Goal: Transaction & Acquisition: Purchase product/service

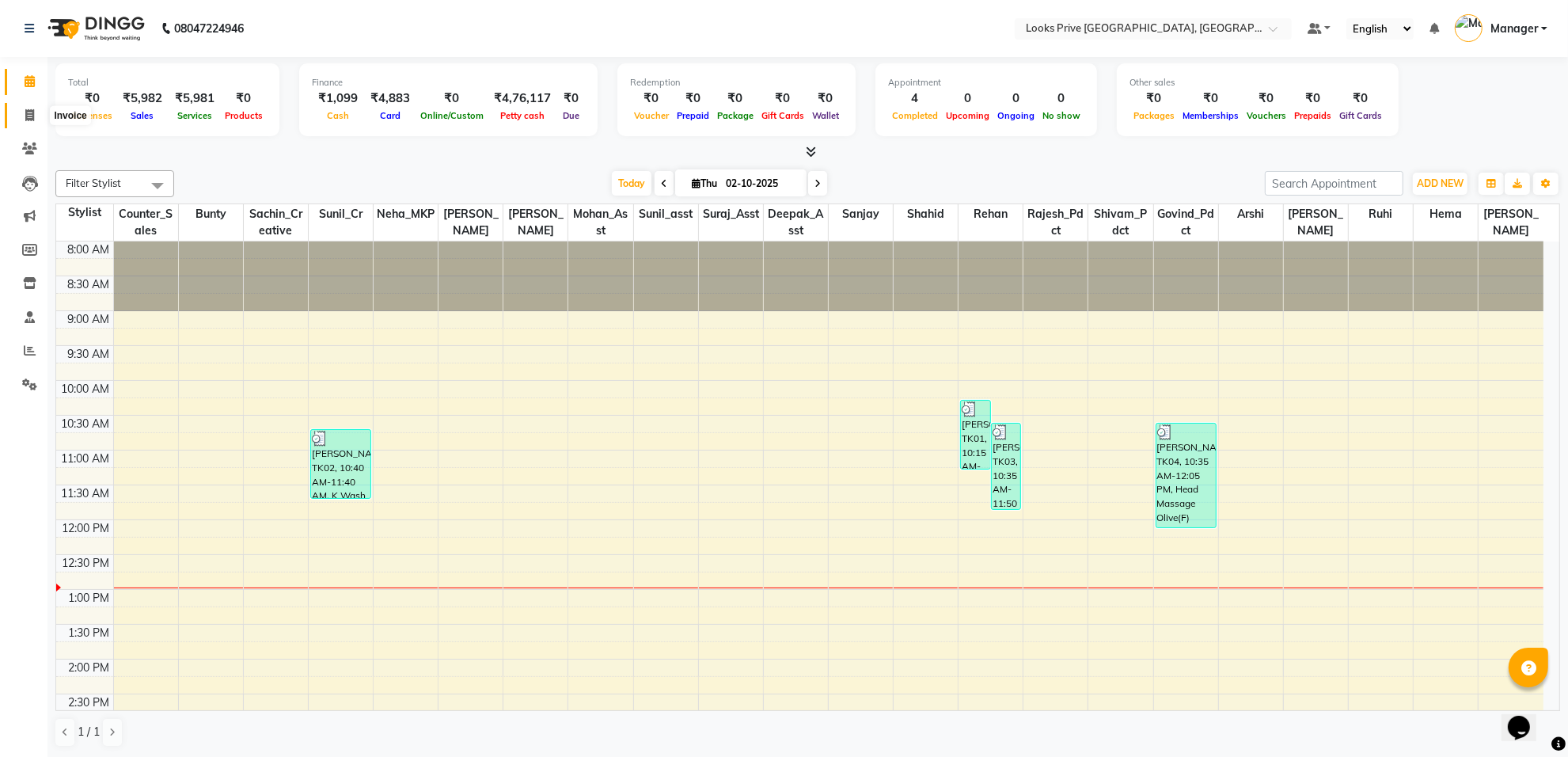
click at [22, 121] on span at bounding box center [29, 116] width 28 height 18
select select "service"
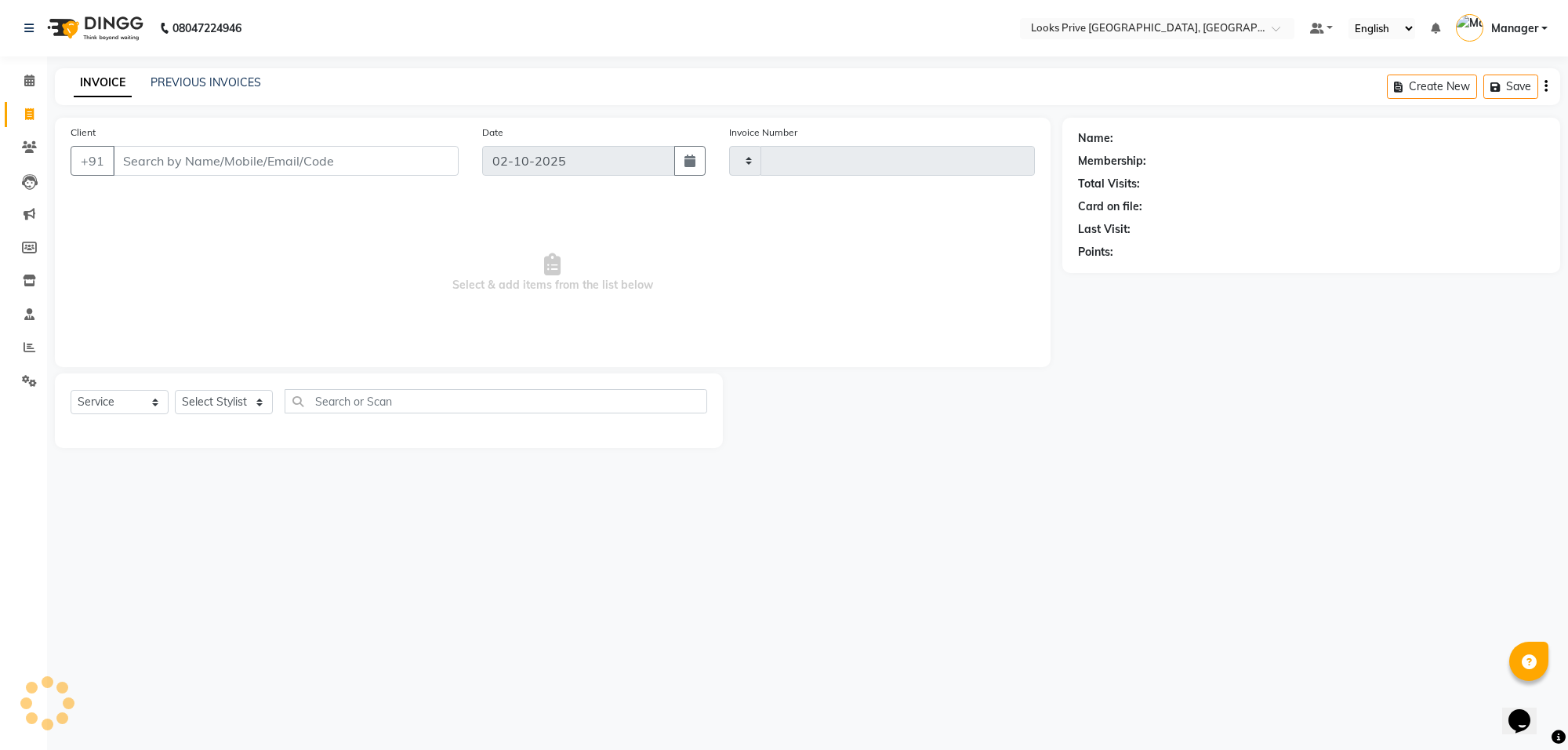
type input "6508"
select select "8127"
click at [196, 171] on input "Client" at bounding box center [286, 161] width 346 height 30
type input "9818754649"
click at [410, 169] on button "Add Client" at bounding box center [419, 161] width 81 height 30
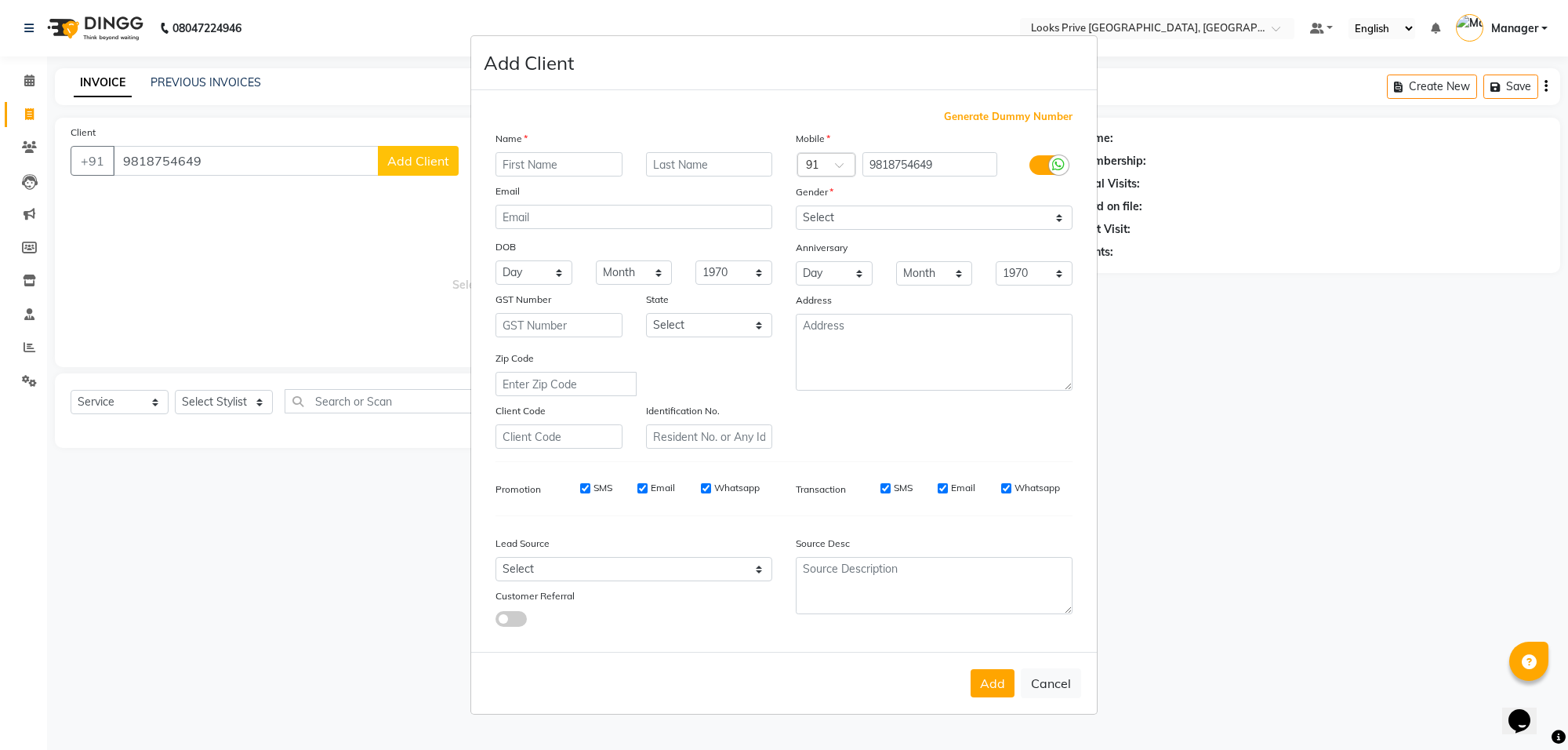
click at [546, 171] on input "text" at bounding box center [559, 165] width 127 height 24
type input "annaya"
click at [703, 158] on input "text" at bounding box center [709, 165] width 127 height 24
type input "razdan"
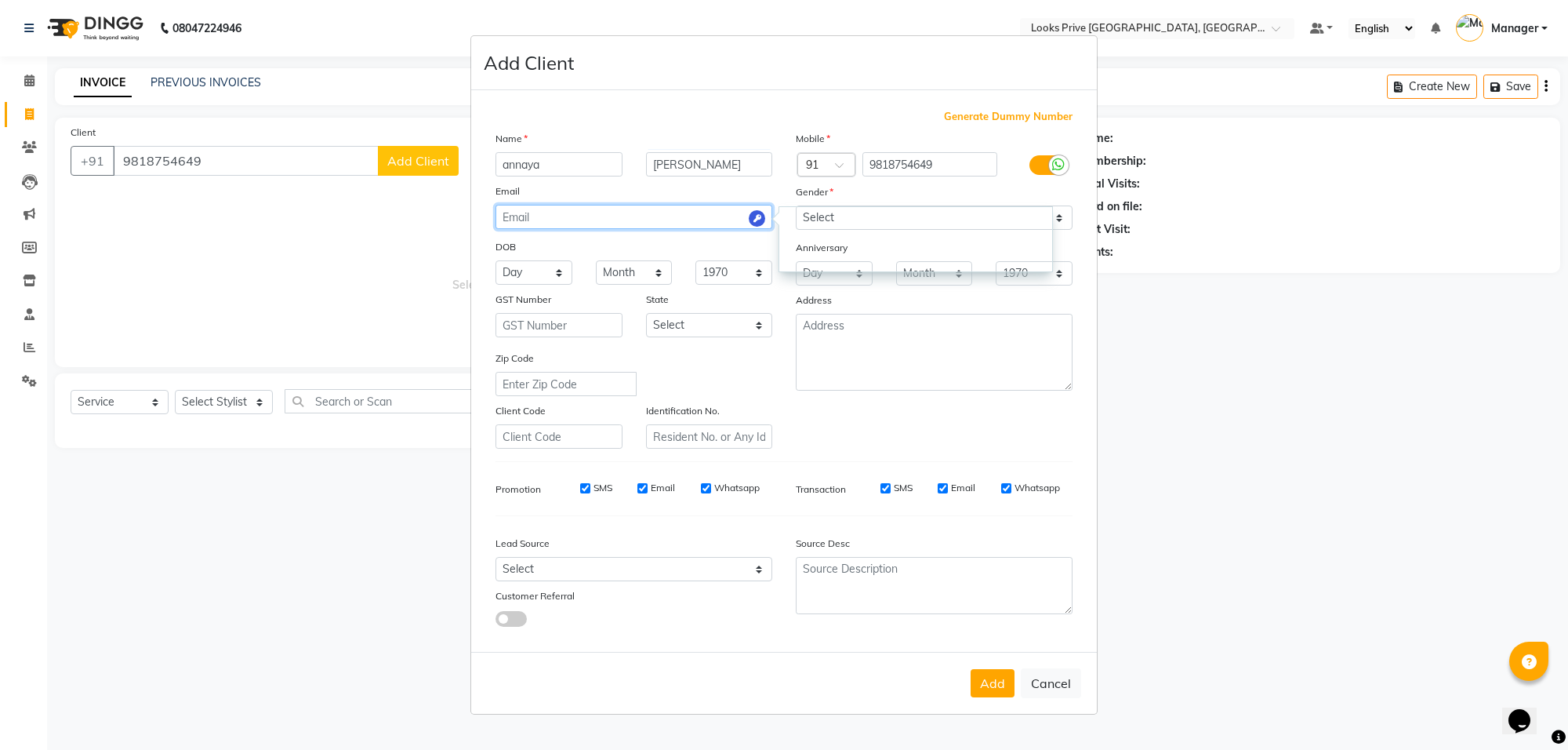
click at [668, 217] on input "email" at bounding box center [634, 217] width 277 height 24
drag, startPoint x: 1133, startPoint y: 295, endPoint x: 1094, endPoint y: 276, distance: 43.4
click at [1134, 295] on ngb-modal-window "Add Client Generate Dummy Number Name annaya razdan Email DOB Day 01 02 03 04 0…" at bounding box center [784, 375] width 1568 height 750
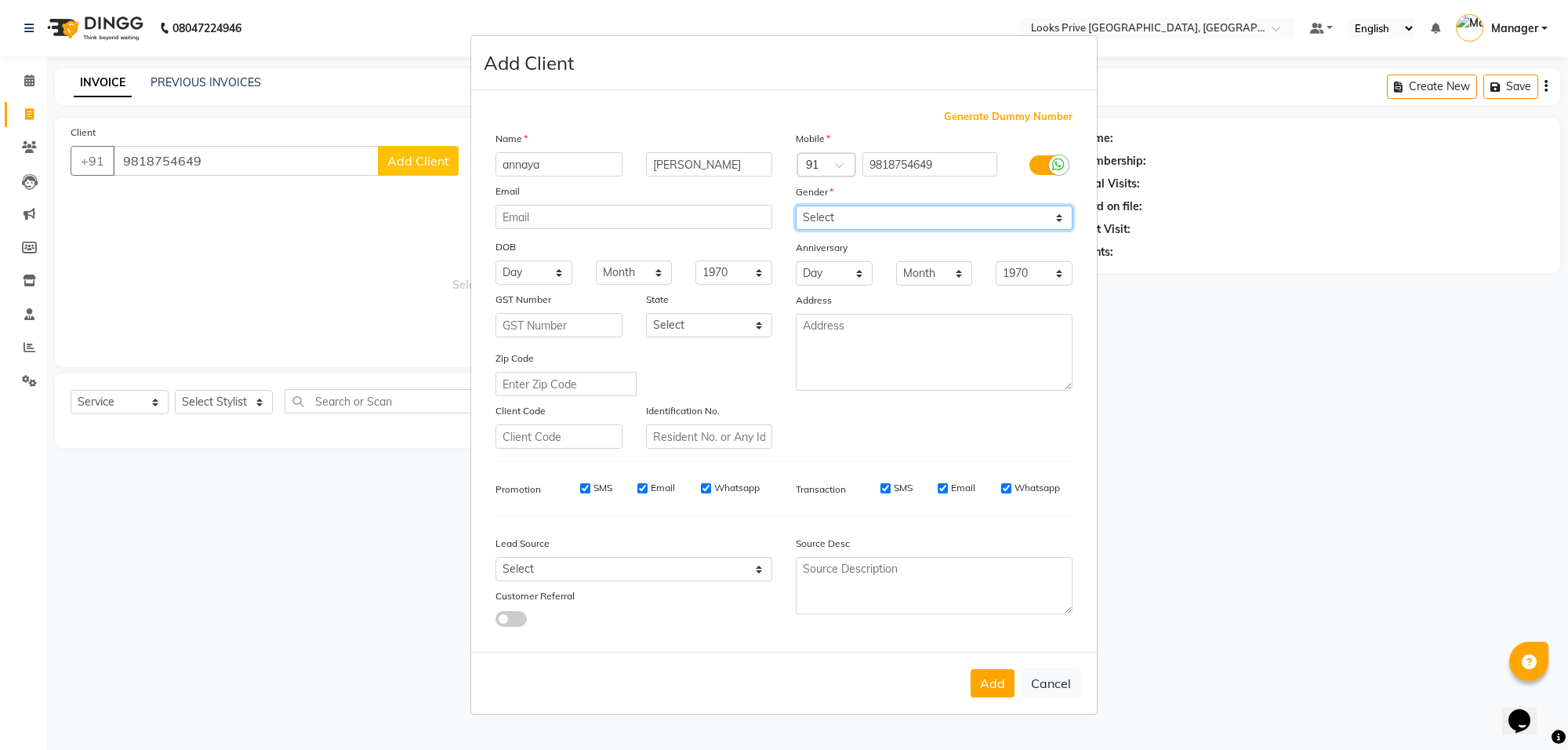
click at [1012, 218] on select "Select Male Female Other Prefer Not To Say" at bounding box center [934, 217] width 277 height 24
select select "female"
click at [796, 207] on select "Select Male Female Other Prefer Not To Say" at bounding box center [934, 217] width 277 height 24
click at [991, 675] on button "Add" at bounding box center [992, 683] width 44 height 28
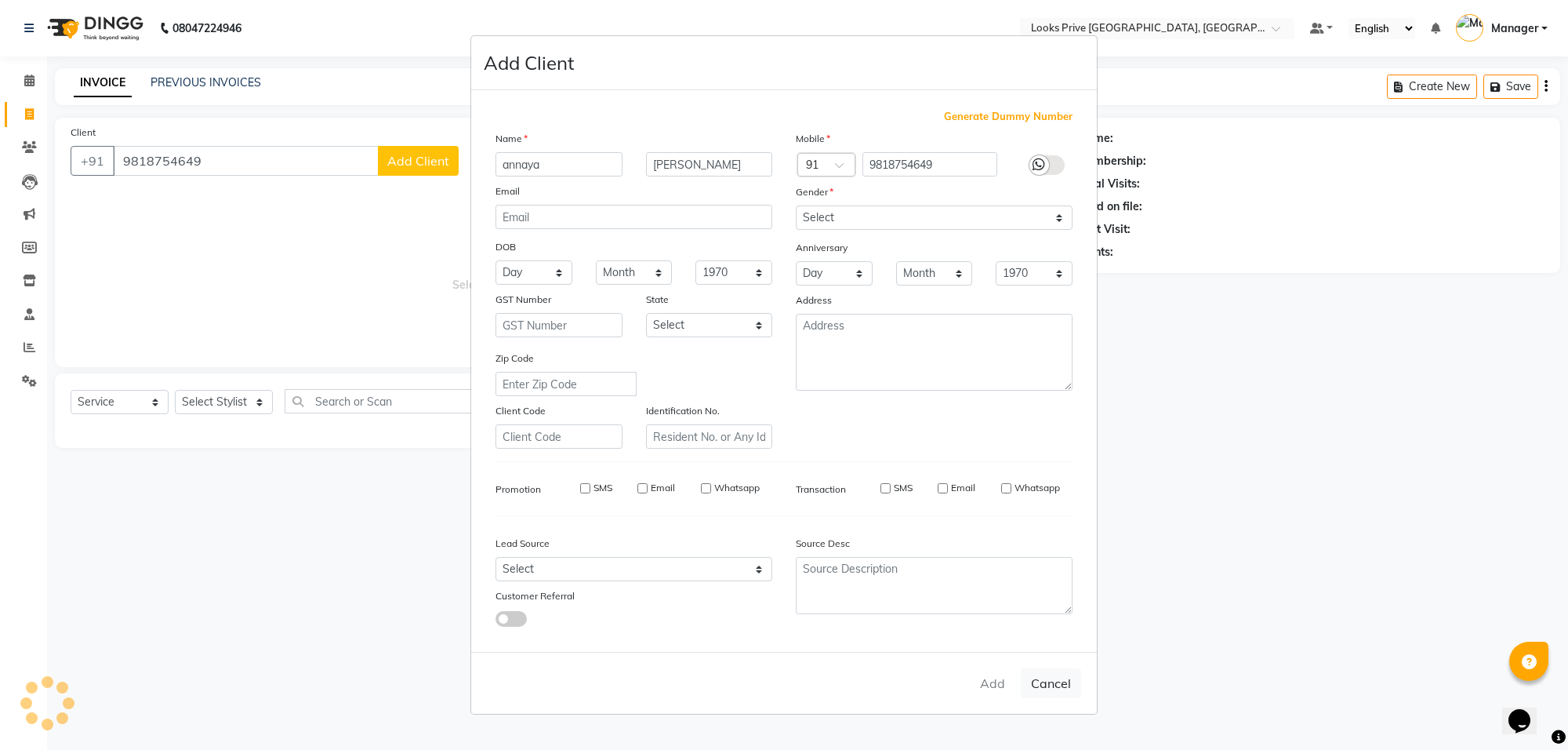
select select
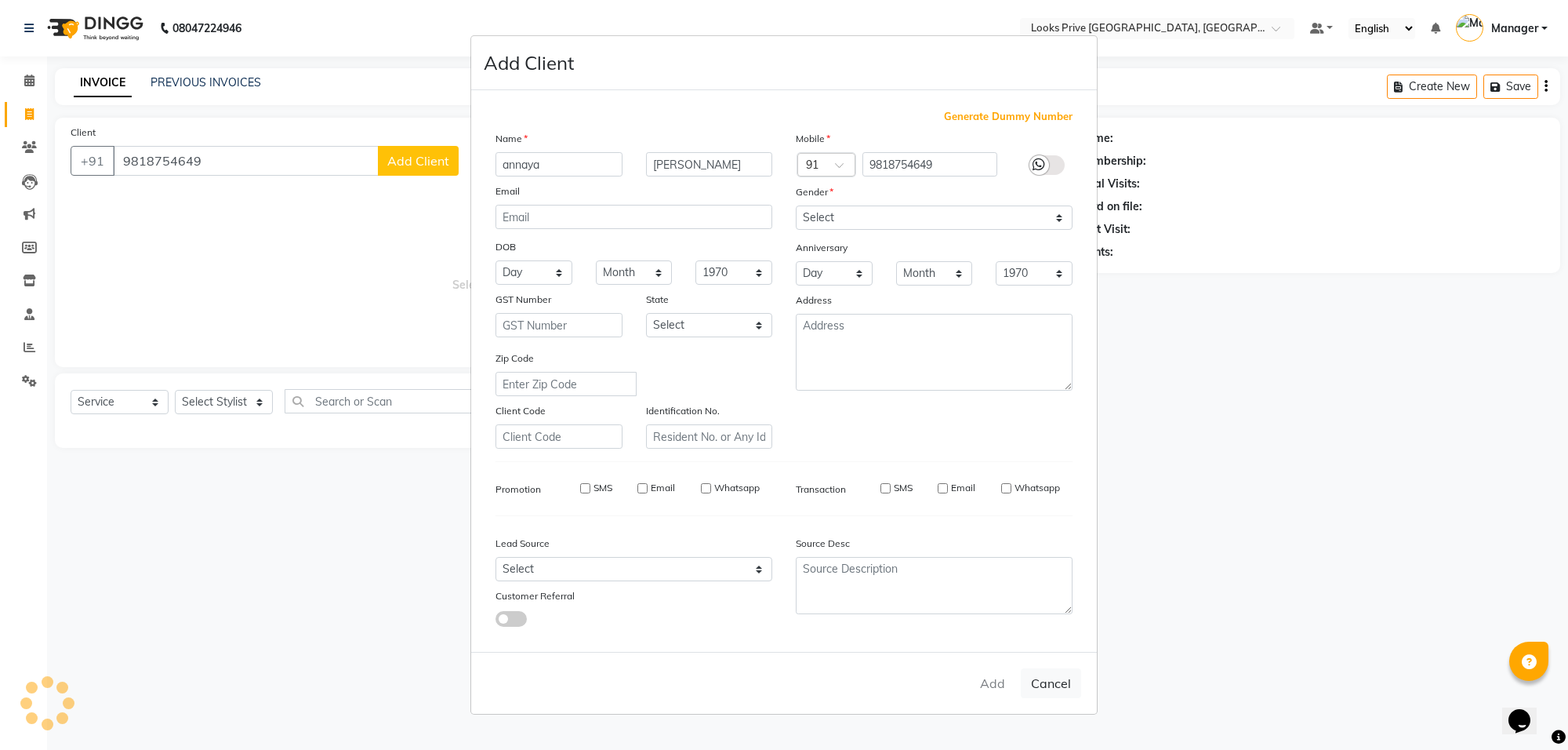
select select
checkbox input "false"
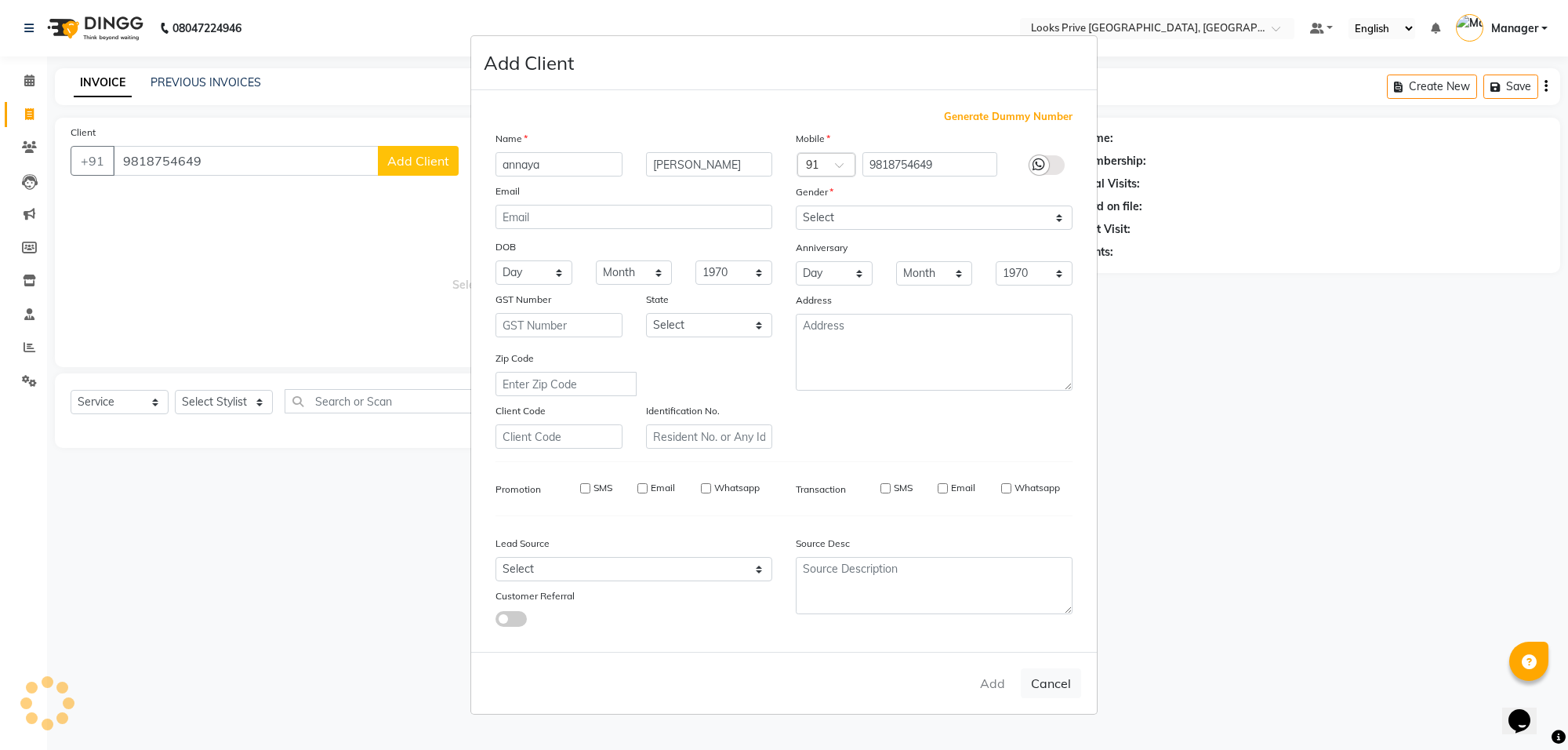
checkbox input "false"
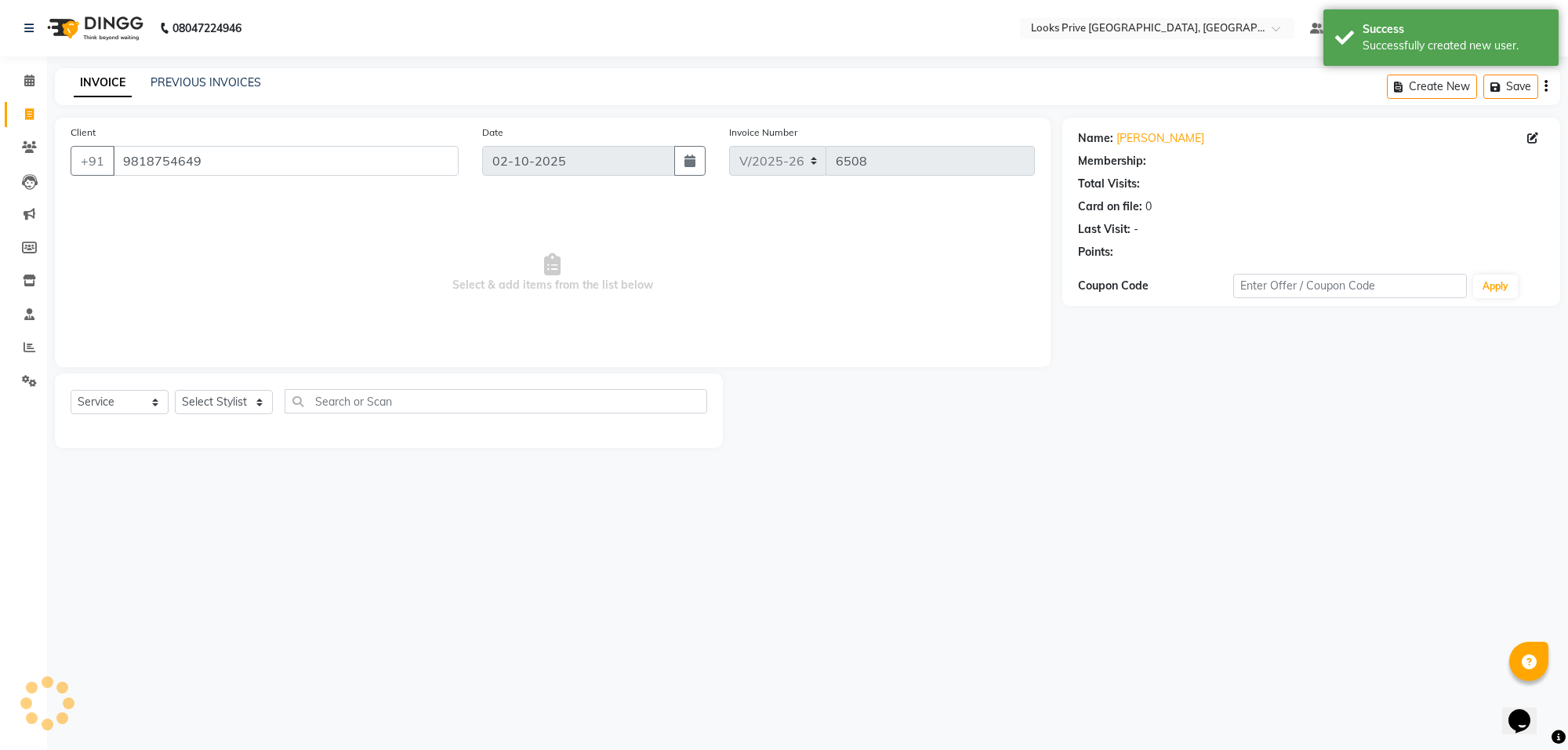
select select "1: Object"
click at [255, 397] on select "Select Stylist Arshi Avdesh Bunty Counter_Sales Deepak_Asst Govind_Pdct Hema Ma…" at bounding box center [224, 402] width 98 height 24
select select "75864"
click at [175, 390] on select "Select Stylist Arshi Avdesh Bunty Counter_Sales Deepak_Asst Govind_Pdct Hema Ma…" at bounding box center [224, 402] width 98 height 24
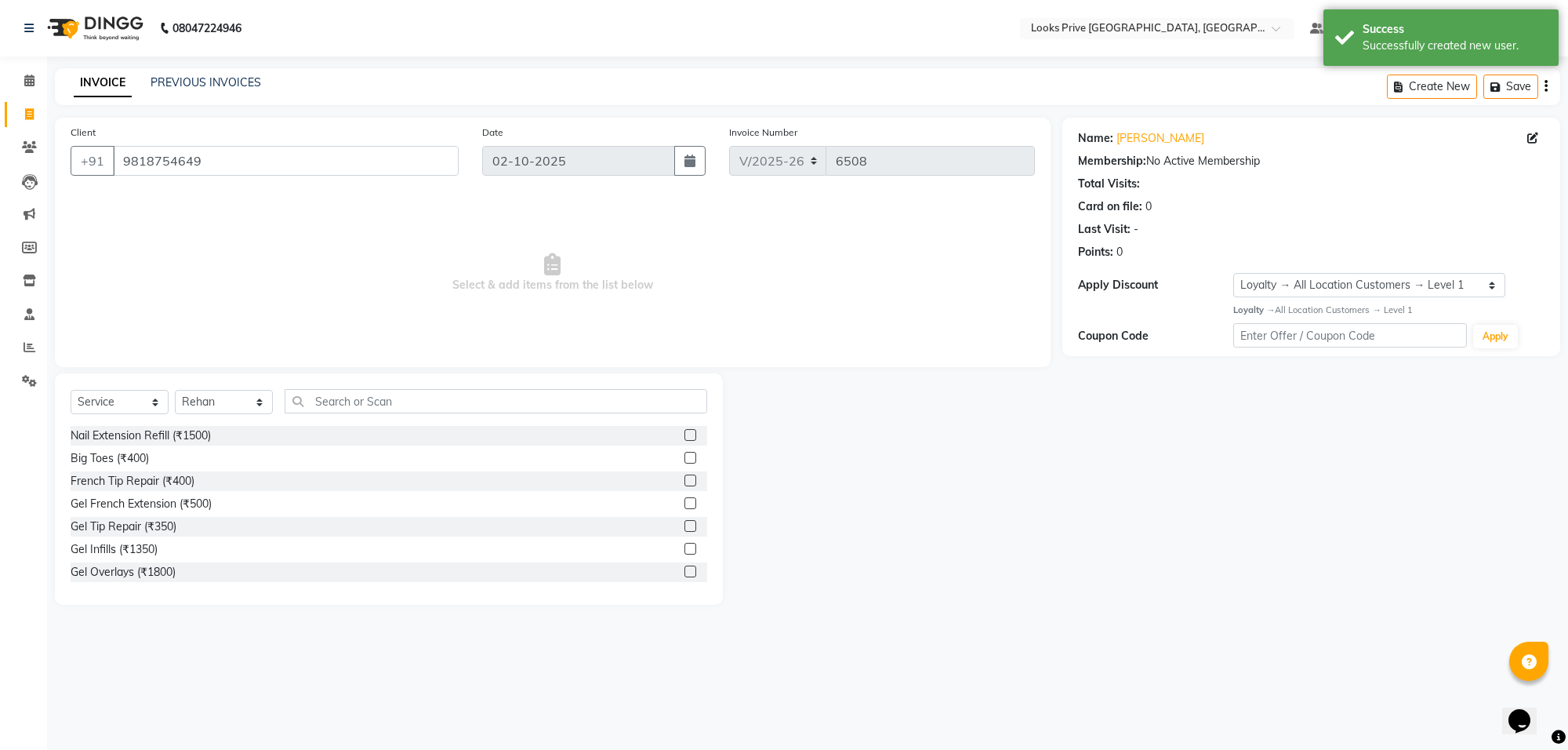
click at [384, 383] on div "Select Service Product Membership Package Voucher Prepaid Gift Card Select Styl…" at bounding box center [388, 489] width 668 height 231
drag, startPoint x: 386, startPoint y: 393, endPoint x: 362, endPoint y: 386, distance: 25.0
click at [386, 394] on input "text" at bounding box center [496, 401] width 422 height 24
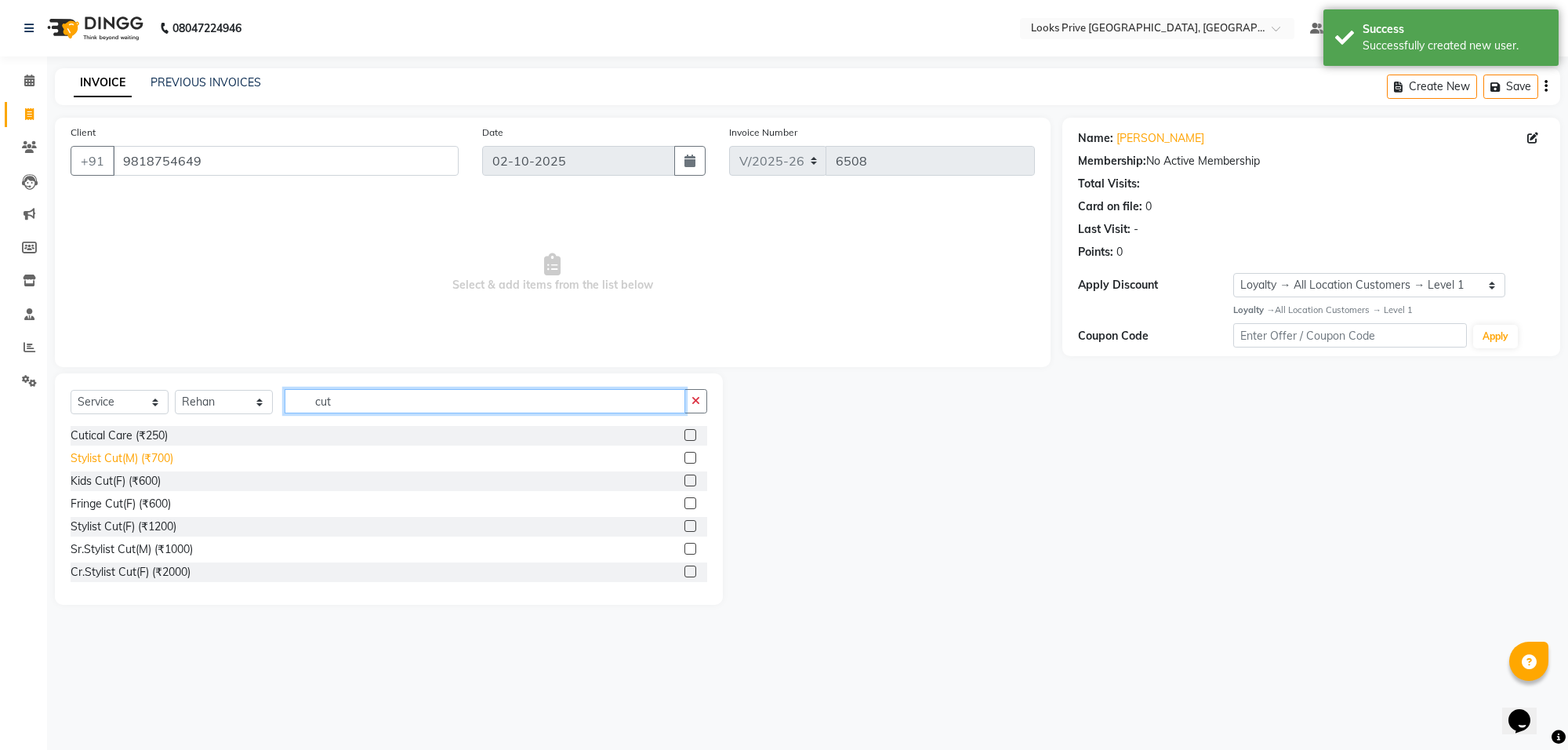
type input "cut"
click at [101, 464] on div "Stylist Cut(M) (₹700)" at bounding box center [121, 458] width 103 height 17
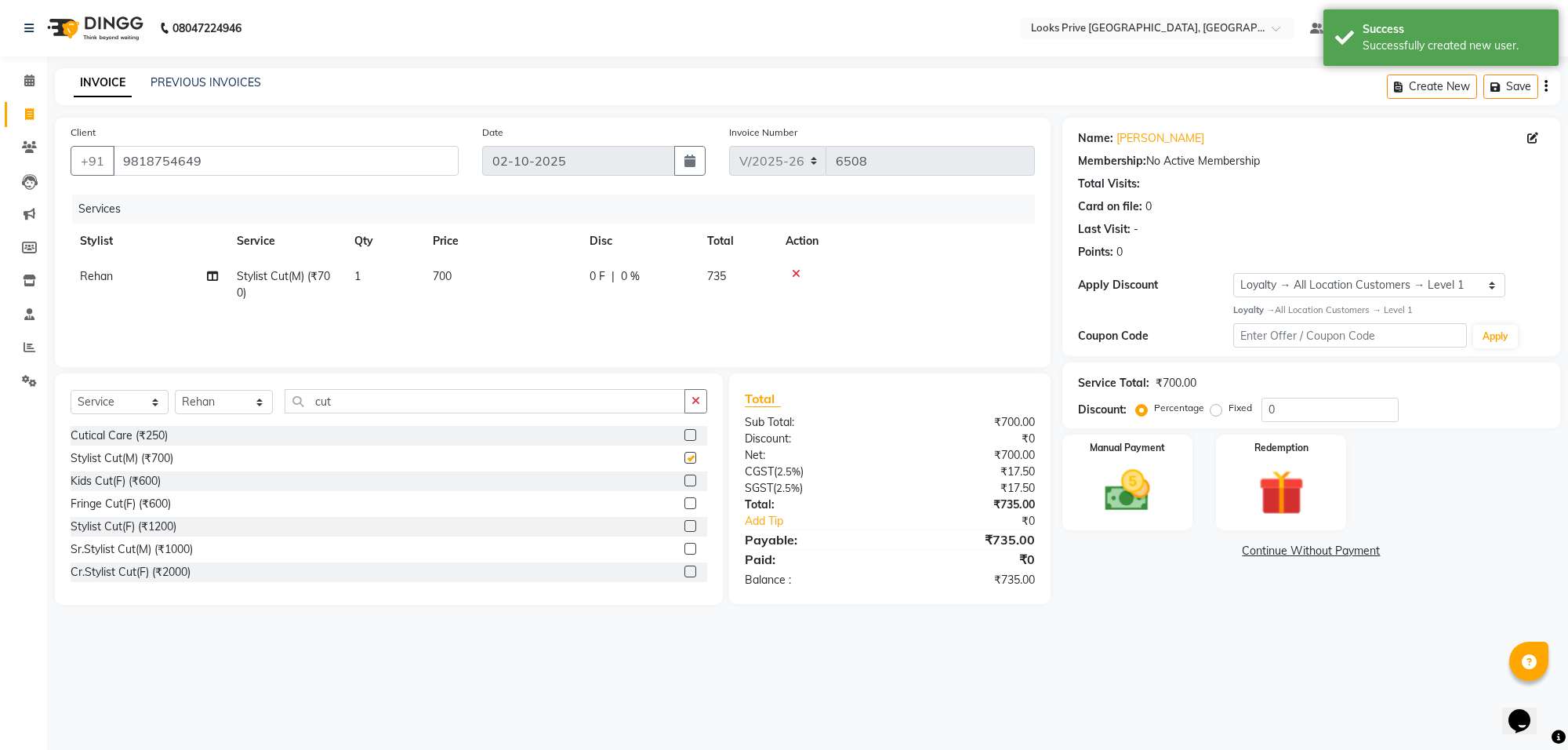
checkbox input "false"
click at [562, 266] on td "700" at bounding box center [501, 284] width 157 height 52
select select "75864"
click at [562, 266] on td "700" at bounding box center [575, 288] width 157 height 59
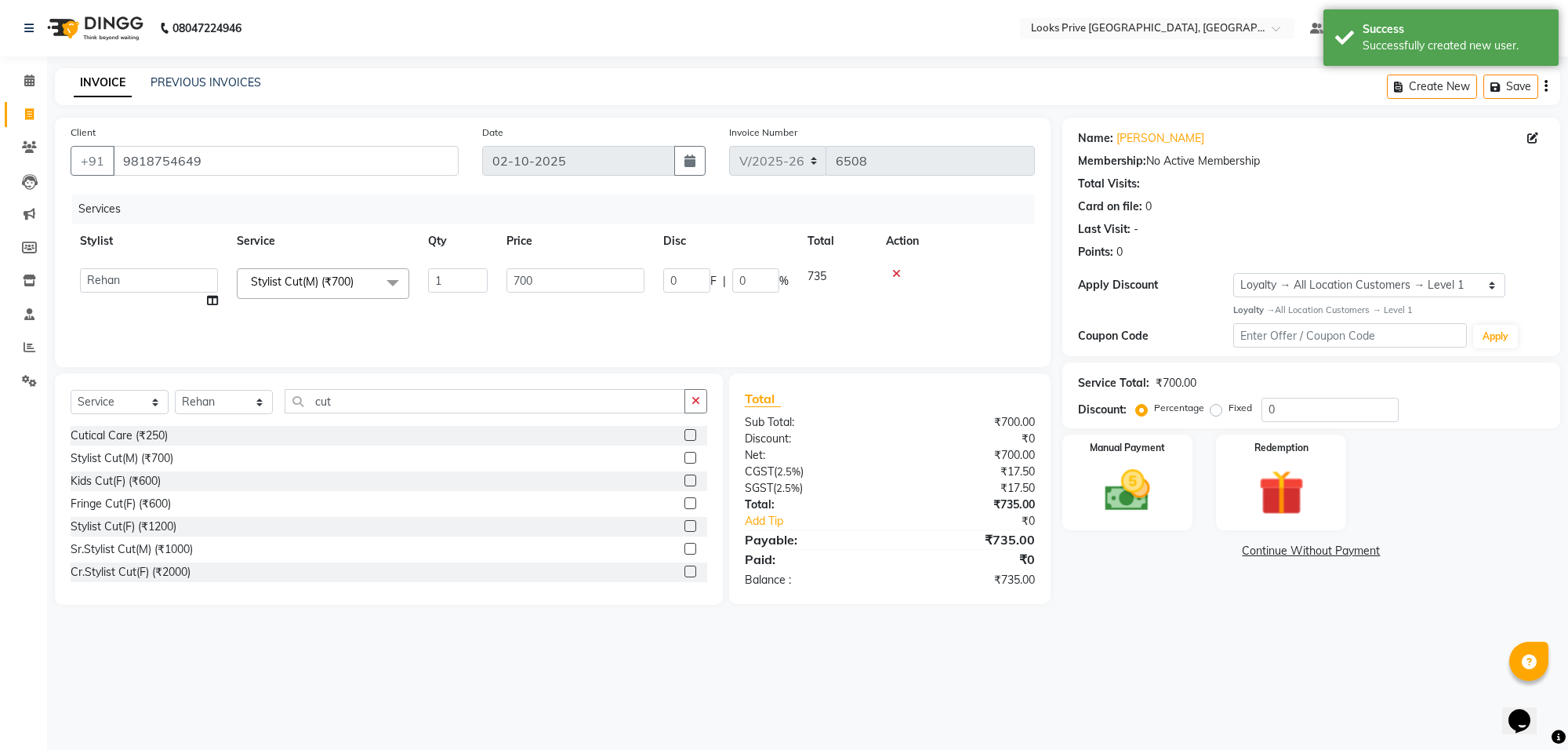
click at [562, 266] on td "700" at bounding box center [575, 288] width 157 height 59
click at [568, 279] on input "700" at bounding box center [575, 280] width 138 height 24
type input "800"
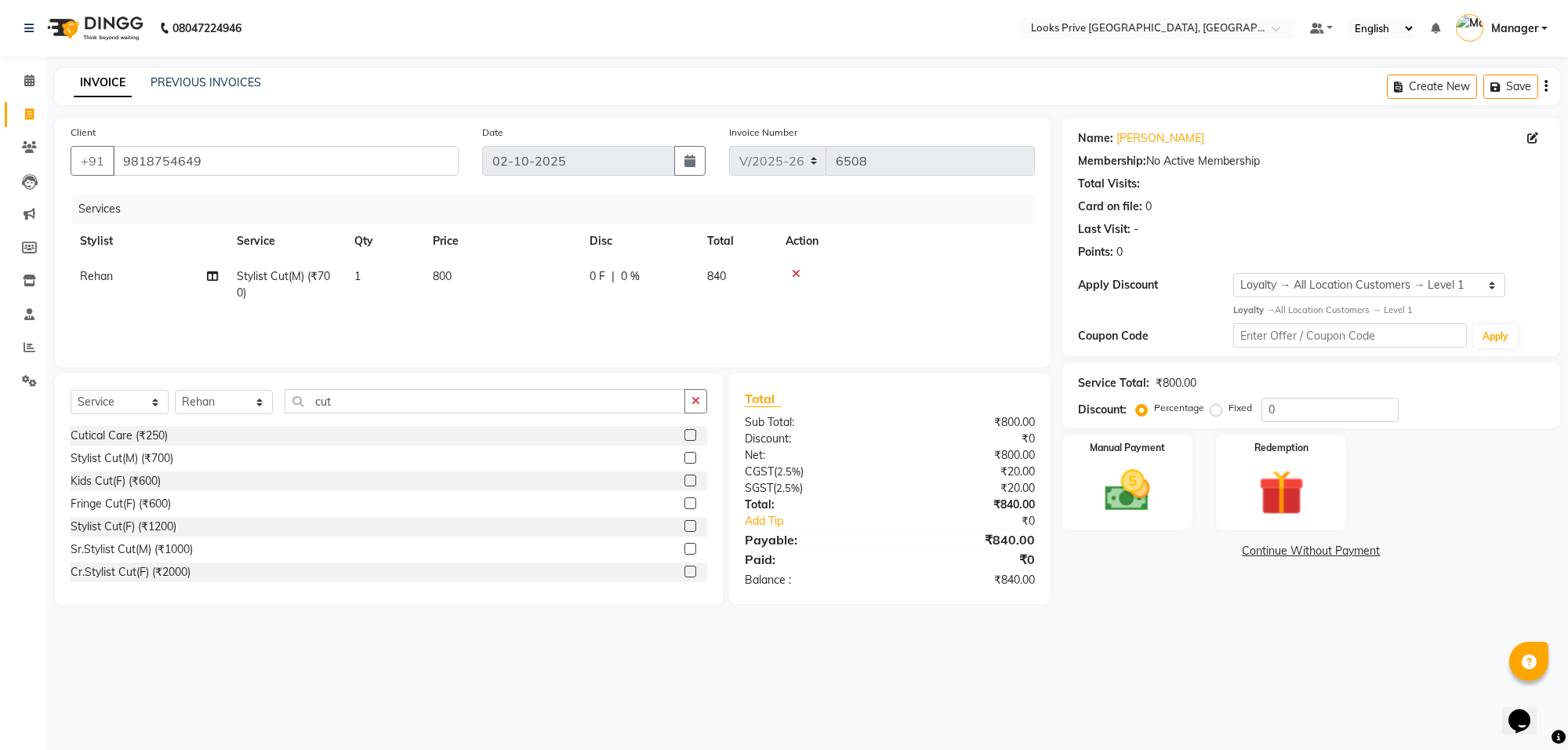
click at [1339, 618] on main "INVOICE PREVIOUS INVOICES Create New Save Client +91 9818754649 Date 02-10-2025…" at bounding box center [807, 348] width 1521 height 560
click at [1132, 499] on img at bounding box center [1128, 491] width 77 height 55
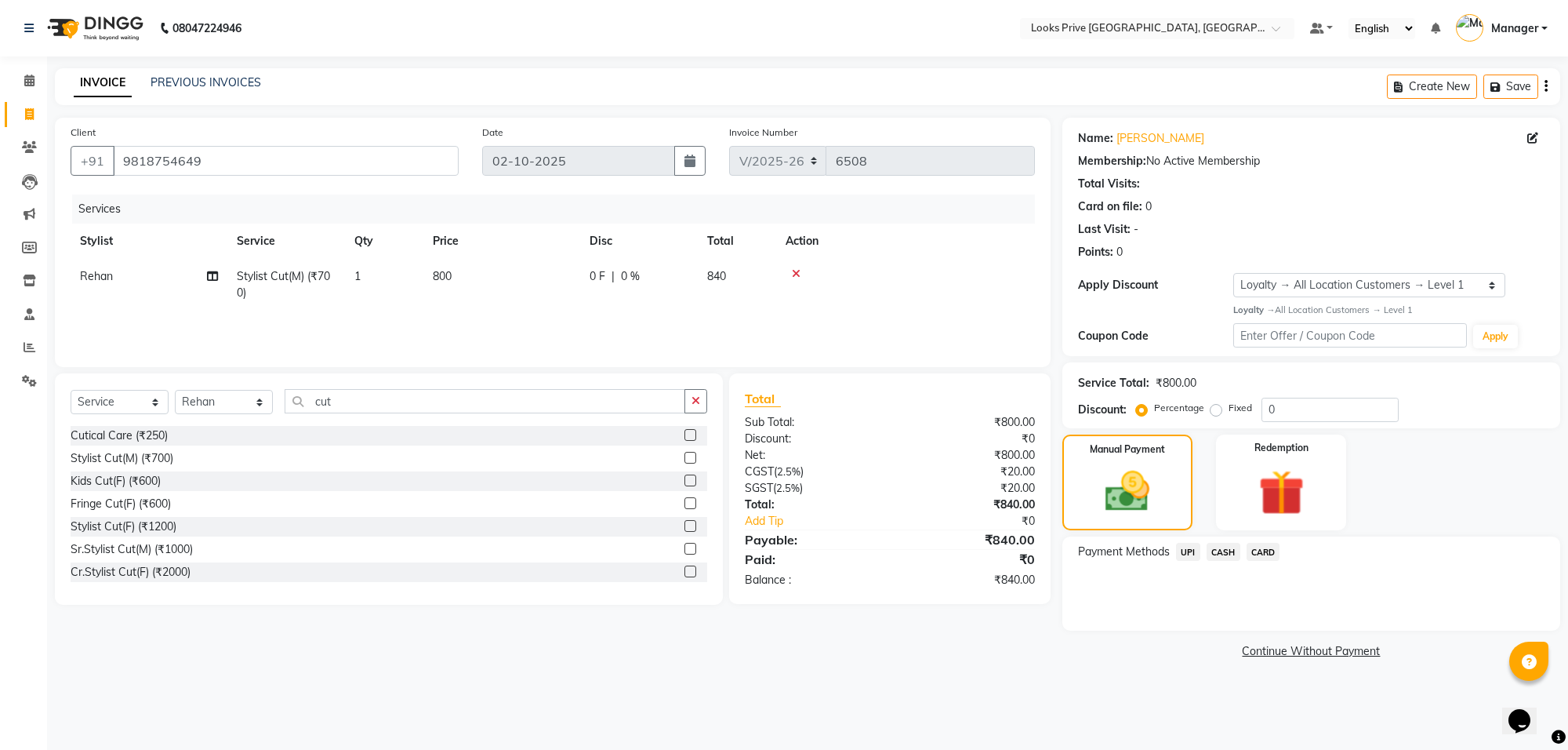
click at [1264, 558] on span "CARD" at bounding box center [1263, 551] width 34 height 18
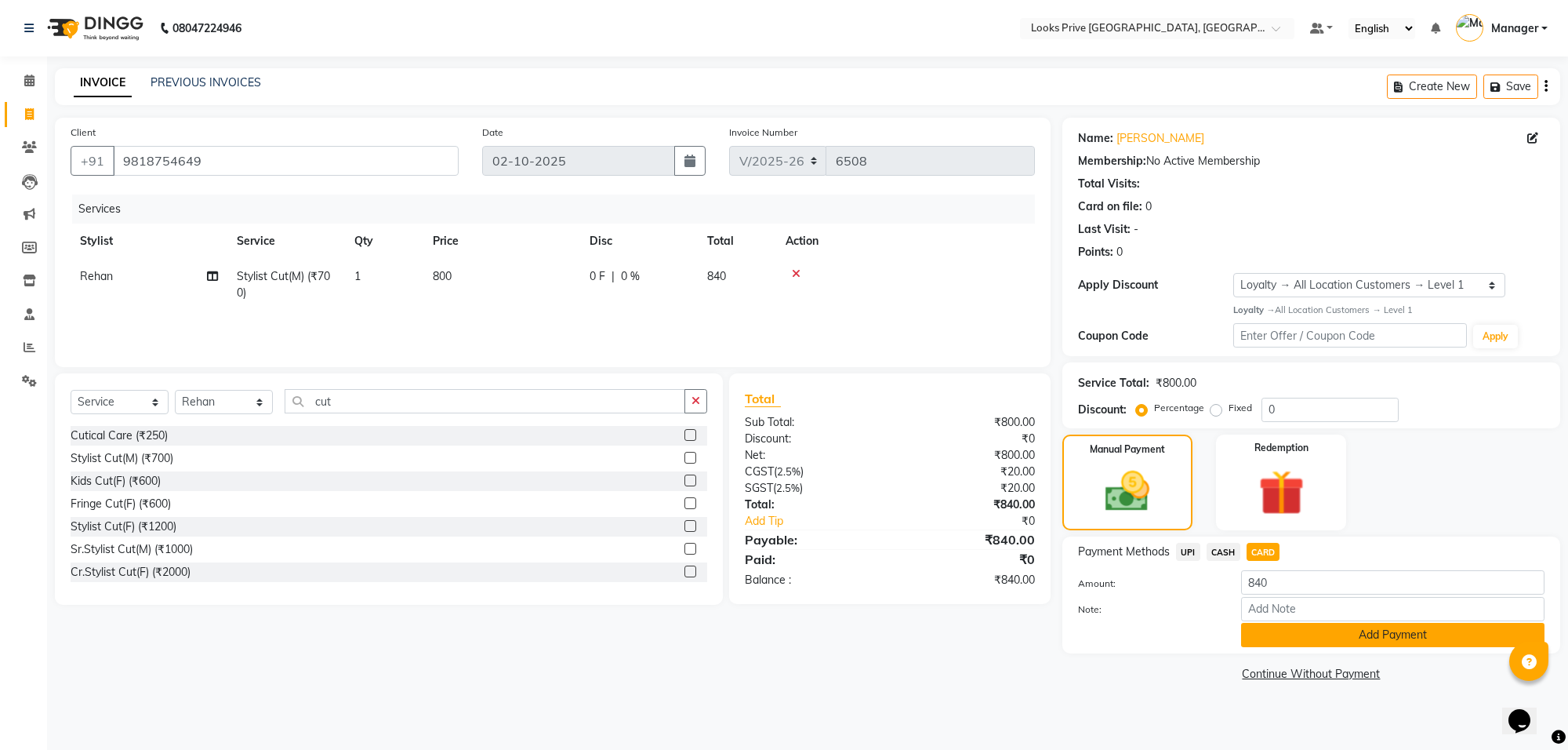
click at [1283, 624] on button "Add Payment" at bounding box center [1393, 635] width 304 height 24
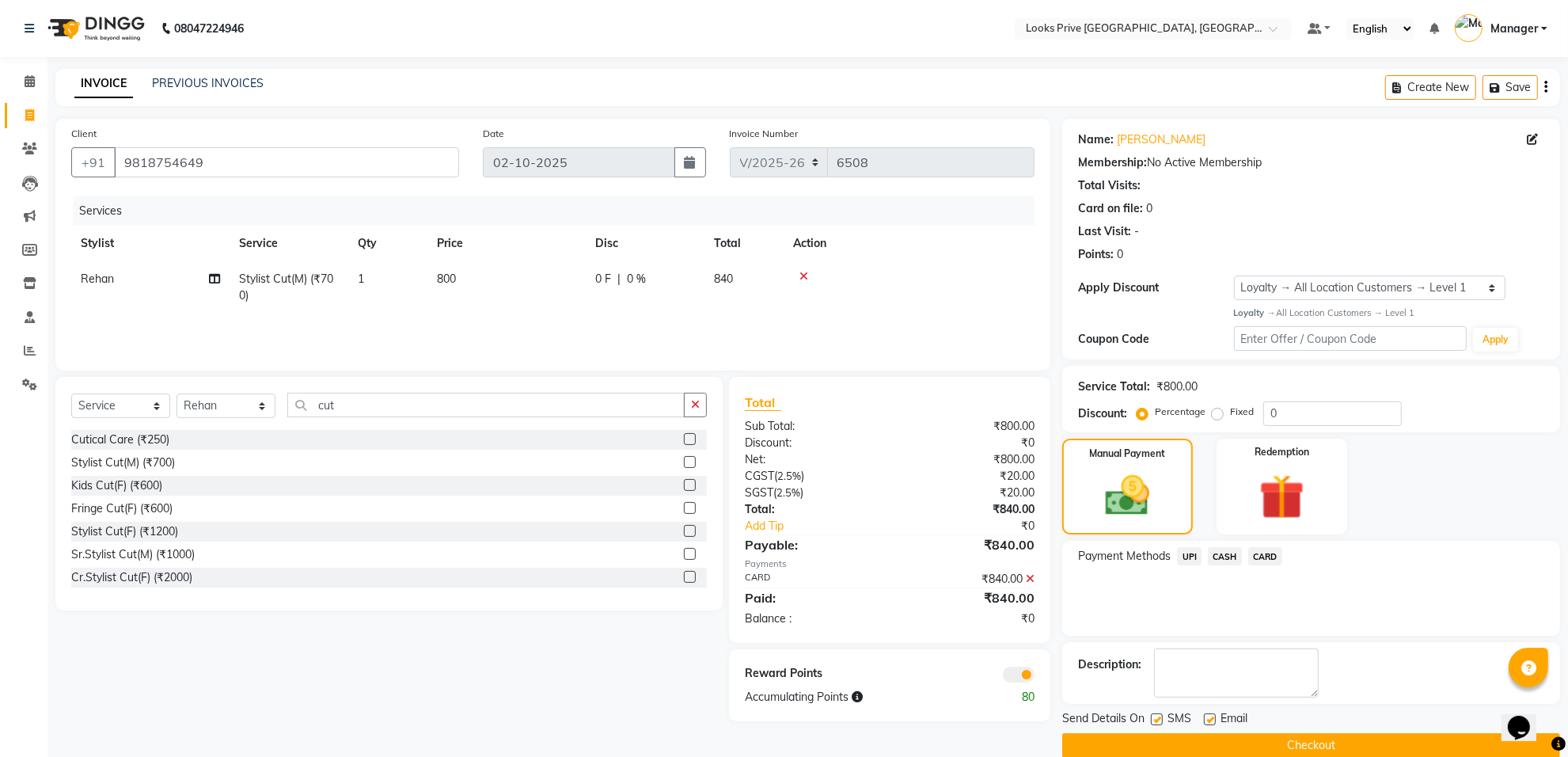
scroll to position [26, 0]
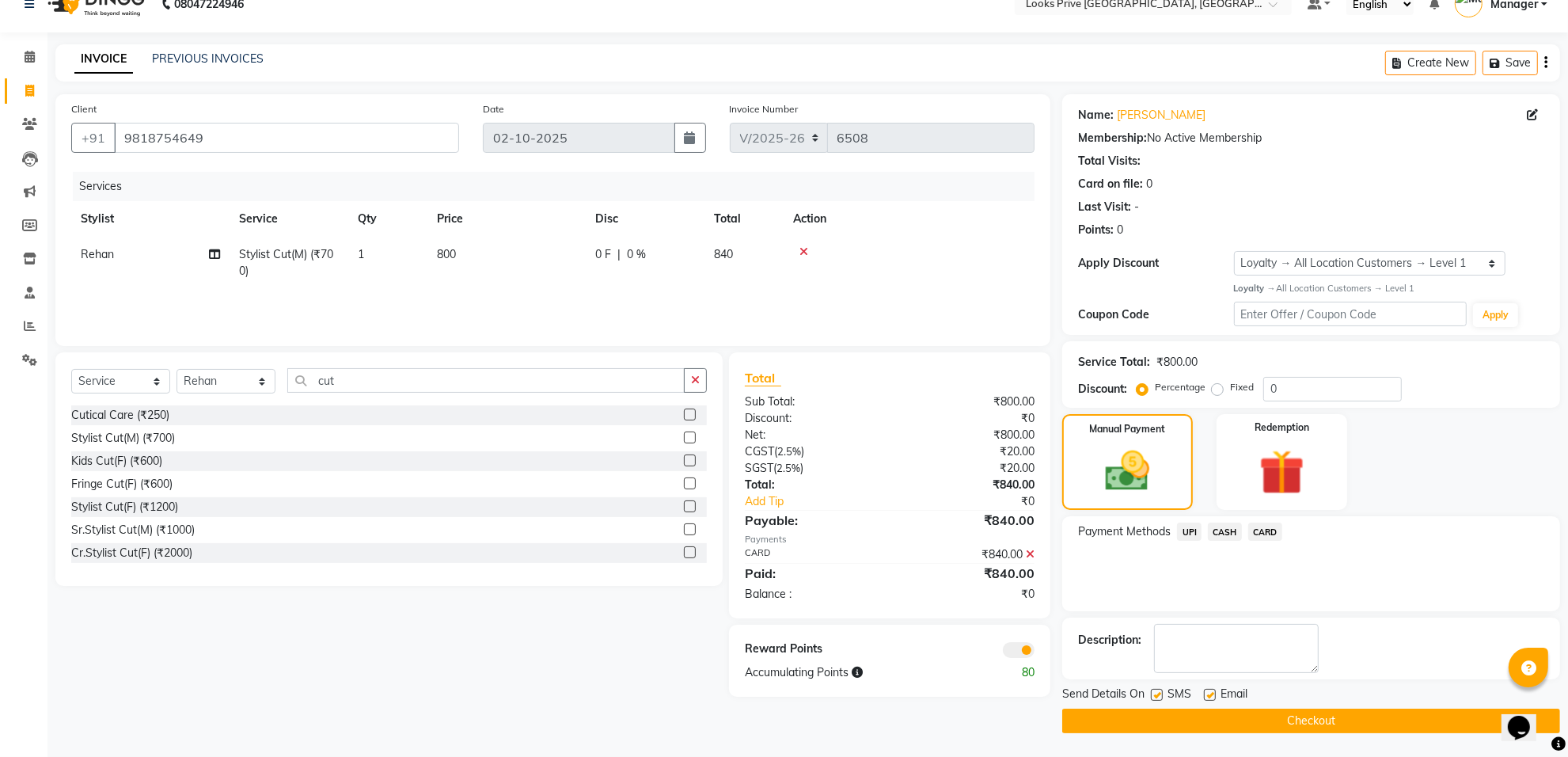
click at [1011, 657] on div "Reward Points Accumulating Points 80" at bounding box center [890, 661] width 321 height 72
click at [1001, 645] on div at bounding box center [968, 649] width 157 height 17
click at [1013, 653] on span at bounding box center [1018, 650] width 31 height 16
click at [1034, 653] on input "checkbox" at bounding box center [1034, 653] width 0 height 0
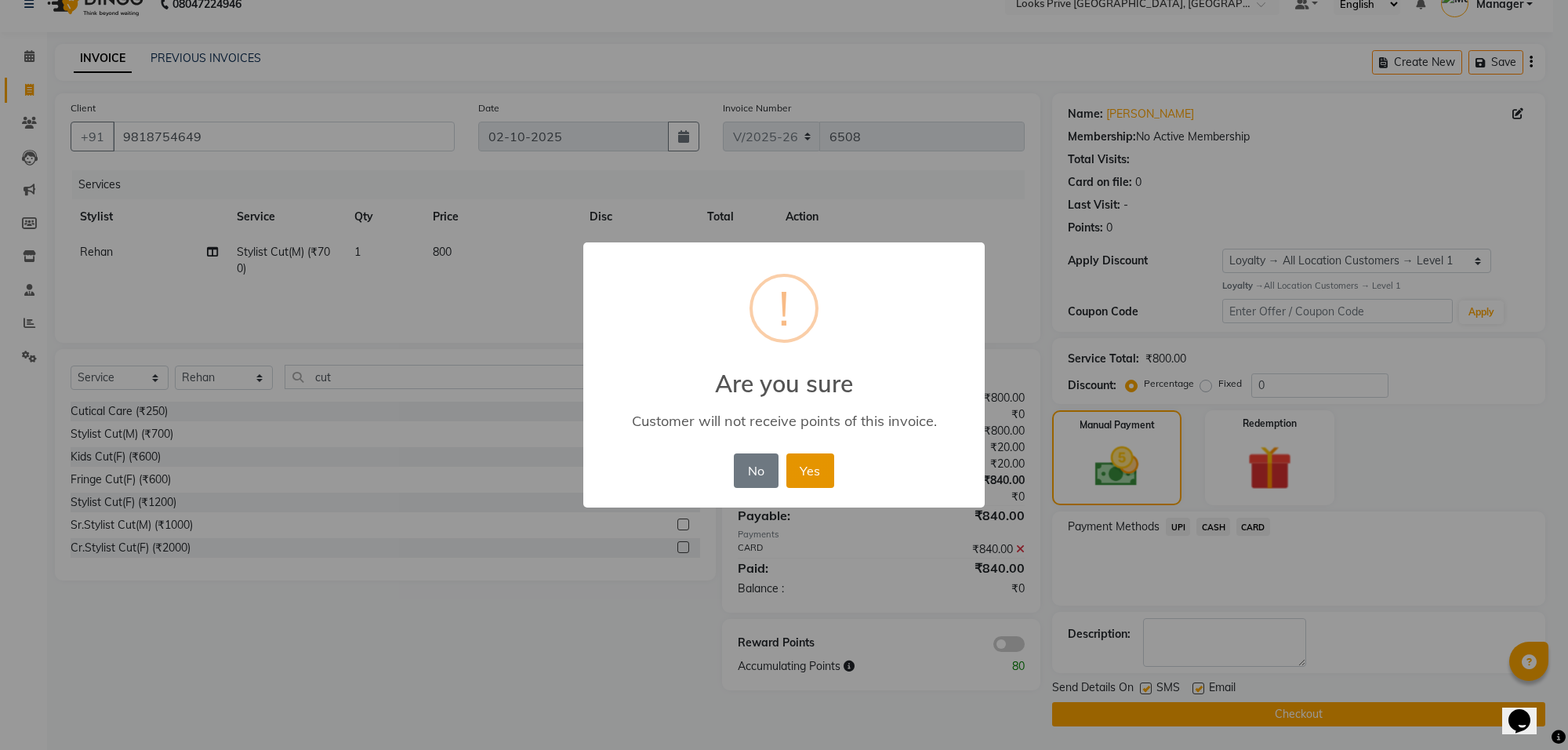
click at [800, 459] on button "Yes" at bounding box center [810, 471] width 48 height 35
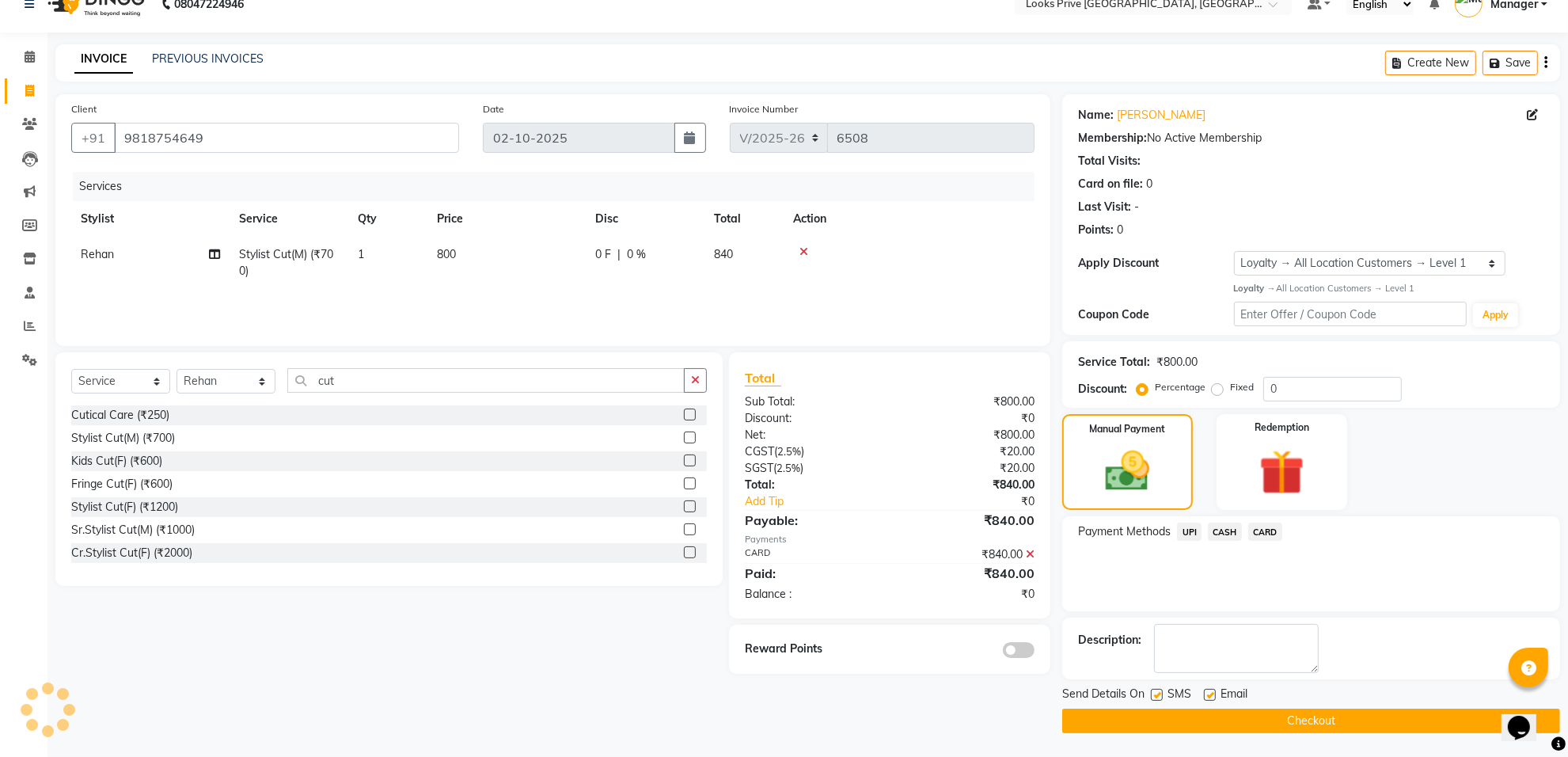
drag, startPoint x: 1209, startPoint y: 690, endPoint x: 1208, endPoint y: 698, distance: 8.1
click at [1208, 691] on label at bounding box center [1210, 694] width 12 height 12
click at [1208, 691] on input "checkbox" at bounding box center [1209, 695] width 10 height 10
checkbox input "false"
click at [1159, 716] on button "Checkout" at bounding box center [1312, 721] width 498 height 25
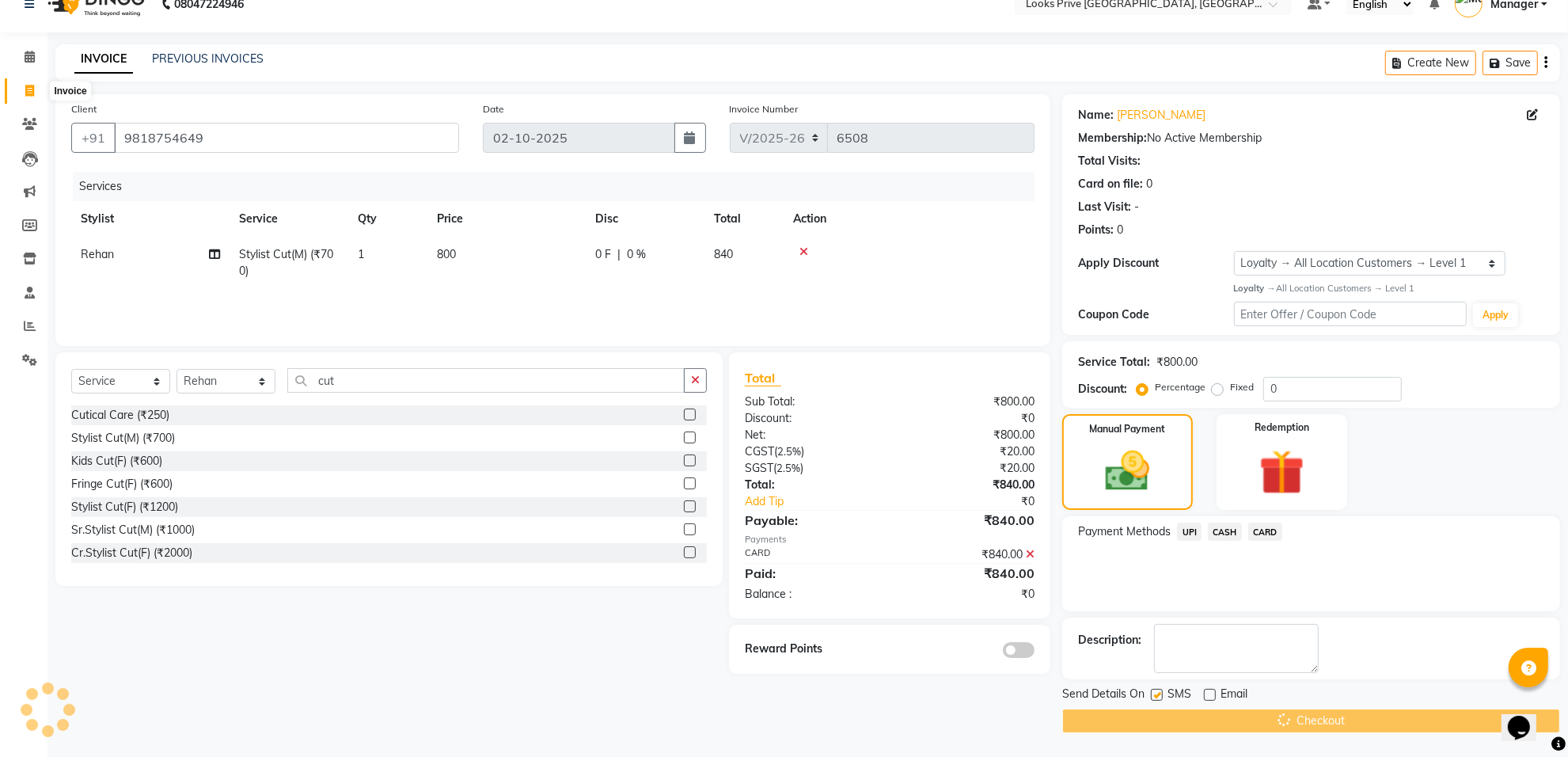
click at [18, 91] on span at bounding box center [29, 91] width 28 height 18
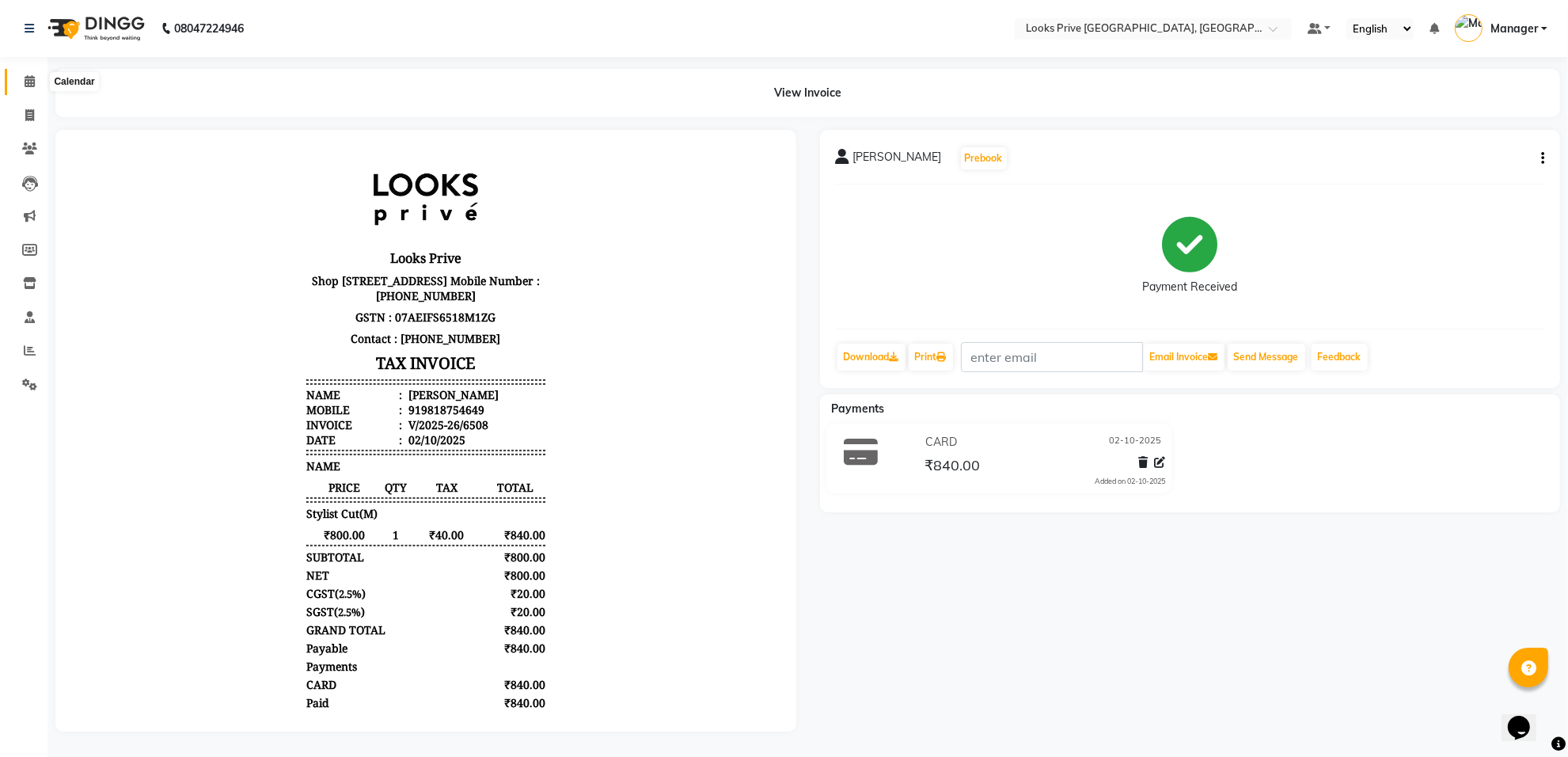
drag, startPoint x: 14, startPoint y: 73, endPoint x: 14, endPoint y: 82, distance: 9.0
click at [16, 73] on span at bounding box center [29, 82] width 28 height 18
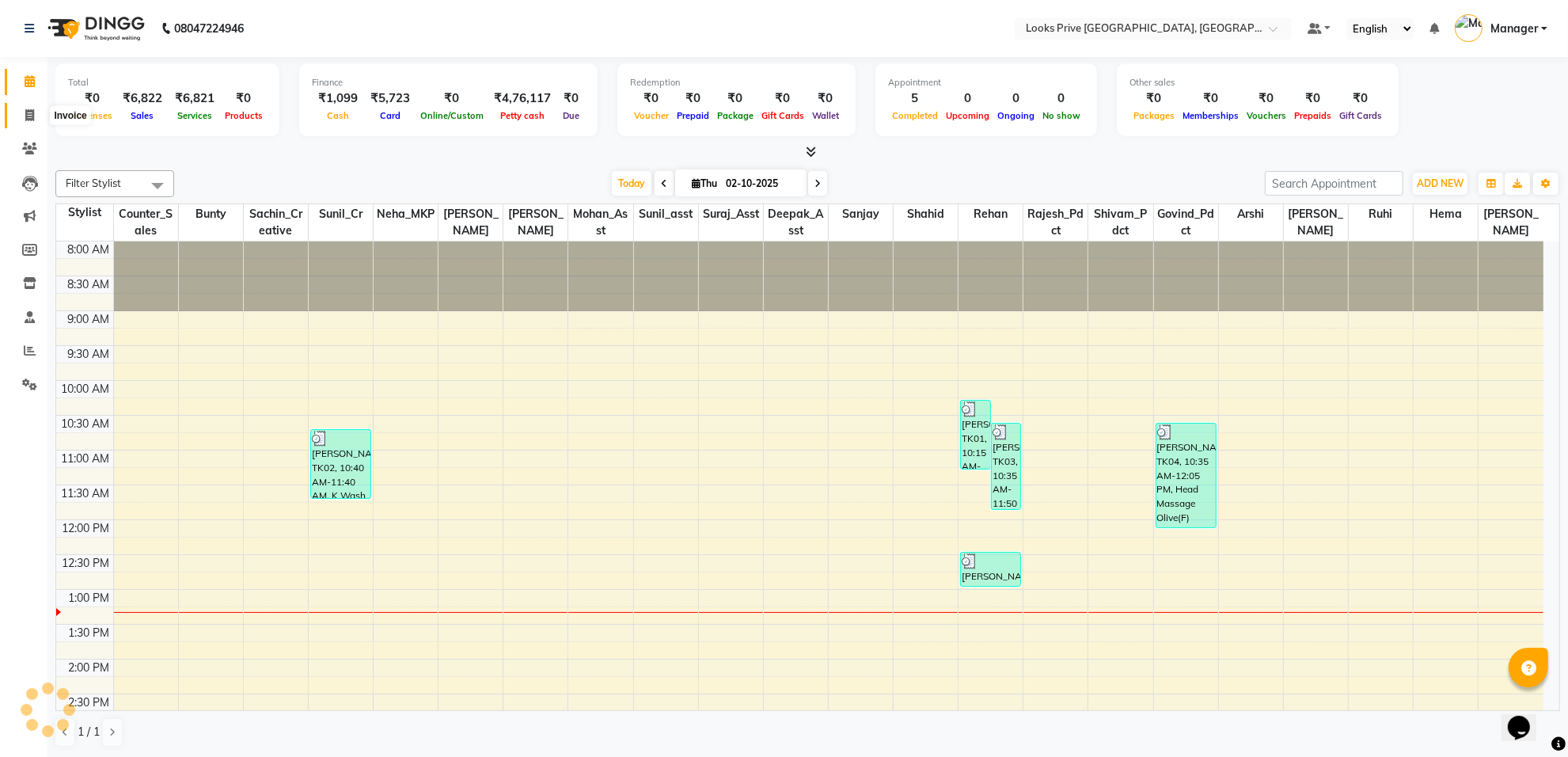
click at [21, 117] on span at bounding box center [29, 116] width 28 height 18
select select "8127"
select select "service"
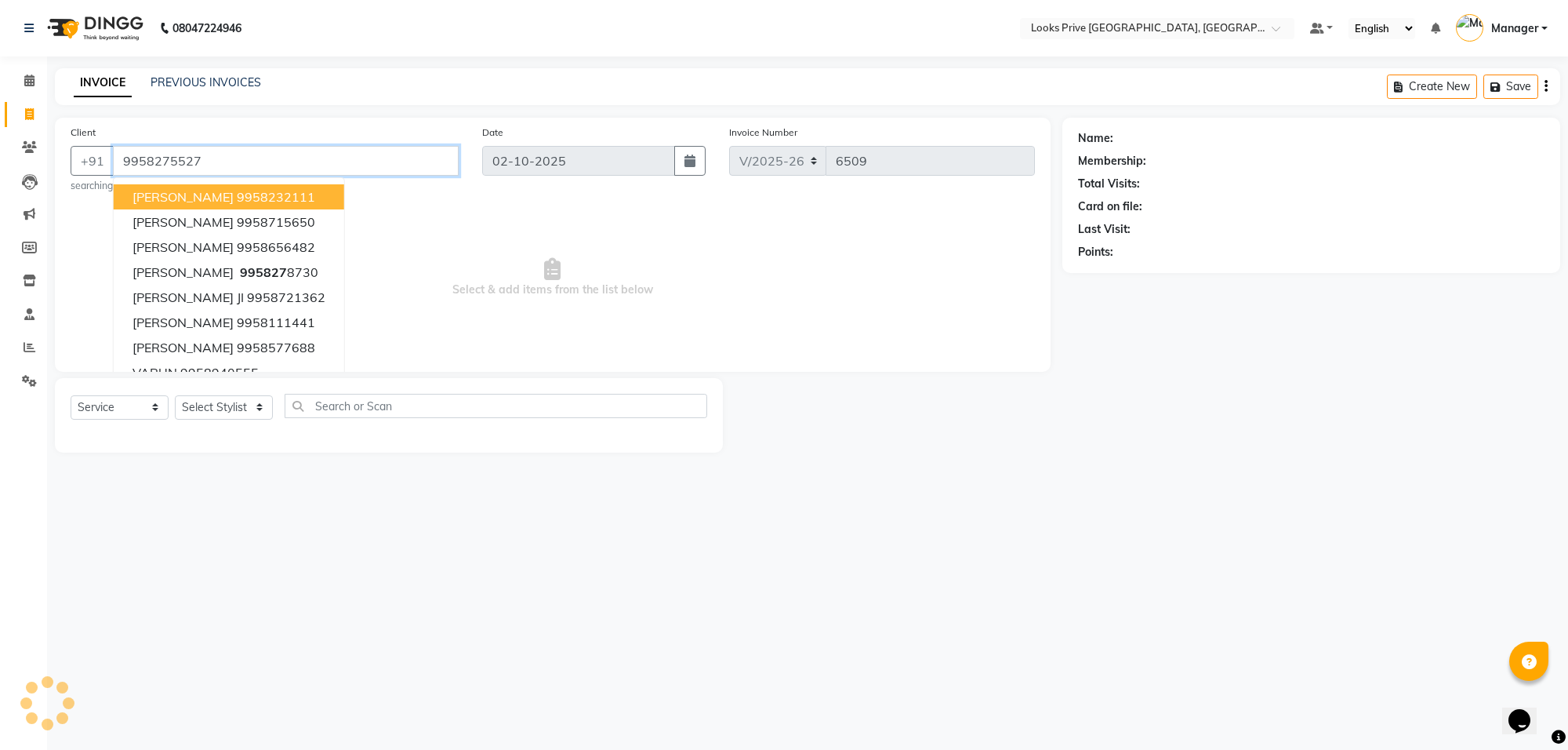
type input "9958275527"
select select "1: Object"
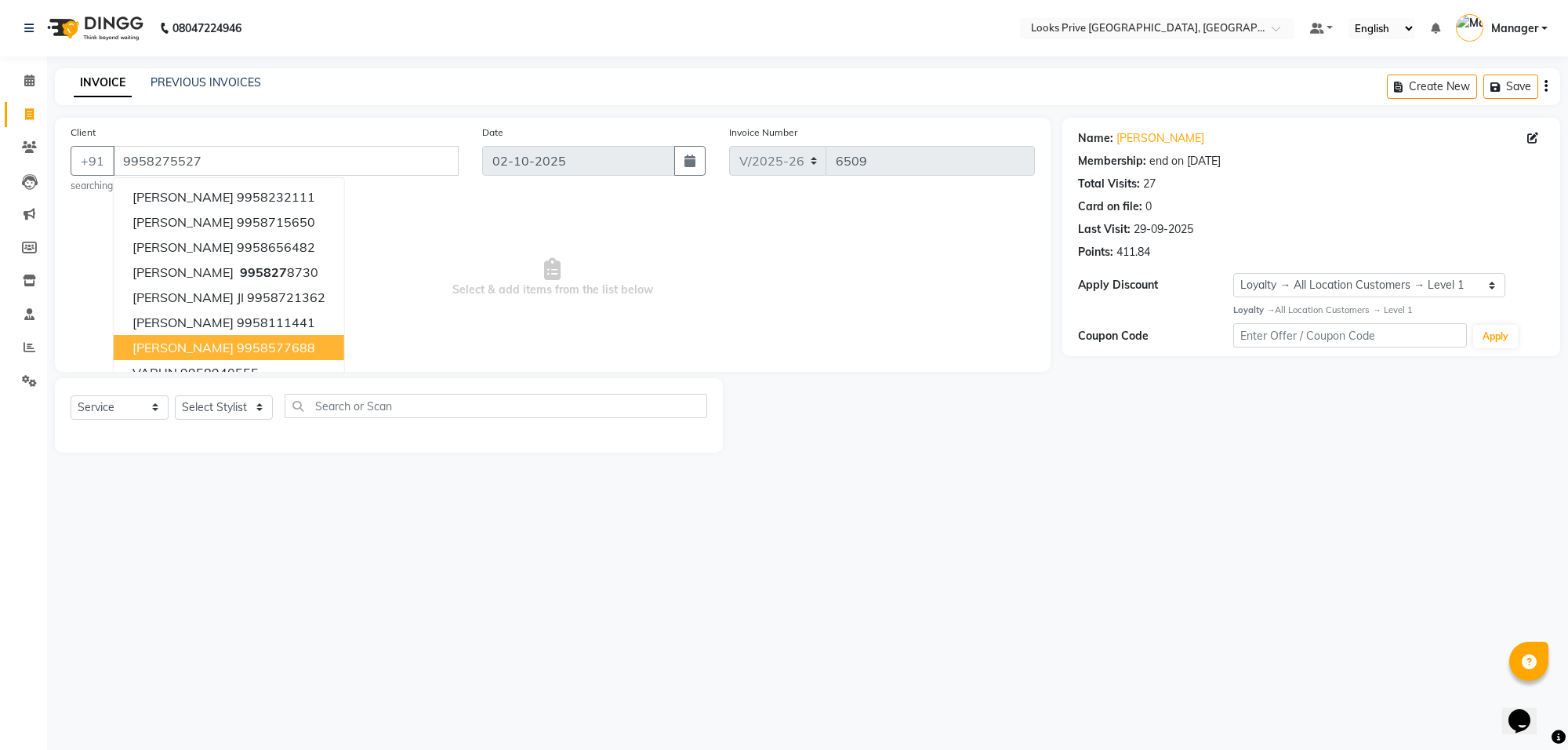
click at [284, 616] on div "08047224946 Select Location × Looks Prive Rajouri Garden, New Delhi Default Pan…" at bounding box center [784, 375] width 1568 height 750
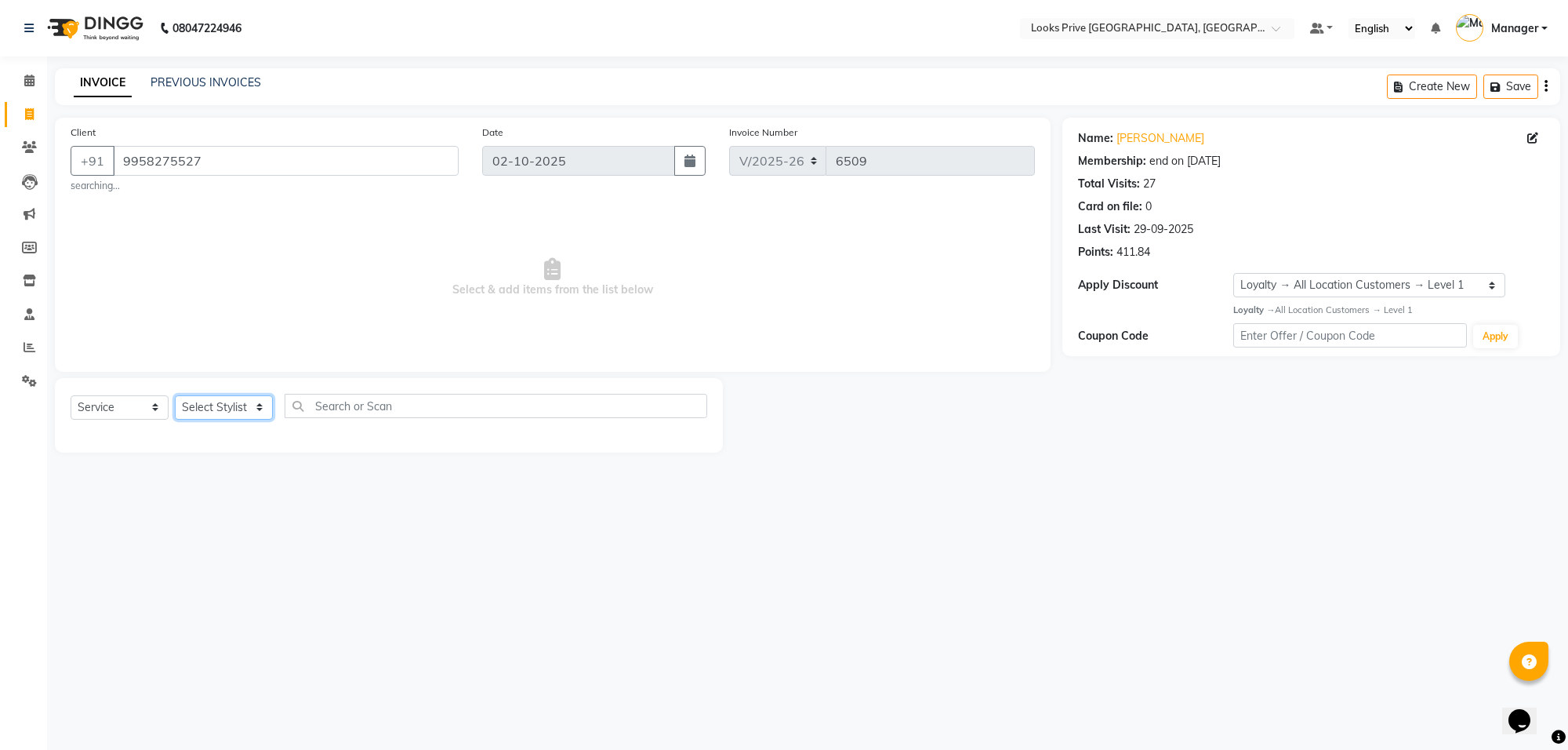
click at [229, 407] on select "Select Stylist Arshi Avdesh Bunty Counter_Sales Deepak_Asst Govind_Pdct Hema Ma…" at bounding box center [224, 407] width 98 height 24
select select "75864"
click at [175, 395] on select "Select Stylist Arshi Avdesh Bunty Counter_Sales Deepak_Asst Govind_Pdct Hema Ma…" at bounding box center [224, 407] width 98 height 24
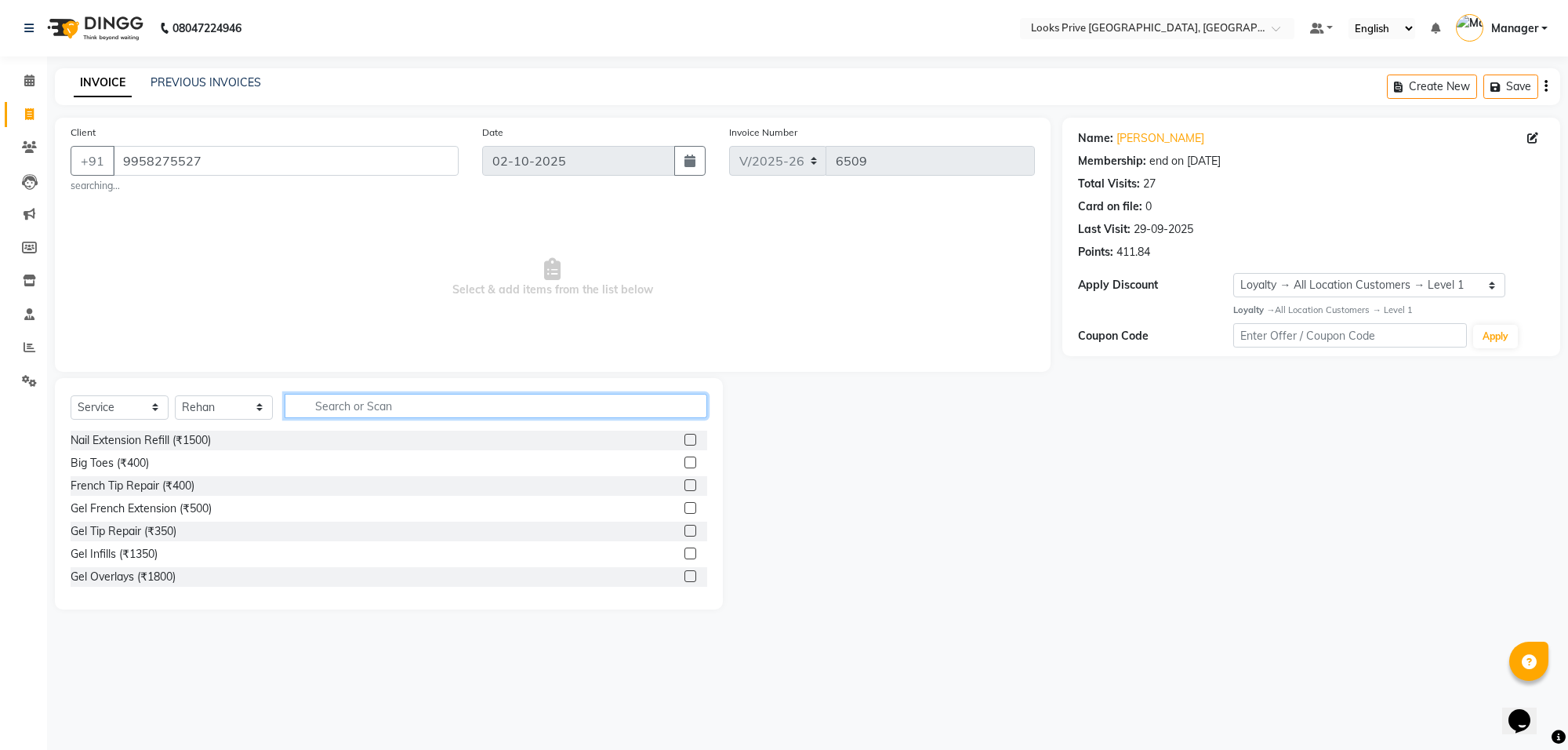
click at [445, 406] on input "text" at bounding box center [496, 406] width 422 height 24
type input "cut"
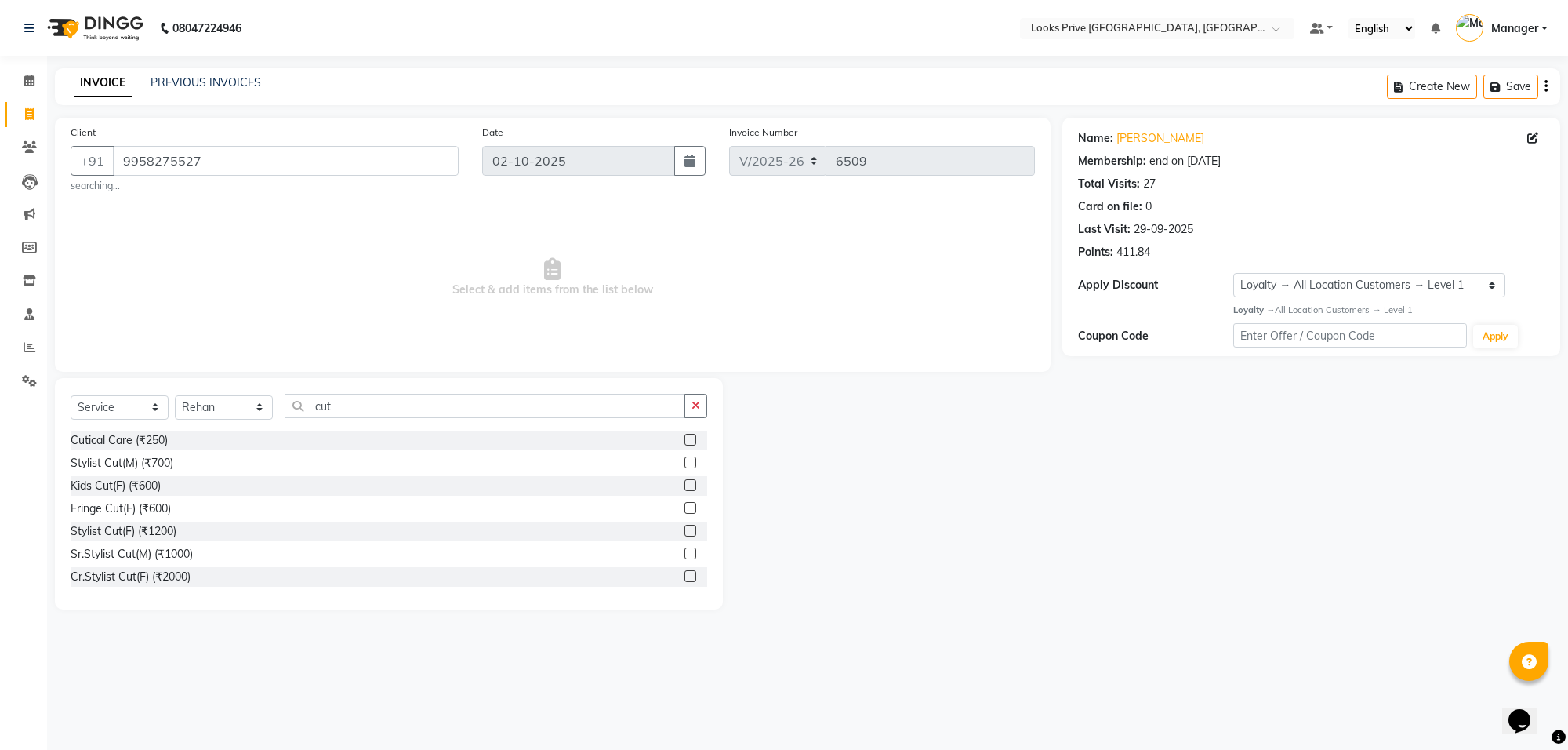
drag, startPoint x: 92, startPoint y: 468, endPoint x: 350, endPoint y: 417, distance: 263.0
click at [99, 465] on div "Stylist Cut(M) (₹700)" at bounding box center [121, 463] width 103 height 17
checkbox input "false"
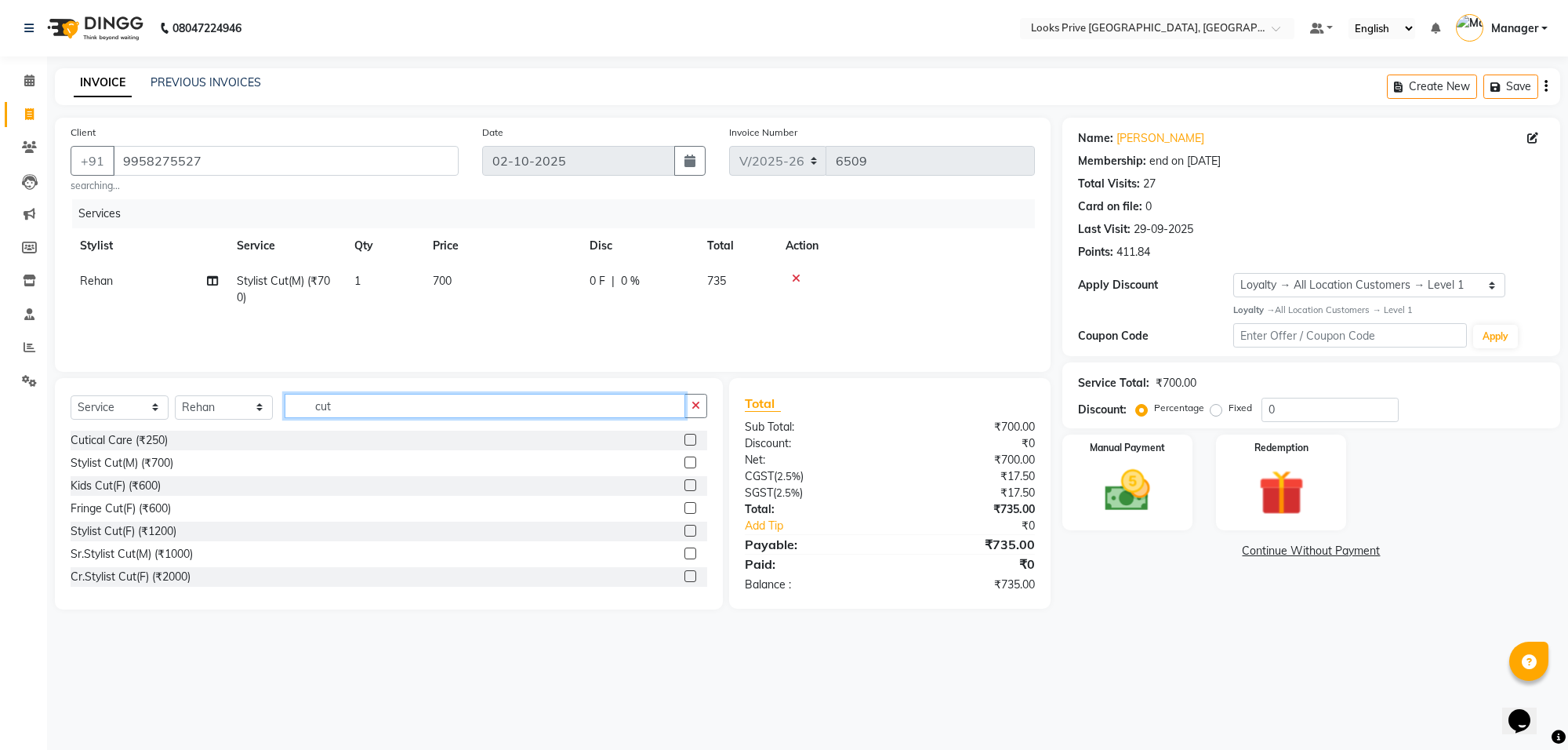
click at [394, 401] on input "cut" at bounding box center [485, 406] width 401 height 24
type input "c"
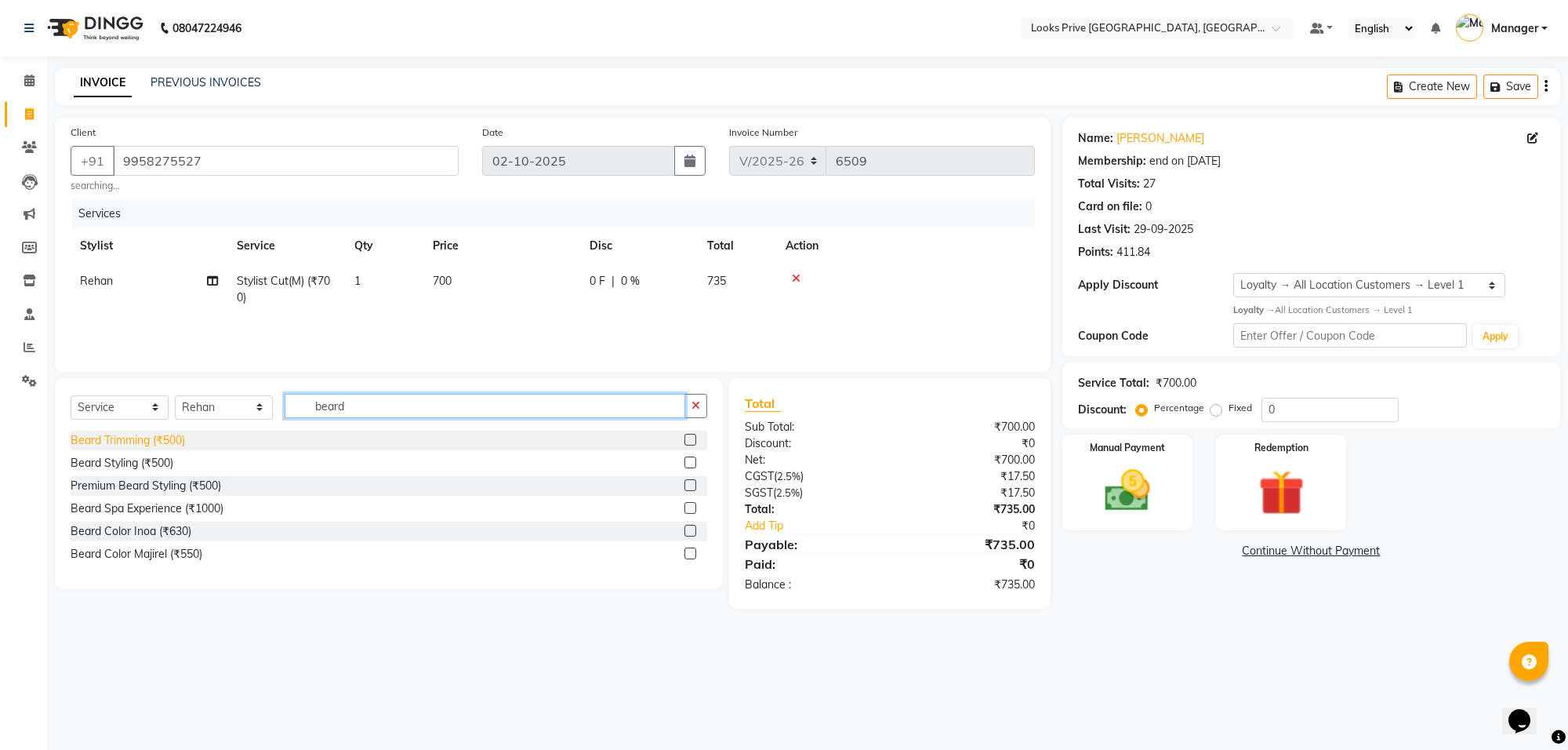
type input "beard"
click at [158, 445] on div "Beard Trimming (₹500)" at bounding box center [128, 440] width 115 height 17
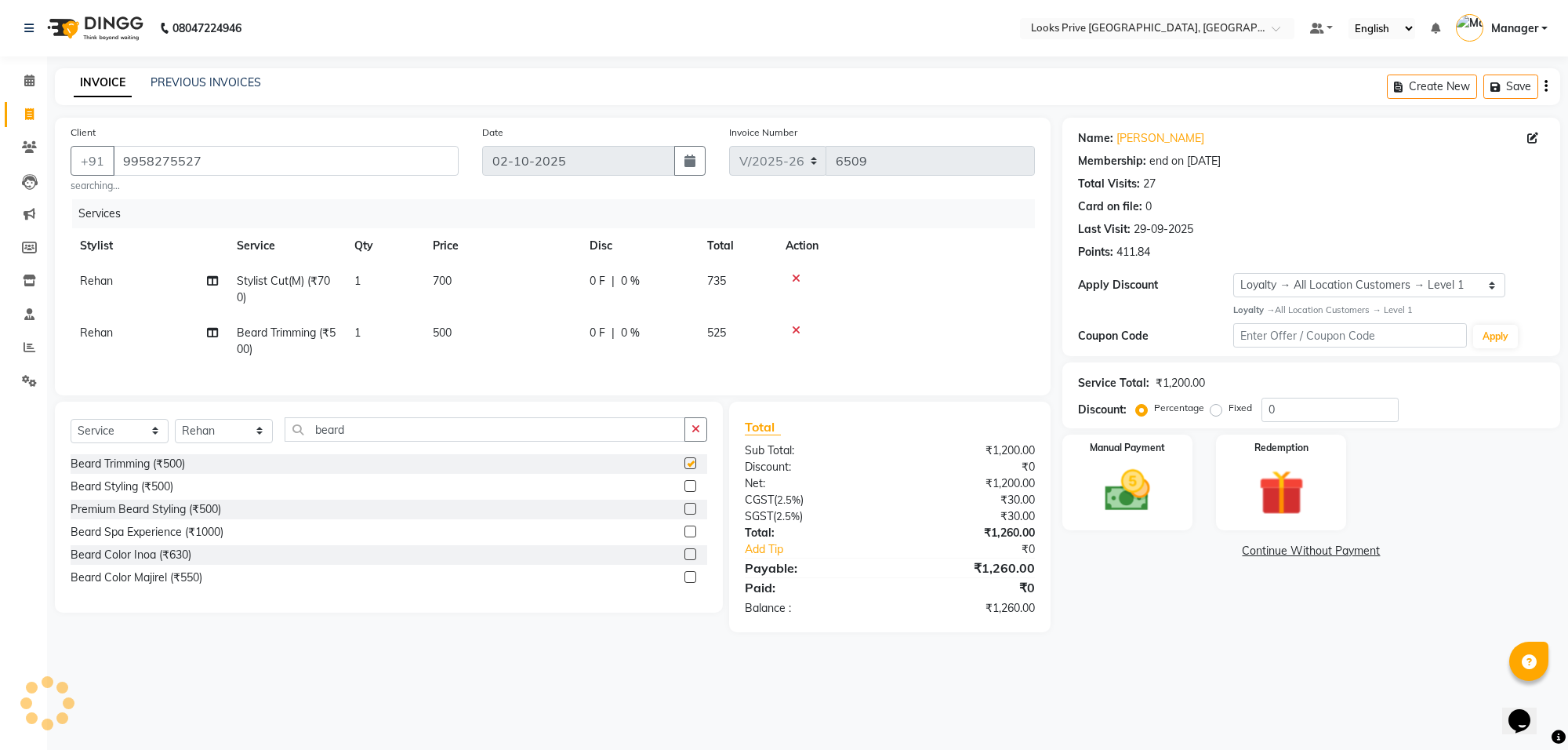
checkbox input "false"
click at [535, 327] on td "500" at bounding box center [501, 341] width 157 height 52
select select "75864"
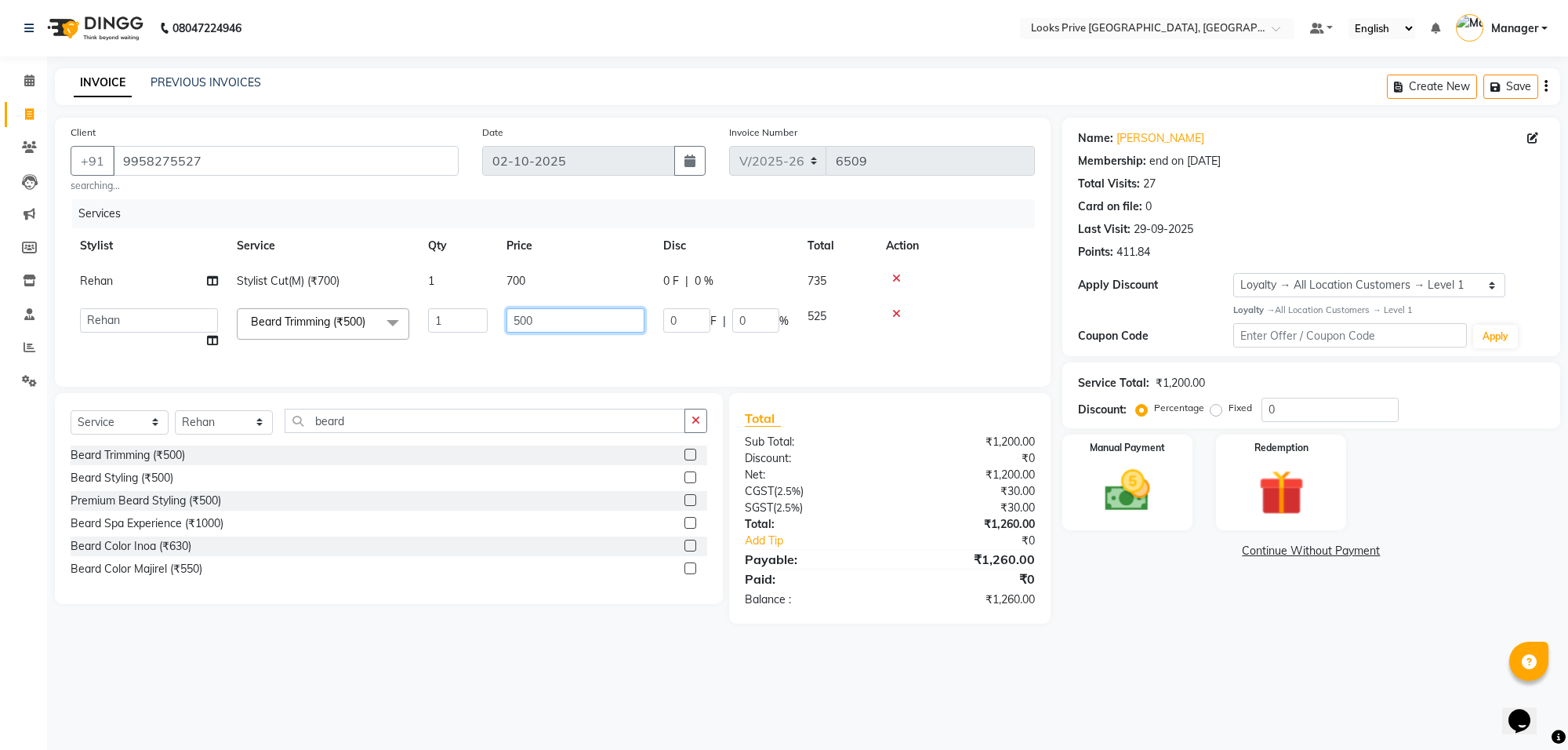
click at [547, 326] on input "500" at bounding box center [575, 321] width 138 height 24
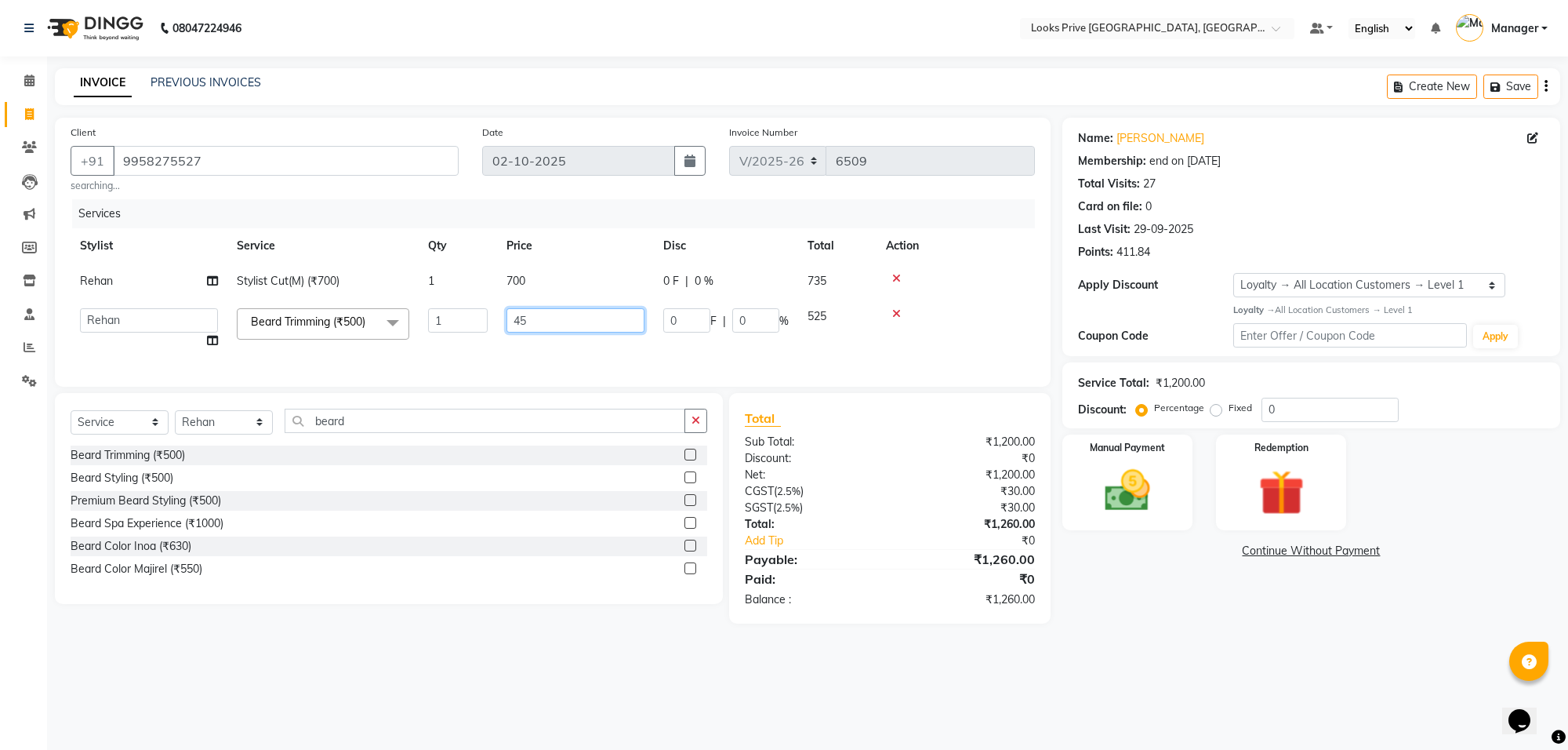
type input "450"
click at [555, 286] on td "700" at bounding box center [575, 281] width 157 height 36
select select "75864"
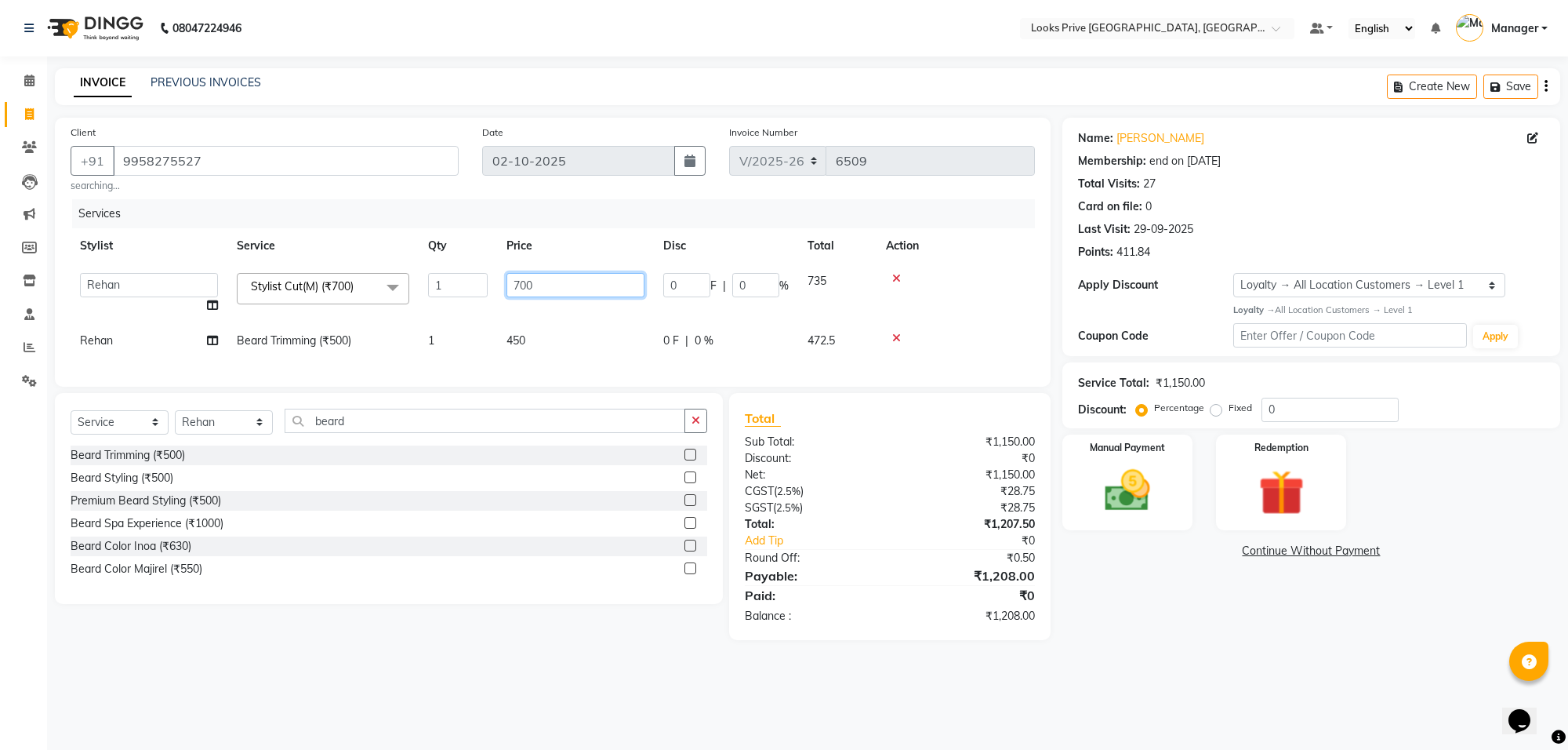
click at [555, 286] on input "700" at bounding box center [575, 285] width 138 height 24
type input "800"
click at [260, 435] on select "Select Stylist Arshi Avdesh Bunty Counter_Sales Deepak_Asst Govind_Pdct Hema Ma…" at bounding box center [224, 423] width 98 height 24
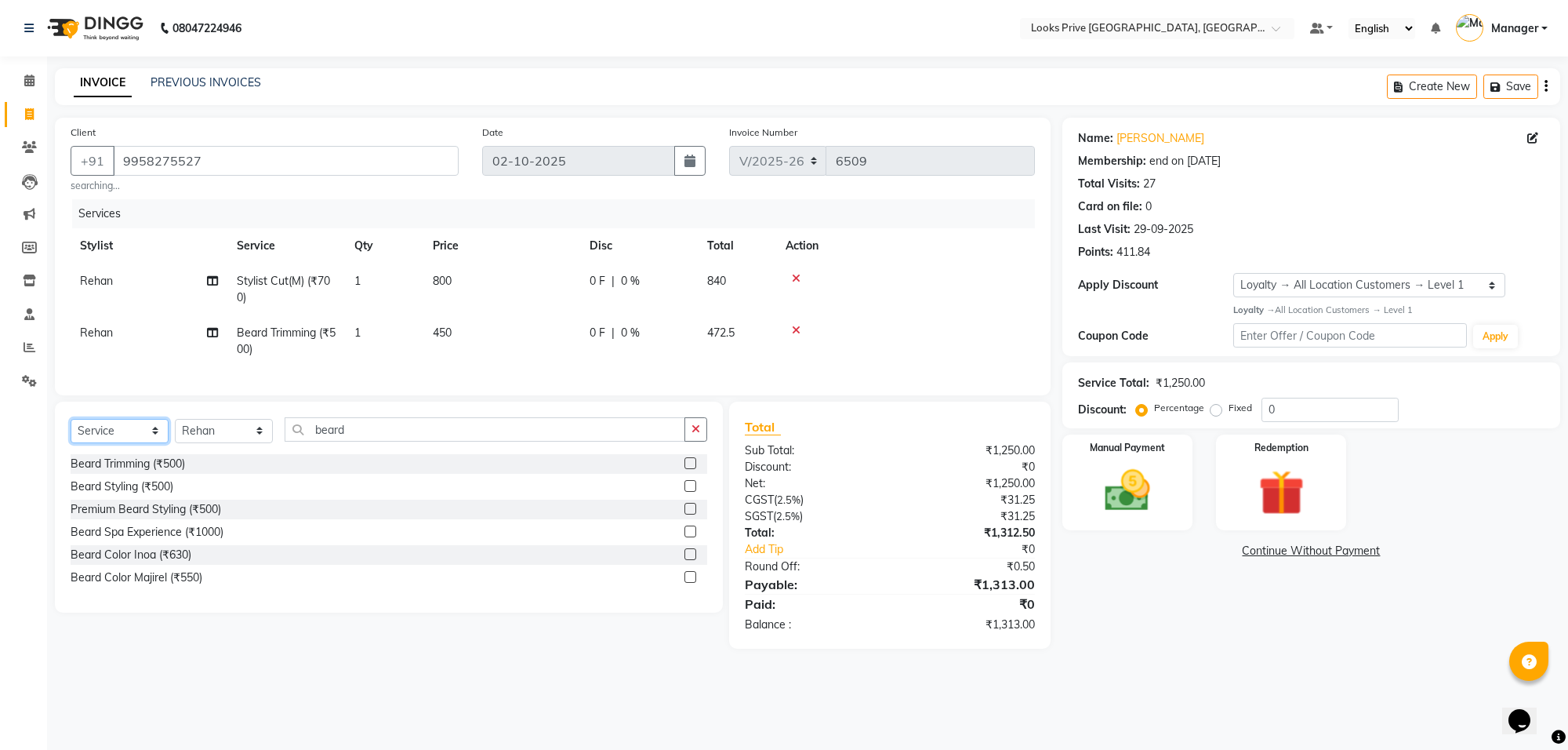
click at [111, 443] on select "Select Service Product Membership Package Voucher Prepaid Gift Card" at bounding box center [119, 431] width 98 height 24
select select "product"
click at [71, 433] on select "Select Service Product Membership Package Voucher Prepaid Gift Card" at bounding box center [119, 431] width 98 height 24
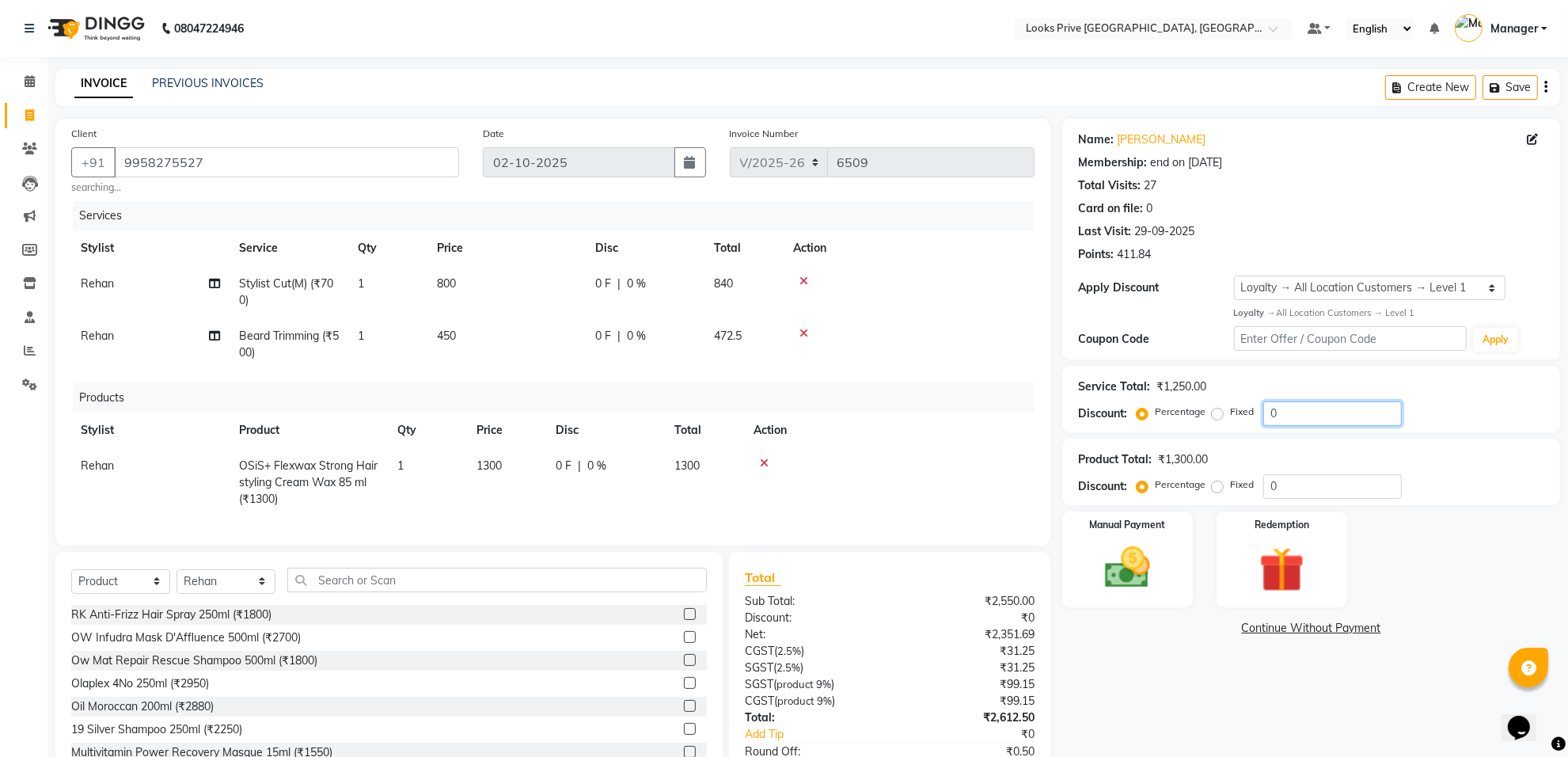
click at [1263, 420] on input "0" at bounding box center [1332, 414] width 139 height 25
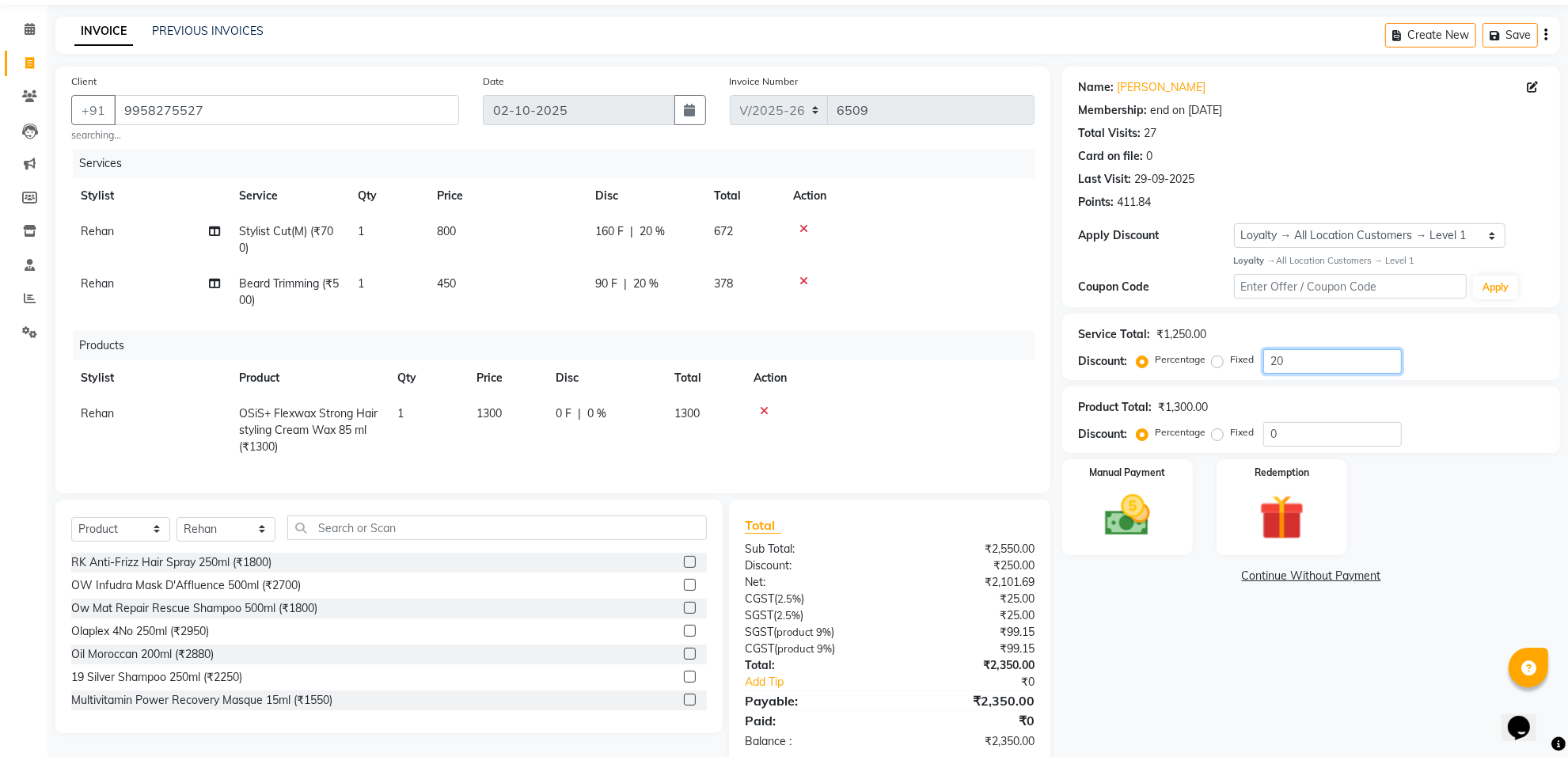
scroll to position [100, 0]
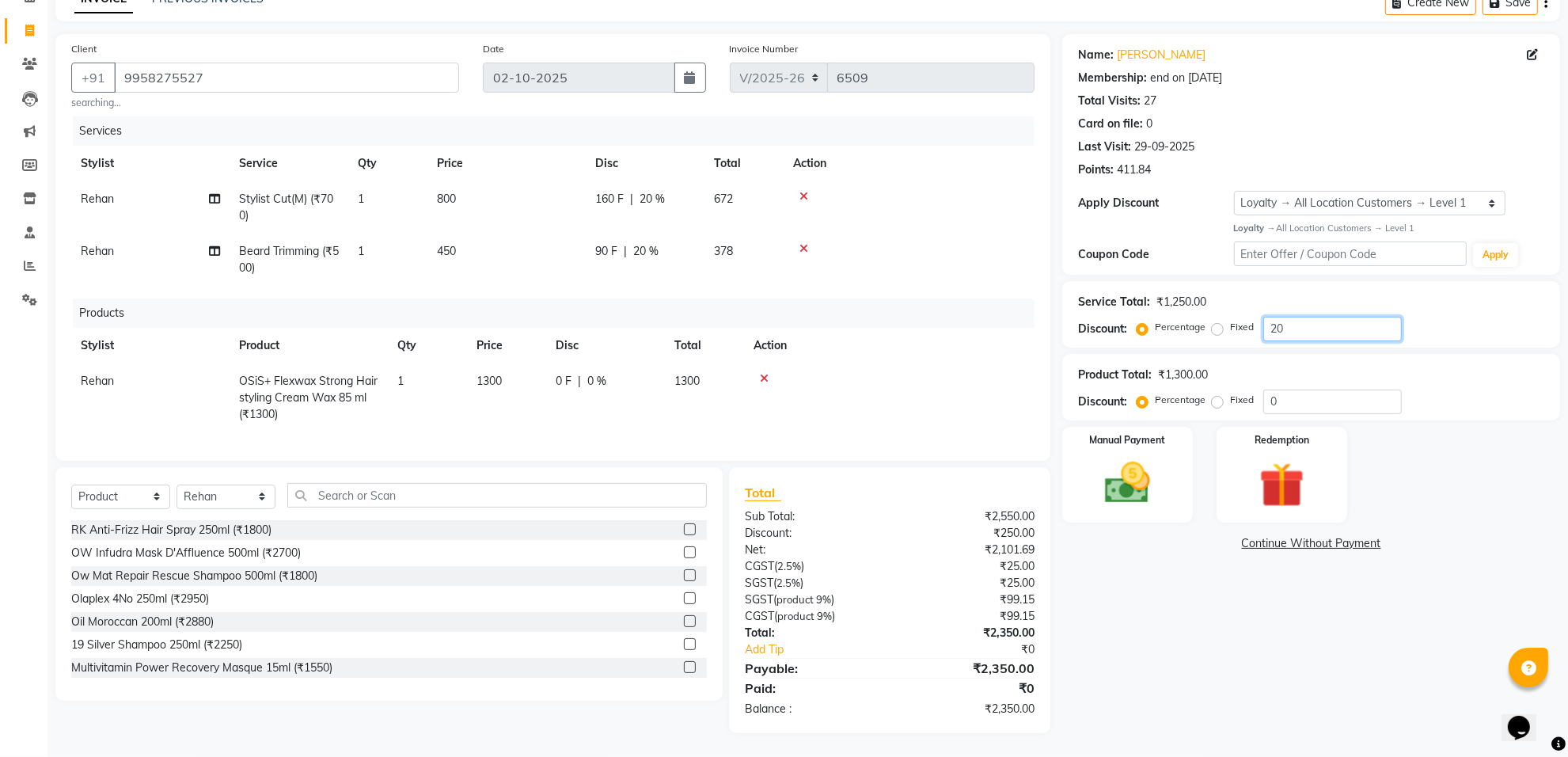
type input "20"
click at [1174, 631] on div "Name: Chirag Rajput Membership: end on 17-05-2026 Total Visits: 27 Card on file…" at bounding box center [1317, 384] width 510 height 699
click at [1149, 456] on img at bounding box center [1127, 483] width 77 height 55
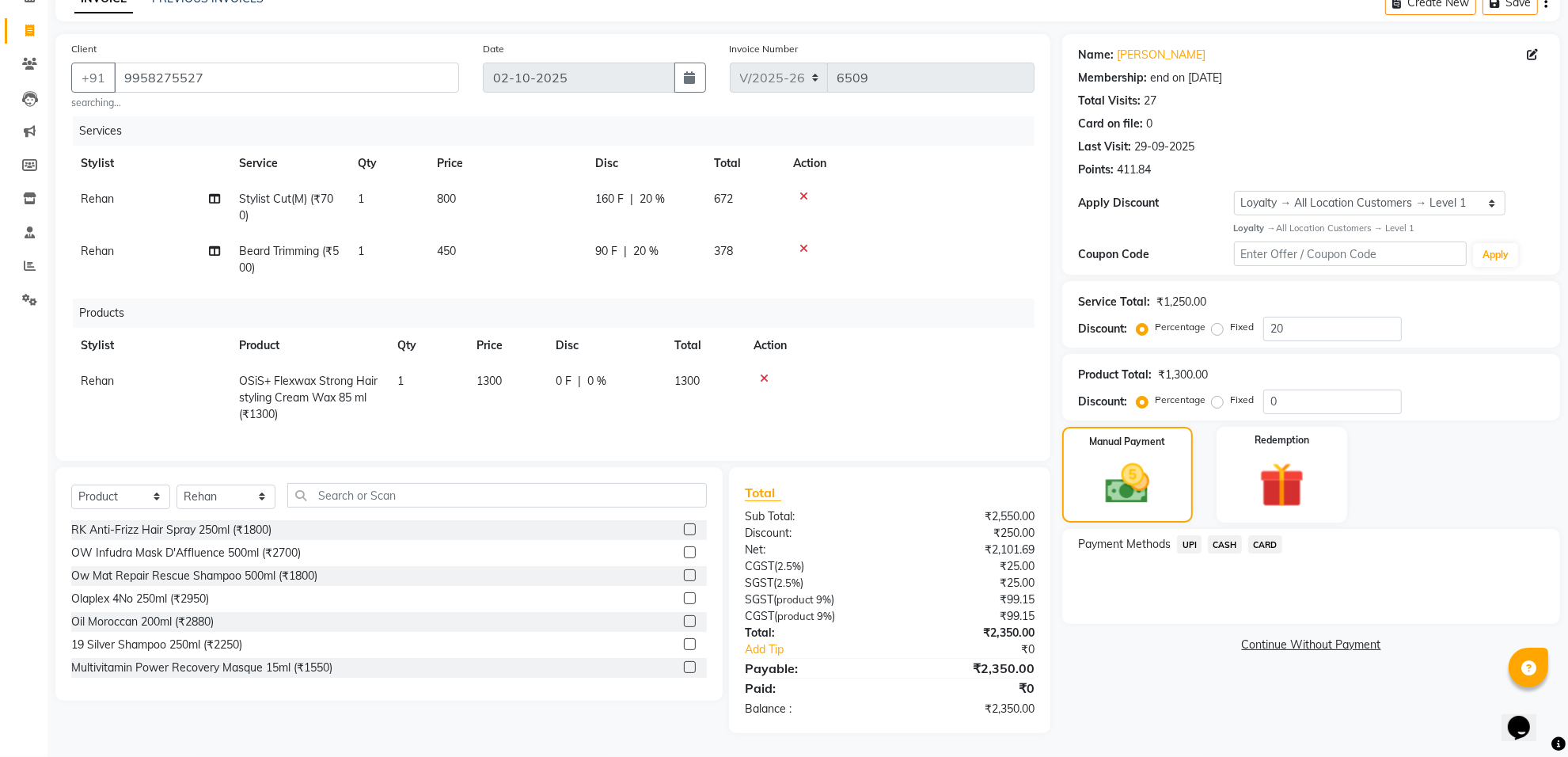
click at [1256, 536] on span "CARD" at bounding box center [1266, 544] width 34 height 18
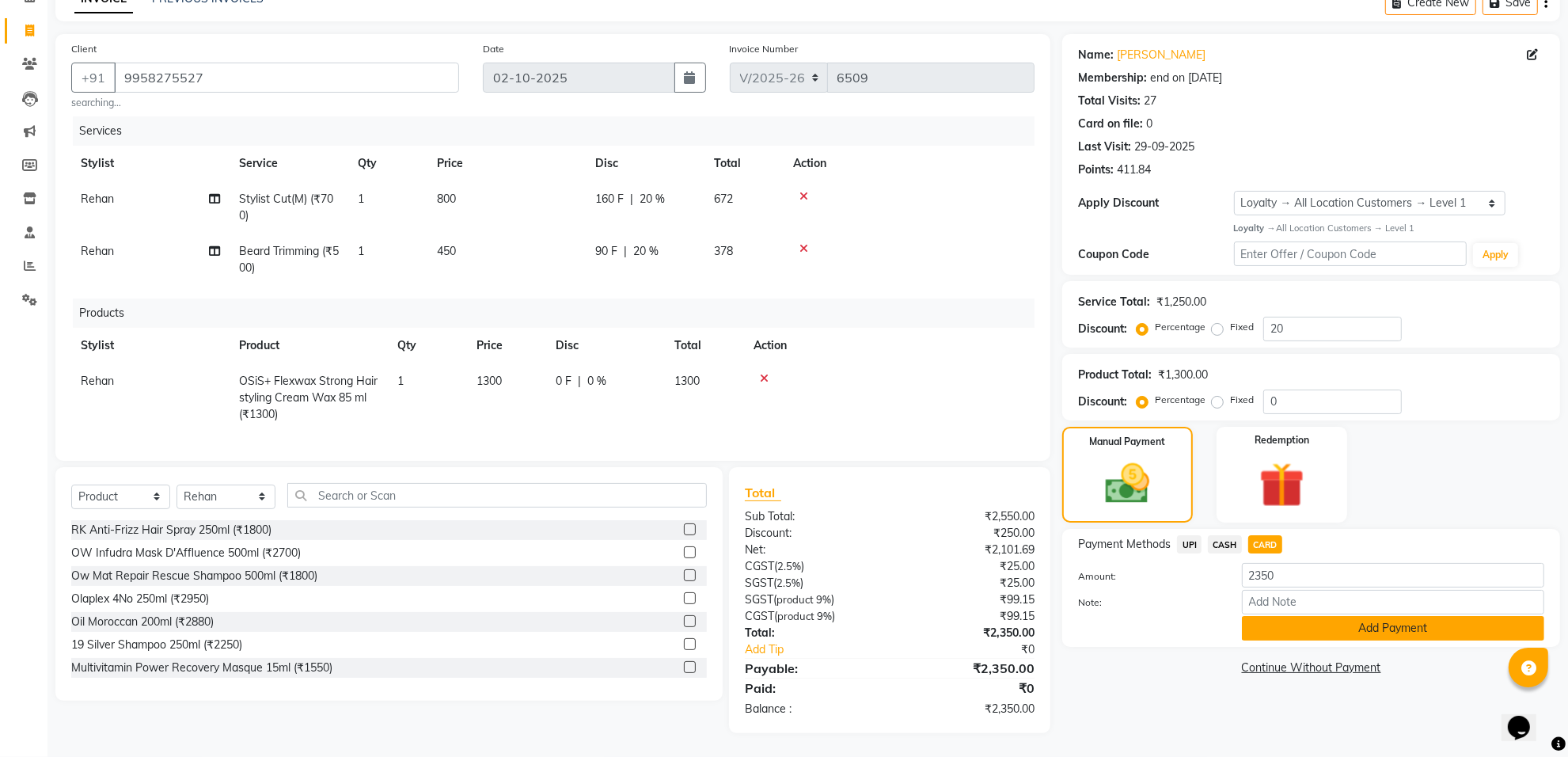
click at [1282, 616] on button "Add Payment" at bounding box center [1393, 629] width 302 height 25
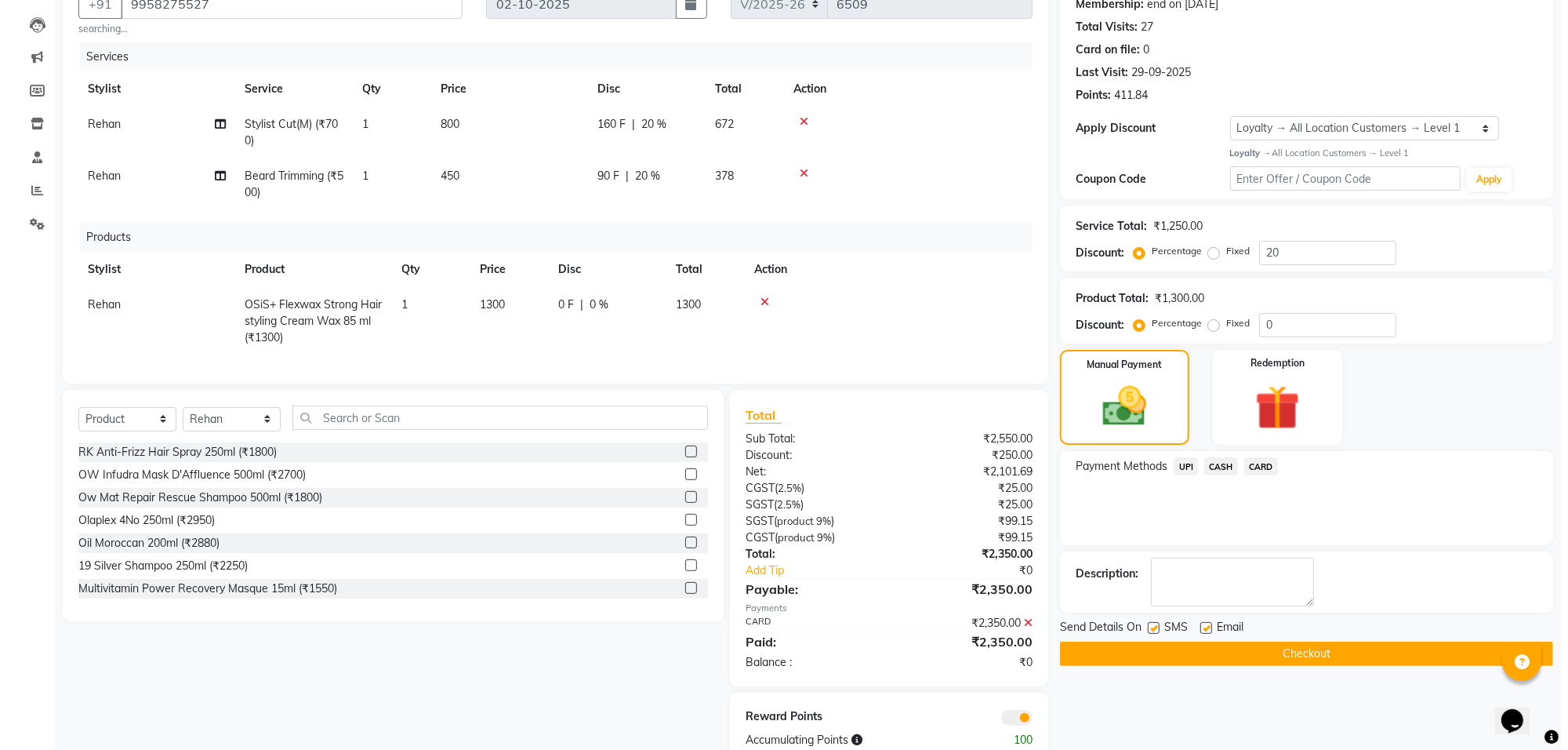
scroll to position [209, 0]
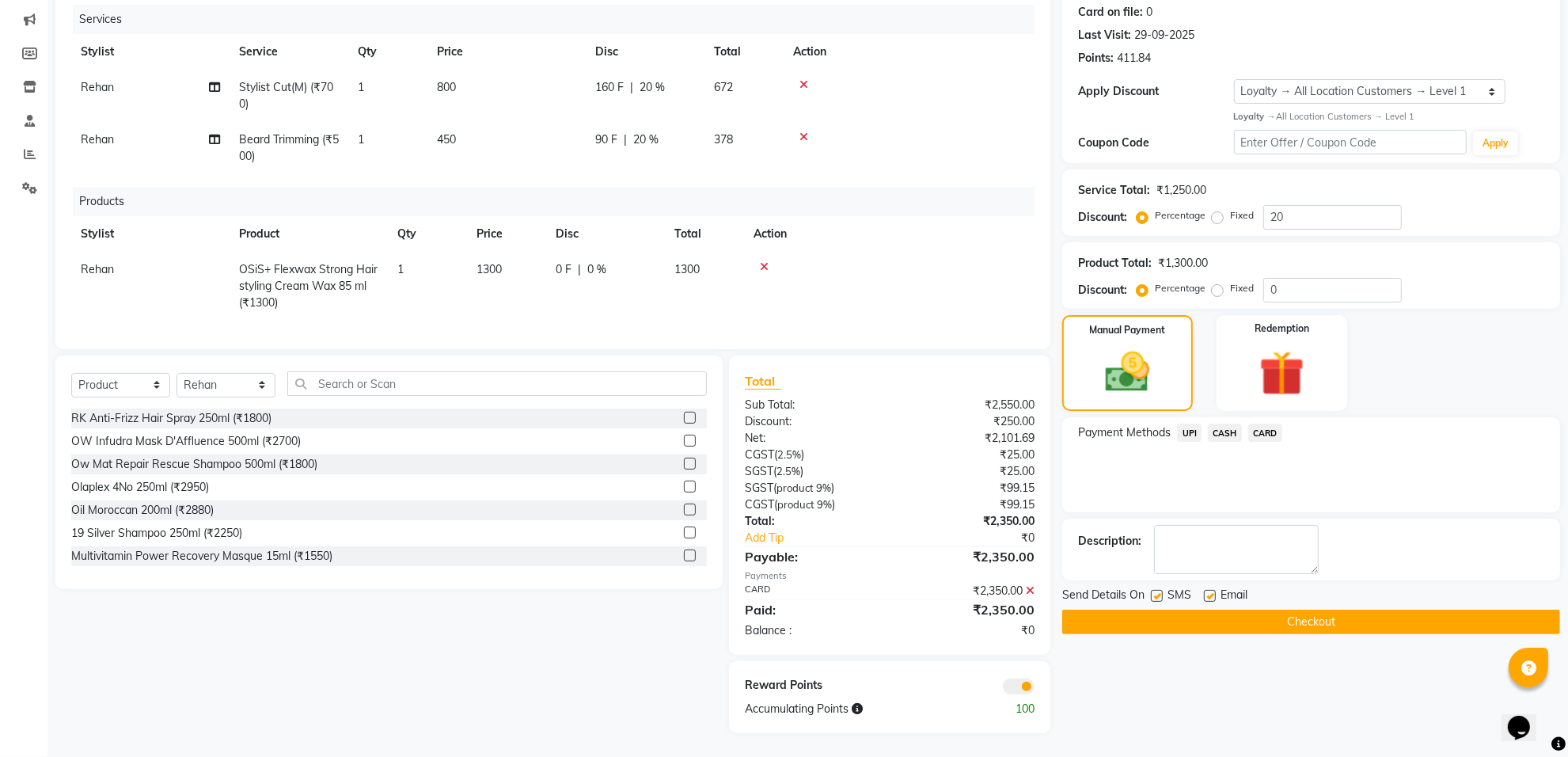
click at [1019, 679] on span at bounding box center [1018, 686] width 31 height 16
click at [1034, 689] on input "checkbox" at bounding box center [1034, 689] width 0 height 0
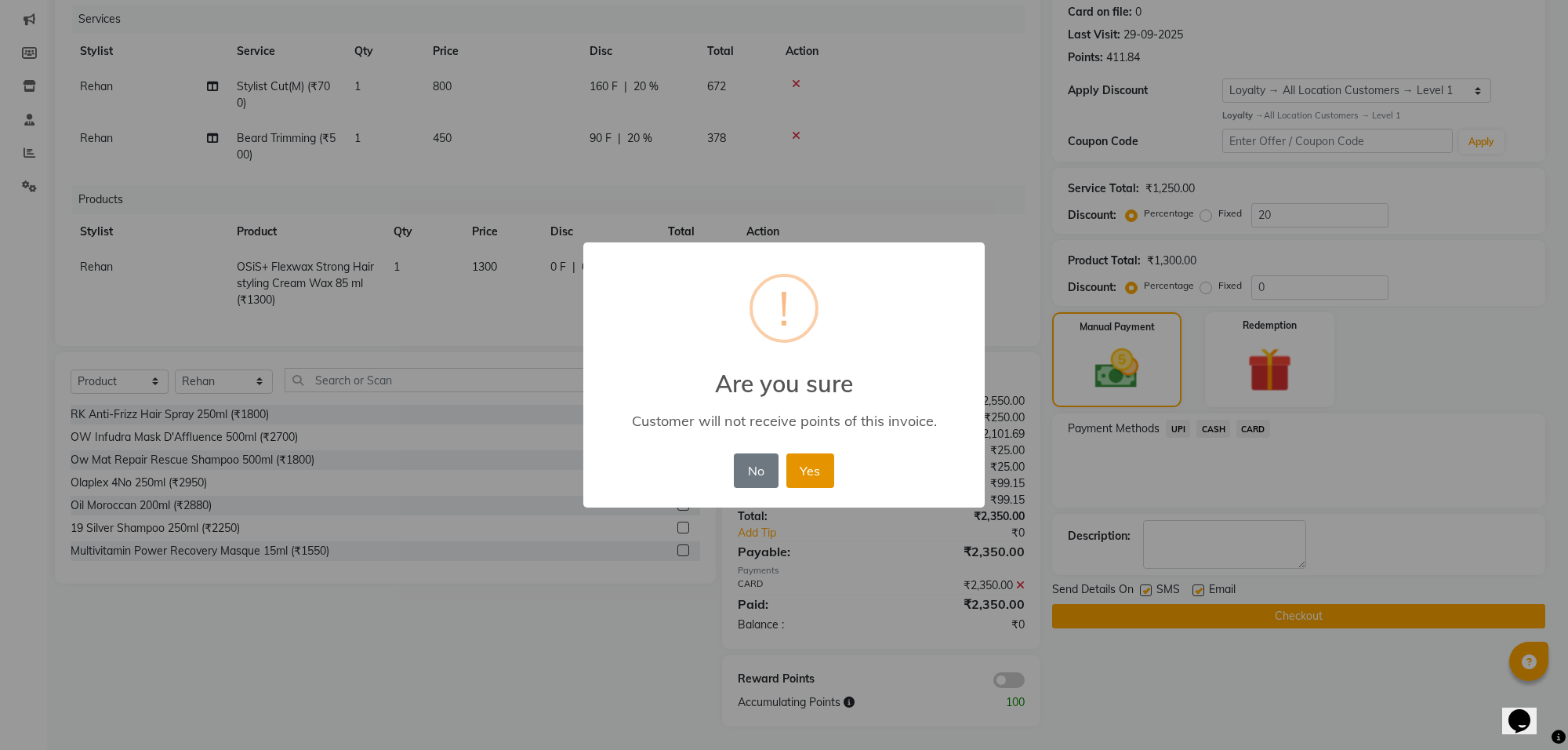
click at [816, 467] on button "Yes" at bounding box center [810, 471] width 48 height 35
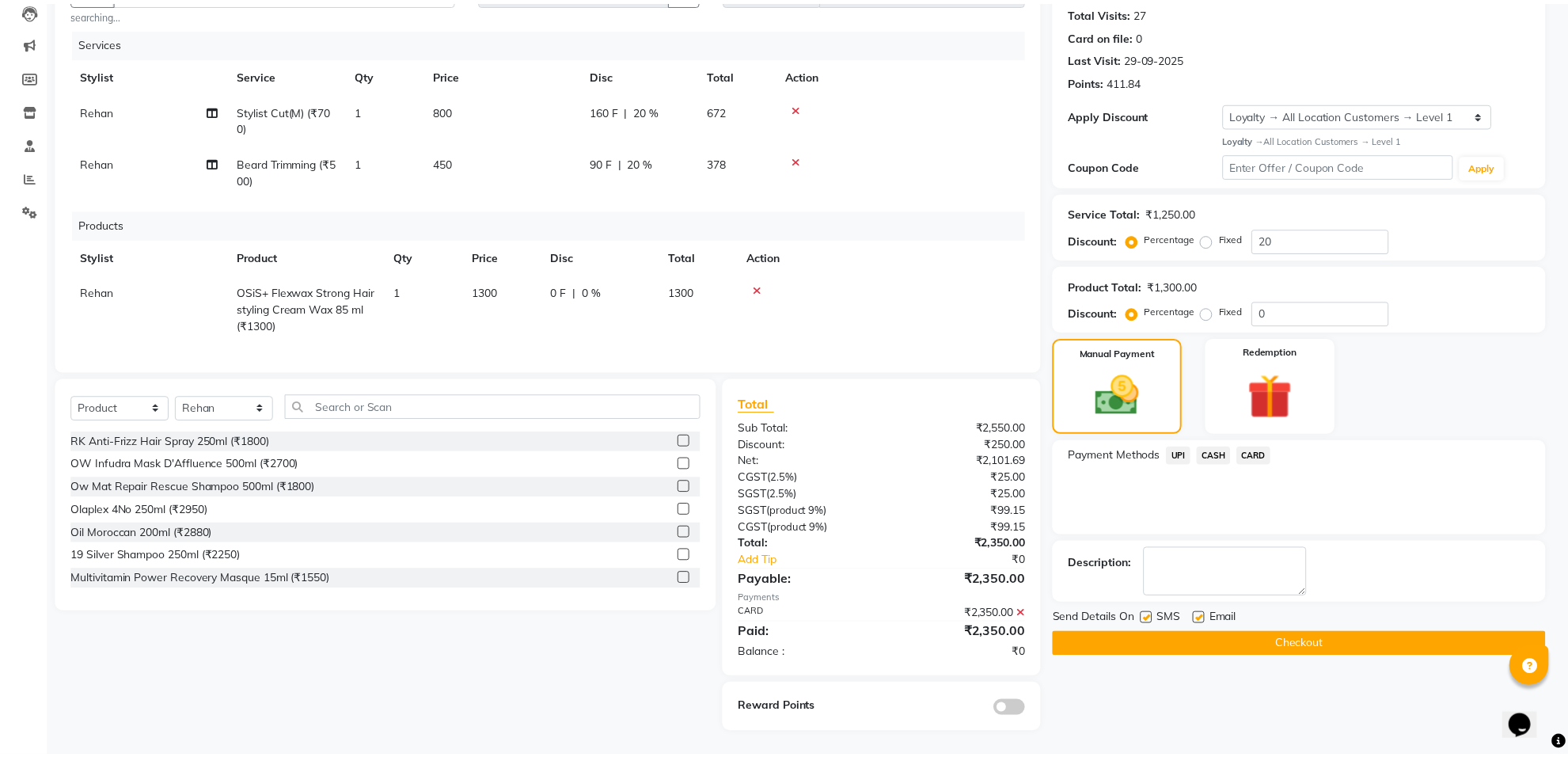
scroll to position [188, 0]
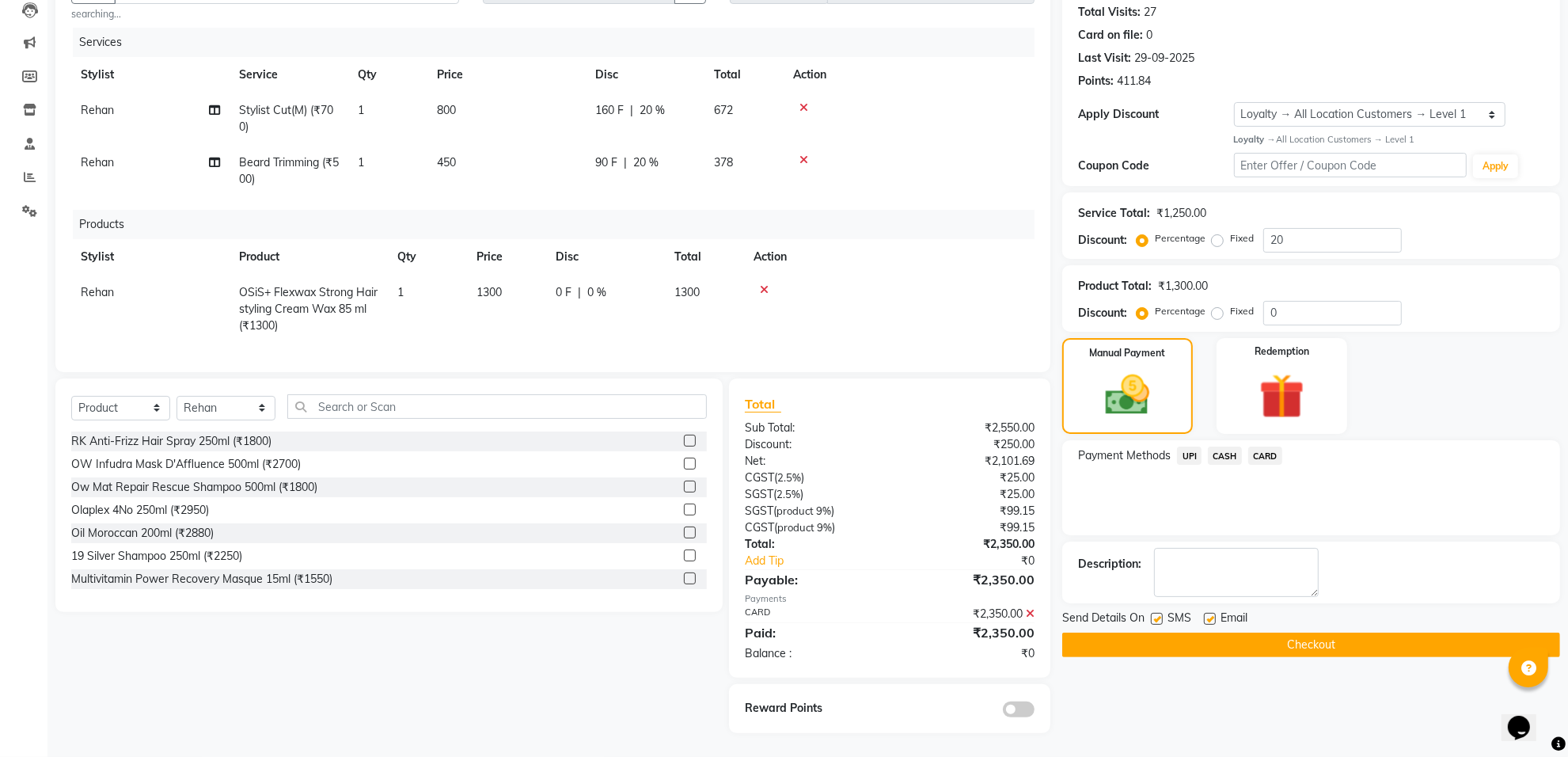
click at [1211, 613] on label at bounding box center [1210, 618] width 12 height 12
click at [1211, 615] on input "checkbox" at bounding box center [1209, 619] width 10 height 10
checkbox input "false"
click at [1205, 633] on button "Checkout" at bounding box center [1312, 645] width 498 height 25
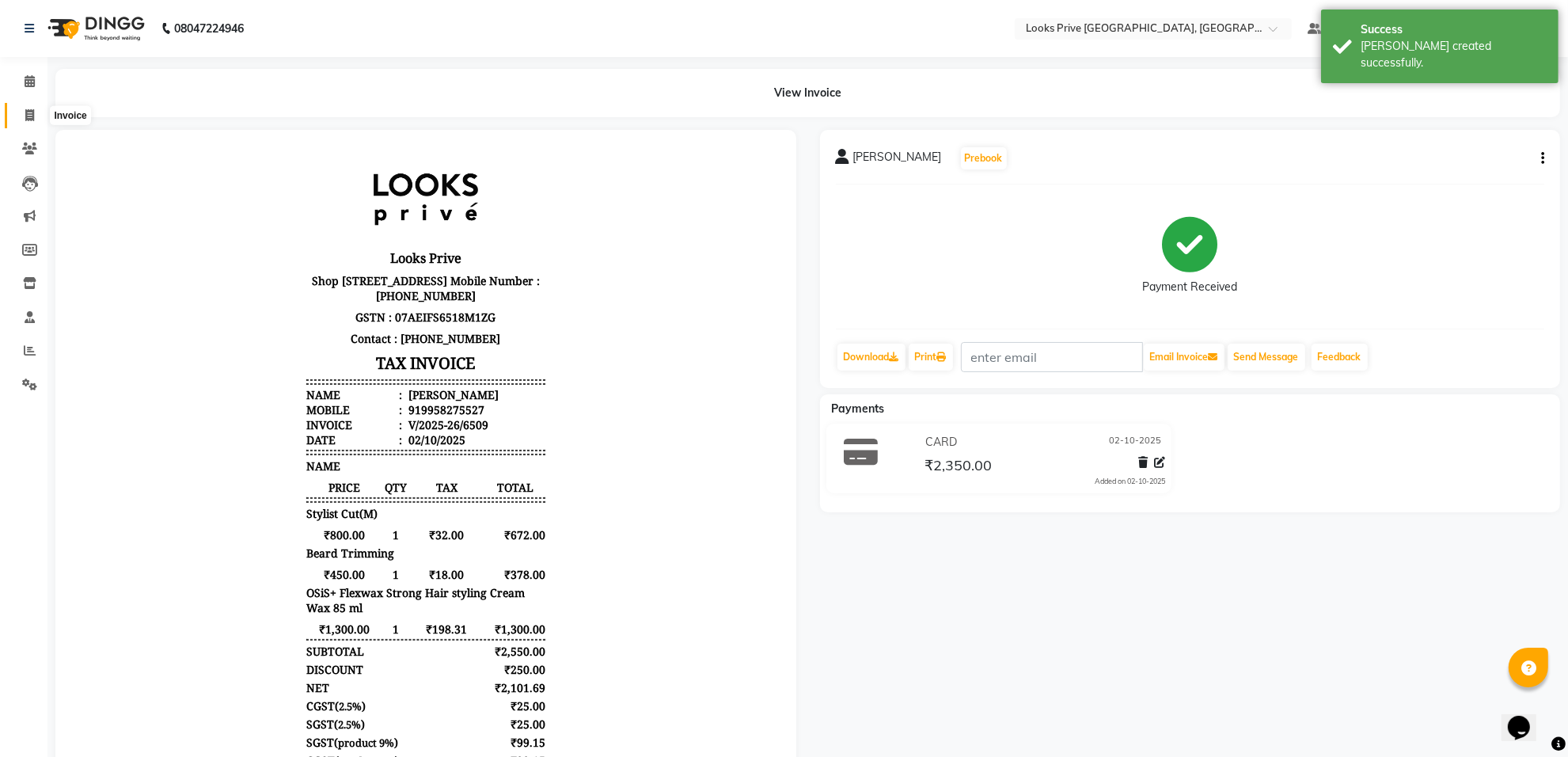
click at [17, 112] on span at bounding box center [29, 116] width 28 height 18
select select "8127"
select select "service"
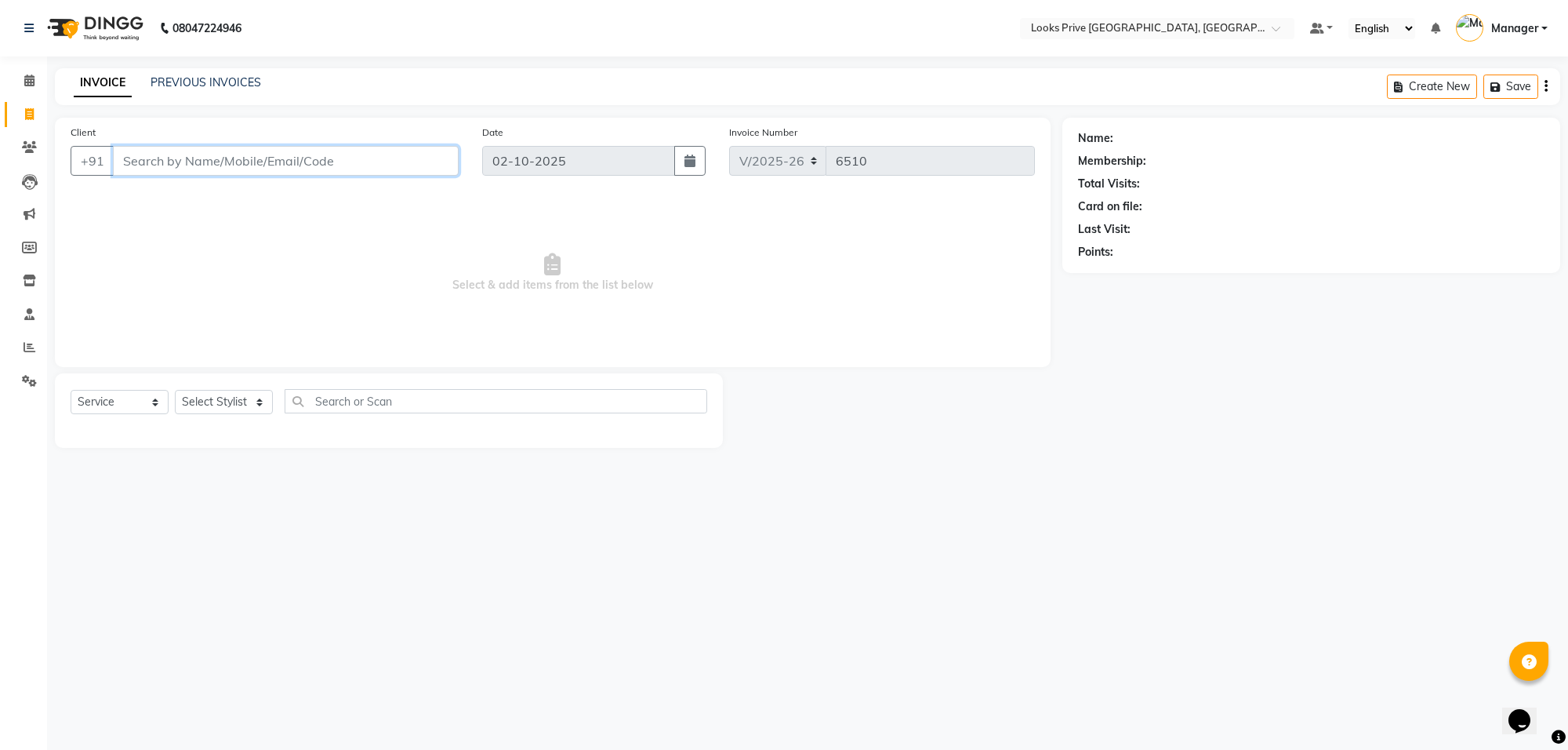
click at [212, 163] on input "Client" at bounding box center [286, 161] width 346 height 30
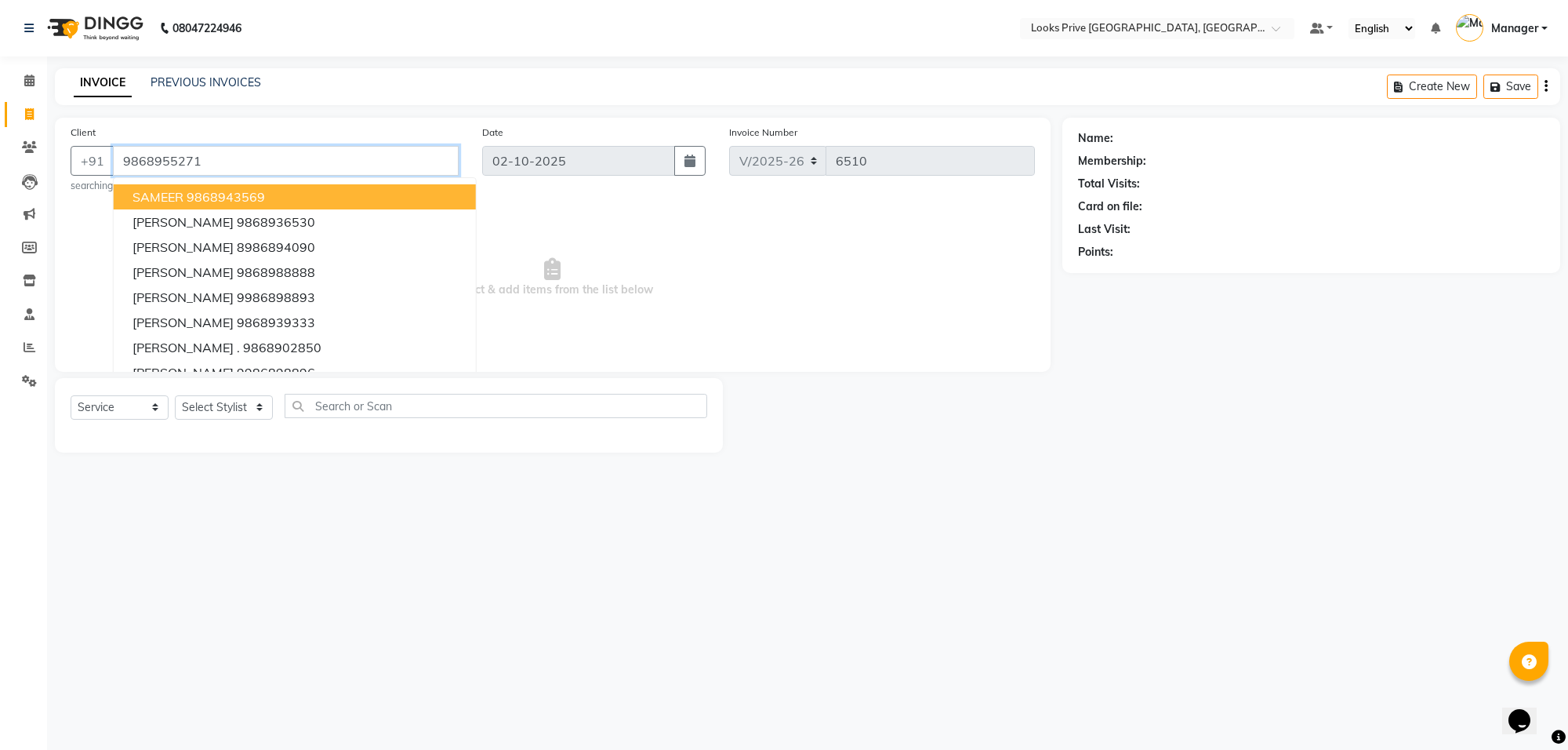
type input "9868955271"
select select "1: Object"
click at [649, 612] on div "08047224946 Select Location × Looks Prive Rajouri Garden, New Delhi Default Pan…" at bounding box center [784, 375] width 1568 height 750
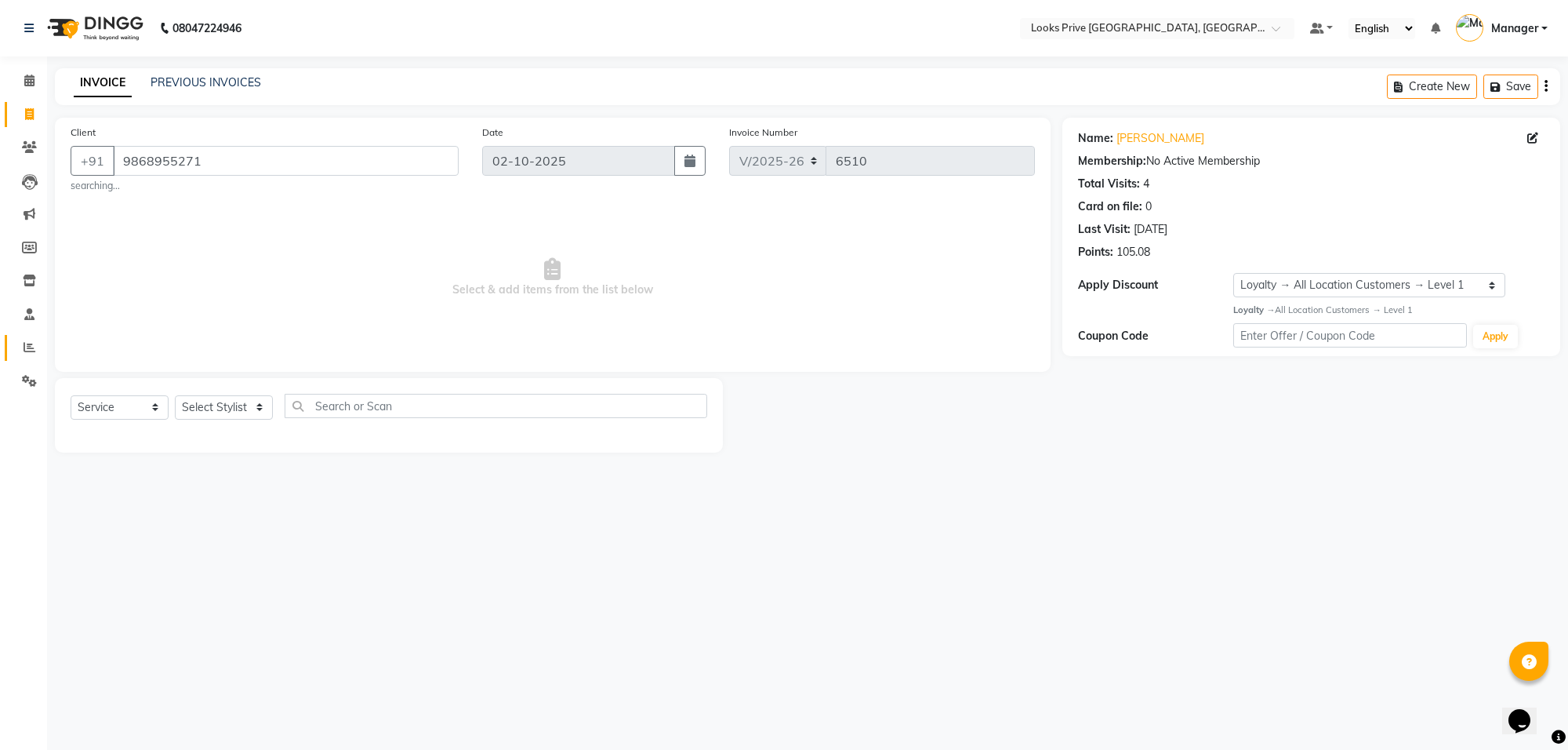
click at [5, 347] on link "Reports" at bounding box center [24, 348] width 38 height 26
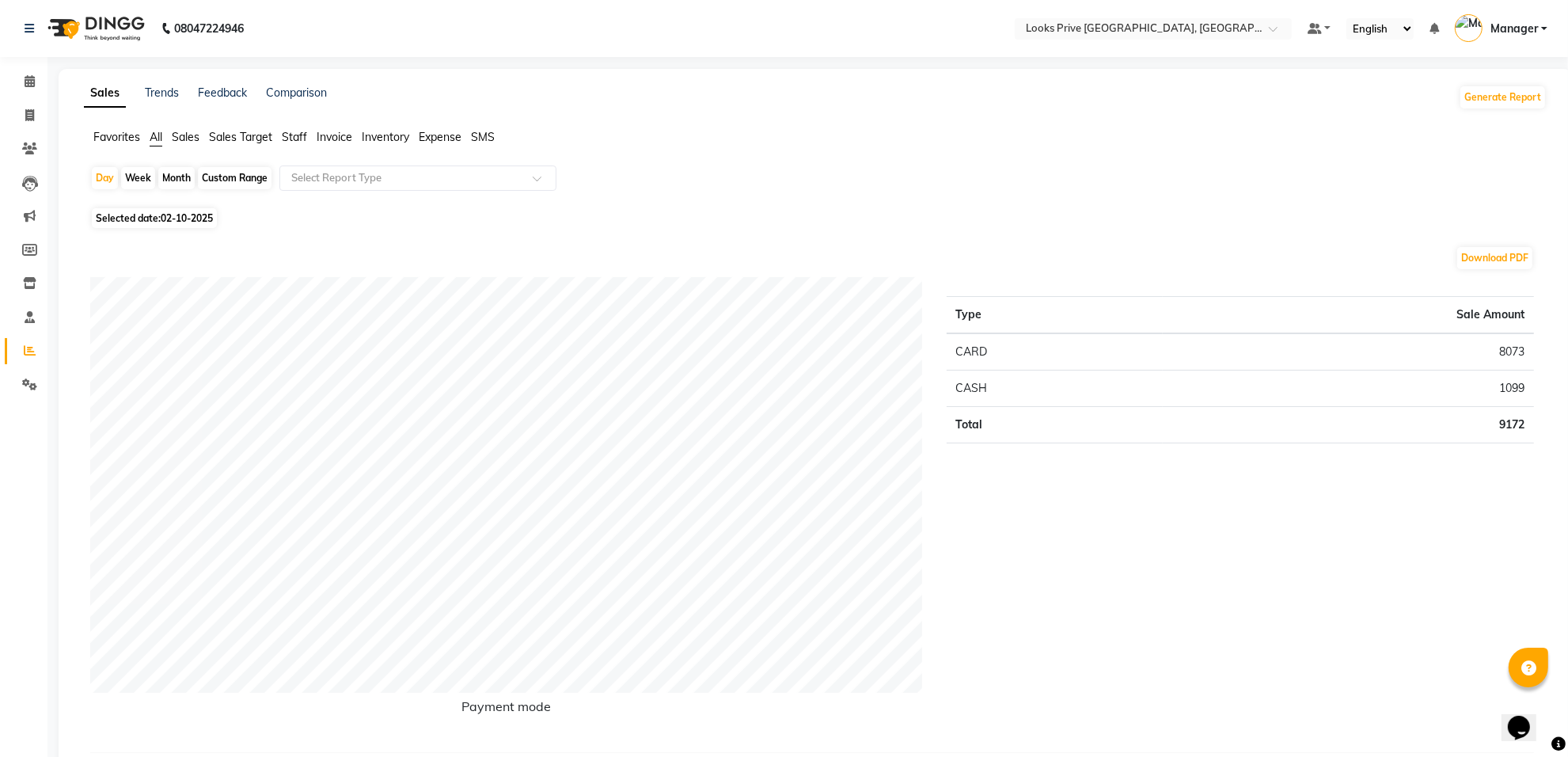
click at [187, 219] on span "02-10-2025" at bounding box center [186, 218] width 52 height 12
select select "10"
select select "2025"
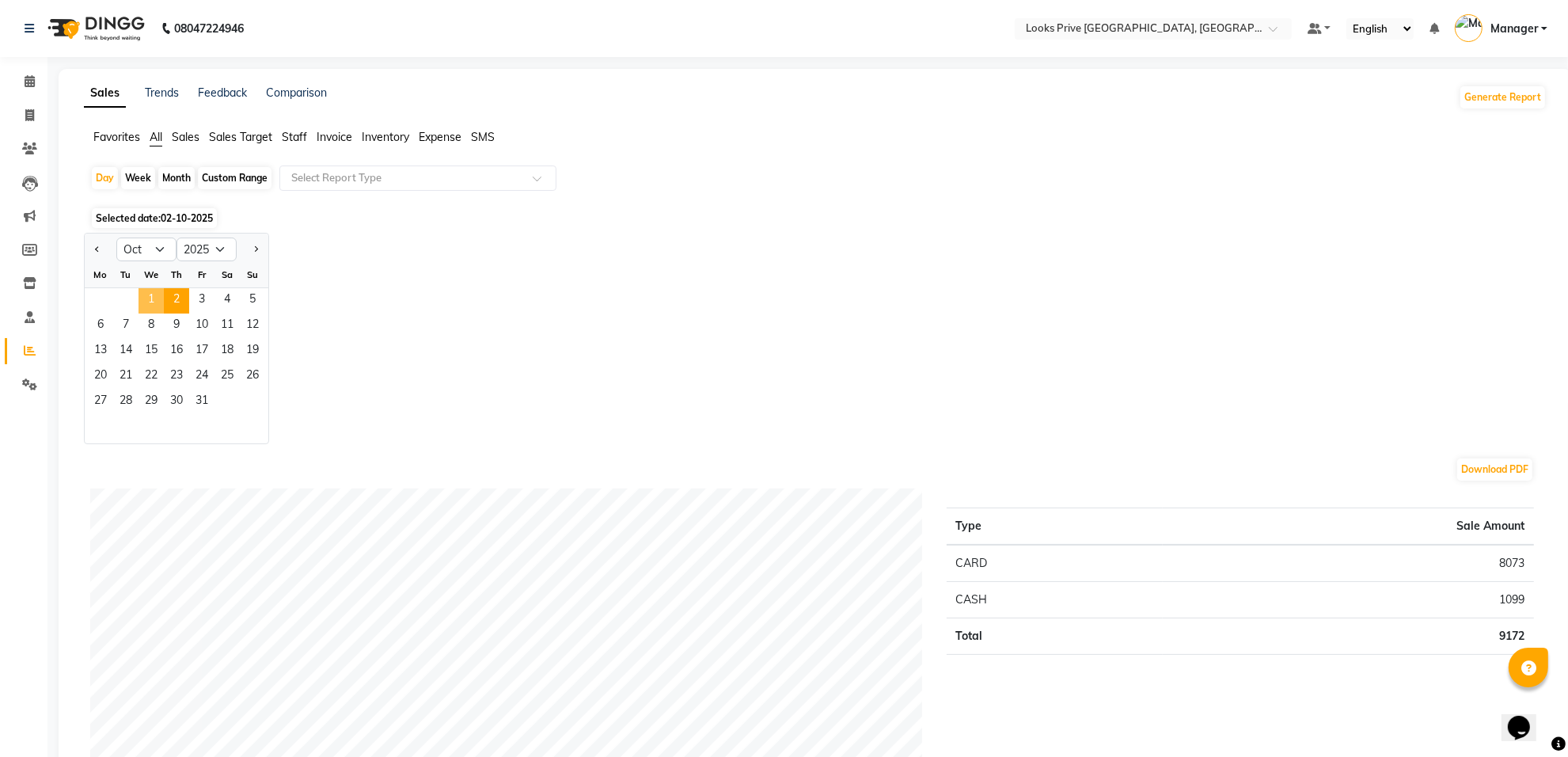
click at [155, 298] on span "1" at bounding box center [151, 300] width 26 height 26
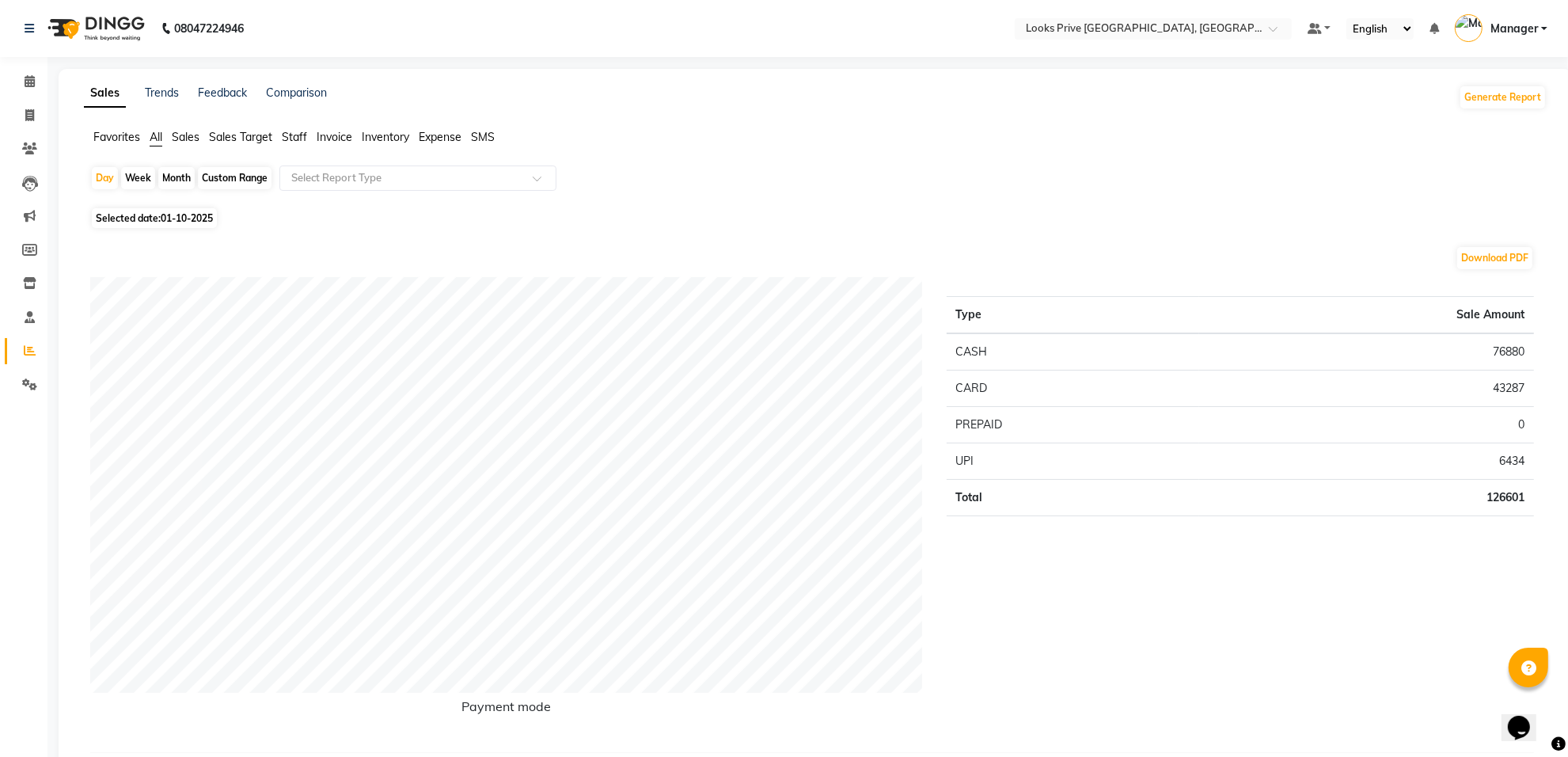
click at [311, 139] on ul "Favorites All Sales Sales Target Staff Invoice Inventory Expense SMS" at bounding box center [815, 138] width 1463 height 17
click at [303, 135] on span "Staff" at bounding box center [294, 137] width 26 height 14
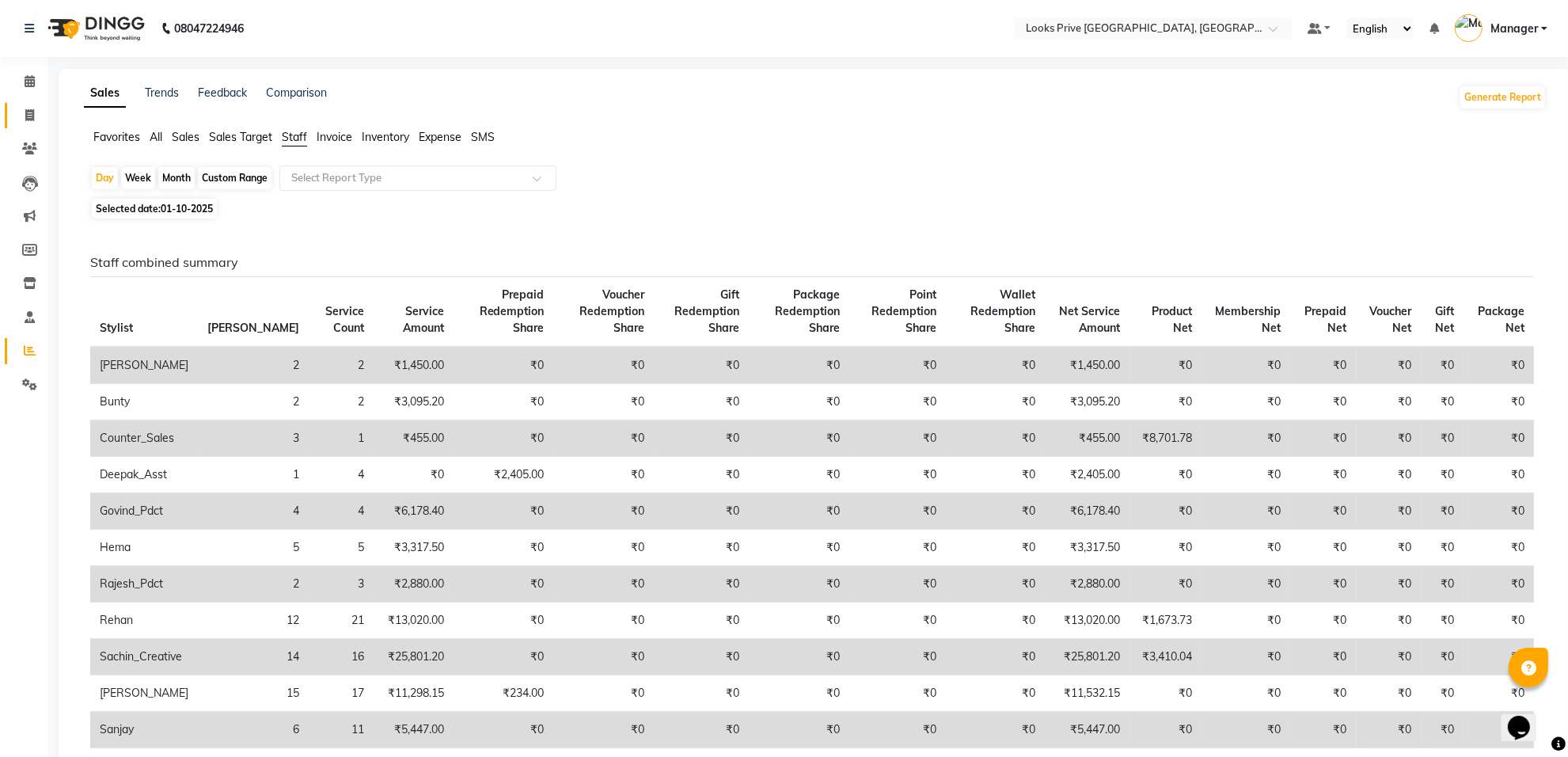
click at [17, 125] on link "Invoice" at bounding box center [24, 116] width 38 height 27
select select "8127"
select select "service"
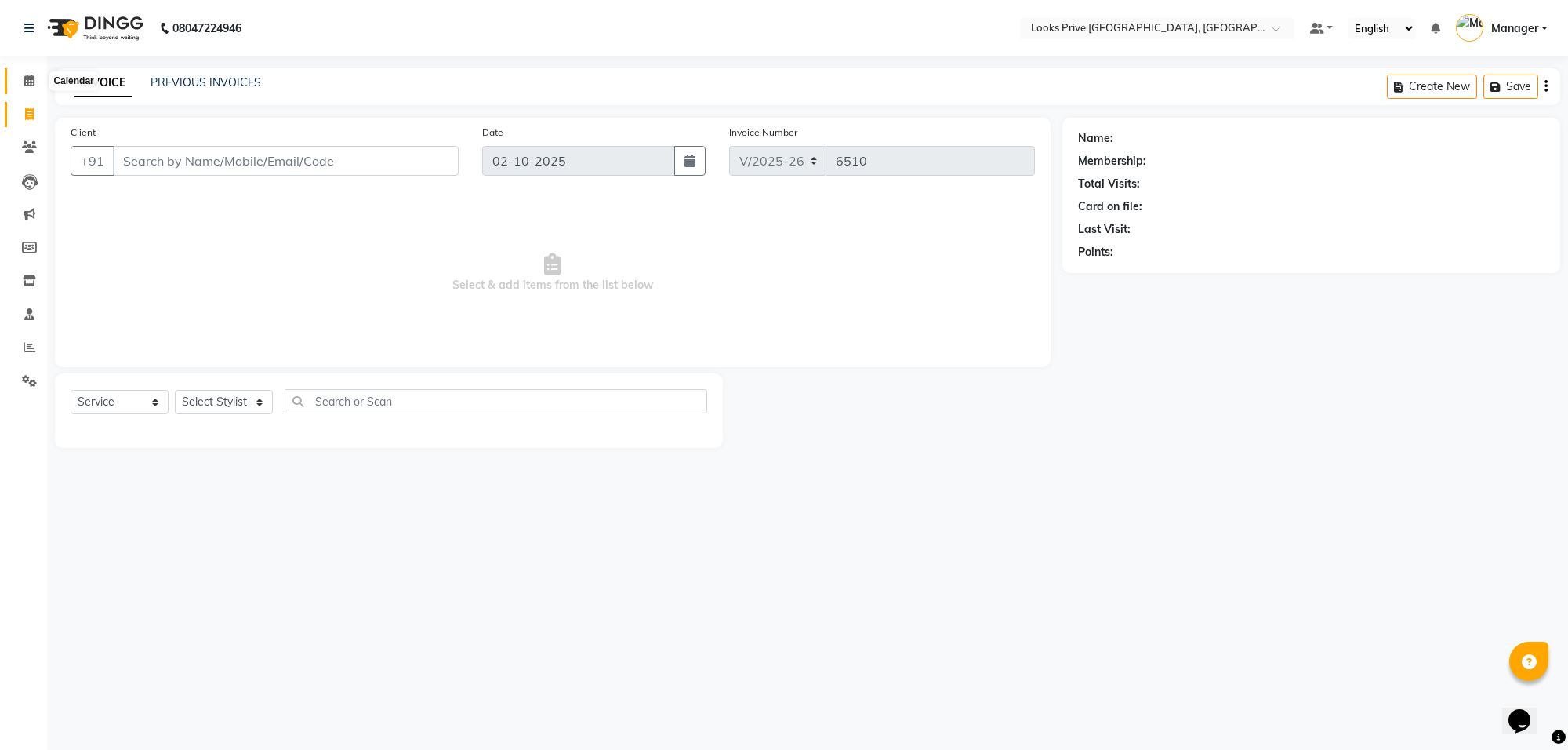
click at [18, 87] on span at bounding box center [29, 81] width 27 height 18
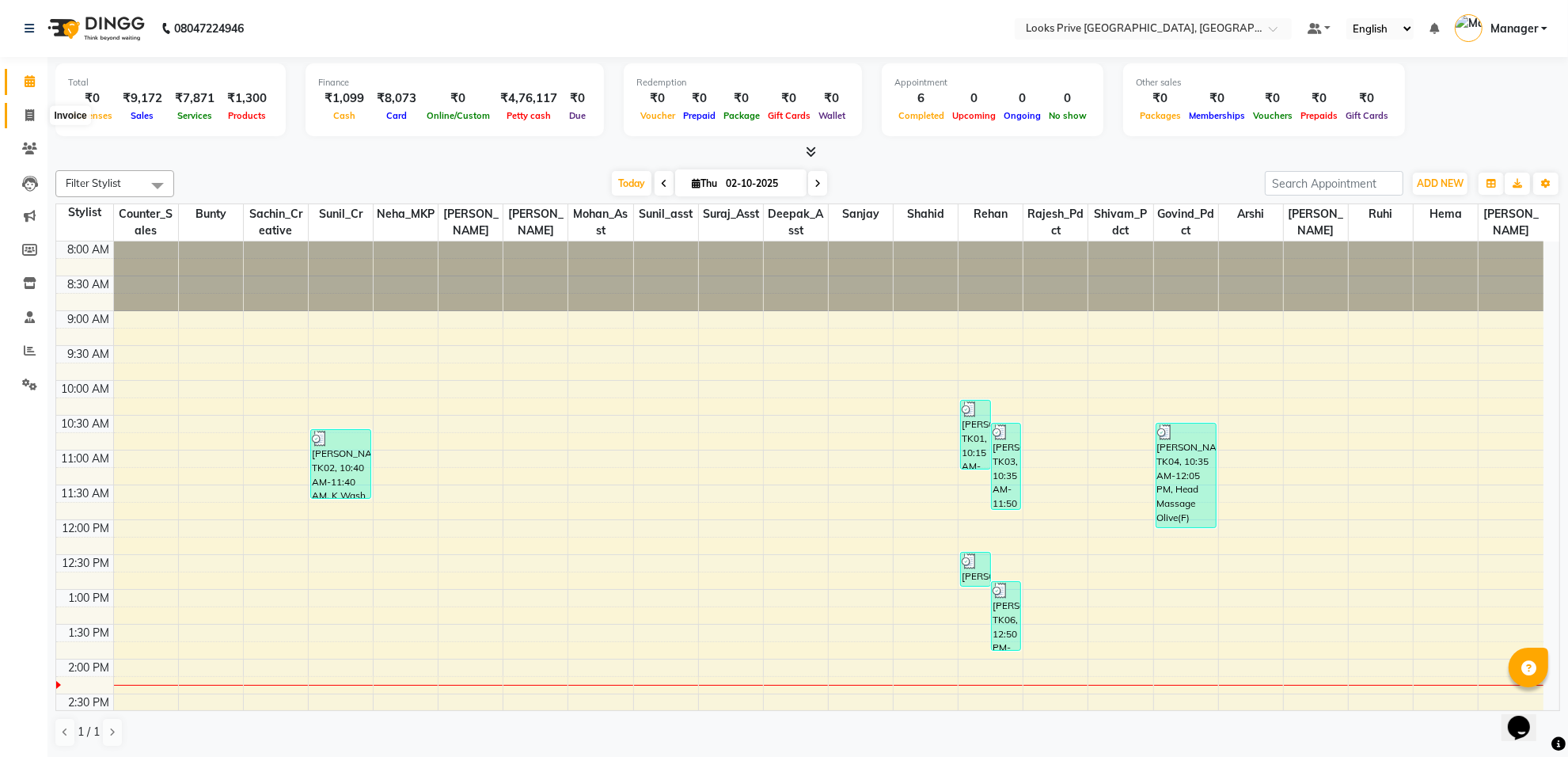
click at [28, 109] on icon at bounding box center [29, 115] width 9 height 12
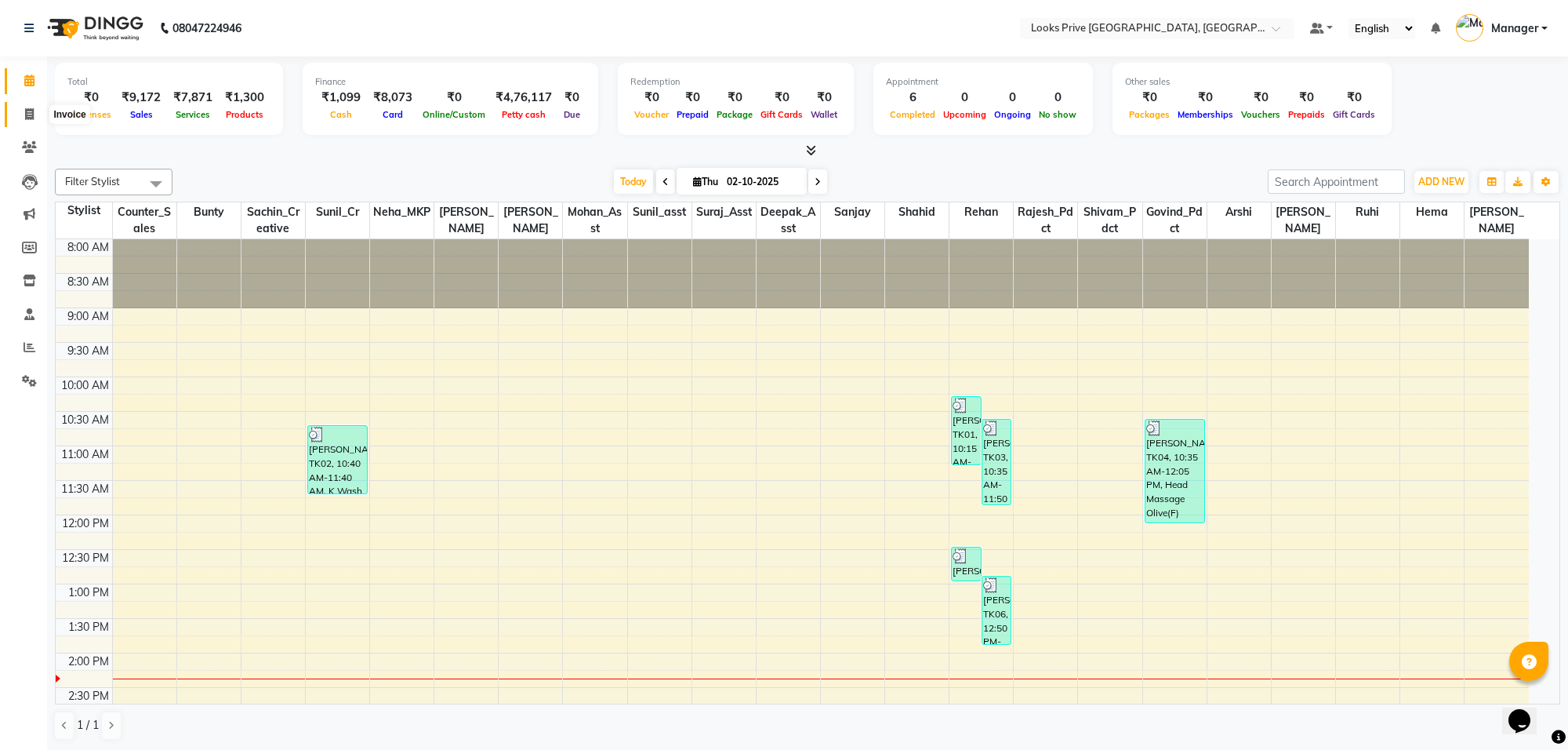
select select "8127"
select select "service"
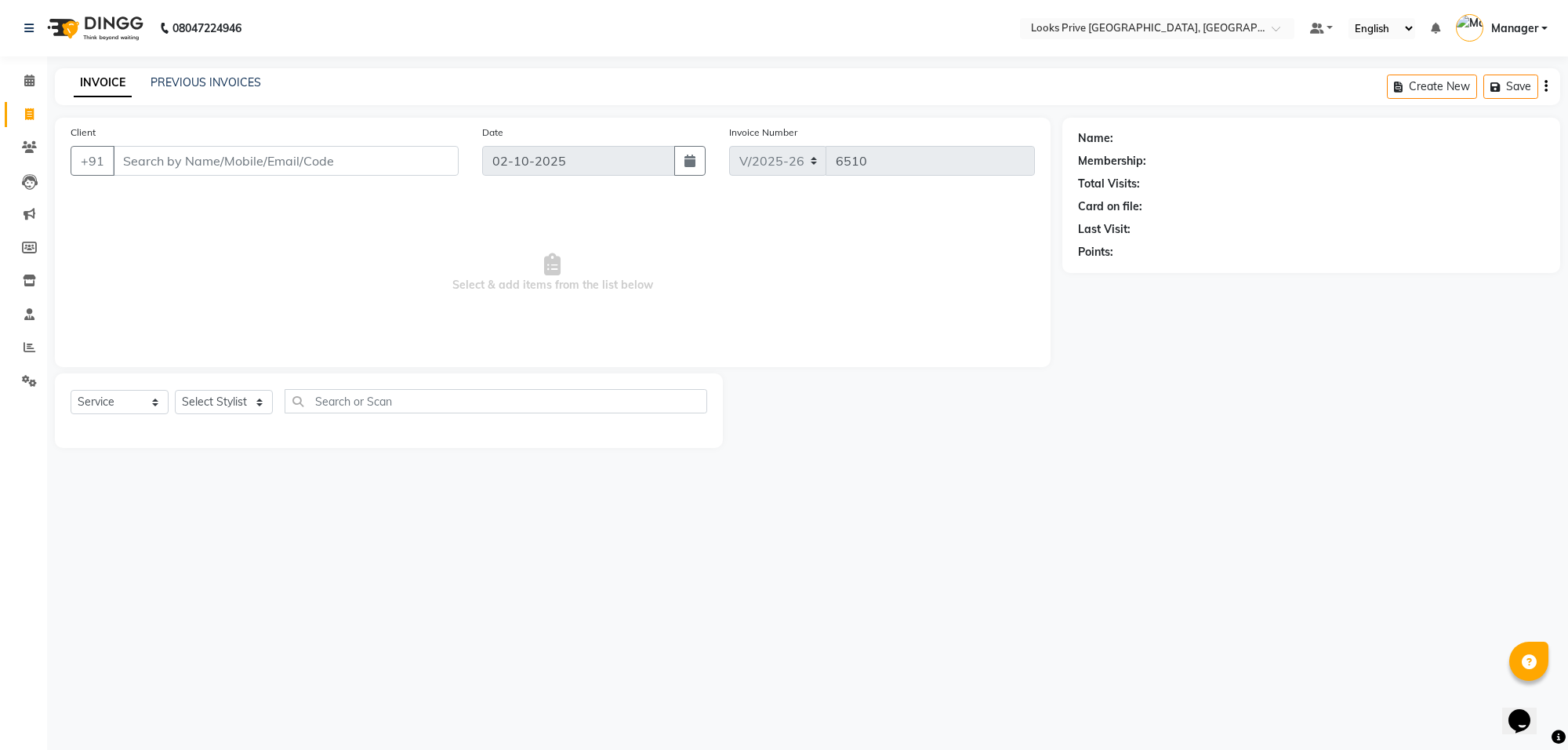
click at [174, 90] on div "PREVIOUS INVOICES" at bounding box center [206, 83] width 111 height 17
click at [182, 87] on link "PREVIOUS INVOICES" at bounding box center [206, 82] width 111 height 14
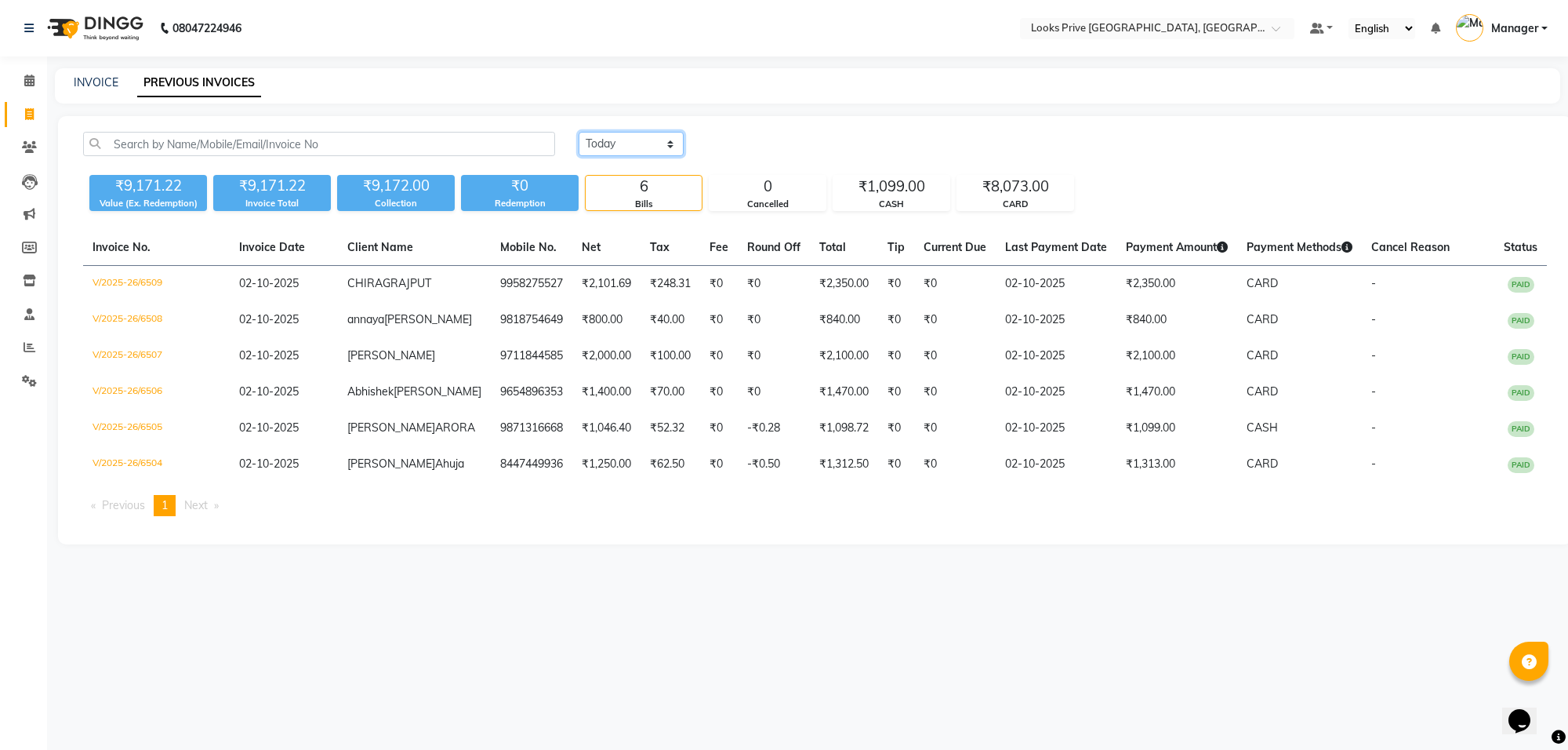
click at [643, 139] on select "Today Yesterday Custom Range" at bounding box center [631, 144] width 105 height 24
select select "yesterday"
click at [578, 132] on select "Today Yesterday Custom Range" at bounding box center [631, 144] width 105 height 24
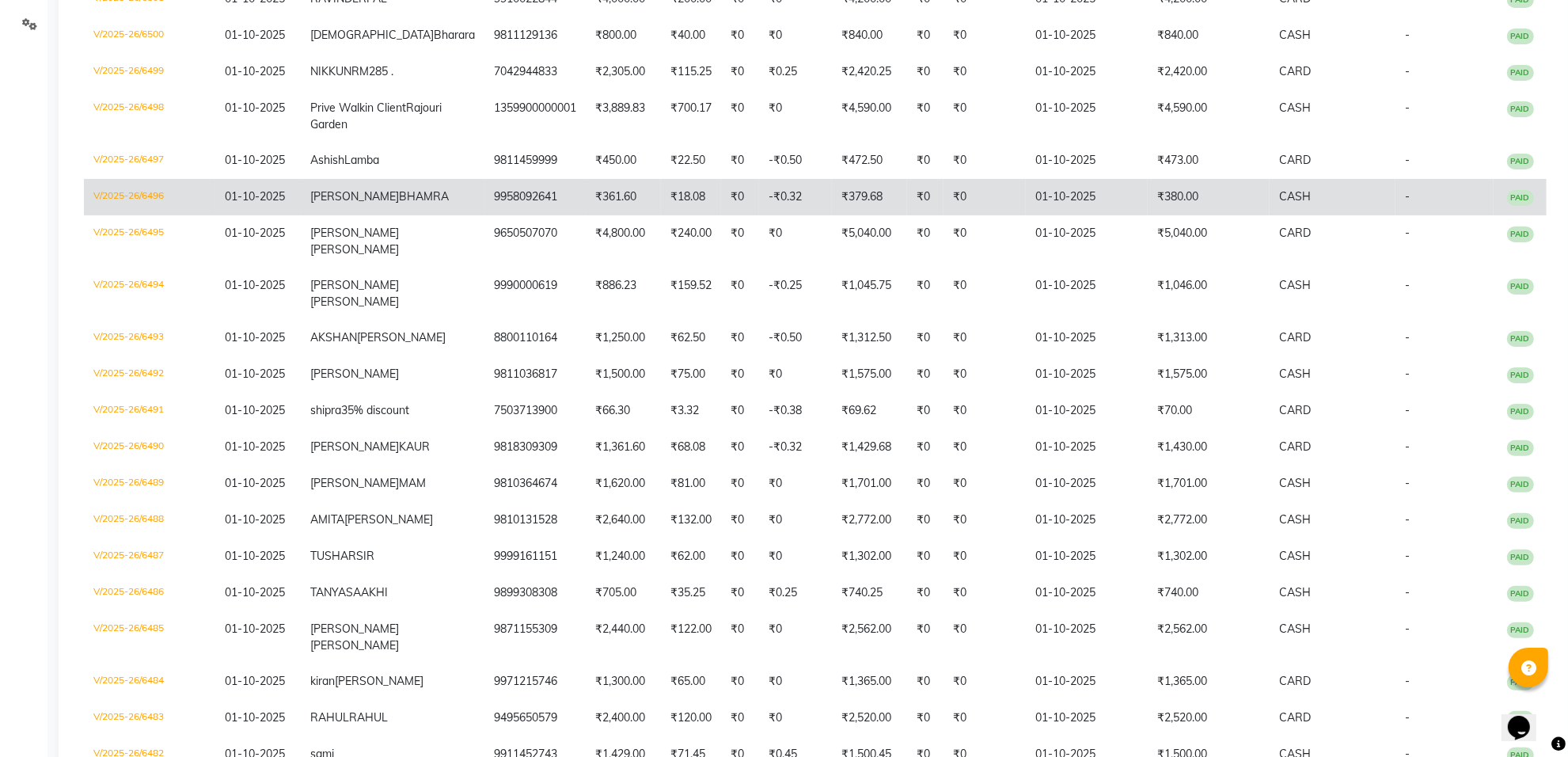
scroll to position [396, 0]
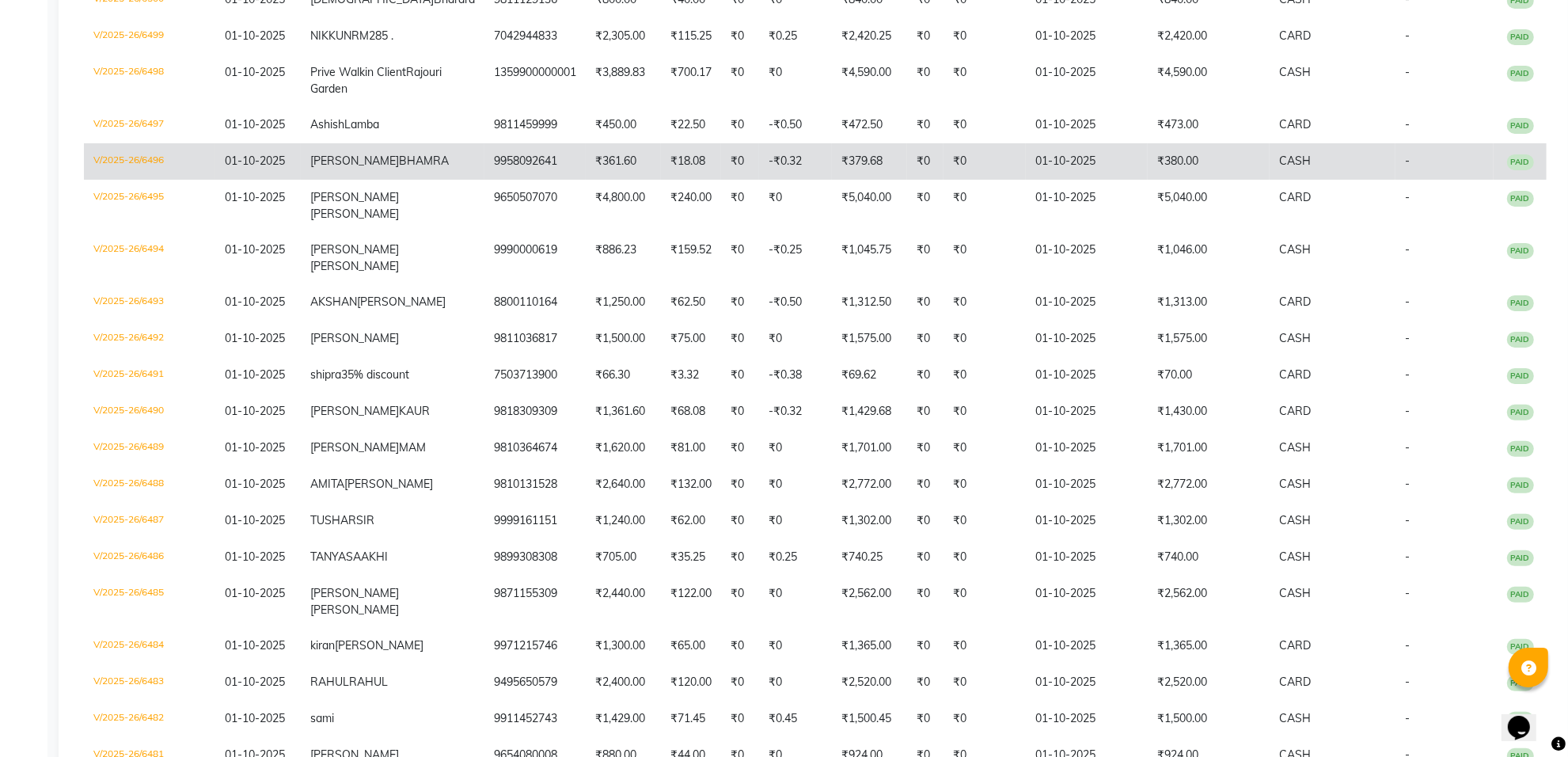
click at [759, 284] on td "-₹0.25" at bounding box center [795, 257] width 73 height 52
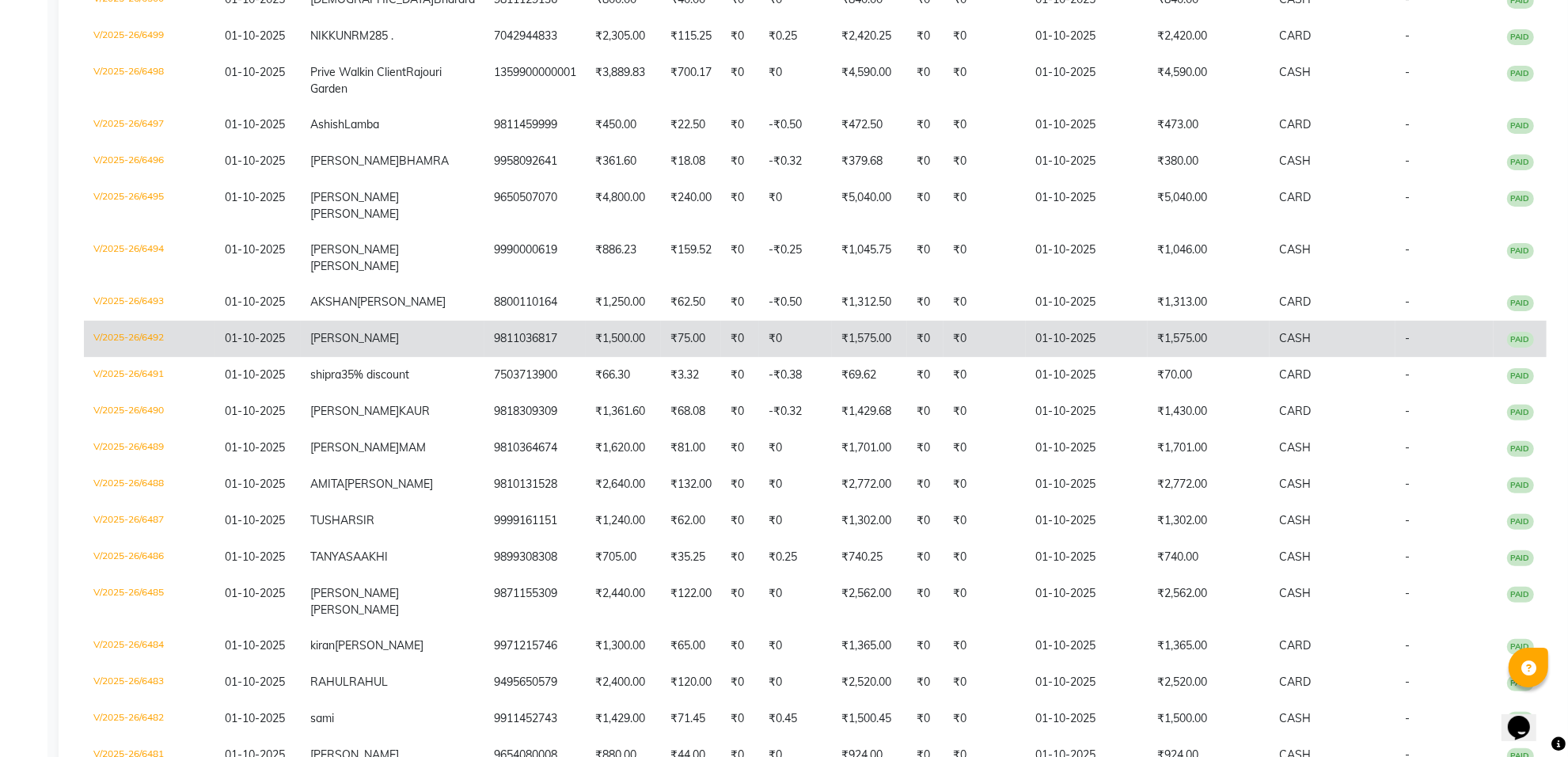
scroll to position [495, 0]
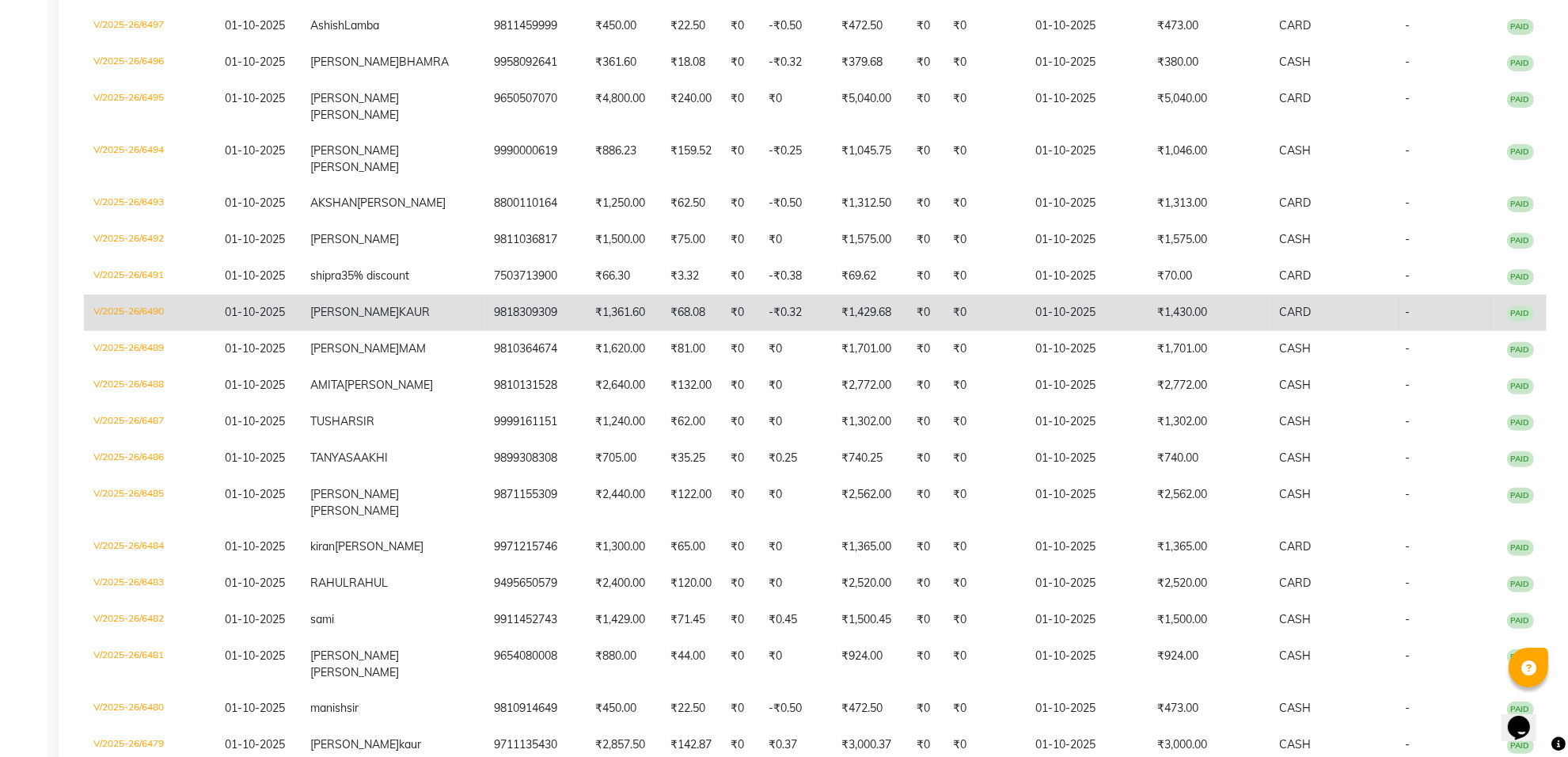
click at [661, 331] on td "₹68.08" at bounding box center [690, 312] width 60 height 36
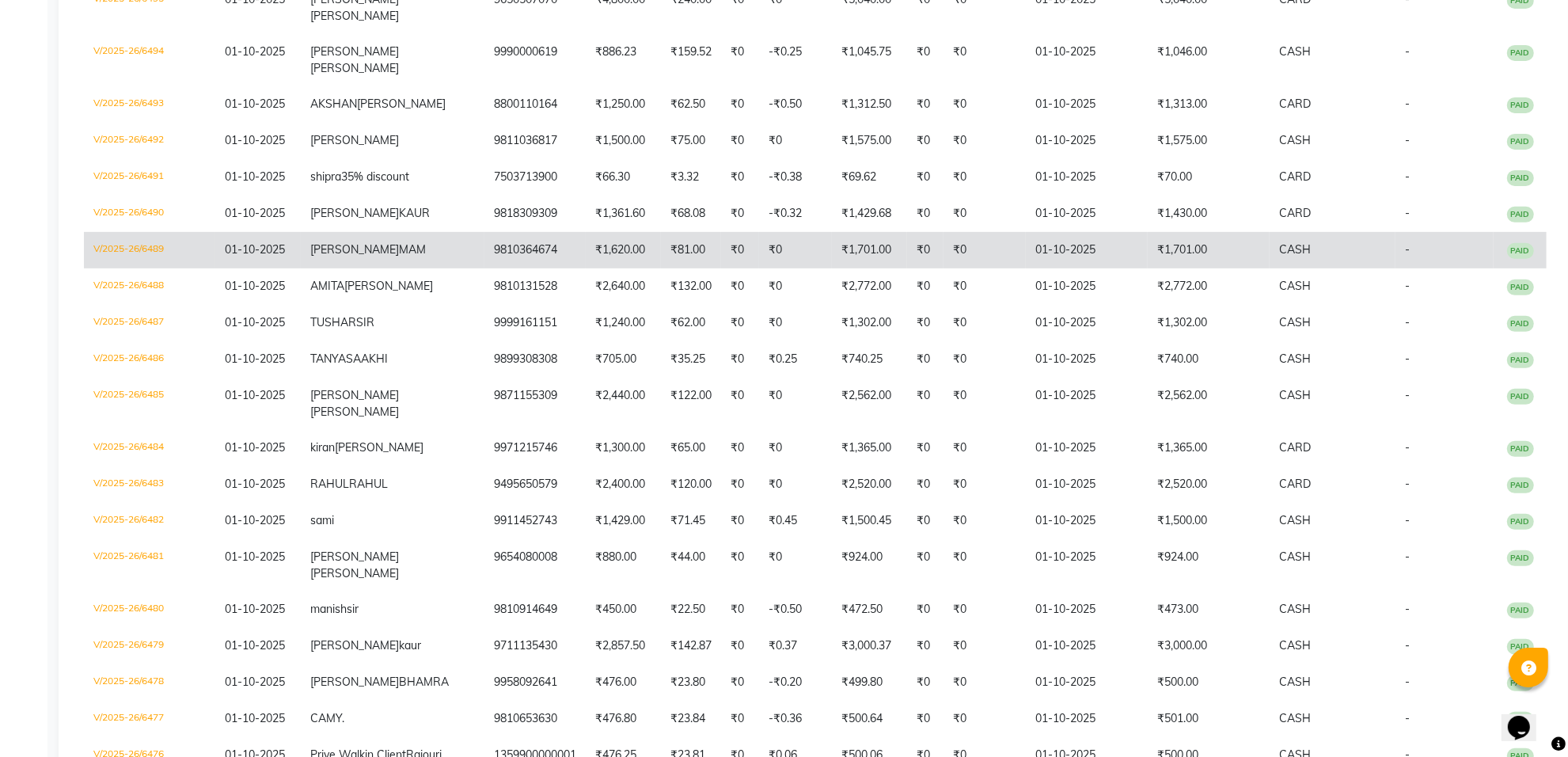
click at [759, 269] on td "₹0" at bounding box center [795, 250] width 73 height 36
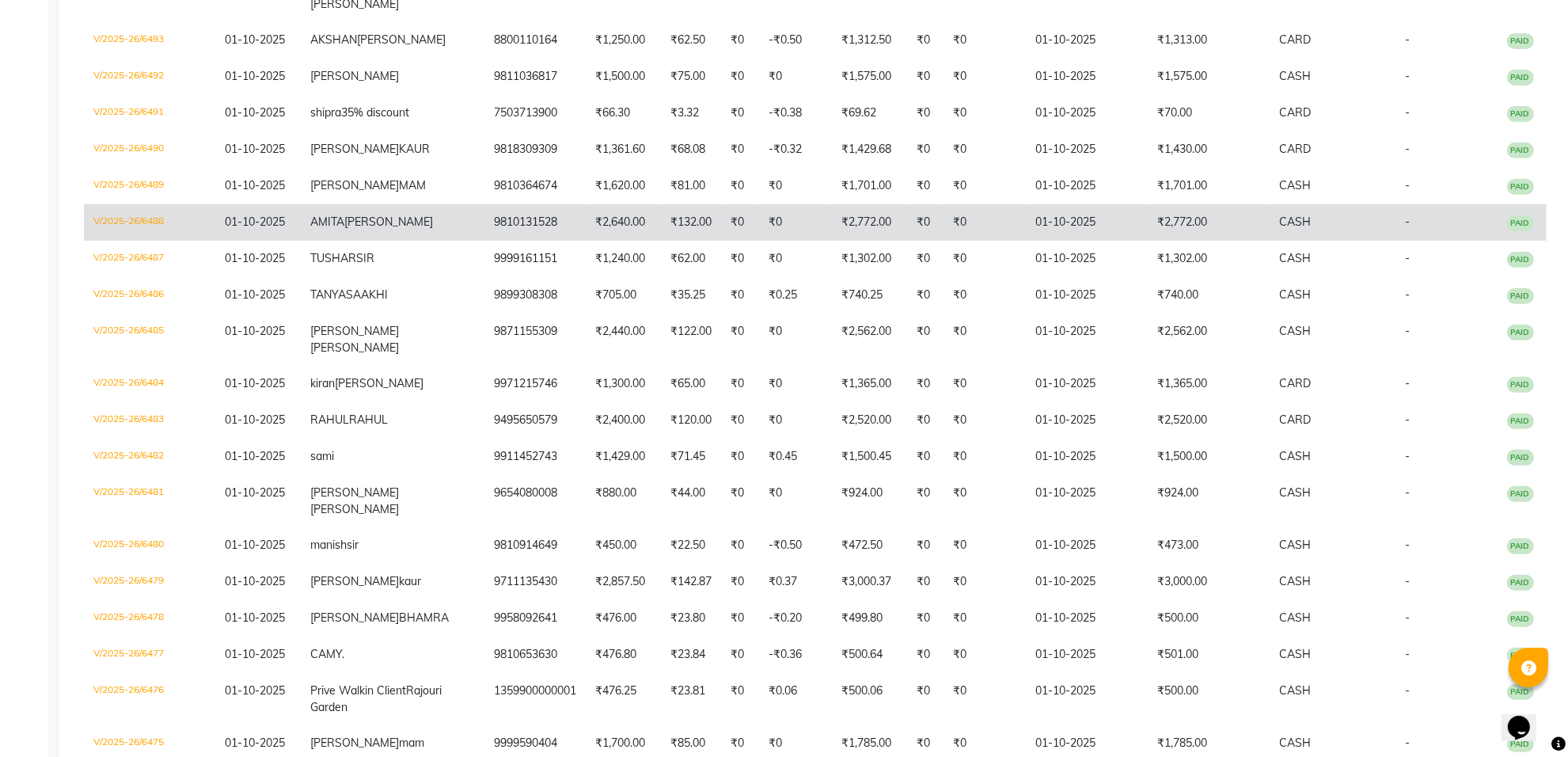
scroll to position [692, 0]
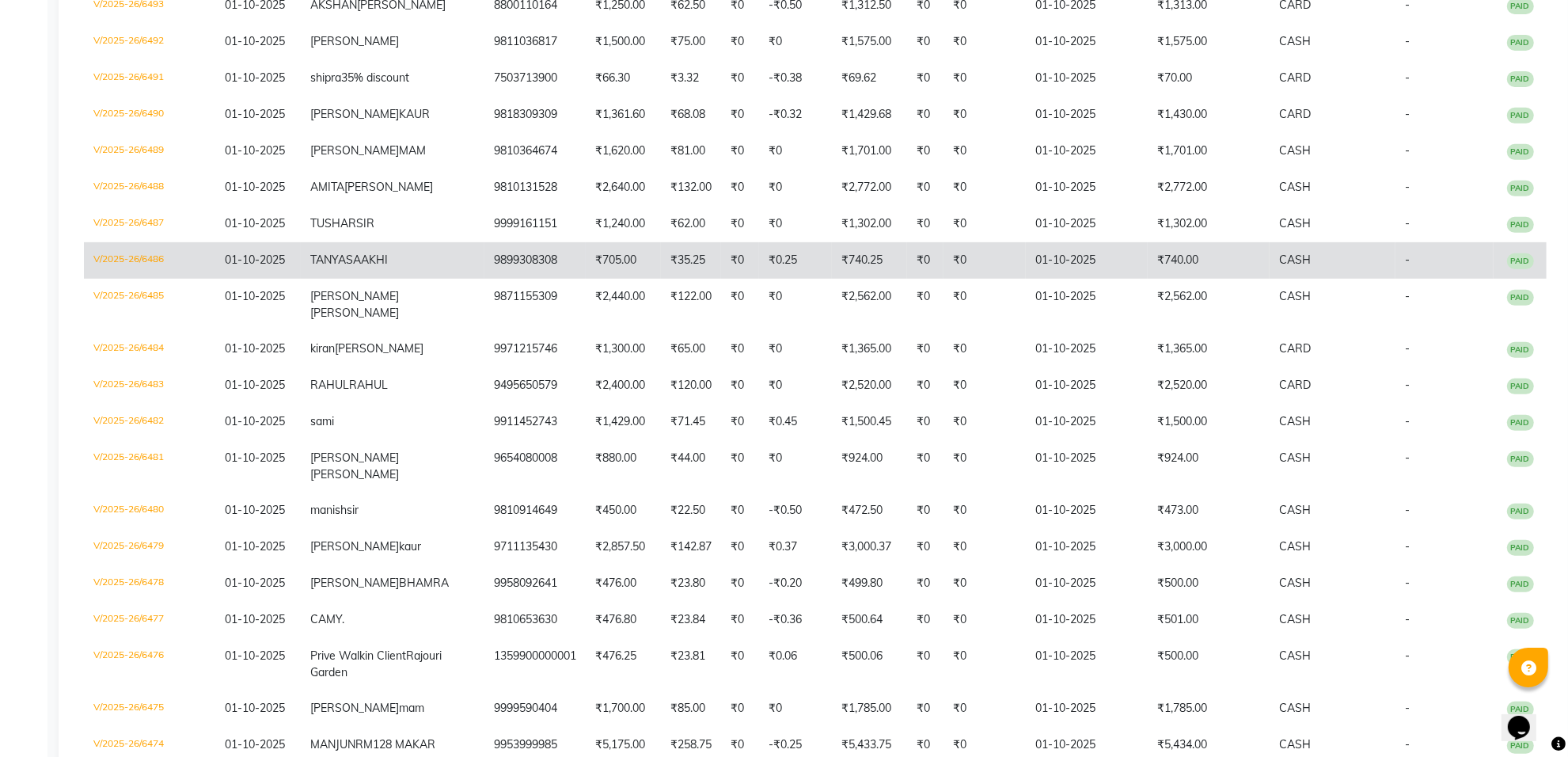
click at [484, 278] on td "9899308308" at bounding box center [535, 260] width 102 height 36
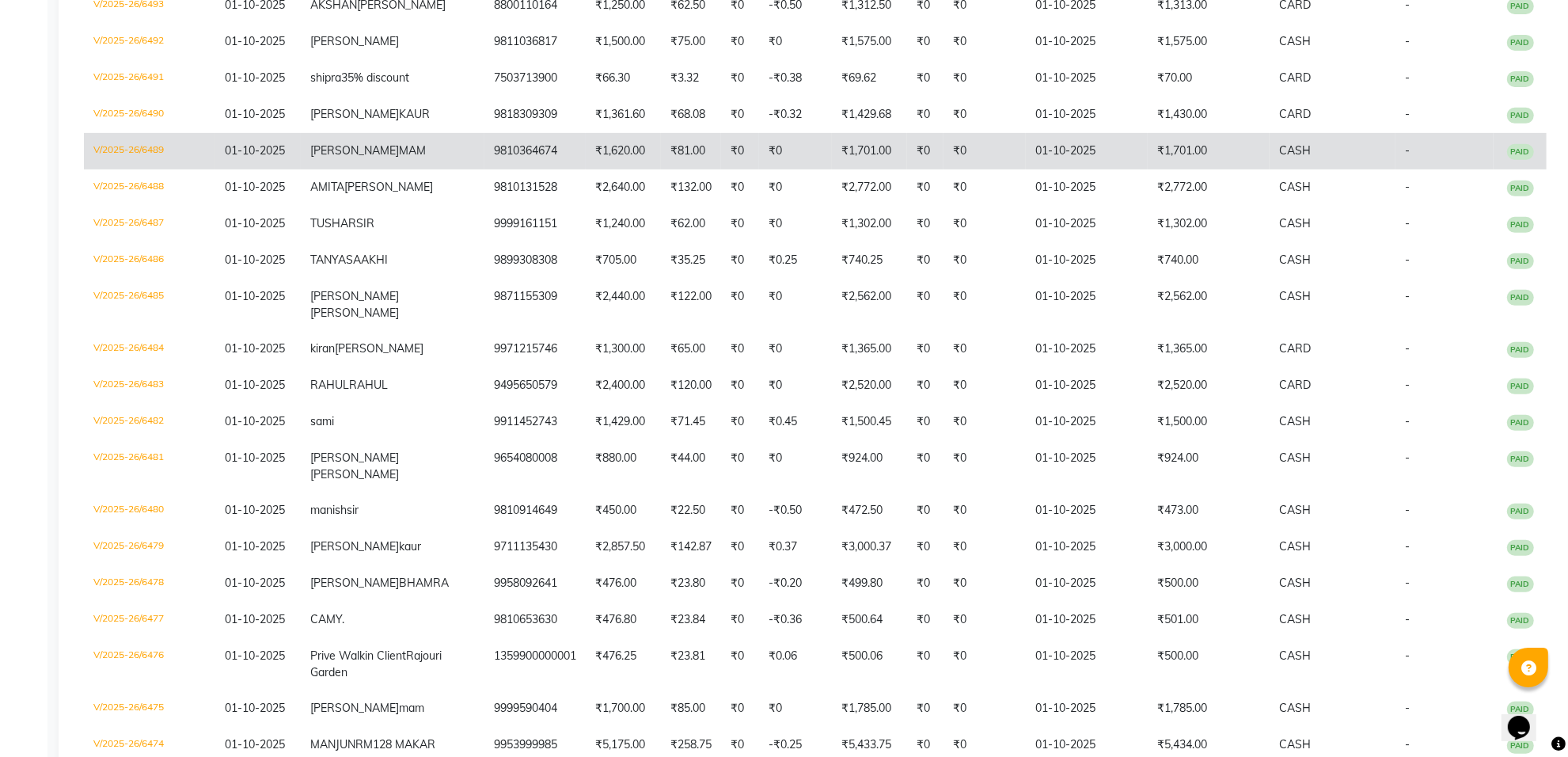
scroll to position [792, 0]
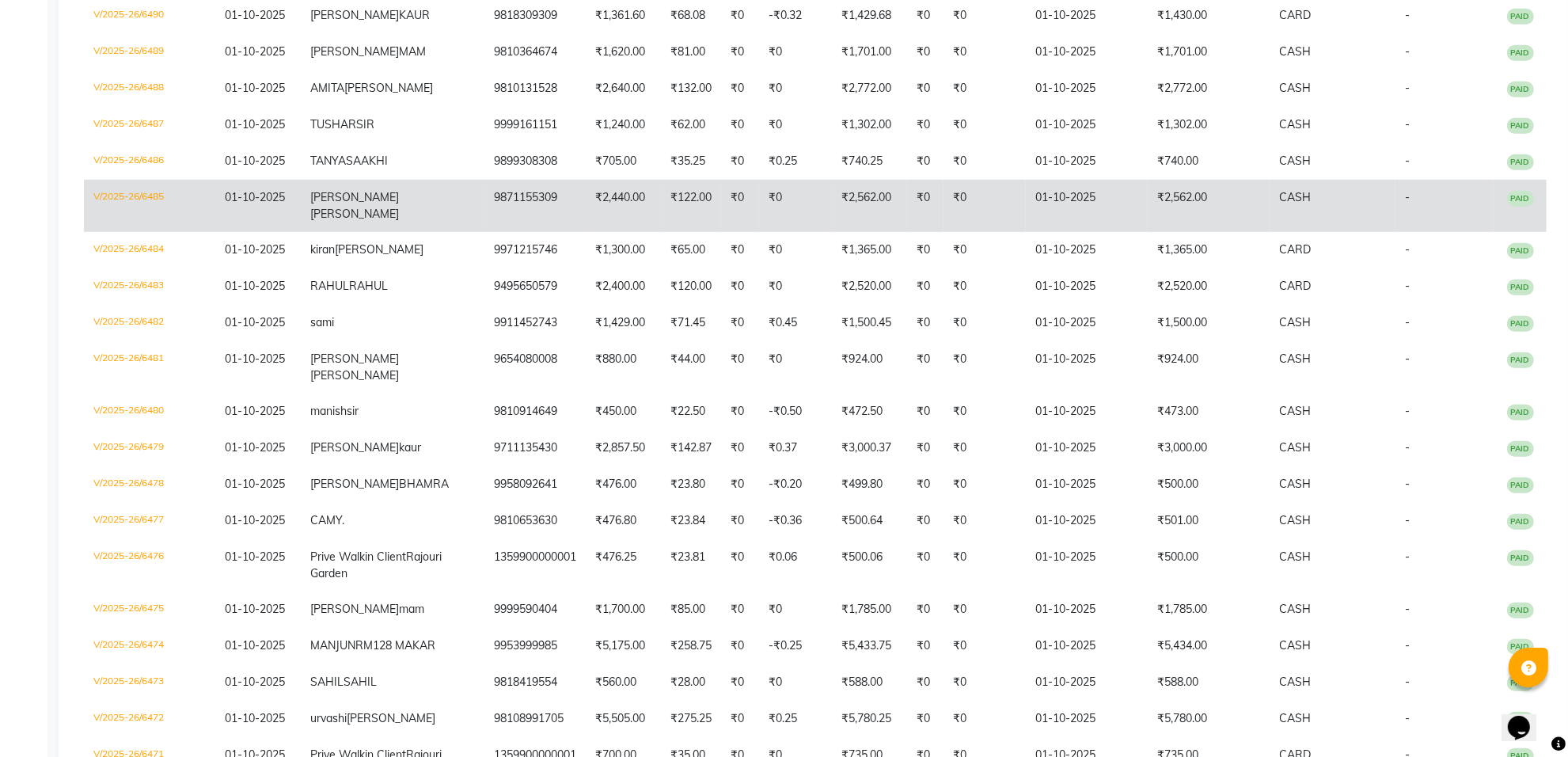
click at [586, 232] on td "₹2,440.00" at bounding box center [623, 205] width 75 height 52
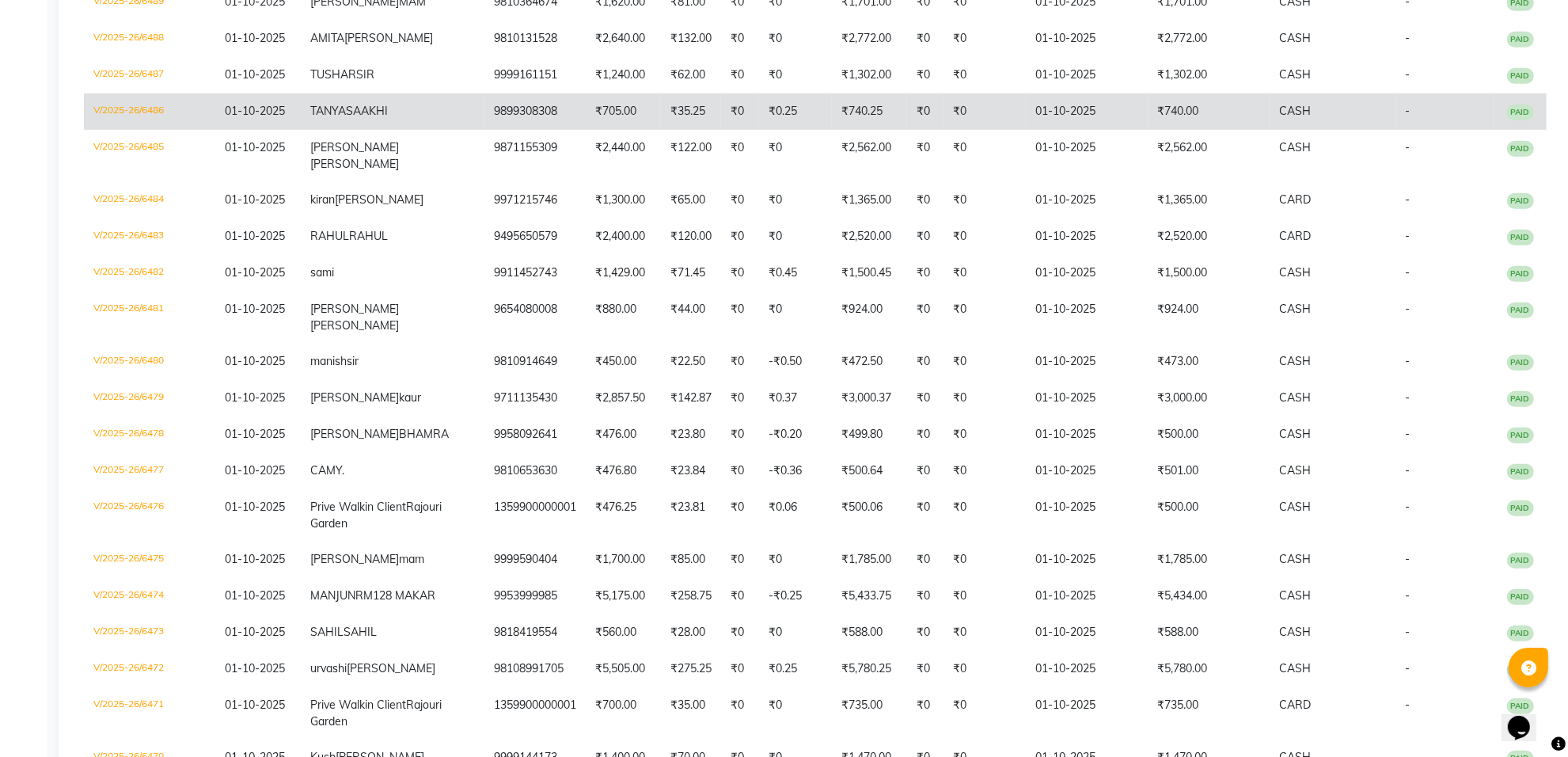
scroll to position [891, 0]
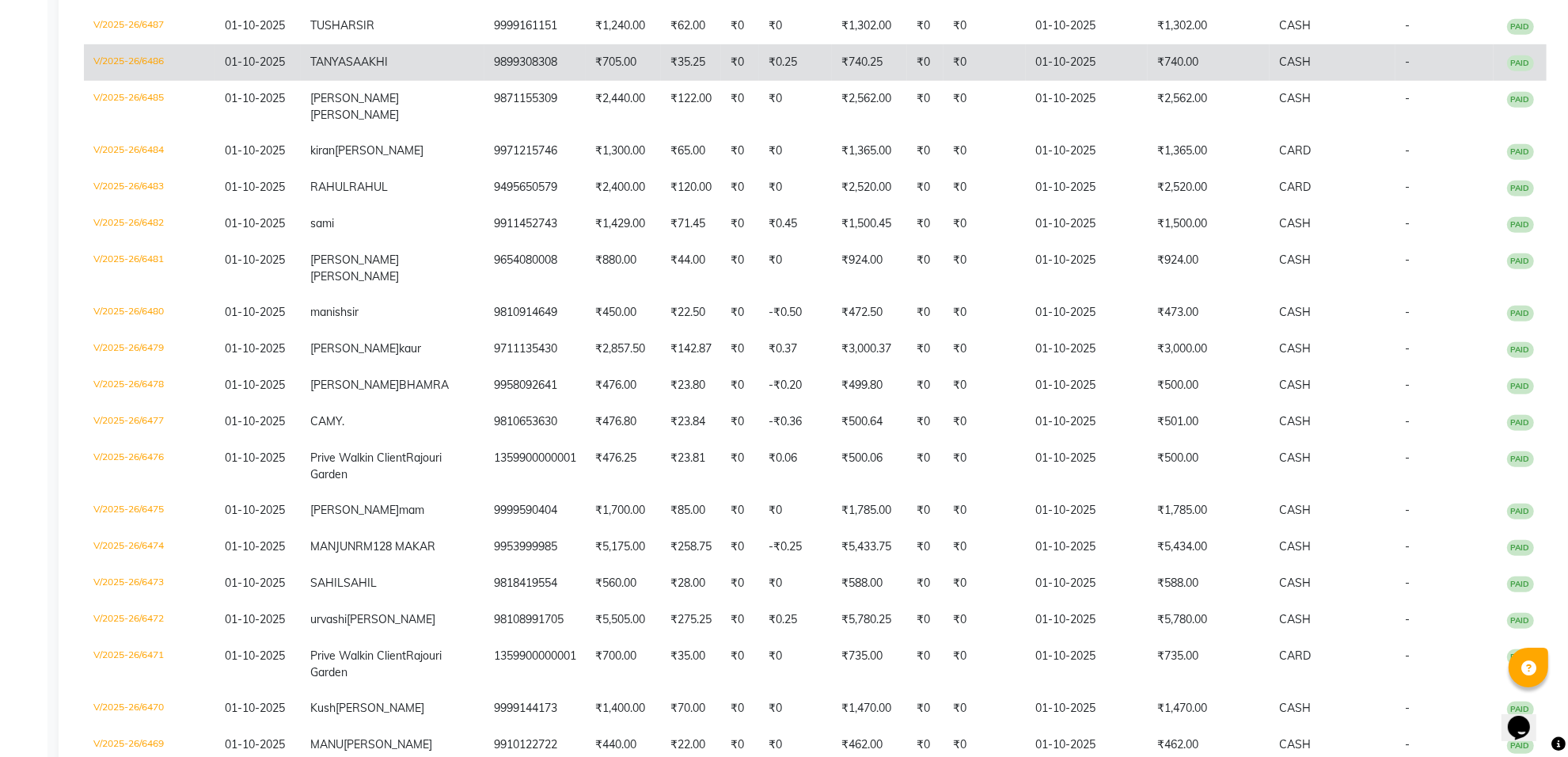
click at [596, 169] on td "₹1,300.00" at bounding box center [623, 151] width 75 height 36
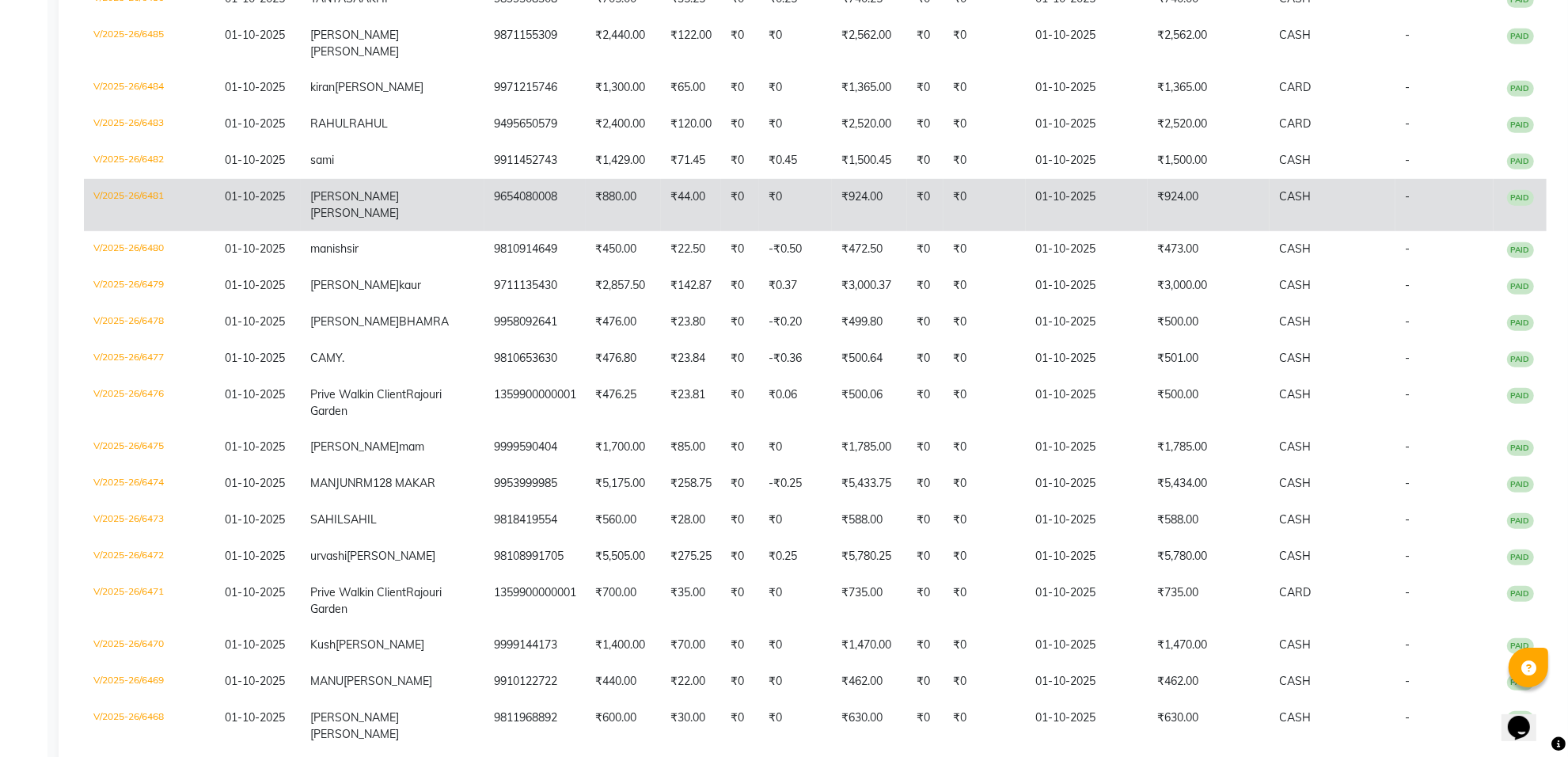
scroll to position [990, 0]
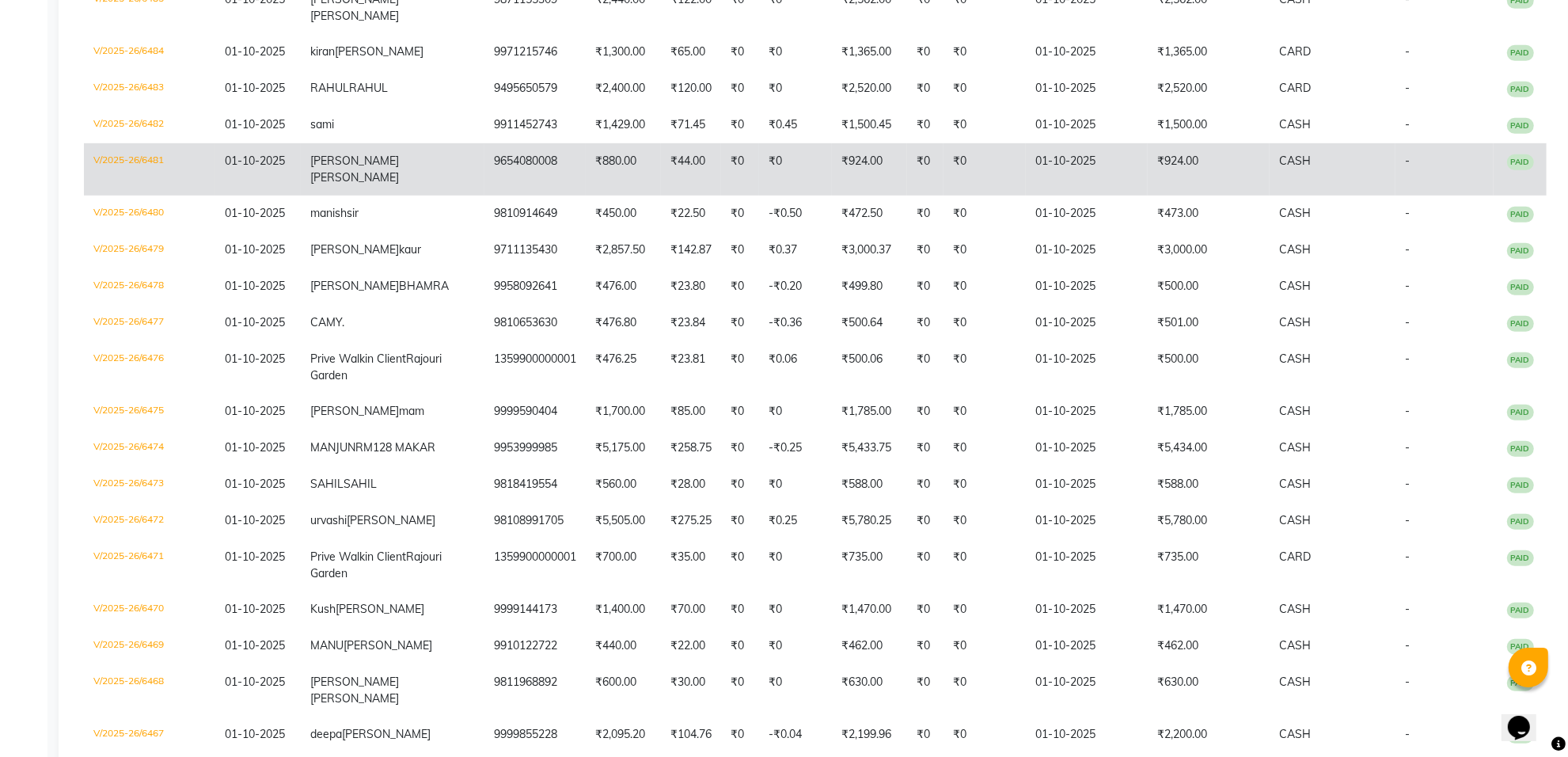
click at [484, 196] on td "9654080008" at bounding box center [535, 169] width 102 height 52
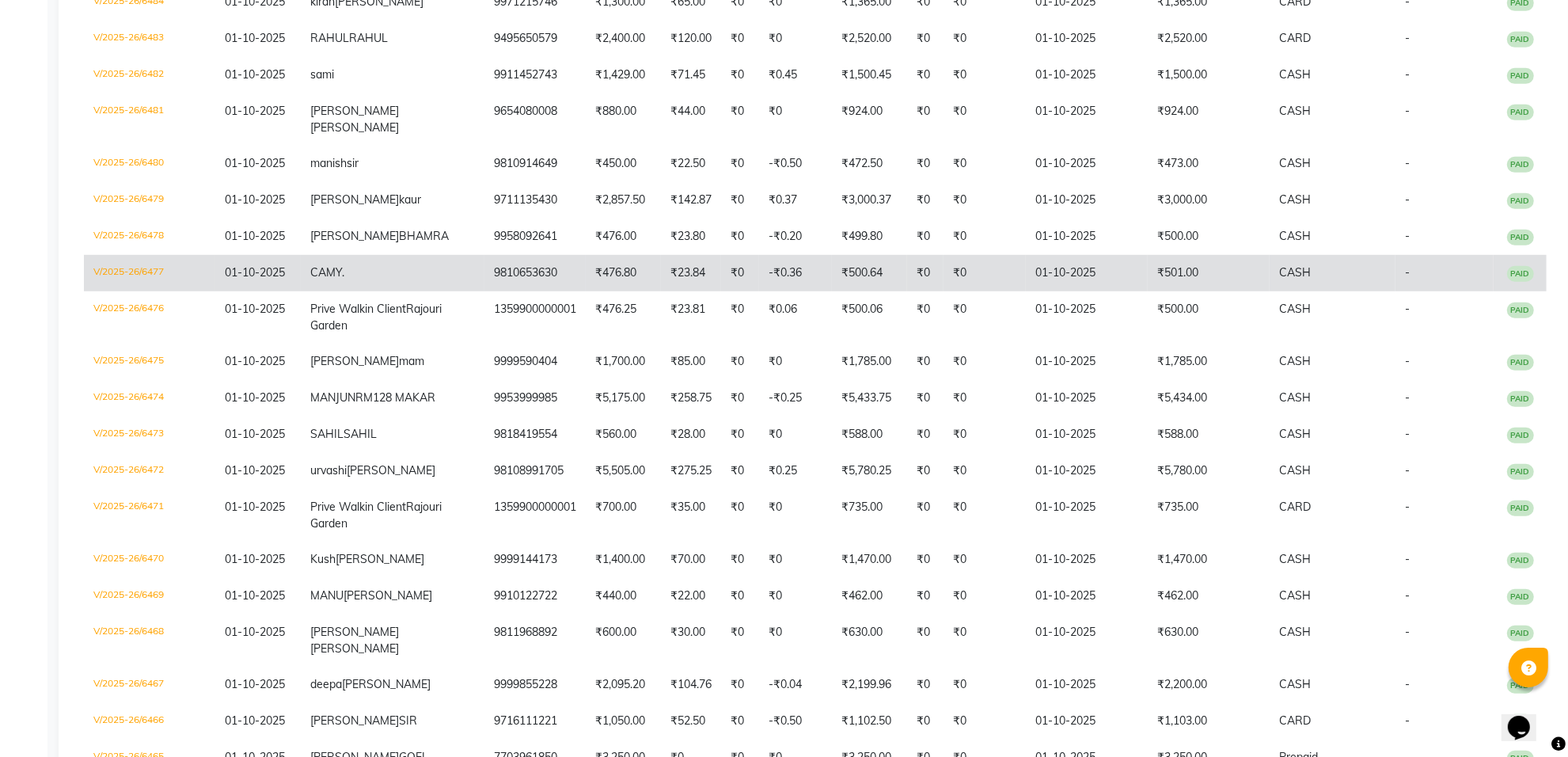
scroll to position [1088, 0]
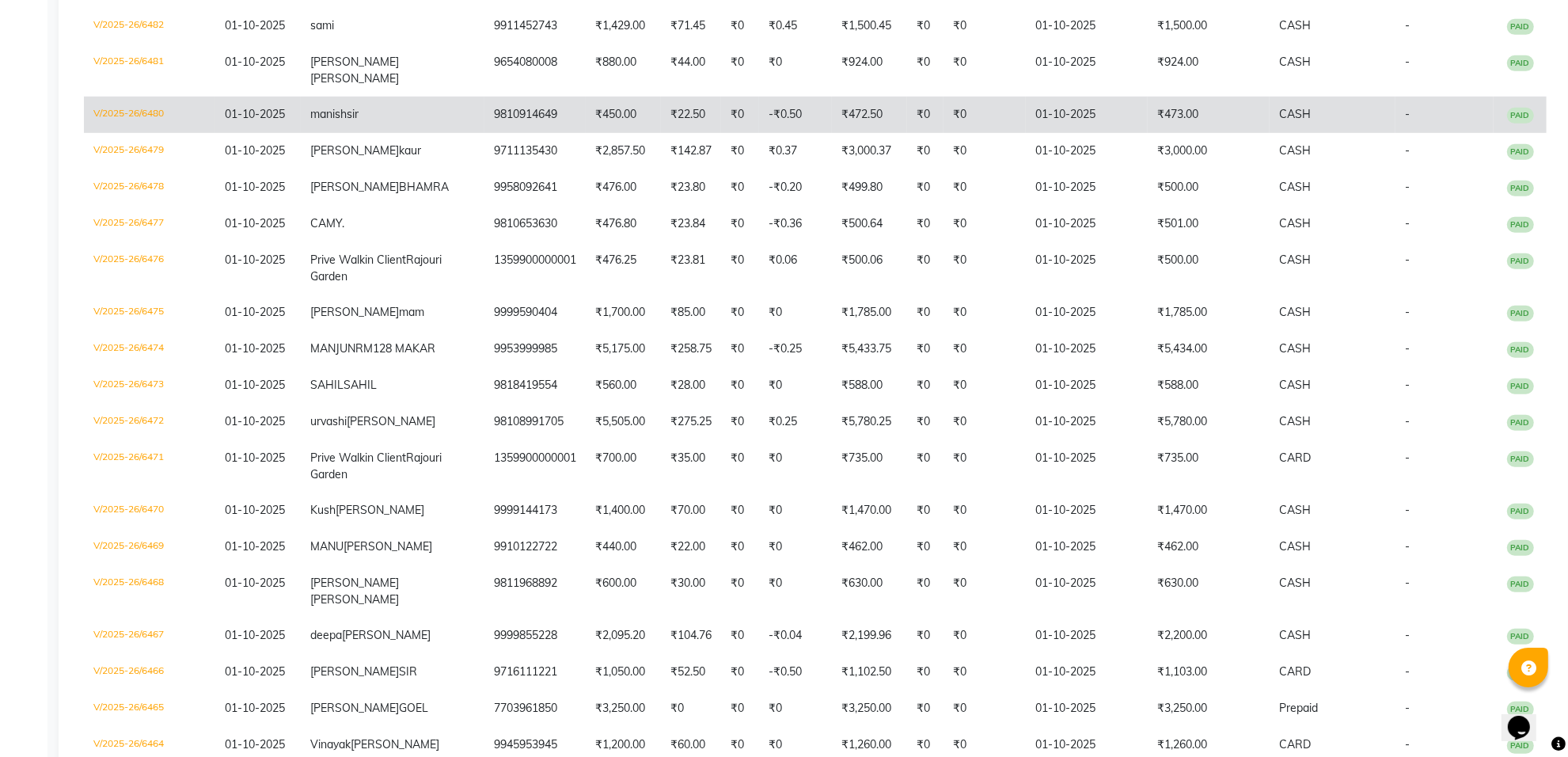
click at [586, 133] on td "₹450.00" at bounding box center [623, 115] width 75 height 36
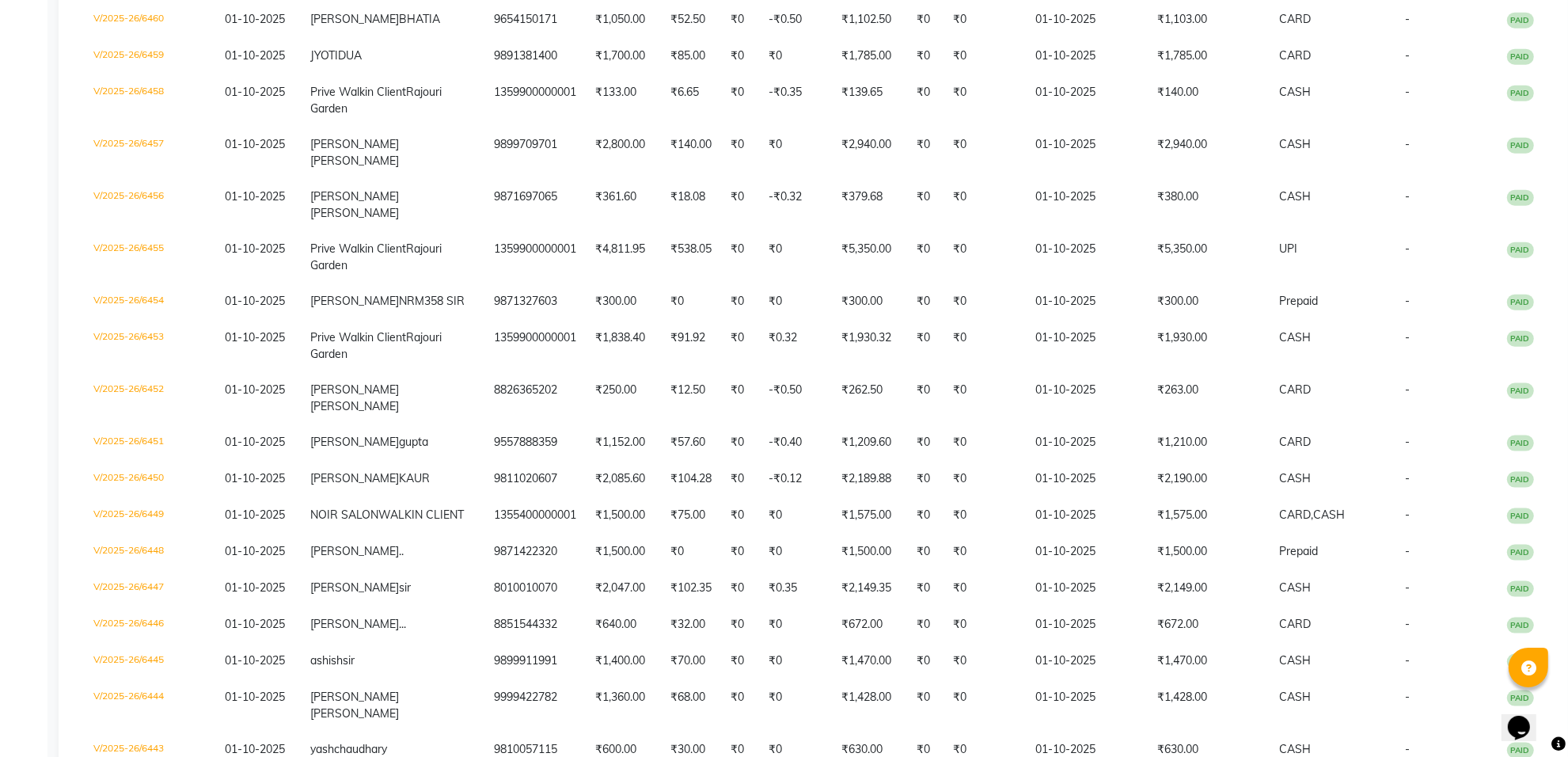
scroll to position [2078, 0]
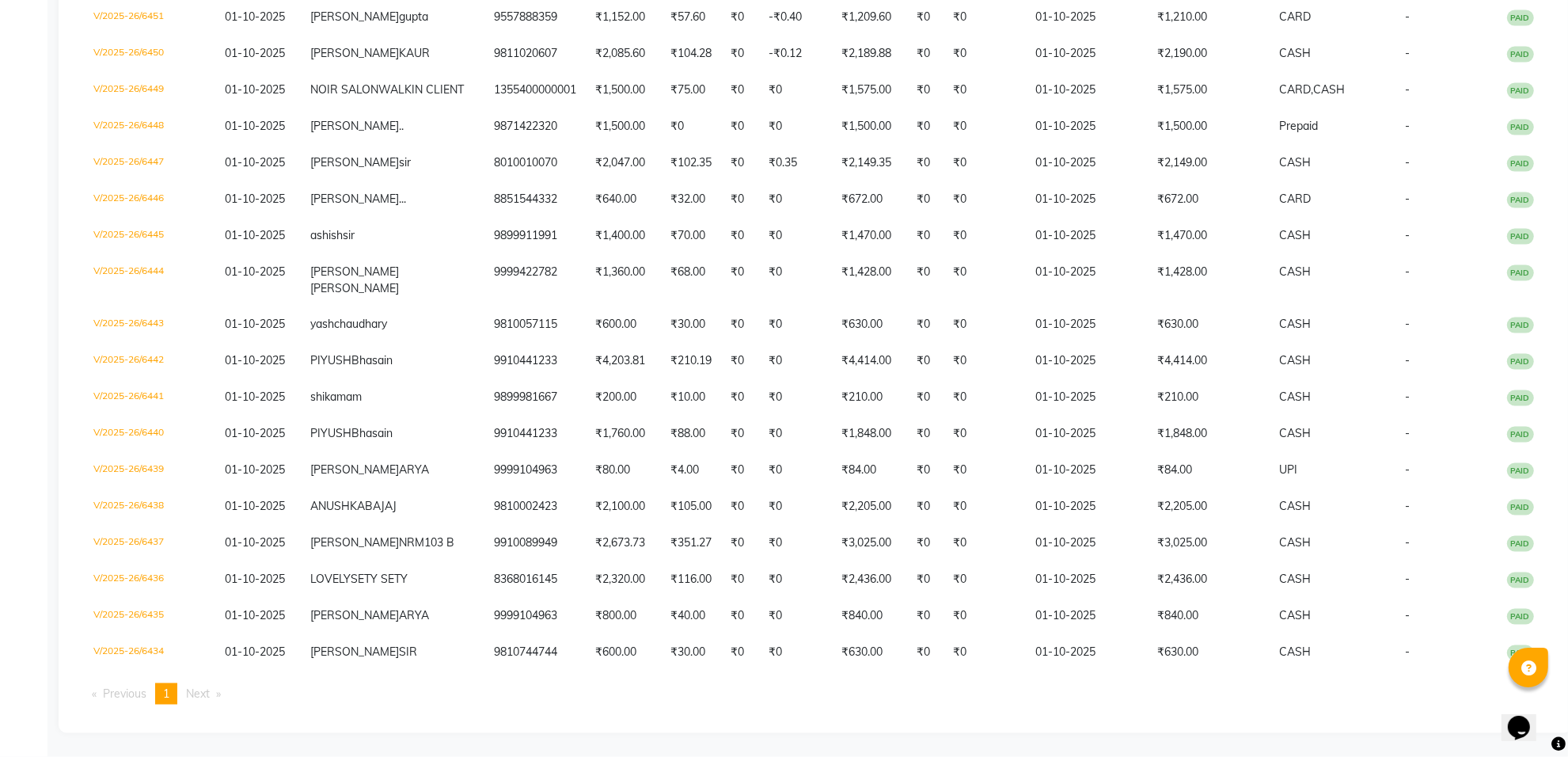
scroll to position [3243, 0]
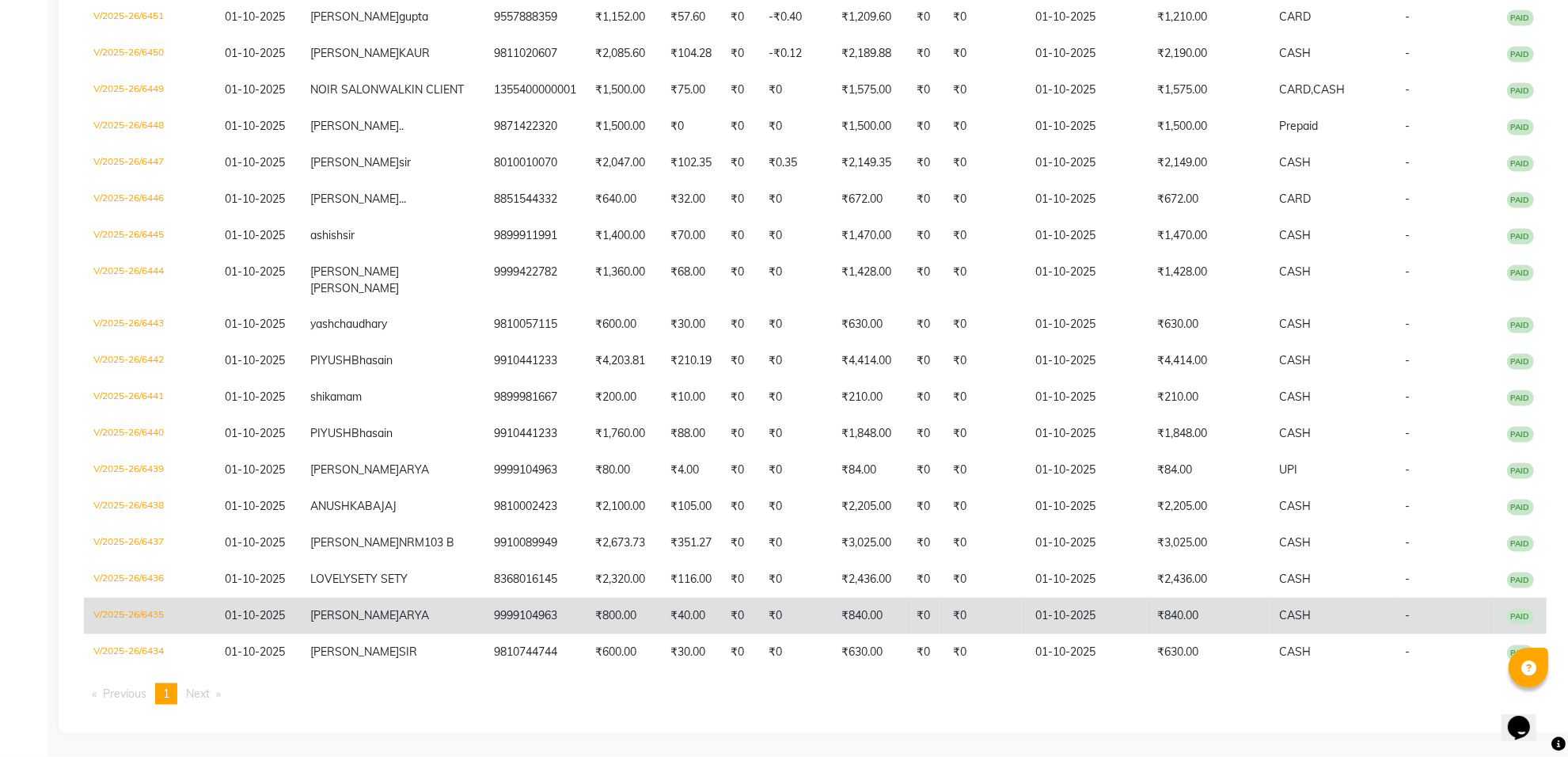
click at [586, 597] on td "₹800.00" at bounding box center [623, 615] width 75 height 36
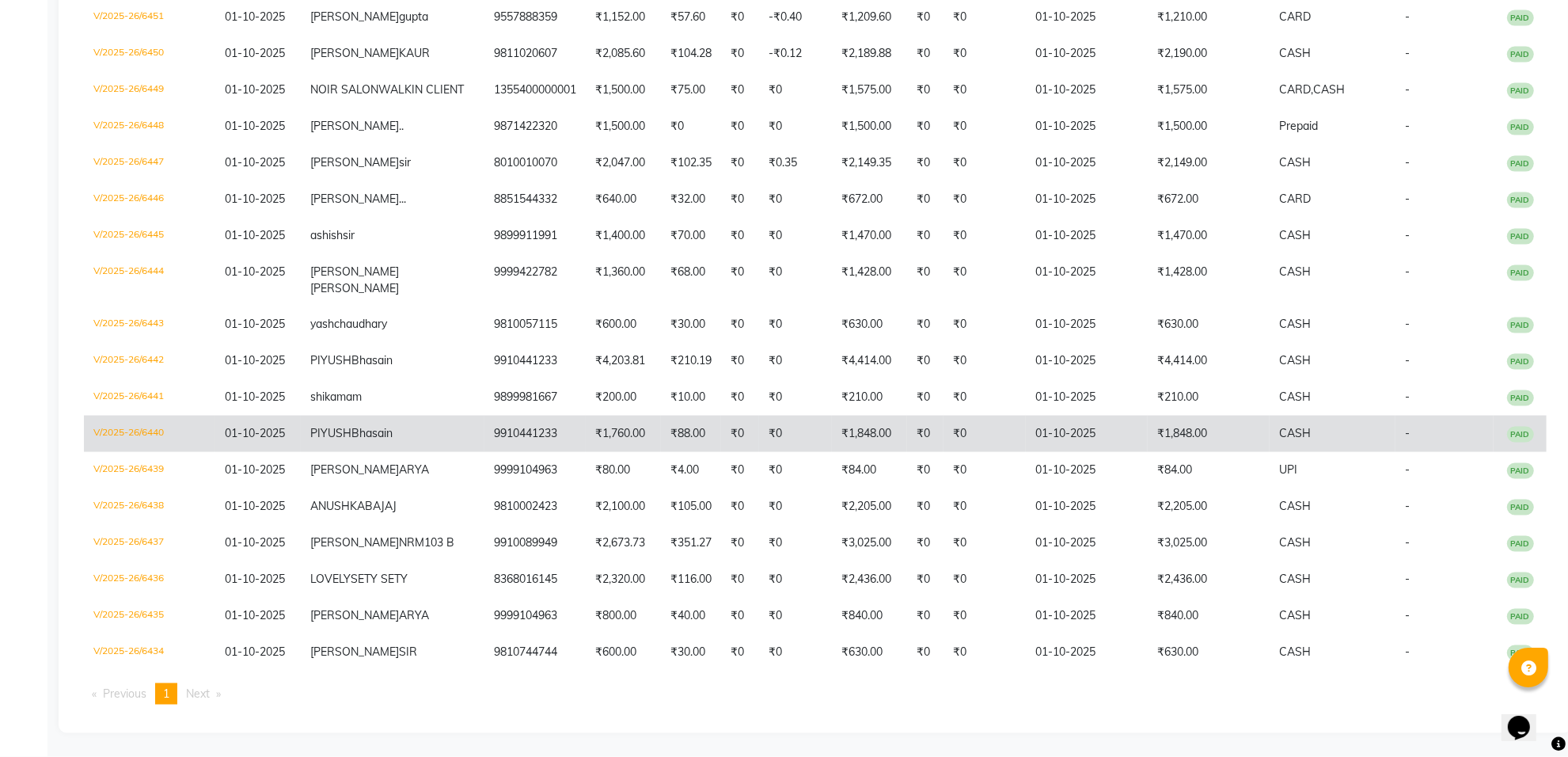
scroll to position [3044, 0]
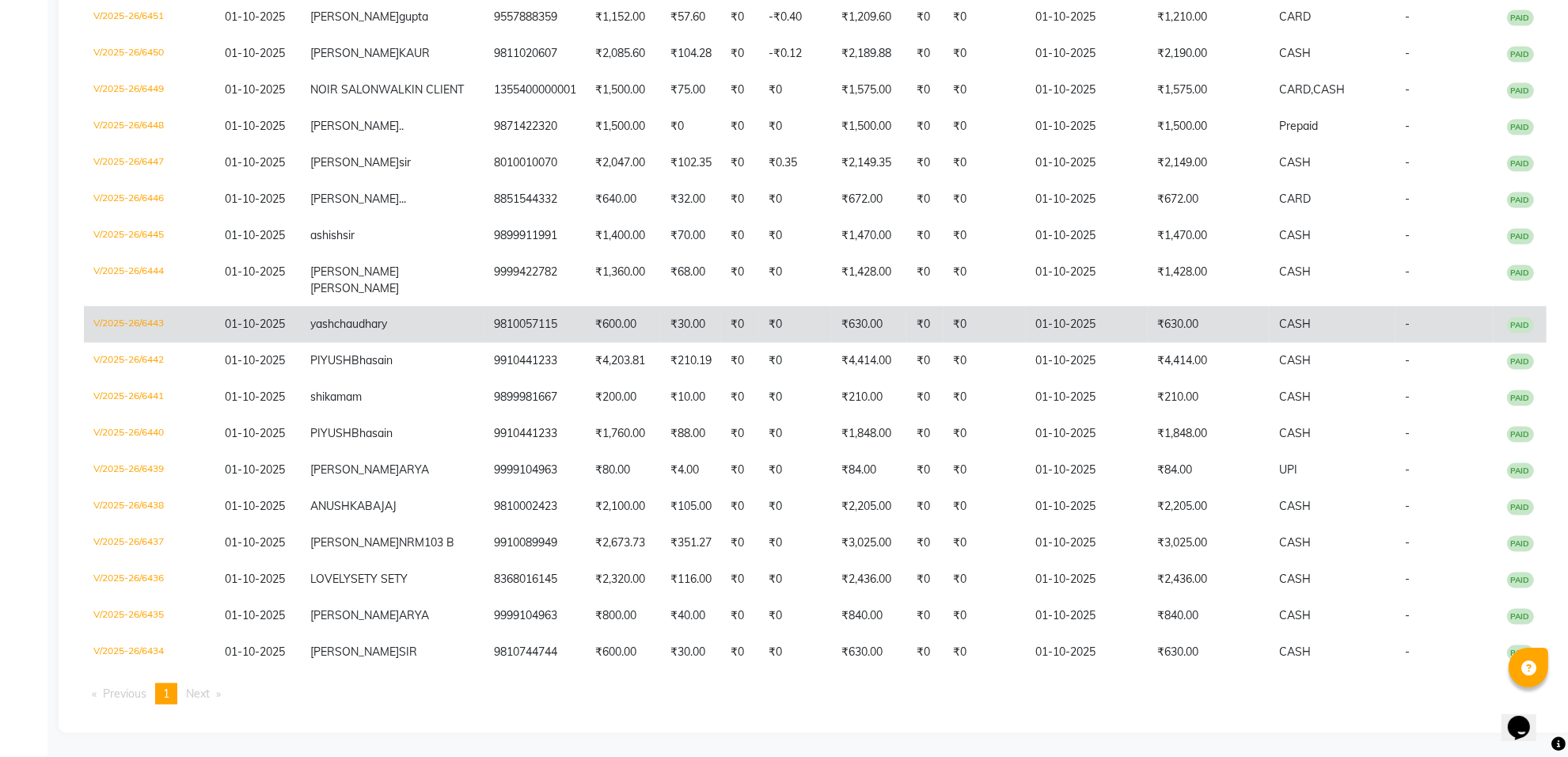
click at [606, 343] on td "₹600.00" at bounding box center [623, 325] width 75 height 36
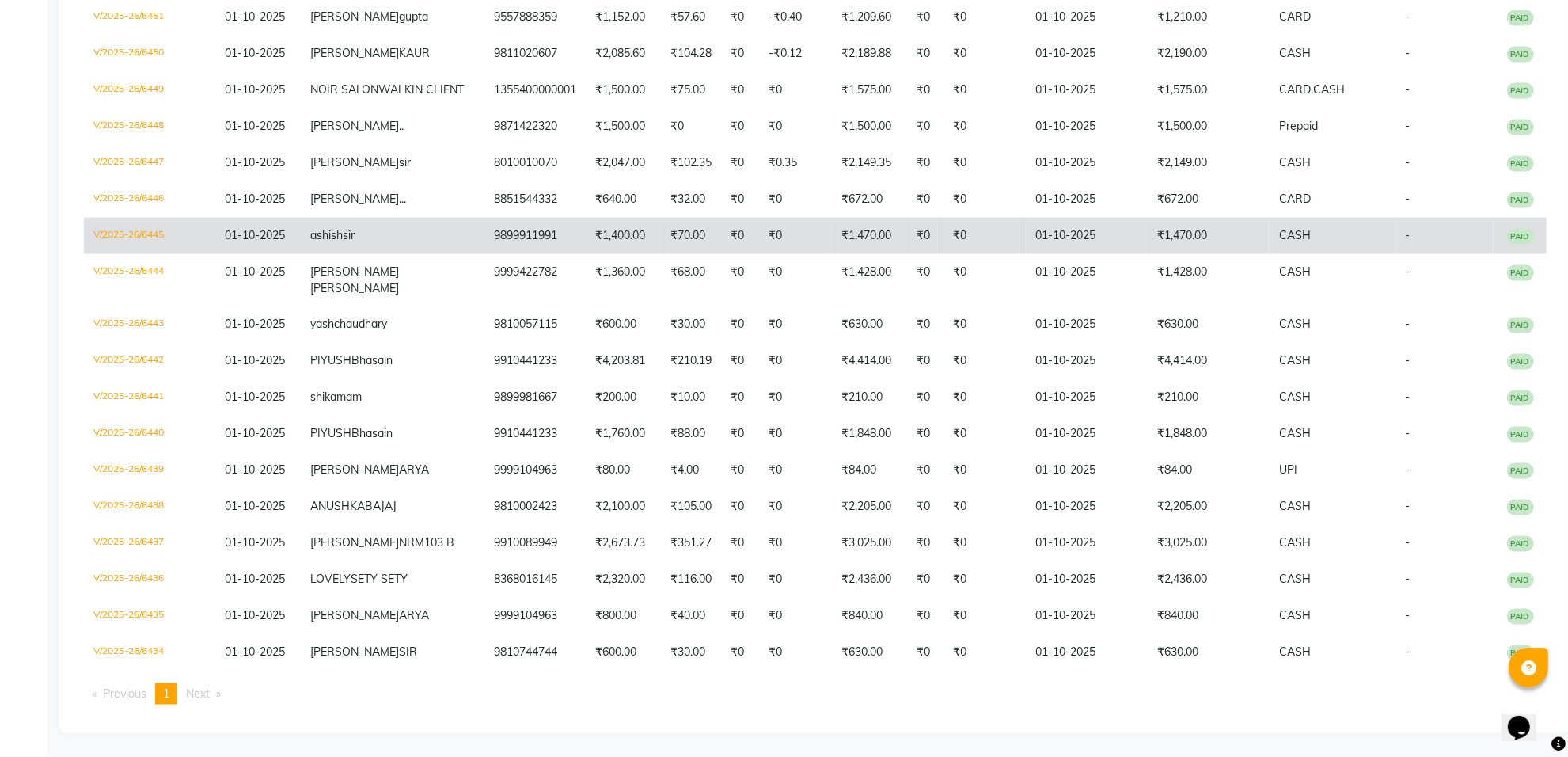
scroll to position [2549, 0]
click at [782, 36] on td "-₹0.40" at bounding box center [795, 17] width 73 height 36
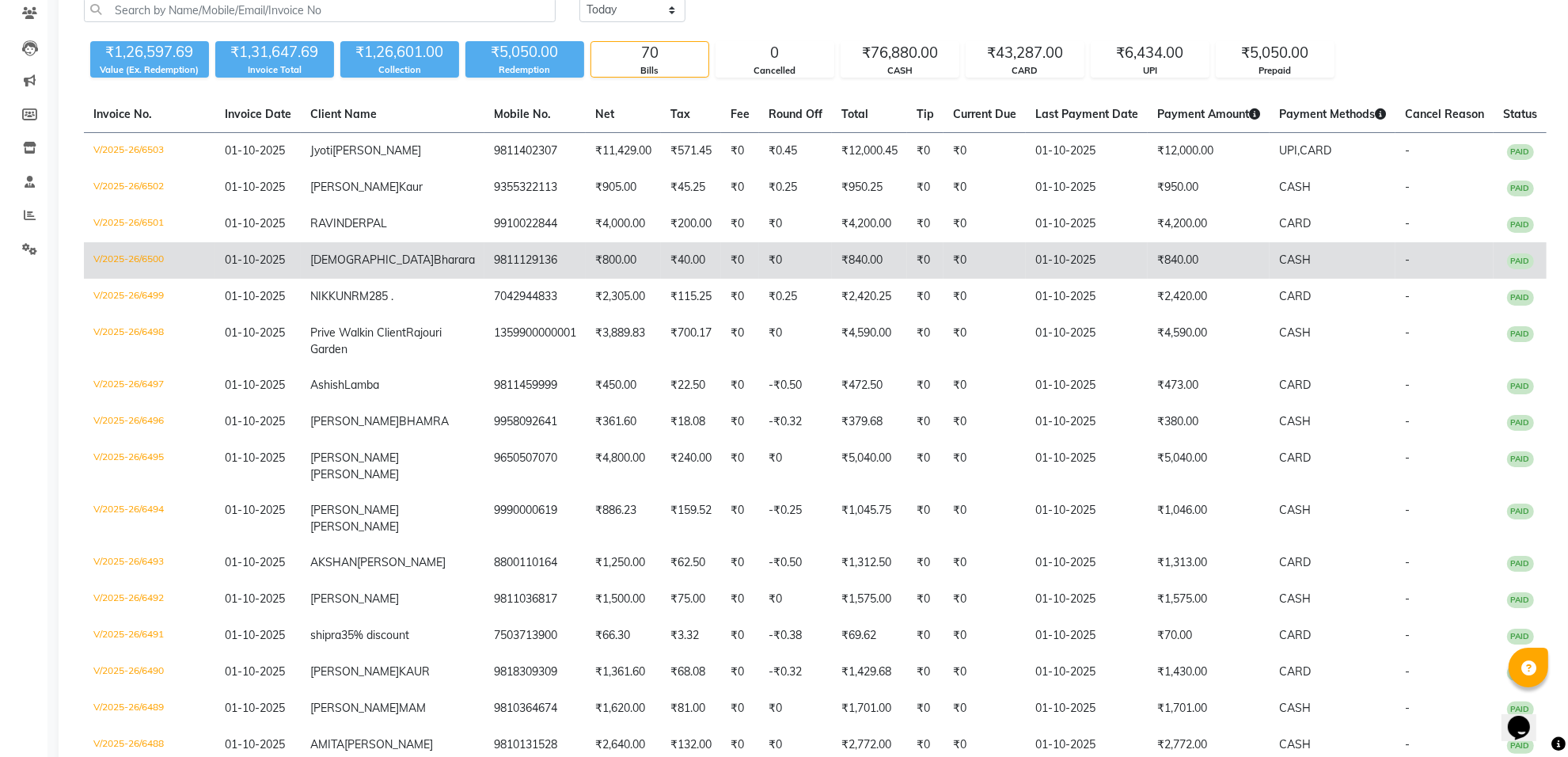
scroll to position [0, 0]
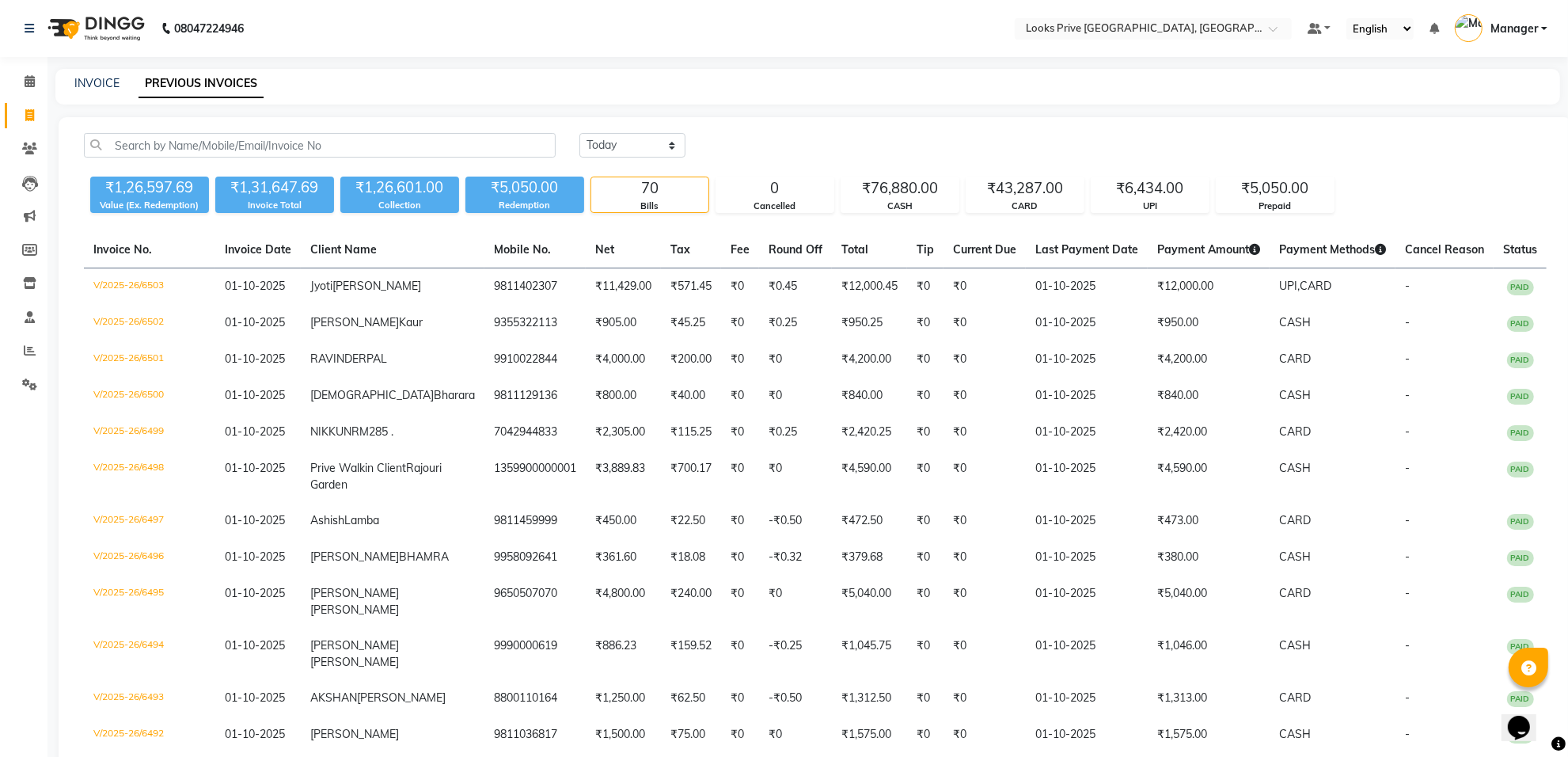
click at [12, 117] on link "Invoice" at bounding box center [24, 116] width 38 height 27
select select "service"
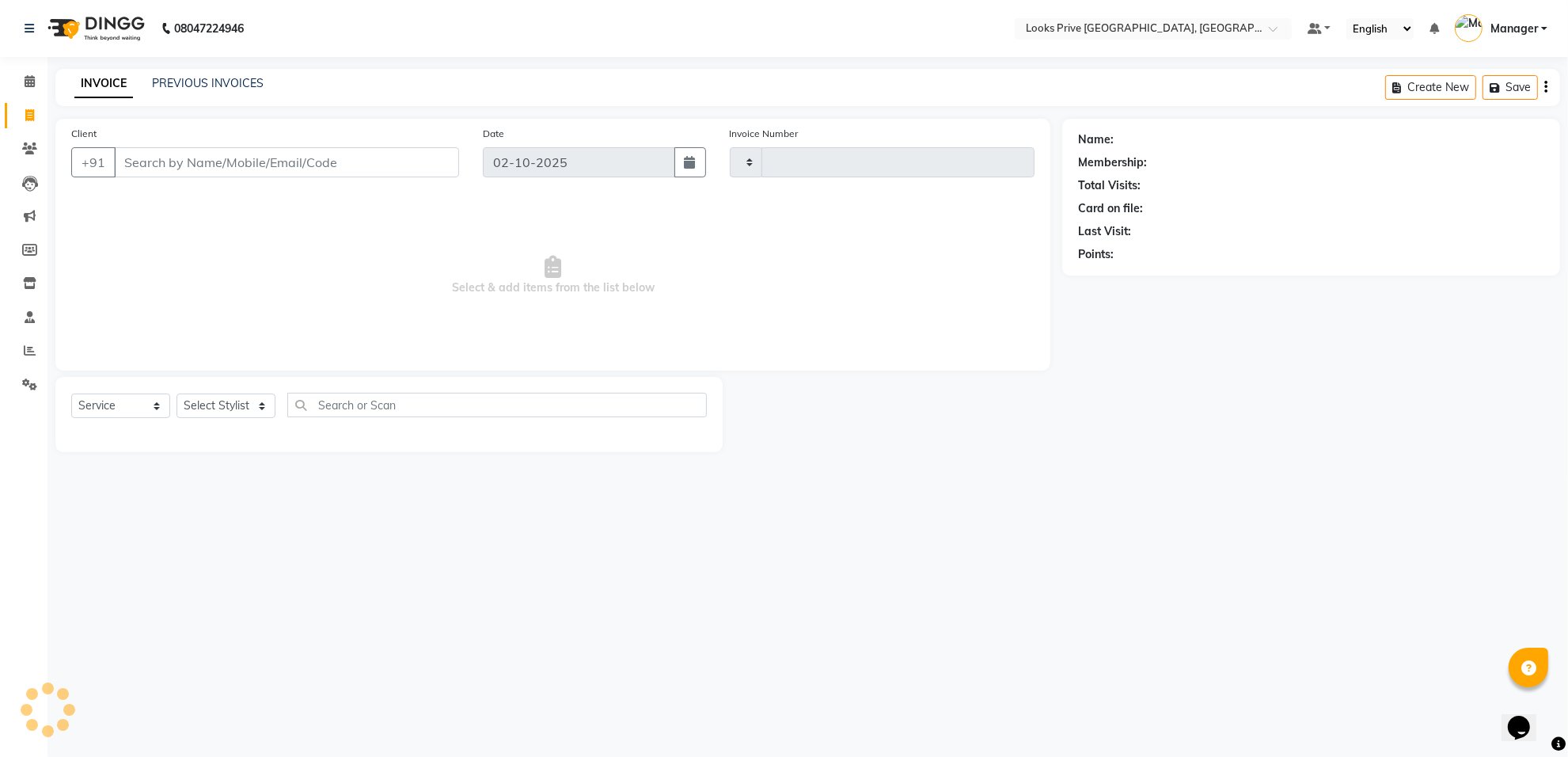
type input "6510"
select select "8127"
click at [24, 356] on icon at bounding box center [29, 350] width 12 height 12
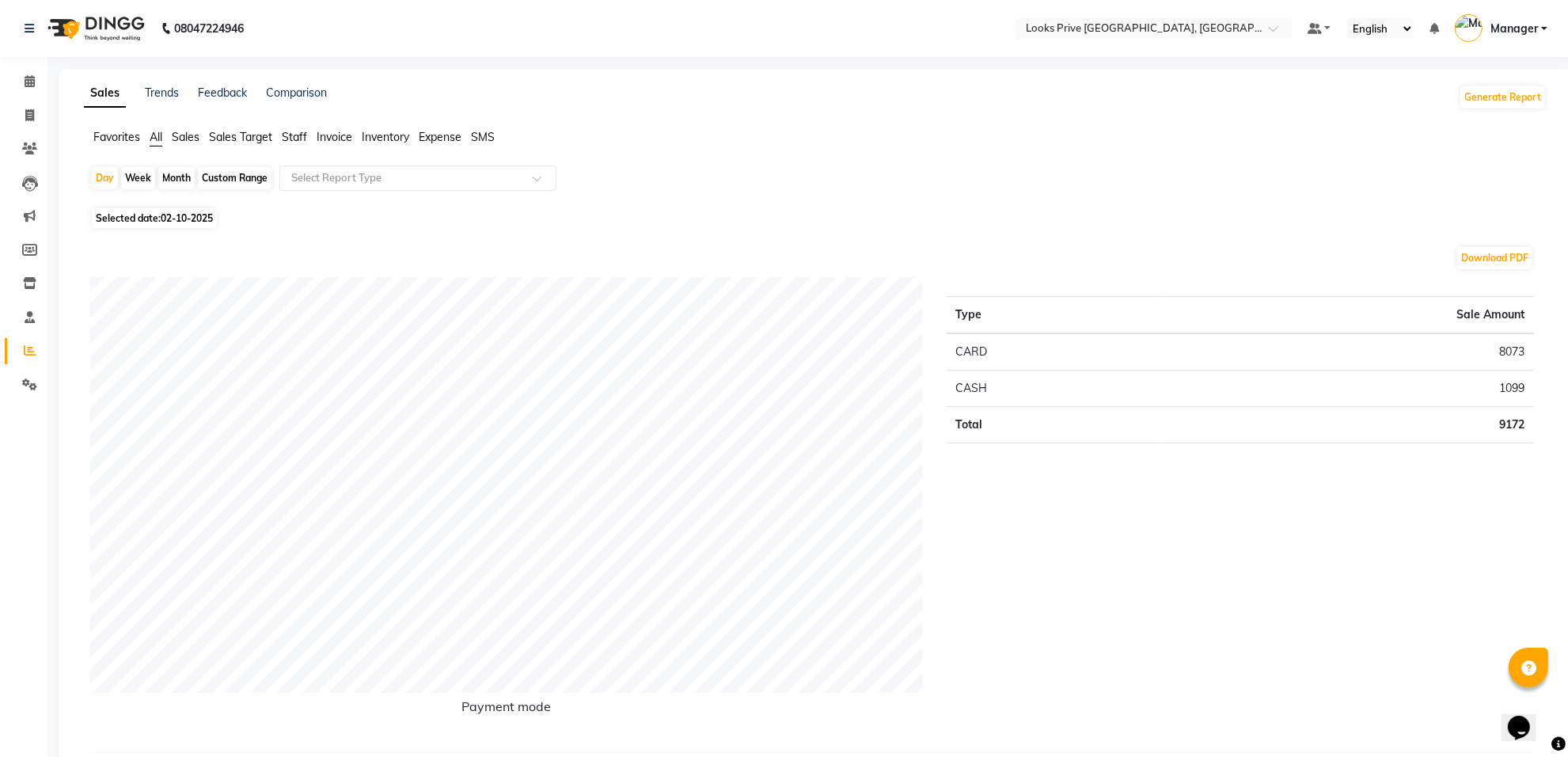
click at [286, 139] on span "Staff" at bounding box center [294, 137] width 26 height 14
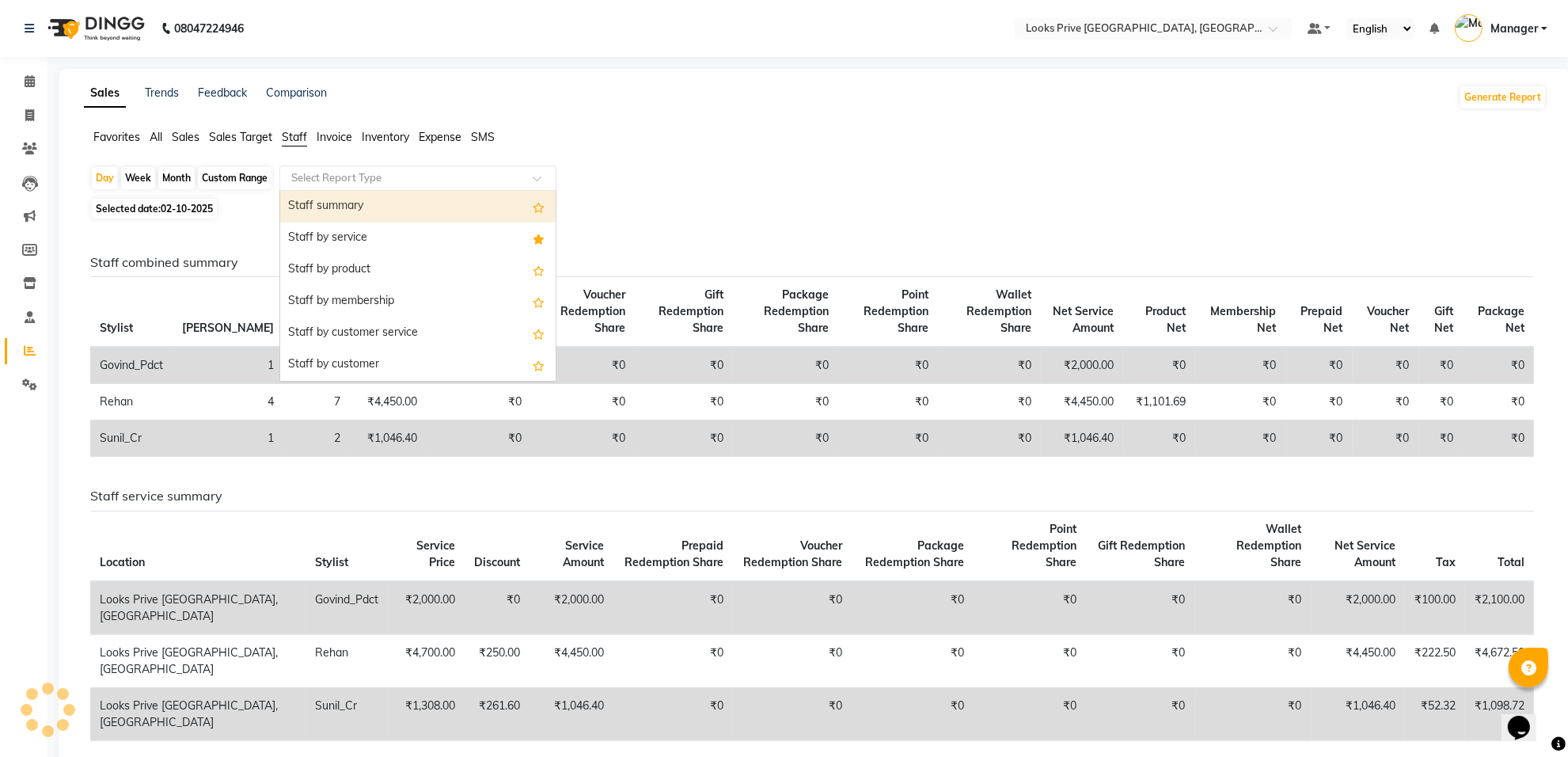
click at [312, 177] on input "text" at bounding box center [402, 178] width 228 height 16
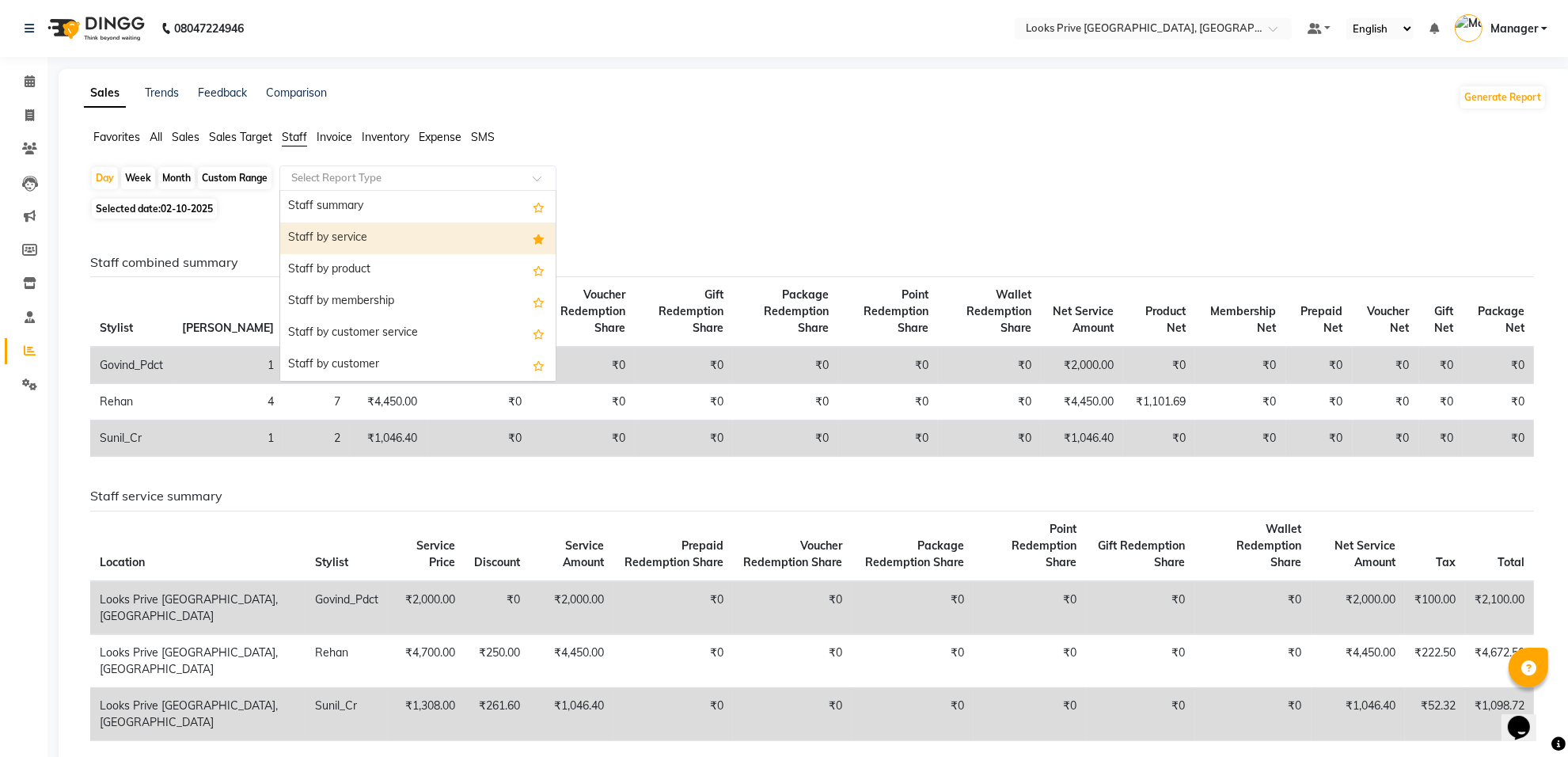
click at [346, 244] on div "Staff by service" at bounding box center [418, 237] width 275 height 31
select select "full_report"
select select "csv"
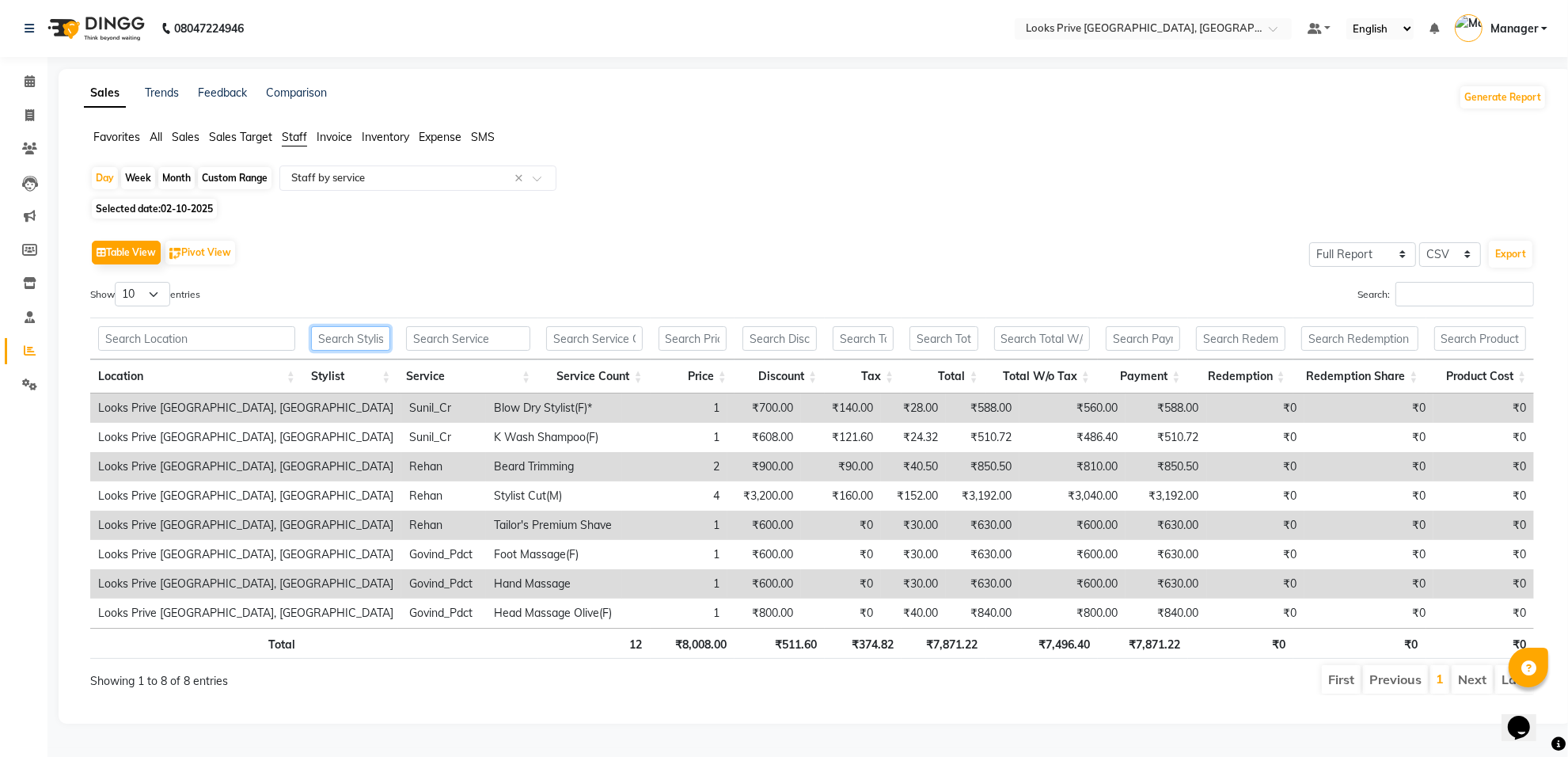
click at [381, 345] on input "text" at bounding box center [350, 338] width 79 height 25
click at [525, 339] on input "text" at bounding box center [468, 338] width 124 height 25
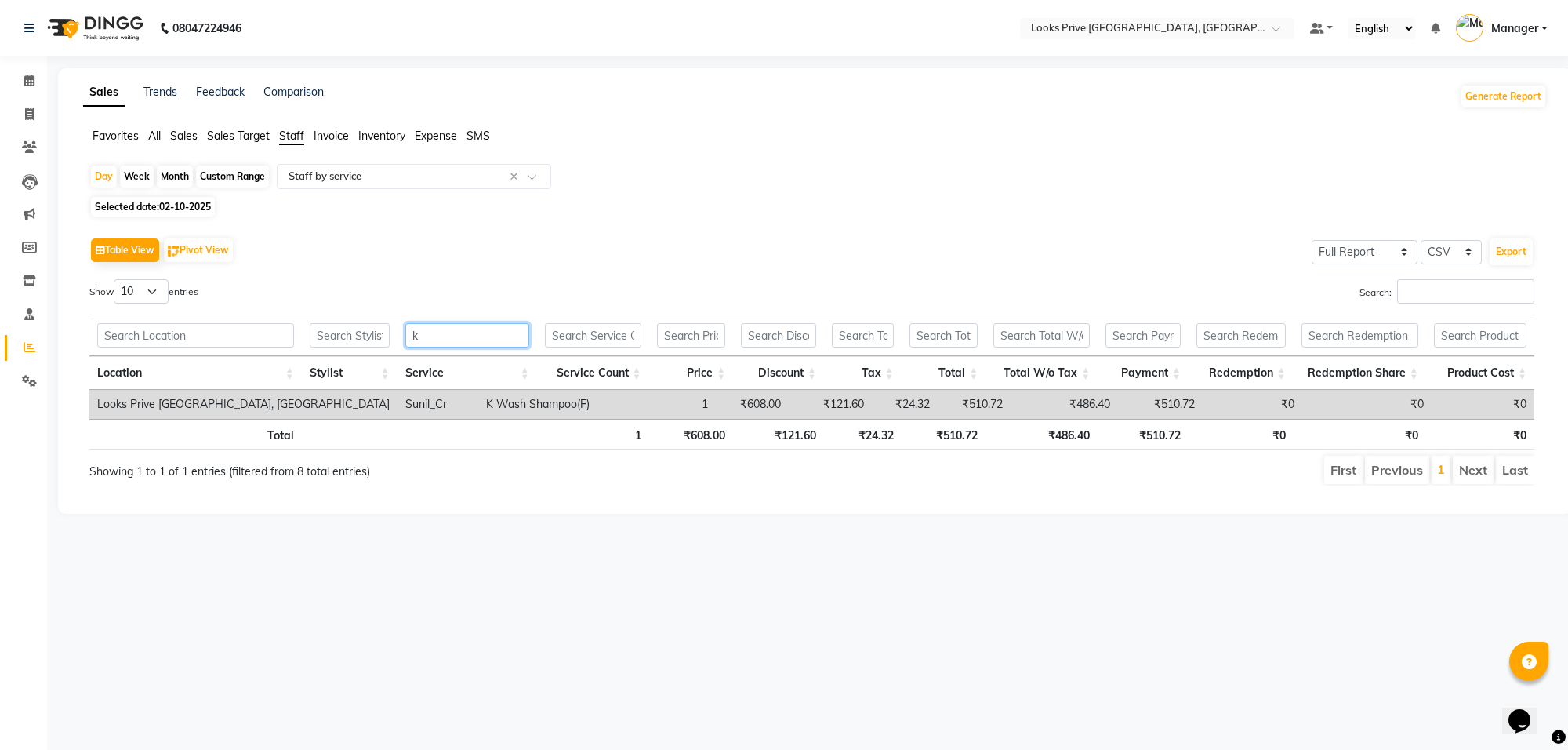
type input "k"
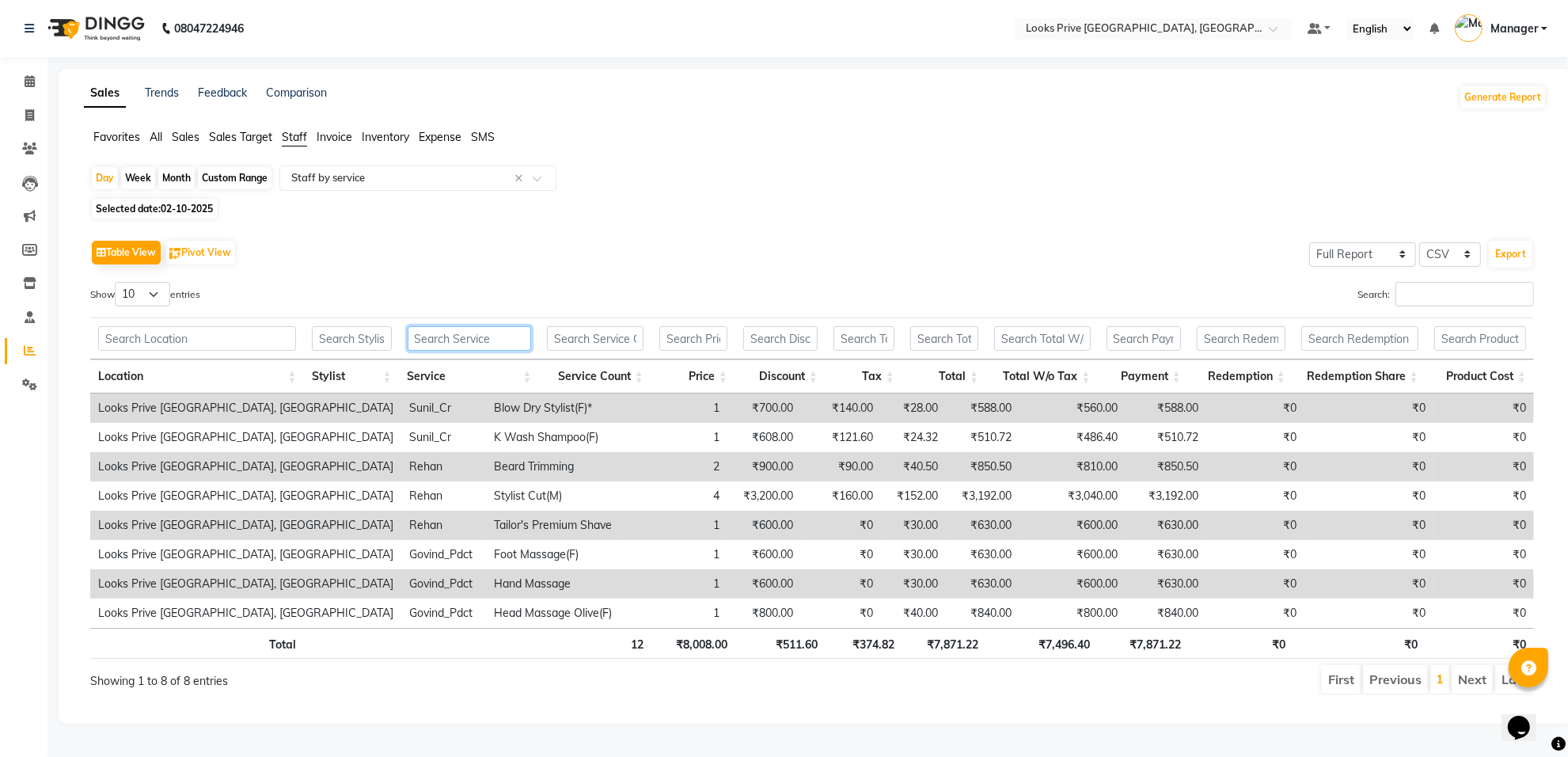
scroll to position [8, 0]
click at [376, 335] on input "text" at bounding box center [350, 338] width 79 height 25
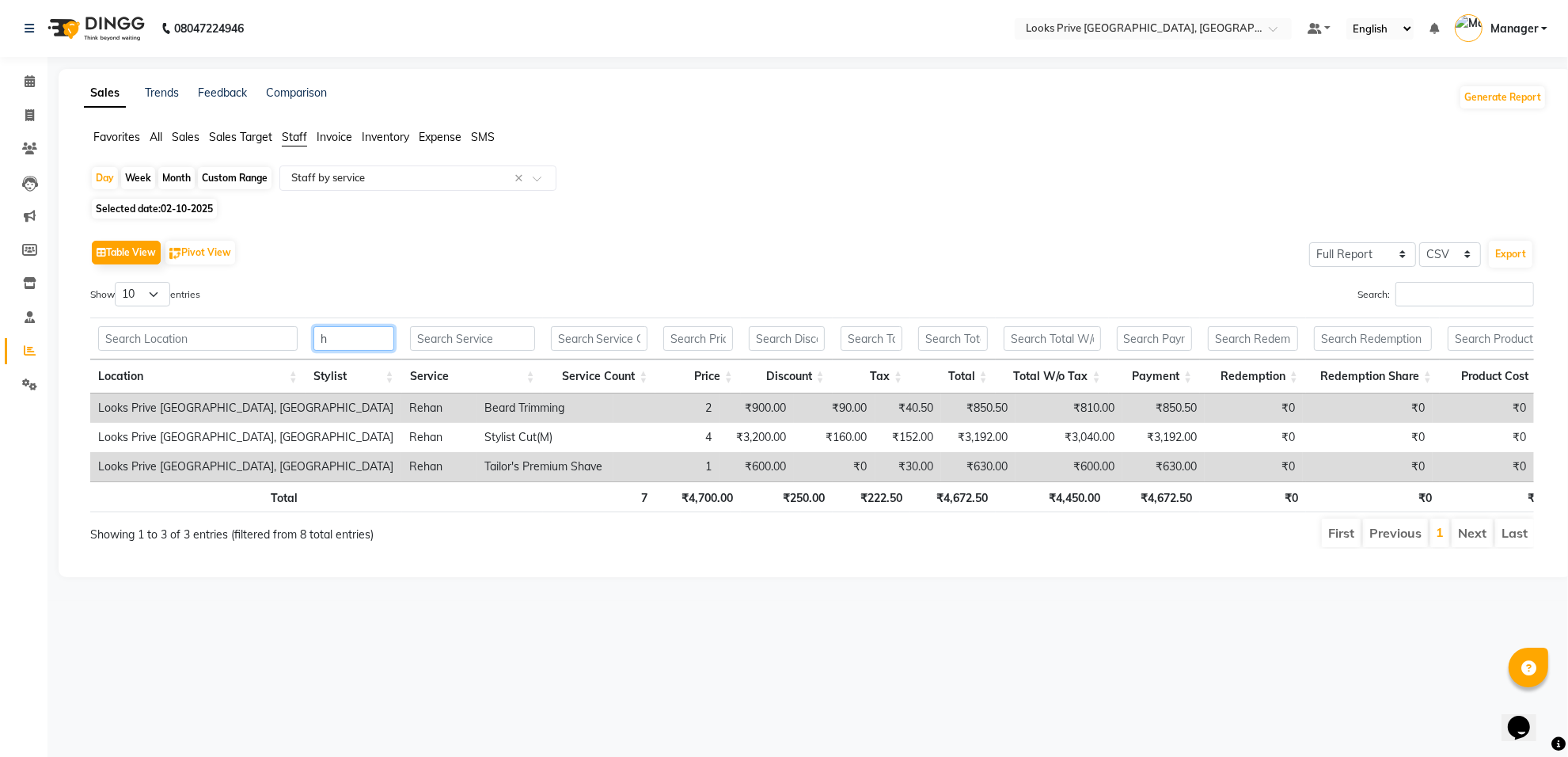
scroll to position [0, 0]
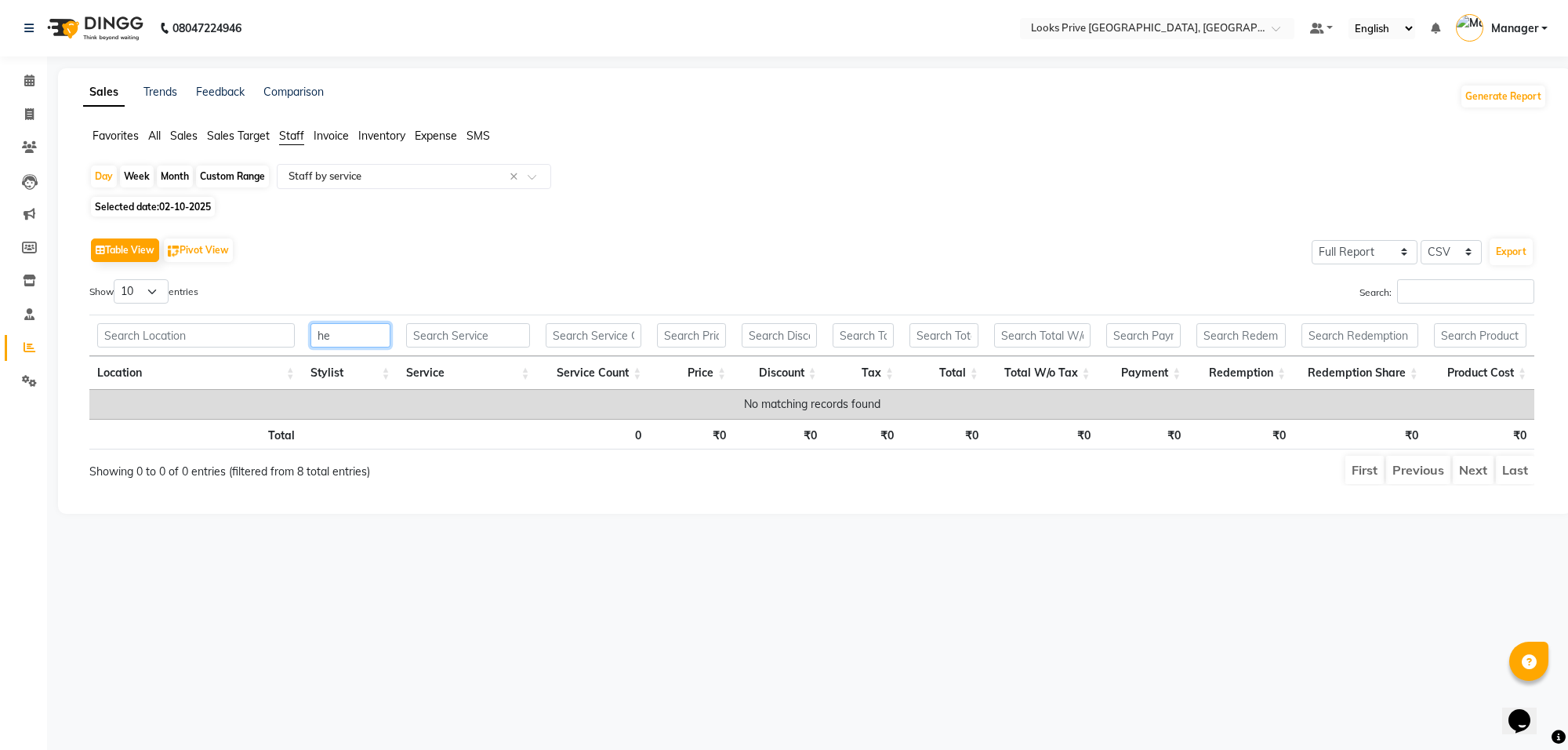
type input "he"
click at [190, 199] on span "Selected date: 02-10-2025" at bounding box center [153, 206] width 124 height 20
select select "10"
select select "2025"
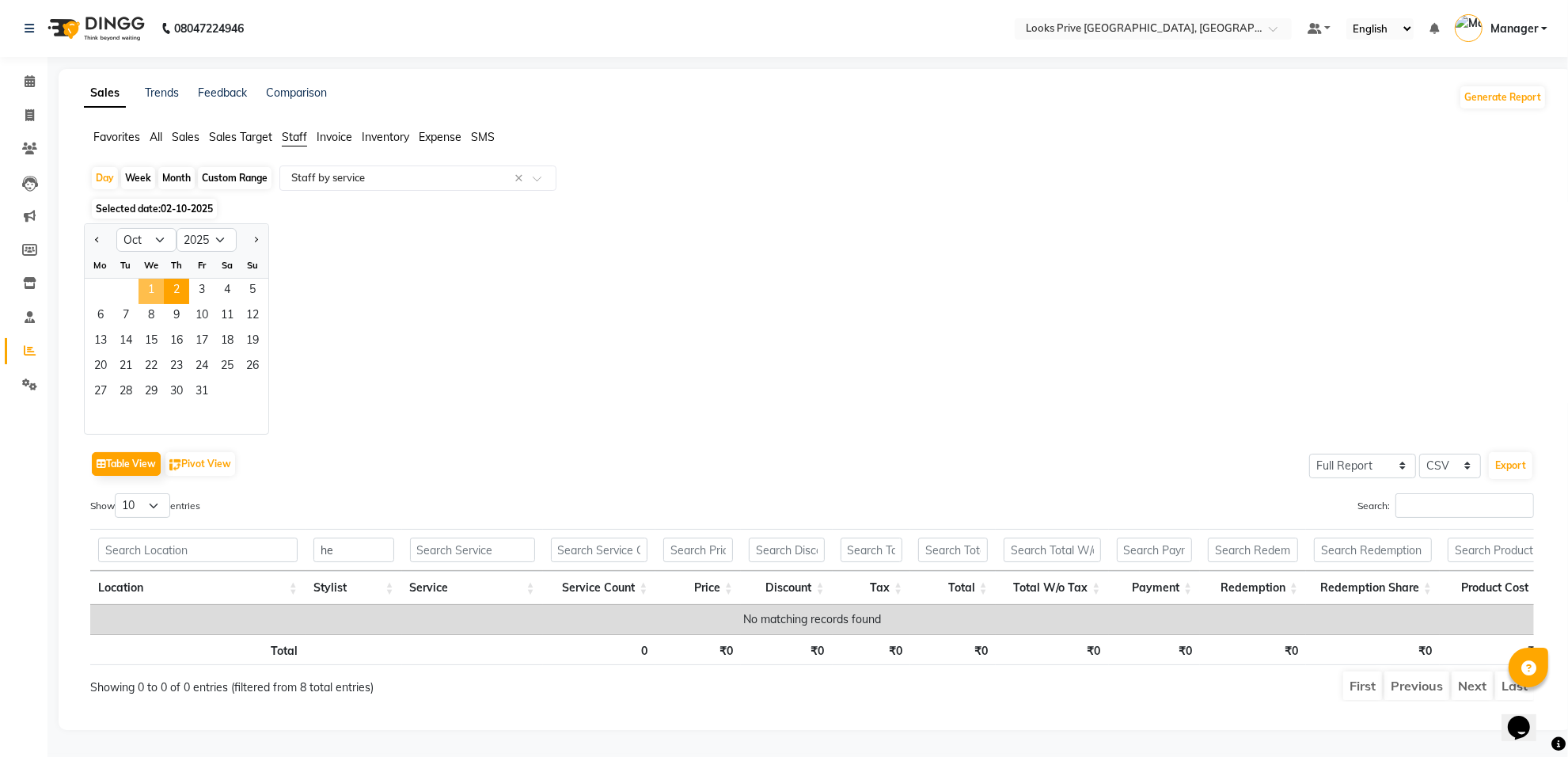
click at [151, 285] on span "1" at bounding box center [151, 291] width 26 height 26
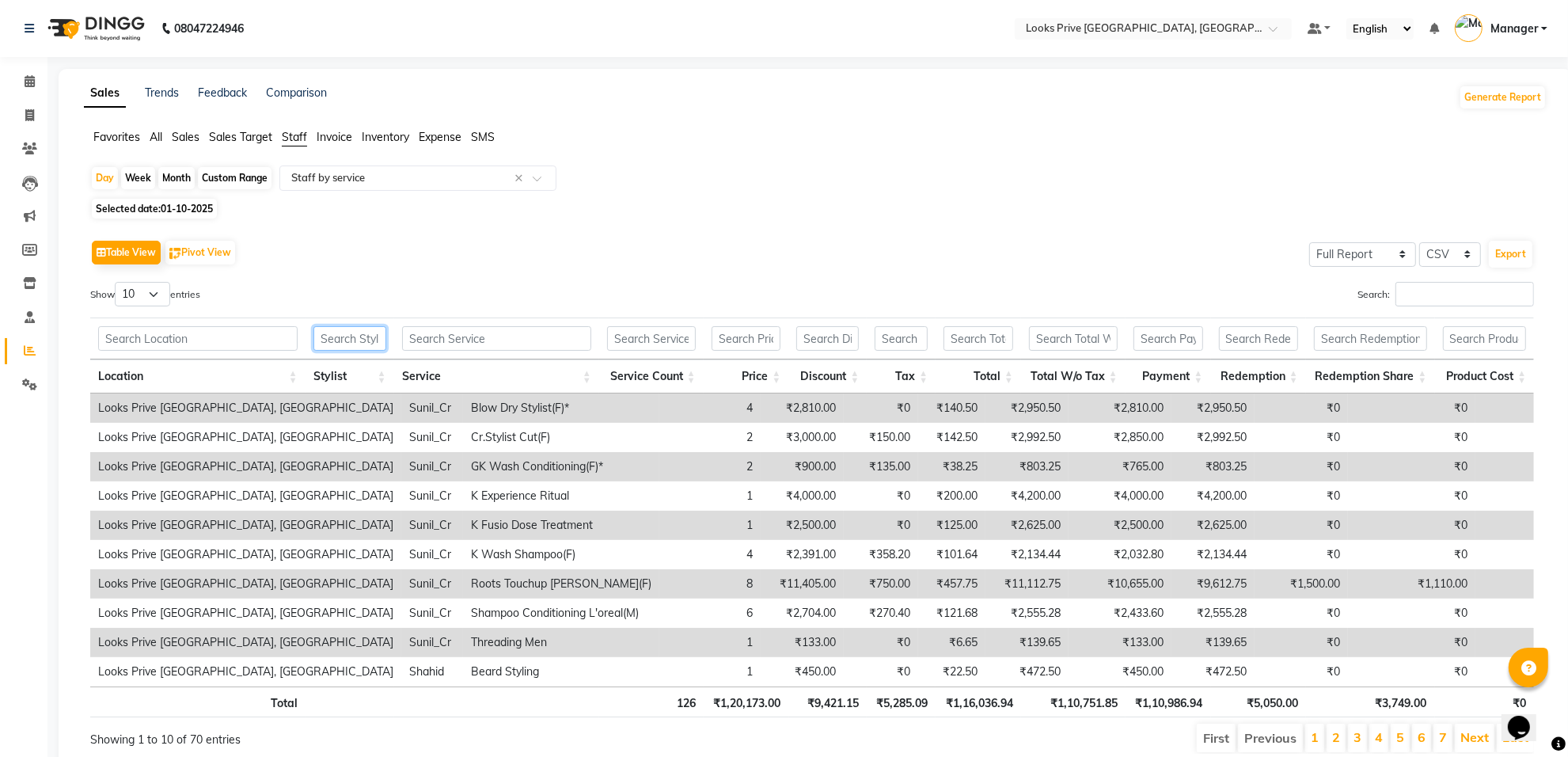
click at [369, 335] on input "text" at bounding box center [349, 338] width 73 height 25
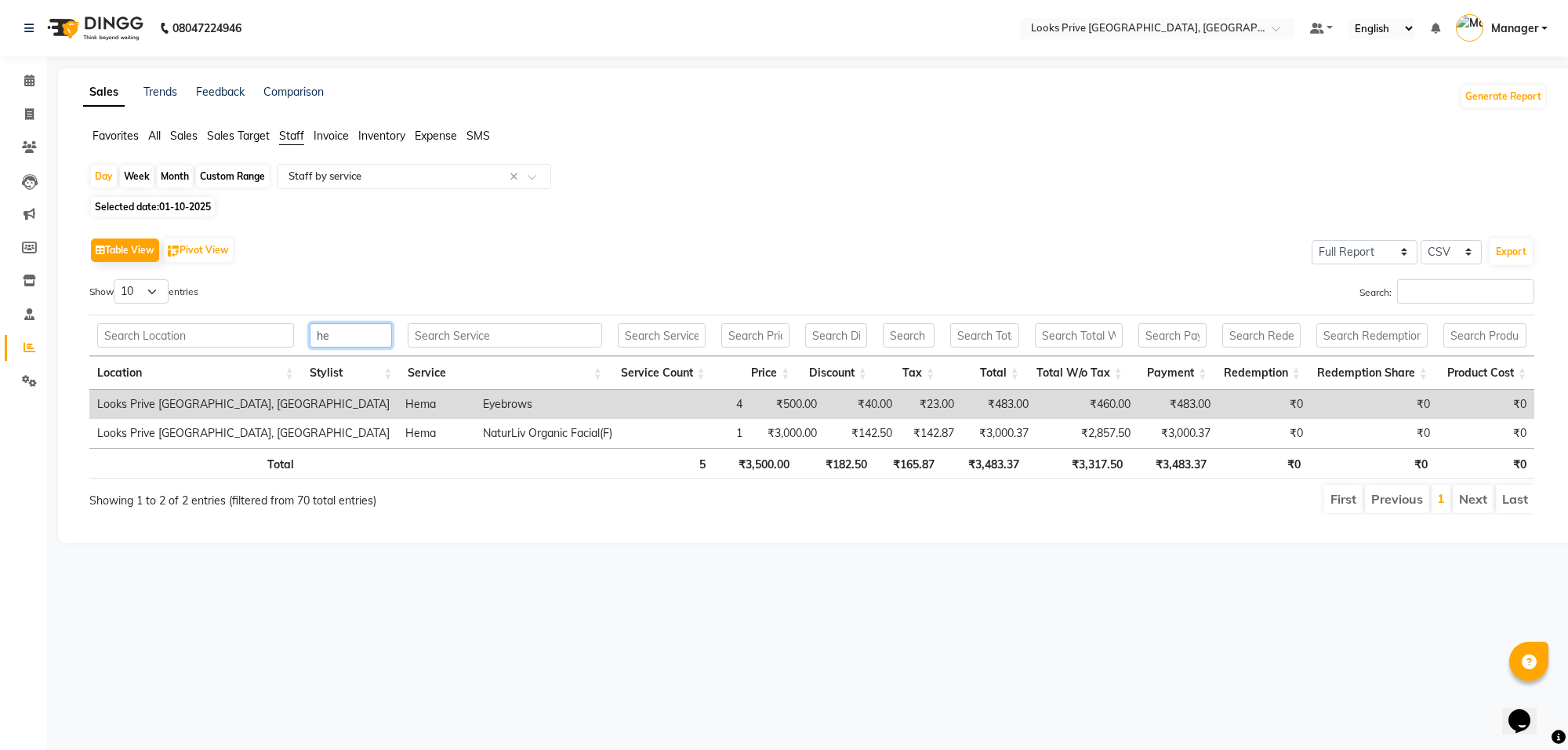
type input "h"
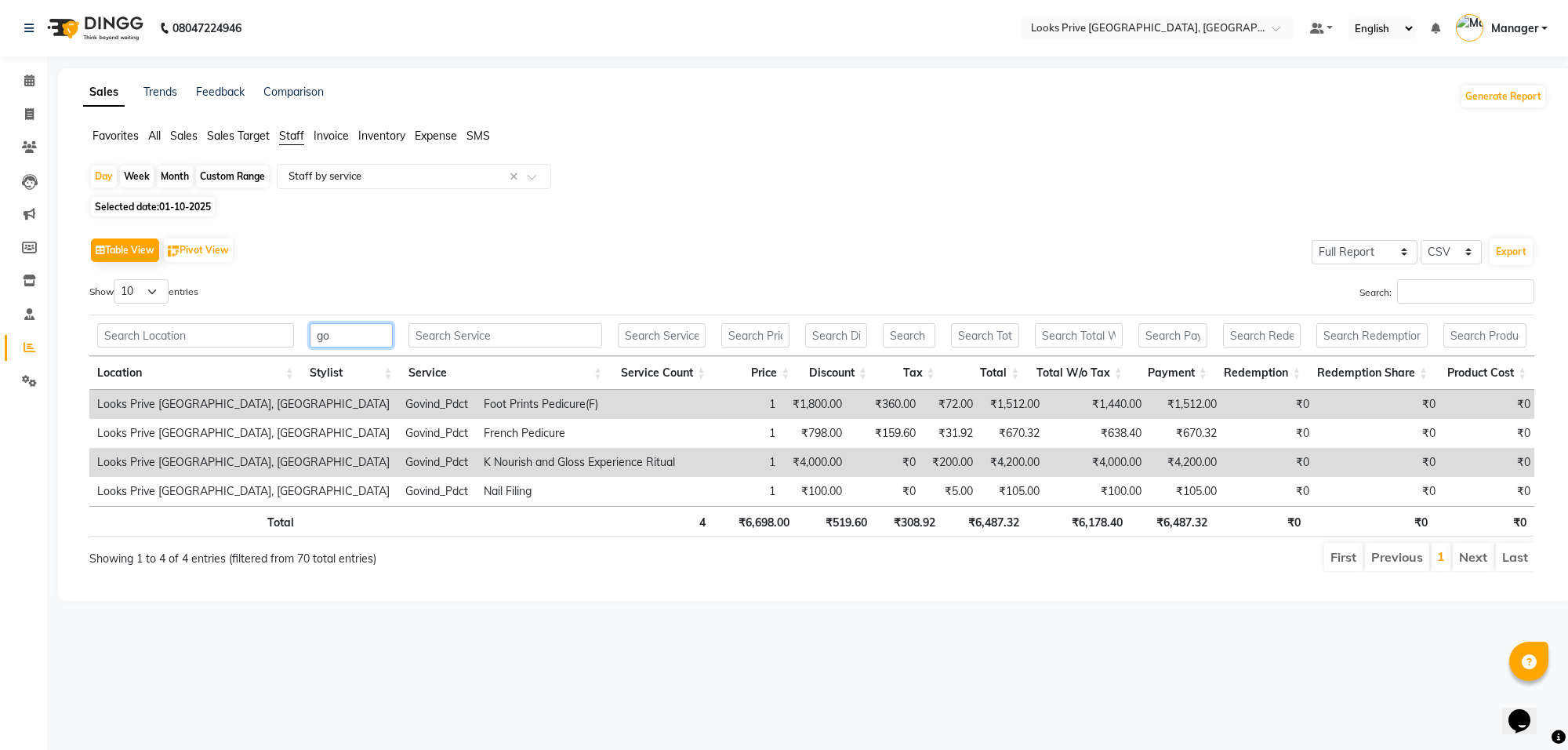
type input "g"
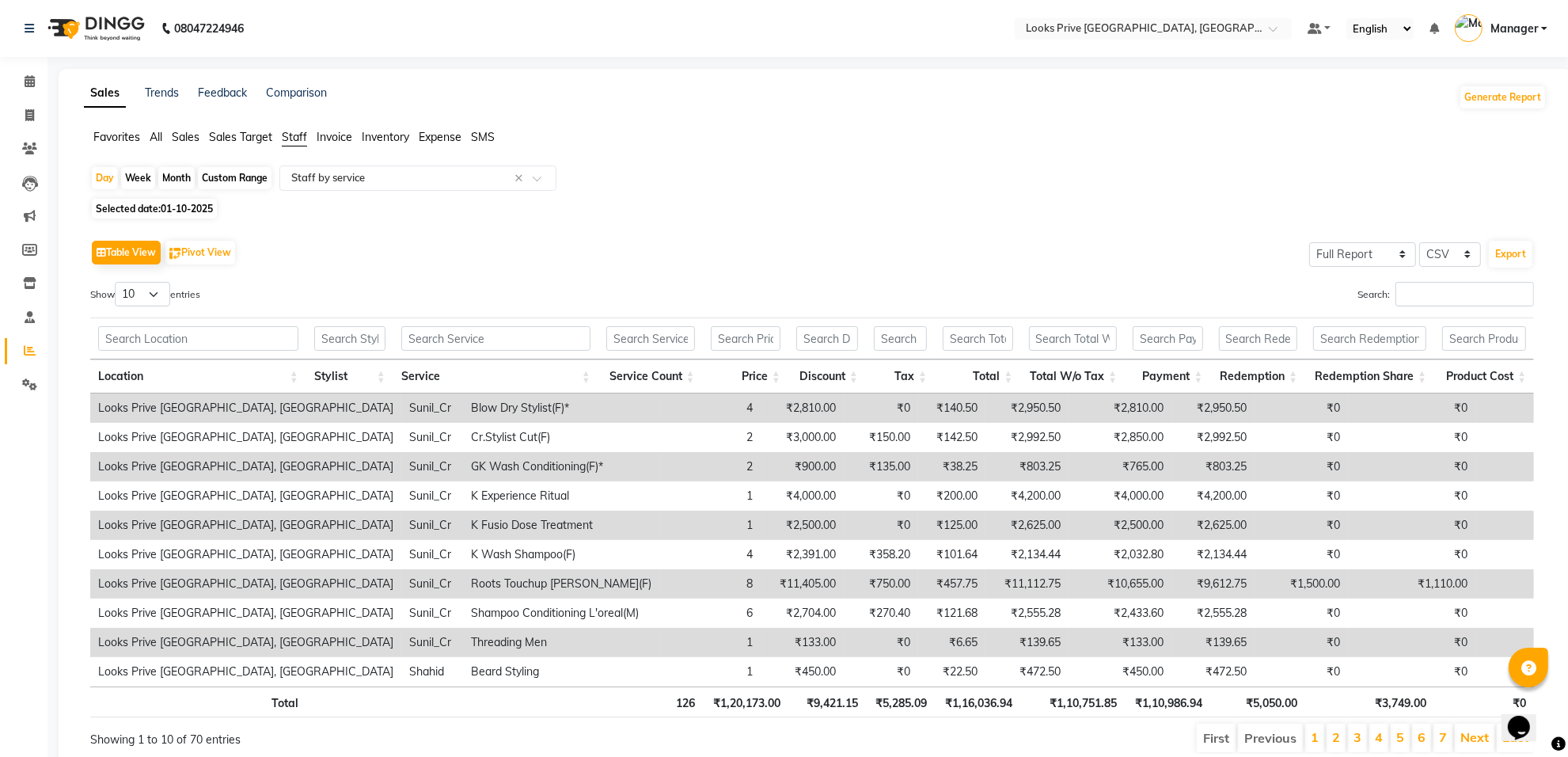
click at [440, 370] on th "Service" at bounding box center [496, 376] width 205 height 34
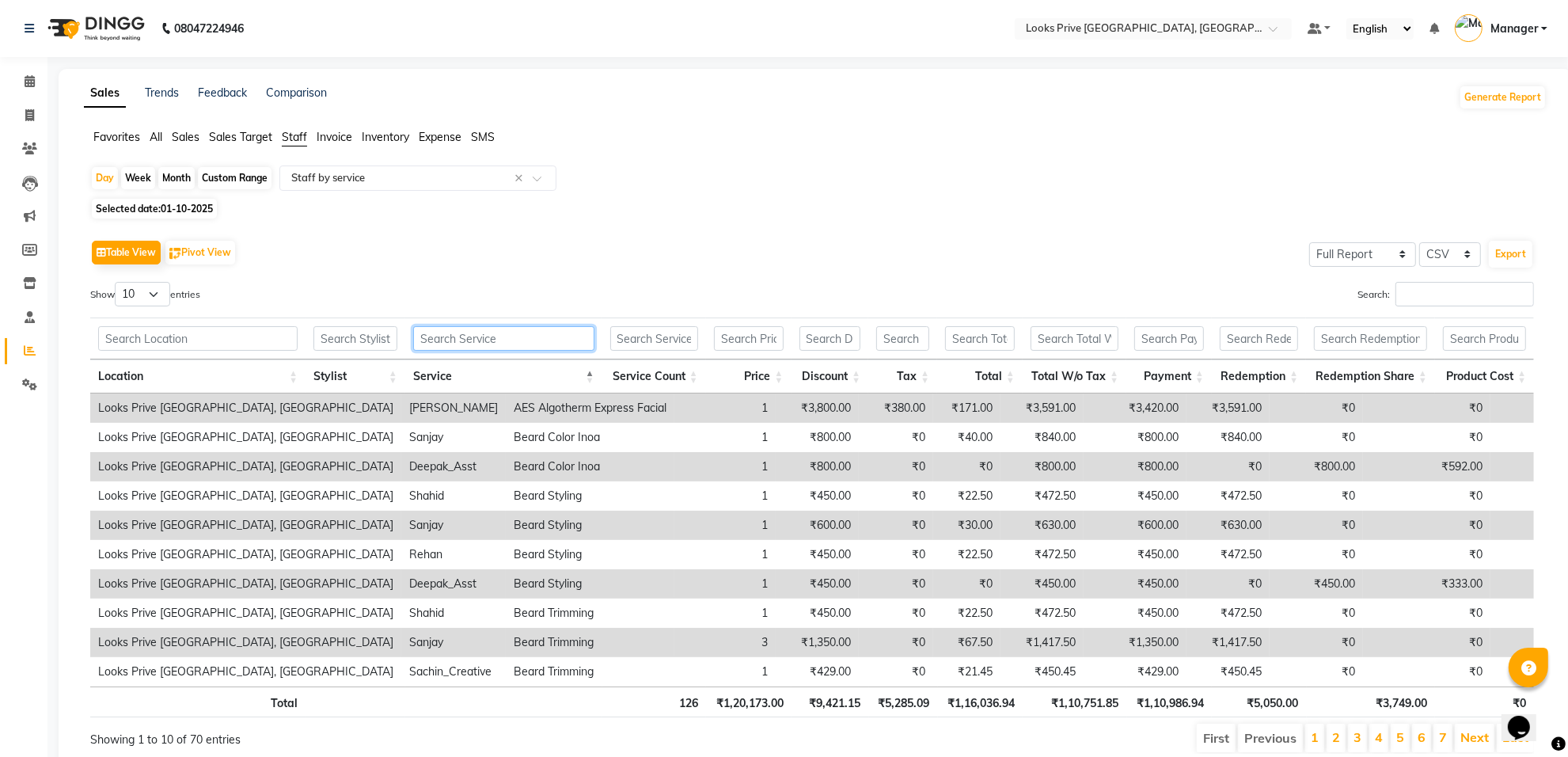
click at [488, 327] on input "text" at bounding box center [503, 338] width 181 height 25
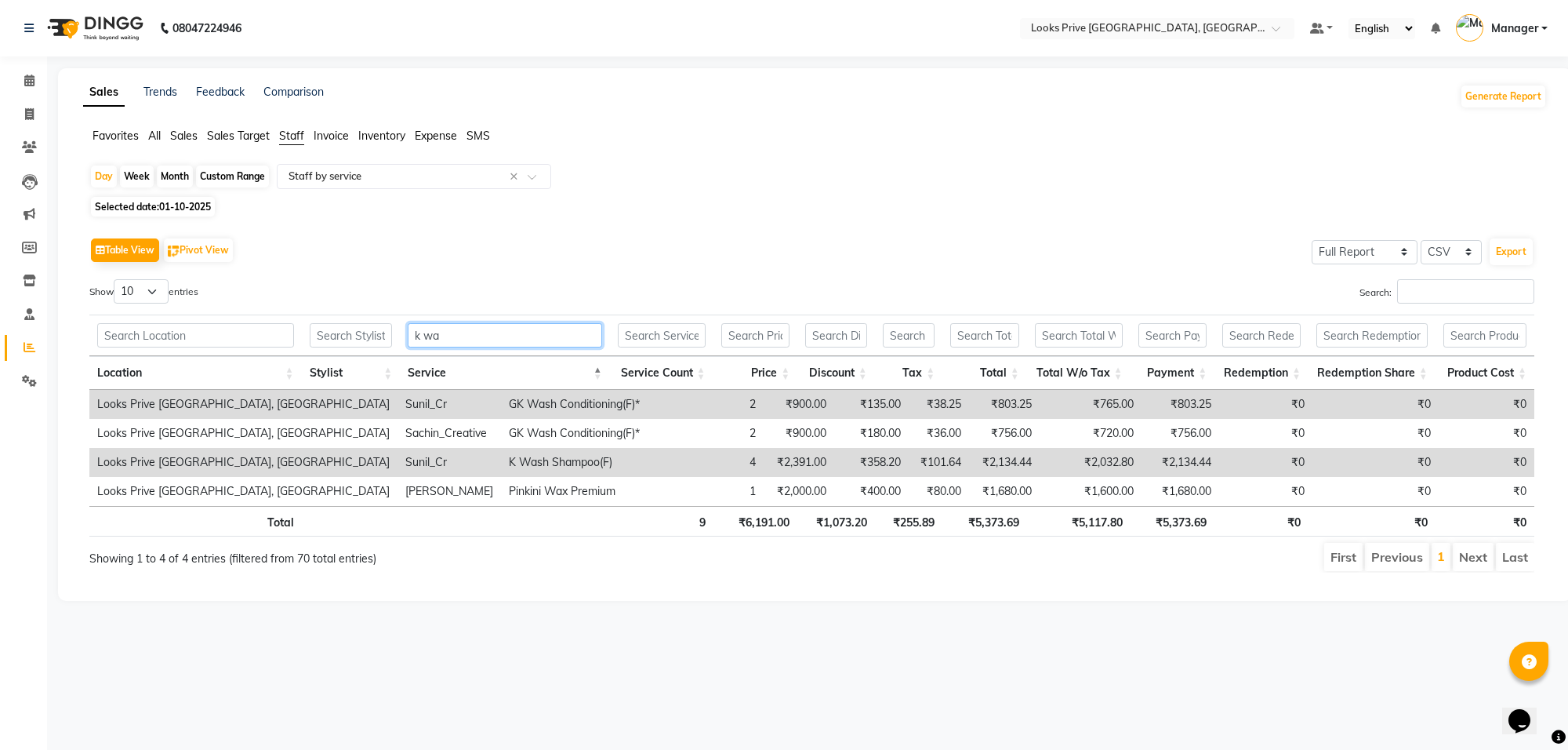
click at [575, 346] on input "k wa" at bounding box center [504, 335] width 195 height 24
type input "k"
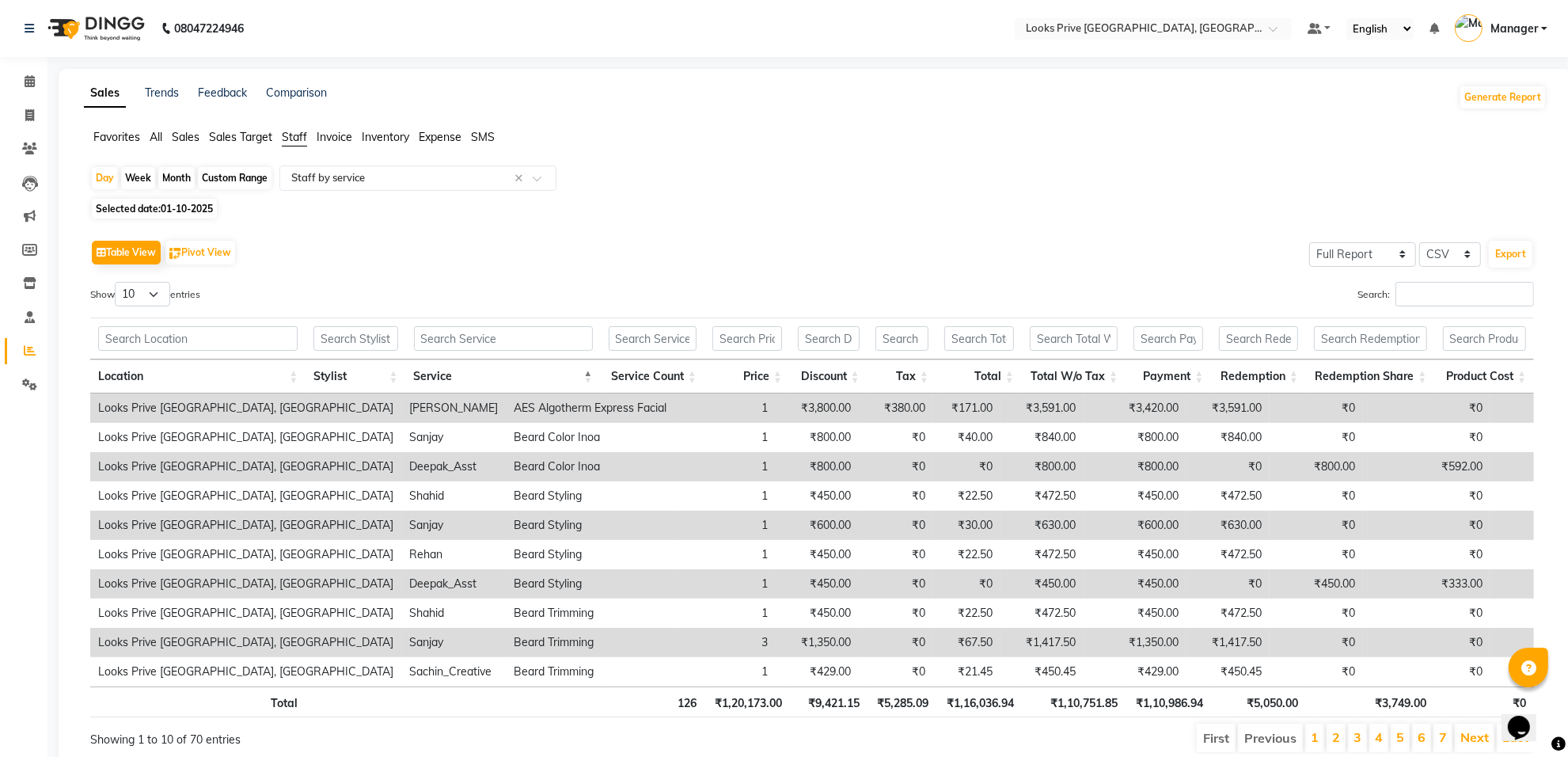
drag, startPoint x: 366, startPoint y: 323, endPoint x: 366, endPoint y: 333, distance: 10.0
click at [366, 331] on th at bounding box center [355, 338] width 100 height 42
click at [366, 339] on input "text" at bounding box center [355, 338] width 84 height 25
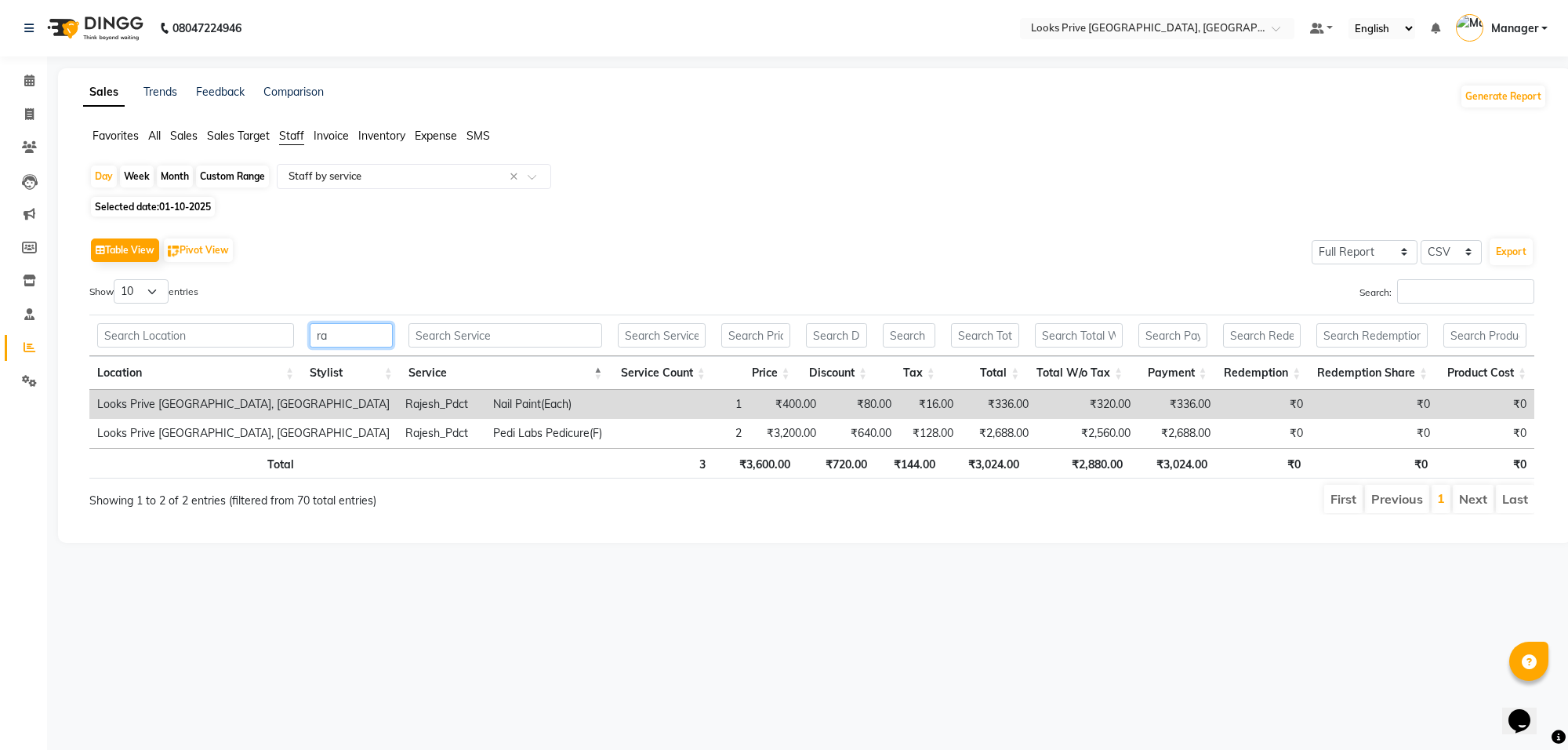
type input "r"
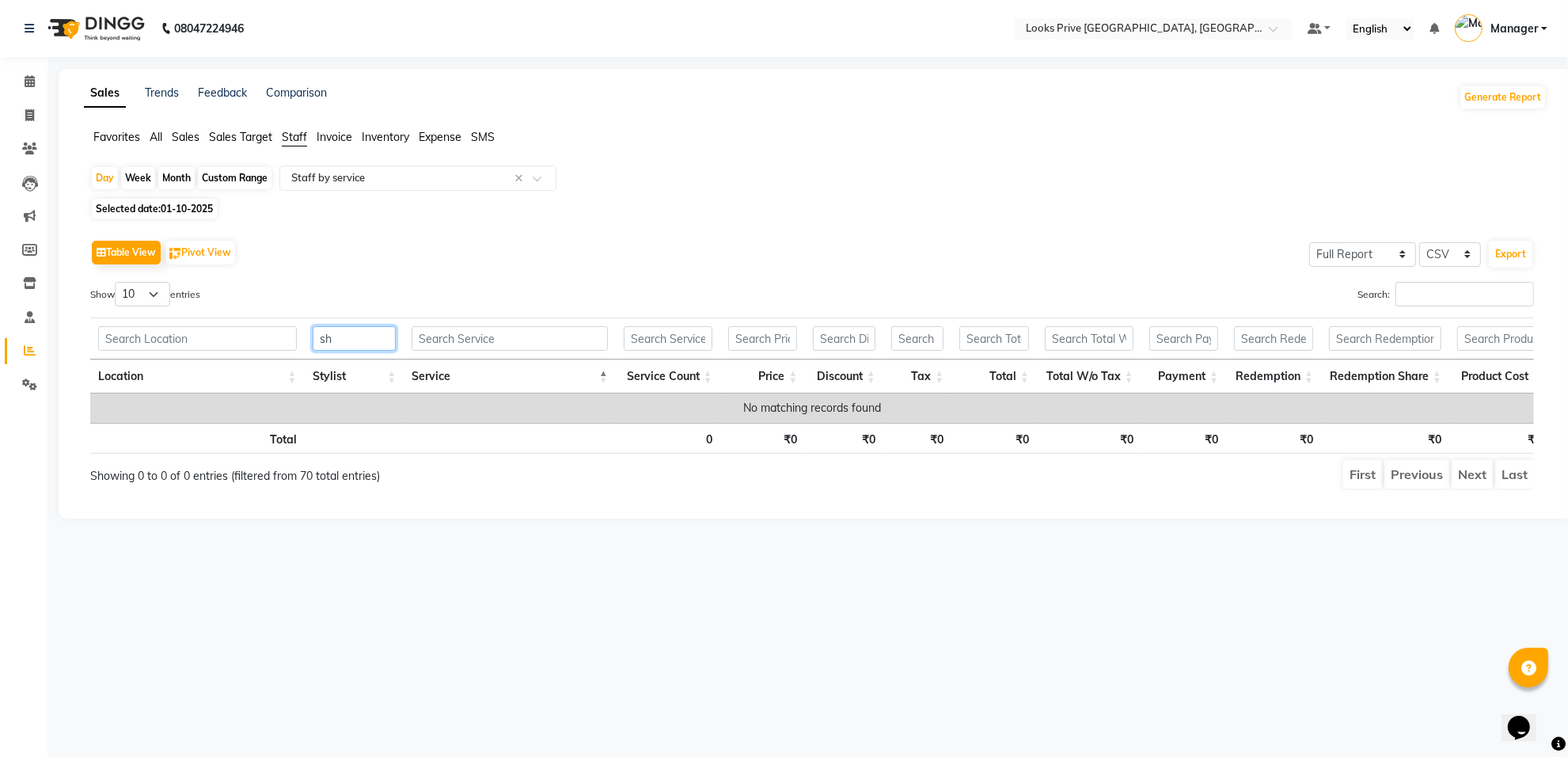
type input "s"
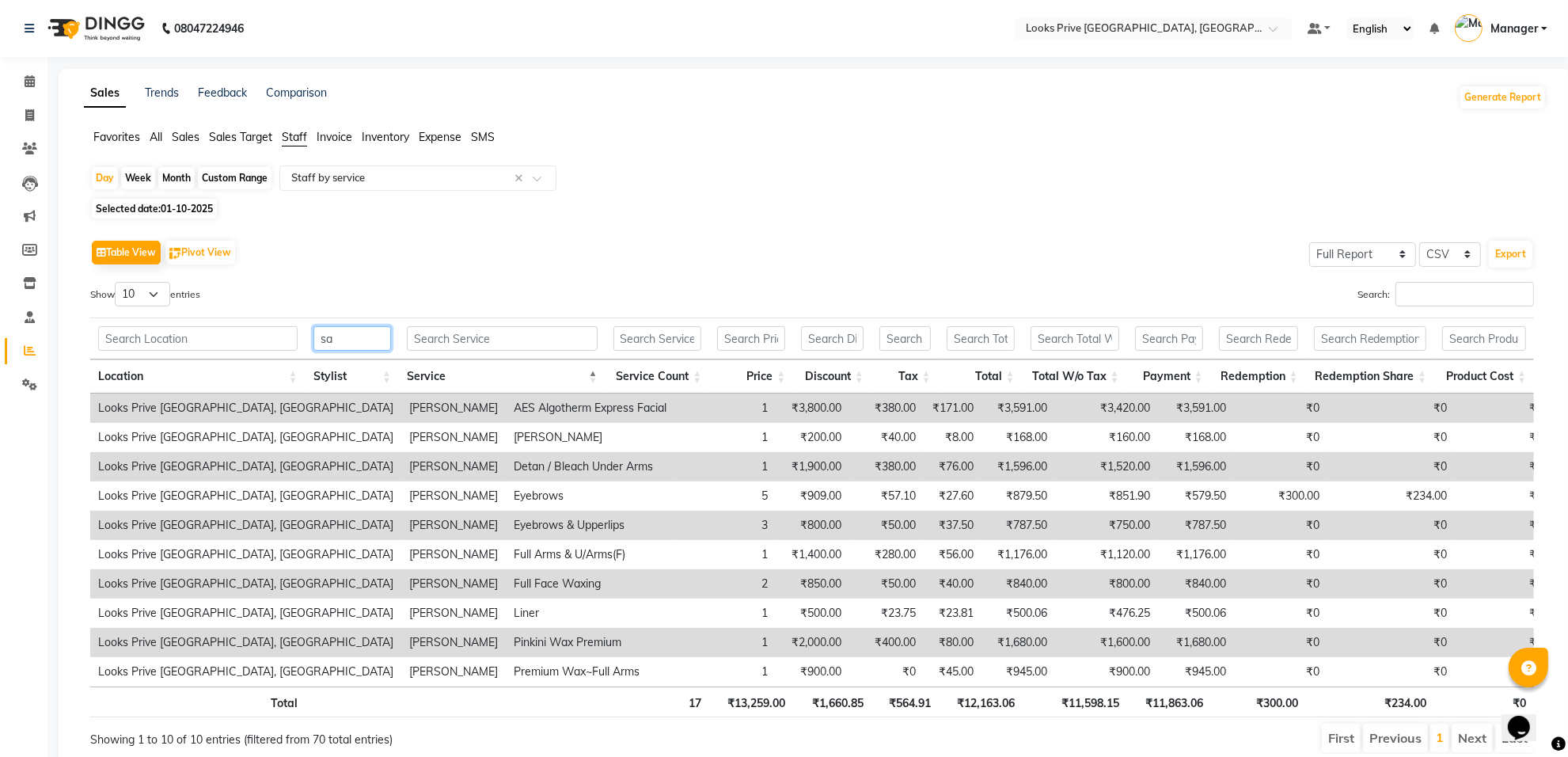
type input "s"
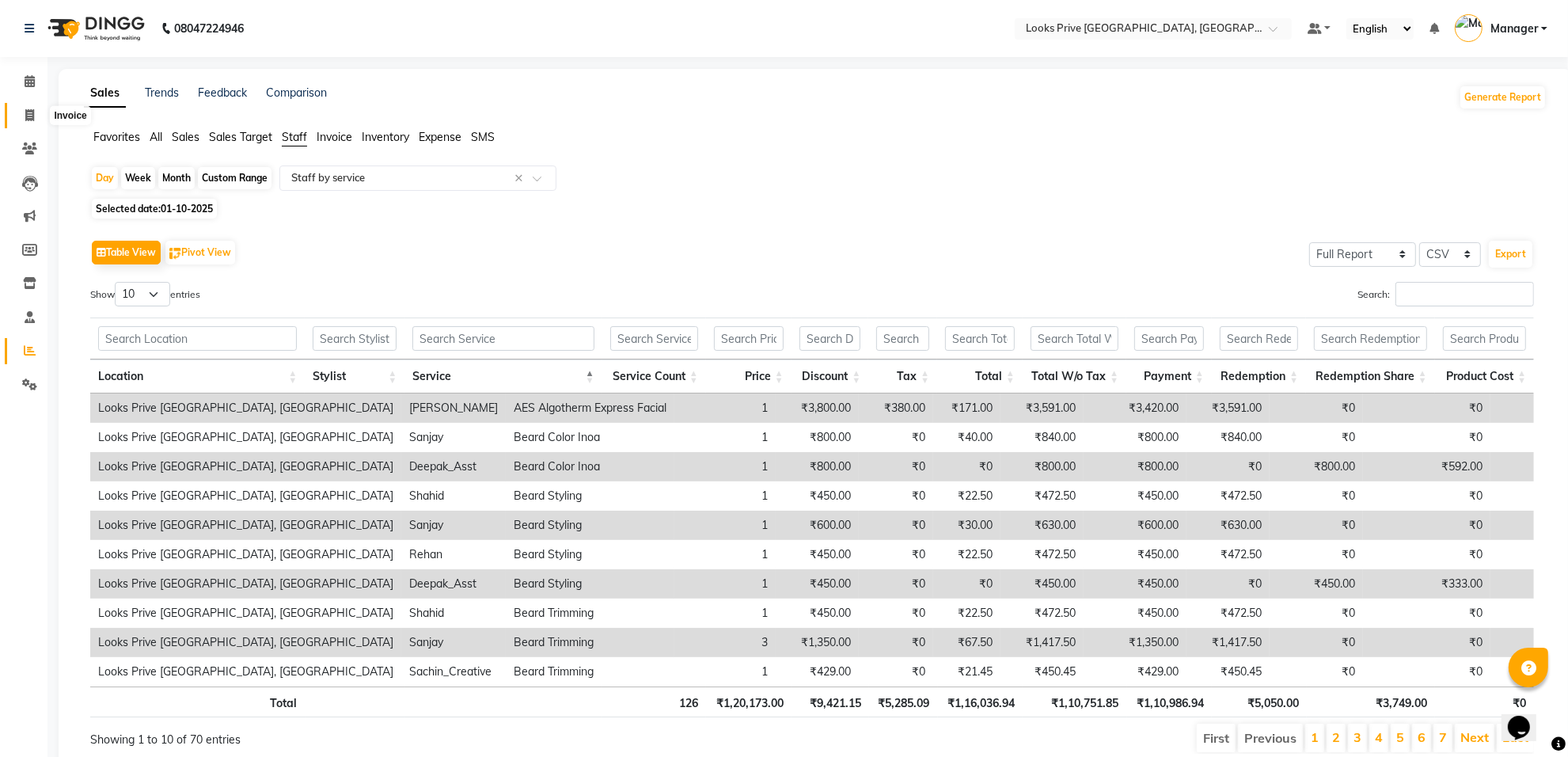
click at [28, 117] on icon at bounding box center [29, 115] width 9 height 12
select select "service"
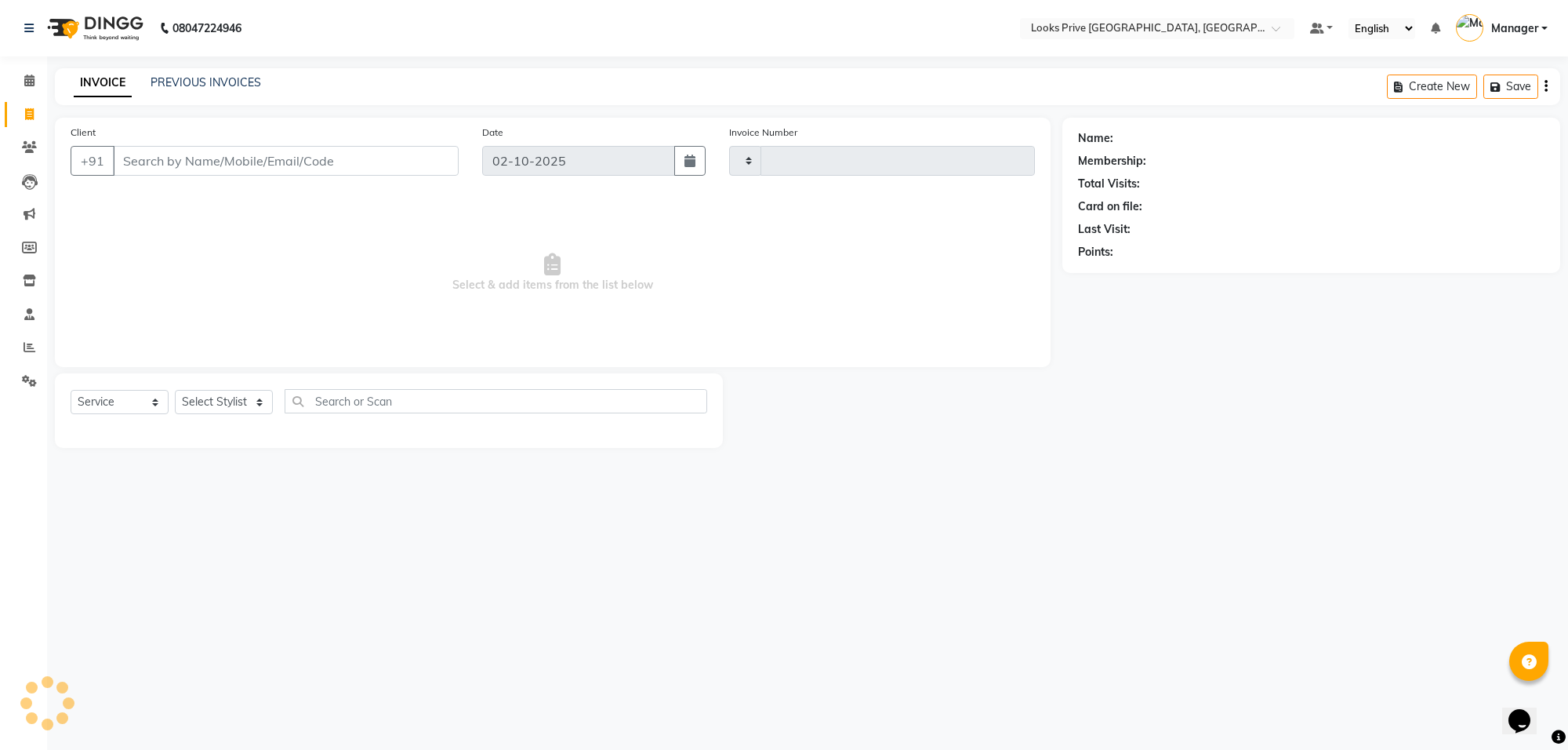
type input "6510"
select select "8127"
click at [162, 80] on link "PREVIOUS INVOICES" at bounding box center [206, 82] width 111 height 14
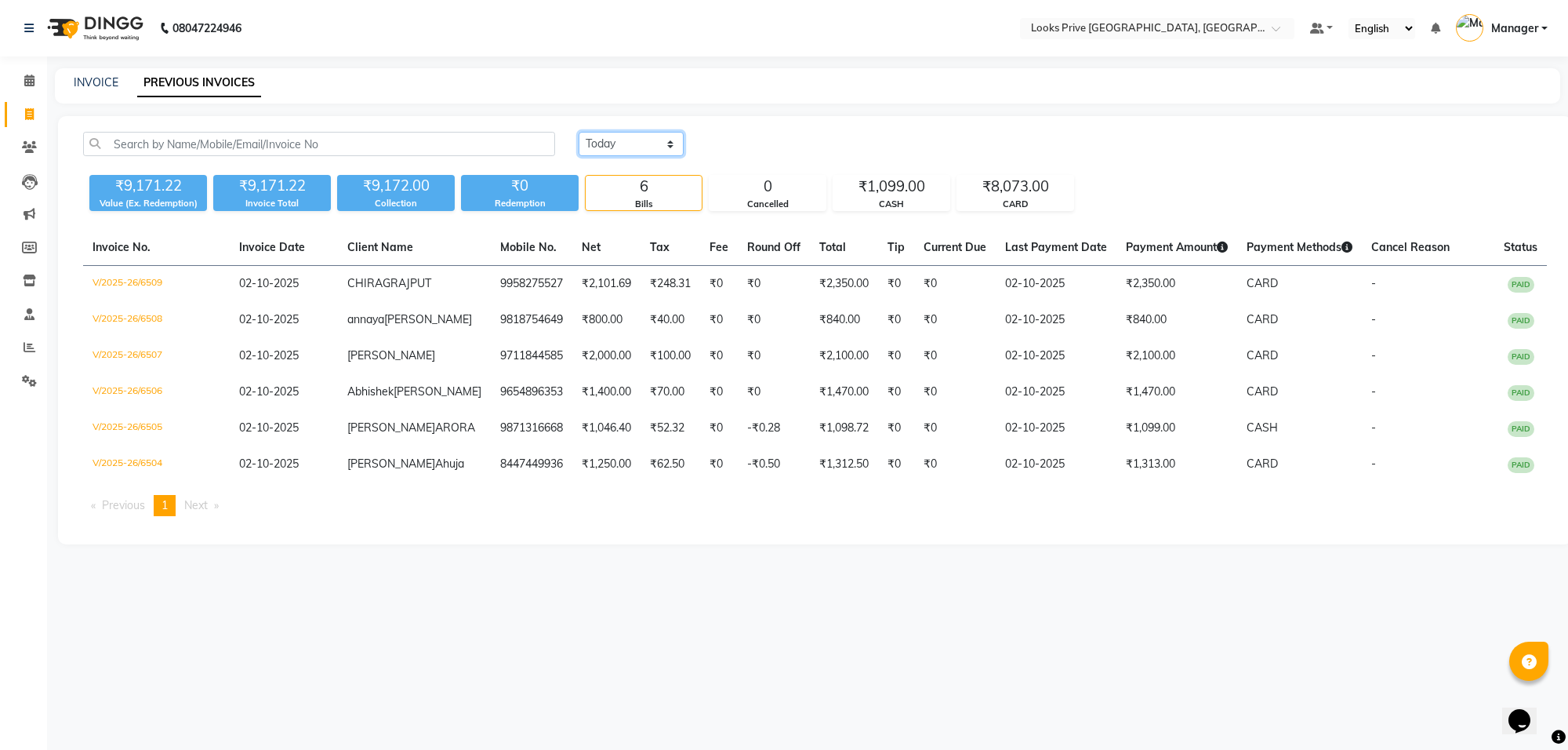
click at [626, 143] on select "Today Yesterday Custom Range" at bounding box center [631, 144] width 105 height 24
select select "yesterday"
click at [578, 132] on select "Today Yesterday Custom Range" at bounding box center [631, 144] width 105 height 24
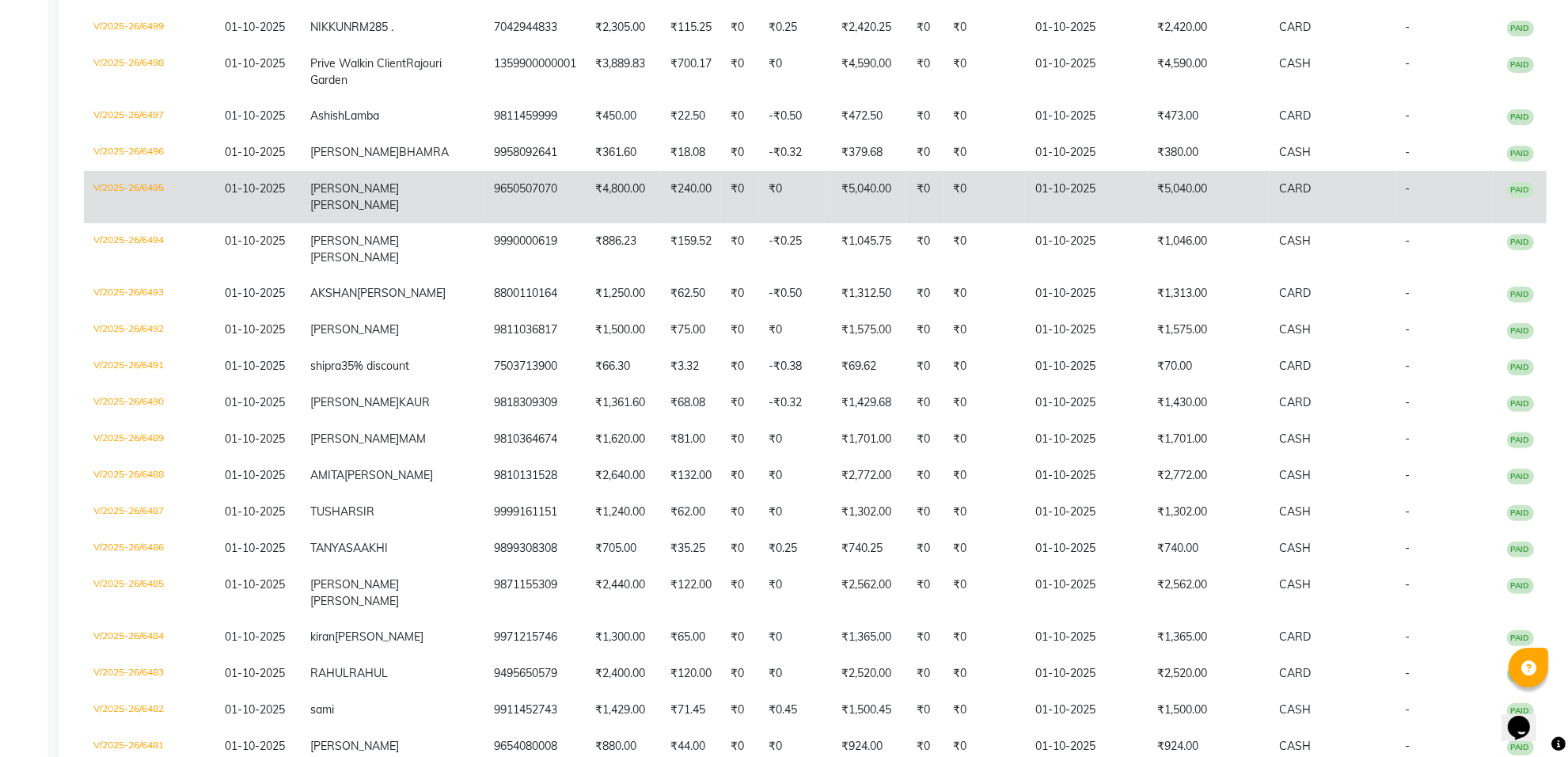
scroll to position [297, 0]
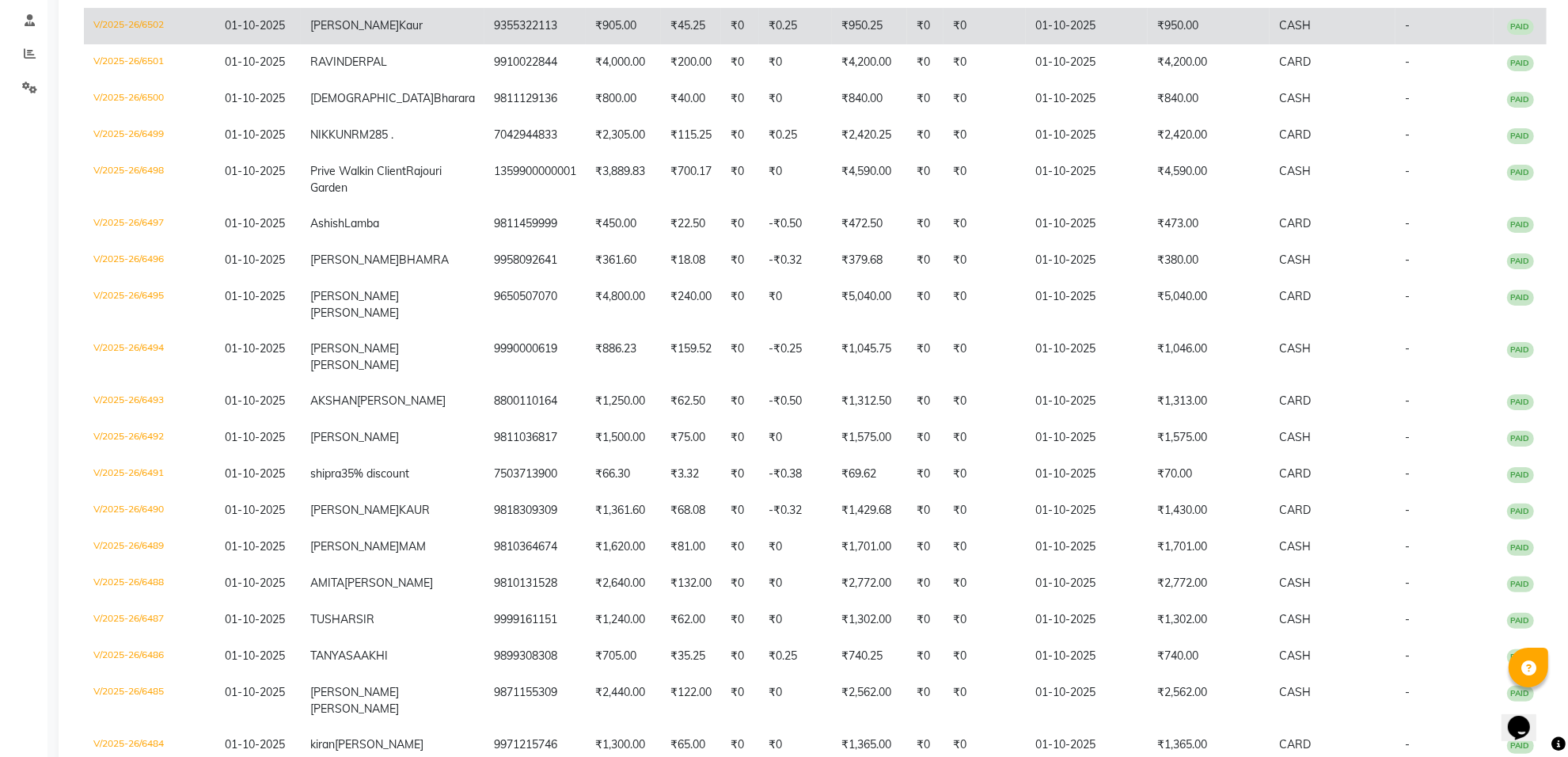
click at [759, 45] on td "₹0.25" at bounding box center [795, 26] width 73 height 36
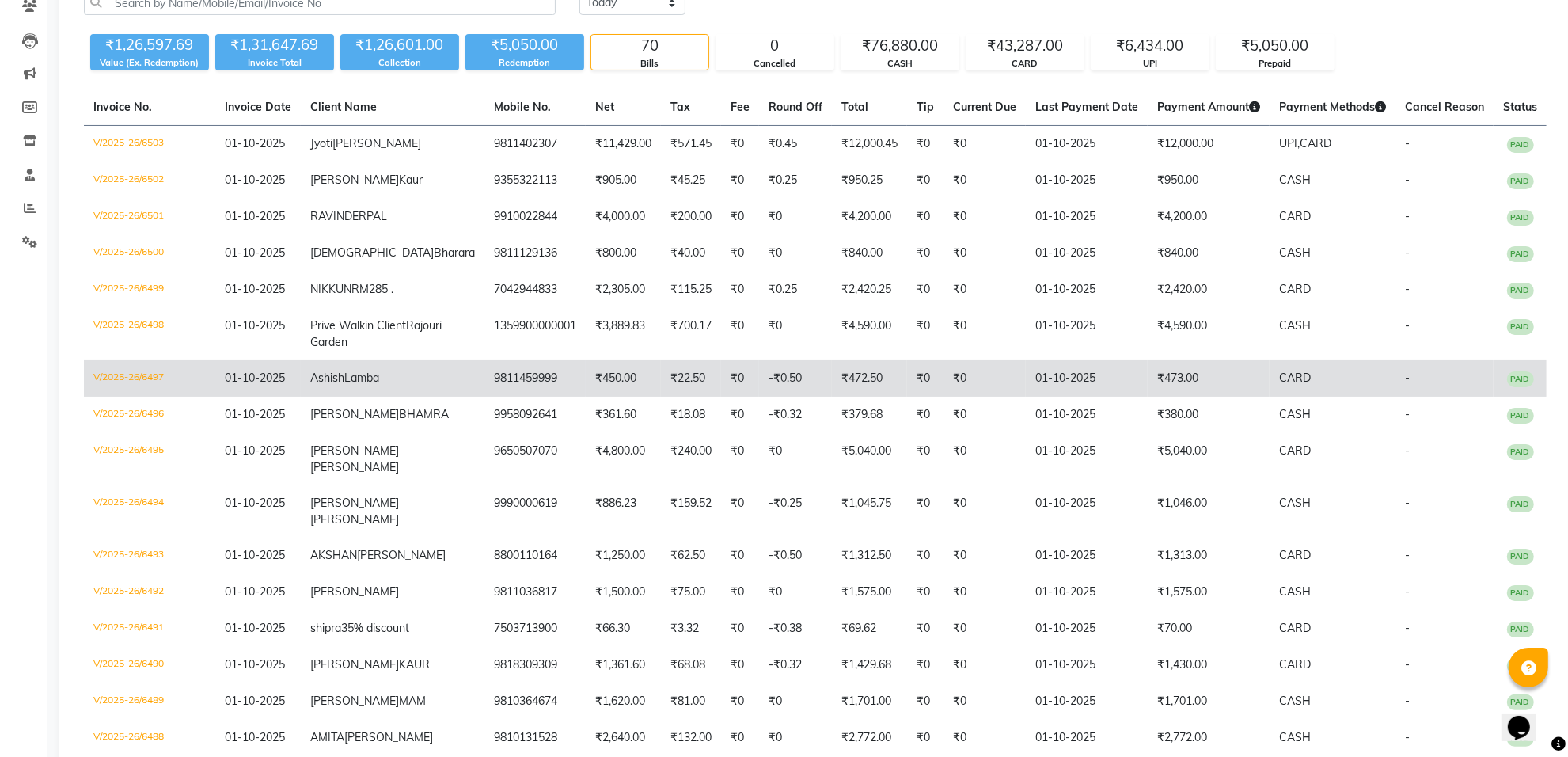
scroll to position [0, 0]
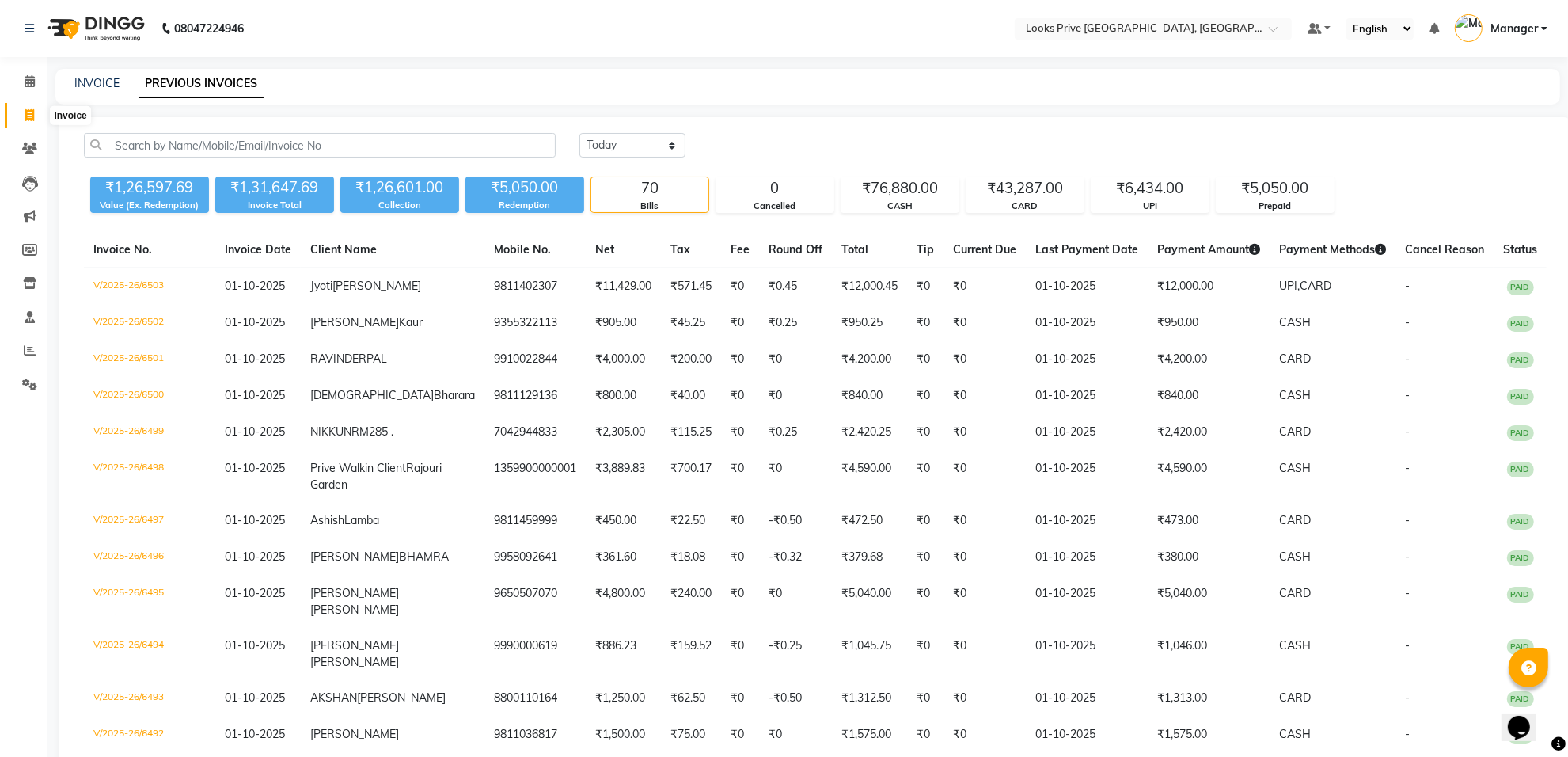
click at [26, 107] on span at bounding box center [29, 116] width 28 height 18
select select "service"
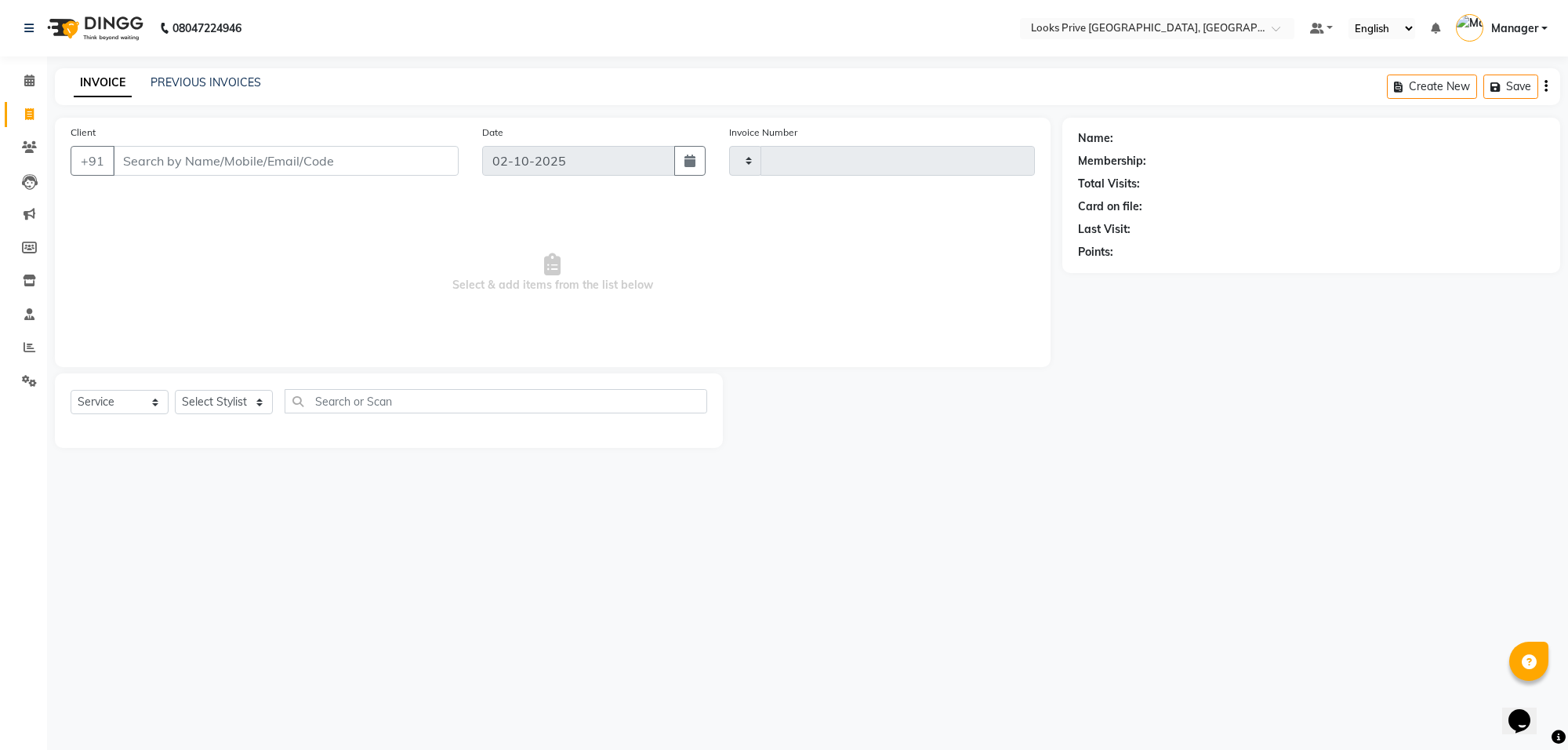
type input "6510"
select select "8127"
click at [174, 158] on input "Client" at bounding box center [286, 161] width 346 height 30
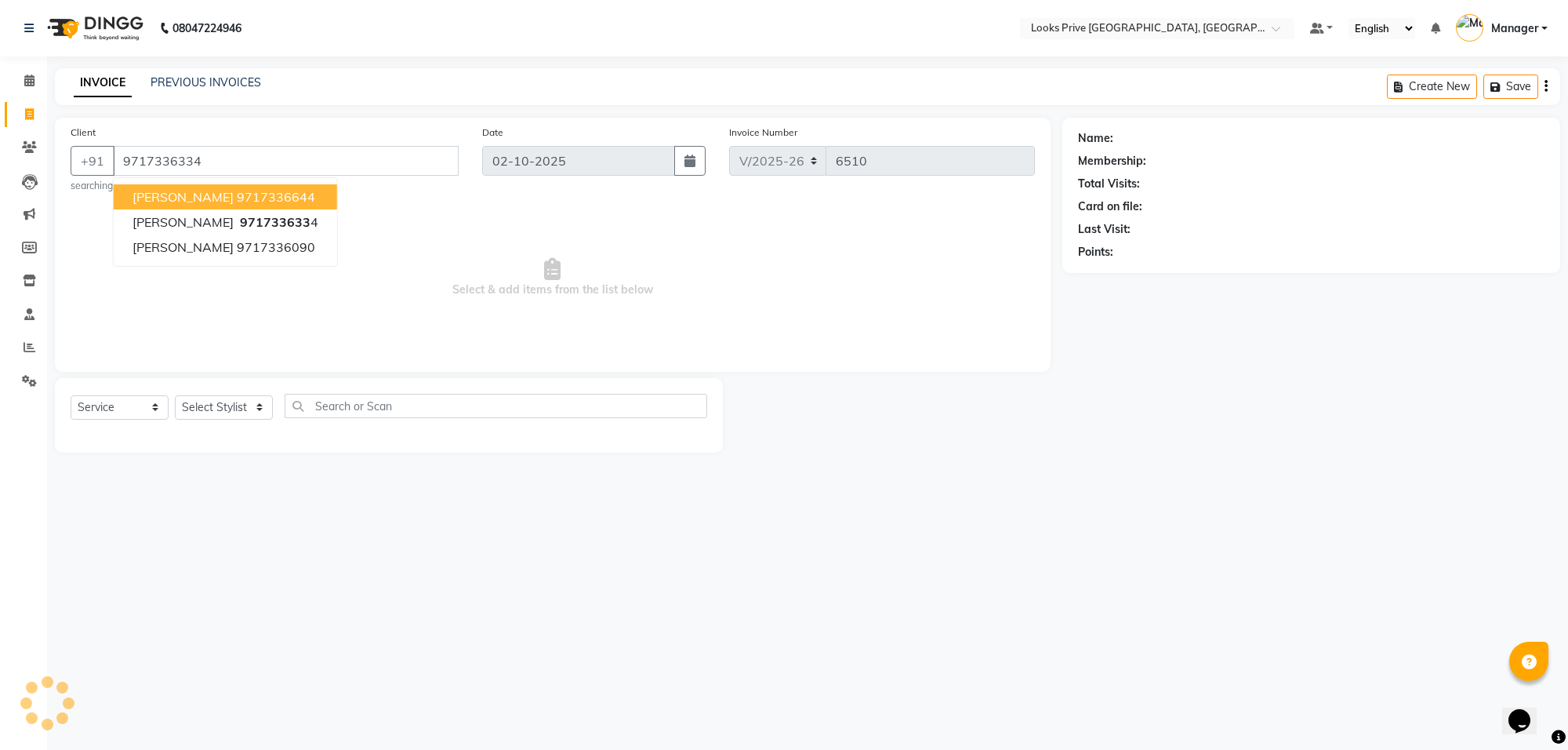
type input "9717336334"
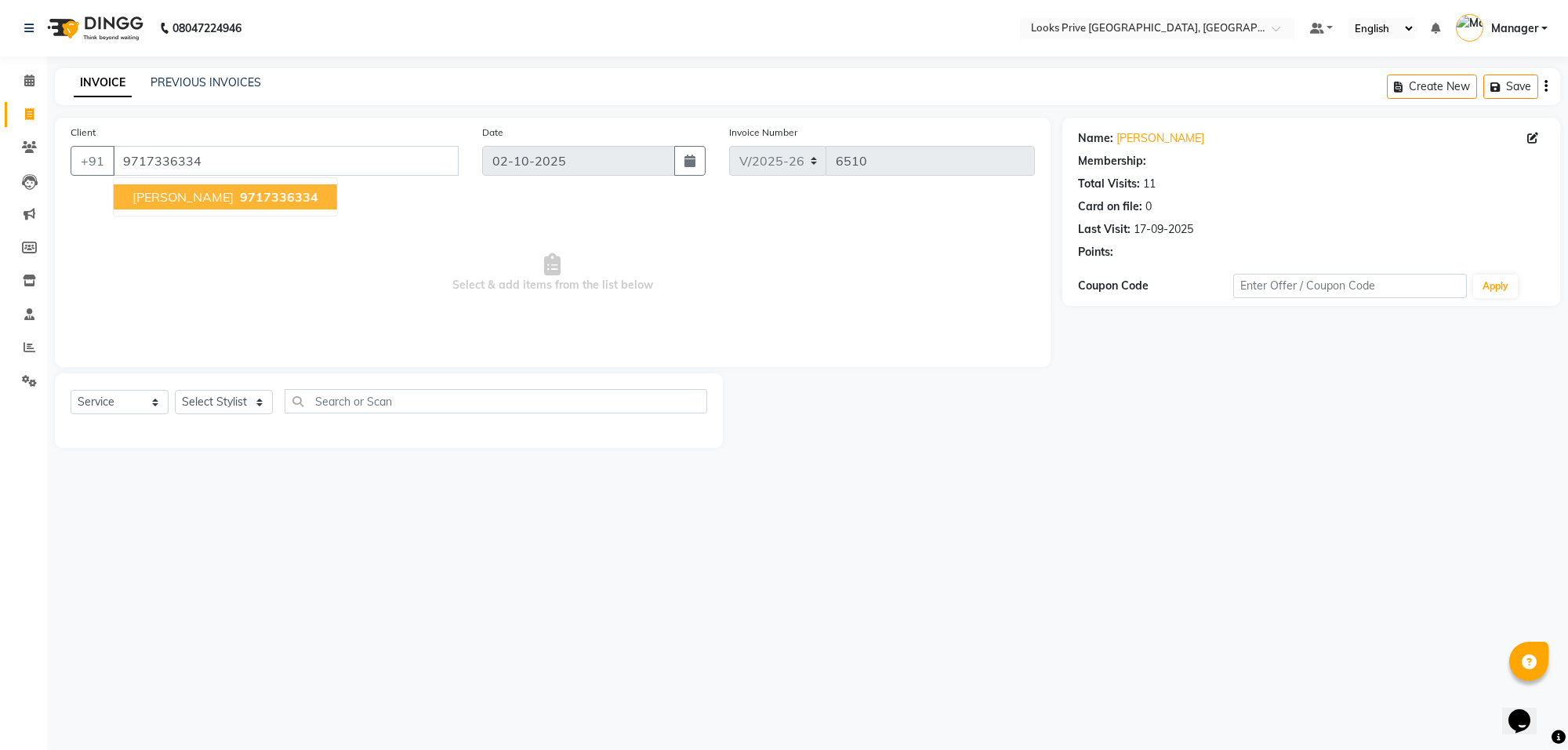
select select "1: Object"
click at [201, 398] on select "Select Stylist Arshi [PERSON_NAME] Counter_Sales Deepak_Asst Govind_Pdct Hema M…" at bounding box center [224, 402] width 98 height 24
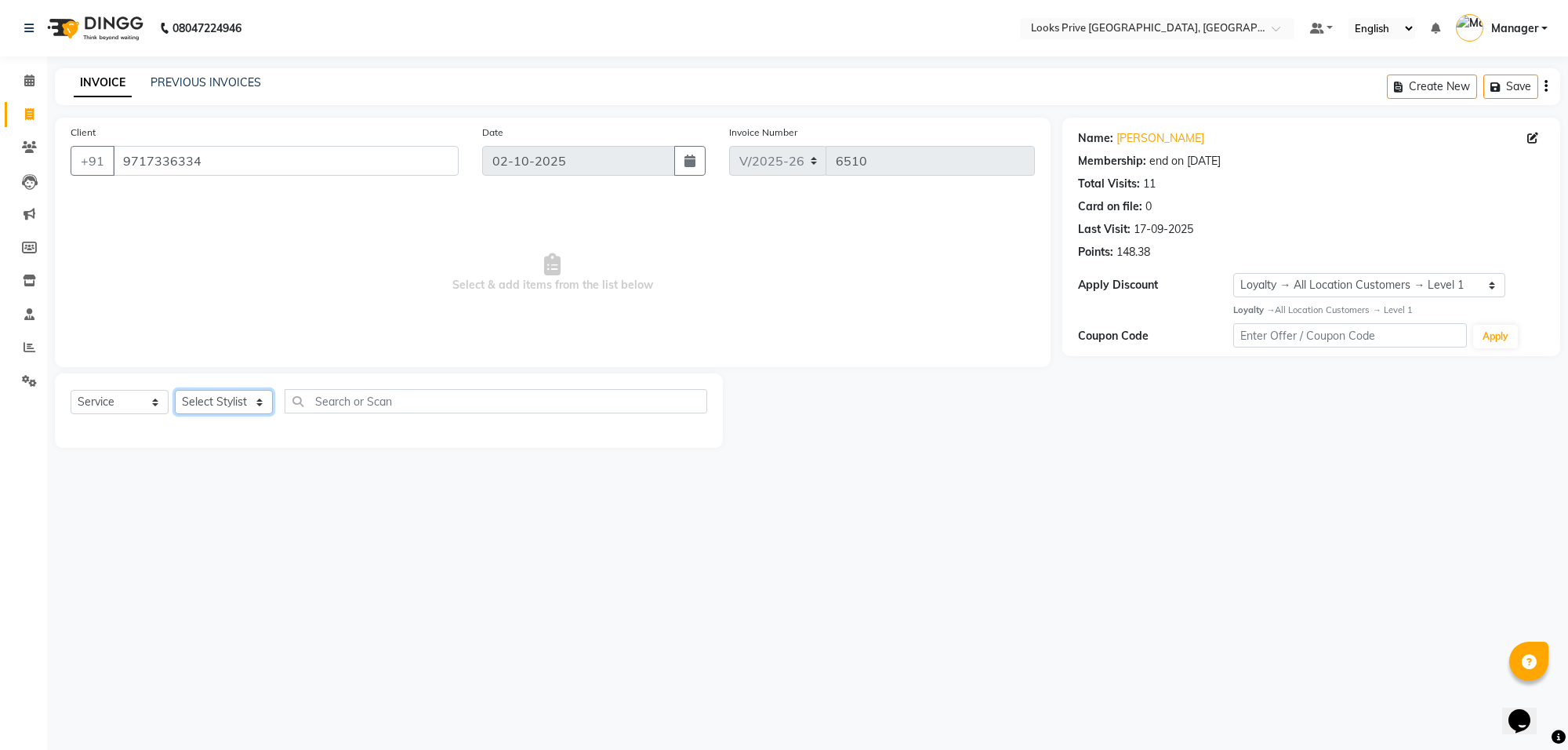
select select "75864"
click at [175, 390] on select "Select Stylist Arshi [PERSON_NAME] Counter_Sales Deepak_Asst Govind_Pdct Hema M…" at bounding box center [224, 402] width 98 height 24
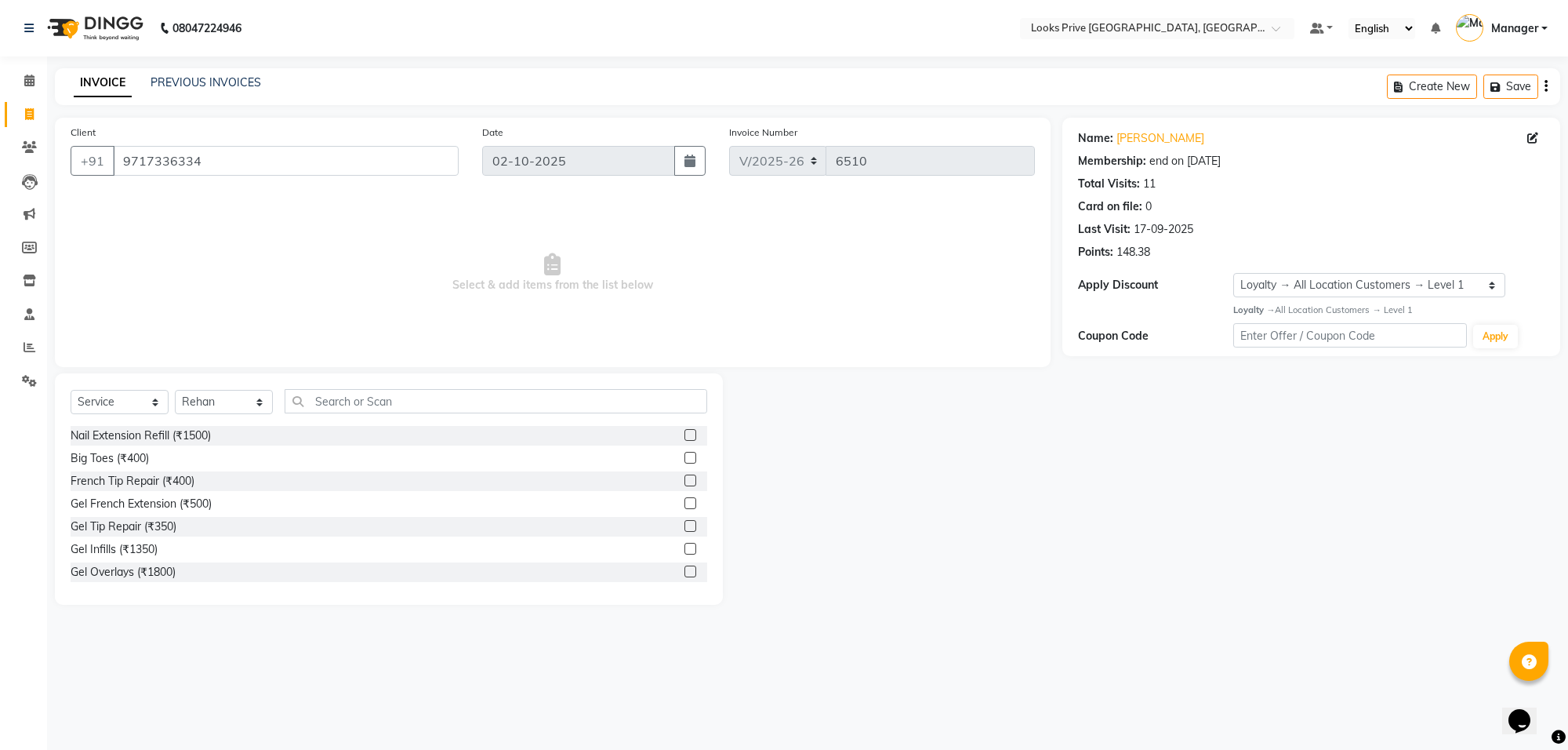
drag, startPoint x: 390, startPoint y: 382, endPoint x: 386, endPoint y: 396, distance: 14.6
click at [392, 384] on div "Select Service Product Membership Package Voucher Prepaid Gift Card Select Styl…" at bounding box center [388, 489] width 668 height 231
click at [386, 396] on input "text" at bounding box center [496, 401] width 422 height 24
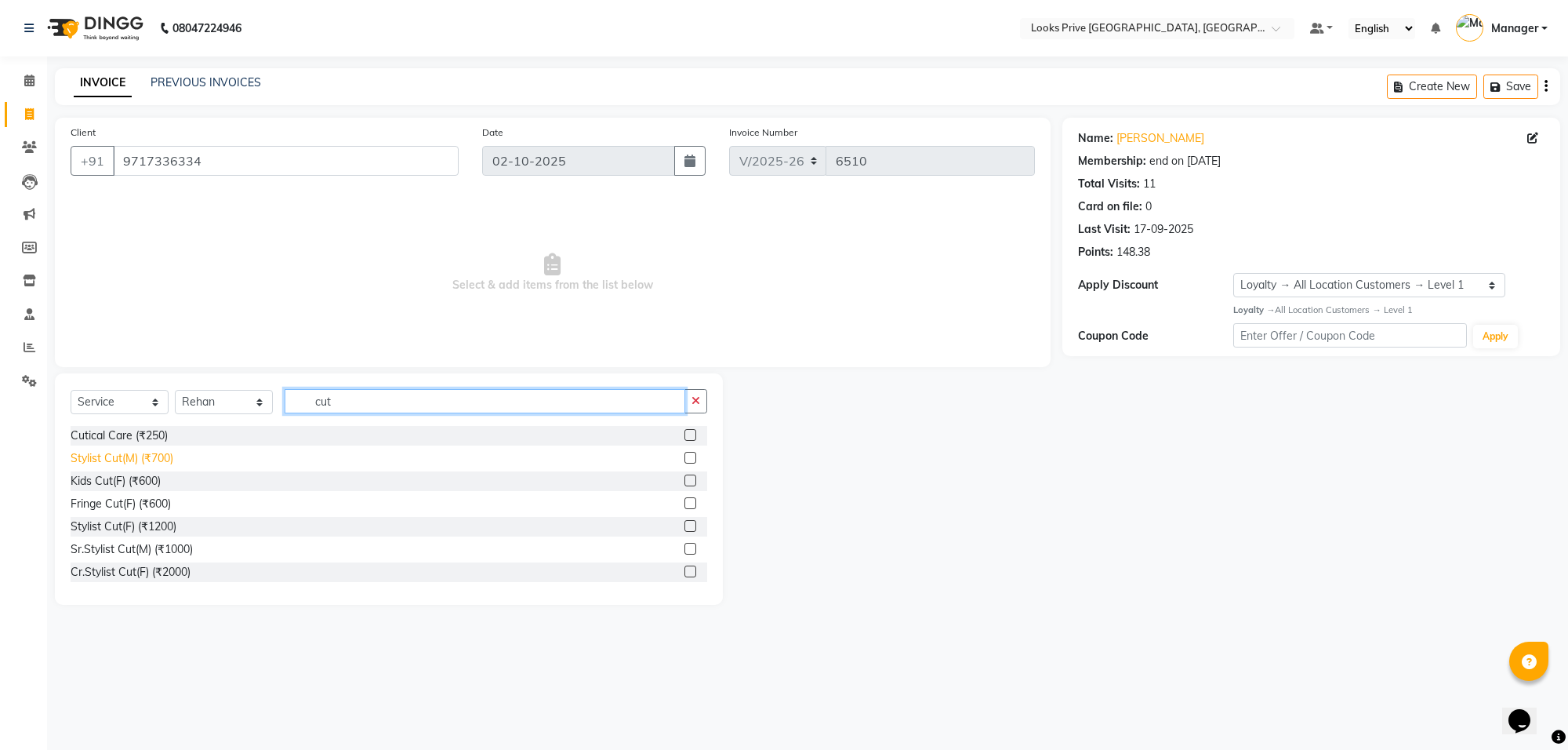
type input "cut"
click at [108, 452] on div "Stylist Cut(M) (₹700)" at bounding box center [121, 458] width 103 height 17
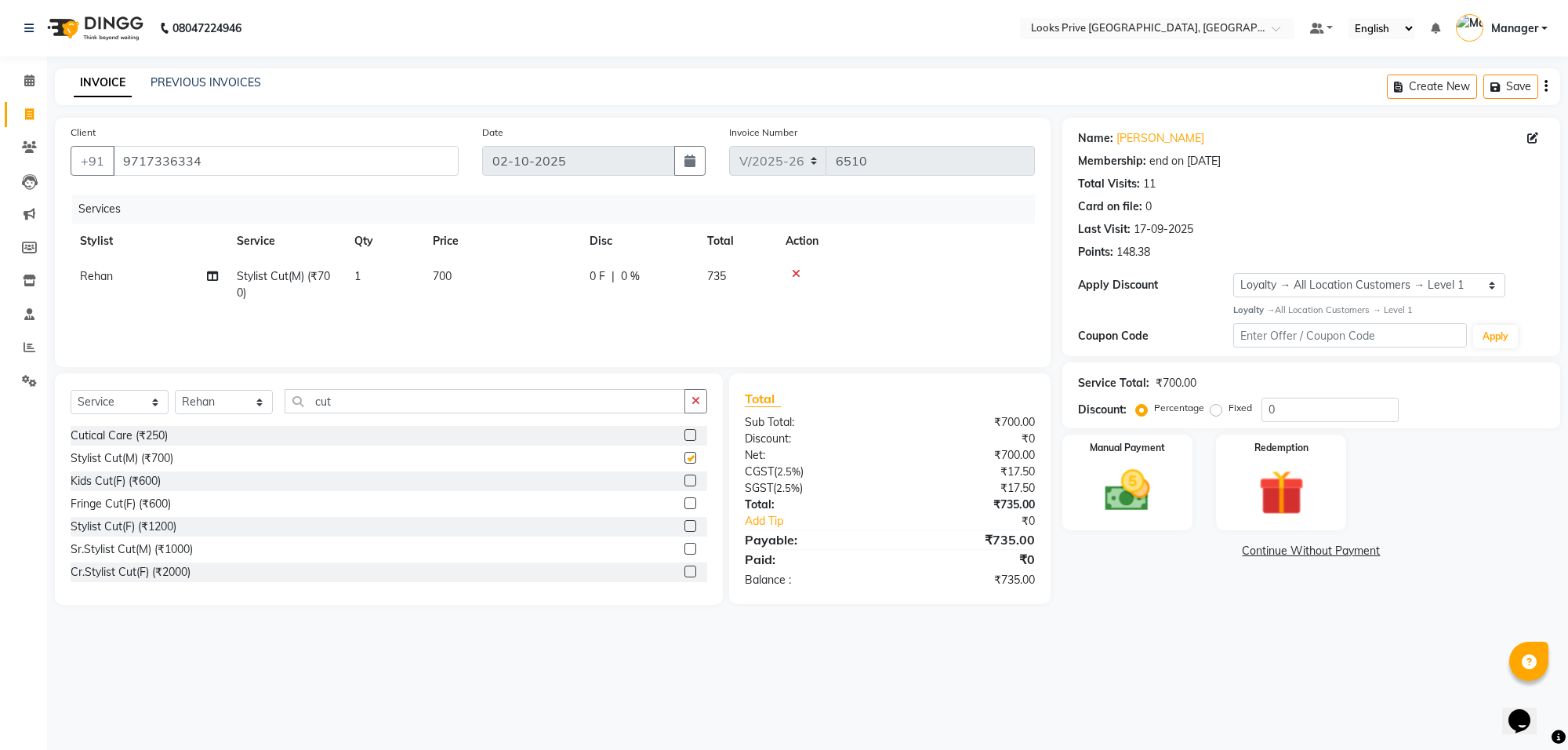
checkbox input "false"
click at [620, 291] on td "0 F | 0 %" at bounding box center [639, 284] width 118 height 52
select select "75864"
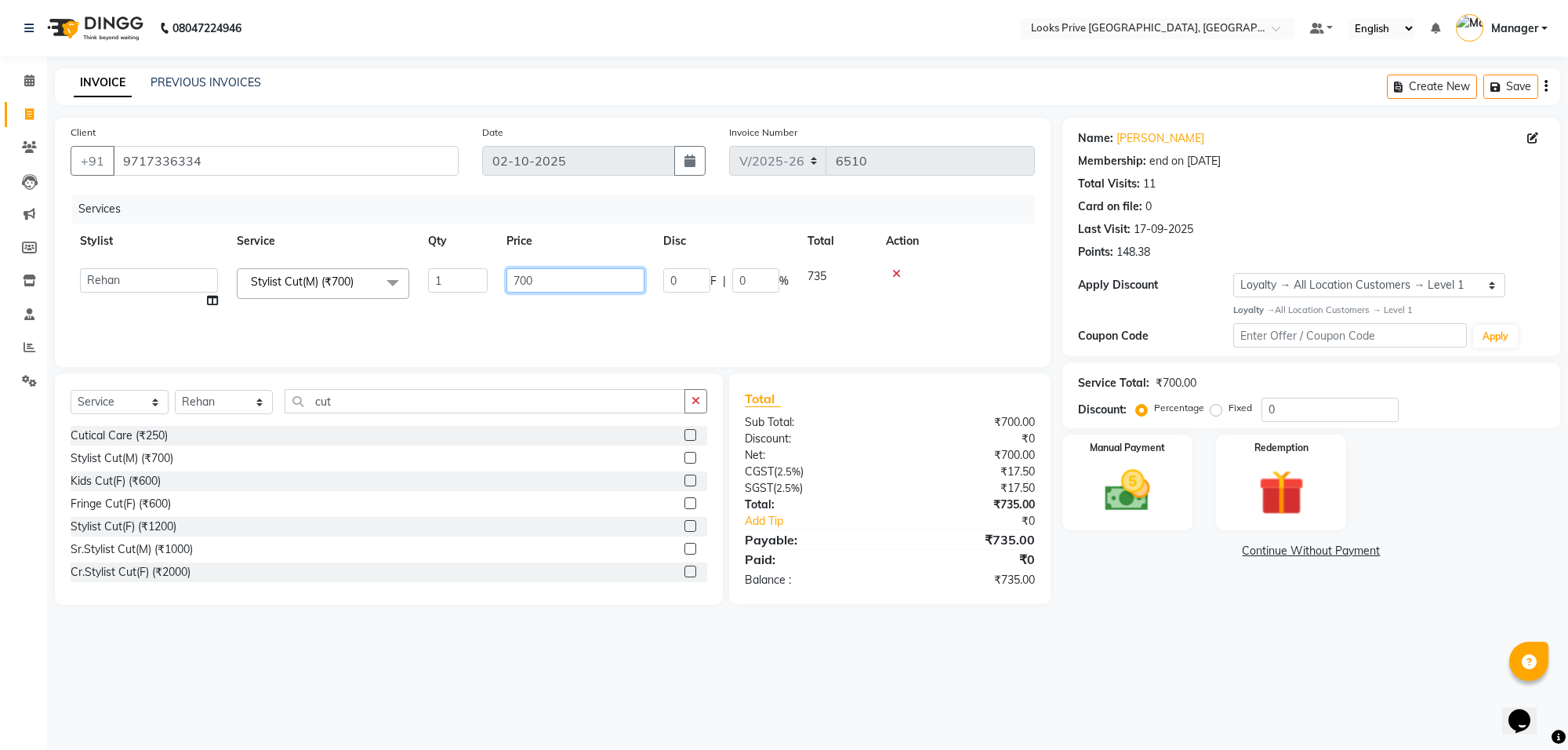
click at [620, 291] on input "700" at bounding box center [575, 280] width 138 height 24
type input "800"
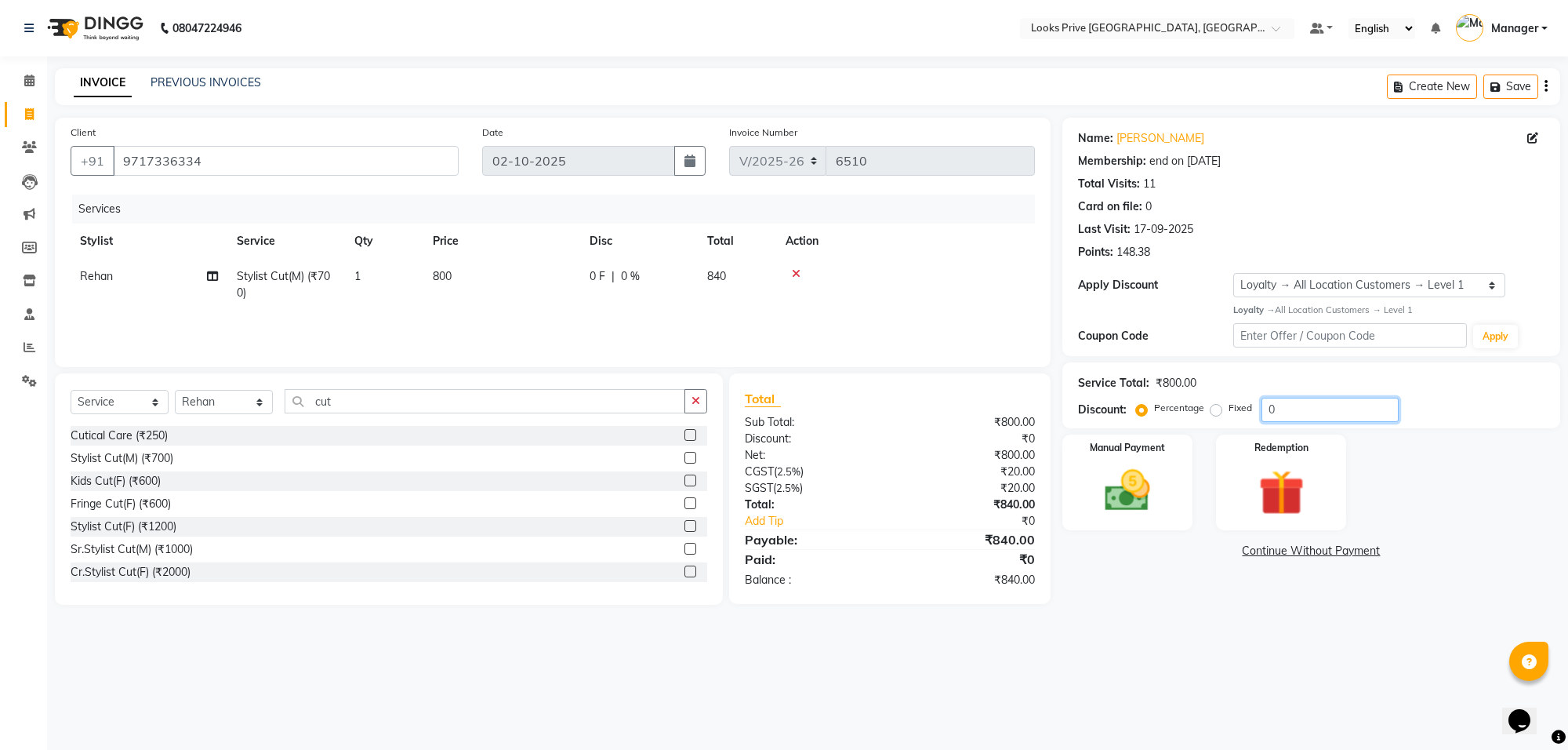
click at [1261, 414] on input "0" at bounding box center [1330, 410] width 137 height 24
type input "20"
click at [1072, 644] on div "08047224946 Select Location × Looks Prive Rajouri Garden, New Delhi Default Pan…" at bounding box center [784, 375] width 1568 height 750
drag, startPoint x: 1138, startPoint y: 504, endPoint x: 1146, endPoint y: 515, distance: 13.6
click at [1138, 504] on img at bounding box center [1128, 491] width 77 height 55
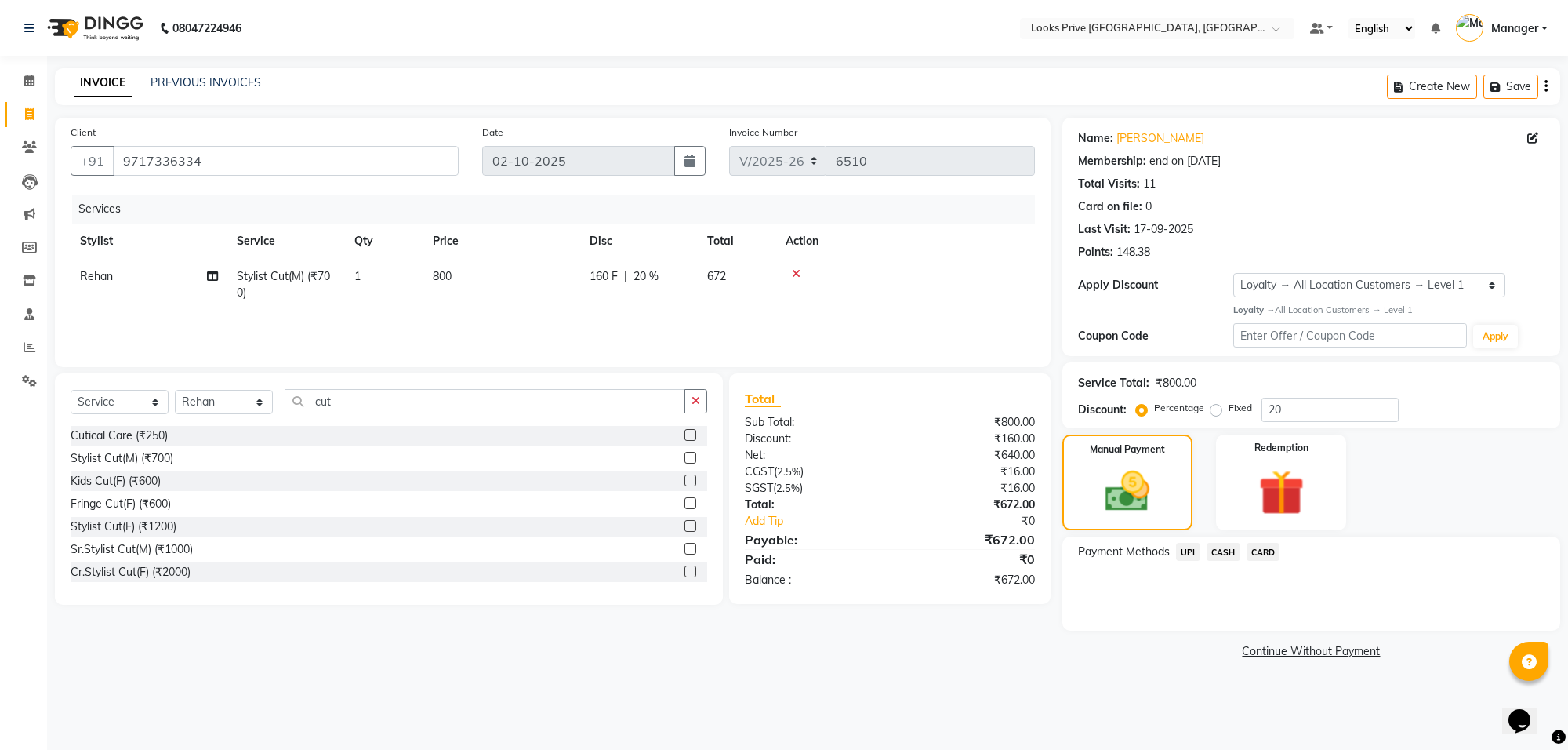
click at [1275, 551] on span "CARD" at bounding box center [1263, 551] width 34 height 18
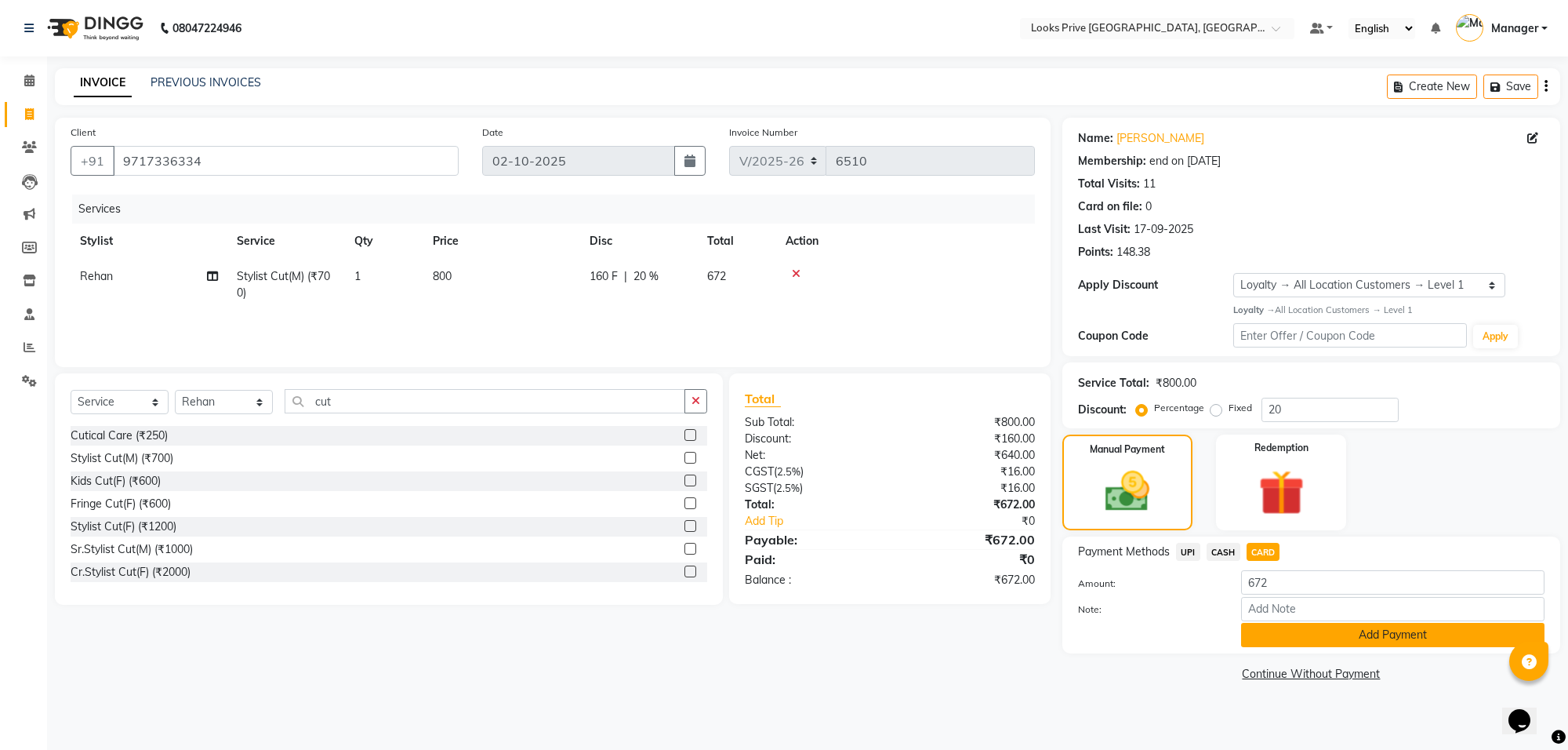
click at [1288, 636] on button "Add Payment" at bounding box center [1393, 635] width 304 height 24
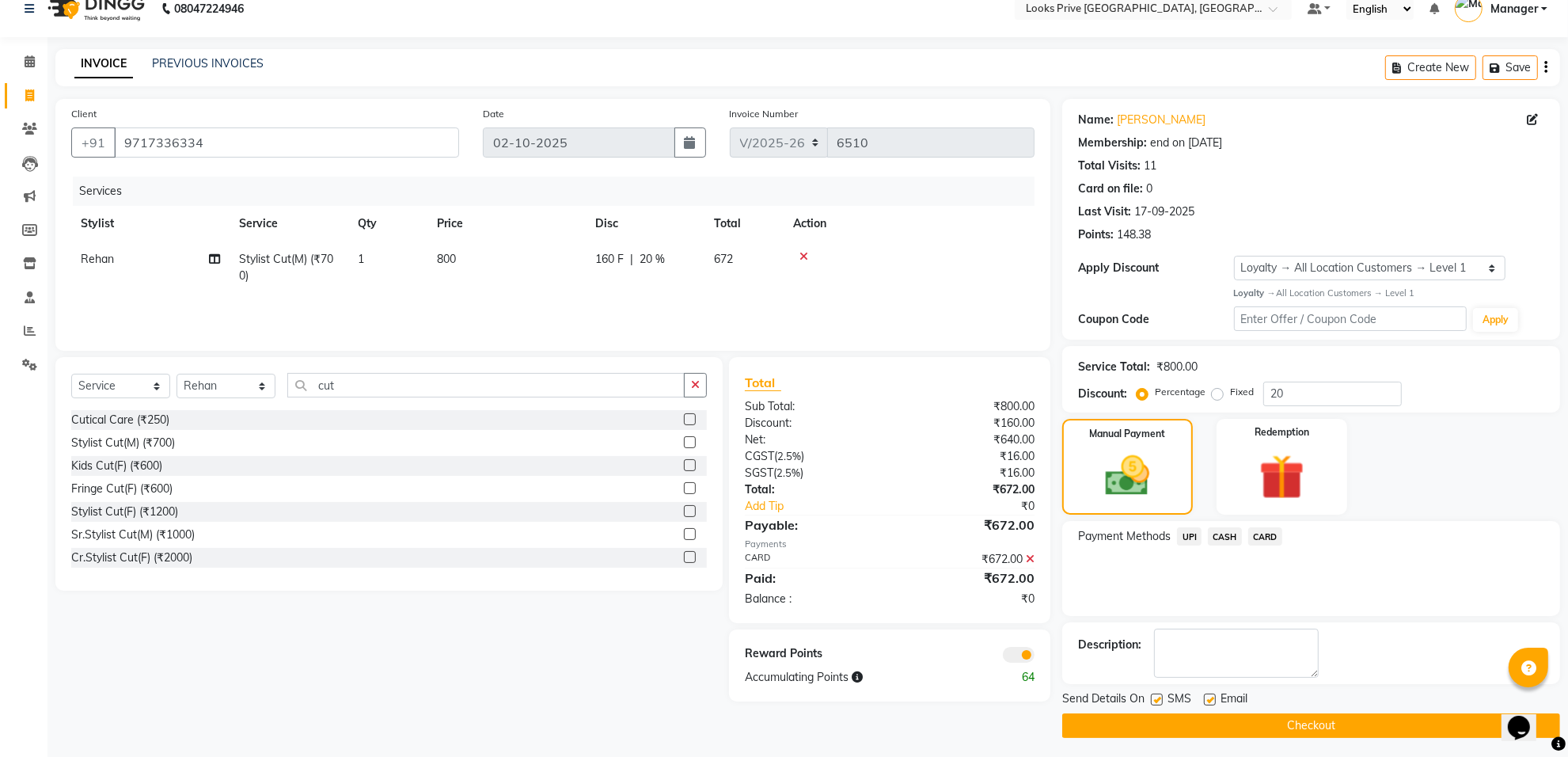
scroll to position [26, 0]
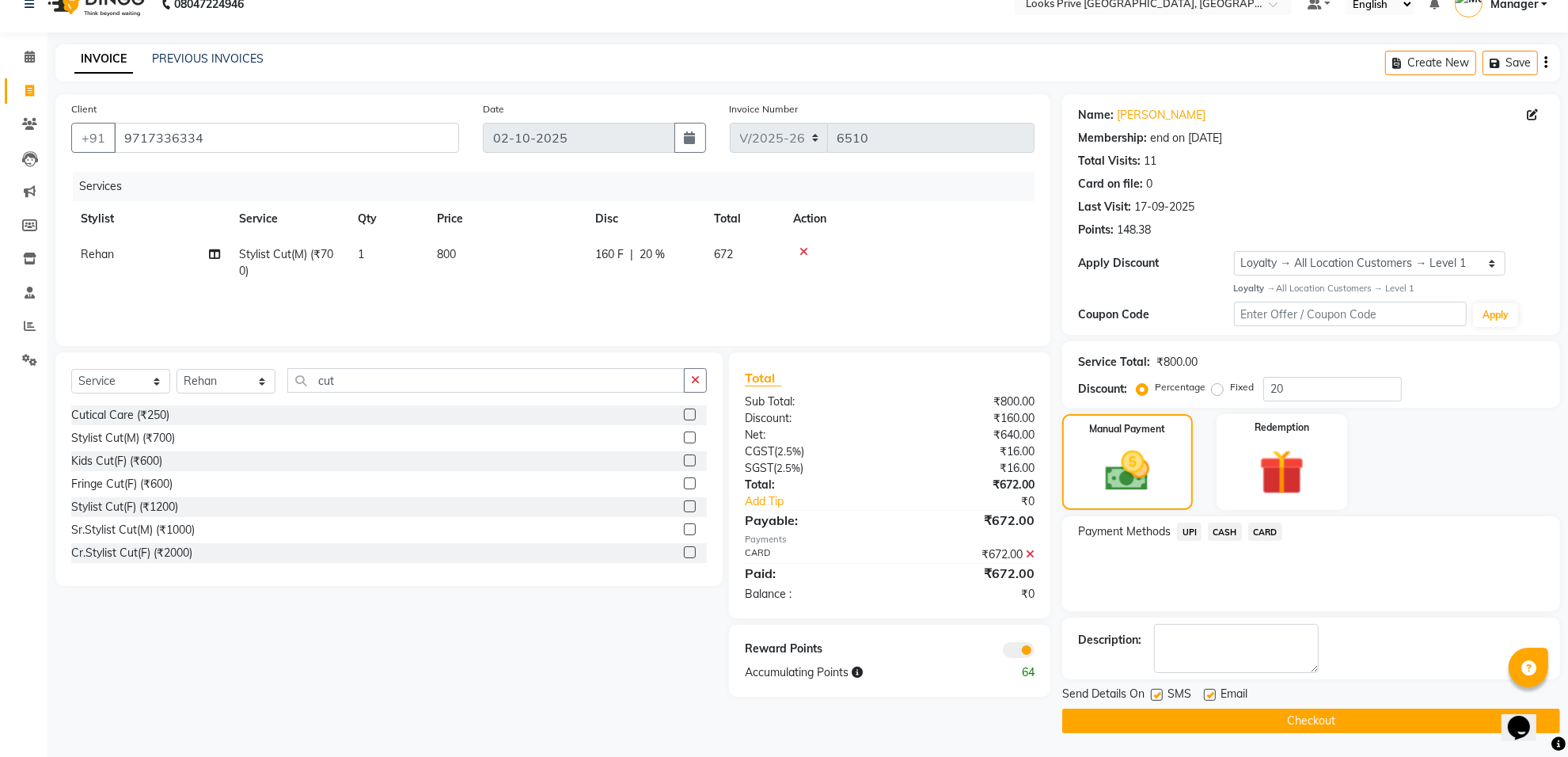
click at [1030, 646] on span at bounding box center [1018, 650] width 31 height 16
click at [1034, 653] on input "checkbox" at bounding box center [1034, 653] width 0 height 0
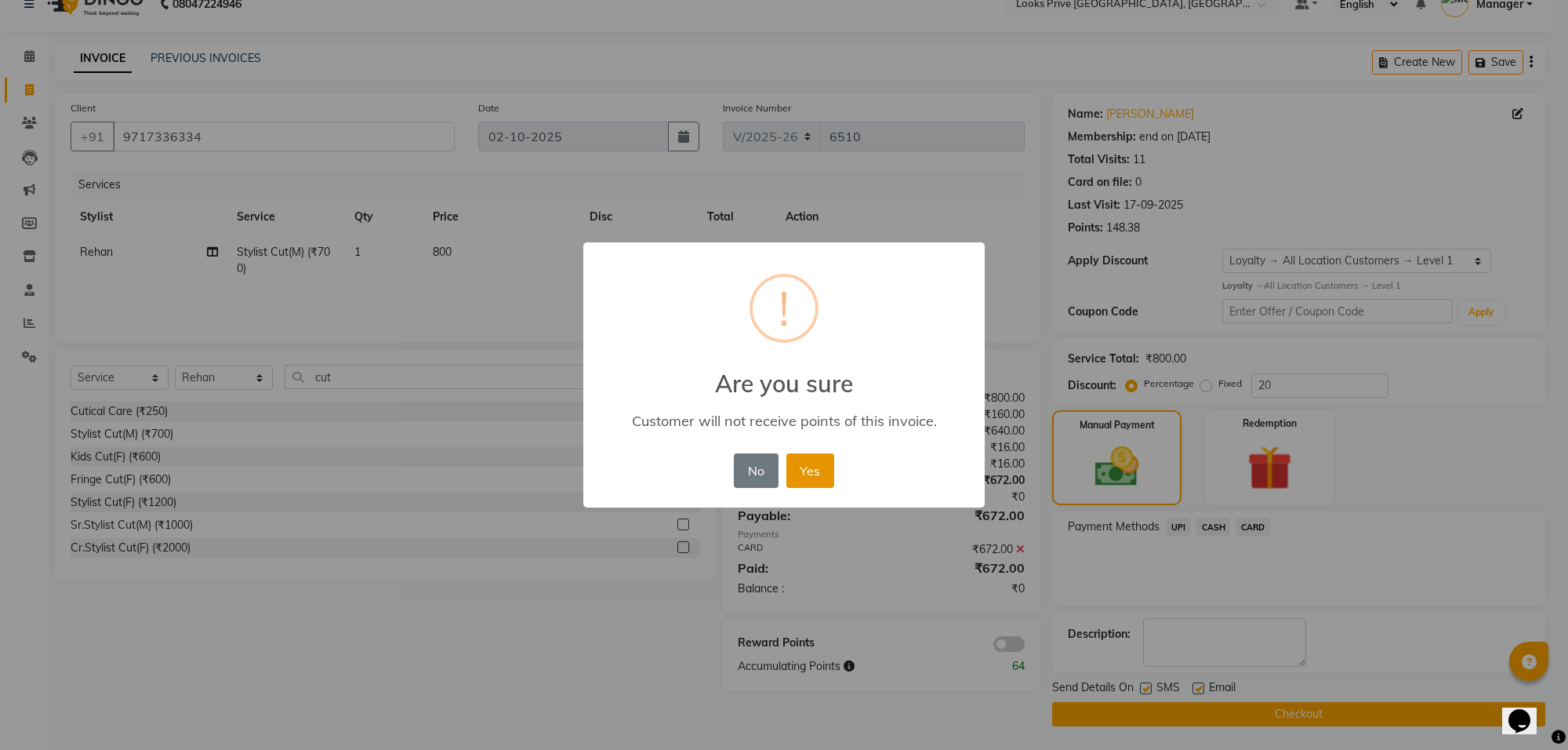
click at [820, 467] on button "Yes" at bounding box center [810, 471] width 48 height 35
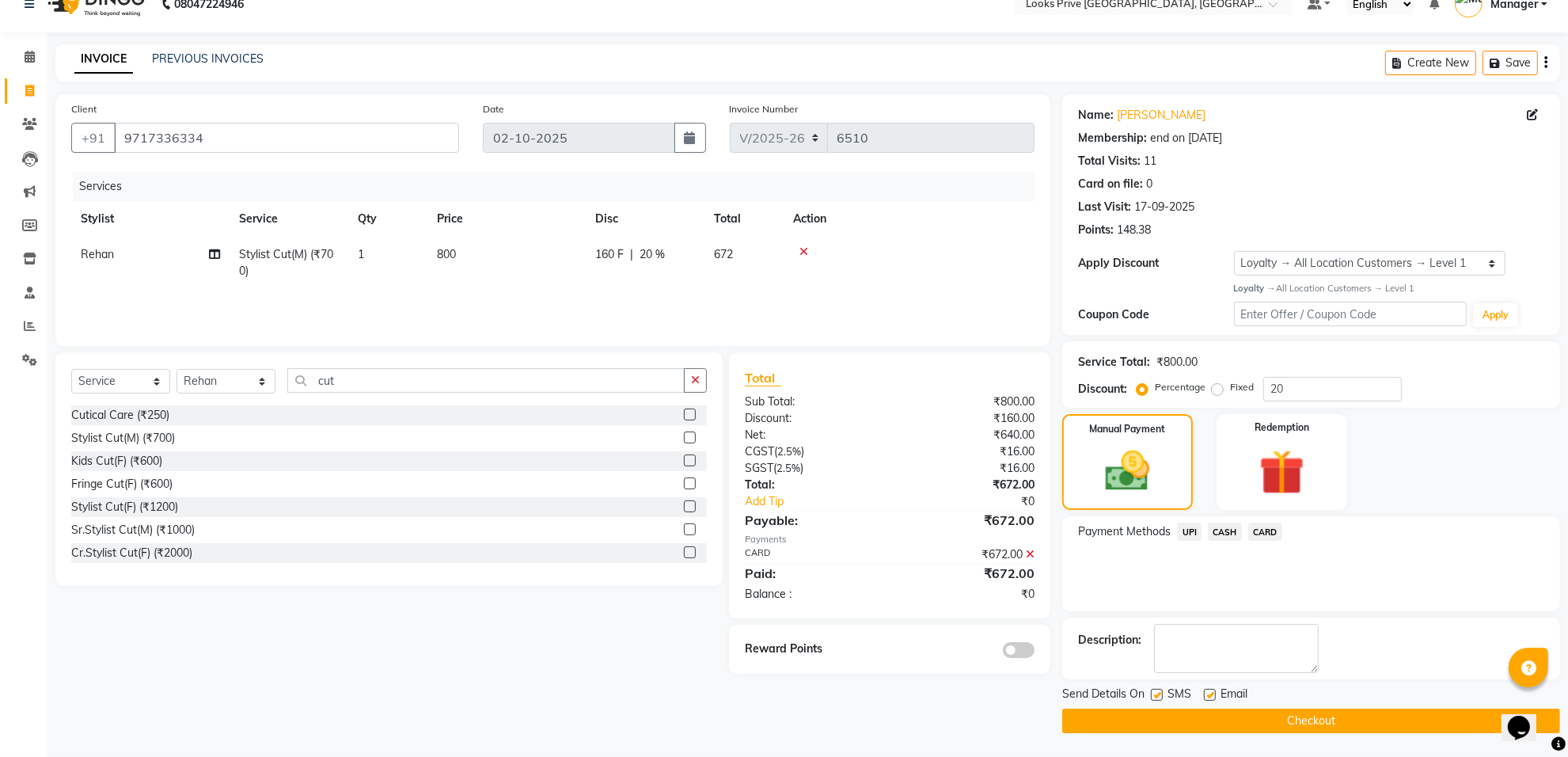
click at [1205, 695] on label at bounding box center [1210, 694] width 12 height 12
click at [1205, 695] on input "checkbox" at bounding box center [1209, 695] width 10 height 10
checkbox input "false"
click at [1197, 707] on div "Send Details On SMS Email Checkout" at bounding box center [1312, 710] width 498 height 47
click at [1192, 729] on button "Checkout" at bounding box center [1312, 721] width 498 height 25
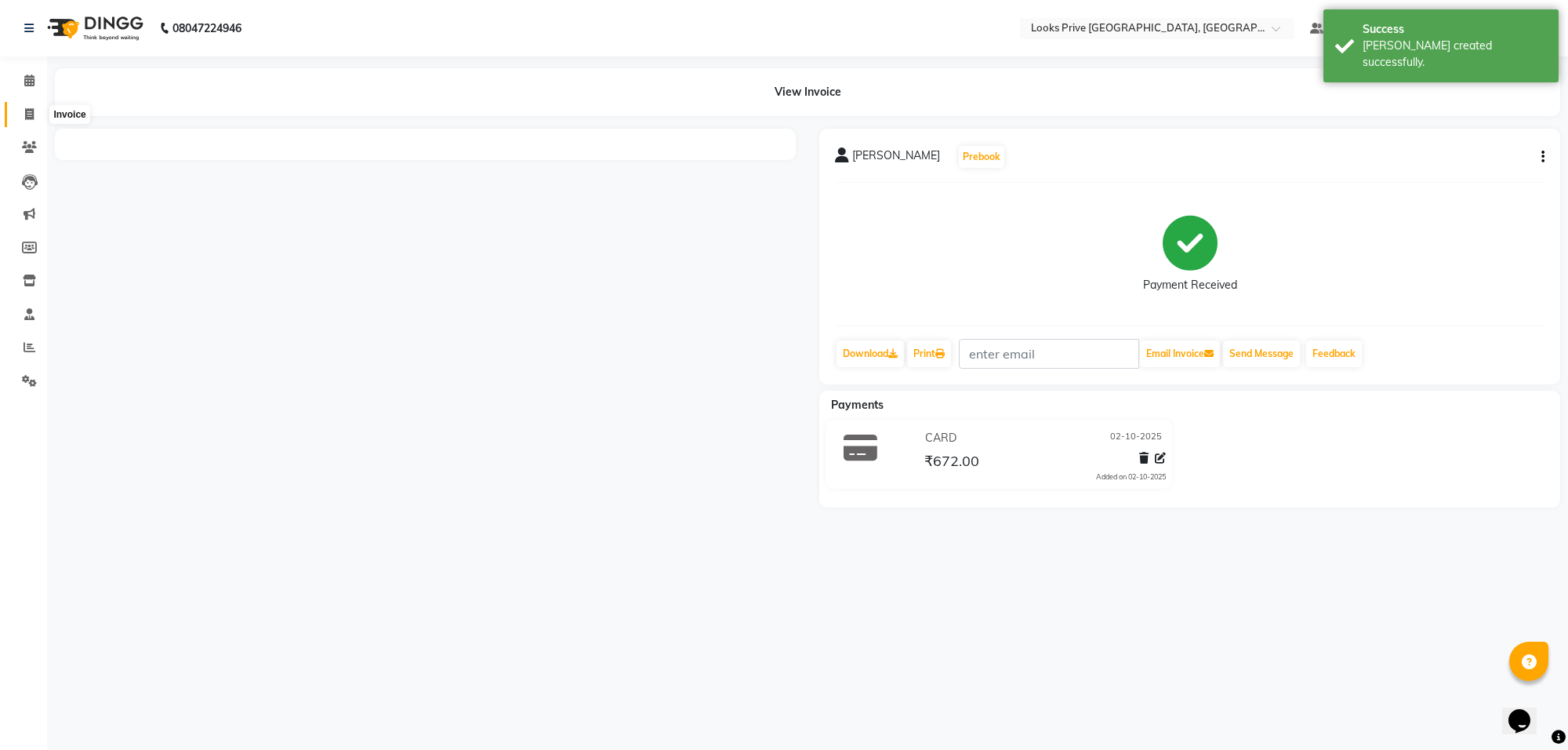
click at [17, 115] on span at bounding box center [29, 115] width 27 height 18
select select "8127"
select select "service"
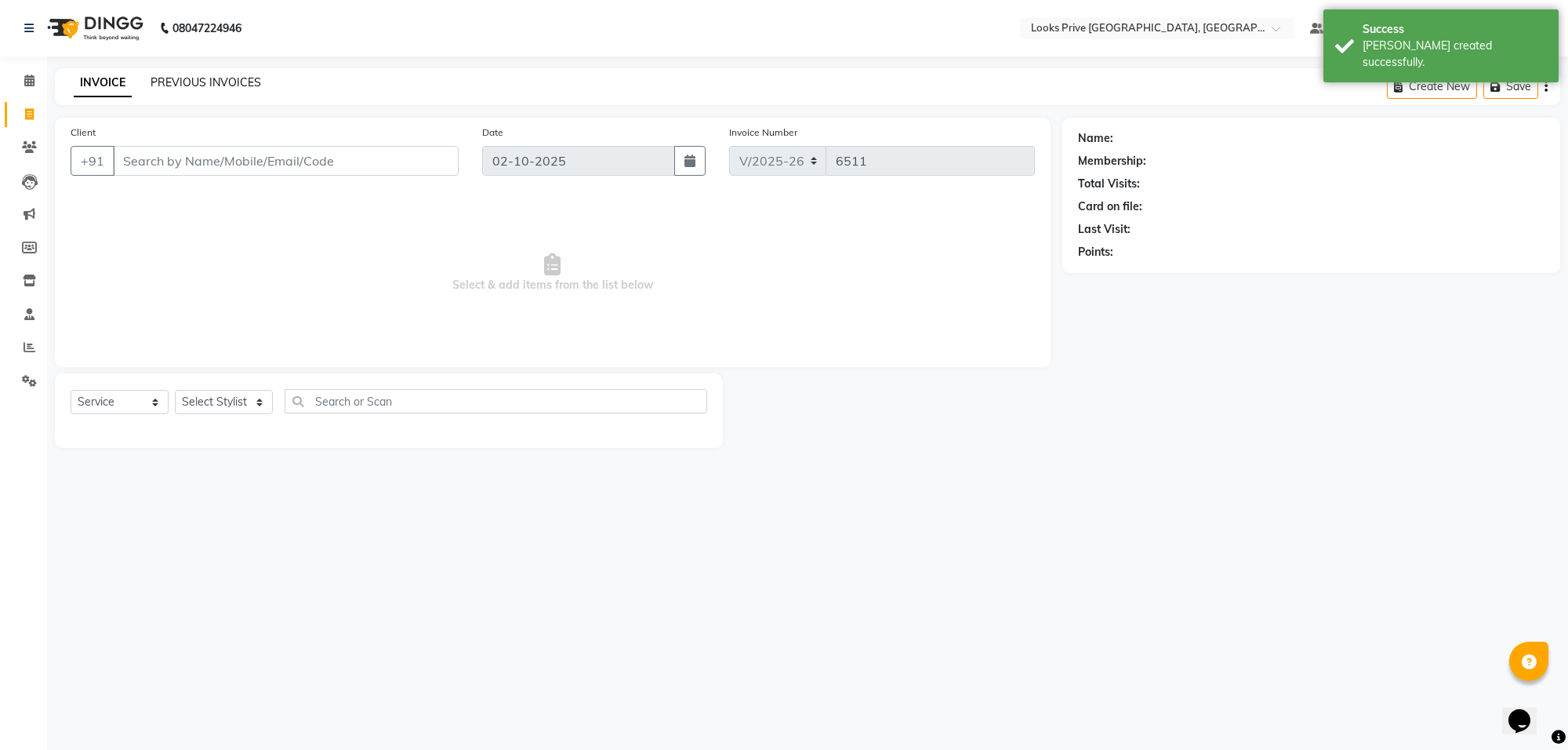
click at [215, 72] on div "INVOICE PREVIOUS INVOICES Create New Save" at bounding box center [807, 87] width 1505 height 37
click at [215, 83] on link "PREVIOUS INVOICES" at bounding box center [206, 82] width 111 height 14
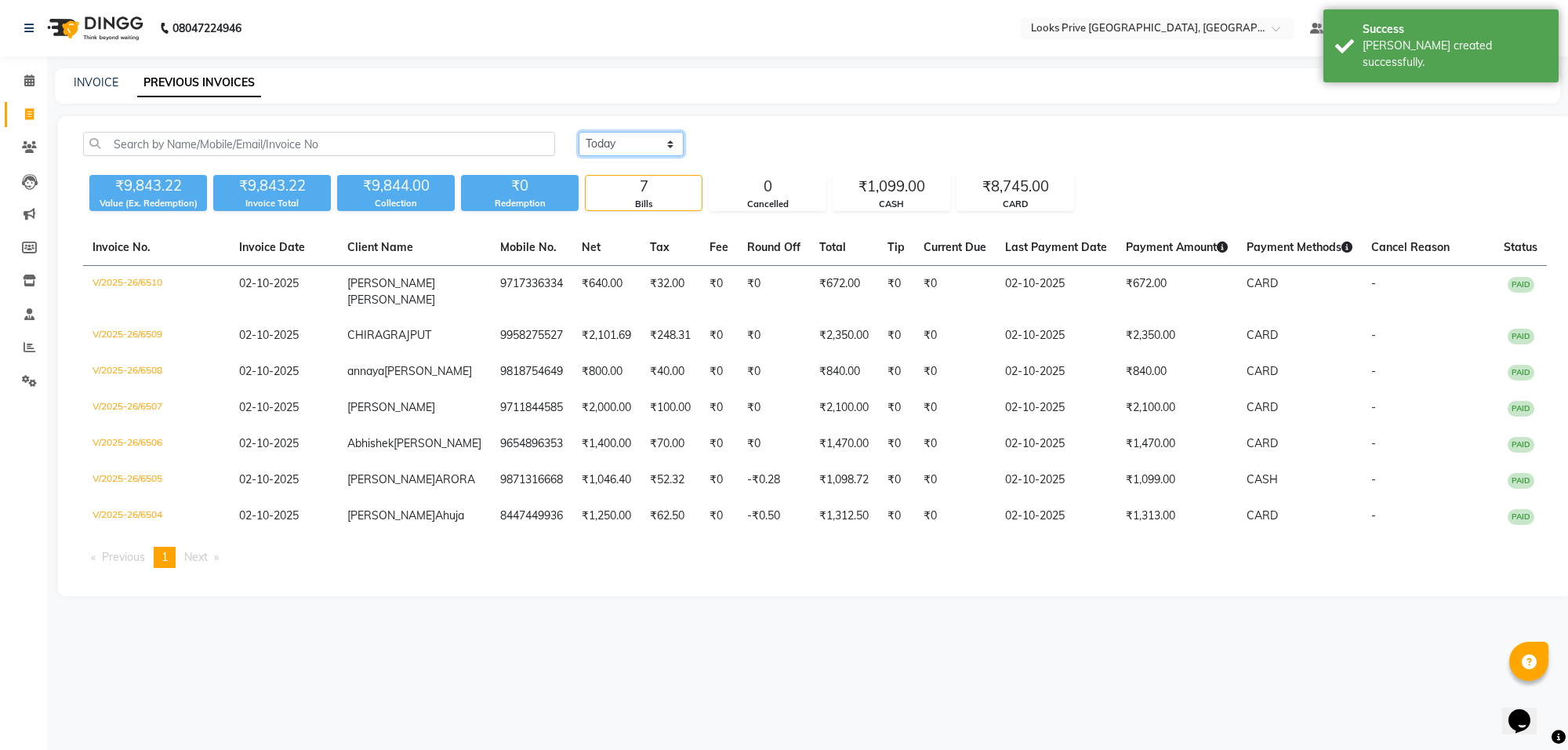
click at [618, 147] on select "Today Yesterday Custom Range" at bounding box center [631, 144] width 105 height 24
select select "yesterday"
click at [578, 132] on select "Today Yesterday Custom Range" at bounding box center [631, 144] width 105 height 24
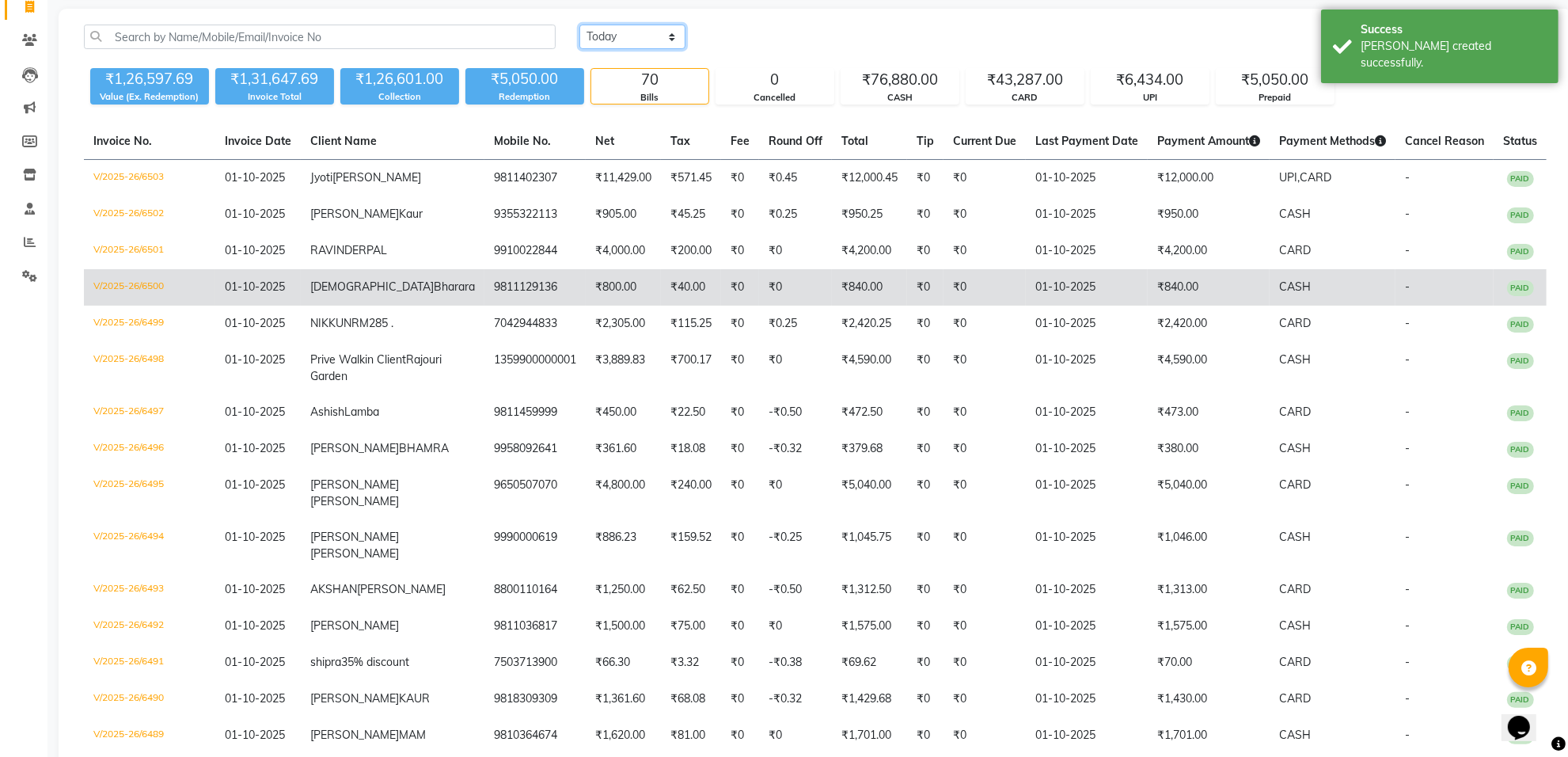
scroll to position [297, 0]
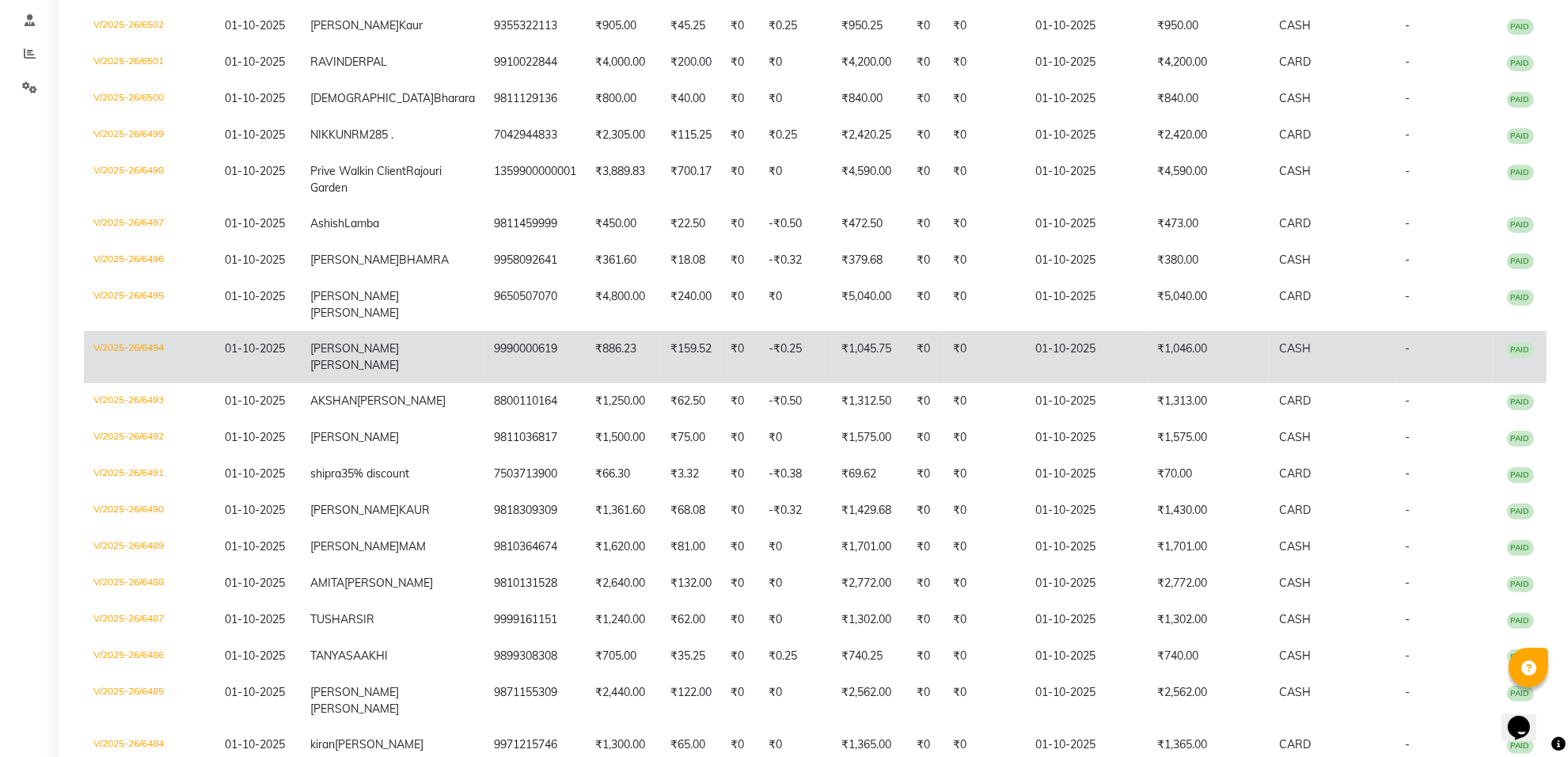
click at [721, 383] on td "₹0" at bounding box center [740, 356] width 38 height 52
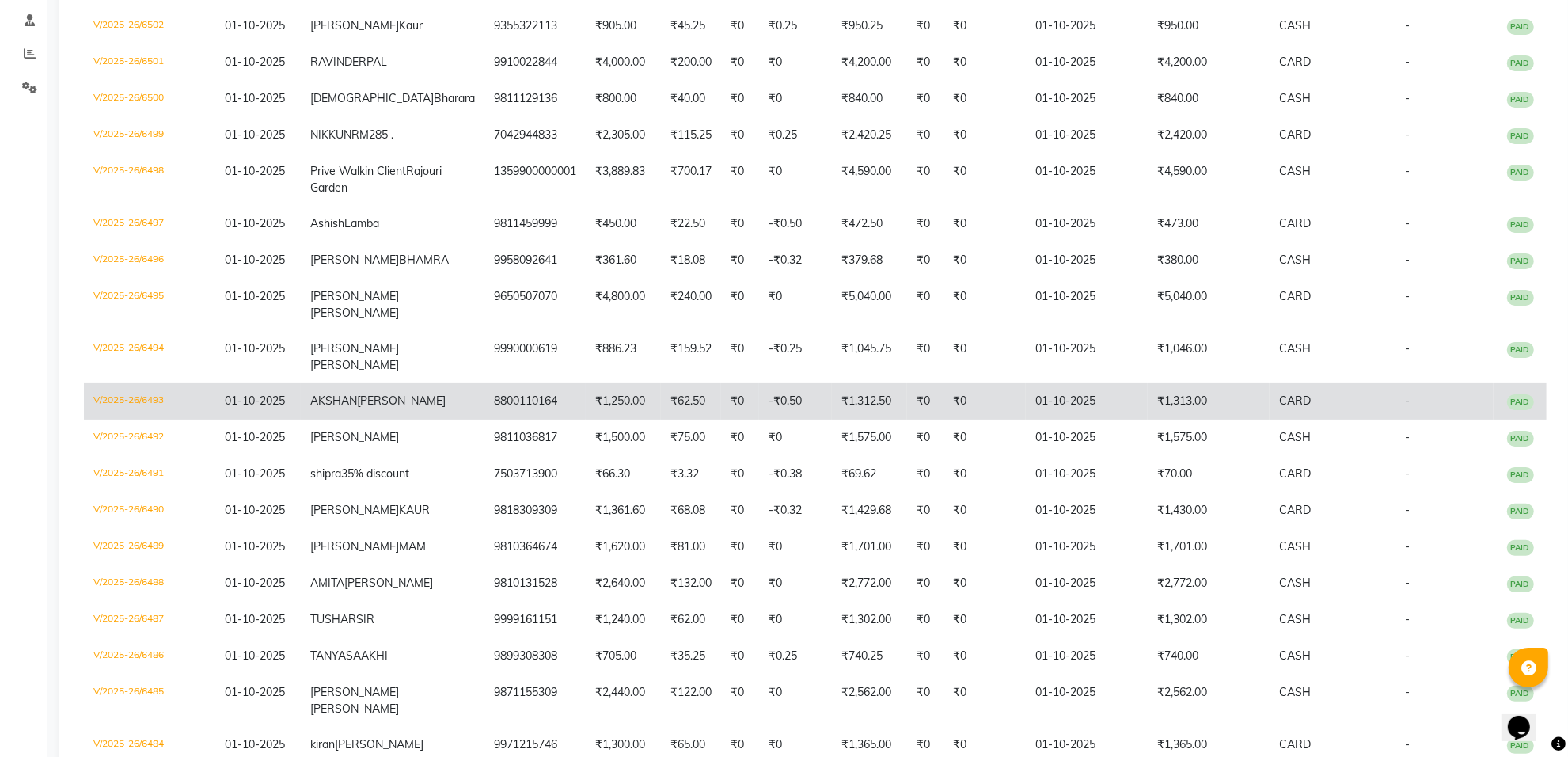
click at [586, 420] on td "₹1,250.00" at bounding box center [623, 401] width 75 height 36
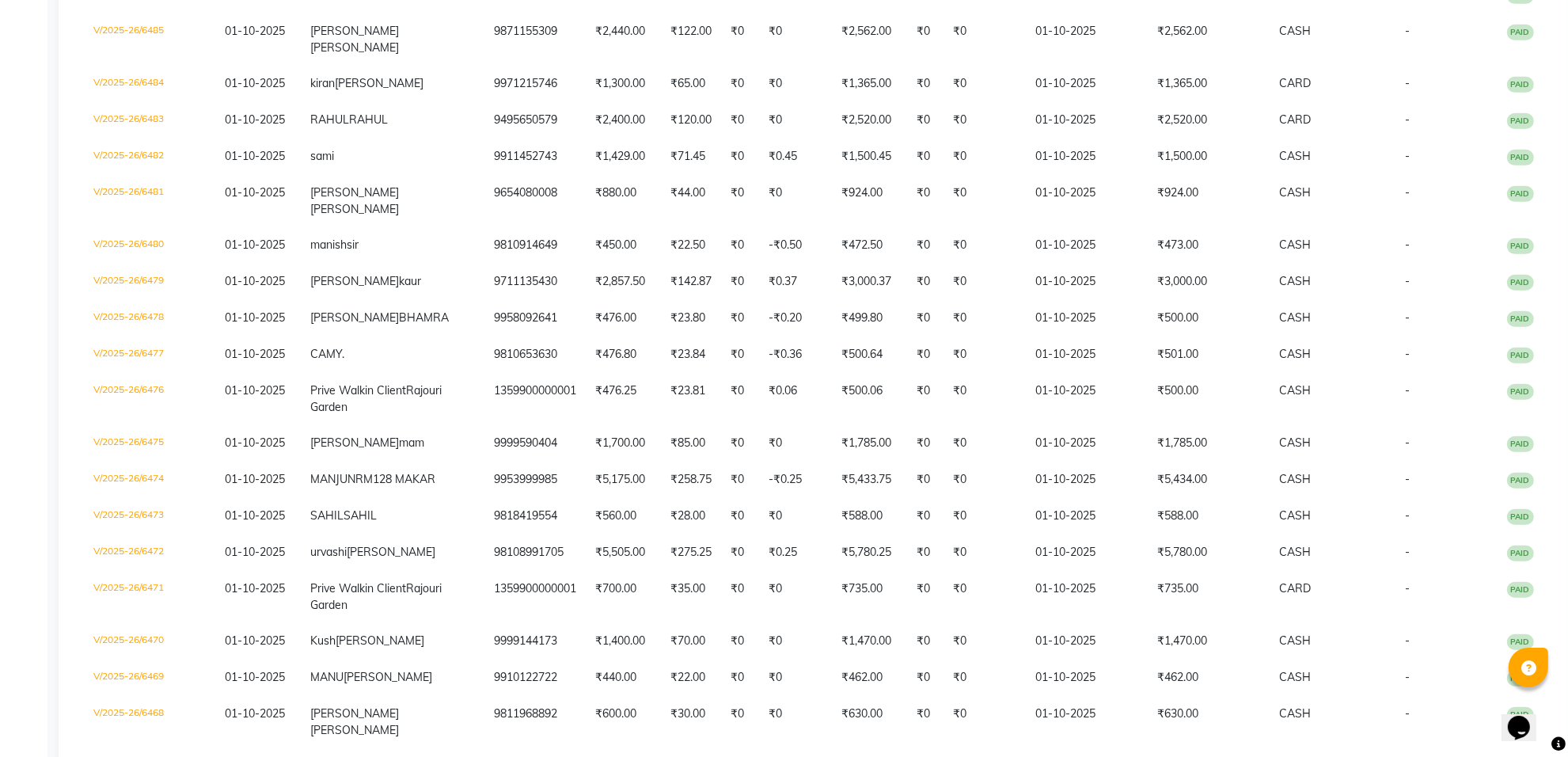
scroll to position [990, 0]
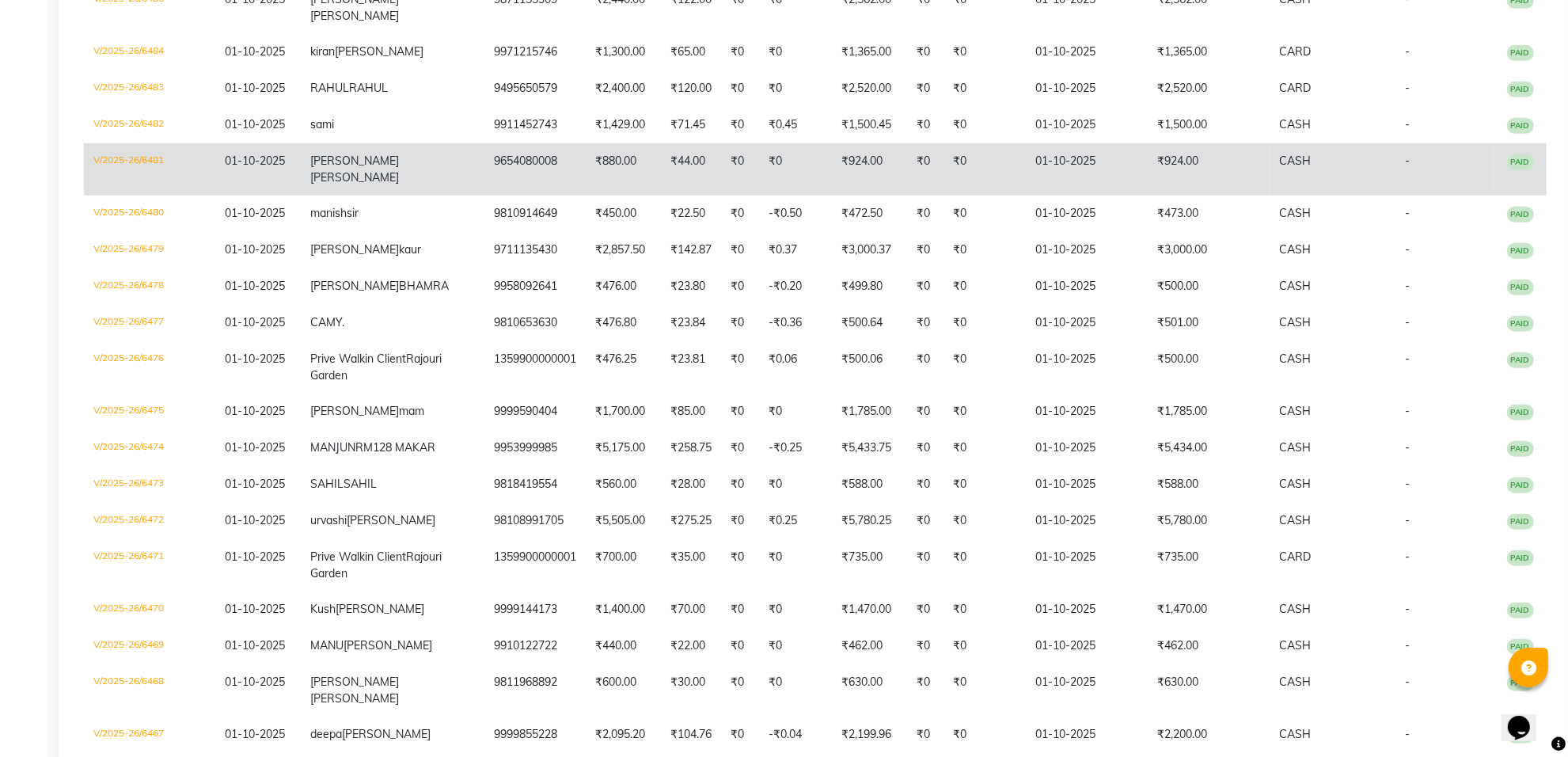
click at [762, 196] on td "₹0" at bounding box center [795, 169] width 73 height 52
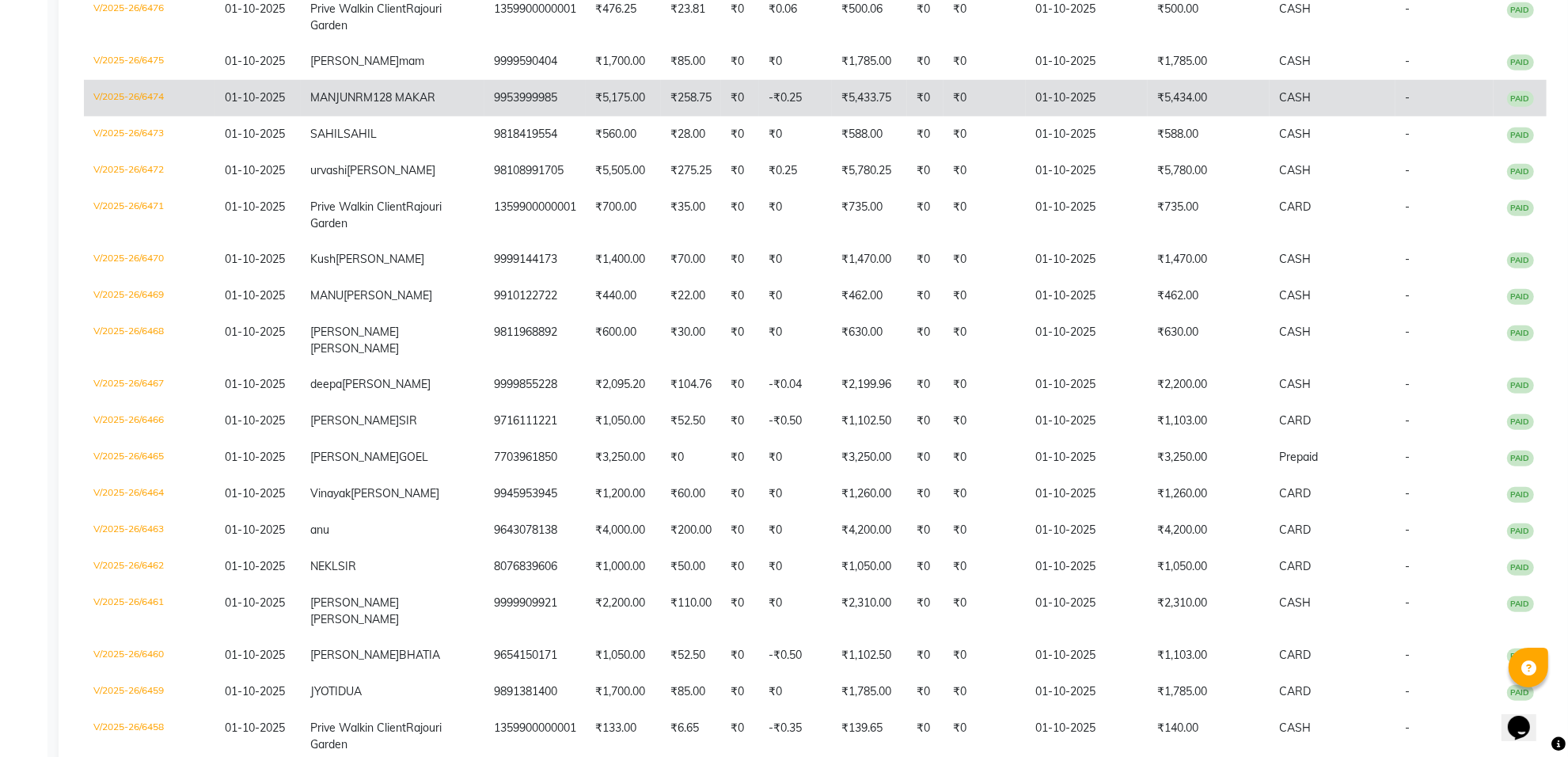
scroll to position [1386, 0]
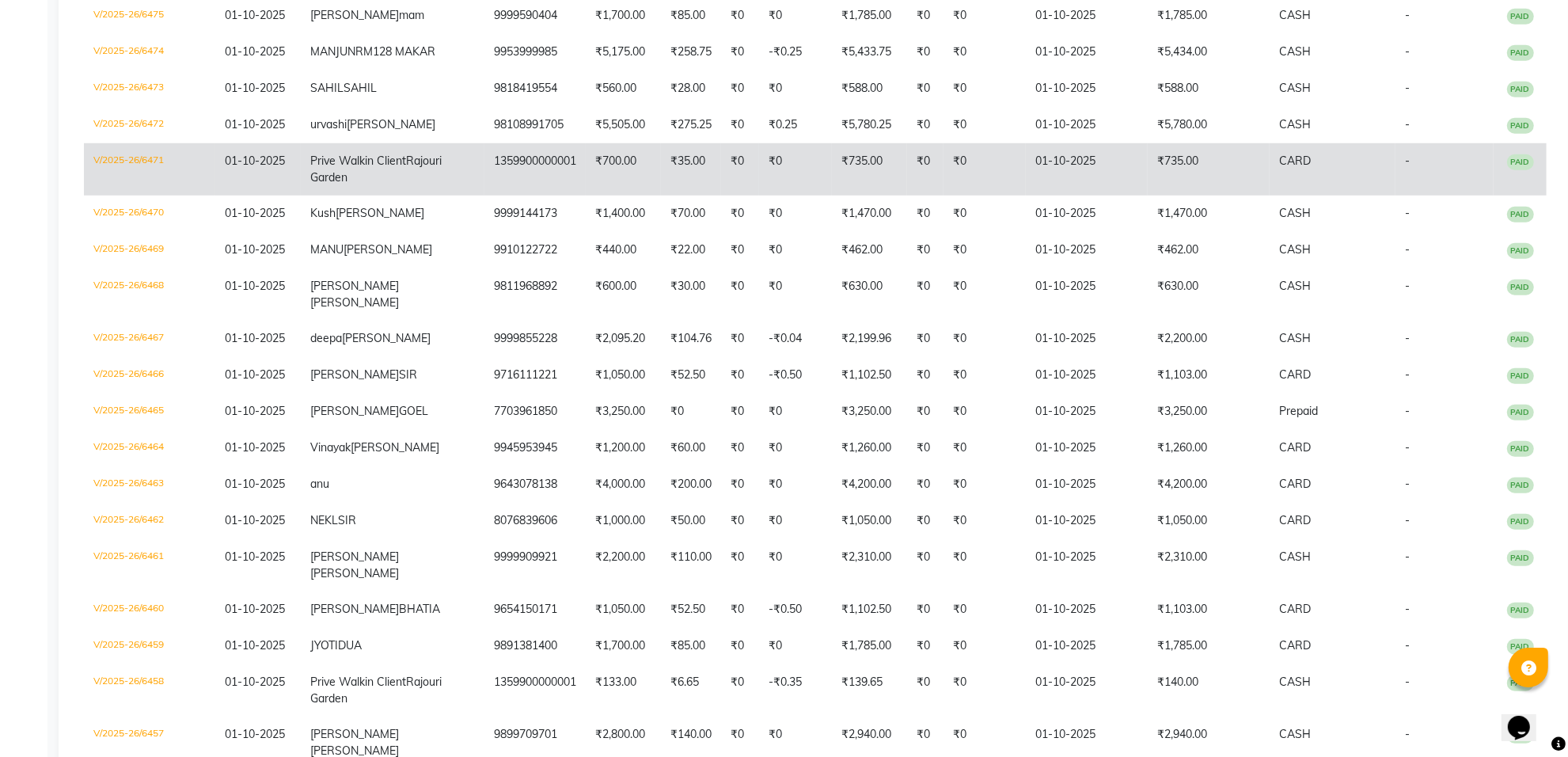
click at [721, 196] on td "₹0" at bounding box center [740, 169] width 38 height 52
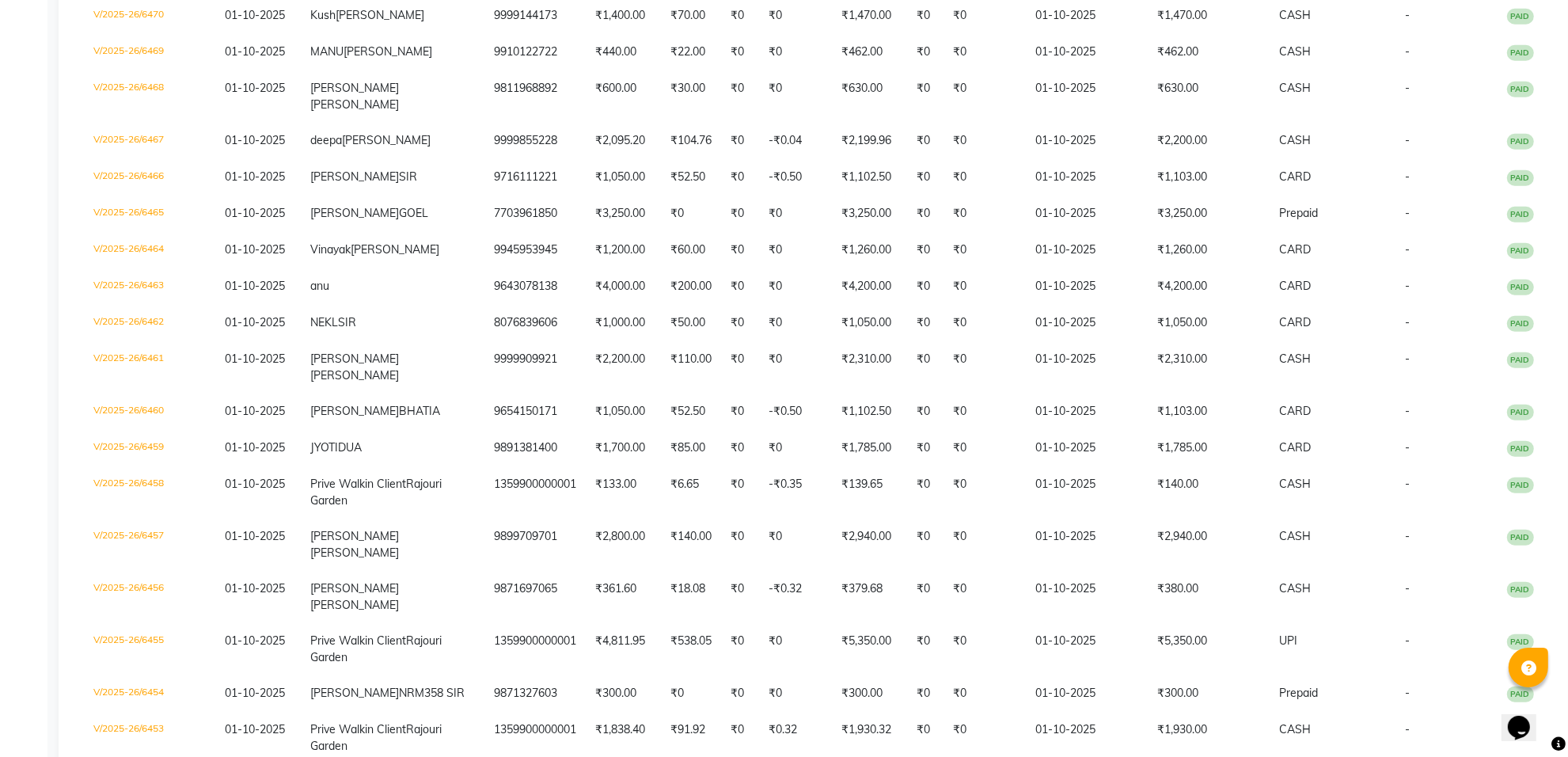
scroll to position [1682, 0]
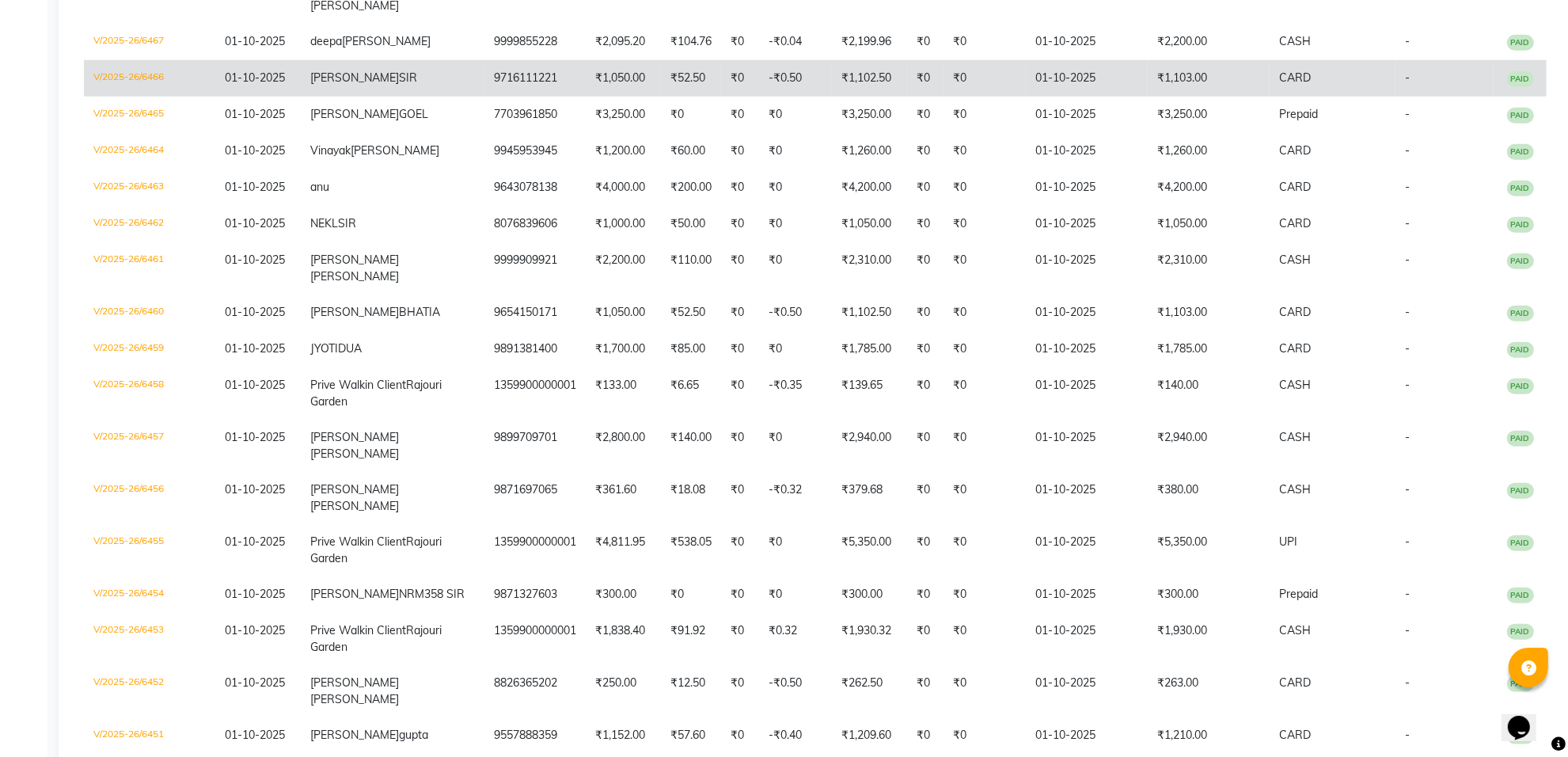
click at [721, 97] on td "₹0" at bounding box center [740, 78] width 38 height 36
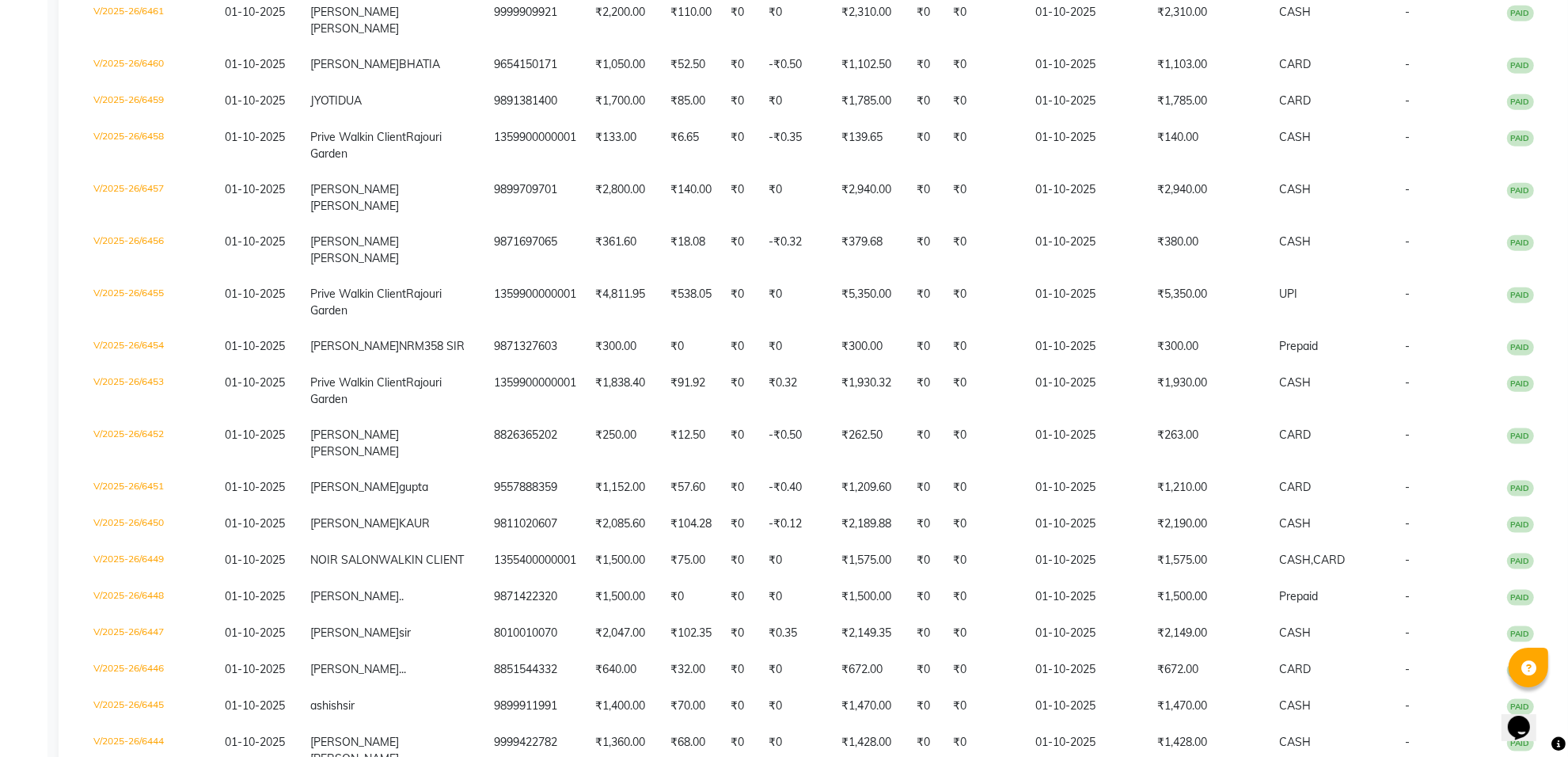
scroll to position [1979, 0]
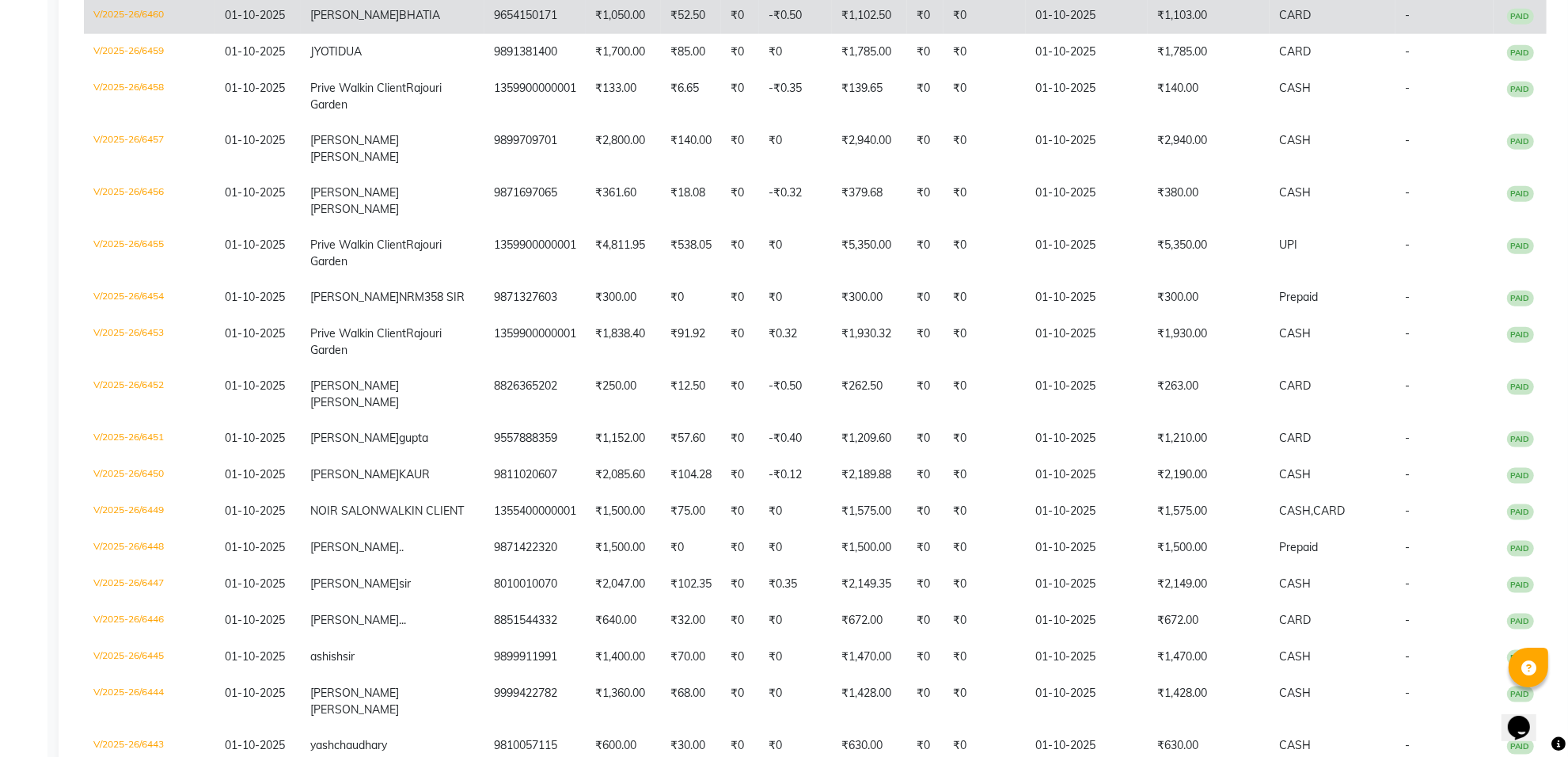
click at [759, 34] on td "-₹0.50" at bounding box center [795, 15] width 73 height 36
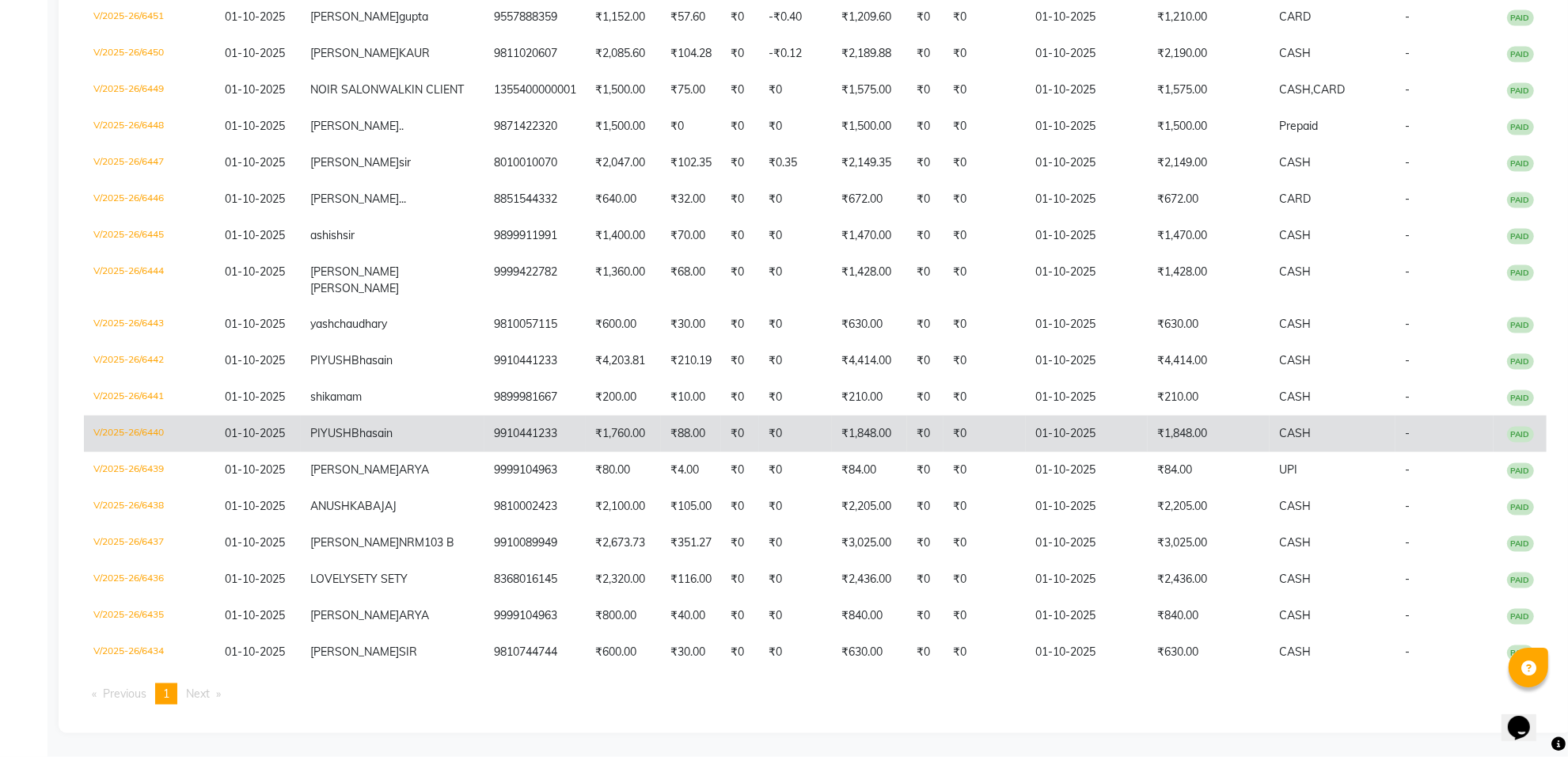
scroll to position [2847, 0]
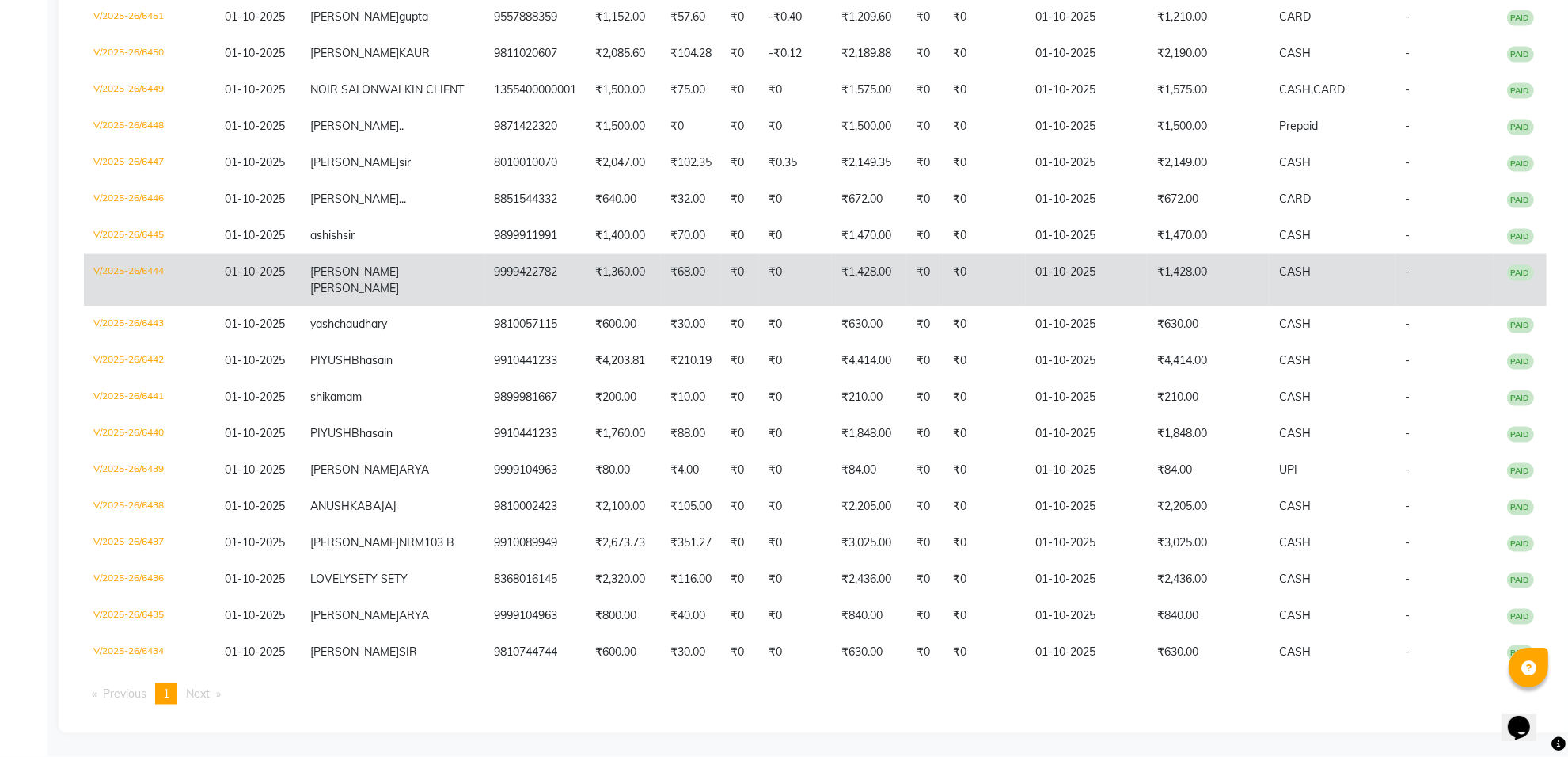
click at [849, 307] on td "₹1,428.00" at bounding box center [869, 280] width 75 height 52
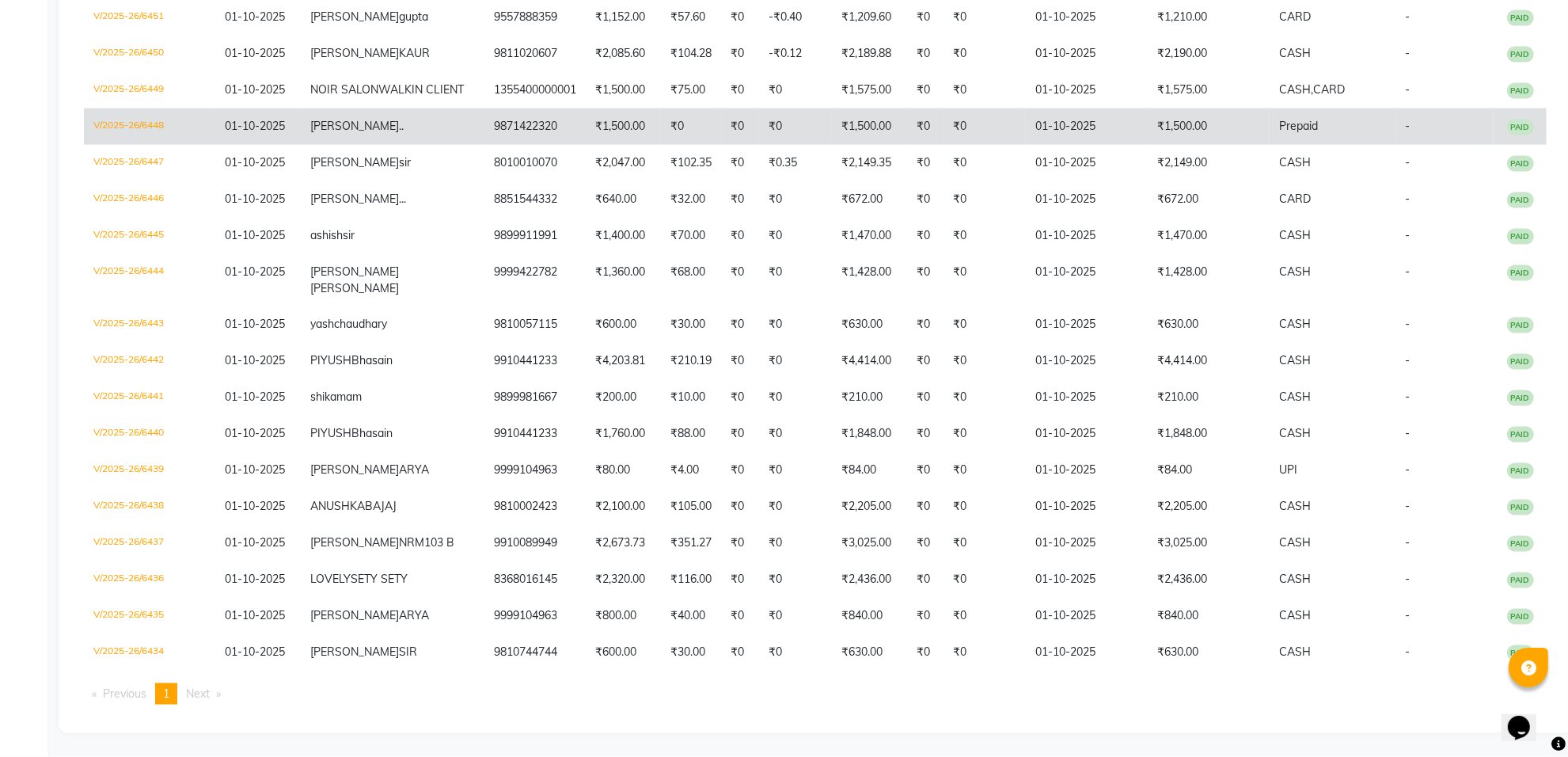
click at [484, 145] on td "9871422320" at bounding box center [535, 126] width 102 height 36
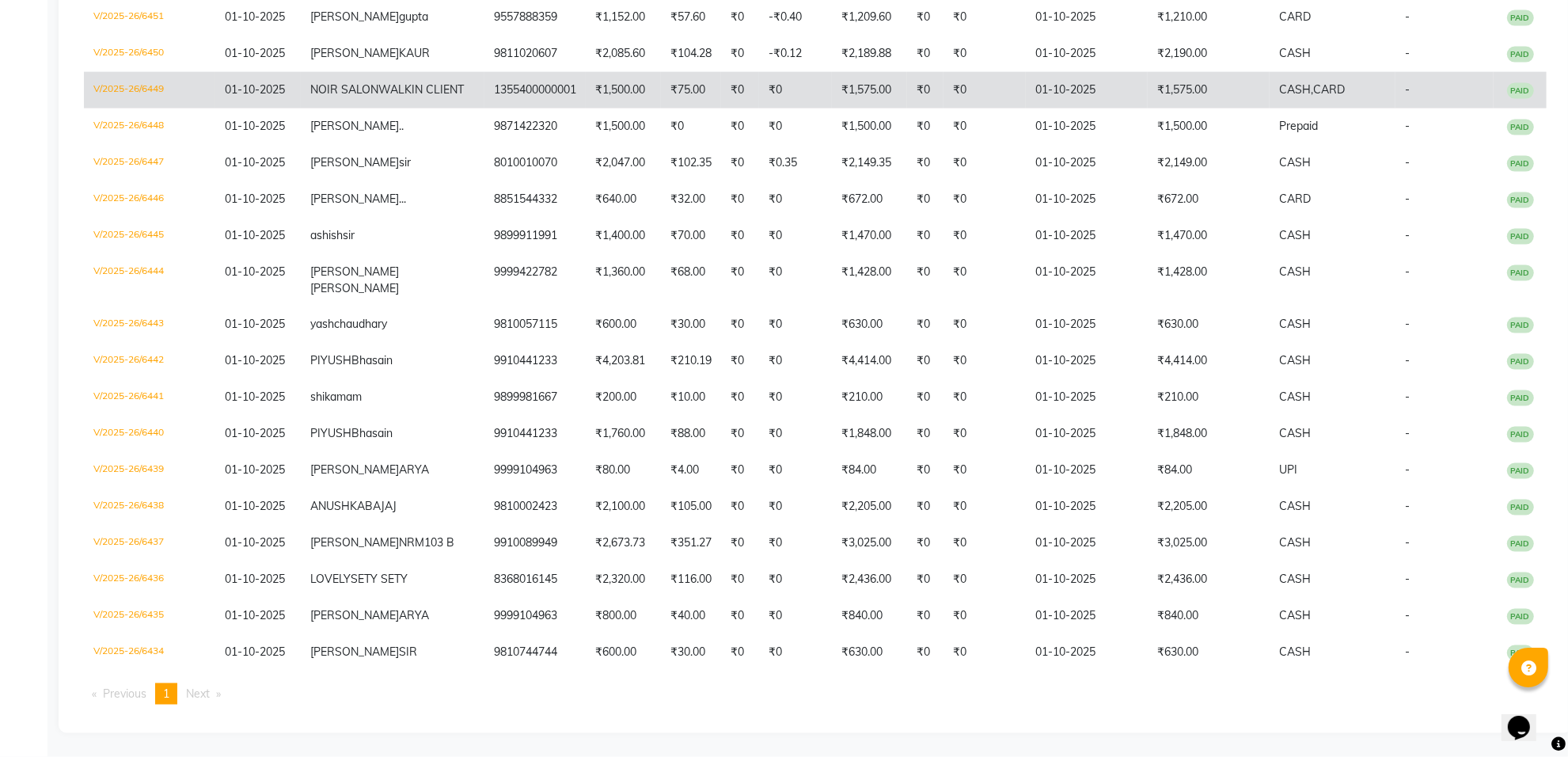
click at [586, 108] on td "₹1,500.00" at bounding box center [623, 90] width 75 height 36
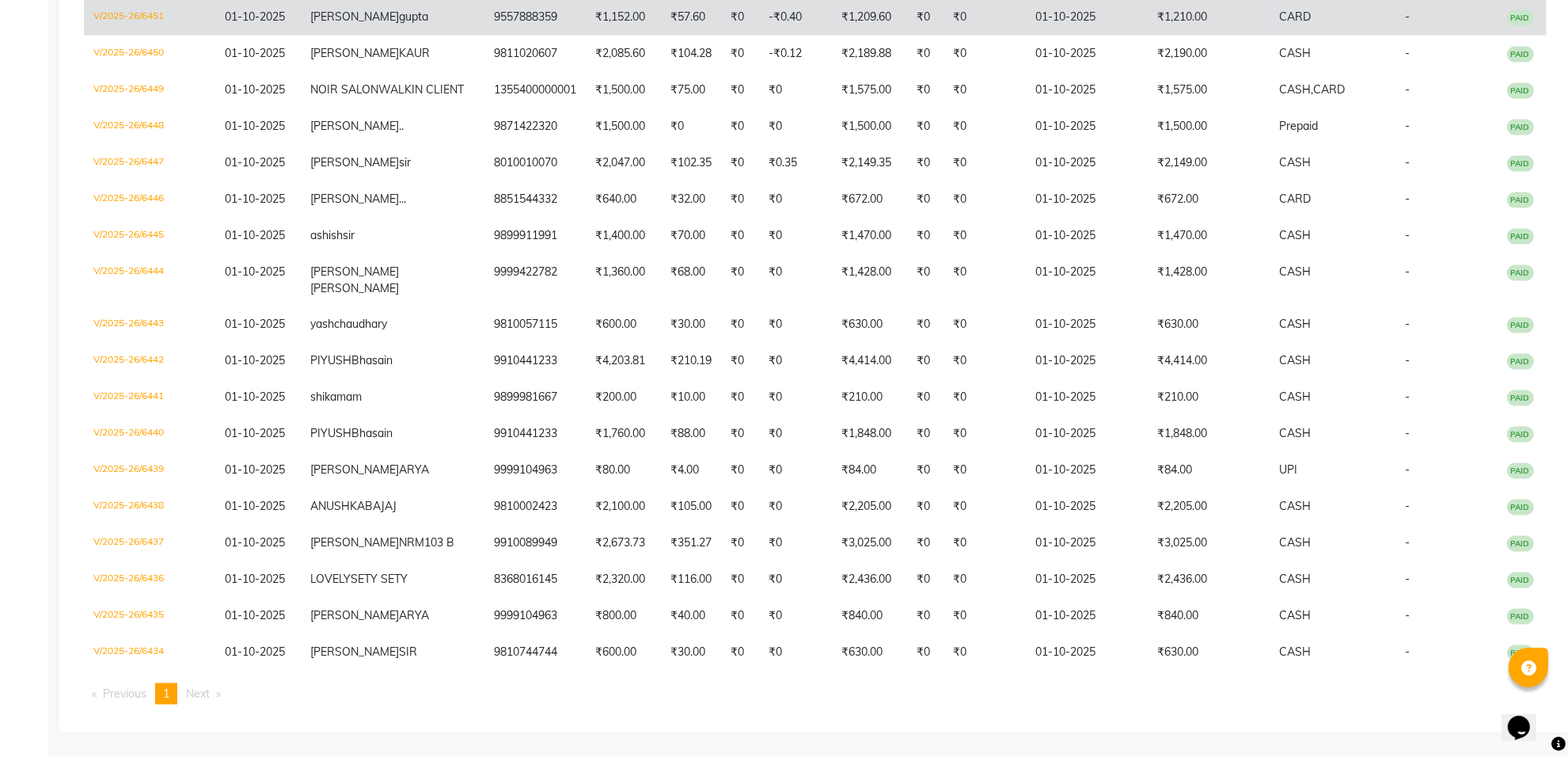
click at [1026, 36] on td "01-10-2025" at bounding box center [1086, 17] width 122 height 36
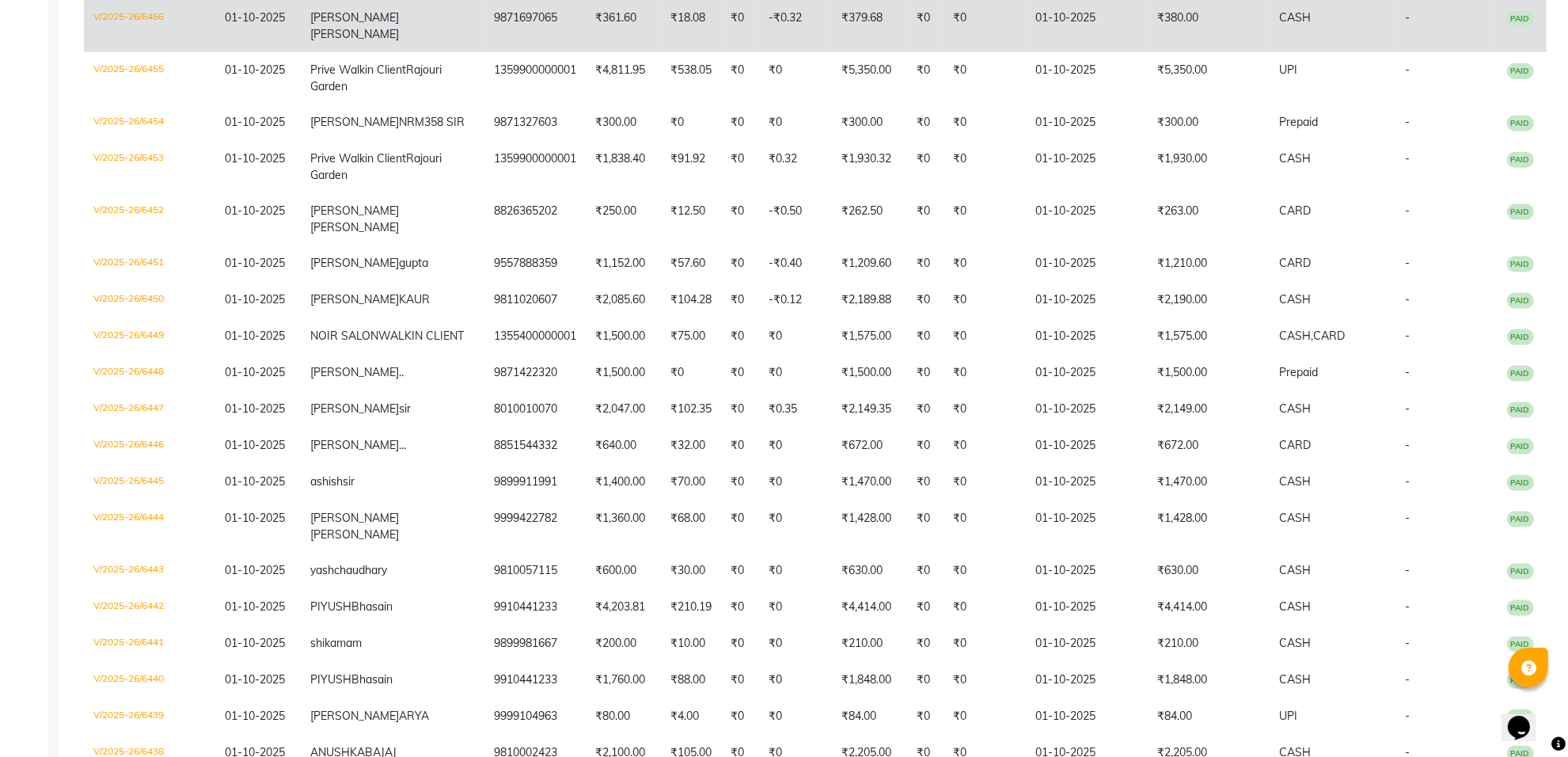
scroll to position [2153, 0]
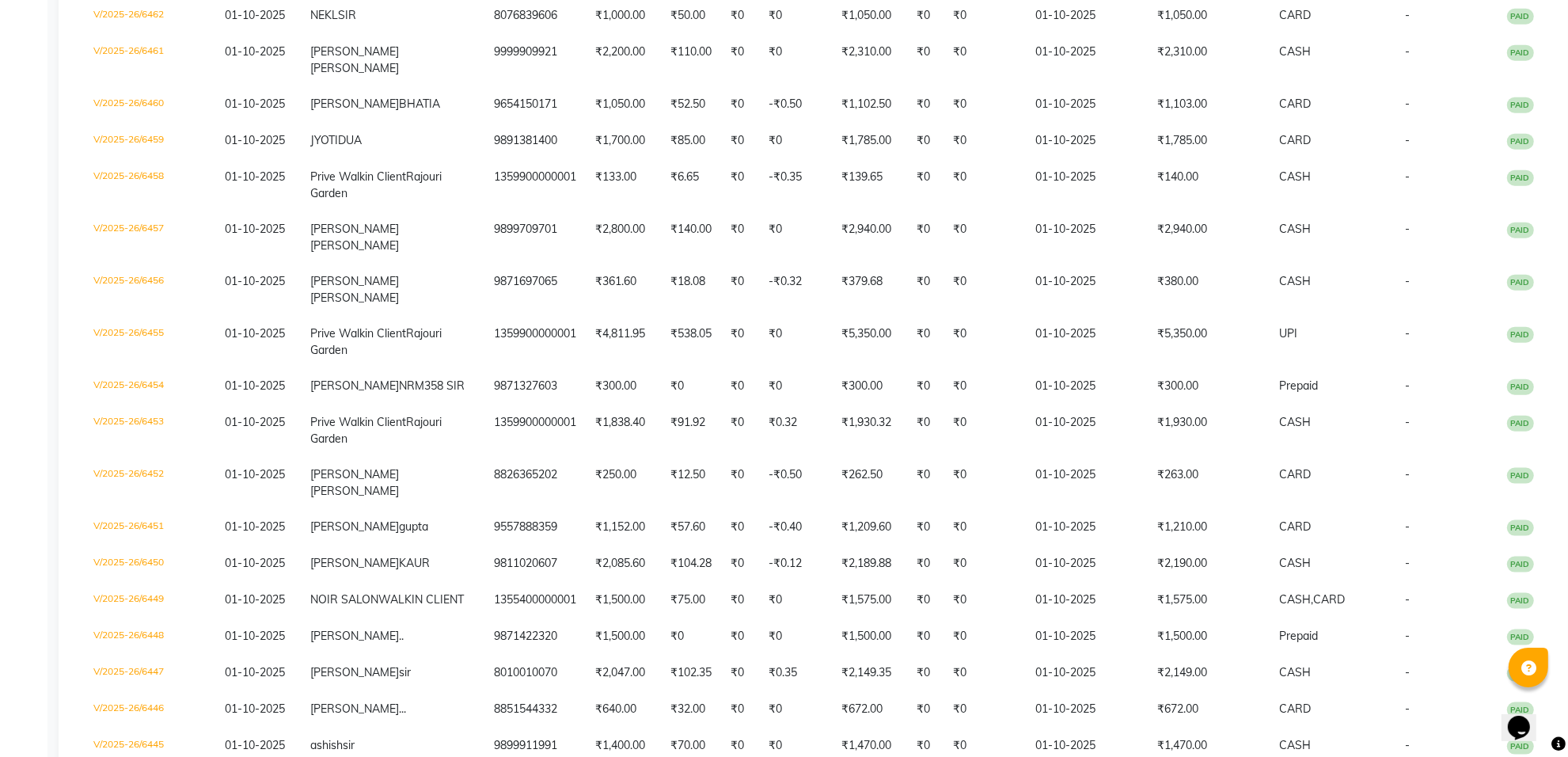
scroll to position [1857, 0]
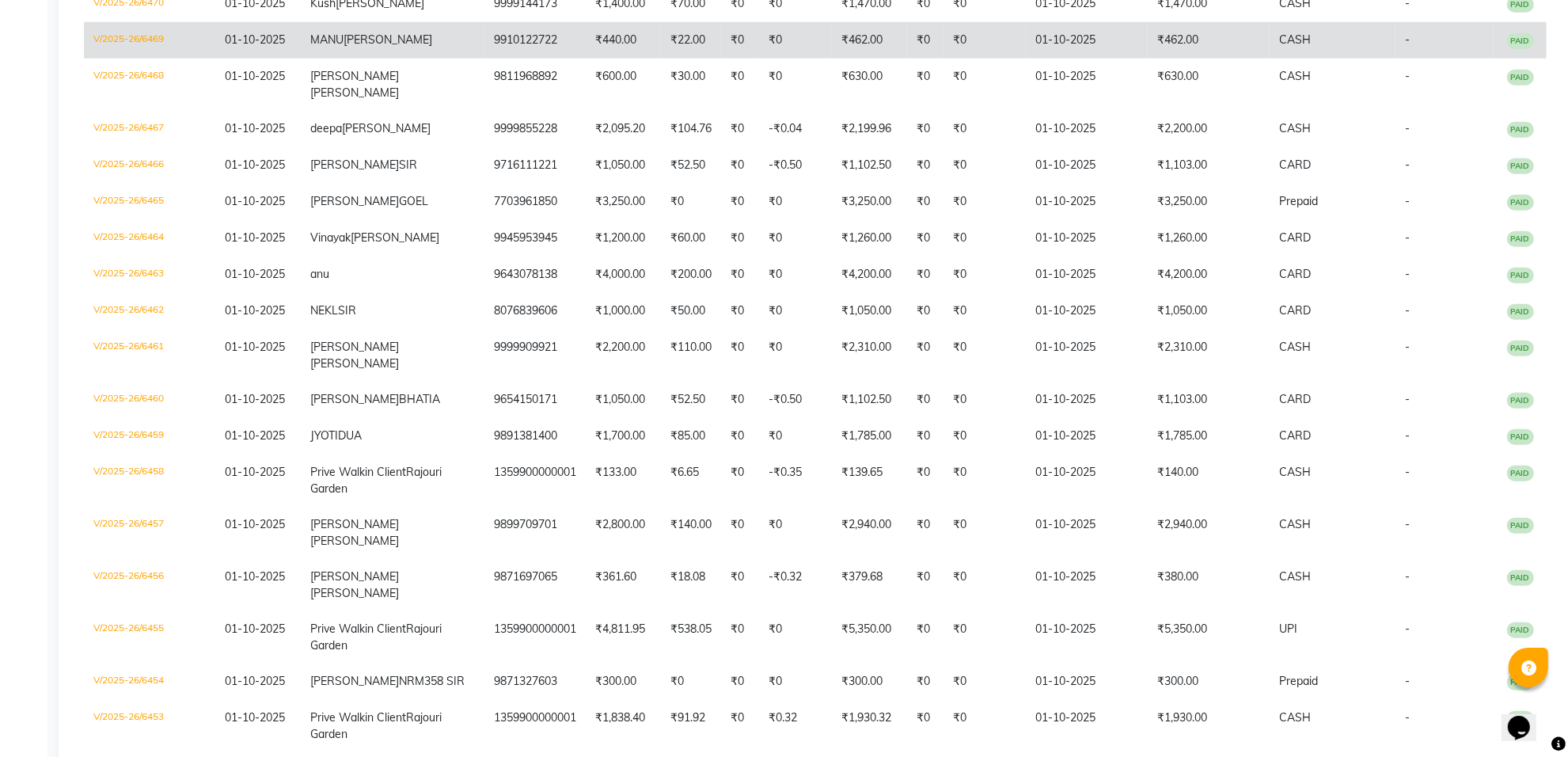
scroll to position [1560, 0]
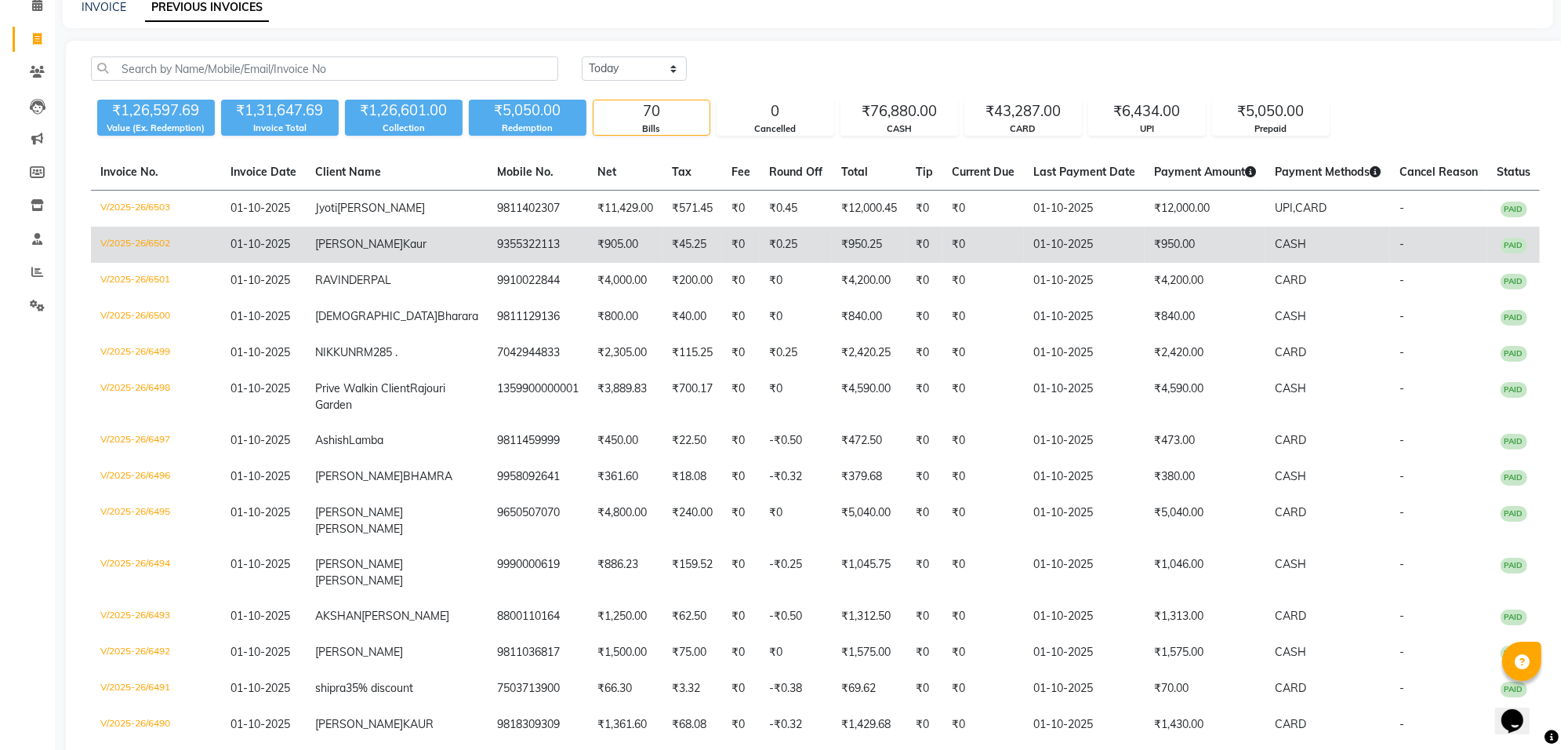
scroll to position [0, 0]
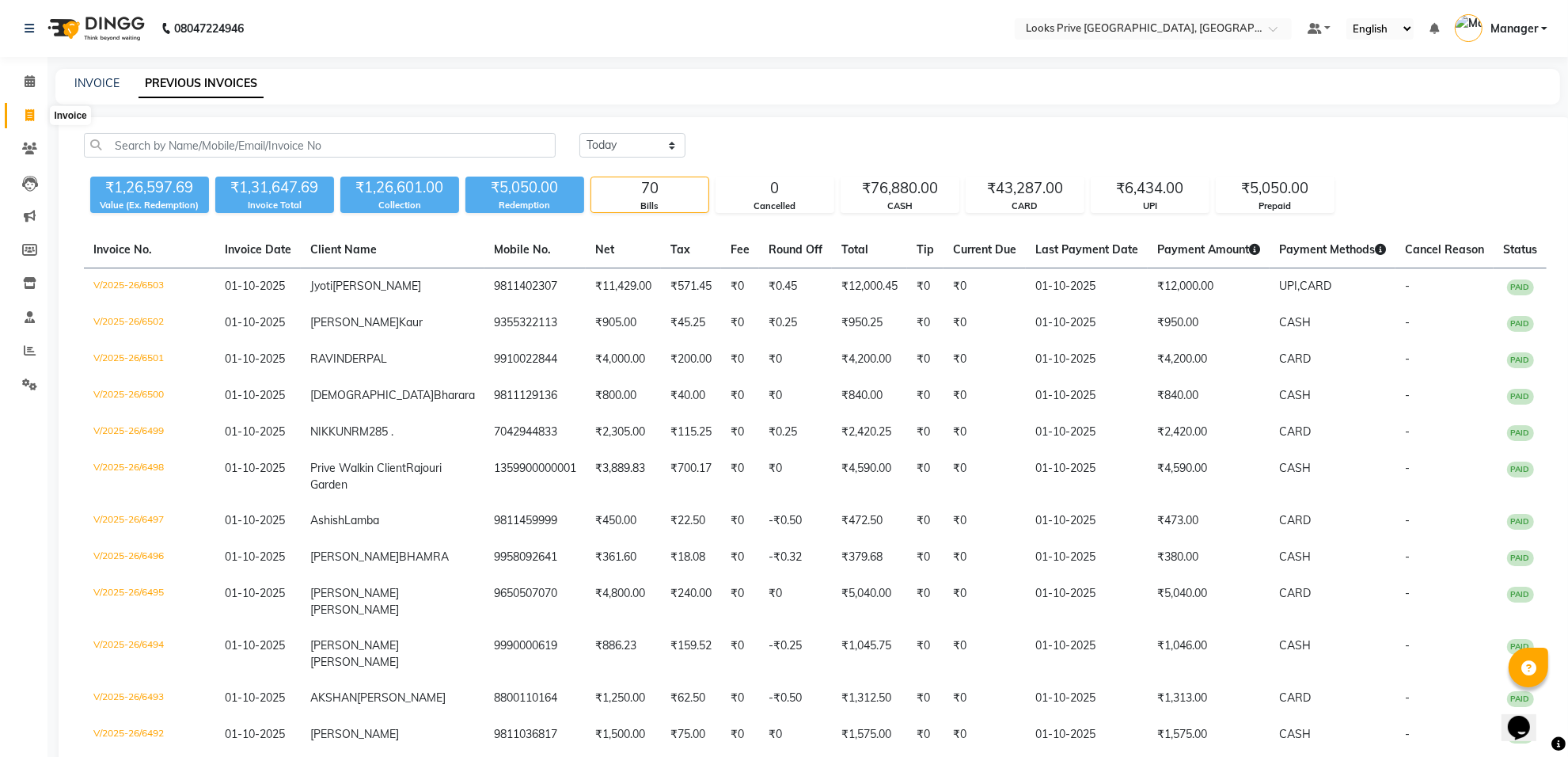
click at [26, 115] on icon at bounding box center [29, 115] width 9 height 12
select select "service"
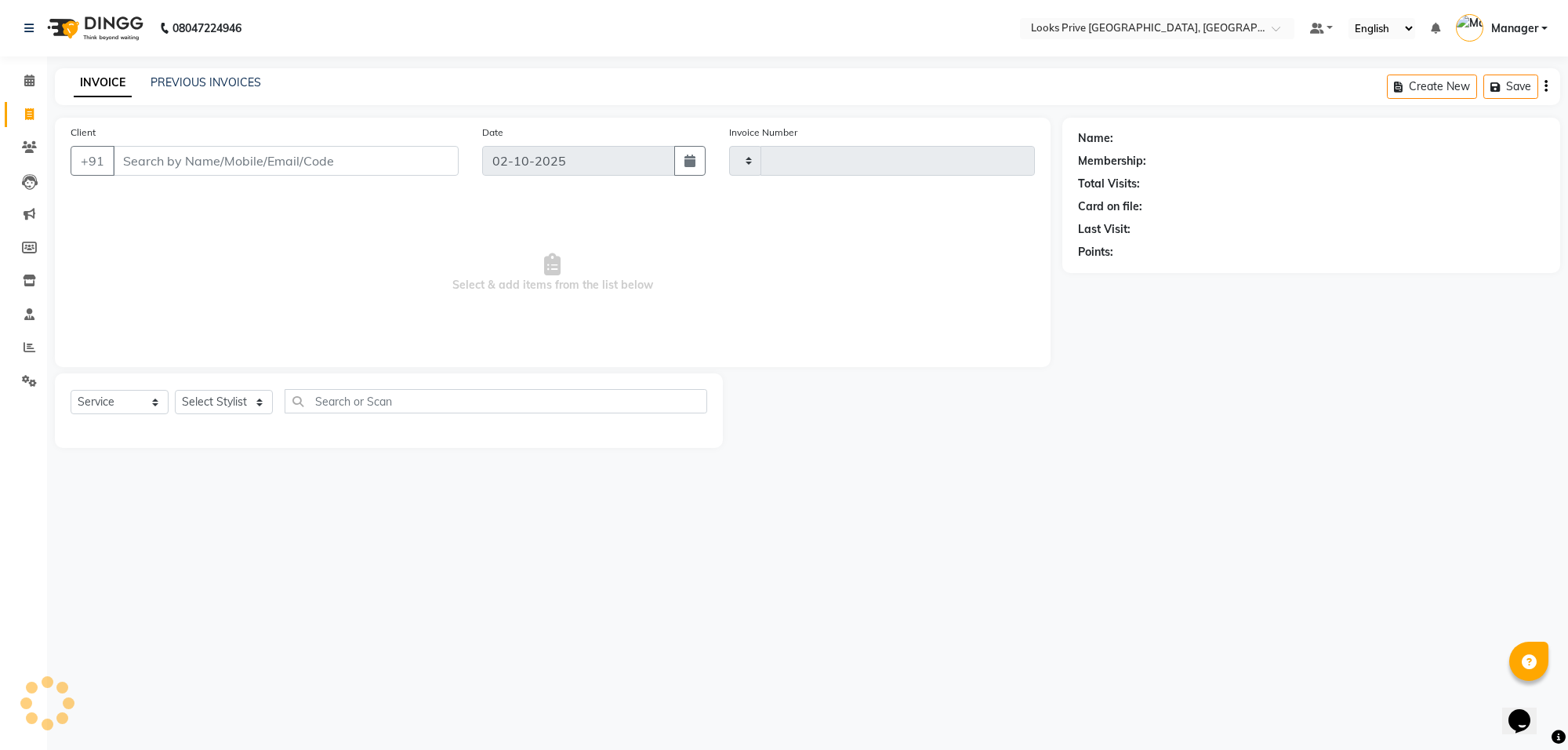
type input "6511"
select select "8127"
click at [32, 347] on icon at bounding box center [29, 347] width 12 height 12
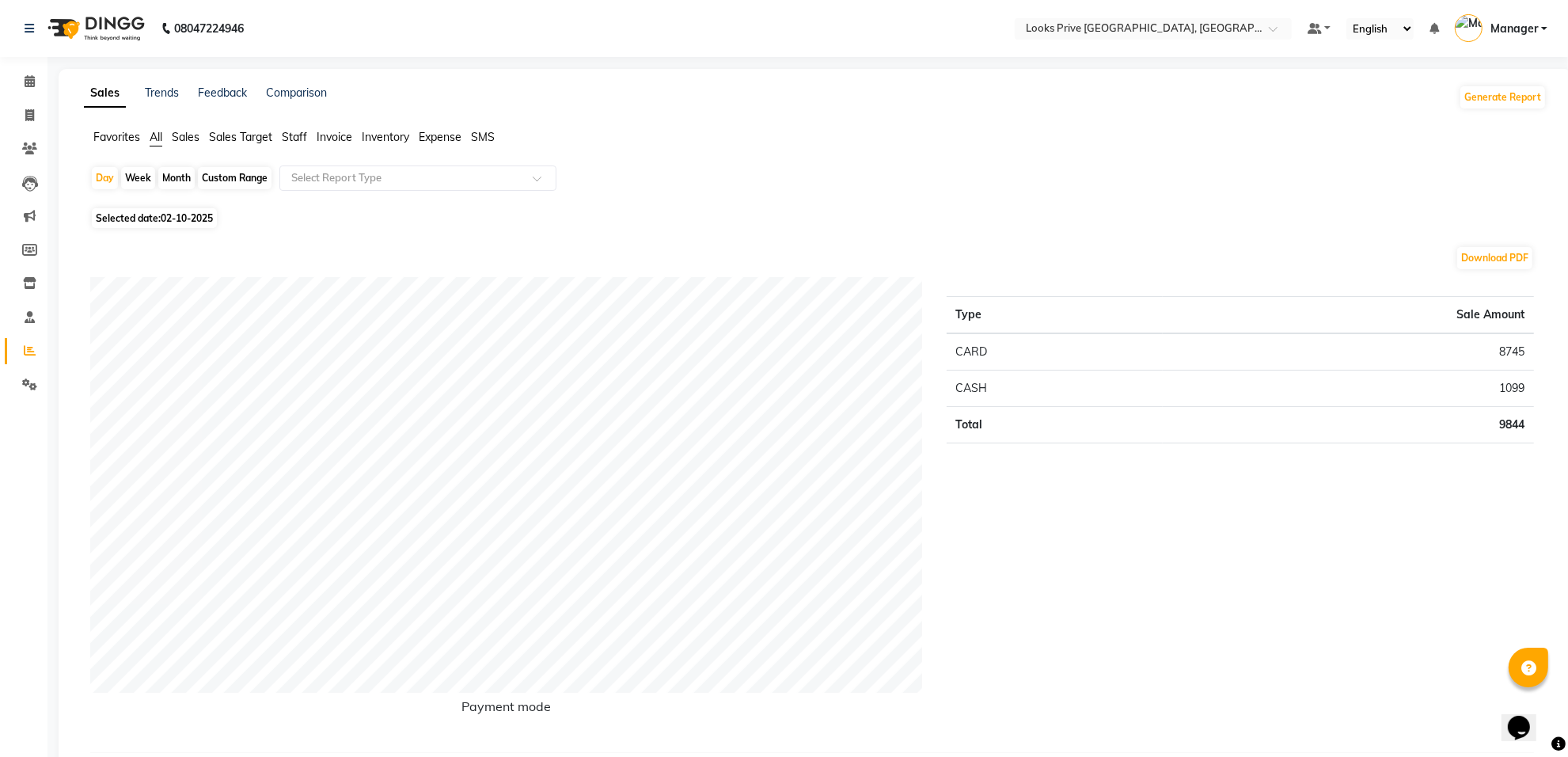
click at [293, 131] on span "Staff" at bounding box center [294, 137] width 26 height 14
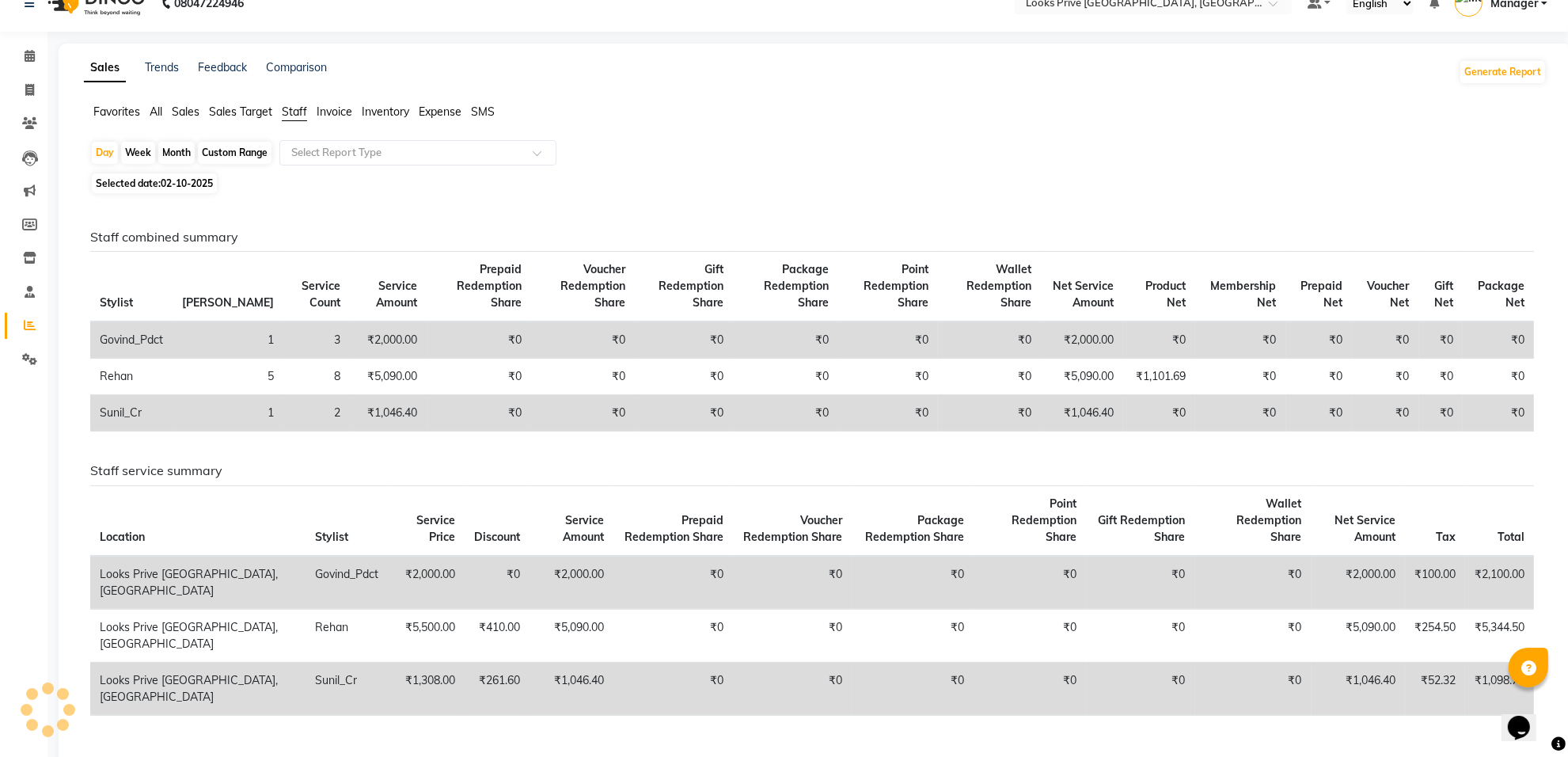
scroll to position [51, 0]
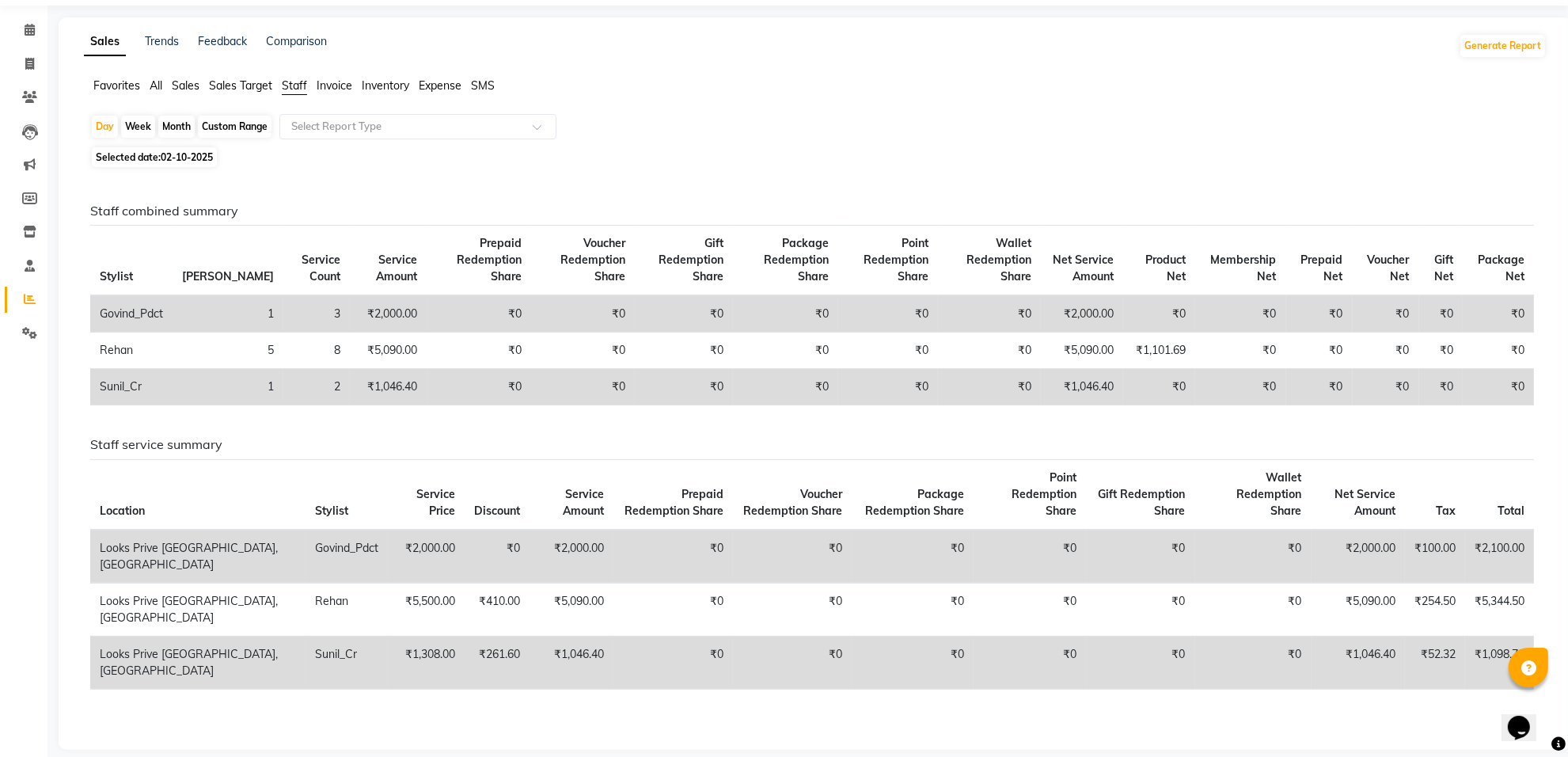
click at [202, 157] on span "02-10-2025" at bounding box center [186, 157] width 52 height 12
select select "10"
select select "2025"
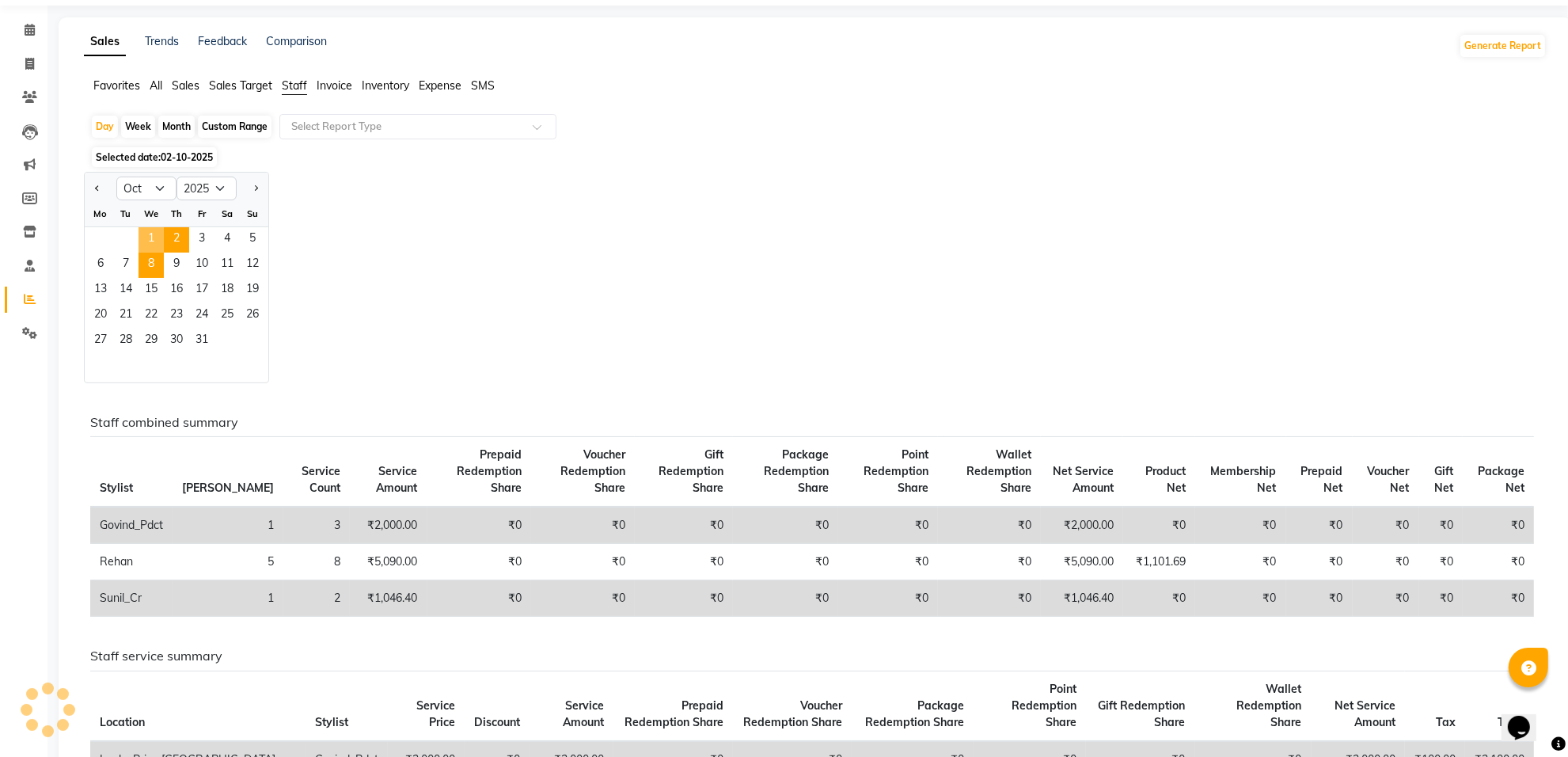
click at [150, 255] on span "8" at bounding box center [151, 265] width 26 height 26
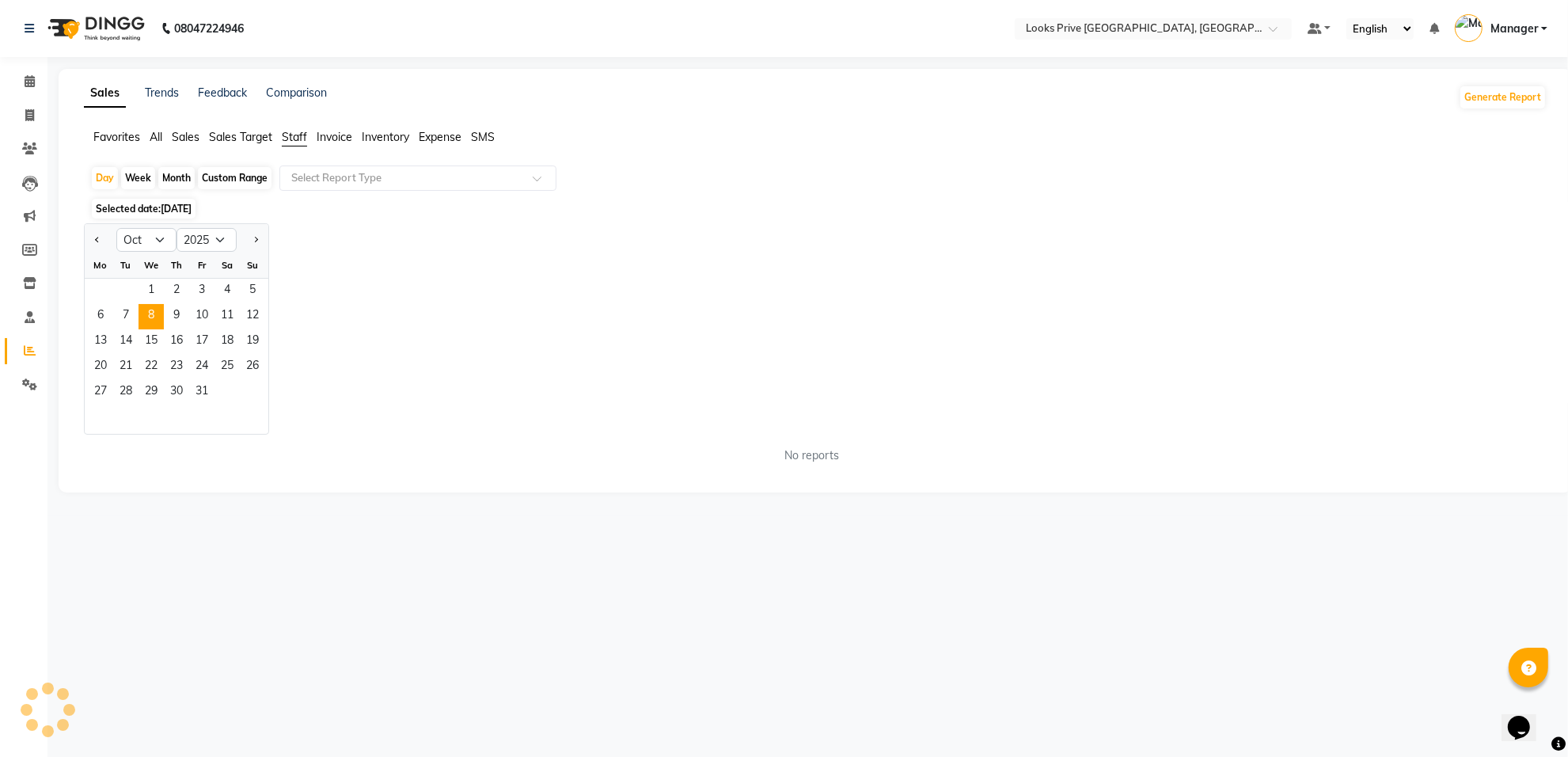
scroll to position [0, 0]
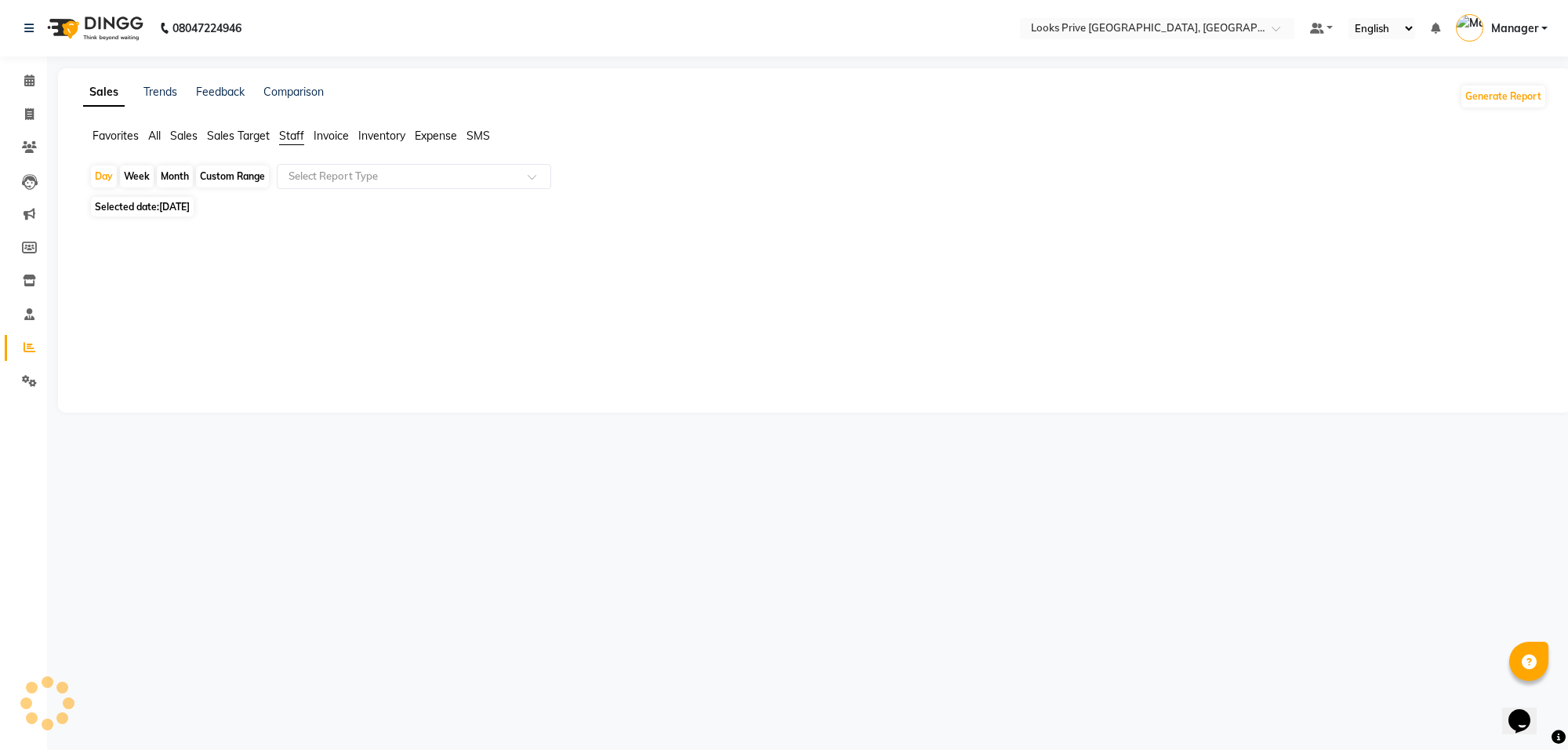
click at [188, 208] on span "08-10-2025" at bounding box center [174, 206] width 31 height 12
select select "10"
select select "2025"
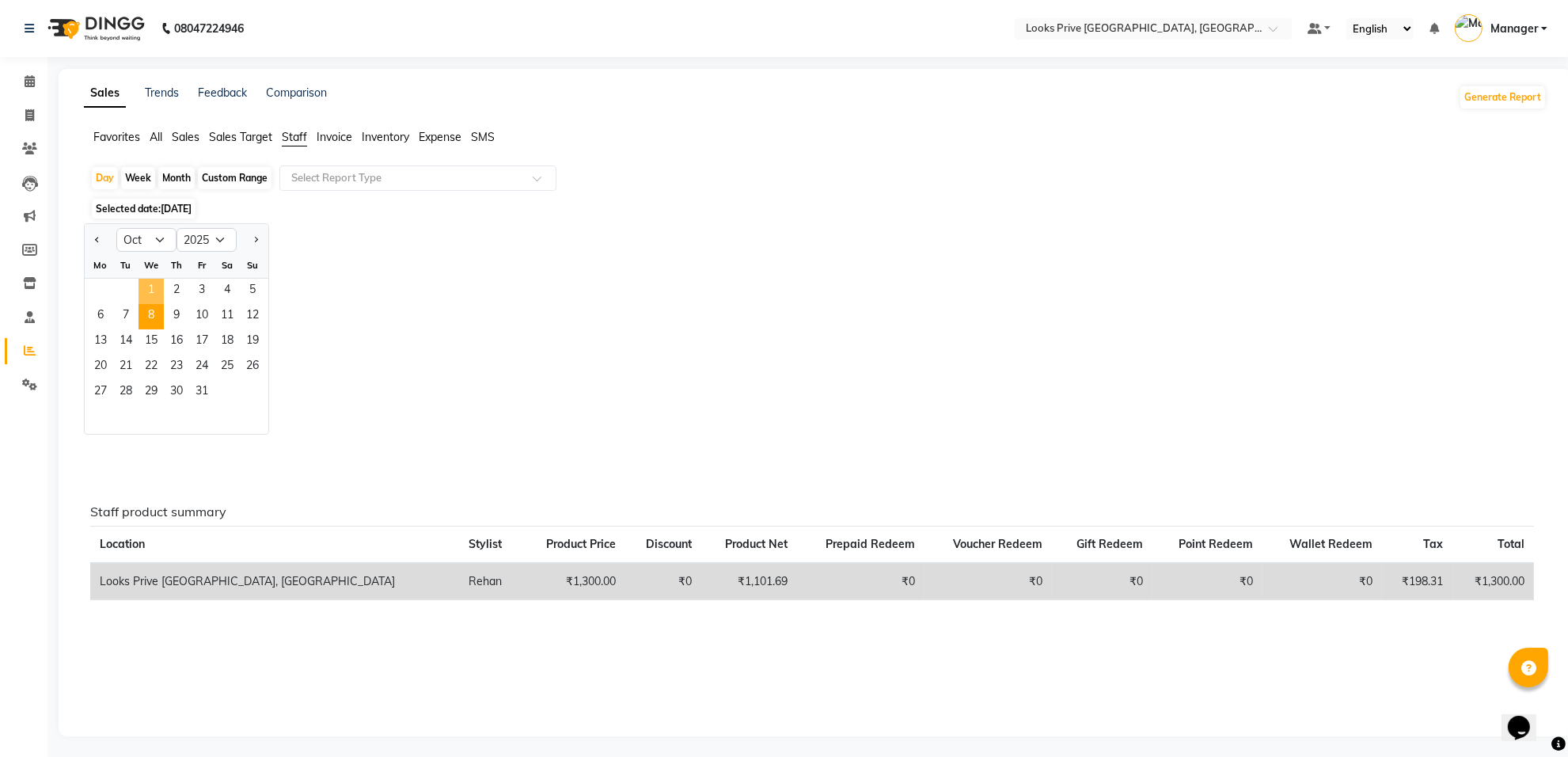
click at [160, 293] on span "1" at bounding box center [151, 291] width 26 height 26
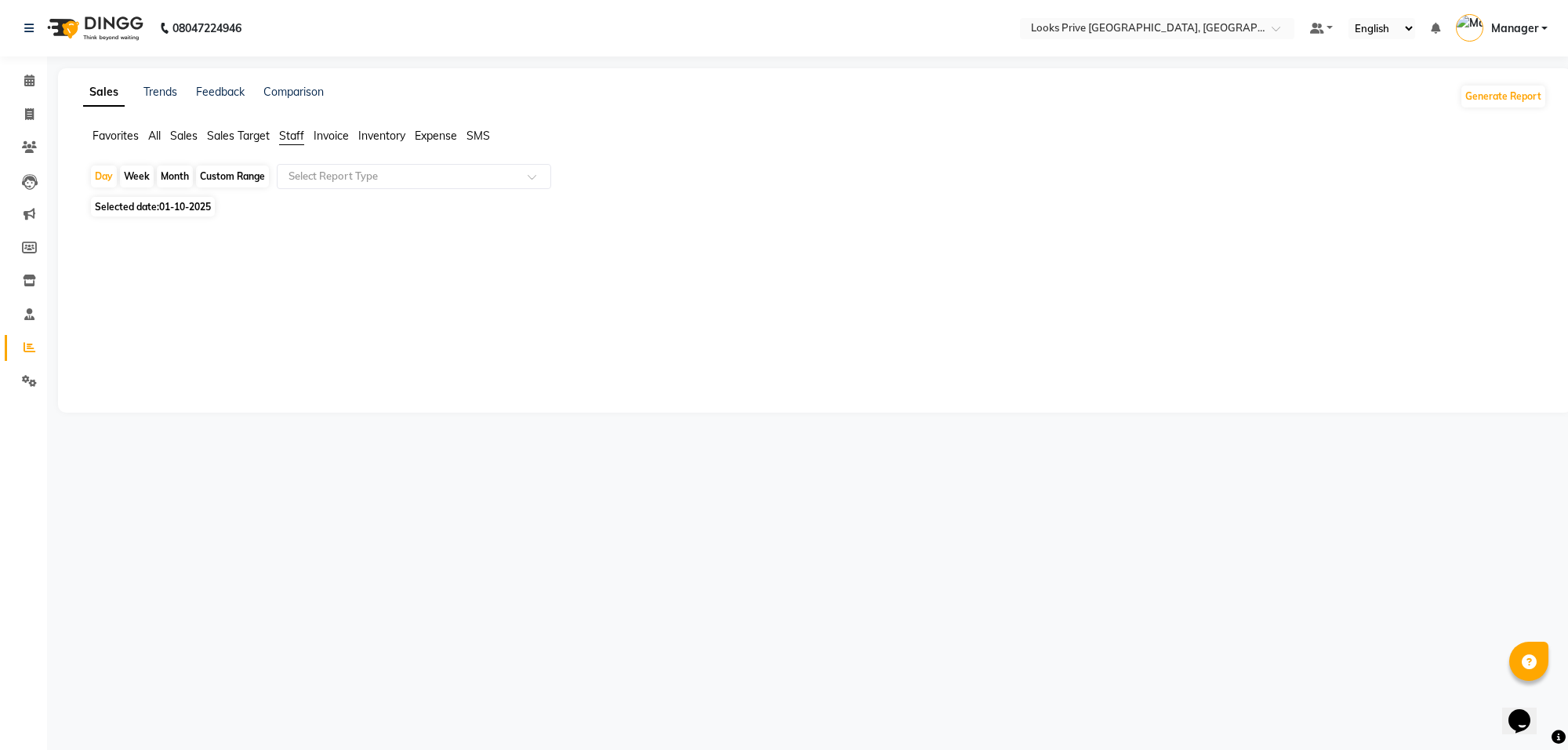
click at [294, 131] on span "Staff" at bounding box center [292, 136] width 25 height 14
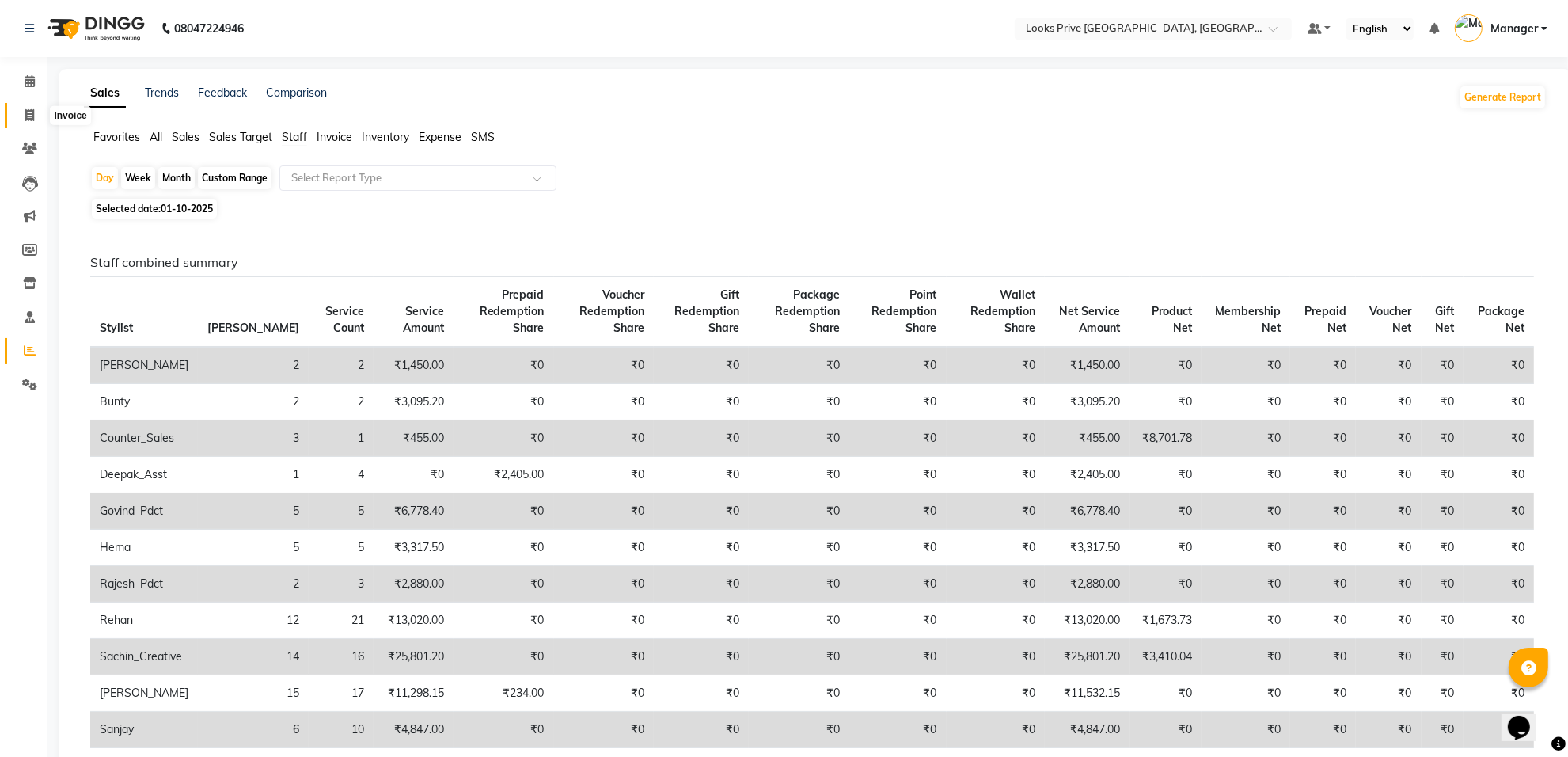
click at [26, 113] on icon at bounding box center [29, 115] width 9 height 12
select select "service"
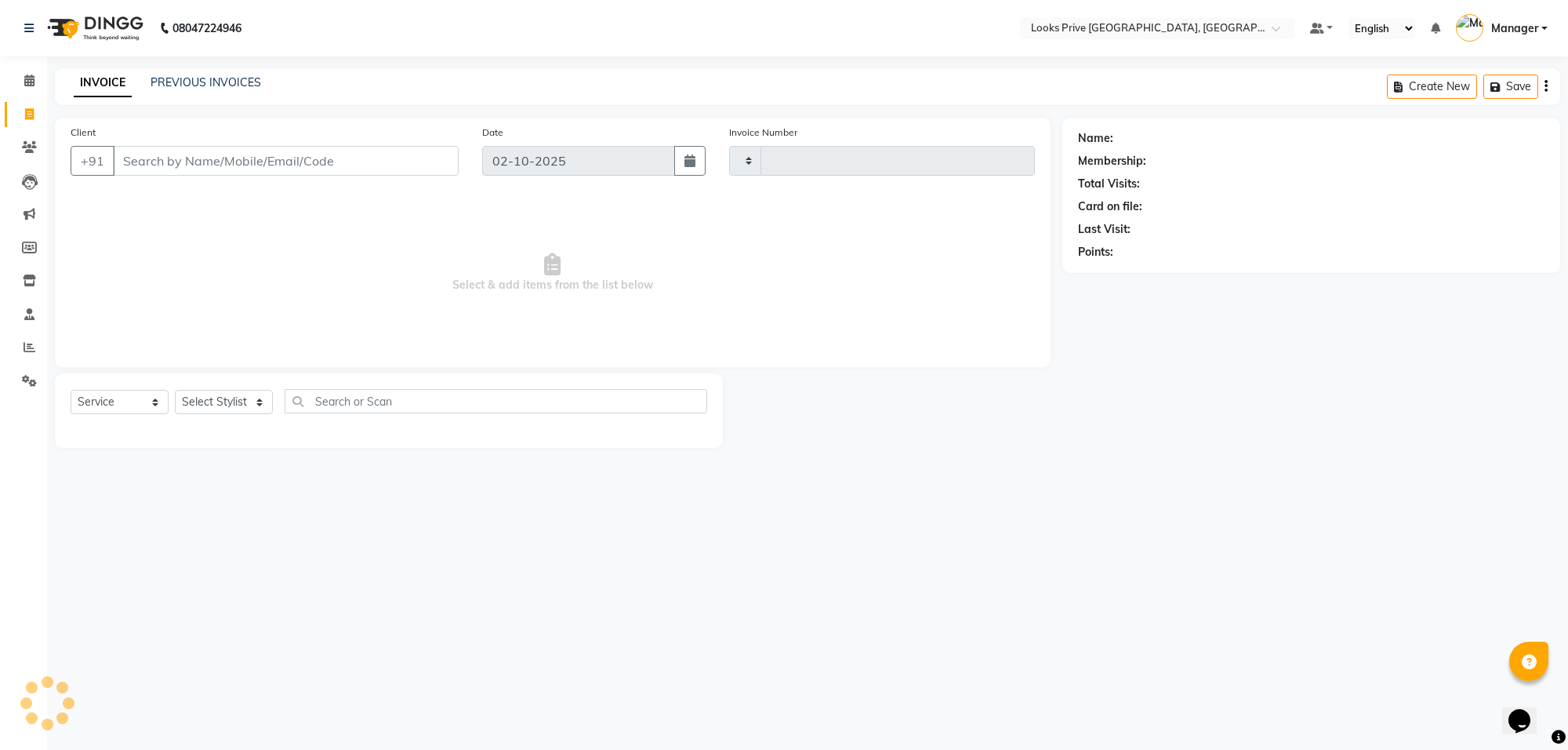
type input "6511"
select select "8127"
click at [193, 150] on input "Client" at bounding box center [286, 161] width 346 height 30
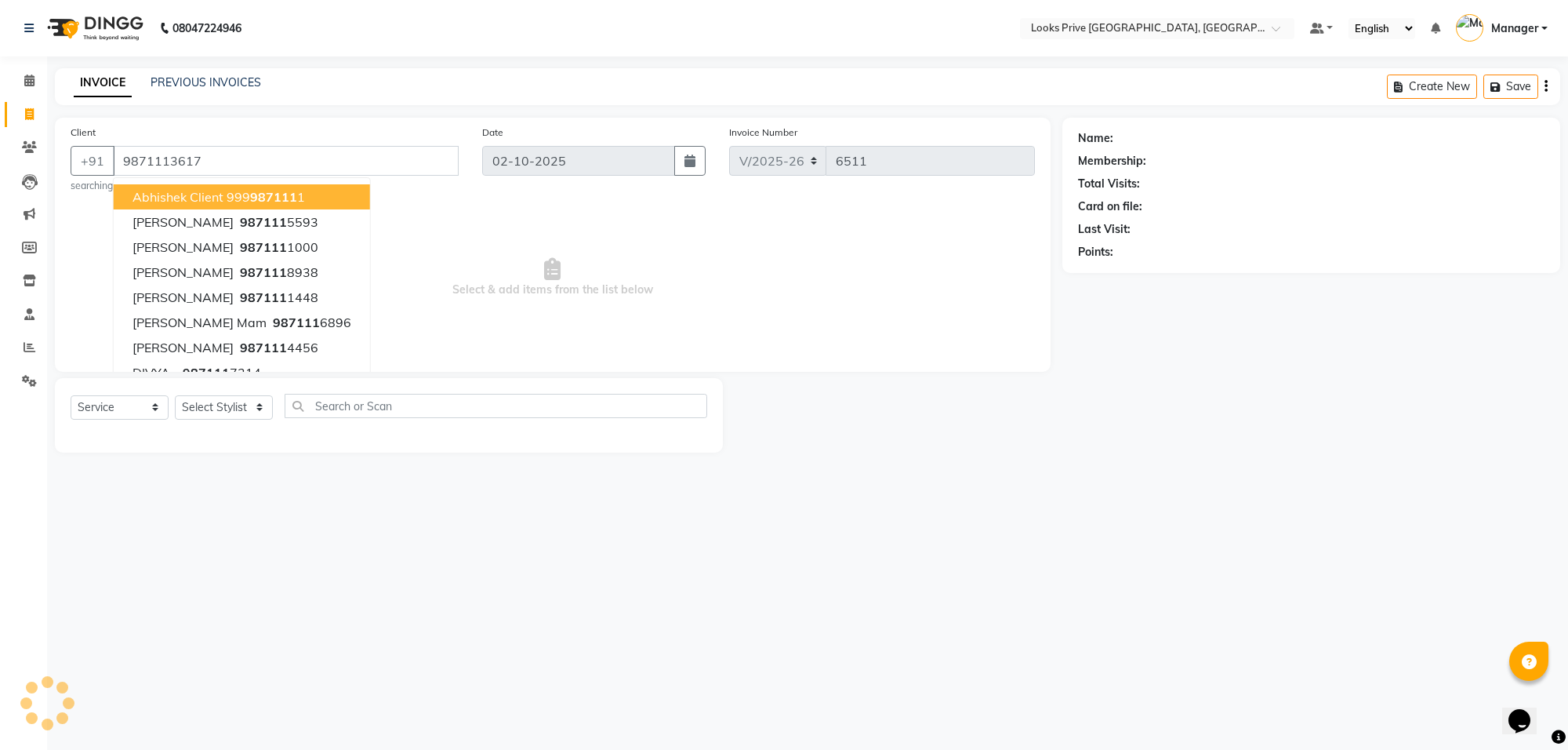
type input "9871113617"
select select "1: Object"
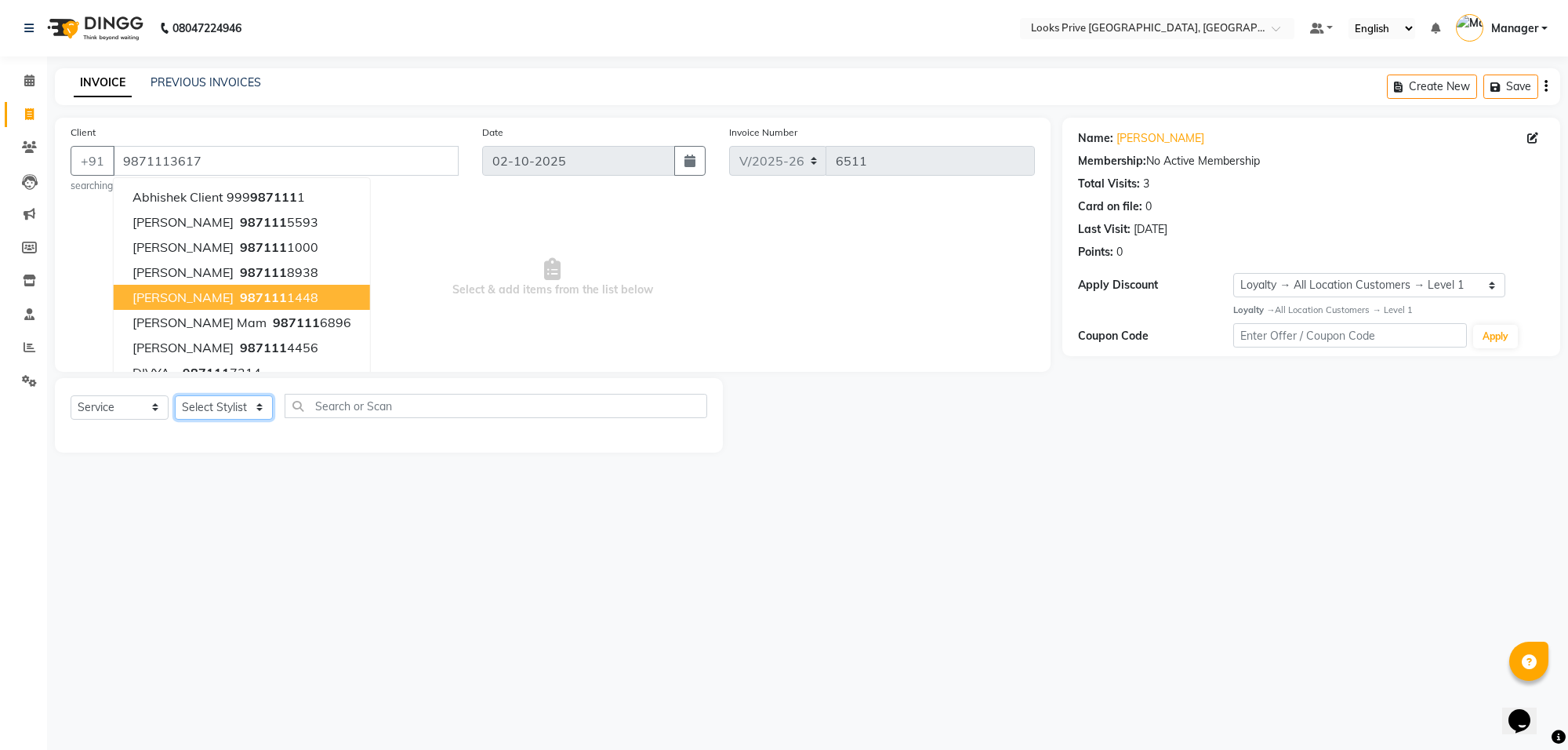
drag, startPoint x: 245, startPoint y: 416, endPoint x: 240, endPoint y: 394, distance: 22.6
click at [244, 416] on select "Select Stylist Arshi Avdesh Bunty Counter_Sales Deepak_Asst Govind_Pdct Hema Ma…" at bounding box center [224, 407] width 98 height 24
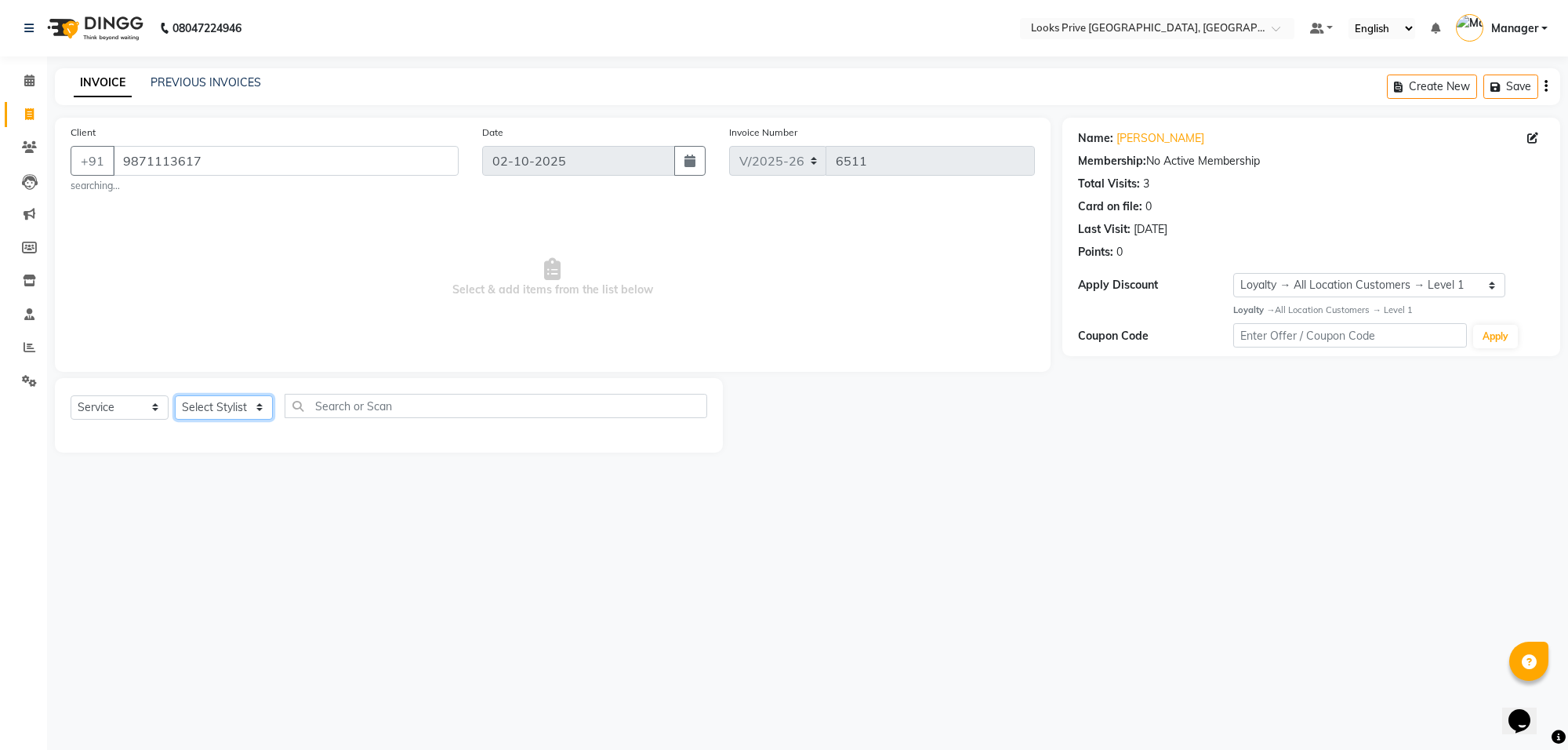
select select "75850"
click at [175, 395] on select "Select Stylist Arshi Avdesh Bunty Counter_Sales Deepak_Asst Govind_Pdct Hema Ma…" at bounding box center [224, 407] width 98 height 24
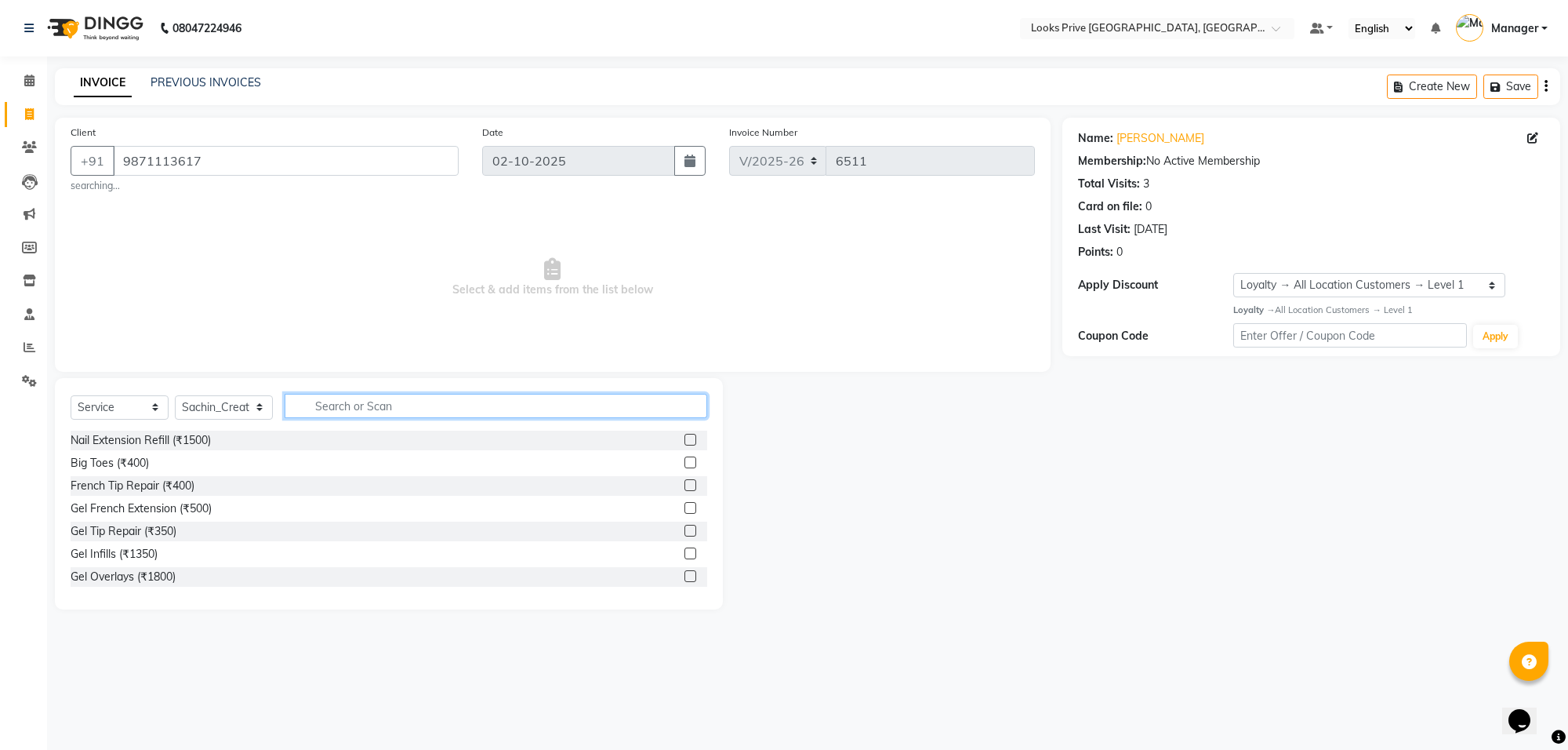
click at [343, 413] on input "text" at bounding box center [496, 406] width 422 height 24
type input "touch up"
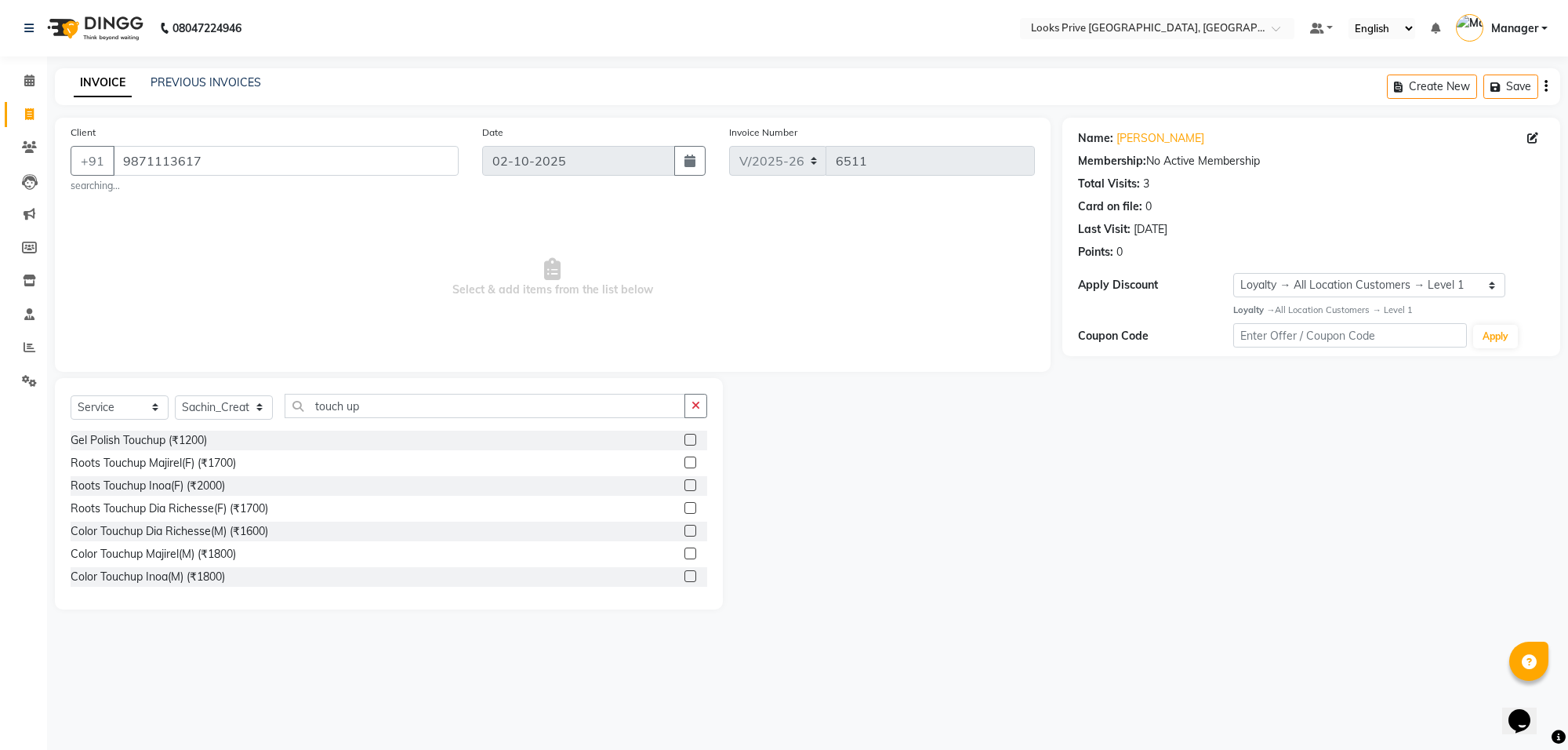
click at [229, 473] on div "Roots Touchup Majirel(F) (₹1700)" at bounding box center [388, 463] width 637 height 20
click at [229, 467] on div "Roots Touchup Majirel(F) (₹1700)" at bounding box center [153, 463] width 166 height 17
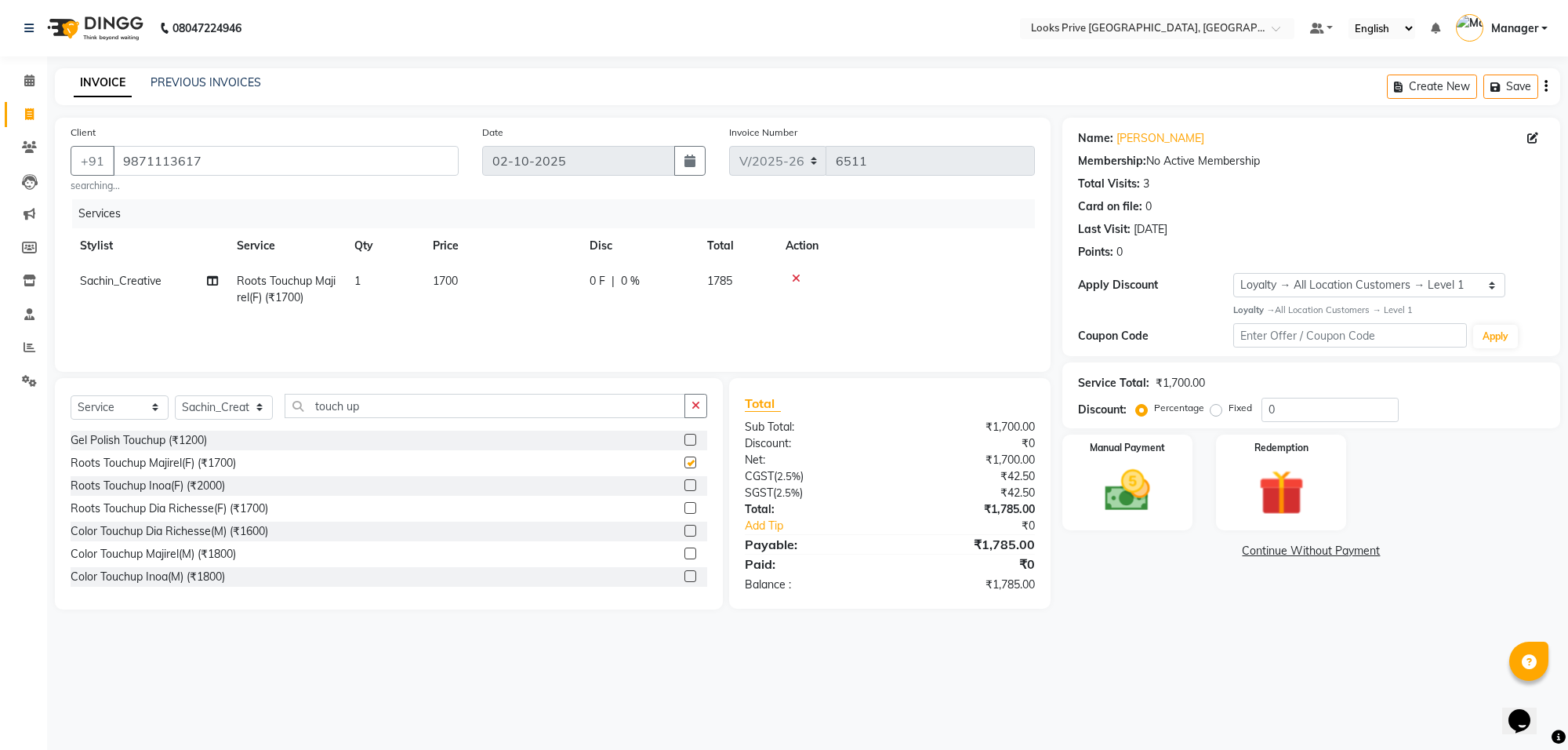
checkbox input "false"
click at [568, 311] on td "1700" at bounding box center [501, 289] width 157 height 52
select select "75850"
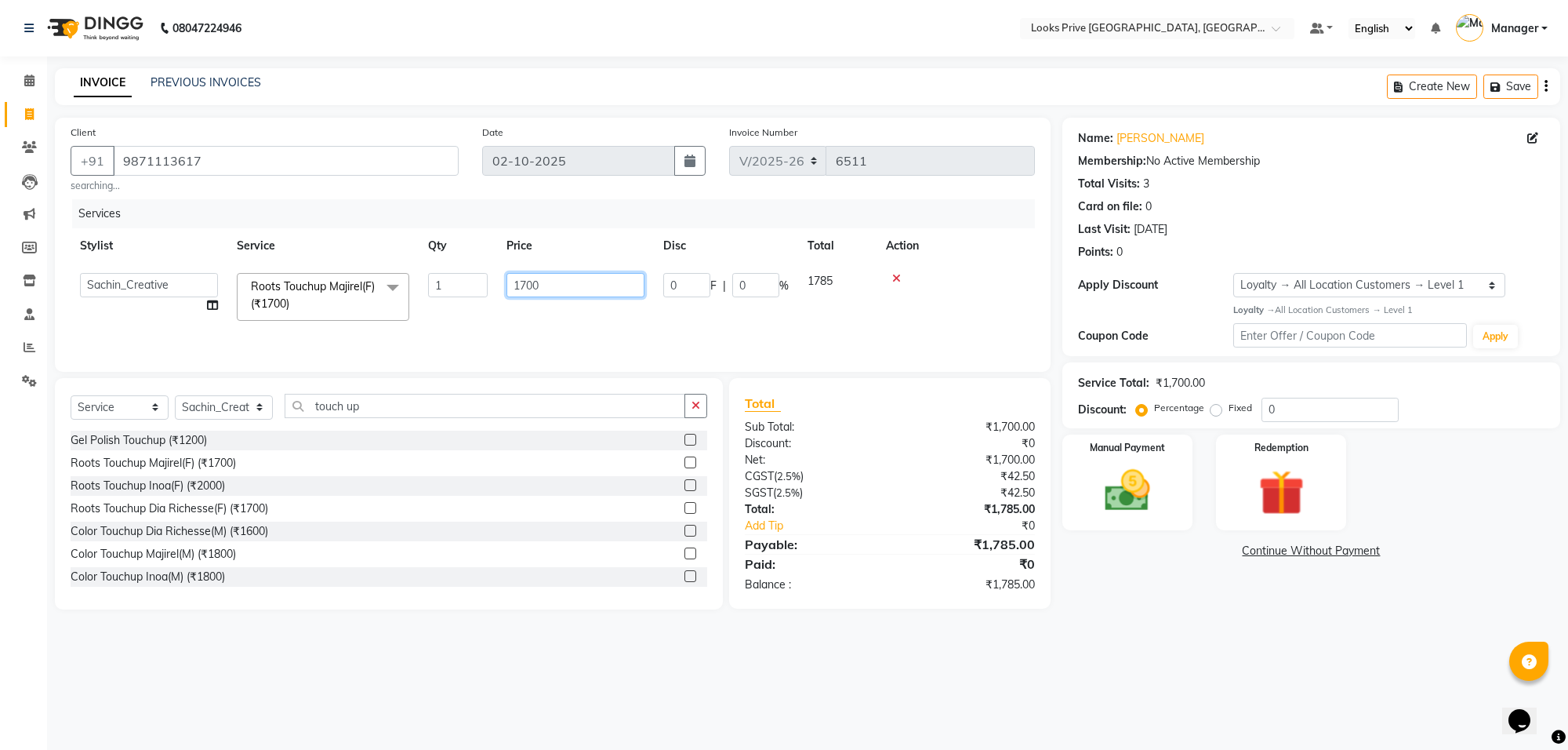
click at [571, 295] on input "1700" at bounding box center [575, 285] width 138 height 24
type input "1500"
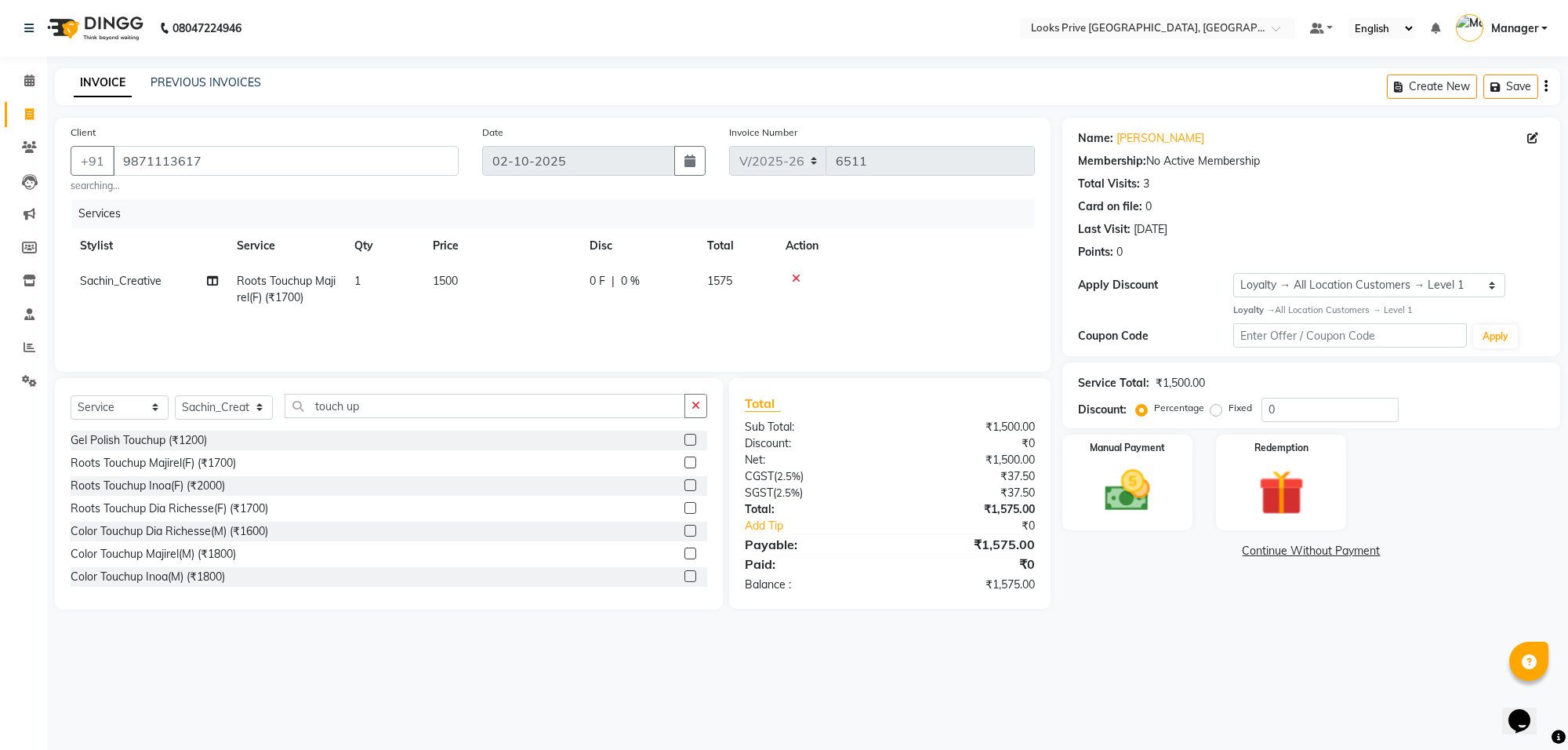
click at [1148, 705] on div "08047224946 Select Location × Looks Prive Rajouri Garden, New Delhi Default Pan…" at bounding box center [784, 375] width 1568 height 750
click at [1157, 487] on img at bounding box center [1128, 491] width 77 height 55
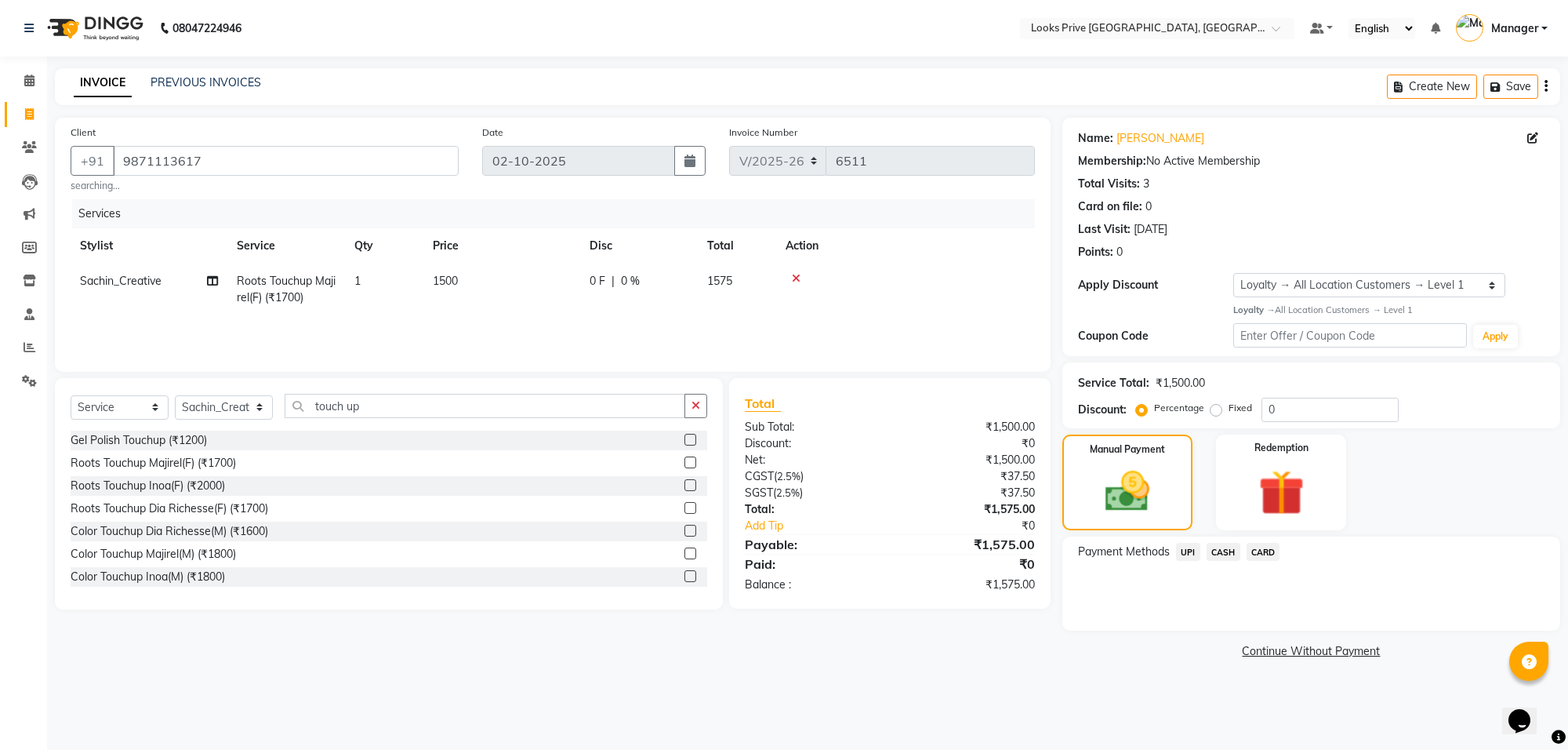
click at [1236, 550] on span "CASH" at bounding box center [1224, 551] width 34 height 18
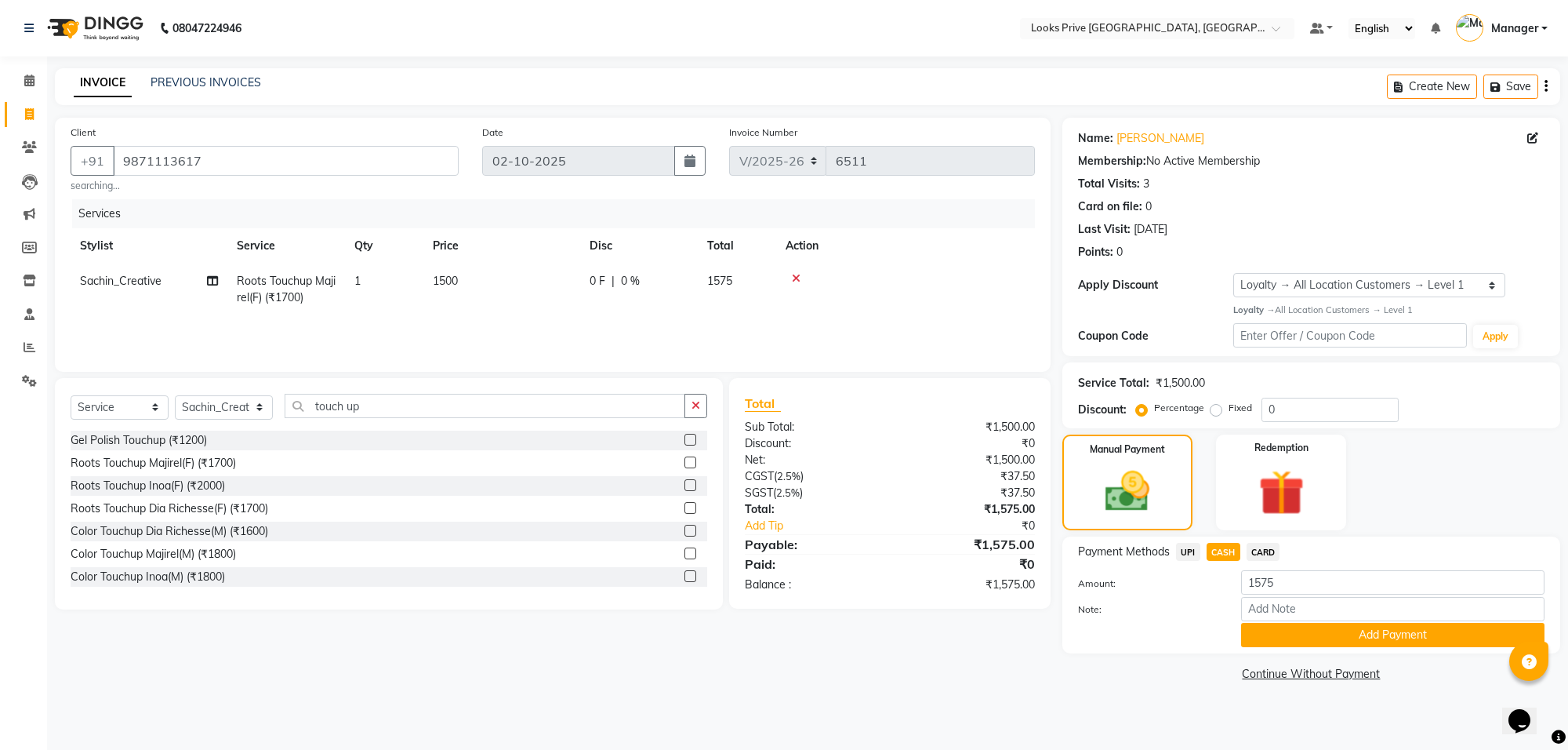
click at [585, 283] on td "0 F | 0 %" at bounding box center [639, 289] width 118 height 52
select select "75850"
click at [585, 283] on input "1500" at bounding box center [575, 285] width 138 height 24
type input "1500"
click at [1280, 629] on button "Add Payment" at bounding box center [1393, 635] width 304 height 24
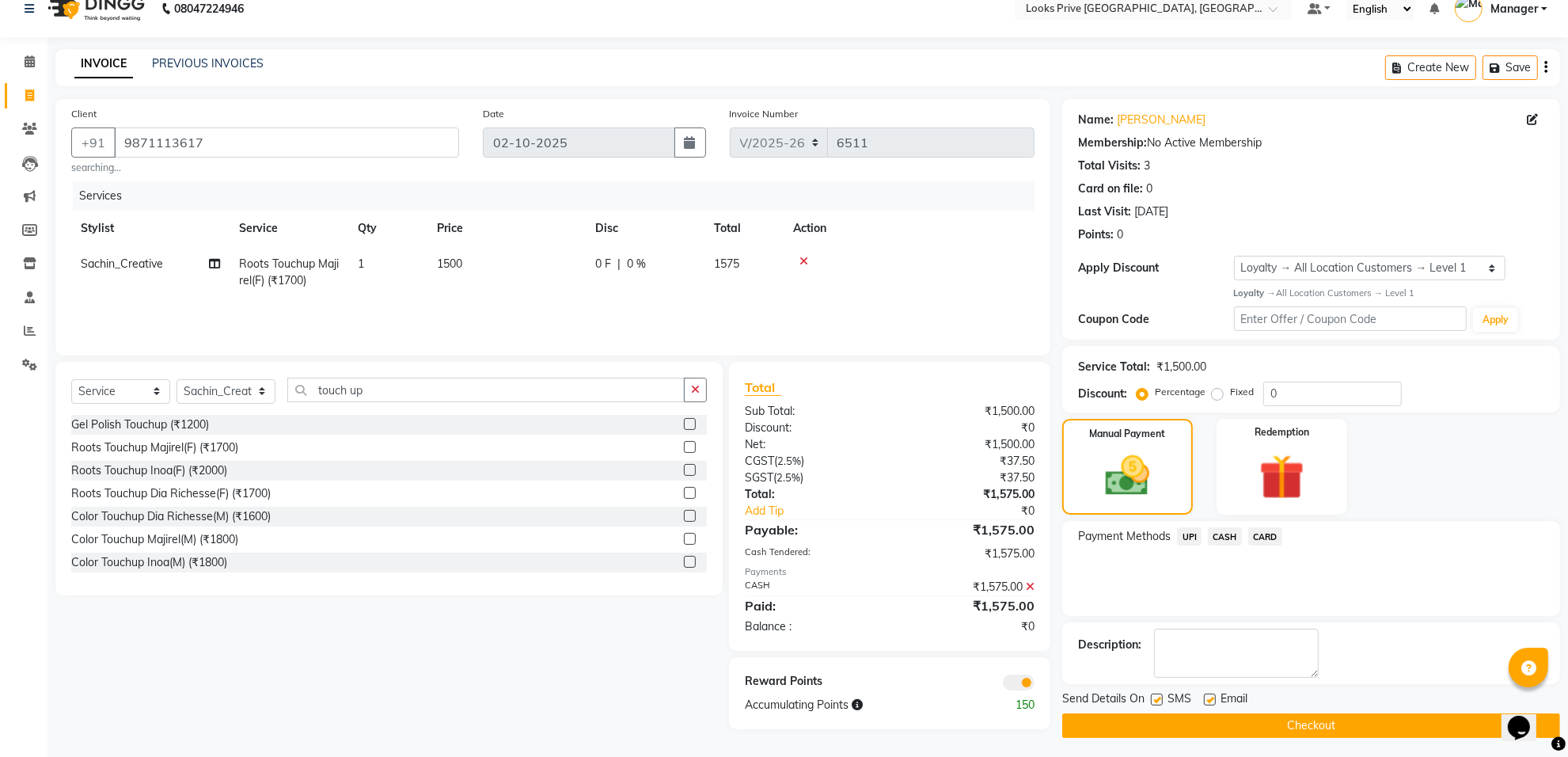
scroll to position [26, 0]
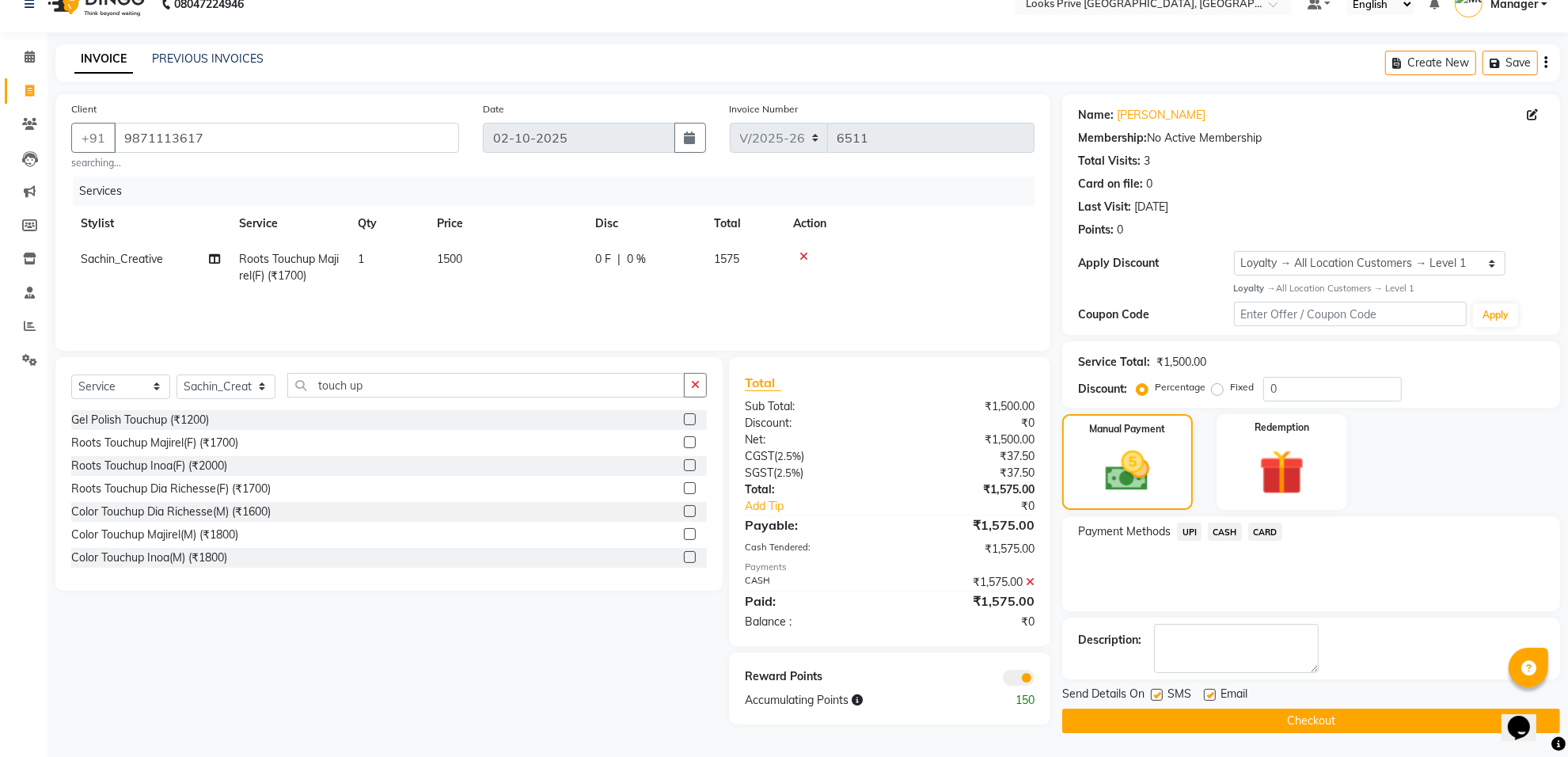
click at [1011, 678] on span at bounding box center [1018, 677] width 31 height 16
click at [1034, 680] on input "checkbox" at bounding box center [1034, 680] width 0 height 0
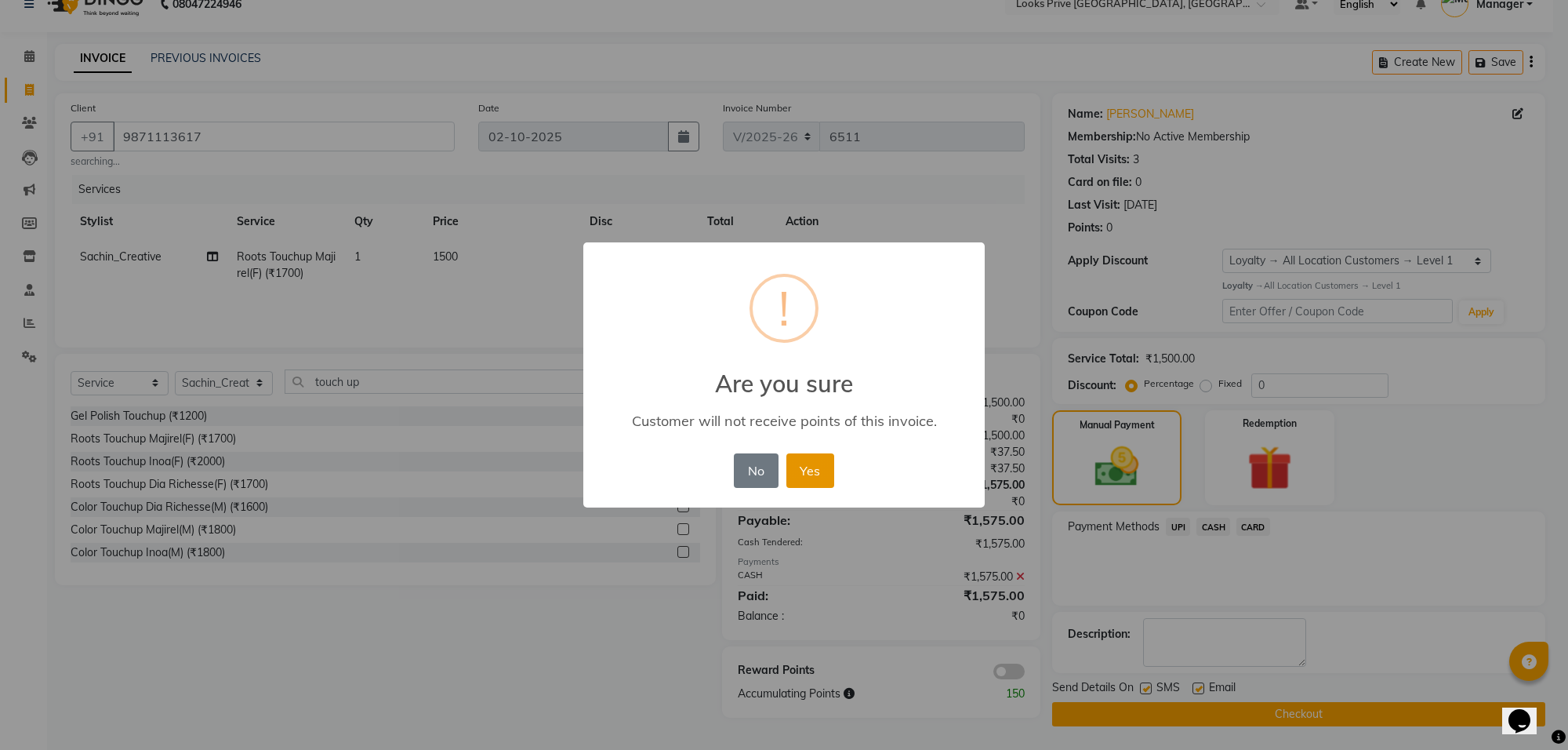
click at [803, 465] on button "Yes" at bounding box center [810, 471] width 48 height 35
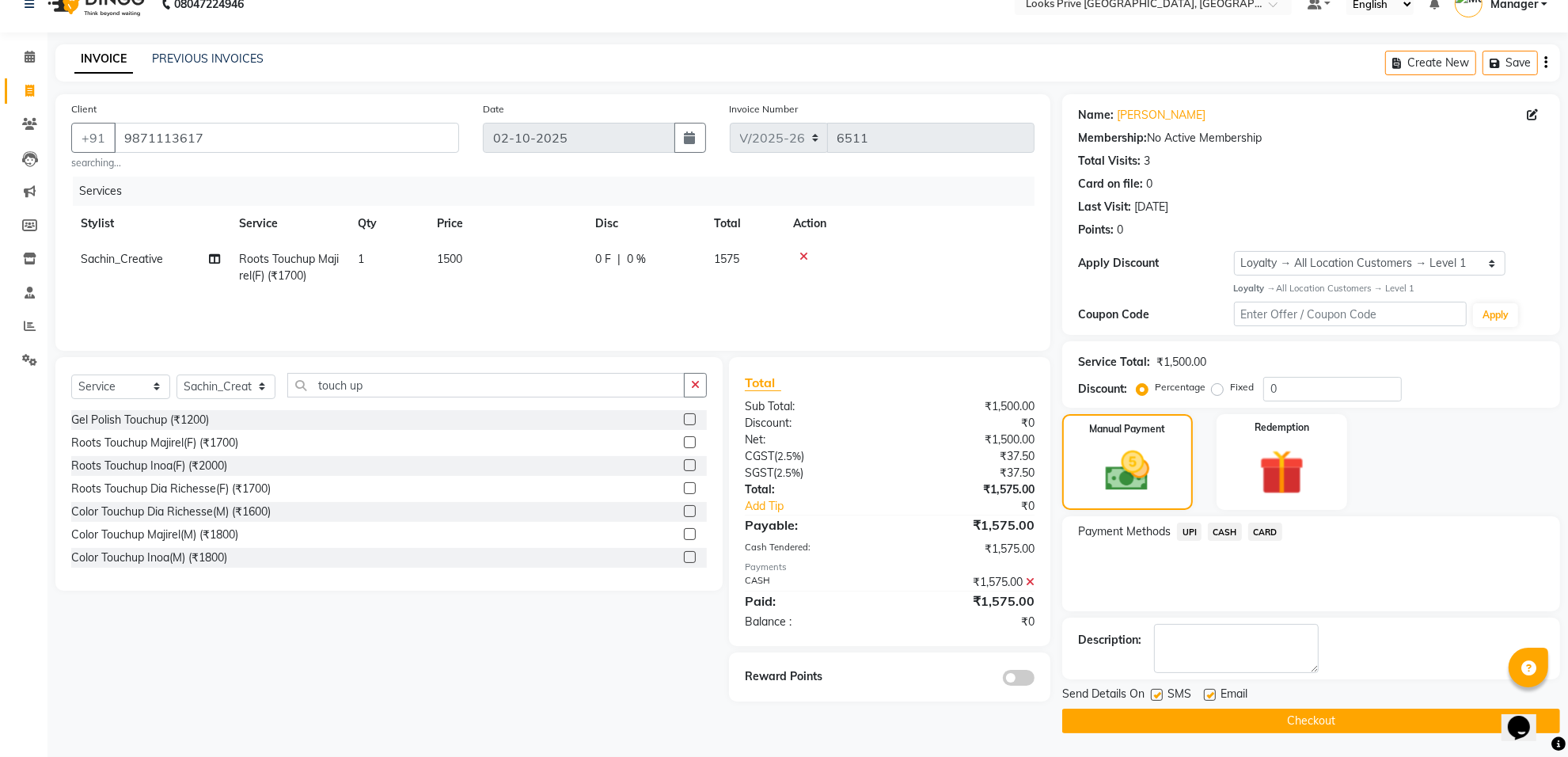
click at [1106, 701] on span "Send Details On" at bounding box center [1104, 695] width 83 height 20
click at [1109, 717] on button "Checkout" at bounding box center [1312, 721] width 498 height 25
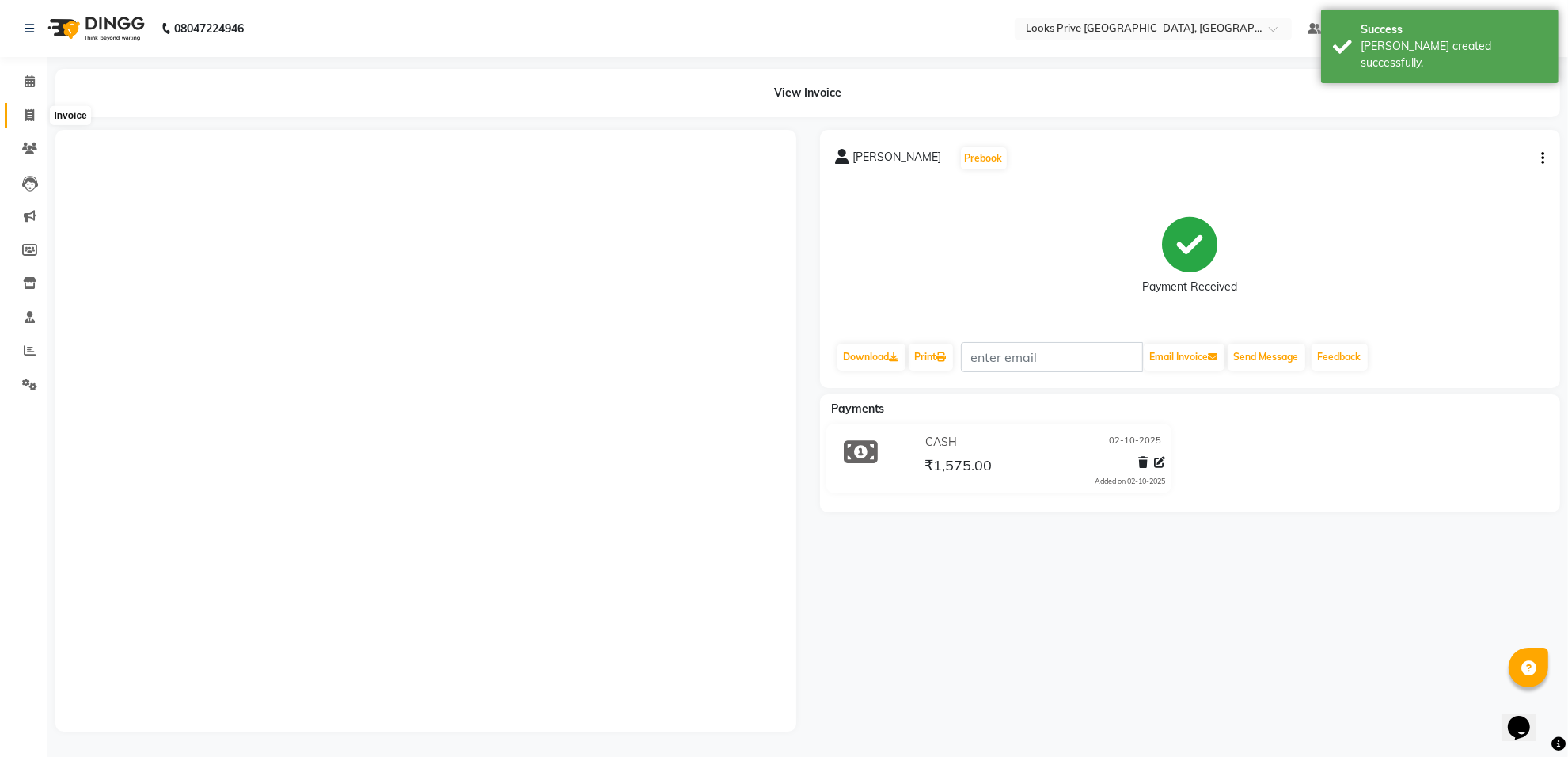
click at [22, 107] on span at bounding box center [29, 116] width 28 height 18
select select "8127"
select select "service"
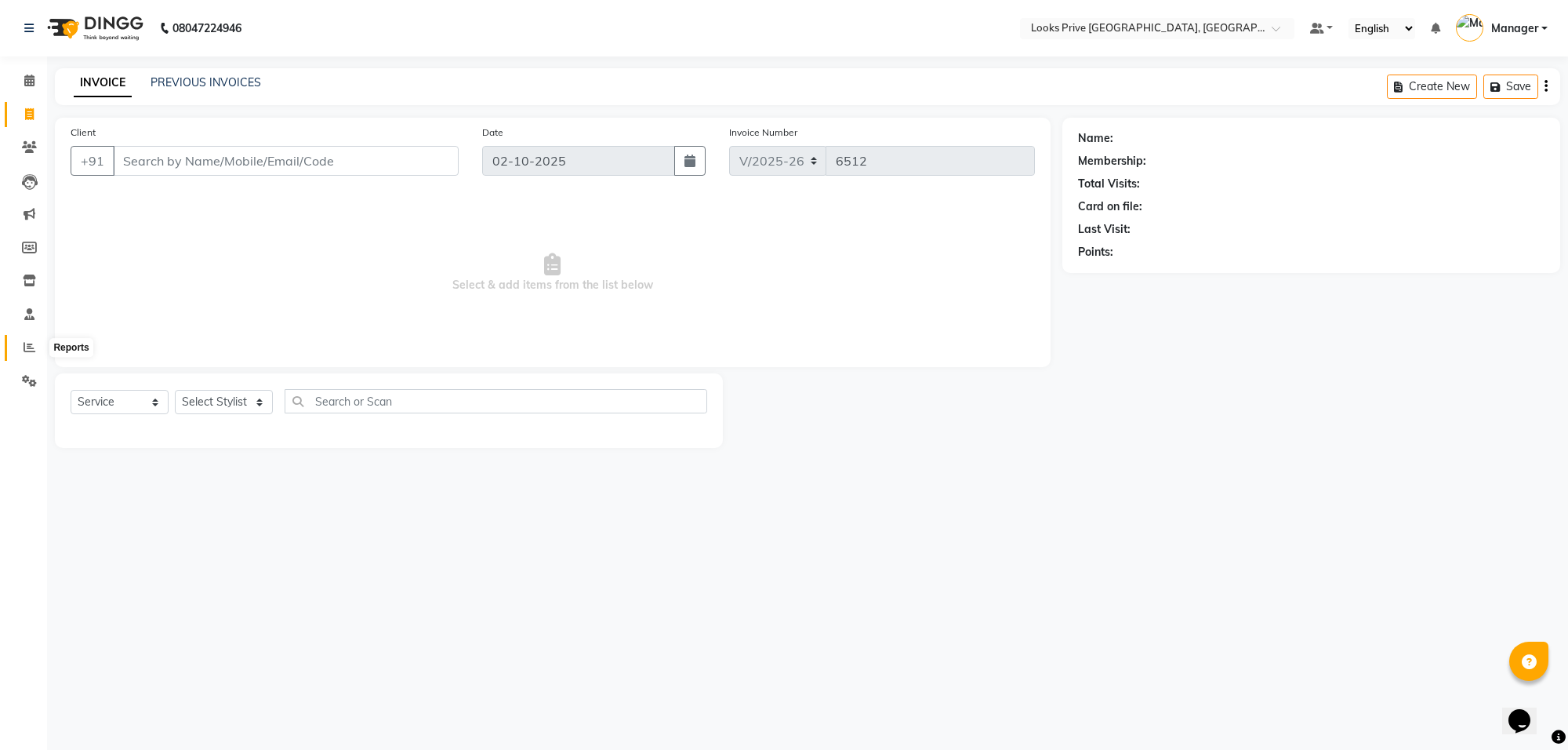
click at [17, 339] on span at bounding box center [29, 347] width 27 height 18
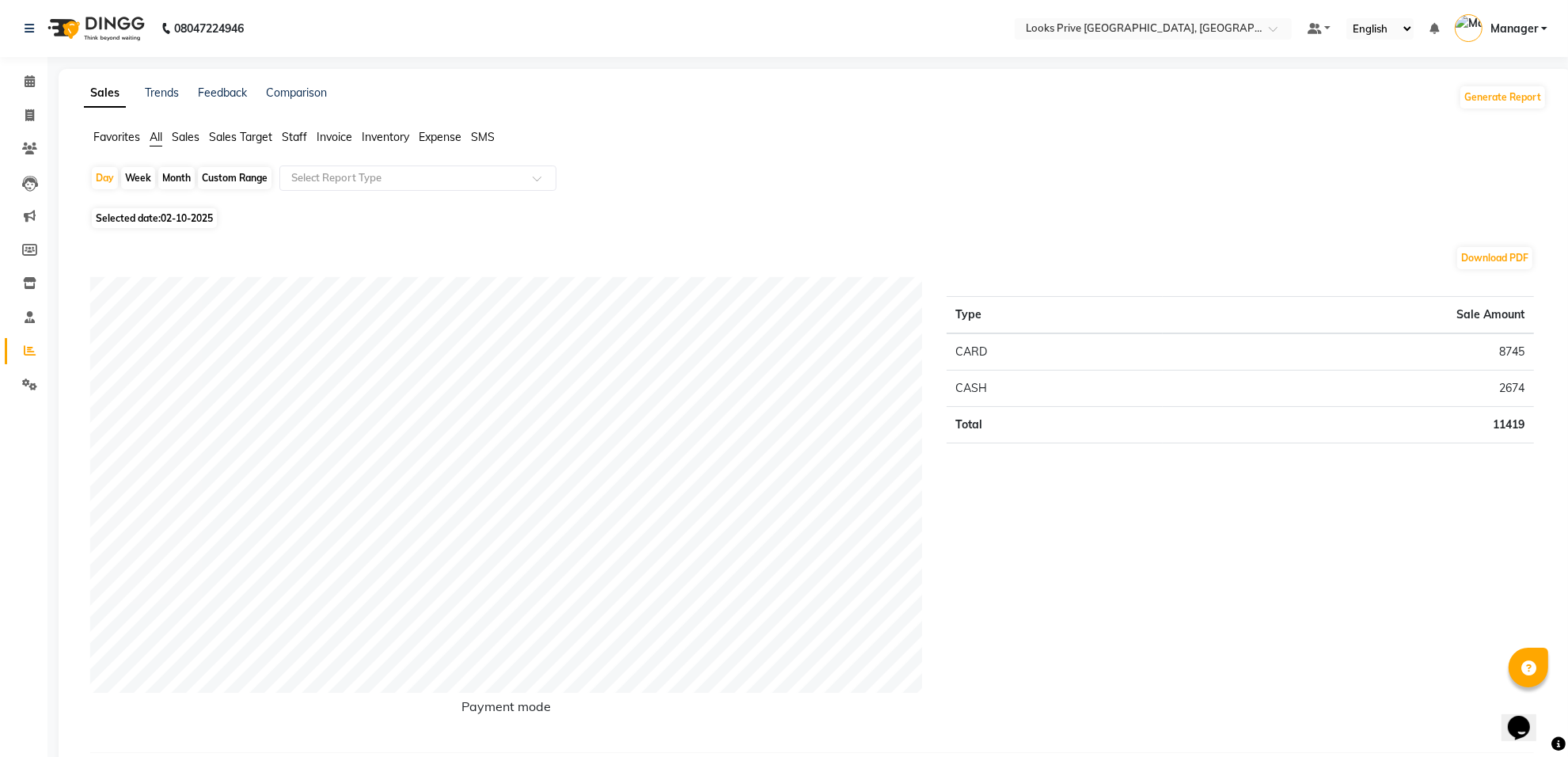
click at [297, 136] on span "Staff" at bounding box center [294, 137] width 26 height 14
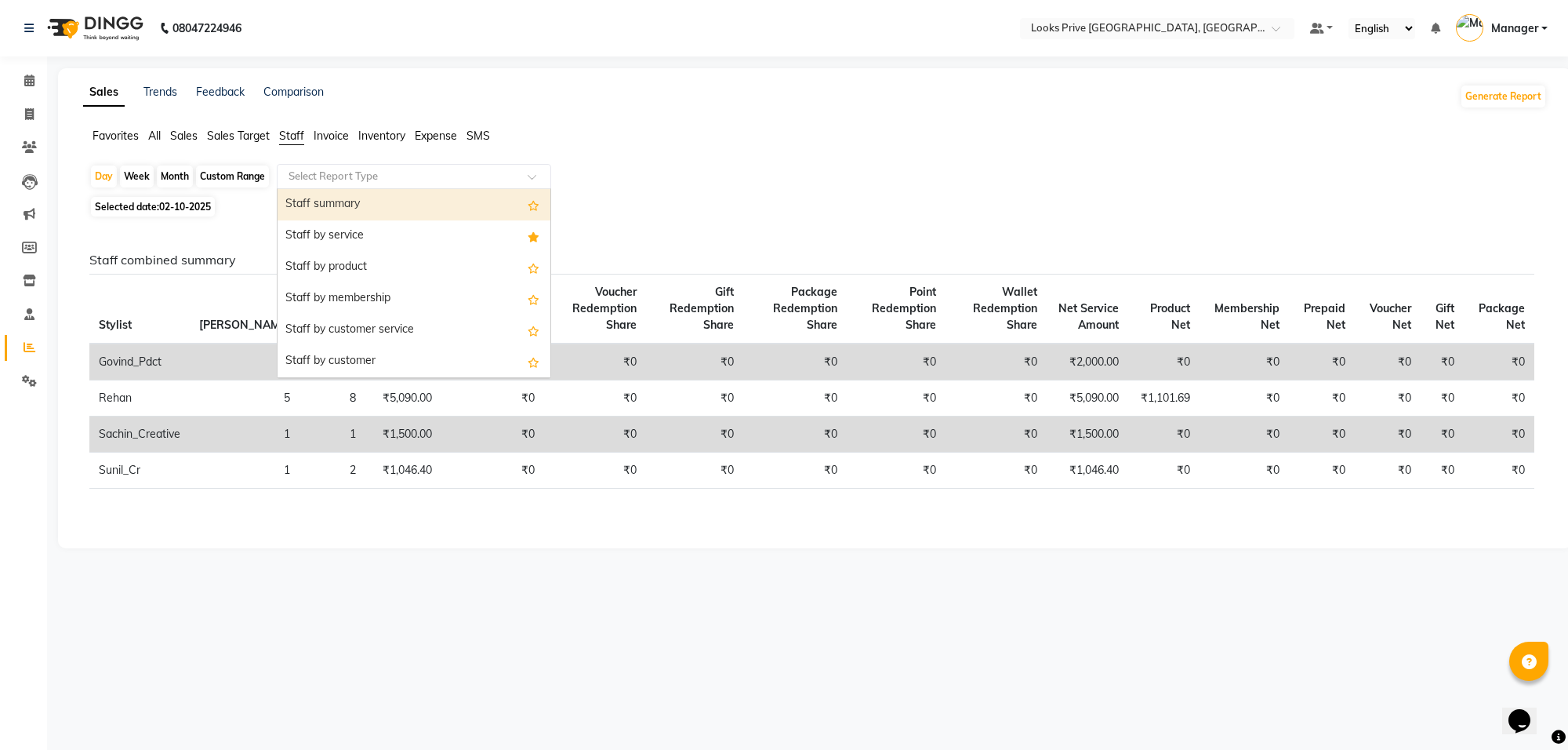
click at [335, 177] on input "text" at bounding box center [398, 176] width 226 height 16
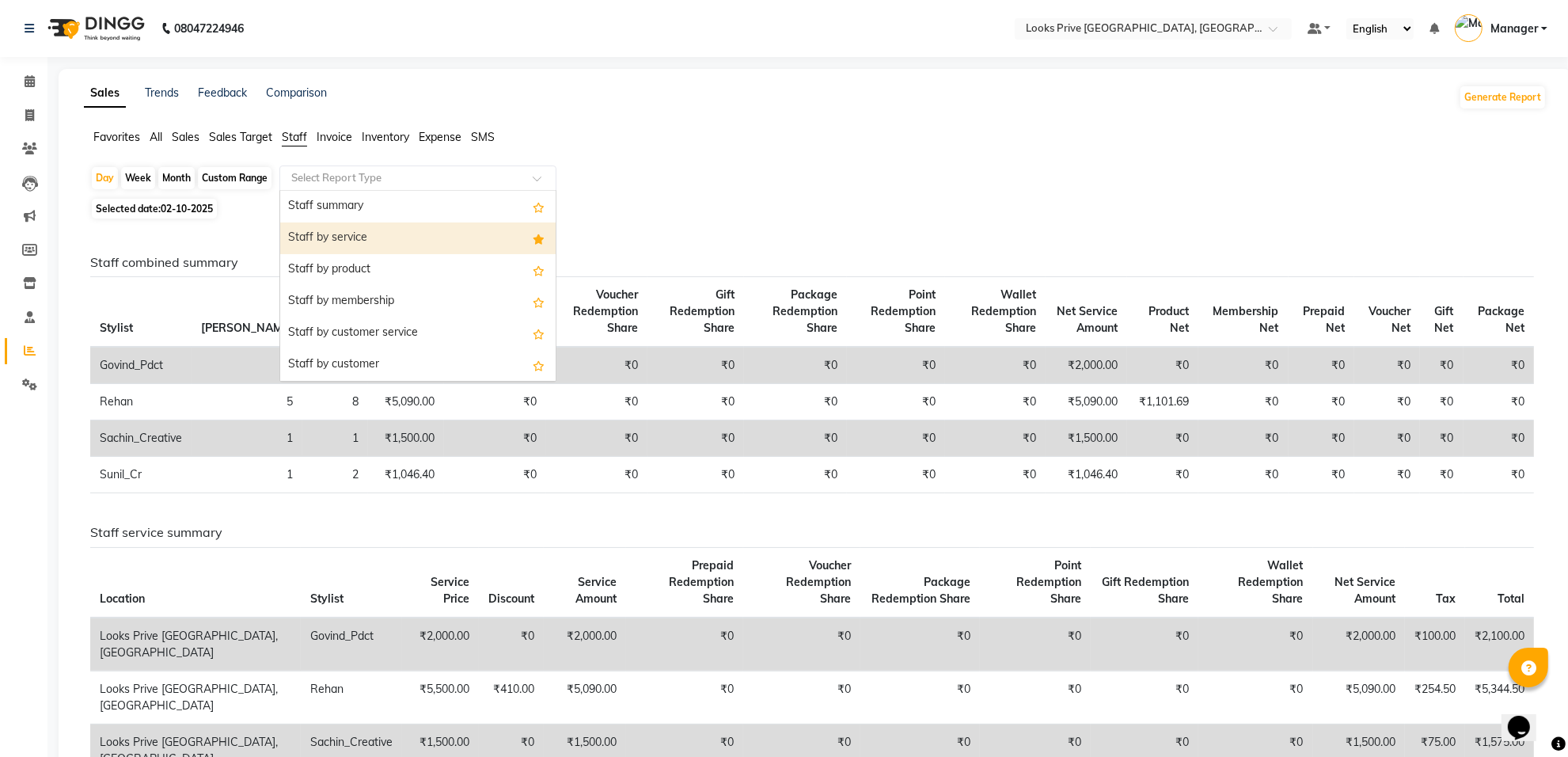
click at [317, 239] on div "Staff by service" at bounding box center [418, 237] width 275 height 31
select select "full_report"
select select "csv"
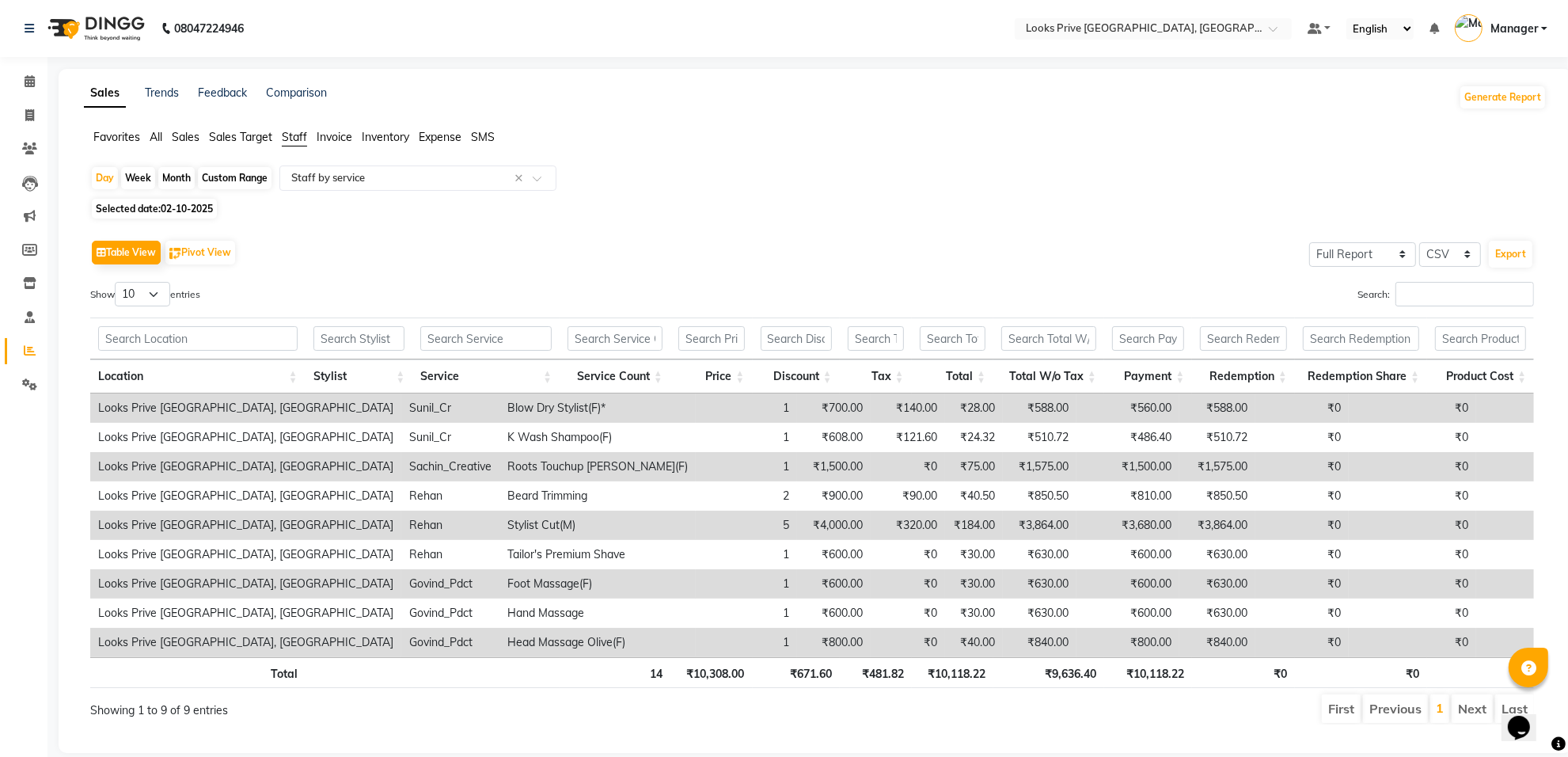
click at [183, 216] on span "Selected date: 02-10-2025" at bounding box center [155, 208] width 125 height 20
select select "10"
select select "2025"
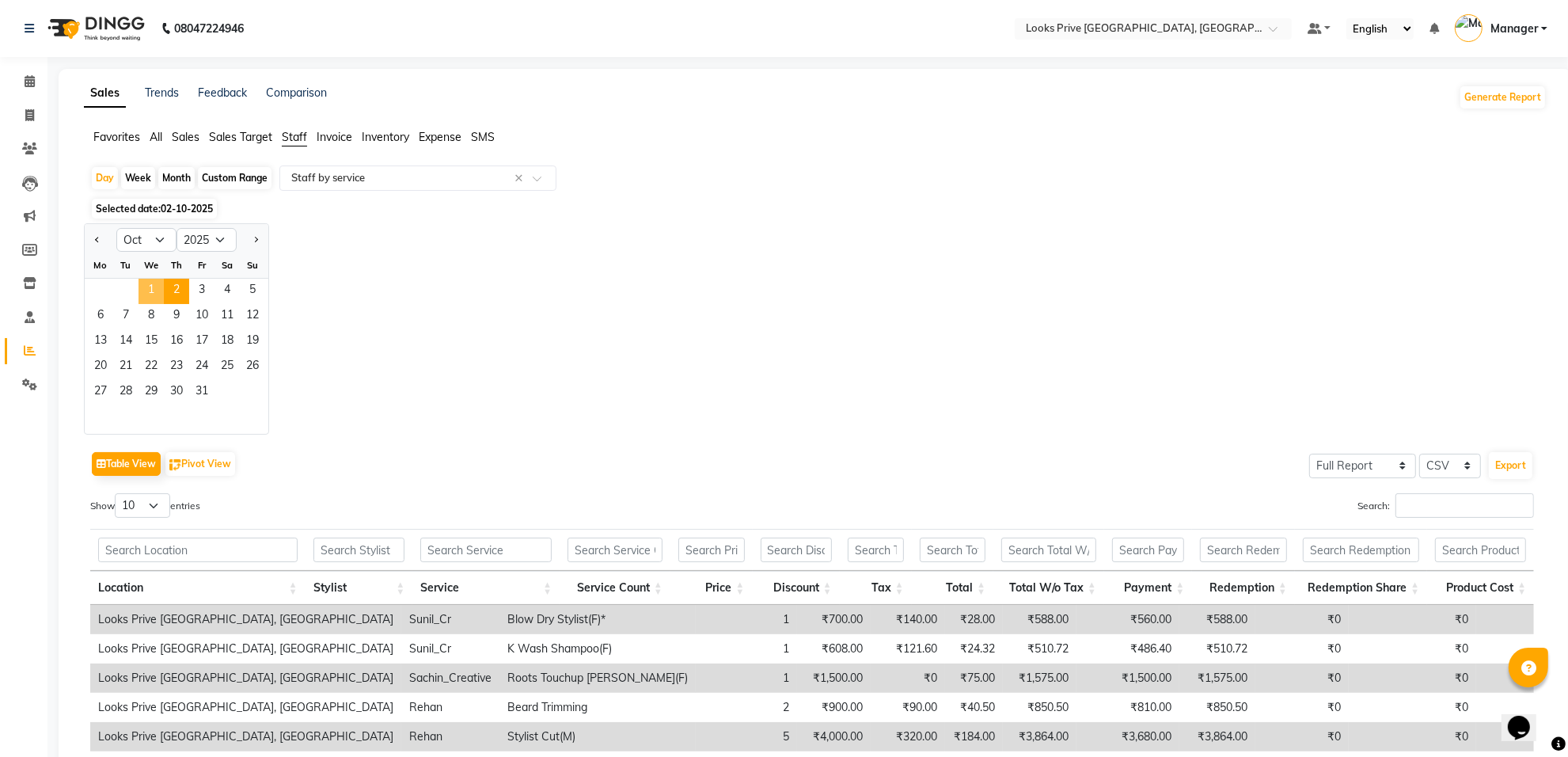
click at [155, 293] on span "1" at bounding box center [151, 291] width 26 height 26
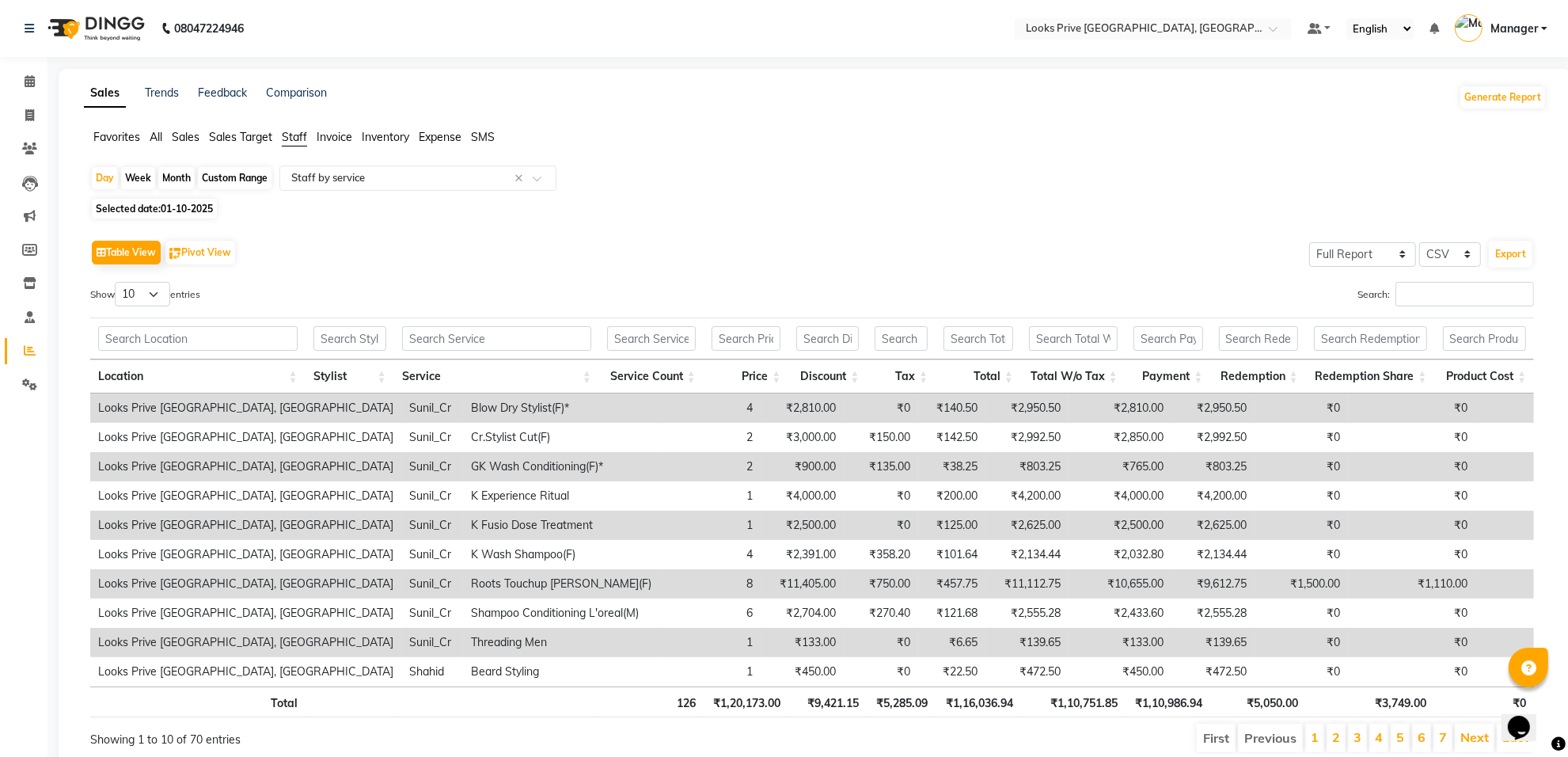
scroll to position [66, 0]
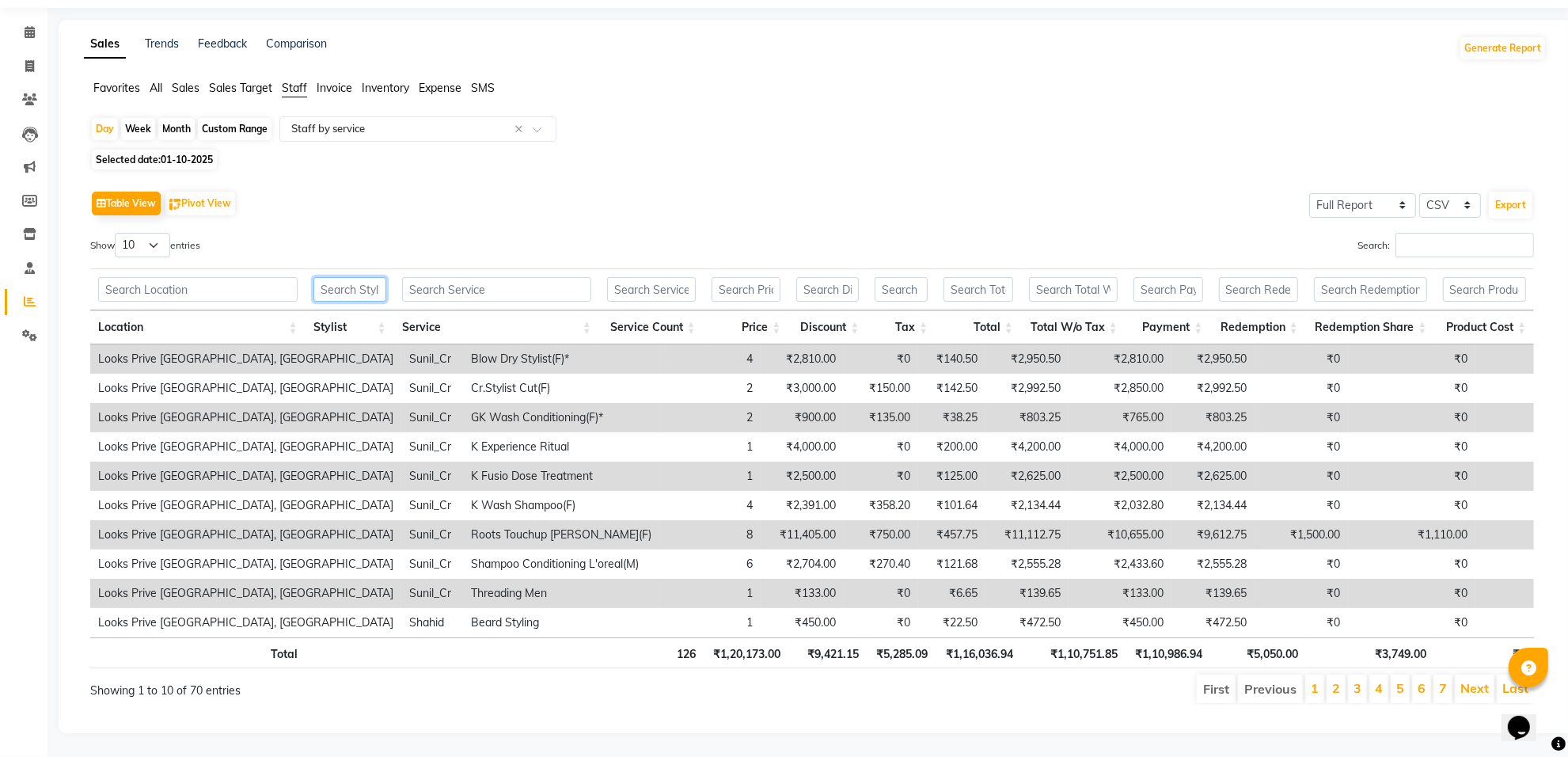
click at [352, 277] on input "text" at bounding box center [349, 290] width 73 height 25
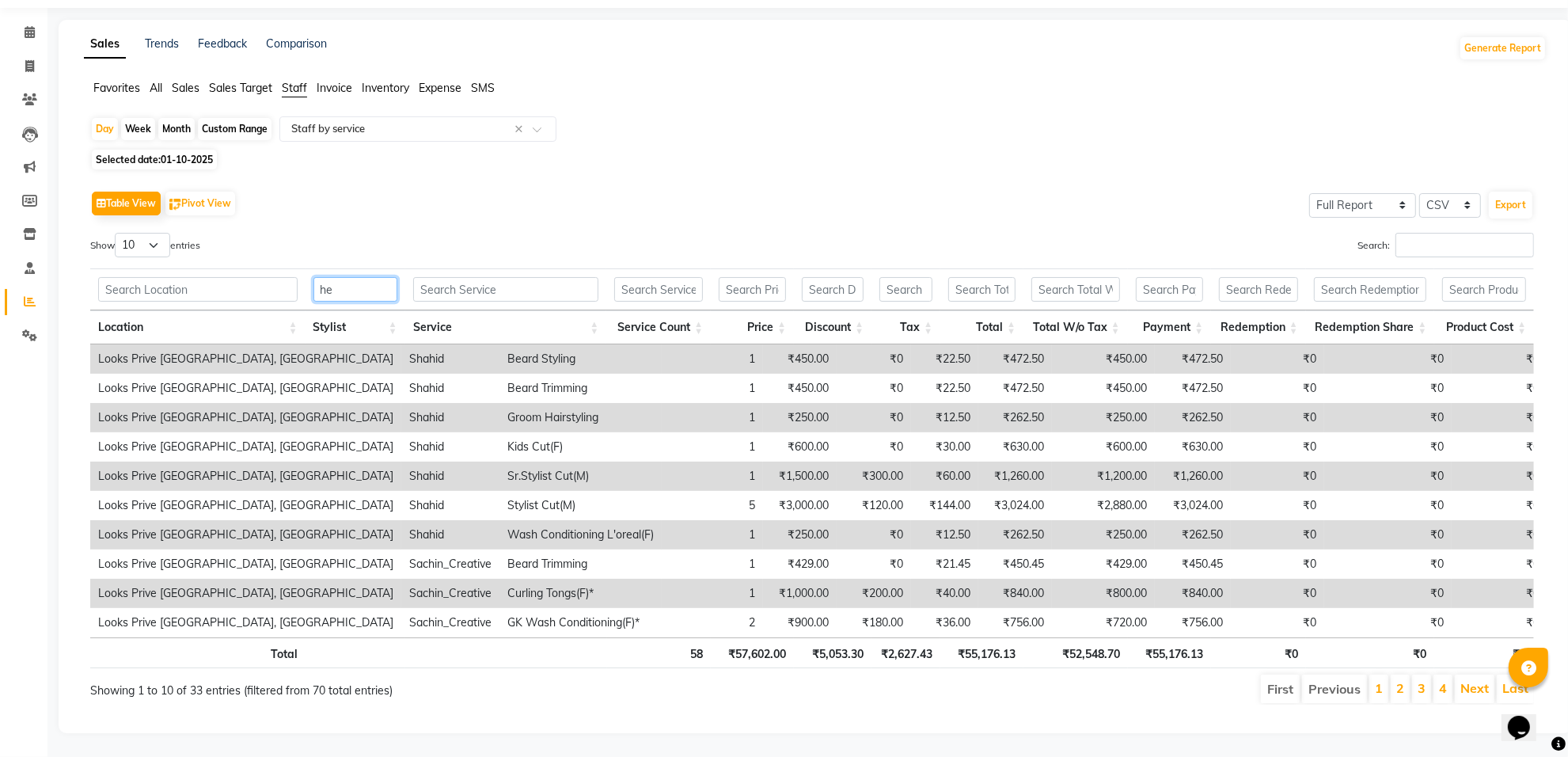
scroll to position [0, 0]
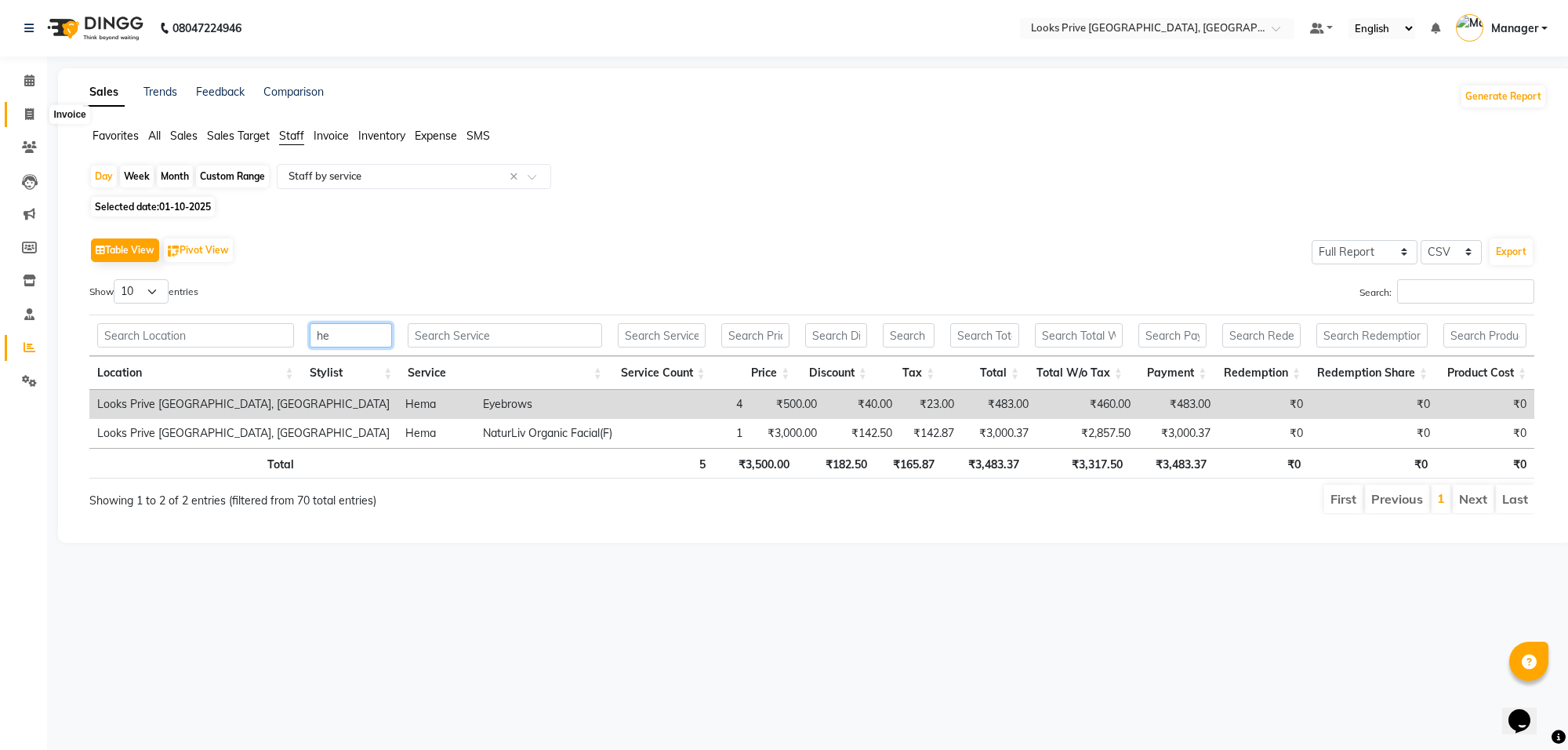
type input "he"
click at [30, 121] on span at bounding box center [29, 115] width 27 height 18
select select "8127"
select select "service"
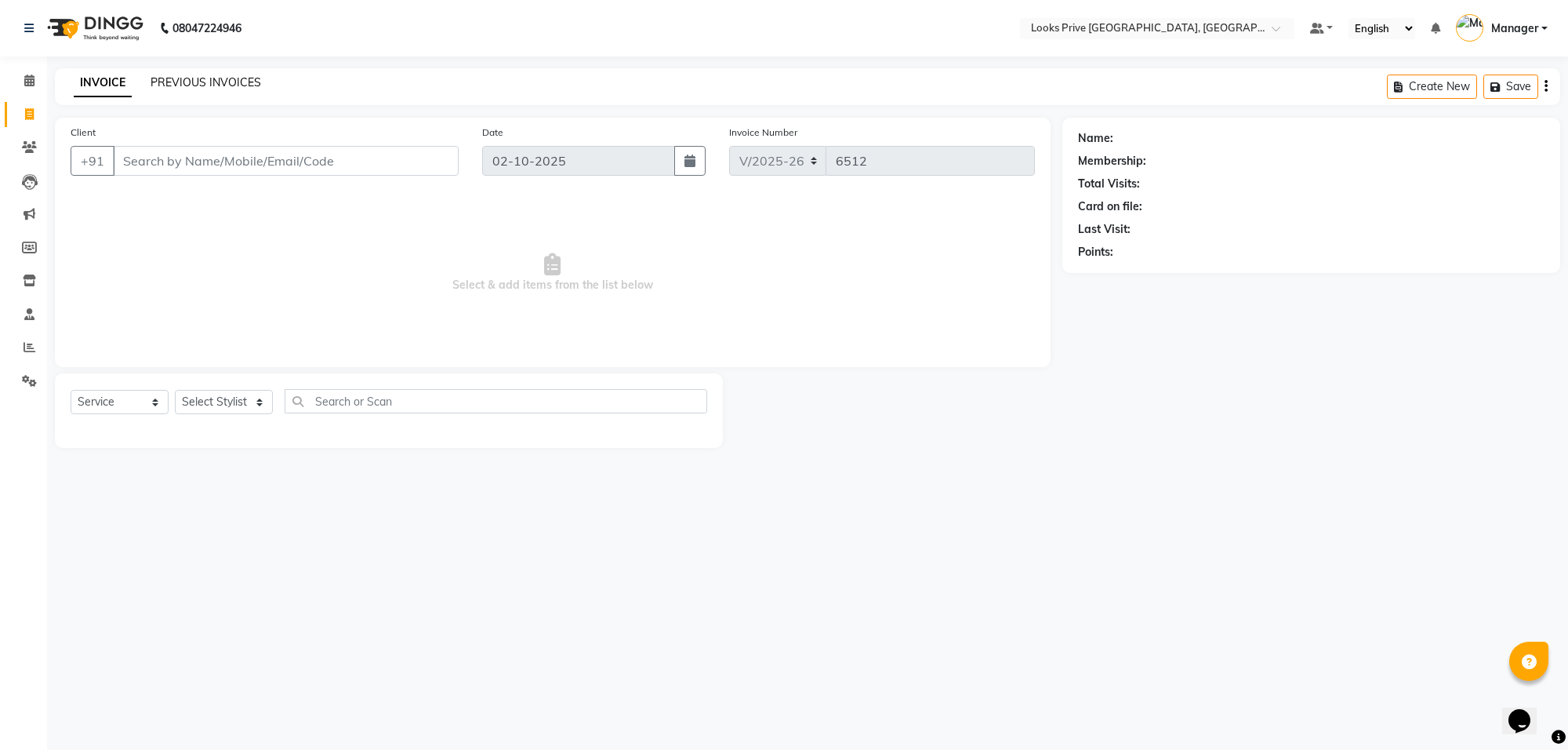
click at [192, 88] on link "PREVIOUS INVOICES" at bounding box center [206, 82] width 111 height 14
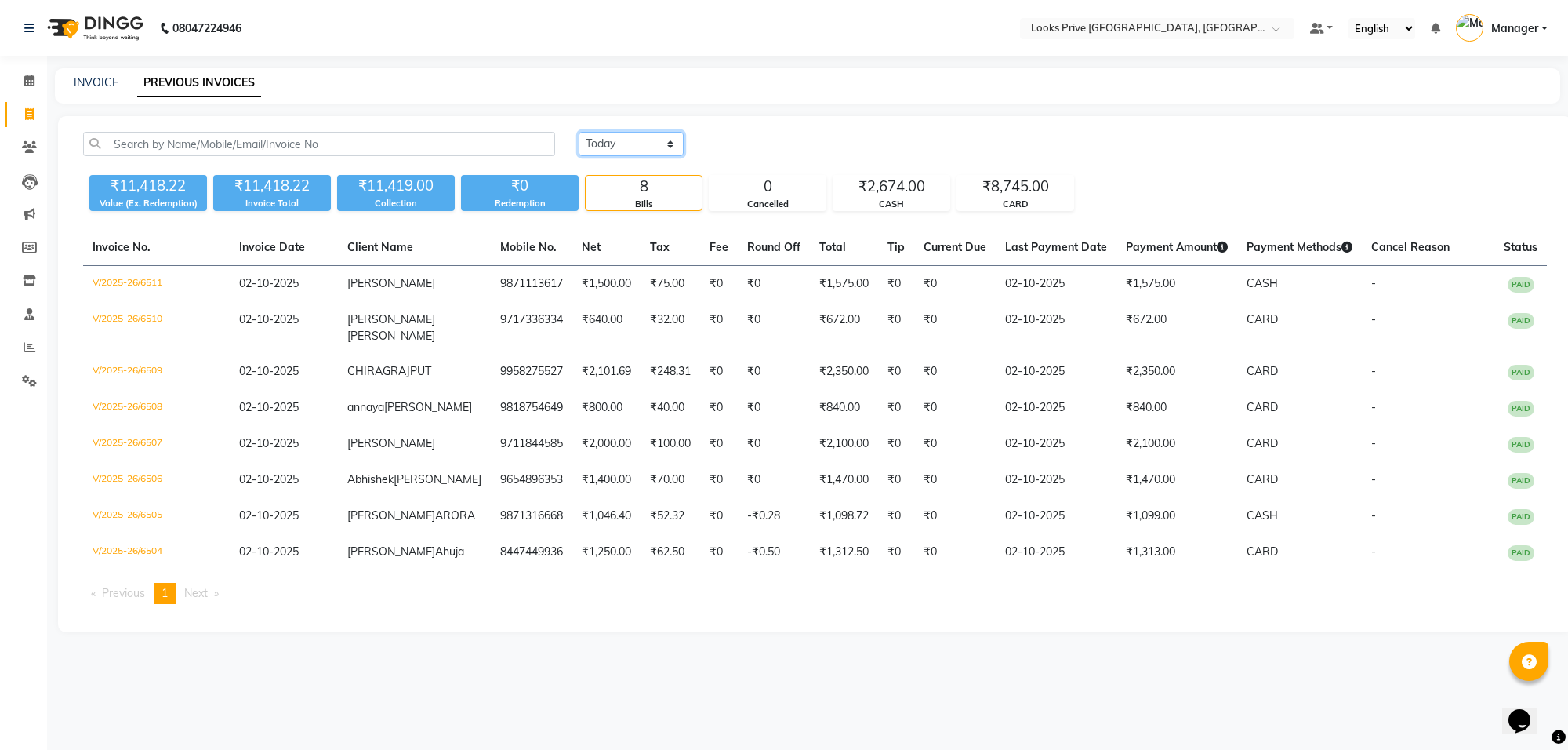
drag, startPoint x: 645, startPoint y: 147, endPoint x: 626, endPoint y: 154, distance: 20.2
click at [641, 147] on select "Today Yesterday Custom Range" at bounding box center [631, 144] width 105 height 24
select select "yesterday"
click at [578, 132] on select "Today Yesterday Custom Range" at bounding box center [631, 144] width 105 height 24
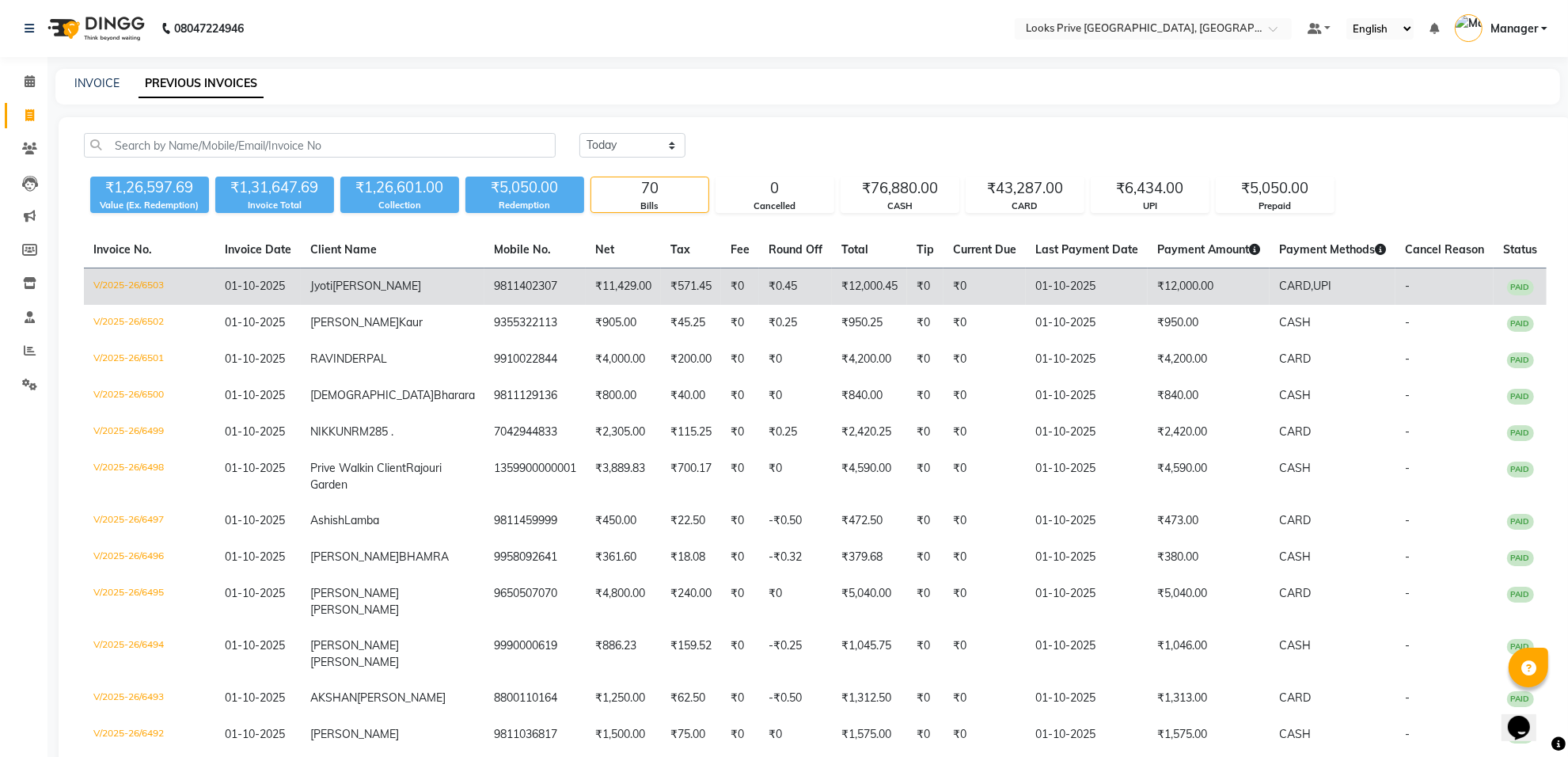
click at [661, 305] on td "₹571.45" at bounding box center [690, 287] width 60 height 37
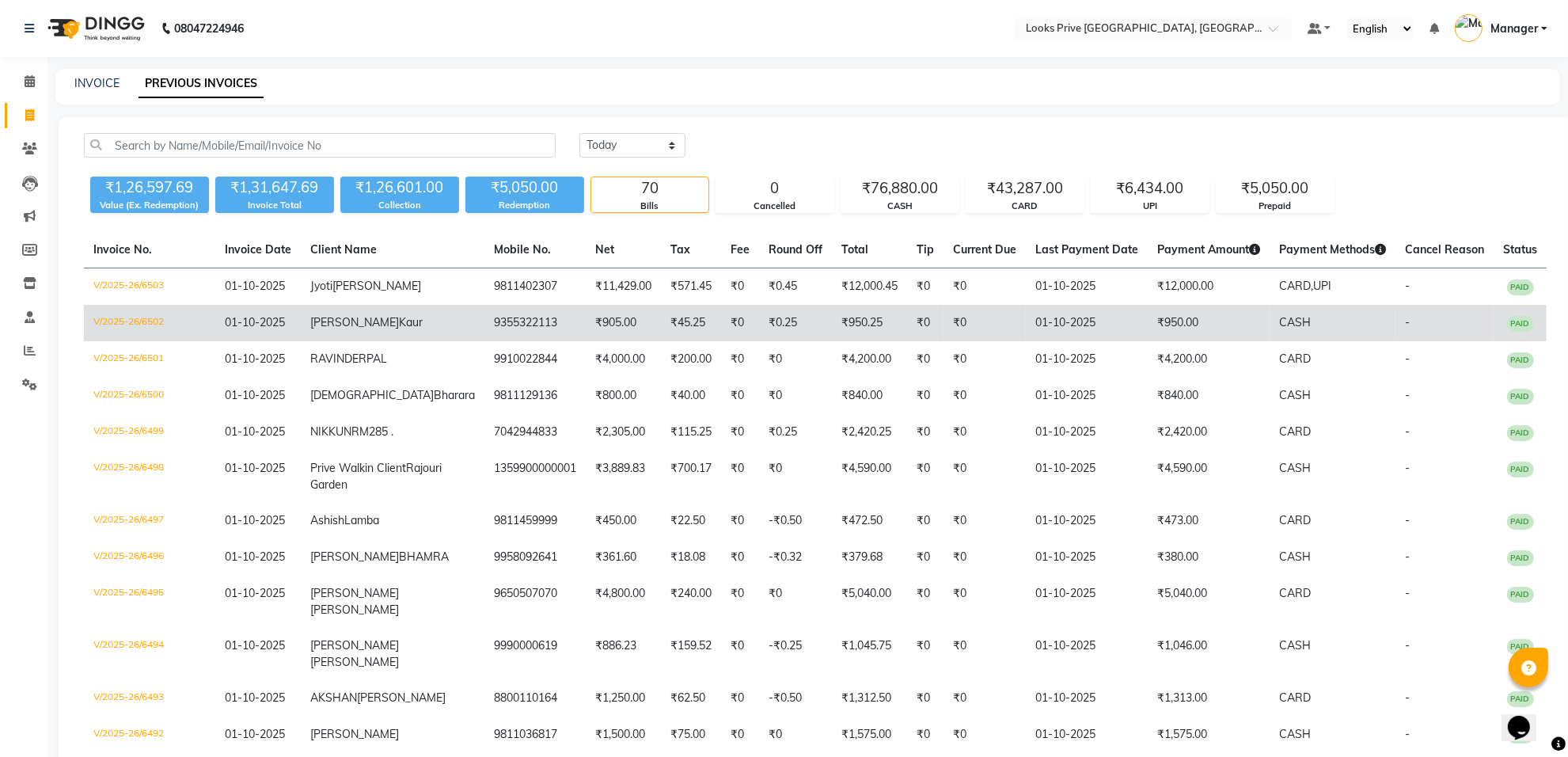
click at [484, 341] on td "9355322113" at bounding box center [535, 323] width 102 height 36
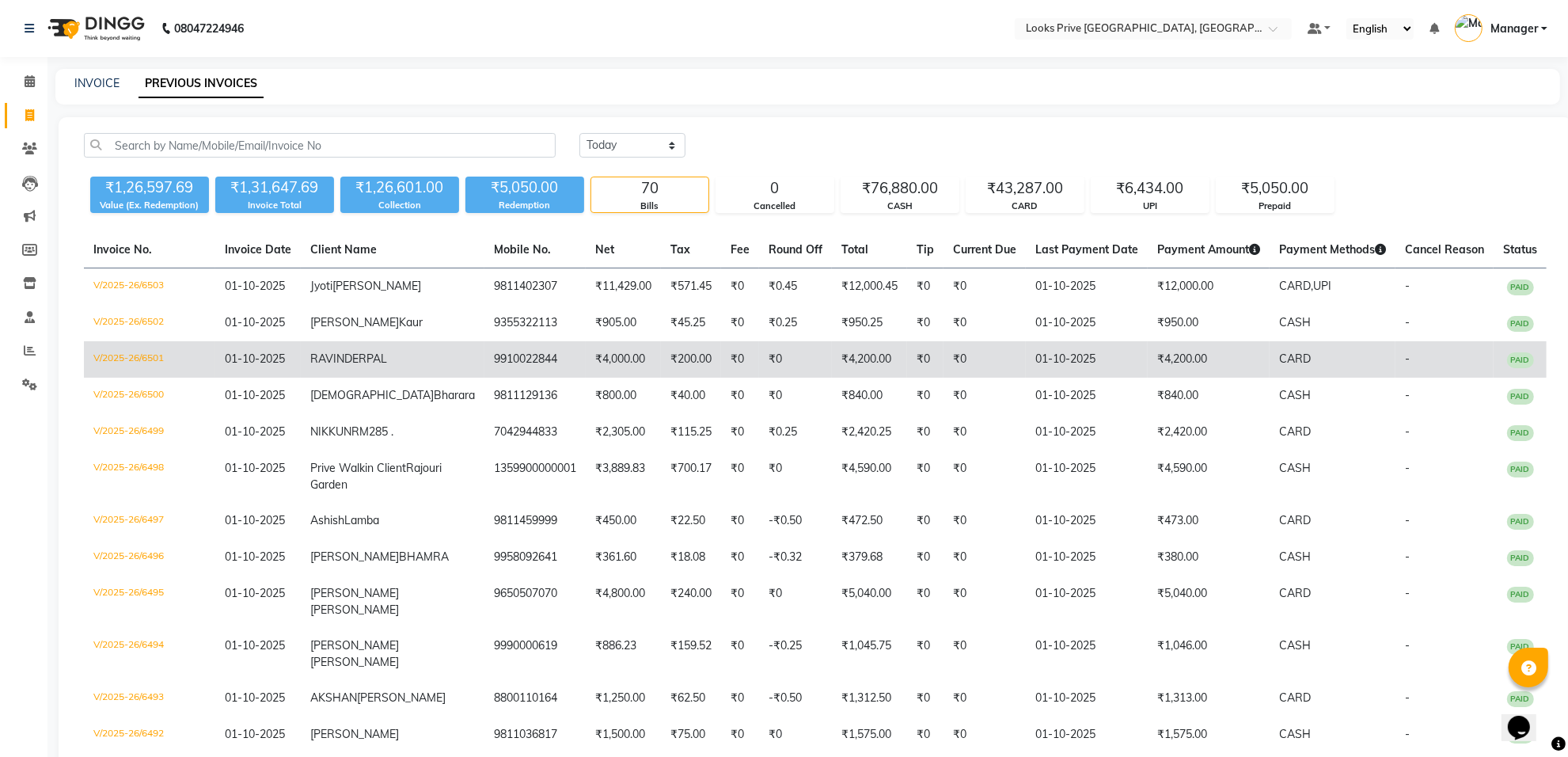
click at [491, 378] on td "9910022844" at bounding box center [535, 359] width 102 height 36
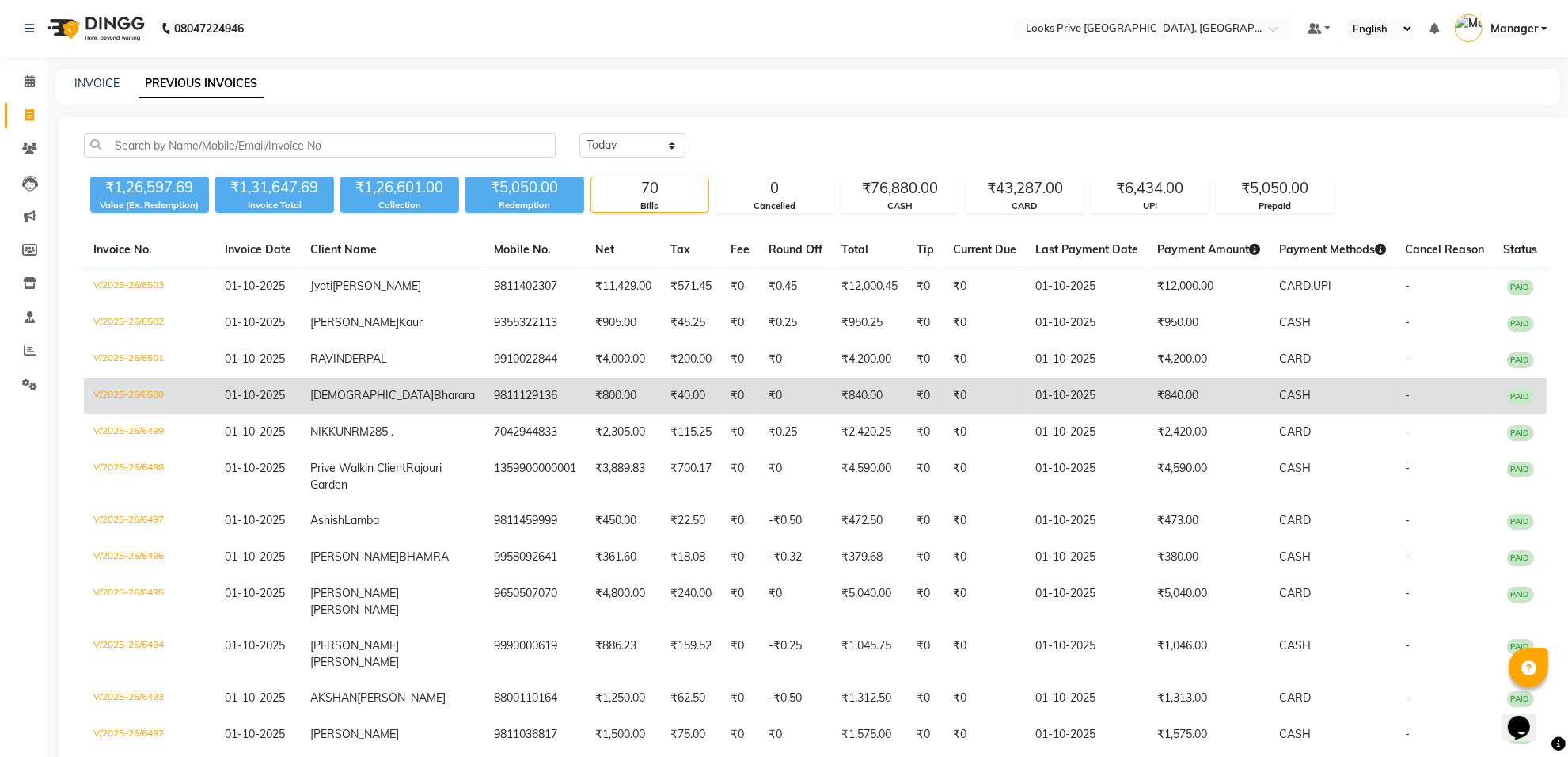
click at [586, 414] on td "₹800.00" at bounding box center [623, 396] width 75 height 36
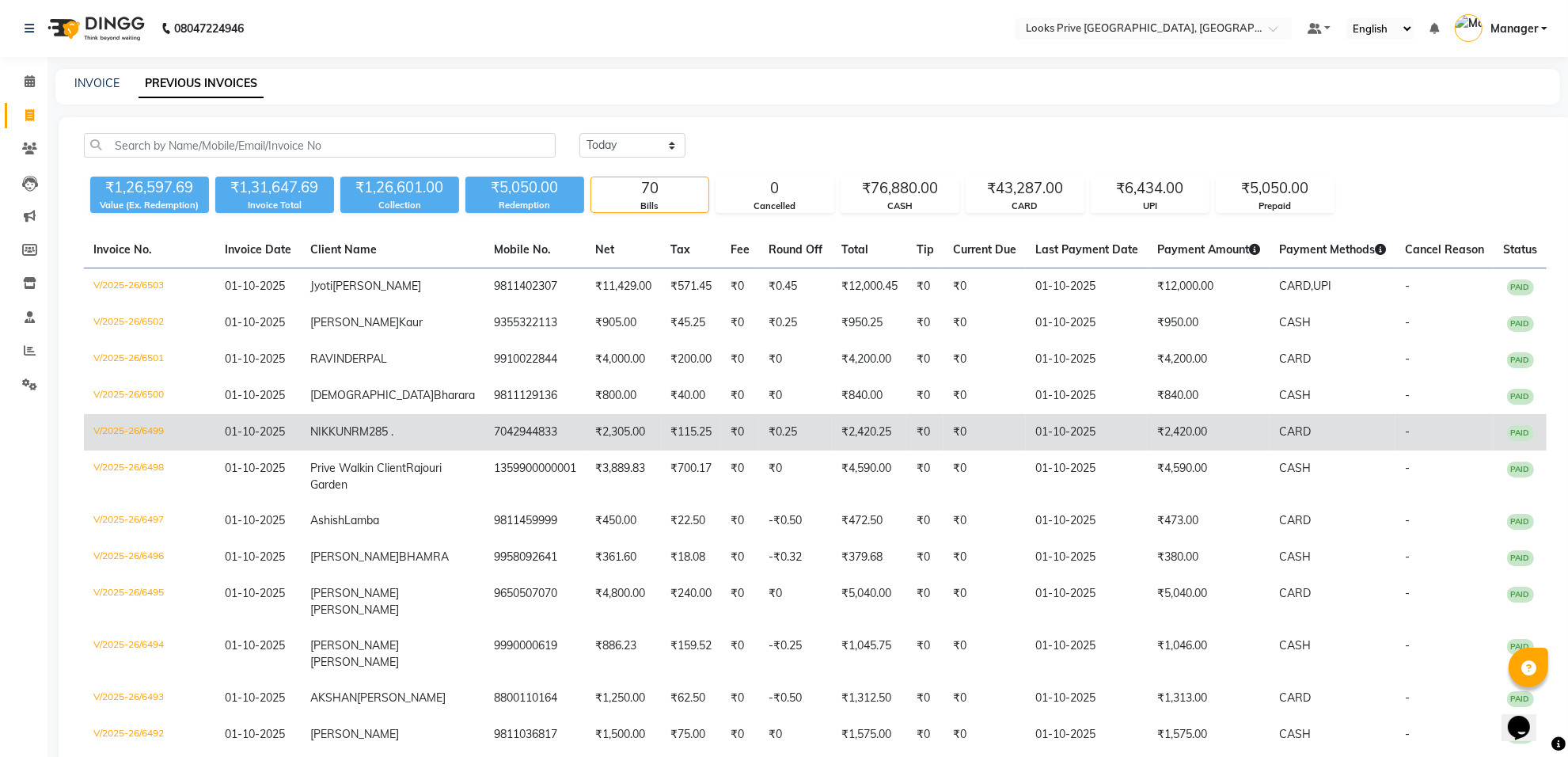
click at [595, 450] on td "₹2,305.00" at bounding box center [623, 432] width 75 height 36
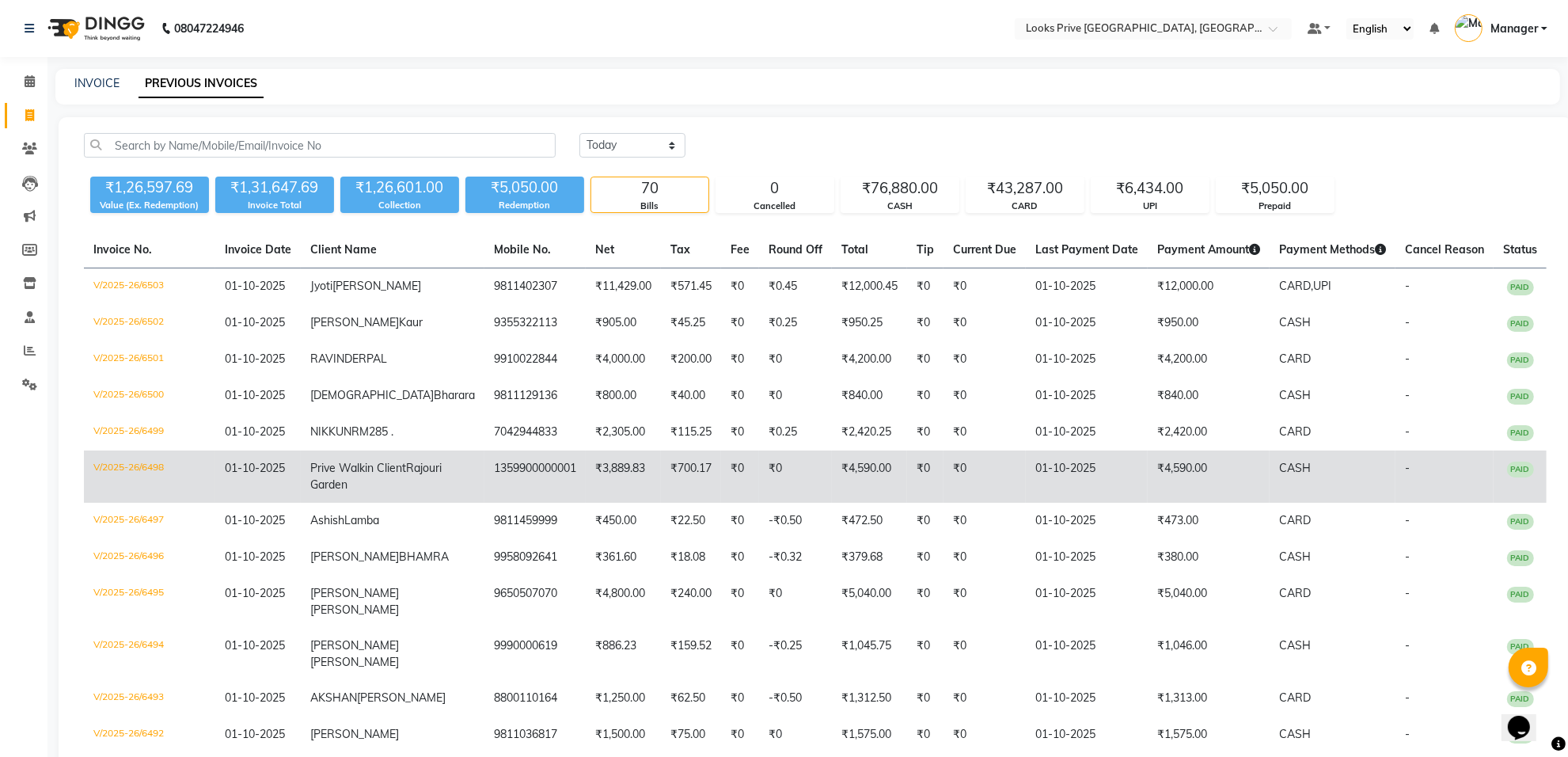
click at [487, 502] on td "1359900000001" at bounding box center [535, 476] width 102 height 52
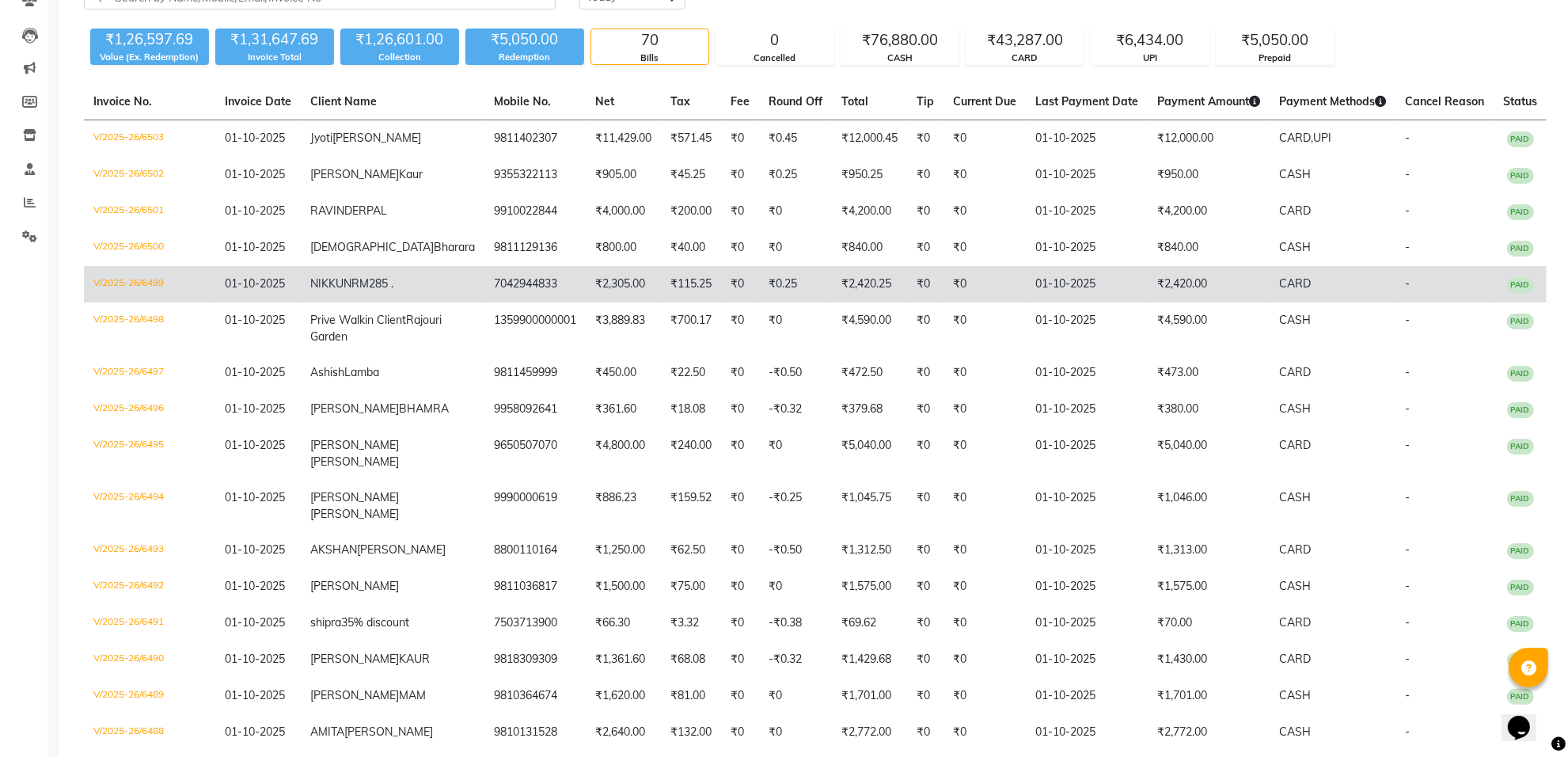
scroll to position [198, 0]
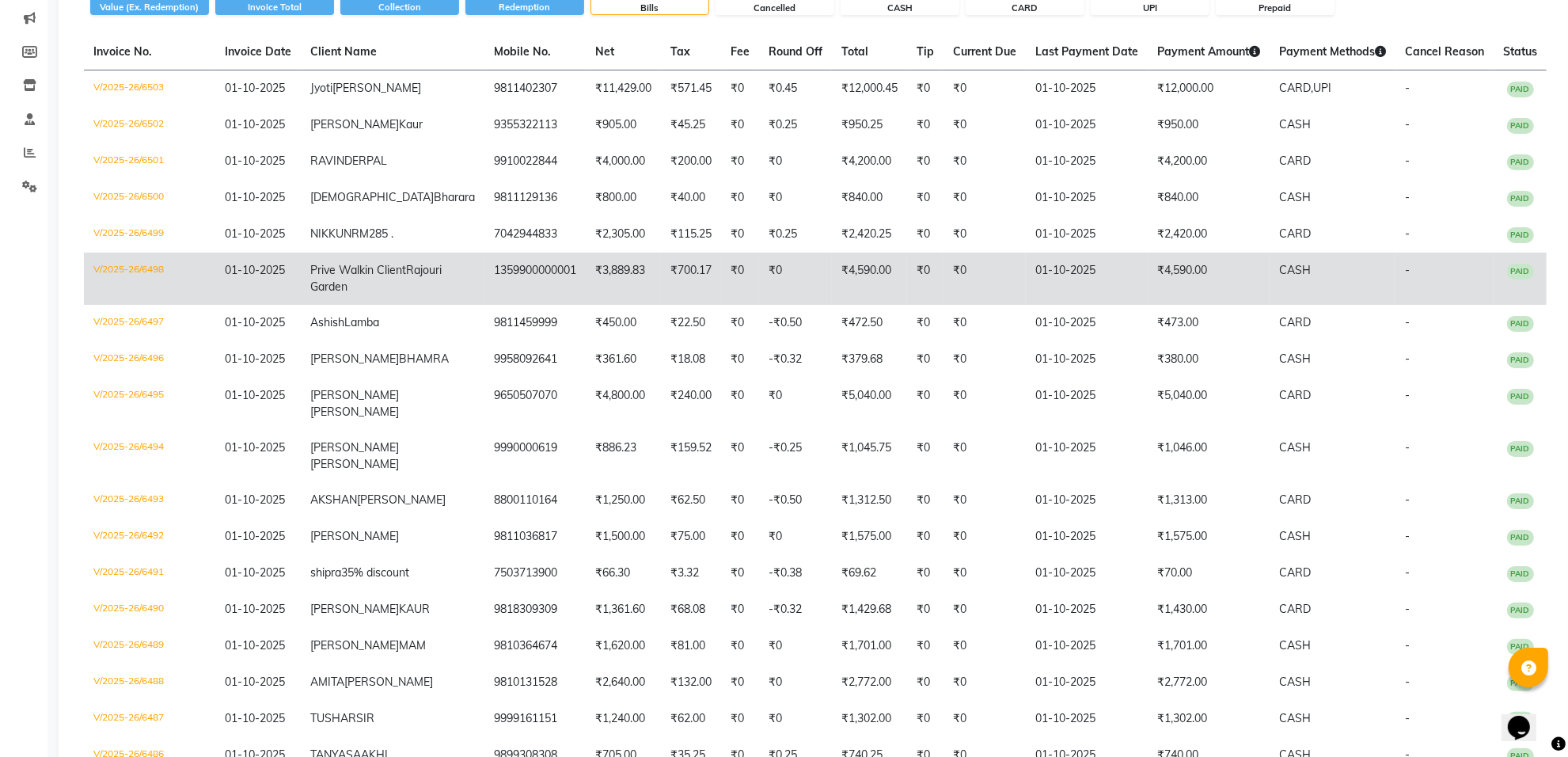
click at [668, 305] on td "₹700.17" at bounding box center [690, 278] width 60 height 52
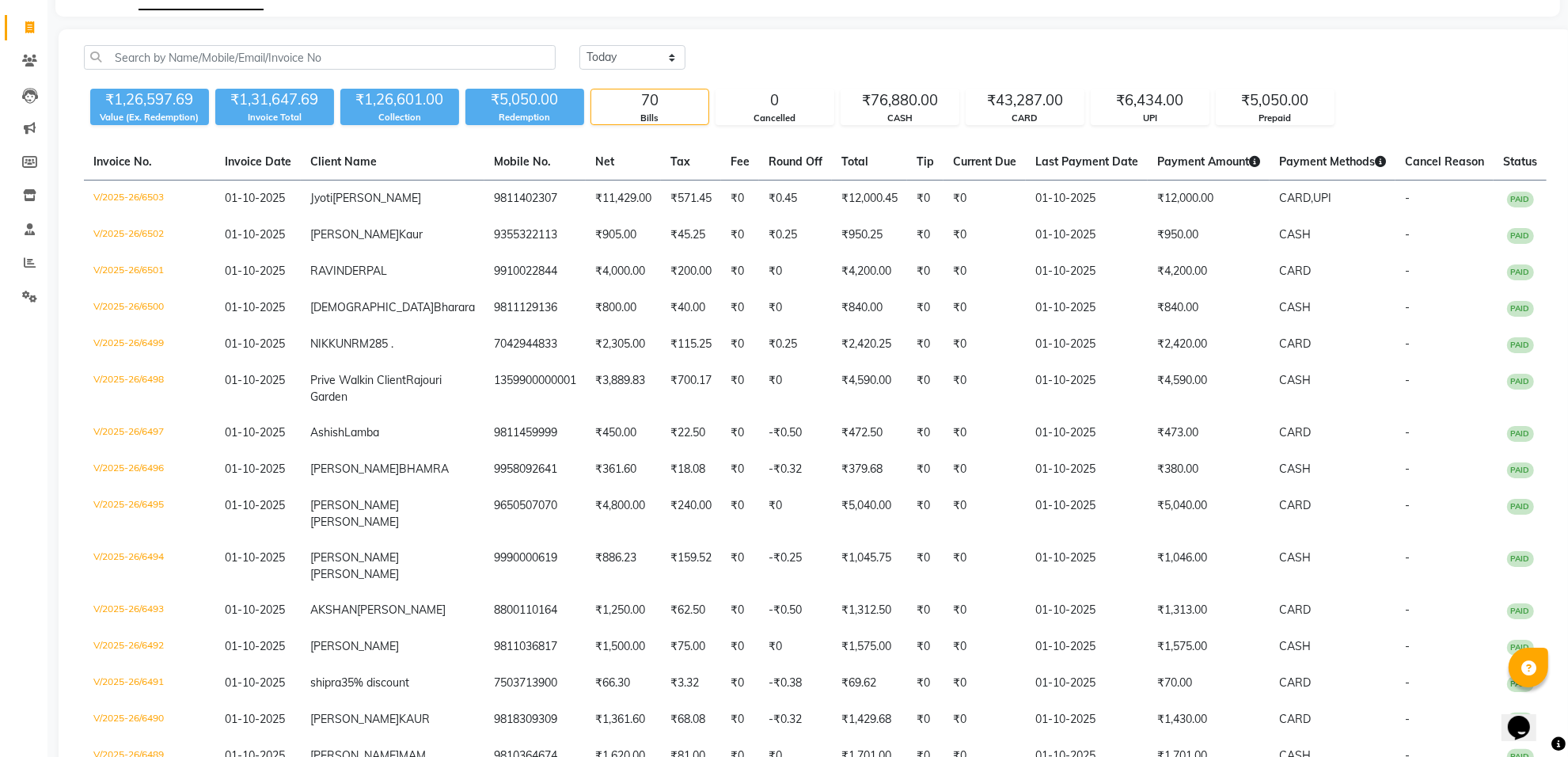
scroll to position [0, 0]
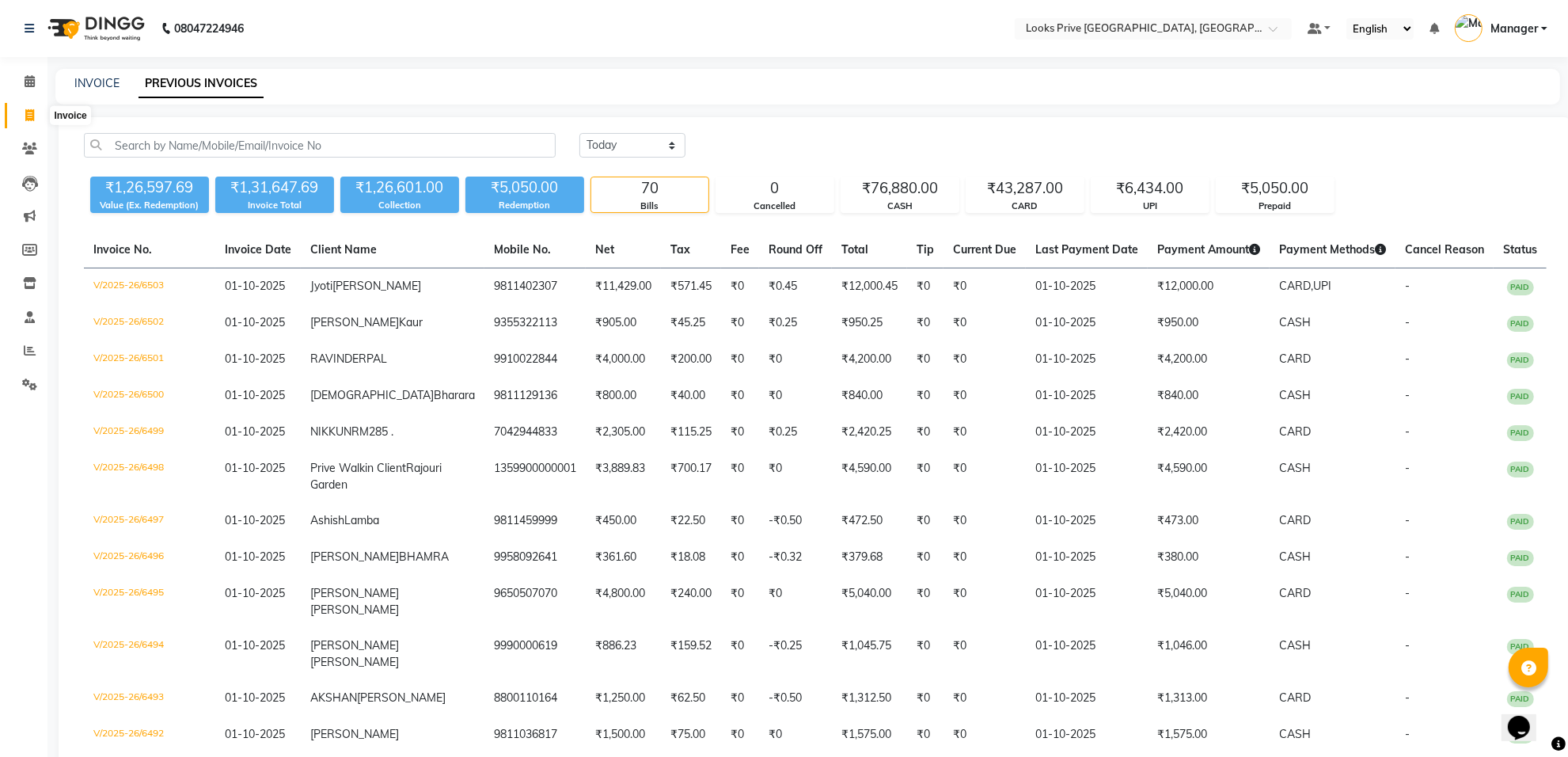
click at [30, 107] on span at bounding box center [29, 116] width 28 height 18
select select "service"
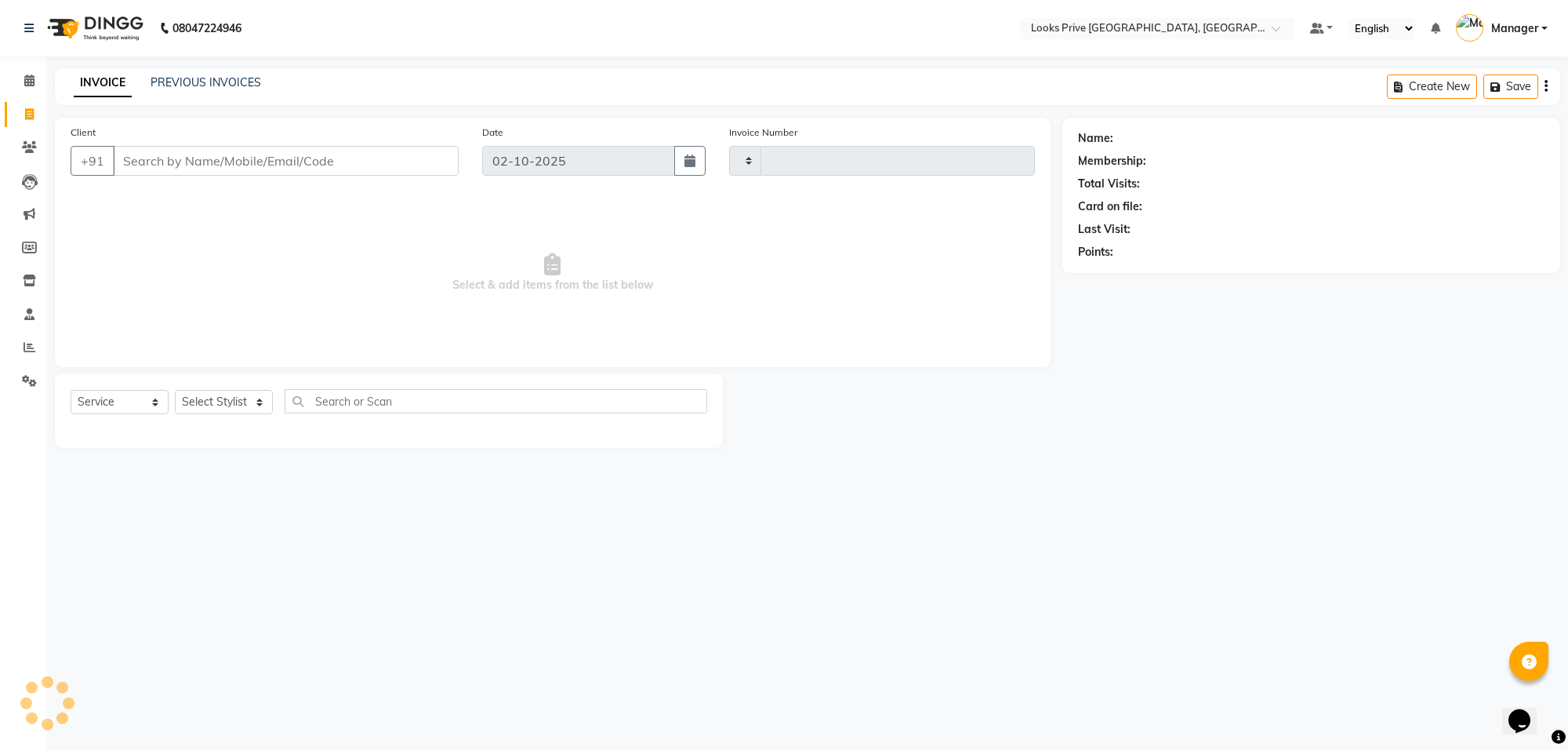
type input "6512"
select select "8127"
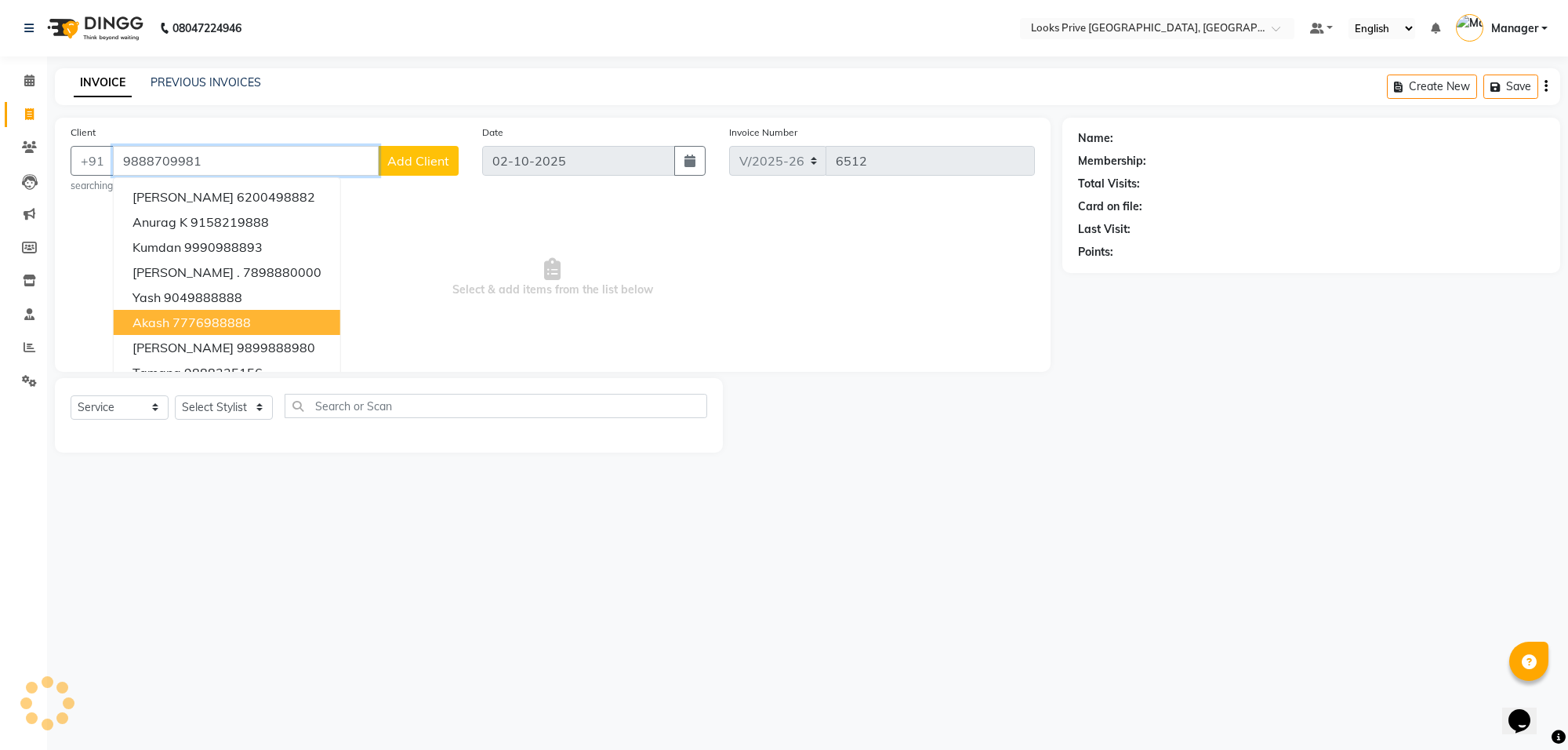
type input "9888709981"
click at [447, 158] on span "Add Client" at bounding box center [419, 161] width 62 height 16
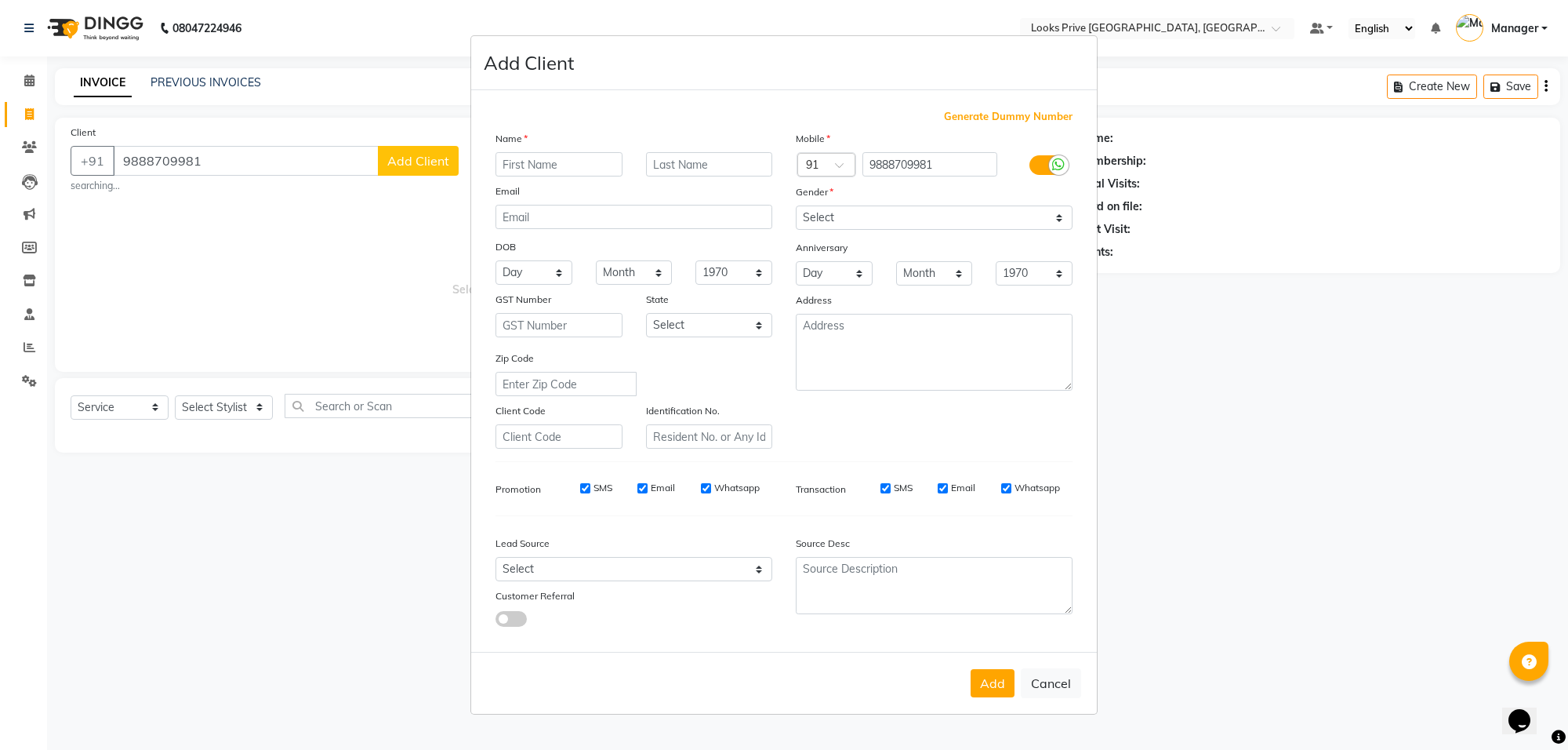
drag, startPoint x: 601, startPoint y: 163, endPoint x: 589, endPoint y: 168, distance: 13.0
click at [594, 167] on input "text" at bounding box center [559, 165] width 127 height 24
type input "aparna"
click at [704, 177] on input "text" at bounding box center [709, 165] width 127 height 24
type input "patel"
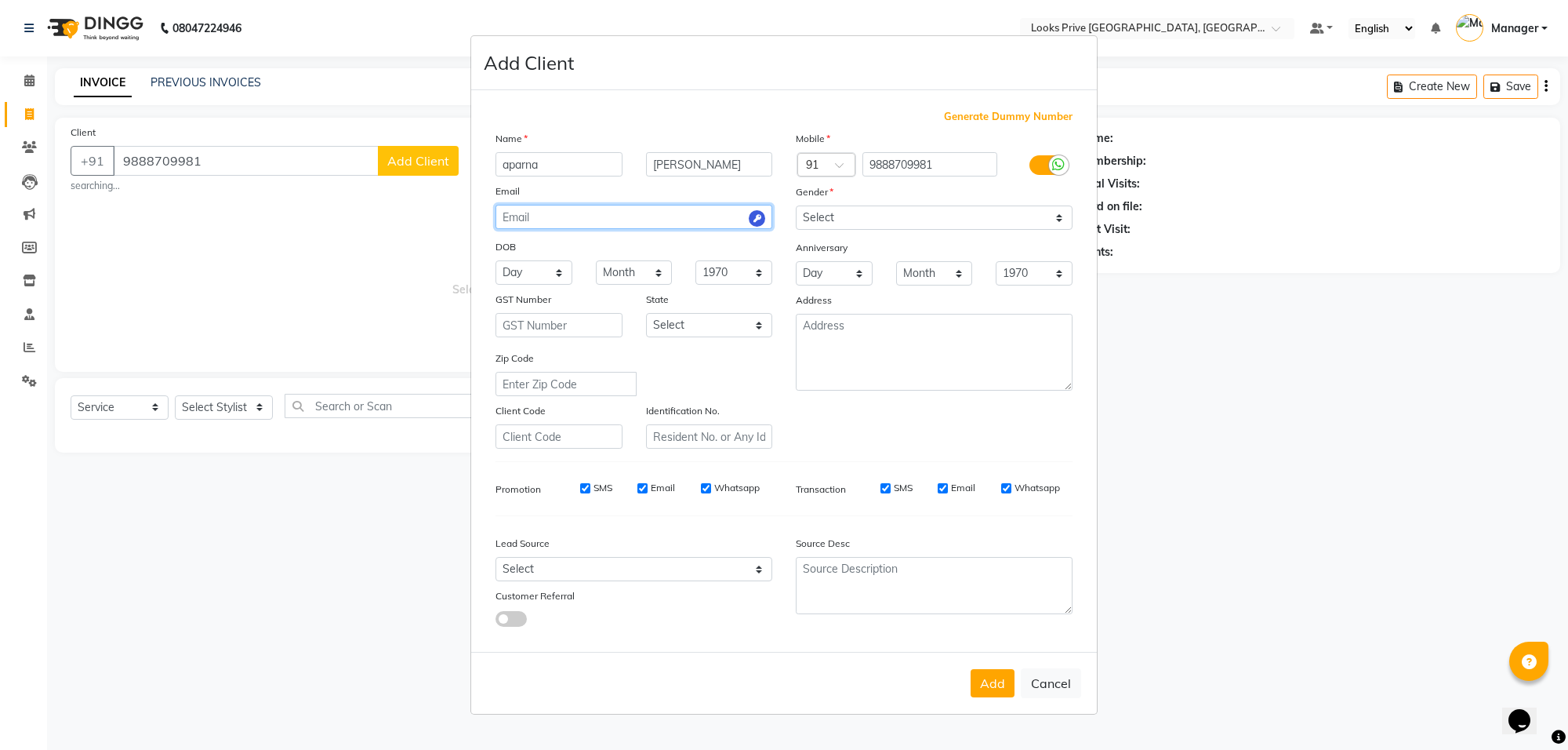
click at [730, 221] on input "email" at bounding box center [634, 217] width 277 height 24
drag, startPoint x: 828, startPoint y: 205, endPoint x: 851, endPoint y: 210, distance: 23.5
click at [829, 208] on div "Mobile Country Code × 91 9888709981 Gender Select Male Female Other Prefer Not …" at bounding box center [934, 289] width 300 height 318
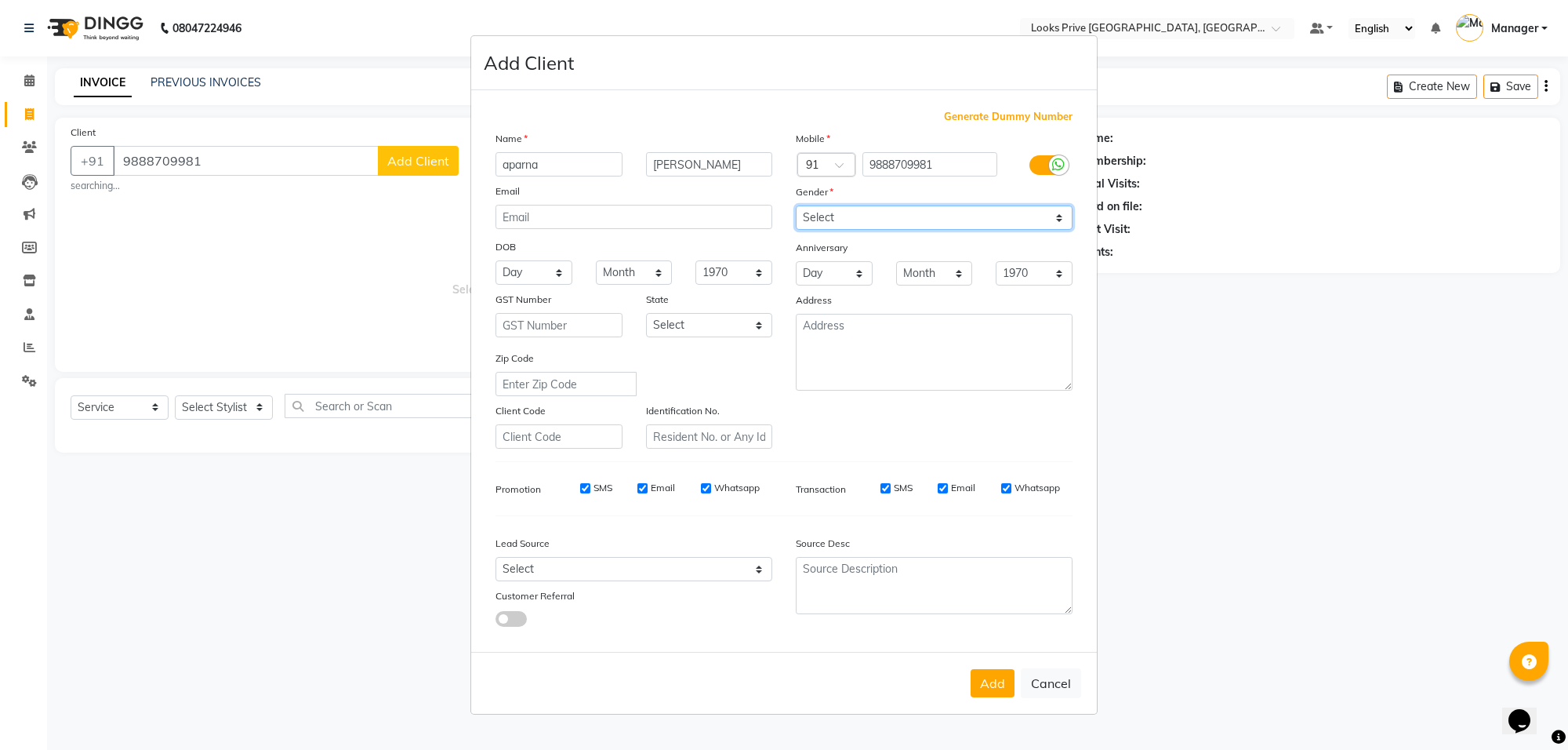
drag, startPoint x: 930, startPoint y: 214, endPoint x: 927, endPoint y: 222, distance: 8.5
click at [930, 214] on select "Select Male Female Other Prefer Not To Say" at bounding box center [934, 217] width 277 height 24
select select "female"
click at [796, 207] on select "Select Male Female Other Prefer Not To Say" at bounding box center [934, 217] width 277 height 24
click at [982, 686] on button "Add" at bounding box center [992, 683] width 44 height 28
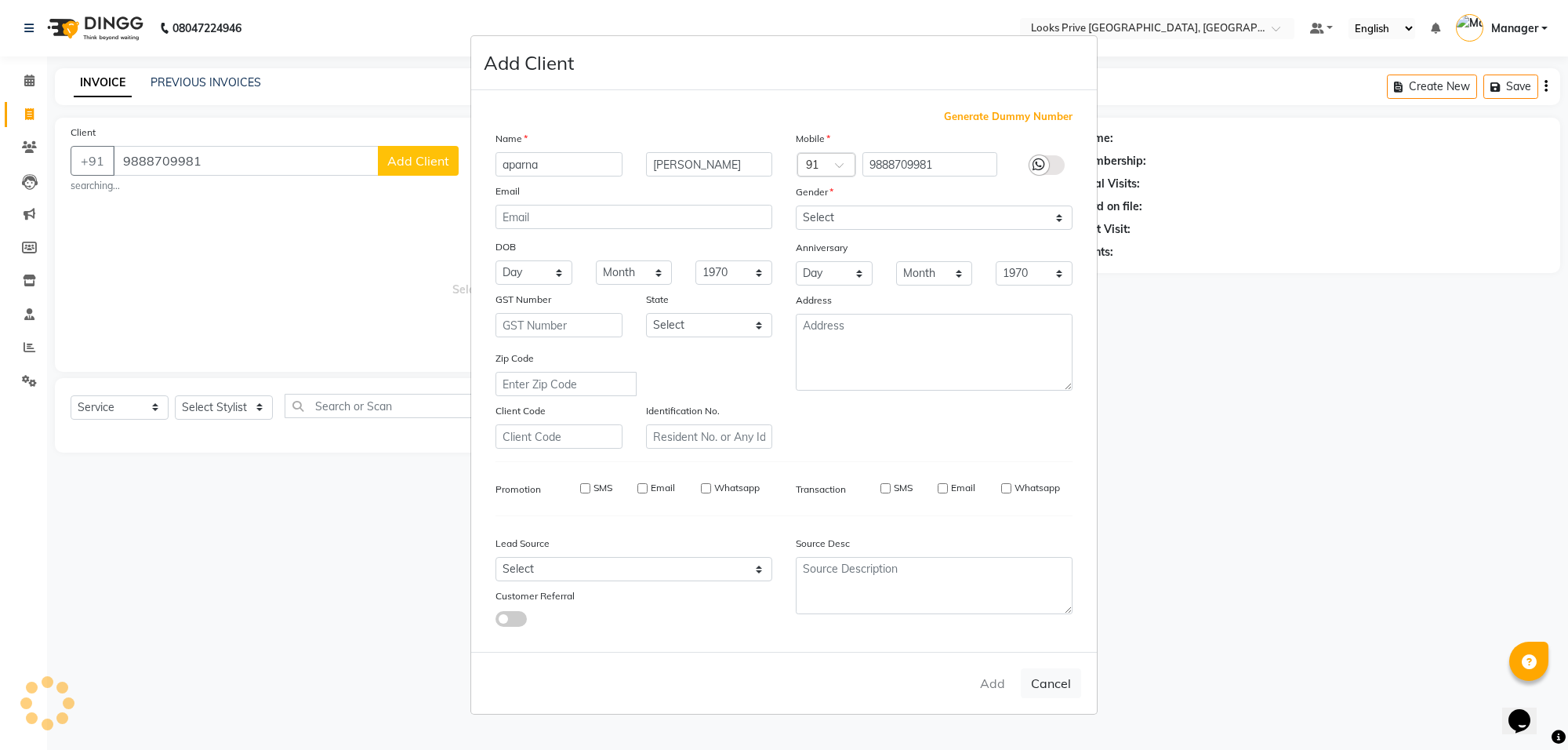
select select
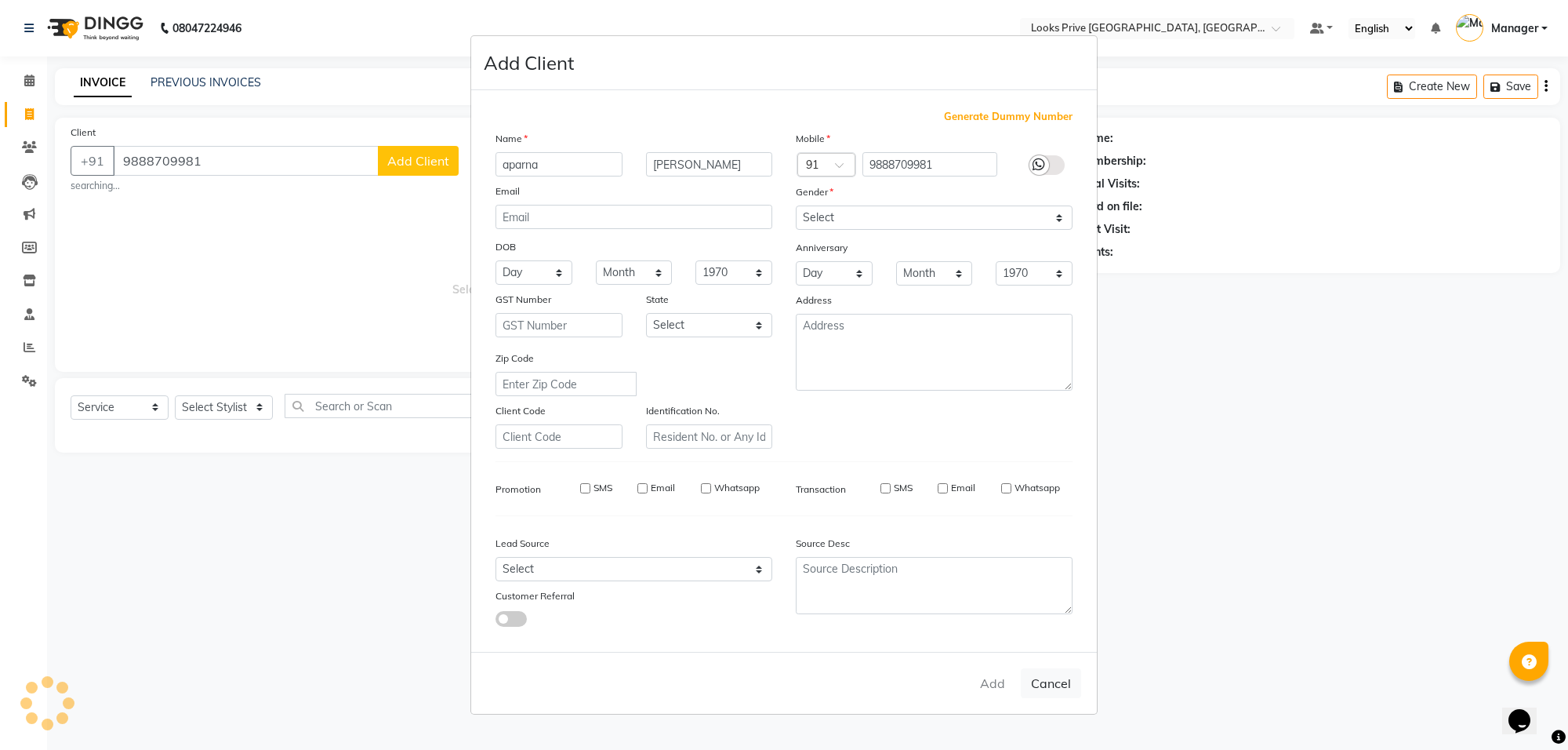
select select
checkbox input "false"
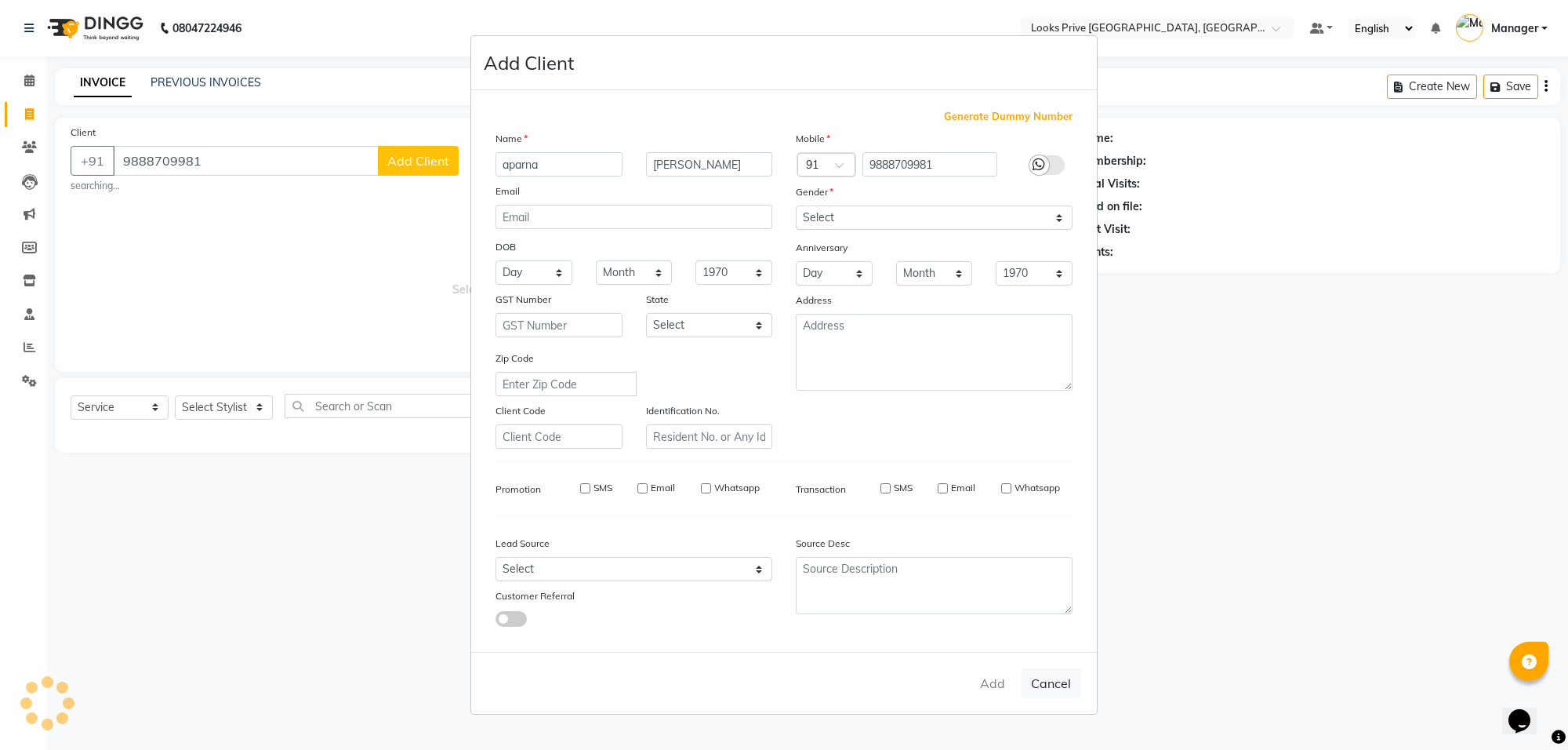
checkbox input "false"
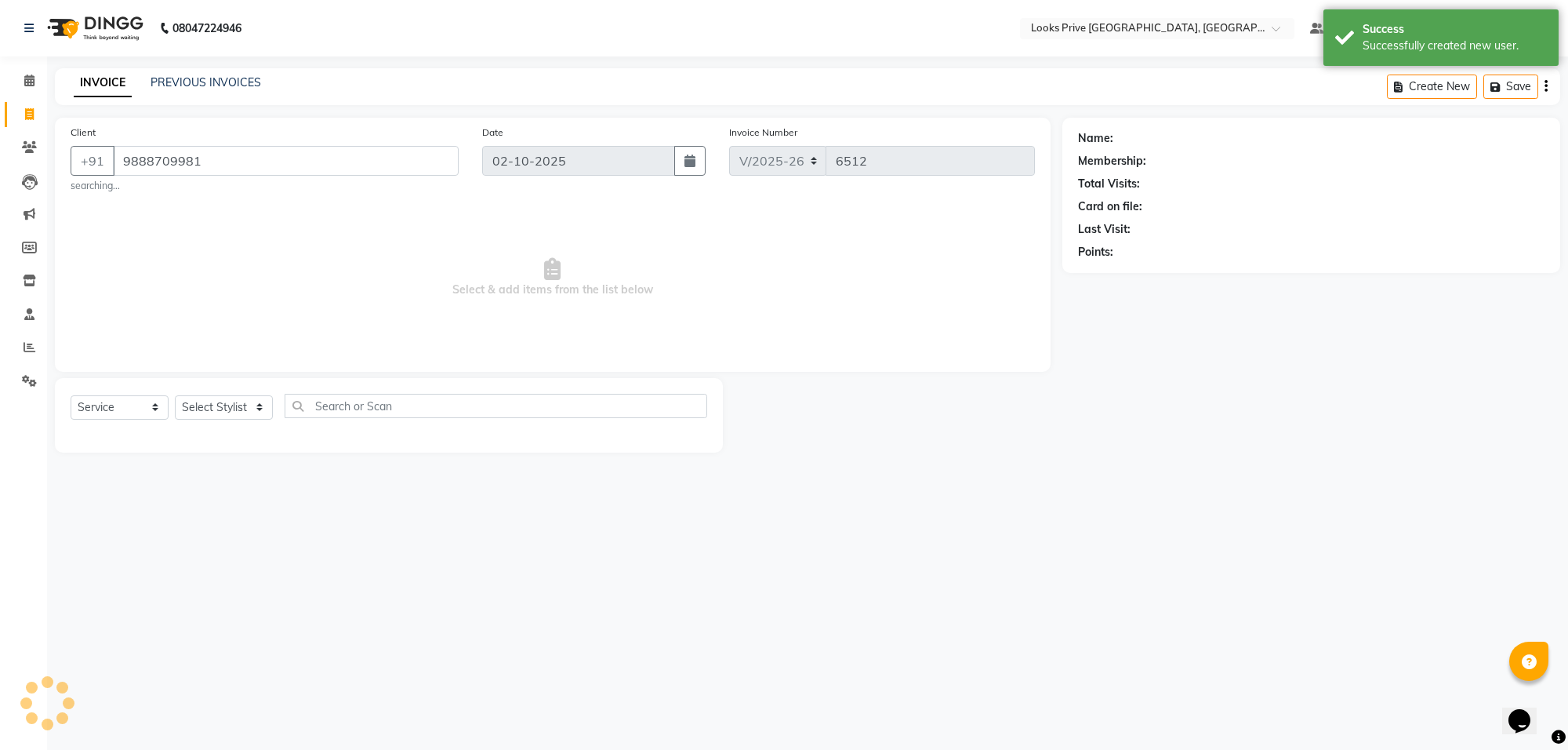
select select "1: Object"
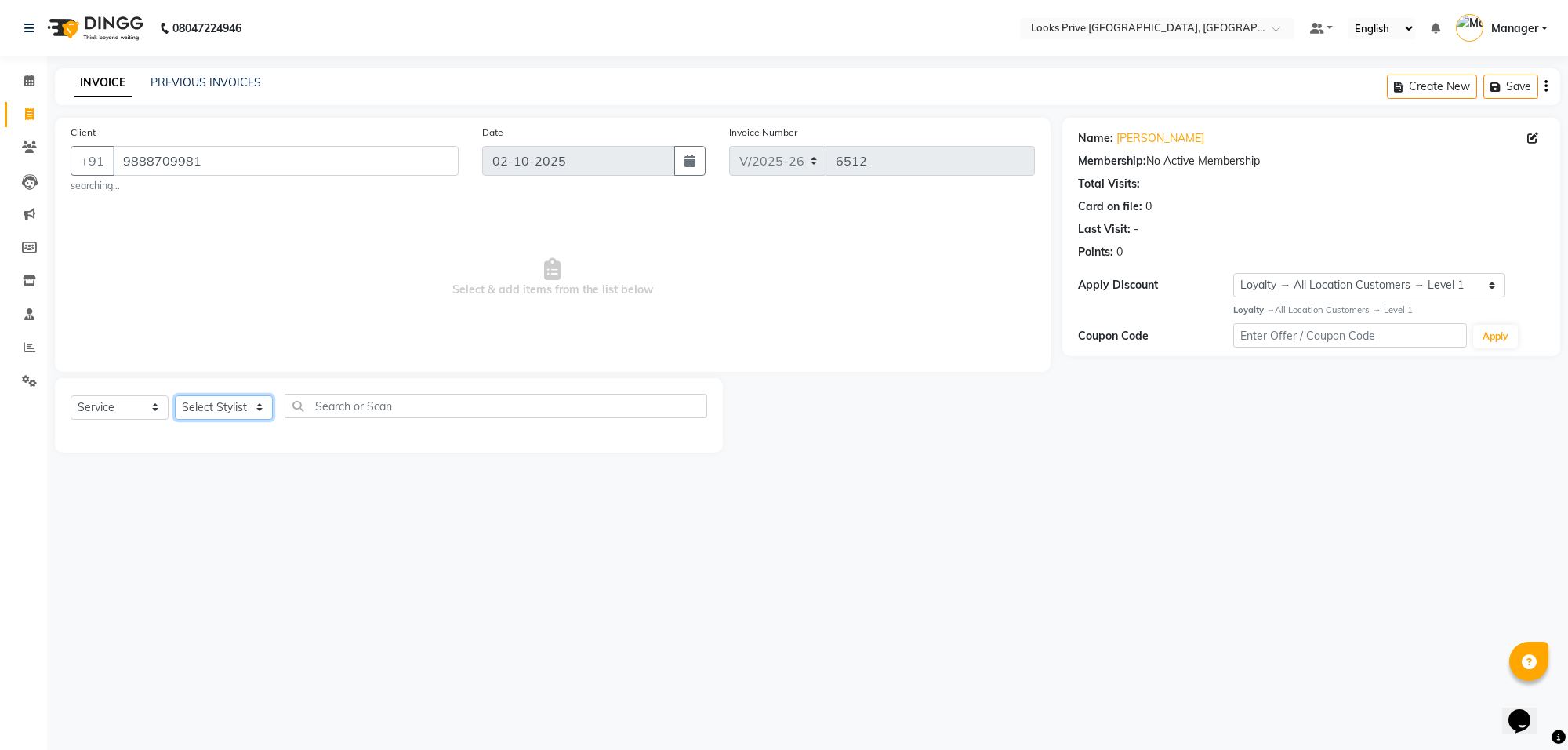
click at [205, 405] on select "Select Stylist Arshi Avdesh Bunty Counter_Sales Deepak_Asst Govind_Pdct Hema Ma…" at bounding box center [224, 407] width 98 height 24
select select "75849"
click at [175, 395] on select "Select Stylist Arshi Avdesh Bunty Counter_Sales Deepak_Asst Govind_Pdct Hema Ma…" at bounding box center [224, 407] width 98 height 24
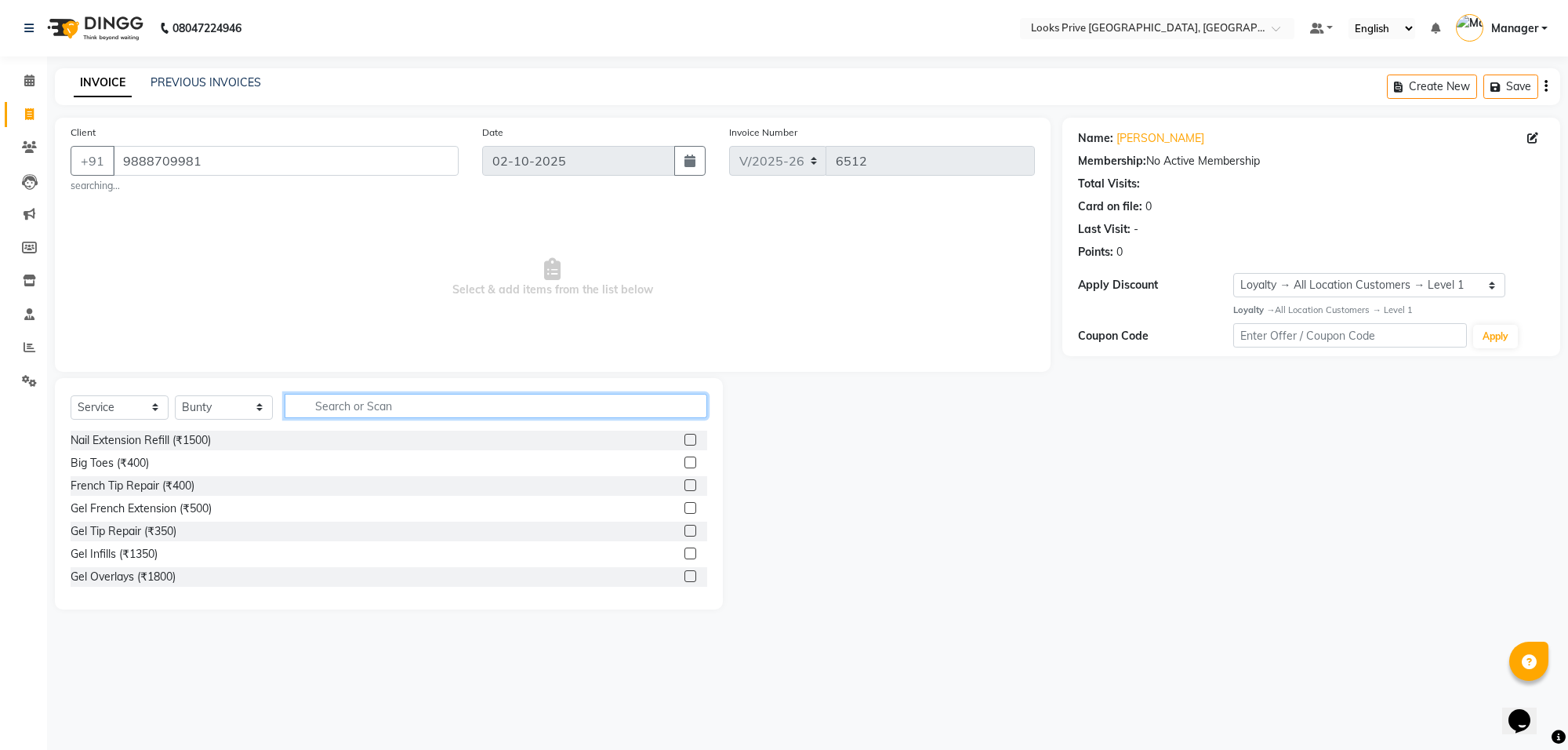
click at [374, 401] on input "text" at bounding box center [496, 406] width 422 height 24
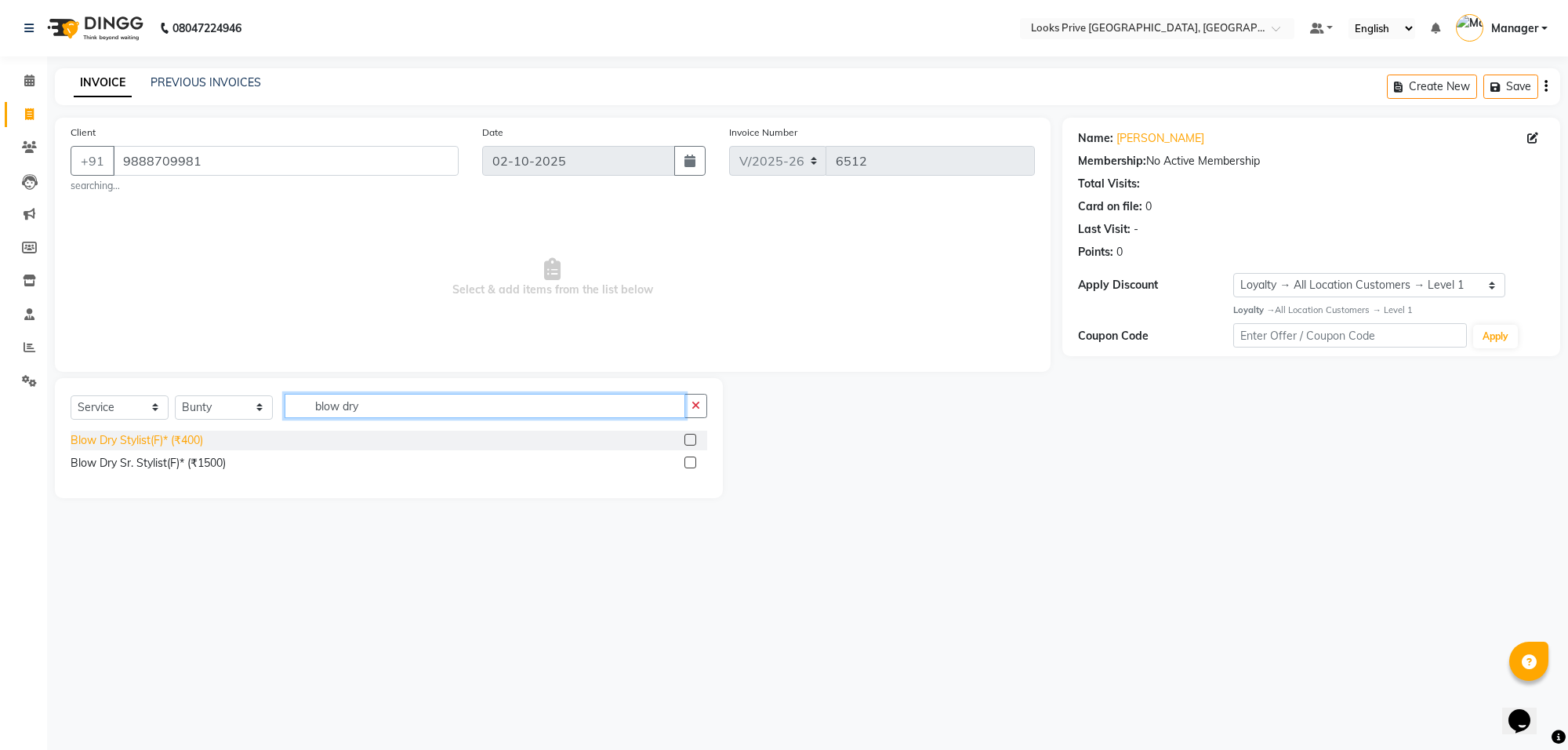
type input "blow dry"
click at [163, 443] on div "Blow Dry Stylist(F)* (₹400)" at bounding box center [136, 440] width 133 height 17
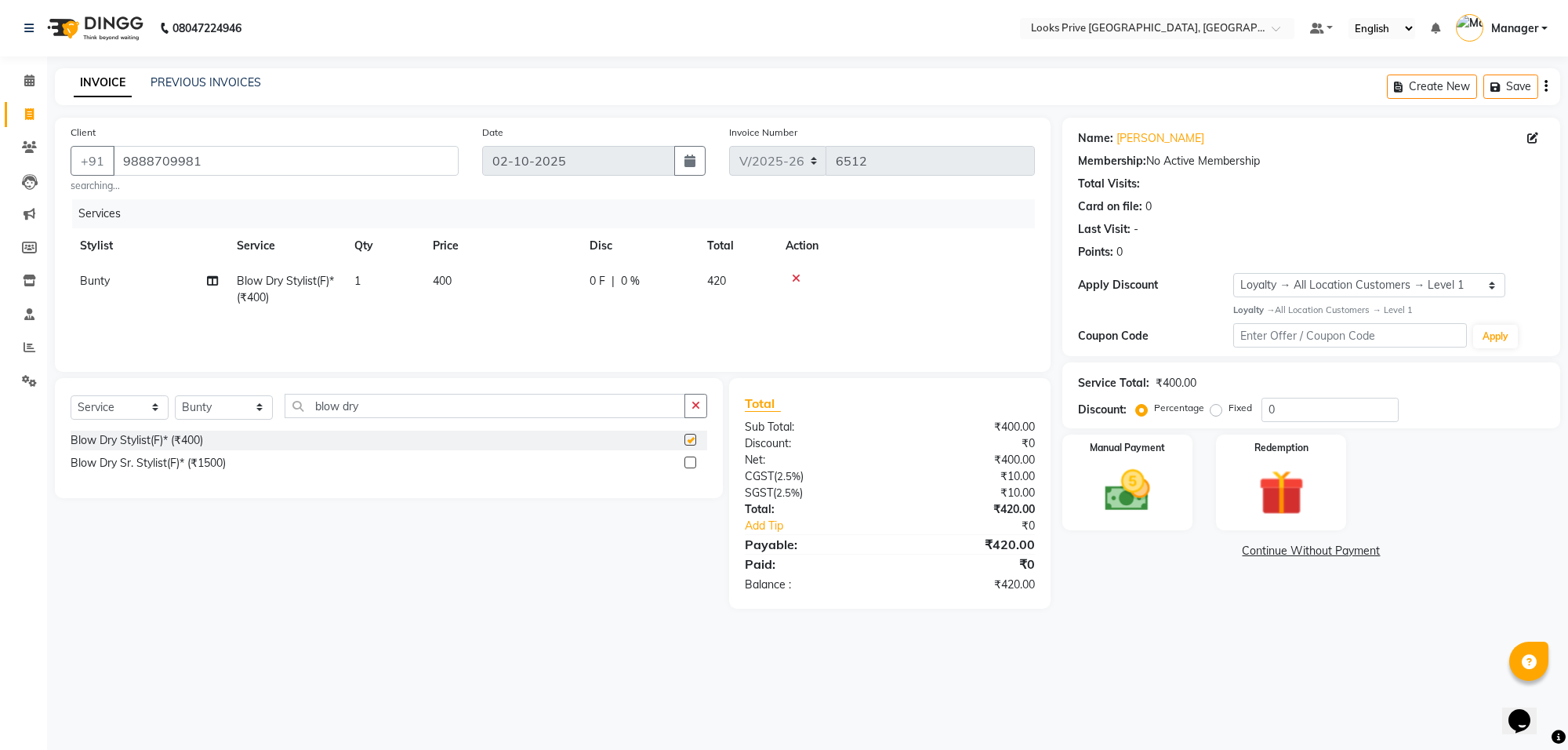
checkbox input "false"
drag, startPoint x: 473, startPoint y: 429, endPoint x: 476, endPoint y: 413, distance: 16.3
click at [473, 428] on div "Select Service Product Membership Package Voucher Prepaid Gift Card Select Styl…" at bounding box center [388, 411] width 637 height 37
click at [476, 413] on input "blow dry" at bounding box center [485, 406] width 401 height 24
type input "b"
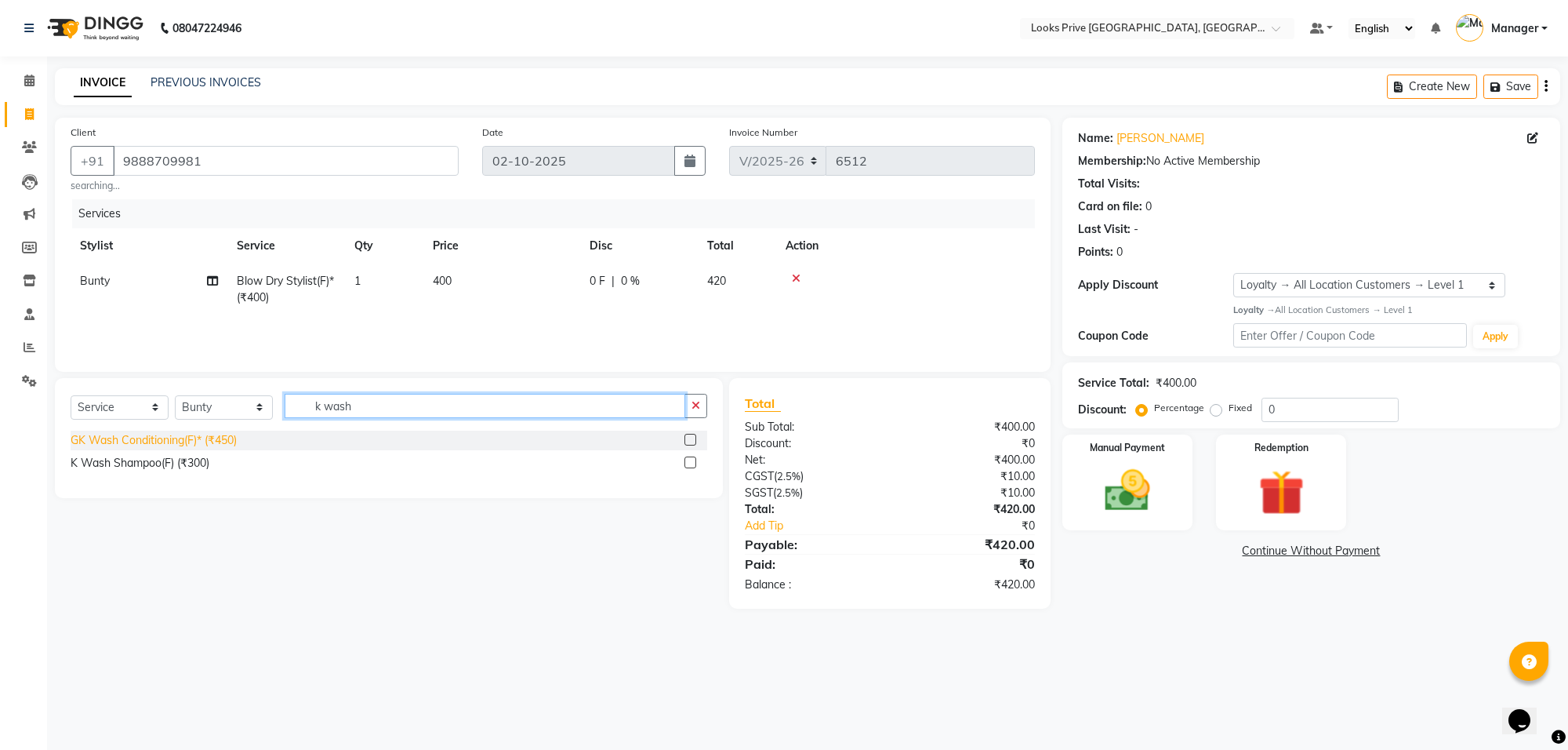
type input "k wash"
click at [150, 448] on div "GK Wash Conditioning(F)* (₹450)" at bounding box center [153, 440] width 166 height 17
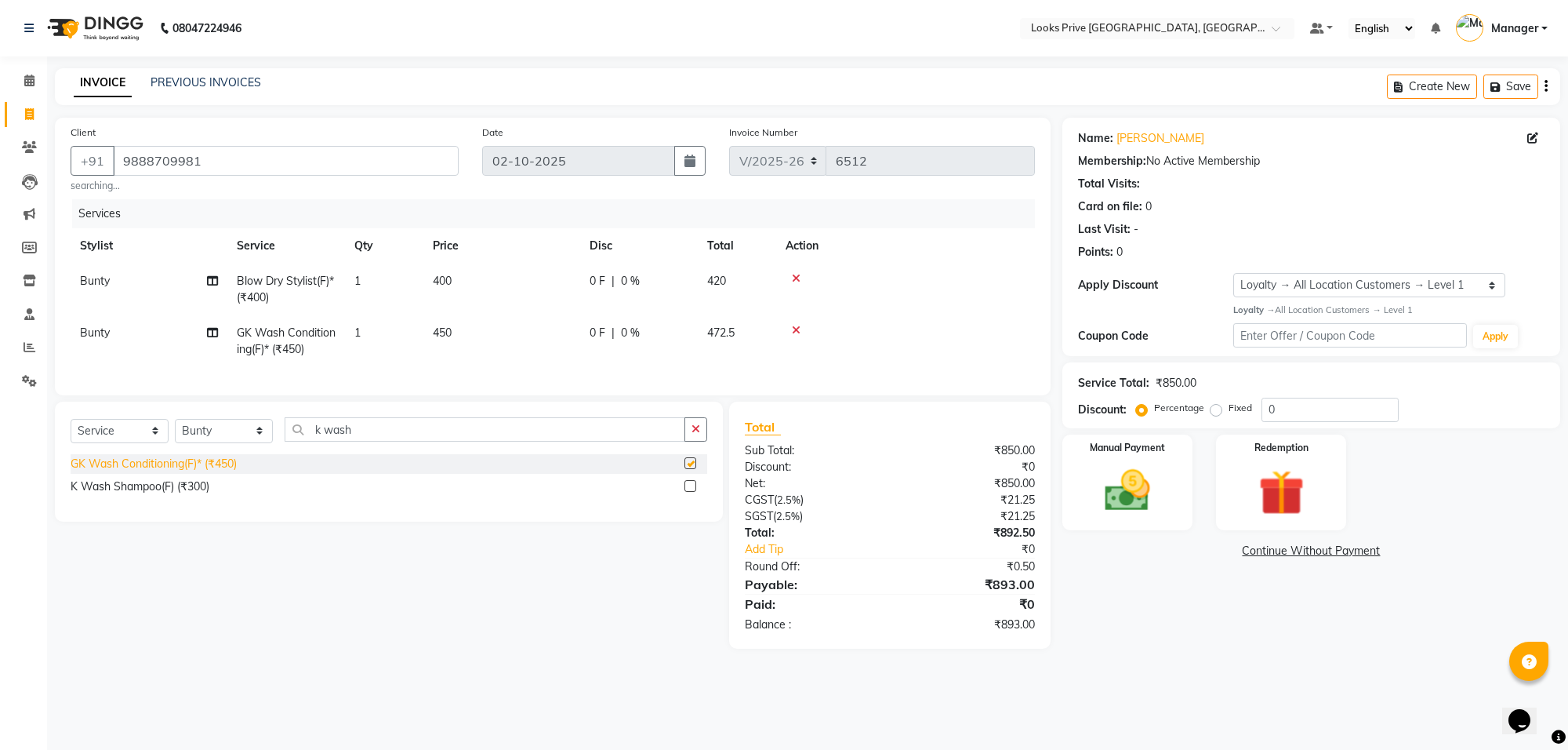
checkbox input "false"
click at [163, 495] on div "K Wash Shampoo(F) (₹300)" at bounding box center [140, 487] width 139 height 17
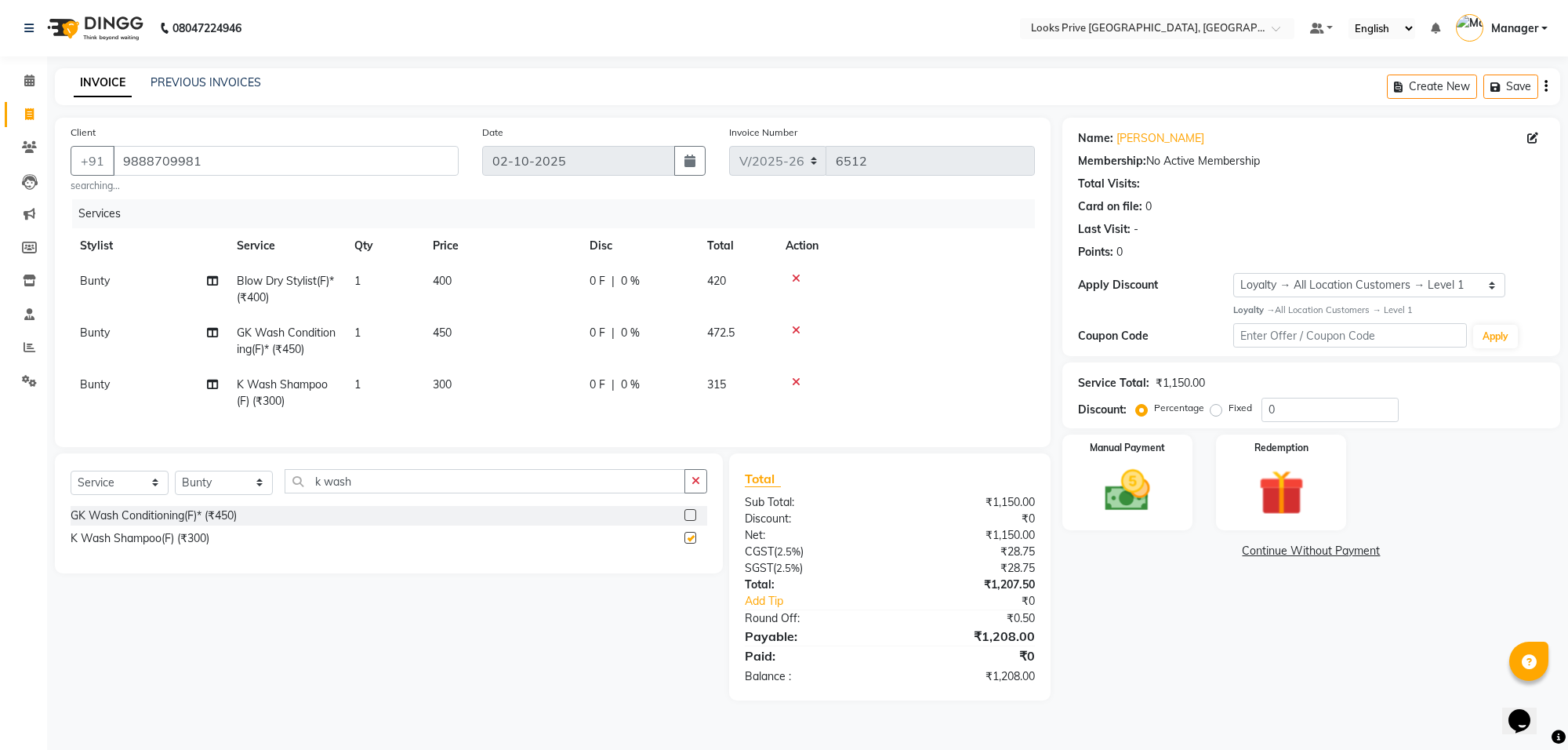
checkbox input "false"
click at [796, 333] on icon at bounding box center [796, 330] width 8 height 11
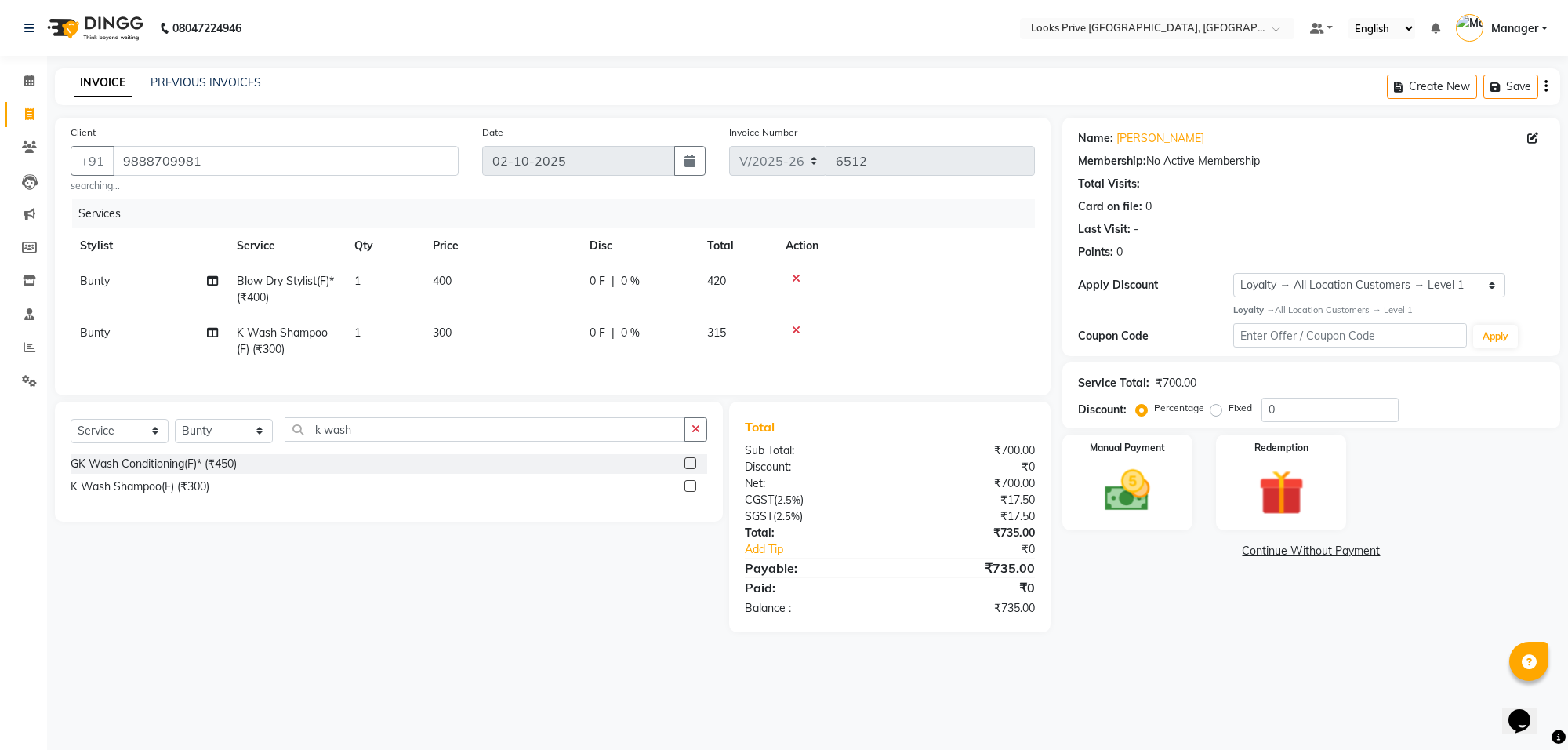
click at [531, 316] on td "300" at bounding box center [501, 341] width 157 height 52
select select "75849"
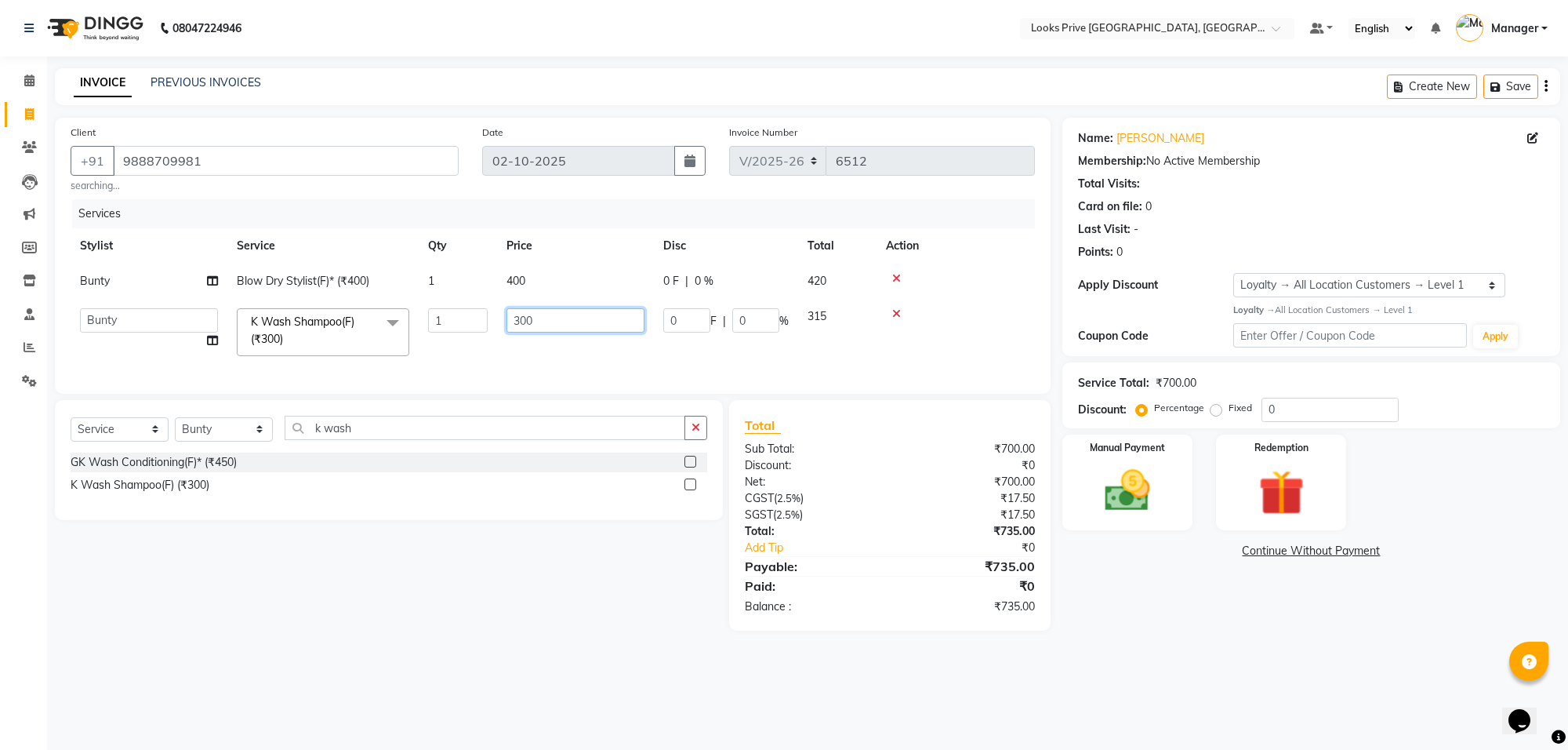
click at [561, 324] on input "300" at bounding box center [575, 321] width 138 height 24
type input "600"
click at [609, 273] on tr "Bunty Blow Dry Stylist(F)* (₹400) 1 400 0 F | 0 % 420" at bounding box center [552, 281] width 964 height 36
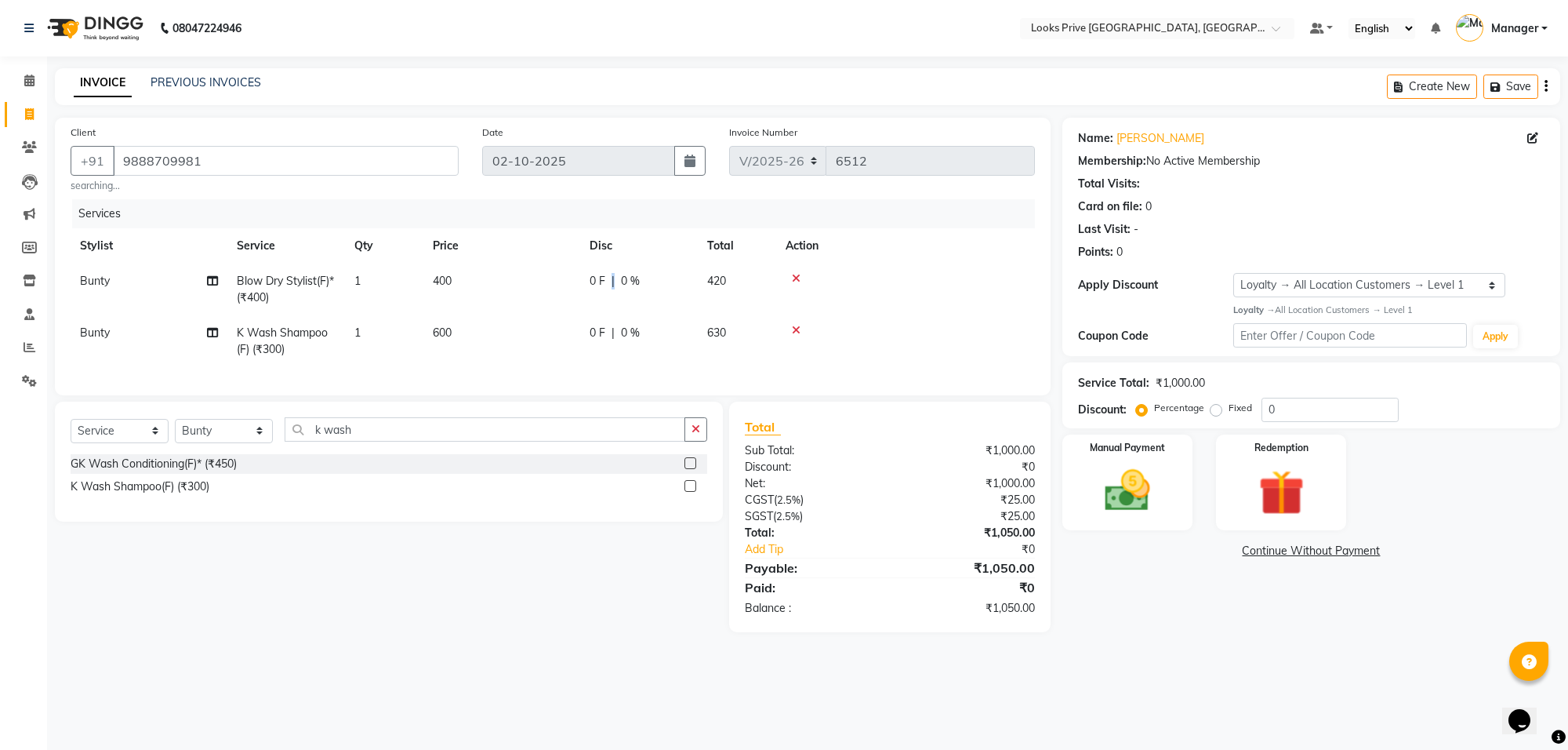
click at [609, 273] on div "0 F | 0 %" at bounding box center [639, 281] width 99 height 17
select select "75849"
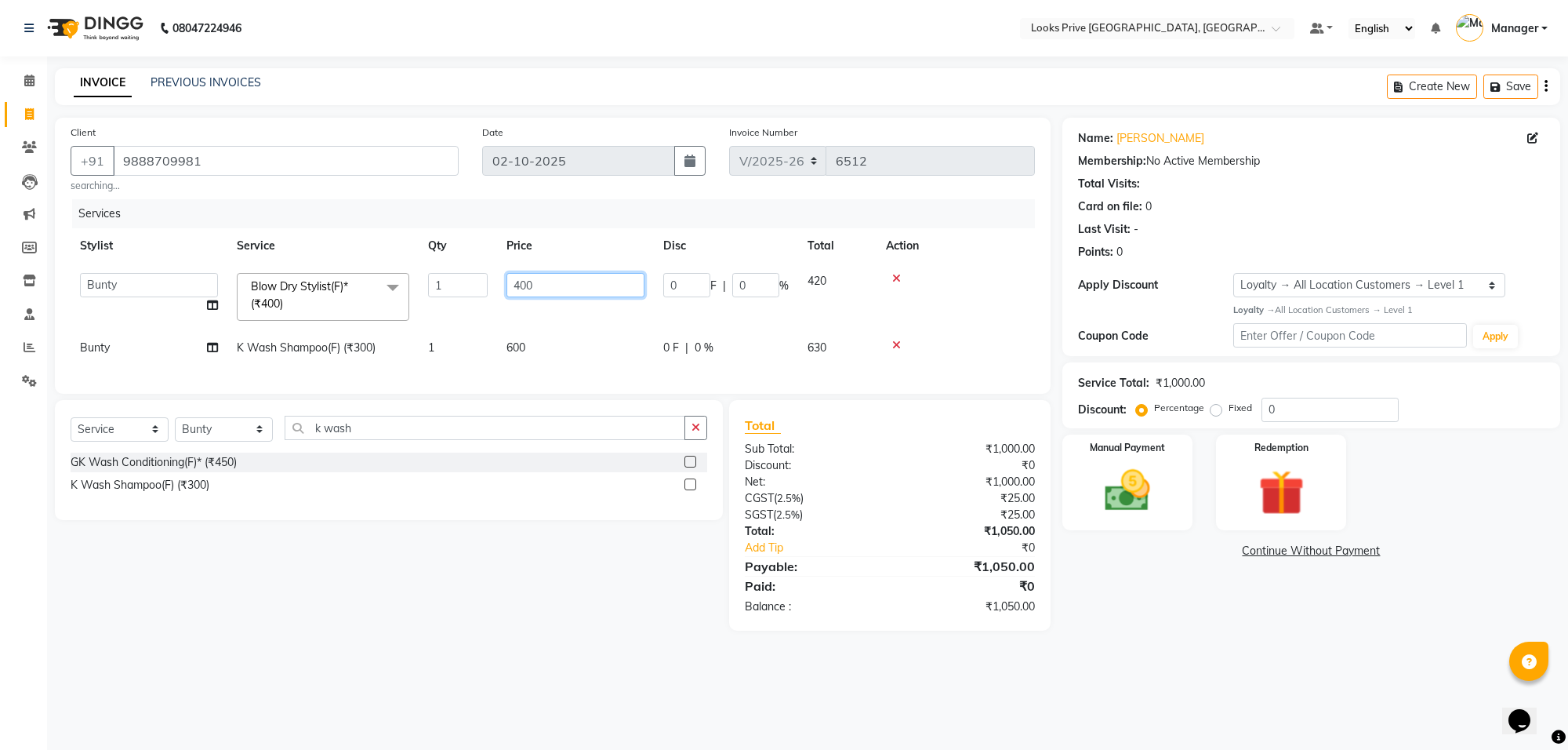
click at [593, 289] on input "400" at bounding box center [575, 285] width 138 height 24
type input "700"
click at [1180, 688] on div "08047224946 Select Location × Looks Prive Rajouri Garden, New Delhi Default Pan…" at bounding box center [784, 375] width 1568 height 750
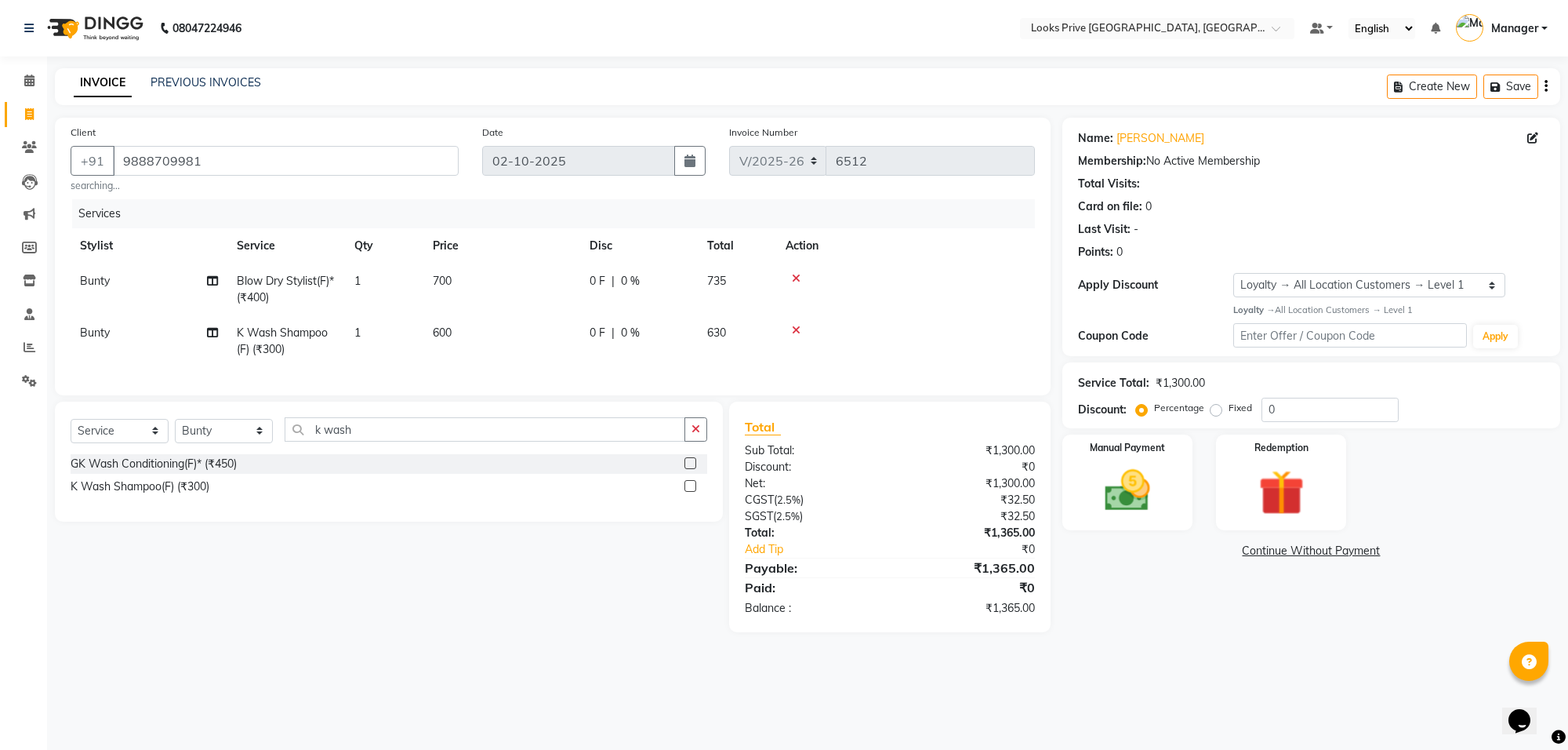
click at [502, 283] on td "700" at bounding box center [501, 289] width 157 height 52
select select "75849"
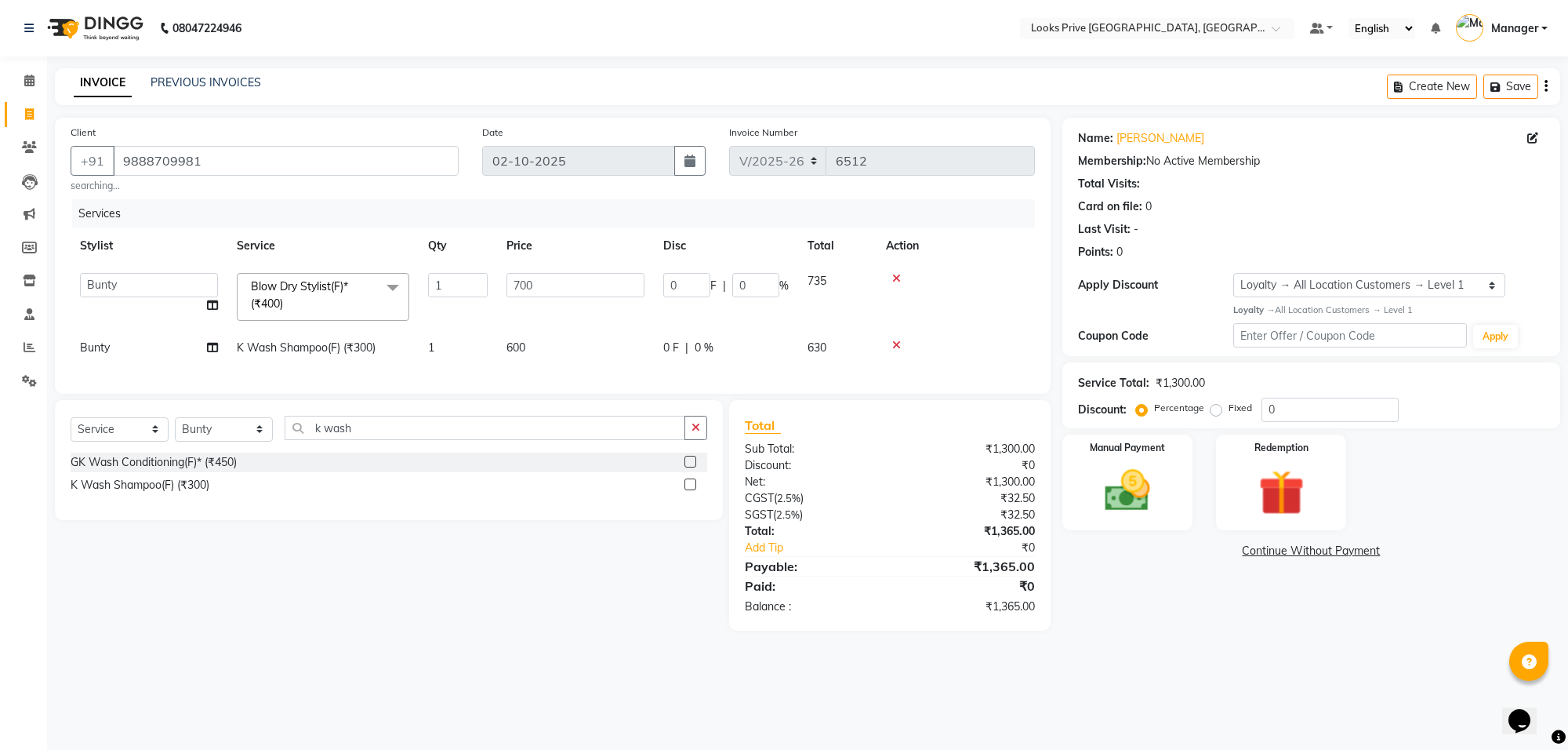
click at [502, 283] on td "700" at bounding box center [575, 296] width 157 height 67
click at [546, 277] on input "700" at bounding box center [575, 285] width 138 height 24
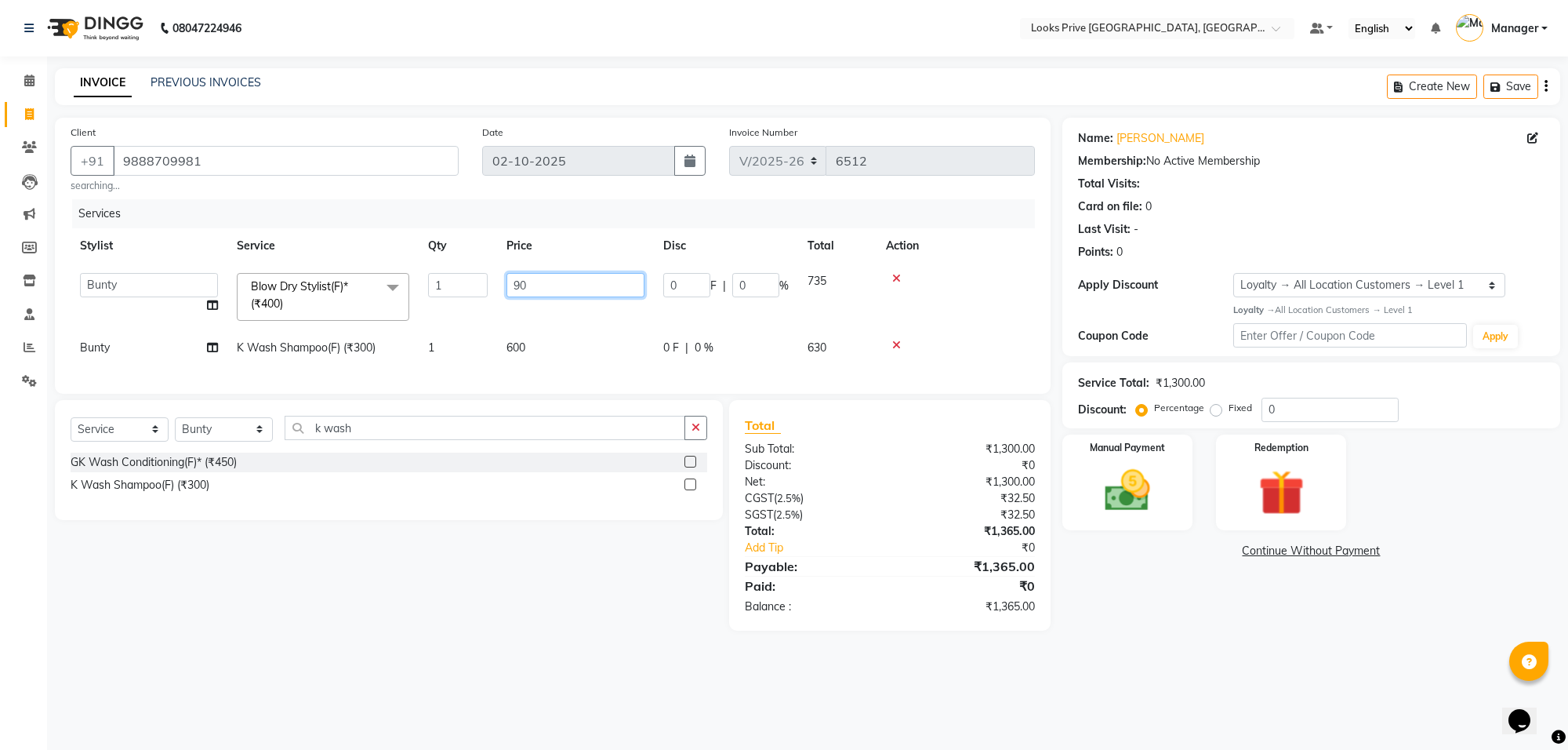
type input "900"
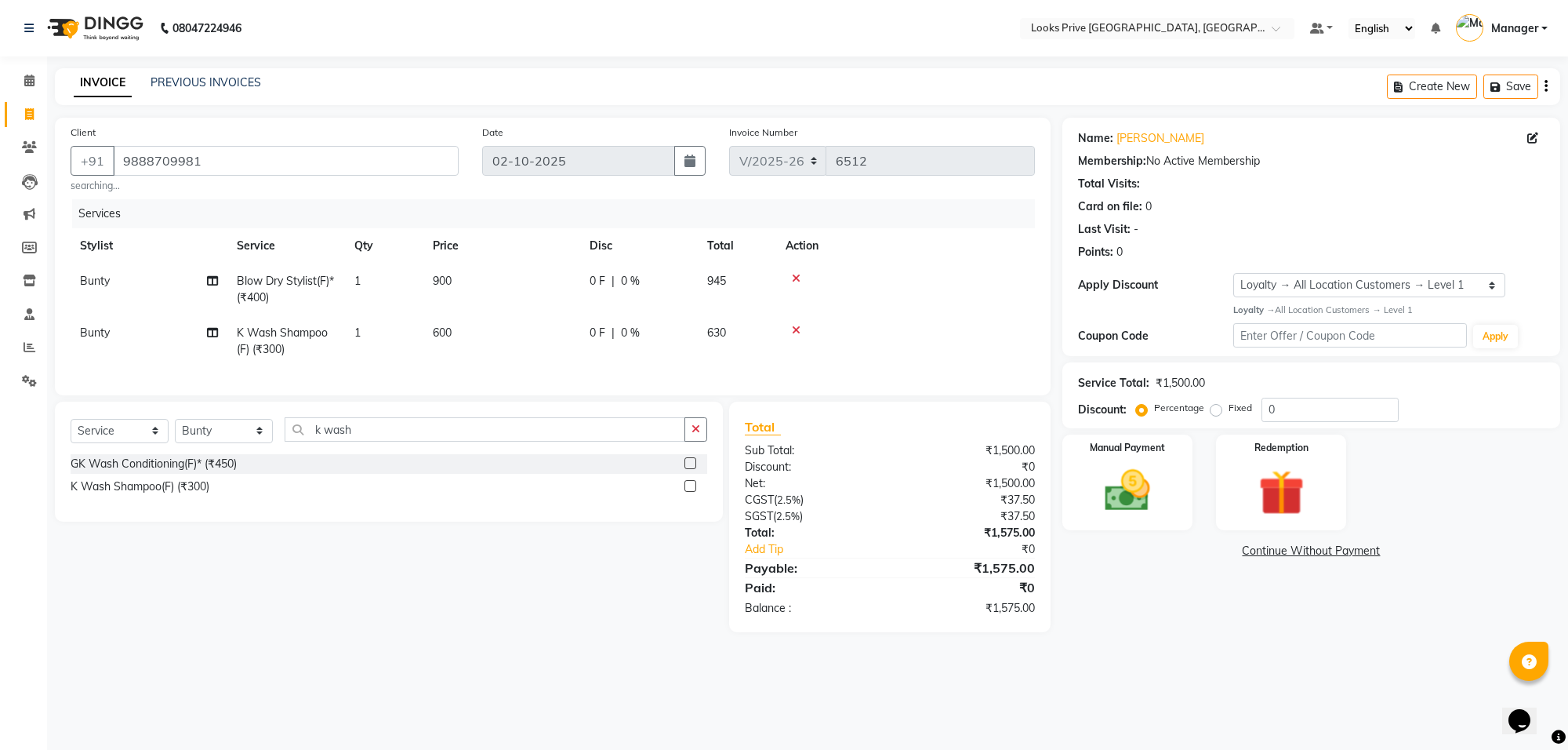
click at [1373, 672] on div "08047224946 Select Location × Looks Prive Rajouri Garden, New Delhi Default Pan…" at bounding box center [784, 375] width 1568 height 750
click at [1141, 484] on img at bounding box center [1128, 491] width 77 height 55
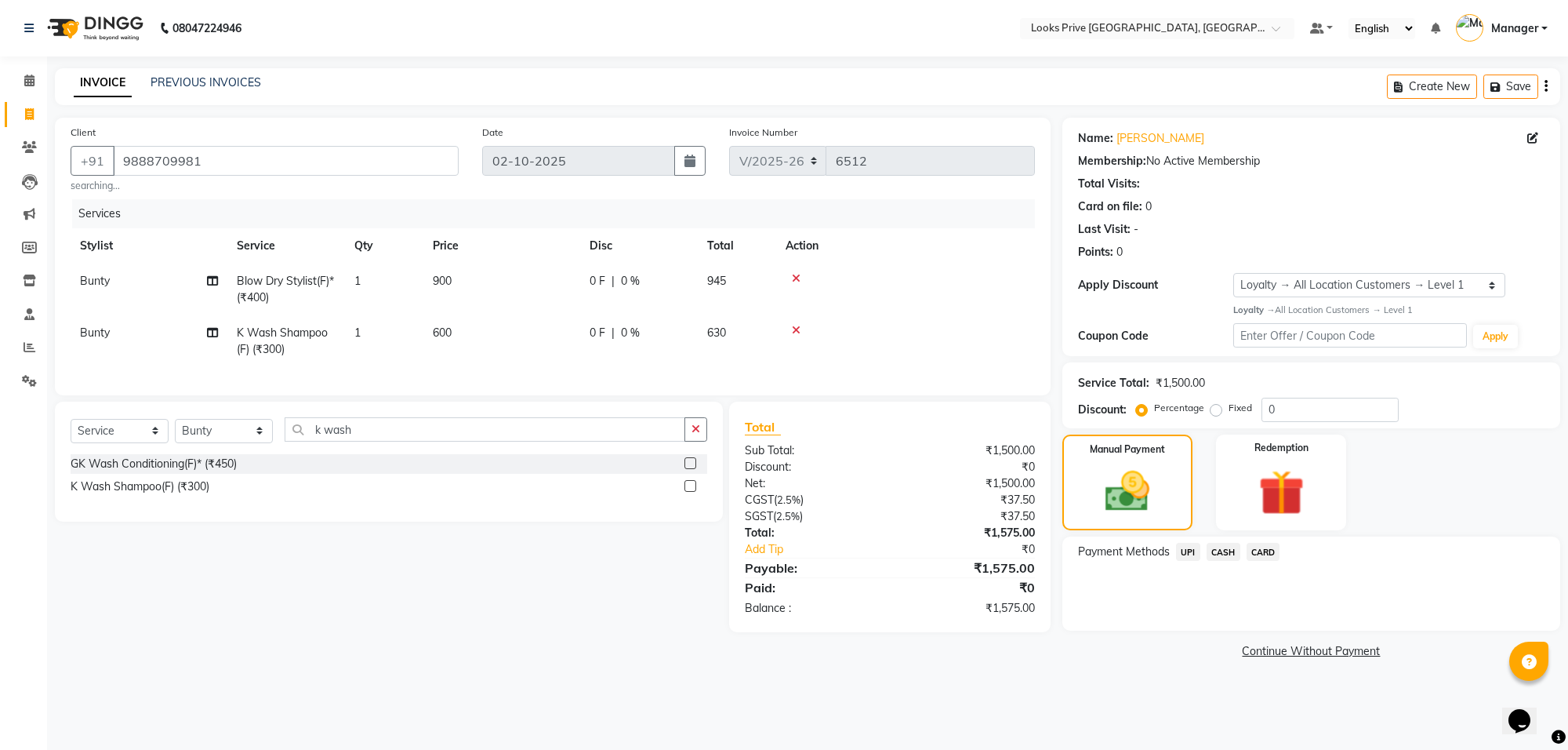
click at [1232, 550] on span "CASH" at bounding box center [1224, 551] width 34 height 18
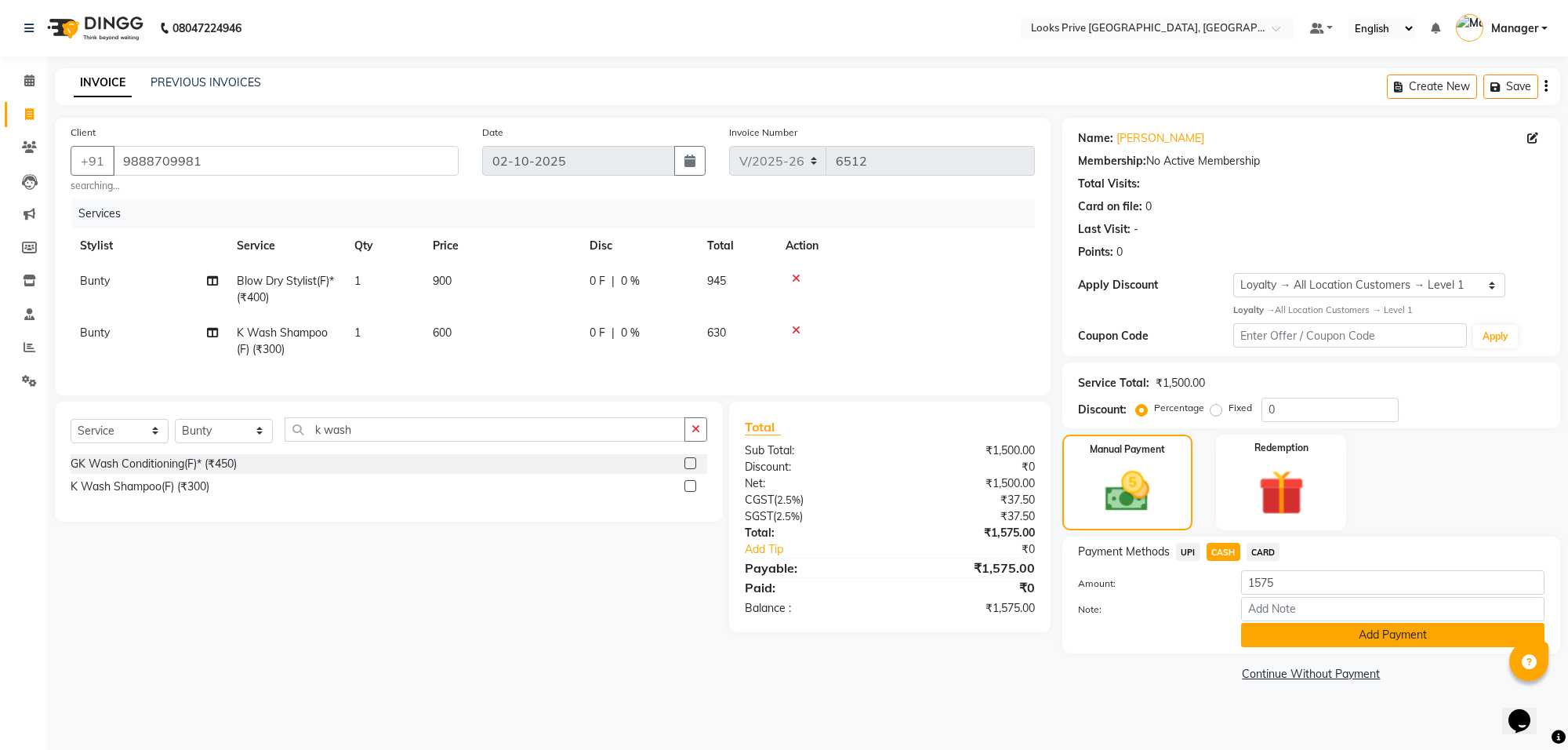
click at [1275, 634] on button "Add Payment" at bounding box center [1393, 635] width 304 height 24
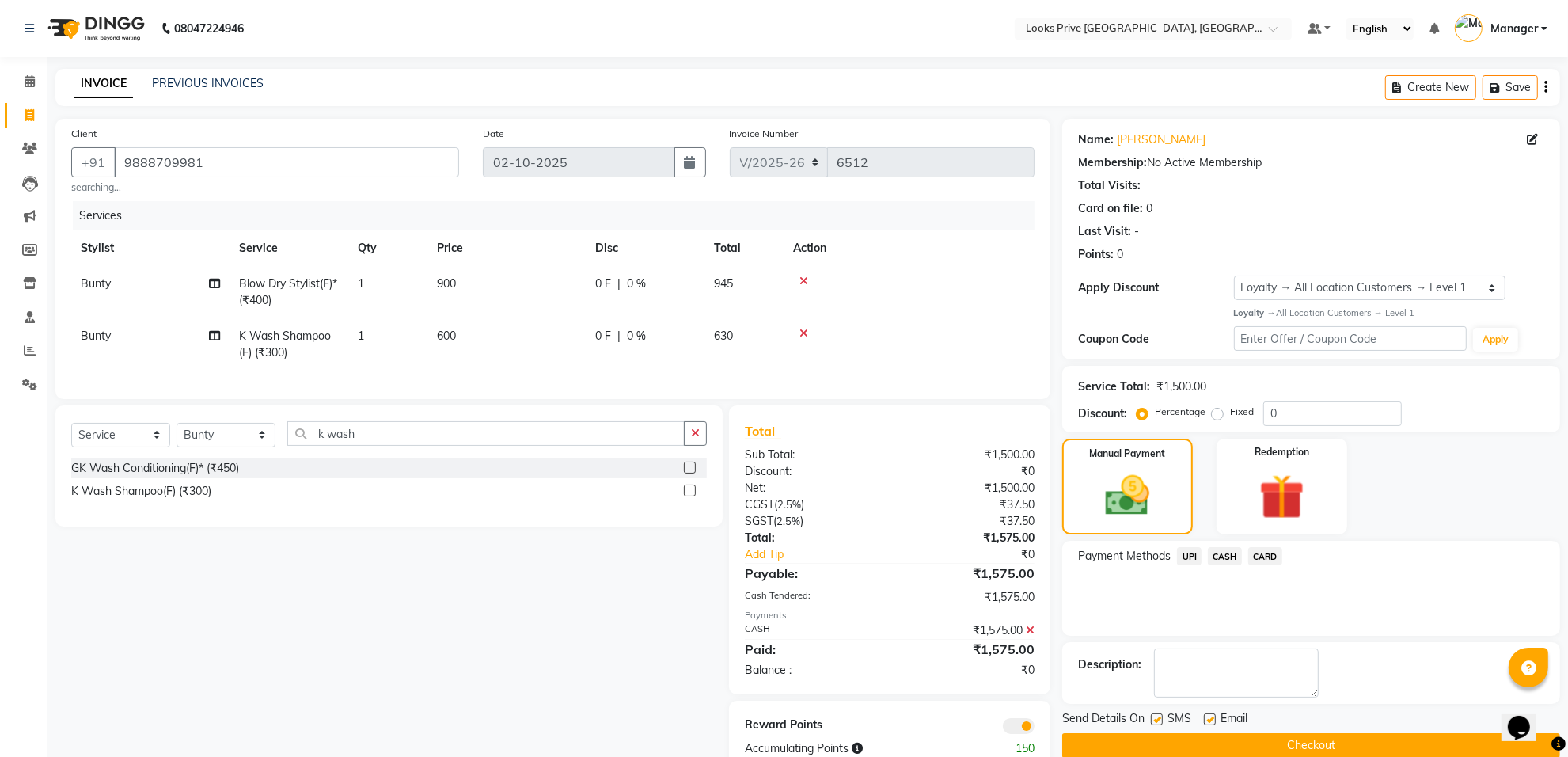
scroll to position [54, 0]
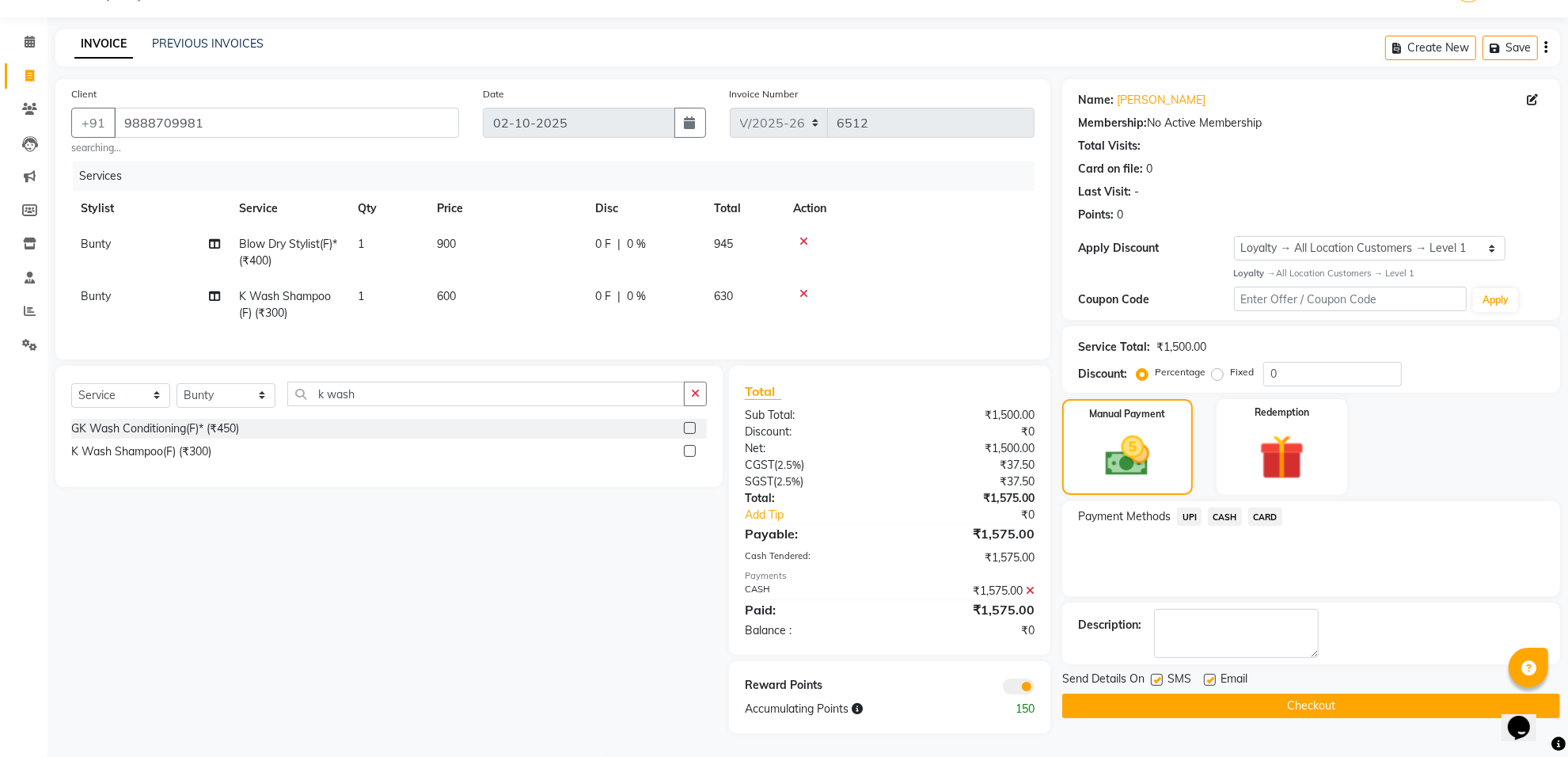
click at [1019, 690] on span at bounding box center [1018, 686] width 31 height 16
click at [1034, 689] on input "checkbox" at bounding box center [1034, 689] width 0 height 0
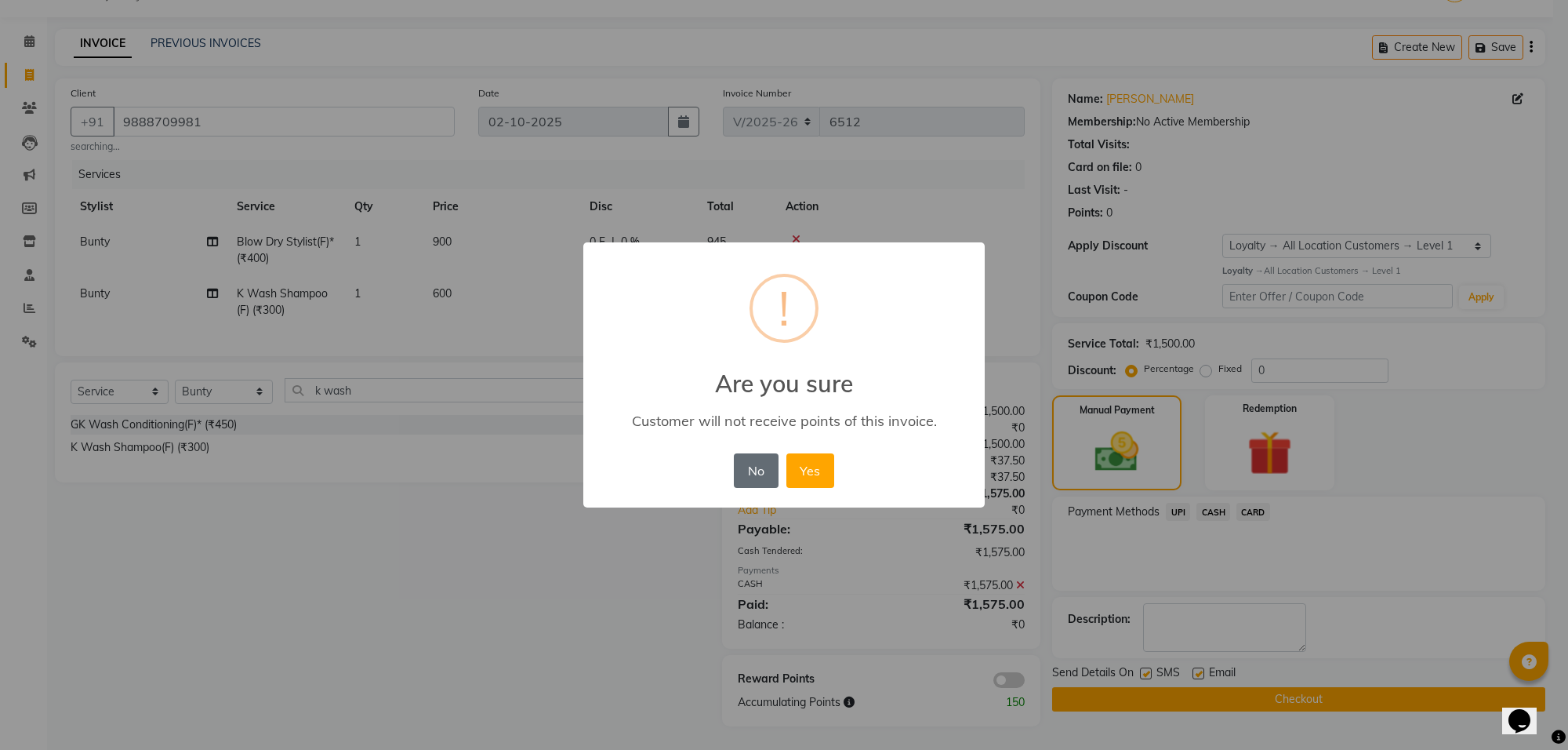
click at [753, 471] on button "No" at bounding box center [755, 471] width 44 height 35
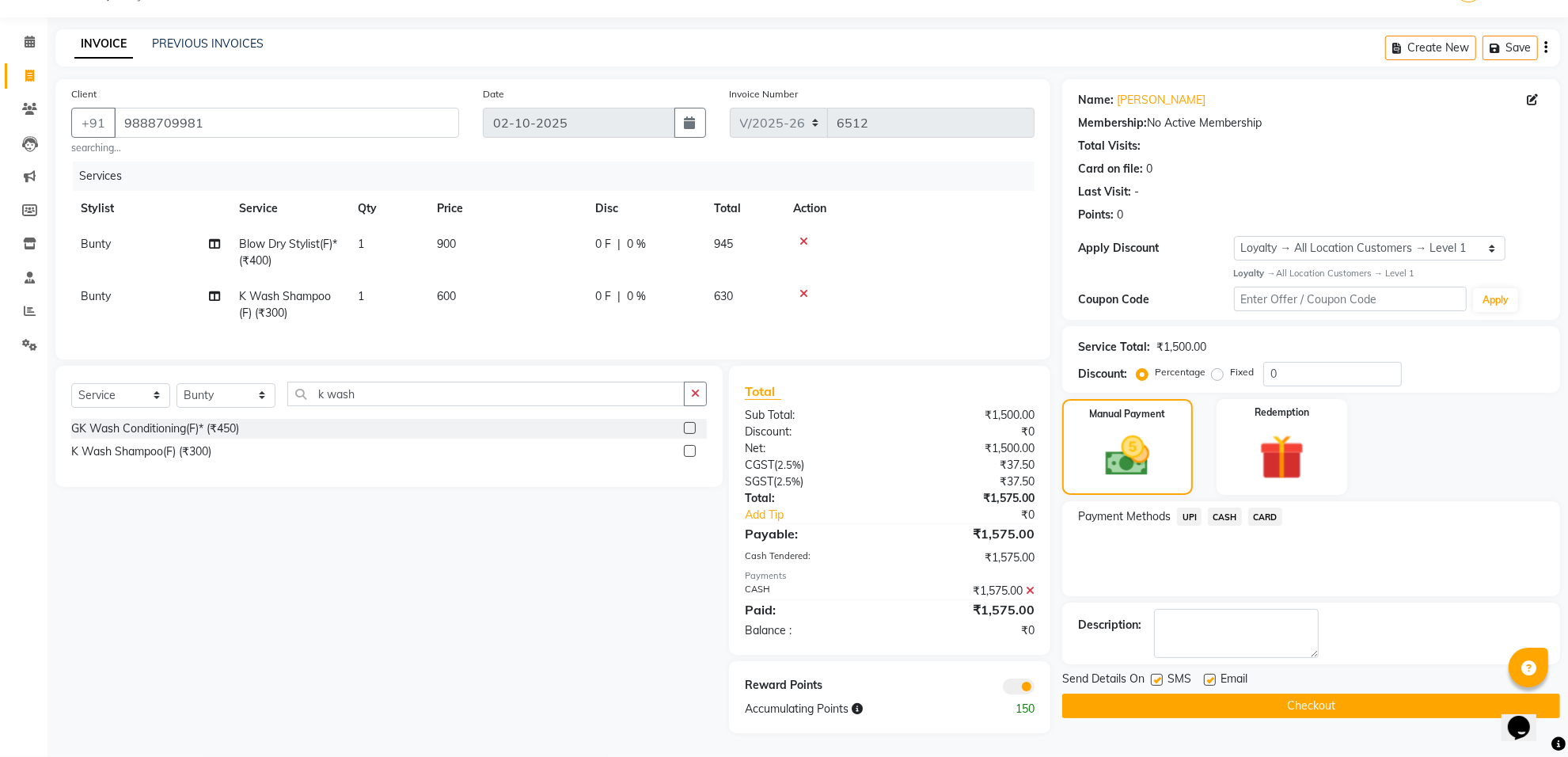
click at [533, 242] on td "900" at bounding box center [506, 252] width 159 height 52
select select "75849"
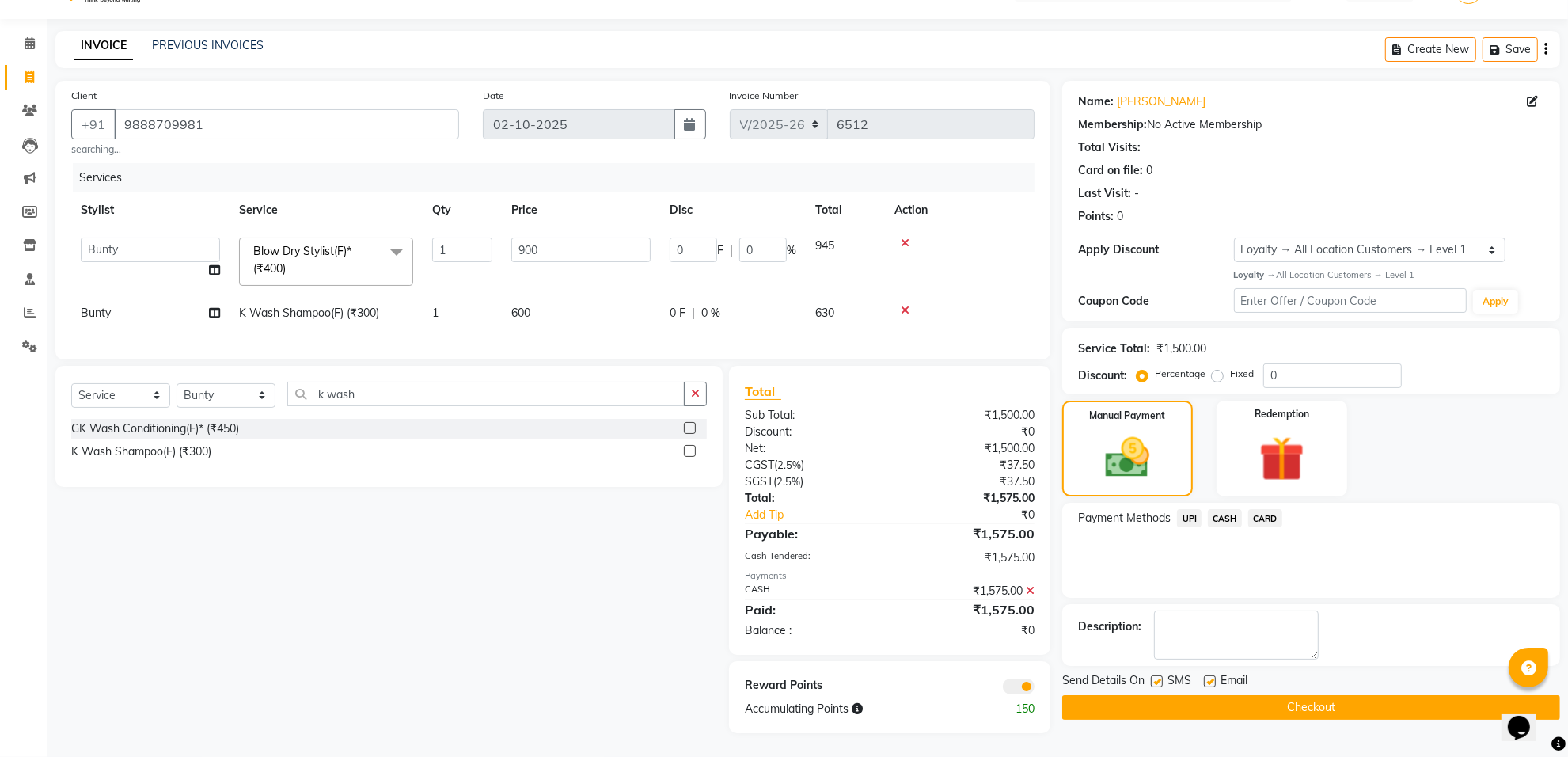
scroll to position [52, 0]
click at [536, 239] on input "900" at bounding box center [580, 250] width 140 height 25
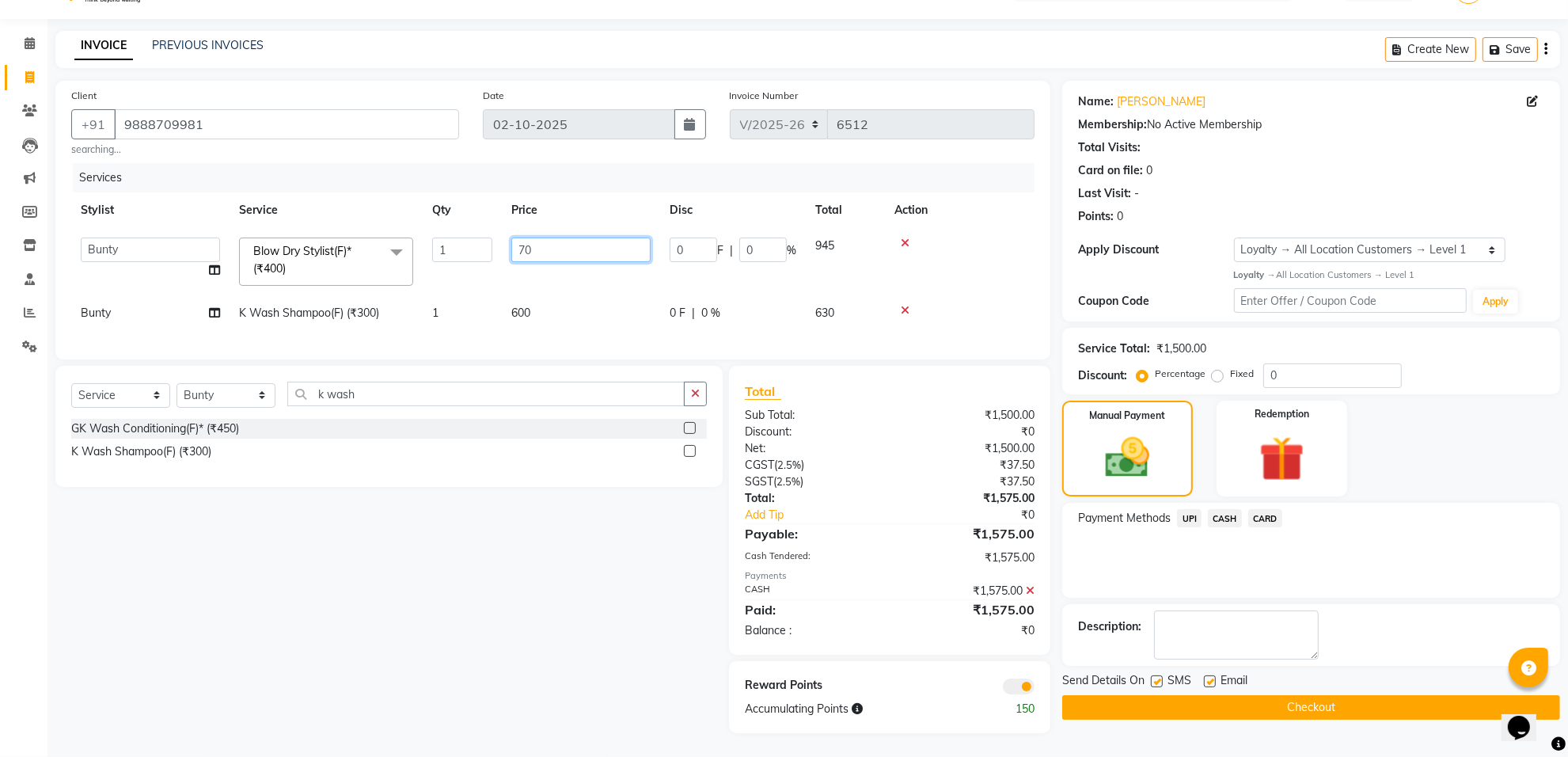
type input "700"
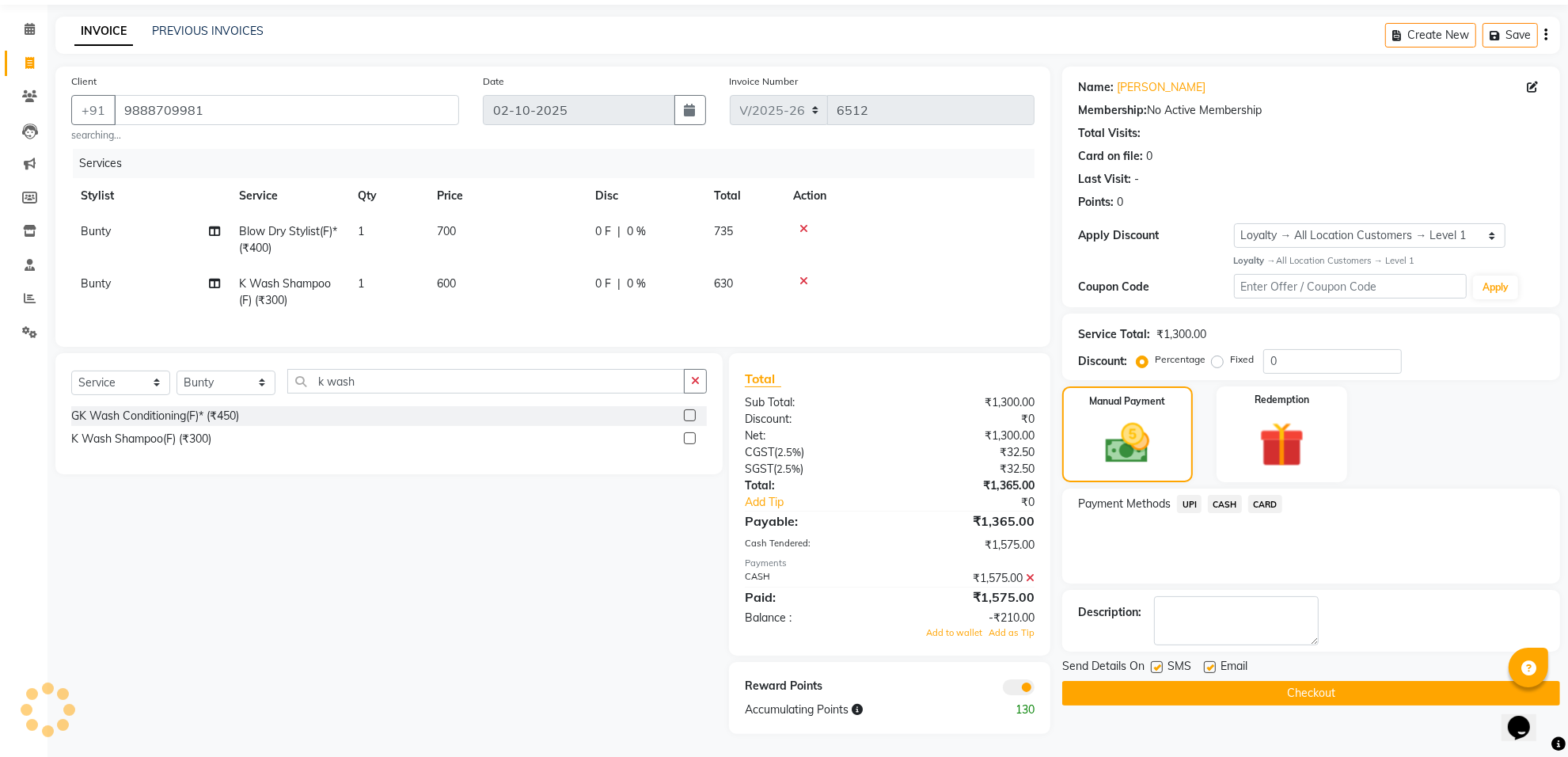
click at [557, 572] on div "Select Service Product Membership Package Voucher Prepaid Gift Card Select Styl…" at bounding box center [383, 543] width 679 height 381
click at [1030, 576] on icon at bounding box center [1030, 577] width 9 height 11
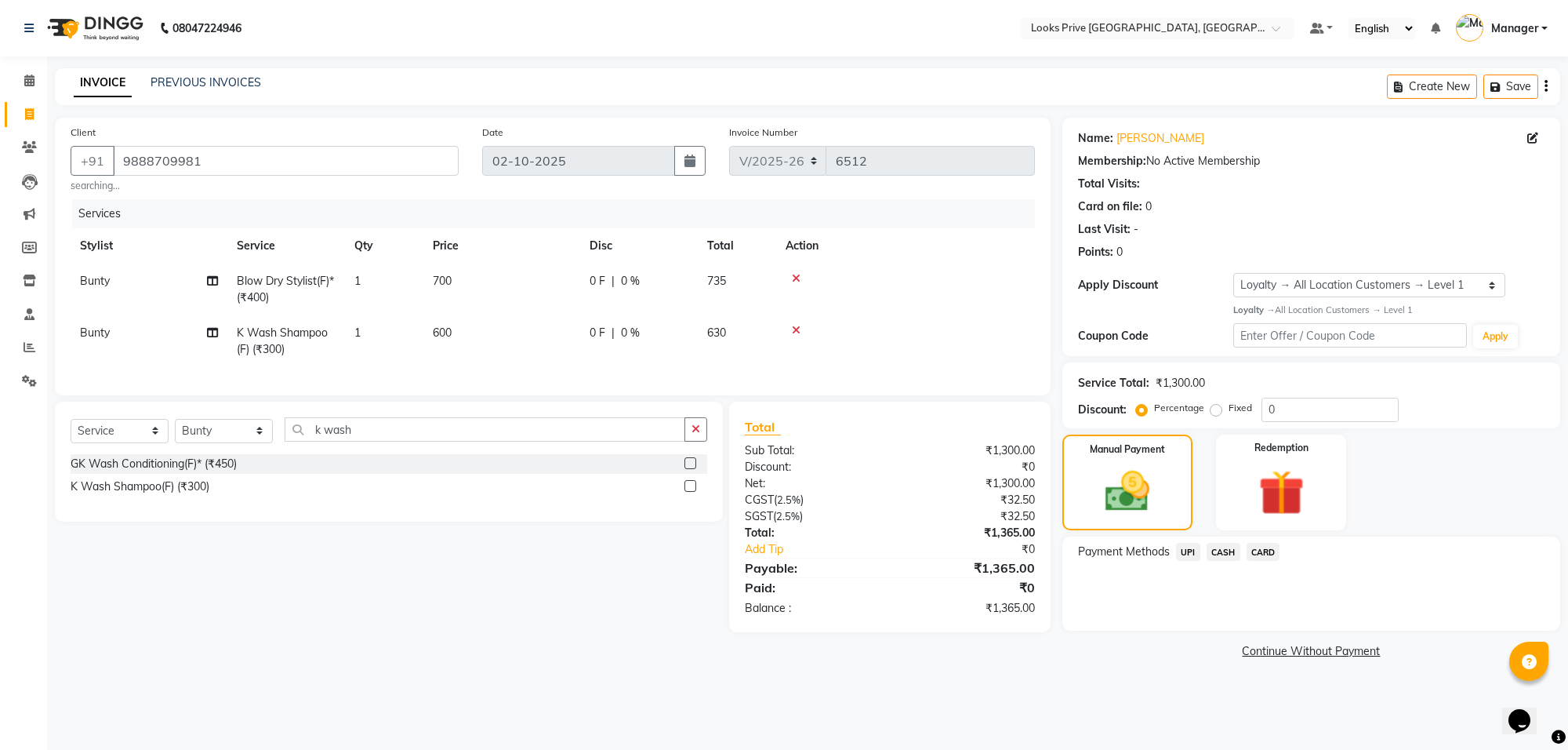
click at [1232, 554] on span "CASH" at bounding box center [1224, 551] width 34 height 18
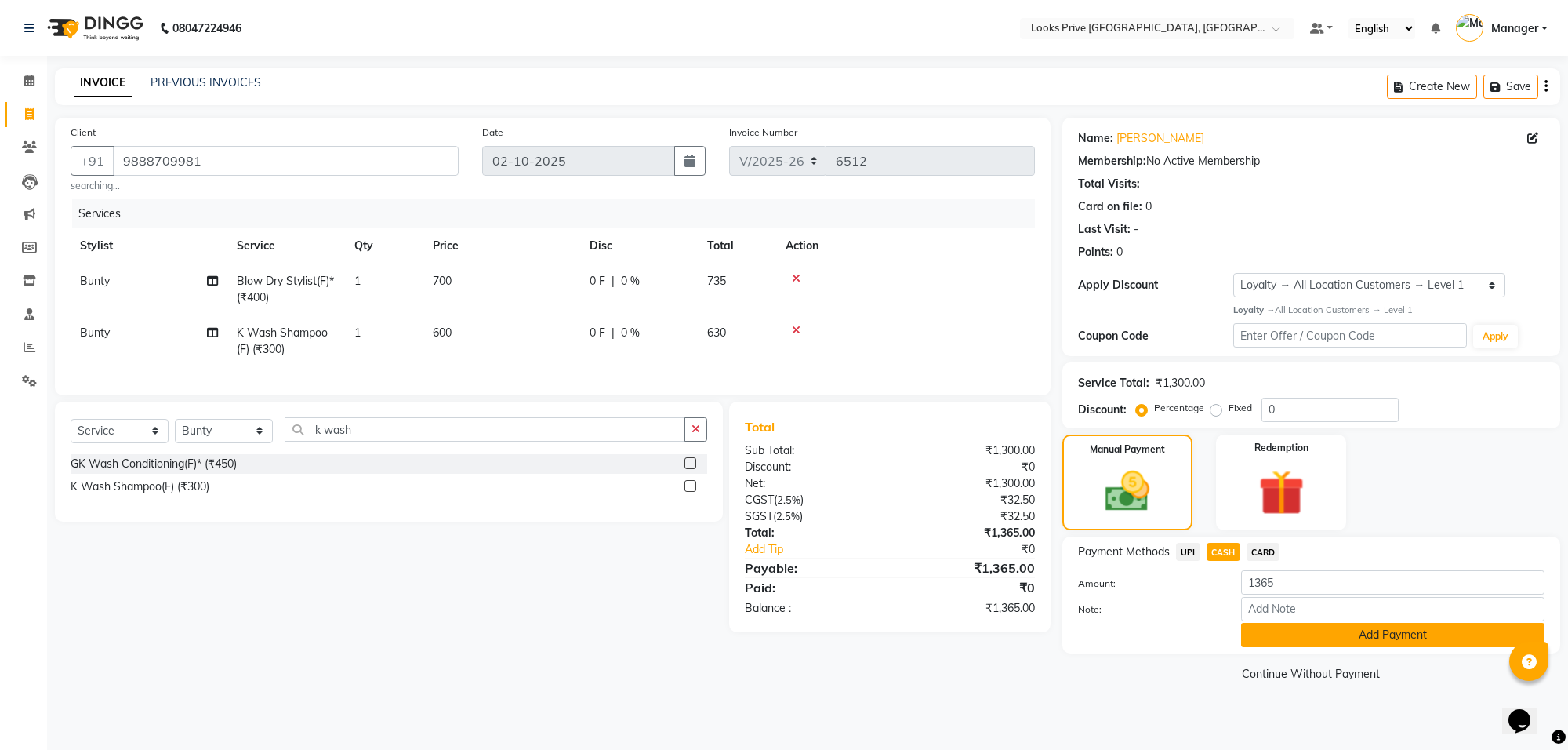
click at [1300, 638] on button "Add Payment" at bounding box center [1393, 635] width 304 height 24
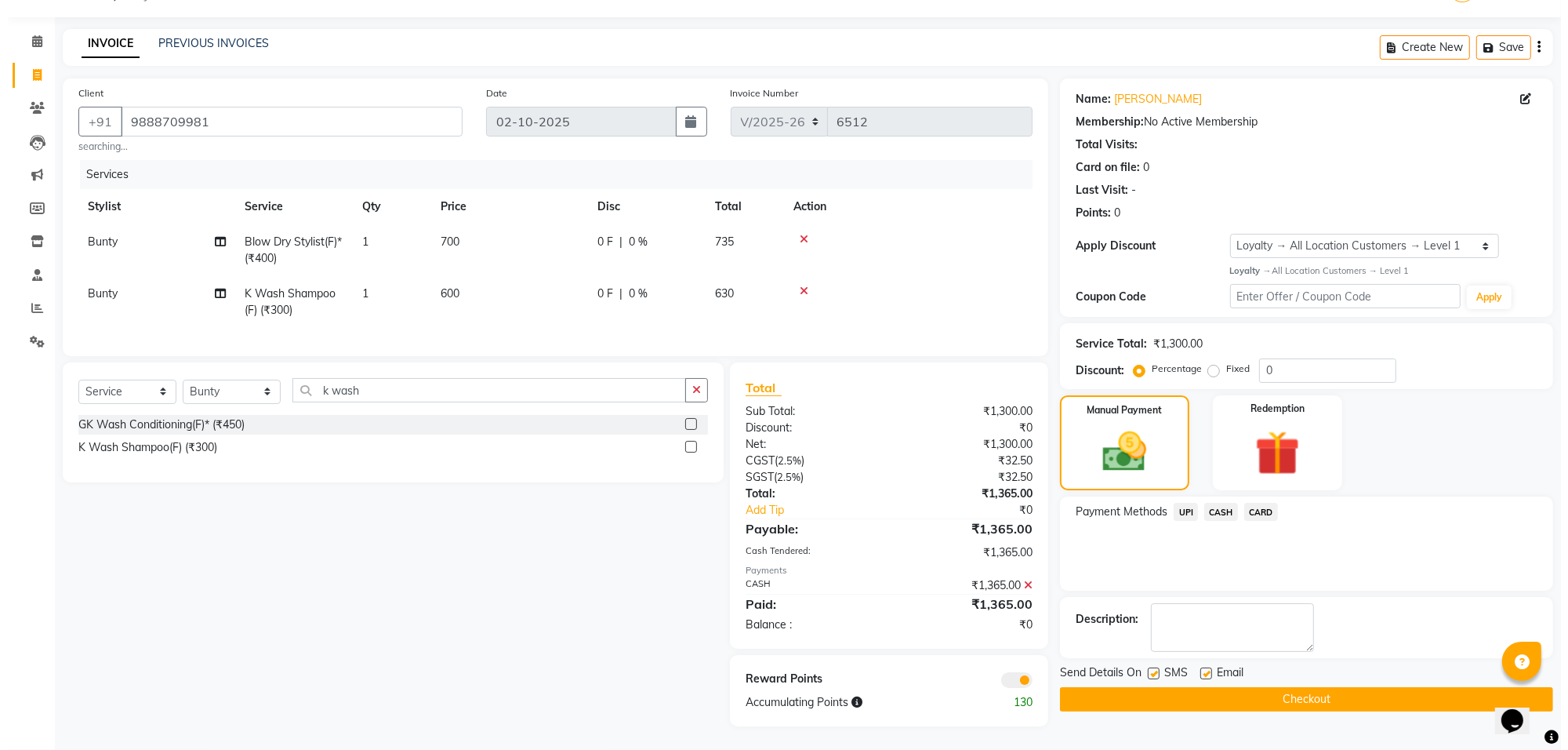
scroll to position [54, 0]
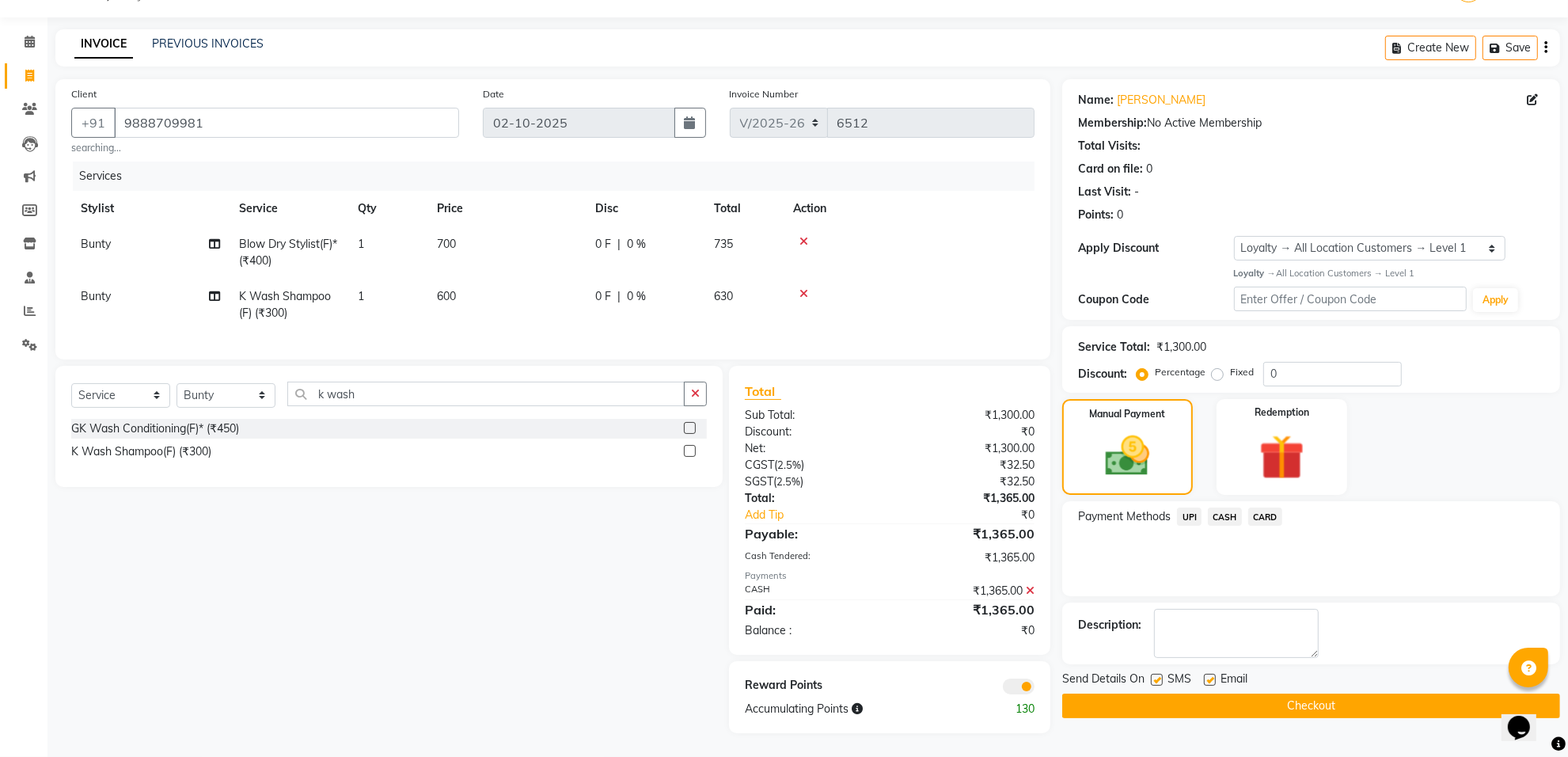
click at [1019, 686] on span at bounding box center [1018, 686] width 31 height 16
click at [1034, 689] on input "checkbox" at bounding box center [1034, 689] width 0 height 0
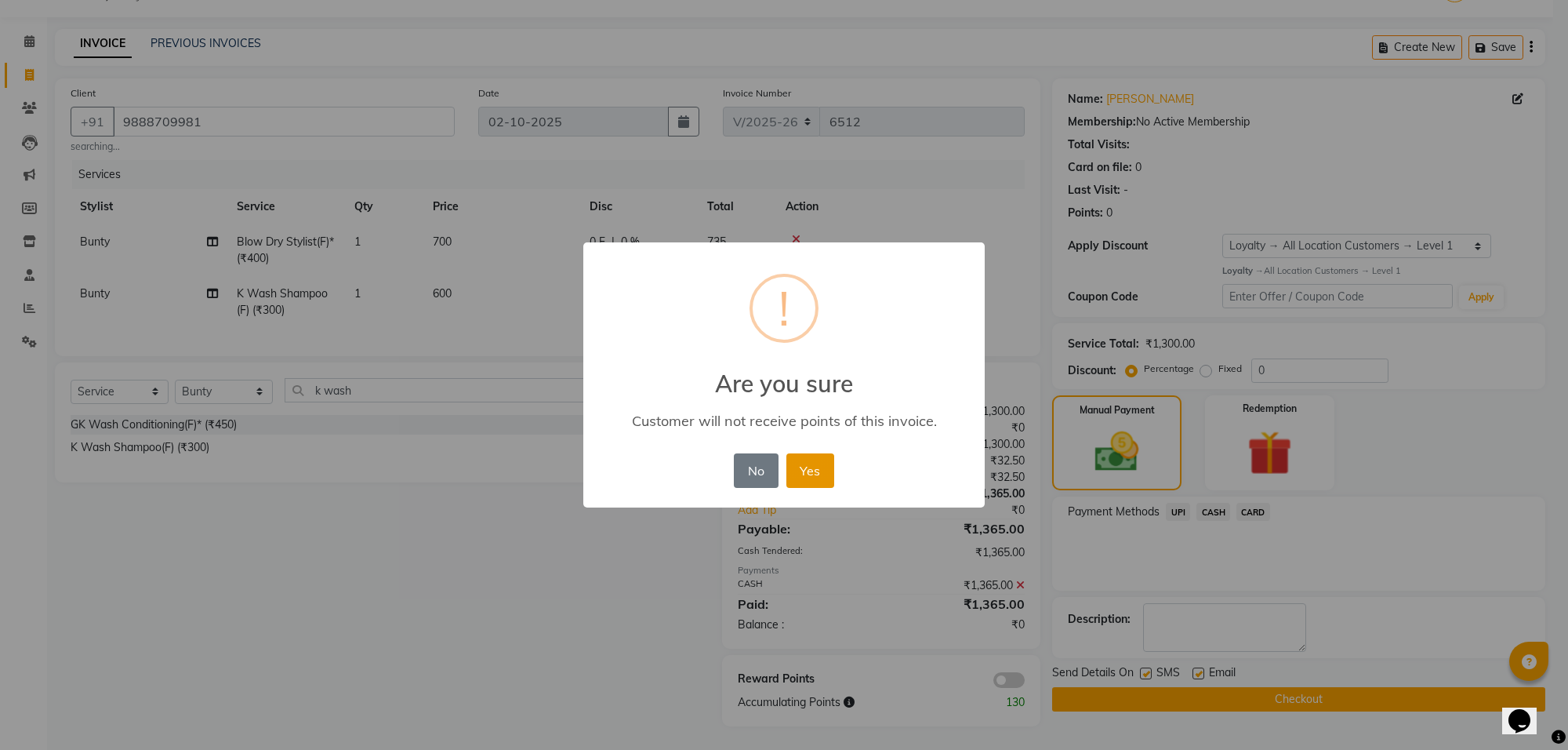
click at [820, 471] on button "Yes" at bounding box center [810, 471] width 48 height 35
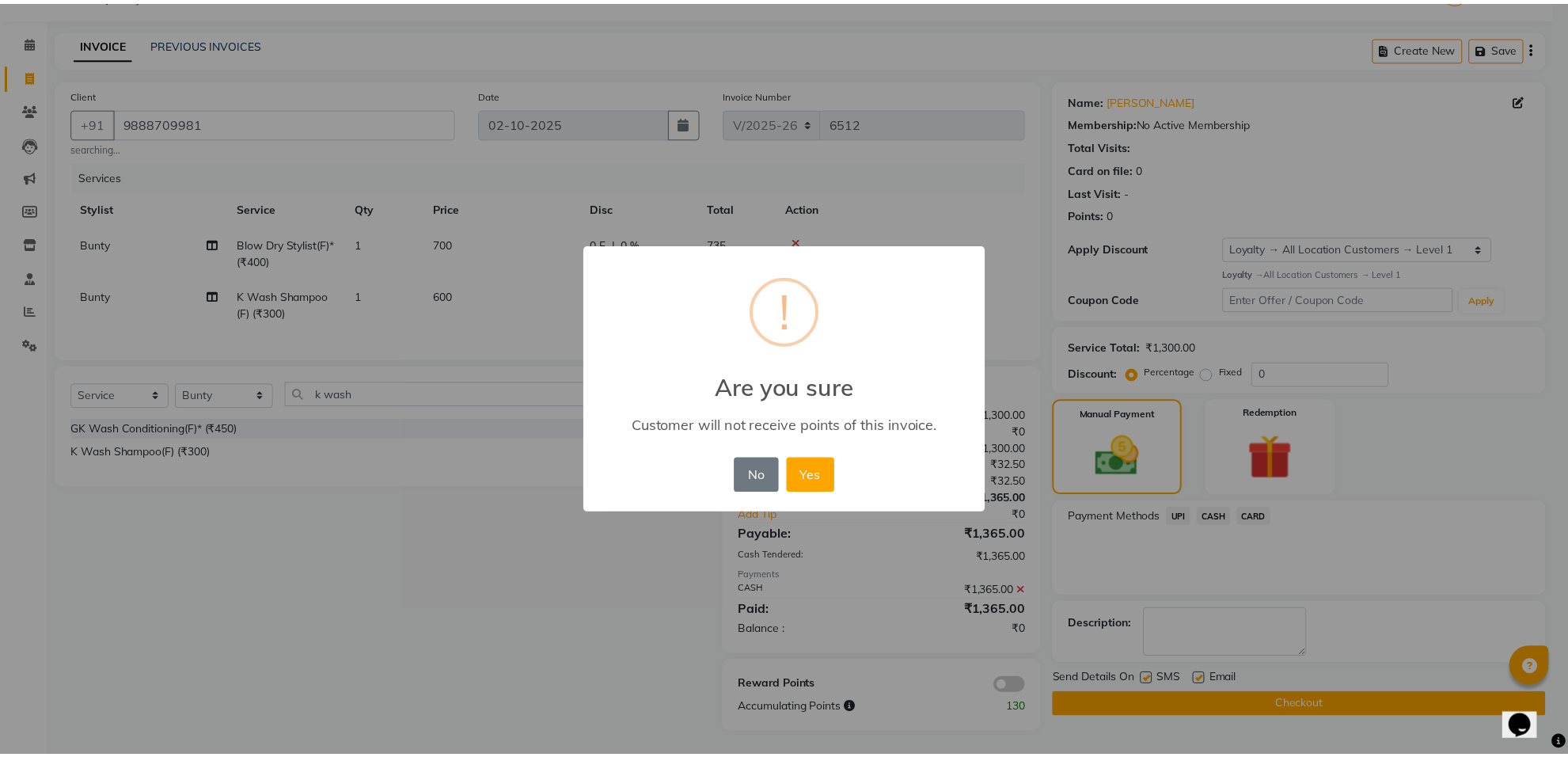
scroll to position [30, 0]
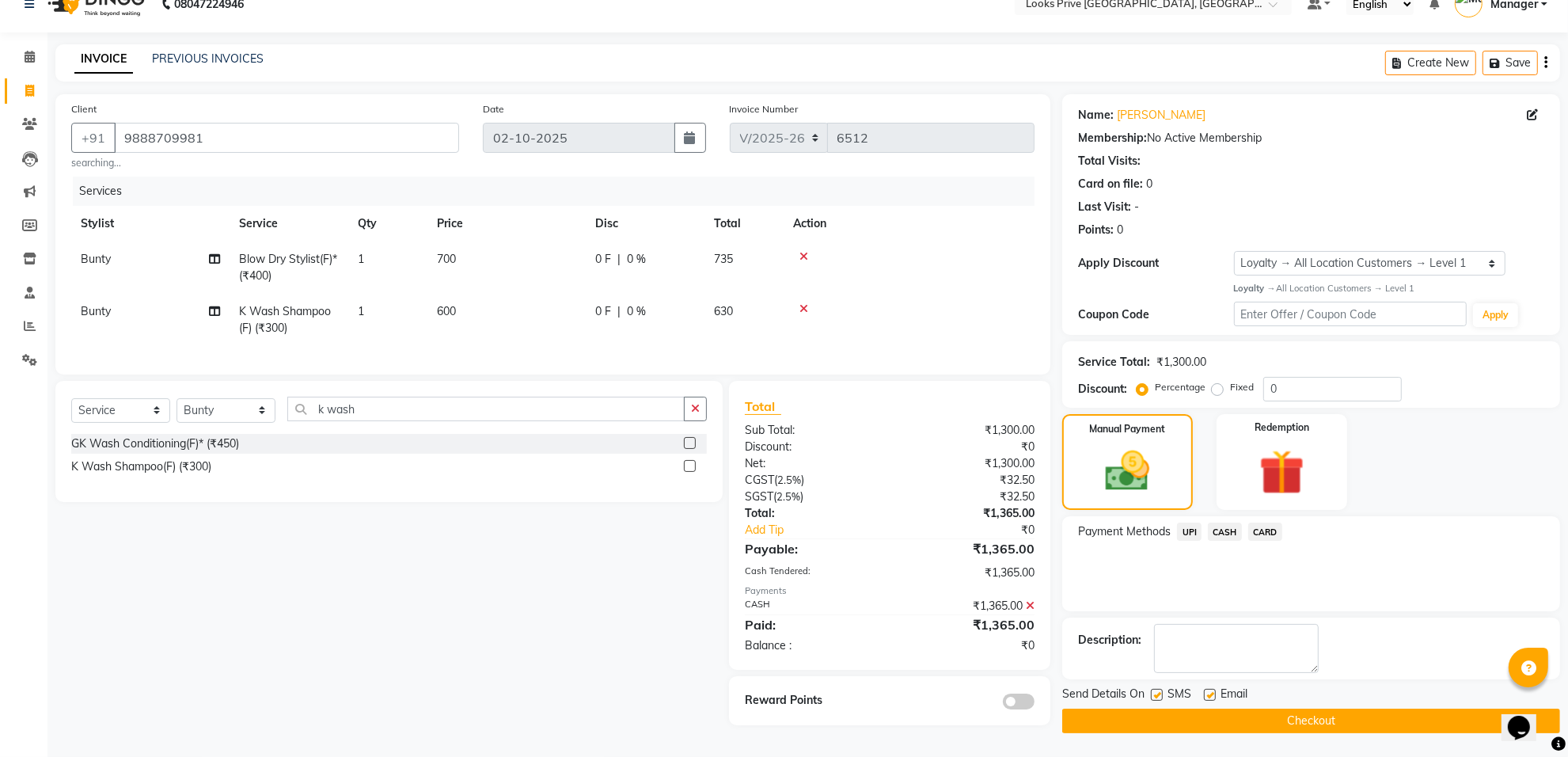
click at [1095, 710] on button "Checkout" at bounding box center [1312, 721] width 498 height 25
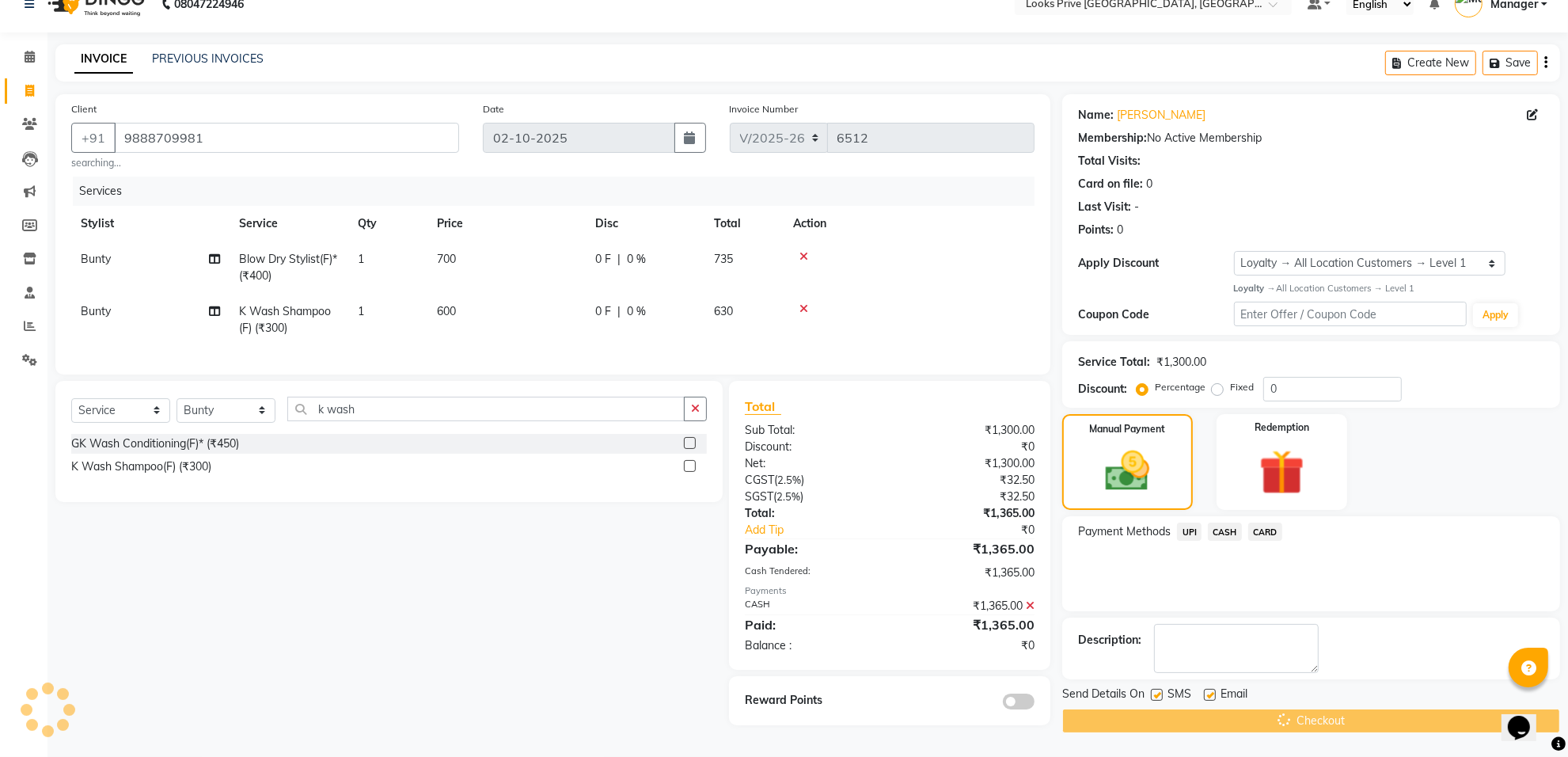
scroll to position [7, 0]
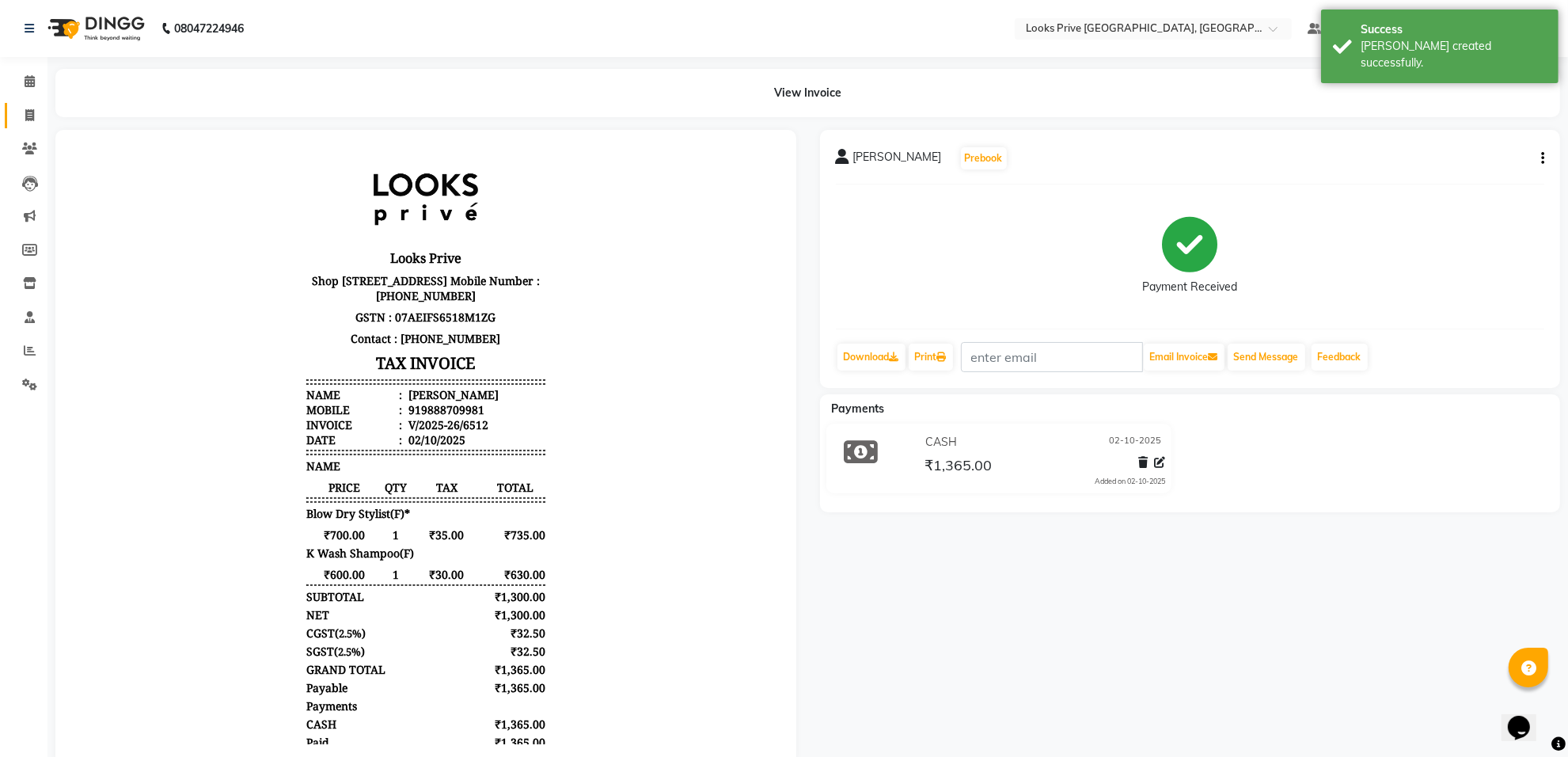
click at [13, 111] on link "Invoice" at bounding box center [24, 116] width 38 height 27
select select "8127"
select select "service"
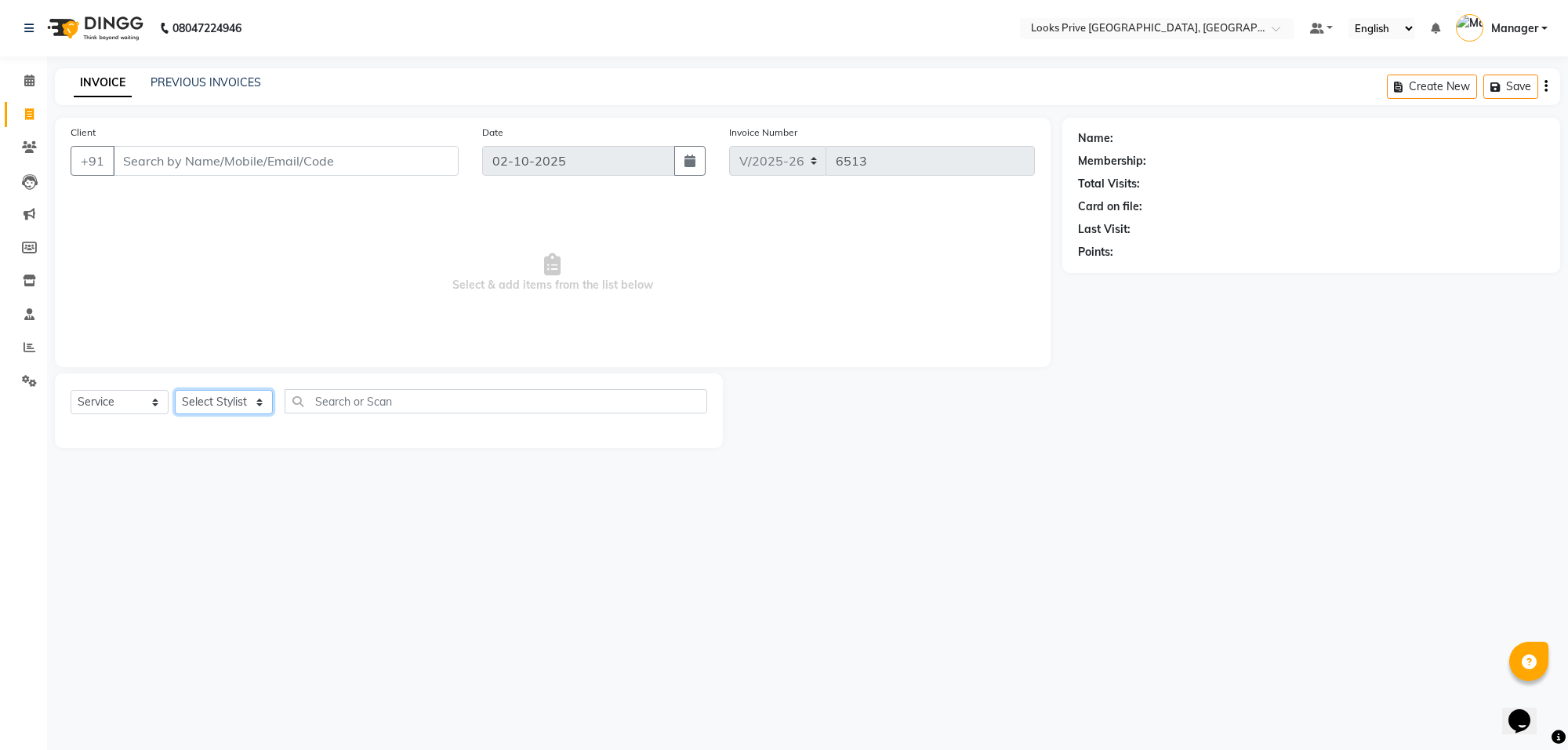
click at [233, 394] on select "Select Stylist Arshi Avdesh Bunty Counter_Sales Deepak_Asst Govind_Pdct Hema Ma…" at bounding box center [224, 402] width 98 height 24
select select "75864"
click at [175, 390] on select "Select Stylist Arshi Avdesh Bunty Counter_Sales Deepak_Asst Govind_Pdct Hema Ma…" at bounding box center [224, 402] width 98 height 24
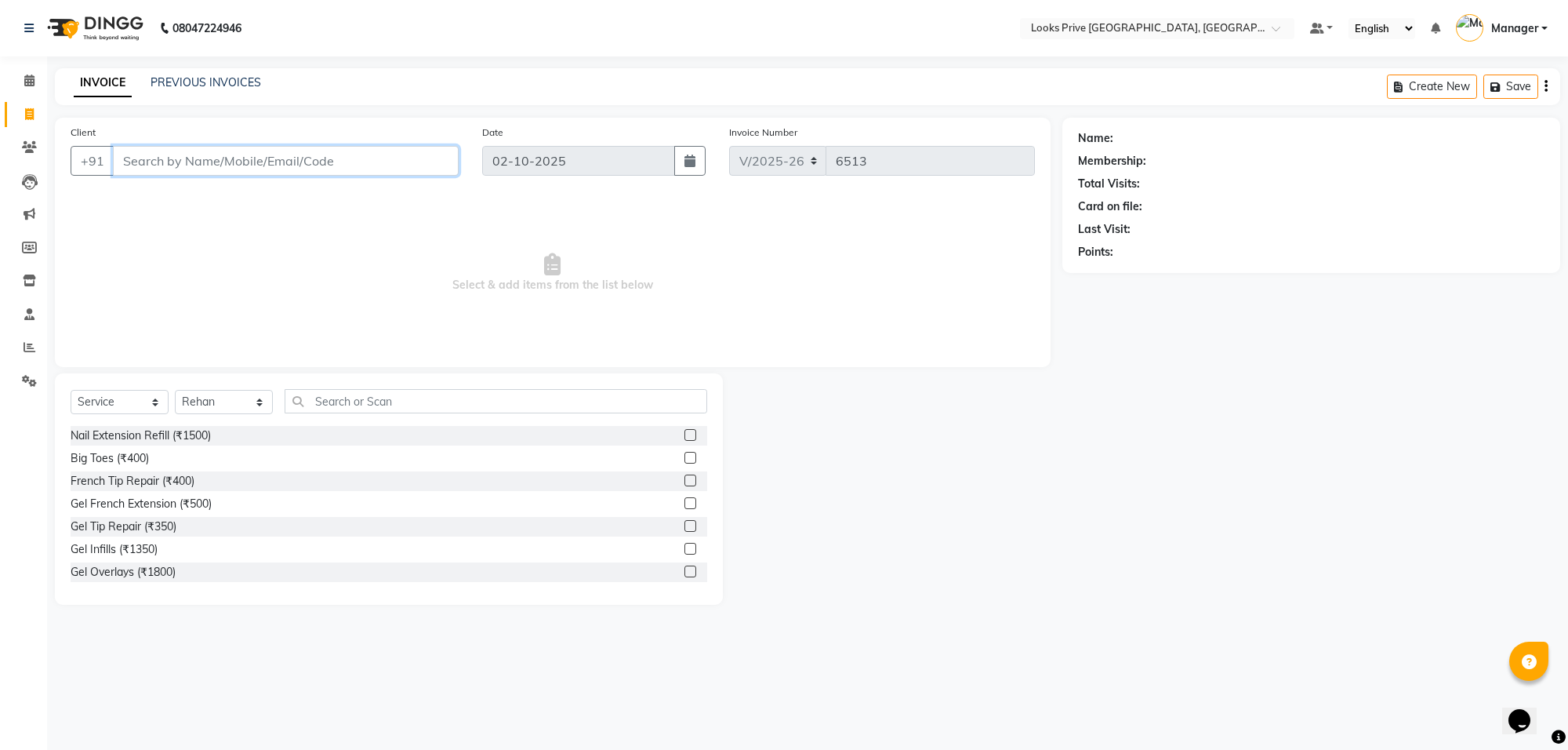
click at [224, 172] on input "Client" at bounding box center [286, 161] width 346 height 30
click at [224, 152] on input "Client" at bounding box center [286, 161] width 346 height 30
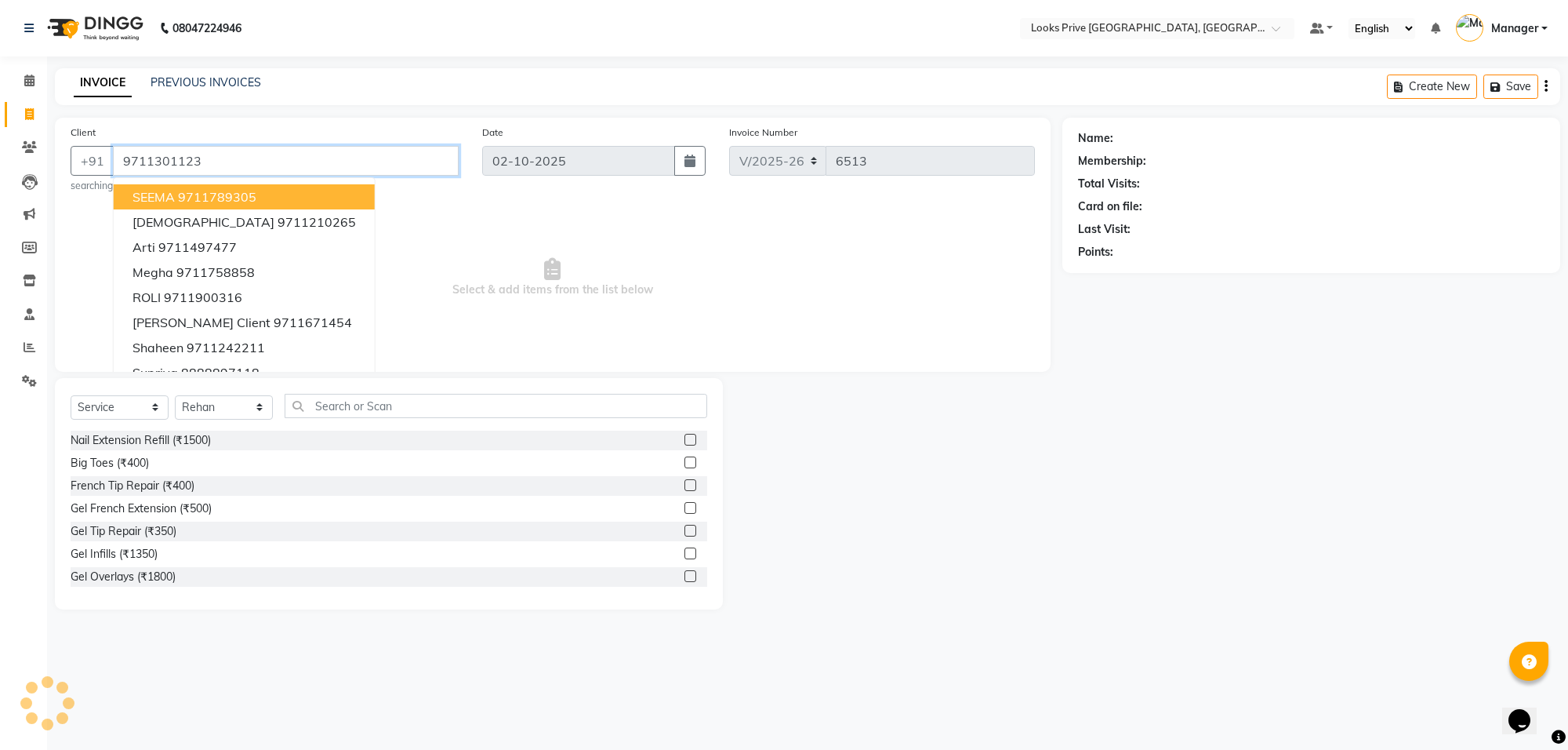
type input "9711301123"
select select "1: Object"
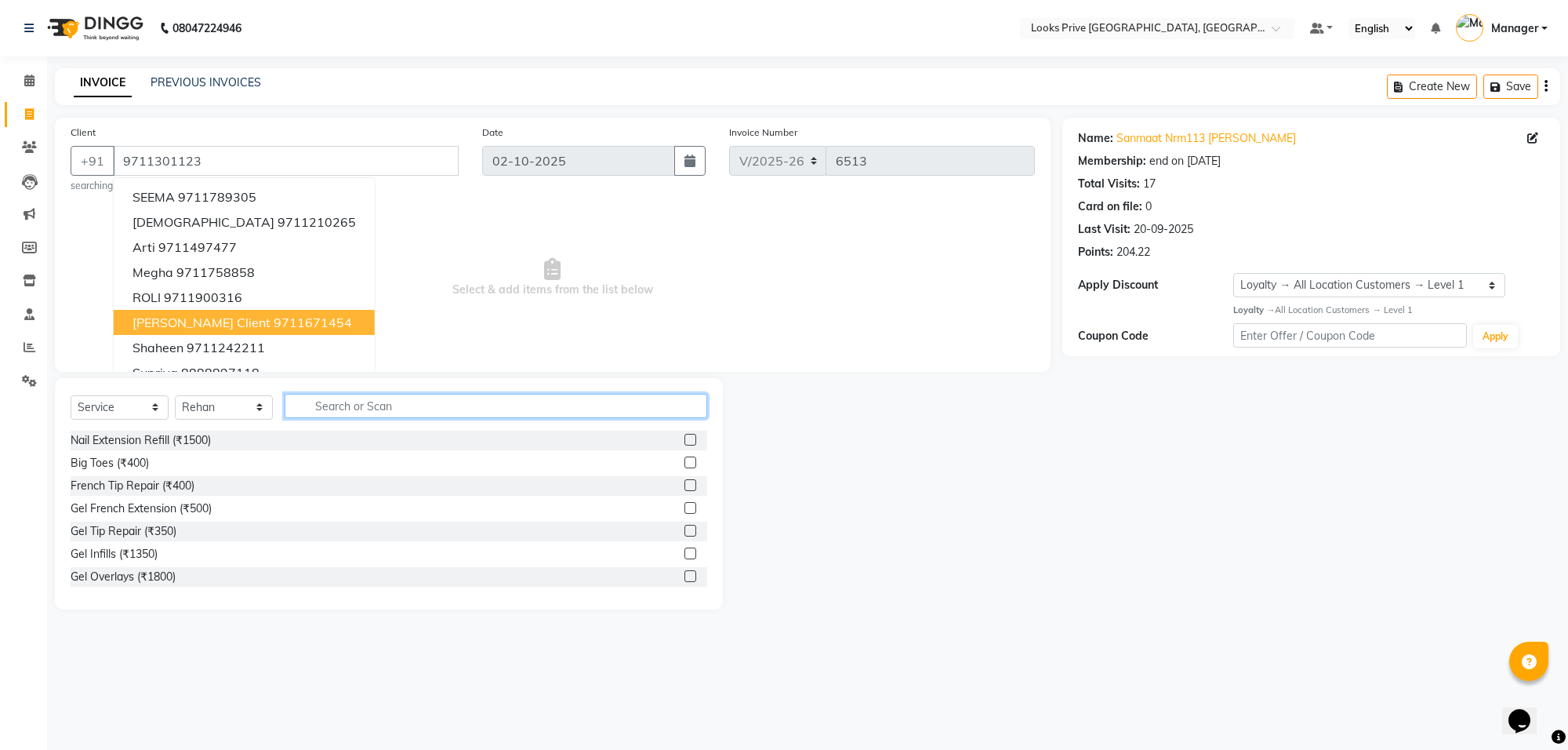
click at [382, 408] on input "text" at bounding box center [496, 406] width 422 height 24
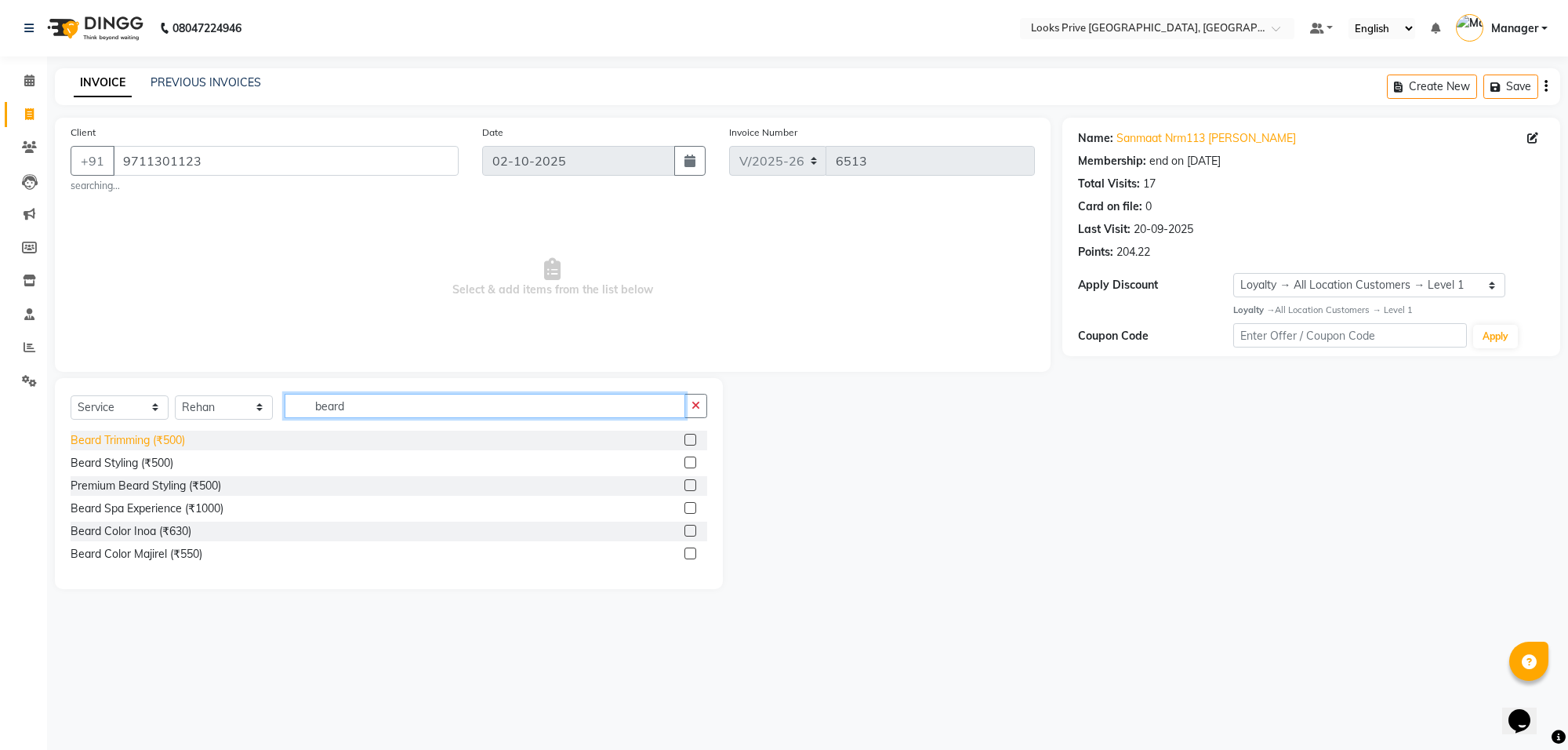
type input "beard"
click at [120, 440] on div "Beard Trimming (₹500)" at bounding box center [128, 440] width 115 height 17
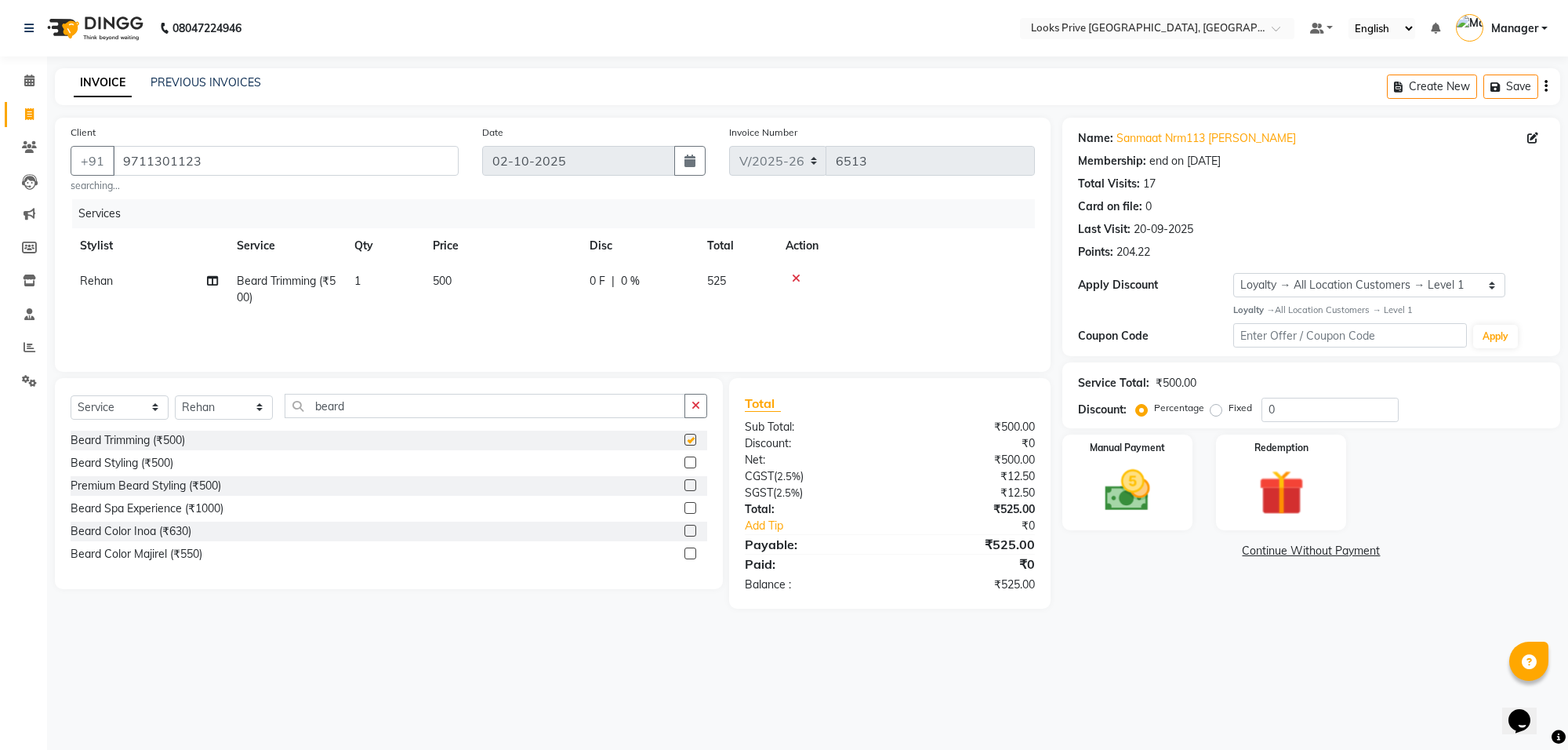
checkbox input "false"
drag, startPoint x: 465, startPoint y: 410, endPoint x: 467, endPoint y: 389, distance: 21.1
click at [465, 409] on input "beard" at bounding box center [485, 406] width 401 height 24
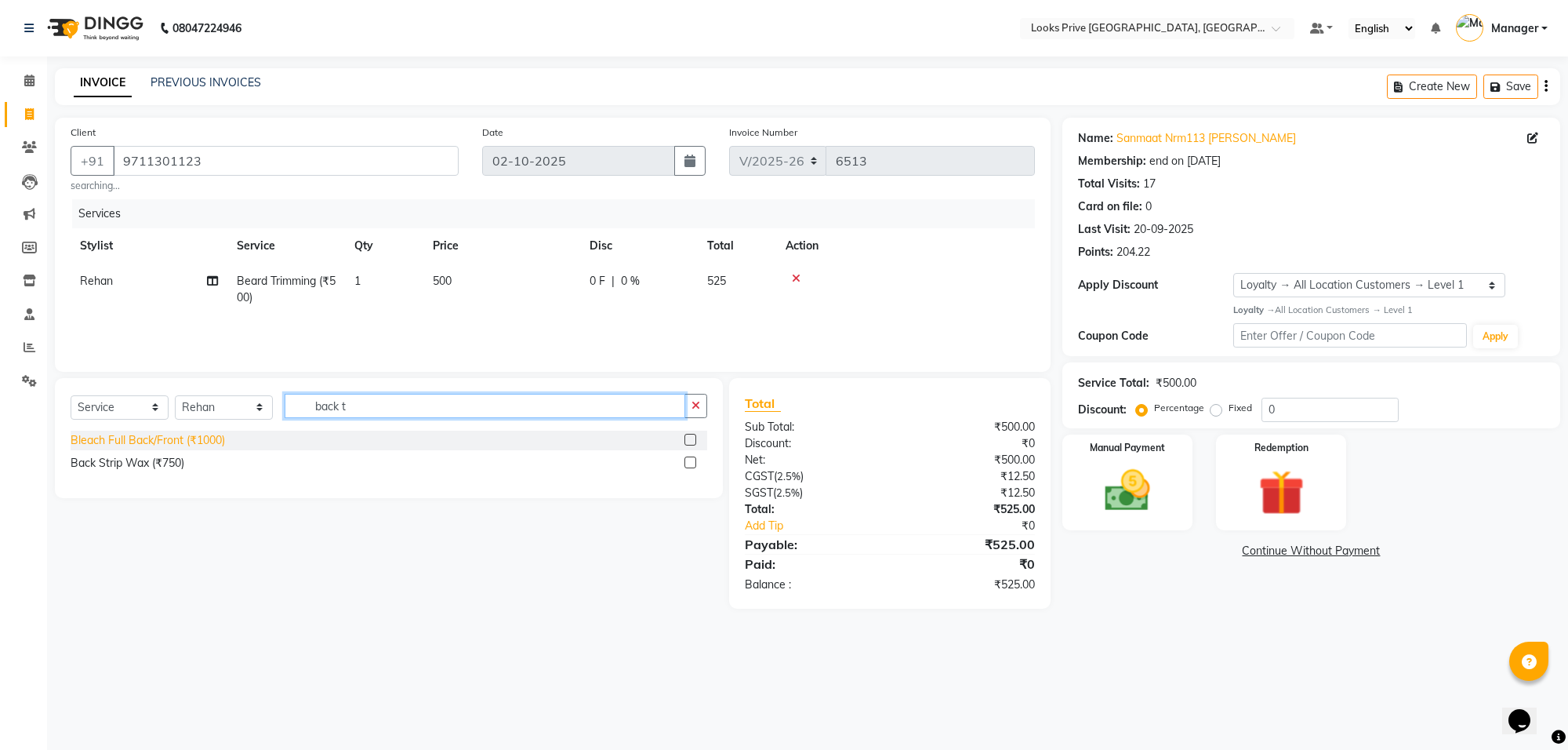
type input "back t"
click at [158, 443] on div "Bleach Full Back/Front (₹1000)" at bounding box center [148, 440] width 154 height 17
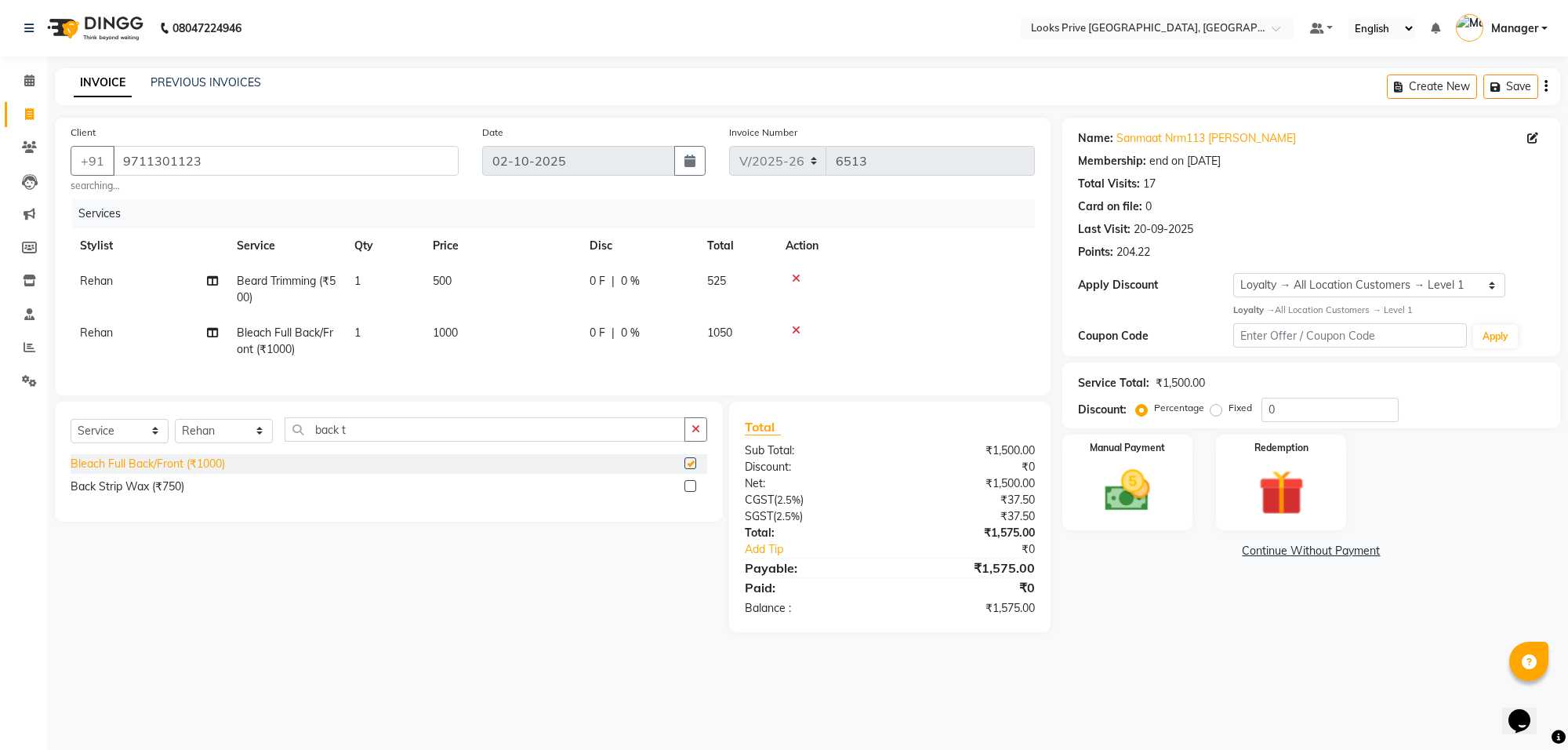
checkbox input "false"
click at [559, 342] on td "1000" at bounding box center [501, 341] width 157 height 52
select select "75864"
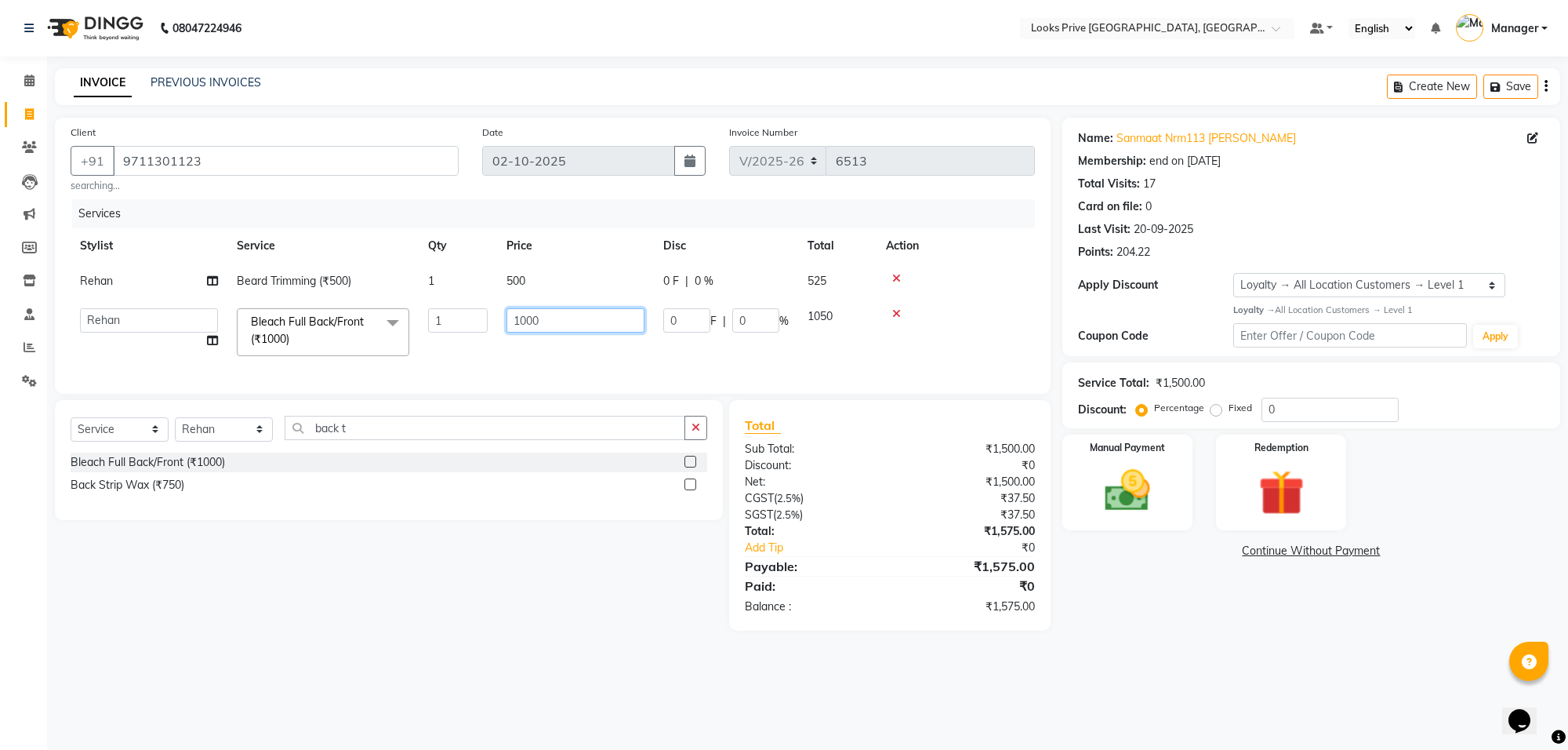
click at [573, 318] on input "1000" at bounding box center [575, 321] width 138 height 24
type input "500"
click at [578, 287] on td "500" at bounding box center [575, 281] width 157 height 36
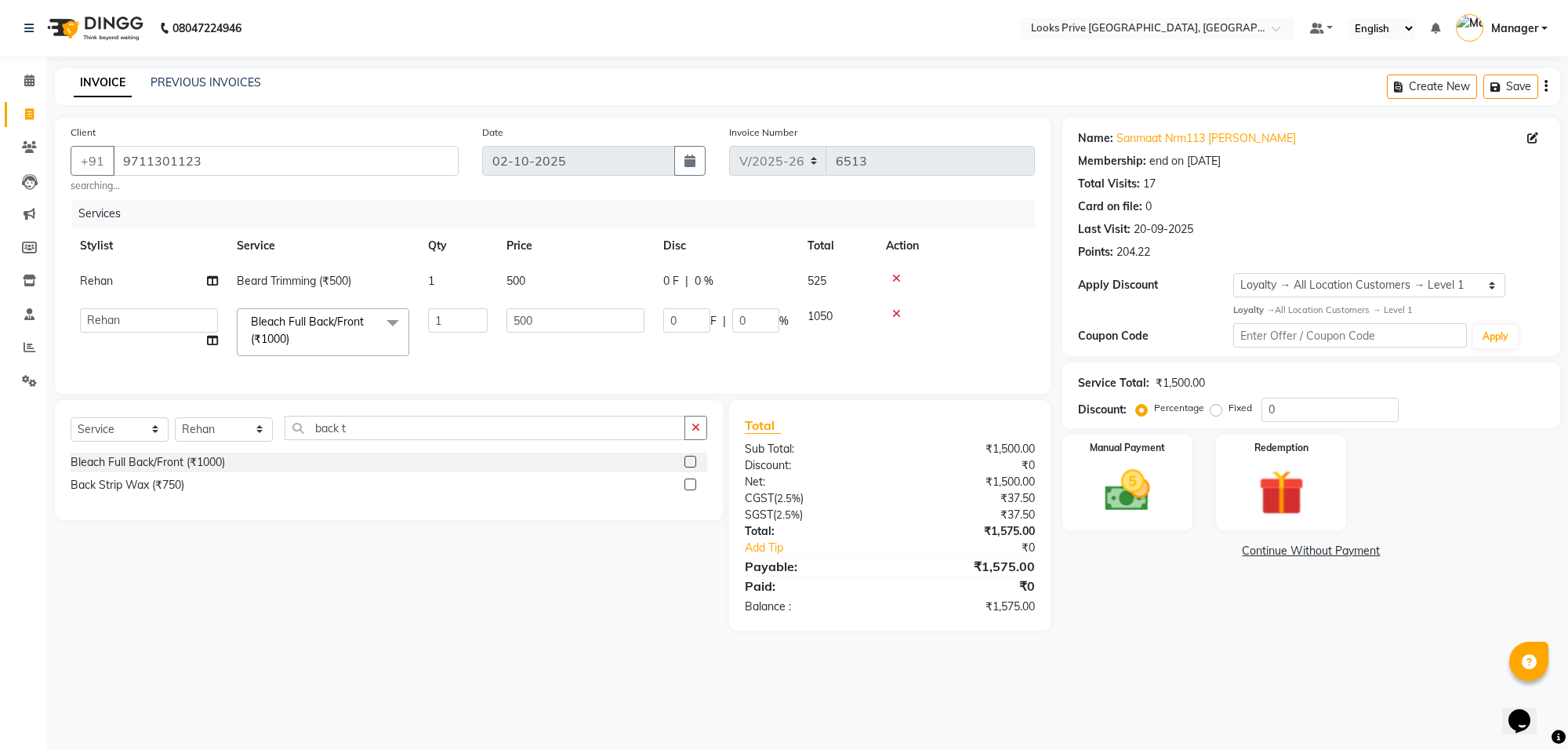
select select "75864"
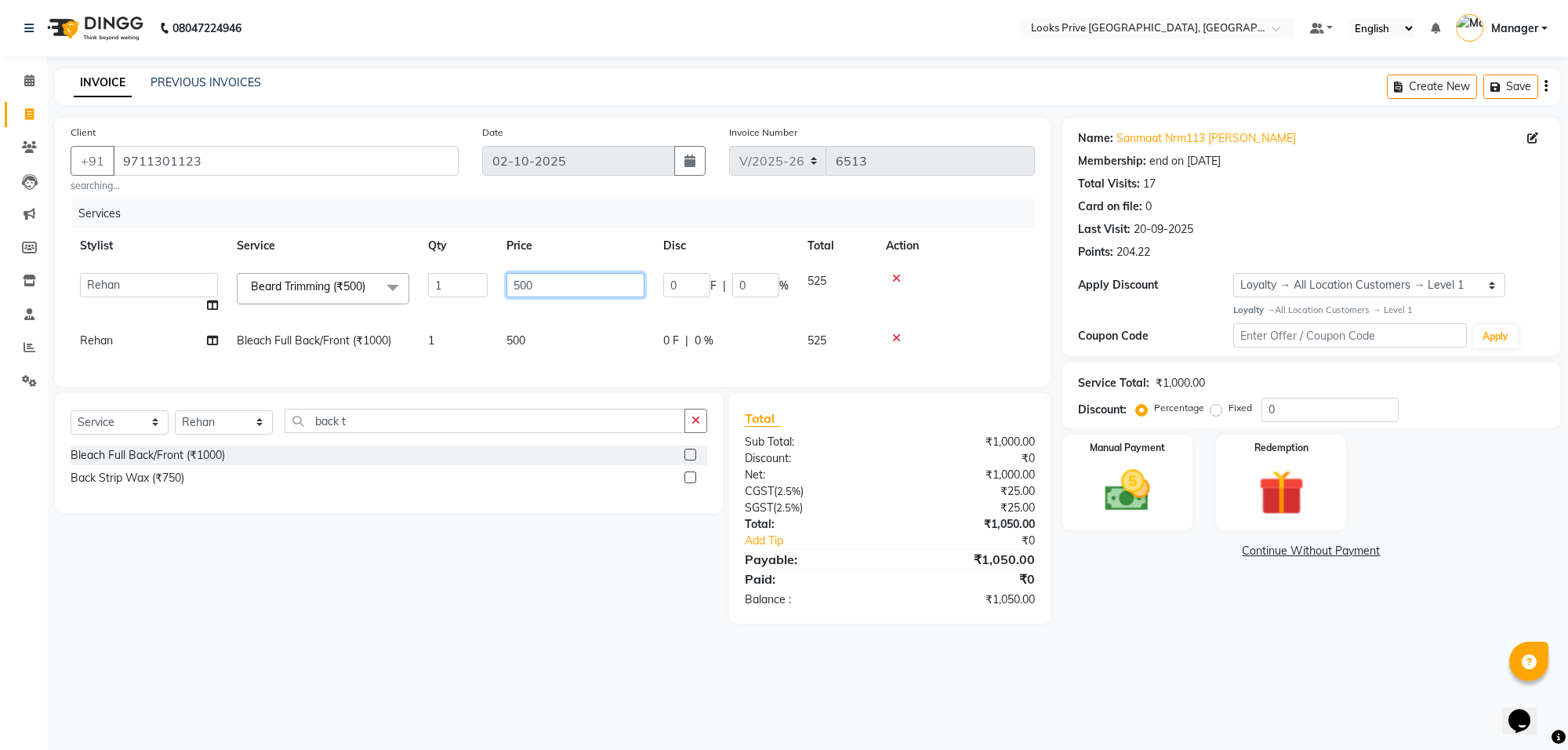
click at [578, 287] on input "500" at bounding box center [575, 285] width 138 height 24
type input "450"
click at [1267, 407] on input "0" at bounding box center [1330, 410] width 137 height 24
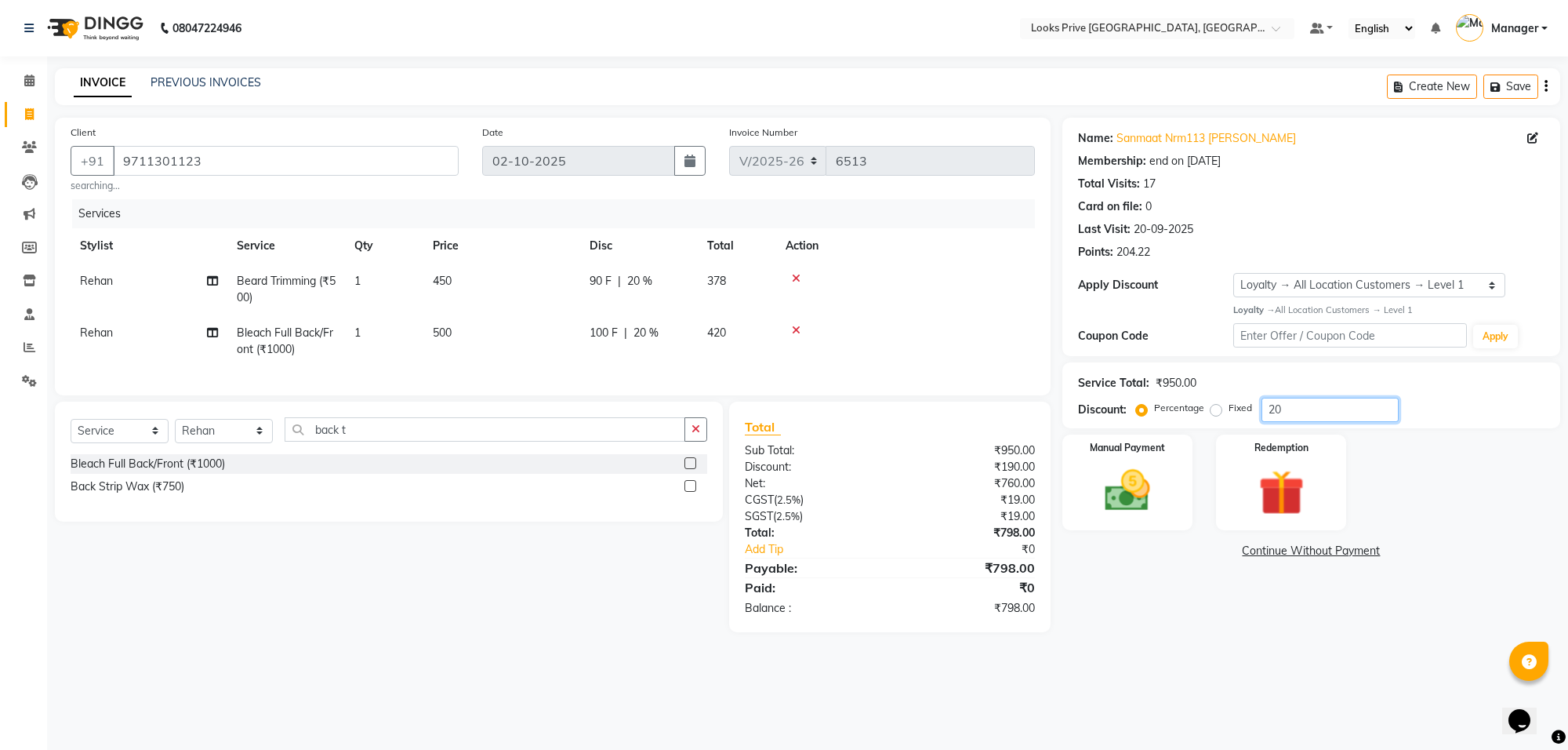
type input "20"
click at [1154, 573] on div "Name: Sanmaat Nrm113 Kalra Membership: end on 24-05-2026 Total Visits: 17 Card …" at bounding box center [1318, 375] width 510 height 515
click at [534, 329] on td "500" at bounding box center [501, 341] width 157 height 52
select select "75864"
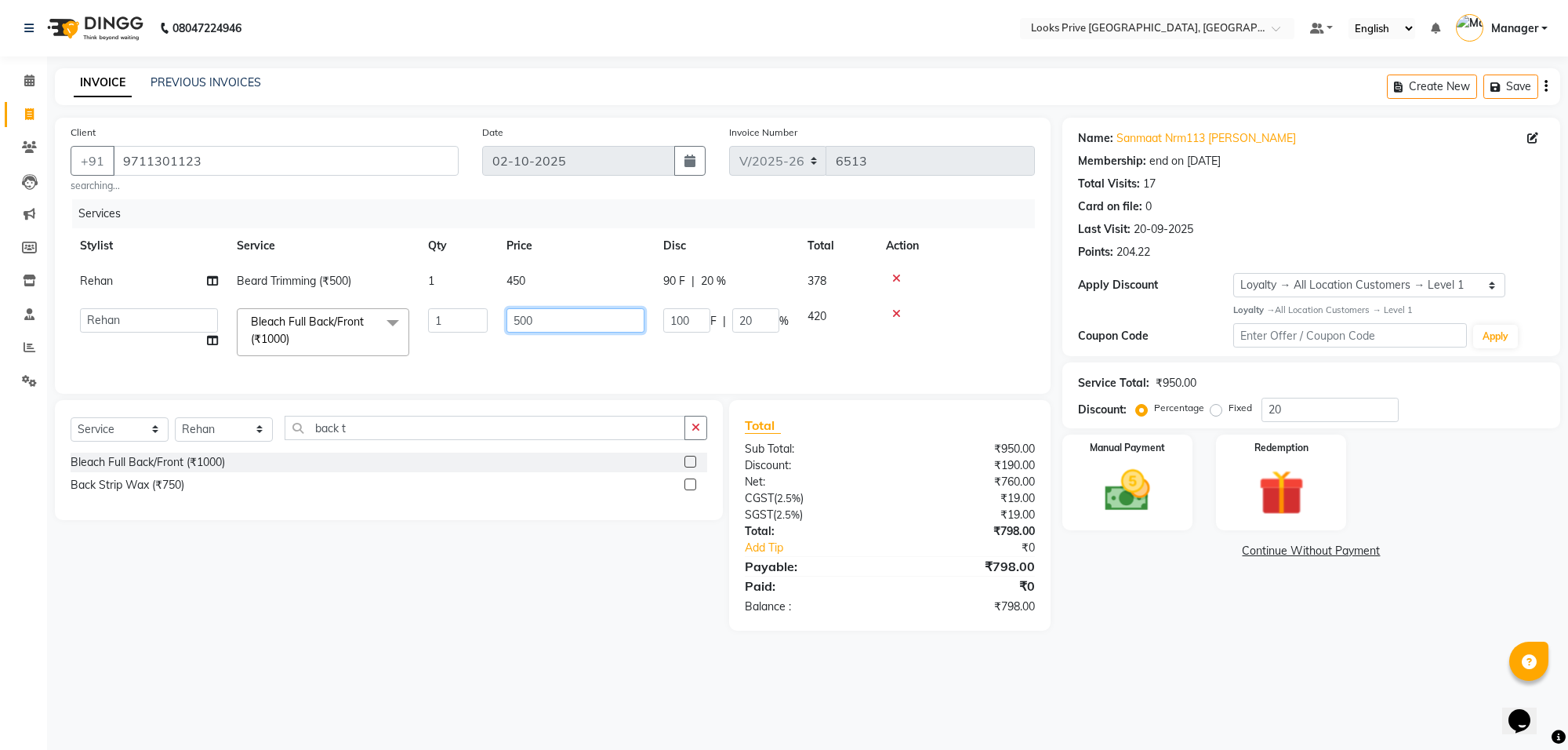
click at [534, 329] on input "500" at bounding box center [575, 321] width 138 height 24
type input "300"
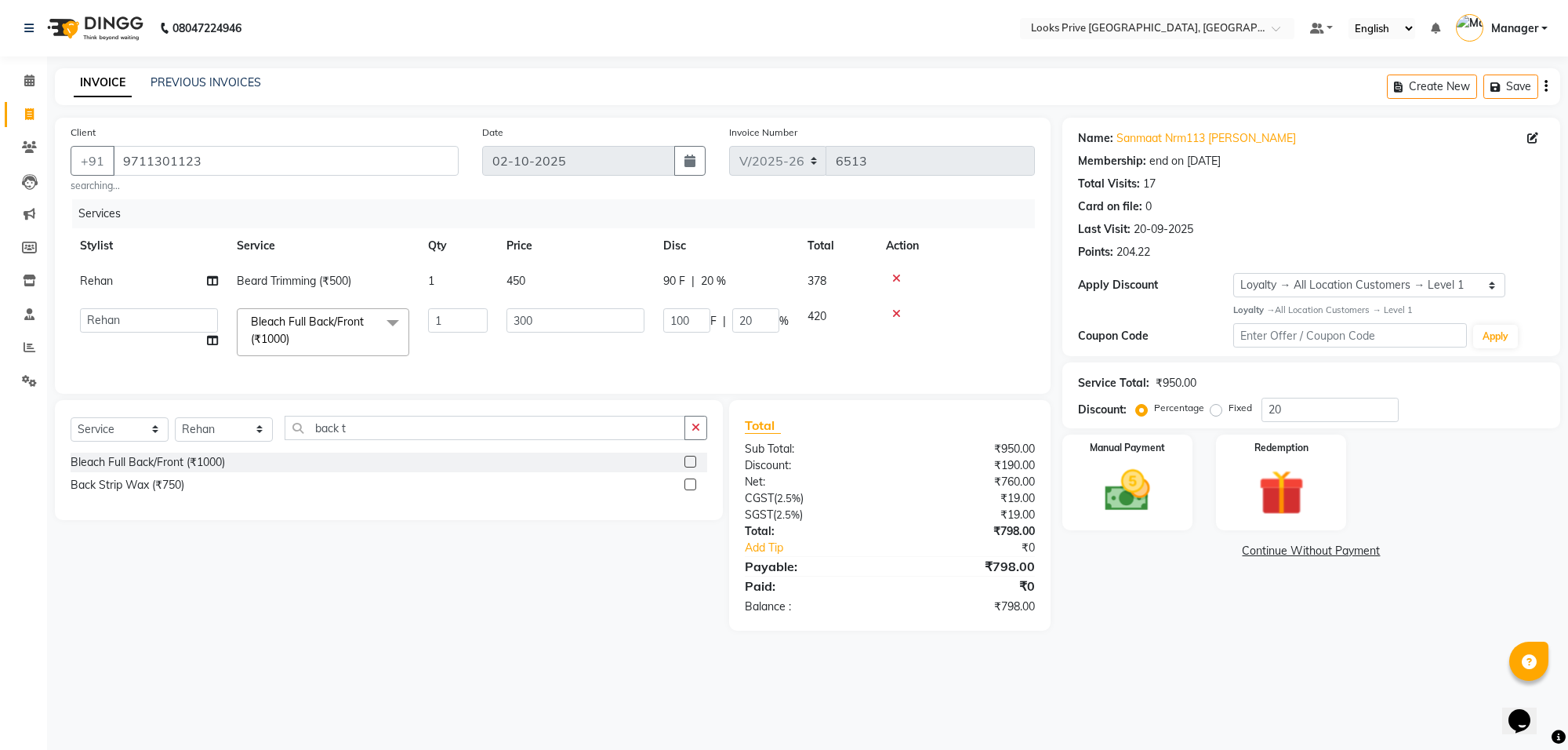
click at [540, 597] on div "Select Service Product Membership Package Voucher Prepaid Gift Card Select Styl…" at bounding box center [383, 515] width 680 height 231
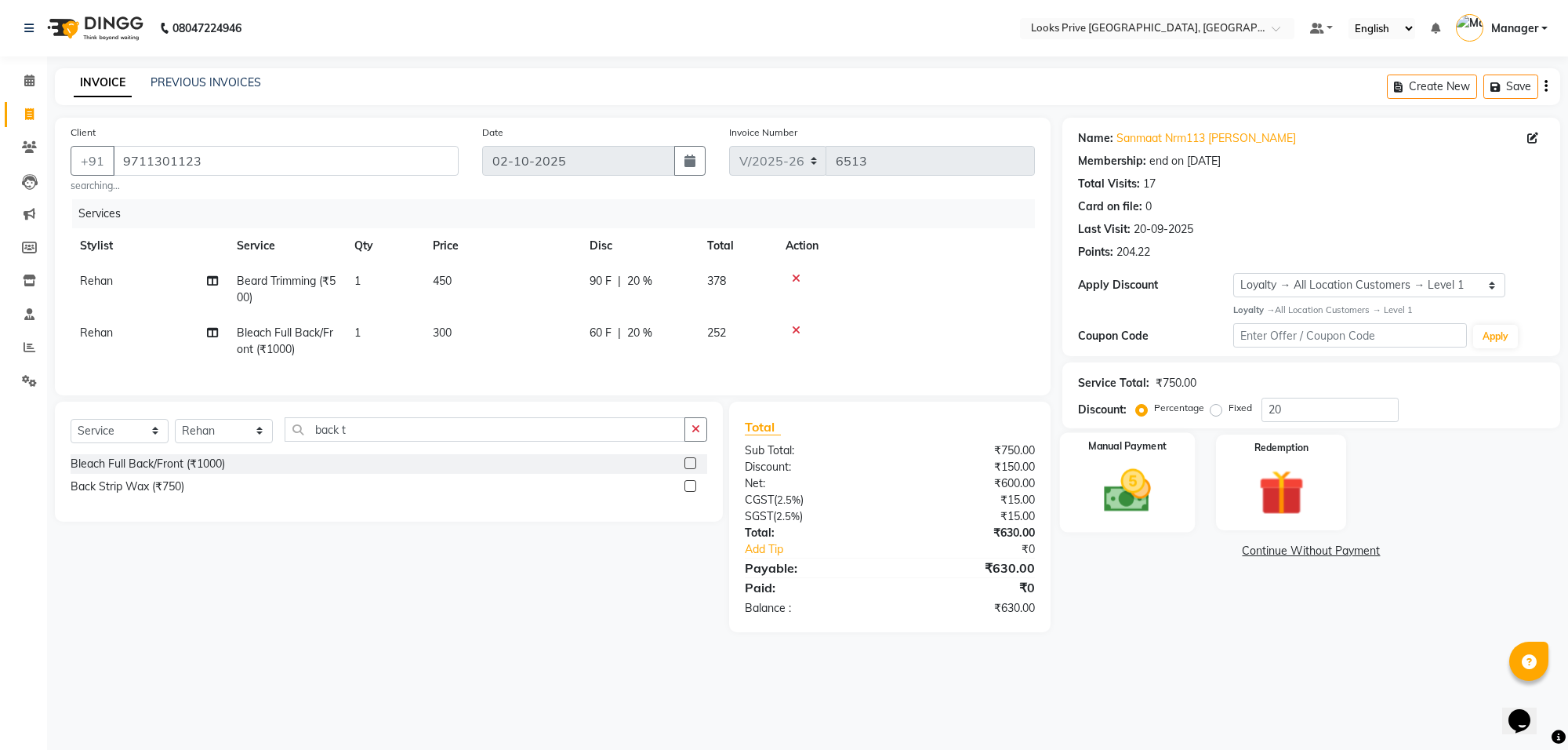
click at [1122, 511] on img at bounding box center [1128, 491] width 77 height 55
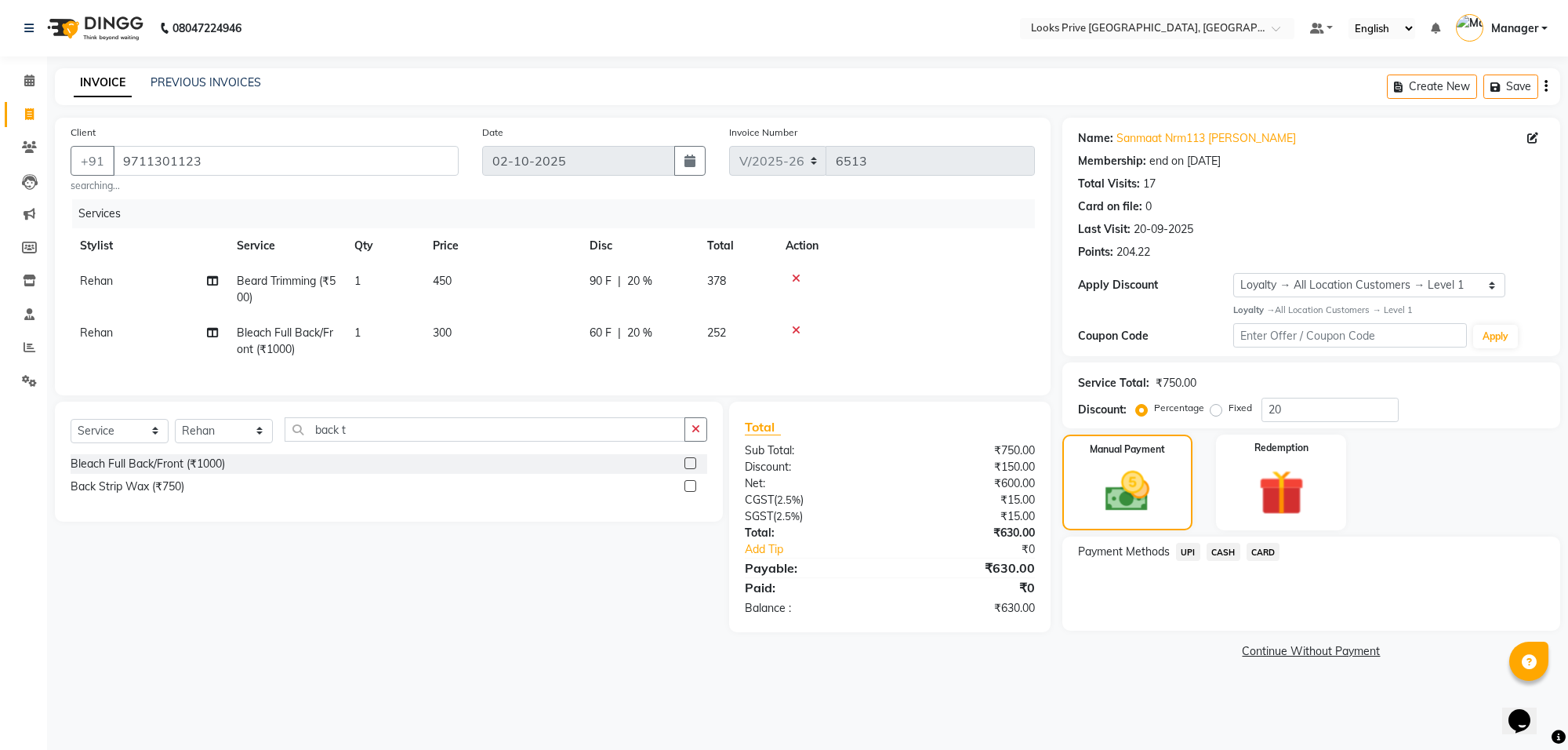
click at [1255, 550] on span "CARD" at bounding box center [1263, 551] width 34 height 18
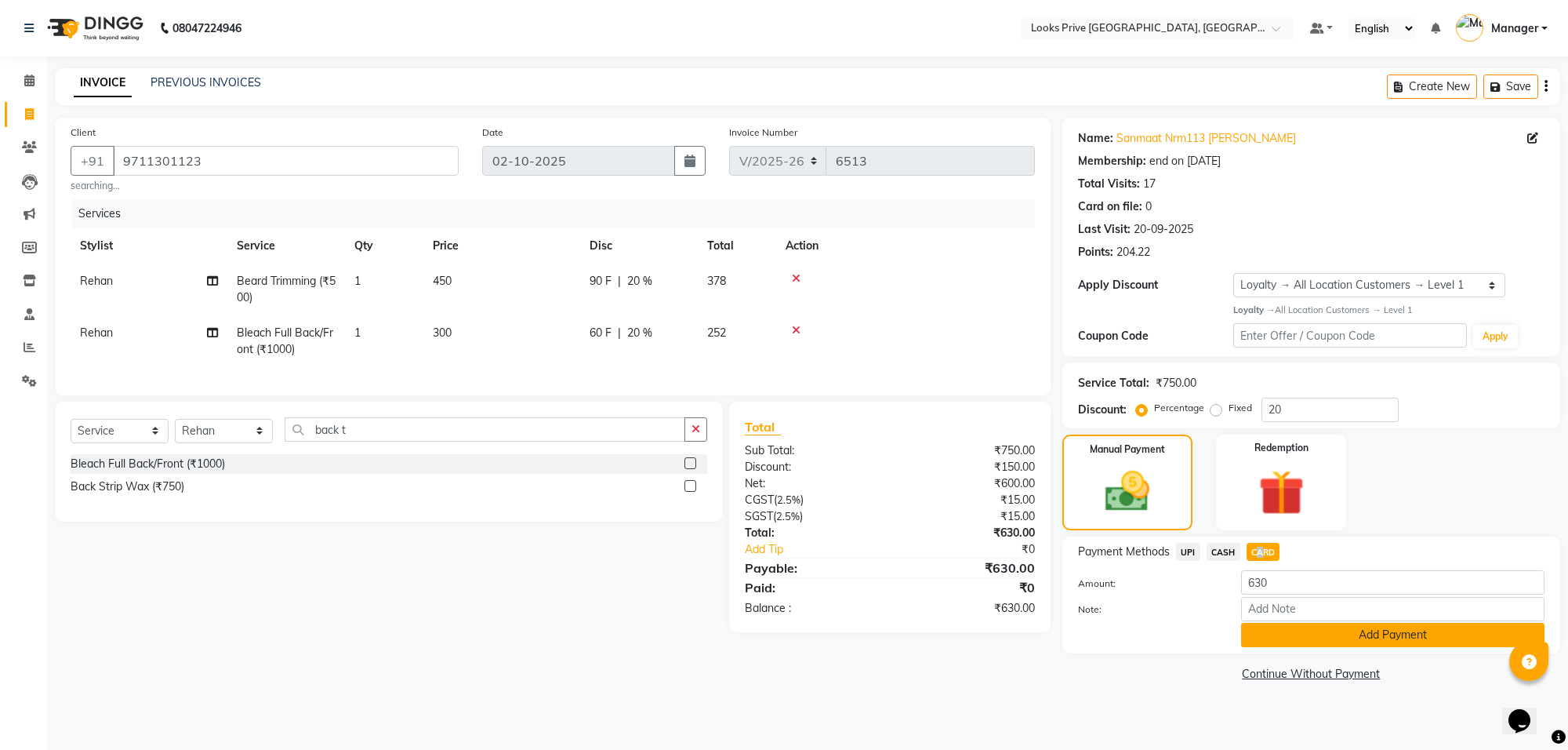
click at [1269, 633] on button "Add Payment" at bounding box center [1393, 635] width 304 height 24
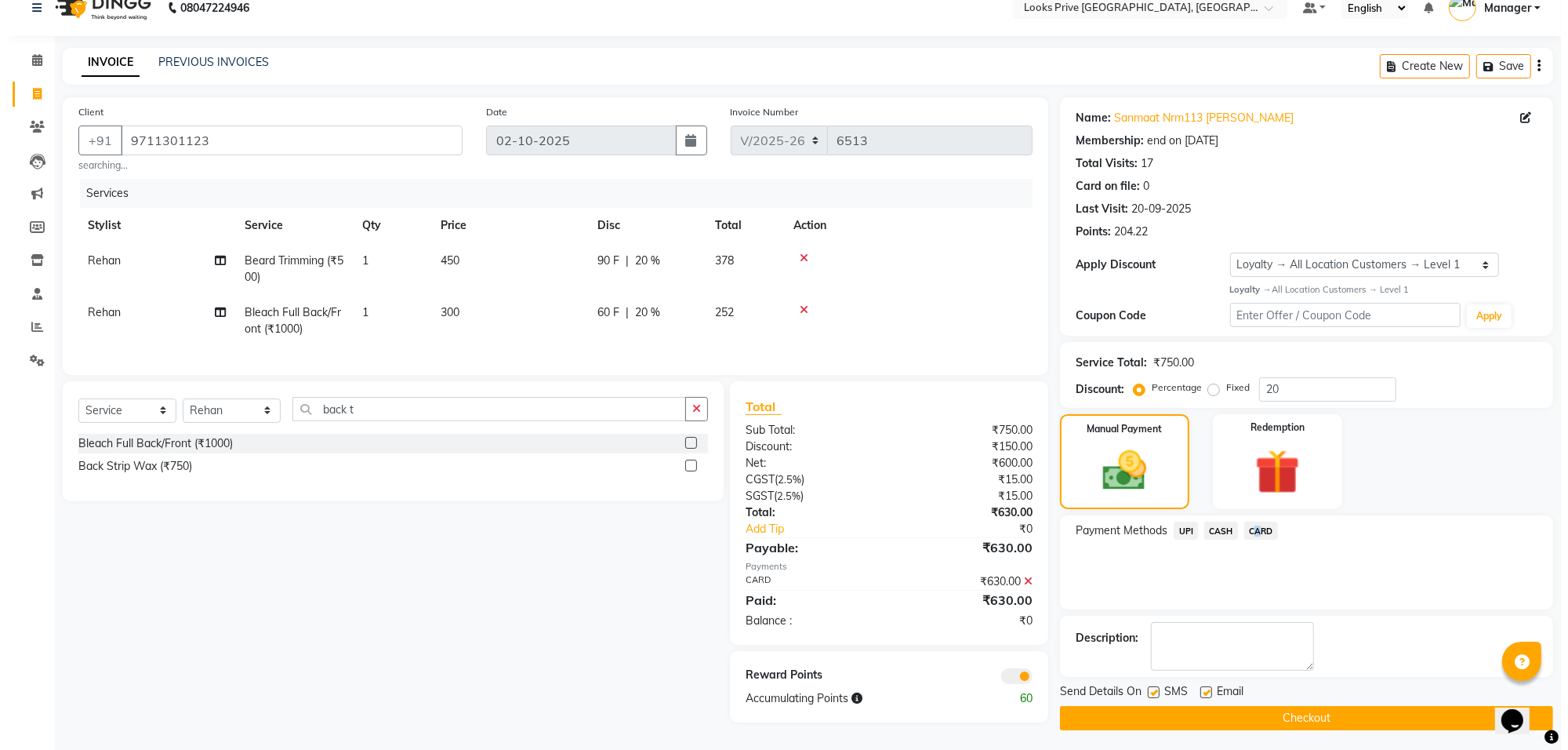
scroll to position [30, 0]
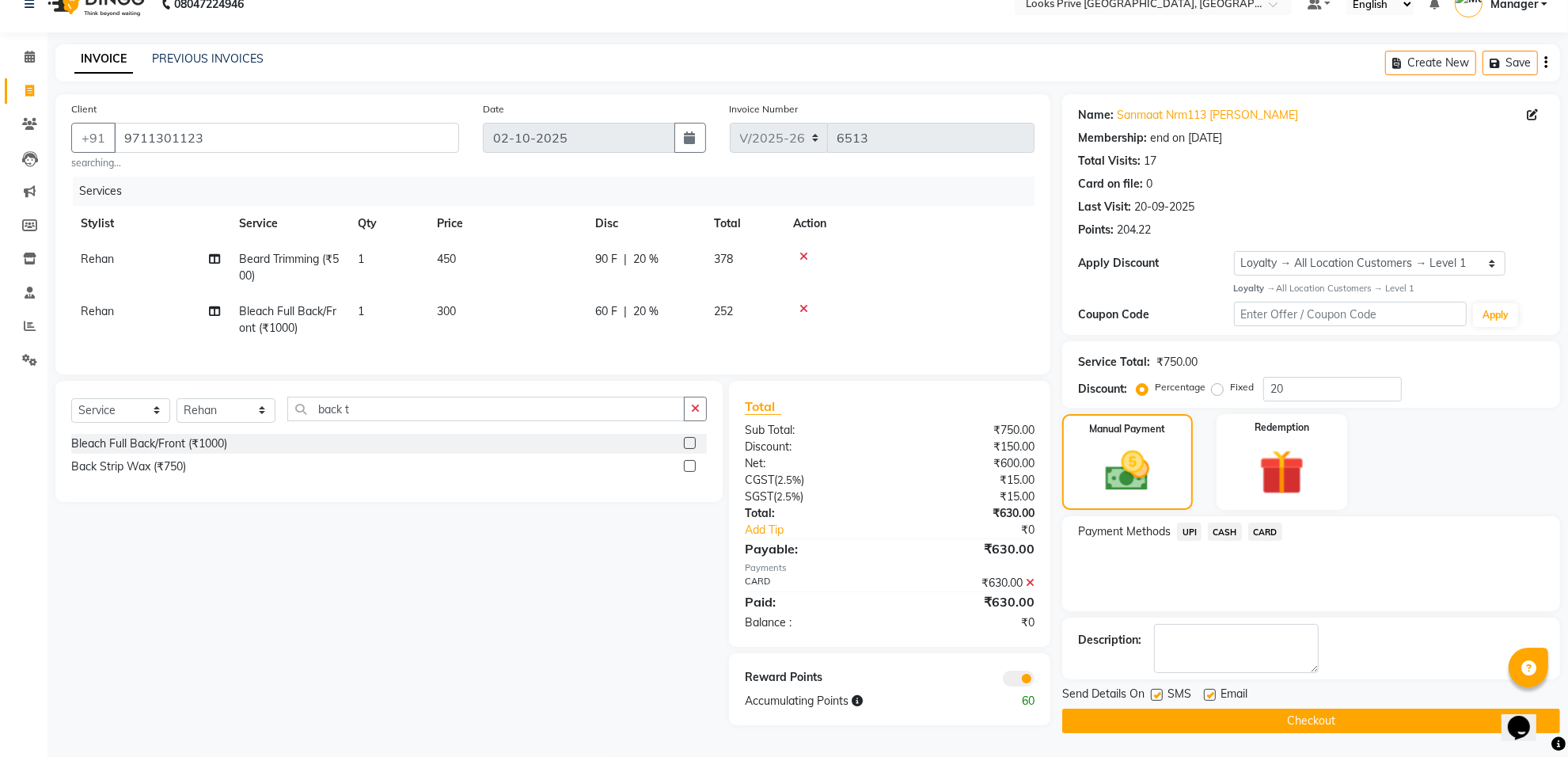
click at [1015, 687] on span at bounding box center [1018, 678] width 31 height 16
click at [1034, 681] on input "checkbox" at bounding box center [1034, 681] width 0 height 0
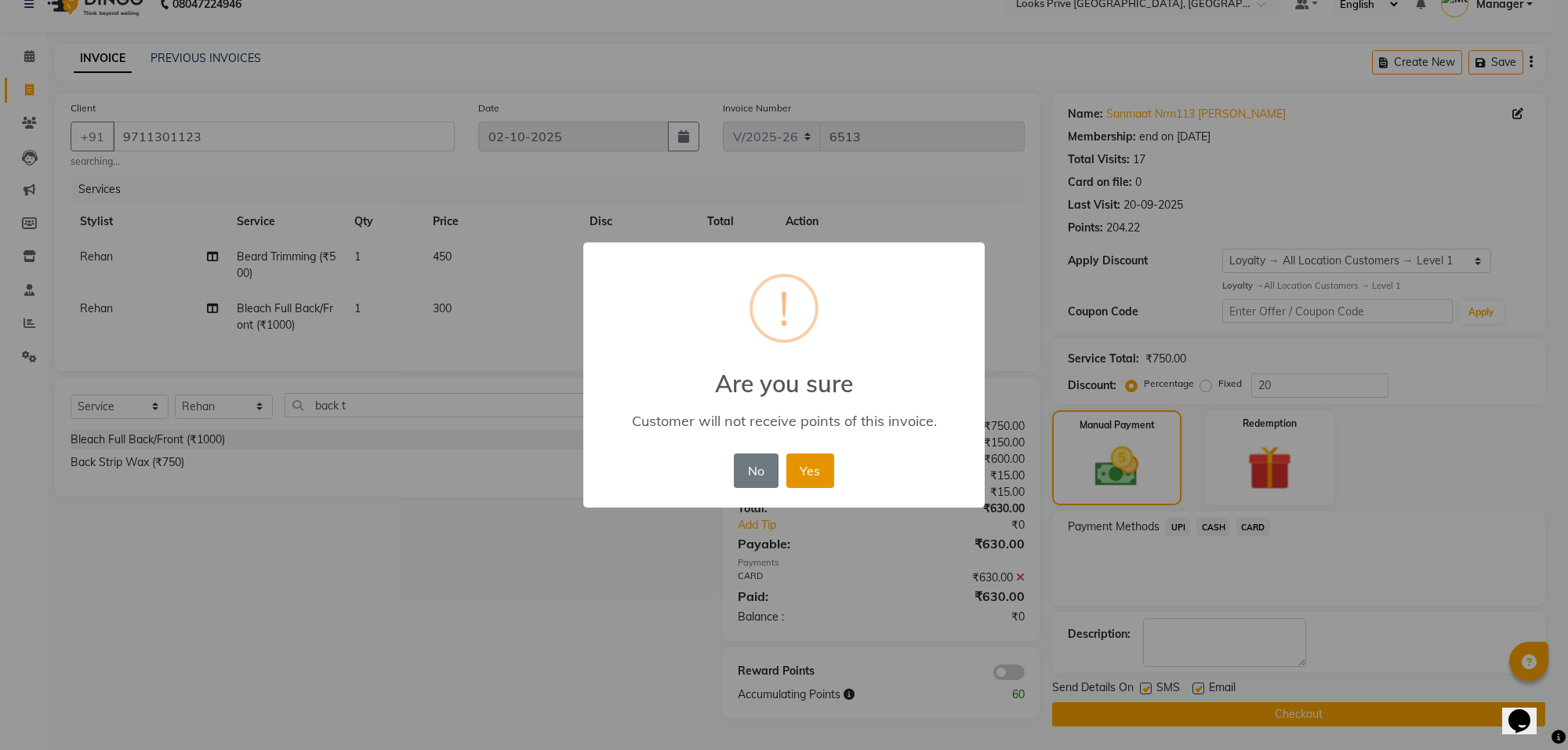
click at [826, 471] on button "Yes" at bounding box center [810, 471] width 48 height 35
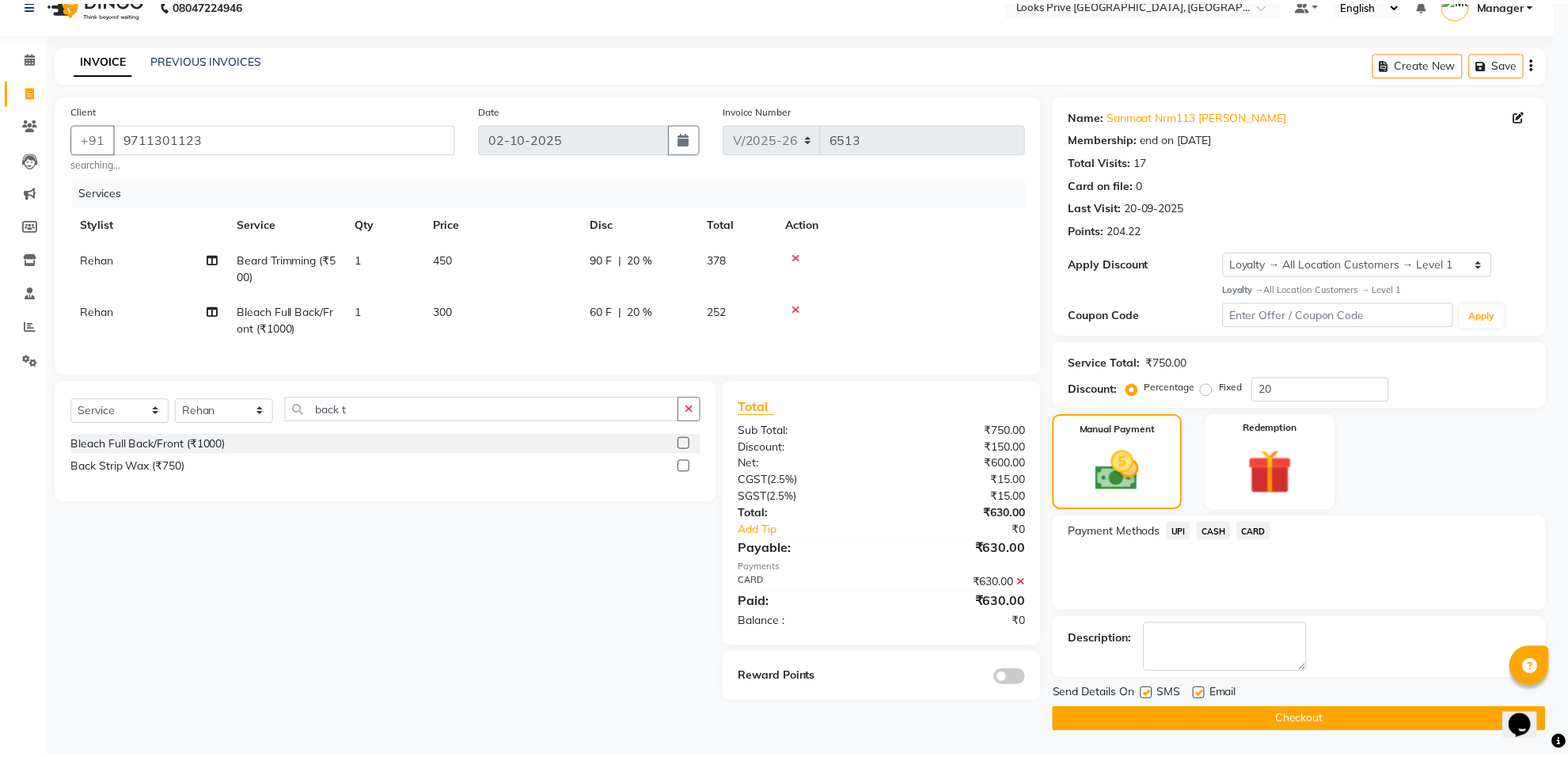
scroll to position [26, 0]
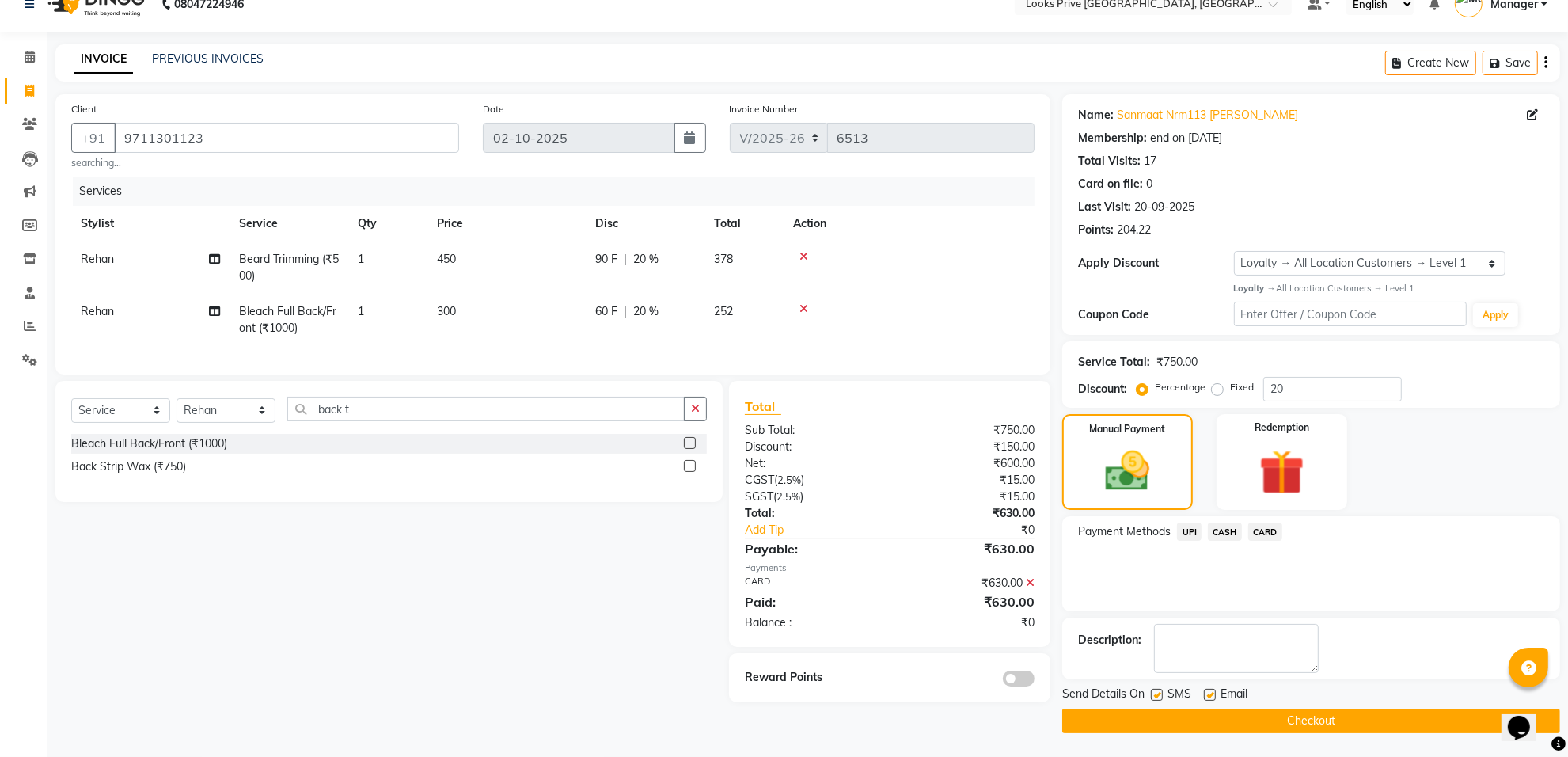
click at [1210, 697] on label at bounding box center [1210, 694] width 12 height 12
click at [1210, 697] on input "checkbox" at bounding box center [1209, 695] width 10 height 10
checkbox input "false"
click at [1198, 725] on button "Checkout" at bounding box center [1312, 721] width 498 height 25
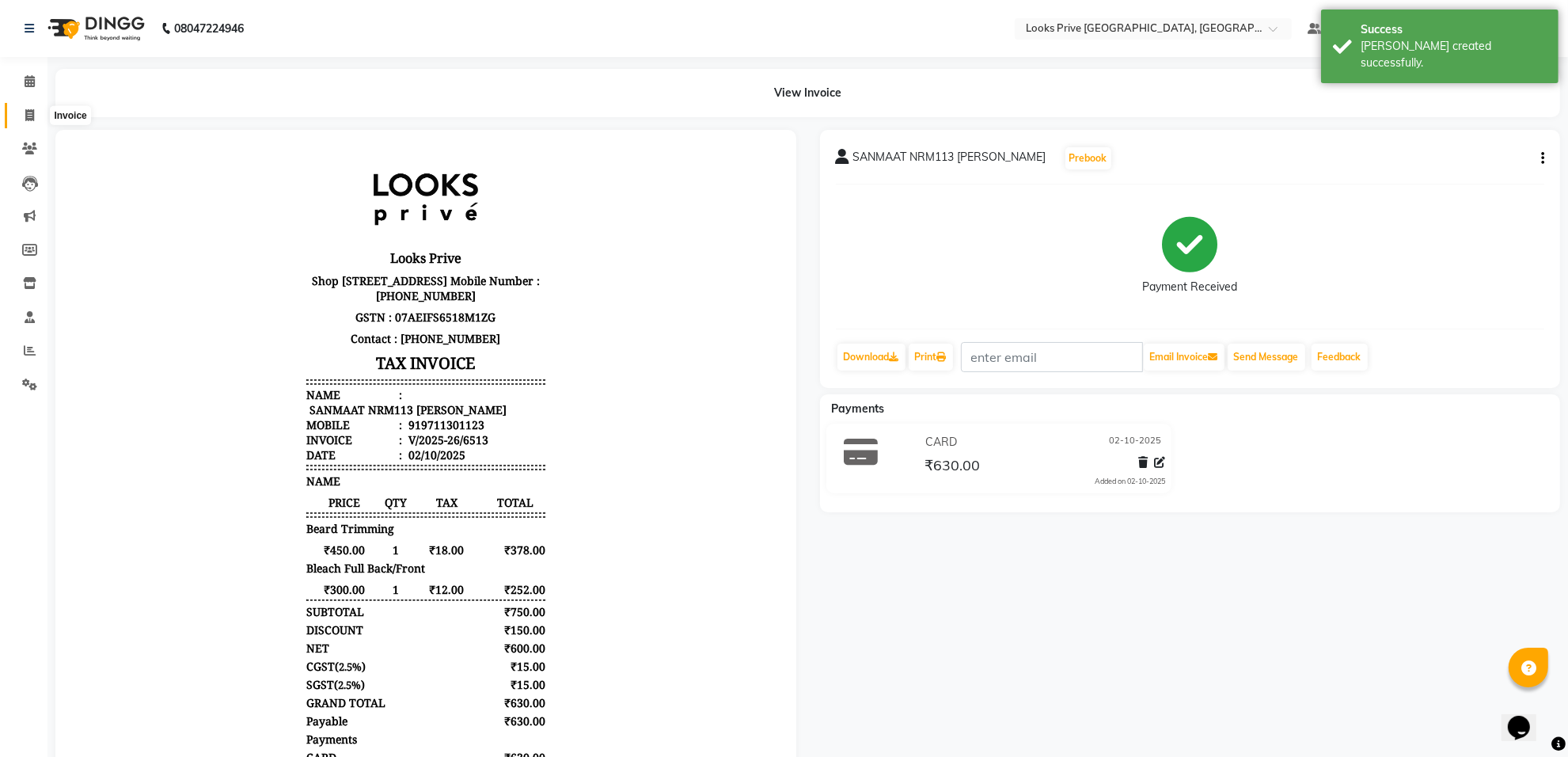
click at [16, 112] on span at bounding box center [29, 116] width 28 height 18
select select "8127"
select select "service"
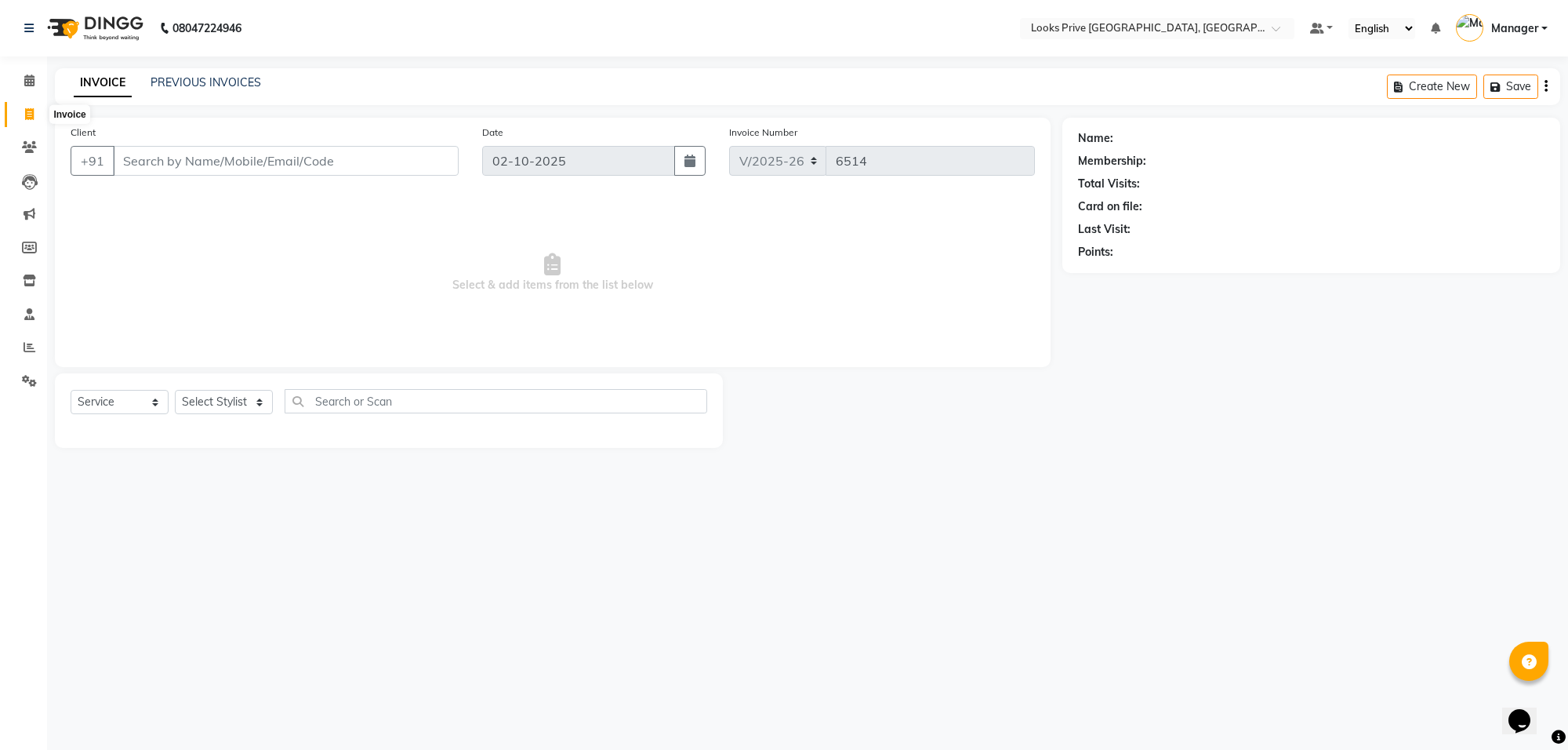
click at [24, 115] on span at bounding box center [29, 115] width 27 height 18
select select "service"
type input "6514"
select select "8127"
click at [228, 75] on link "PREVIOUS INVOICES" at bounding box center [206, 82] width 111 height 14
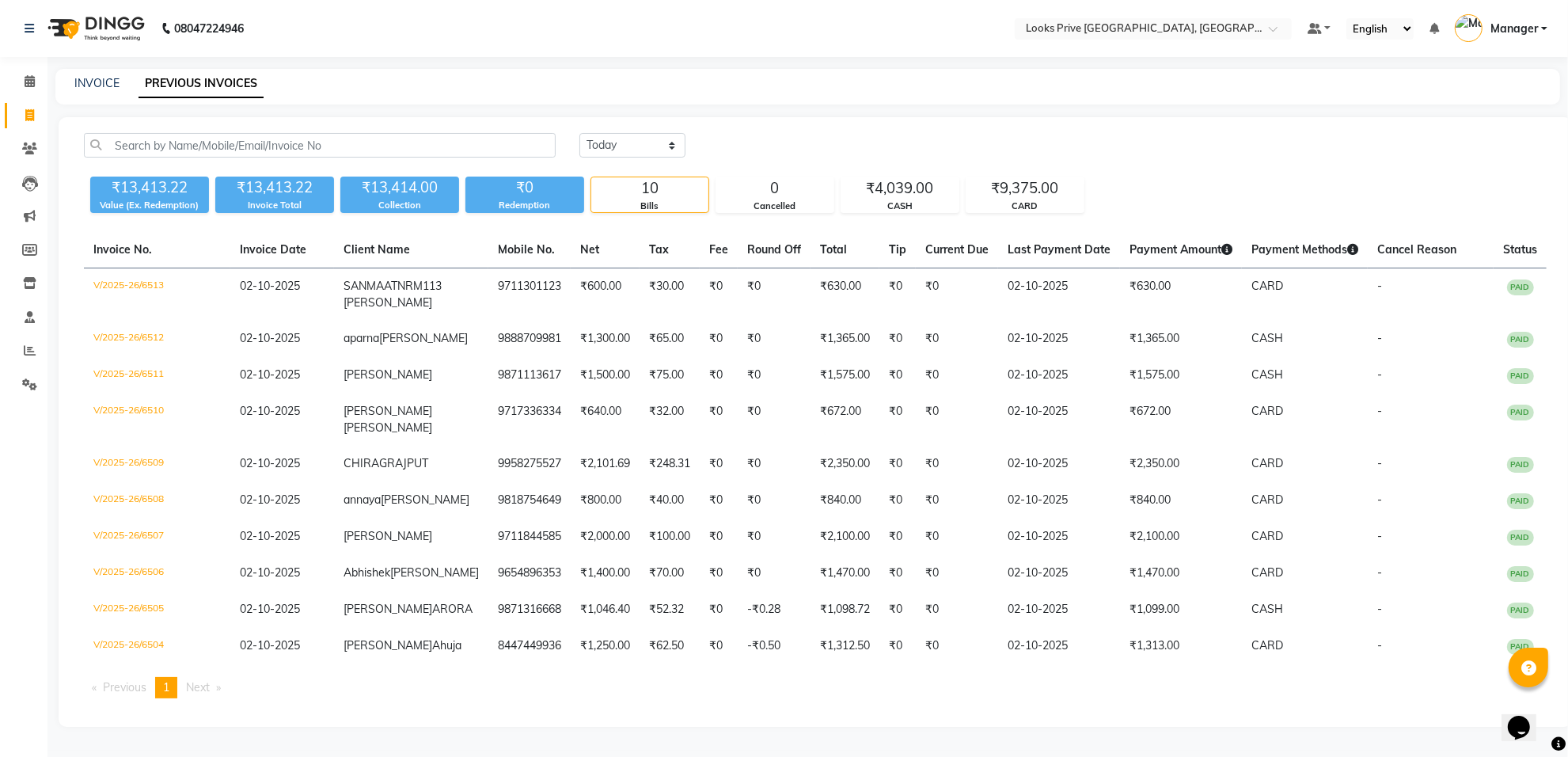
click at [14, 124] on link "Invoice" at bounding box center [24, 116] width 38 height 27
select select "service"
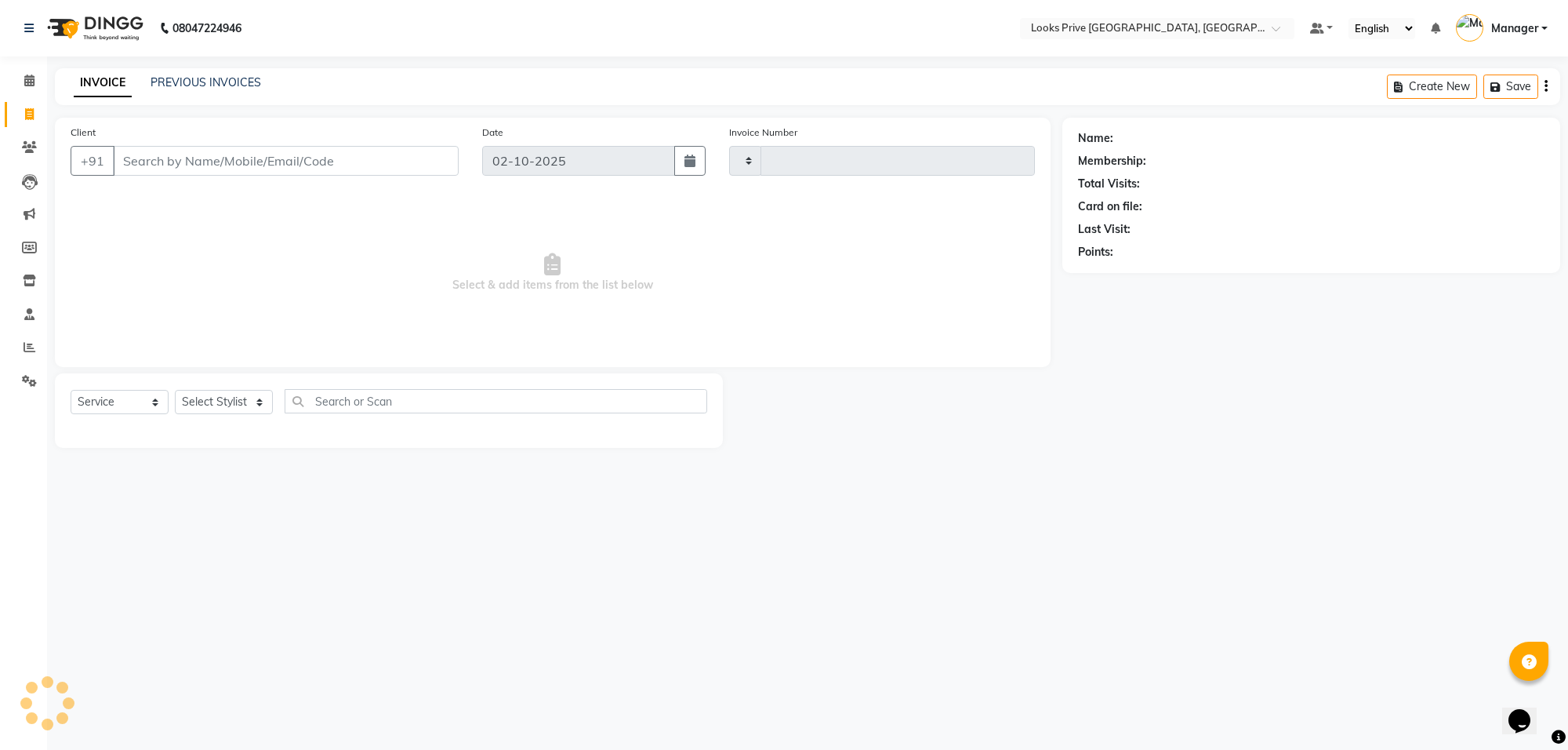
type input "6514"
select select "8127"
click at [134, 155] on input "Client" at bounding box center [286, 161] width 346 height 30
click at [135, 158] on input "Client" at bounding box center [286, 161] width 346 height 30
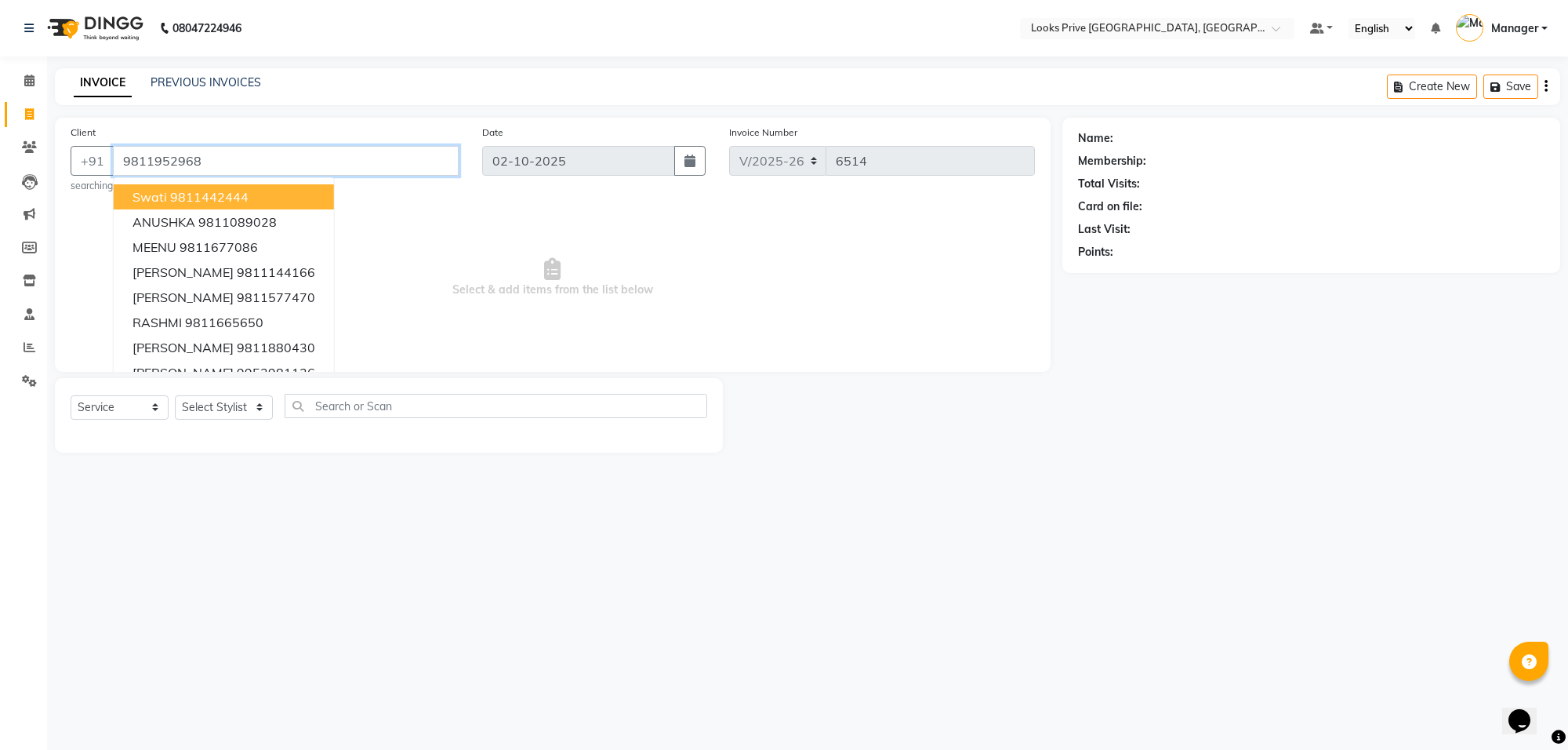
type input "9811952968"
select select "1: Object"
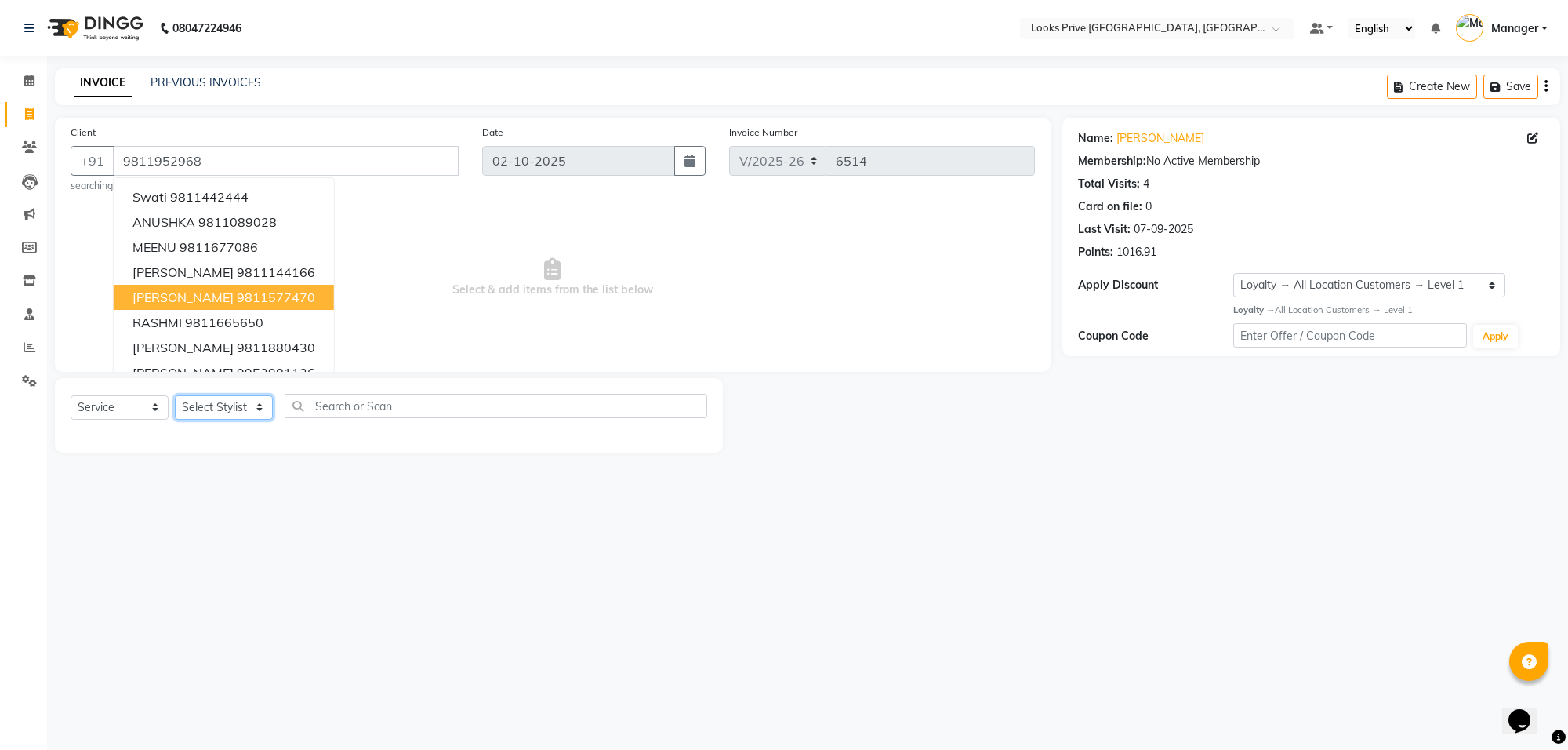
click at [237, 412] on select "Select Stylist Arshi Avdesh Bunty Counter_Sales Deepak_Asst Govind_Pdct Hema Ma…" at bounding box center [224, 407] width 98 height 24
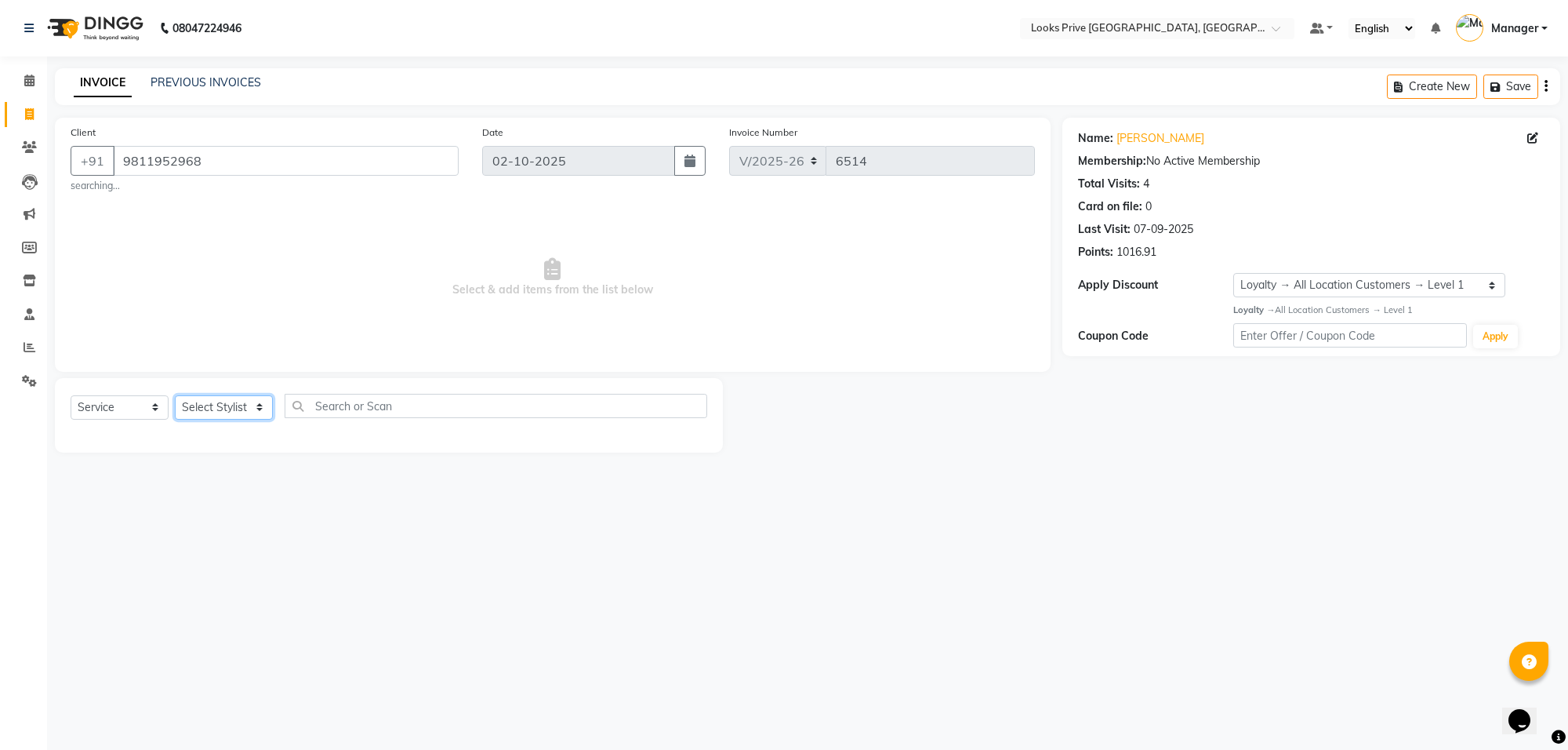
select select "75850"
click at [175, 395] on select "Select Stylist Arshi Avdesh Bunty Counter_Sales Deepak_Asst Govind_Pdct Hema Ma…" at bounding box center [224, 407] width 98 height 24
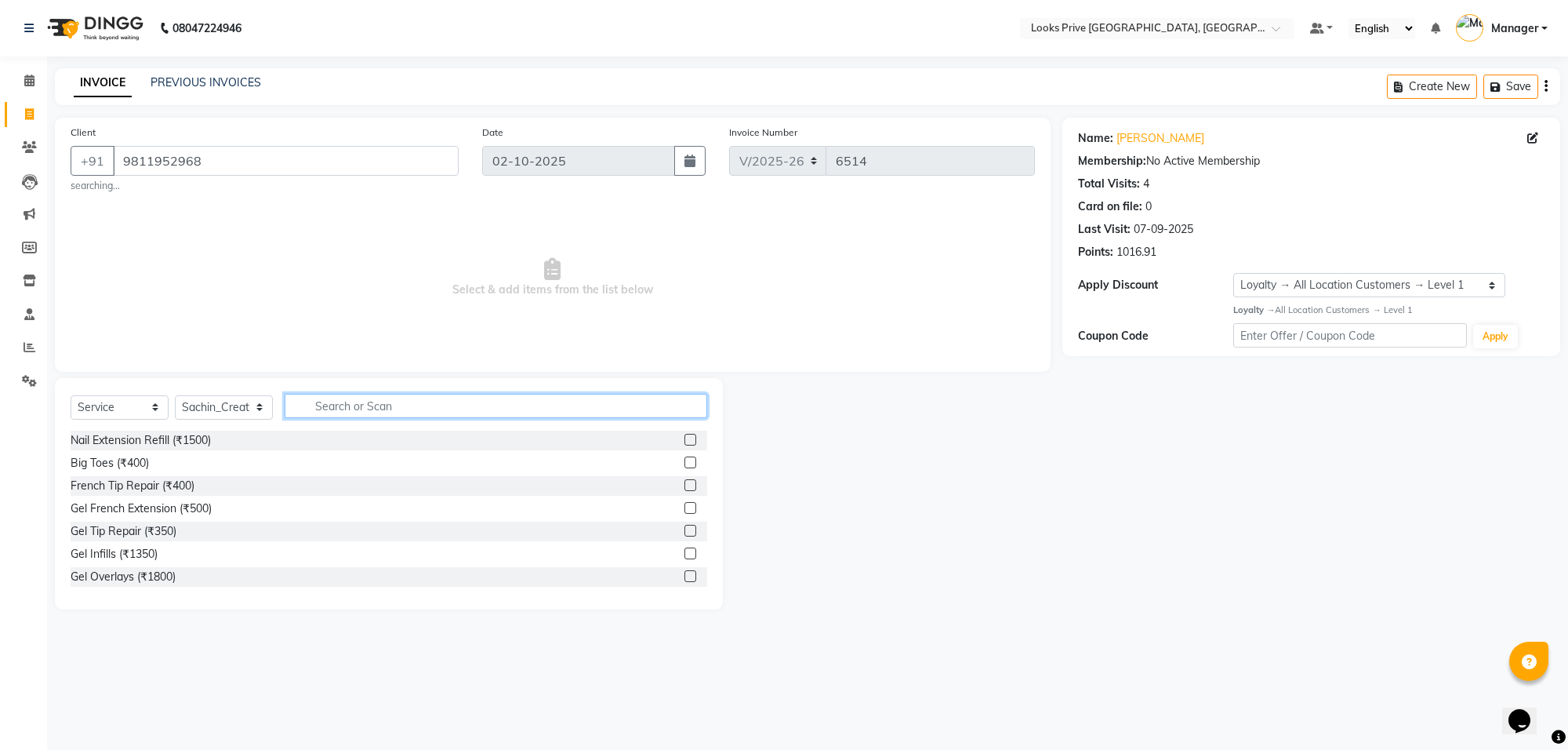
click at [372, 401] on input "text" at bounding box center [496, 406] width 422 height 24
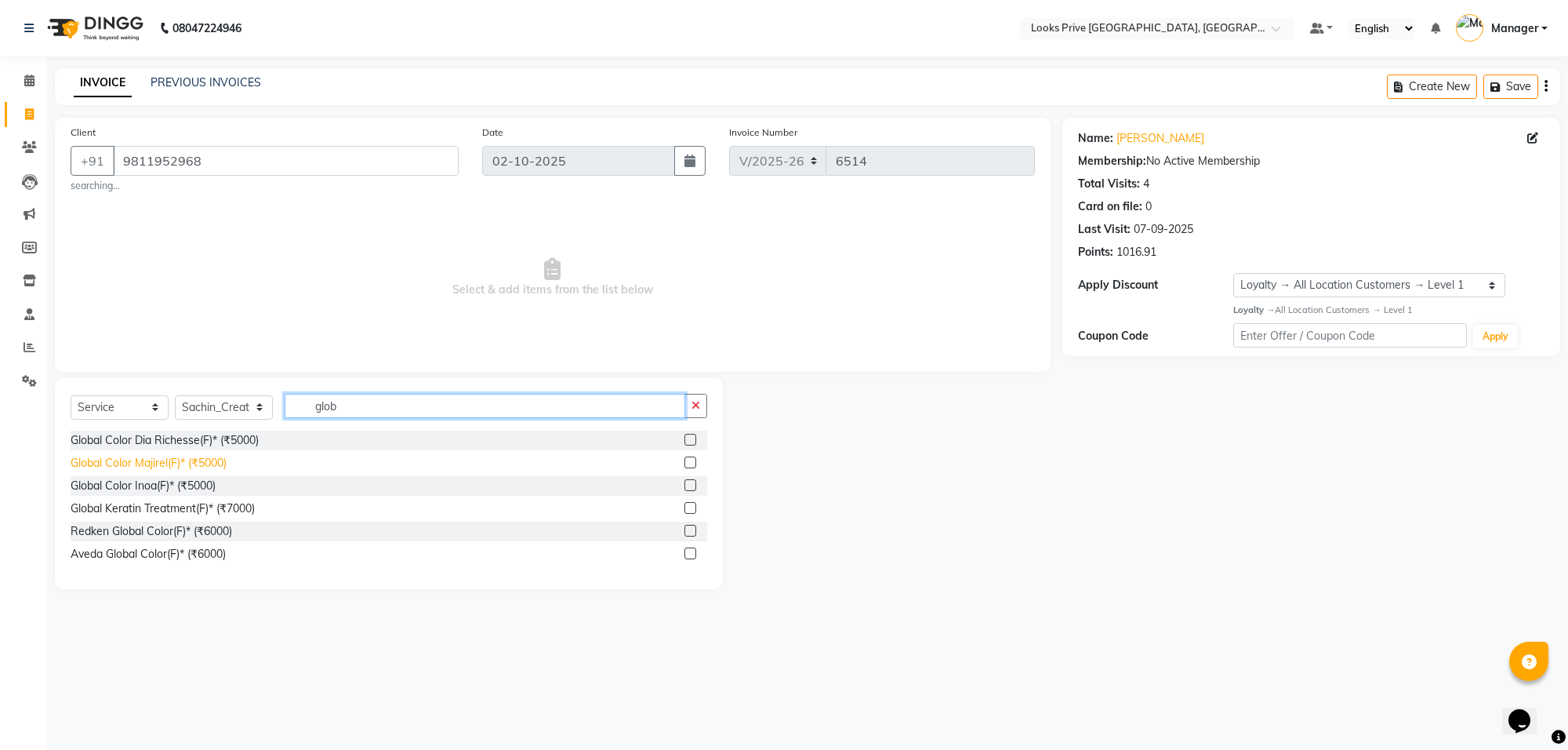
type input "glob"
click at [110, 461] on div "Global Color Majirel(F)* (₹5000)" at bounding box center [149, 463] width 156 height 17
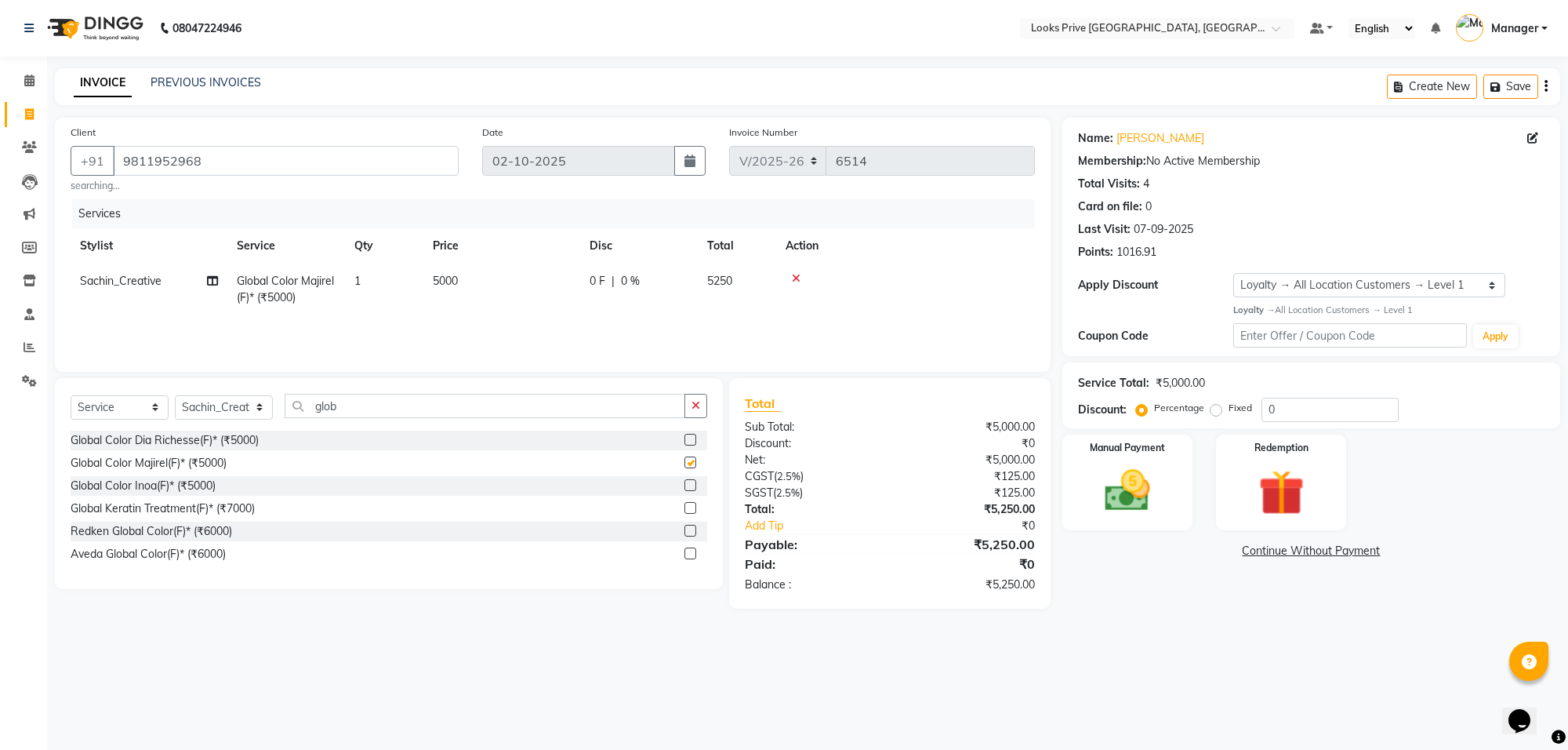
checkbox input "false"
click at [543, 280] on td "5000" at bounding box center [501, 289] width 157 height 52
select select "75850"
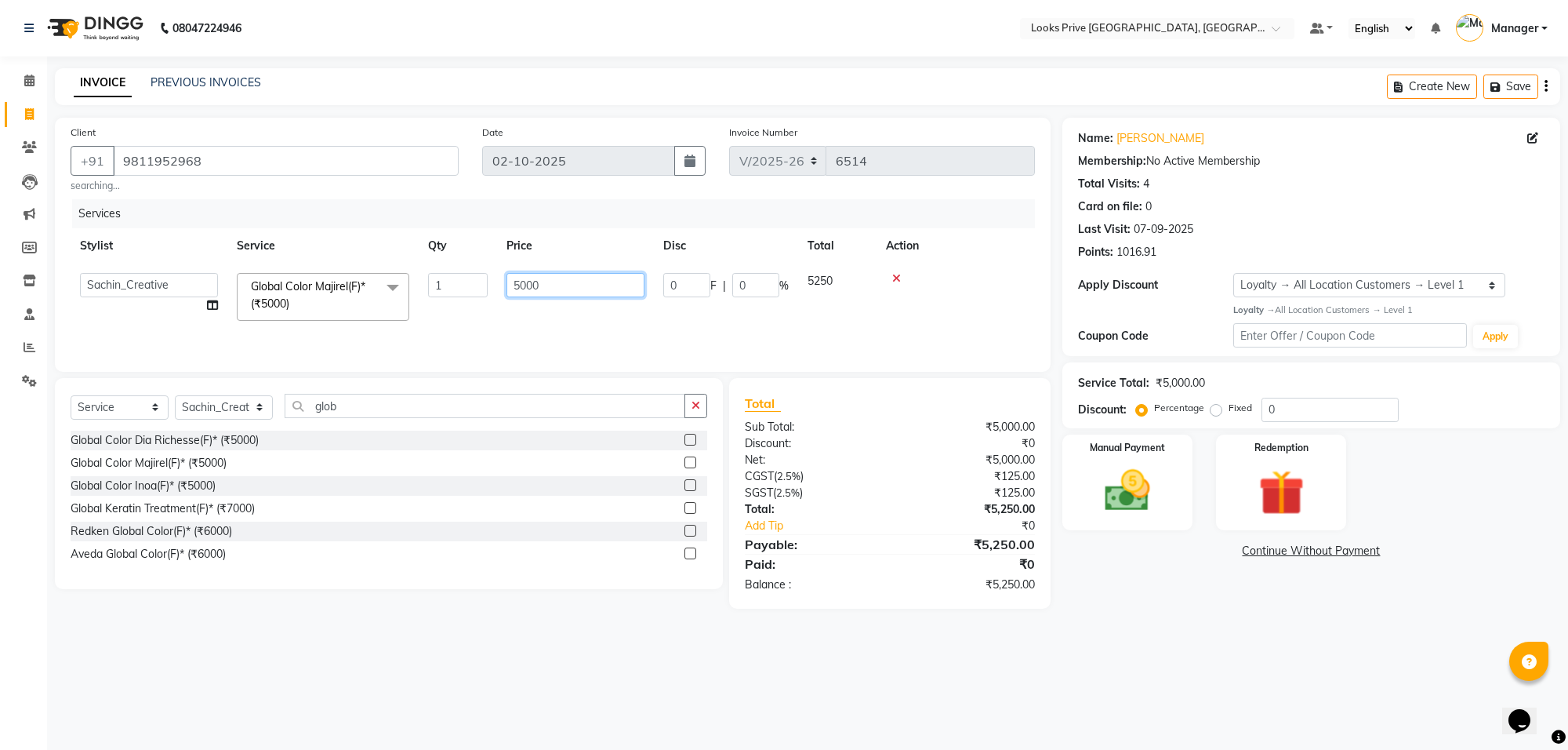
click at [543, 280] on input "5000" at bounding box center [575, 285] width 138 height 24
type input "5500"
click at [840, 620] on main "INVOICE PREVIOUS INVOICES Create New Save Client +91 9811952968 searching... Da…" at bounding box center [807, 350] width 1521 height 564
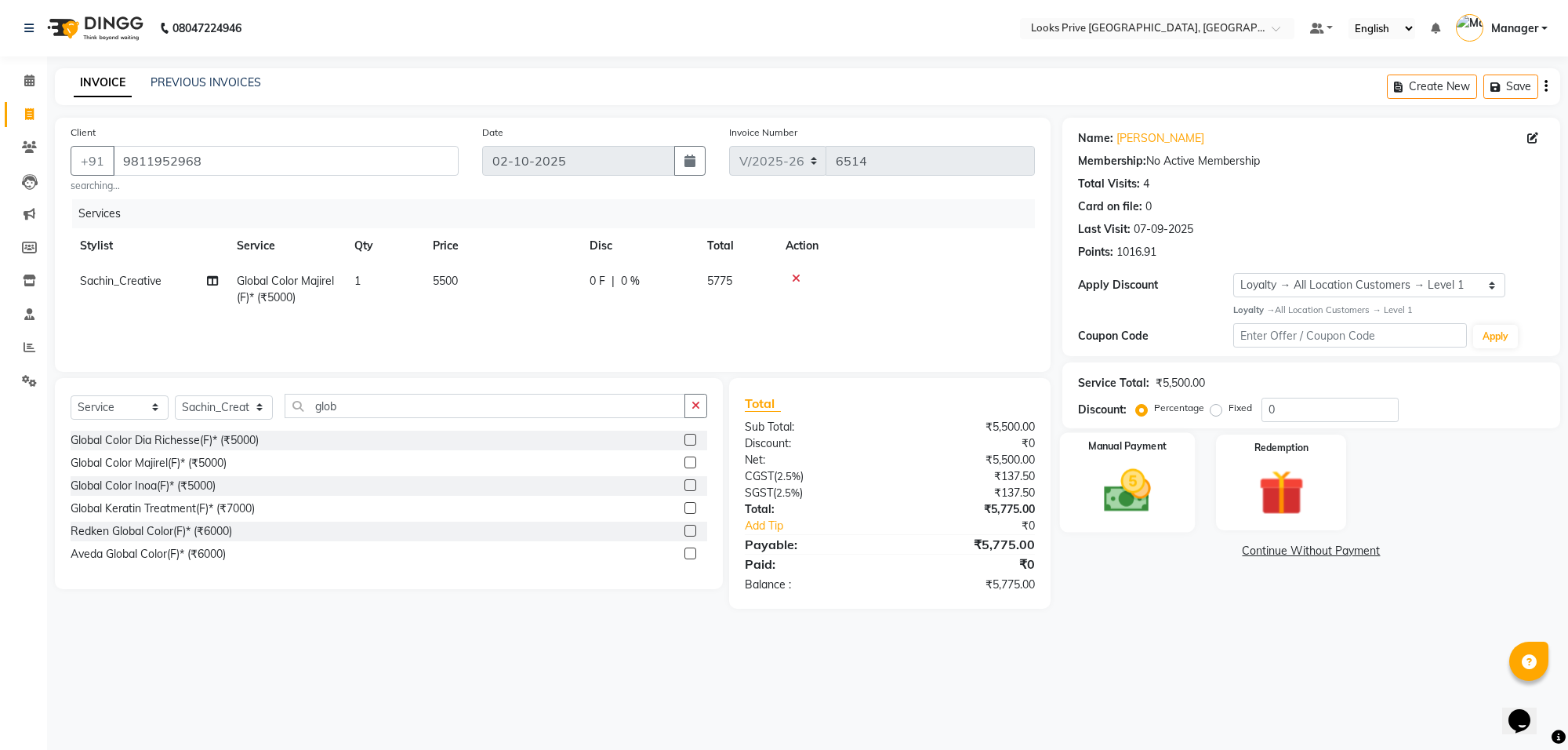
click at [1108, 504] on img at bounding box center [1128, 491] width 77 height 55
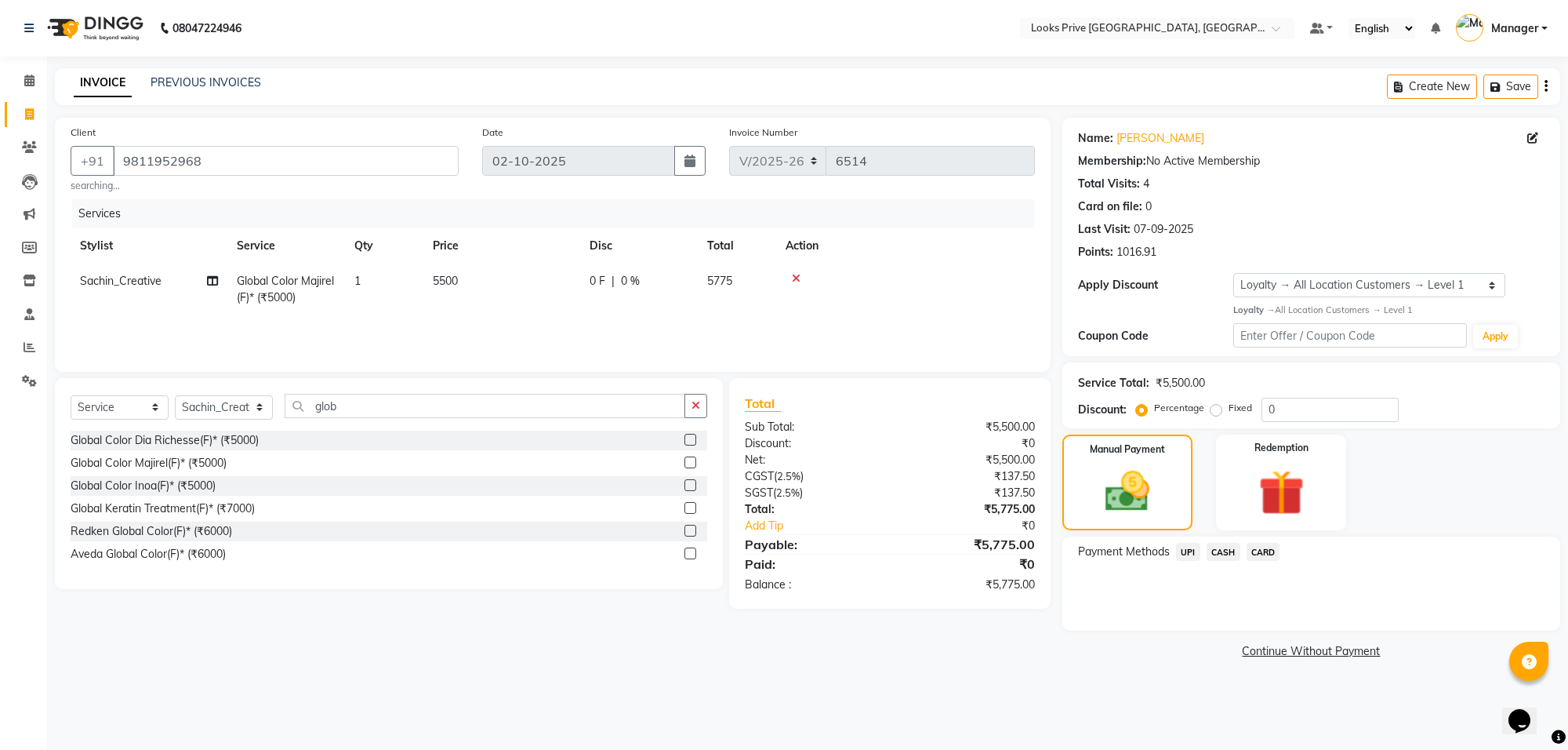
click at [1268, 558] on span "CARD" at bounding box center [1263, 551] width 34 height 18
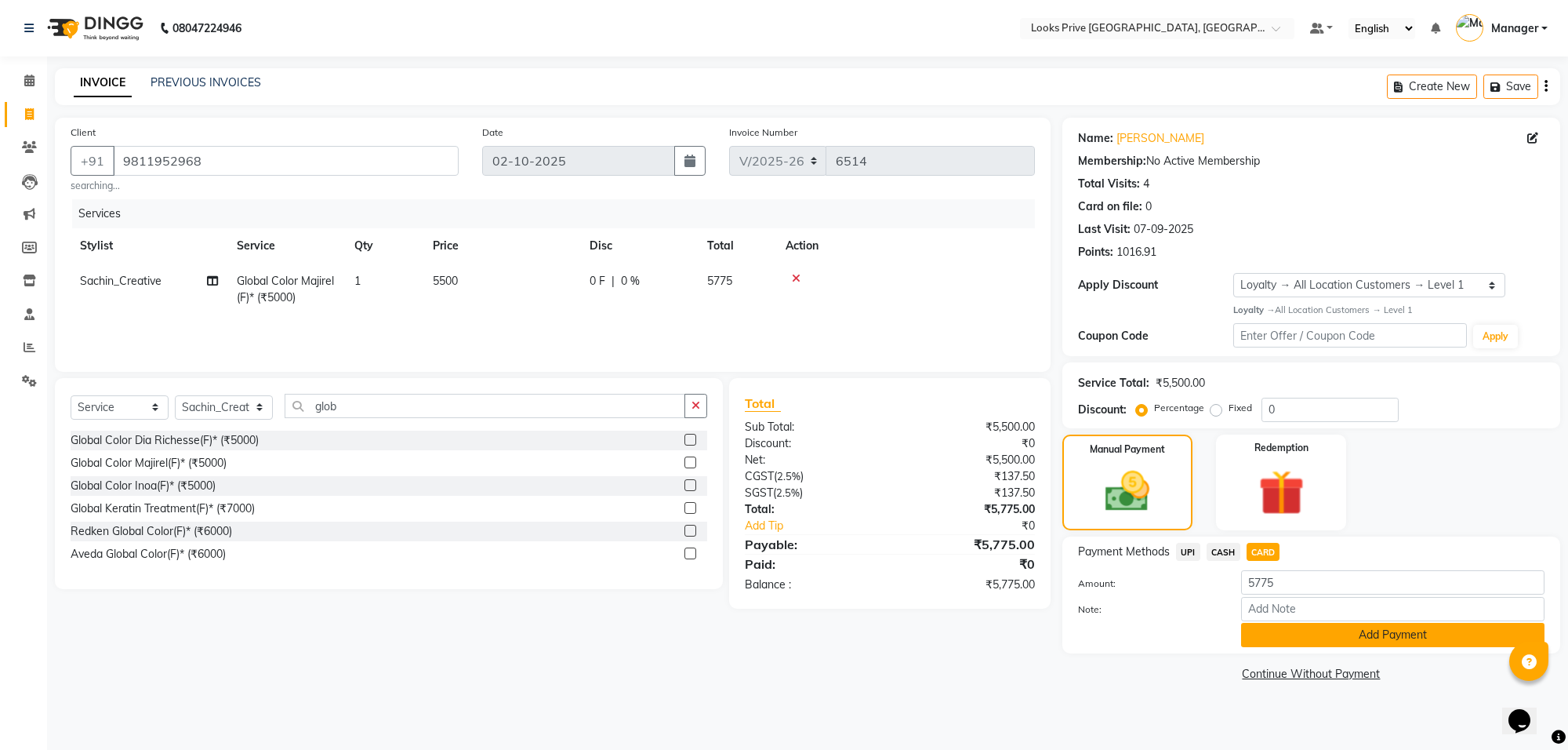
click at [1273, 631] on button "Add Payment" at bounding box center [1393, 635] width 304 height 24
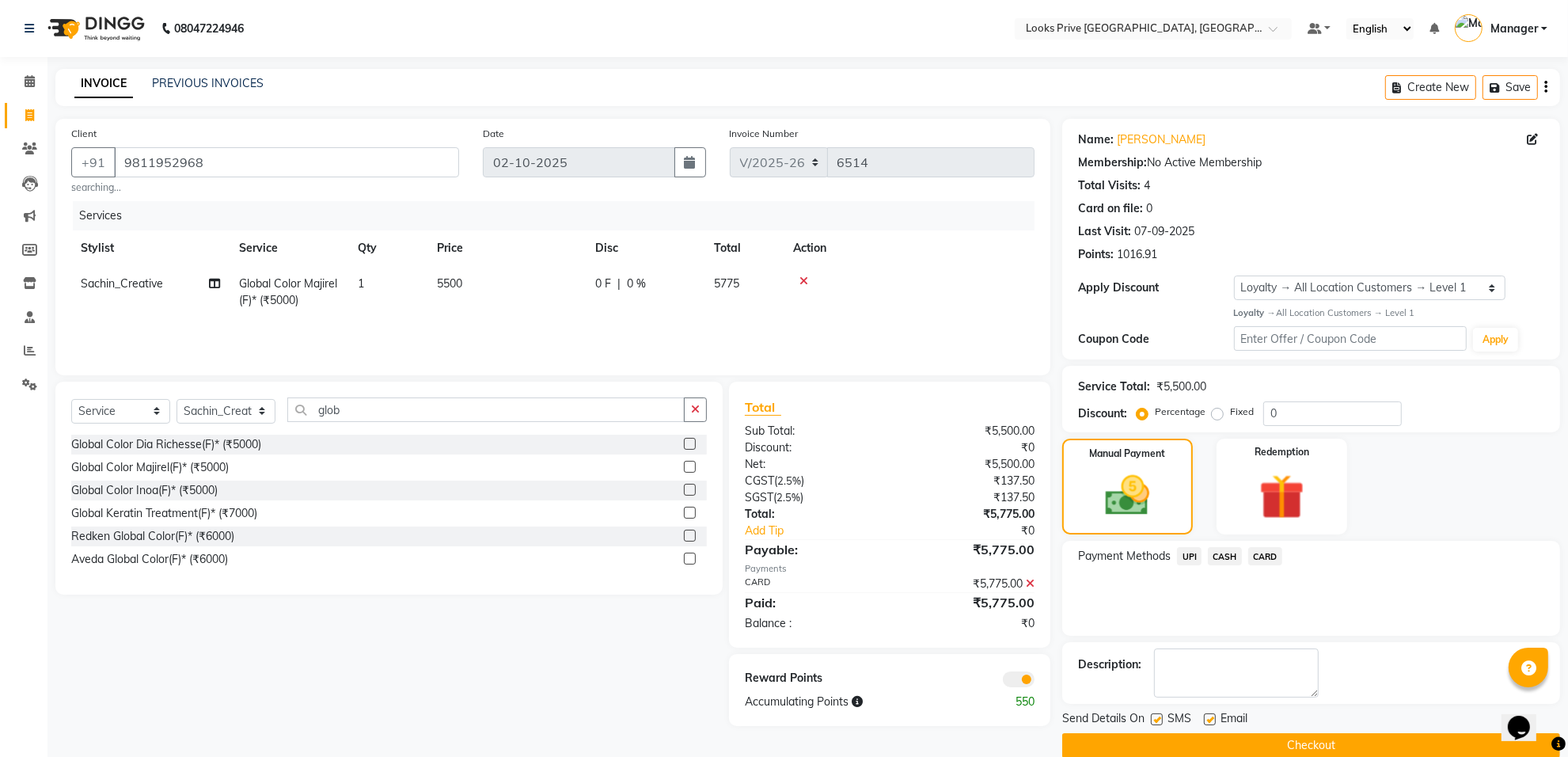
scroll to position [26, 0]
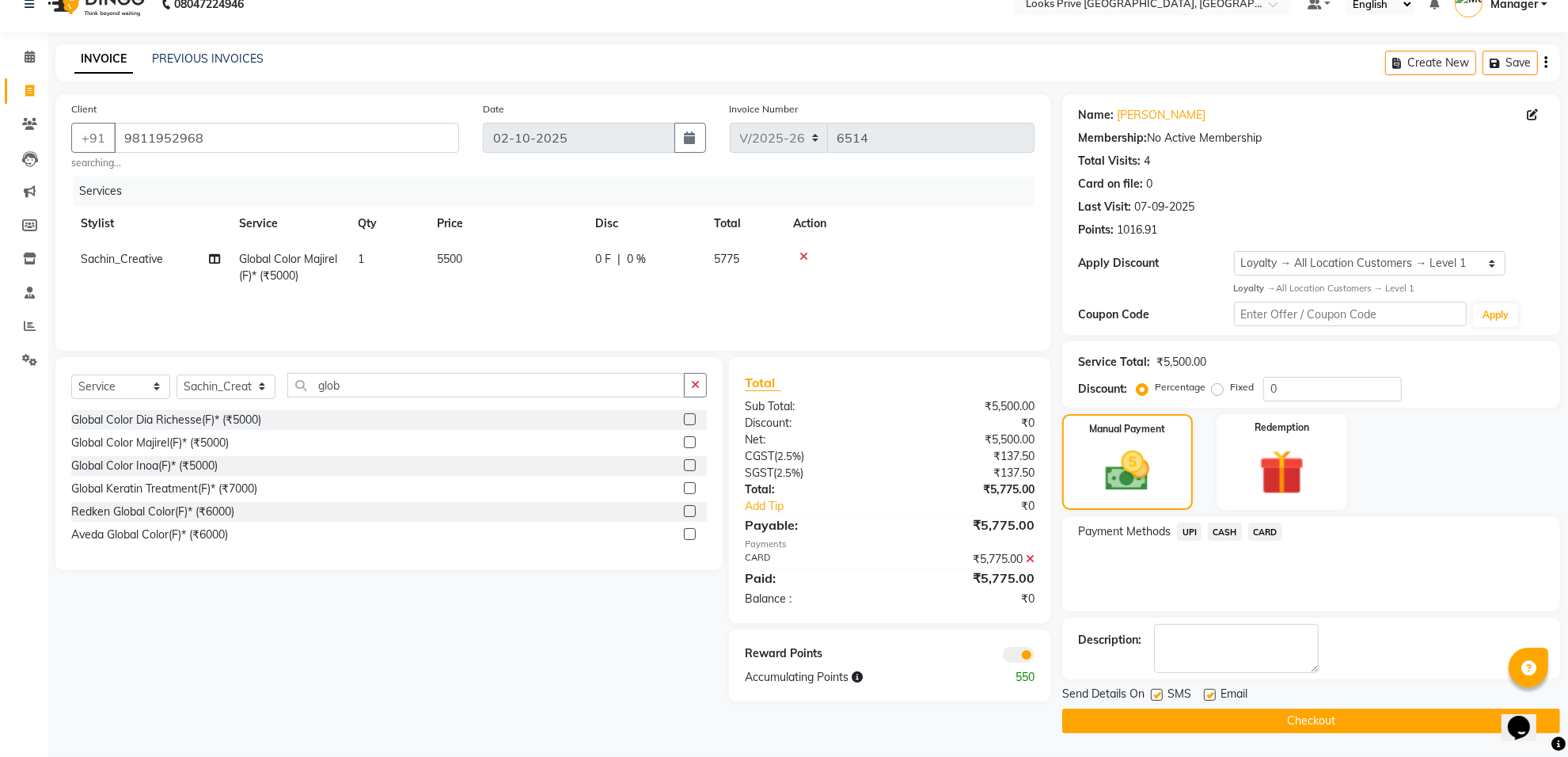
click at [1018, 658] on span at bounding box center [1018, 654] width 31 height 16
click at [1034, 657] on input "checkbox" at bounding box center [1034, 657] width 0 height 0
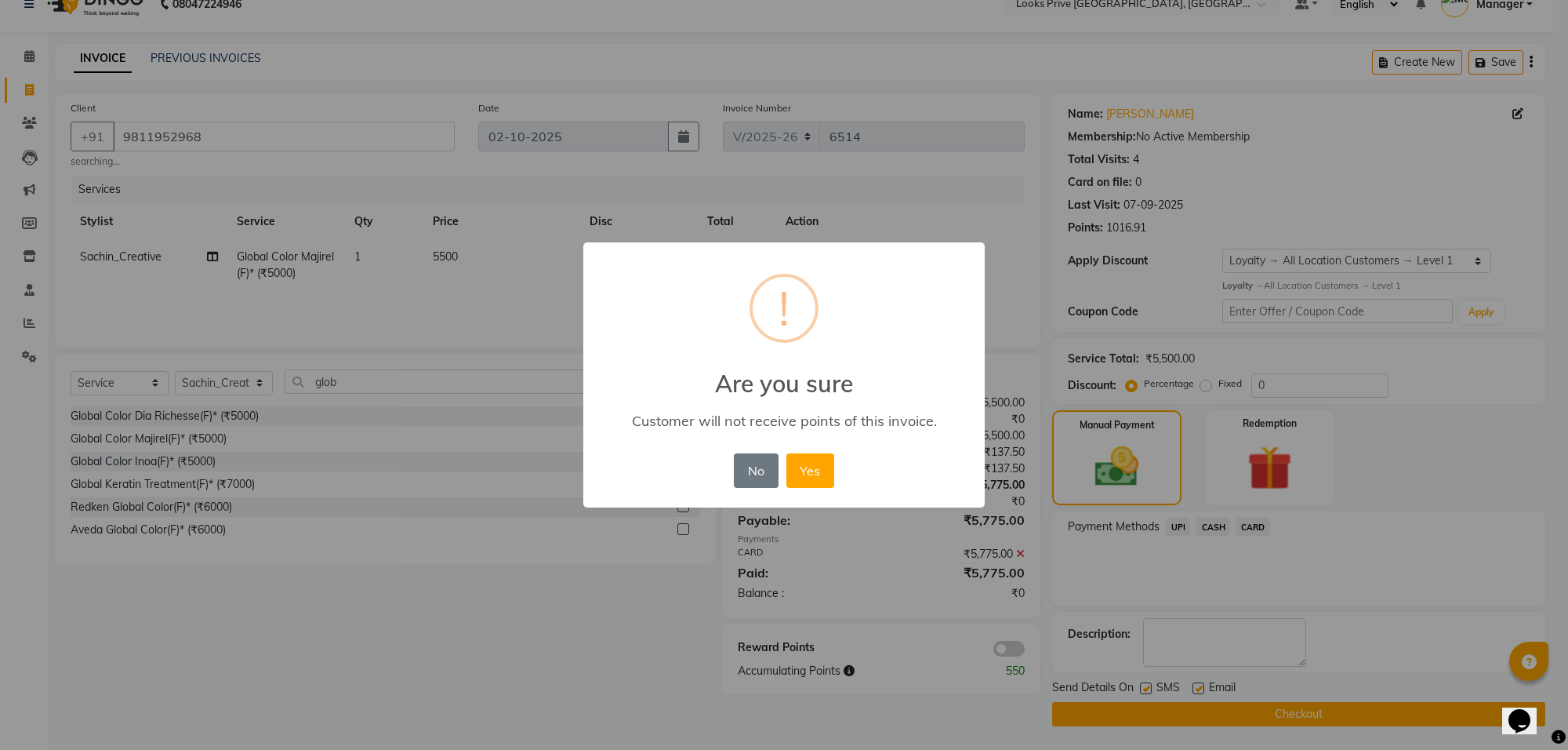
click at [814, 490] on div "No No Yes" at bounding box center [784, 471] width 107 height 42
click at [813, 472] on button "Yes" at bounding box center [810, 471] width 48 height 35
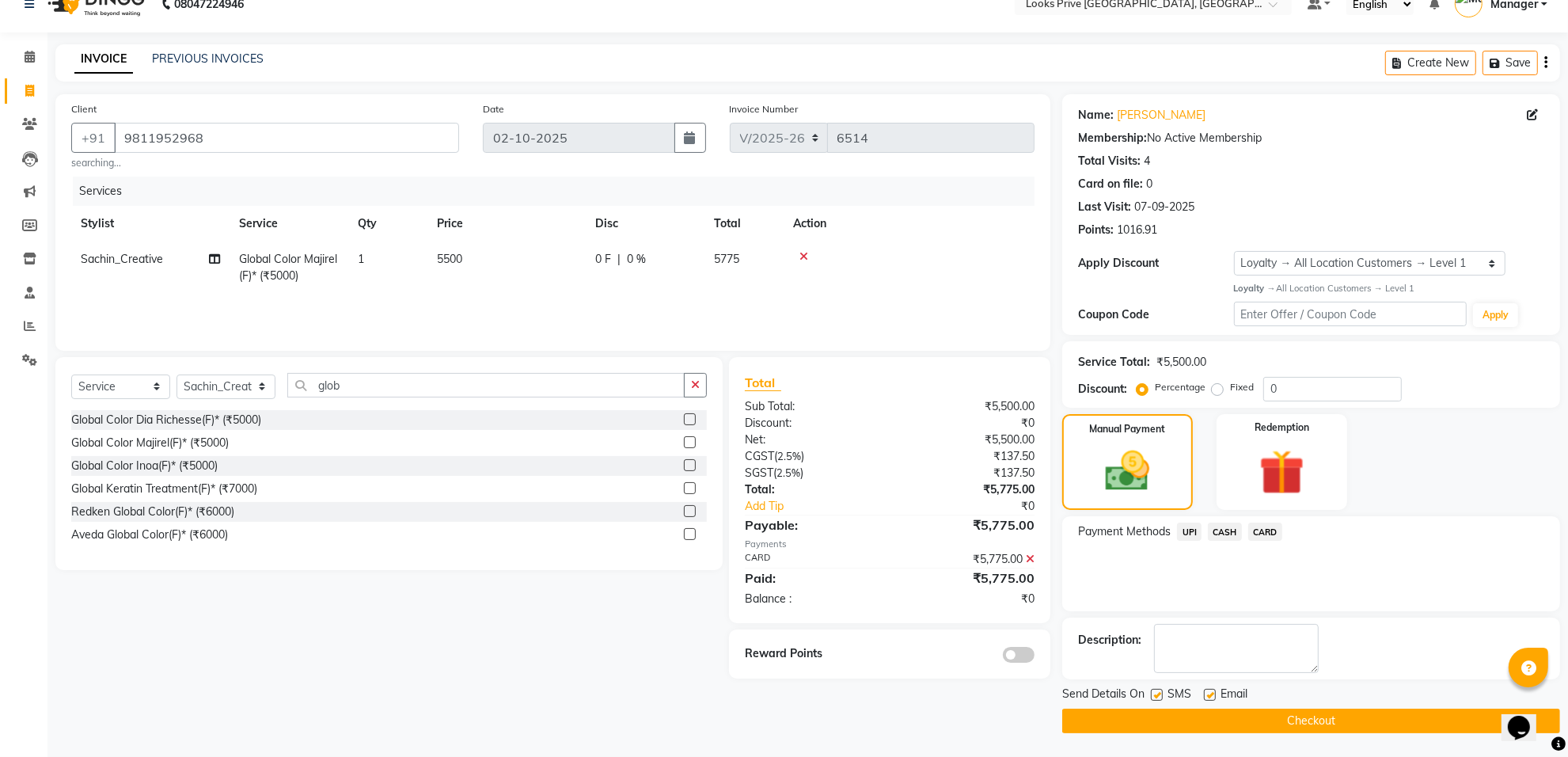
click at [1170, 706] on div "Send Details On SMS Email Checkout" at bounding box center [1312, 710] width 498 height 47
click at [1170, 716] on button "Checkout" at bounding box center [1312, 721] width 498 height 25
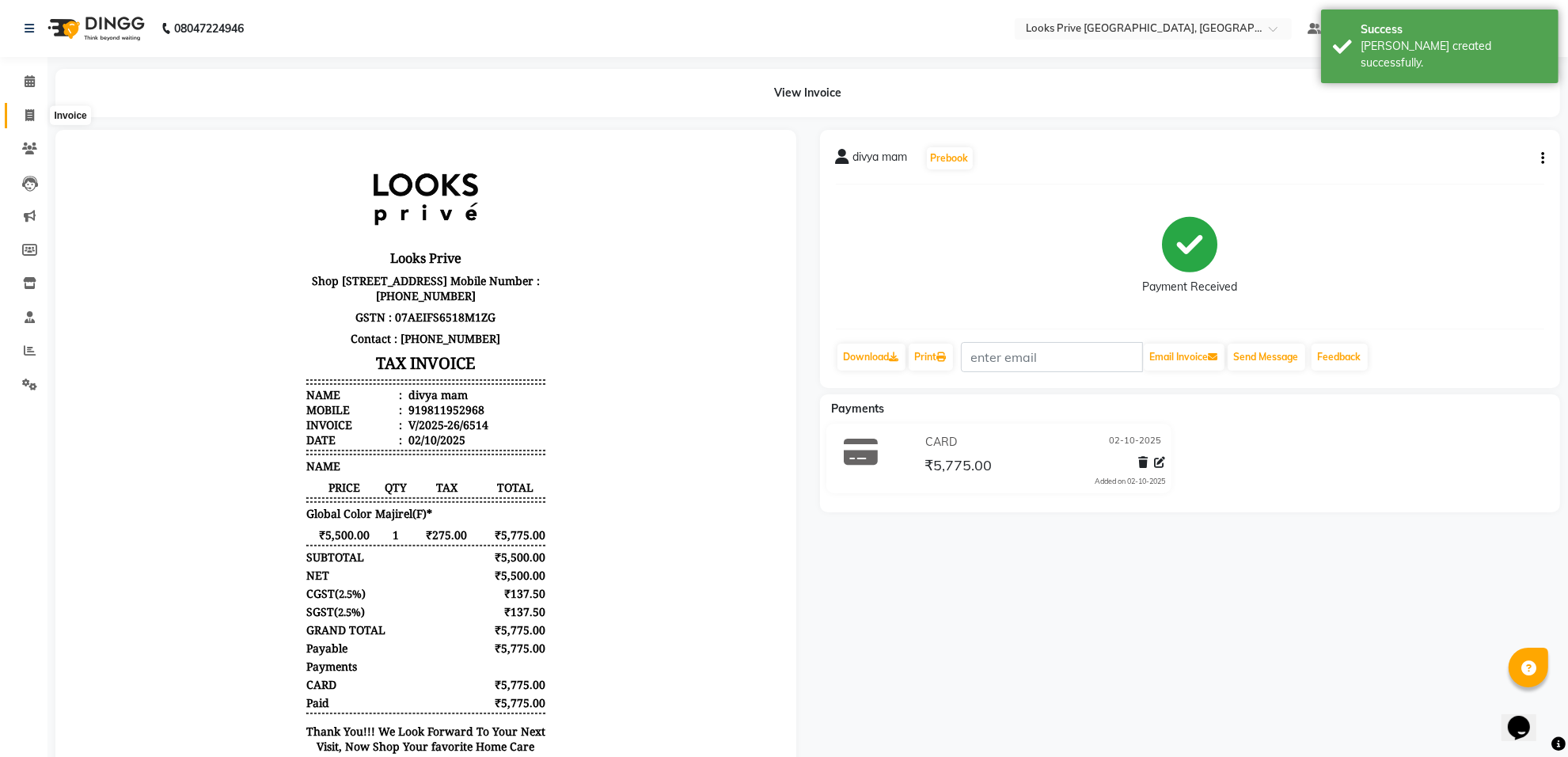
click at [36, 111] on span at bounding box center [29, 116] width 28 height 18
select select "8127"
select select "service"
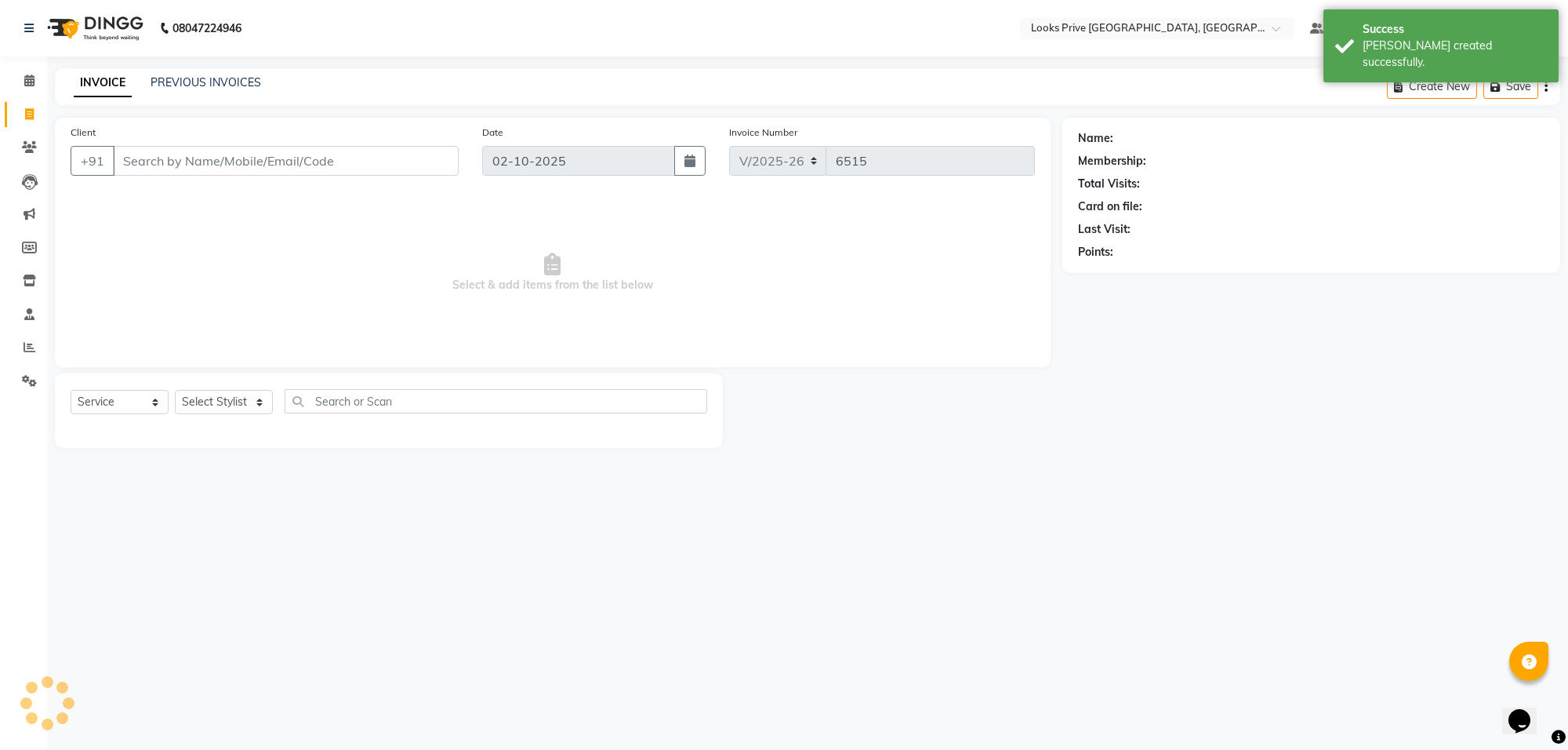
click at [175, 153] on input "Client" at bounding box center [286, 161] width 346 height 30
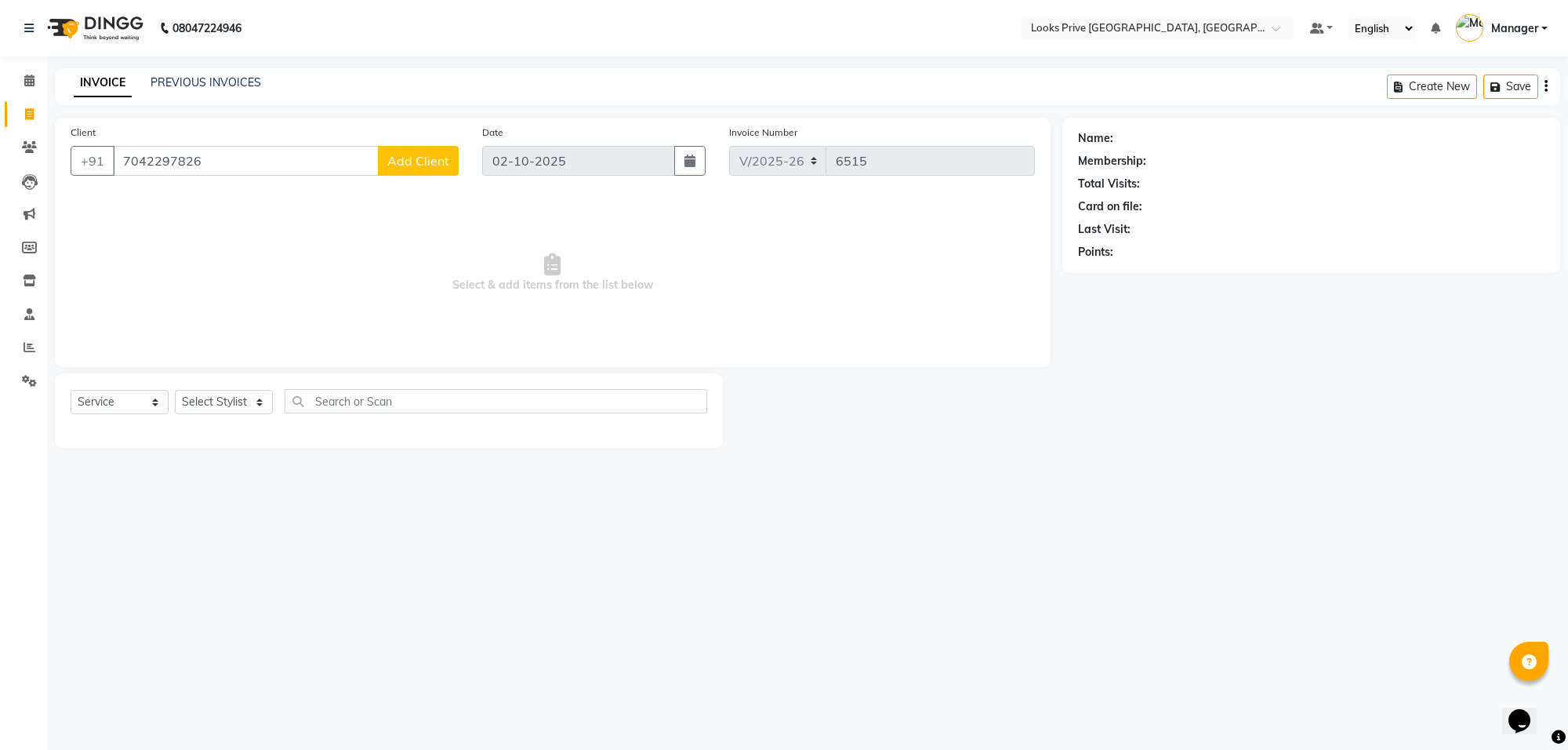
type input "7042297826"
click at [451, 152] on button "Add Client" at bounding box center [419, 161] width 81 height 30
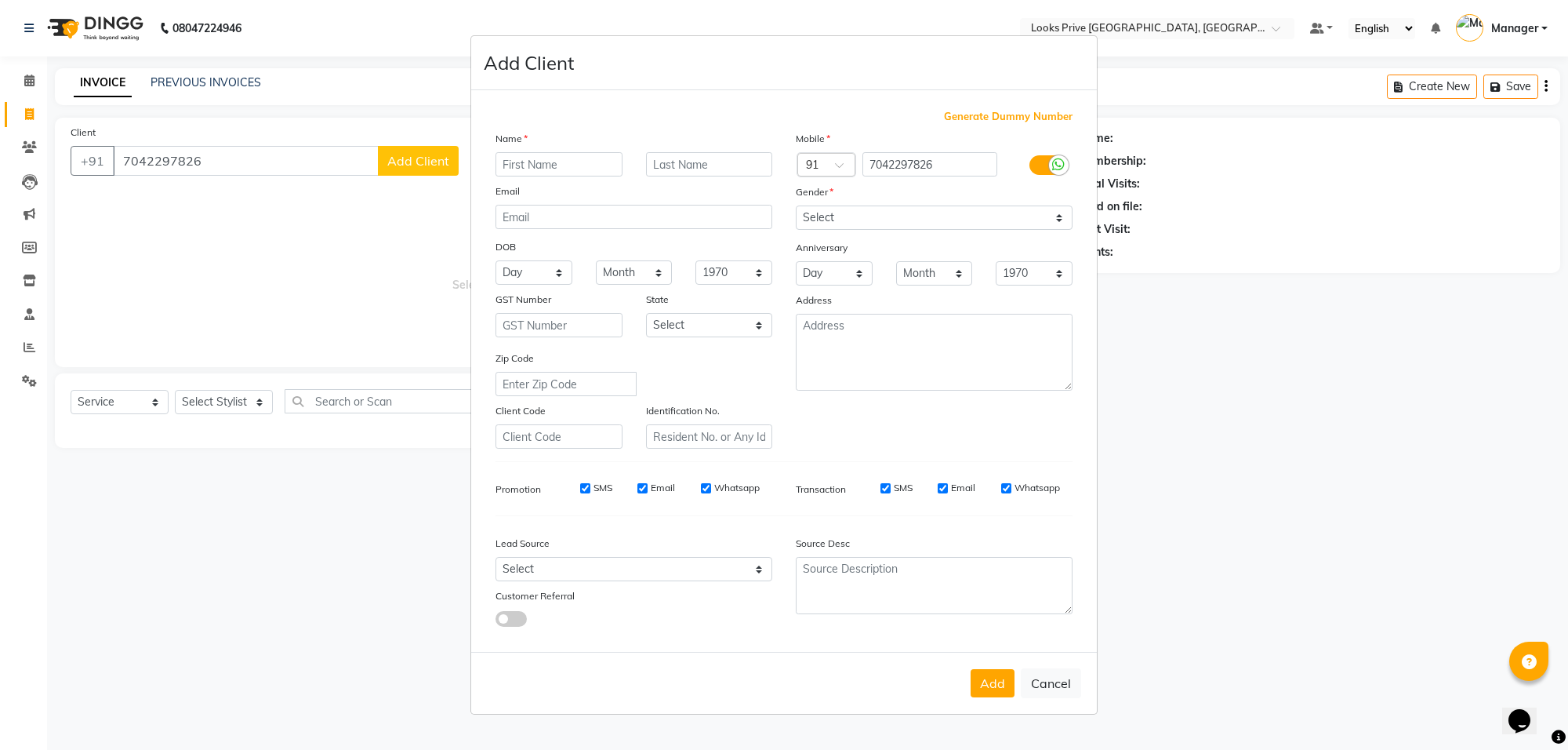
click at [570, 171] on input "text" at bounding box center [559, 165] width 127 height 24
type input "aakriti"
click at [664, 171] on input "text" at bounding box center [709, 165] width 127 height 24
type input "goswami"
click at [874, 225] on select "Select Male Female Other Prefer Not To Say" at bounding box center [934, 217] width 277 height 24
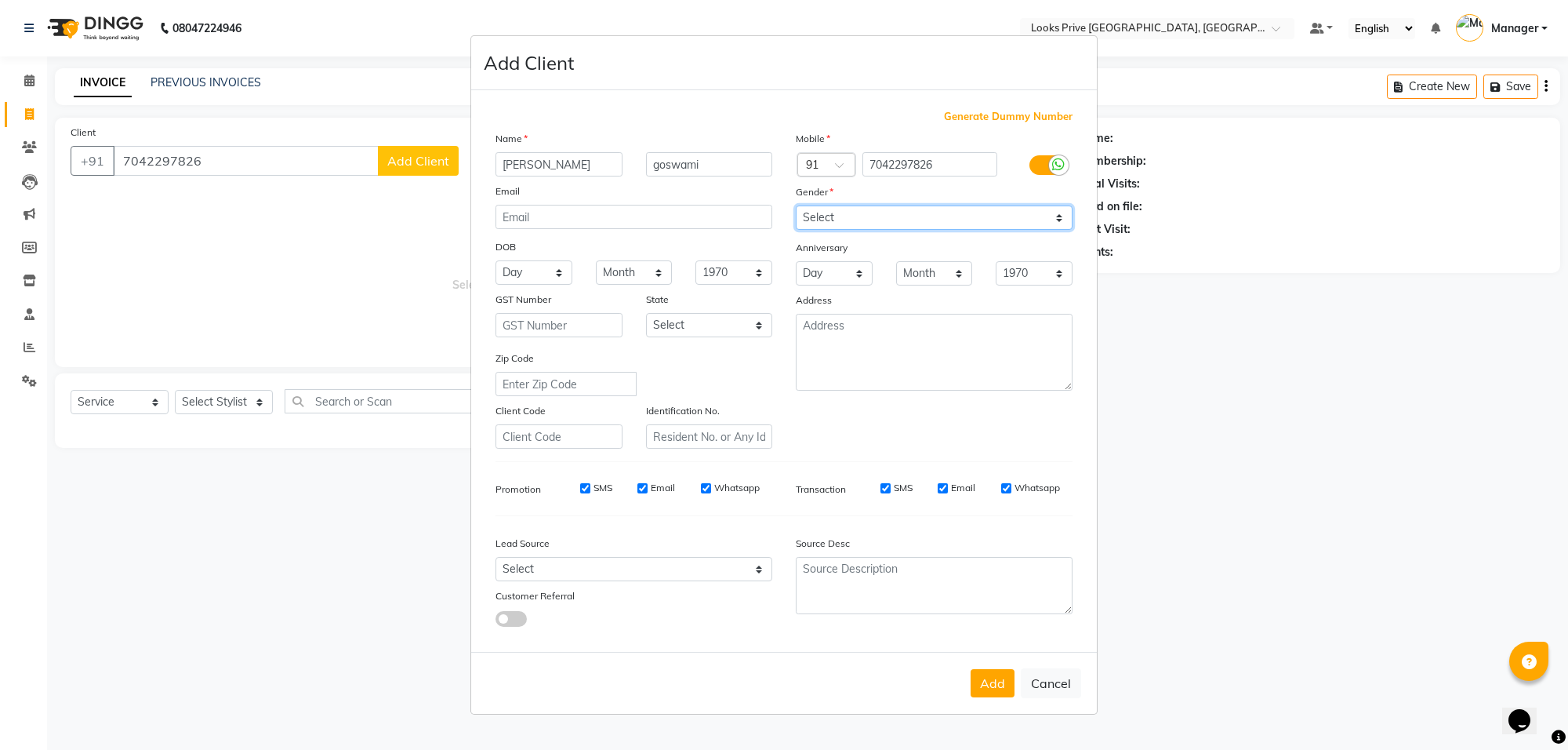
select select "female"
click at [796, 207] on select "Select Male Female Other Prefer Not To Say" at bounding box center [934, 217] width 277 height 24
click at [992, 688] on button "Add" at bounding box center [992, 683] width 44 height 28
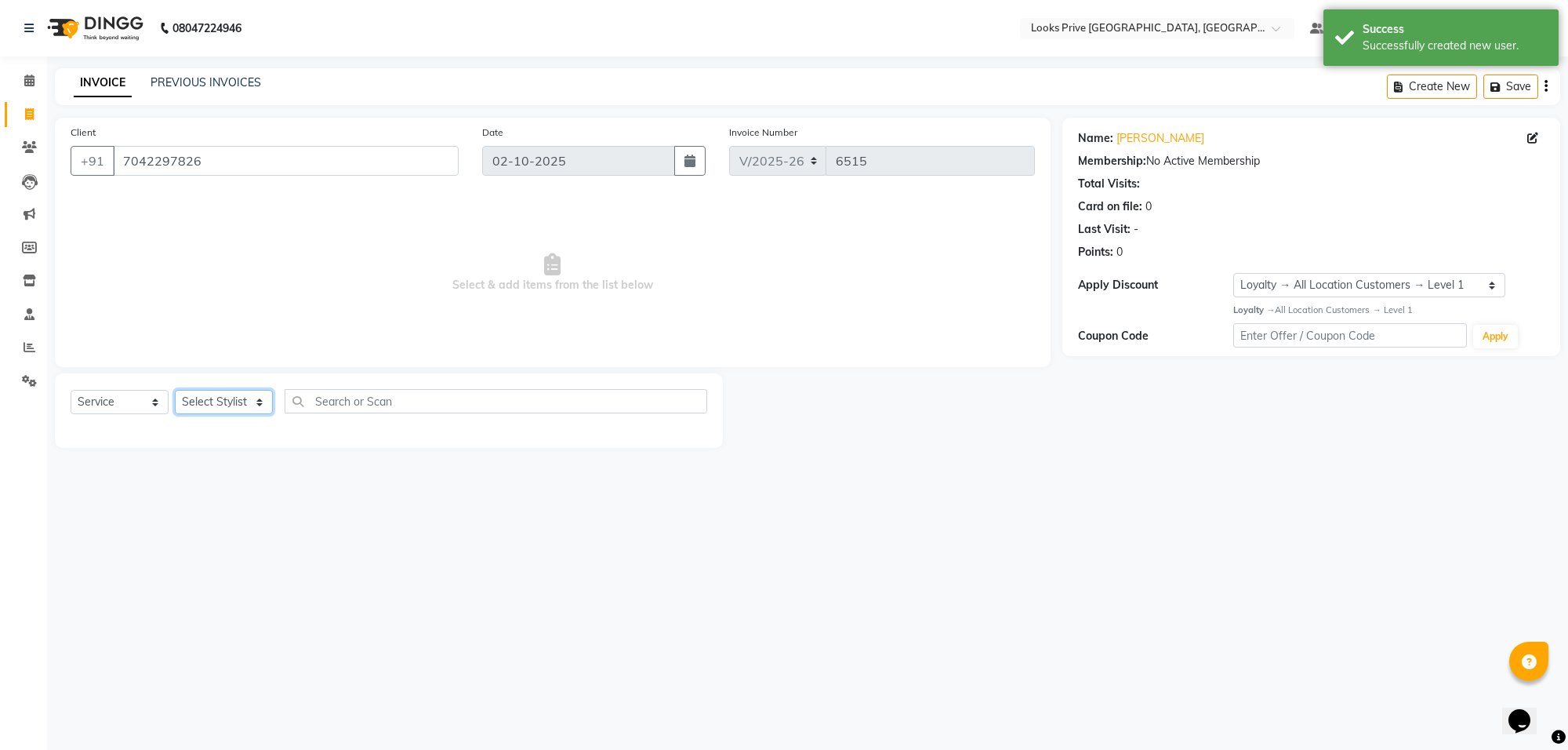
click at [228, 405] on select "Select Stylist Arshi Avdesh Bunty Counter_Sales Deepak_Asst Govind_Pdct Hema Ma…" at bounding box center [224, 402] width 98 height 24
click at [175, 390] on select "Select Stylist Arshi Avdesh Bunty Counter_Sales Deepak_Asst Govind_Pdct Hema Ma…" at bounding box center [224, 402] width 98 height 24
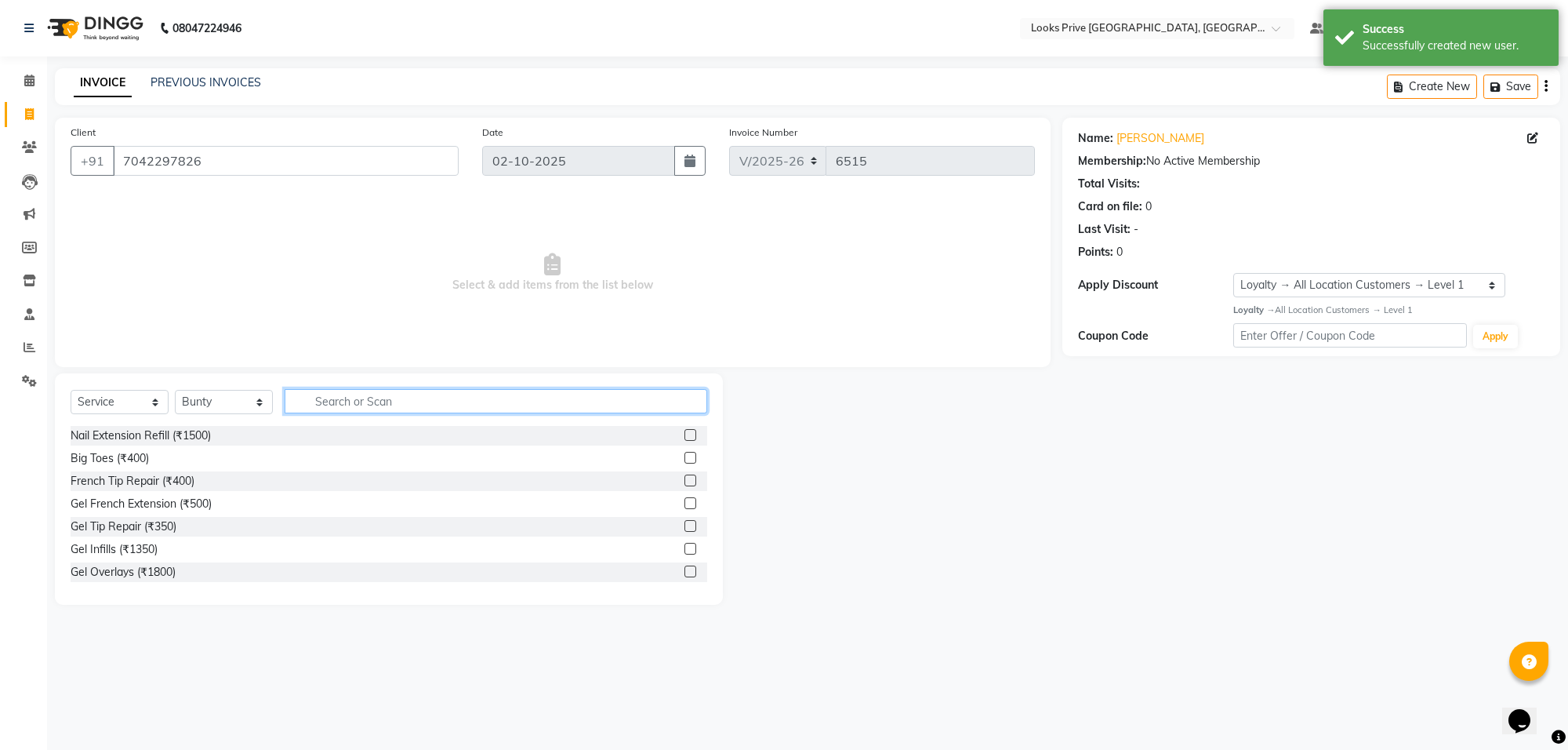
click at [451, 393] on input "text" at bounding box center [496, 401] width 422 height 24
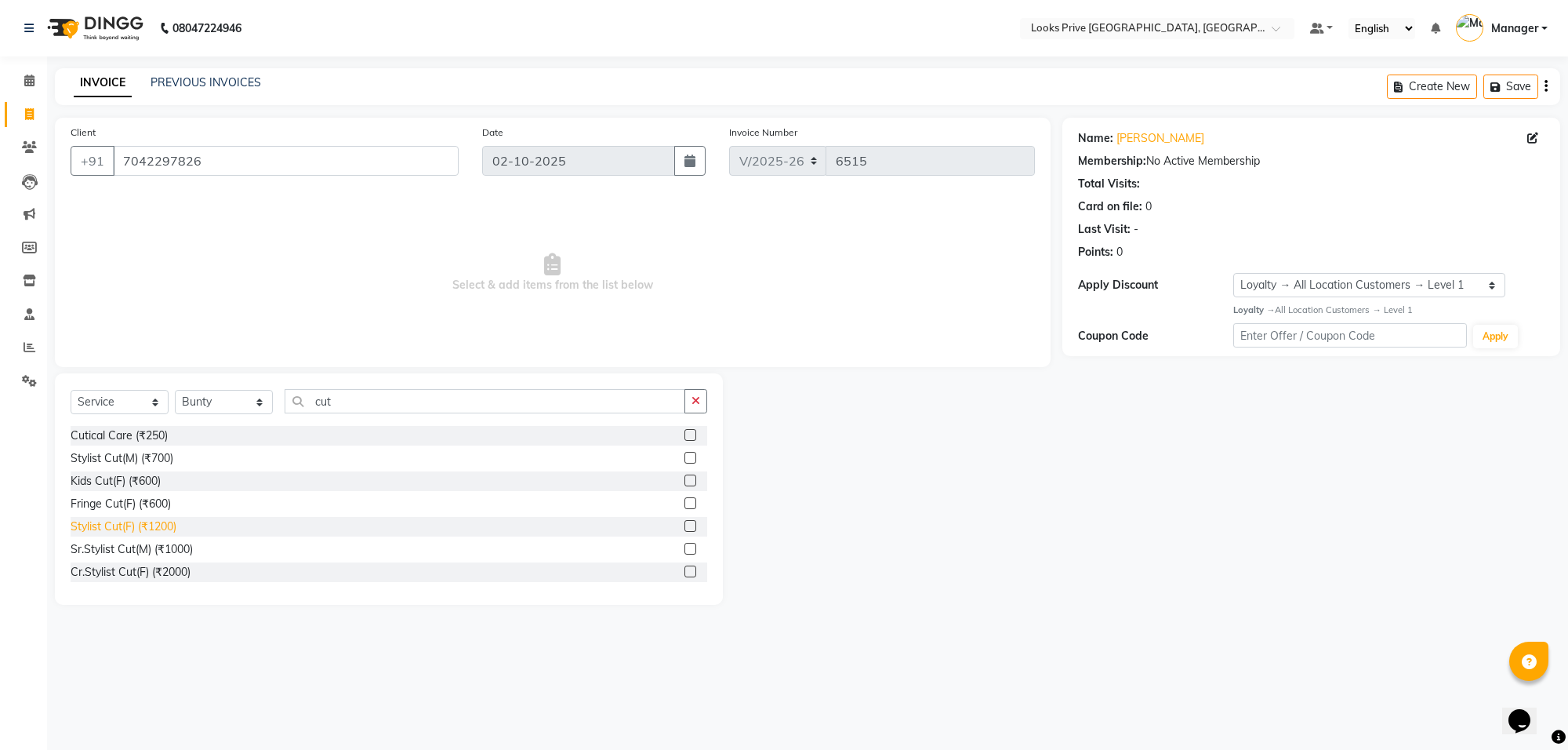
click at [165, 519] on div "Stylist Cut(F) (₹1200)" at bounding box center [123, 527] width 106 height 17
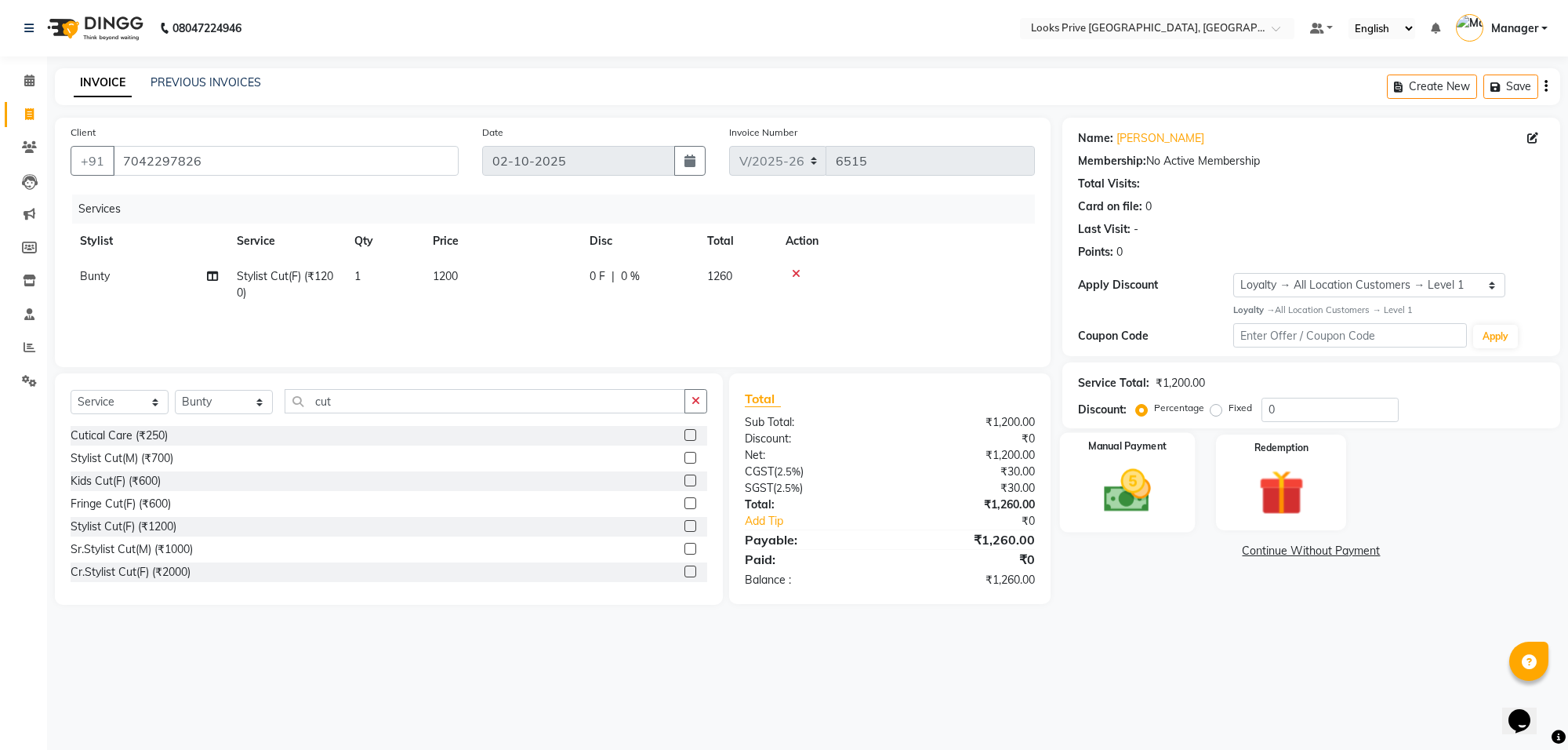
click at [1164, 477] on img at bounding box center [1128, 491] width 77 height 55
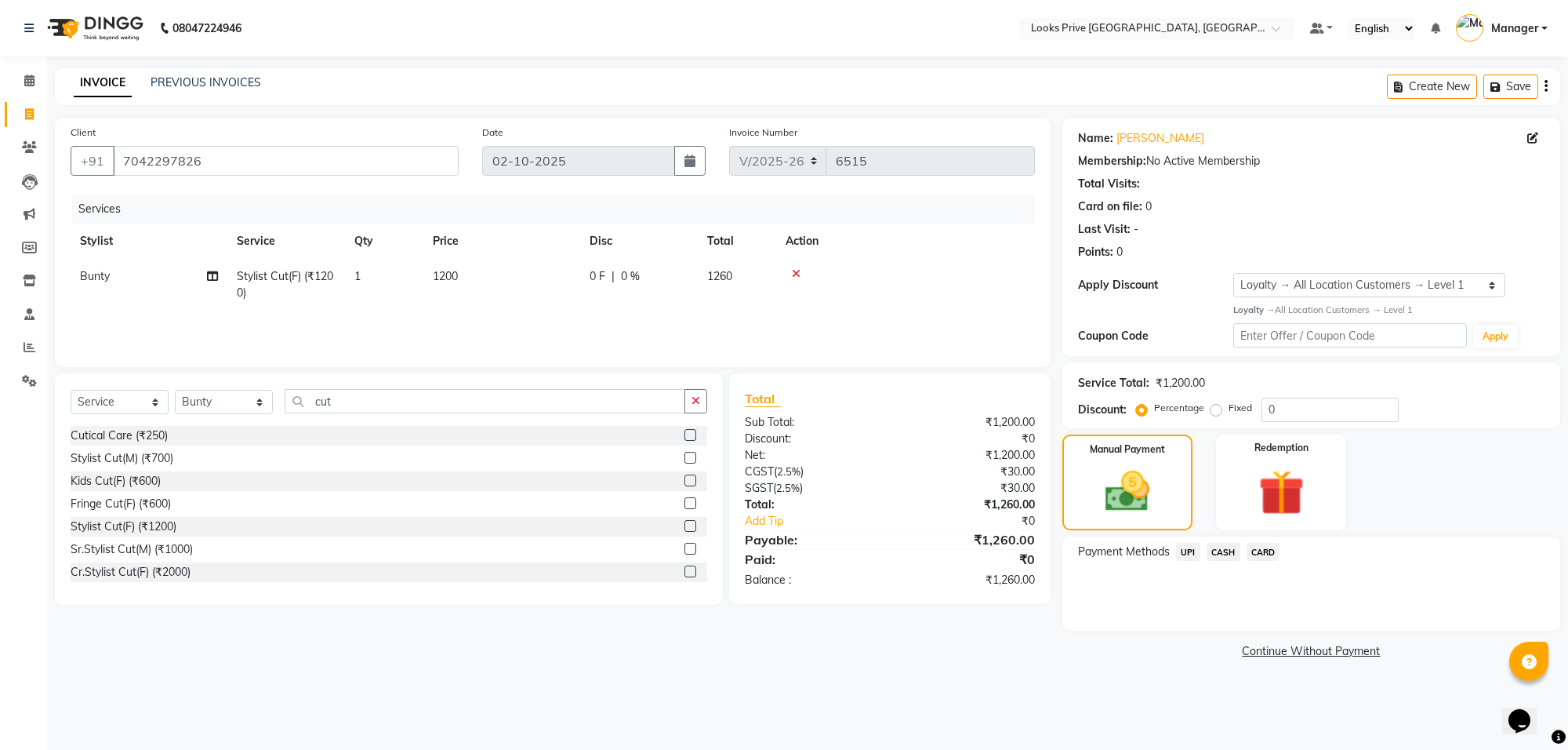
click at [1267, 550] on span "CARD" at bounding box center [1263, 551] width 34 height 18
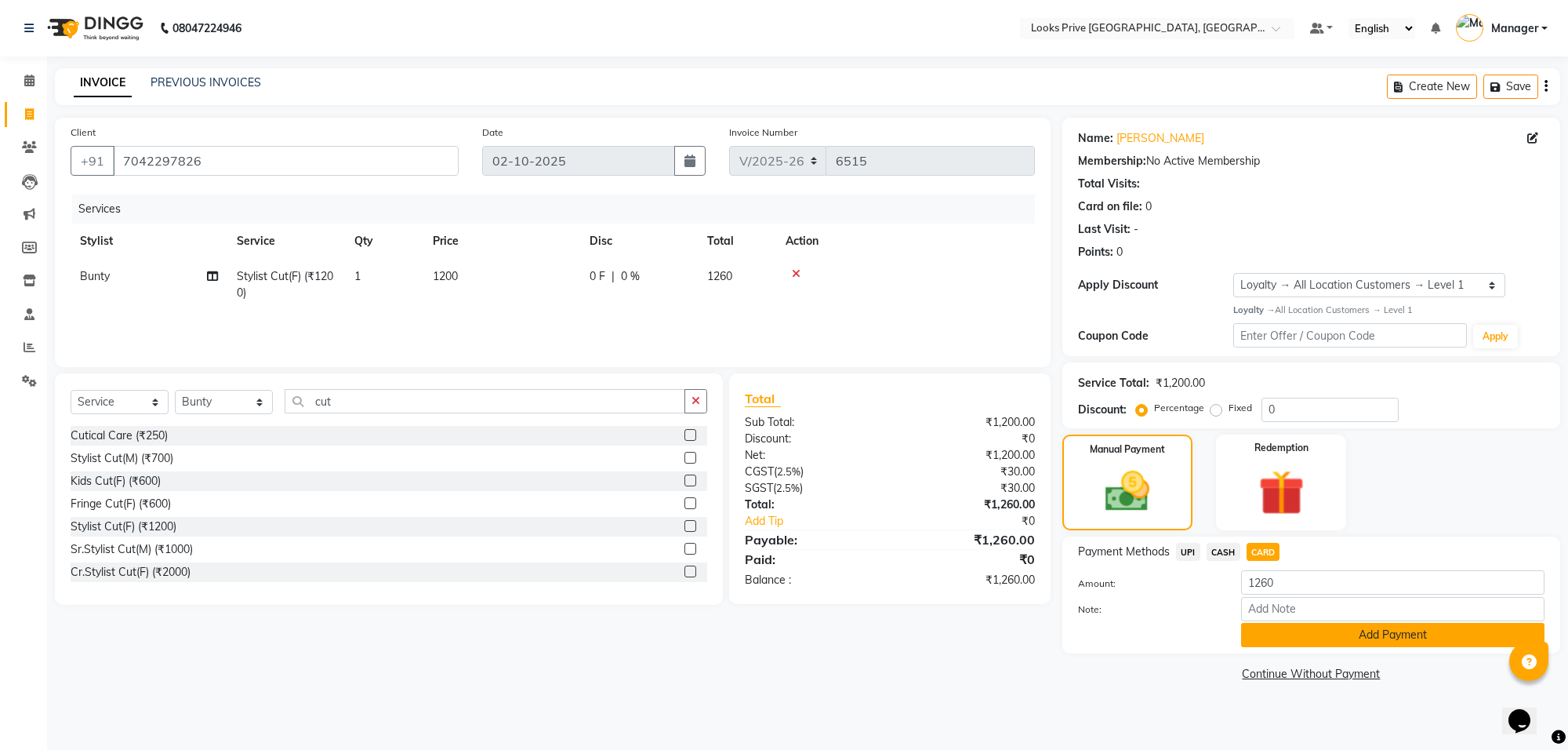
click at [1272, 635] on button "Add Payment" at bounding box center [1393, 635] width 304 height 24
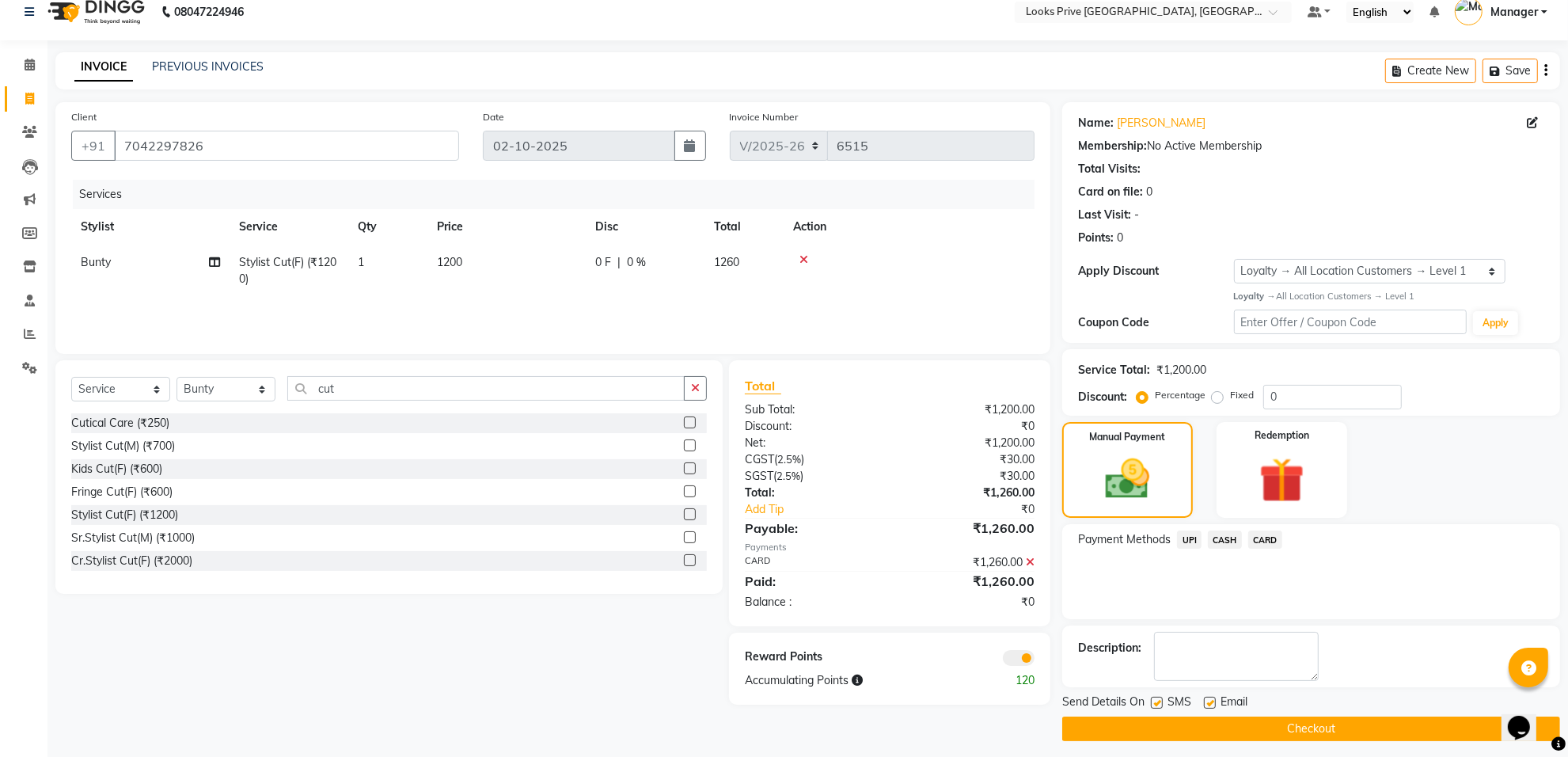
scroll to position [26, 0]
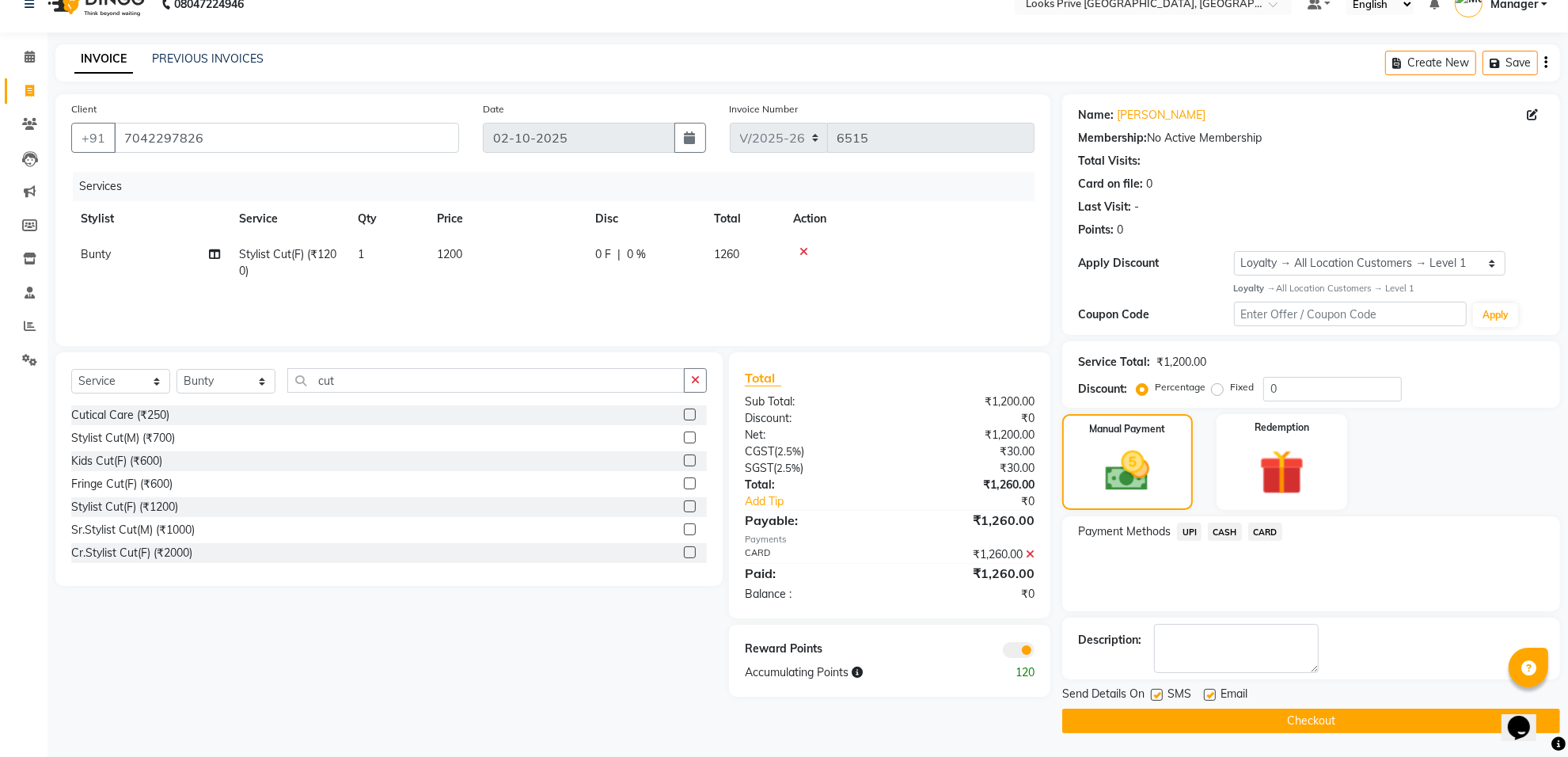
click at [1008, 646] on span at bounding box center [1018, 650] width 31 height 16
click at [1034, 653] on input "checkbox" at bounding box center [1034, 653] width 0 height 0
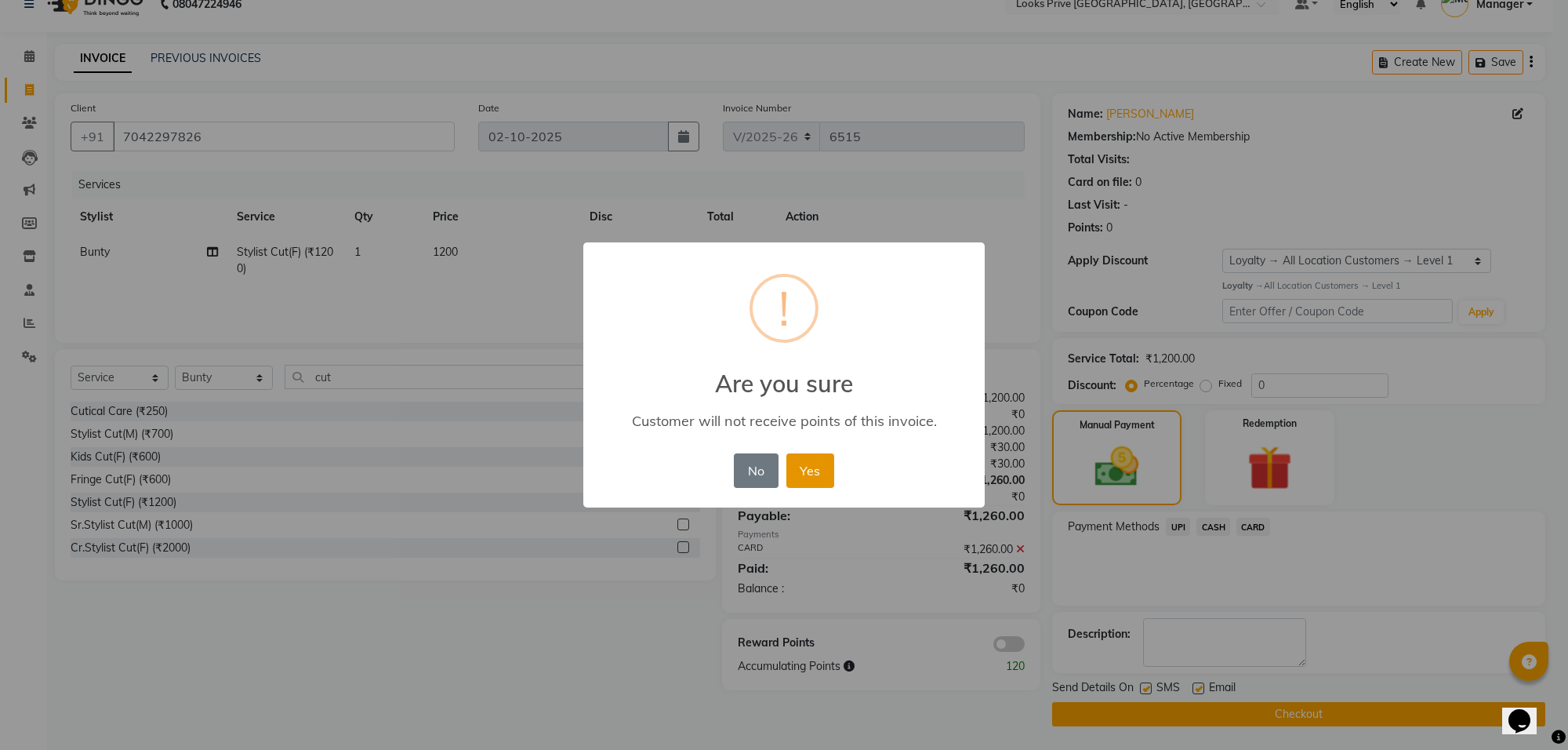
click at [805, 460] on button "Yes" at bounding box center [810, 471] width 48 height 35
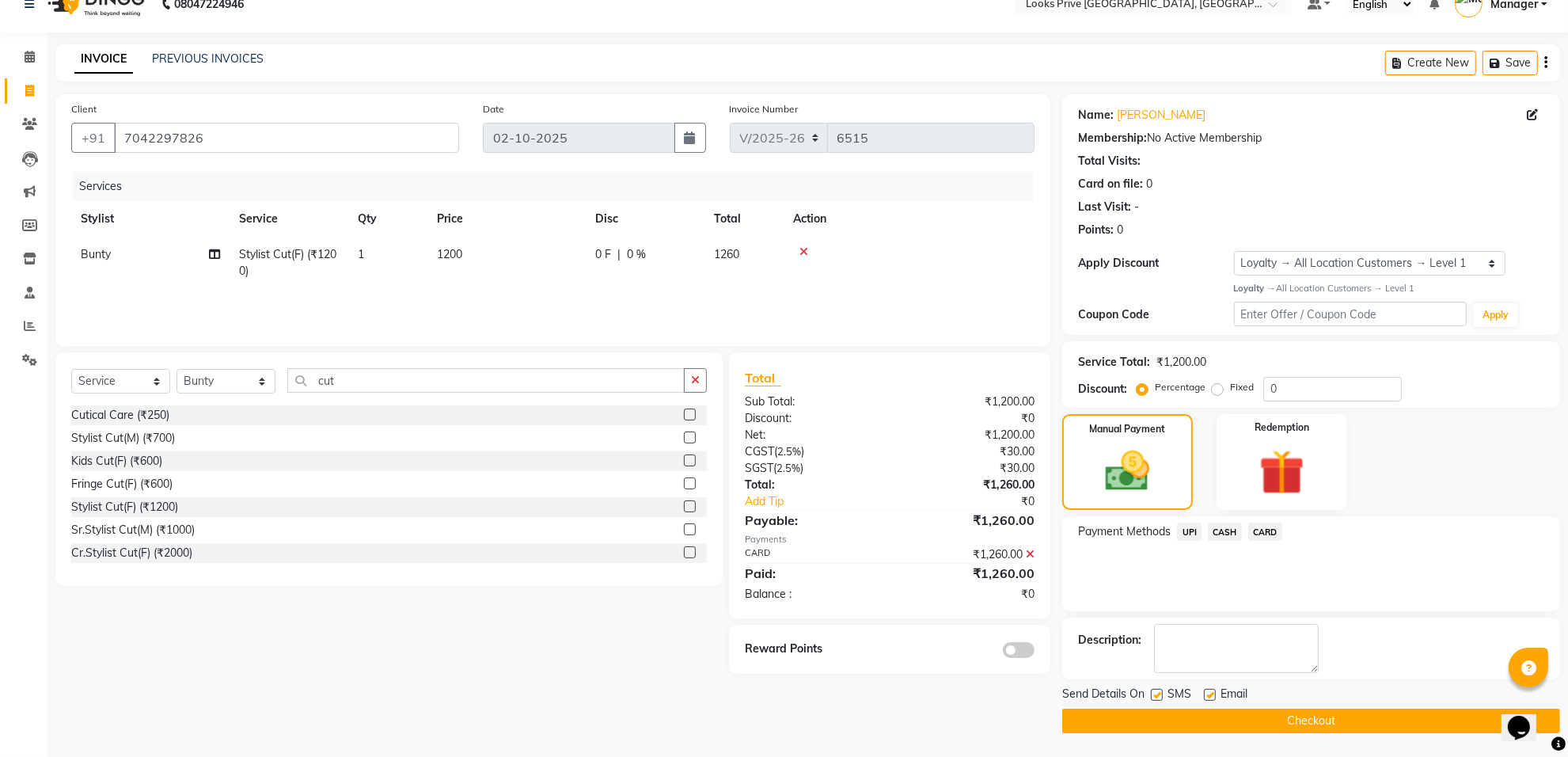
click at [1178, 719] on button "Checkout" at bounding box center [1312, 721] width 498 height 25
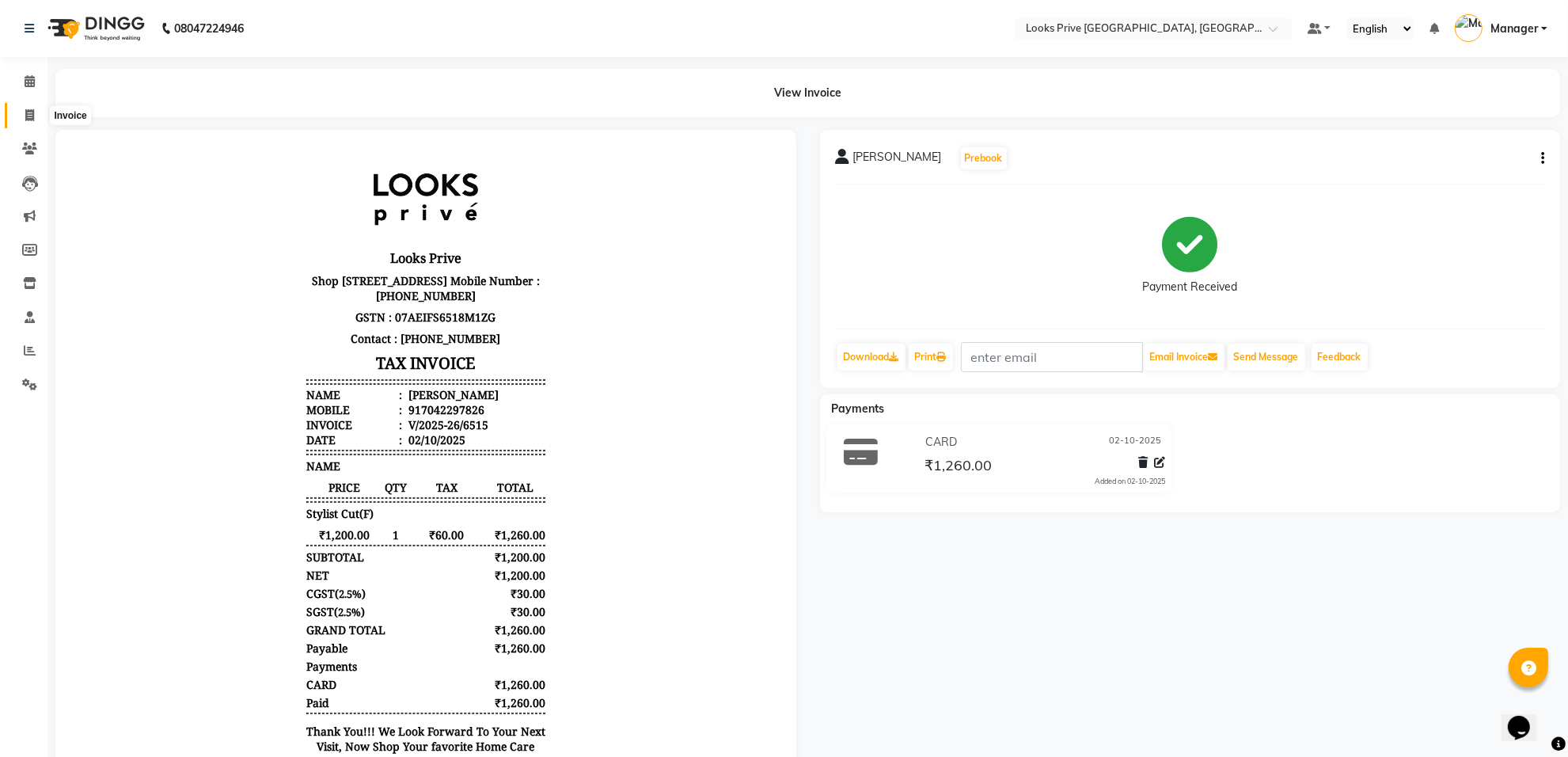
click at [16, 111] on span at bounding box center [29, 116] width 28 height 18
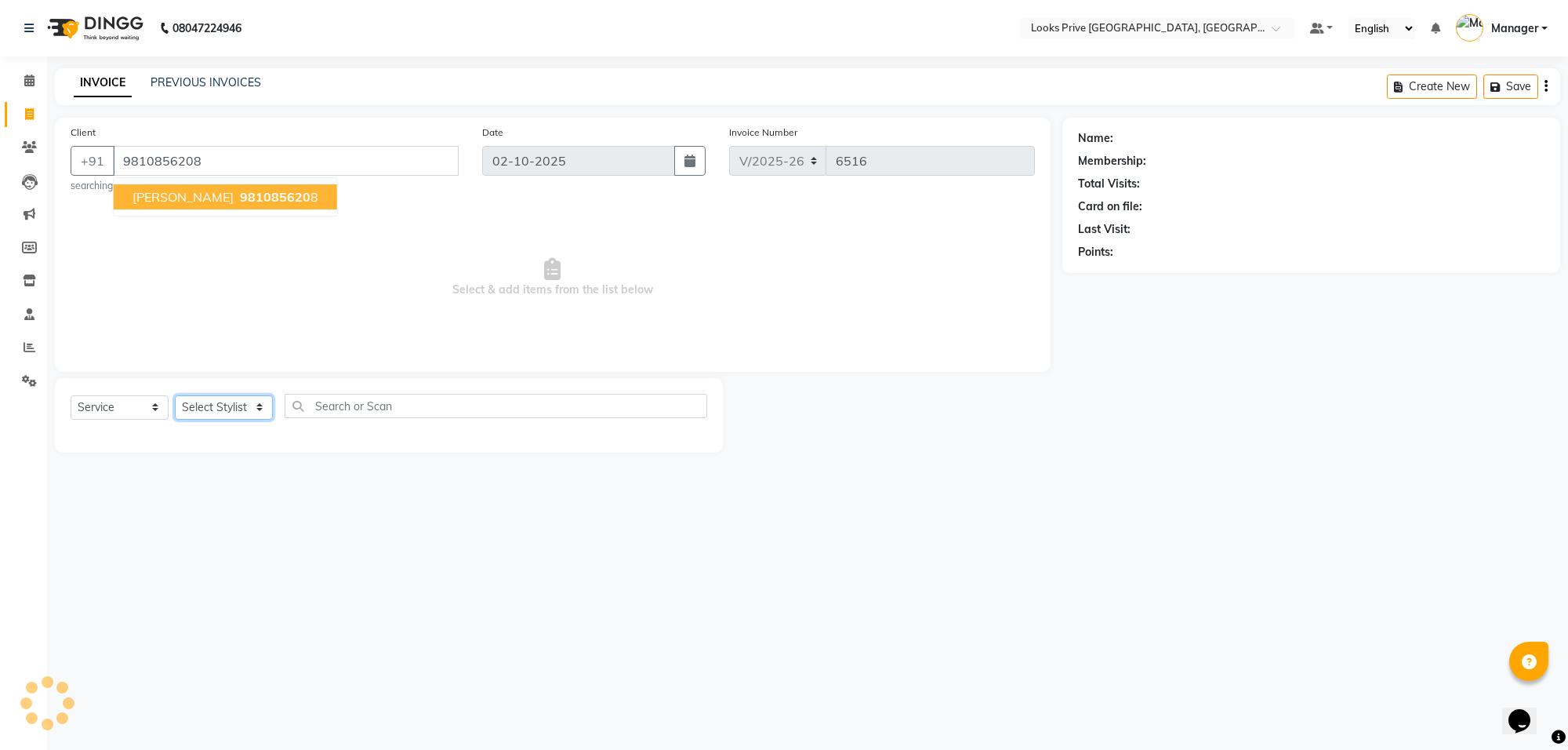
click at [248, 405] on select "Select Stylist Arshi Avdesh Bunty Counter_Sales Deepak_Asst Govind_Pdct Hema Ma…" at bounding box center [224, 407] width 98 height 24
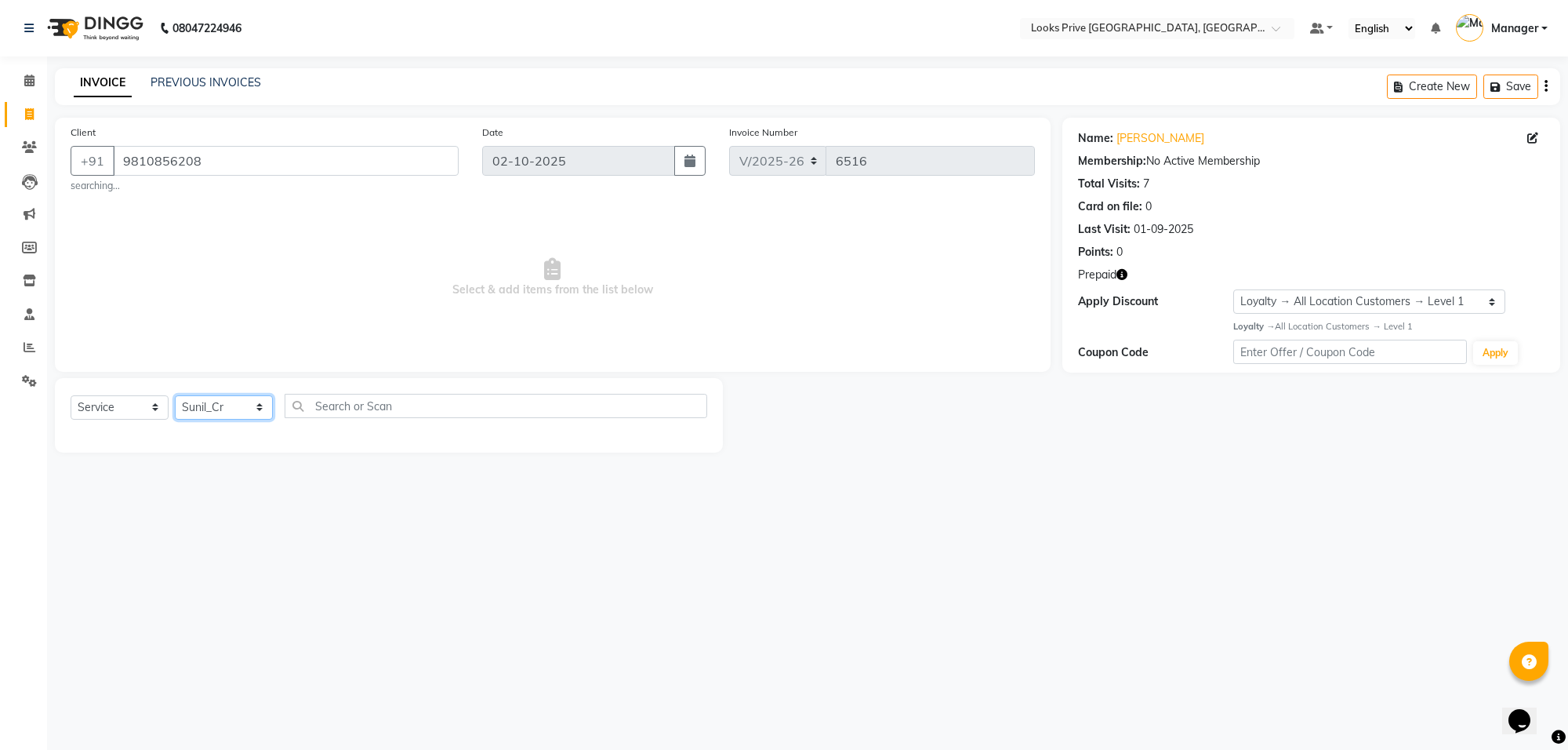
click at [175, 395] on select "Select Stylist Arshi Avdesh Bunty Counter_Sales Deepak_Asst Govind_Pdct Hema Ma…" at bounding box center [224, 407] width 98 height 24
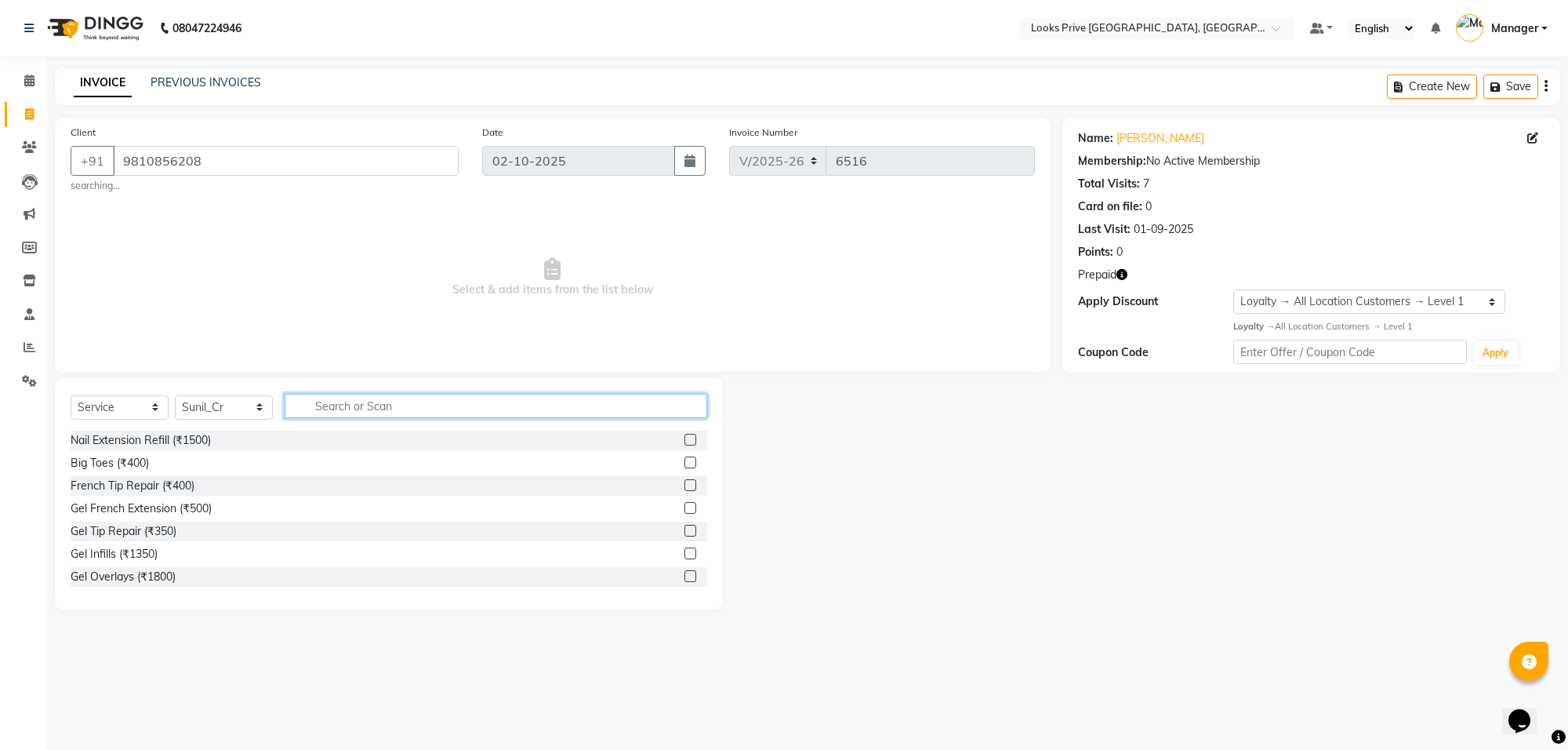
click at [394, 406] on input "text" at bounding box center [496, 406] width 422 height 24
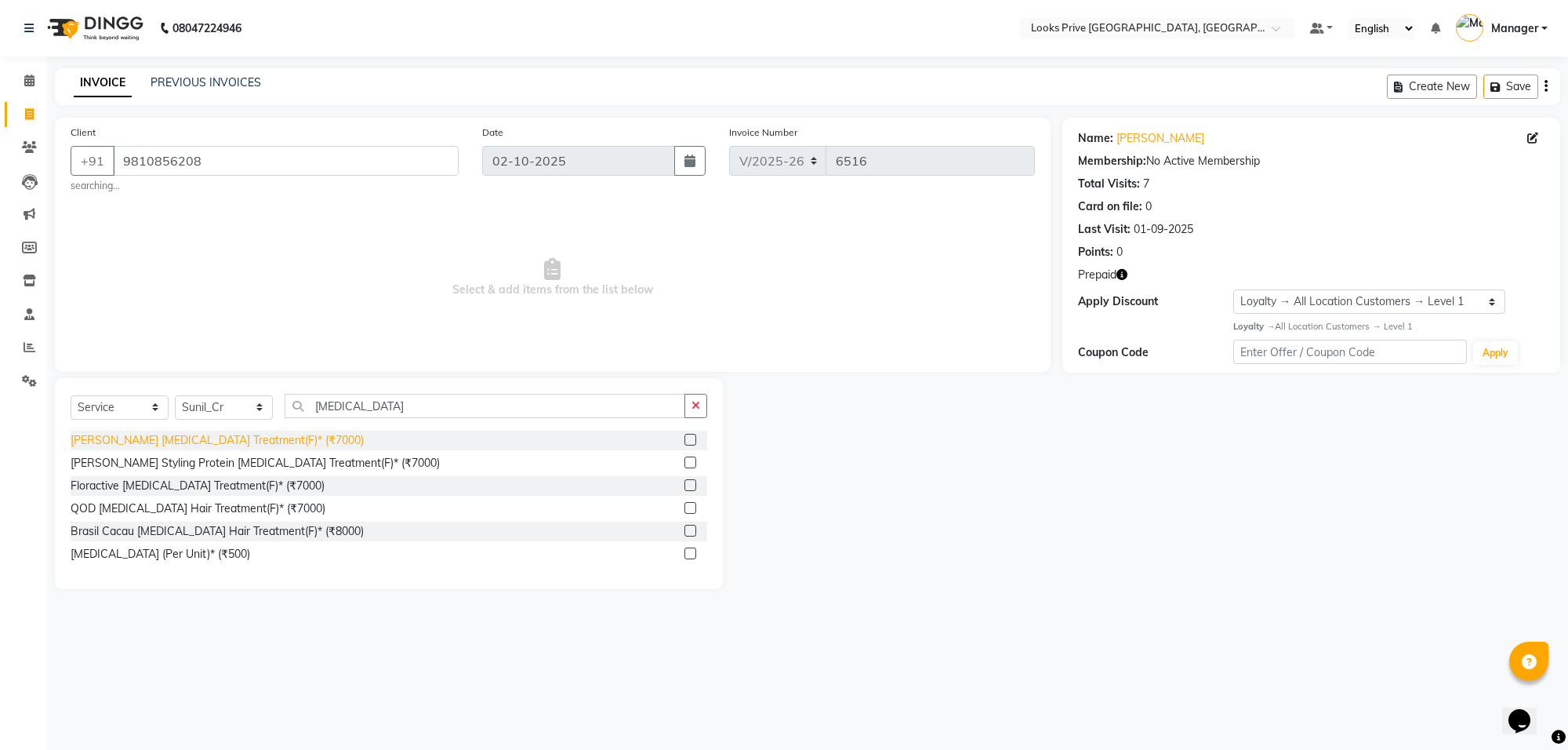
click at [259, 440] on div "Léa Levett Botox Treatment(F)* (₹7000)" at bounding box center [217, 440] width 293 height 17
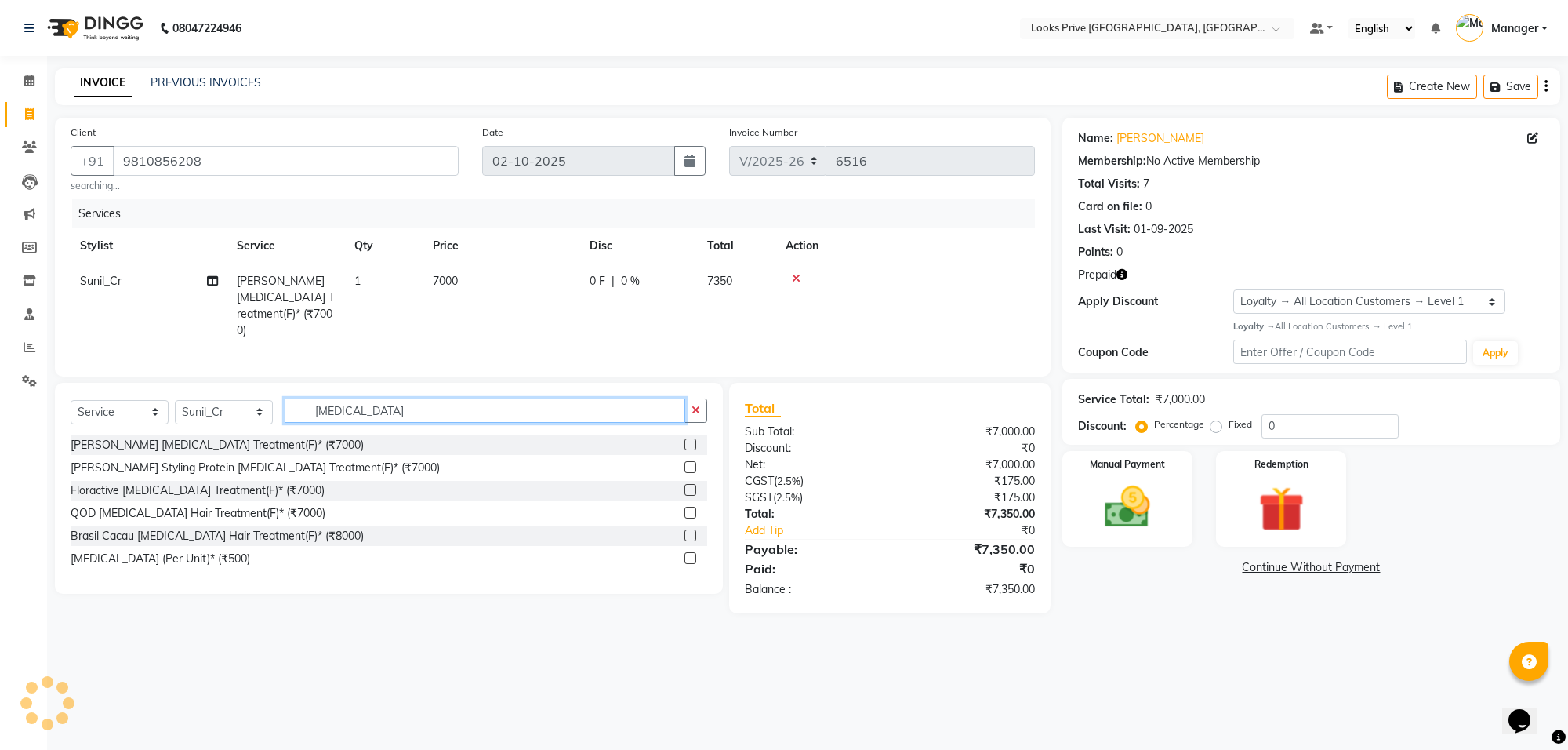
click at [353, 406] on input "botox" at bounding box center [485, 410] width 401 height 24
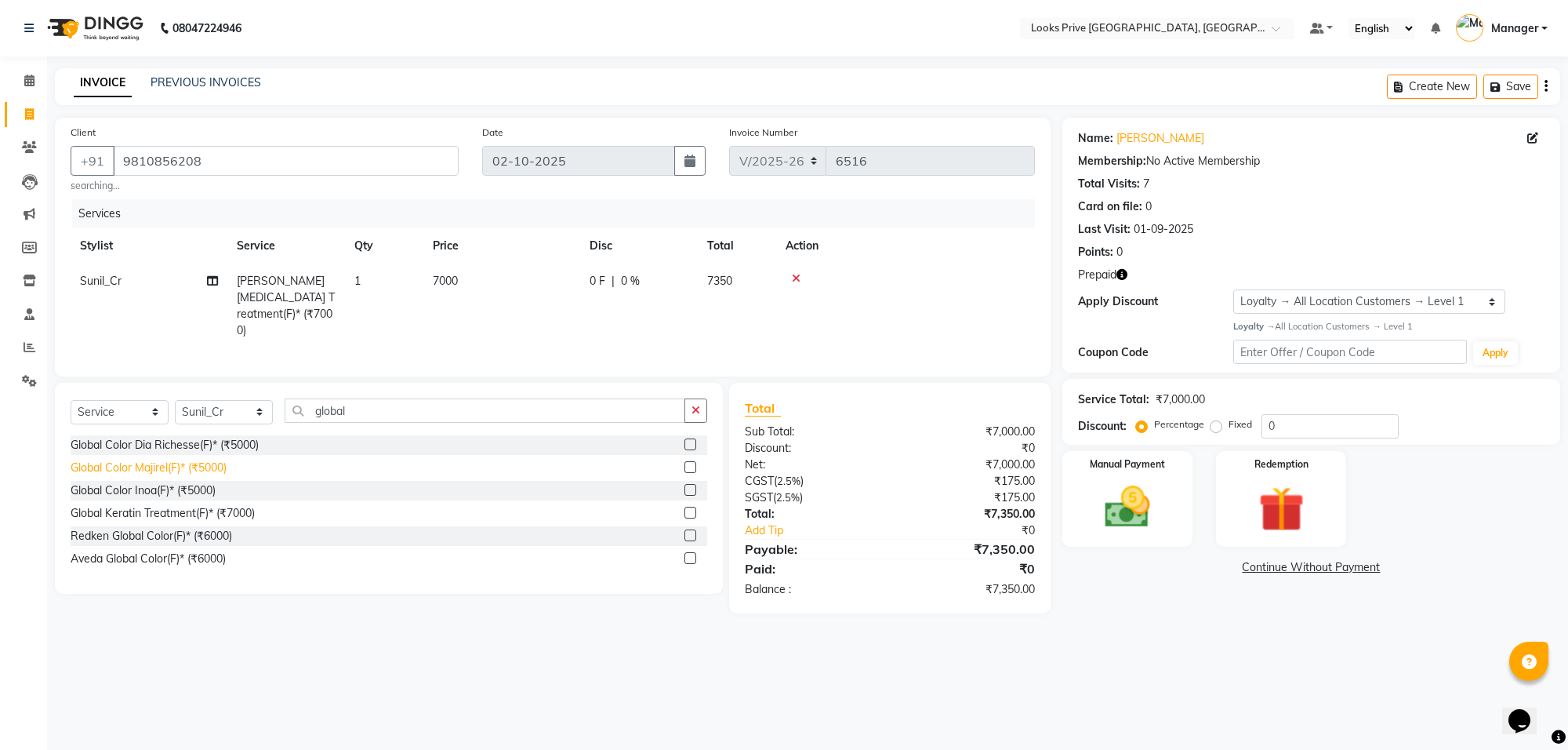
click at [161, 471] on div "Global Color Majirel(F)* (₹5000)" at bounding box center [149, 468] width 156 height 17
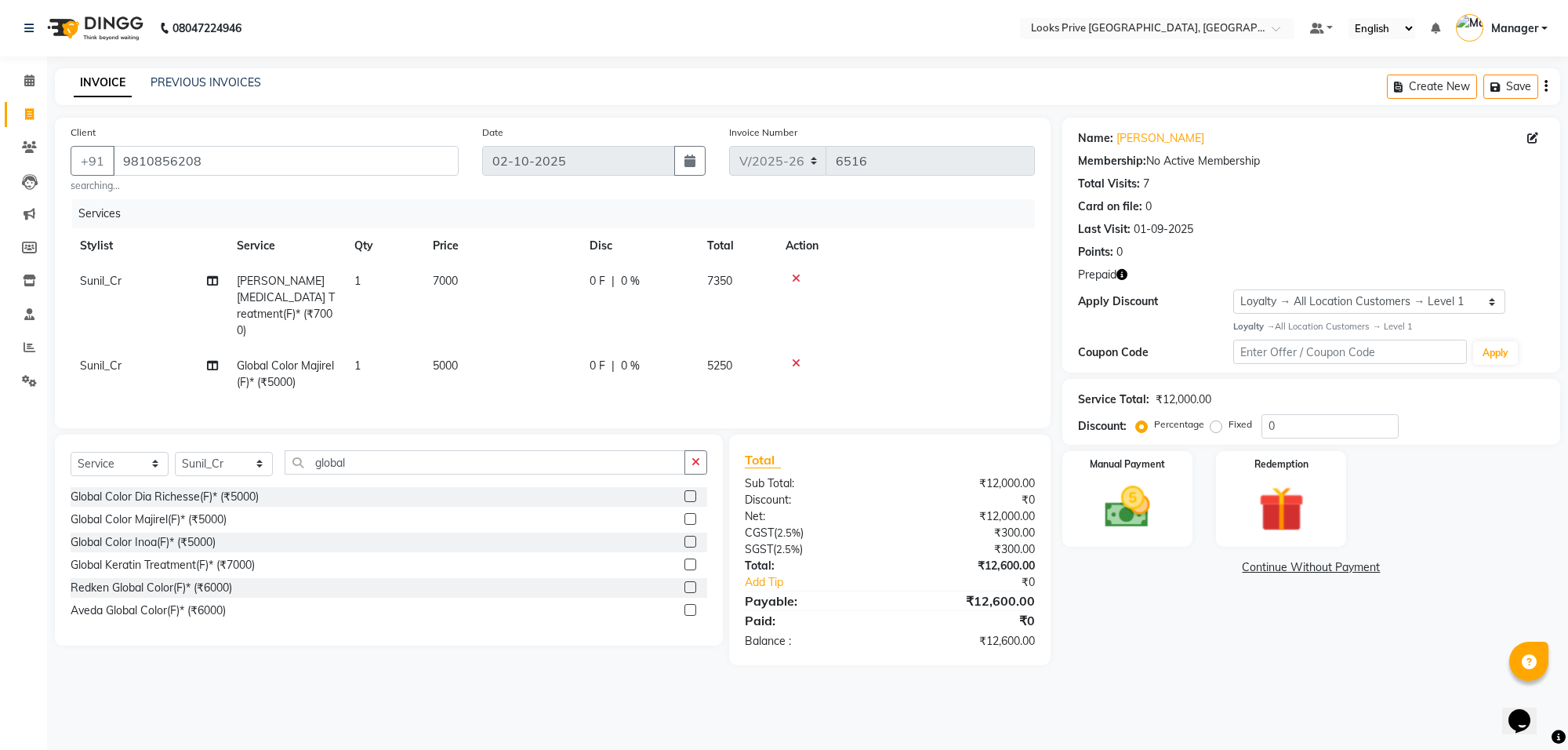
click at [546, 286] on td "7000" at bounding box center [501, 306] width 157 height 85
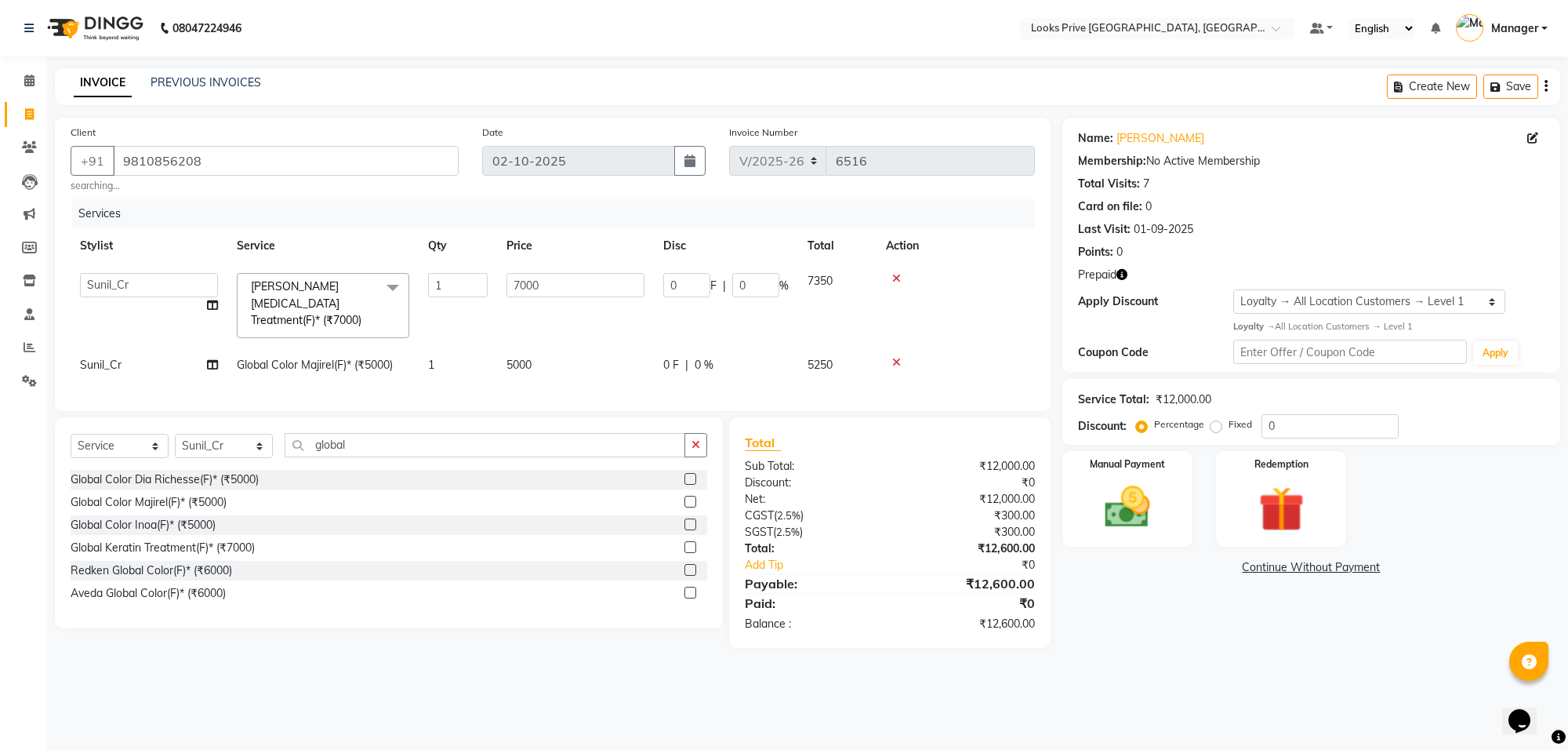
click at [546, 286] on input "7000" at bounding box center [575, 285] width 138 height 24
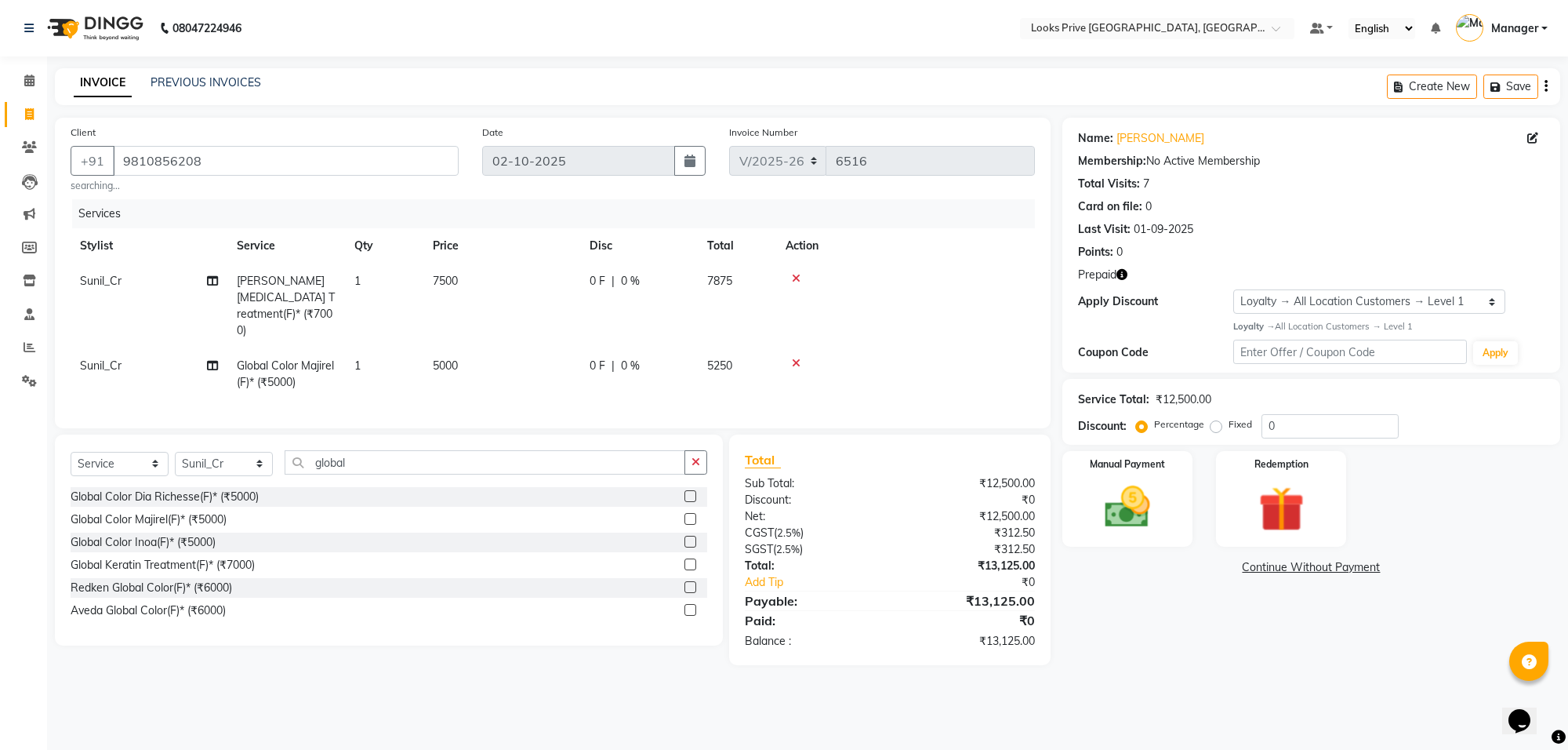
click at [566, 348] on td "5000" at bounding box center [501, 374] width 157 height 52
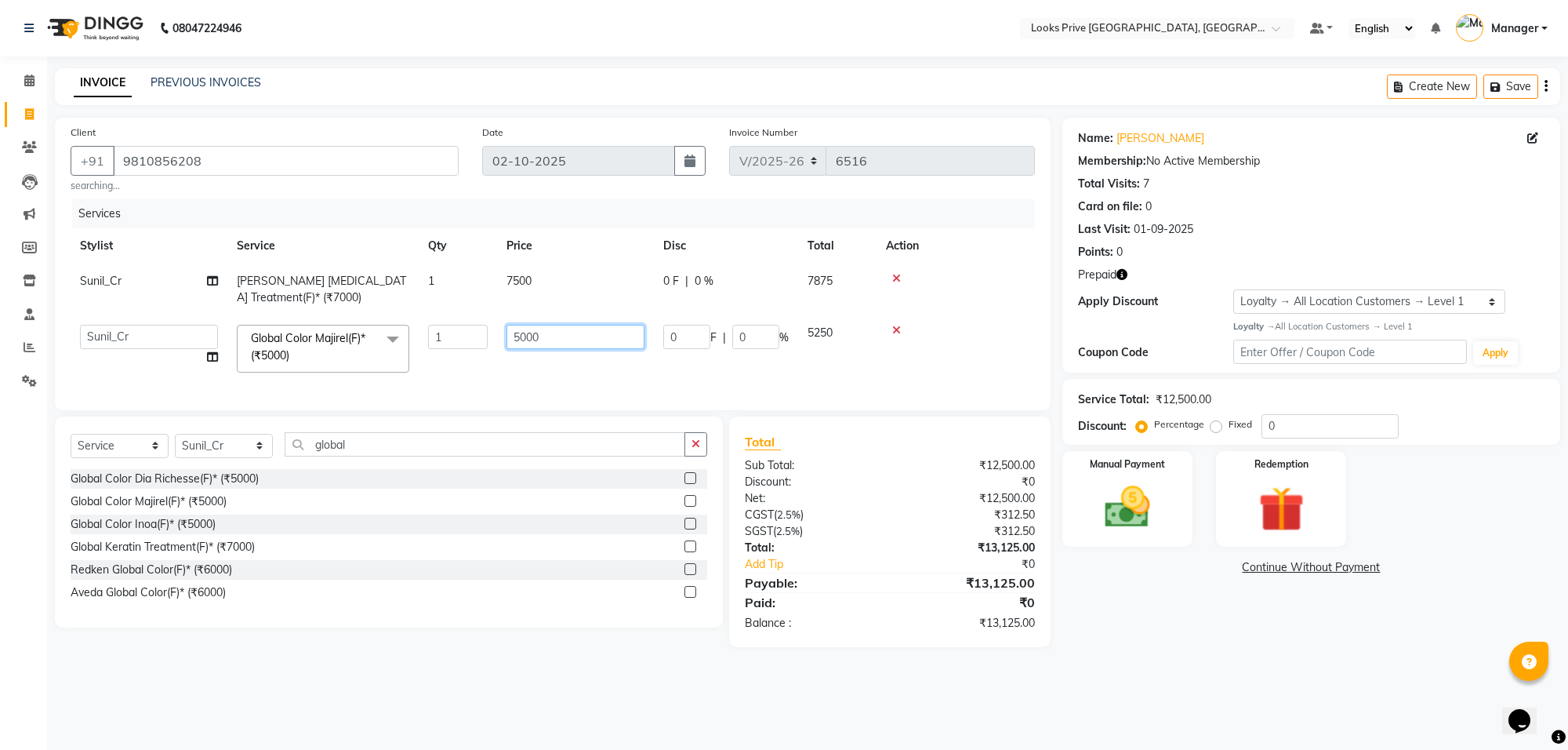
click at [574, 335] on input "5000" at bounding box center [575, 337] width 138 height 24
click at [1289, 494] on img at bounding box center [1281, 509] width 77 height 59
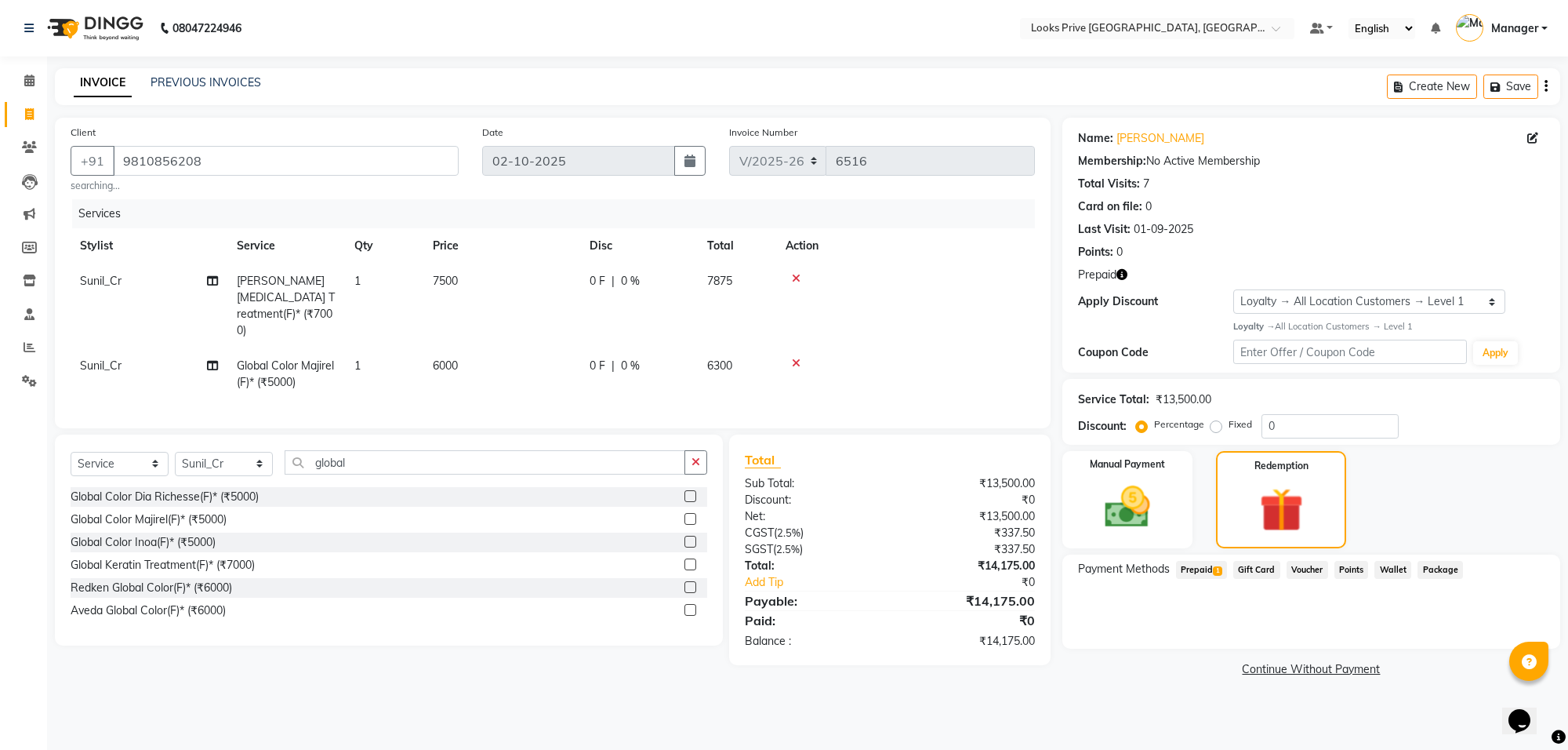
click at [1216, 566] on span "1" at bounding box center [1217, 571] width 8 height 9
click at [1497, 632] on button "Add" at bounding box center [1507, 633] width 57 height 26
click at [1095, 616] on button "Send OTP" at bounding box center [1121, 619] width 83 height 26
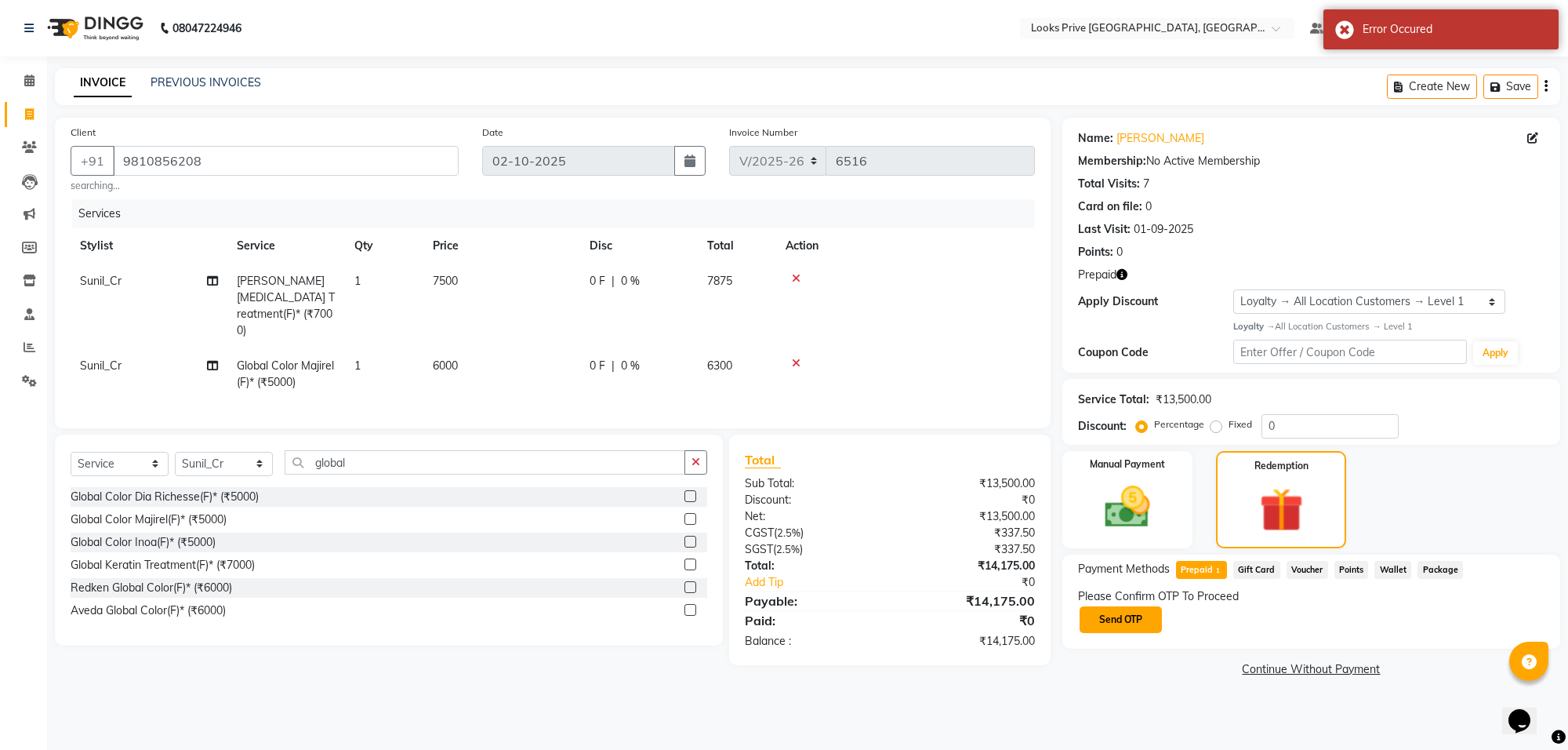
click at [1105, 621] on button "Send OTP" at bounding box center [1121, 619] width 83 height 26
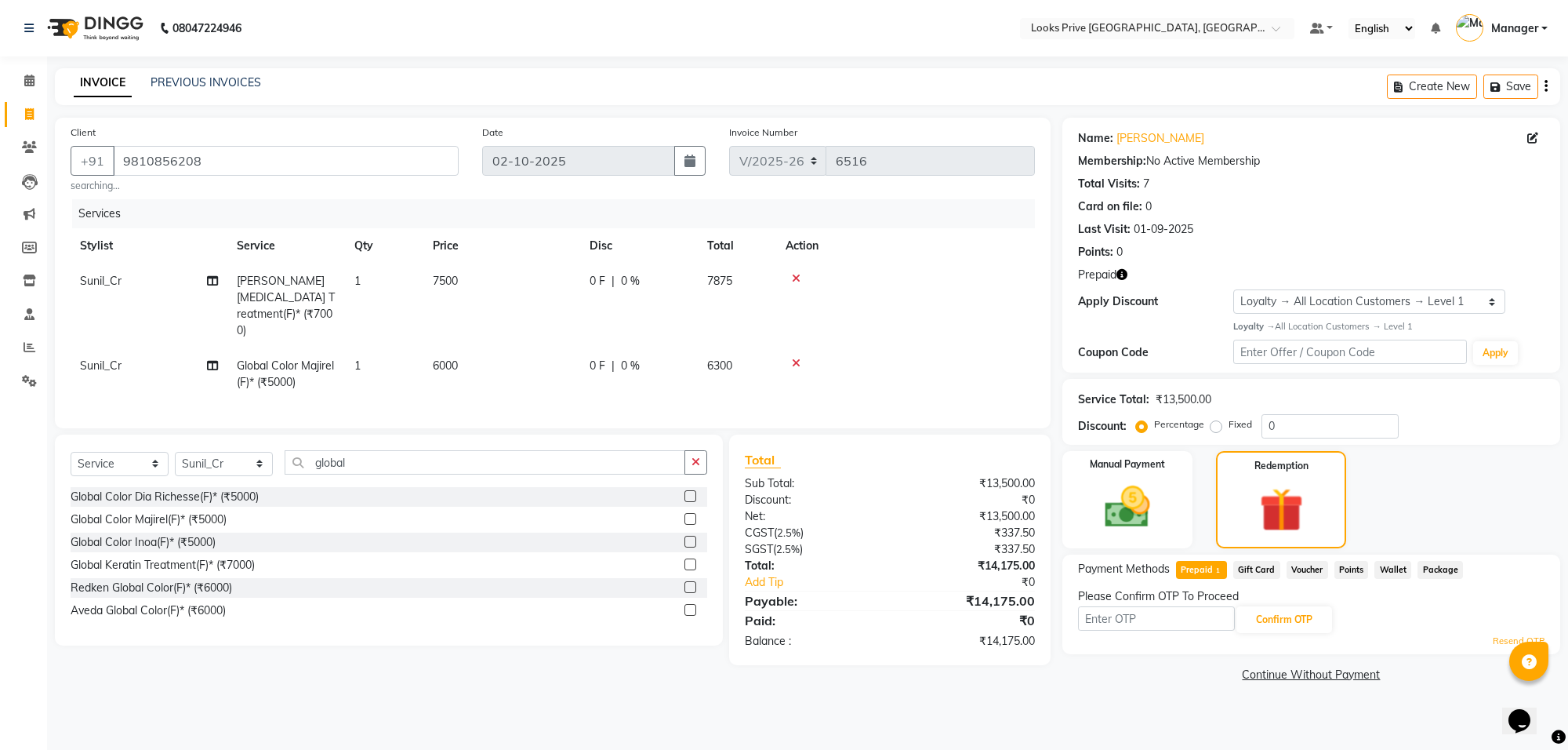
click at [1126, 271] on icon "button" at bounding box center [1122, 275] width 11 height 11
click at [1121, 672] on link "Continue Without Payment" at bounding box center [1311, 676] width 492 height 17
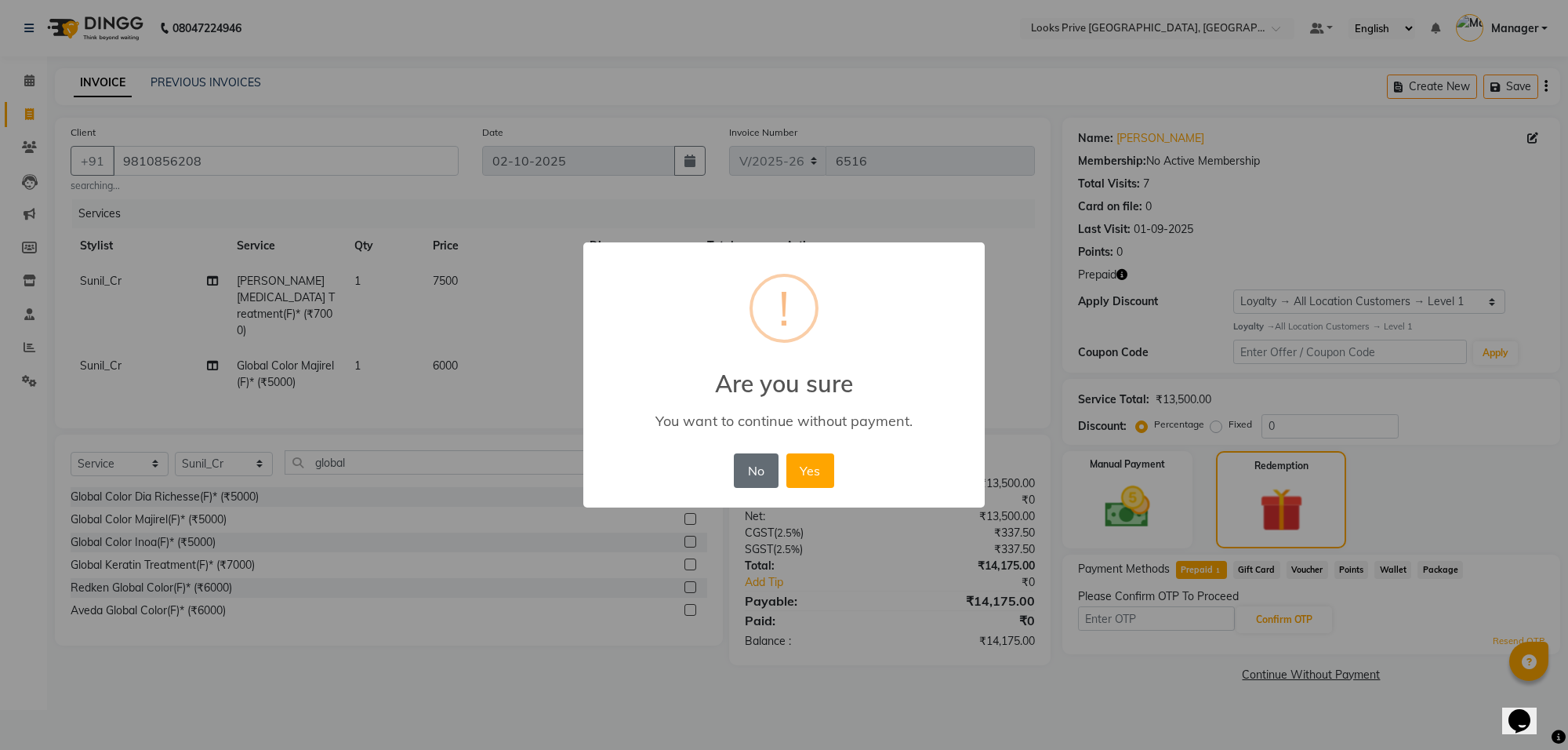
click at [751, 464] on button "No" at bounding box center [755, 471] width 44 height 35
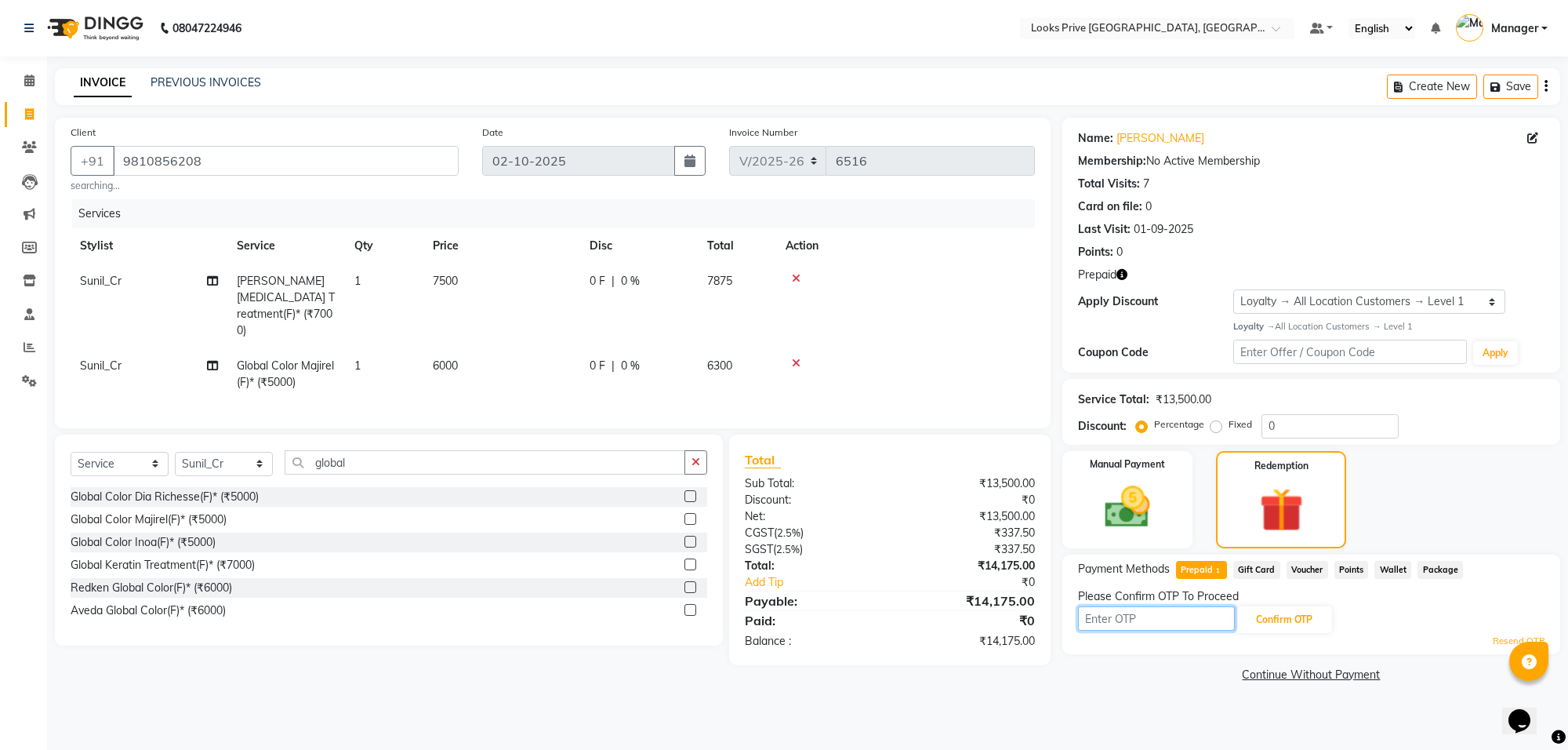
click at [1115, 621] on input "text" at bounding box center [1156, 618] width 157 height 24
drag, startPoint x: 125, startPoint y: 154, endPoint x: 218, endPoint y: 155, distance: 93.0
click at [218, 155] on input "9810856208" at bounding box center [286, 161] width 346 height 30
click at [1259, 618] on button "Confirm OTP" at bounding box center [1285, 619] width 96 height 26
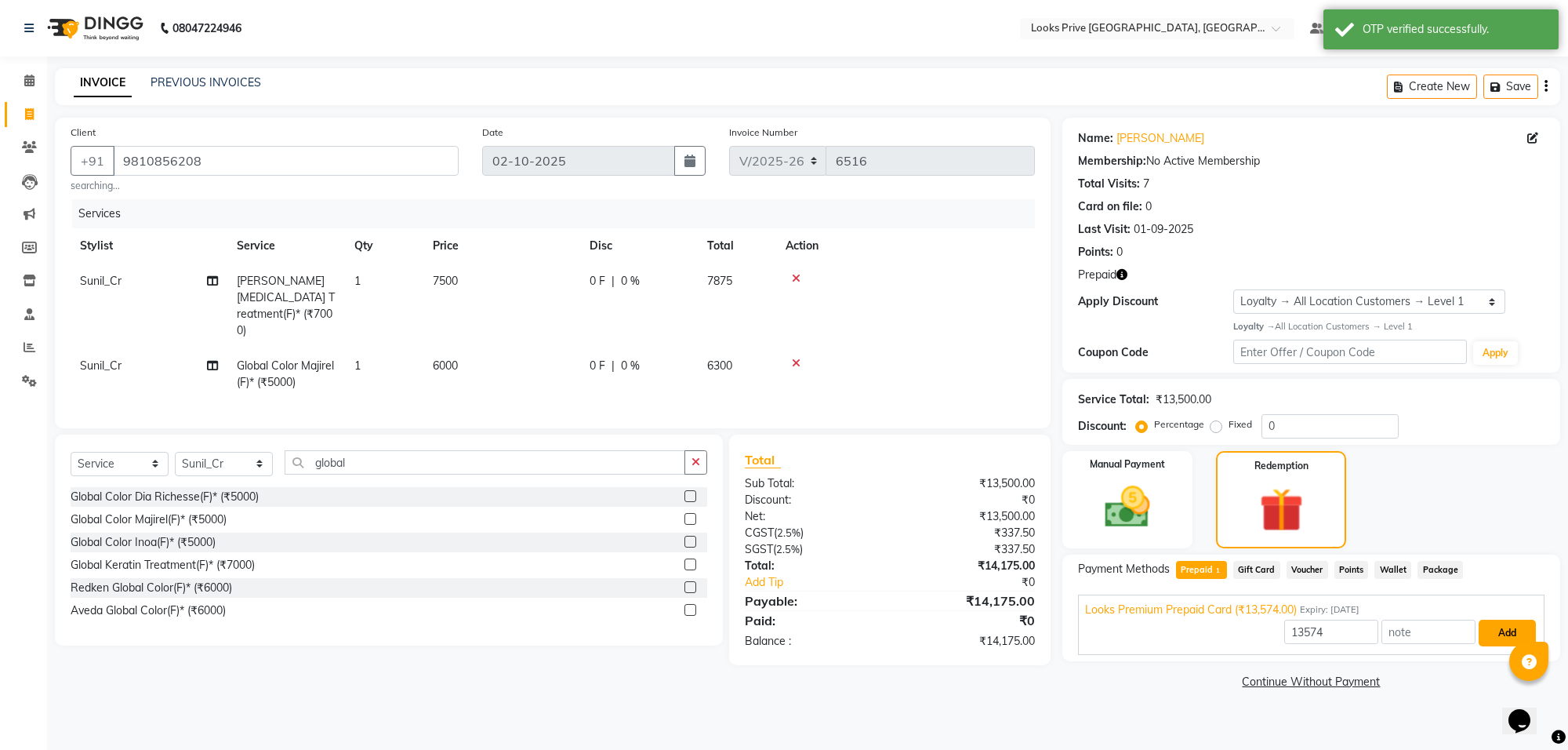
click at [1514, 630] on button "Add" at bounding box center [1507, 633] width 57 height 26
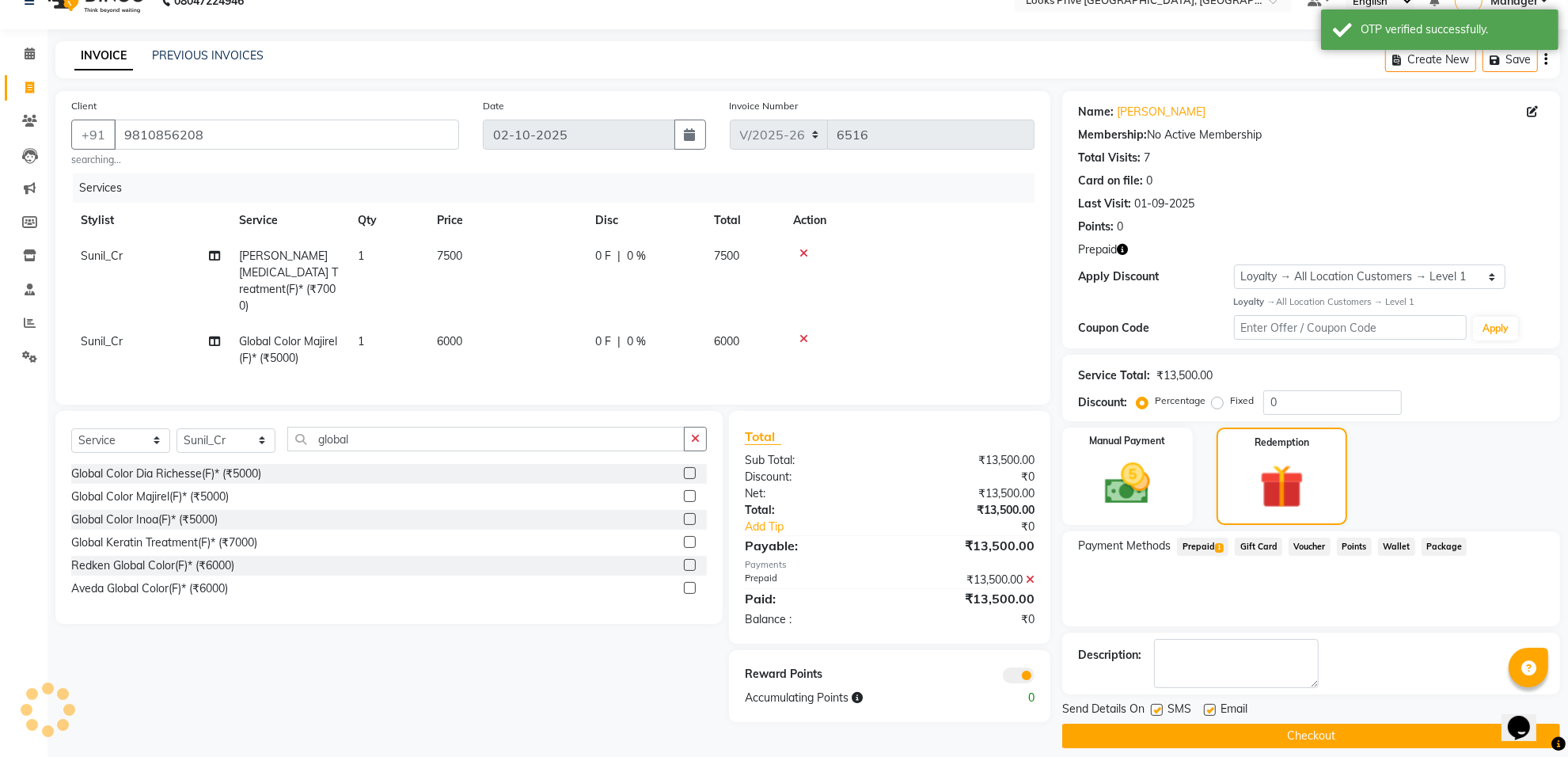
scroll to position [42, 0]
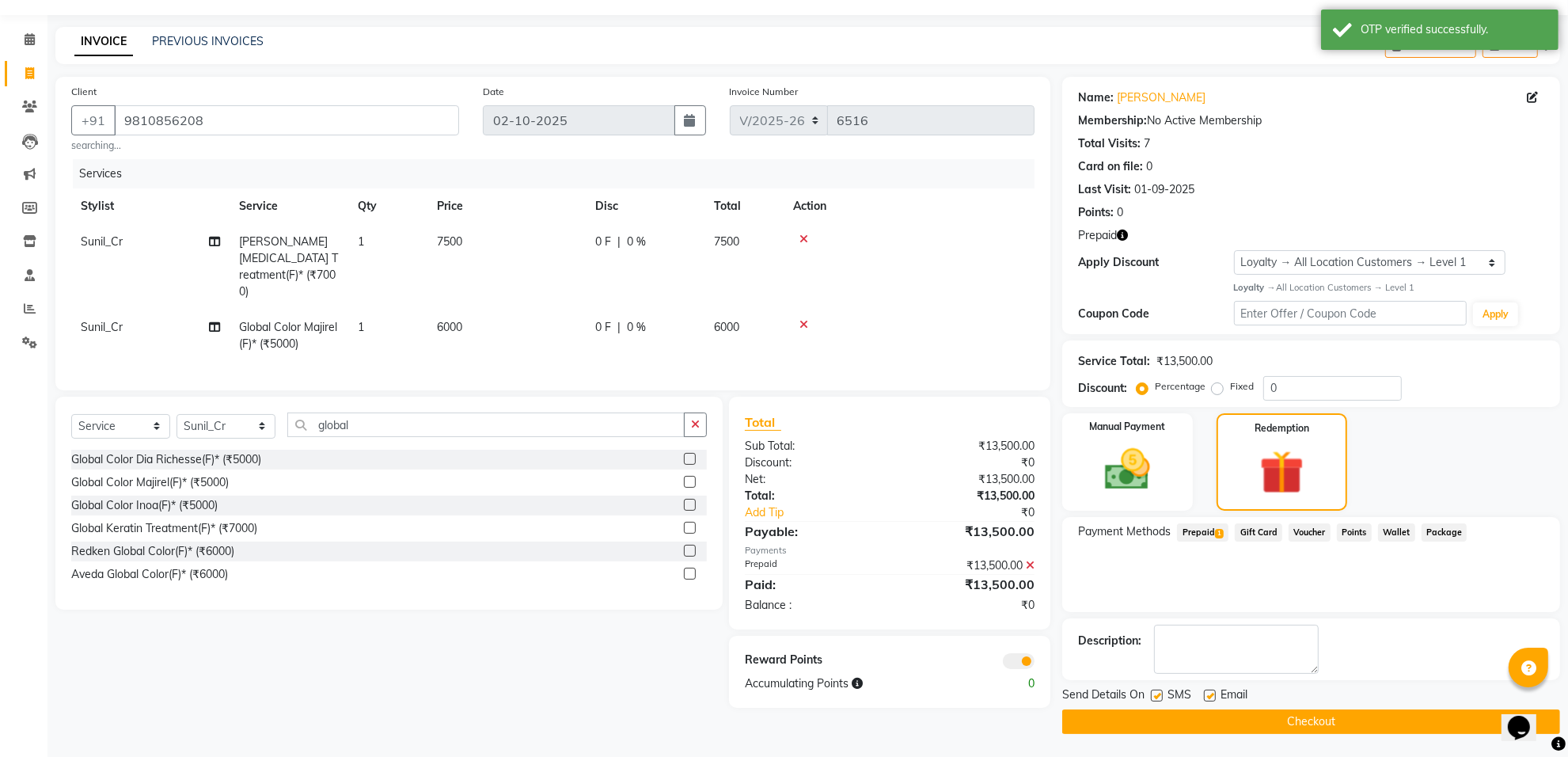
click at [1015, 654] on span at bounding box center [1018, 661] width 31 height 16
click at [1034, 664] on input "checkbox" at bounding box center [1034, 664] width 0 height 0
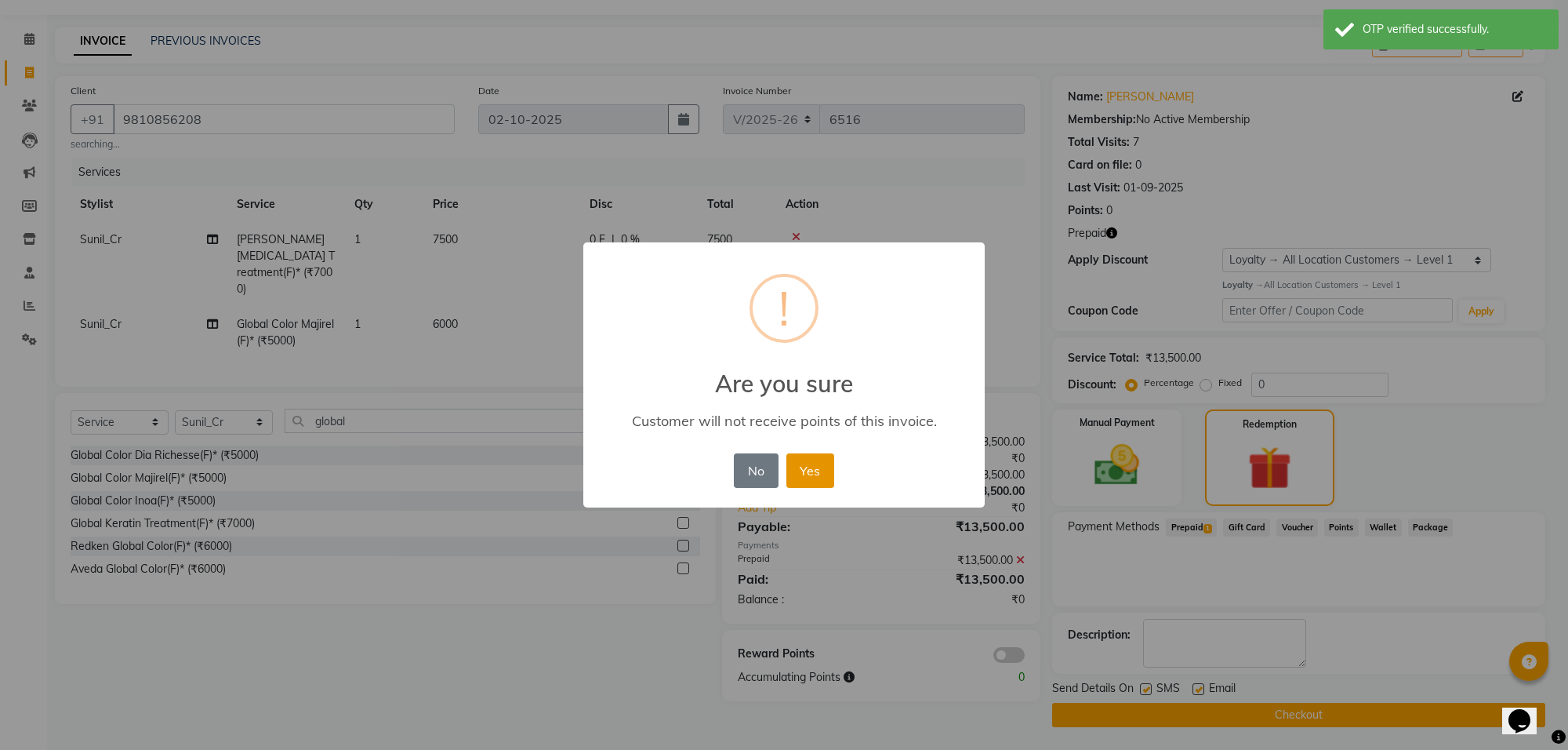
click at [816, 463] on button "Yes" at bounding box center [810, 471] width 48 height 35
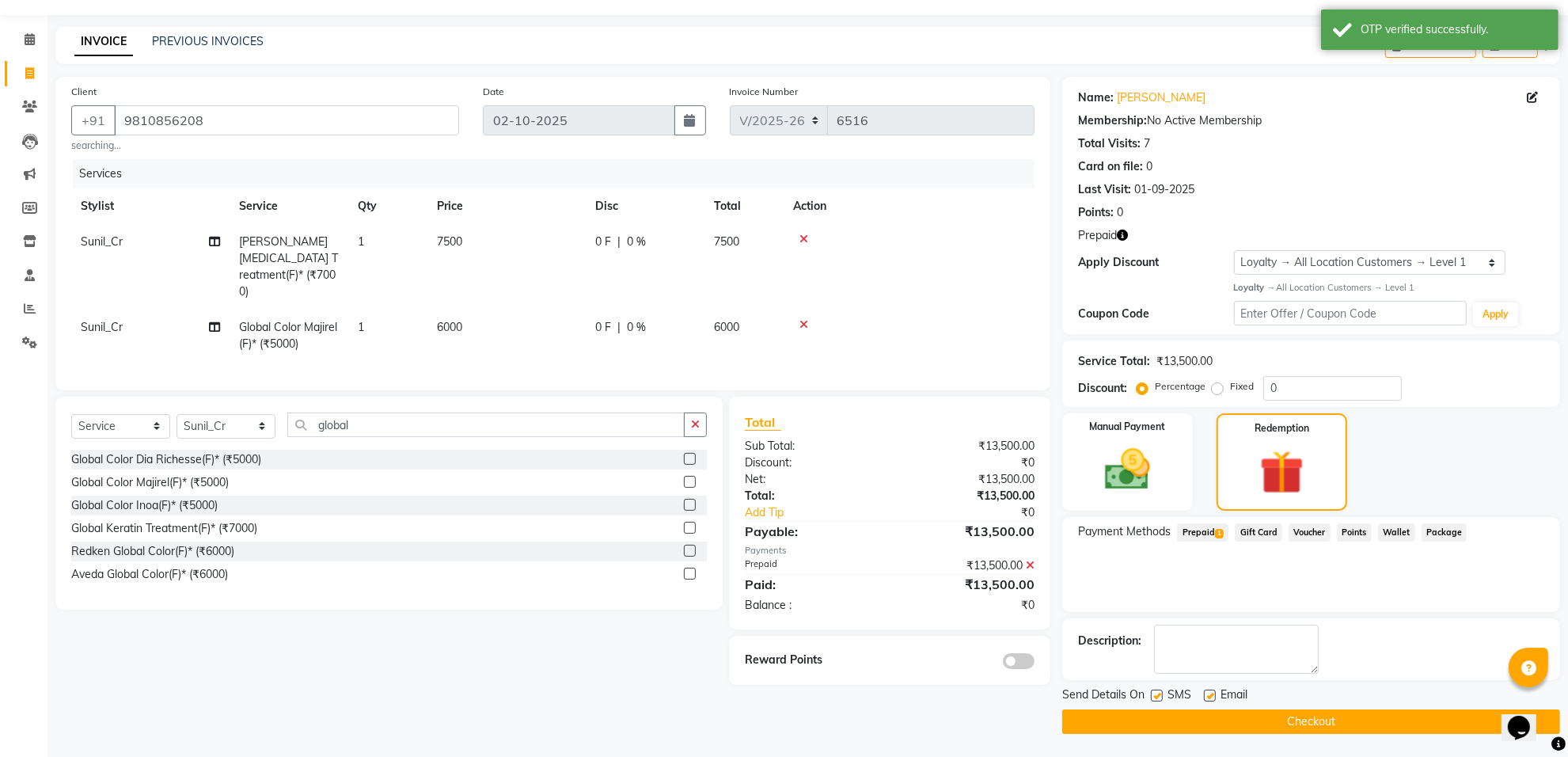
click at [1285, 717] on button "Checkout" at bounding box center [1312, 722] width 498 height 25
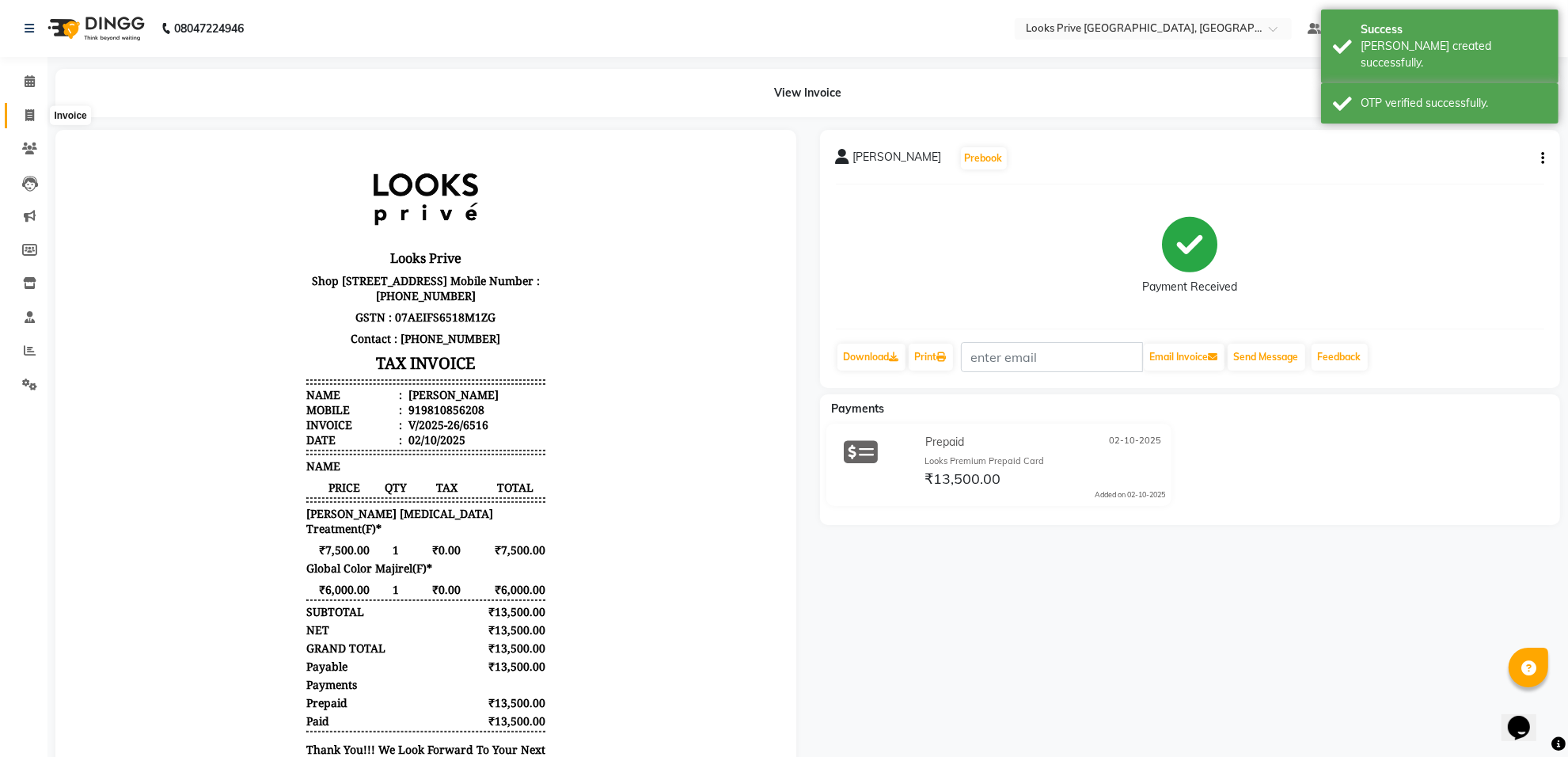
click at [22, 117] on span at bounding box center [29, 116] width 28 height 18
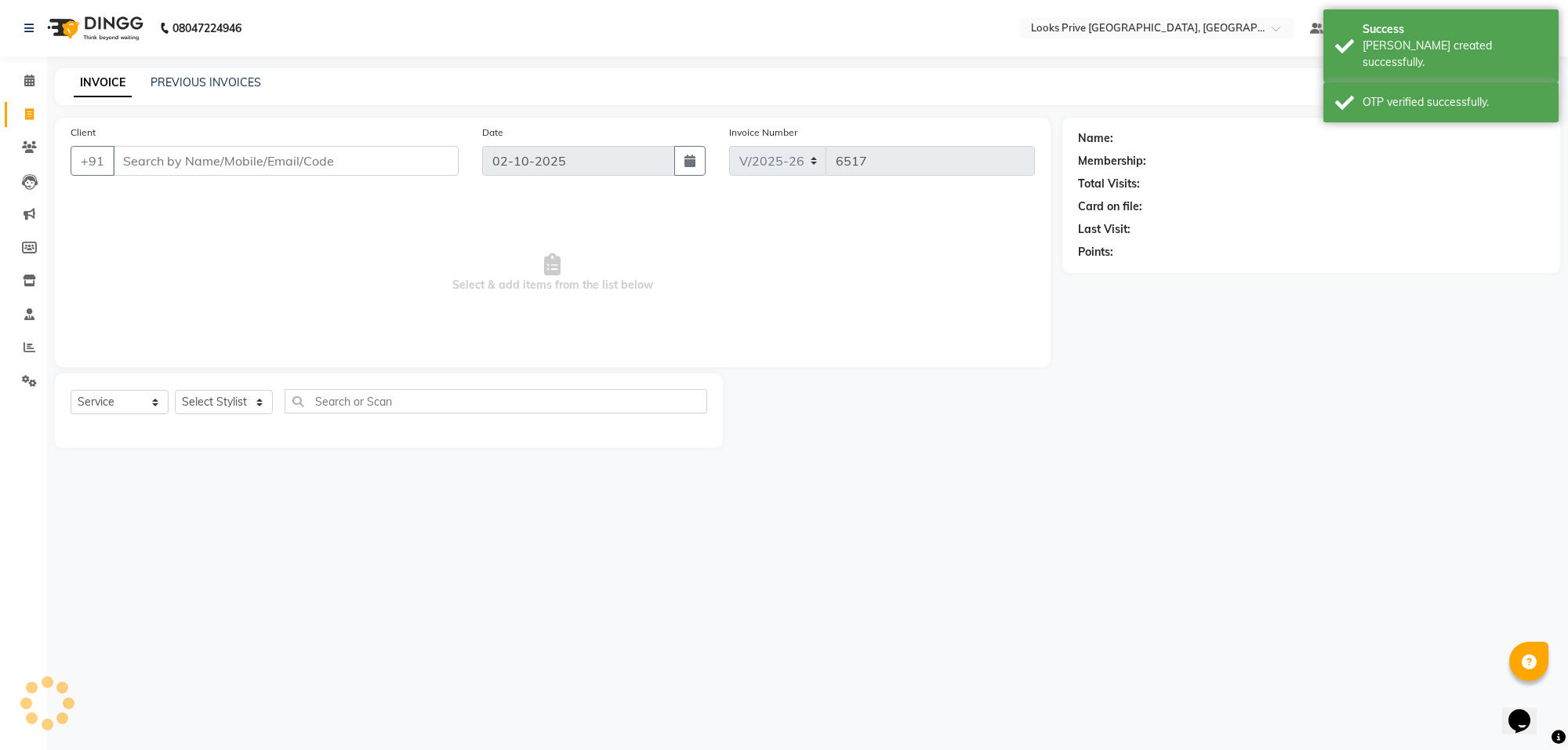
click at [147, 157] on input "Client" at bounding box center [286, 161] width 346 height 30
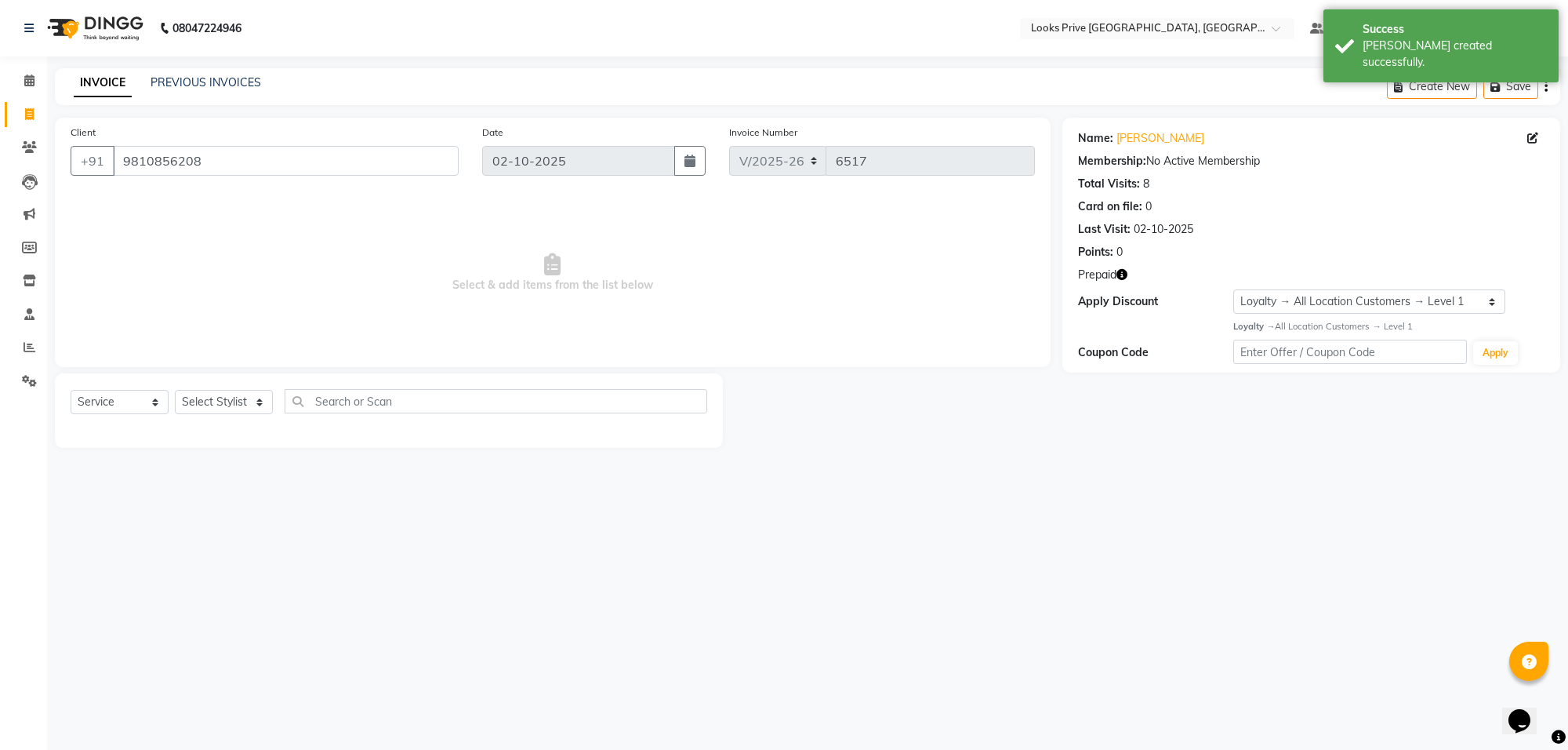
click at [1122, 272] on icon "button" at bounding box center [1122, 275] width 11 height 11
click at [935, 510] on div "08047224946 Select Location × Looks Prive Rajouri Garden, New Delhi Default Pan…" at bounding box center [784, 375] width 1568 height 750
click at [28, 110] on icon at bounding box center [29, 114] width 8 height 12
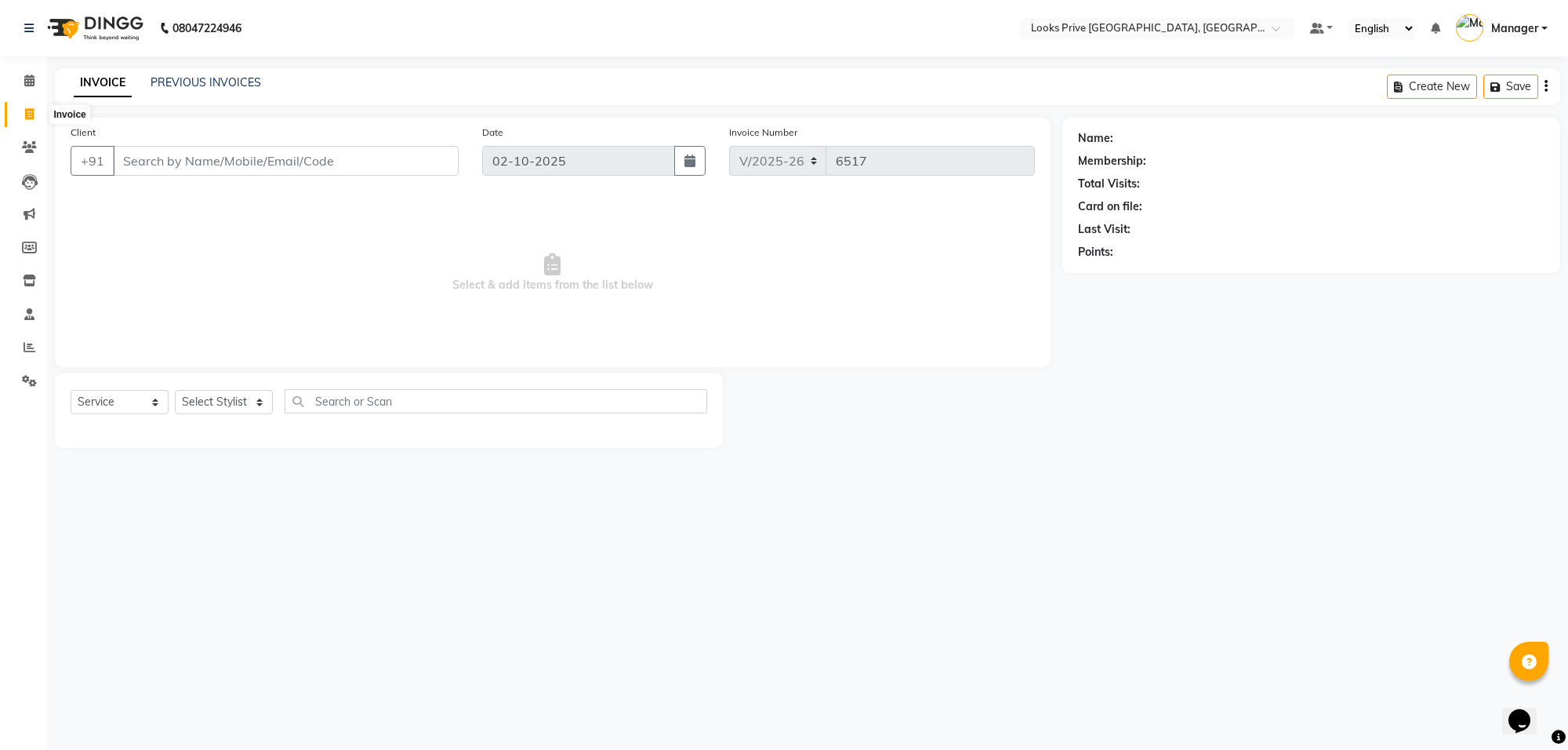
click at [26, 115] on icon at bounding box center [29, 114] width 8 height 12
click at [198, 413] on select "Select Stylist Arshi Avdesh Bunty Counter_Sales Deepak_Asst Govind_Pdct Hema Ma…" at bounding box center [224, 402] width 98 height 24
click at [175, 390] on select "Select Stylist Arshi Avdesh Bunty Counter_Sales Deepak_Asst Govind_Pdct Hema Ma…" at bounding box center [224, 402] width 98 height 24
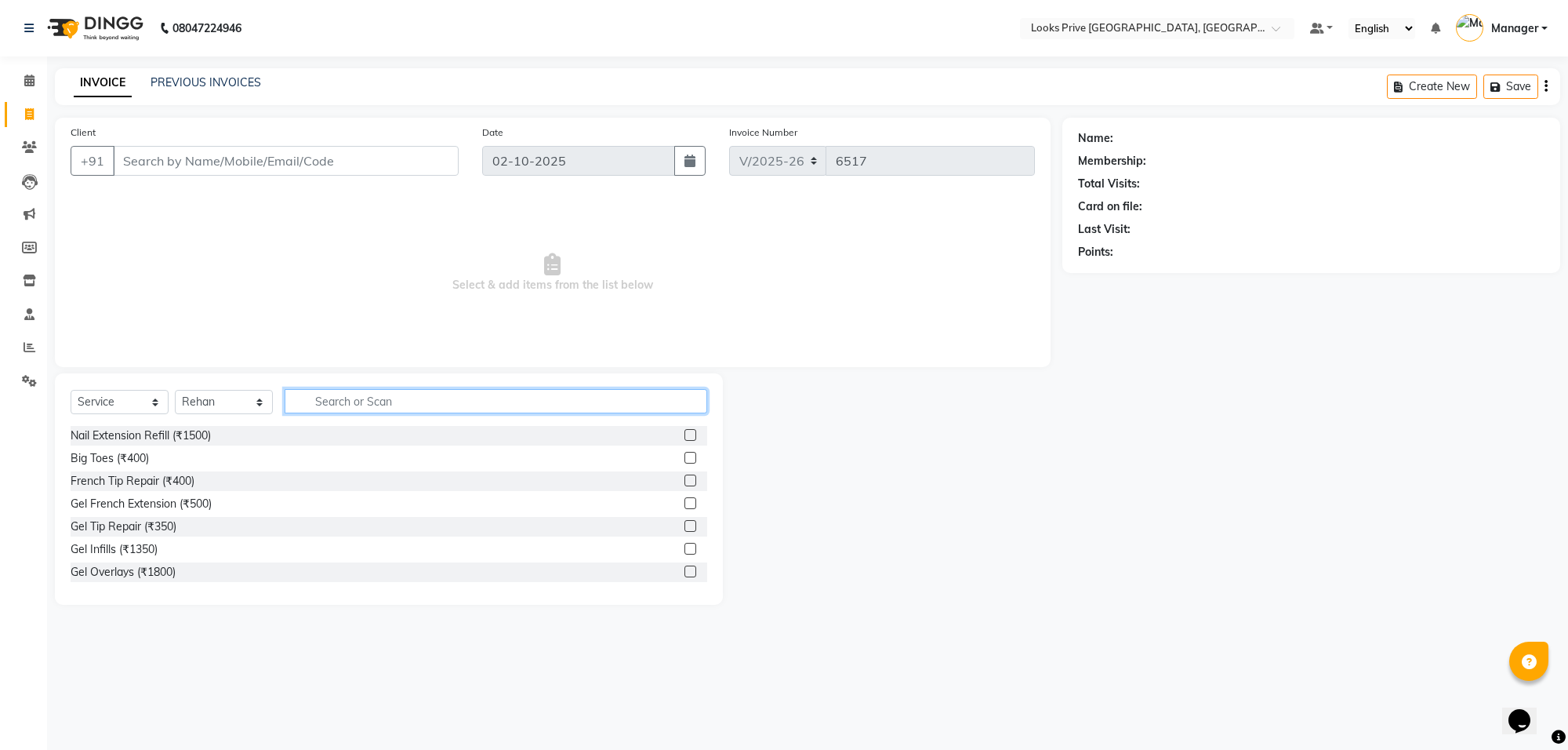
click at [362, 398] on input "text" at bounding box center [496, 401] width 422 height 24
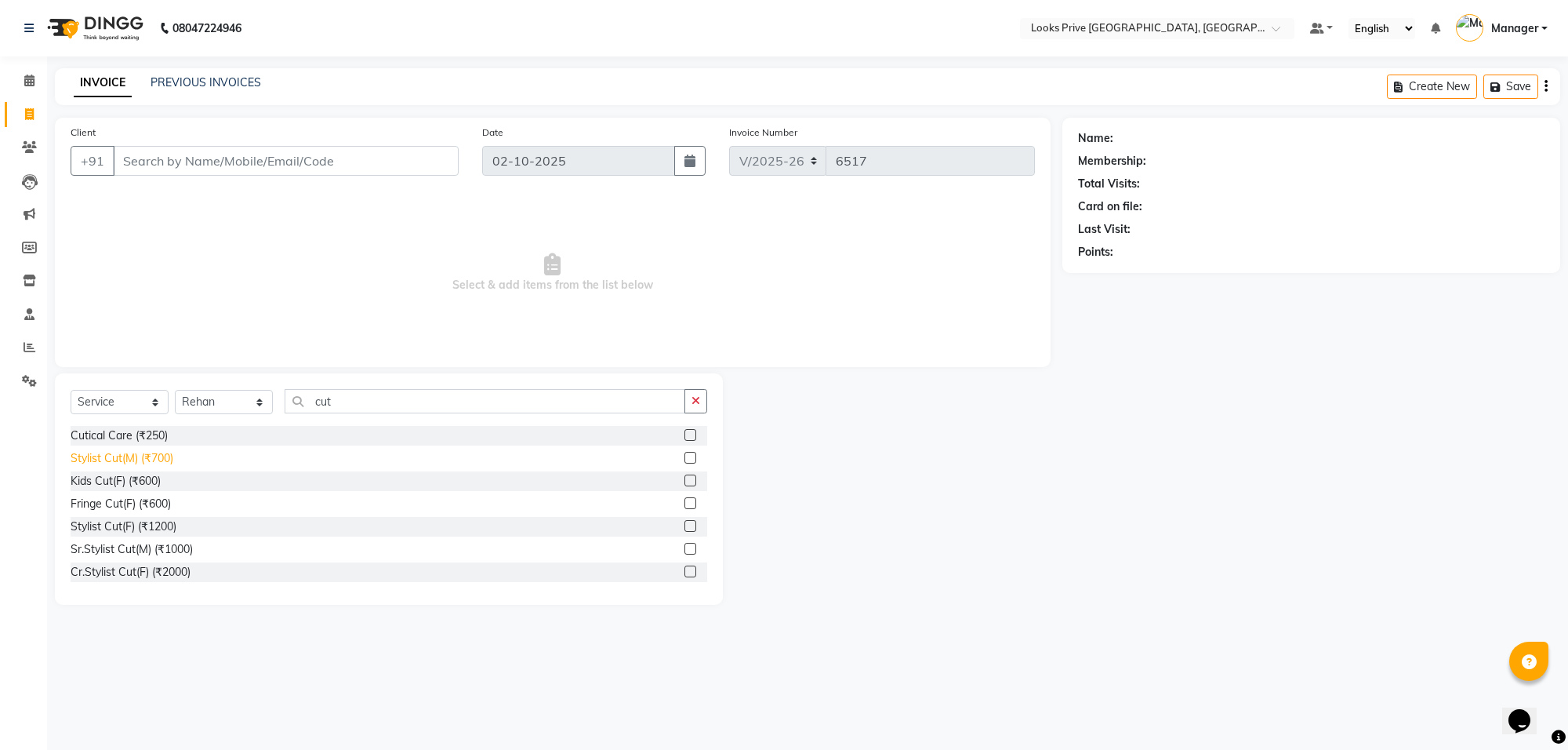
click at [104, 460] on div "Stylist Cut(M) (₹700)" at bounding box center [121, 458] width 103 height 17
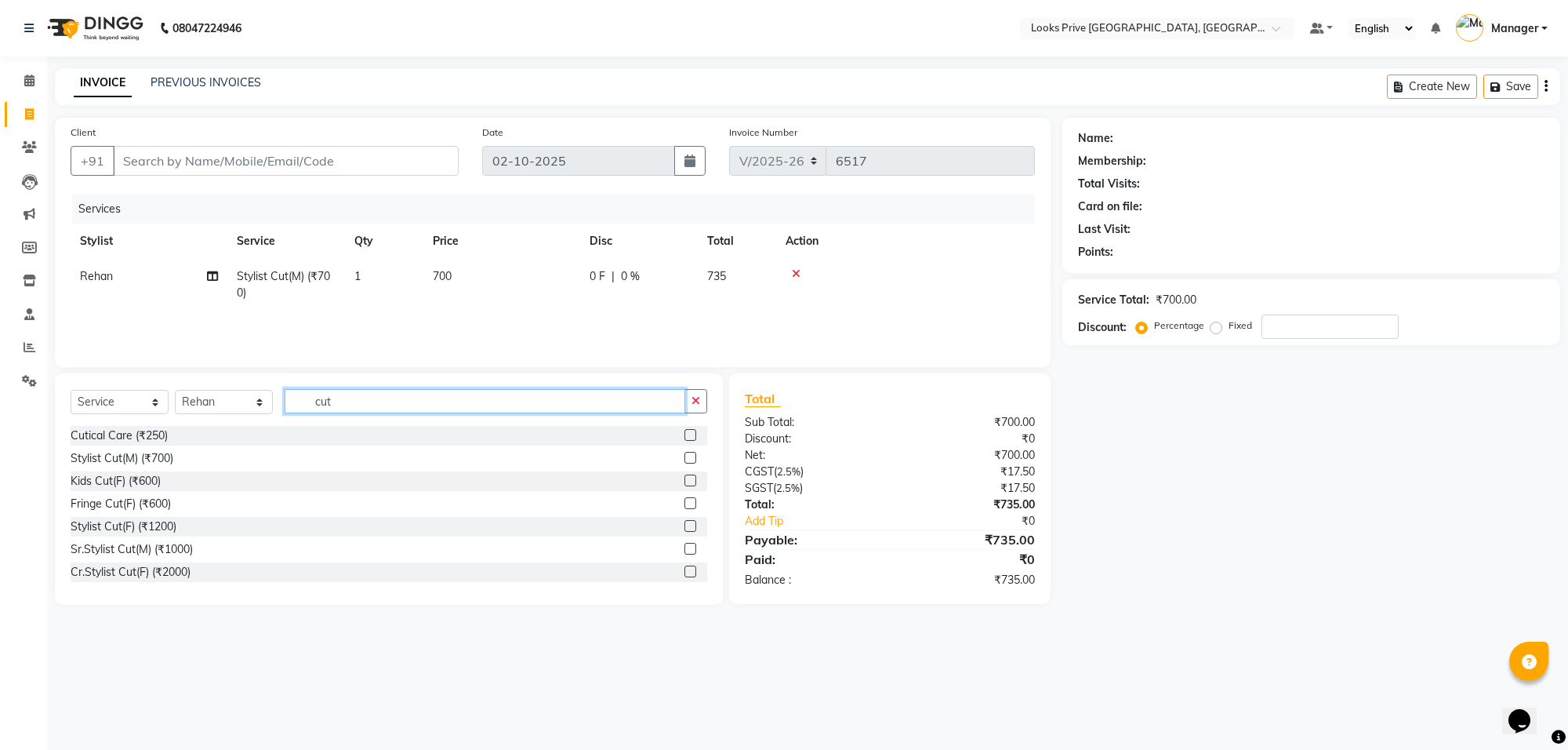
click at [389, 398] on input "cut" at bounding box center [485, 401] width 401 height 24
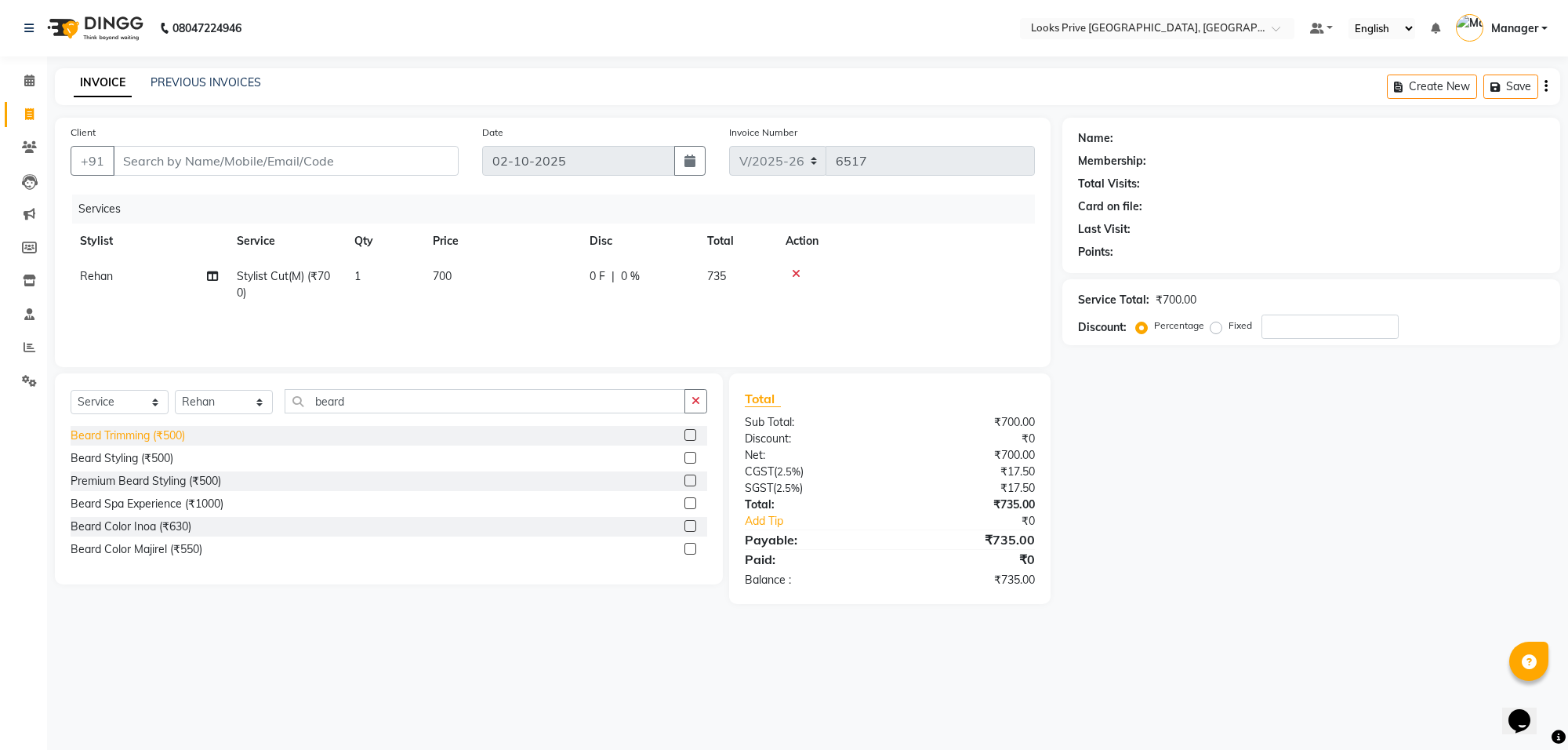
click at [157, 428] on div "Beard Trimming (₹500)" at bounding box center [128, 436] width 115 height 17
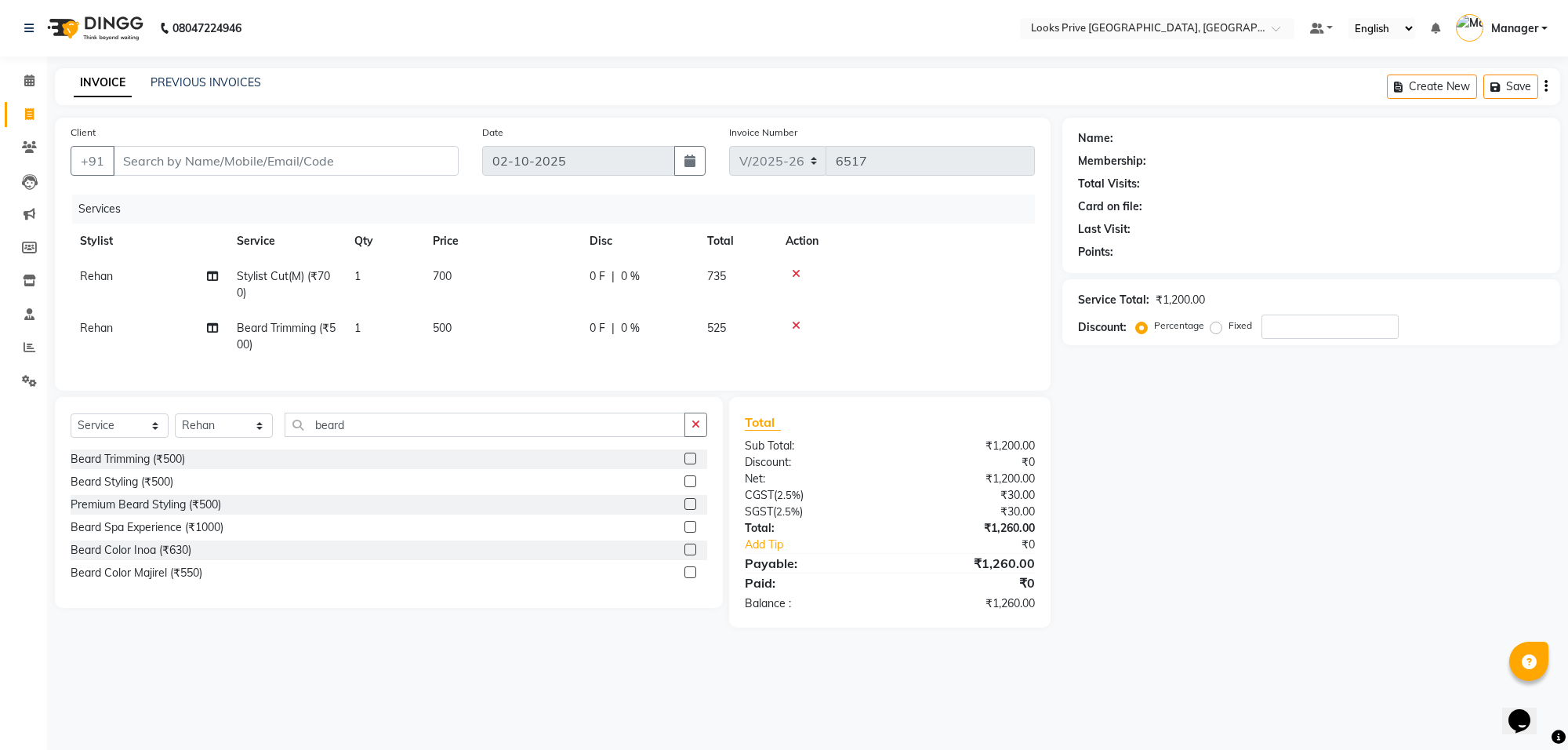
click at [549, 318] on td "500" at bounding box center [501, 336] width 157 height 52
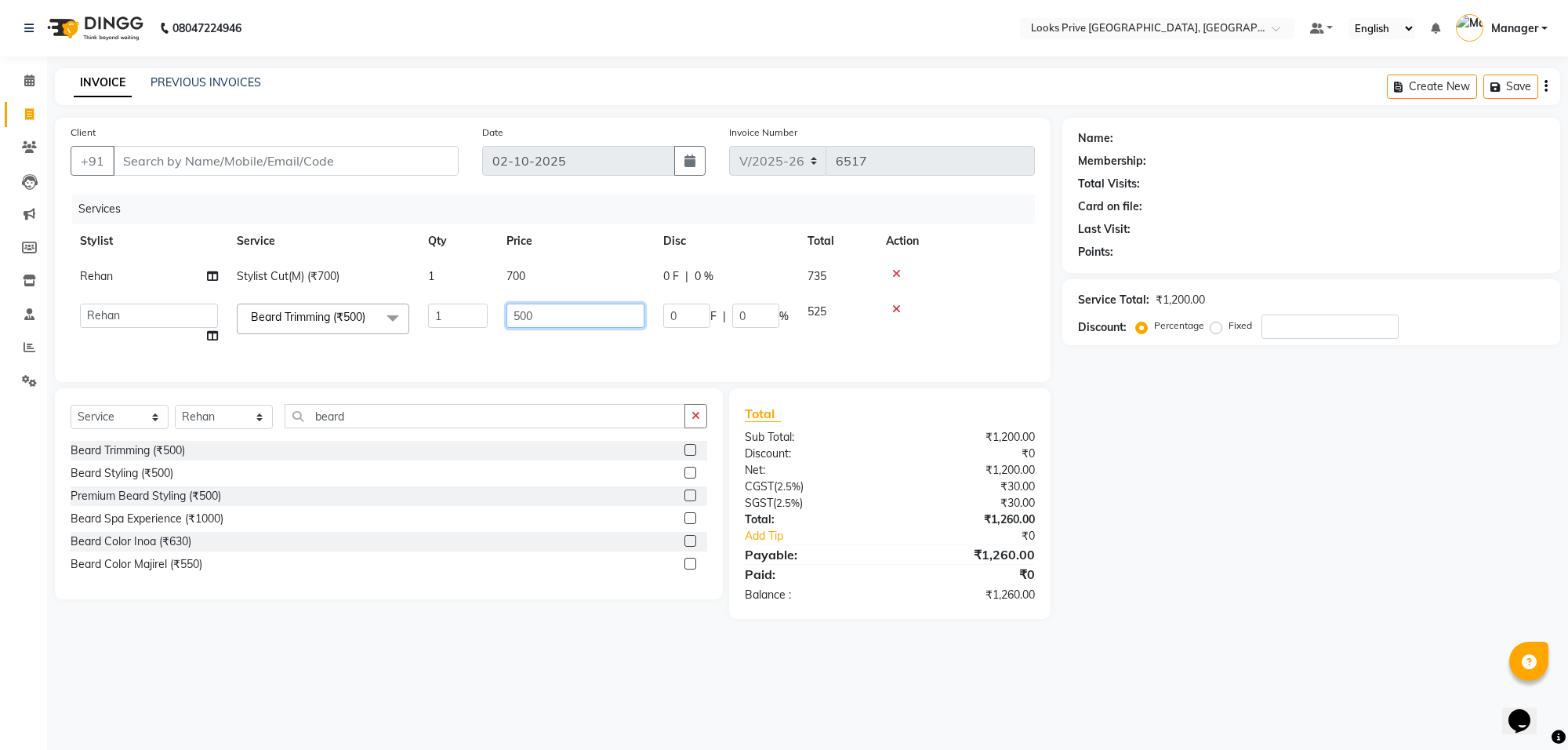
click at [549, 318] on input "500" at bounding box center [575, 316] width 138 height 24
click at [570, 280] on td "700" at bounding box center [575, 277] width 157 height 36
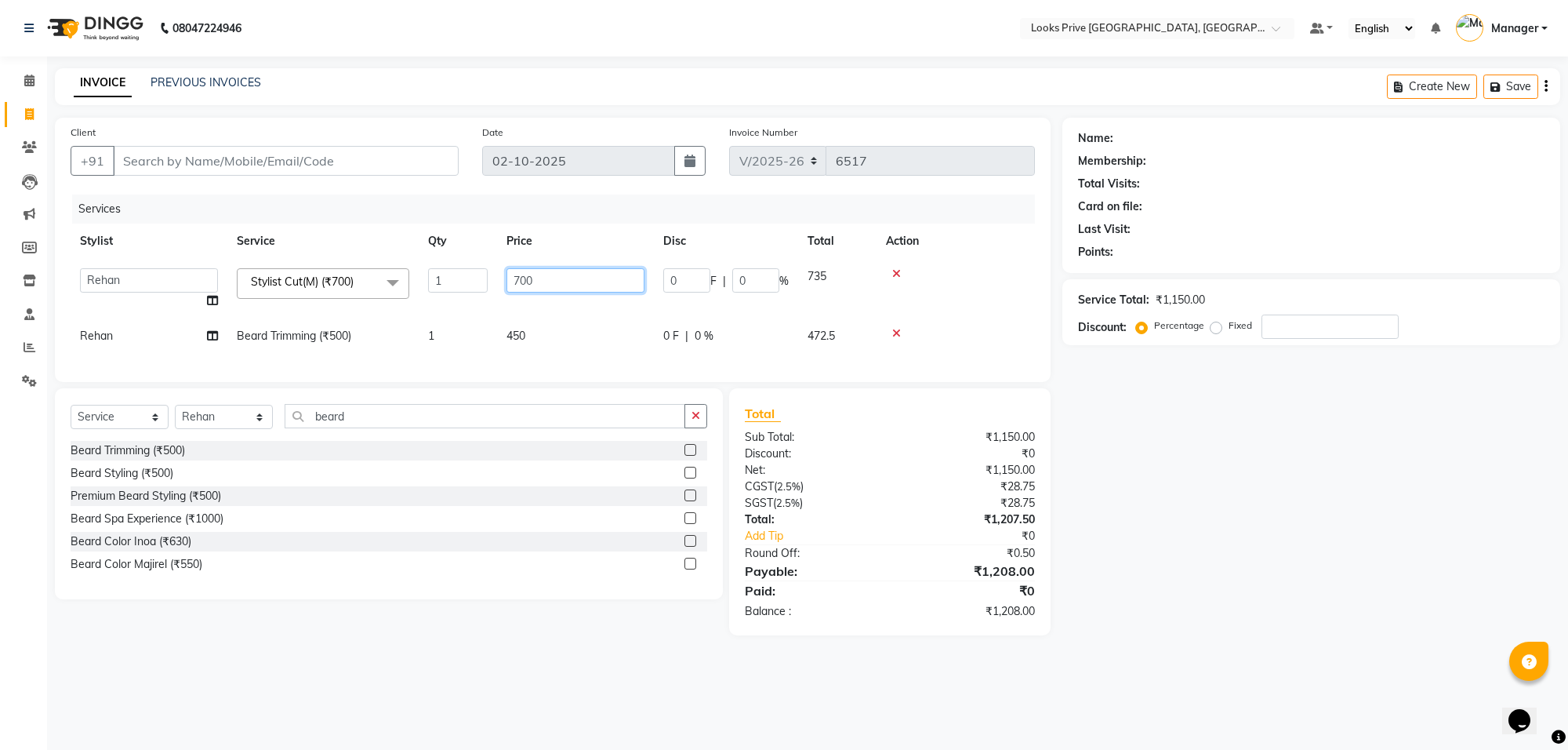
click at [570, 280] on input "700" at bounding box center [575, 280] width 138 height 24
click at [324, 155] on input "Client" at bounding box center [286, 161] width 346 height 30
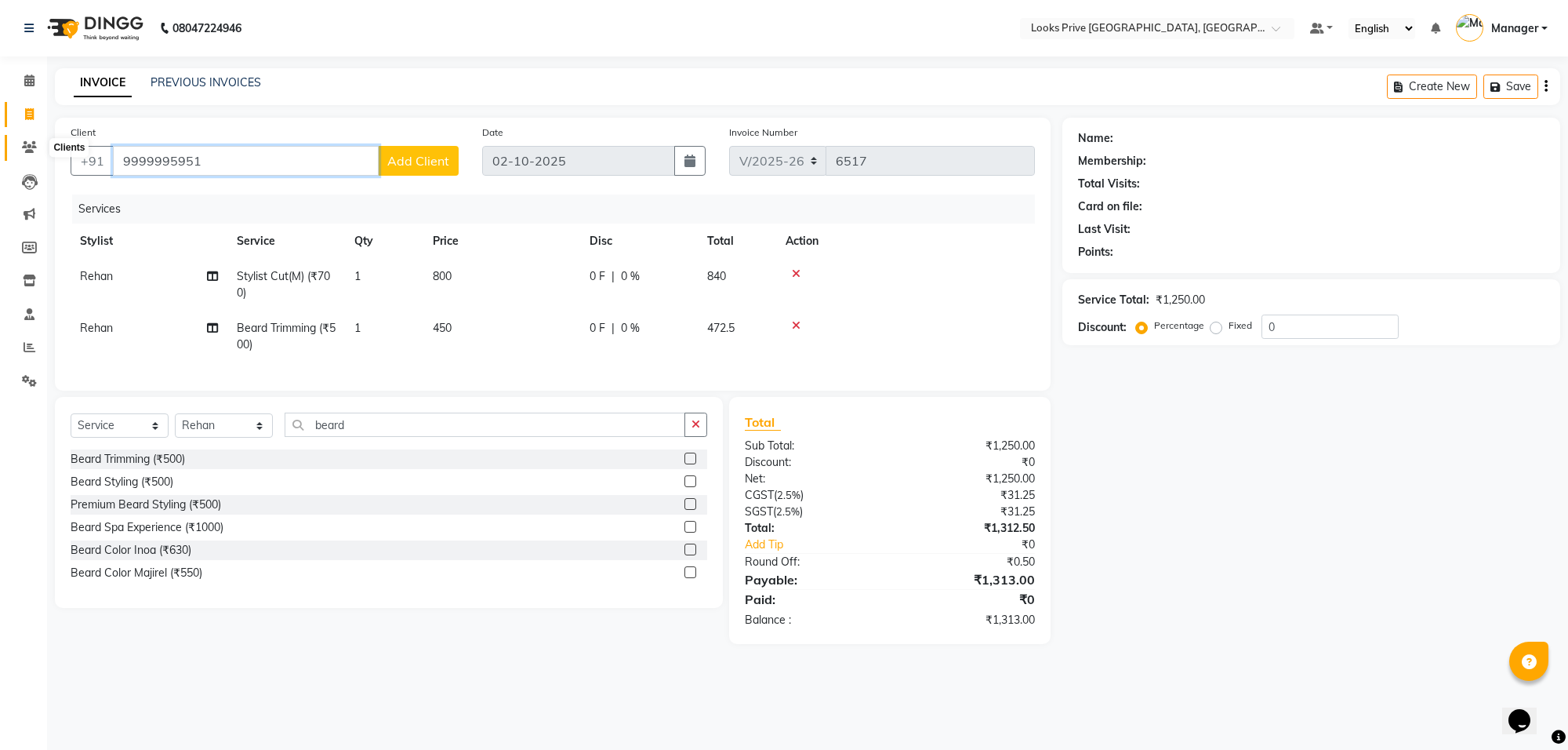
drag, startPoint x: 262, startPoint y: 158, endPoint x: 40, endPoint y: 152, distance: 222.1
click at [40, 152] on app-home "08047224946 Select Location × Looks Prive Rajouri Garden, New Delhi Default Pan…" at bounding box center [784, 333] width 1568 height 667
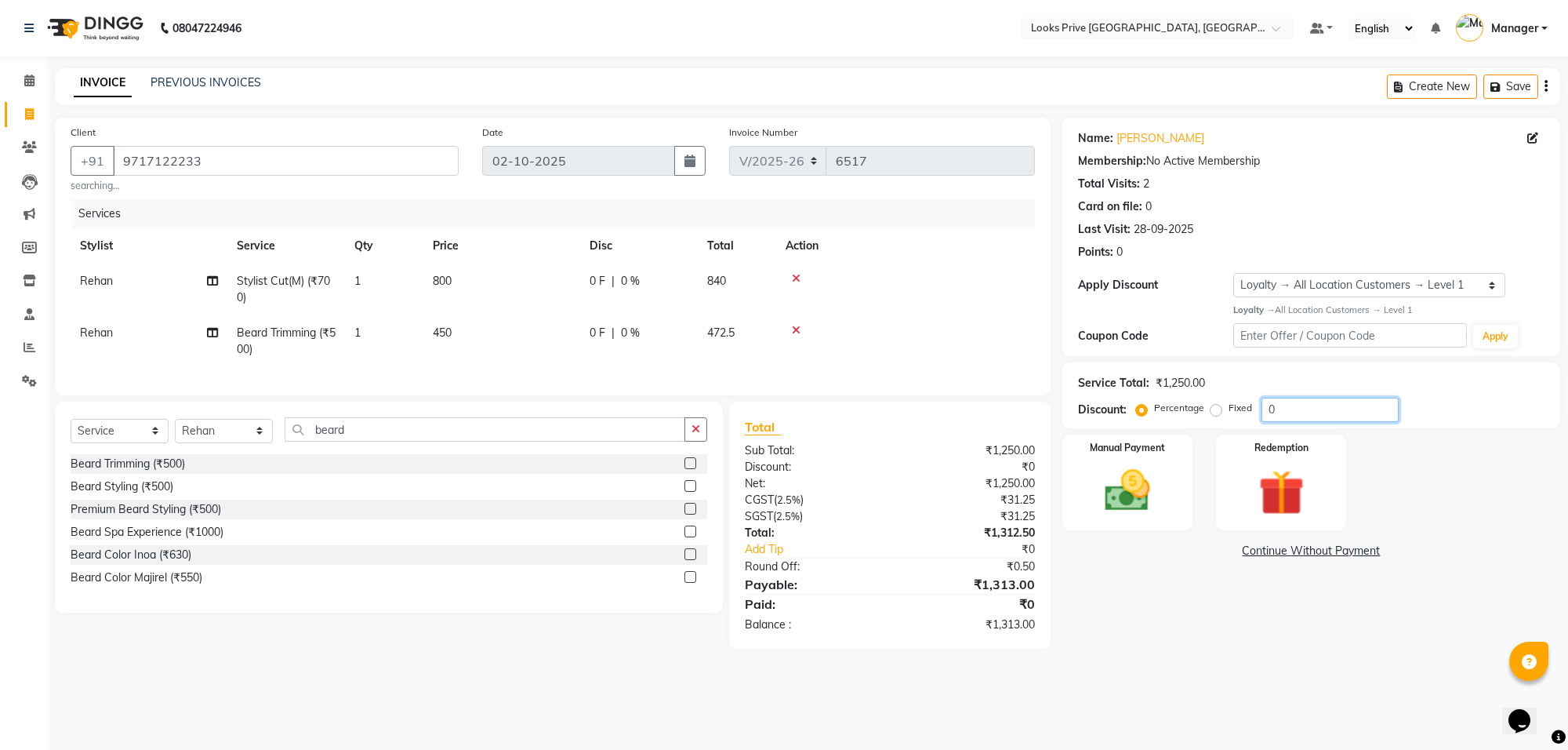
click at [1267, 412] on input "0" at bounding box center [1330, 410] width 137 height 24
click at [1171, 496] on div "Manual Payment" at bounding box center [1128, 482] width 135 height 100
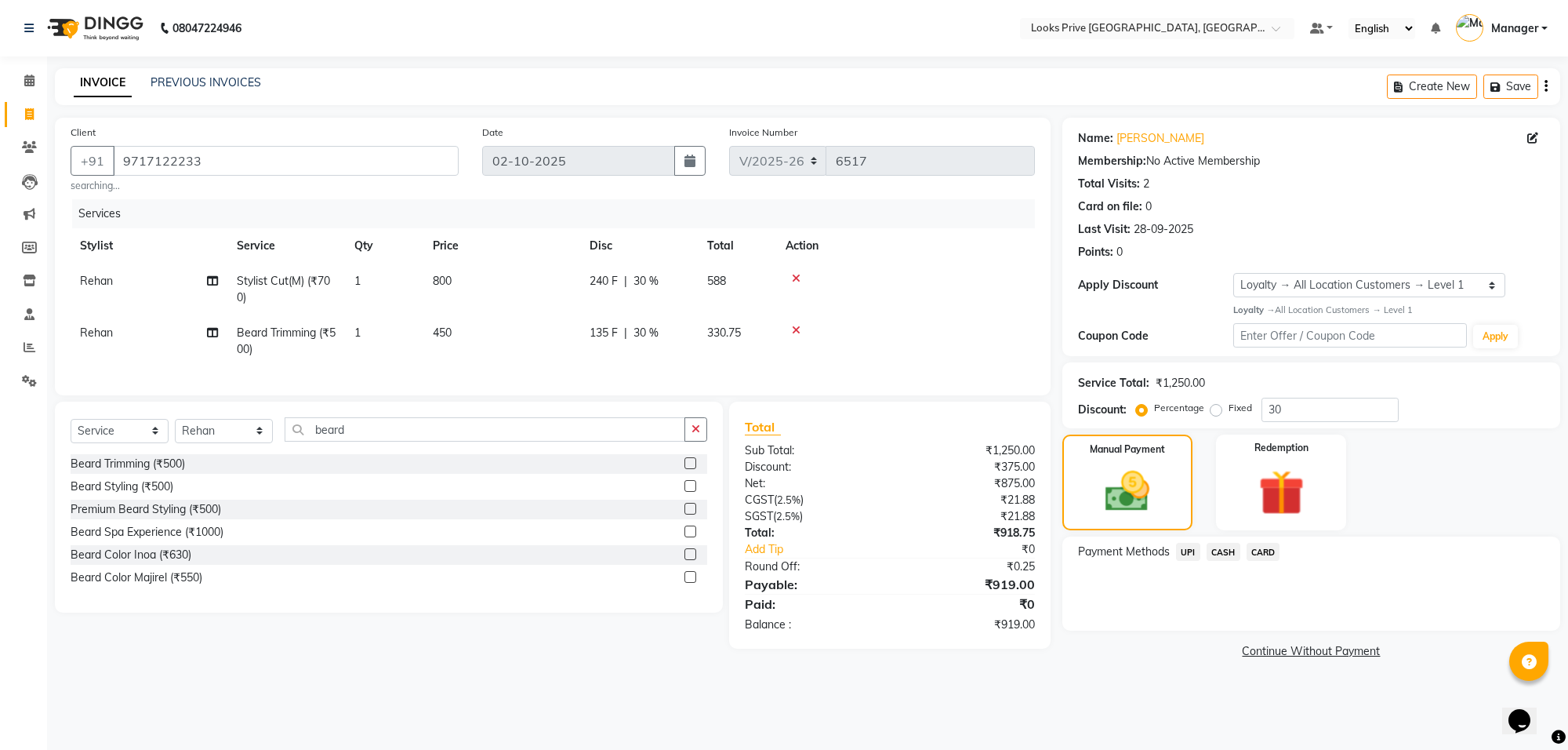
click at [588, 324] on td "135 F | 30 %" at bounding box center [639, 341] width 118 height 52
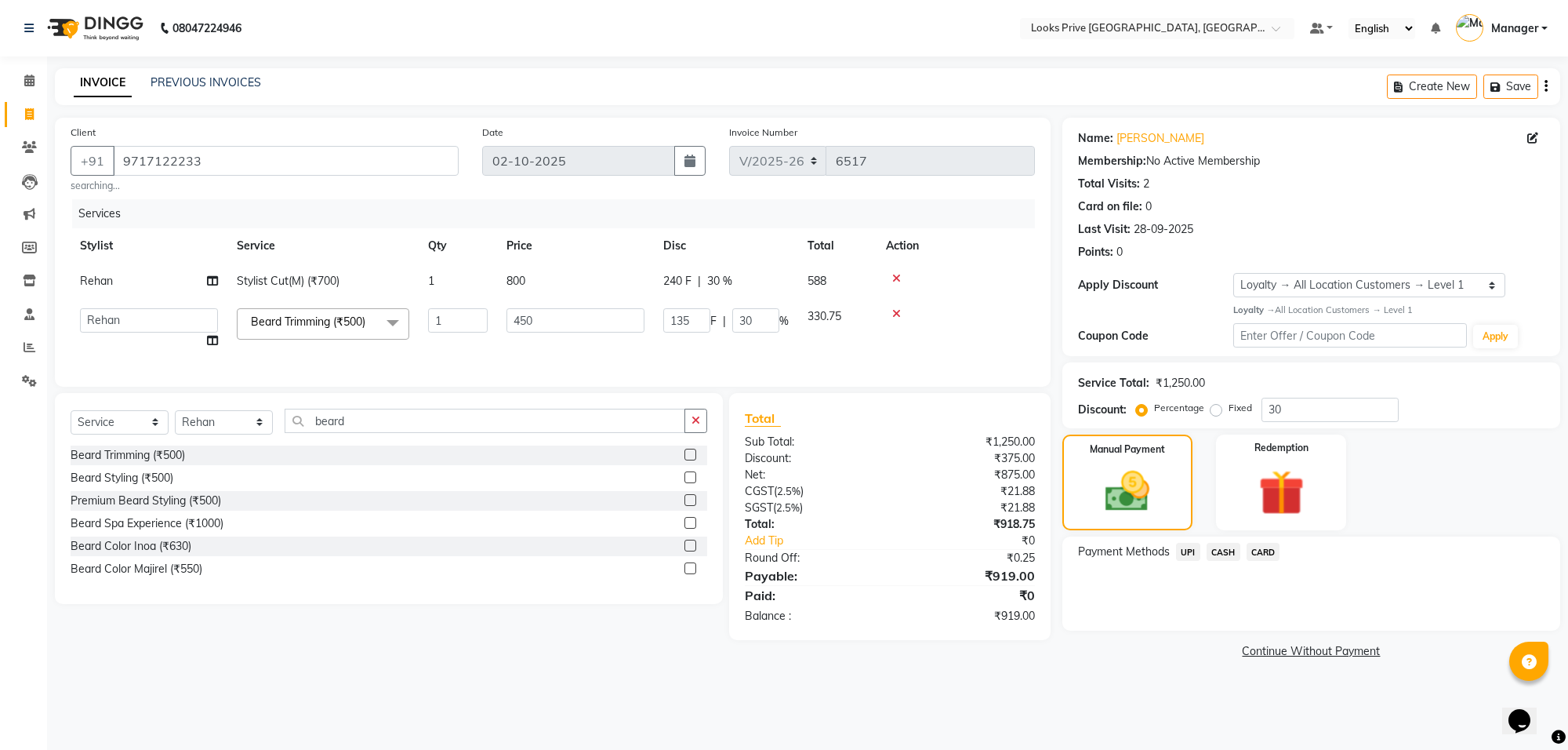
click at [588, 324] on input "450" at bounding box center [575, 321] width 138 height 24
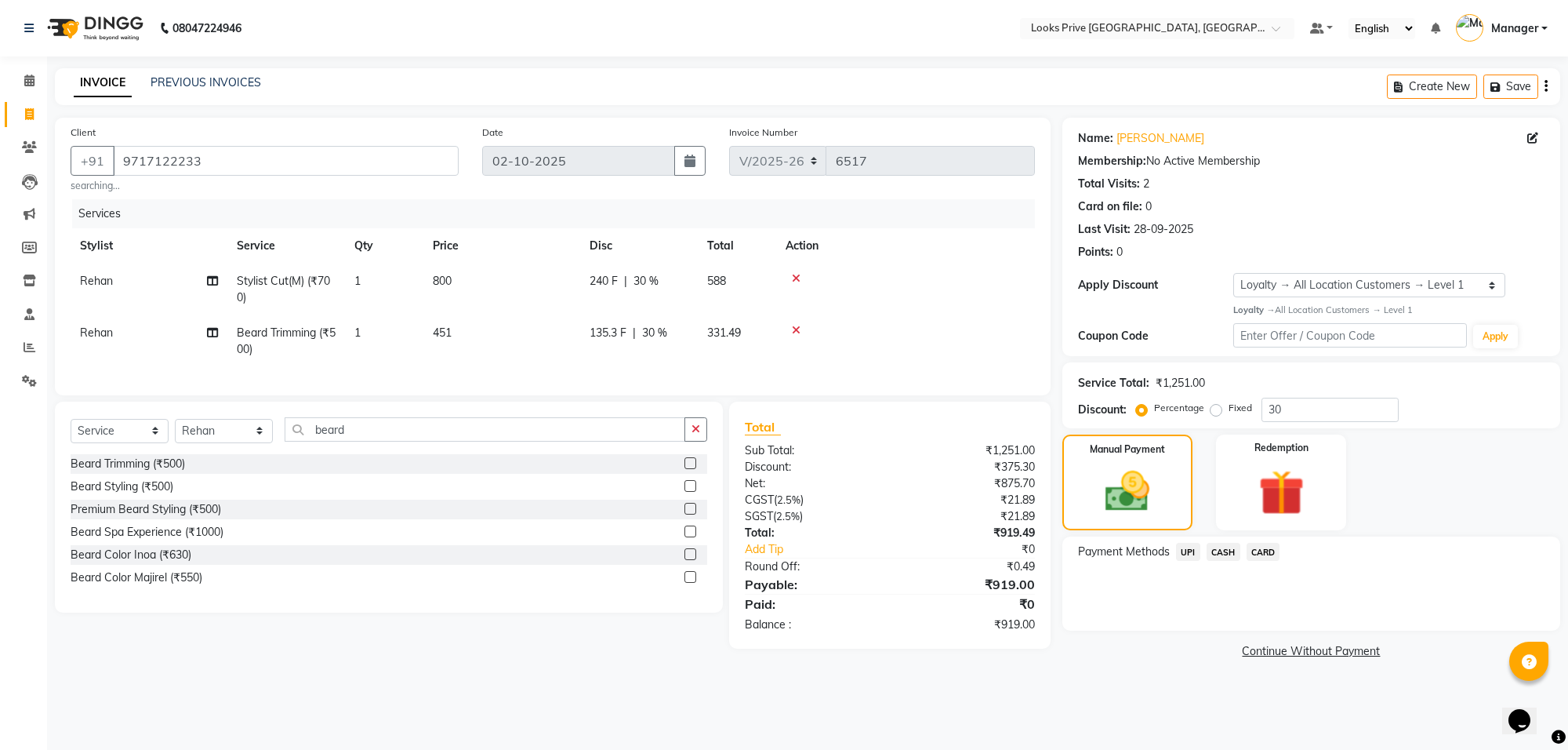
click at [627, 688] on div "08047224946 Select Location × Looks Prive Rajouri Garden, New Delhi Default Pan…" at bounding box center [784, 375] width 1568 height 750
click at [533, 304] on td "800" at bounding box center [501, 289] width 157 height 52
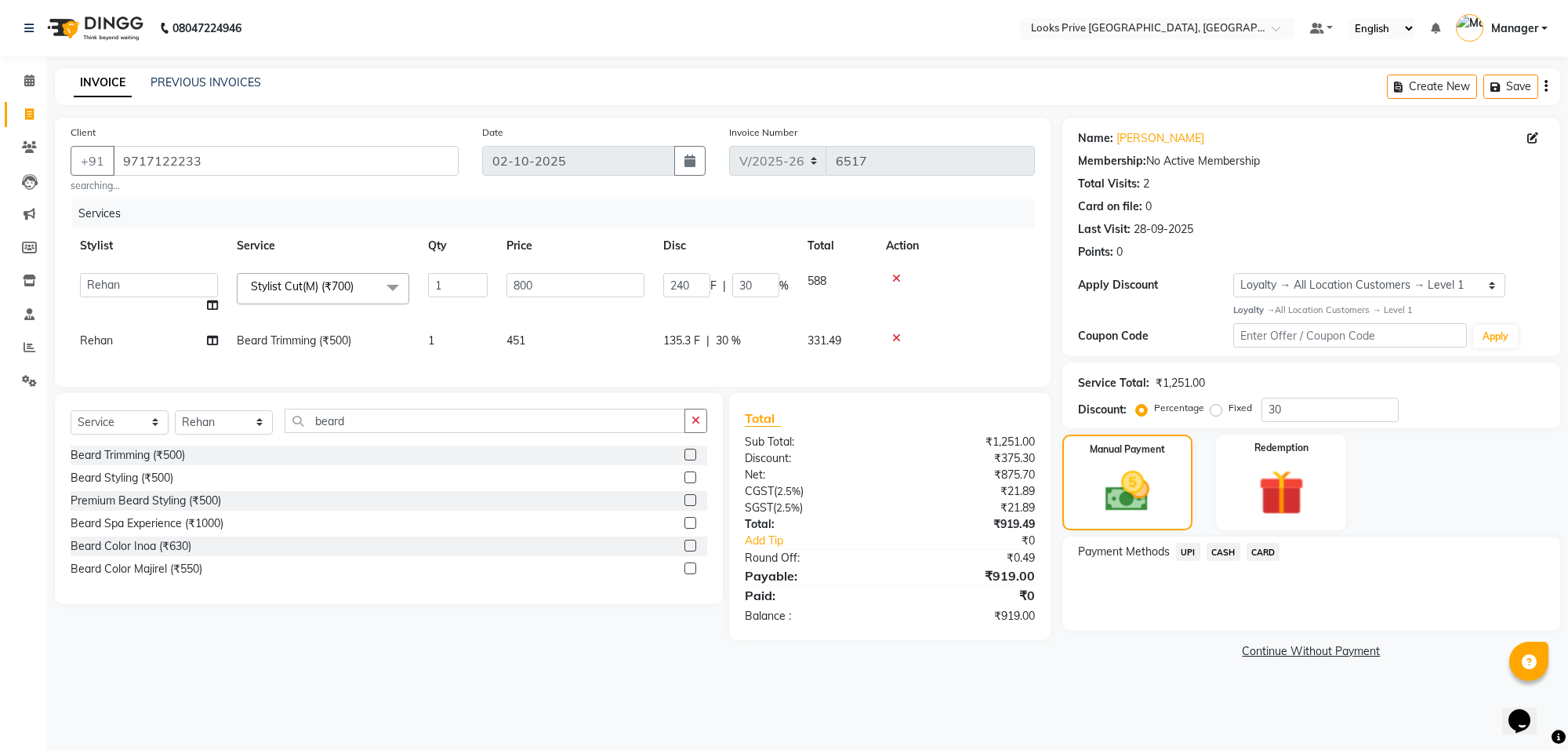
click at [534, 318] on td "800" at bounding box center [575, 293] width 157 height 59
click at [551, 333] on td "451" at bounding box center [575, 341] width 157 height 36
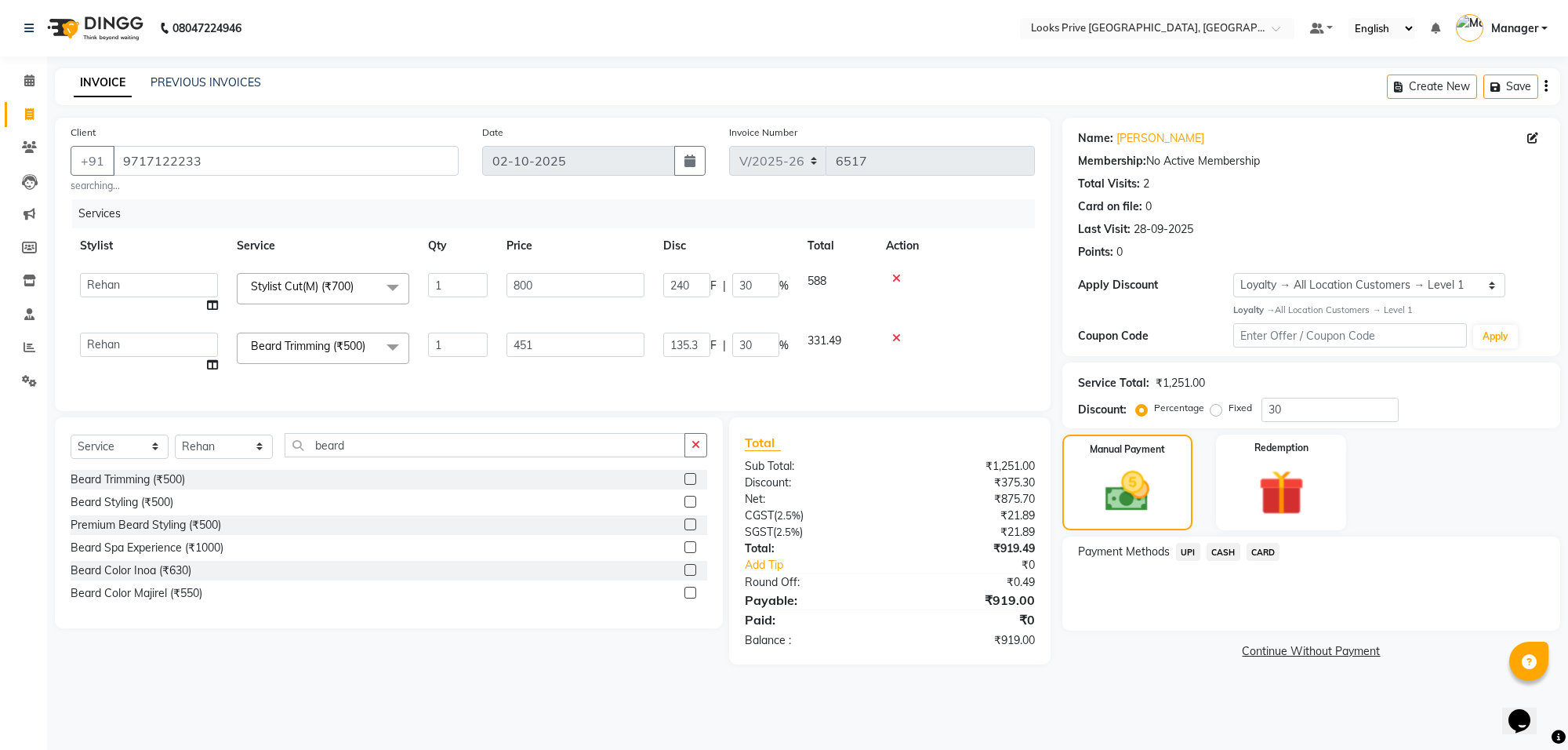
click at [551, 333] on input "451" at bounding box center [575, 344] width 138 height 24
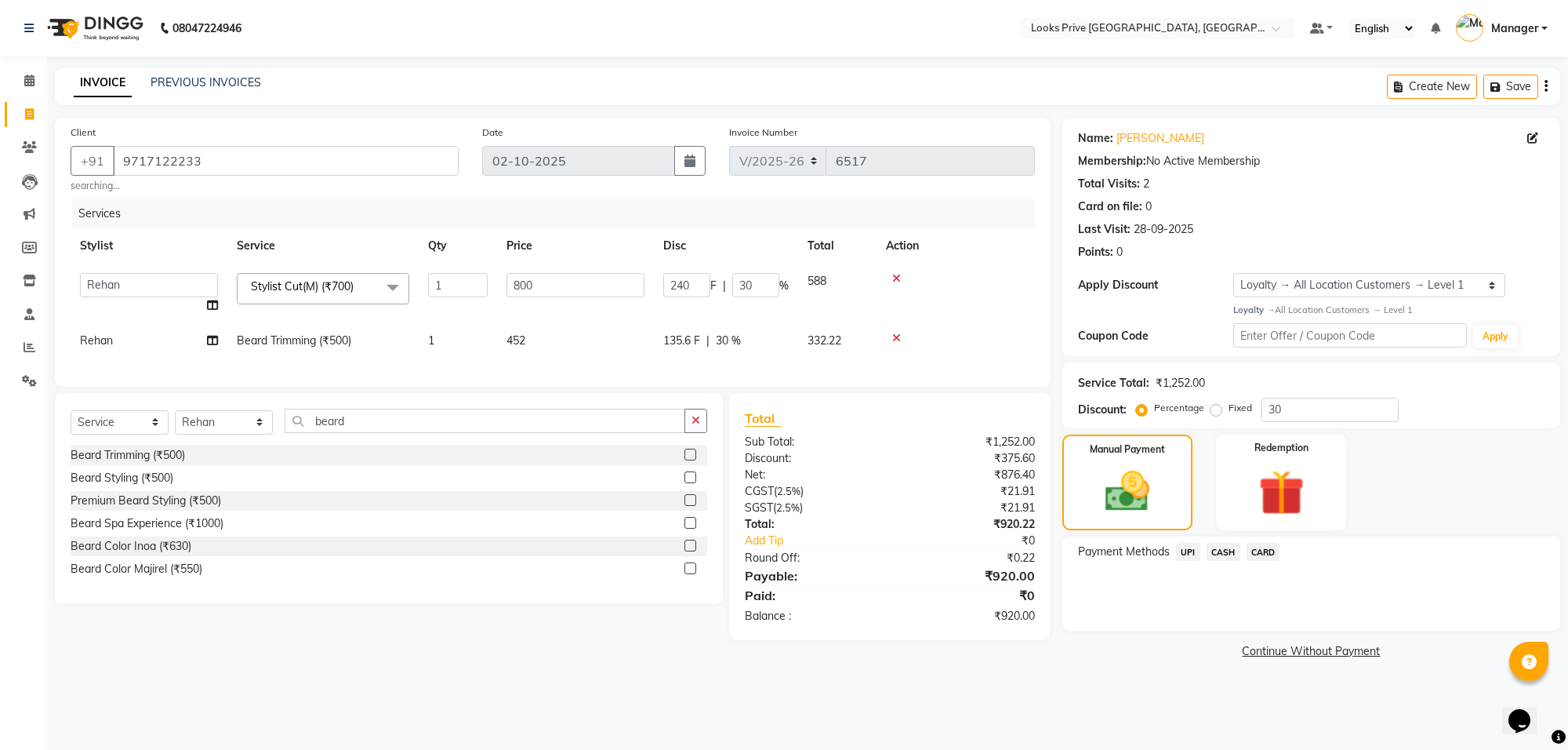
click at [522, 691] on div "08047224946 Select Location × Looks Prive Rajouri Garden, New Delhi Default Pan…" at bounding box center [784, 375] width 1568 height 750
click at [1263, 551] on span "CARD" at bounding box center [1263, 551] width 34 height 18
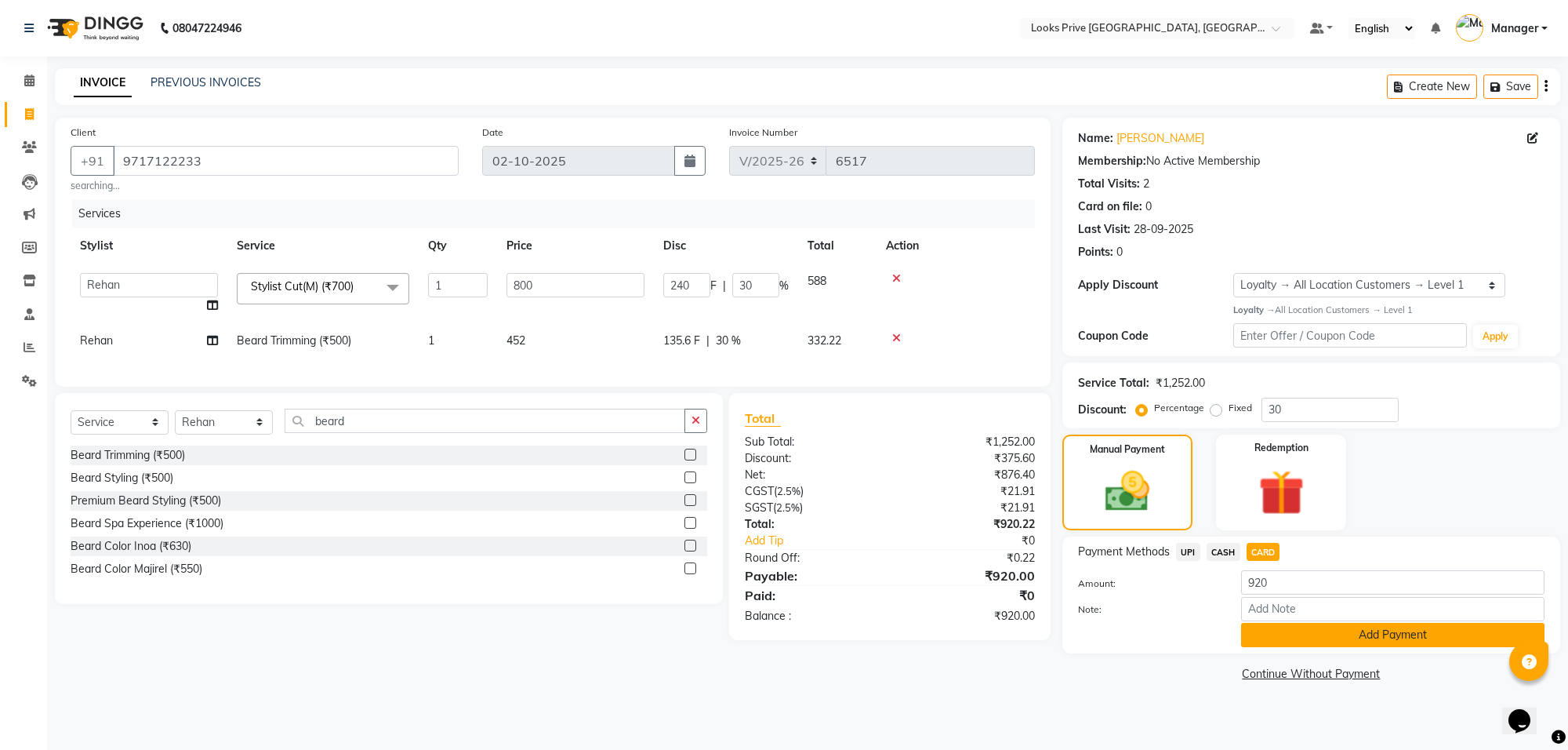
drag, startPoint x: 1263, startPoint y: 634, endPoint x: 1264, endPoint y: 611, distance: 23.0
click at [1263, 631] on button "Add Payment" at bounding box center [1393, 635] width 304 height 24
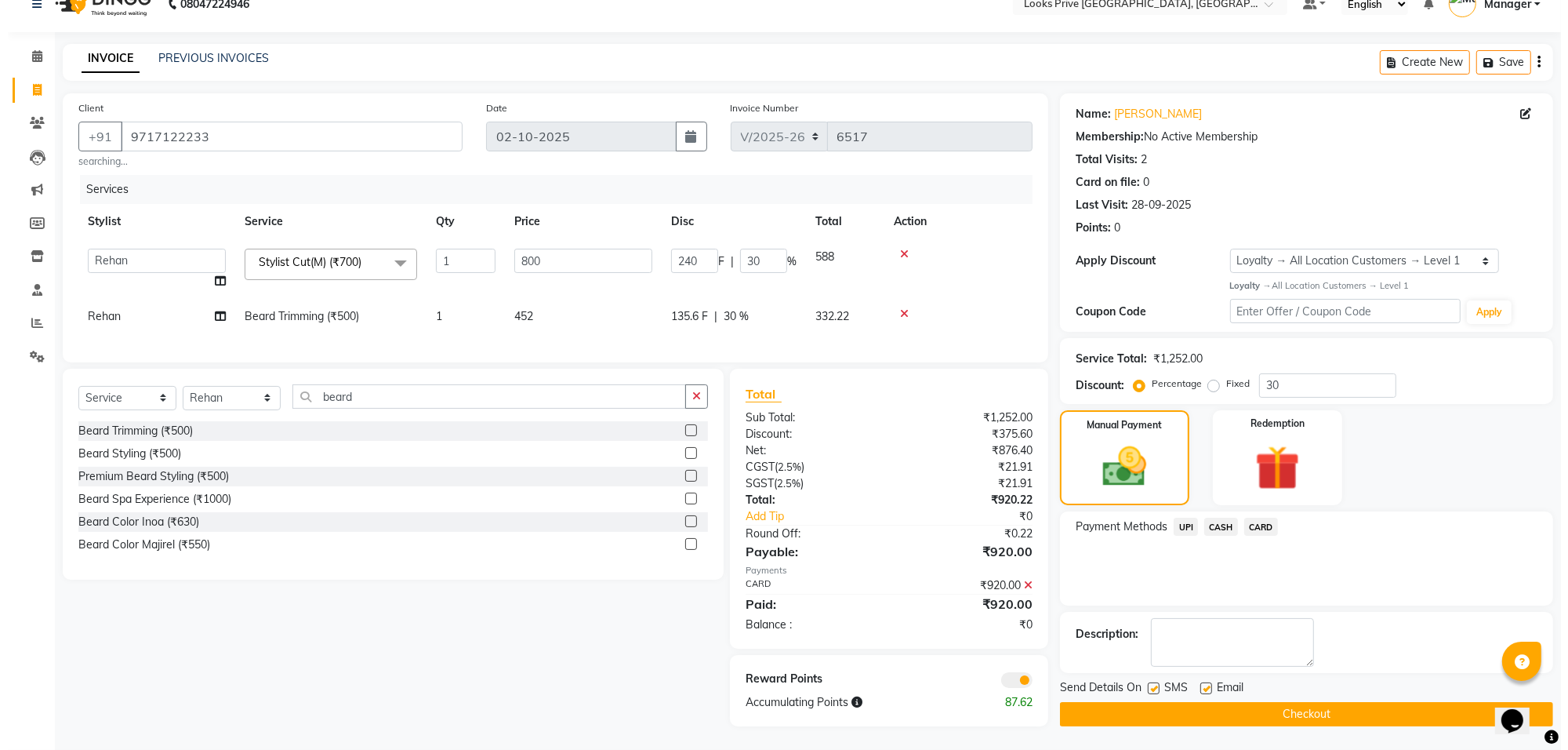
scroll to position [38, 0]
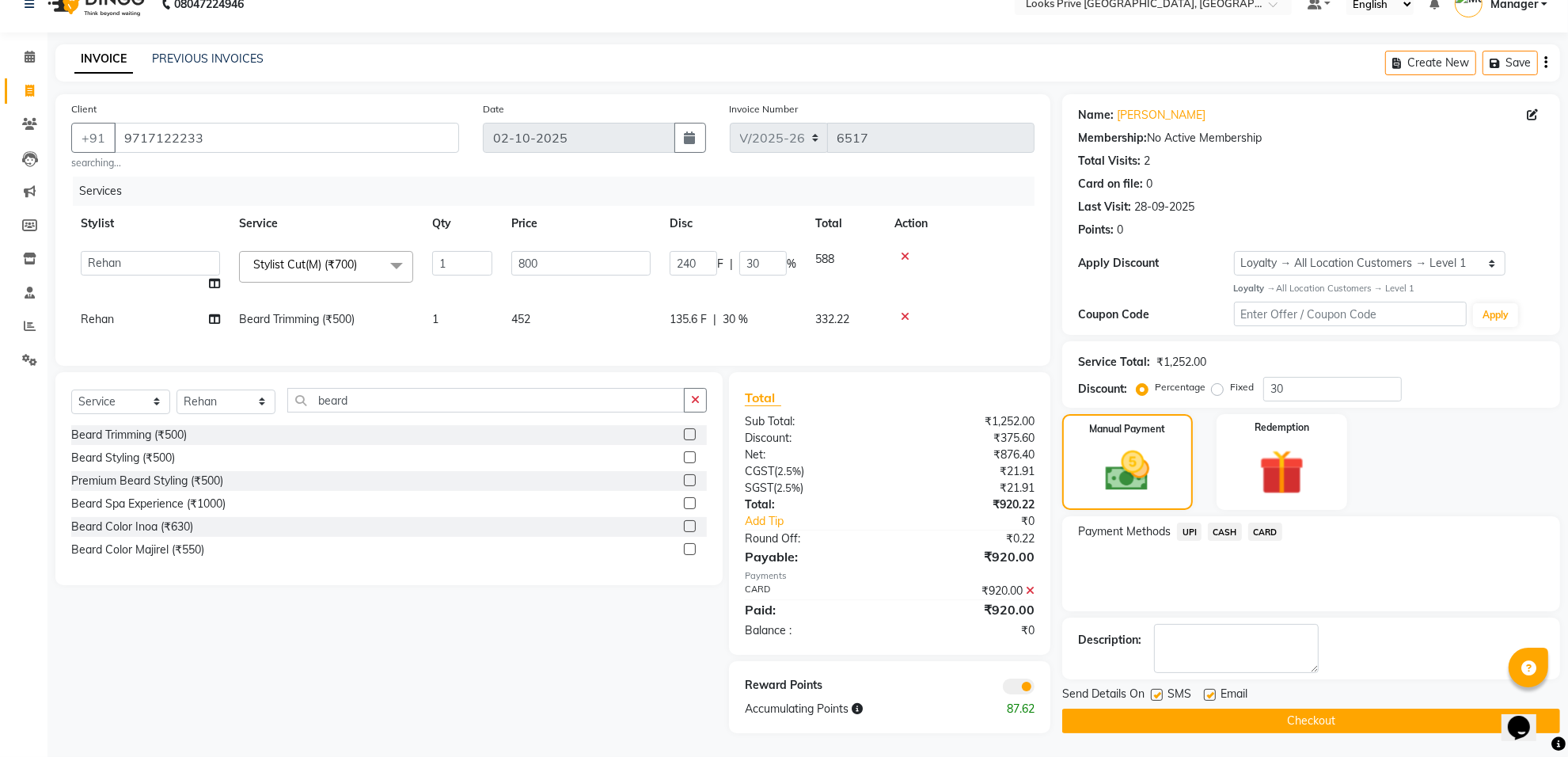
click at [1015, 685] on span at bounding box center [1018, 686] width 31 height 16
click at [1034, 689] on input "checkbox" at bounding box center [1034, 689] width 0 height 0
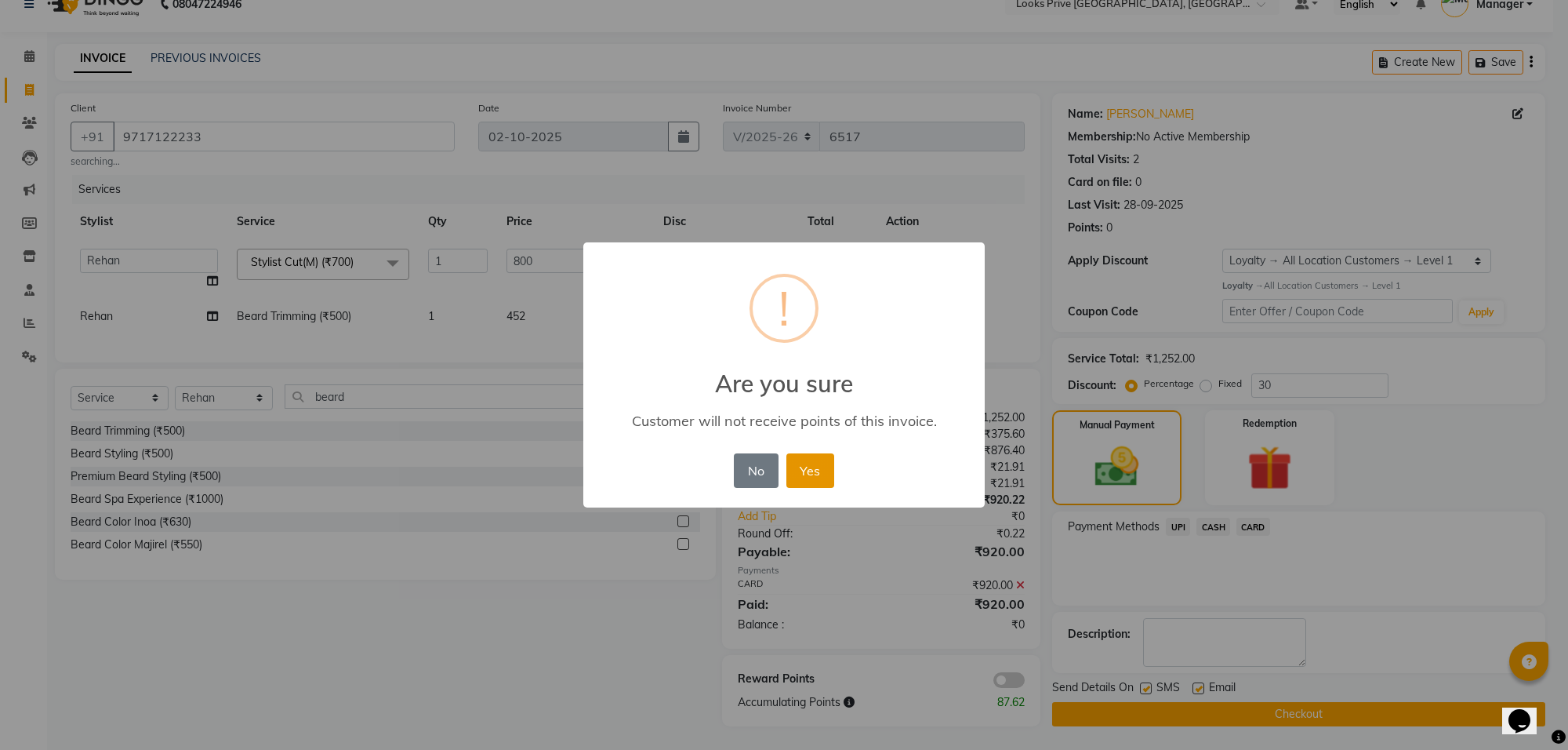
click at [825, 479] on button "Yes" at bounding box center [810, 471] width 48 height 35
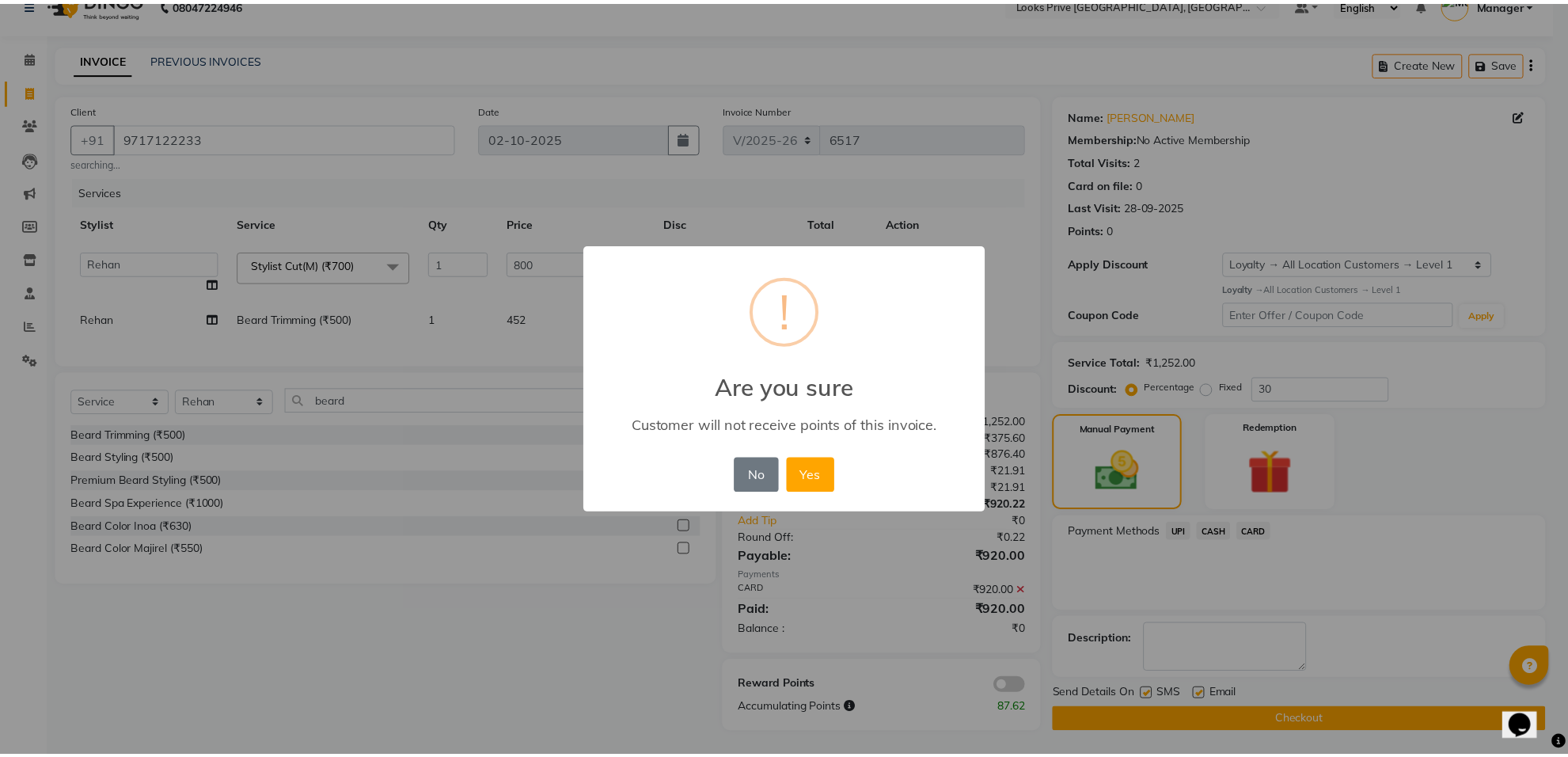
scroll to position [26, 0]
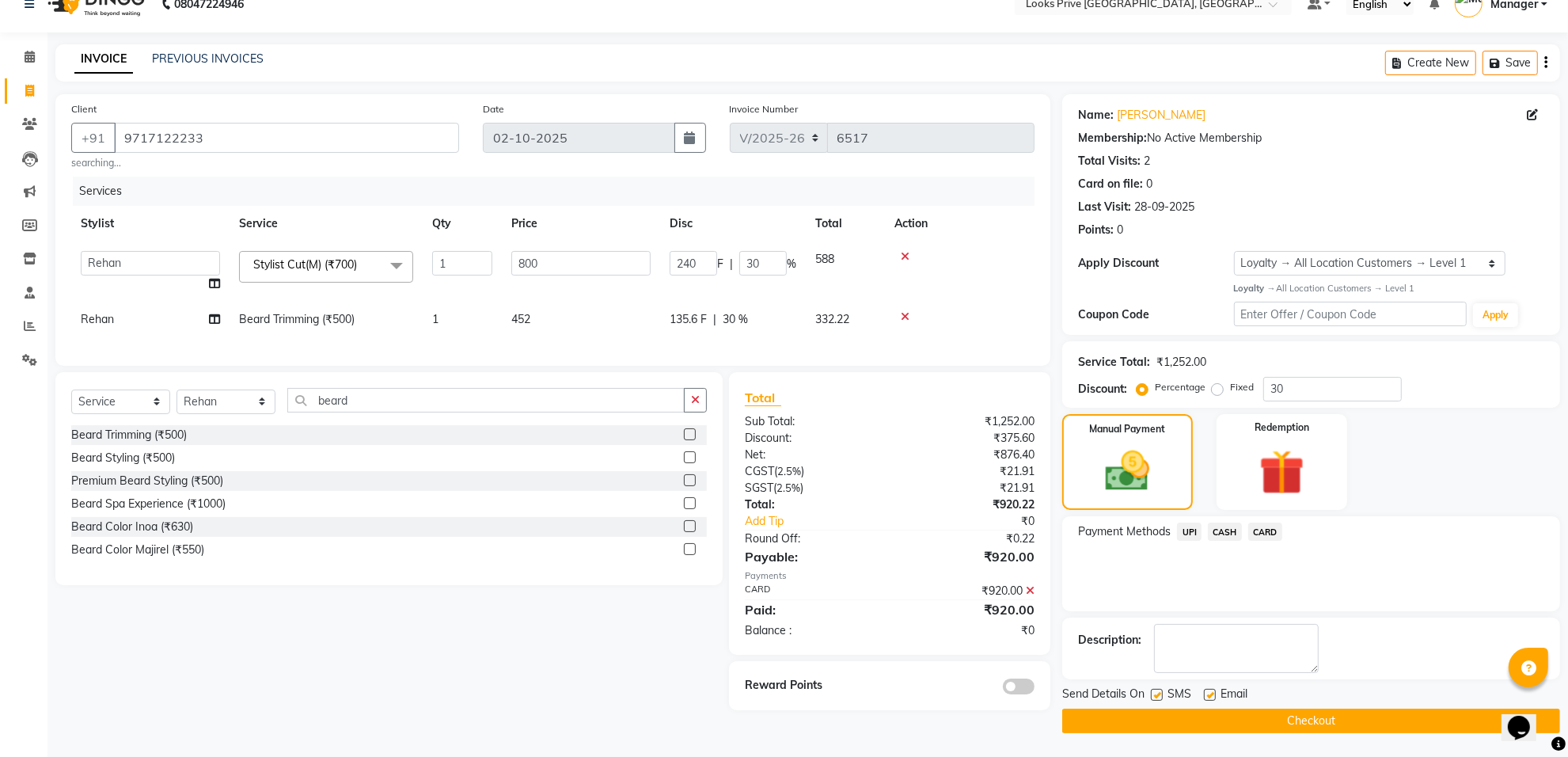
click at [1212, 694] on label at bounding box center [1210, 694] width 12 height 12
click at [1212, 694] on input "checkbox" at bounding box center [1209, 695] width 10 height 10
click at [1207, 713] on button "Checkout" at bounding box center [1312, 721] width 498 height 25
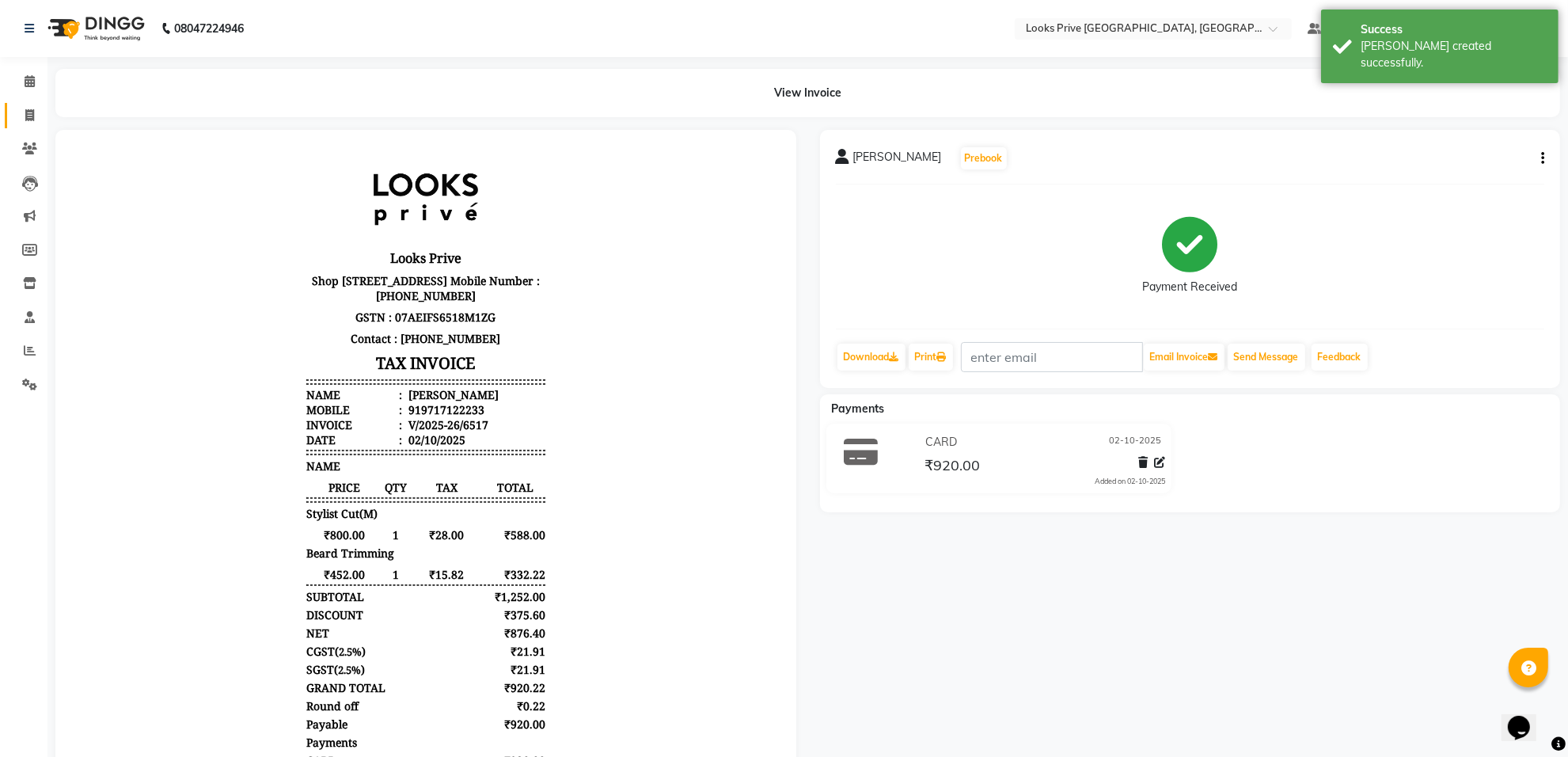
click at [16, 117] on span at bounding box center [29, 116] width 28 height 18
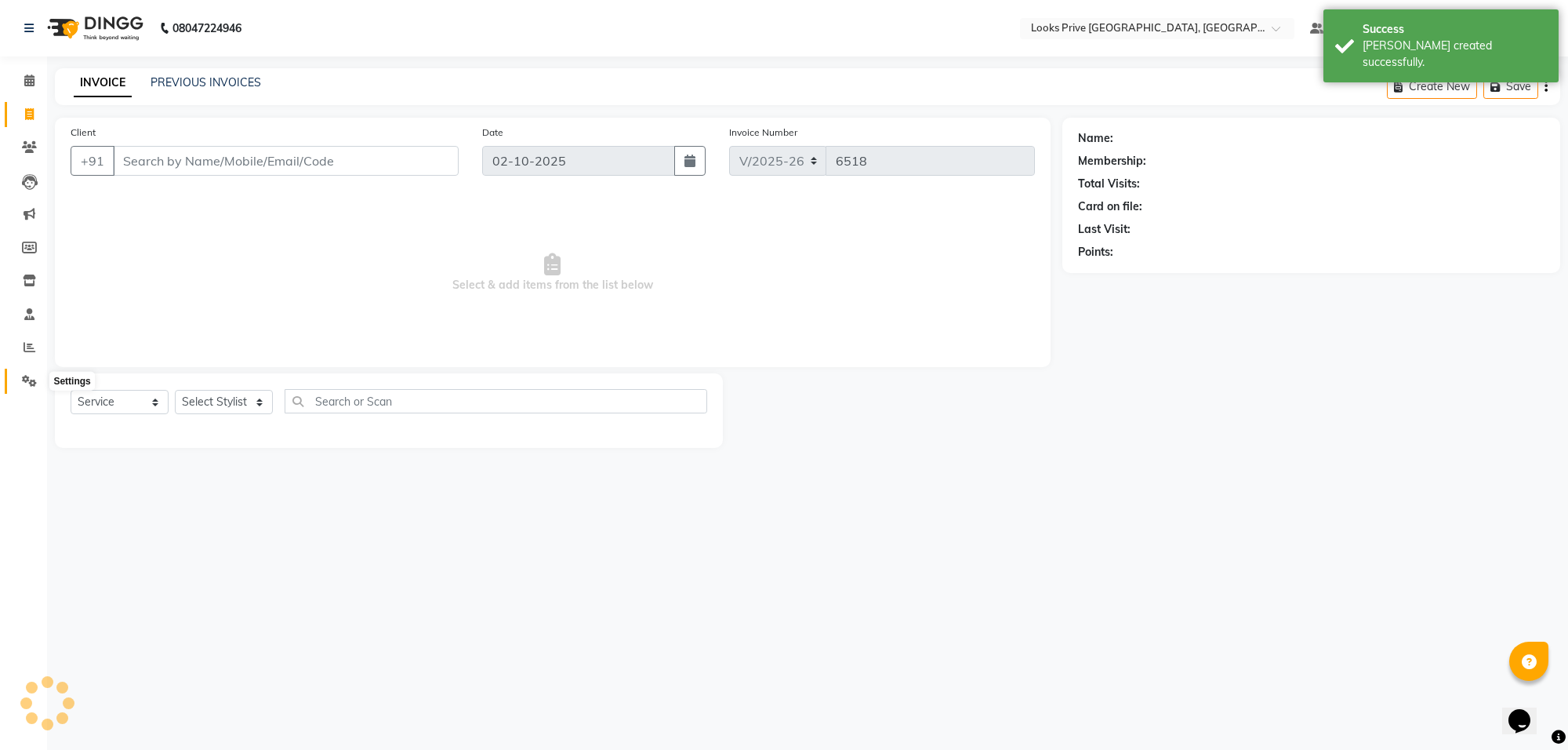
click at [24, 373] on span at bounding box center [29, 381] width 27 height 18
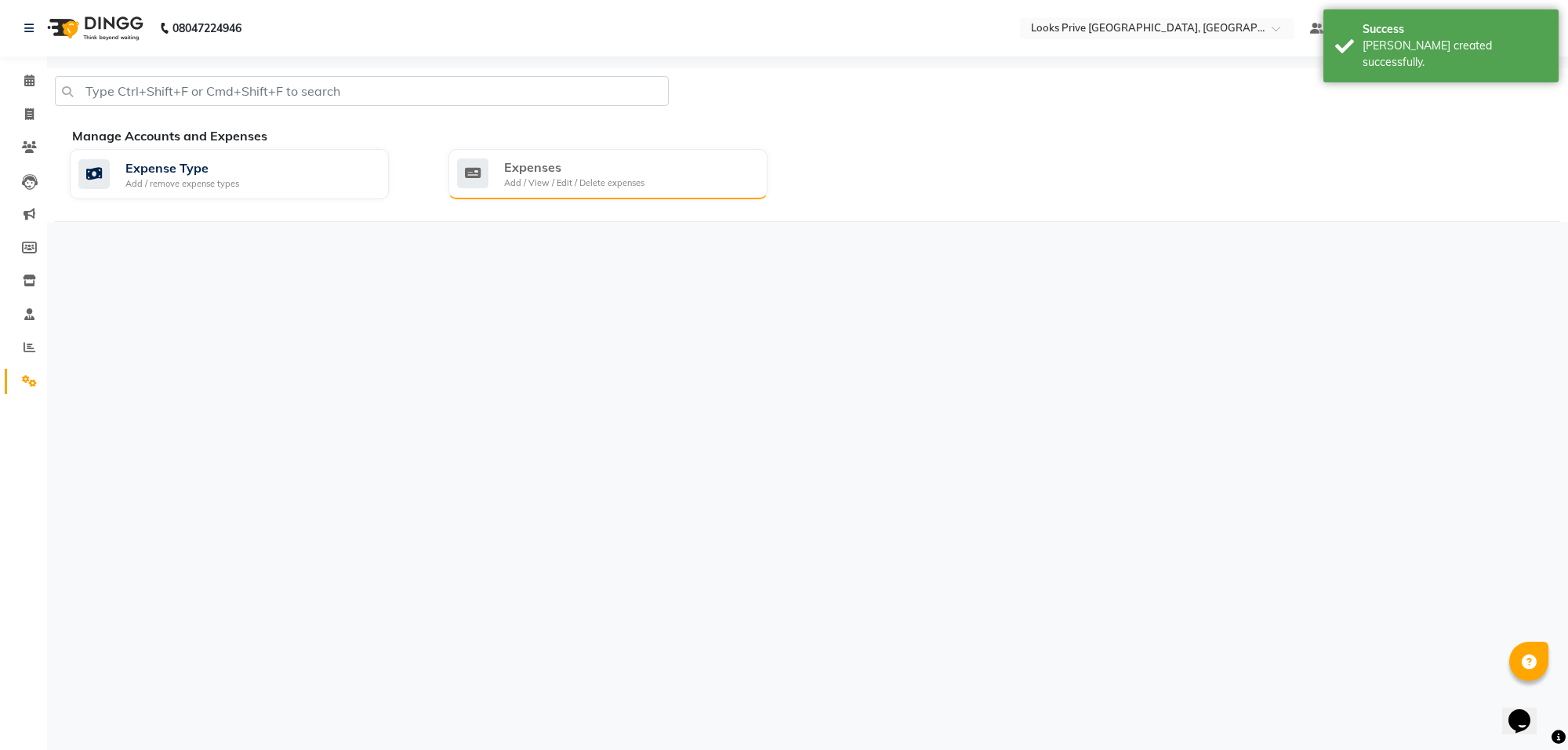
click at [506, 185] on div "Add / View / Edit / Delete expenses" at bounding box center [574, 184] width 140 height 13
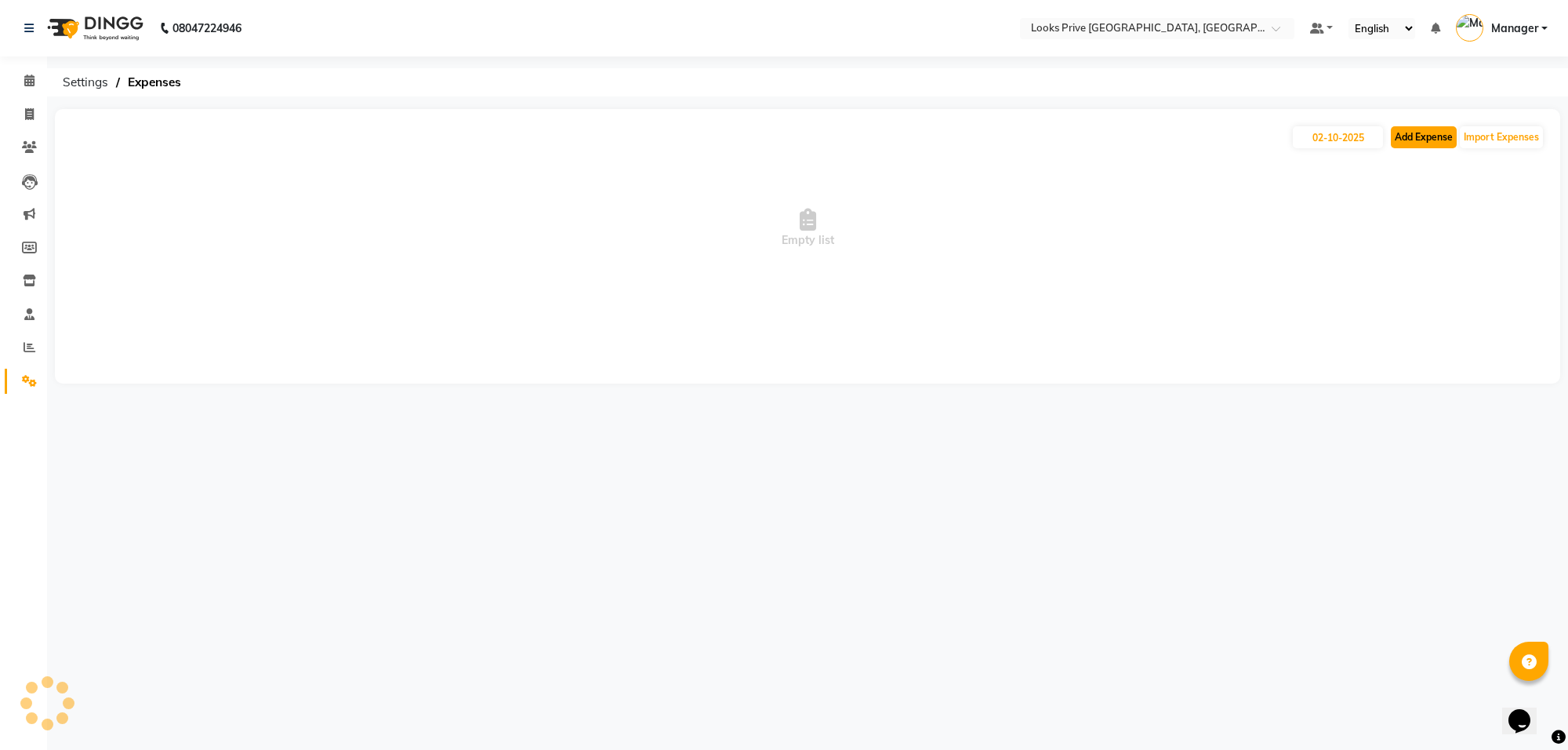
click at [1428, 135] on button "Add Expense" at bounding box center [1424, 136] width 66 height 22
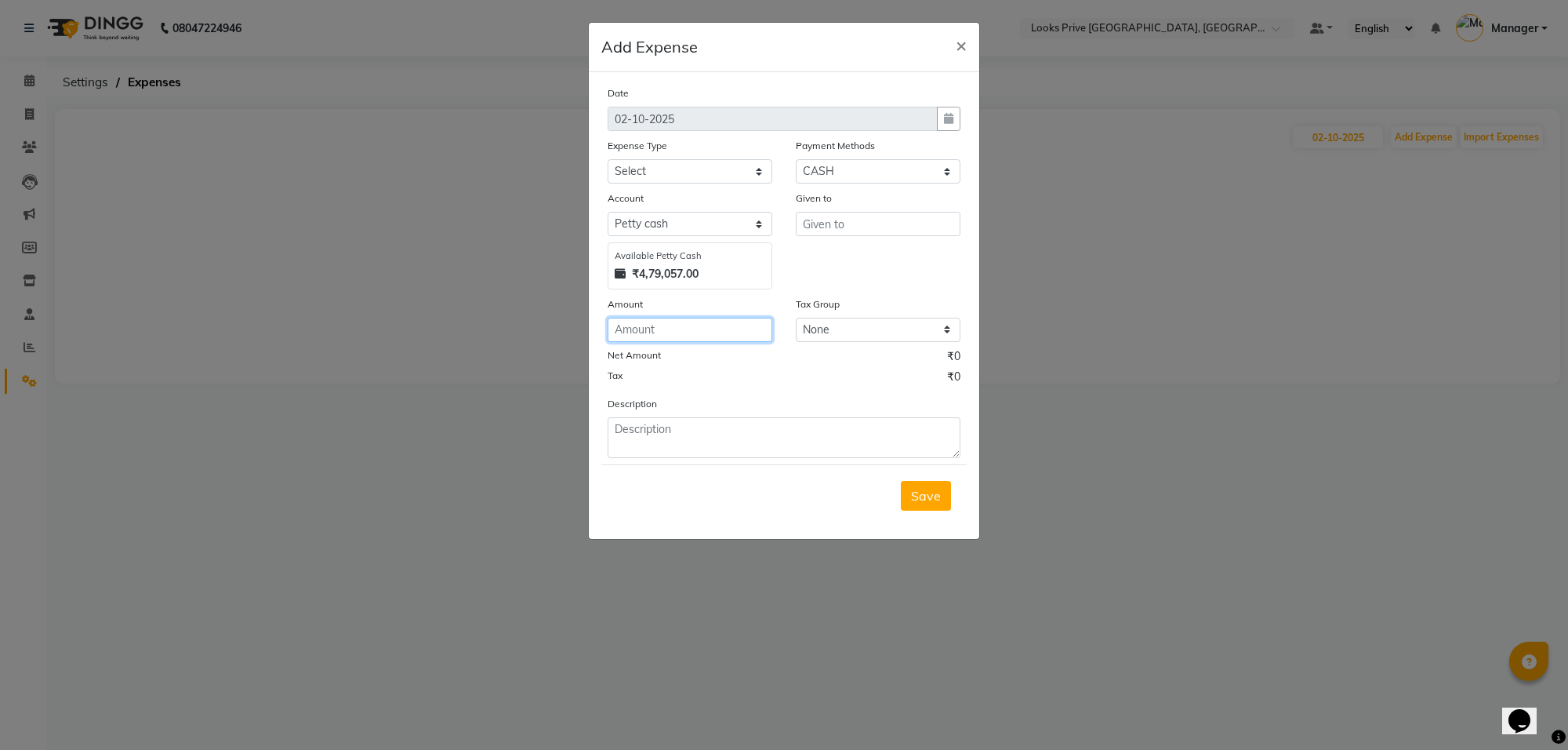
click at [648, 327] on input "number" at bounding box center [689, 330] width 165 height 24
click at [638, 182] on select "Select Accommodation Aesthetics Bank Deposit BLINKIT Cash Handover Client Refun…" at bounding box center [689, 171] width 165 height 24
click at [608, 159] on select "Select Accommodation Aesthetics Bank Deposit BLINKIT Cash Handover Client Refun…" at bounding box center [689, 171] width 165 height 24
click at [877, 235] on div "Given to" at bounding box center [879, 240] width 188 height 100
click at [877, 222] on input "text" at bounding box center [878, 224] width 165 height 24
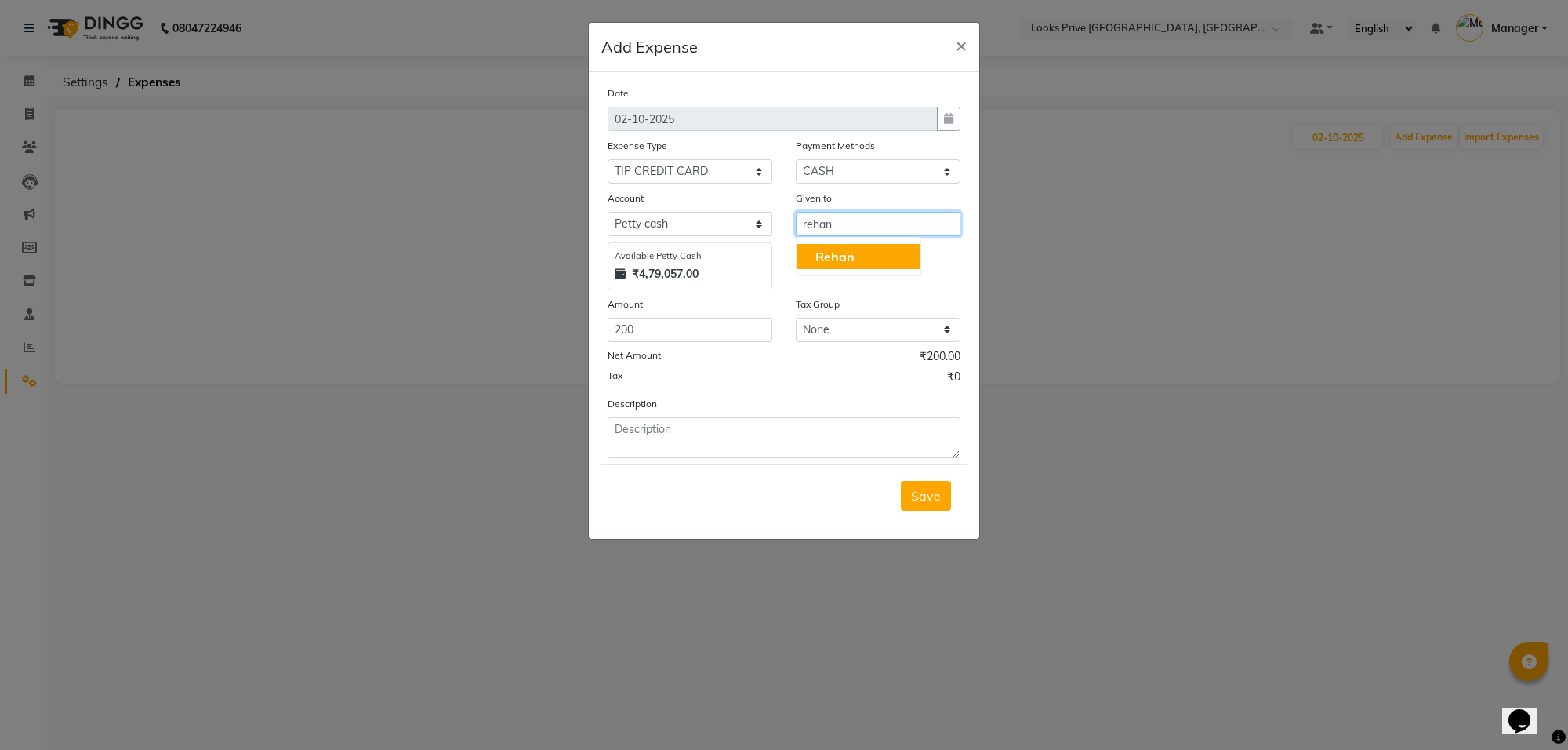
click at [833, 248] on span "Rehan" at bounding box center [835, 256] width 40 height 16
click at [929, 490] on span "Save" at bounding box center [927, 495] width 30 height 16
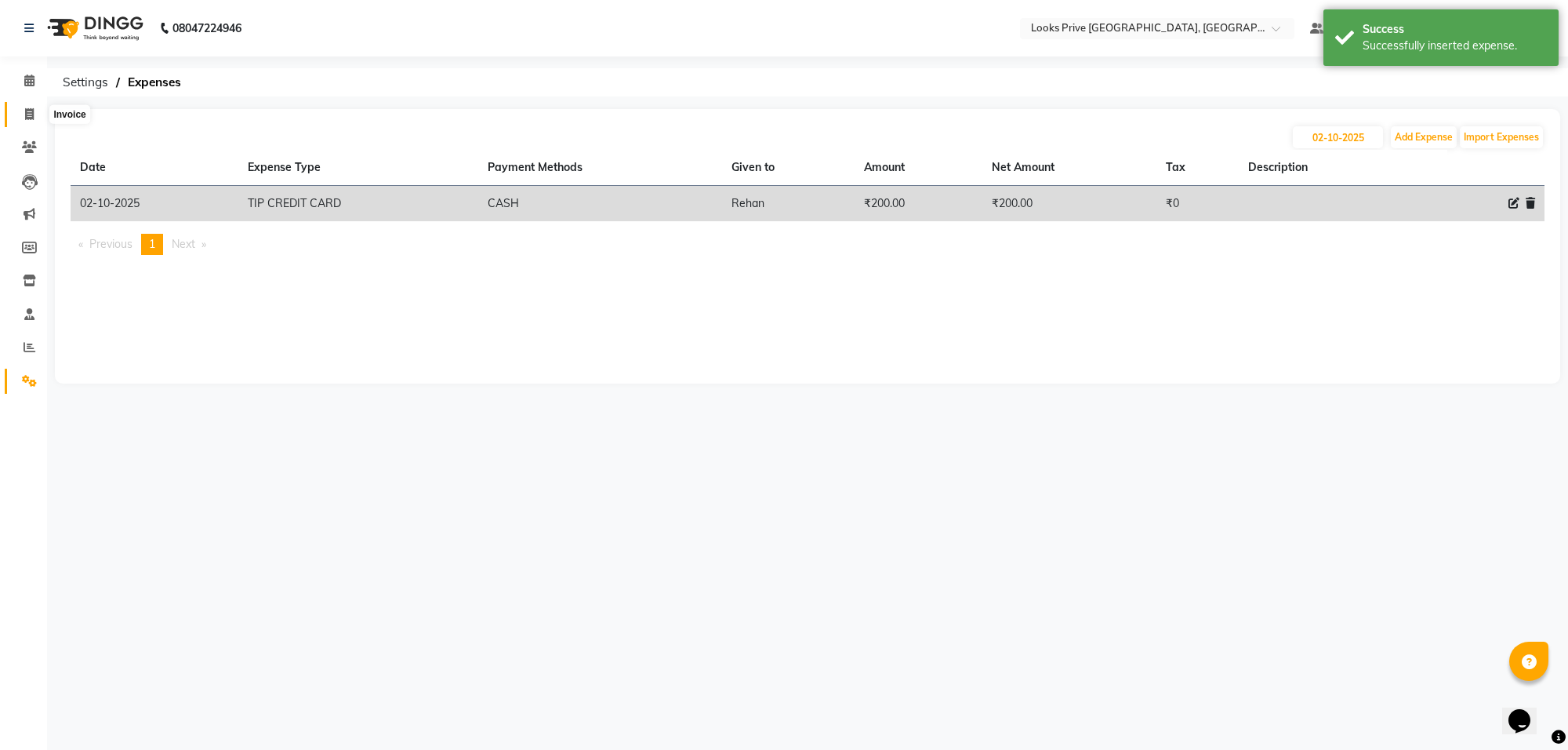
click at [29, 110] on icon at bounding box center [29, 114] width 8 height 12
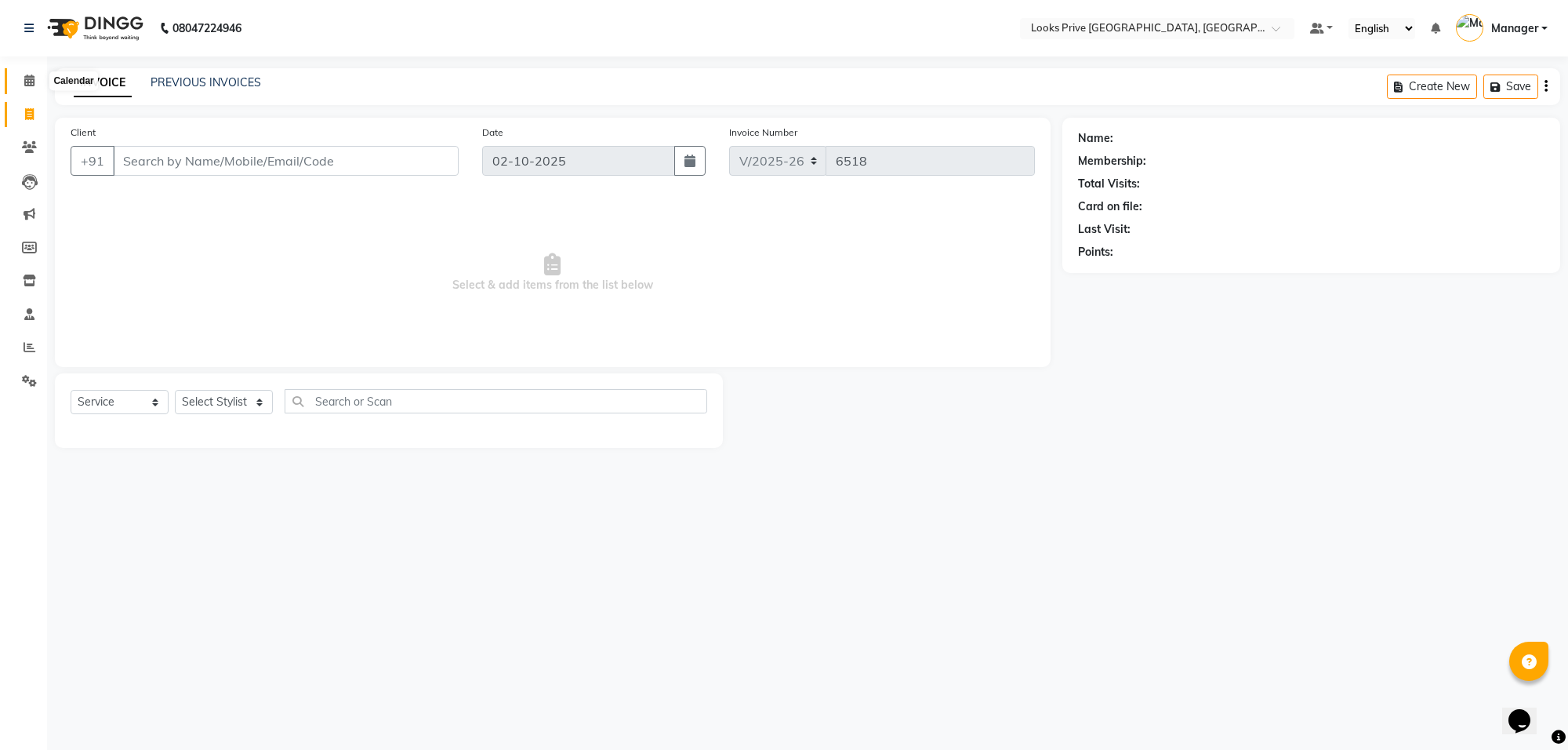
click at [24, 83] on icon at bounding box center [29, 80] width 10 height 12
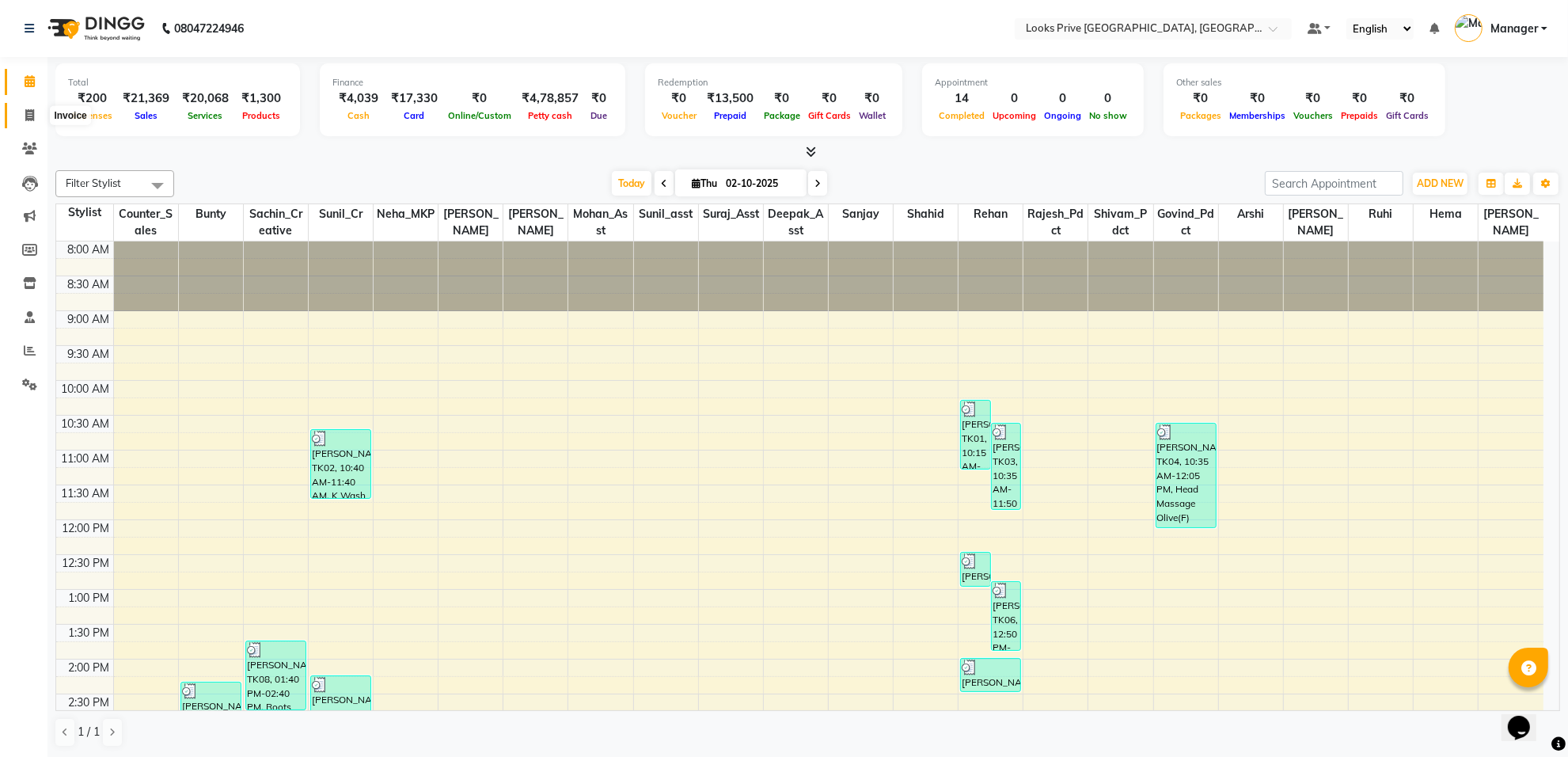
click at [26, 117] on icon at bounding box center [29, 115] width 9 height 12
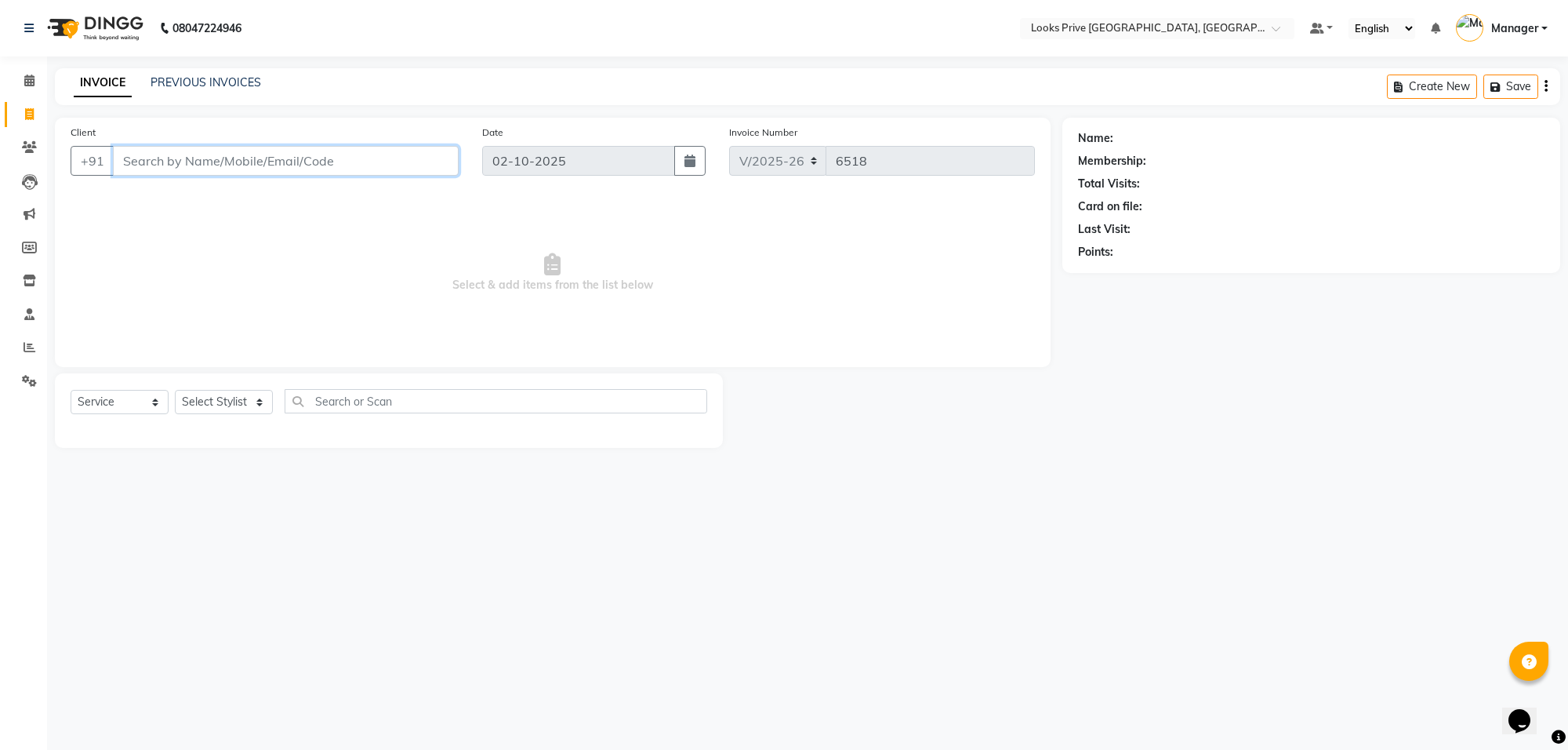
click at [186, 162] on input "Client" at bounding box center [286, 161] width 346 height 30
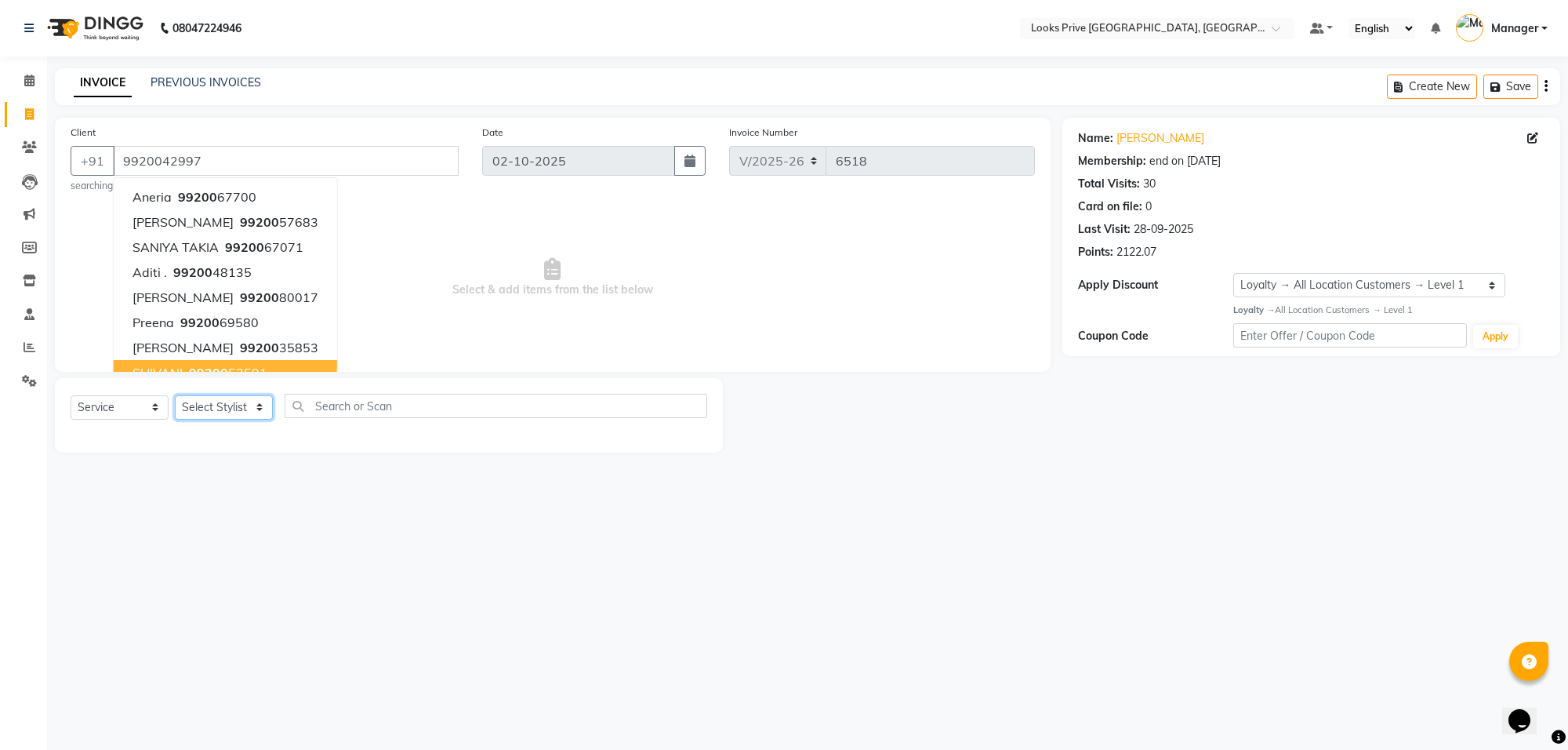
click at [204, 401] on select "Select Stylist Arshi Avdesh Bunty Counter_Sales Deepak_Asst Govind_Pdct Hema Ma…" at bounding box center [224, 407] width 98 height 24
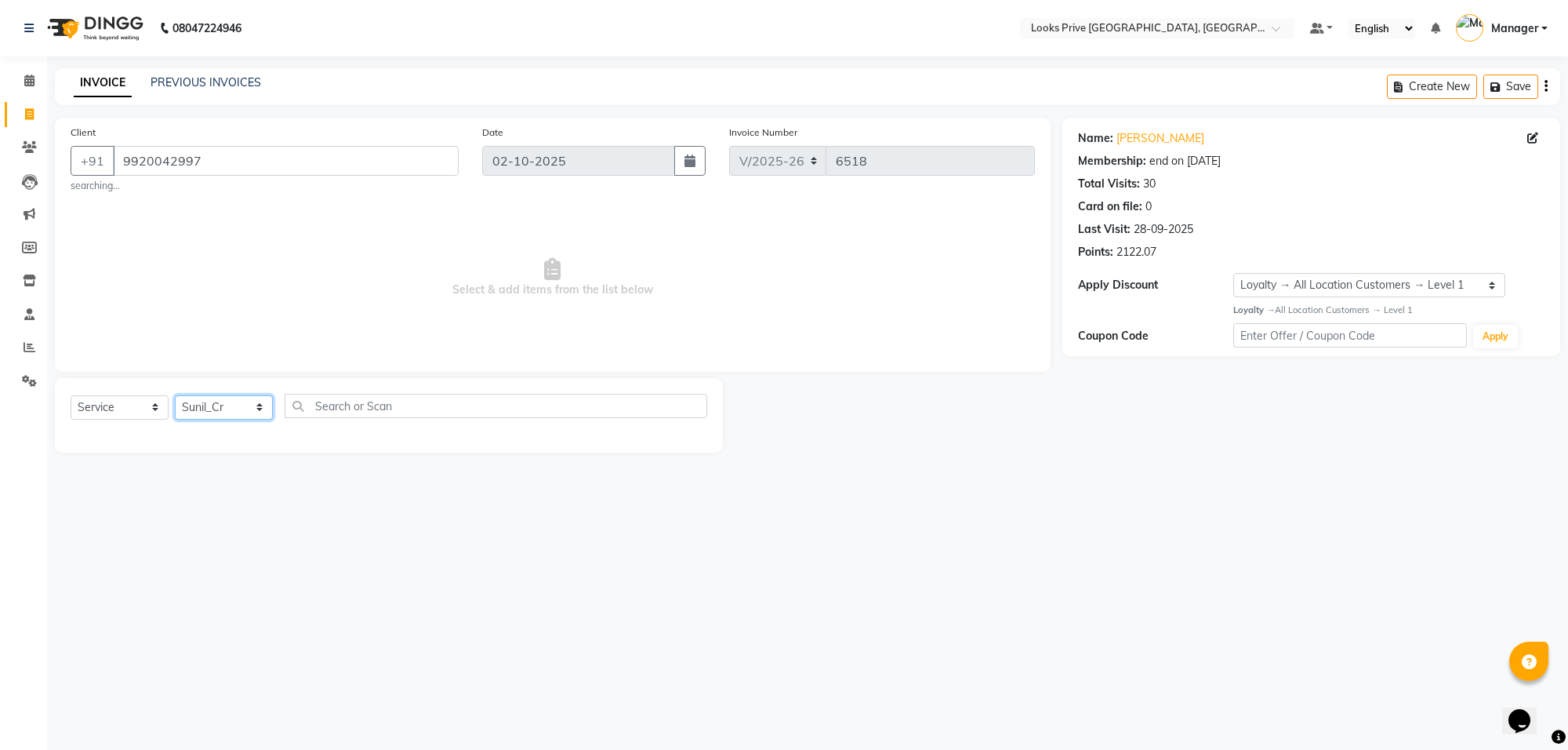
click at [175, 395] on select "Select Stylist Arshi Avdesh Bunty Counter_Sales Deepak_Asst Govind_Pdct Hema Ma…" at bounding box center [224, 407] width 98 height 24
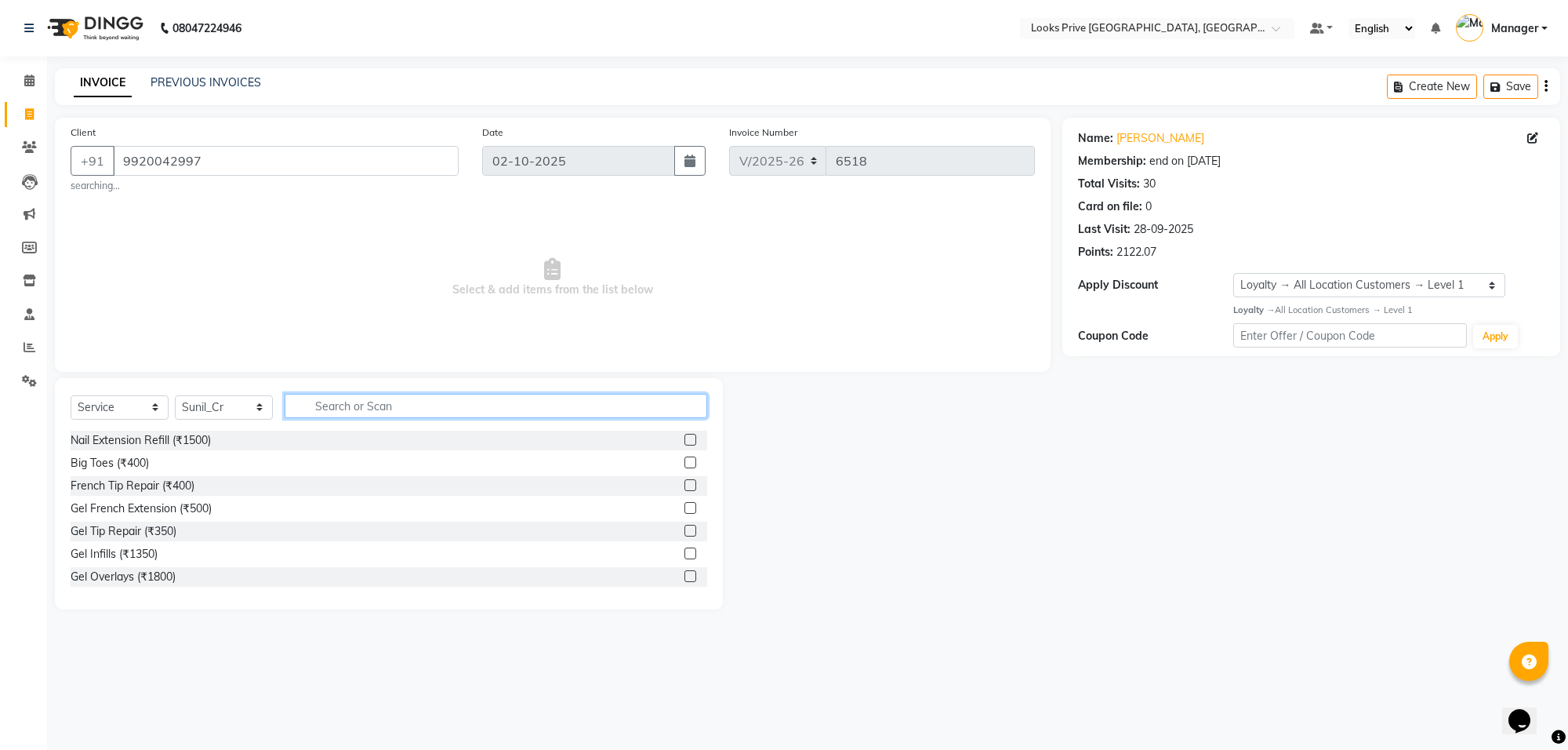
click at [439, 403] on input "text" at bounding box center [496, 406] width 422 height 24
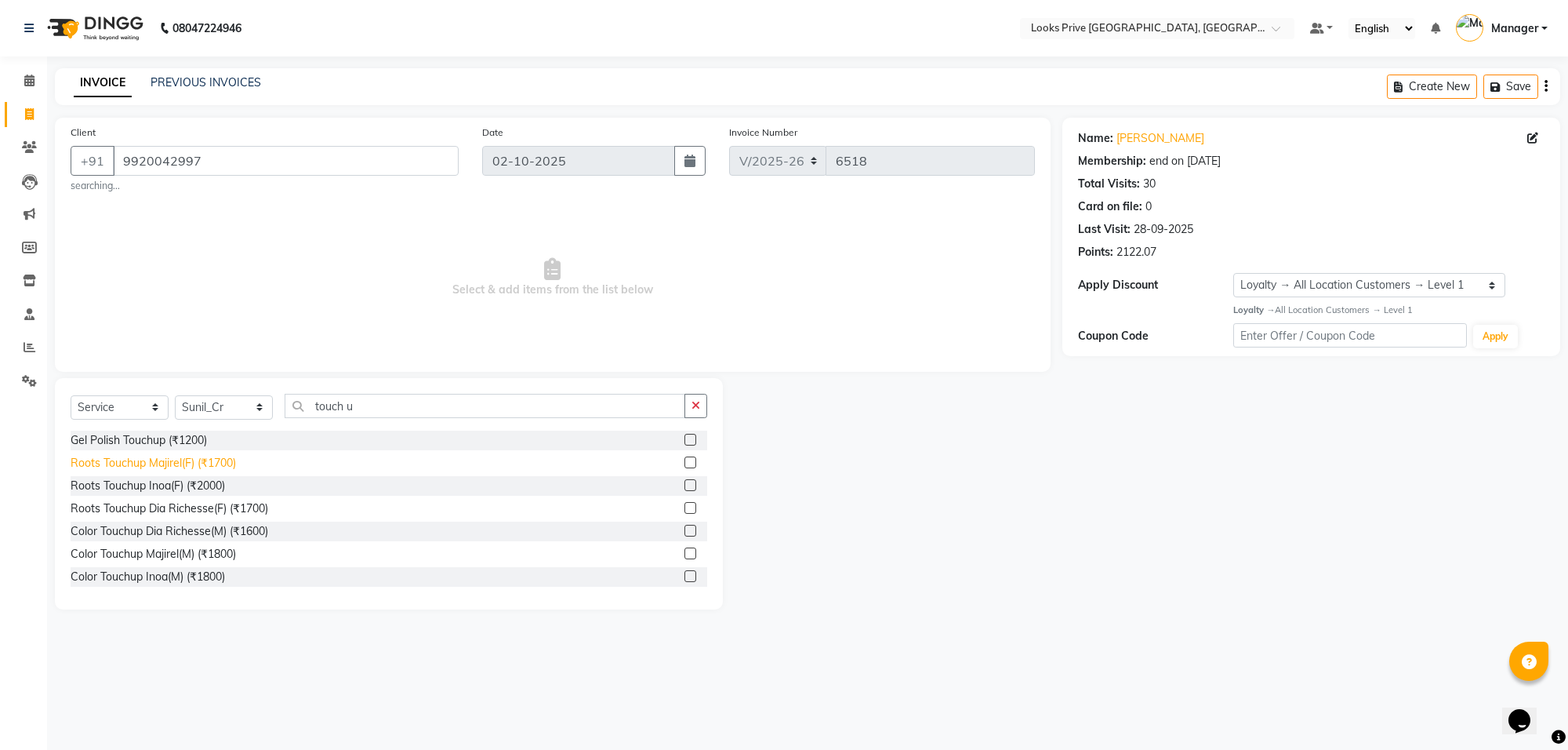
click at [143, 464] on div "Roots Touchup Majirel(F) (₹1700)" at bounding box center [153, 463] width 166 height 17
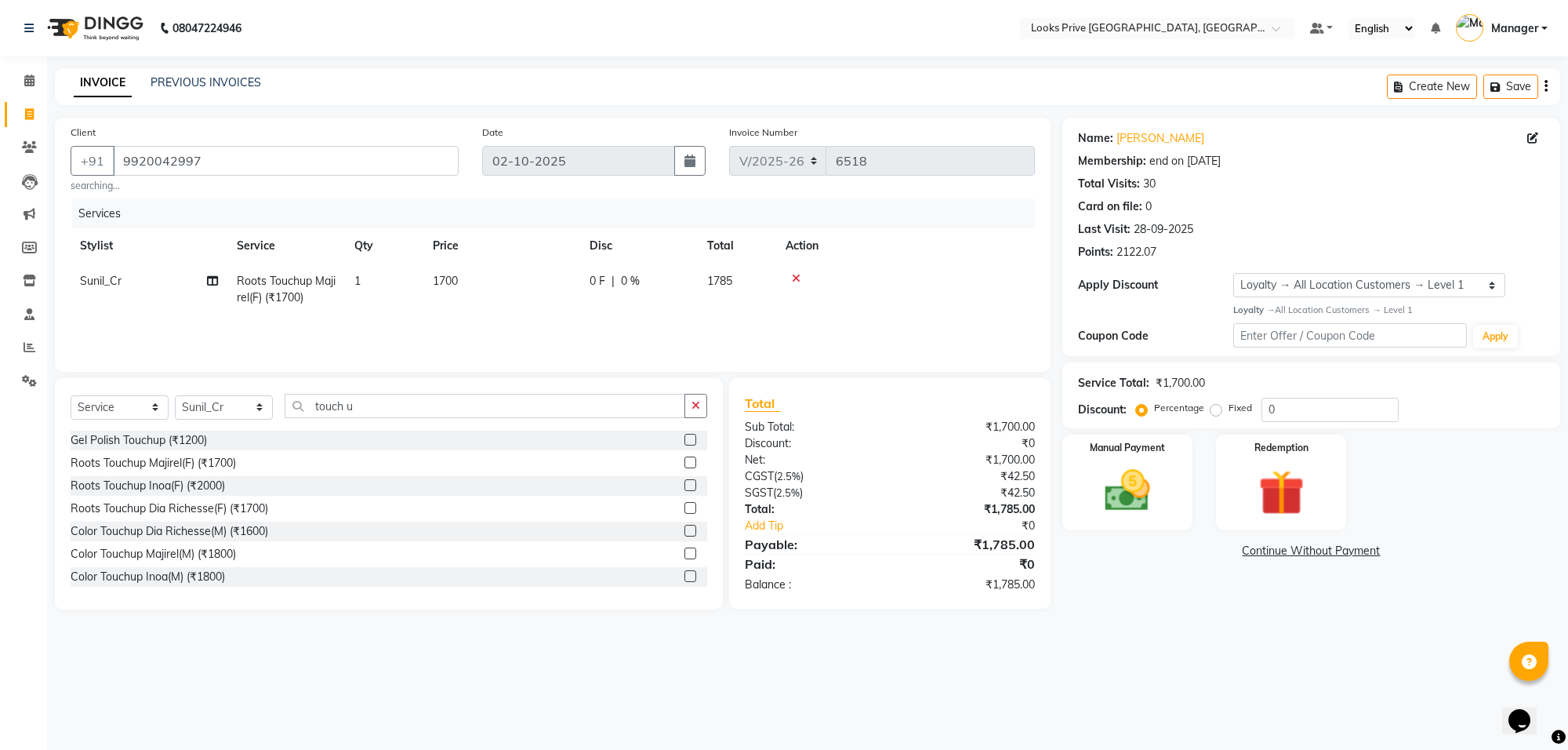
click at [577, 279] on td "1700" at bounding box center [501, 289] width 157 height 52
click at [577, 279] on input "1700" at bounding box center [575, 285] width 138 height 24
click at [1265, 401] on input "0" at bounding box center [1330, 410] width 137 height 24
click at [1103, 503] on img at bounding box center [1128, 491] width 77 height 55
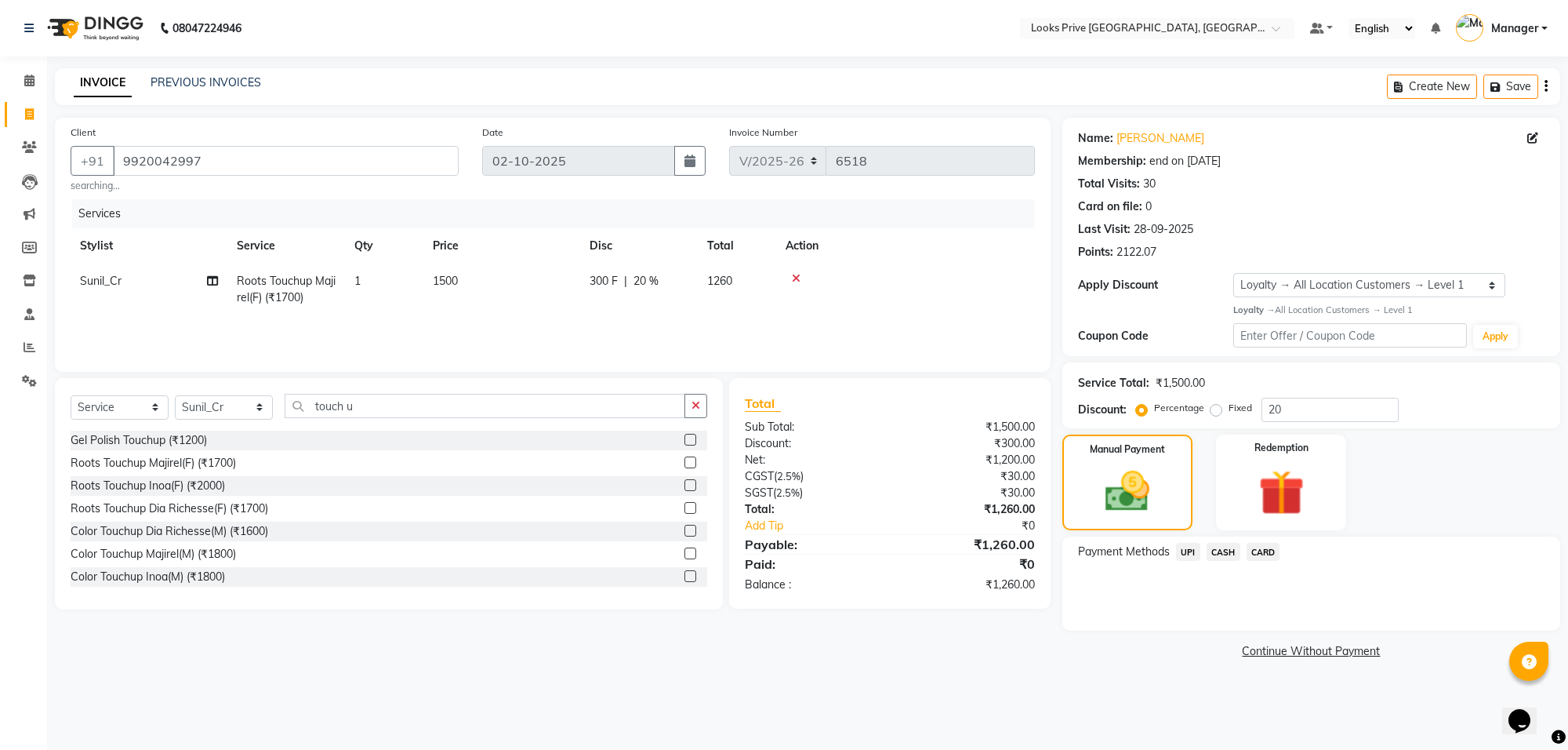
click at [1259, 551] on span "CARD" at bounding box center [1263, 551] width 34 height 18
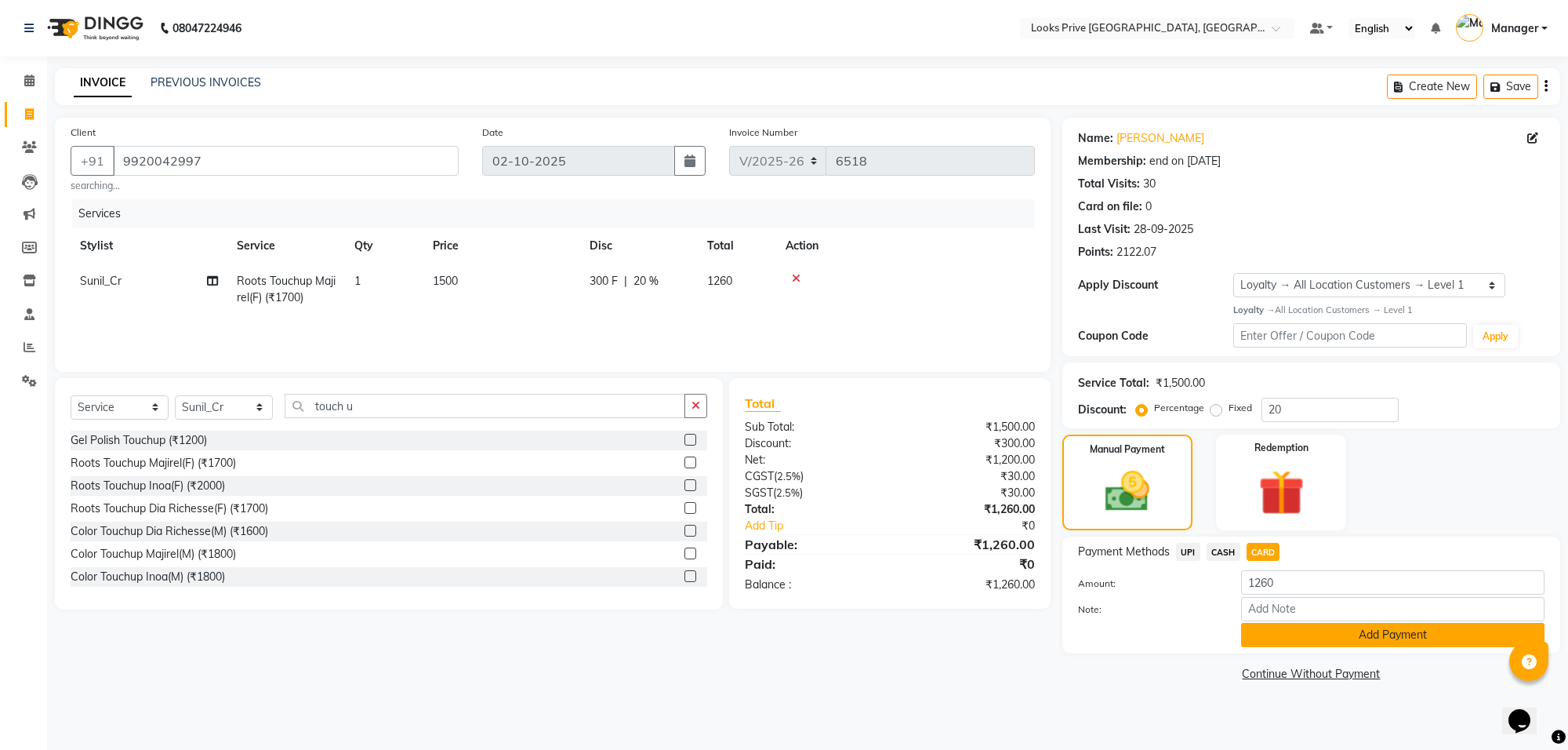
click at [1262, 637] on button "Add Payment" at bounding box center [1393, 635] width 304 height 24
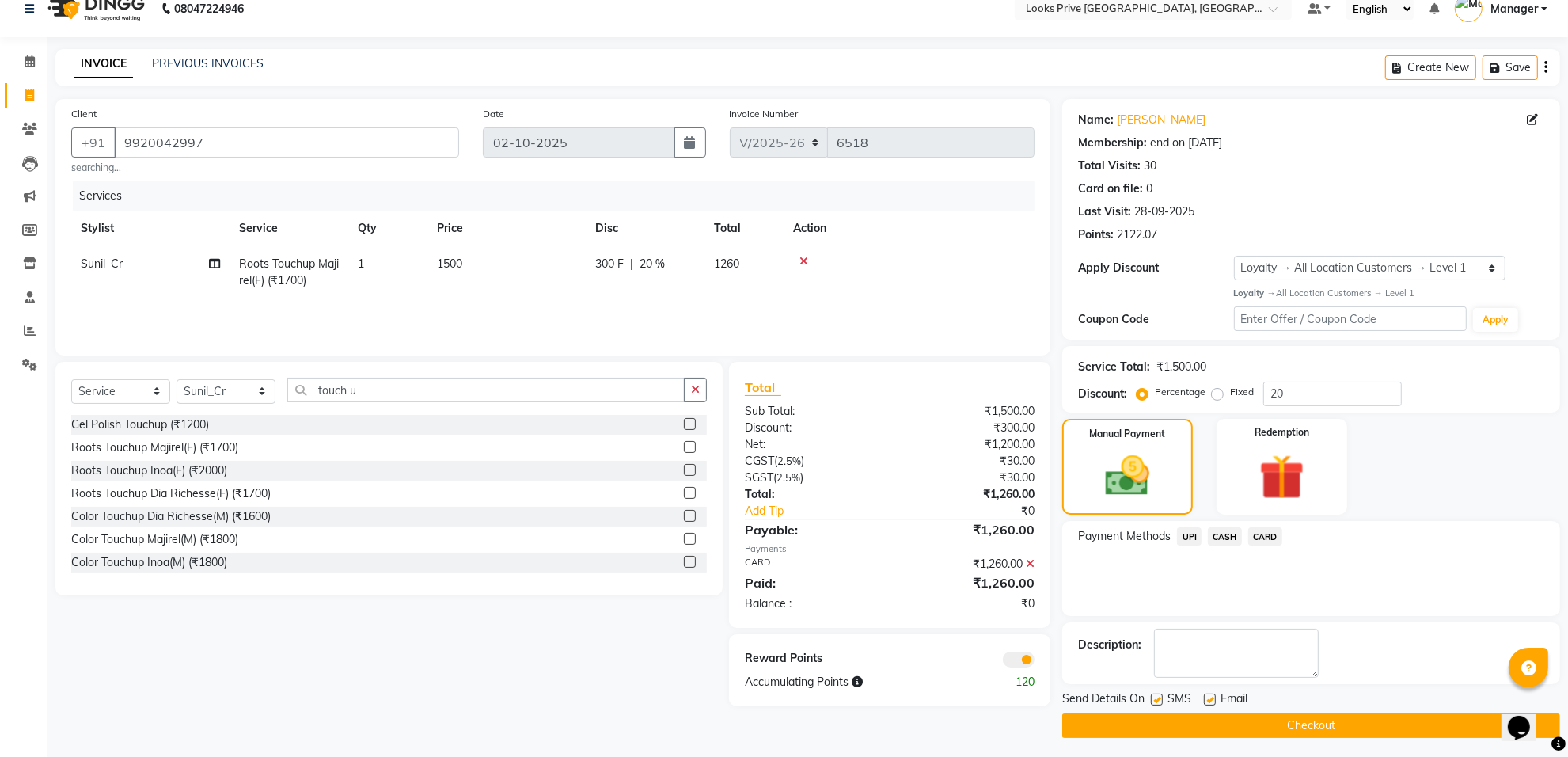
scroll to position [26, 0]
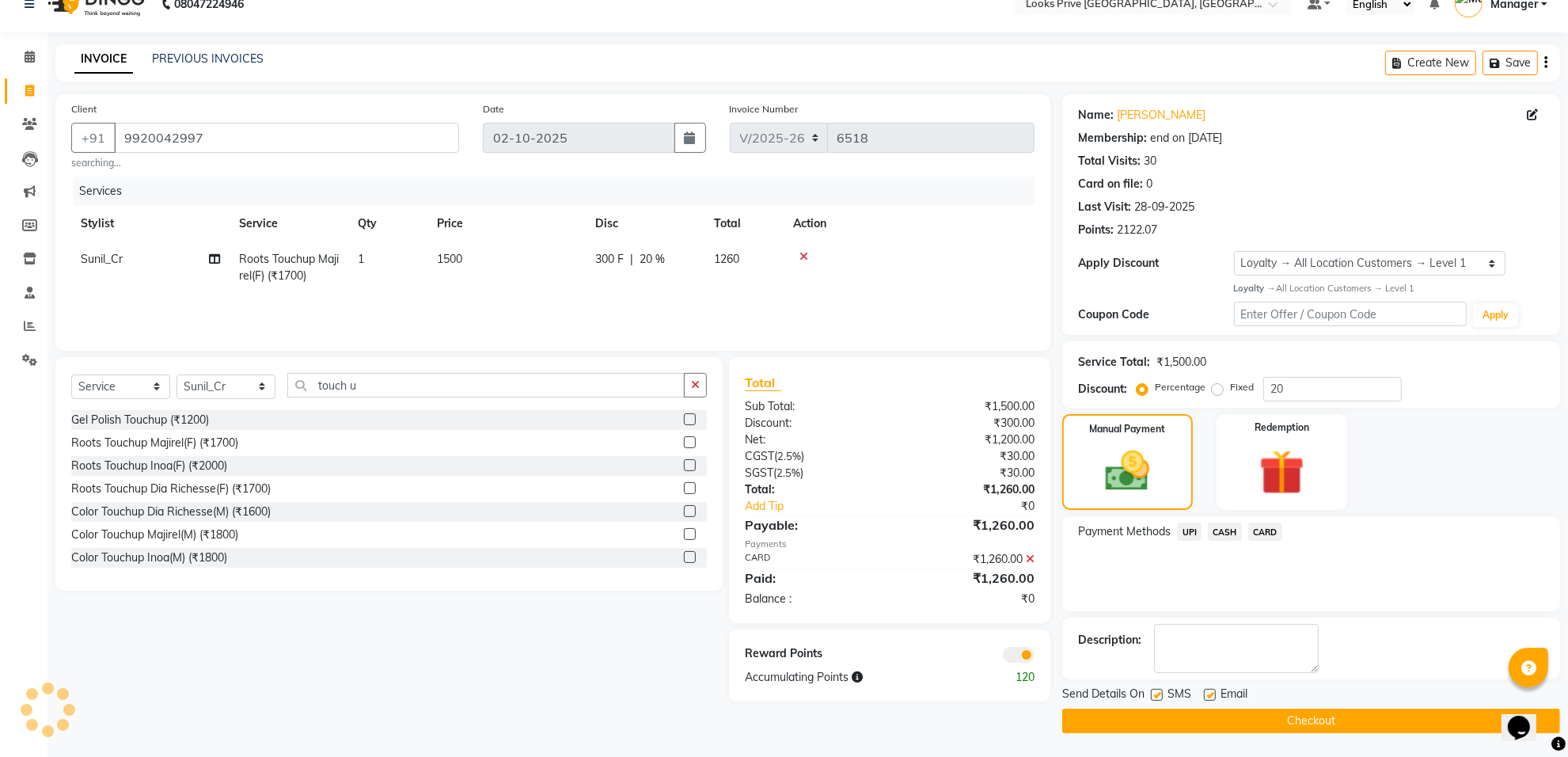
click at [1023, 651] on span at bounding box center [1018, 654] width 31 height 16
click at [1034, 657] on input "checkbox" at bounding box center [1034, 657] width 0 height 0
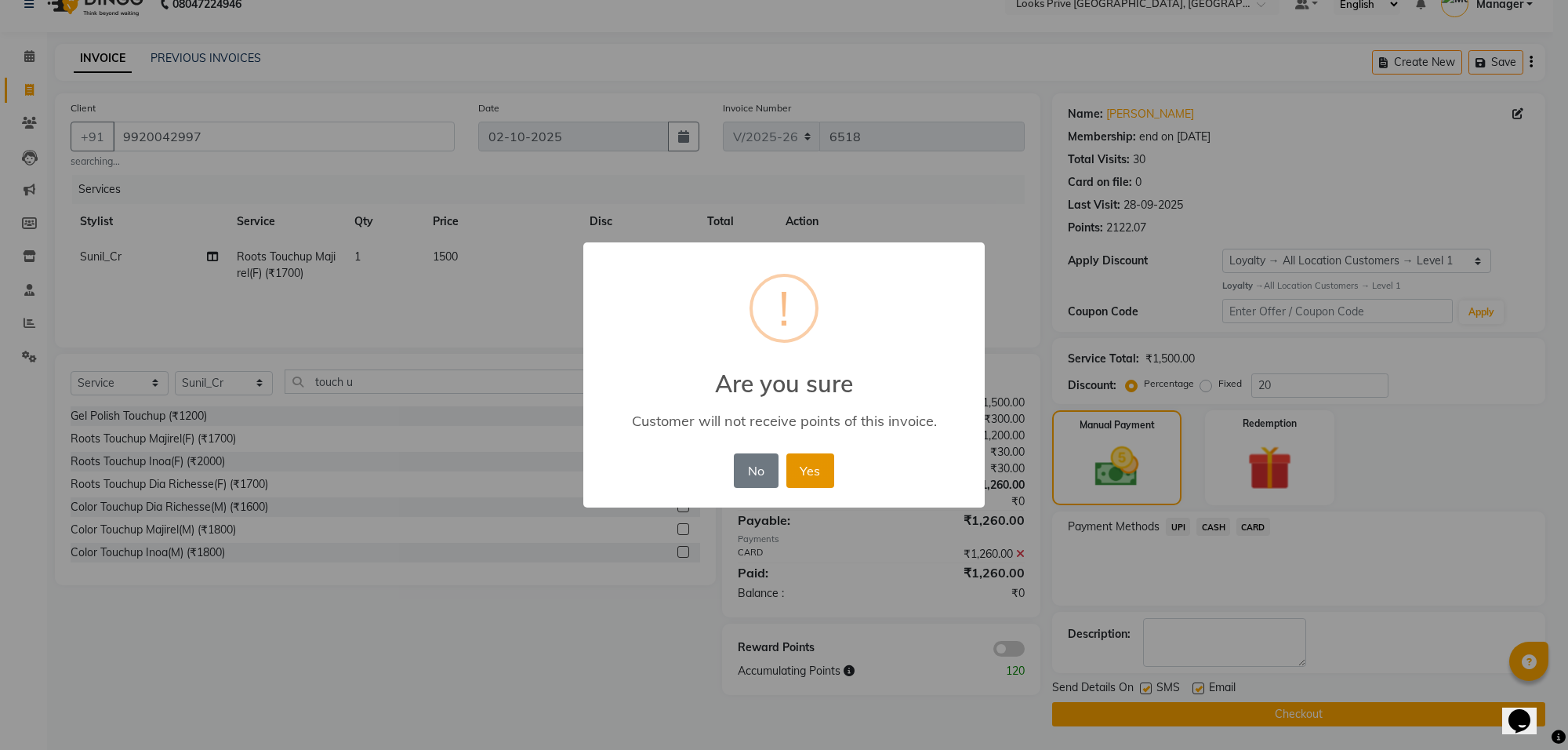
click at [796, 477] on button "Yes" at bounding box center [810, 471] width 48 height 35
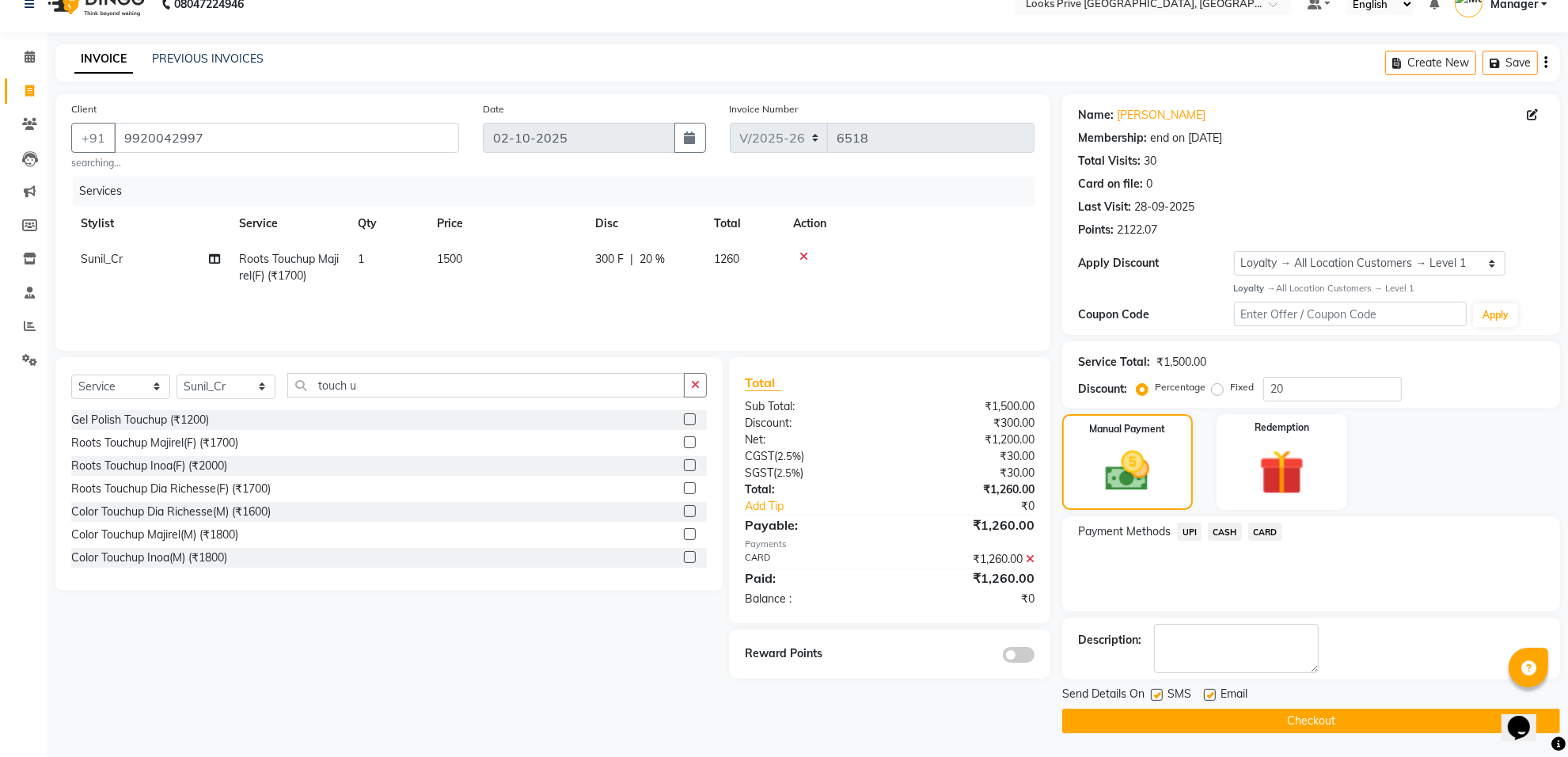
click at [1208, 689] on label at bounding box center [1210, 694] width 12 height 12
click at [1208, 691] on input "checkbox" at bounding box center [1209, 695] width 10 height 10
click at [1208, 715] on button "Checkout" at bounding box center [1312, 721] width 498 height 25
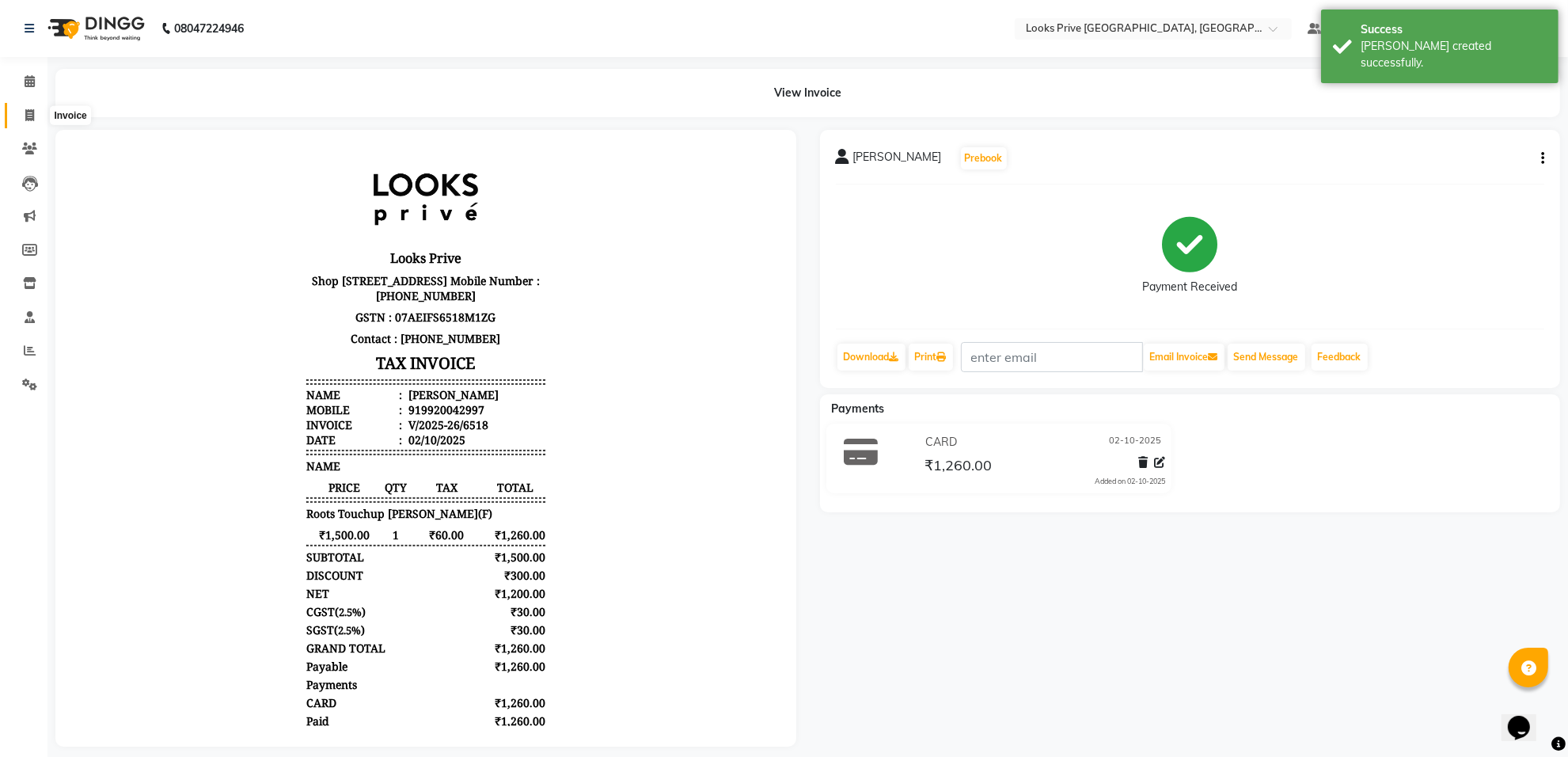
click at [26, 112] on icon at bounding box center [29, 115] width 9 height 12
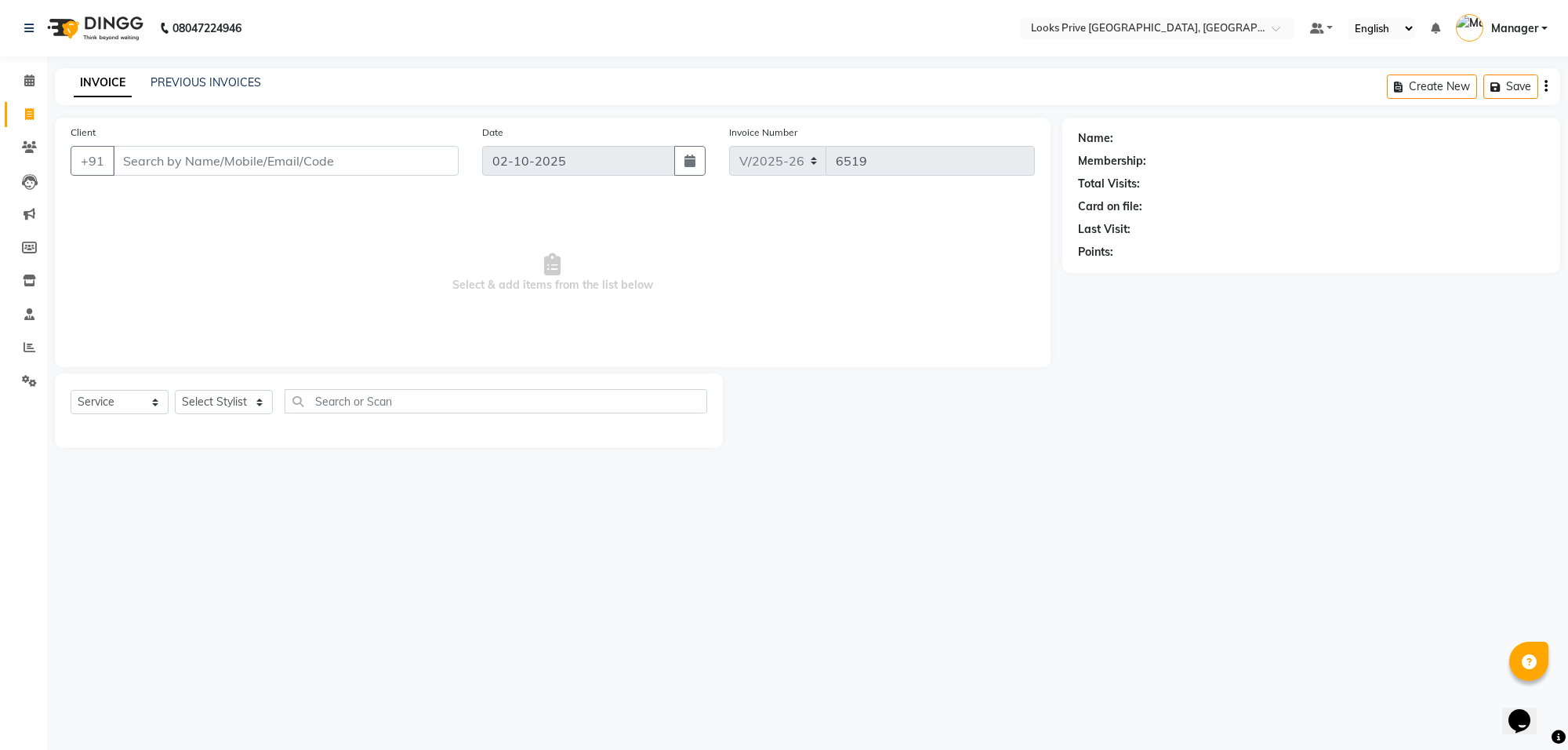
click at [1159, 455] on main "INVOICE PREVIOUS INVOICES Create New Save Client +91 Date 02-10-2025 Invoice Nu…" at bounding box center [807, 270] width 1521 height 403
click at [177, 169] on input "Client" at bounding box center [286, 161] width 346 height 30
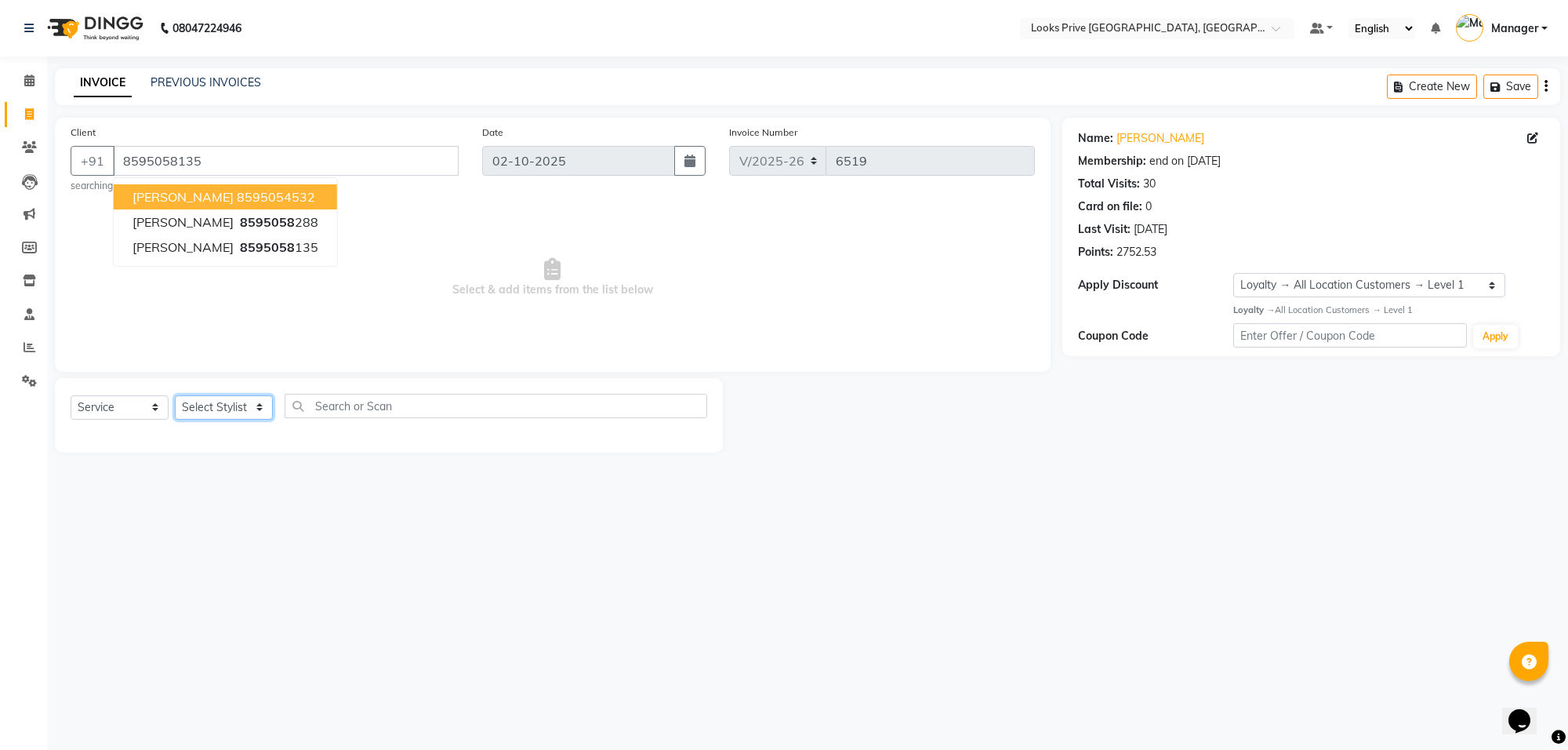
click at [224, 407] on select "Select Stylist Arshi Avdesh Bunty Counter_Sales Deepak_Asst Govind_Pdct Hema Ma…" at bounding box center [224, 407] width 98 height 24
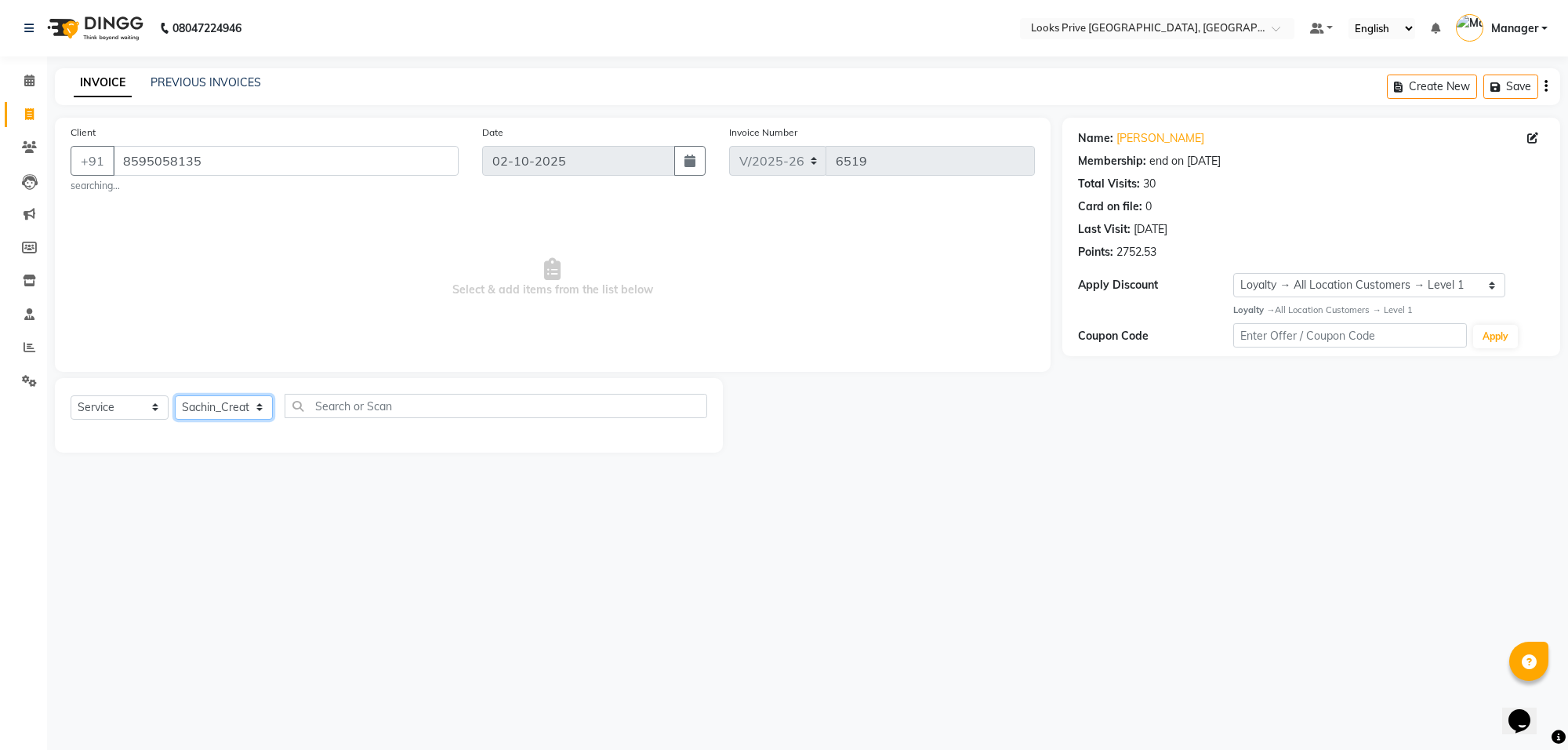
click at [175, 395] on select "Select Stylist Arshi Avdesh Bunty Counter_Sales Deepak_Asst Govind_Pdct Hema Ma…" at bounding box center [224, 407] width 98 height 24
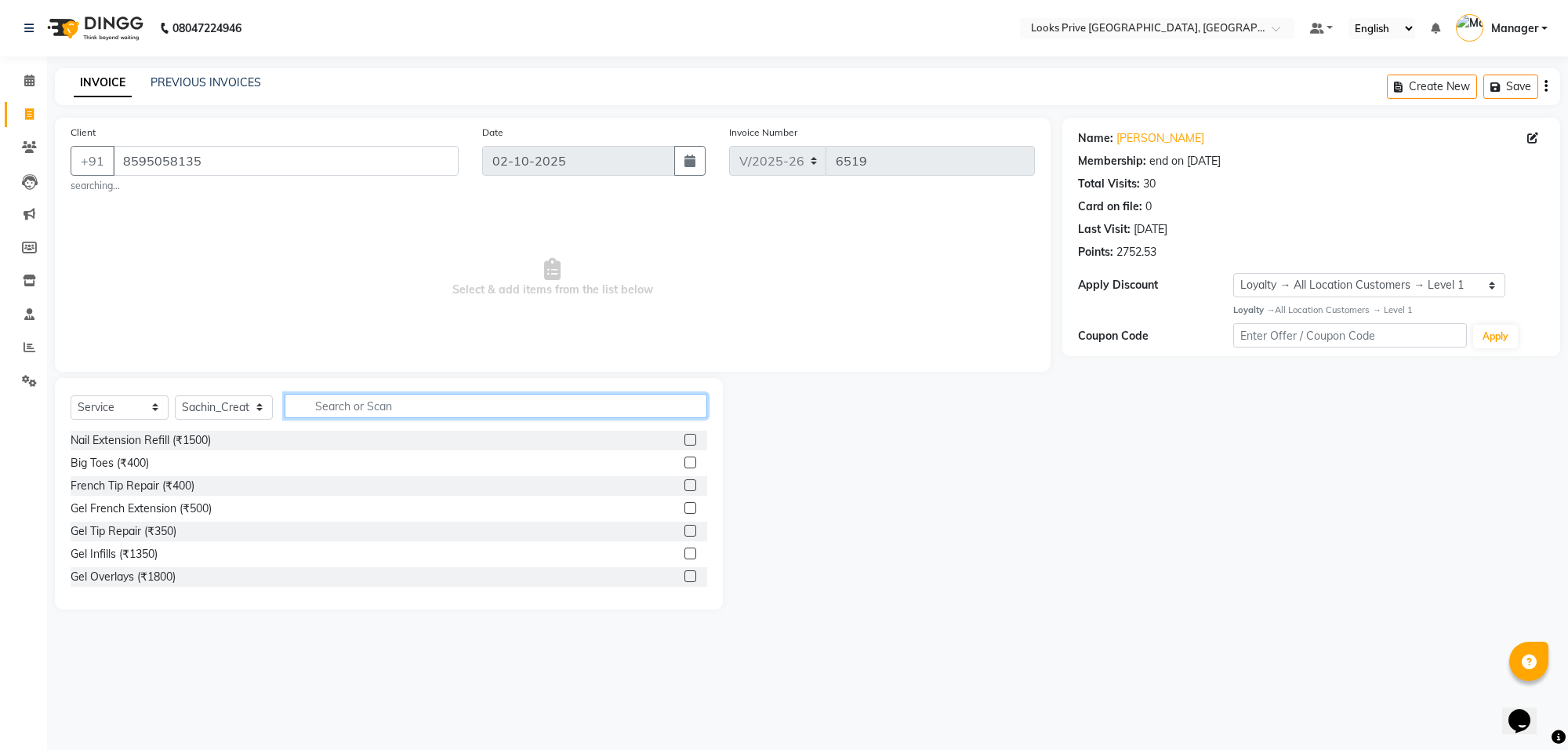
click at [370, 400] on input "text" at bounding box center [496, 406] width 422 height 24
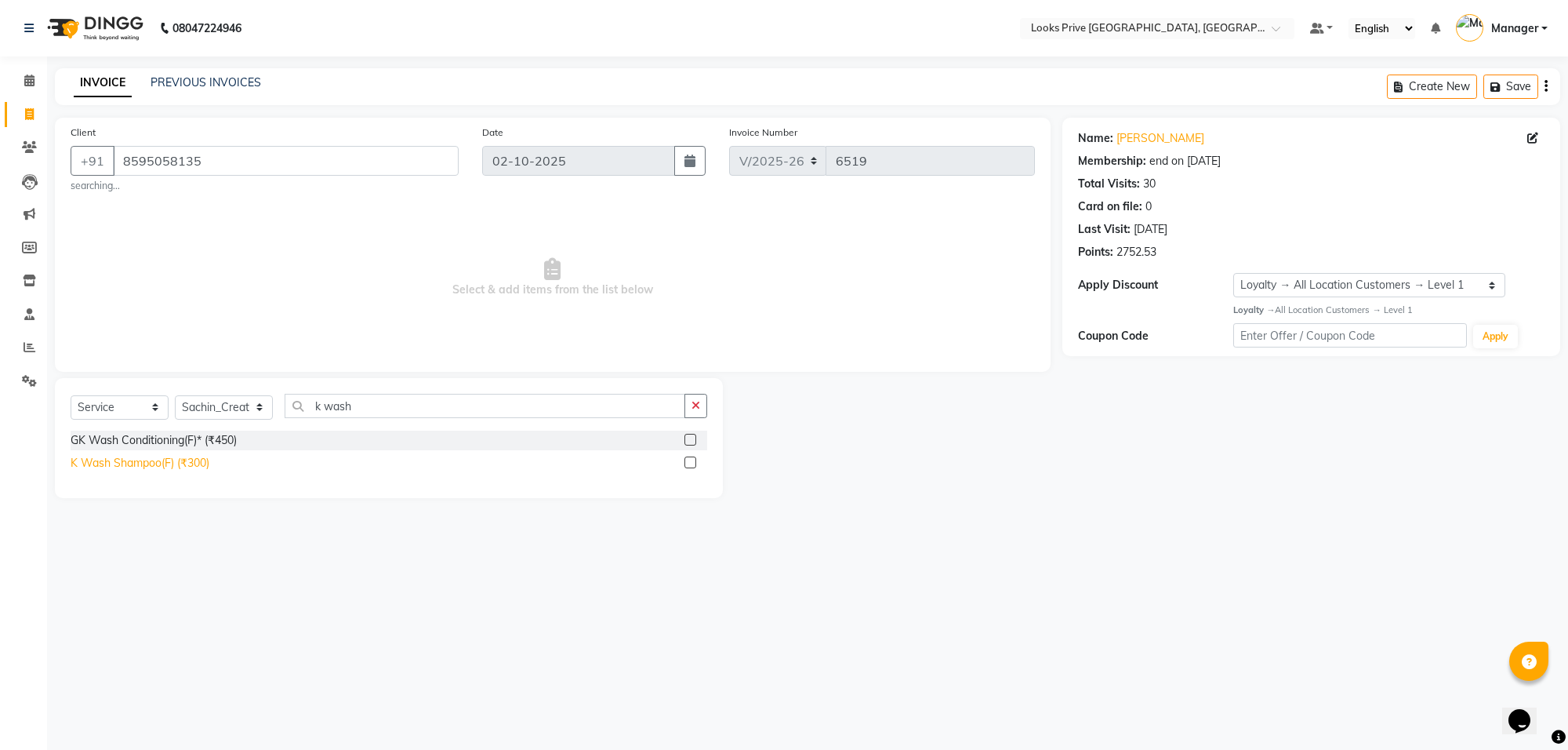
click at [135, 464] on div "K Wash Shampoo(F) (₹300)" at bounding box center [140, 463] width 139 height 17
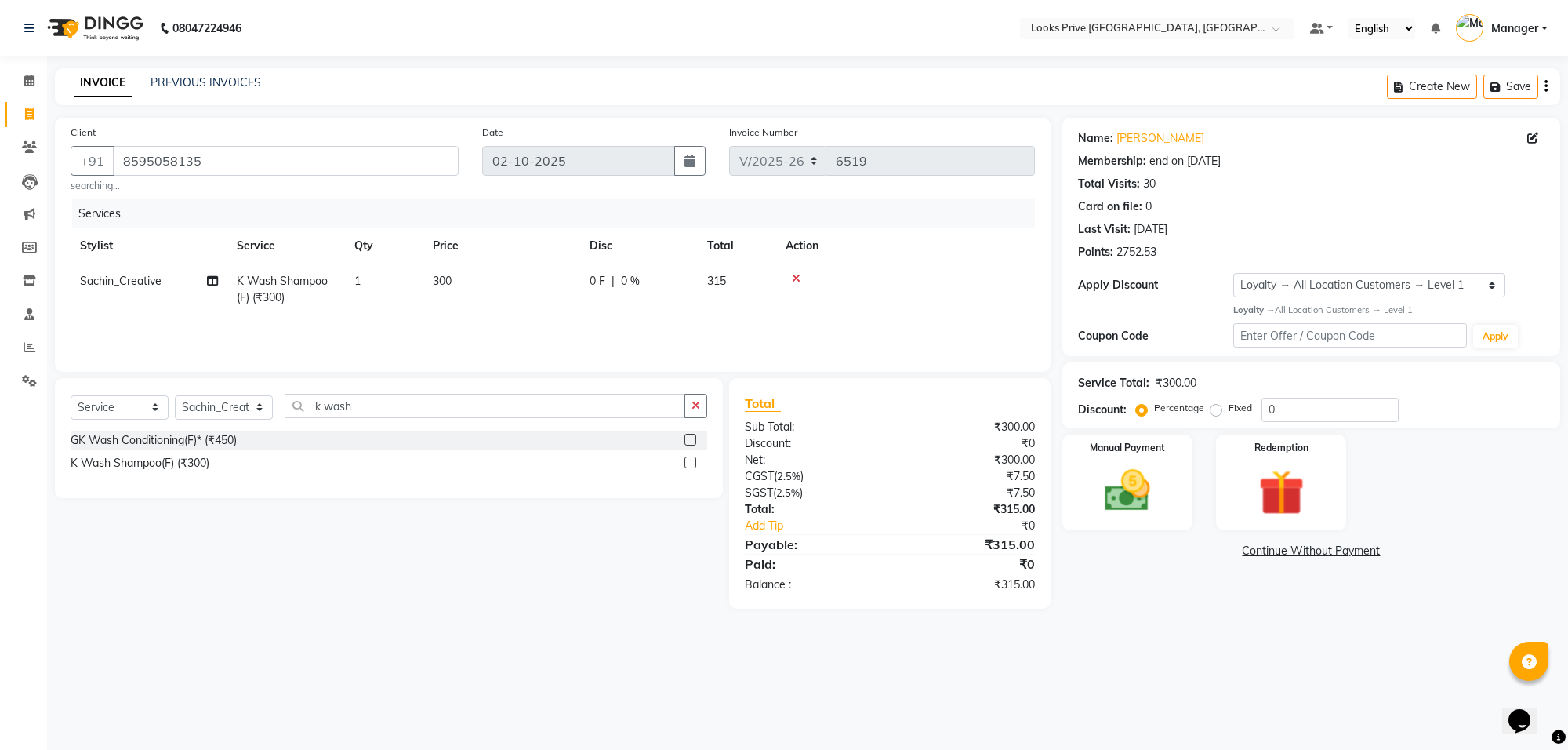
click at [523, 275] on td "300" at bounding box center [501, 289] width 157 height 52
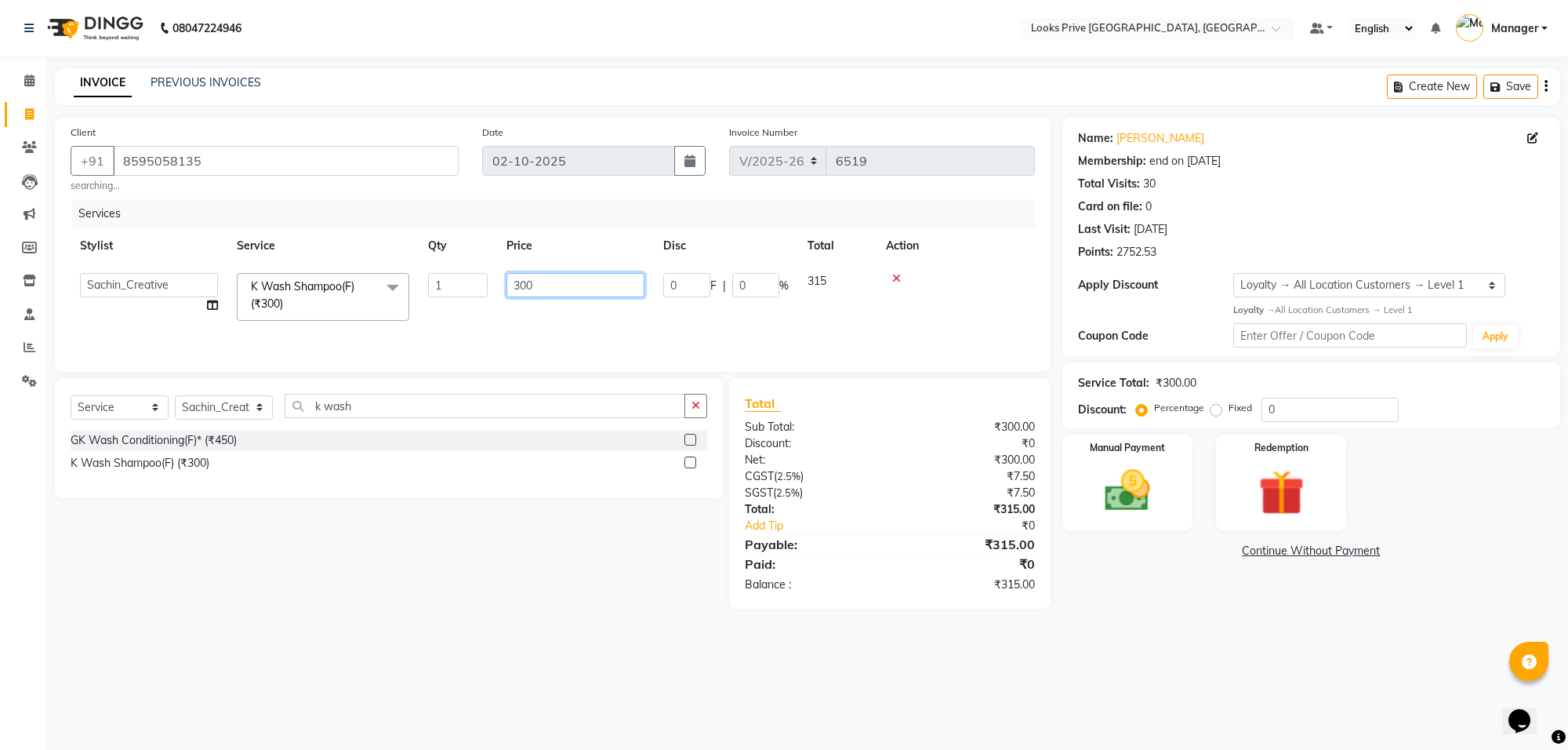
click at [523, 275] on input "300" at bounding box center [575, 285] width 138 height 24
click at [900, 720] on div "08047224946 Select Location × Looks Prive Rajouri Garden, New Delhi Default Pan…" at bounding box center [784, 375] width 1568 height 750
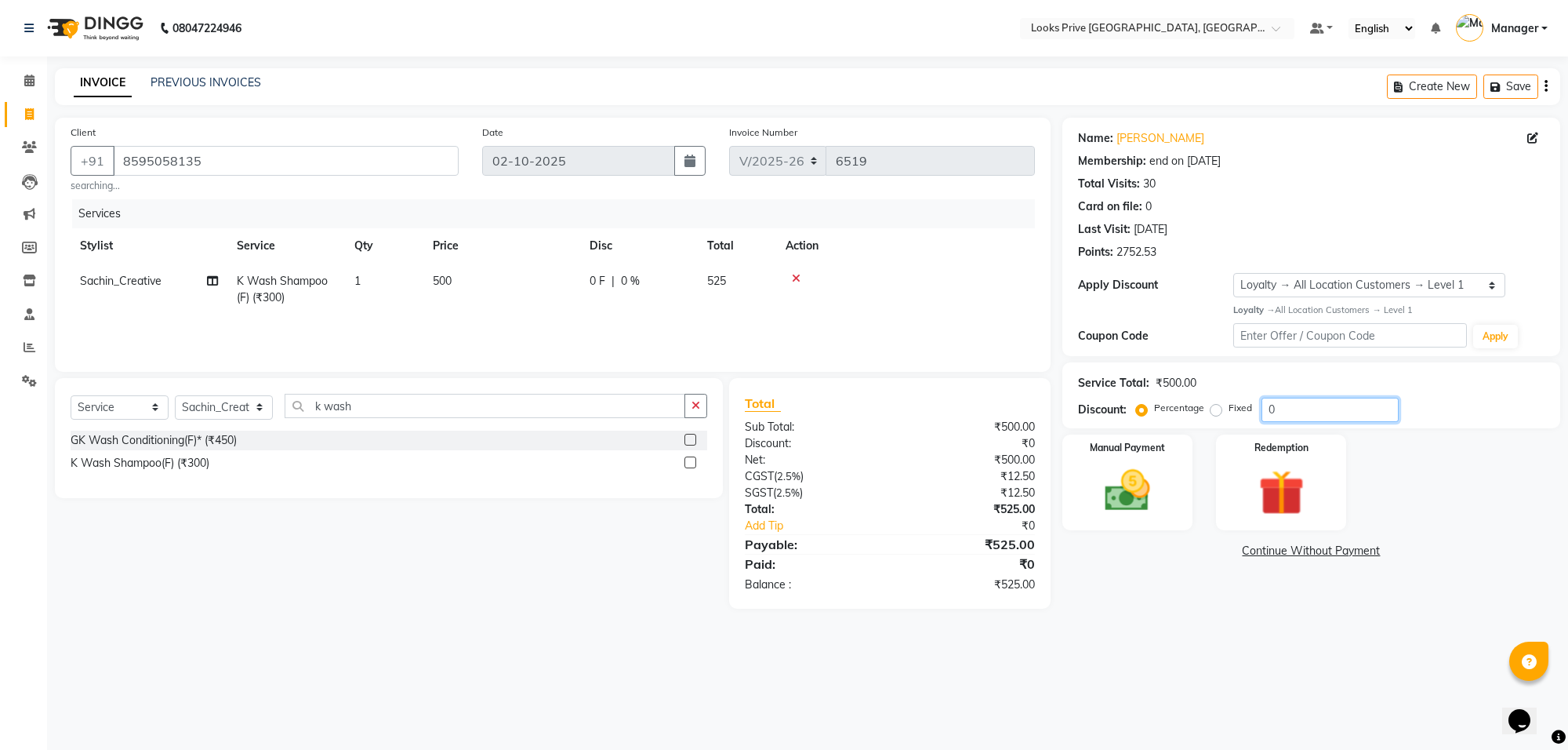
click at [1263, 410] on input "0" at bounding box center [1330, 410] width 137 height 24
click at [1197, 635] on div "08047224946 Select Location × Looks Prive Rajouri Garden, New Delhi Default Pan…" at bounding box center [784, 375] width 1568 height 750
click at [515, 285] on td "500" at bounding box center [501, 289] width 157 height 52
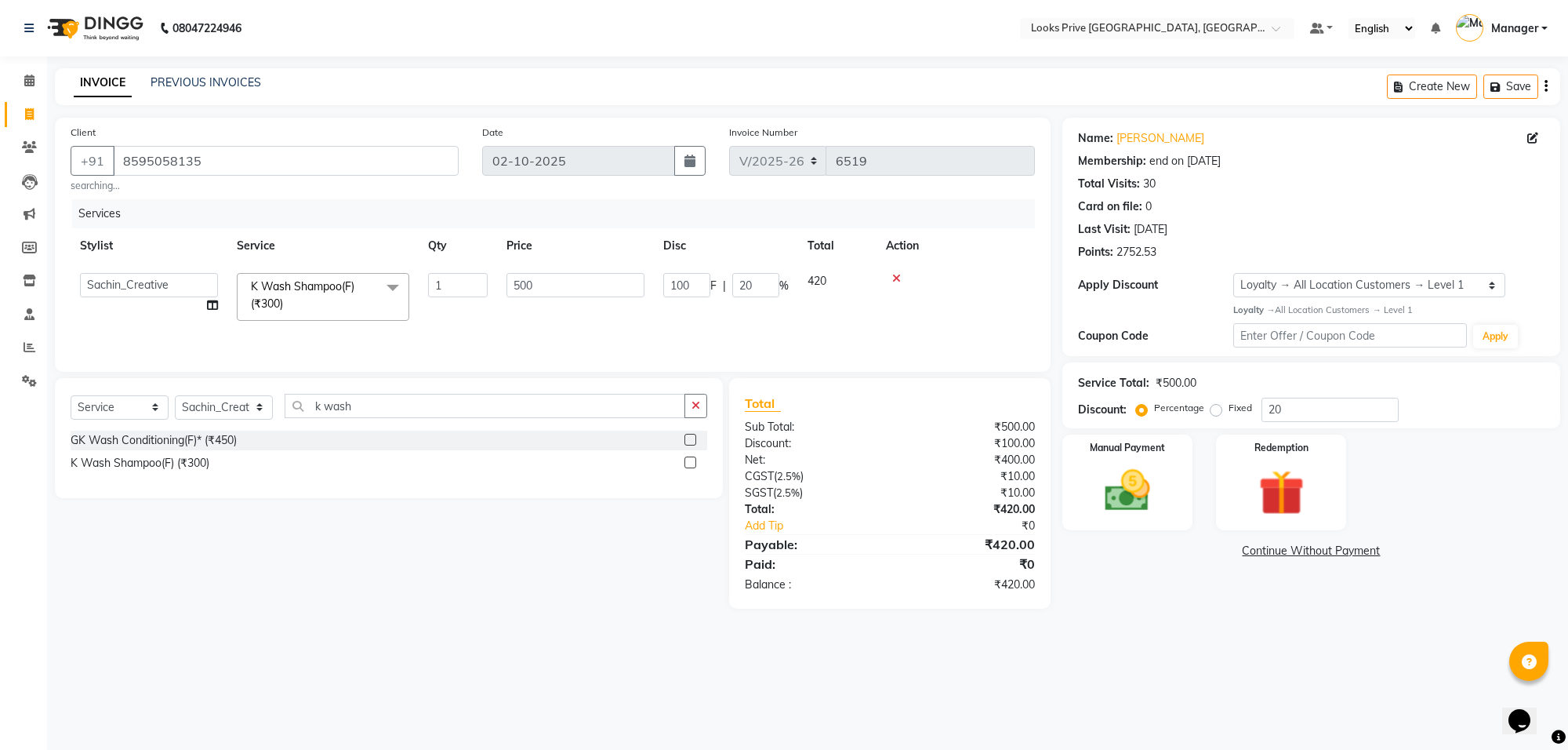
click at [515, 285] on input "500" at bounding box center [575, 285] width 138 height 24
click at [512, 494] on div "Select Service Product Membership Package Voucher Prepaid Gift Card Select Styl…" at bounding box center [388, 439] width 668 height 120
click at [546, 280] on td "600" at bounding box center [501, 289] width 157 height 52
click at [546, 280] on input "600" at bounding box center [575, 285] width 138 height 24
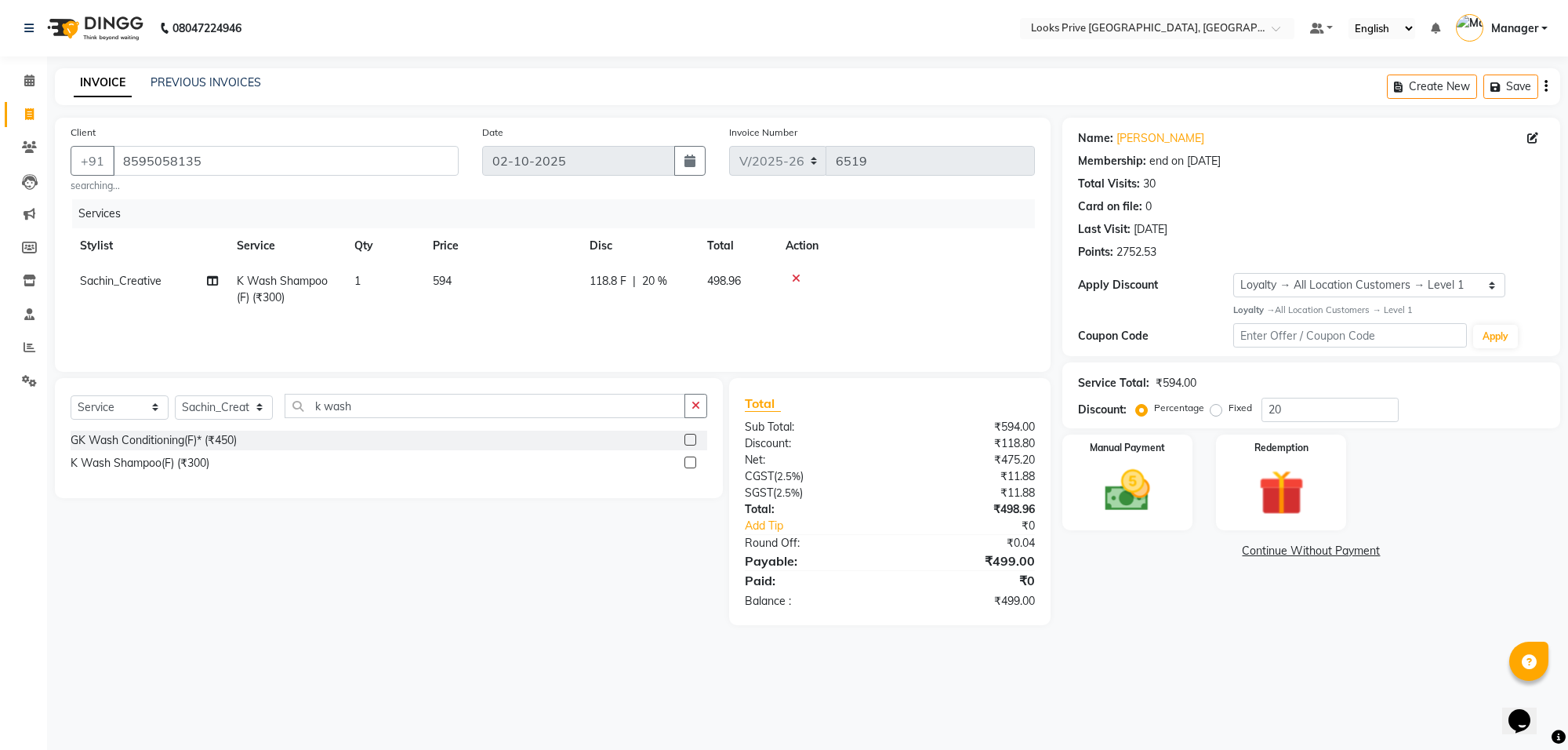
click at [479, 633] on main "INVOICE PREVIOUS INVOICES Create New Save Client +91 8595058135 searching... Da…" at bounding box center [807, 359] width 1521 height 581
click at [1130, 487] on img at bounding box center [1128, 491] width 77 height 55
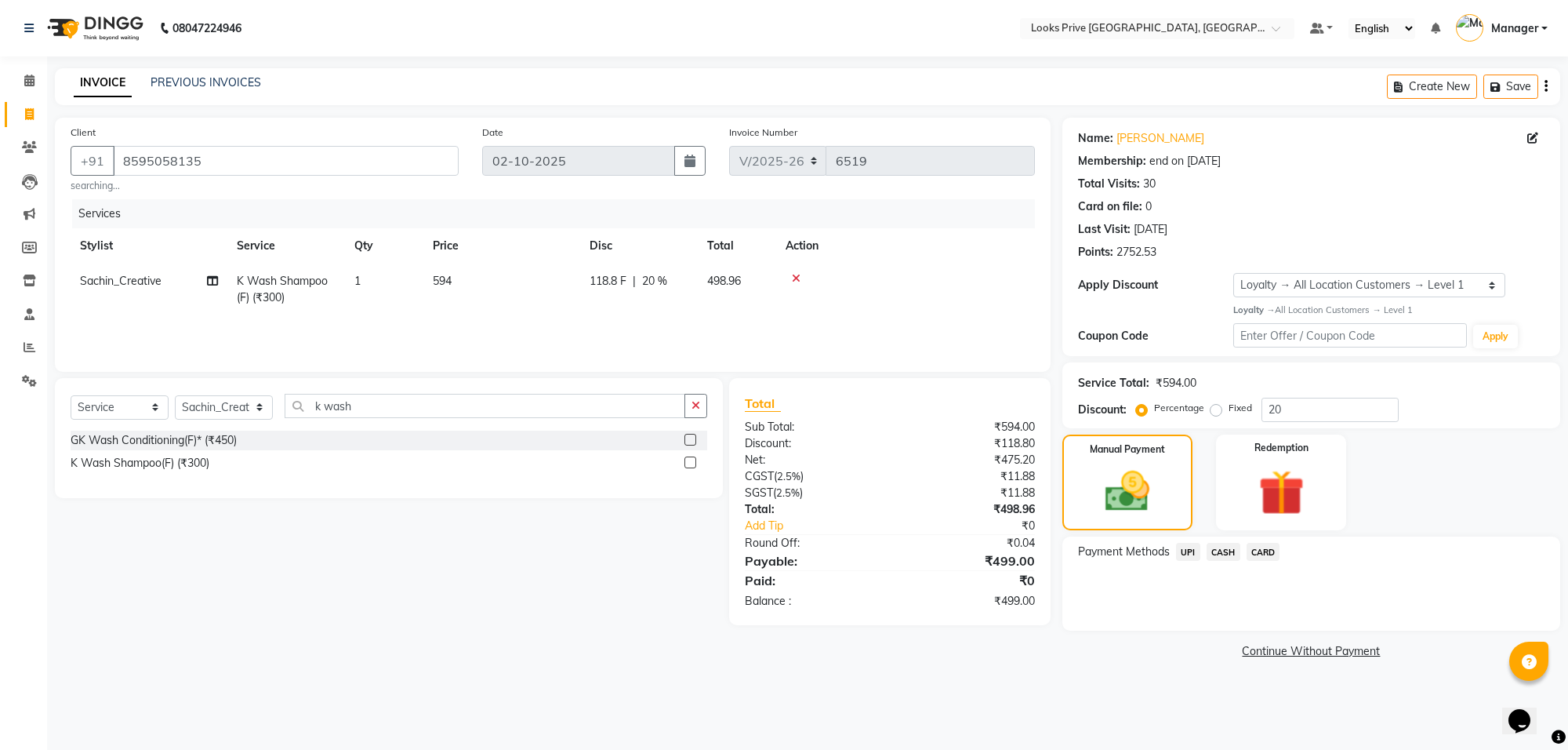
click at [1236, 550] on span "CASH" at bounding box center [1224, 551] width 34 height 18
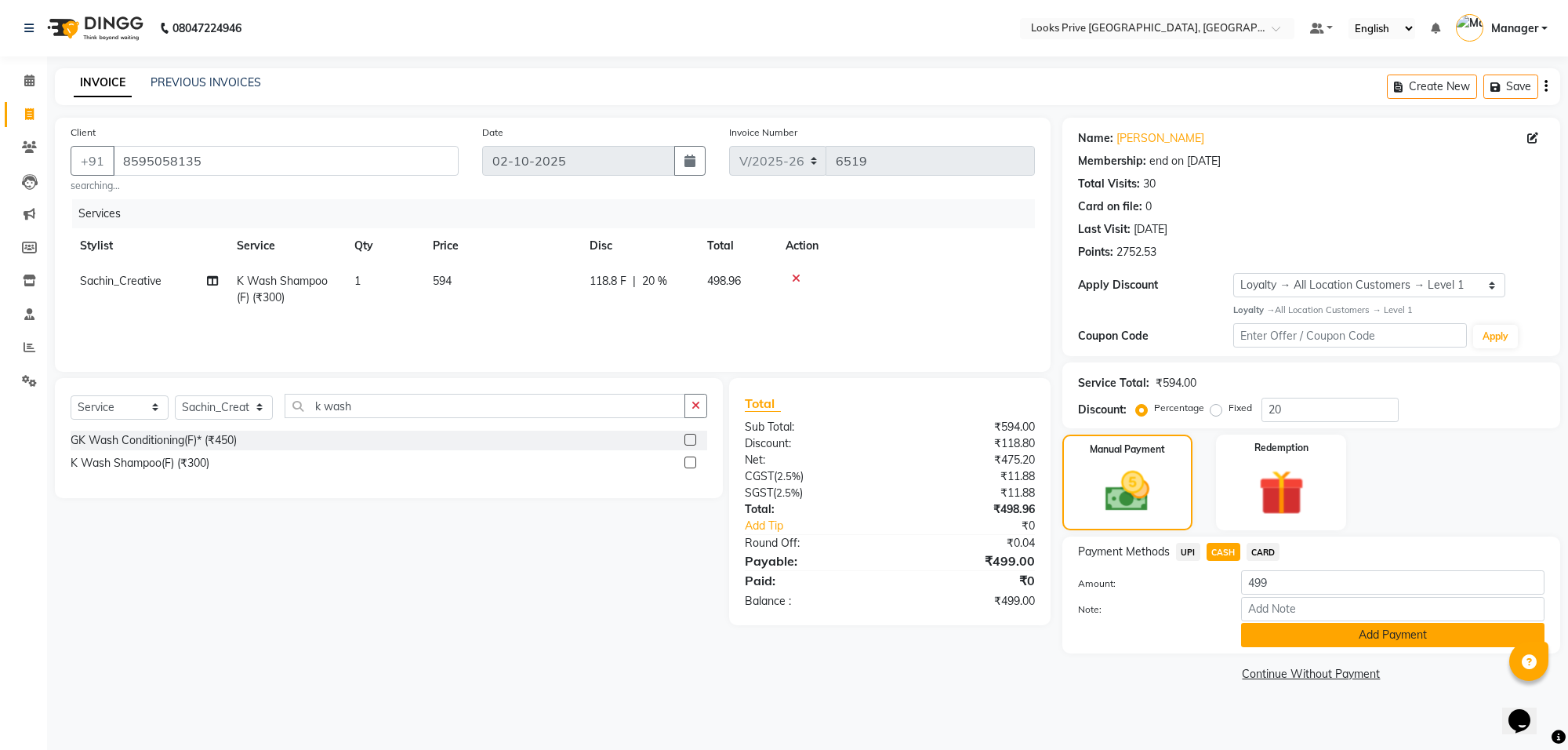
click at [1268, 631] on button "Add Payment" at bounding box center [1393, 635] width 304 height 24
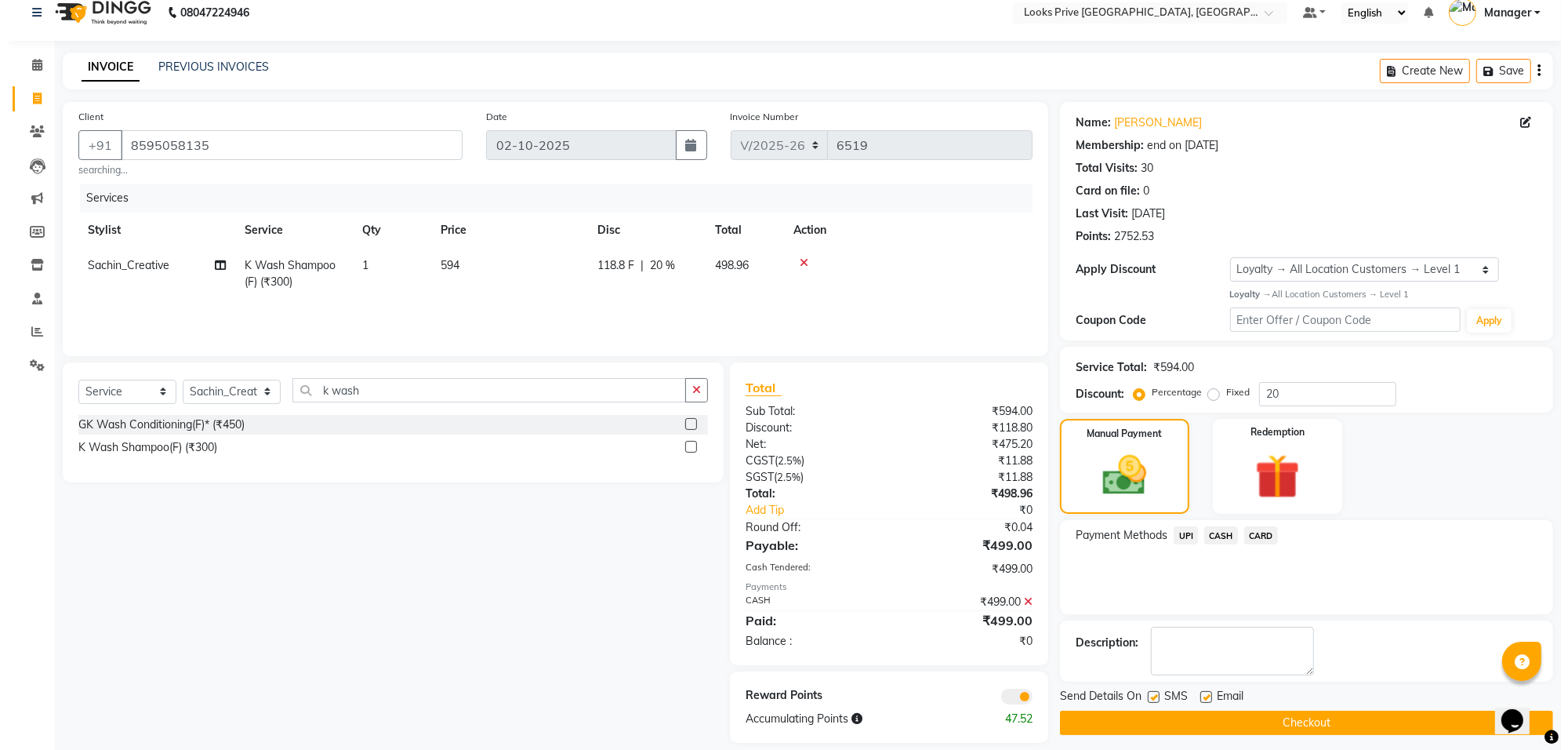
scroll to position [31, 0]
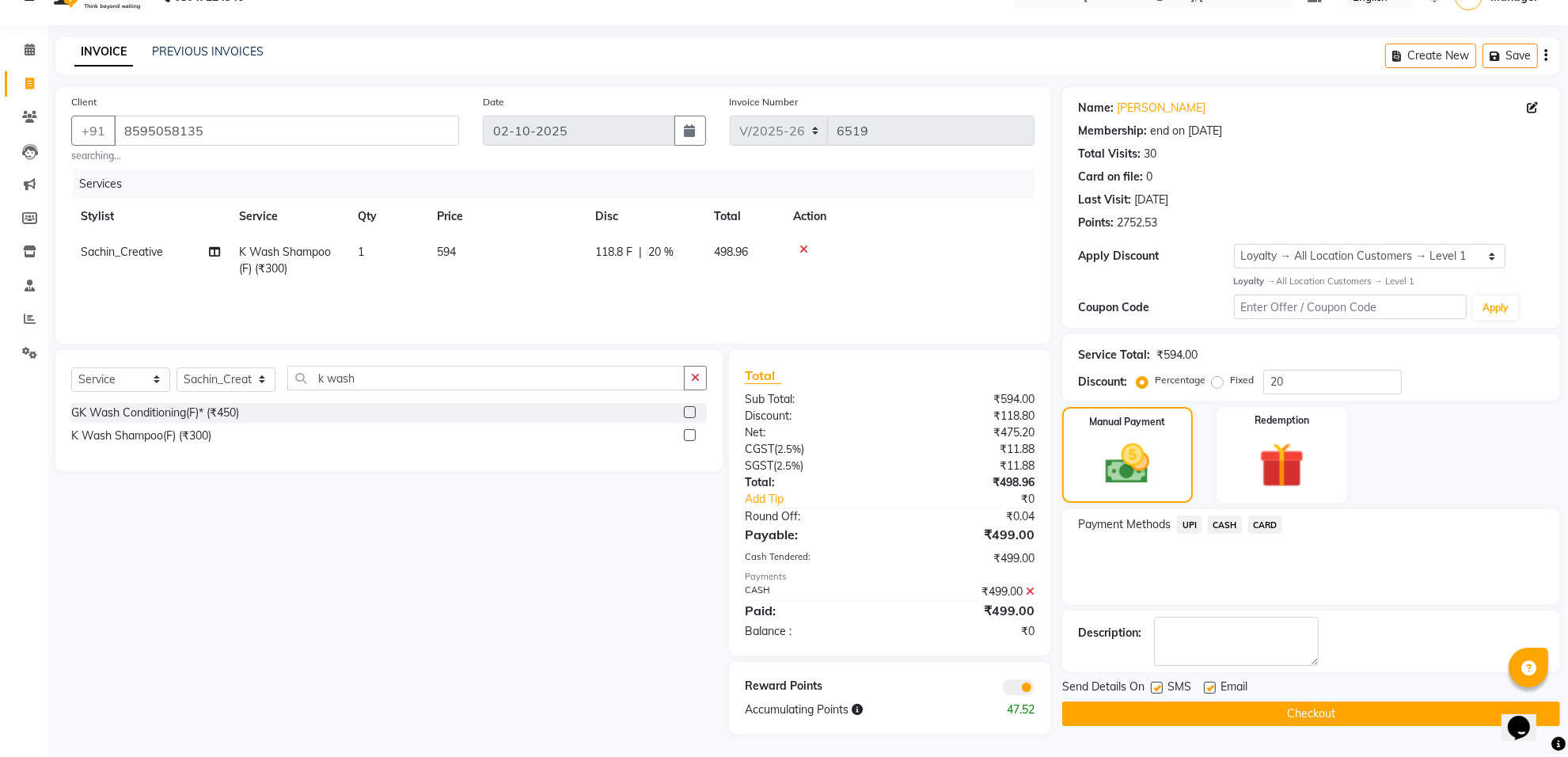
click at [1013, 697] on div "Reward Points Accumulating Points 47.52" at bounding box center [890, 698] width 321 height 72
drag, startPoint x: 1013, startPoint y: 674, endPoint x: 1015, endPoint y: 694, distance: 20.1
click at [1013, 679] on div "Reward Points Accumulating Points 47.52" at bounding box center [890, 698] width 321 height 72
click at [1015, 694] on span at bounding box center [1018, 687] width 31 height 16
click at [1034, 690] on input "checkbox" at bounding box center [1034, 690] width 0 height 0
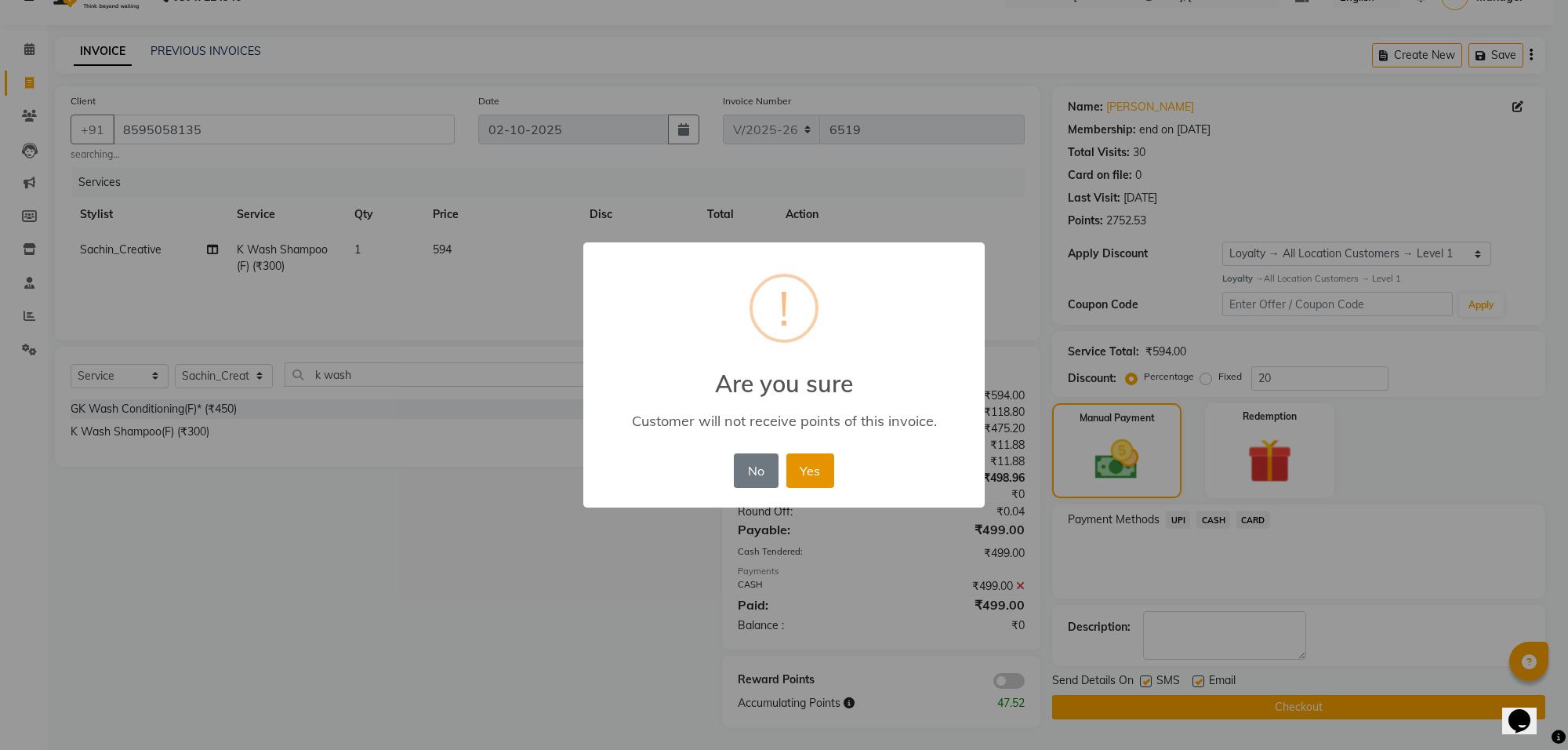
click at [799, 459] on button "Yes" at bounding box center [810, 471] width 48 height 35
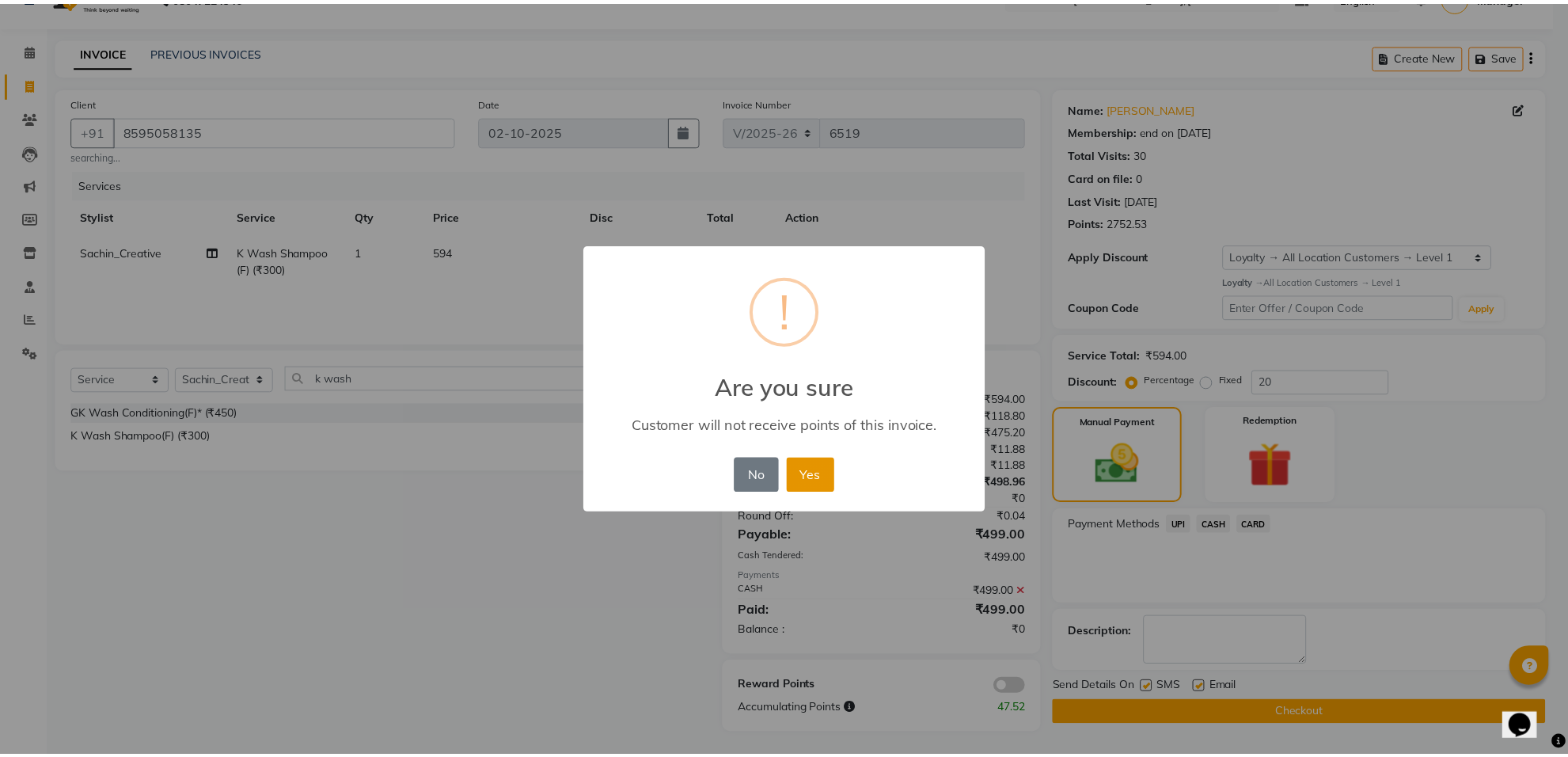
scroll to position [26, 0]
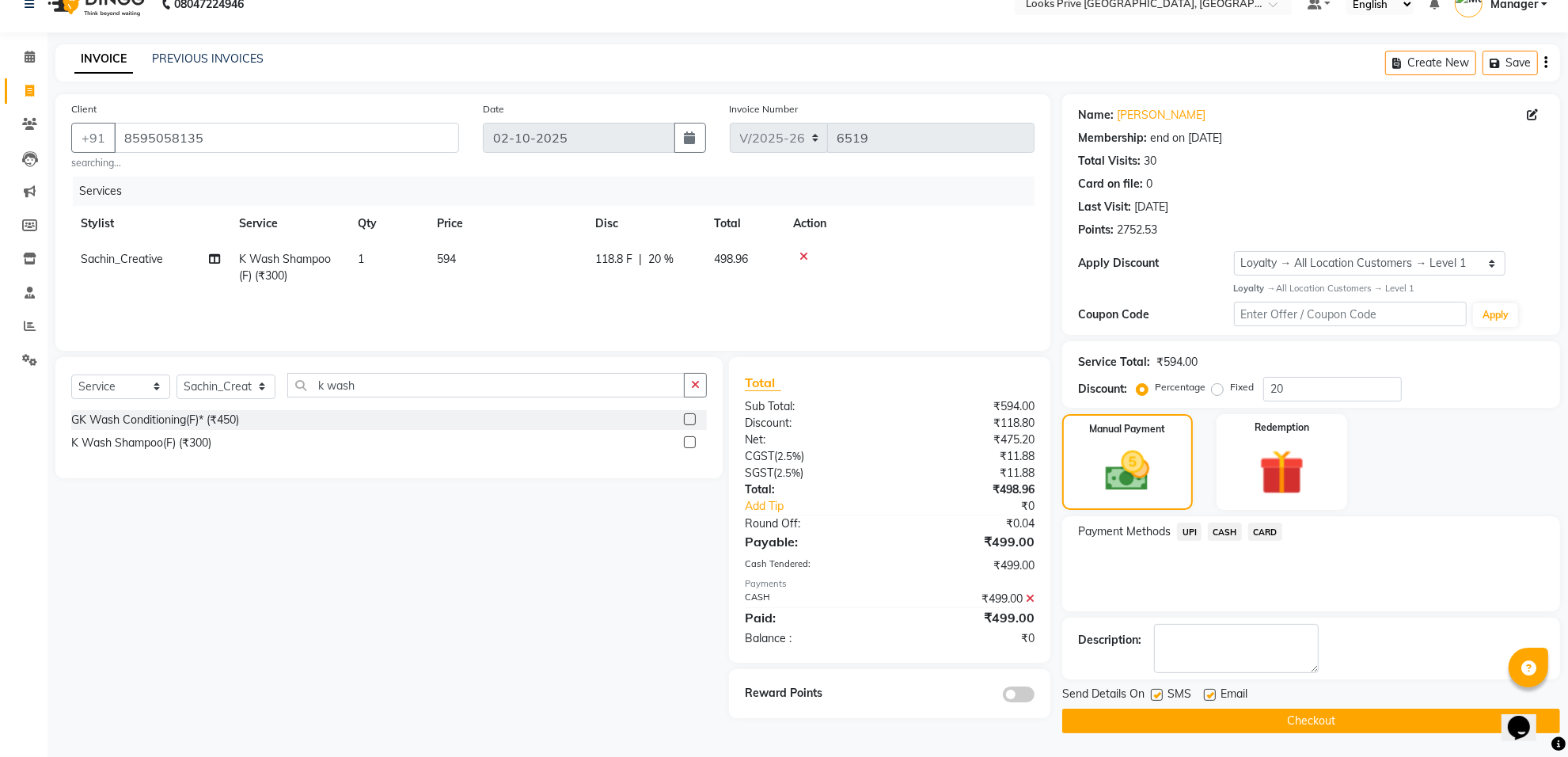
click at [1237, 717] on button "Checkout" at bounding box center [1312, 721] width 498 height 25
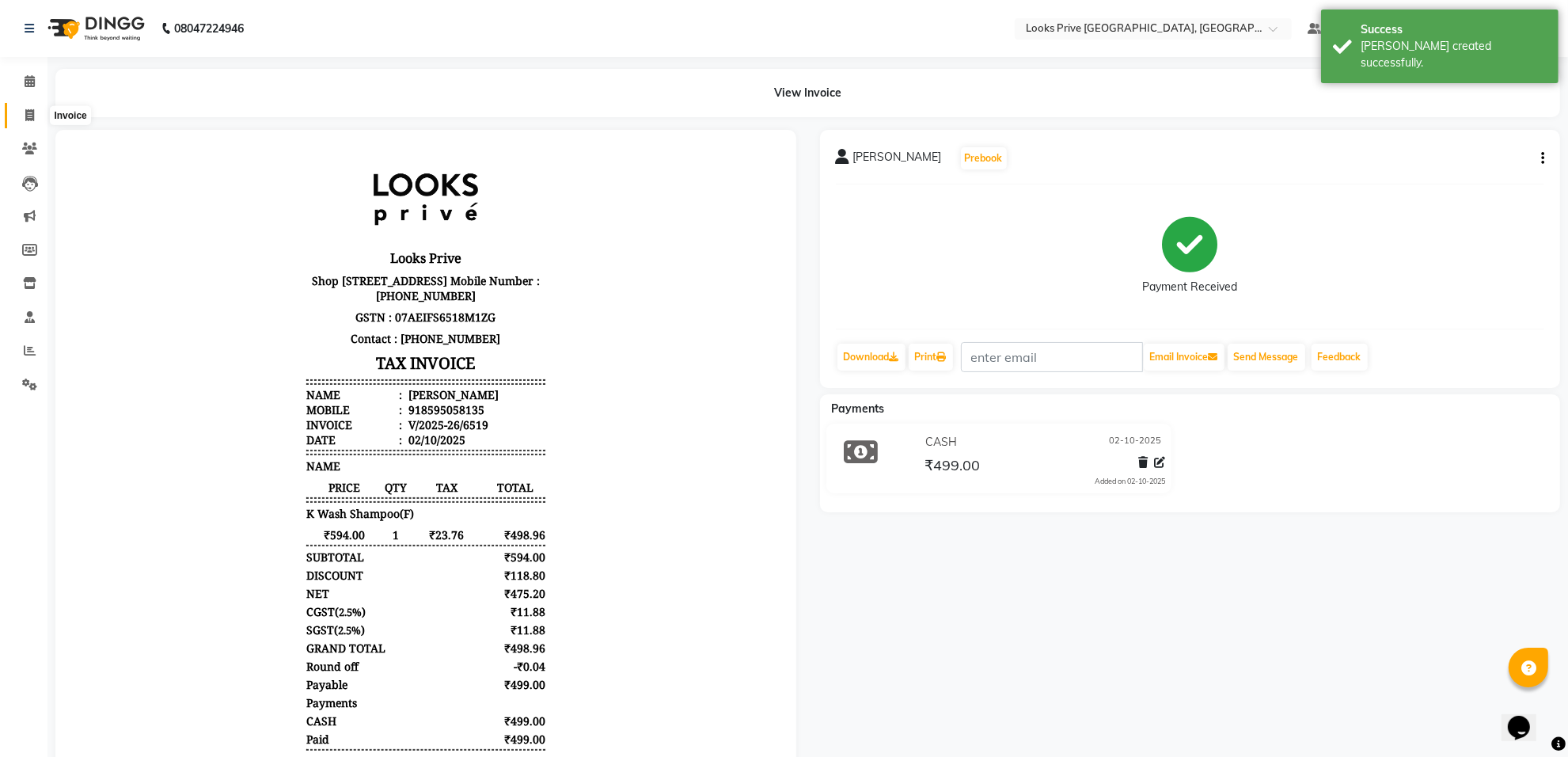
click at [33, 111] on icon at bounding box center [29, 115] width 9 height 12
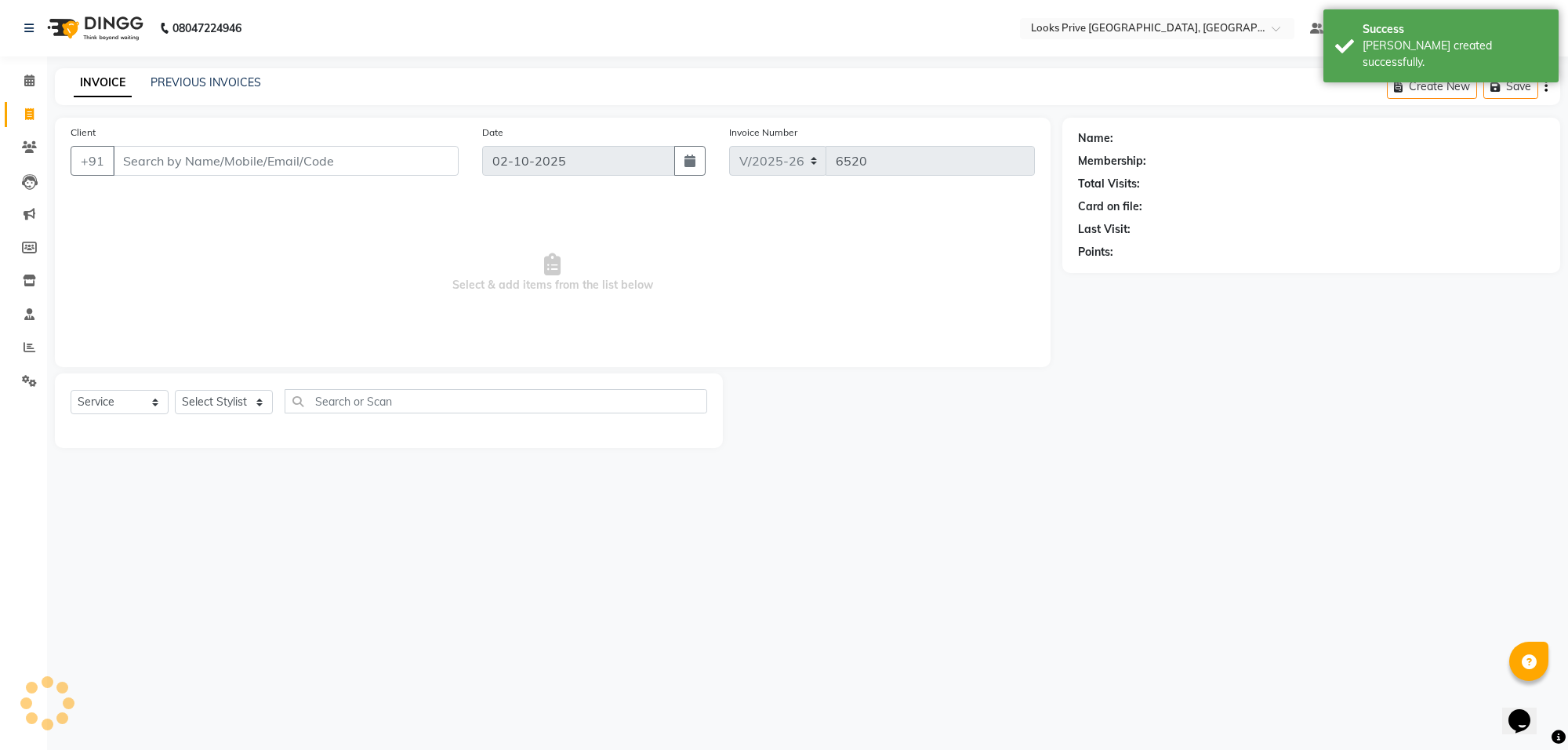
click at [219, 159] on input "Client" at bounding box center [286, 161] width 346 height 30
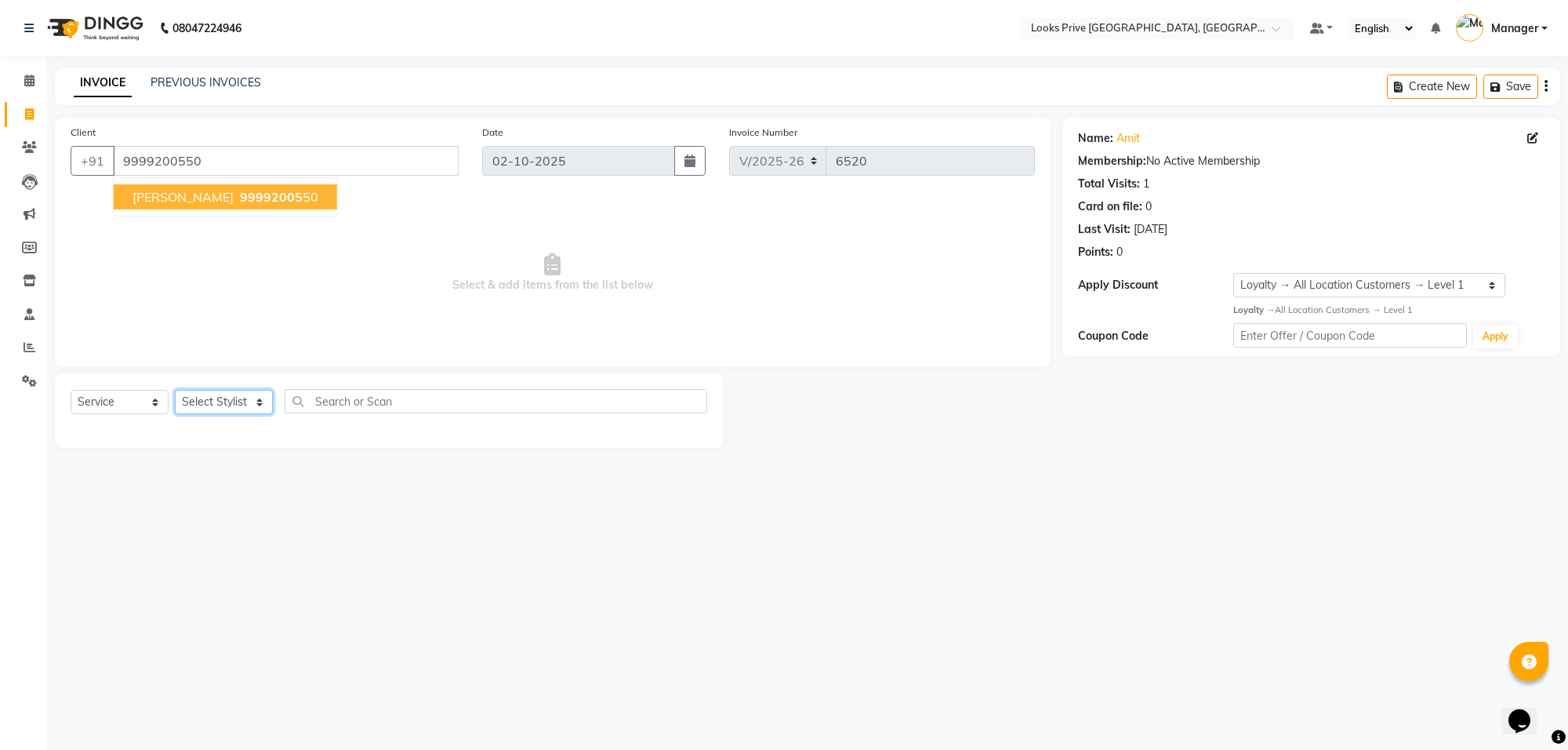
click at [247, 406] on select "Select Stylist Arshi Avdesh Bunty Counter_Sales Deepak_Asst Govind_Pdct Hema Ma…" at bounding box center [224, 402] width 98 height 24
click at [175, 390] on select "Select Stylist Arshi Avdesh Bunty Counter_Sales Deepak_Asst Govind_Pdct Hema Ma…" at bounding box center [224, 402] width 98 height 24
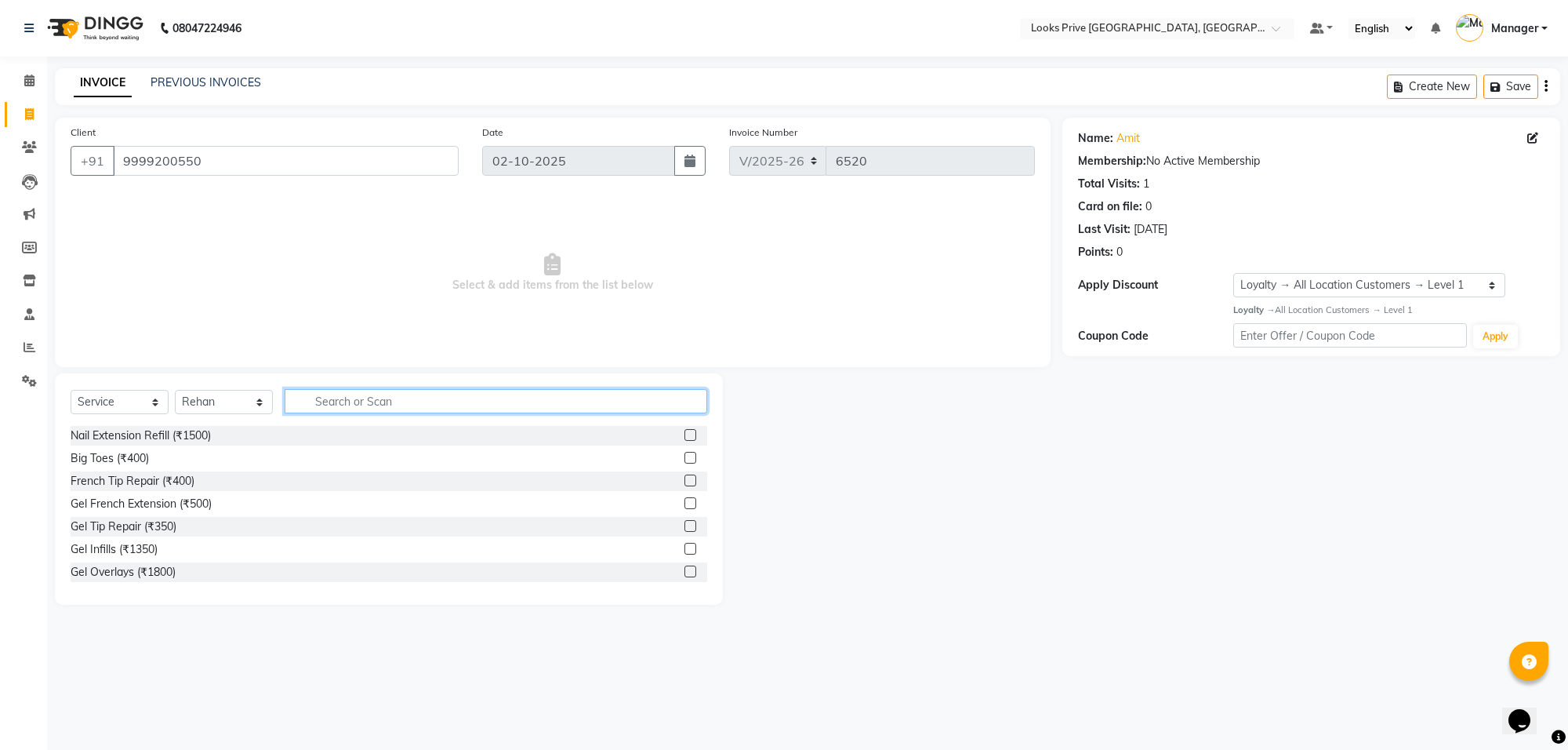
click at [393, 403] on input "text" at bounding box center [496, 401] width 422 height 24
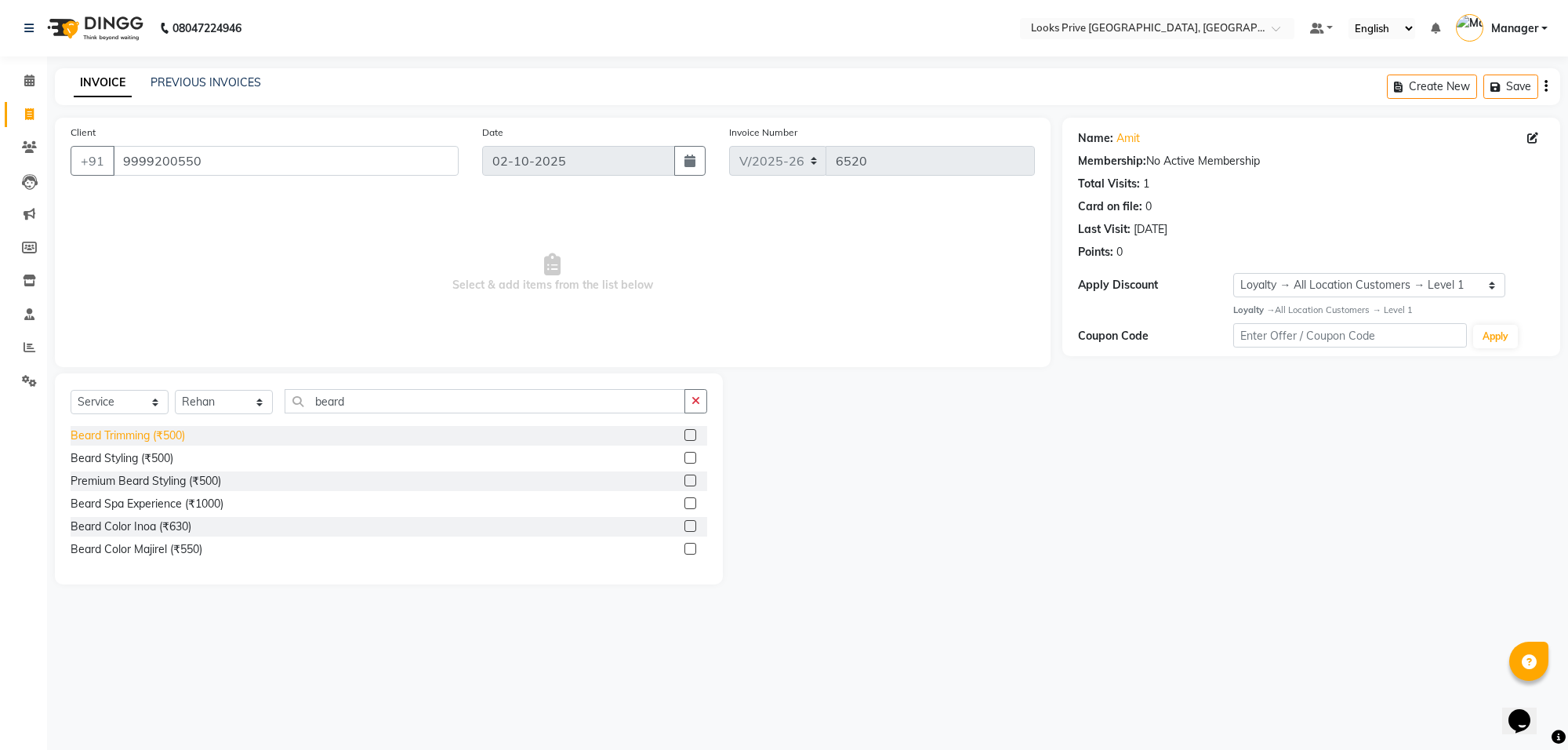
click at [146, 431] on div "Beard Trimming (₹500)" at bounding box center [128, 436] width 115 height 17
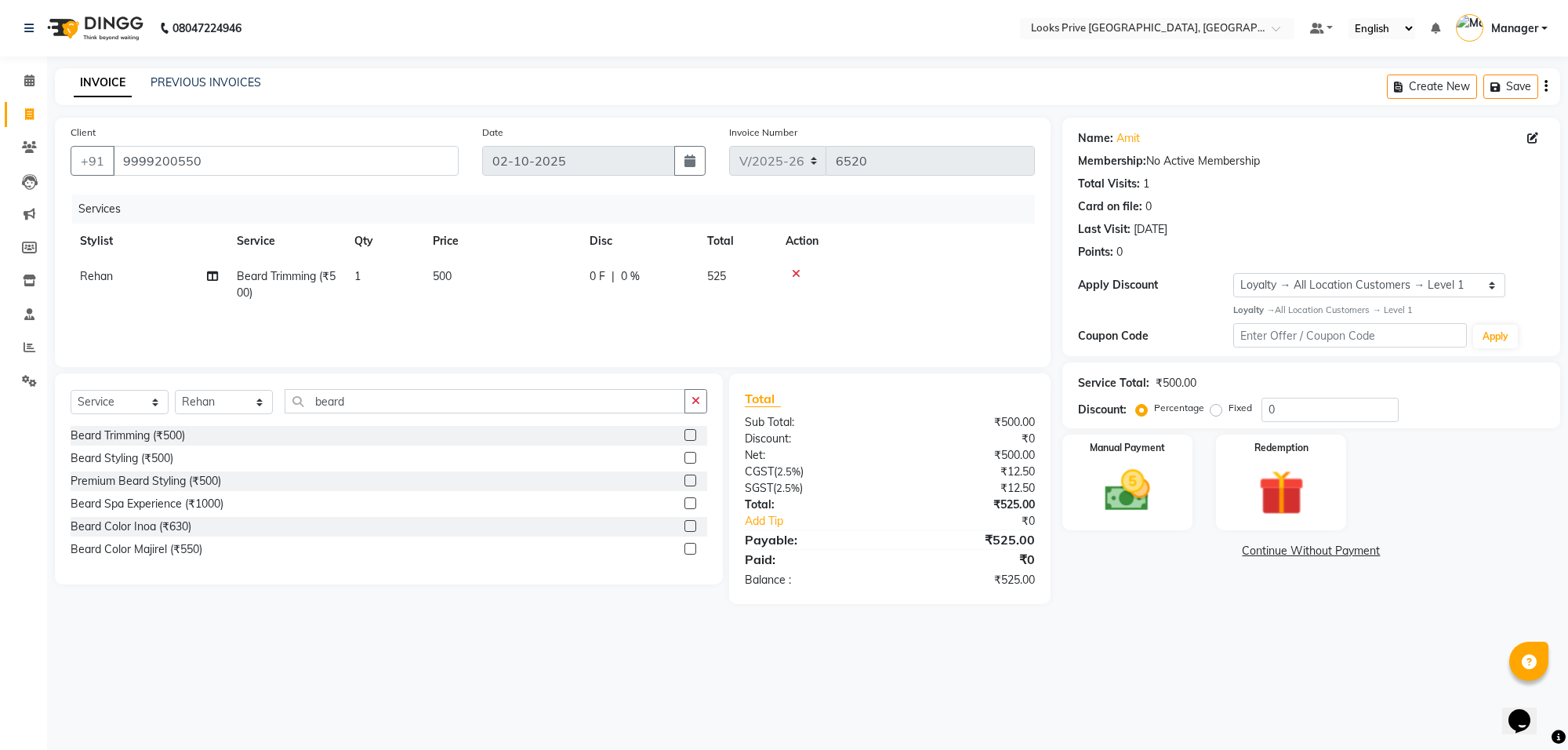
click at [526, 286] on td "500" at bounding box center [501, 284] width 157 height 52
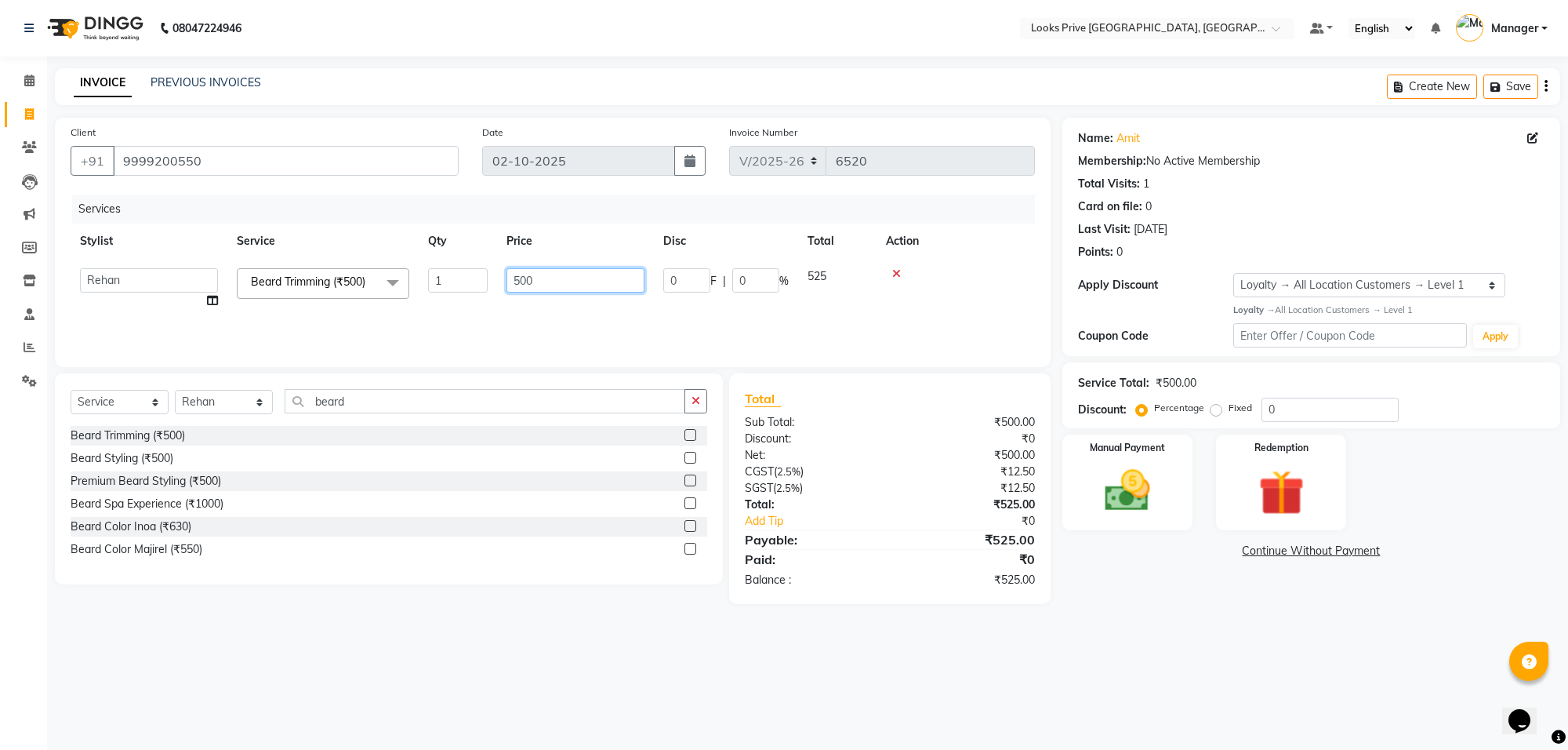
click at [526, 286] on input "500" at bounding box center [575, 280] width 138 height 24
click at [1206, 626] on main "INVOICE PREVIOUS INVOICES Create New Save Client +91 9999200550 Date 02-10-2025…" at bounding box center [807, 348] width 1521 height 559
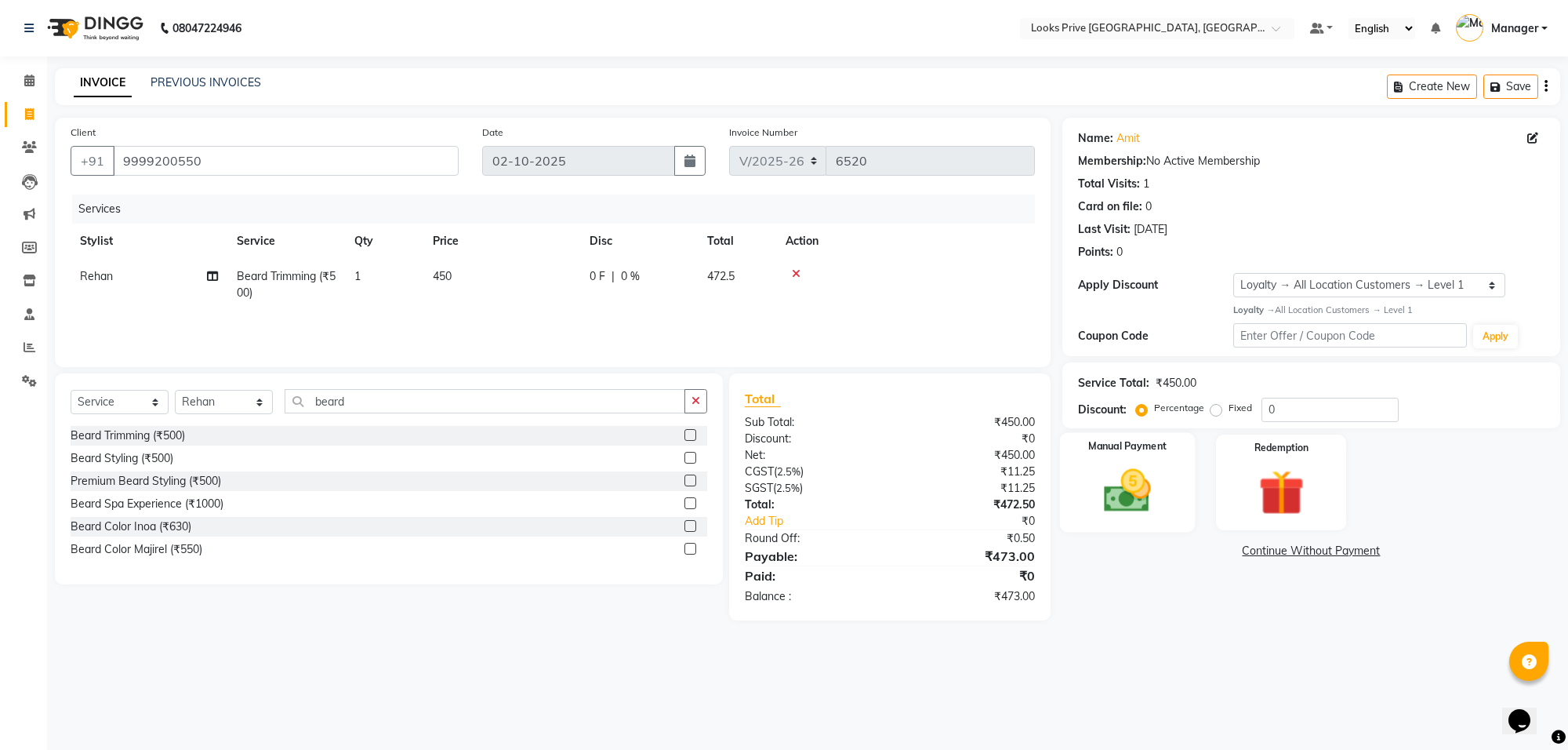
click at [1124, 503] on img at bounding box center [1128, 491] width 77 height 55
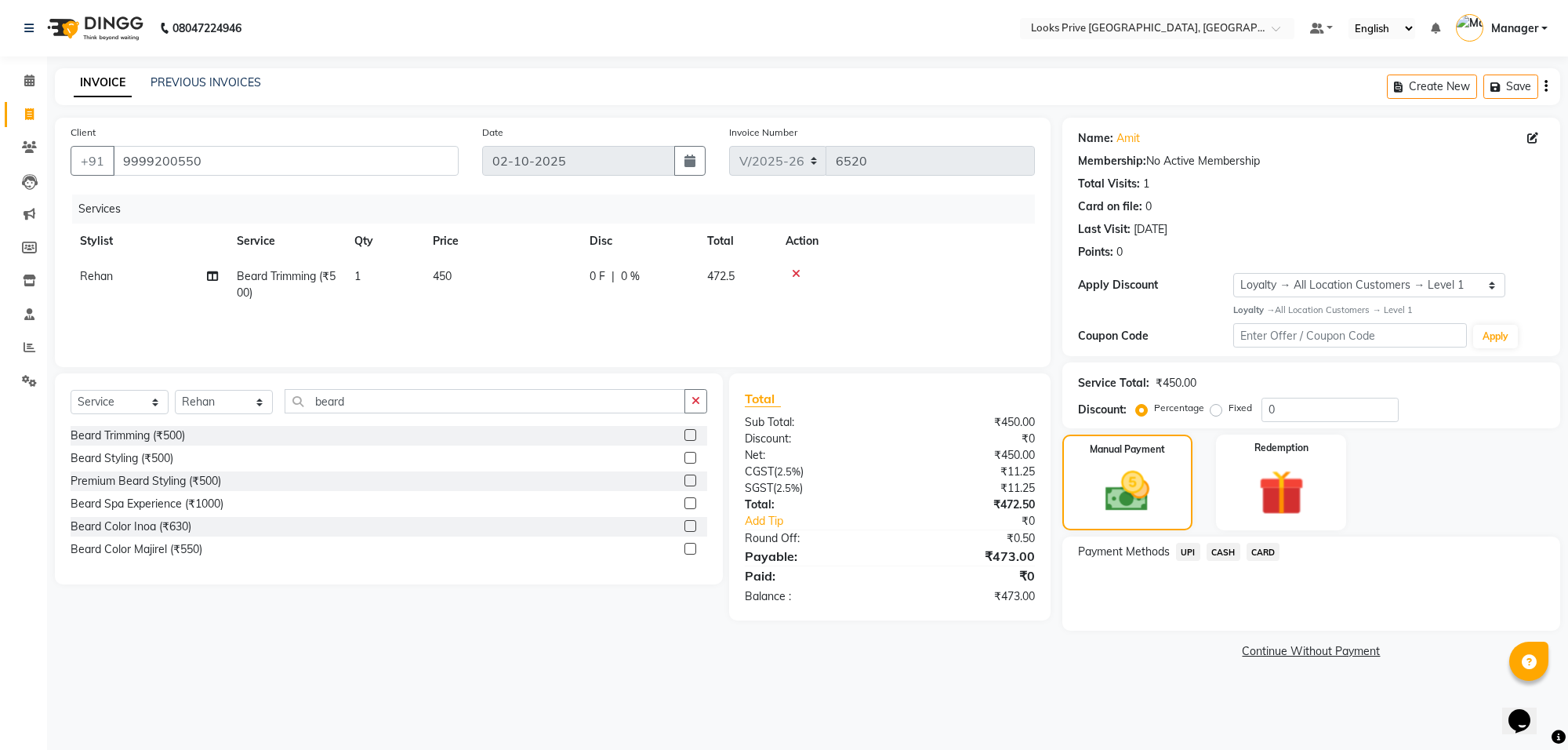
click at [1213, 554] on span "CASH" at bounding box center [1224, 551] width 34 height 18
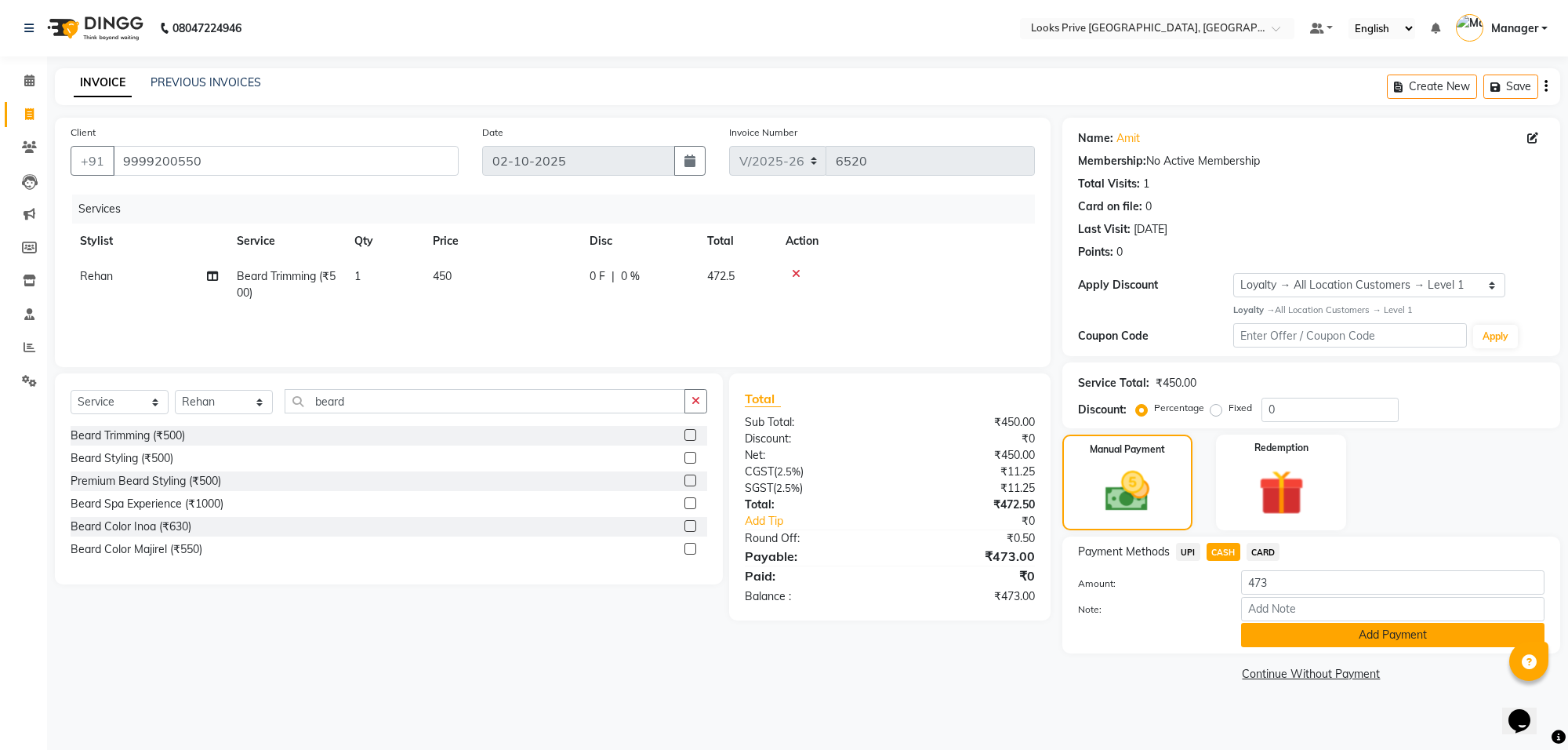
click at [1265, 640] on button "Add Payment" at bounding box center [1393, 635] width 304 height 24
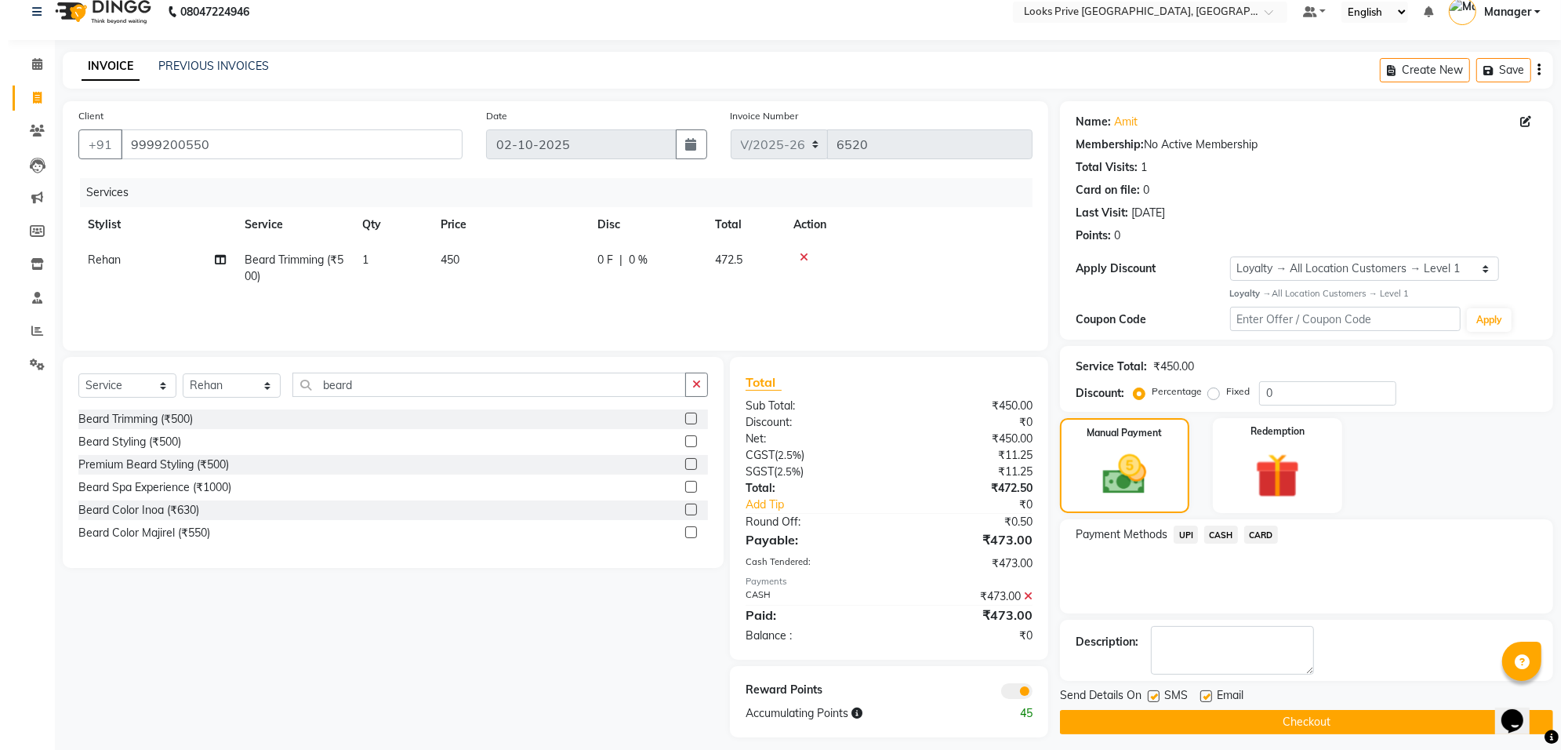
scroll to position [26, 0]
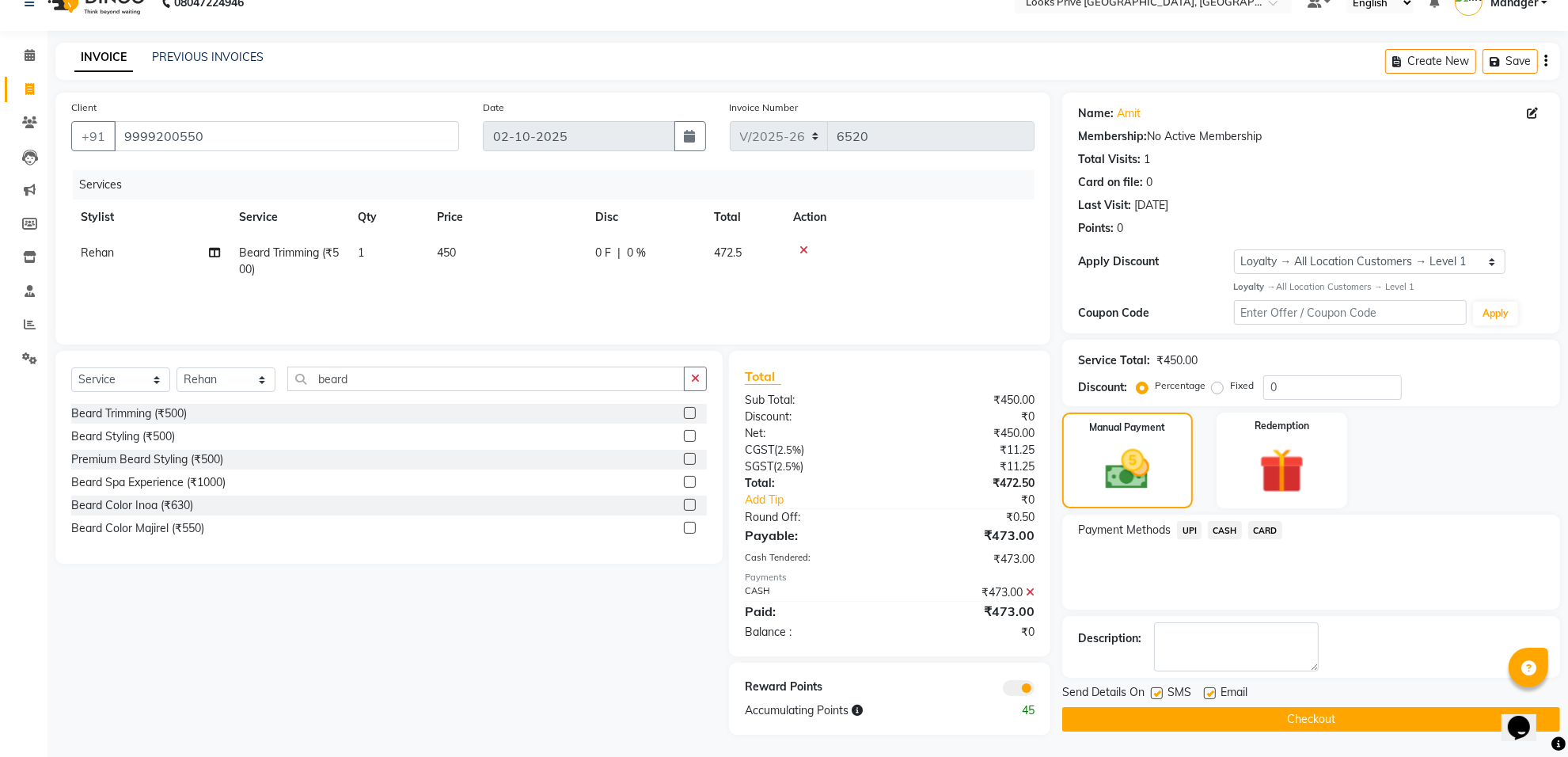
click at [1015, 680] on span at bounding box center [1018, 688] width 31 height 16
click at [1034, 691] on input "checkbox" at bounding box center [1034, 691] width 0 height 0
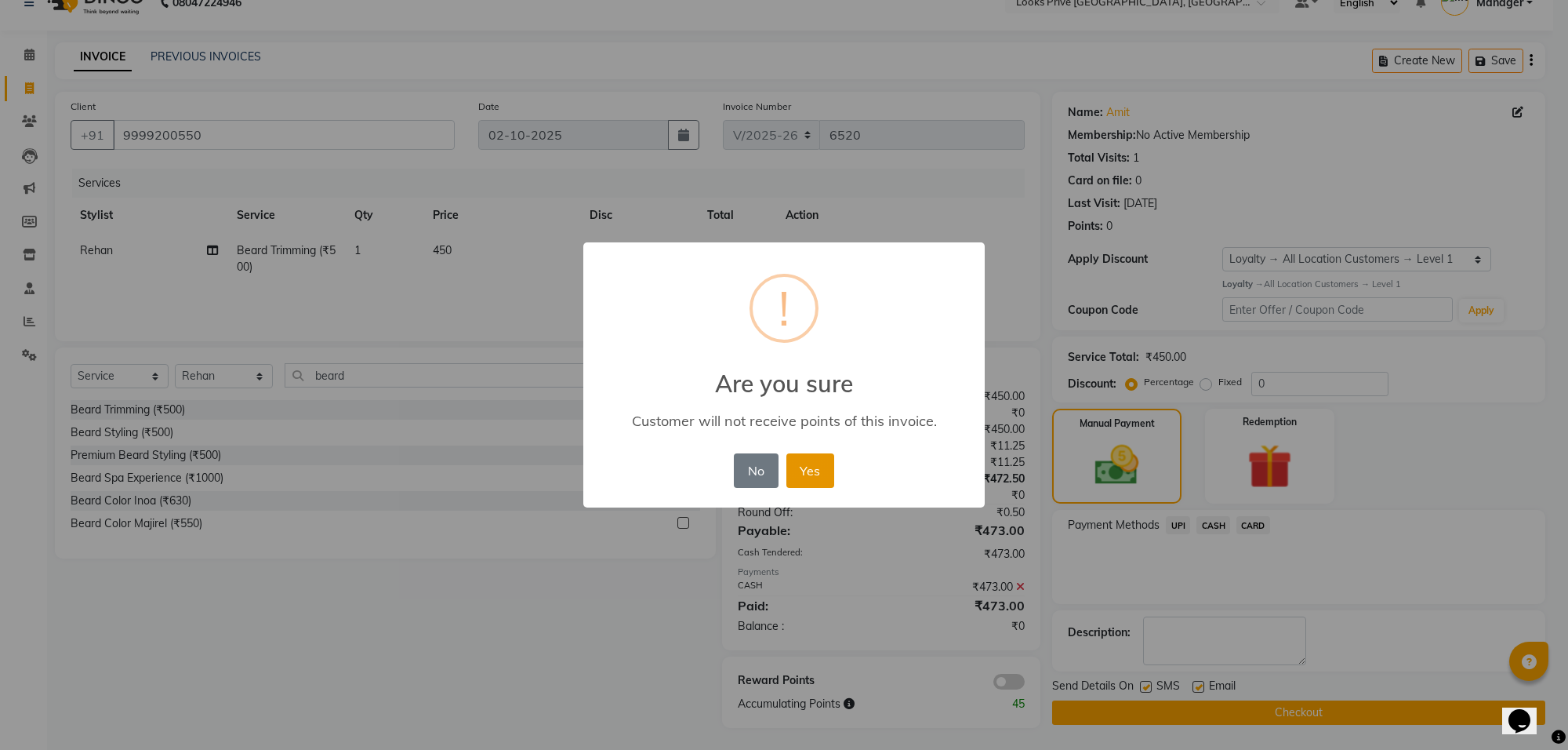
click at [805, 471] on button "Yes" at bounding box center [810, 471] width 48 height 35
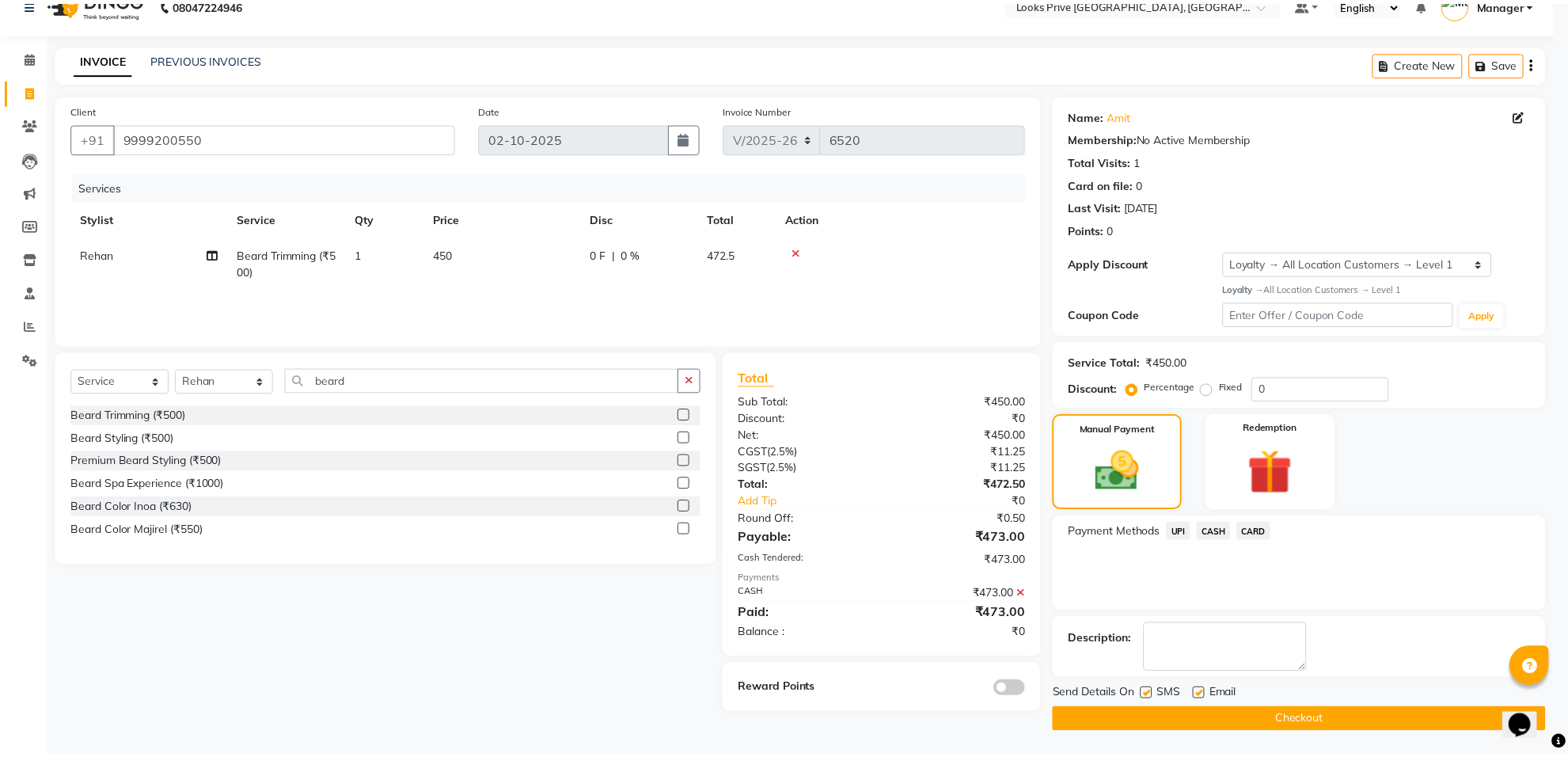
scroll to position [26, 0]
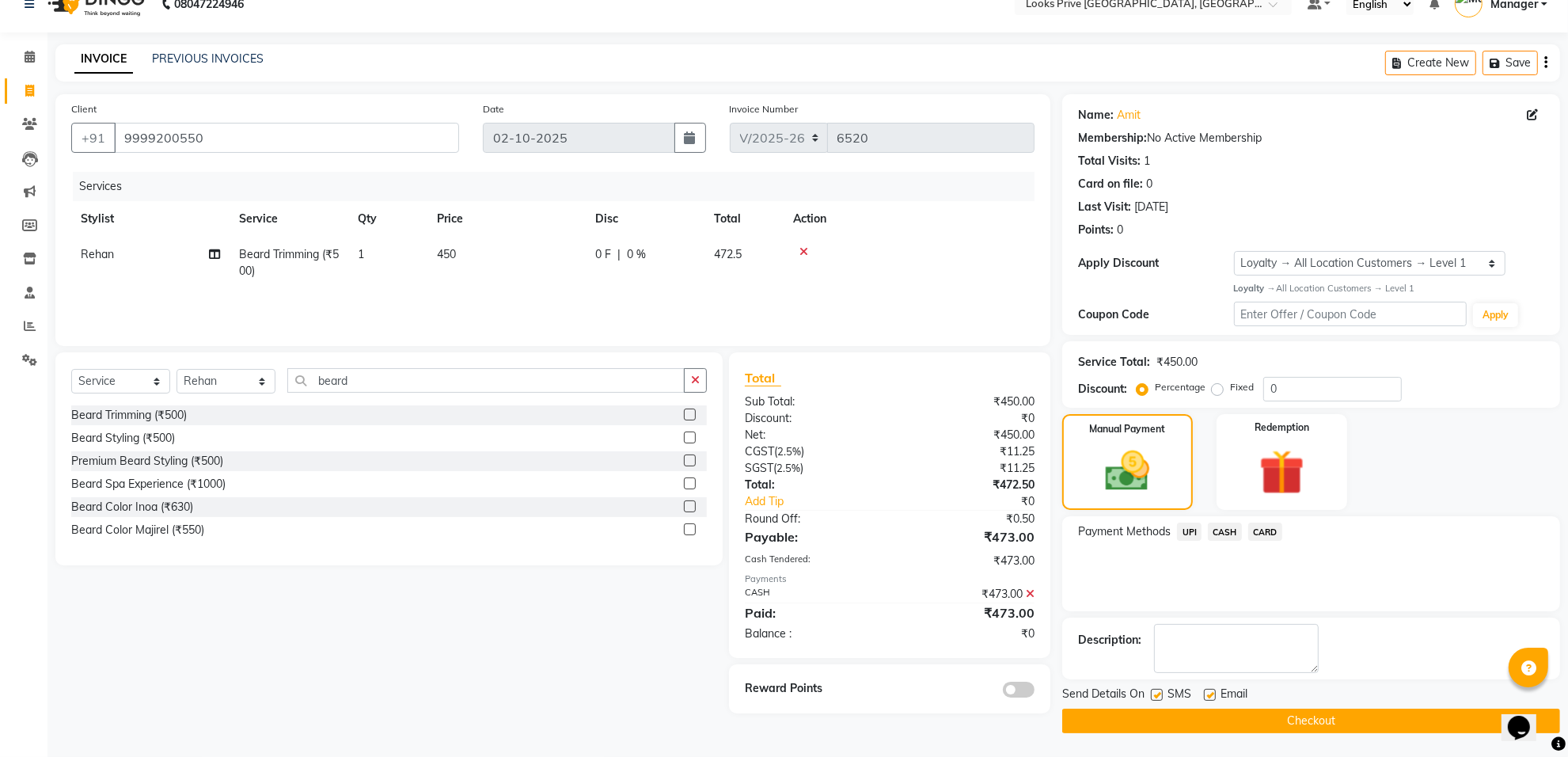
click at [1206, 694] on label at bounding box center [1210, 694] width 12 height 12
click at [1206, 694] on input "checkbox" at bounding box center [1209, 695] width 10 height 10
click at [1204, 714] on button "Checkout" at bounding box center [1312, 721] width 498 height 25
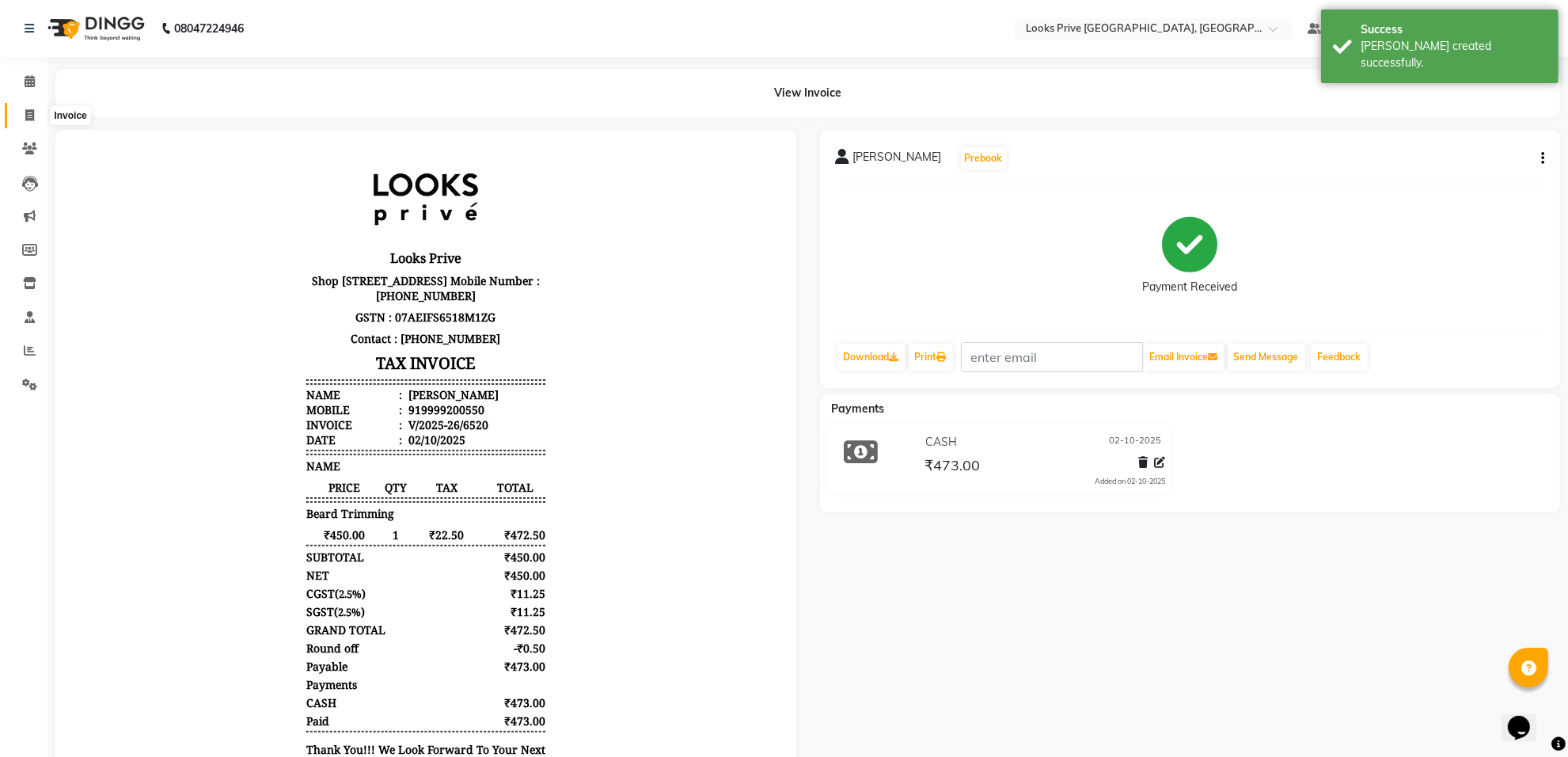
click at [33, 107] on span at bounding box center [29, 116] width 28 height 18
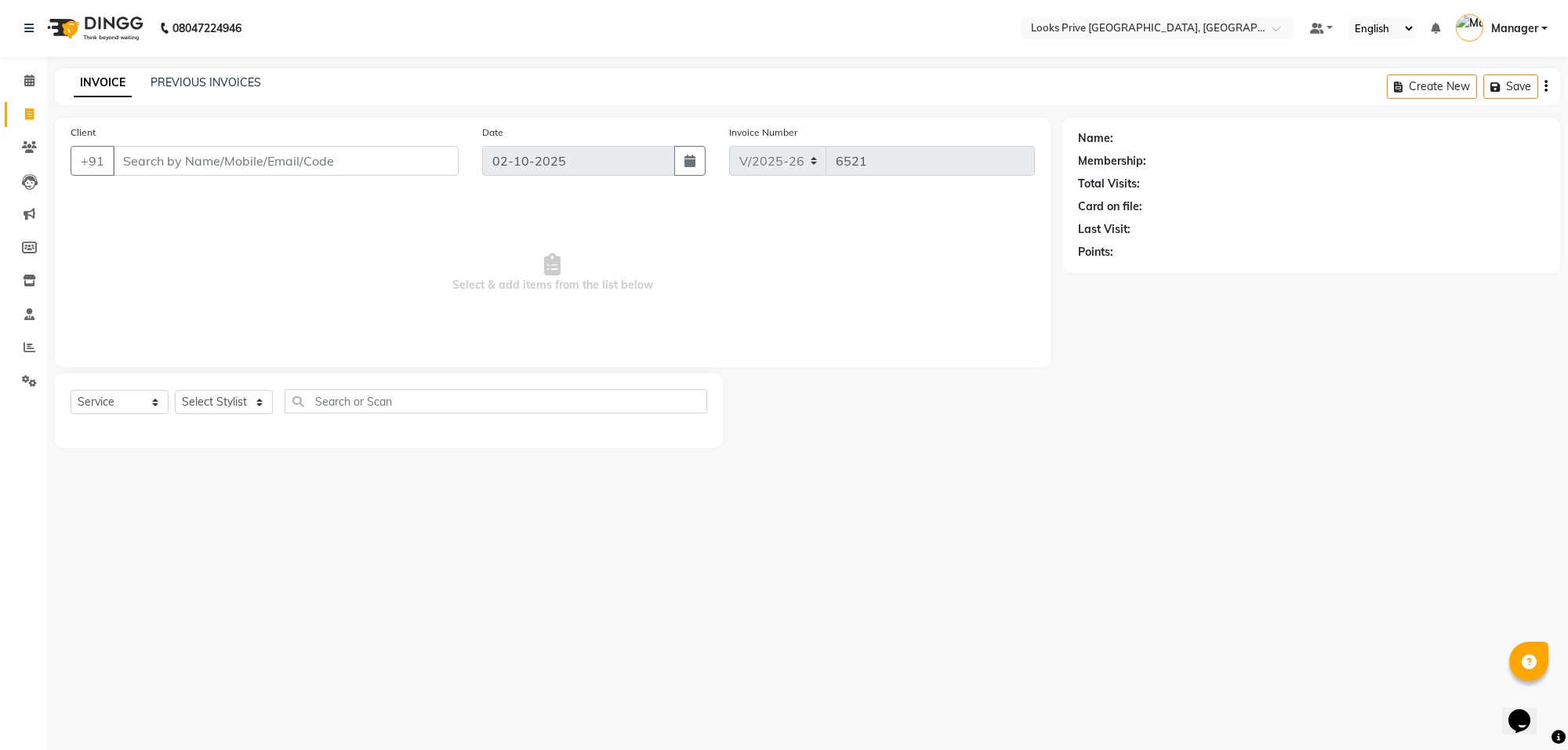
click at [132, 163] on input "Client" at bounding box center [286, 161] width 346 height 30
click at [155, 149] on input "9999229360" at bounding box center [245, 161] width 266 height 30
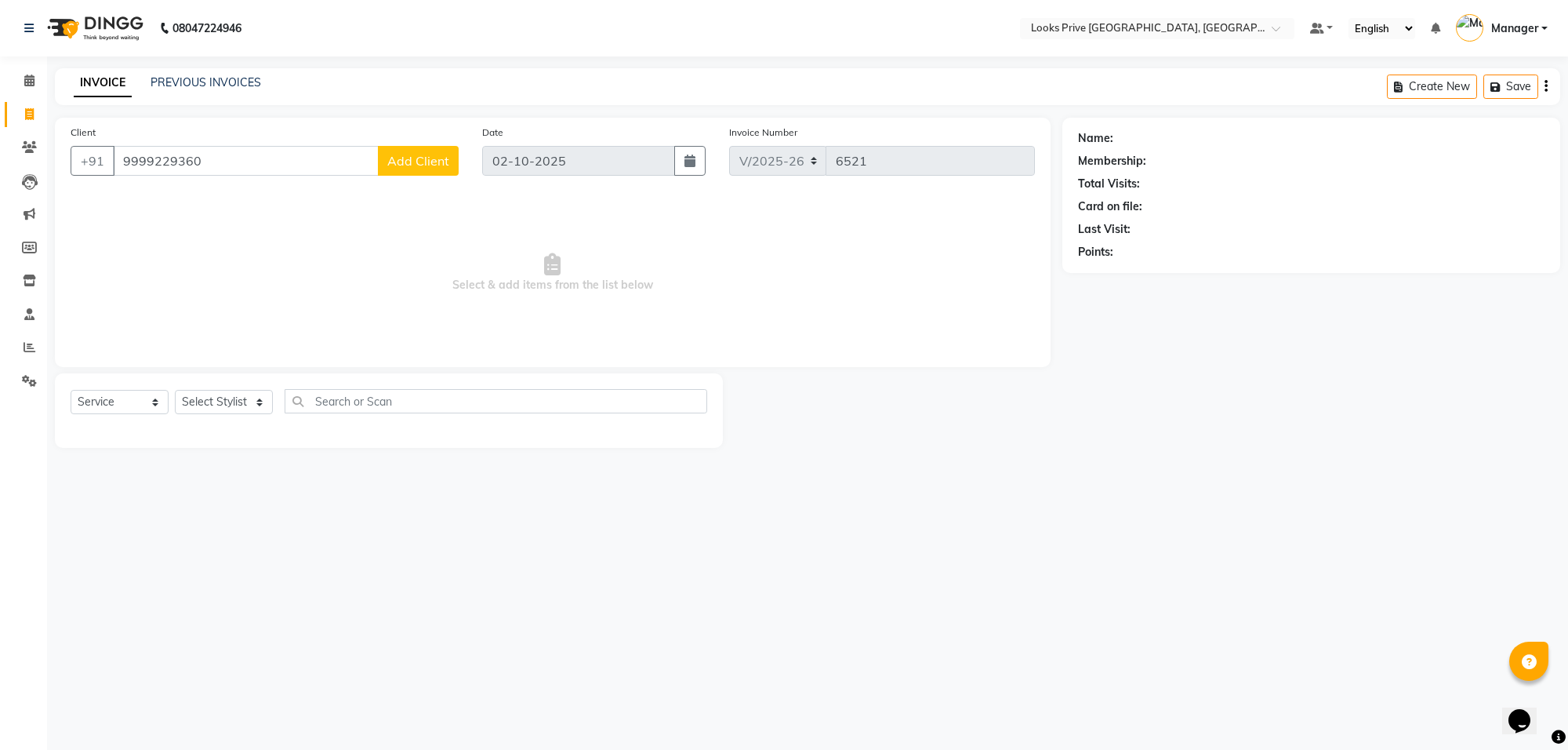
click at [155, 149] on input "9999229360" at bounding box center [245, 161] width 266 height 30
click at [163, 158] on input "9999229360" at bounding box center [245, 161] width 266 height 30
drag, startPoint x: 130, startPoint y: 159, endPoint x: 299, endPoint y: 240, distance: 187.4
click at [135, 165] on input "9999429360" at bounding box center [245, 161] width 266 height 30
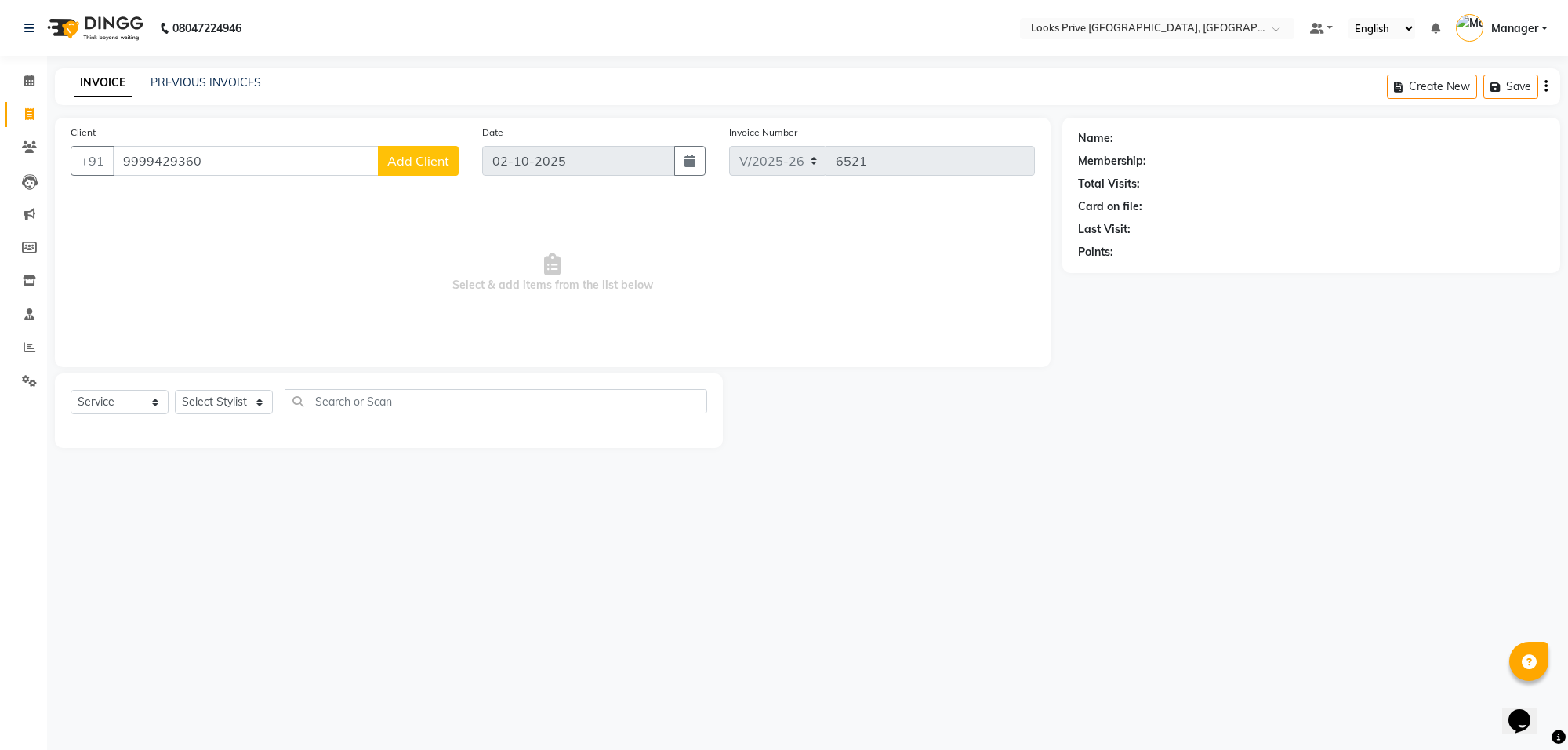
click at [431, 146] on button "Add Client" at bounding box center [419, 161] width 81 height 30
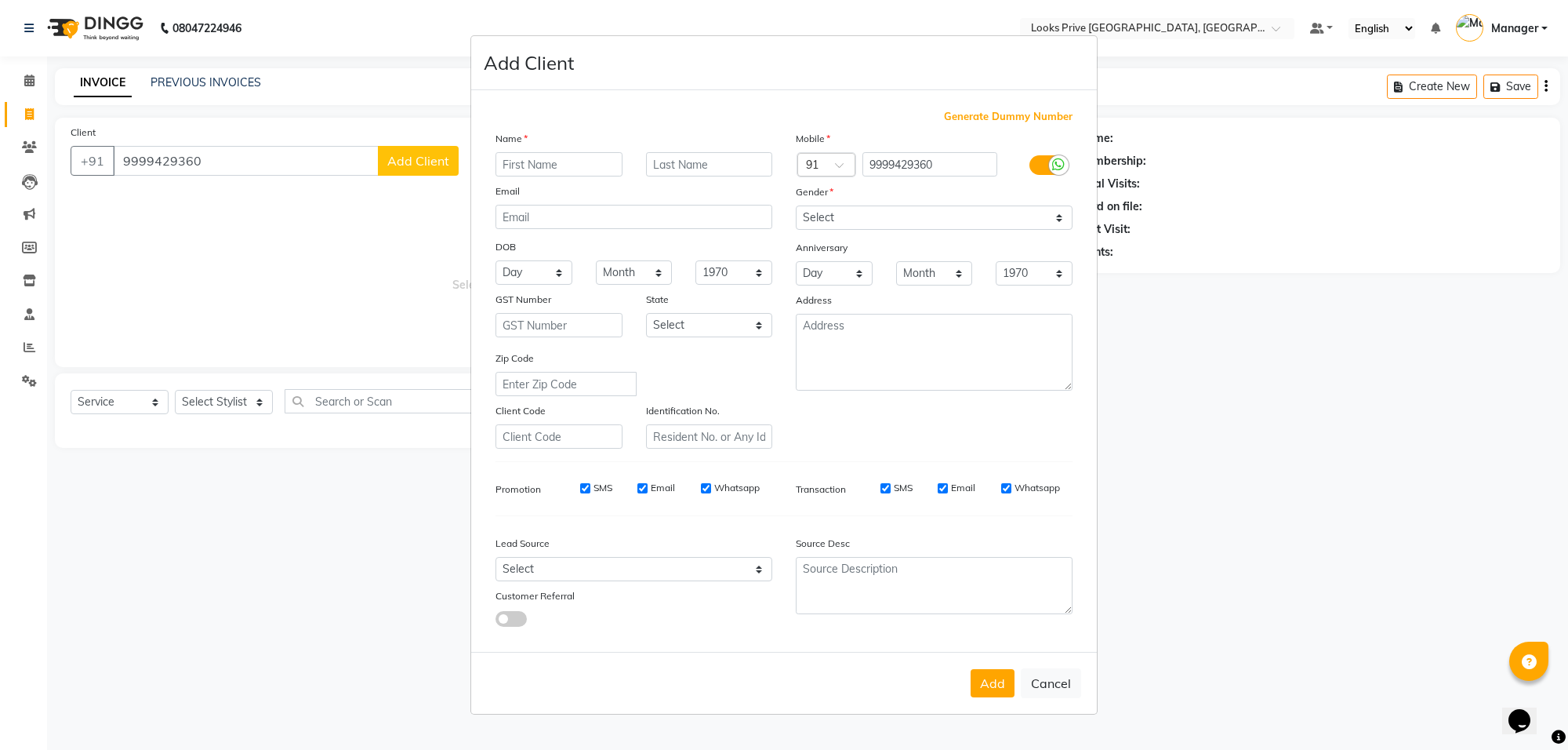
click at [582, 157] on input "text" at bounding box center [559, 165] width 127 height 24
click at [675, 157] on input "text" at bounding box center [709, 165] width 127 height 24
click at [1007, 222] on select "Select Male Female Other Prefer Not To Say" at bounding box center [934, 217] width 277 height 24
click at [796, 207] on select "Select Male Female Other Prefer Not To Say" at bounding box center [934, 217] width 277 height 24
click at [996, 688] on button "Add" at bounding box center [992, 683] width 44 height 28
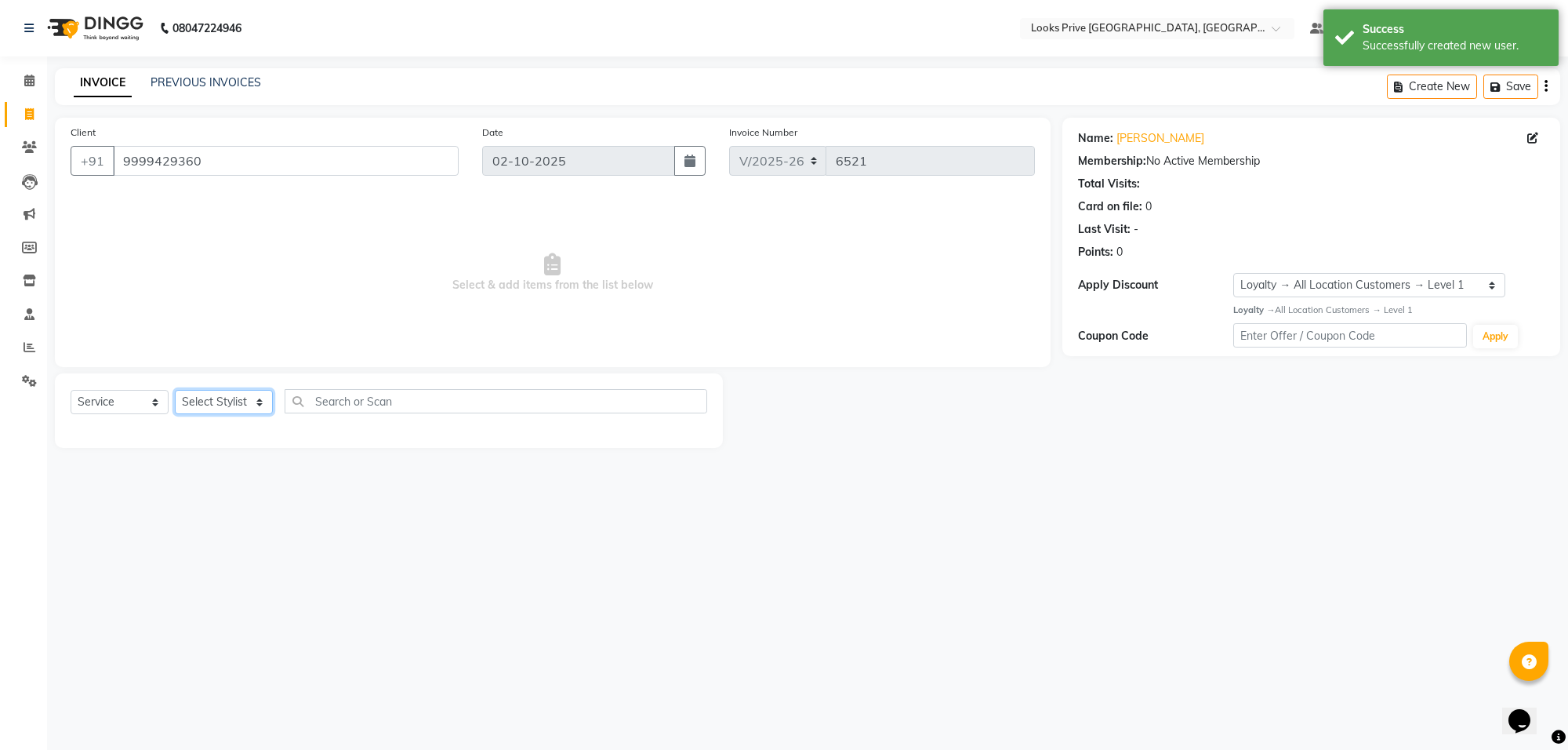
click at [255, 406] on select "Select Stylist Arshi Avdesh Bunty Counter_Sales Deepak_Asst Govind_Pdct Hema Ma…" at bounding box center [224, 402] width 98 height 24
click at [175, 390] on select "Select Stylist Arshi Avdesh Bunty Counter_Sales Deepak_Asst Govind_Pdct Hema Ma…" at bounding box center [224, 402] width 98 height 24
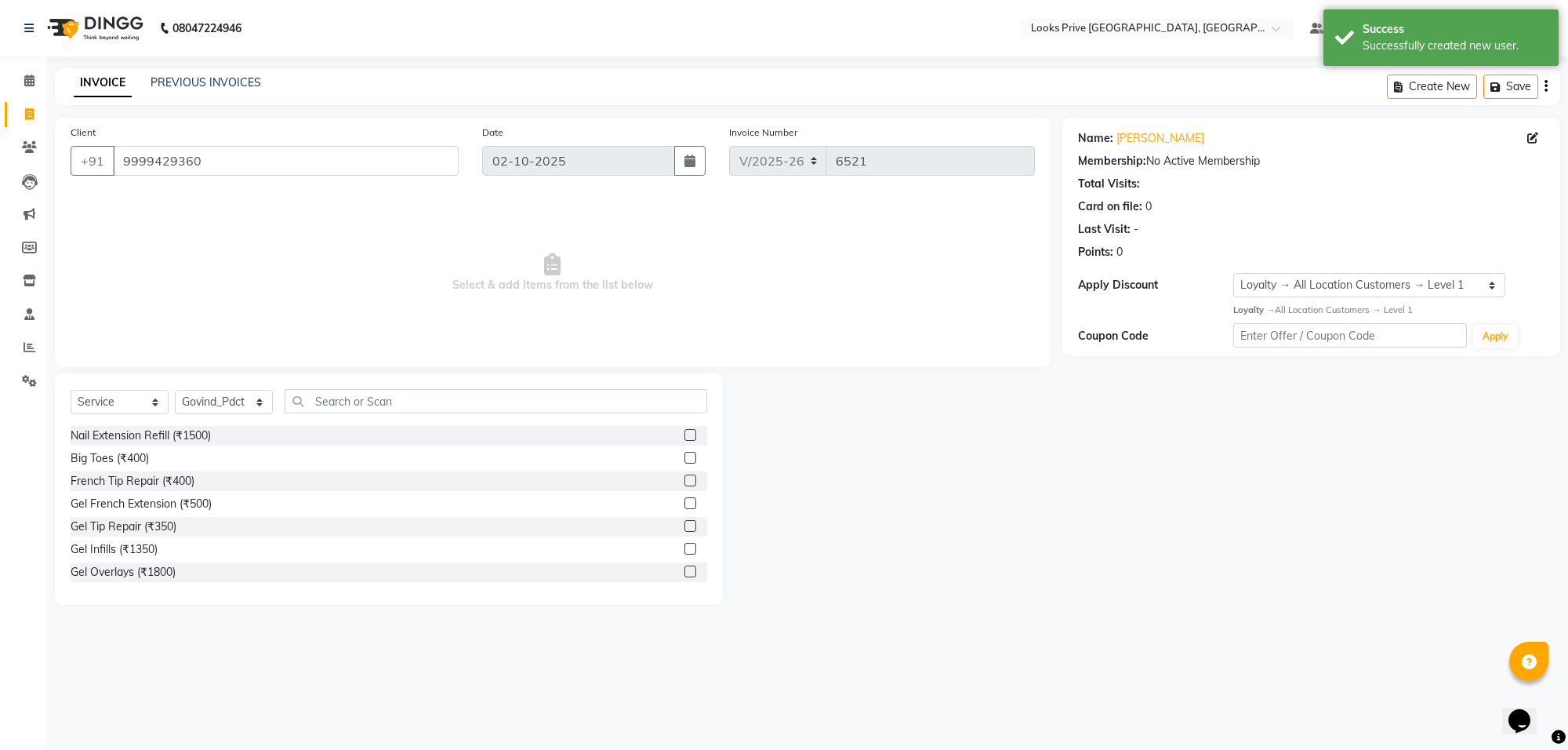
click at [434, 384] on div "Select Service Product Membership Package Voucher Prepaid Gift Card Select Styl…" at bounding box center [388, 489] width 668 height 231
click at [434, 392] on input "text" at bounding box center [496, 401] width 422 height 24
click at [221, 483] on div "GK Wash Conditioning(F)* (₹450)" at bounding box center [153, 482] width 166 height 17
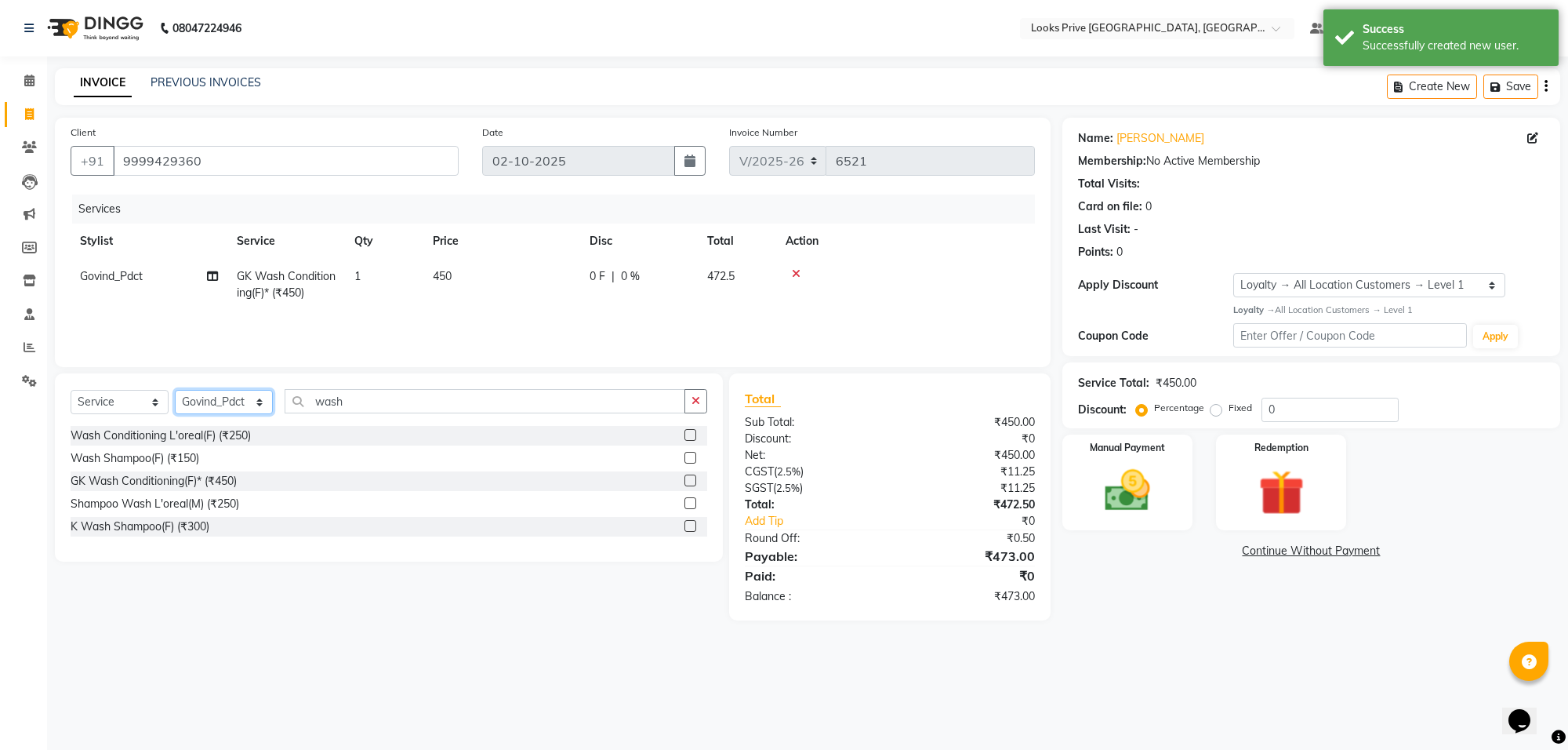
click at [259, 402] on select "Select Stylist Arshi Avdesh Bunty Counter_Sales Deepak_Asst Govind_Pdct Hema Ma…" at bounding box center [224, 402] width 98 height 24
click at [175, 390] on select "Select Stylist Arshi Avdesh Bunty Counter_Sales Deepak_Asst Govind_Pdct Hema Ma…" at bounding box center [224, 402] width 98 height 24
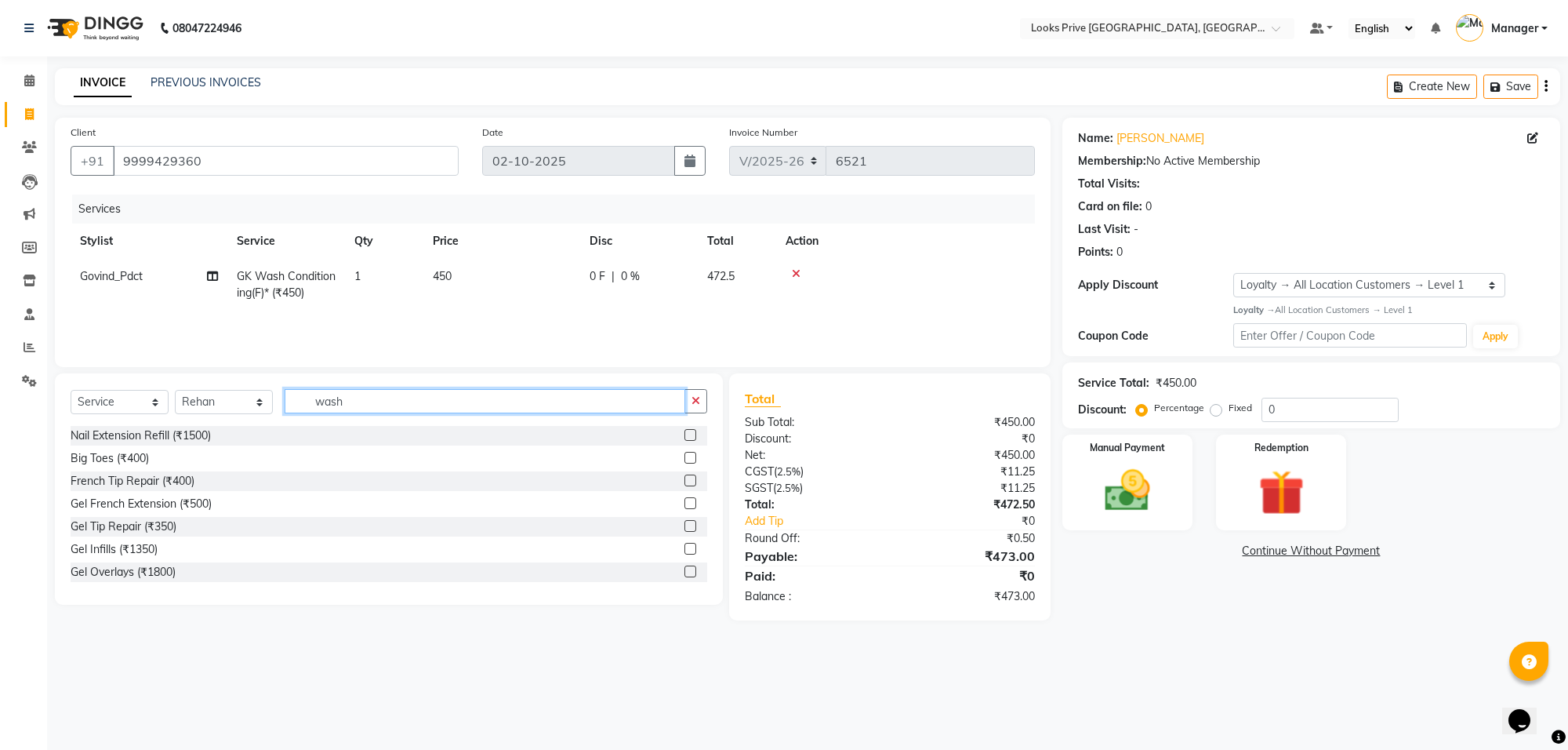
drag, startPoint x: 362, startPoint y: 393, endPoint x: 351, endPoint y: 386, distance: 13.0
click at [351, 387] on div "Select Service Product Membership Package Voucher Prepaid Gift Card Select Styl…" at bounding box center [388, 489] width 668 height 231
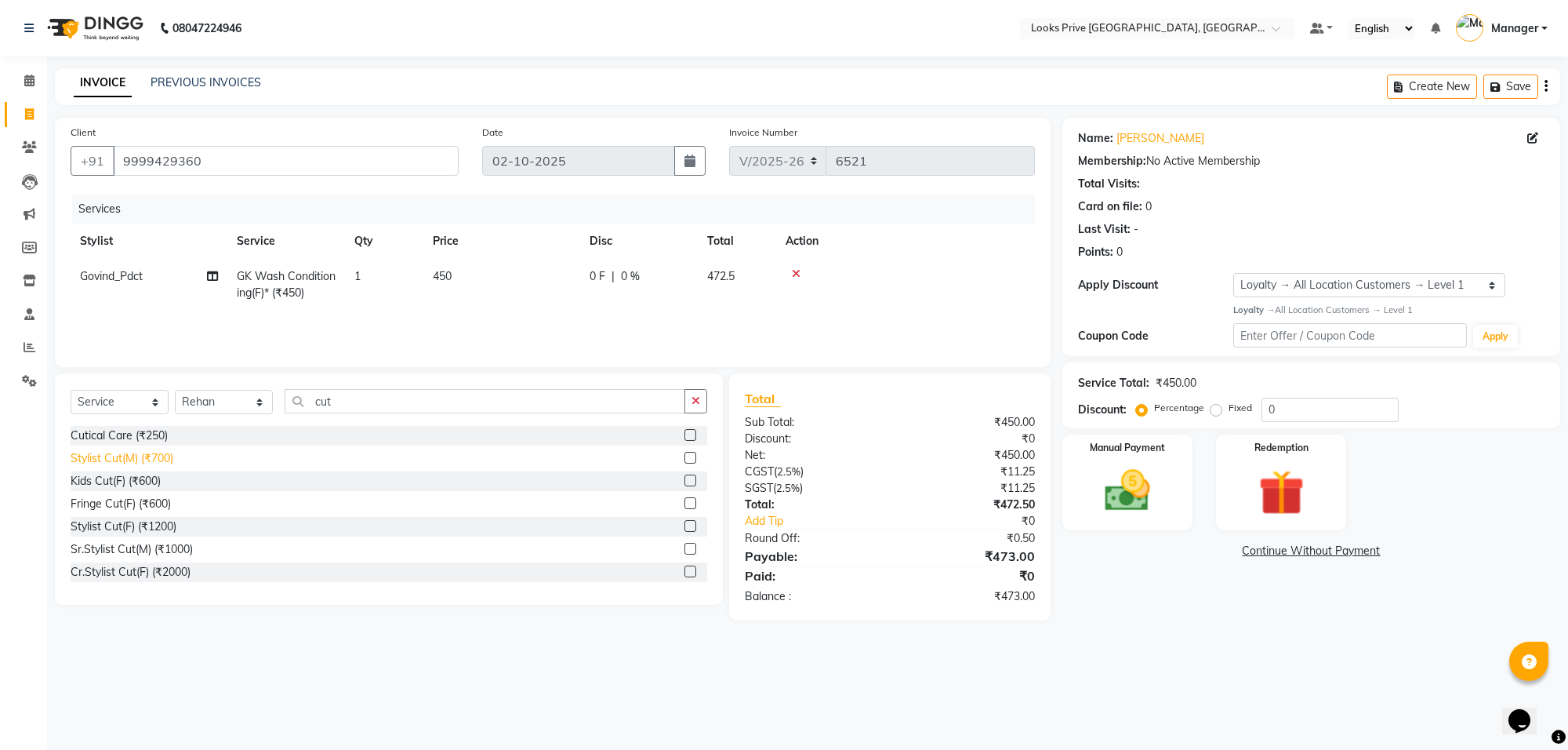
click at [166, 454] on div "Stylist Cut(M) (₹700)" at bounding box center [121, 458] width 103 height 17
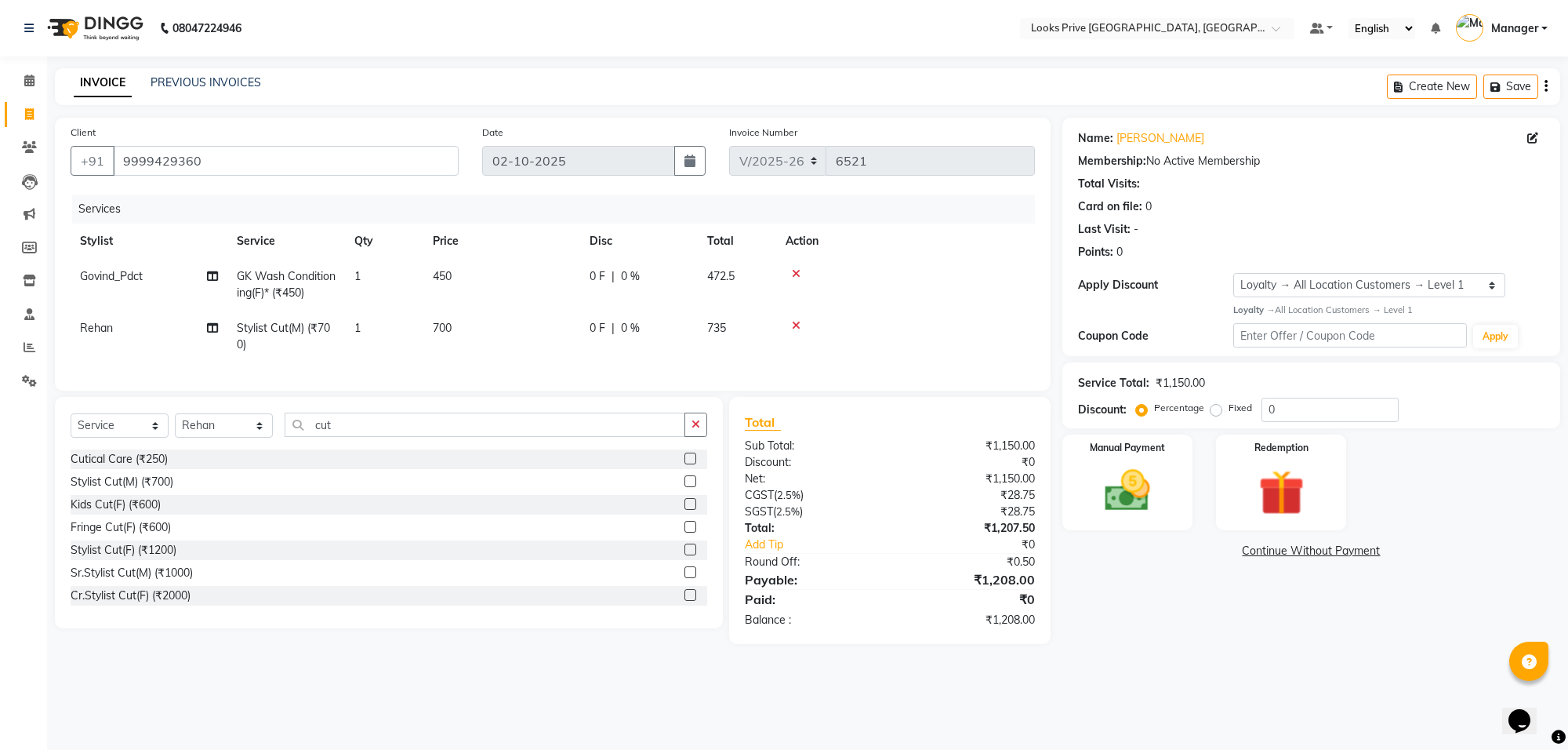
click at [557, 331] on td "700" at bounding box center [501, 336] width 157 height 52
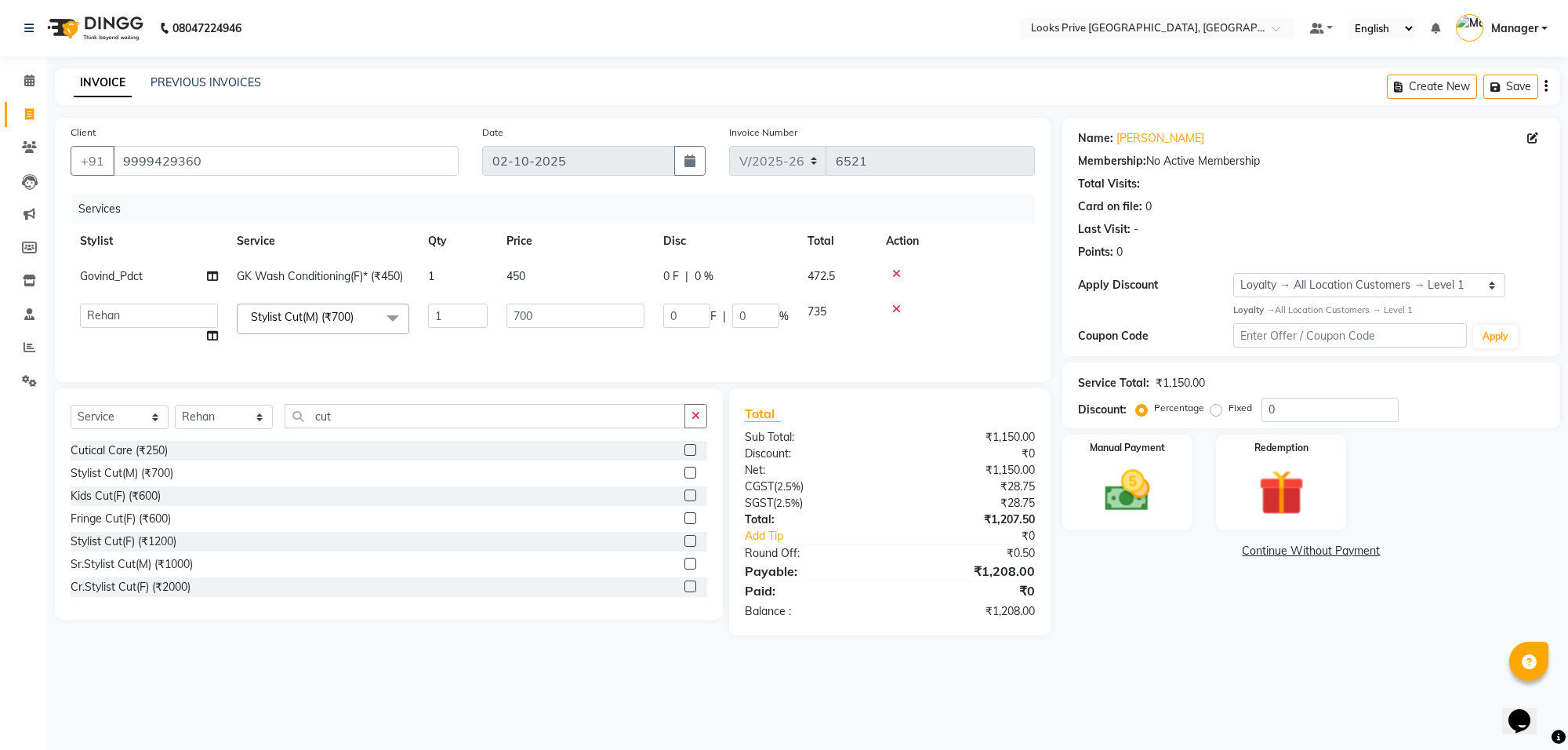
click at [557, 331] on td "700" at bounding box center [575, 324] width 157 height 59
click at [562, 323] on input "700" at bounding box center [575, 316] width 138 height 24
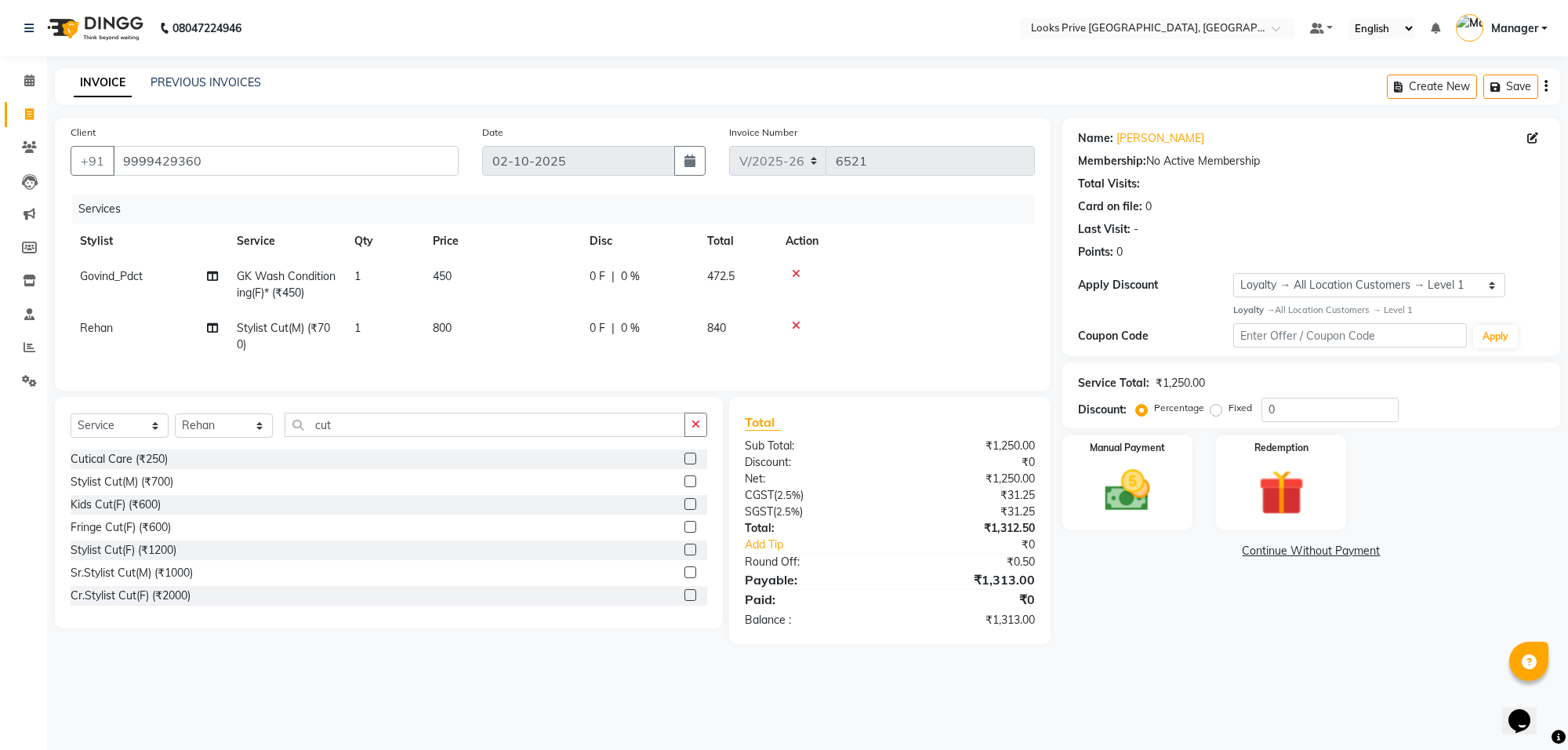
click at [1123, 621] on div "Name: Malvika Saini Membership: No Active Membership Total Visits: Card on file…" at bounding box center [1318, 380] width 510 height 526
click at [1126, 459] on div "Manual Payment" at bounding box center [1128, 482] width 135 height 100
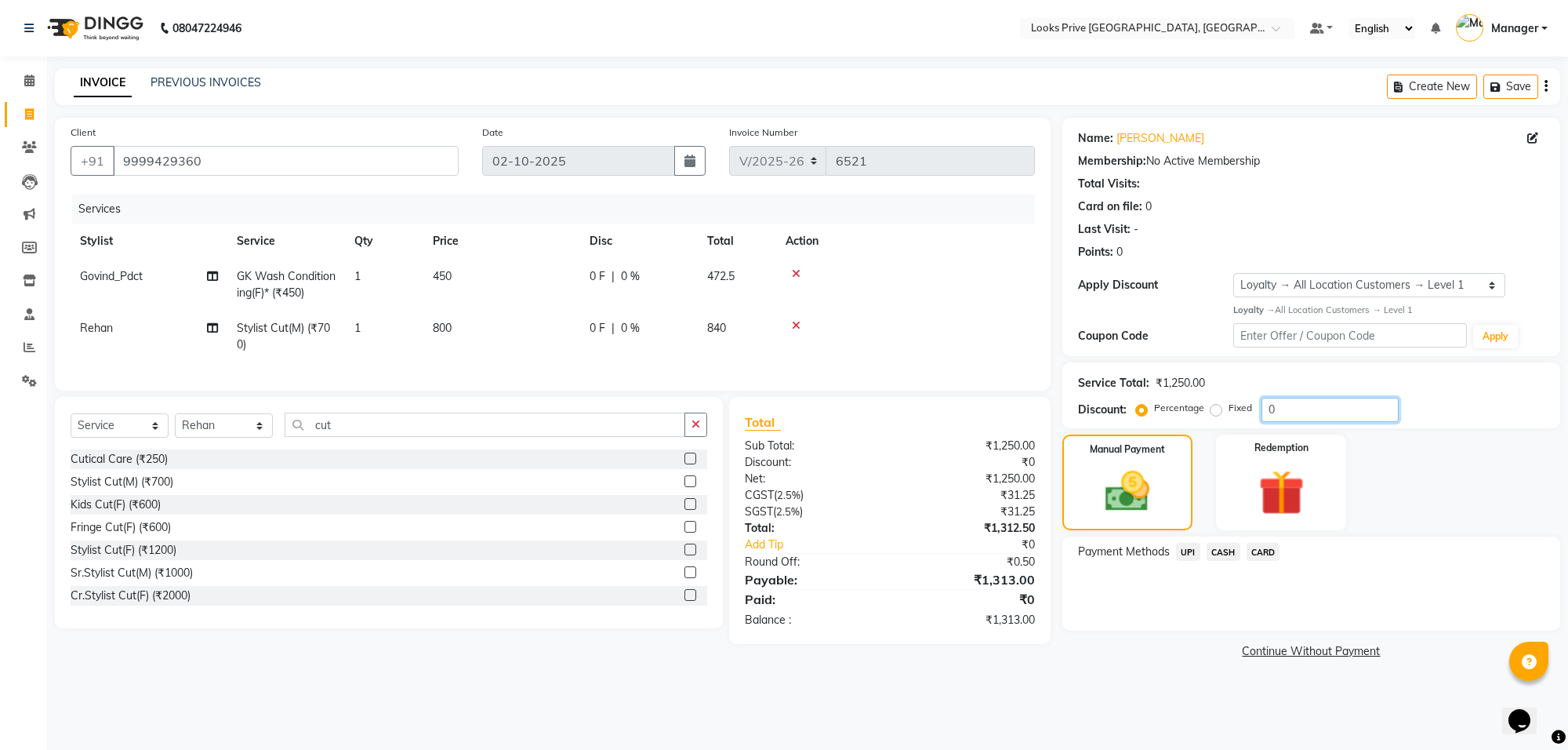
click at [1262, 404] on input "0" at bounding box center [1330, 410] width 137 height 24
click at [1218, 553] on span "CASH" at bounding box center [1224, 551] width 34 height 18
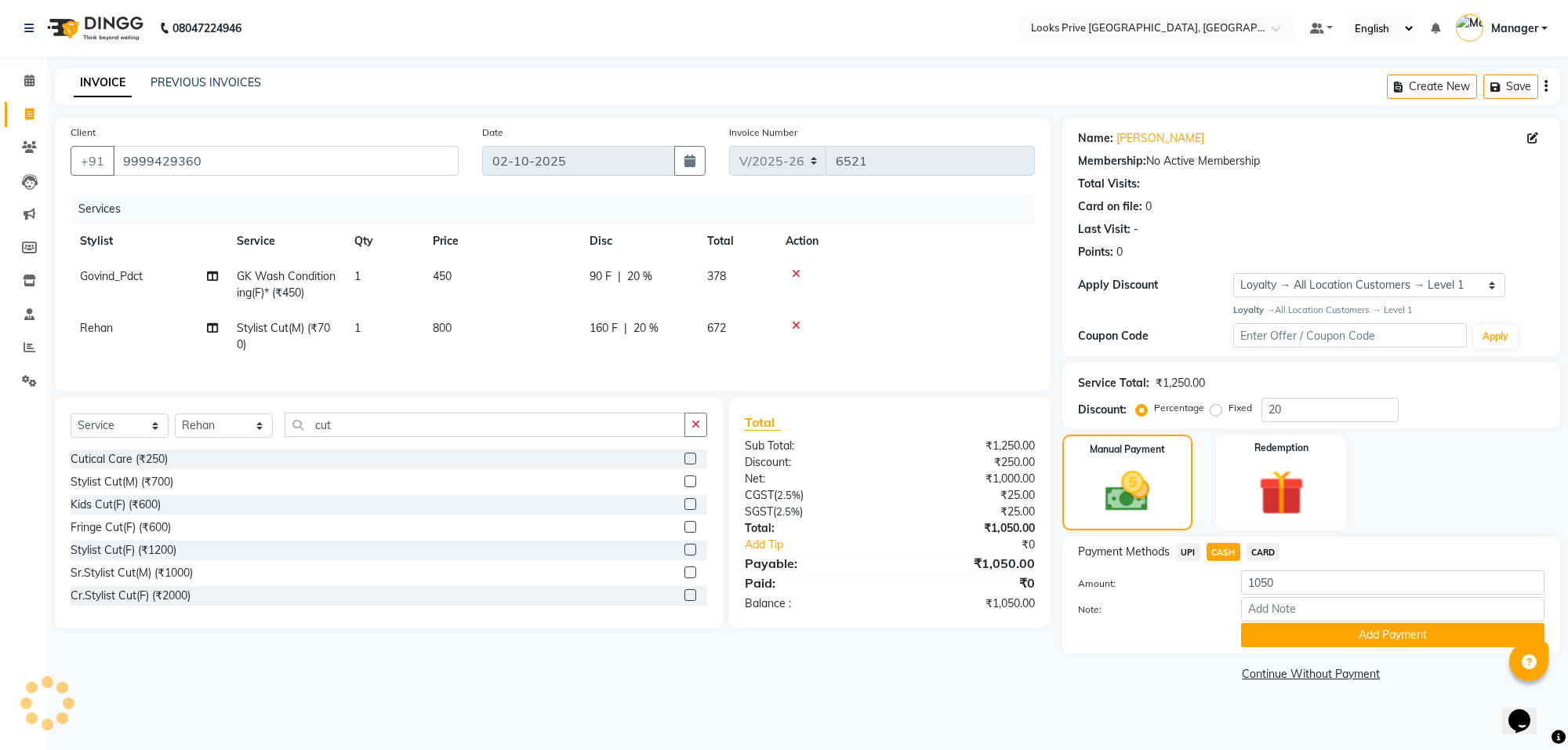
click at [1272, 544] on span "CARD" at bounding box center [1263, 551] width 34 height 18
click at [1268, 550] on span "CARD" at bounding box center [1263, 551] width 34 height 18
click at [1269, 638] on button "Add Payment" at bounding box center [1393, 635] width 304 height 24
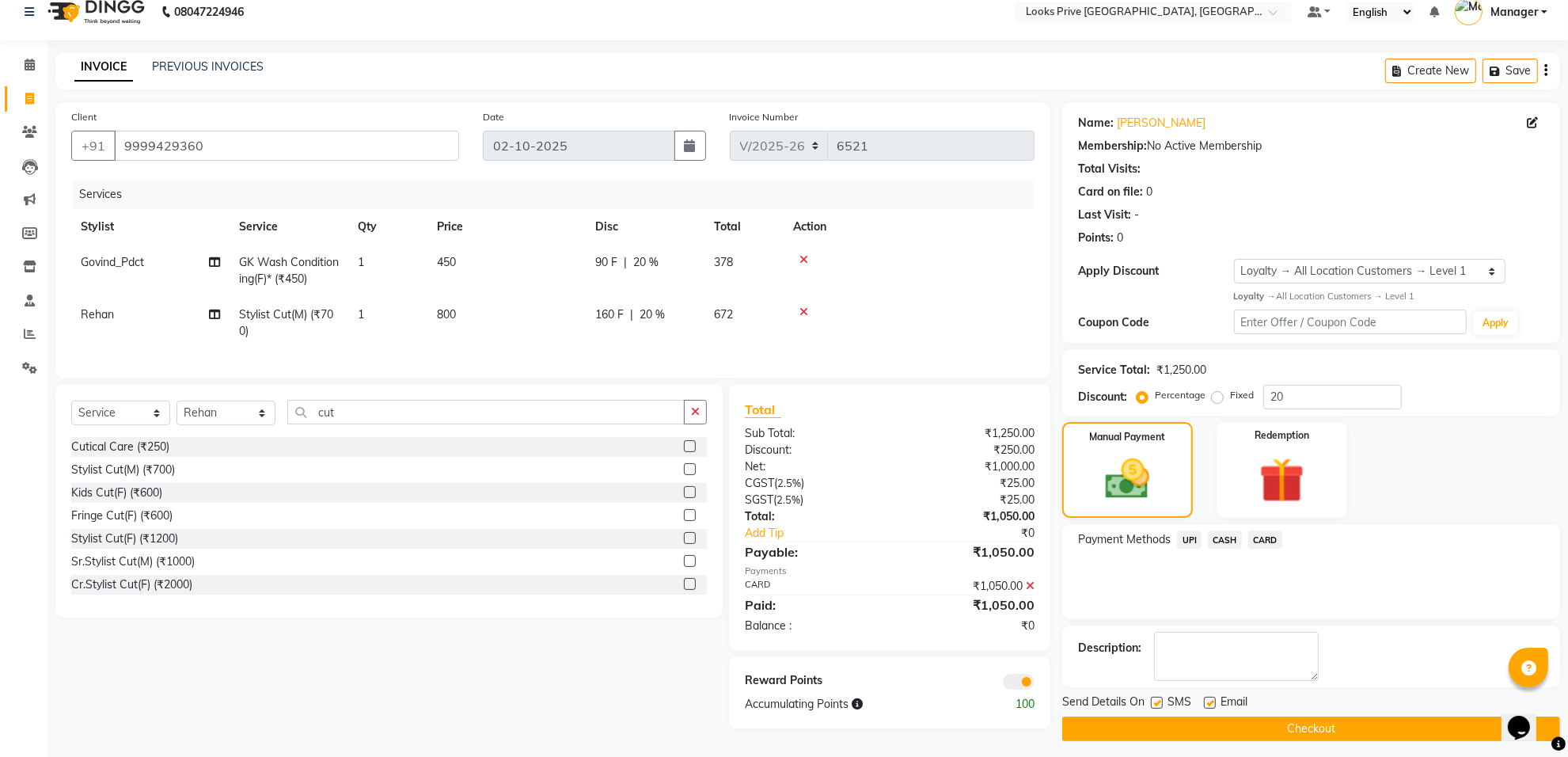
scroll to position [26, 0]
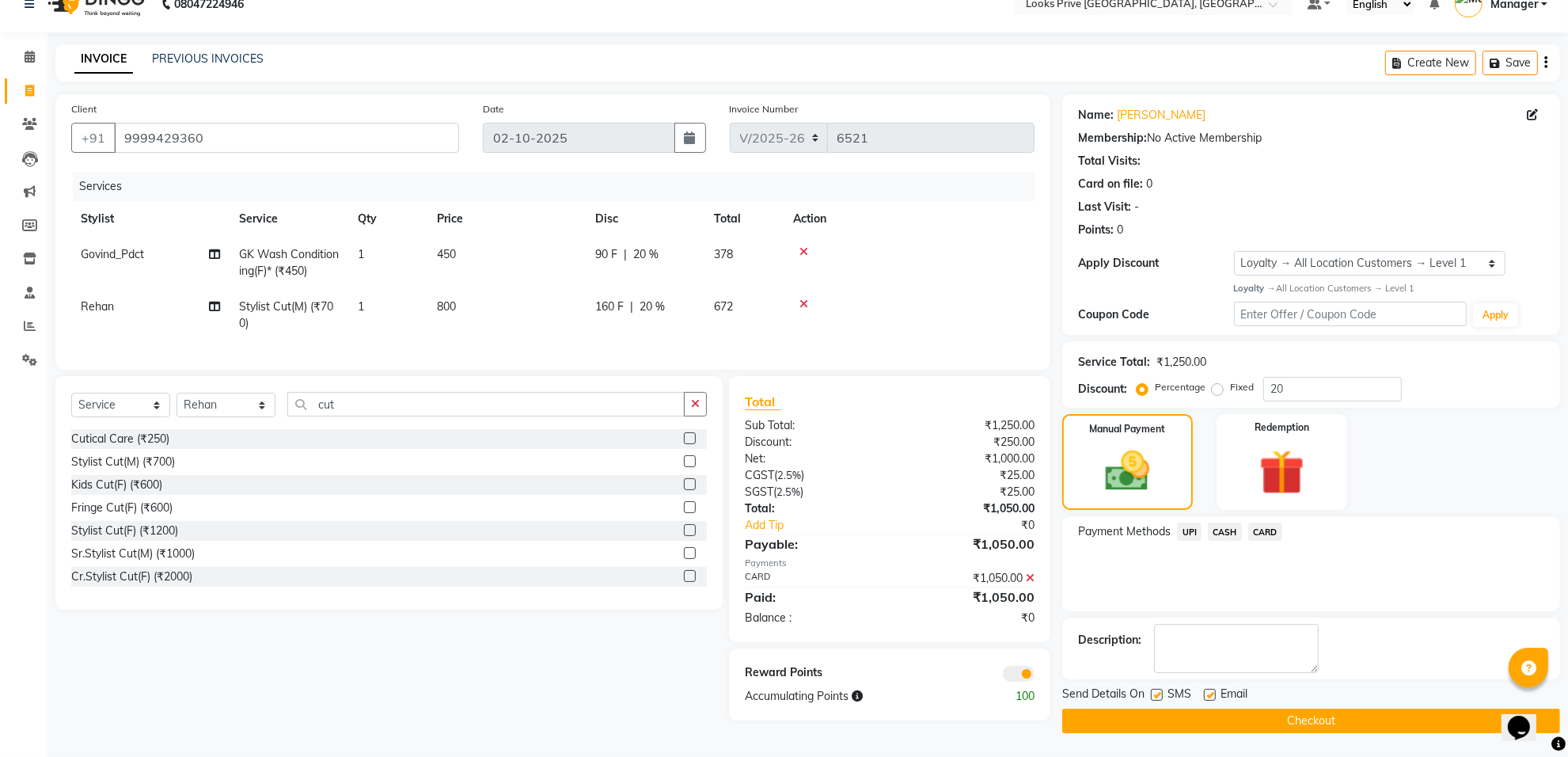
click at [1026, 682] on span at bounding box center [1018, 673] width 31 height 16
click at [1034, 676] on input "checkbox" at bounding box center [1034, 676] width 0 height 0
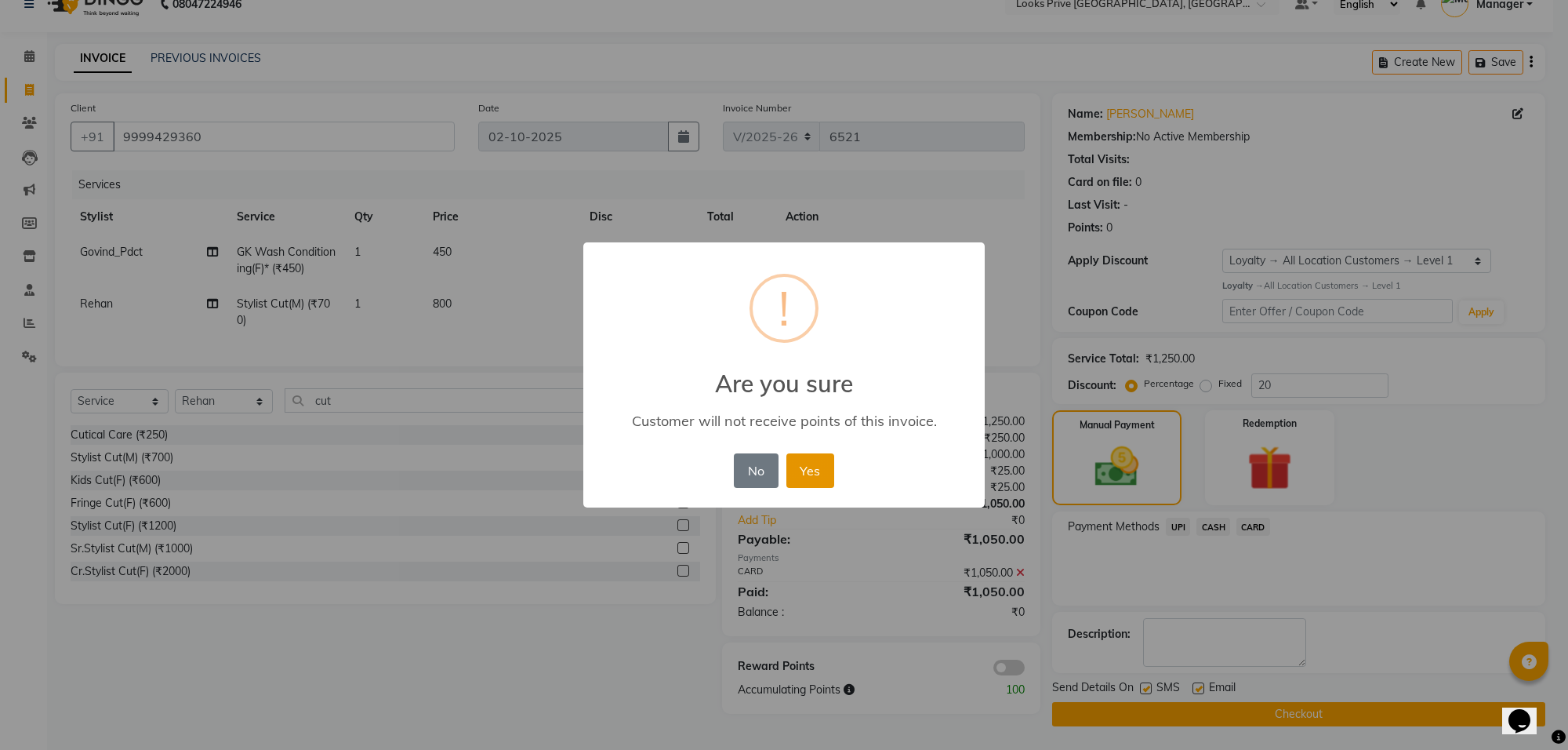
click at [805, 463] on button "Yes" at bounding box center [810, 471] width 48 height 35
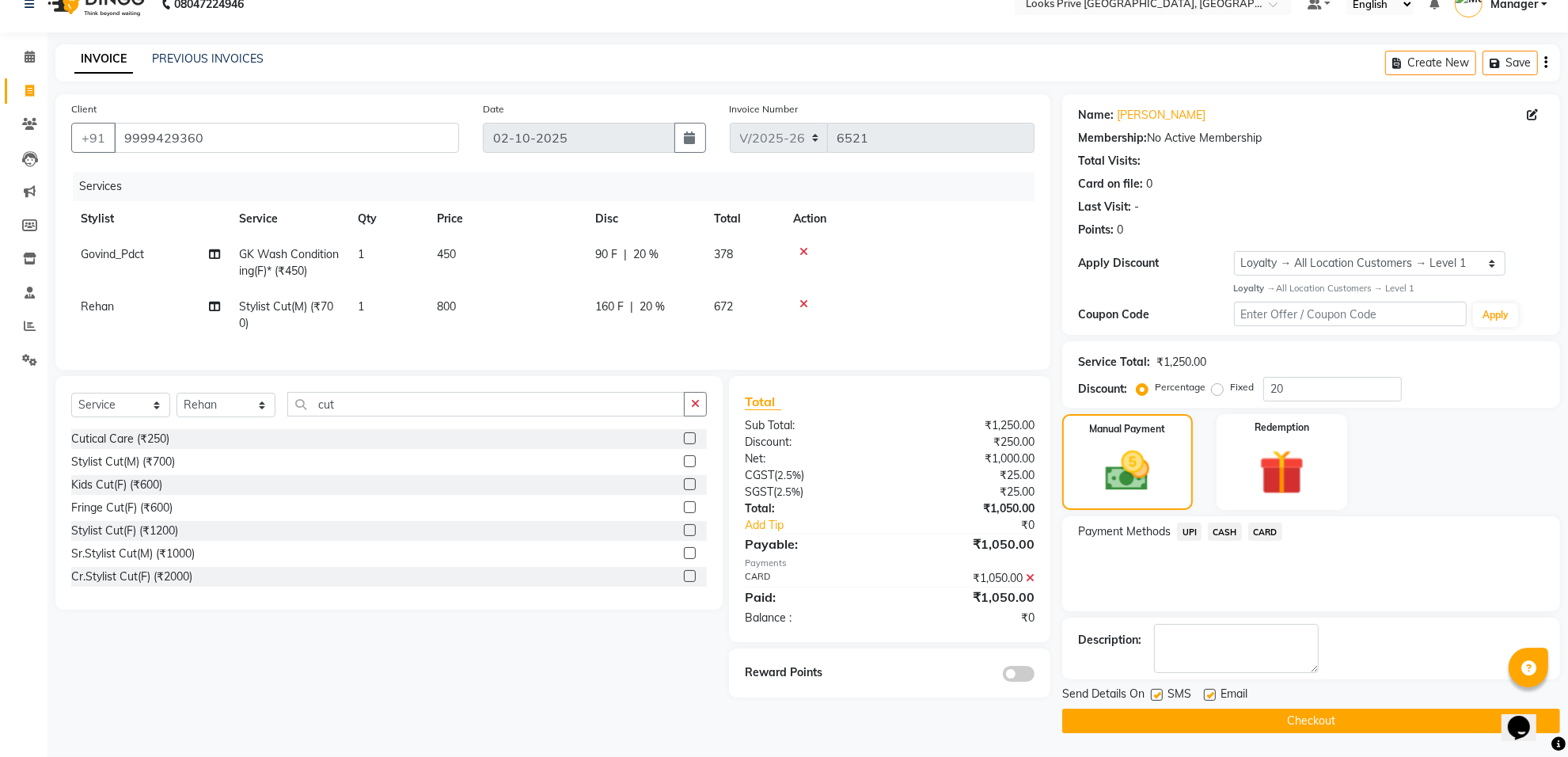
click at [1205, 697] on label at bounding box center [1210, 694] width 12 height 12
click at [1205, 697] on input "checkbox" at bounding box center [1209, 695] width 10 height 10
click at [1205, 717] on button "Checkout" at bounding box center [1312, 721] width 498 height 25
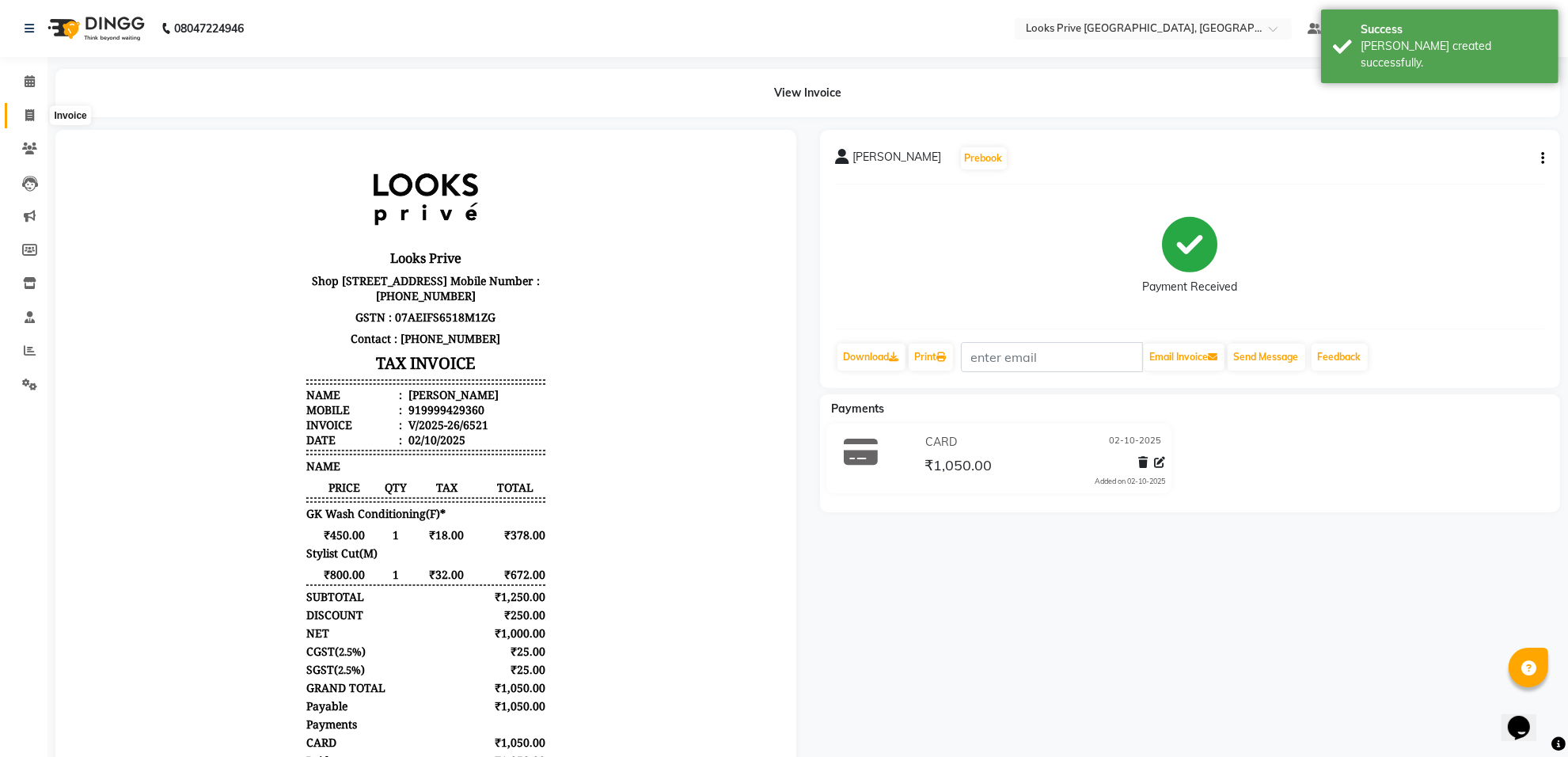
click at [29, 120] on icon at bounding box center [29, 115] width 9 height 12
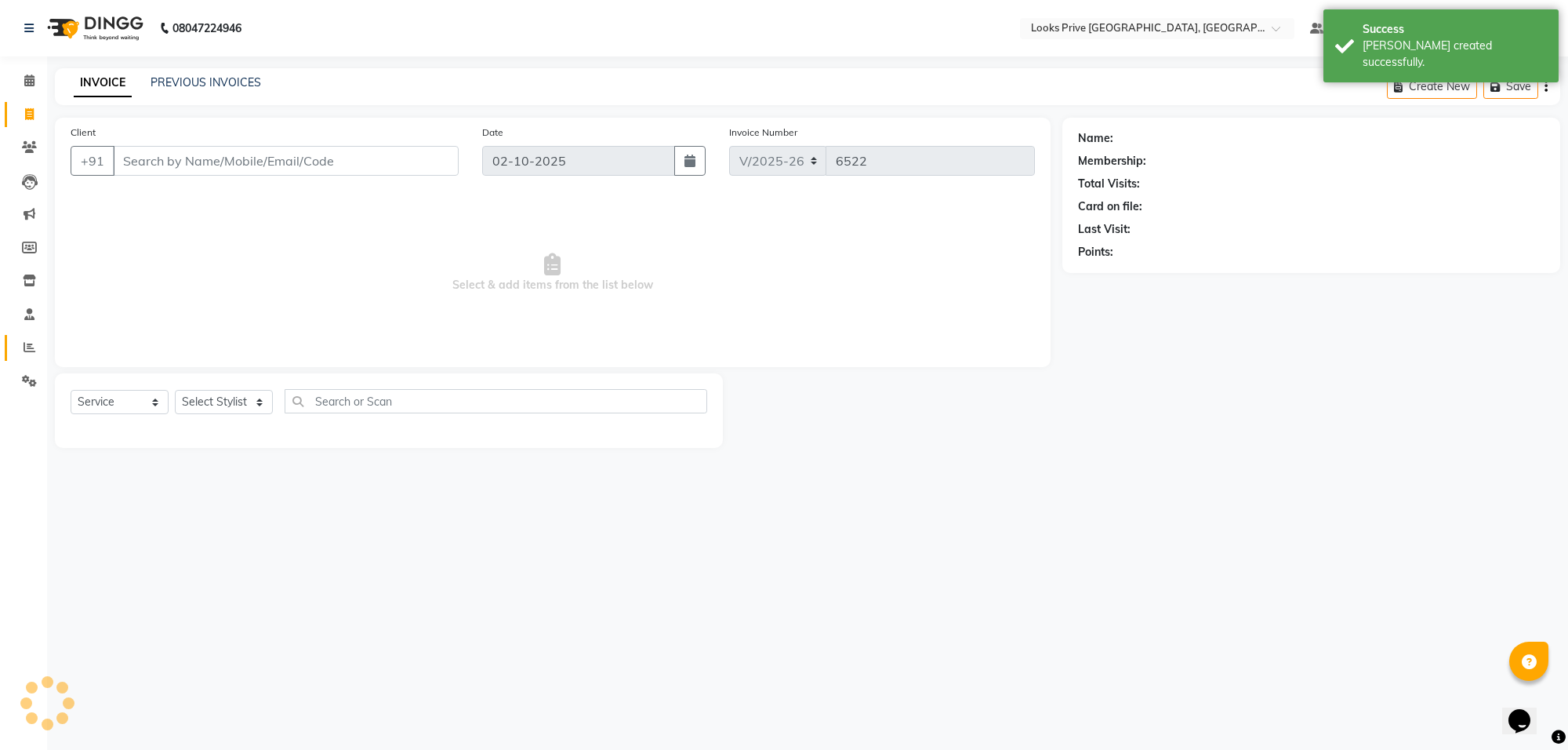
click at [33, 337] on link "Reports" at bounding box center [24, 348] width 38 height 26
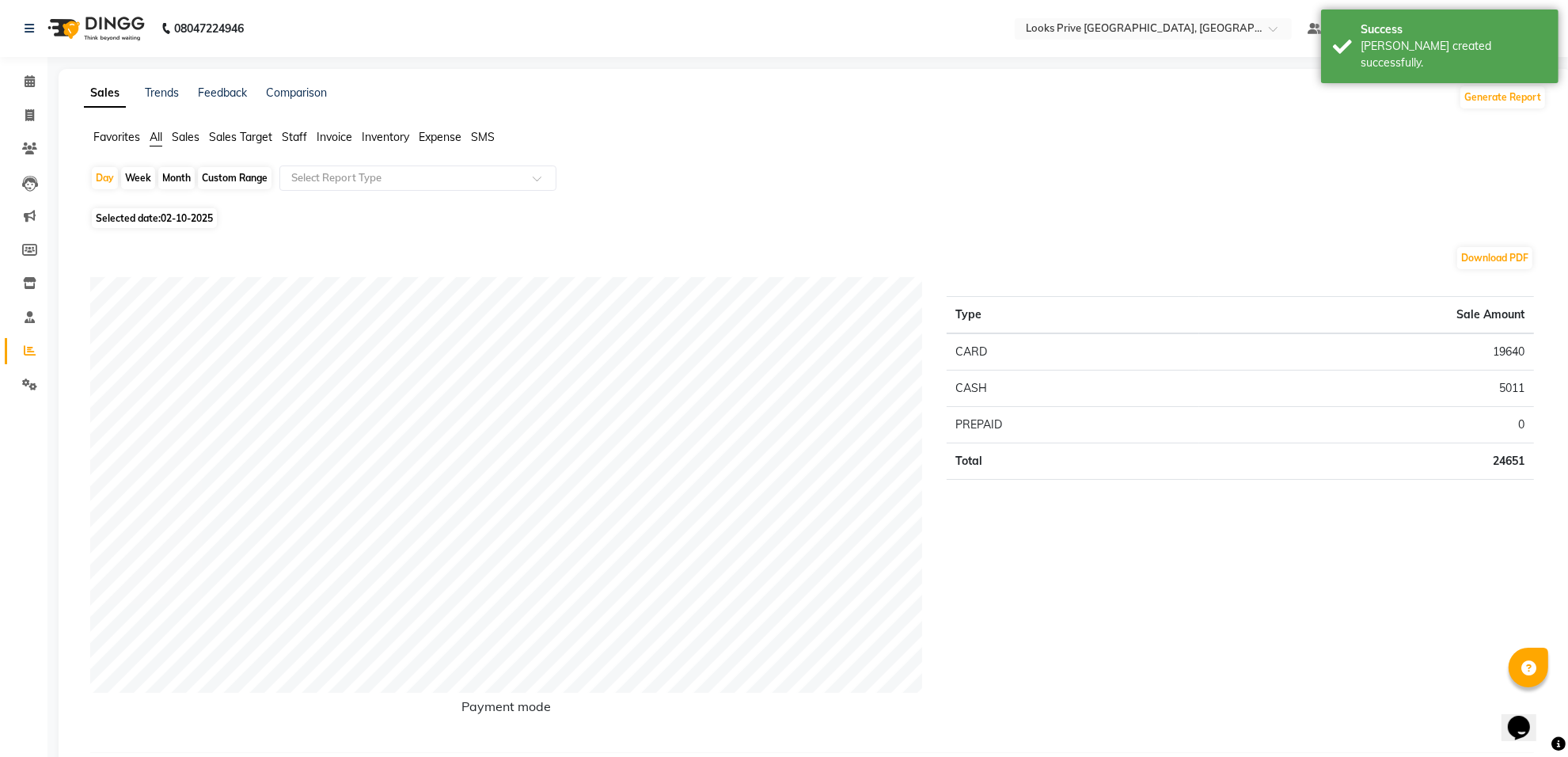
click at [310, 139] on ul "Favorites All Sales Sales Target Staff Invoice Inventory Expense SMS" at bounding box center [815, 138] width 1463 height 17
click at [301, 136] on span "Staff" at bounding box center [294, 137] width 26 height 14
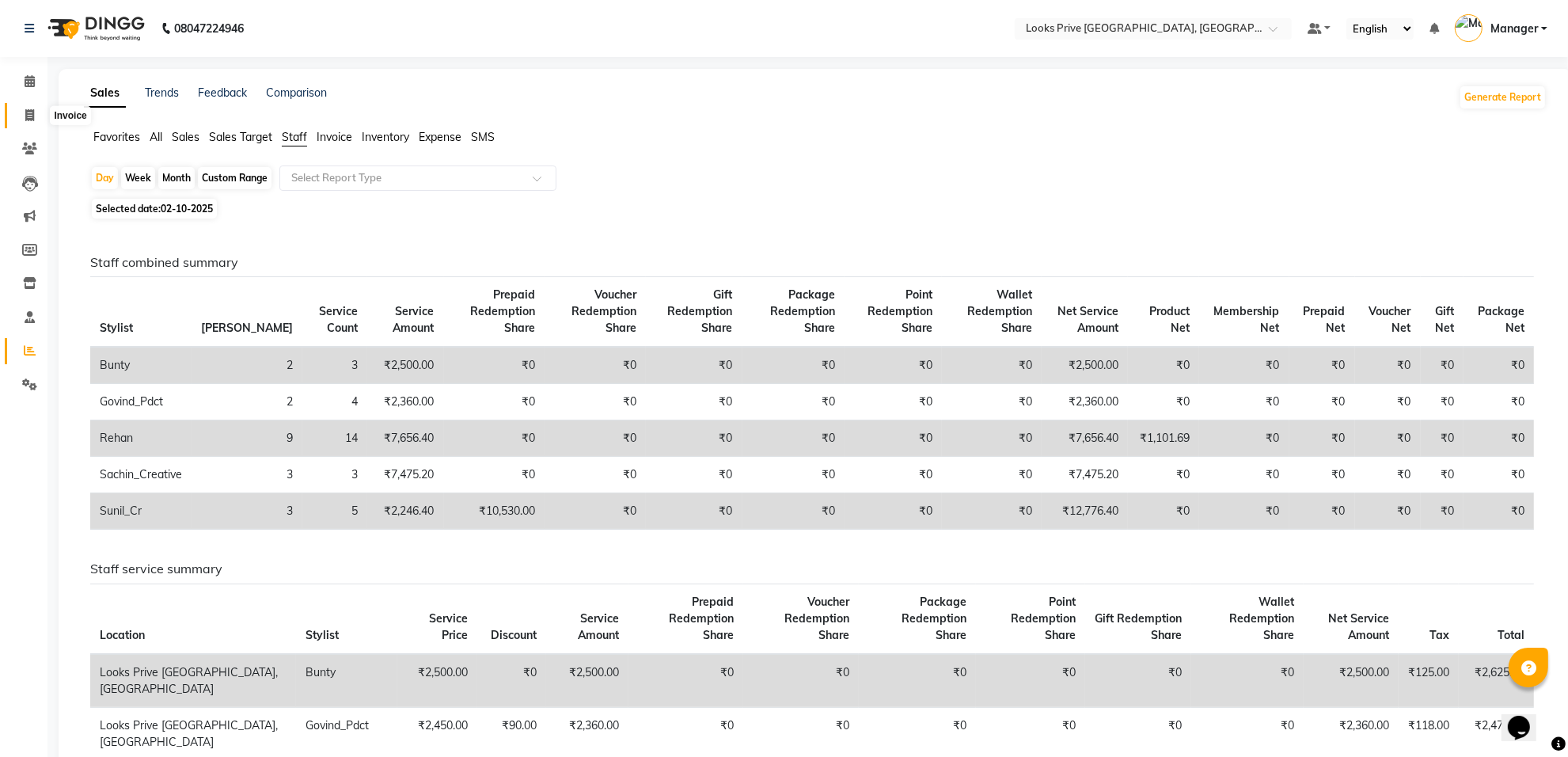
click at [33, 115] on icon at bounding box center [29, 115] width 9 height 12
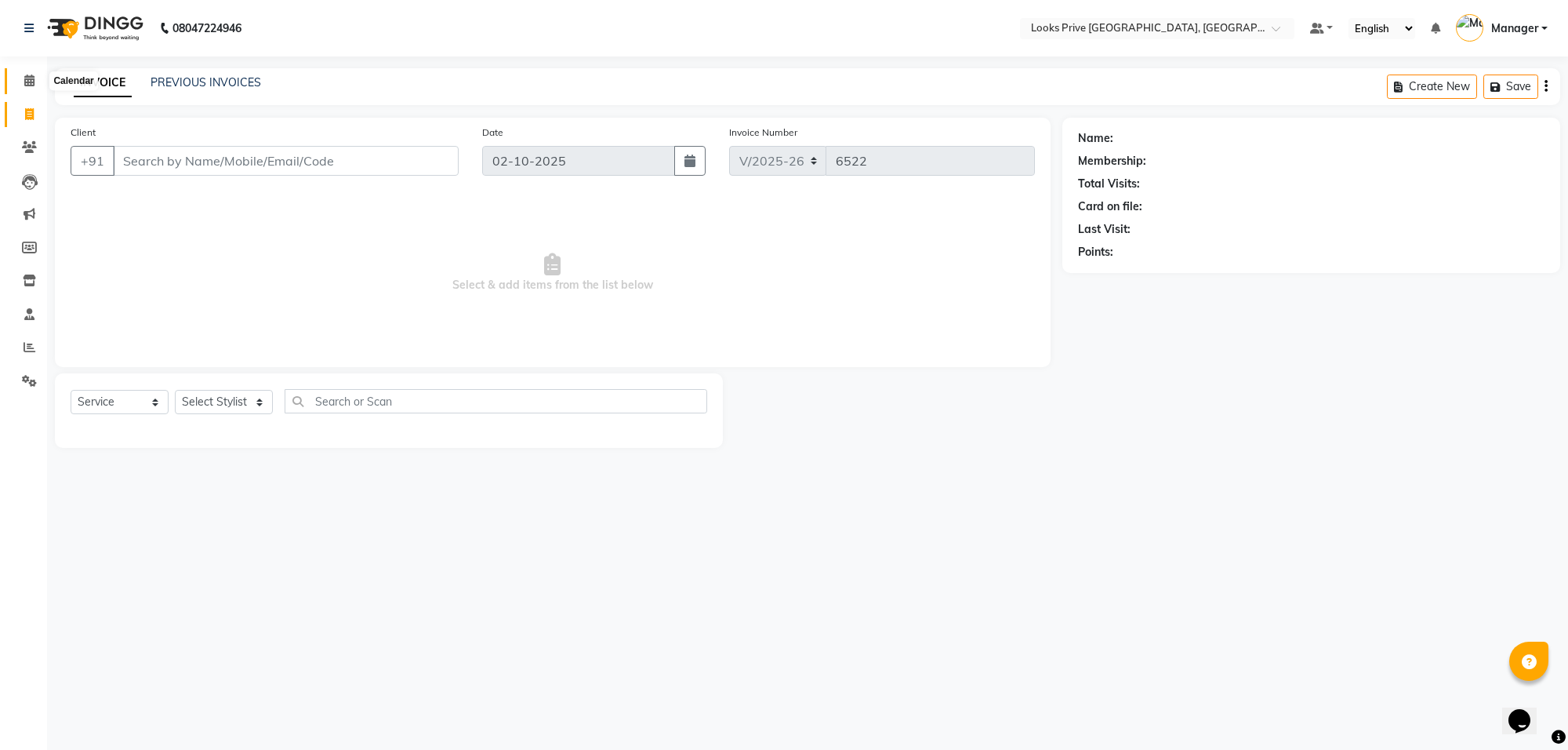
click at [28, 72] on span at bounding box center [29, 81] width 27 height 18
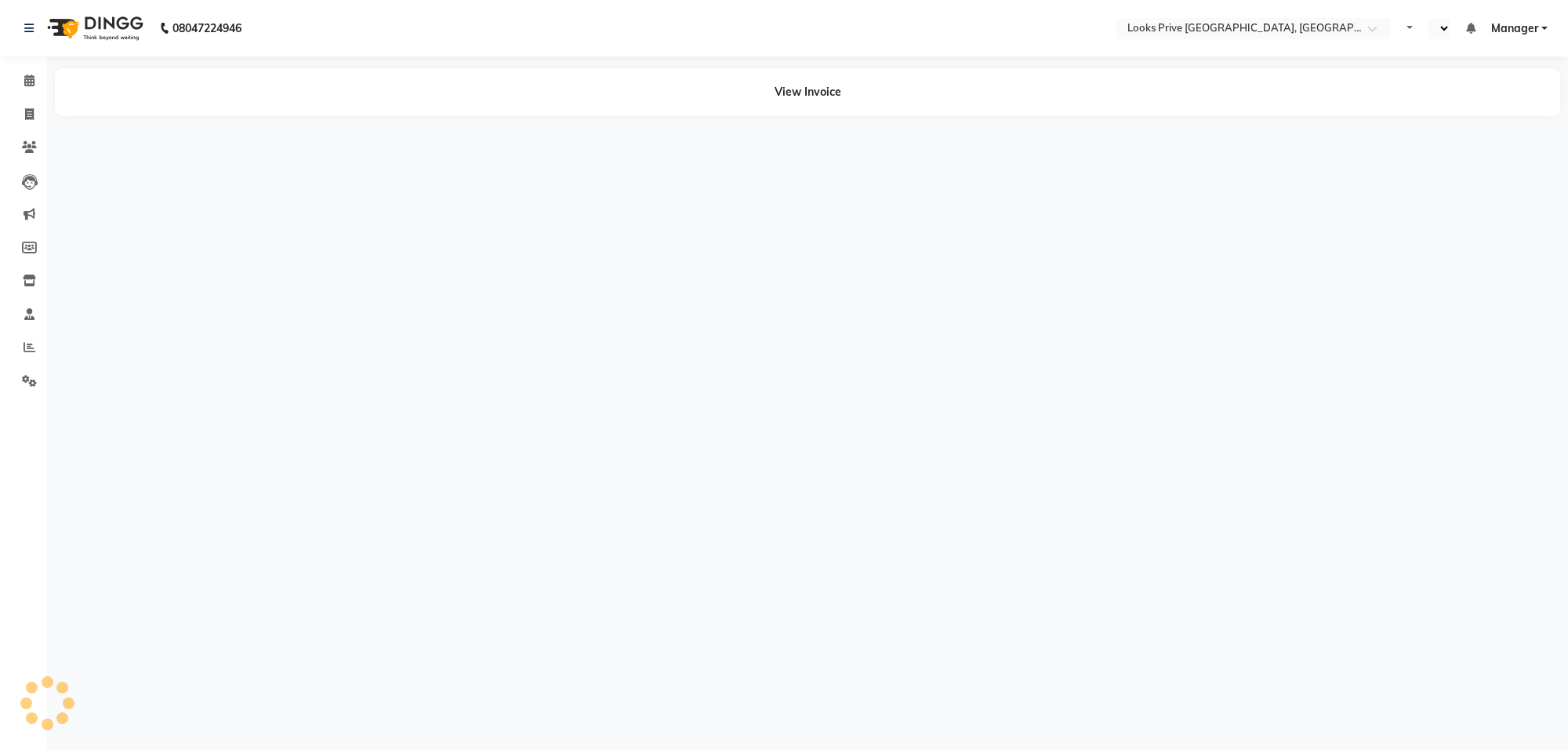
select select "en"
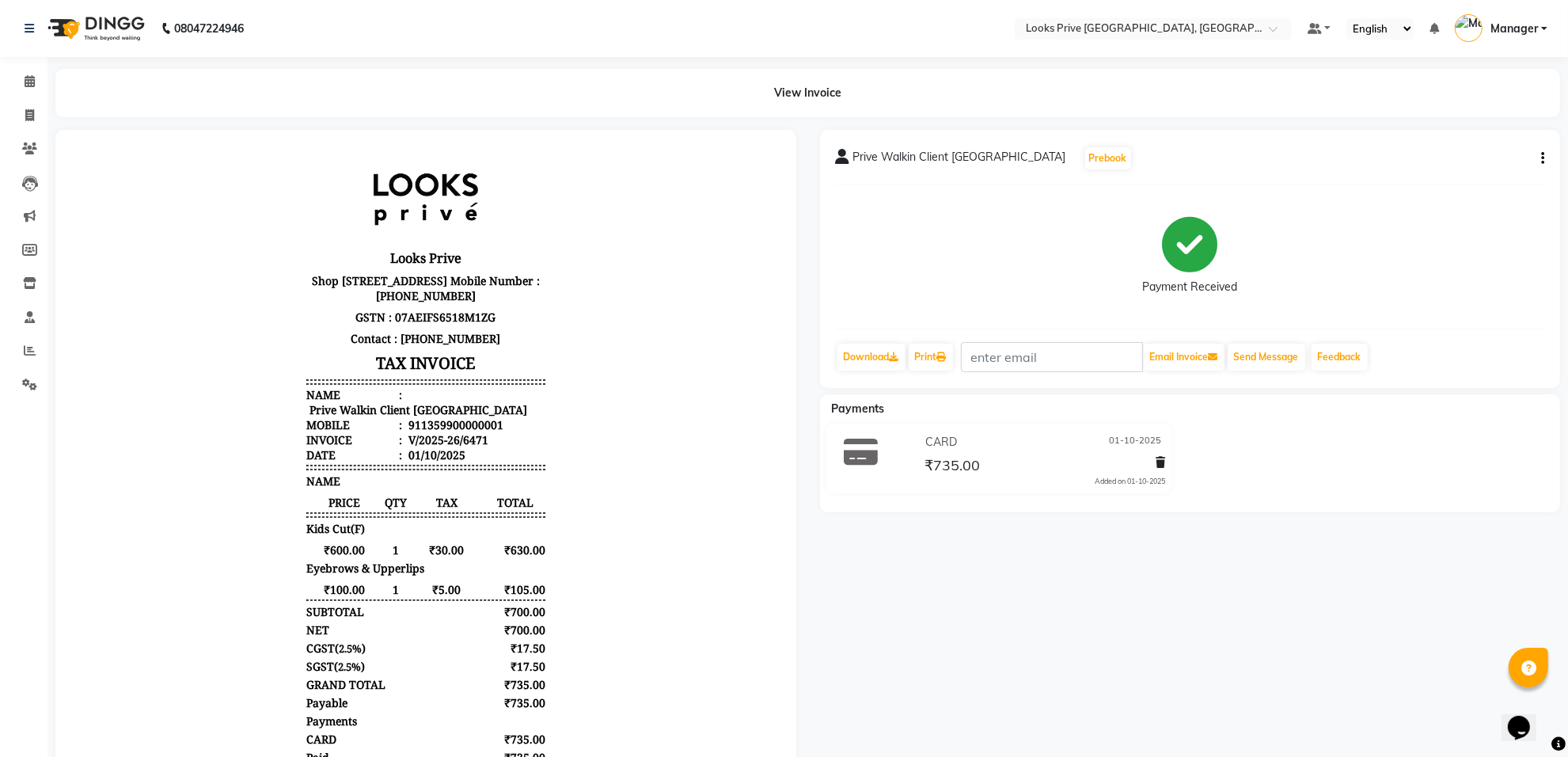
scroll to position [12, 0]
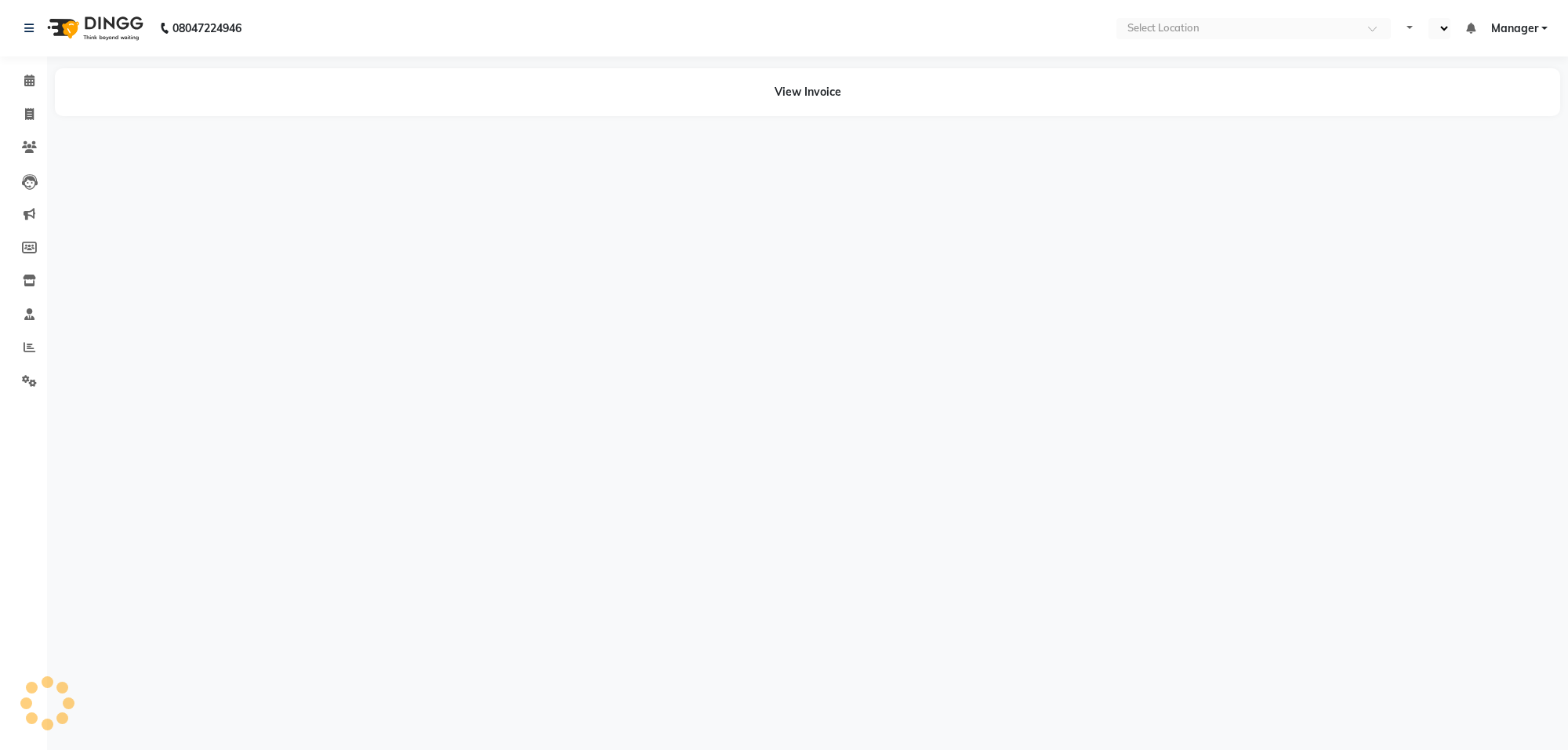
select select "en"
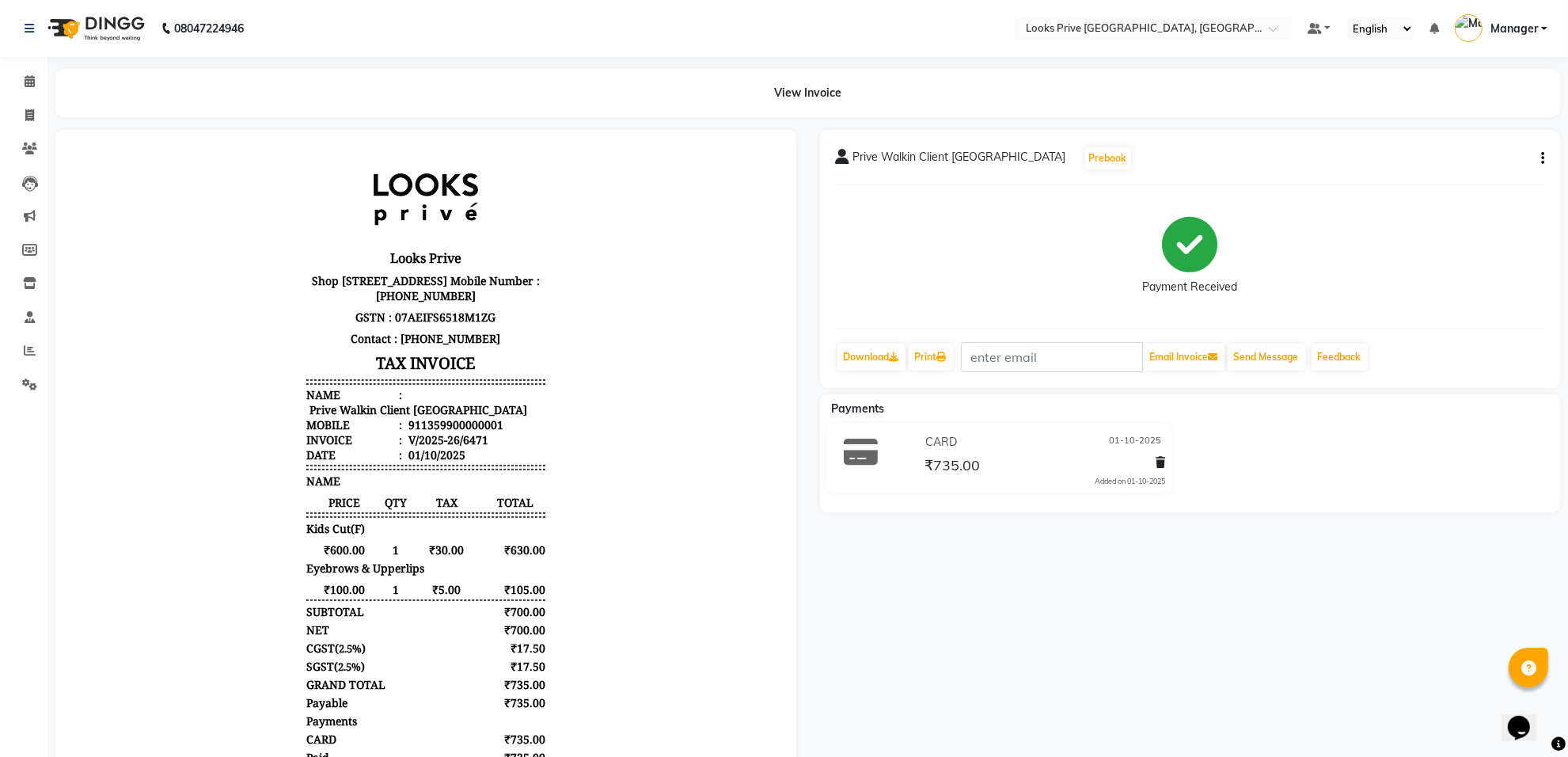
click at [1539, 161] on button "button" at bounding box center [1540, 159] width 9 height 17
click at [1486, 164] on div "Edit Item Staff" at bounding box center [1464, 168] width 108 height 20
select select "75862"
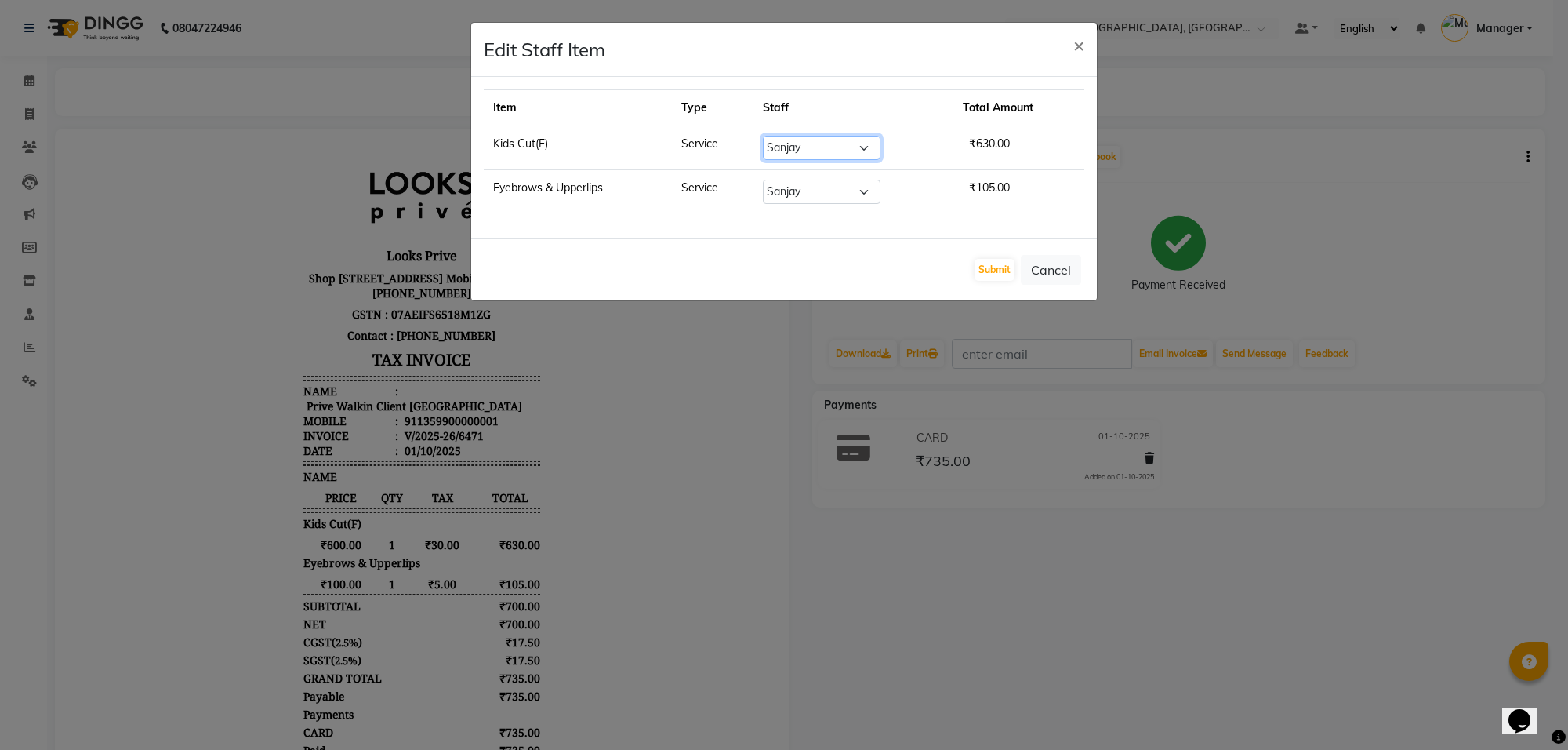
click at [817, 148] on select "Select Arshi Avdesh Bunty Counter_Sales Deepak_Asst Govind_Pdct Hema Manager Mo…" at bounding box center [821, 148] width 118 height 24
select select "75870"
click at [764, 136] on select "Select Arshi Avdesh Bunty Counter_Sales Deepak_Asst Govind_Pdct Hema Manager Mo…" at bounding box center [821, 148] width 118 height 24
click at [998, 271] on button "Submit" at bounding box center [994, 269] width 40 height 22
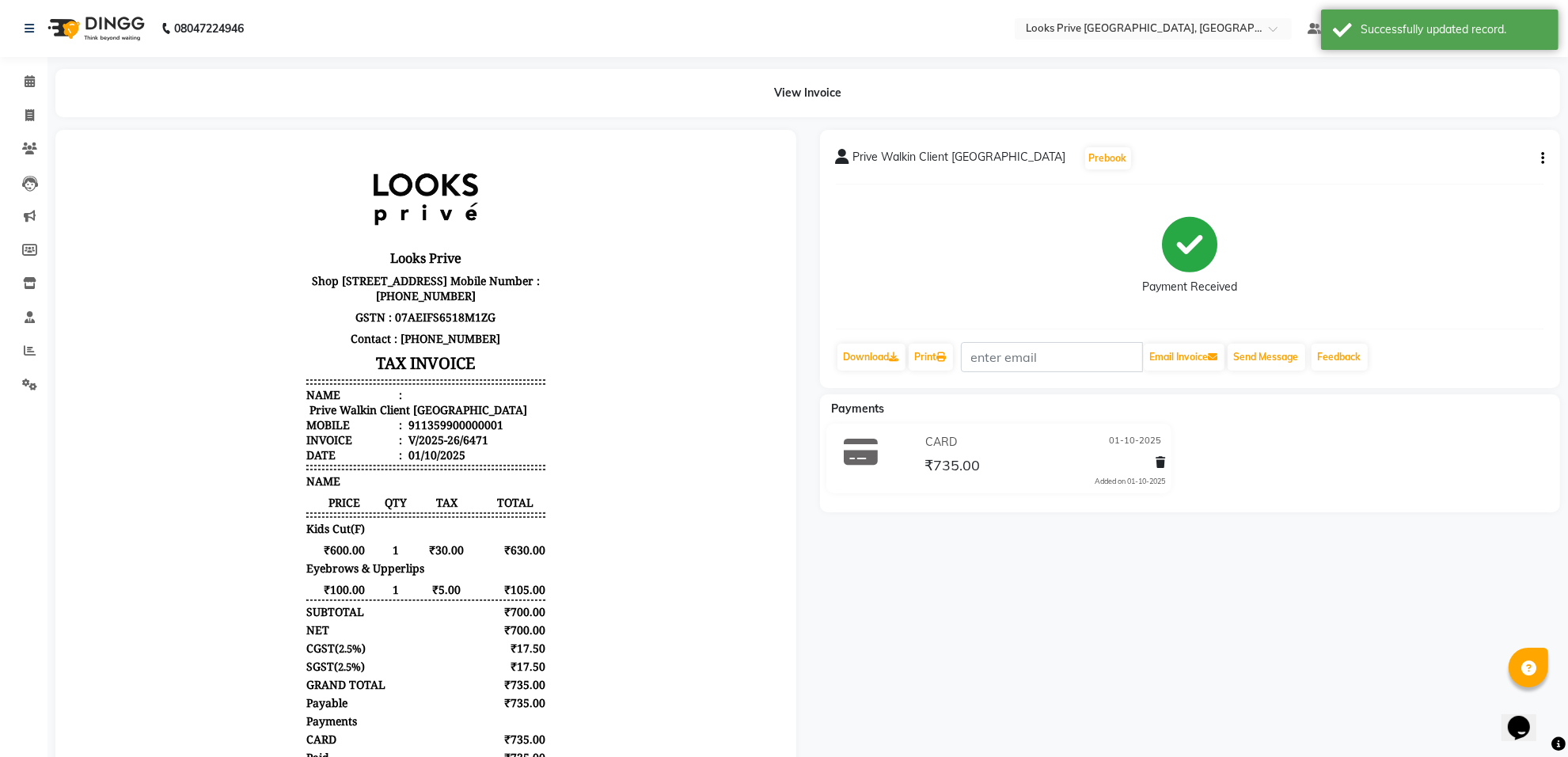
scroll to position [12, 0]
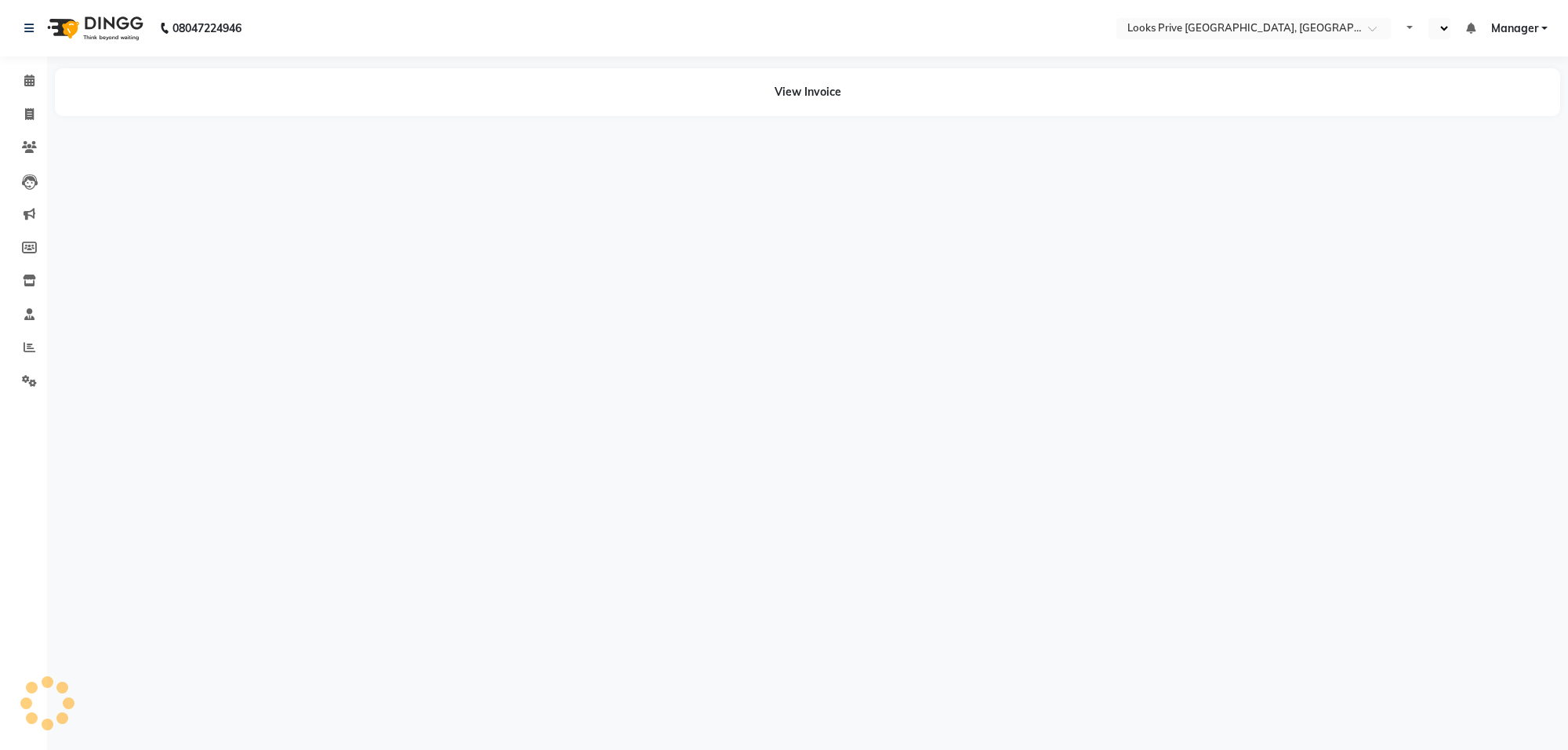
select select "en"
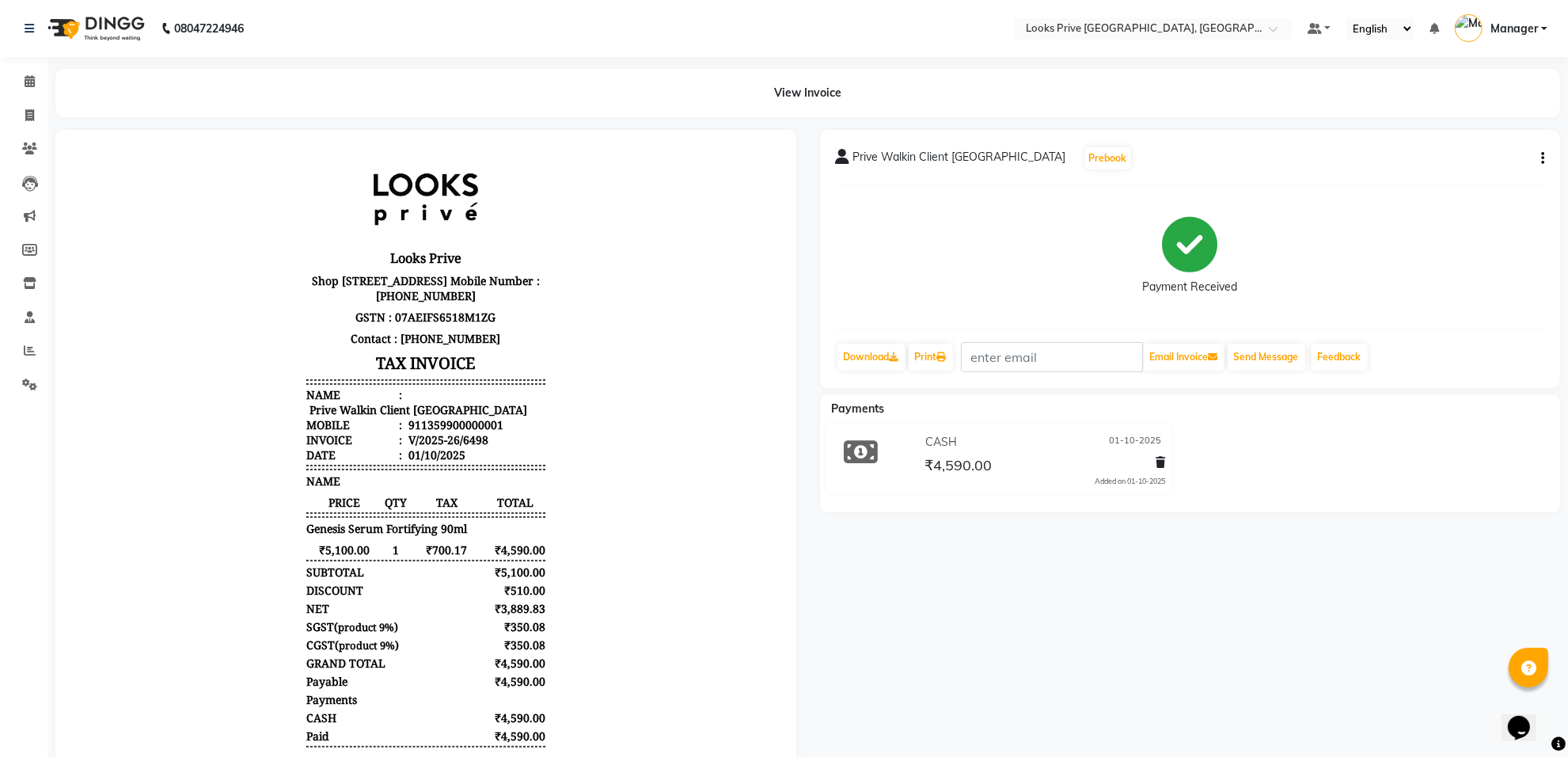
click at [1536, 152] on button "button" at bounding box center [1540, 159] width 9 height 17
click at [1496, 160] on div "Edit Item Staff" at bounding box center [1481, 159] width 76 height 20
select select "75848"
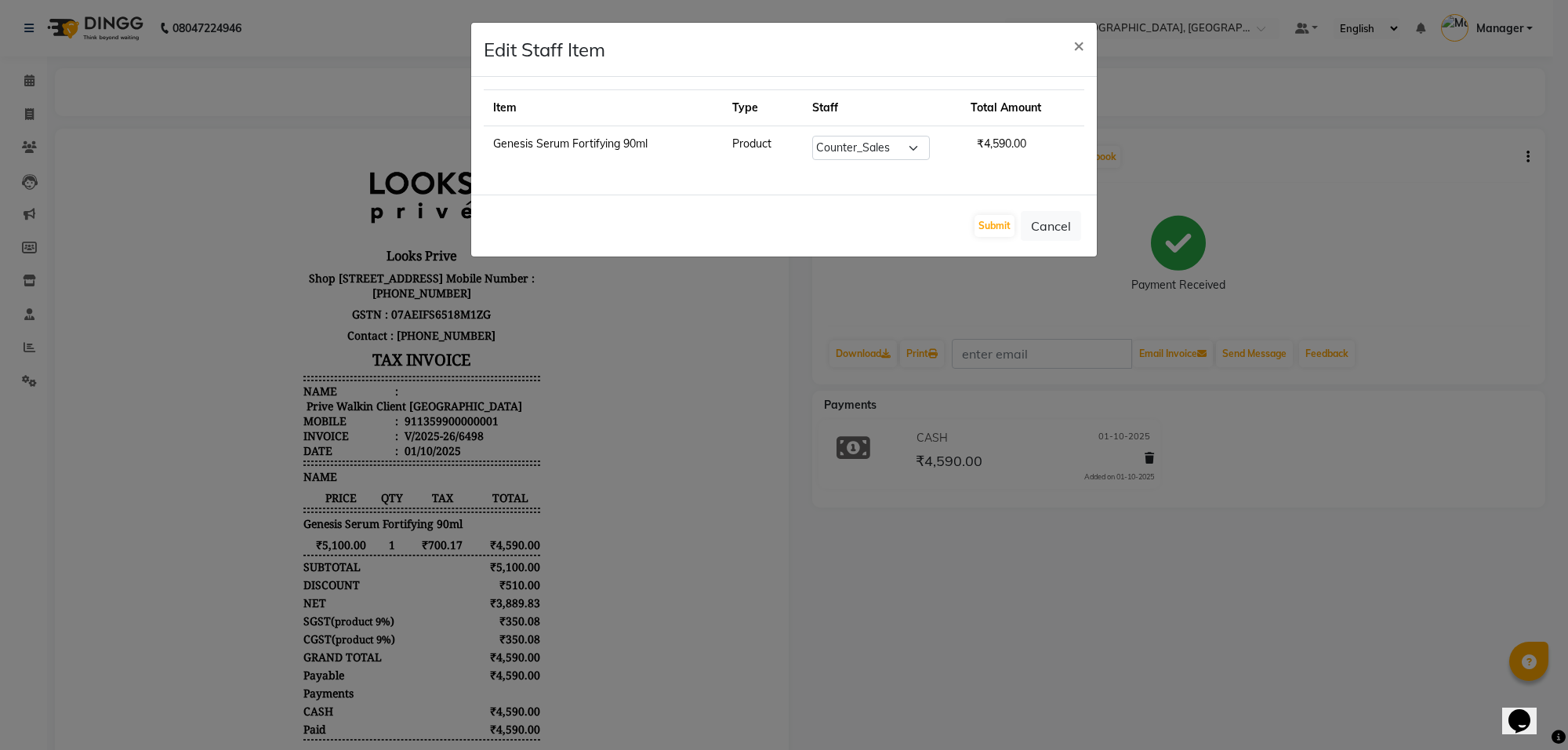
click at [1256, 177] on ngb-modal-window "Edit Staff Item × Item Type Staff Total Amount Genesis Serum Fortifying 90ml Pr…" at bounding box center [784, 375] width 1568 height 750
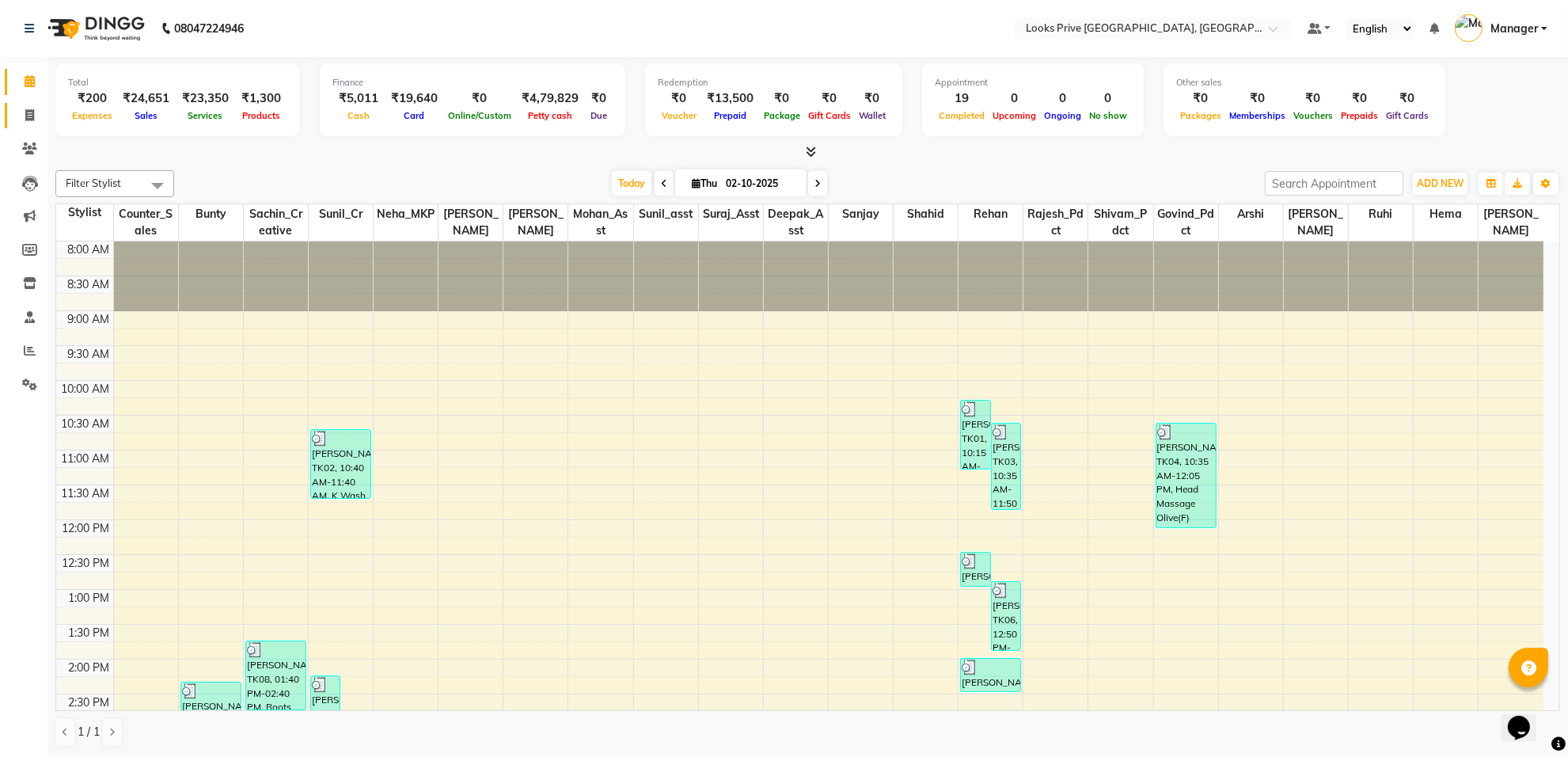
click at [13, 120] on link "Invoice" at bounding box center [24, 116] width 38 height 27
select select "service"
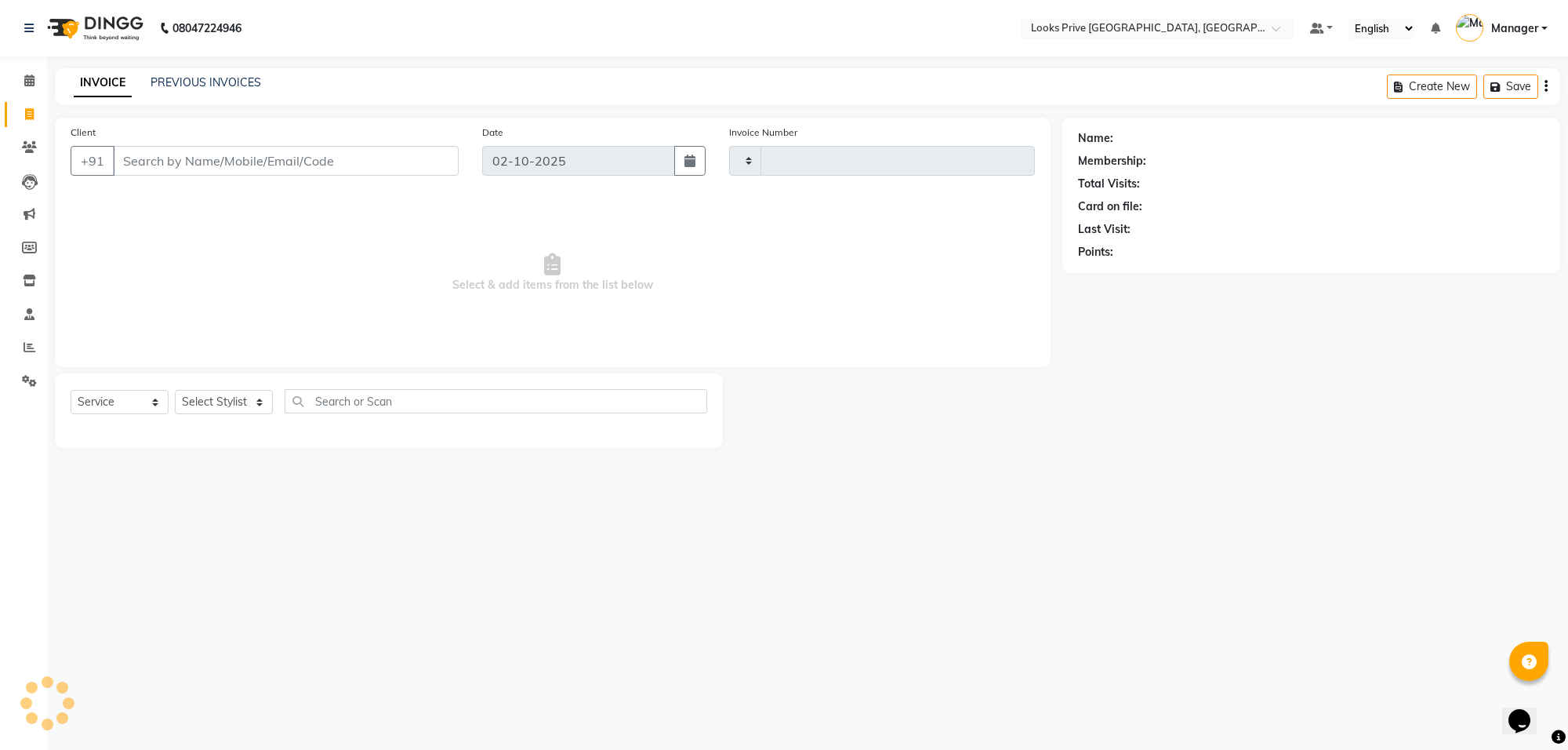
type input "6522"
select select "8127"
click at [33, 343] on icon at bounding box center [29, 347] width 12 height 12
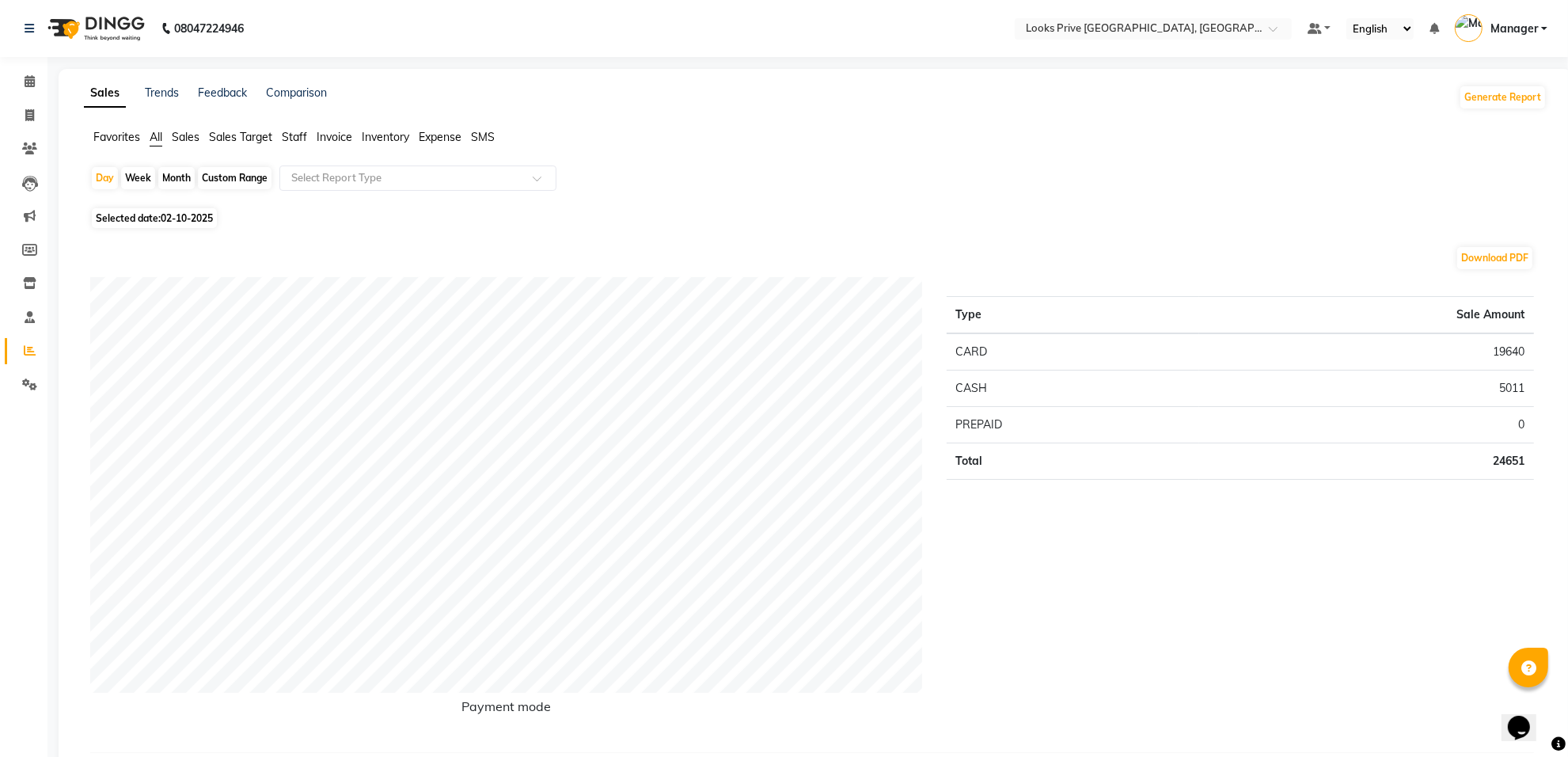
click at [294, 141] on span "Staff" at bounding box center [294, 137] width 26 height 14
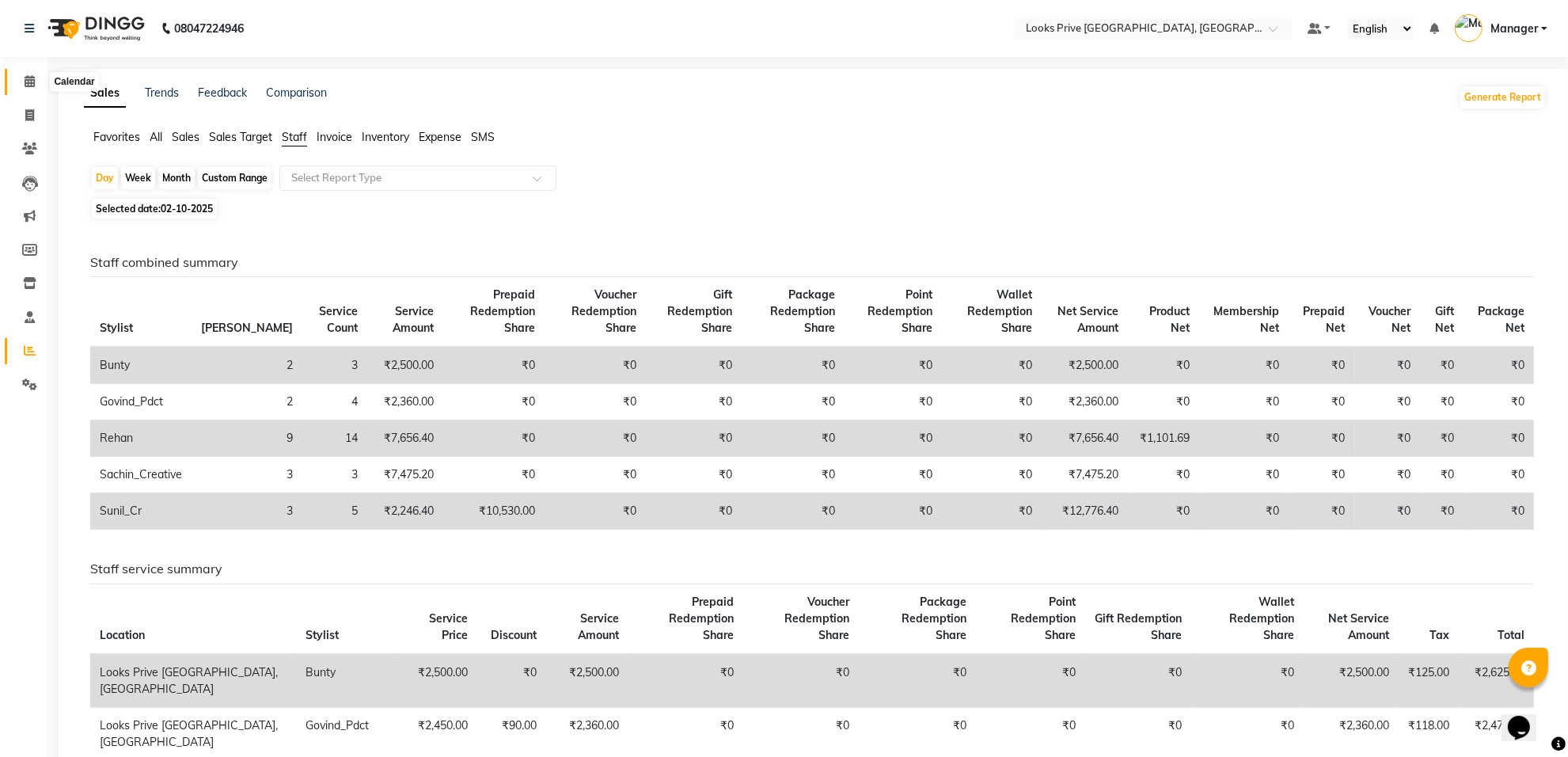
click at [22, 82] on span at bounding box center [29, 82] width 28 height 18
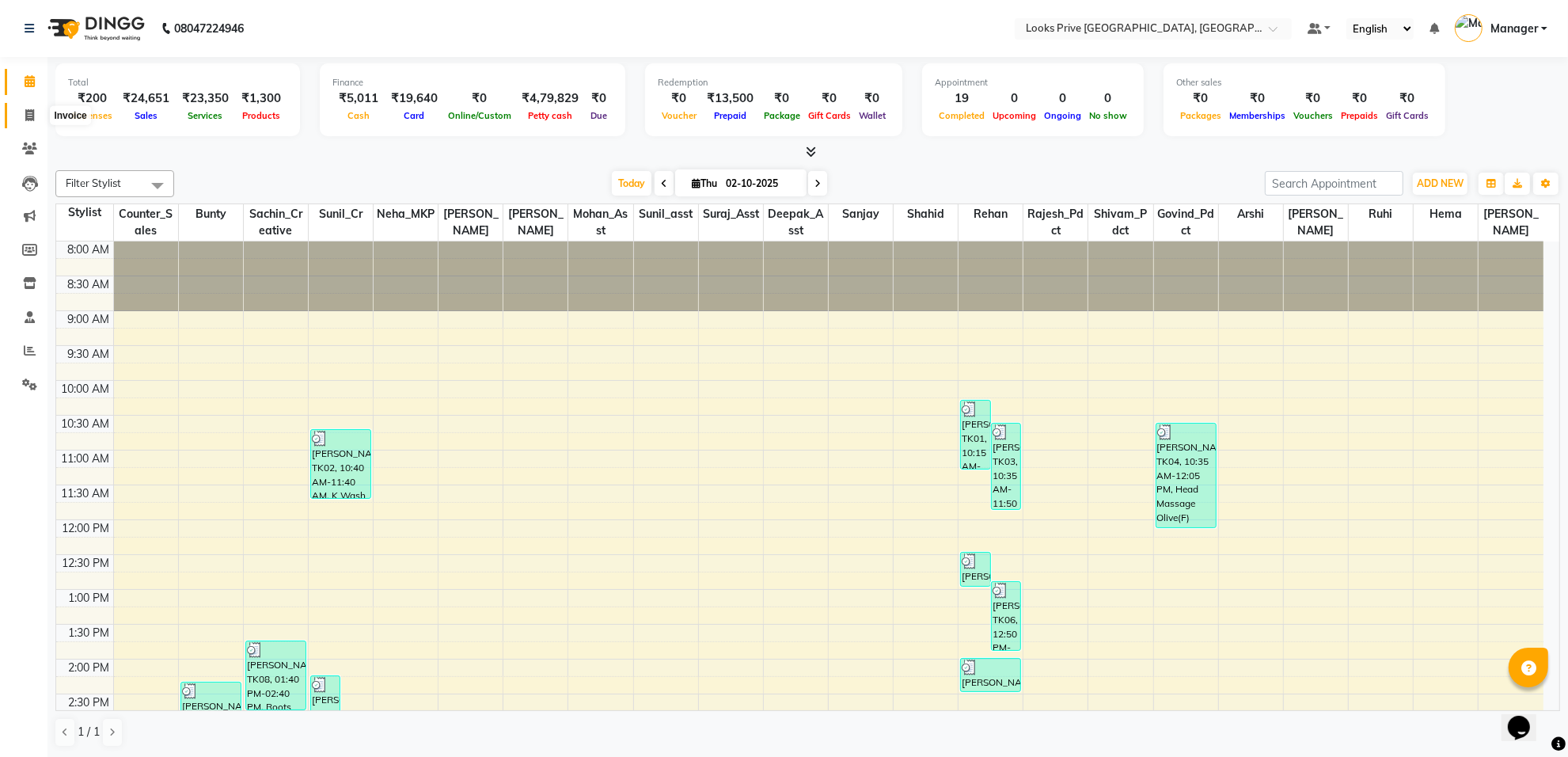
click at [17, 120] on span at bounding box center [29, 116] width 28 height 18
select select "service"
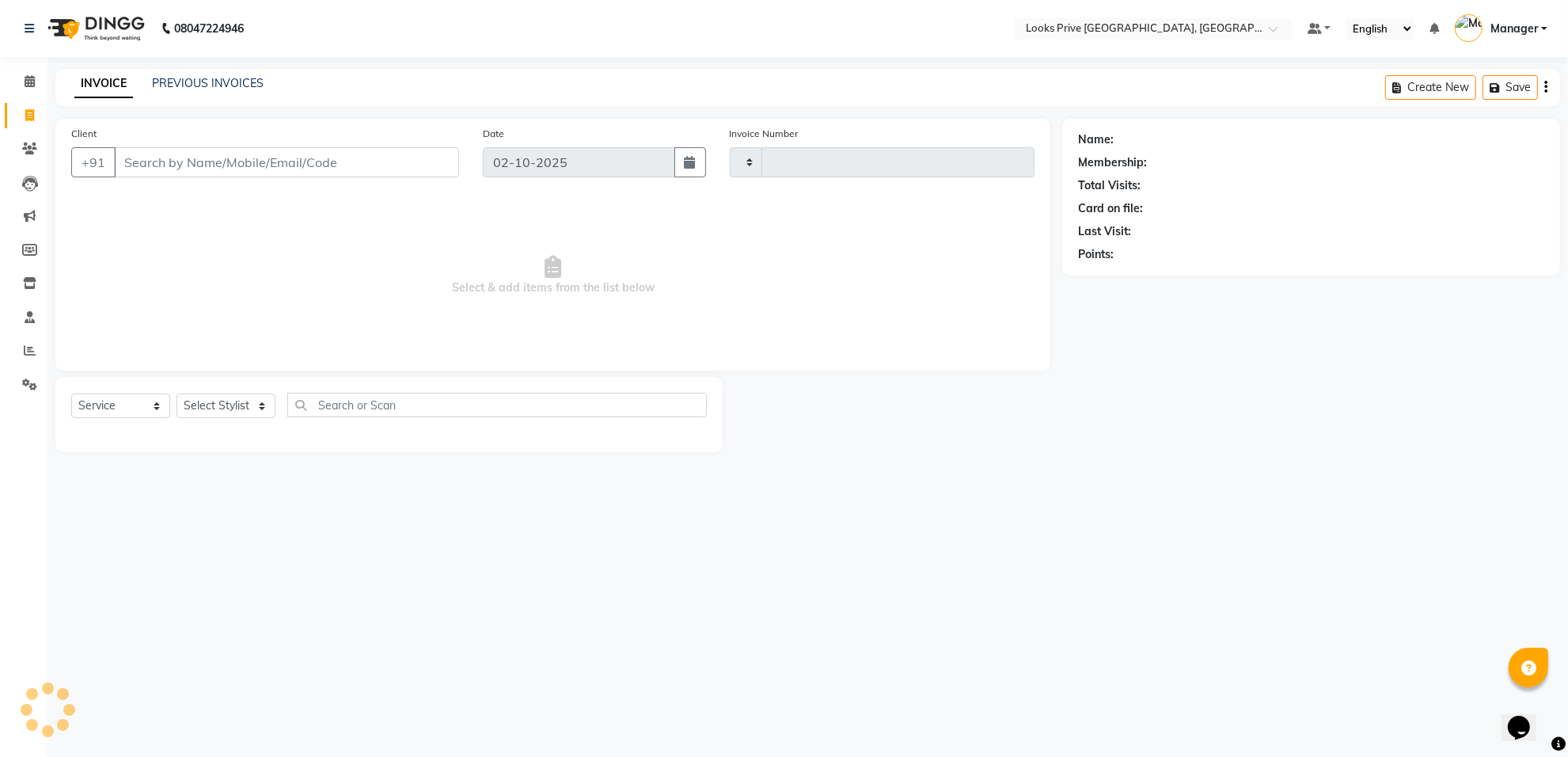
type input "6522"
select select "8127"
click at [212, 402] on select "Select Stylist Arshi [PERSON_NAME] Counter_Sales Deepak_Asst Govind_Pdct Hema M…" at bounding box center [226, 406] width 99 height 25
click at [192, 150] on input "Client" at bounding box center [289, 162] width 349 height 30
type input "9717019469"
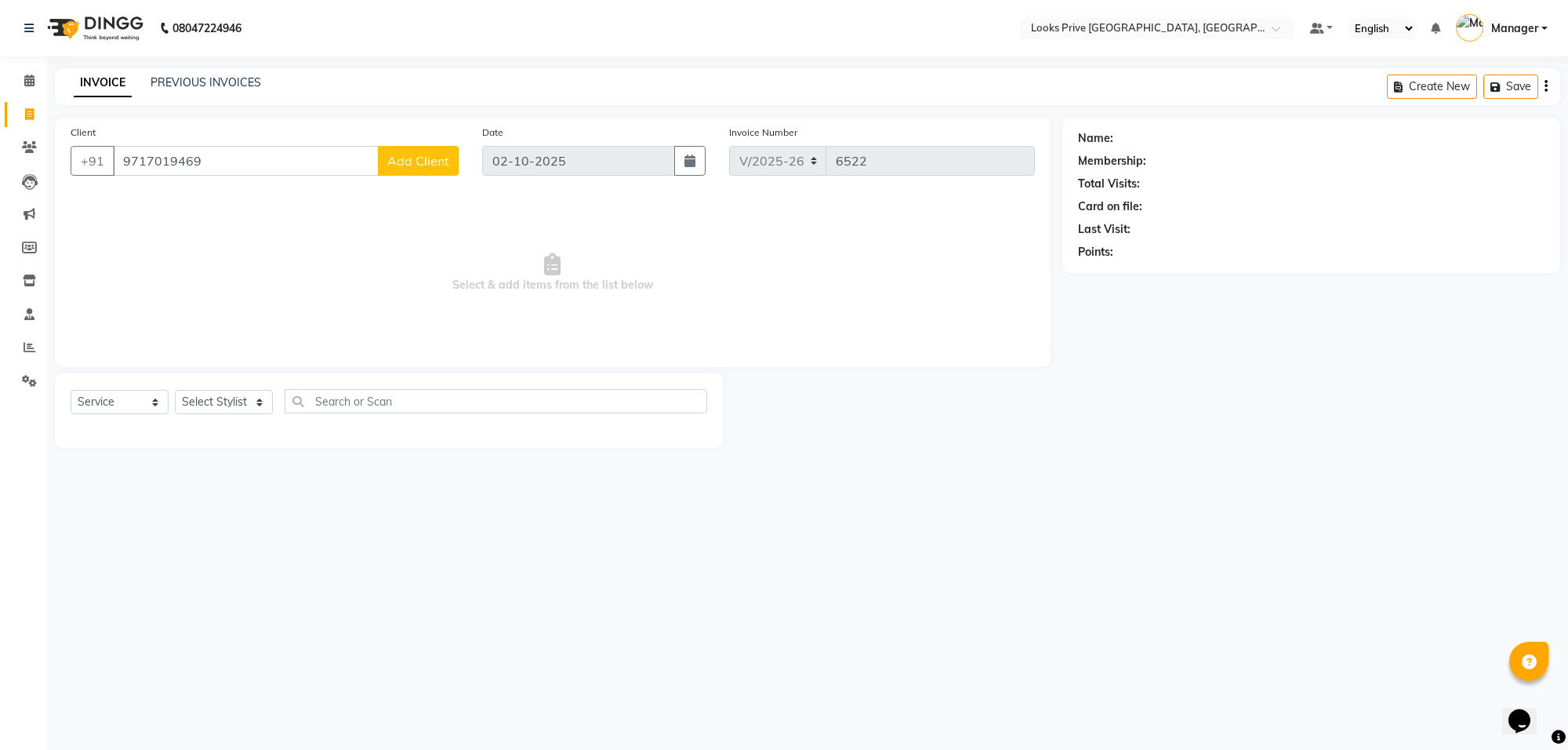
click at [445, 153] on span "Add Client" at bounding box center [419, 161] width 62 height 16
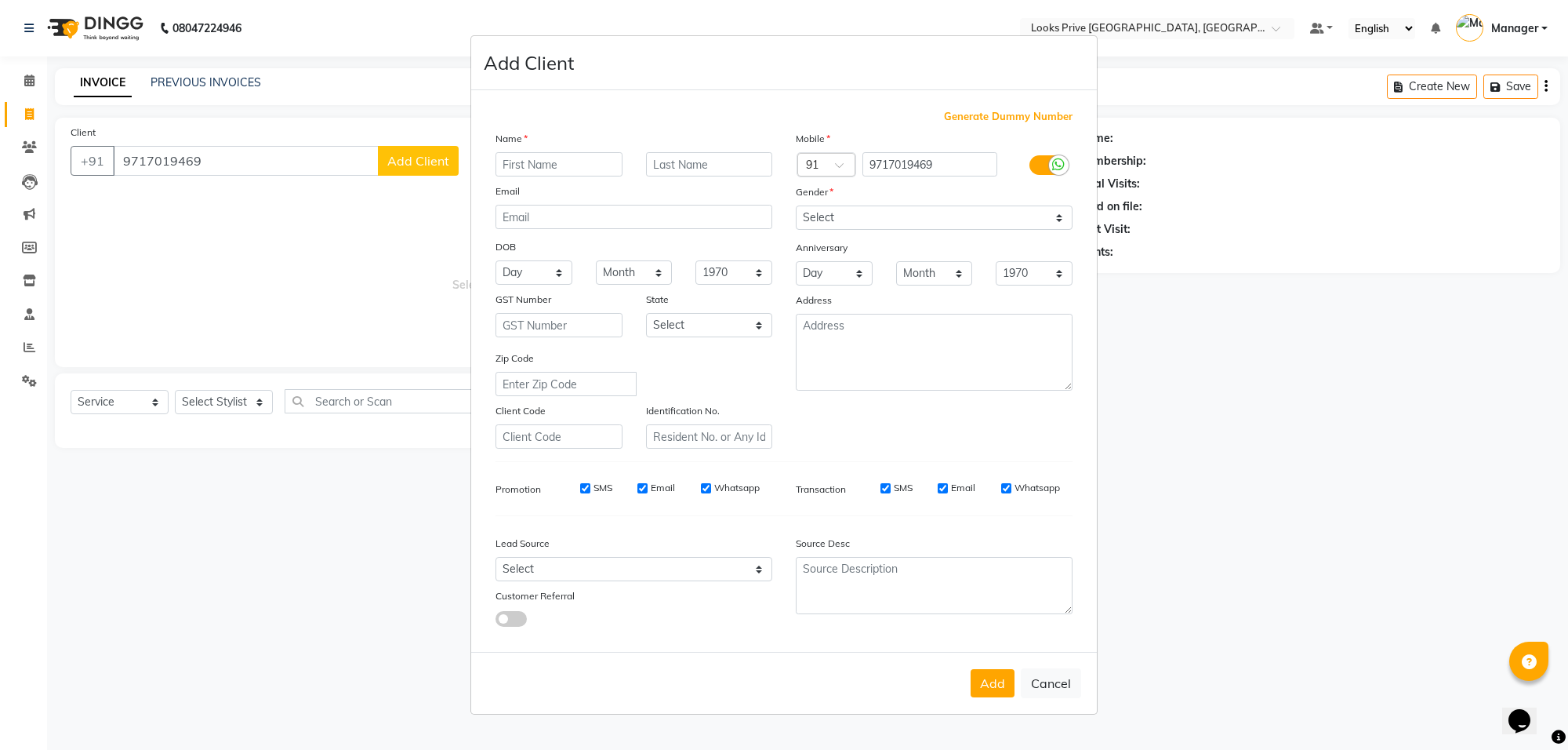
click at [565, 172] on input "text" at bounding box center [559, 165] width 127 height 24
type input "n"
type input "[PERSON_NAME]"
click at [964, 224] on select "Select [DEMOGRAPHIC_DATA] [DEMOGRAPHIC_DATA] Other Prefer Not To Say" at bounding box center [934, 217] width 277 height 24
select select "[DEMOGRAPHIC_DATA]"
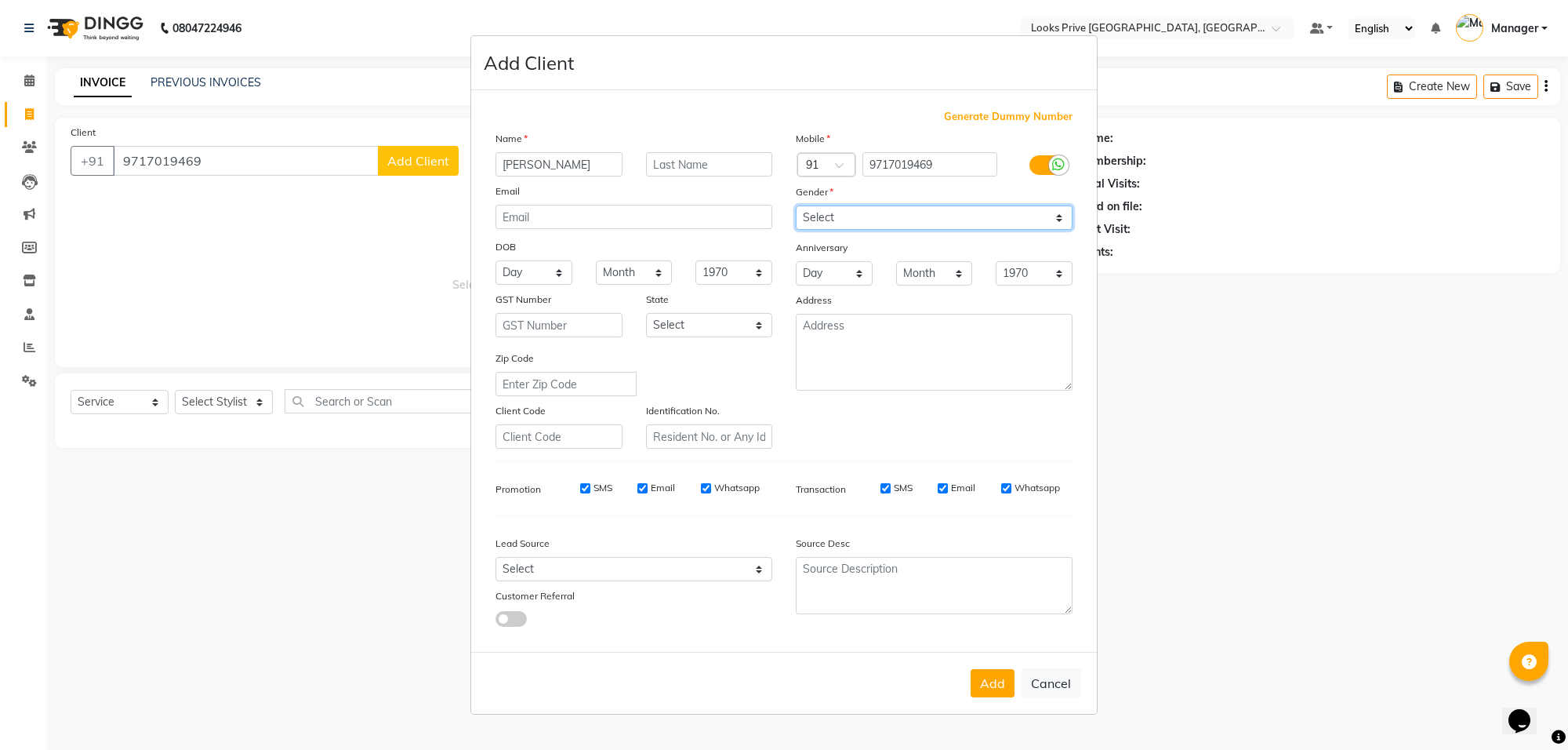
click at [796, 207] on select "Select [DEMOGRAPHIC_DATA] [DEMOGRAPHIC_DATA] Other Prefer Not To Say" at bounding box center [934, 217] width 277 height 24
click at [1001, 673] on button "Add" at bounding box center [992, 683] width 44 height 28
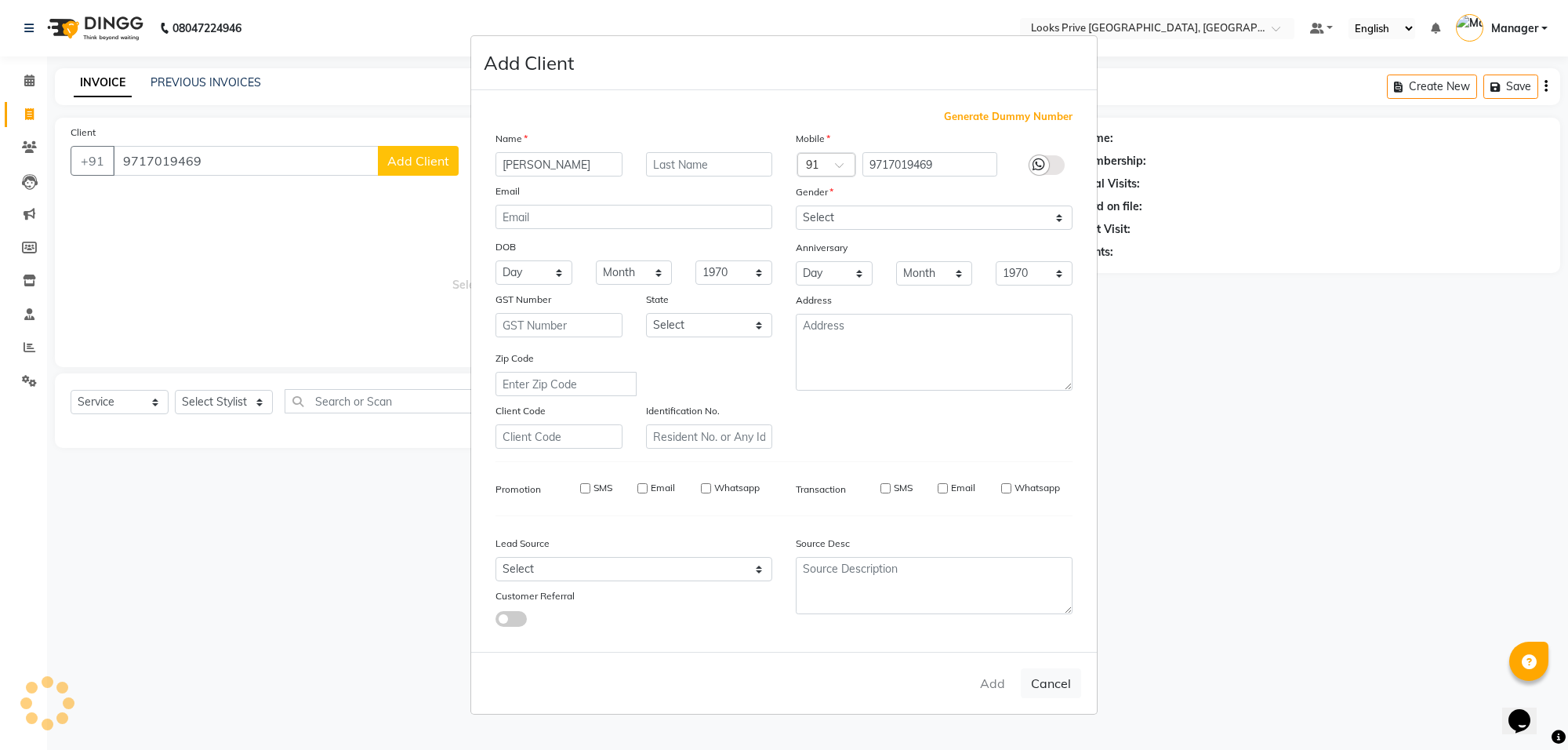
select select
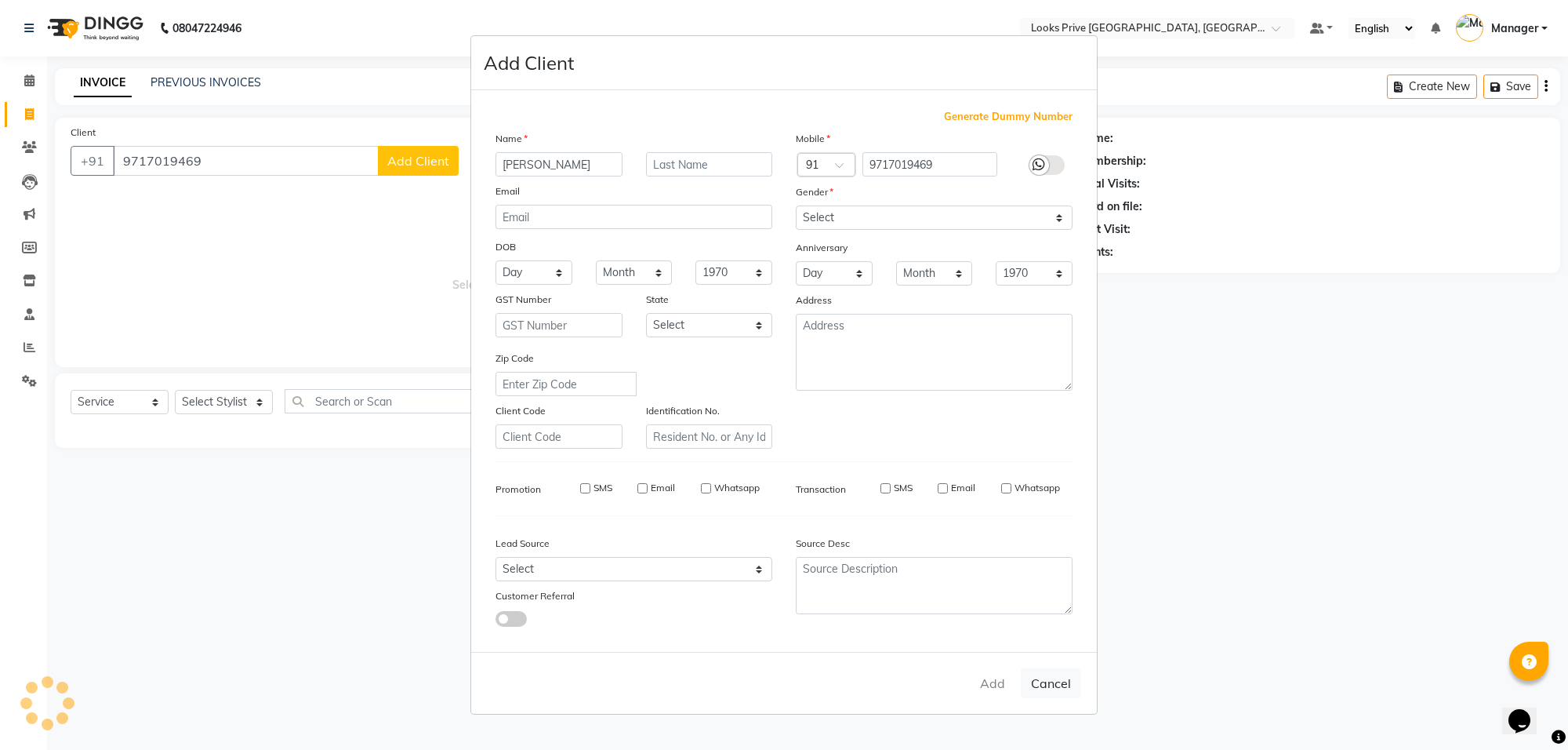
select select
checkbox input "false"
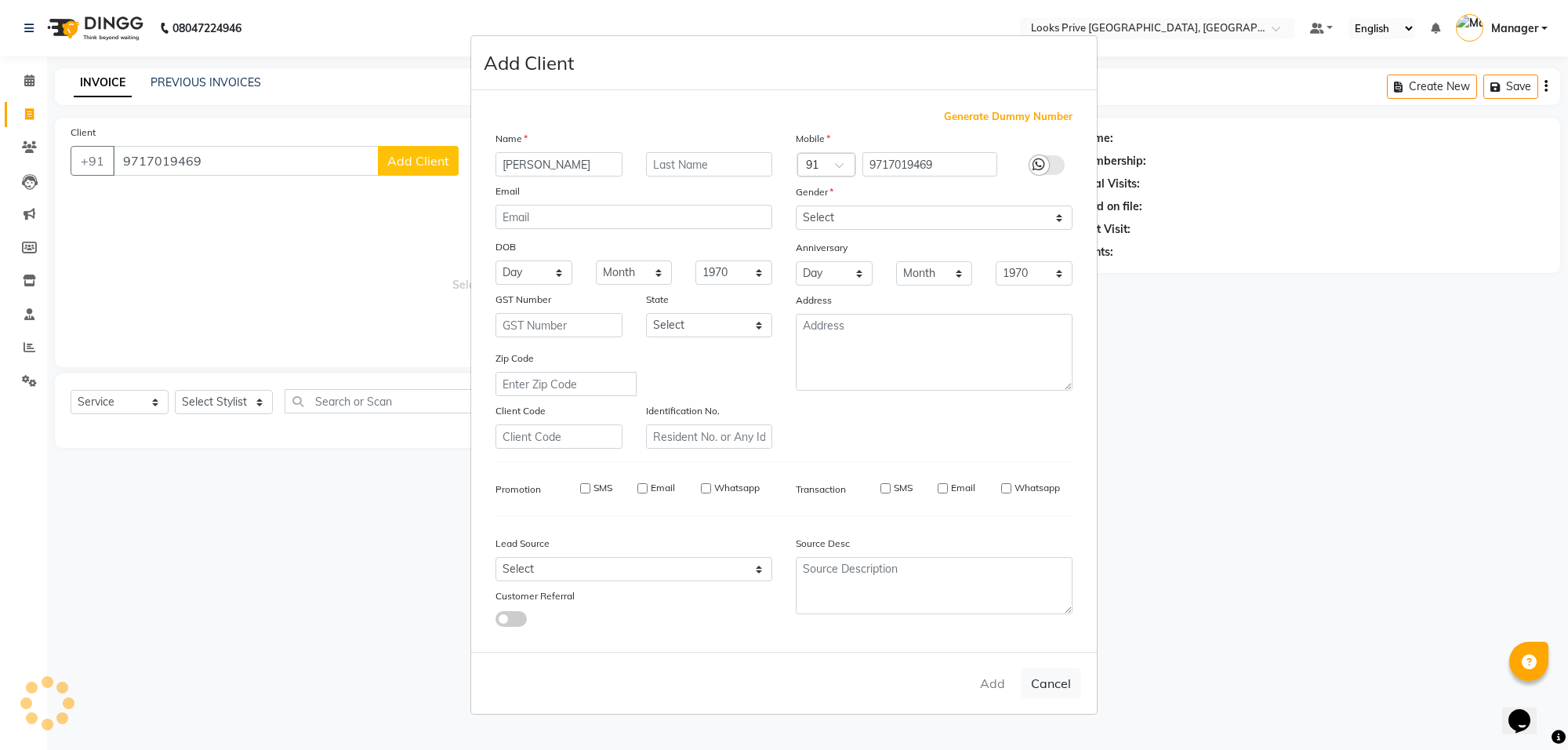
checkbox input "false"
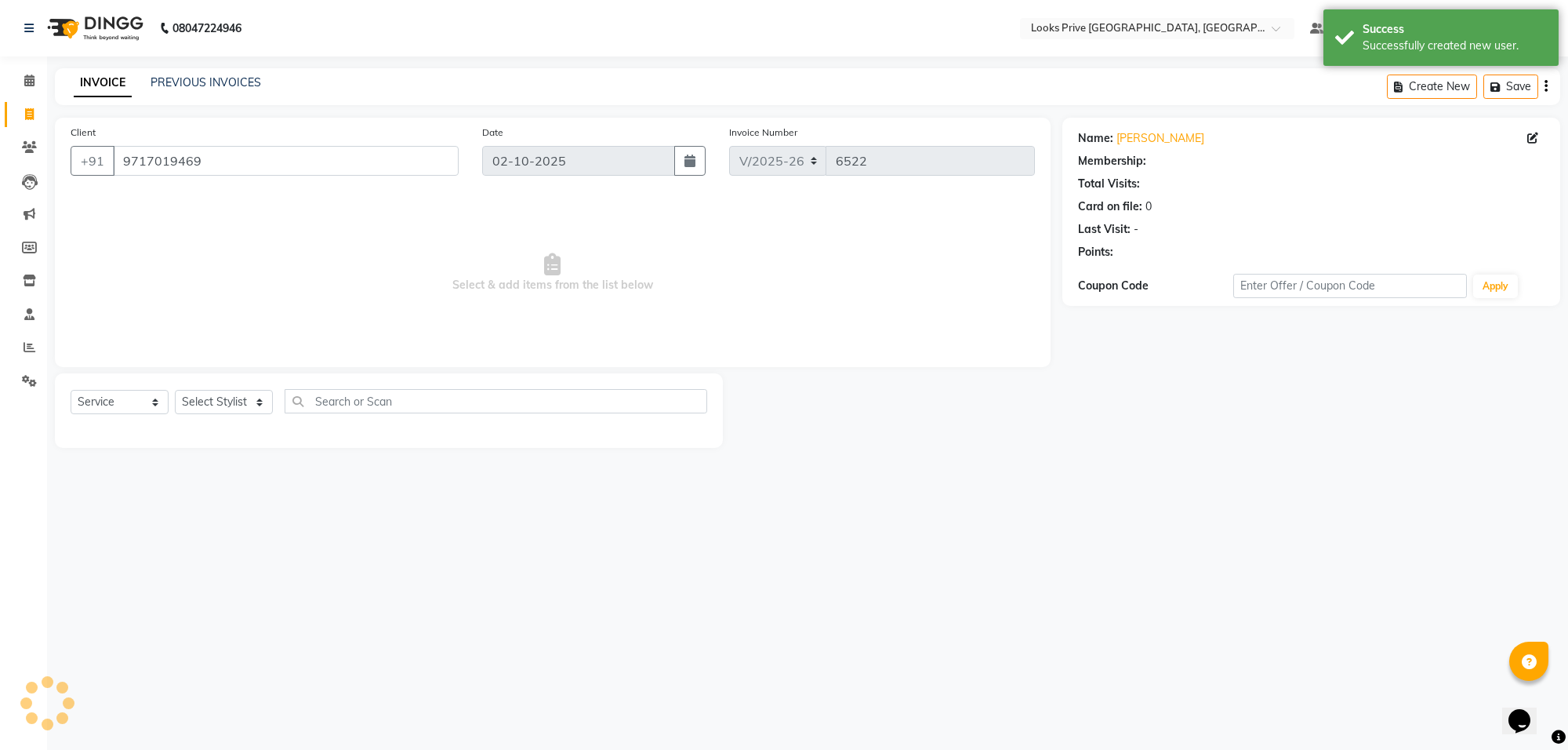
select select "1: Object"
click at [224, 403] on select "Select Stylist Arshi [PERSON_NAME] Counter_Sales Deepak_Asst Govind_Pdct Hema M…" at bounding box center [224, 402] width 98 height 24
select select "75851"
click at [175, 390] on select "Select Stylist Arshi [PERSON_NAME] Counter_Sales Deepak_Asst Govind_Pdct Hema M…" at bounding box center [224, 402] width 98 height 24
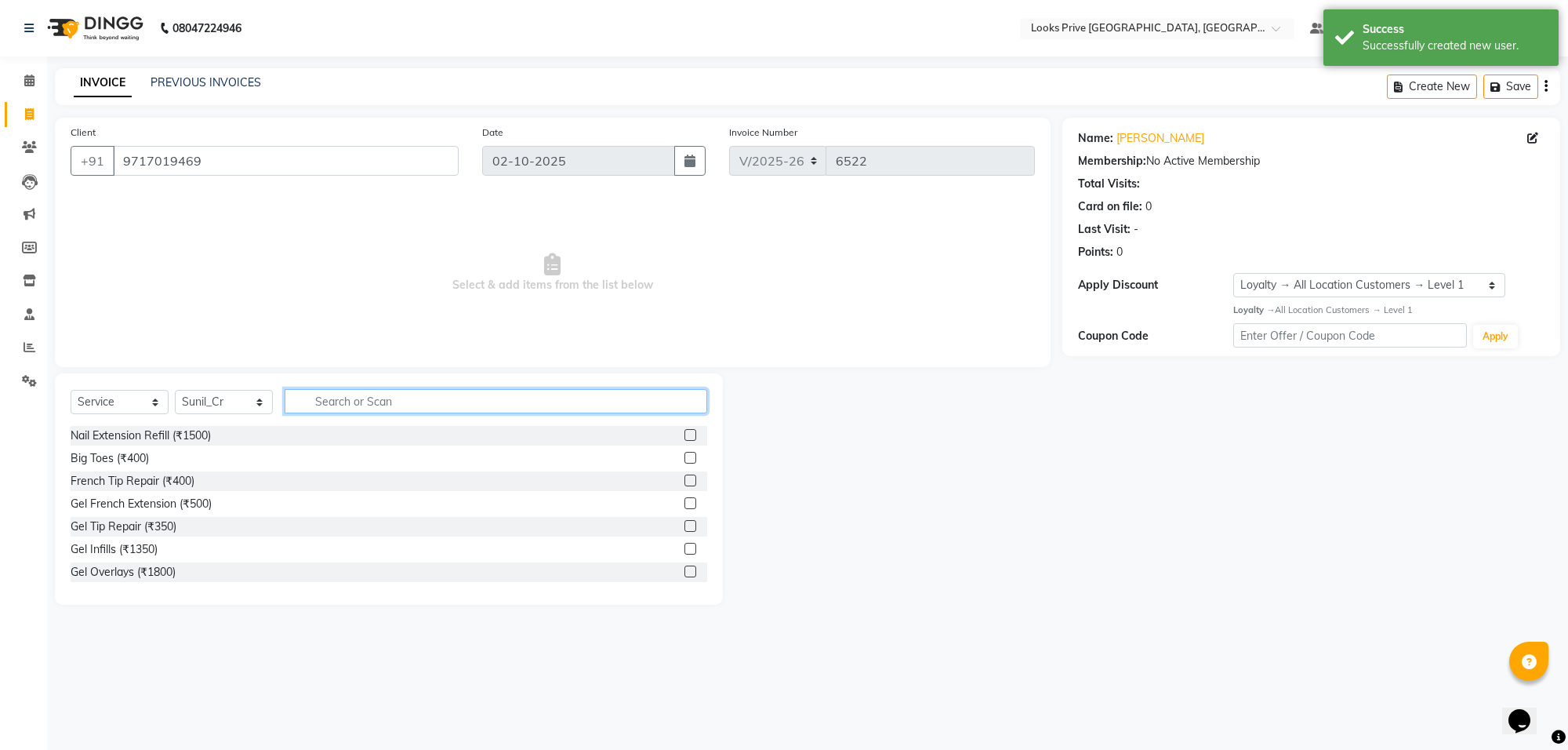
click at [355, 396] on input "text" at bounding box center [496, 401] width 422 height 24
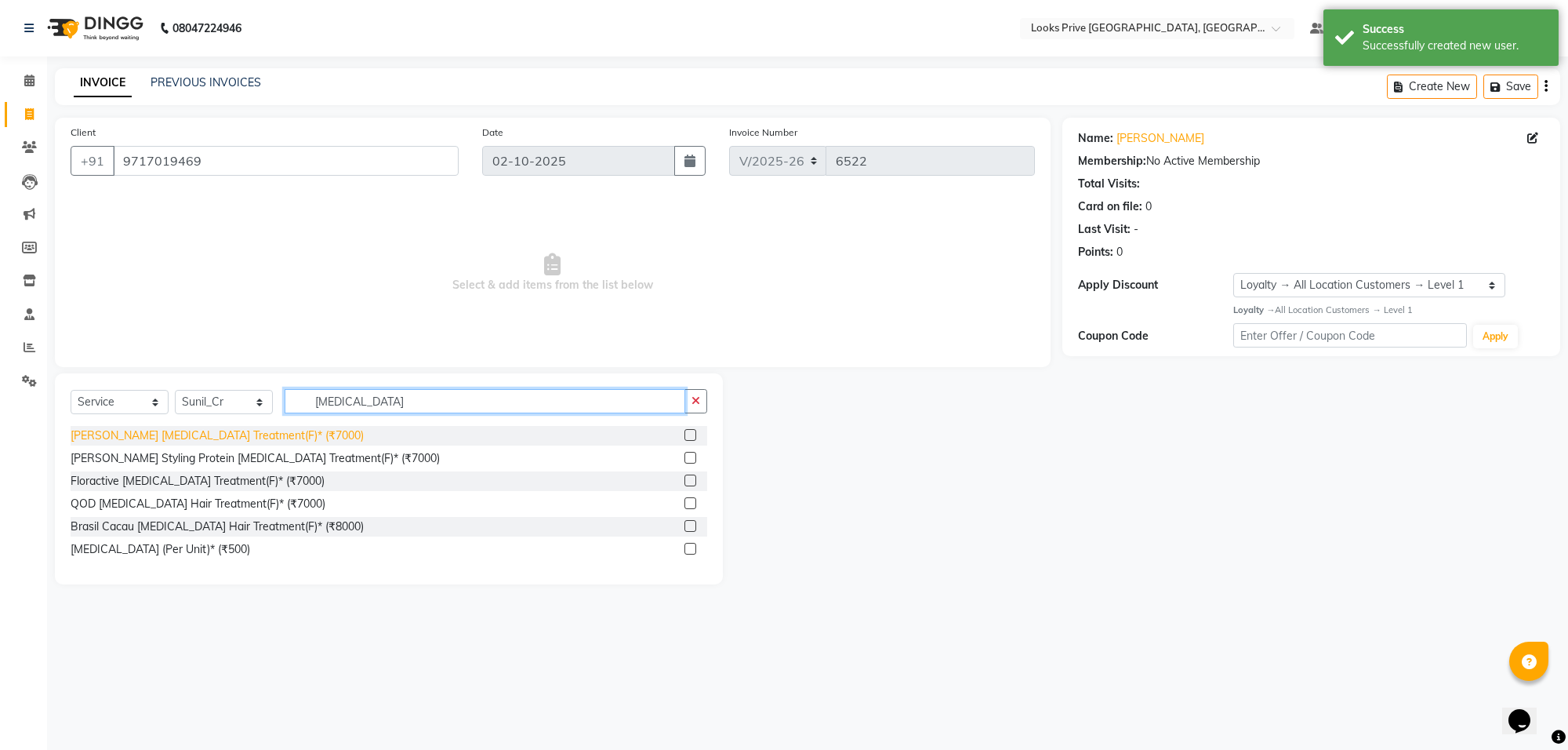
type input "[MEDICAL_DATA]"
click at [237, 429] on div "[PERSON_NAME] [MEDICAL_DATA] Treatment(F)* (₹7000)" at bounding box center [217, 436] width 293 height 17
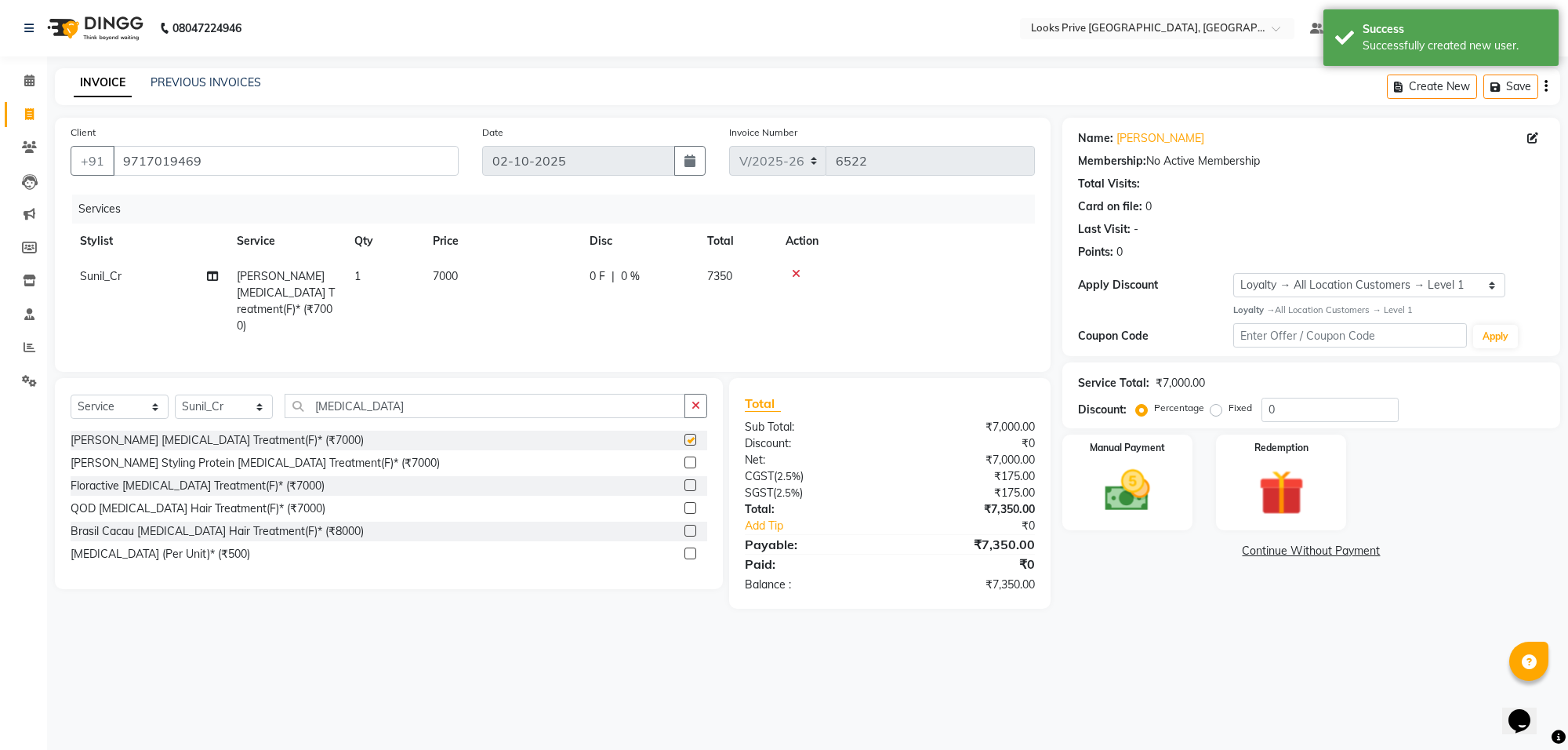
checkbox input "false"
click at [400, 412] on input "[MEDICAL_DATA]" at bounding box center [485, 406] width 401 height 24
type input "b"
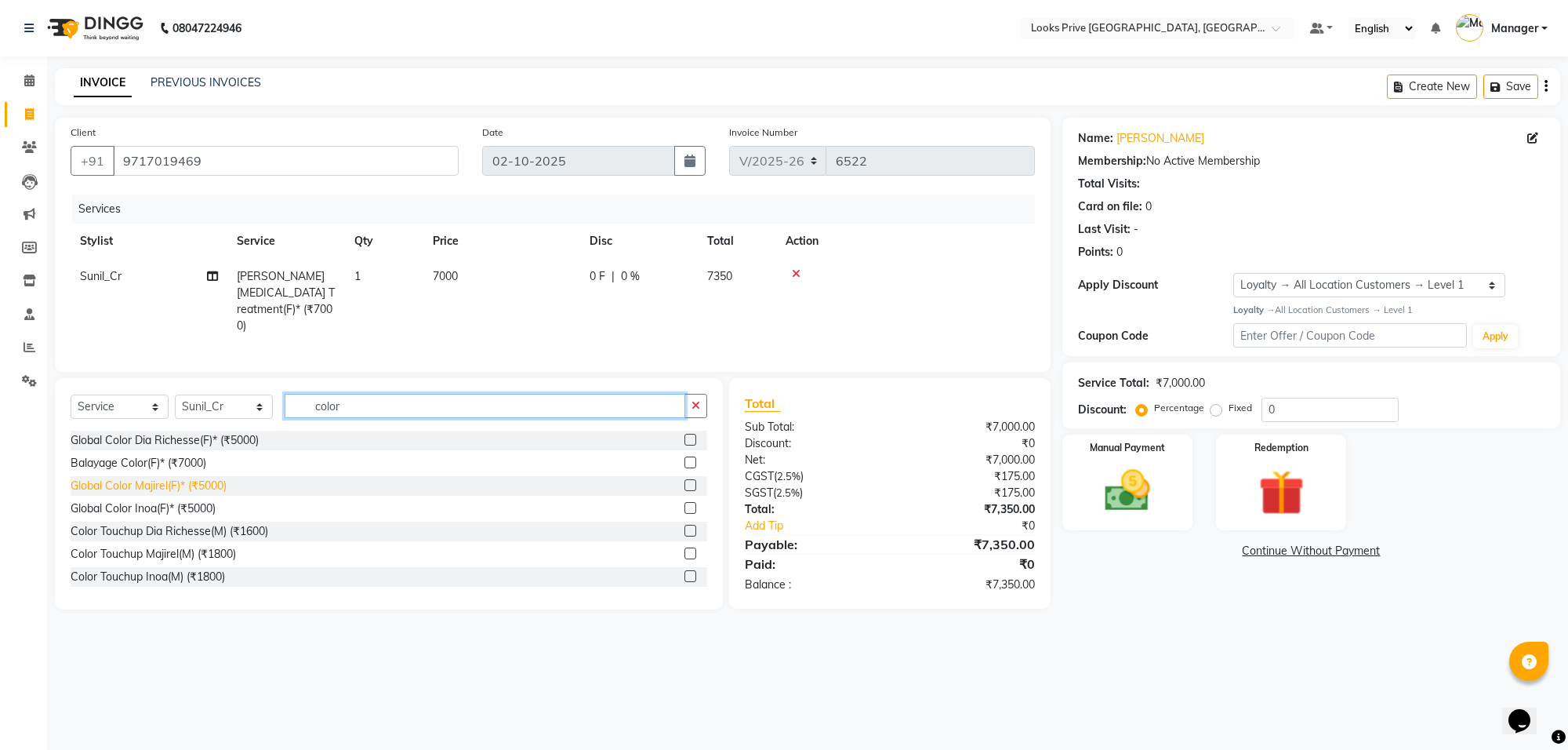
type input "color"
click at [177, 490] on div "Global Color Majirel(F)* (₹5000)" at bounding box center [149, 487] width 156 height 17
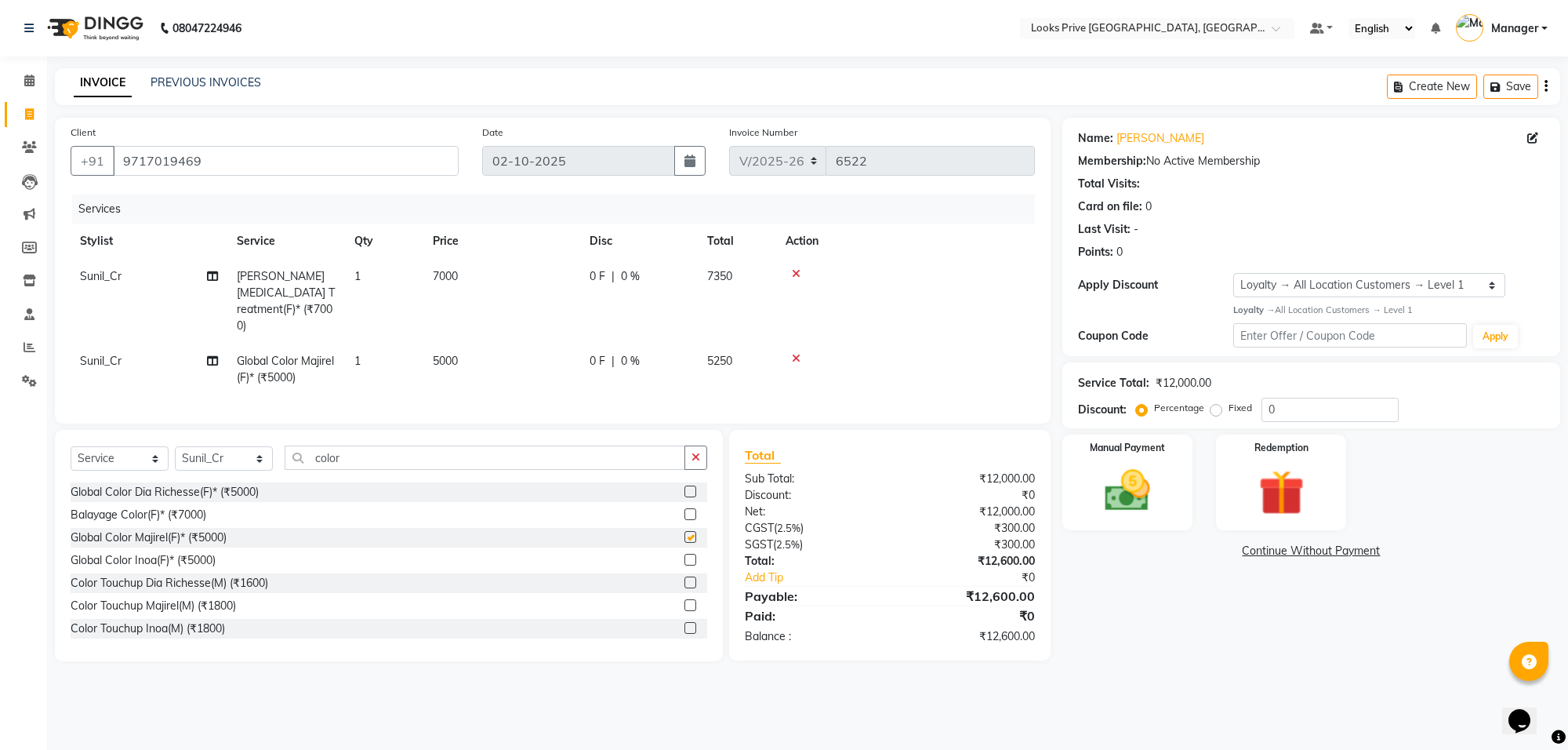
checkbox input "false"
click at [591, 343] on td "0 F | 0 %" at bounding box center [639, 369] width 118 height 52
select select "75851"
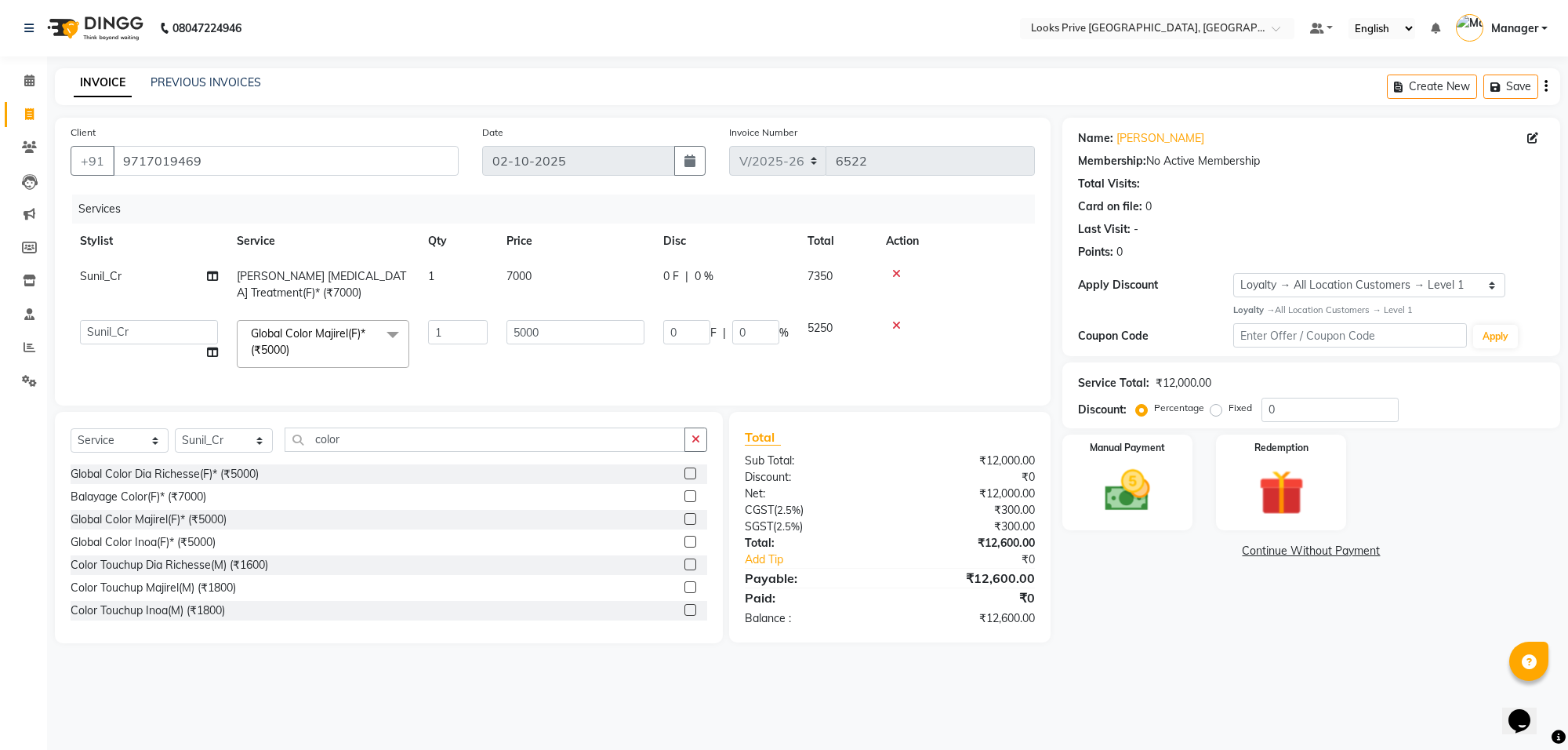
click at [591, 331] on input "5000" at bounding box center [575, 332] width 138 height 24
type input "6000"
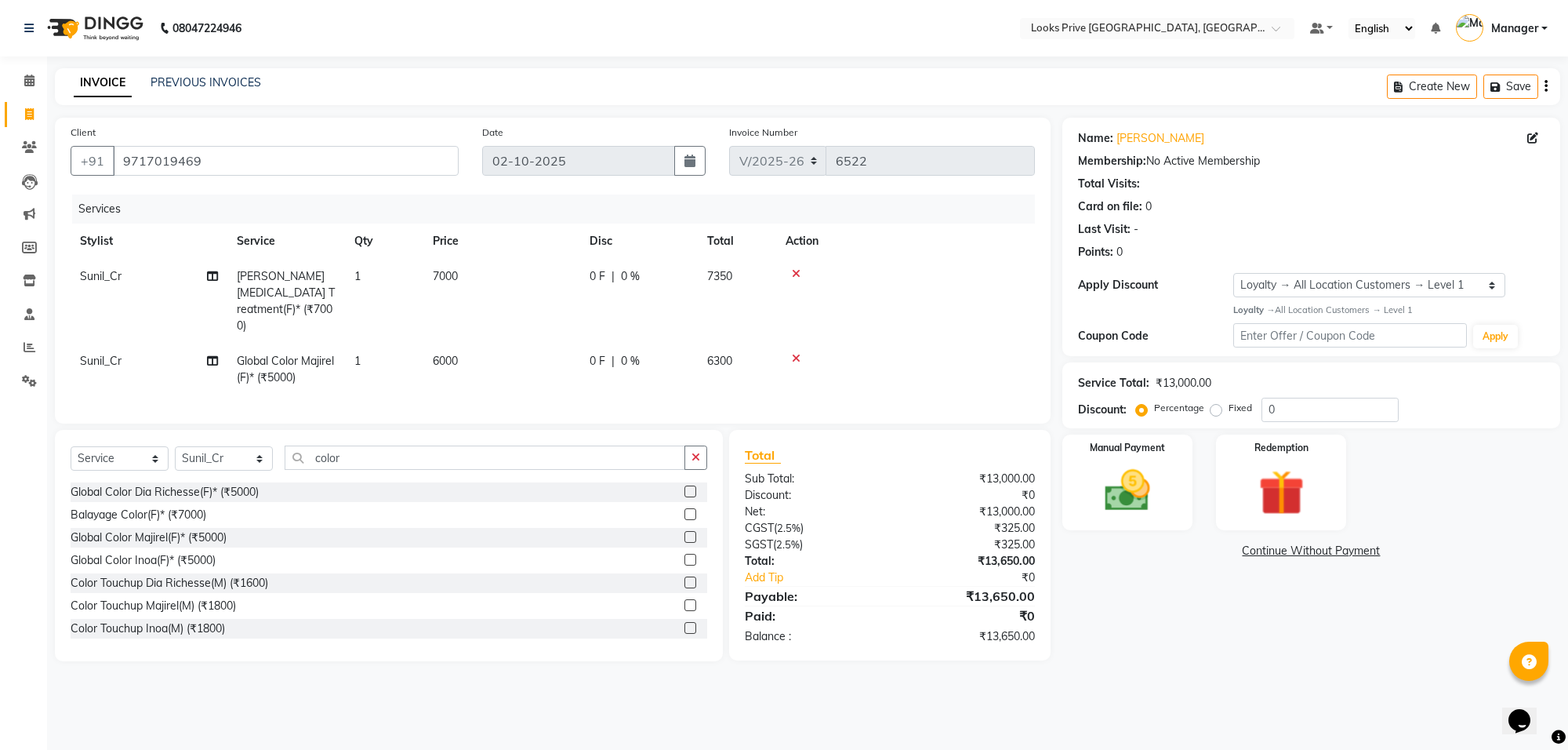
click at [571, 287] on td "7000" at bounding box center [501, 301] width 157 height 85
select select "75851"
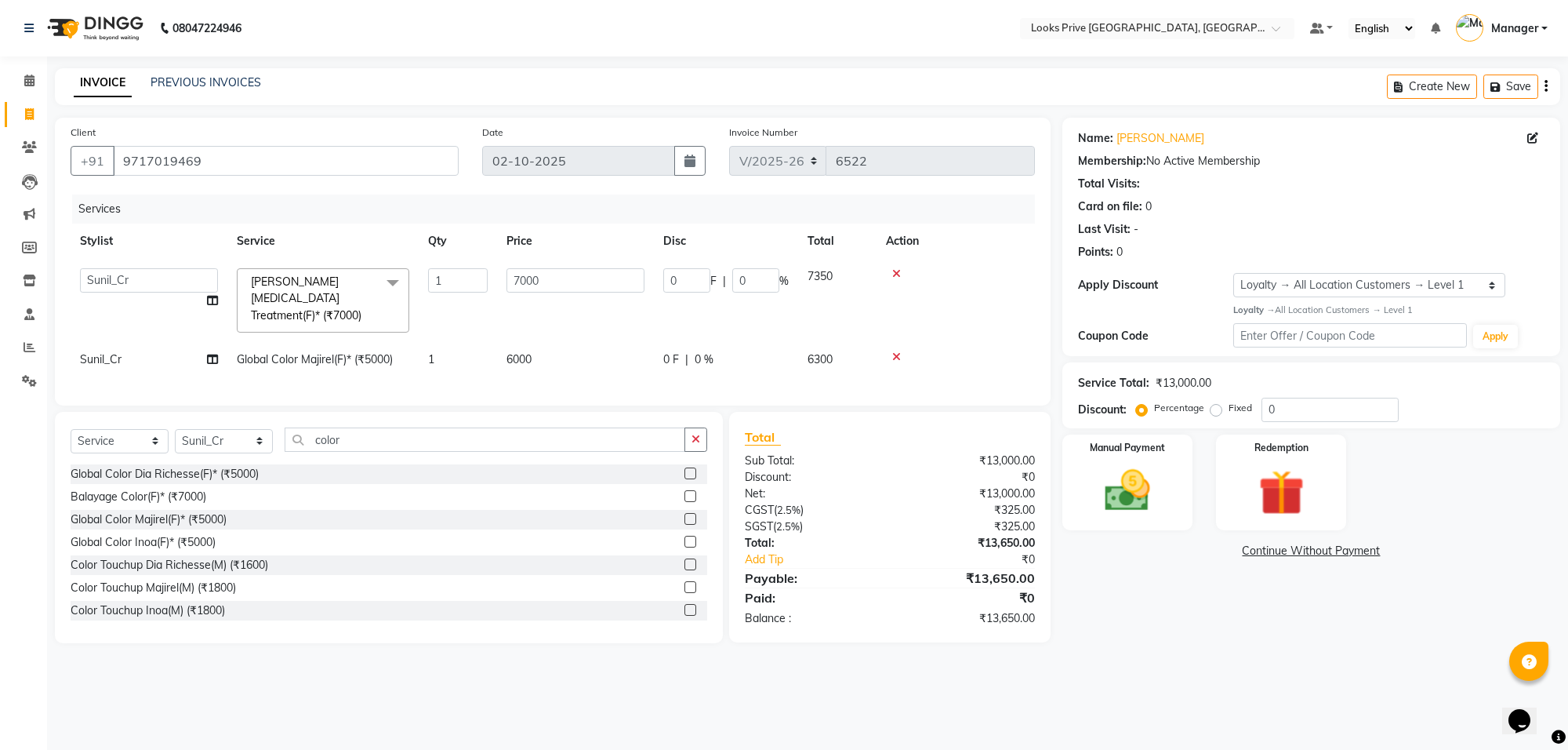
click at [571, 287] on input "7000" at bounding box center [575, 280] width 138 height 24
type input "7500"
click at [1279, 645] on main "INVOICE PREVIOUS INVOICES Create New Save Client +91 9717019469 Date 02-10-2025…" at bounding box center [807, 368] width 1521 height 598
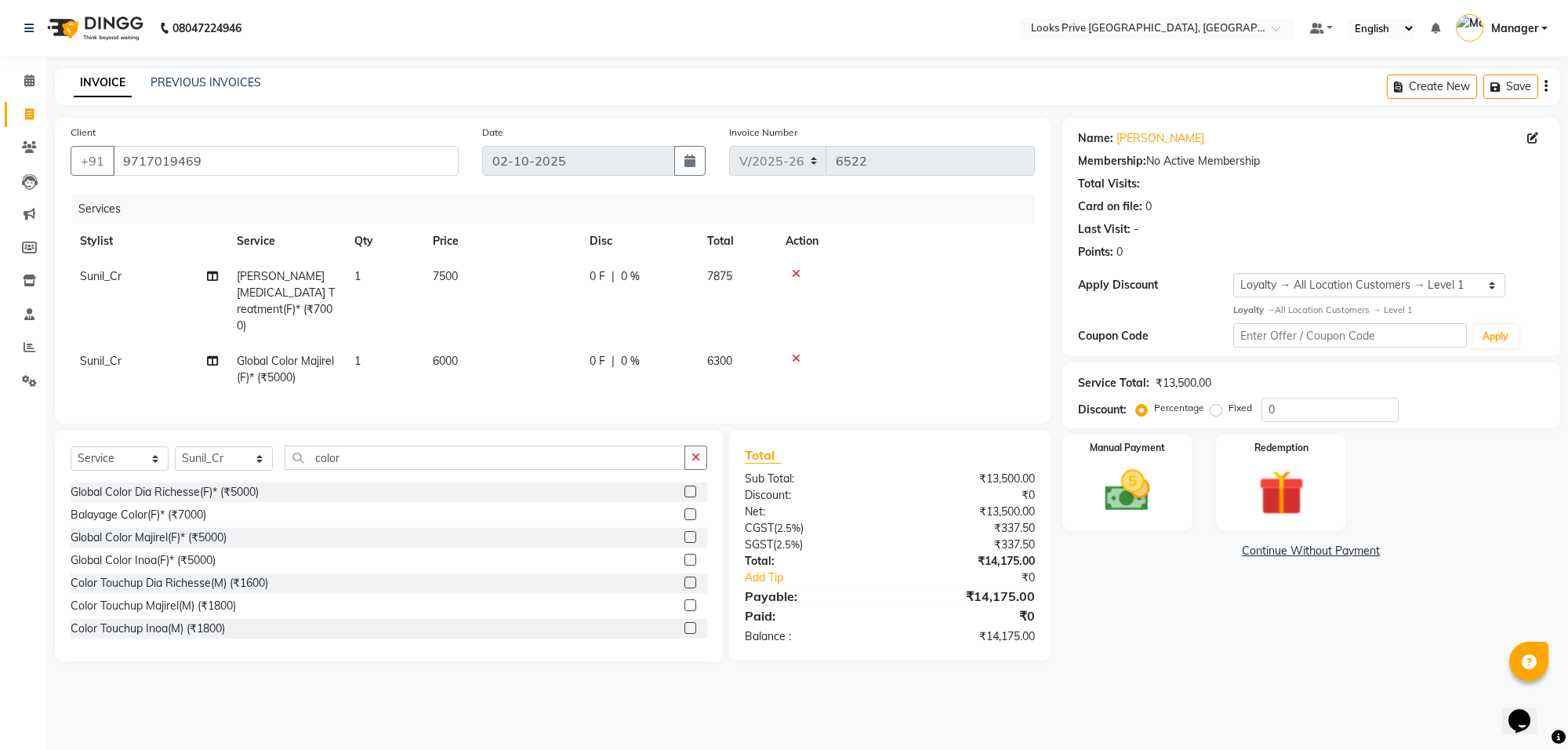
drag, startPoint x: 1279, startPoint y: 645, endPoint x: 1282, endPoint y: 679, distance: 34.1
click at [1282, 682] on div "08047224946 Select Location × Looks Prive Rajouri Garden, New Delhi Default Pan…" at bounding box center [784, 375] width 1568 height 750
click at [1535, 136] on icon at bounding box center [1533, 138] width 11 height 11
select select "[DEMOGRAPHIC_DATA]"
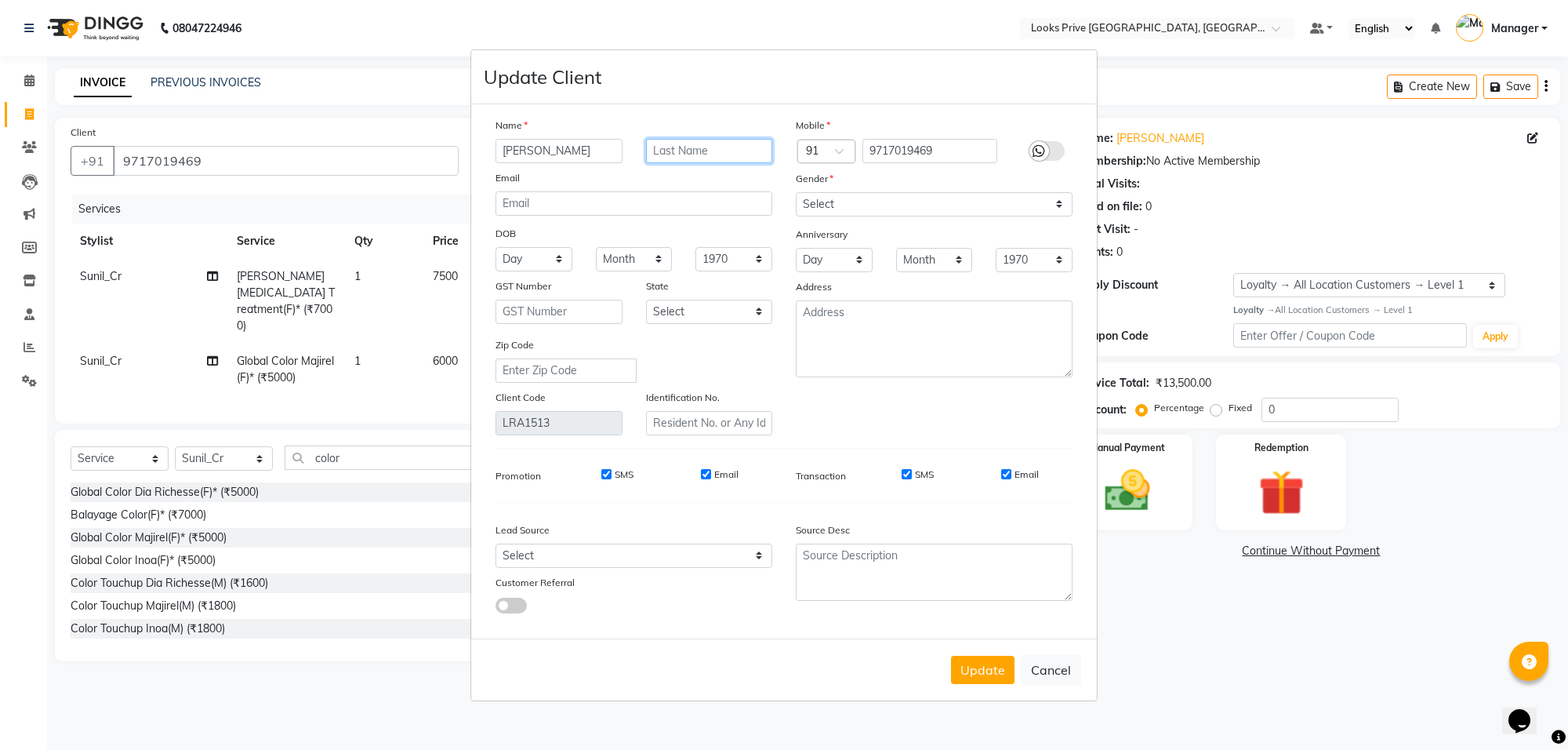
click at [727, 162] on input "text" at bounding box center [709, 152] width 127 height 24
type input "a"
type input "l"
type input "kohli"
click at [982, 677] on button "Update" at bounding box center [983, 670] width 64 height 28
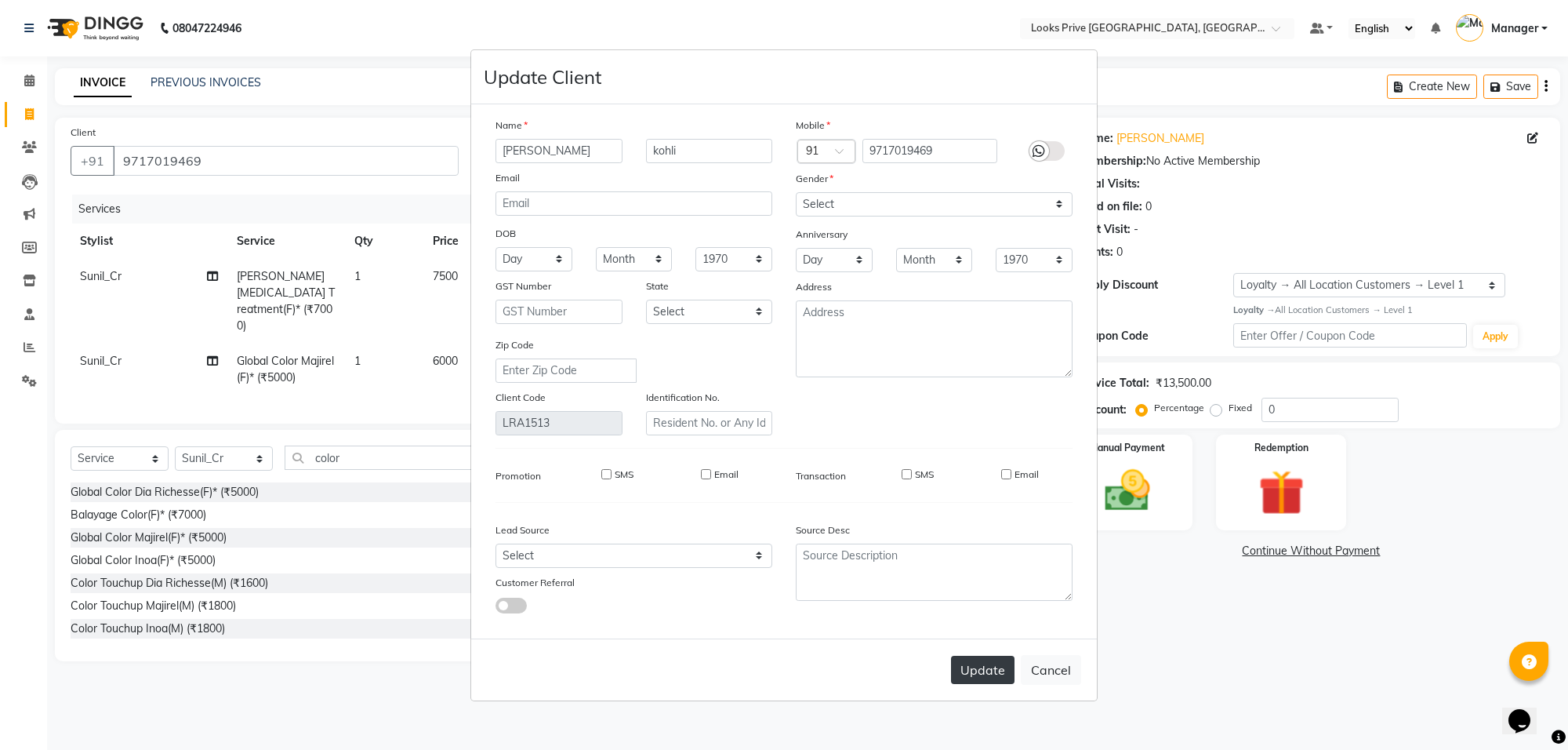
select select
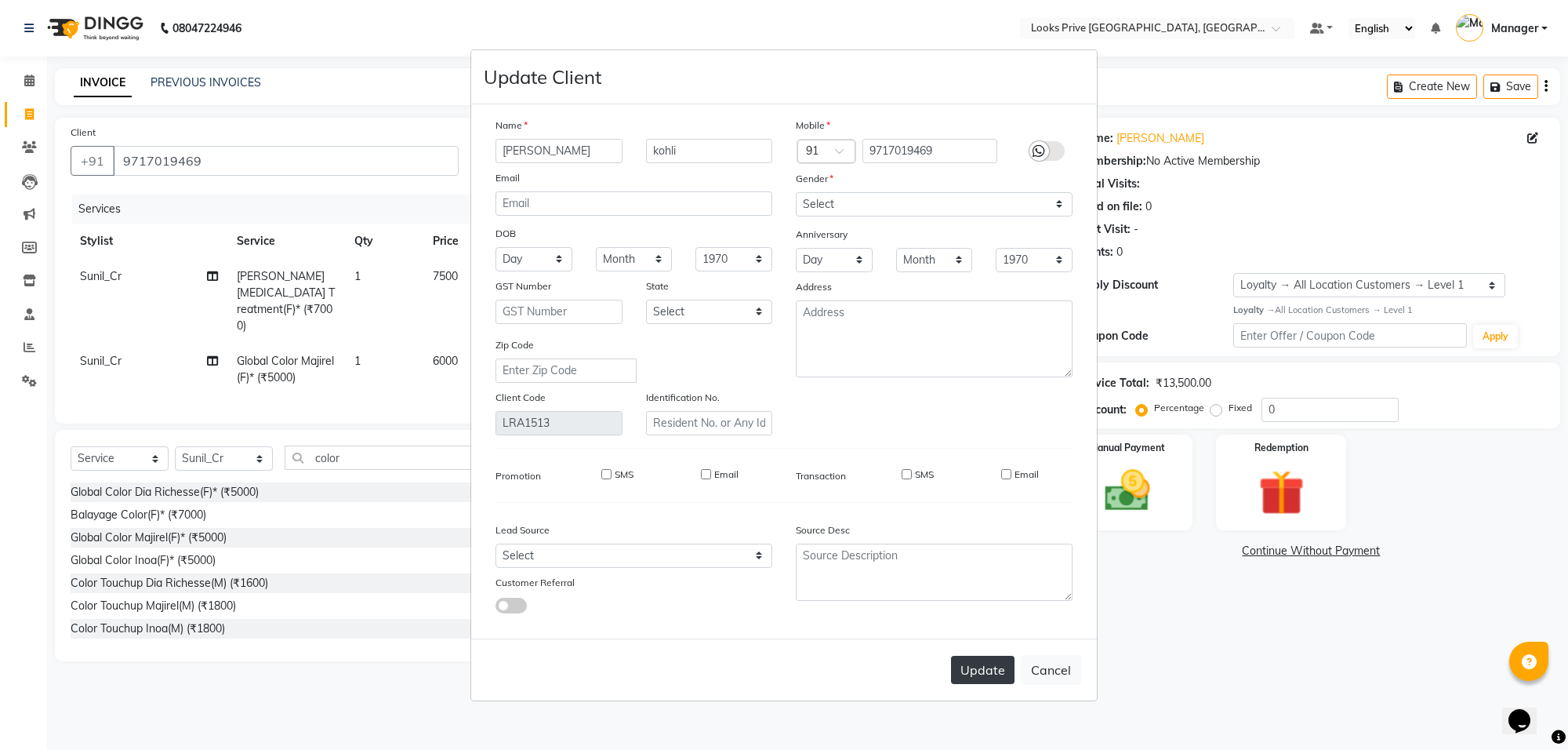
select select
checkbox input "false"
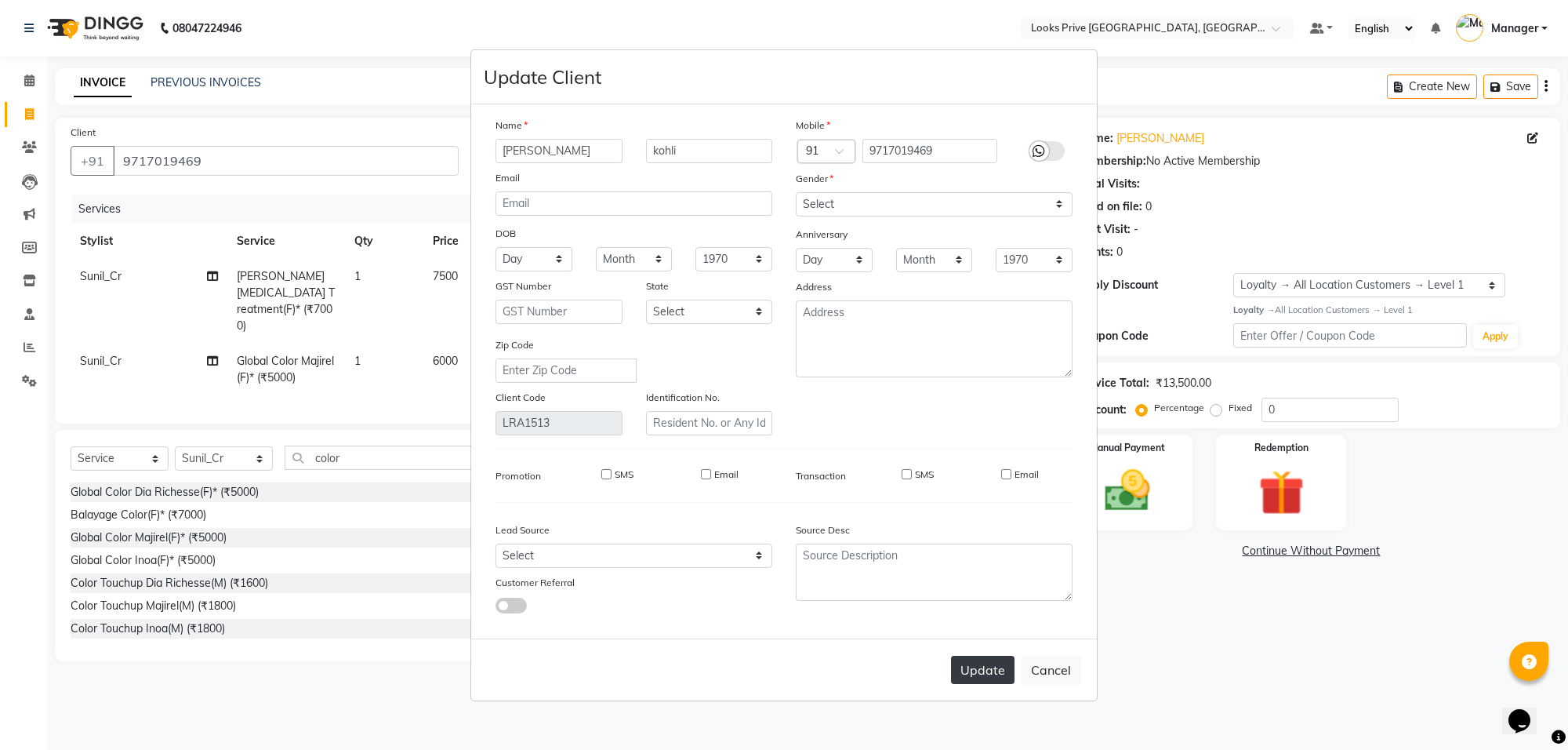
checkbox input "false"
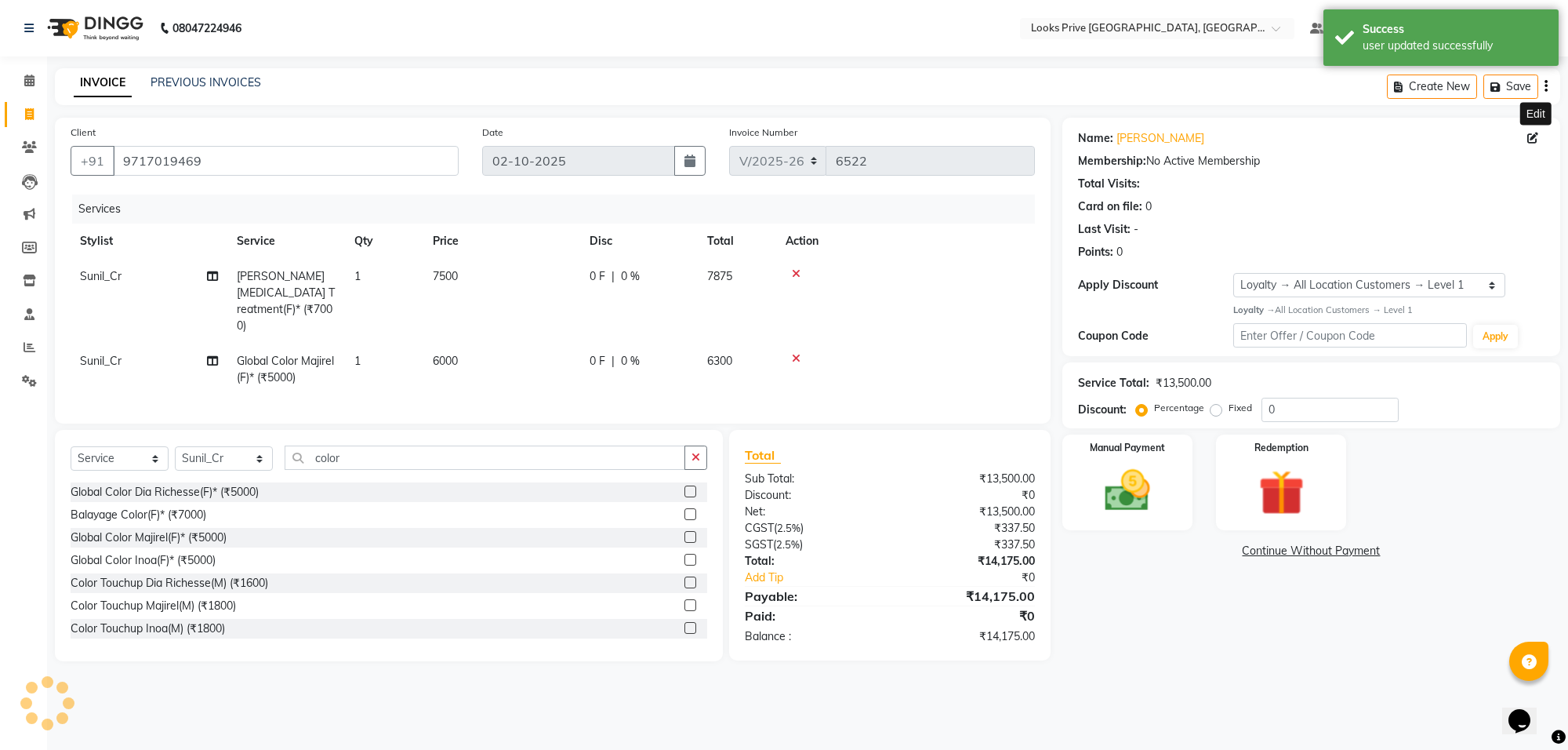
select select "1: Object"
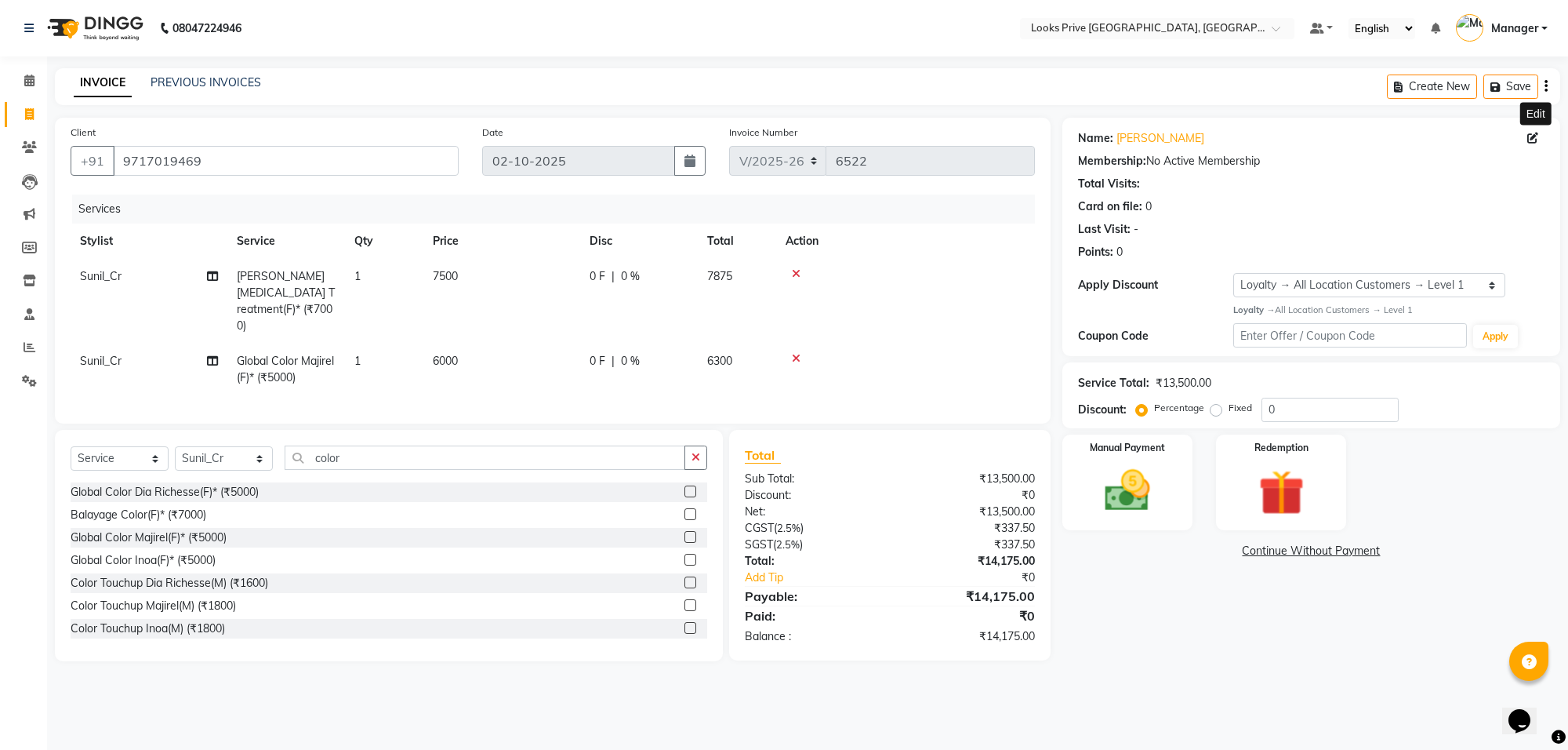
click at [1259, 417] on div "Percentage Fixed" at bounding box center [1200, 408] width 122 height 21
click at [1273, 406] on input "0" at bounding box center [1330, 410] width 137 height 24
type input "05"
click at [132, 451] on select "Select Service Product Membership Package Voucher Prepaid Gift Card" at bounding box center [119, 458] width 98 height 24
select select "product"
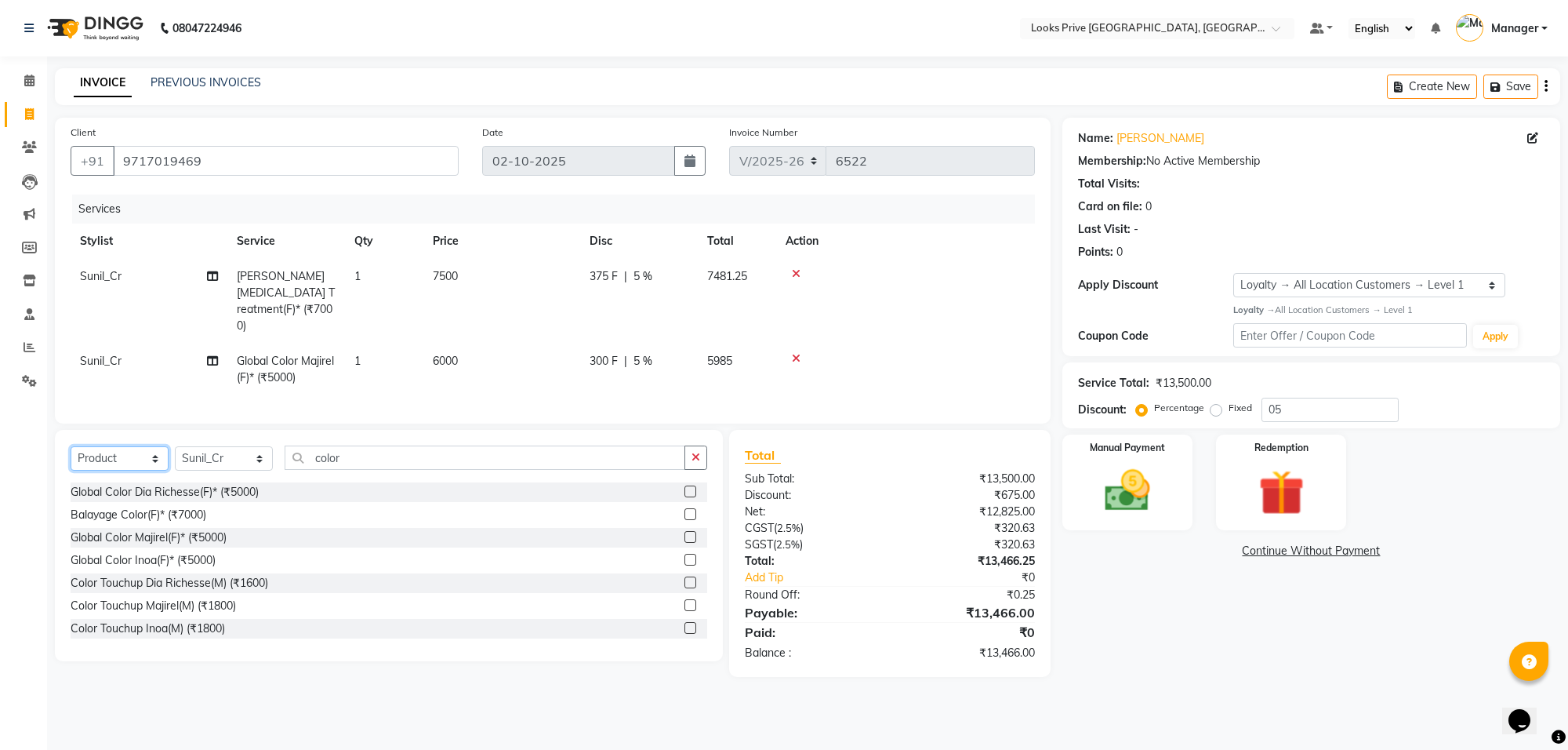
click at [71, 446] on select "Select Service Product Membership Package Voucher Prepaid Gift Card" at bounding box center [119, 458] width 98 height 24
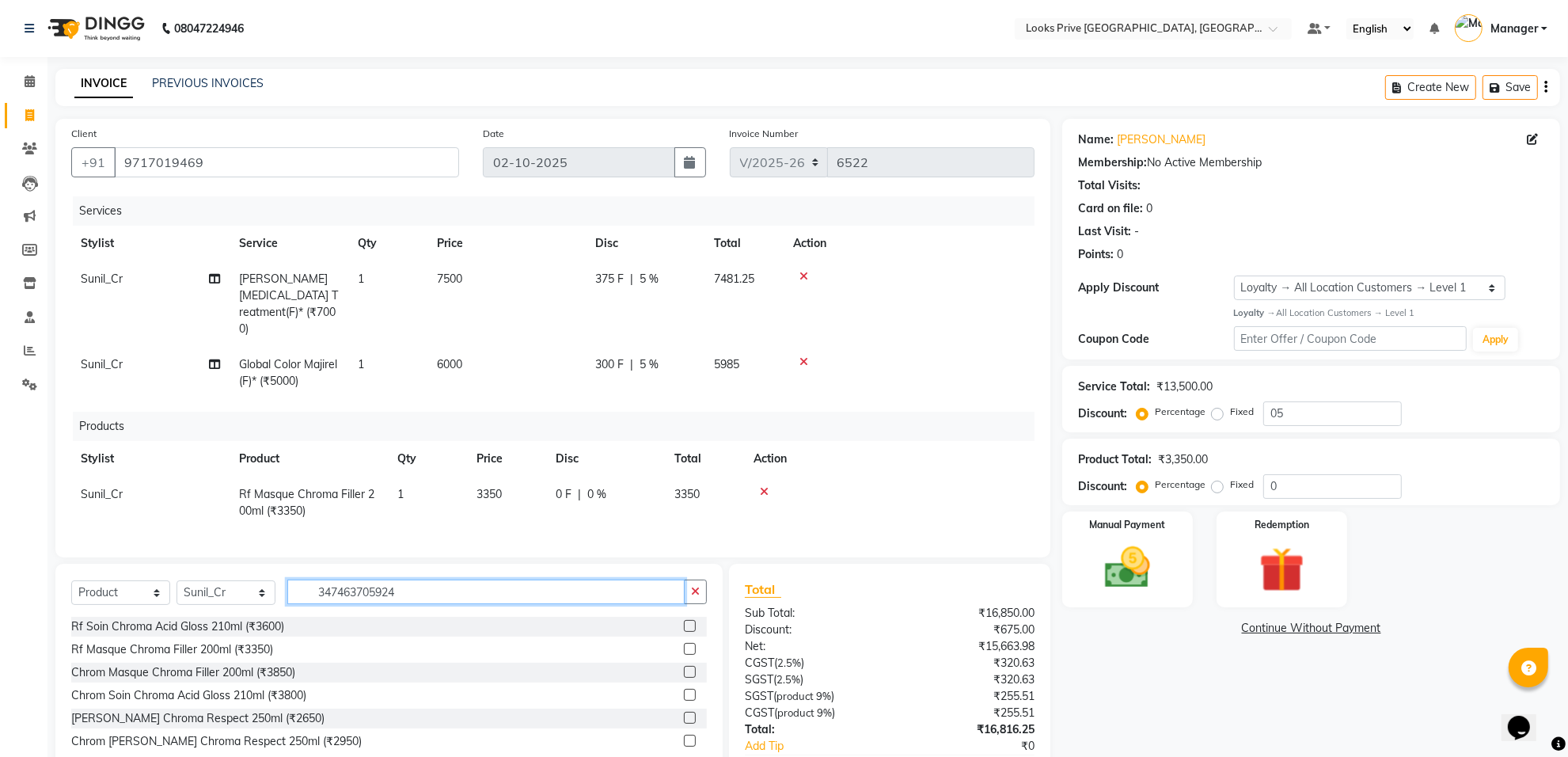
type input "3474637059248"
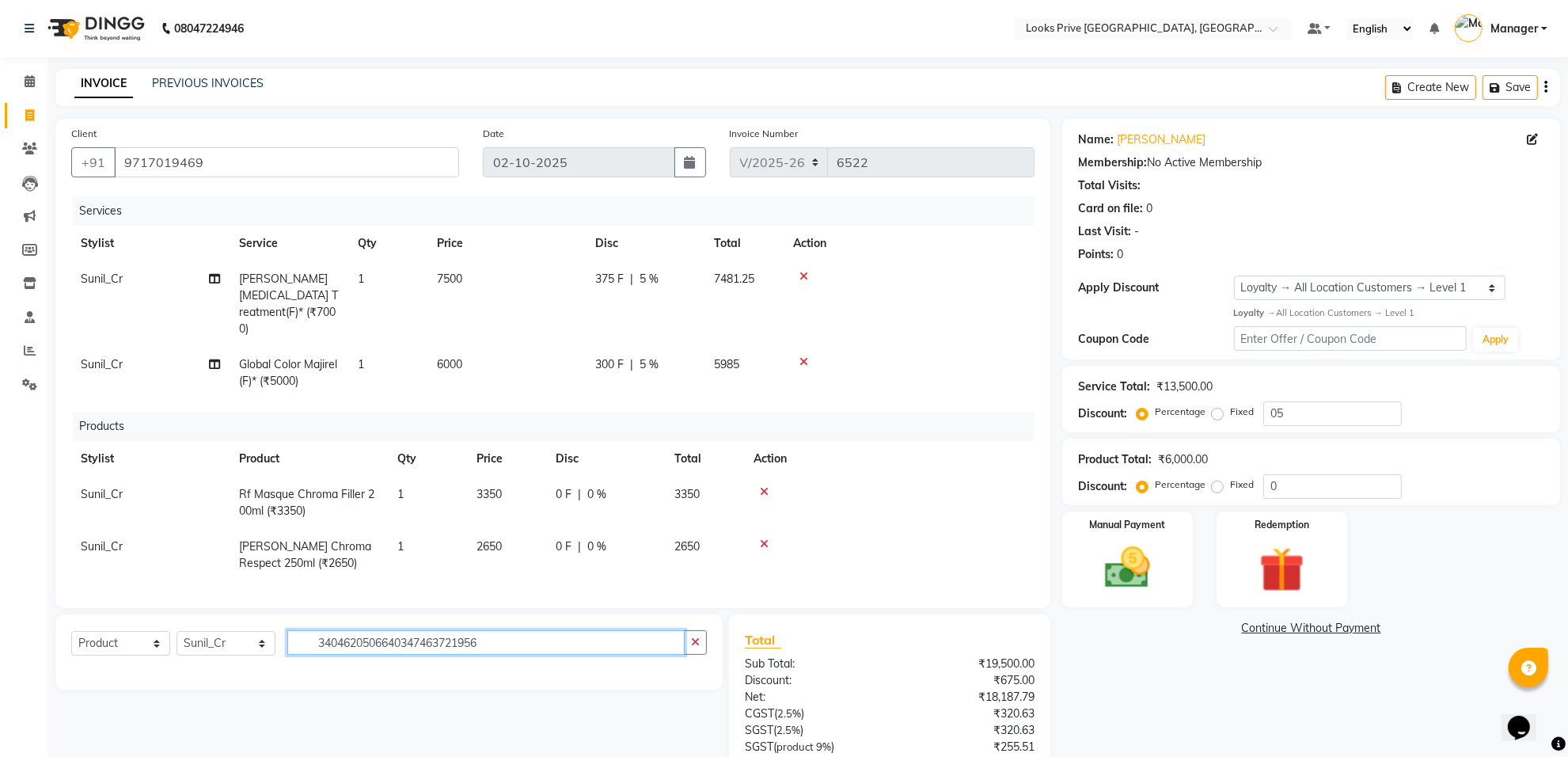
type input "34046205066403474637219567"
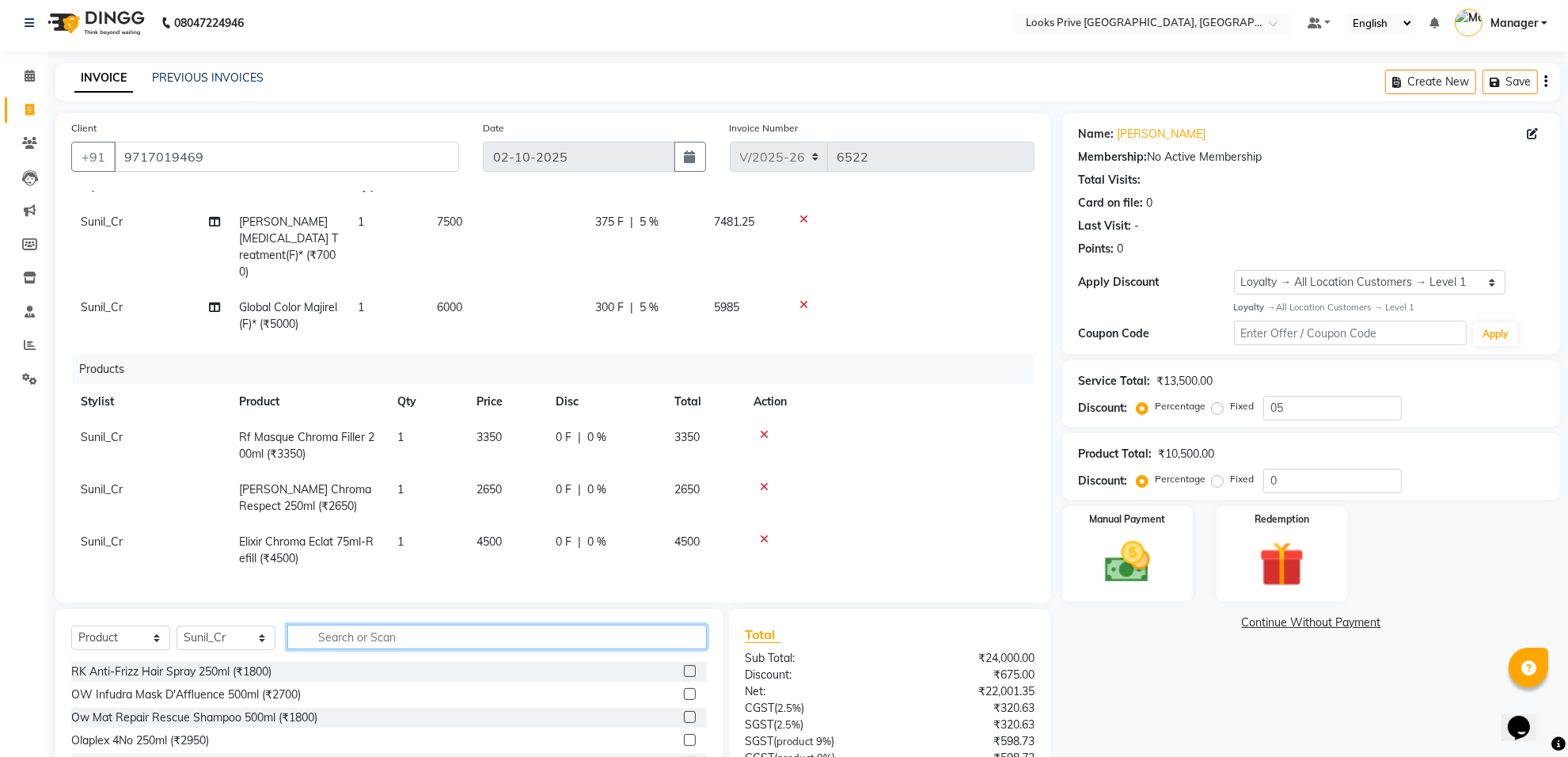
scroll to position [197, 0]
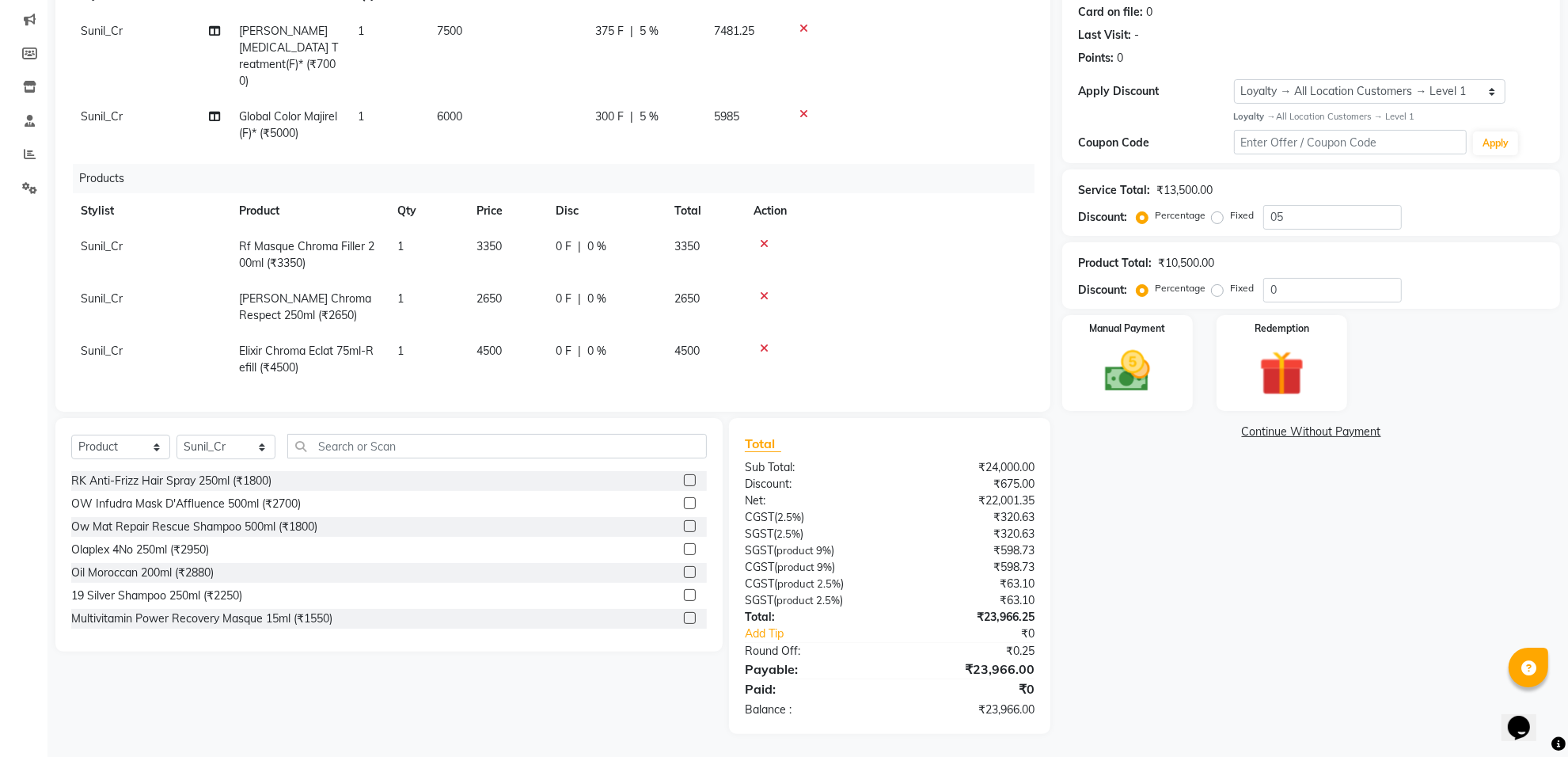
click at [493, 239] on span "3350" at bounding box center [489, 246] width 26 height 14
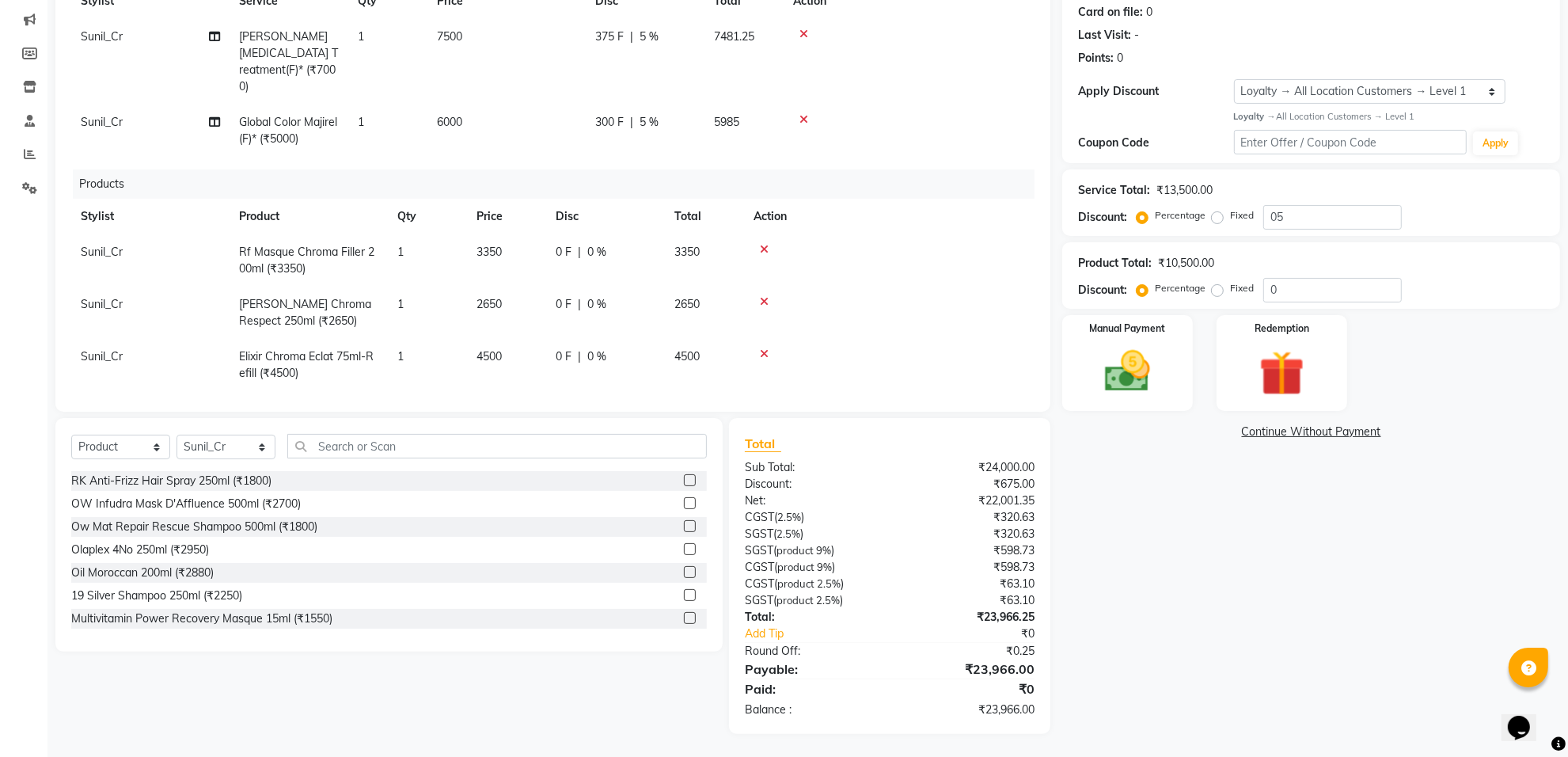
select select "75851"
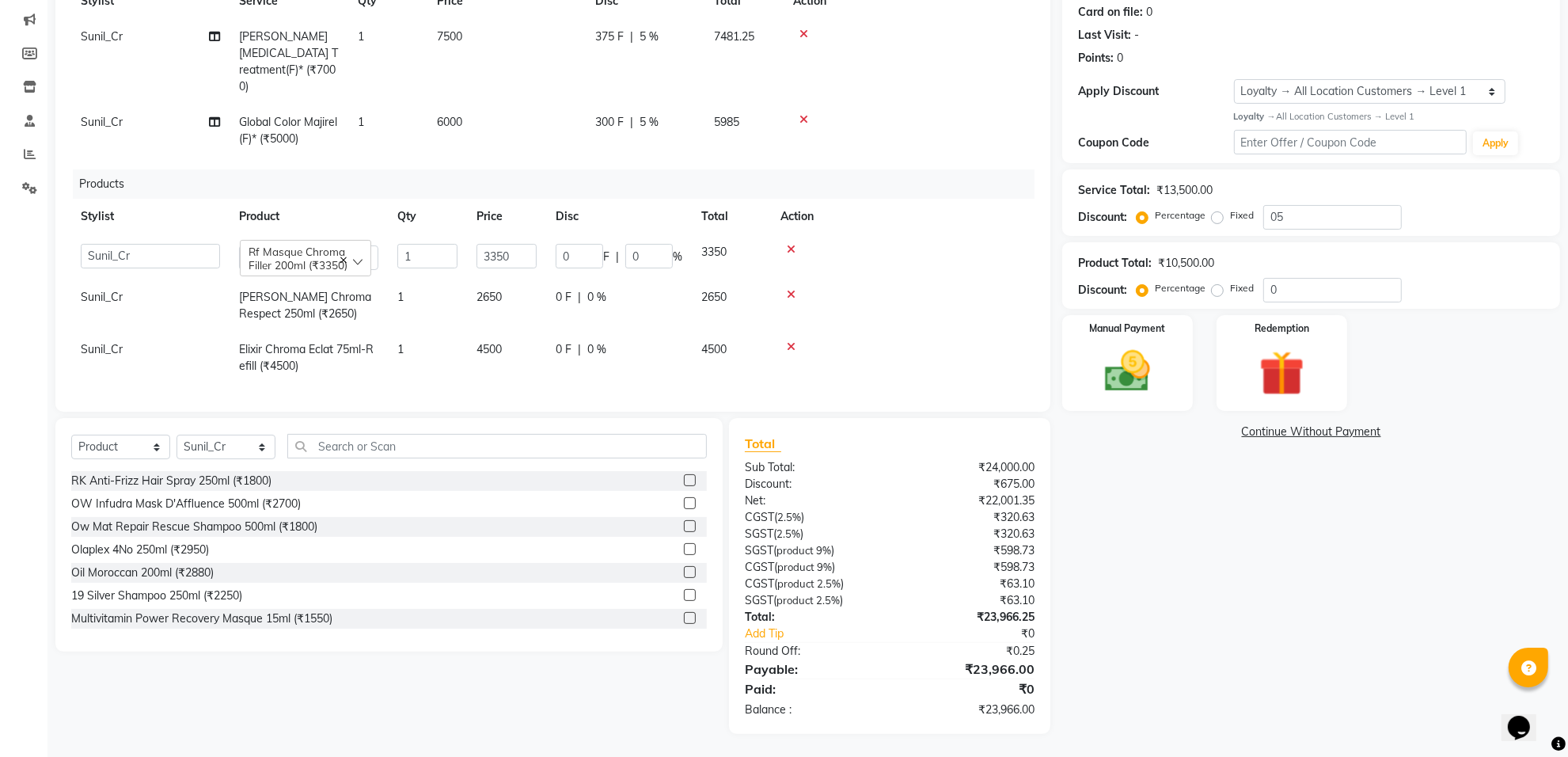
click at [495, 244] on input "3350" at bounding box center [506, 256] width 60 height 25
click at [496, 244] on input "3350" at bounding box center [506, 256] width 60 height 25
type input "3850"
click at [1227, 539] on div "Name: Kanika Kohli Membership: No Active Membership Total Visits: Card on file:…" at bounding box center [1317, 328] width 510 height 811
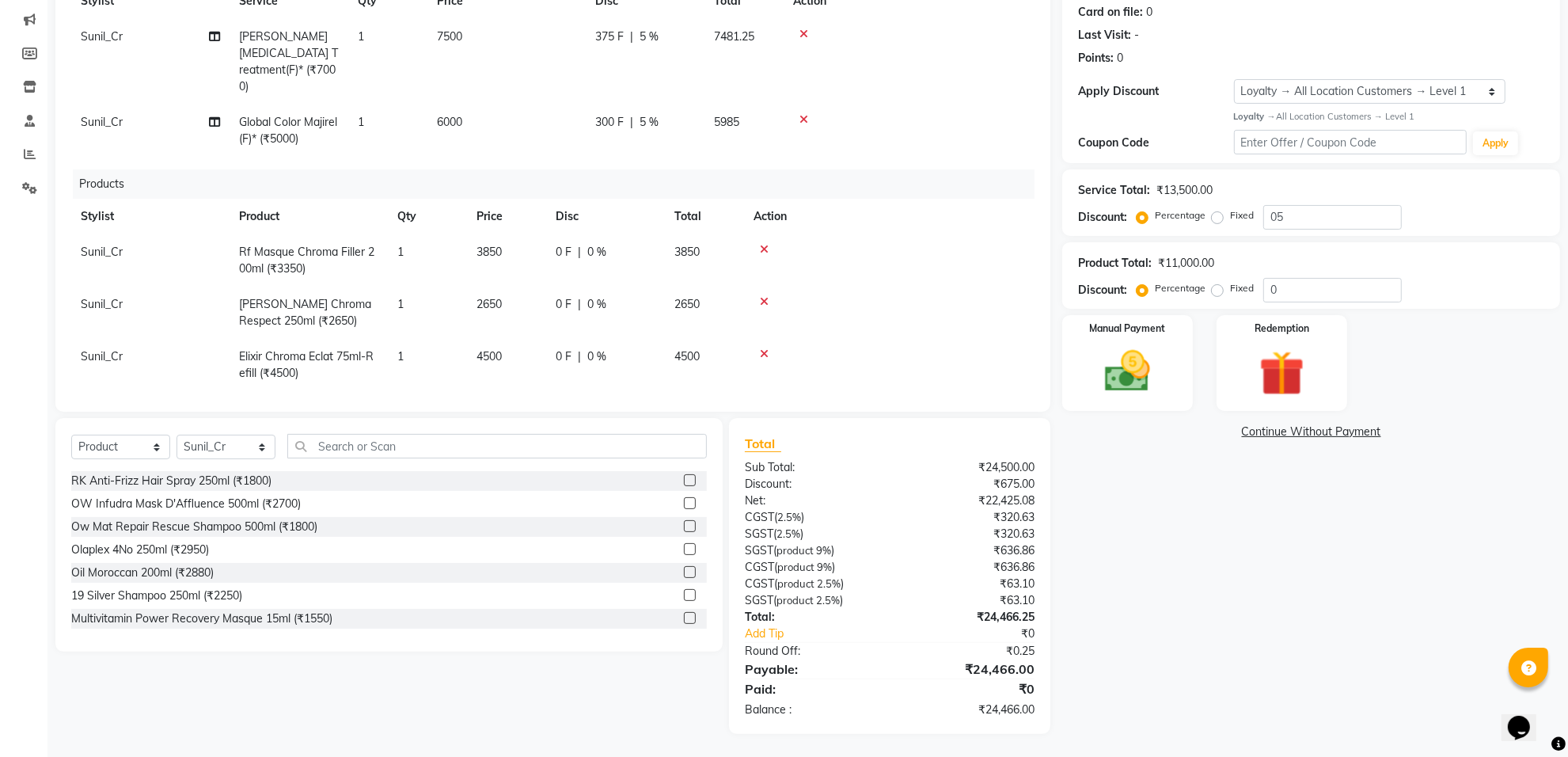
scroll to position [51, 0]
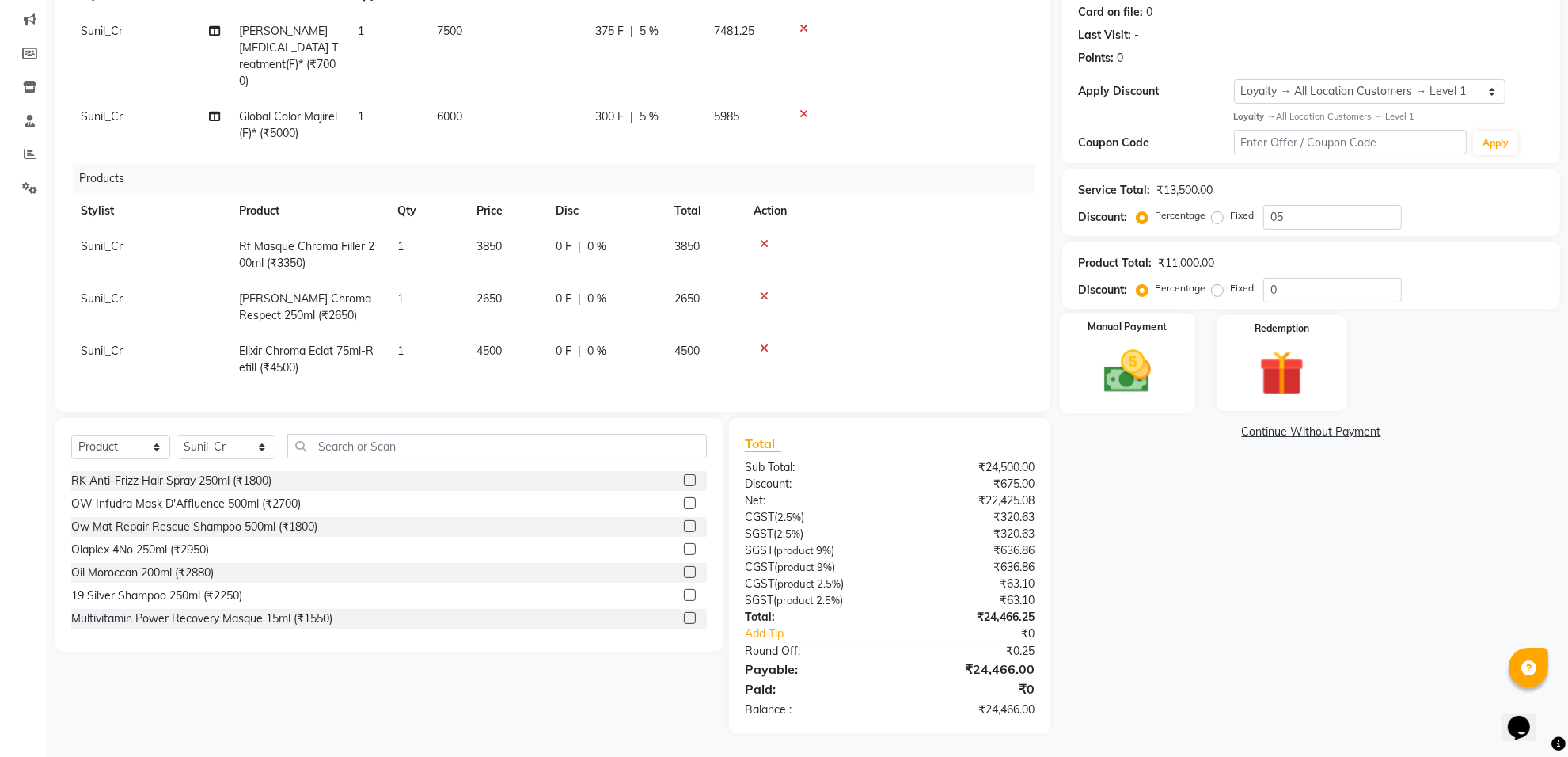
click at [1102, 380] on img at bounding box center [1127, 372] width 77 height 55
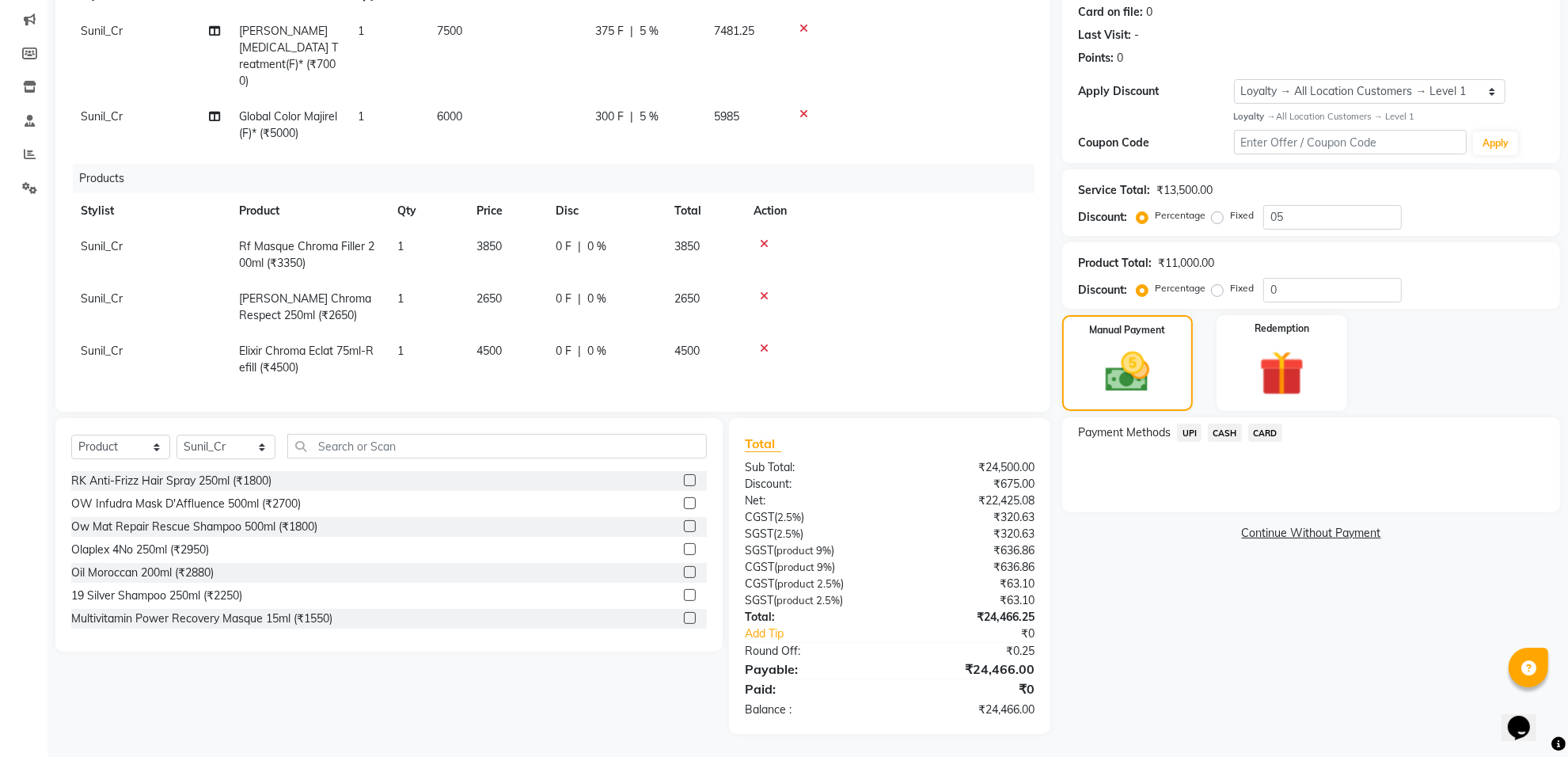
click at [1271, 427] on span "CARD" at bounding box center [1266, 432] width 34 height 18
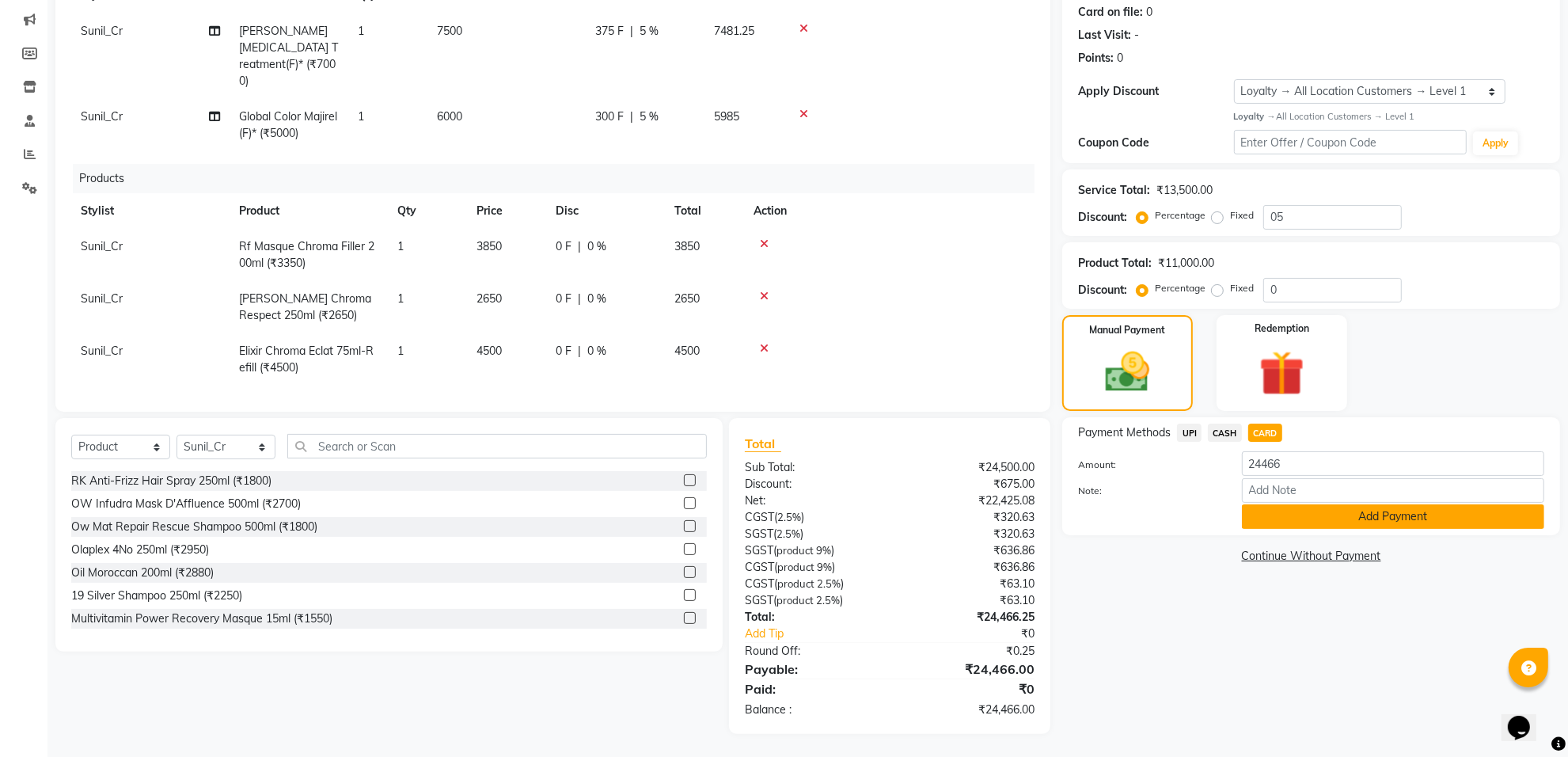
click at [1272, 515] on button "Add Payment" at bounding box center [1393, 517] width 302 height 25
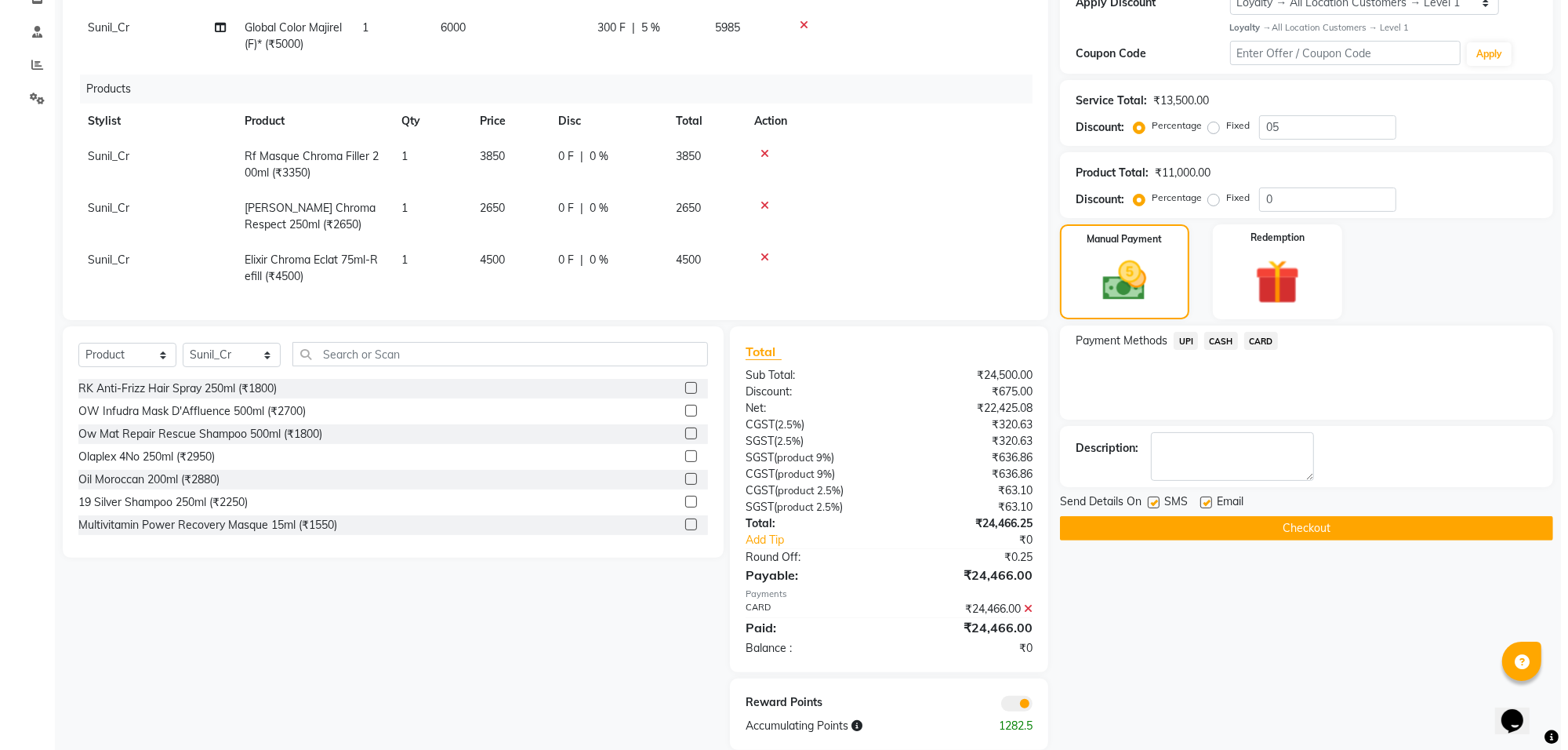
scroll to position [304, 0]
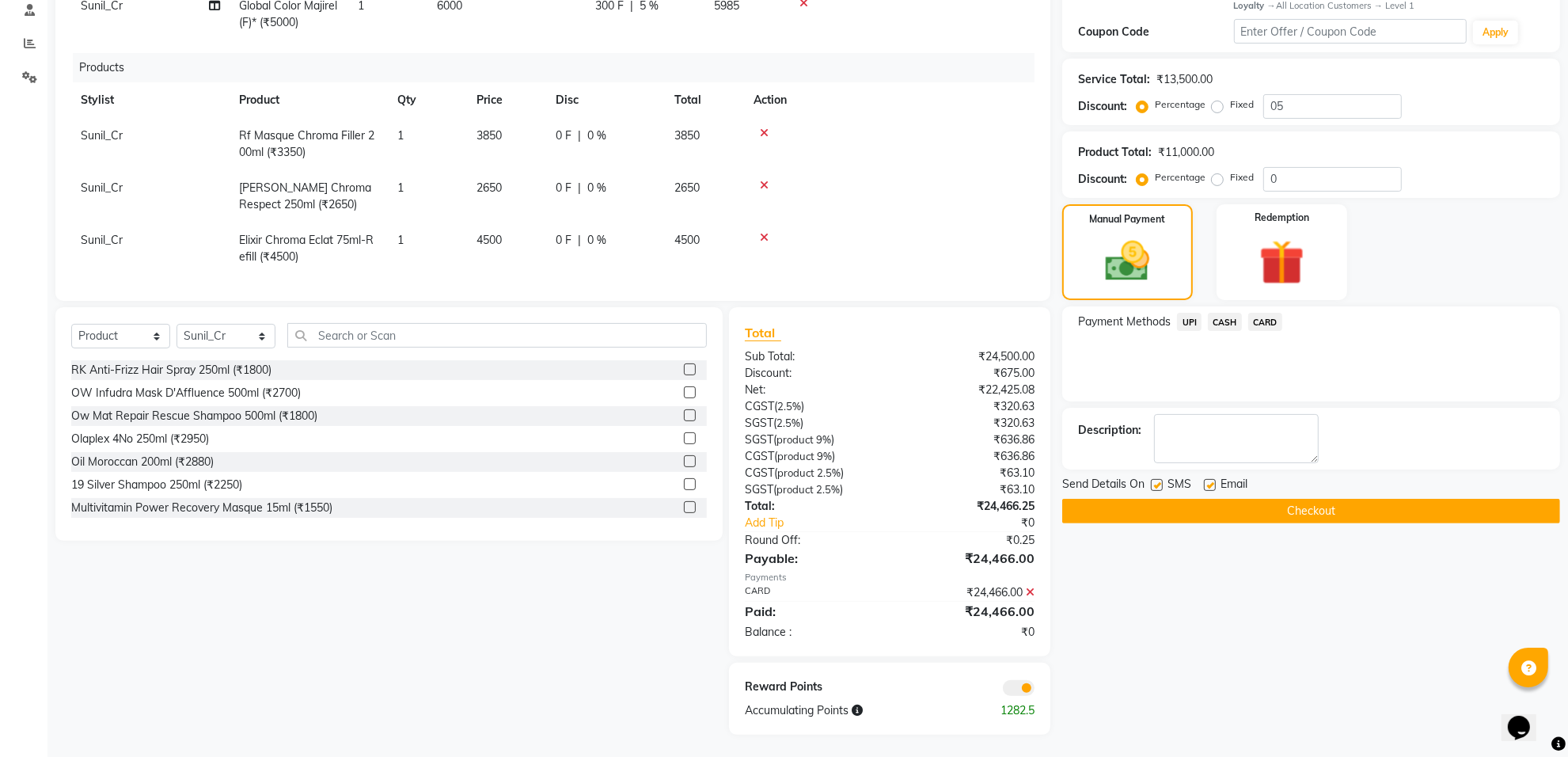
click at [1021, 681] on span at bounding box center [1018, 688] width 31 height 16
click at [1034, 691] on input "checkbox" at bounding box center [1034, 691] width 0 height 0
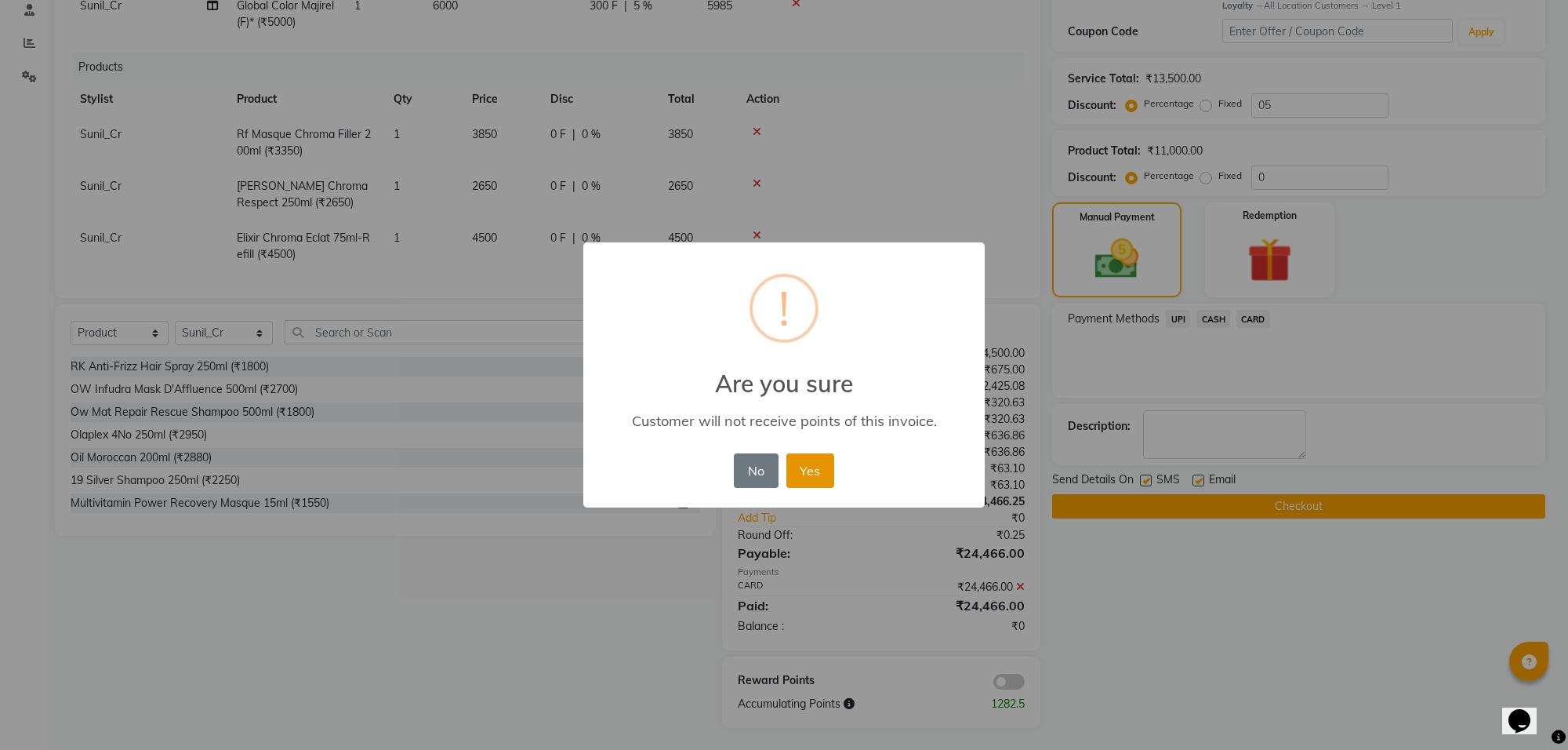
click at [817, 456] on button "Yes" at bounding box center [810, 471] width 48 height 35
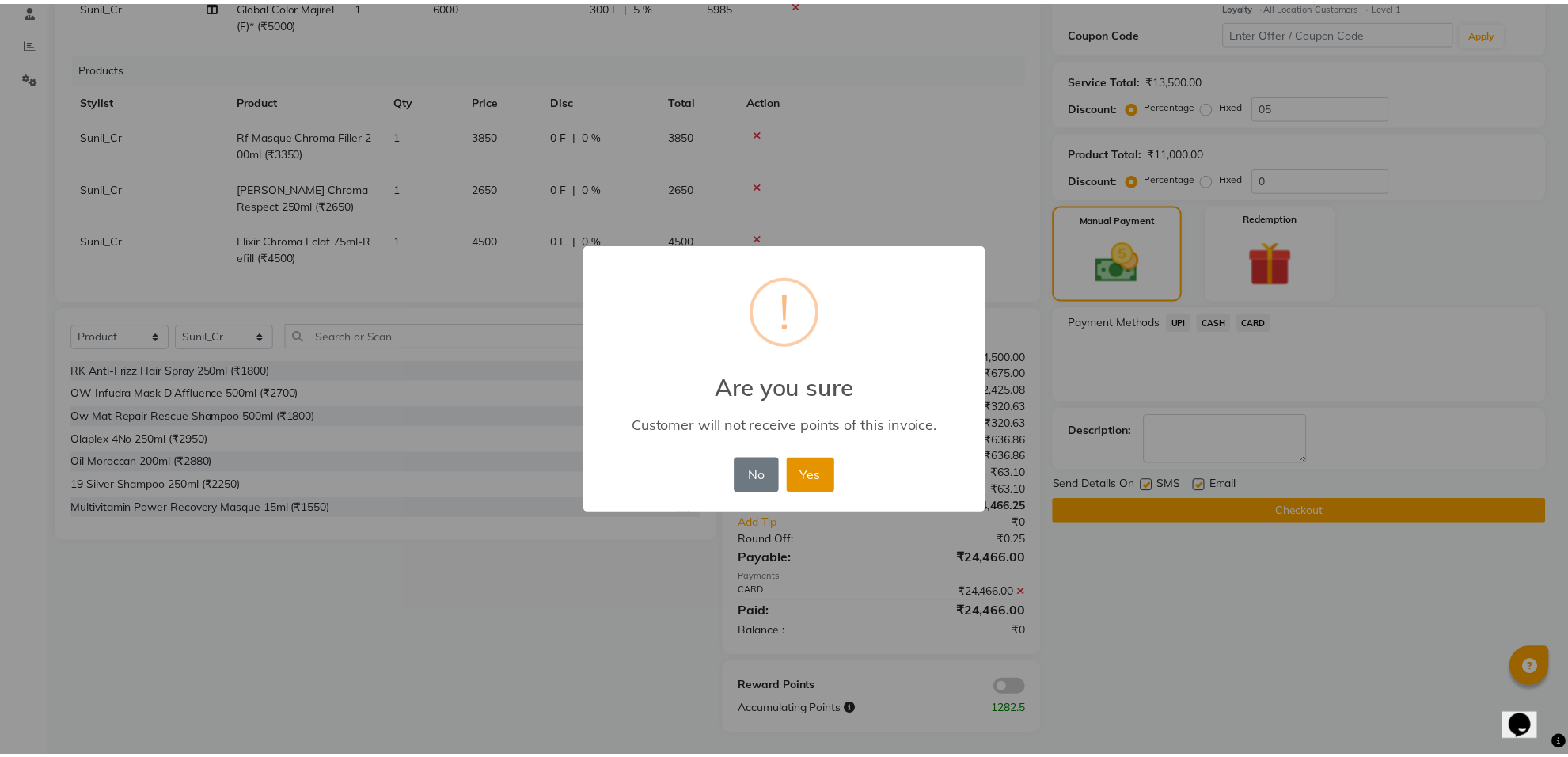
scroll to position [285, 0]
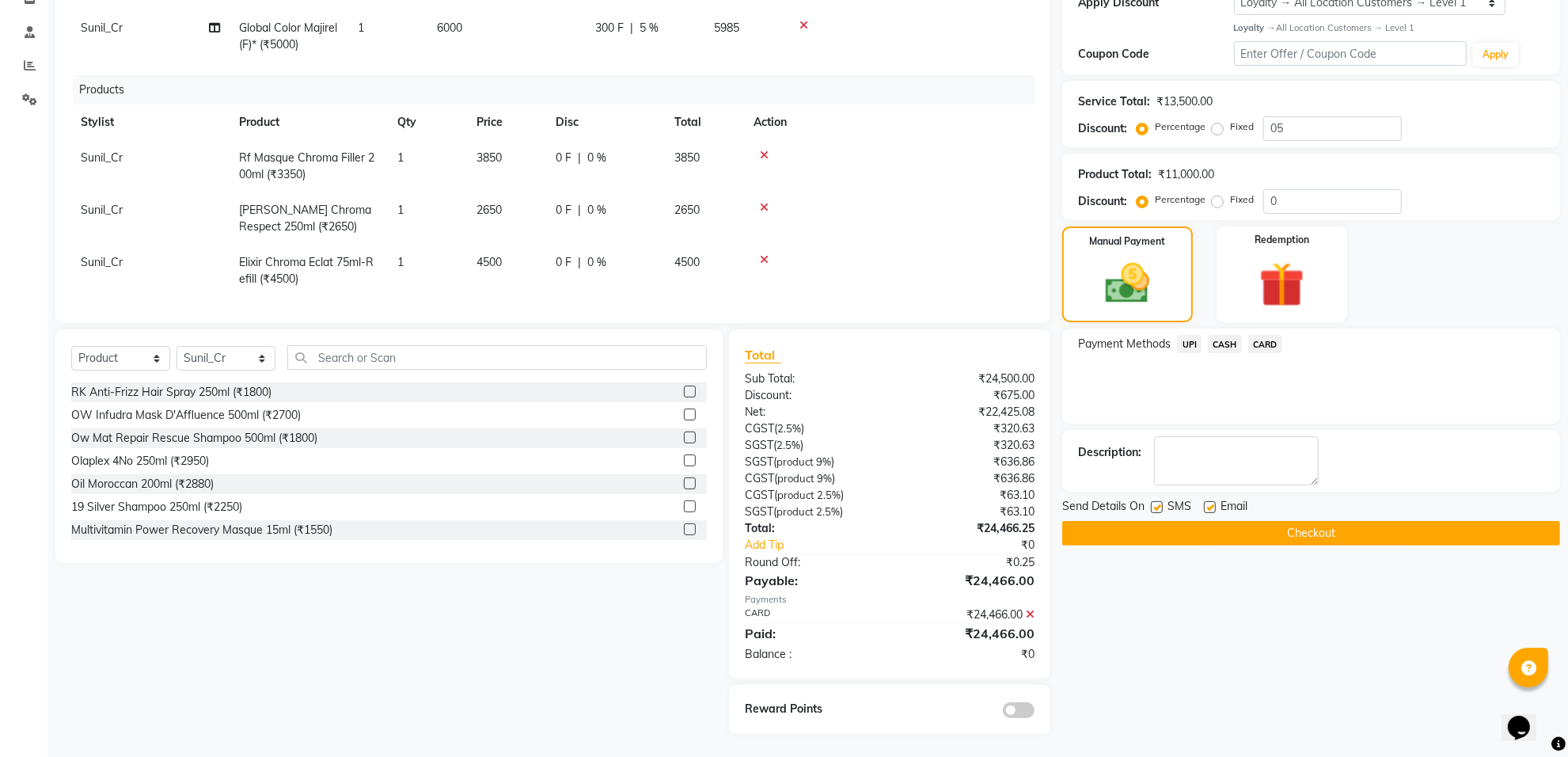
drag, startPoint x: 1173, startPoint y: 533, endPoint x: 1190, endPoint y: 502, distance: 35.4
click at [1176, 533] on button "Checkout" at bounding box center [1312, 533] width 498 height 25
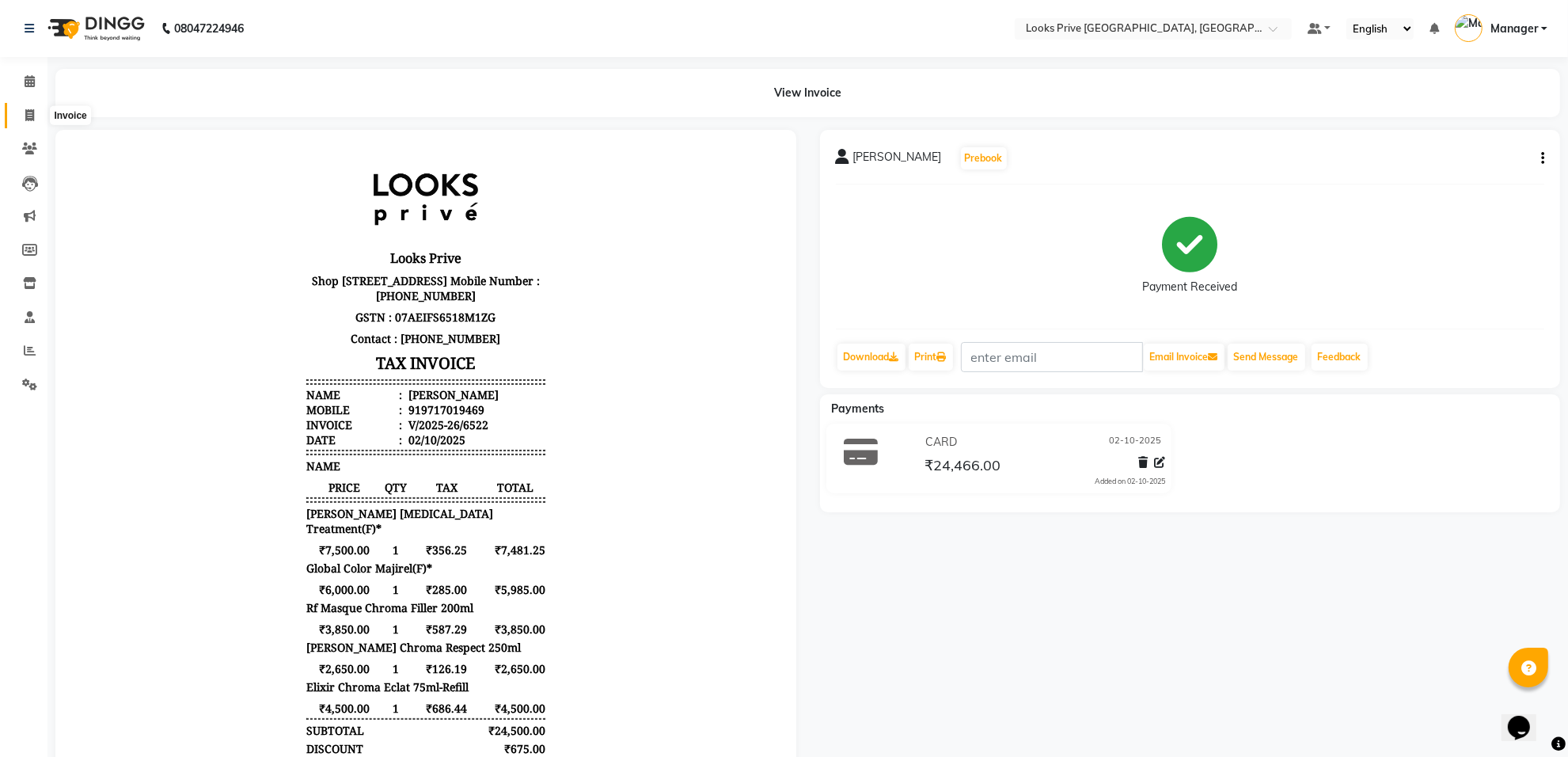
click at [28, 113] on icon at bounding box center [29, 115] width 9 height 12
select select "8127"
select select "service"
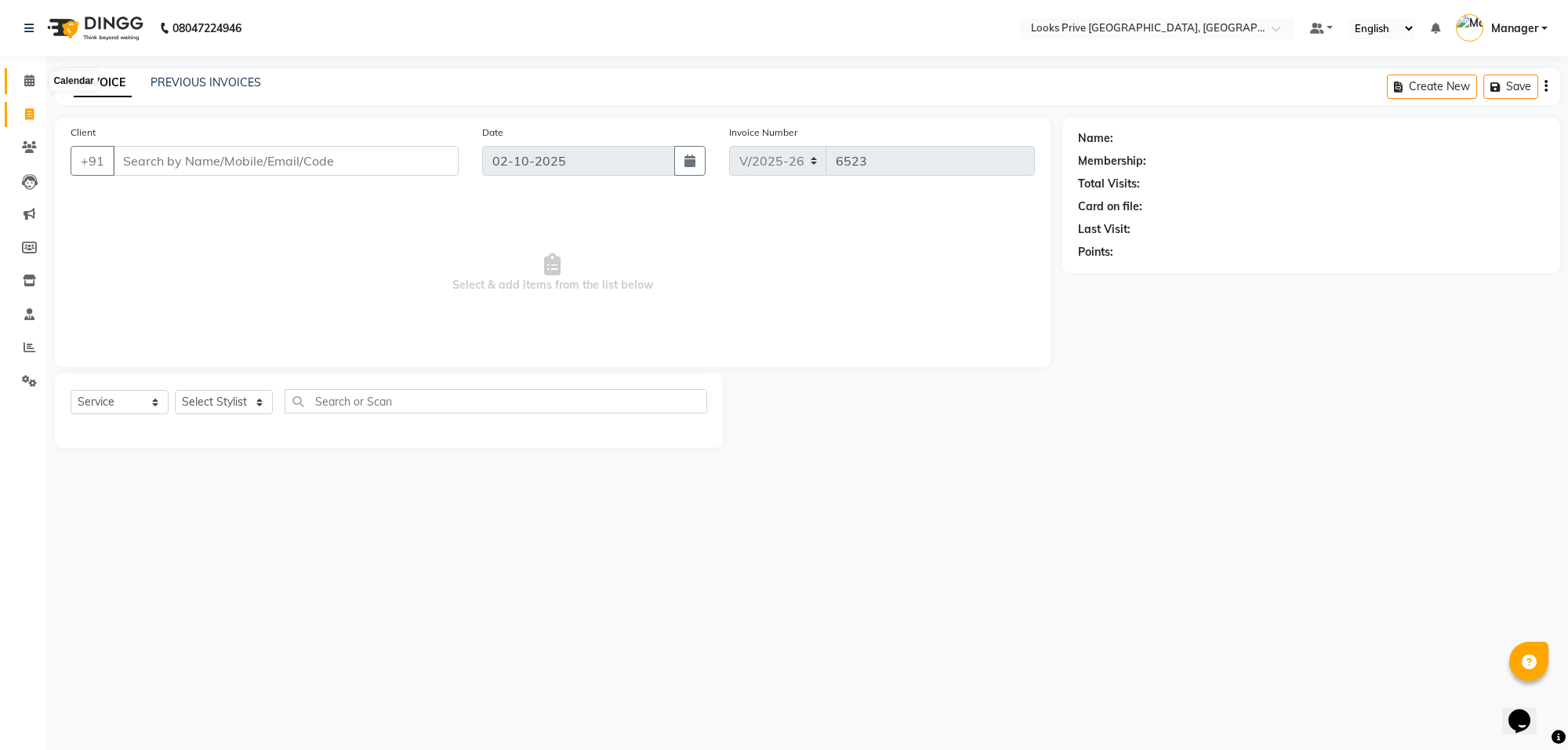
click at [25, 88] on span at bounding box center [29, 81] width 27 height 18
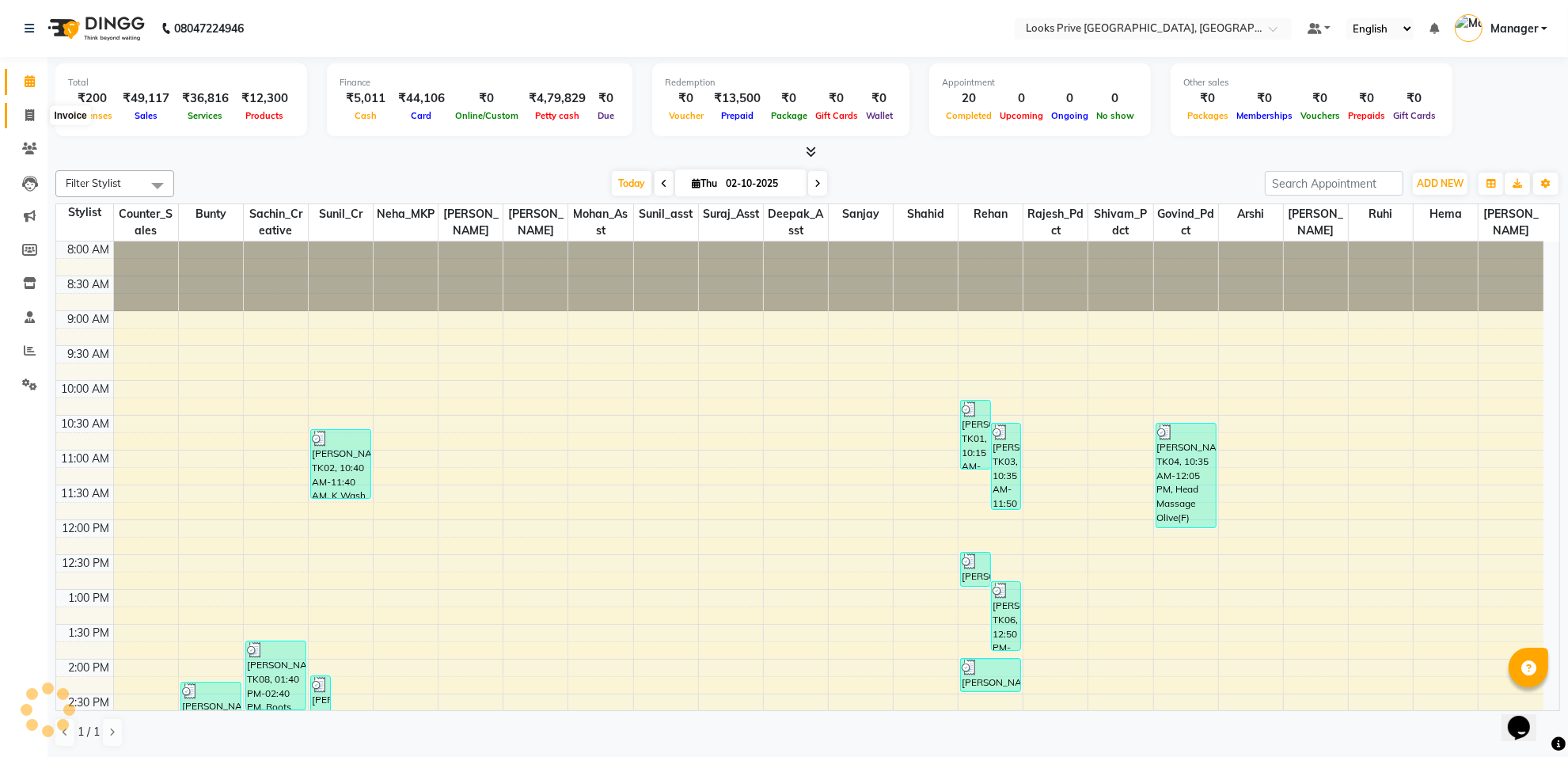
click at [36, 111] on span at bounding box center [29, 116] width 28 height 18
select select "service"
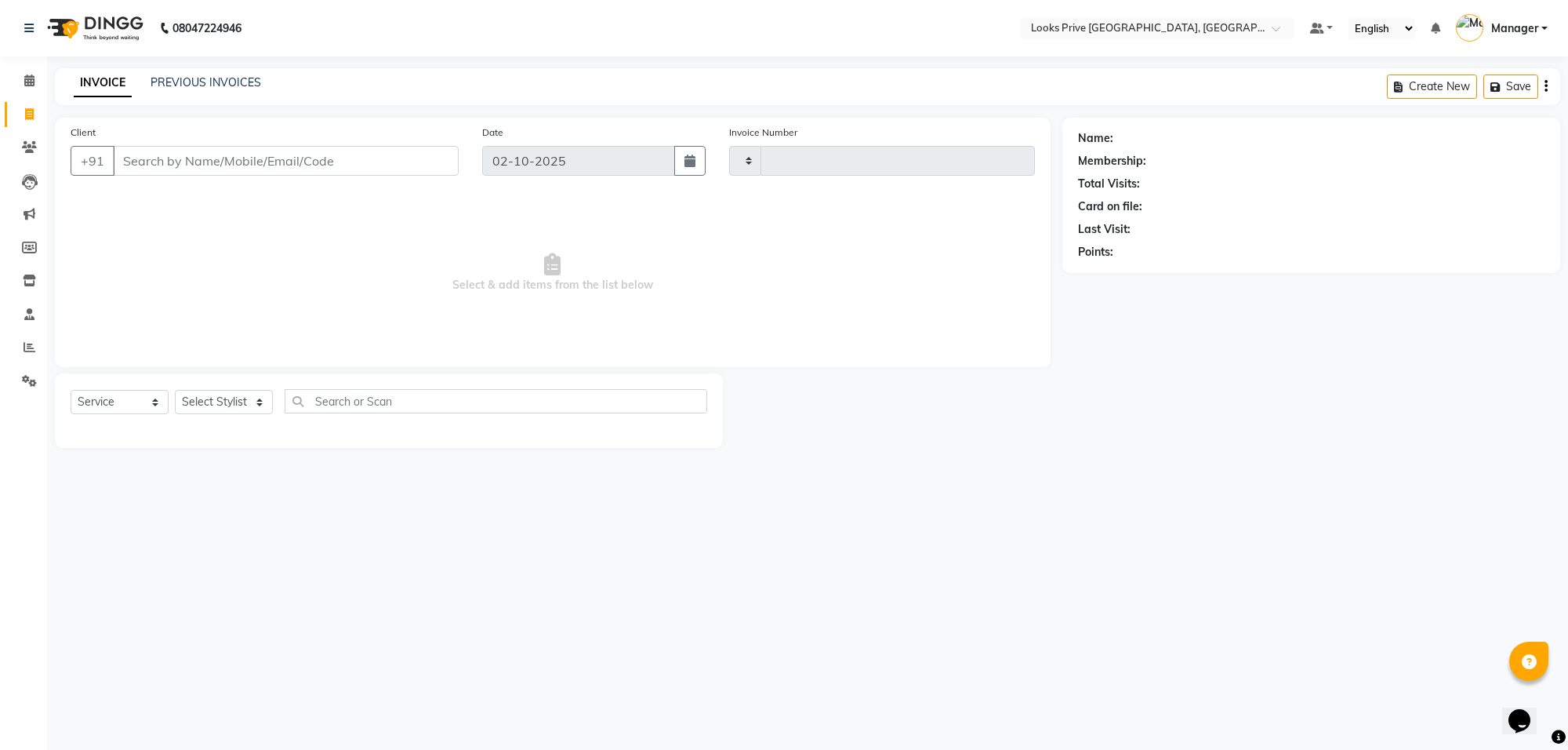
type input "6523"
select select "8127"
click at [25, 343] on icon at bounding box center [29, 347] width 12 height 12
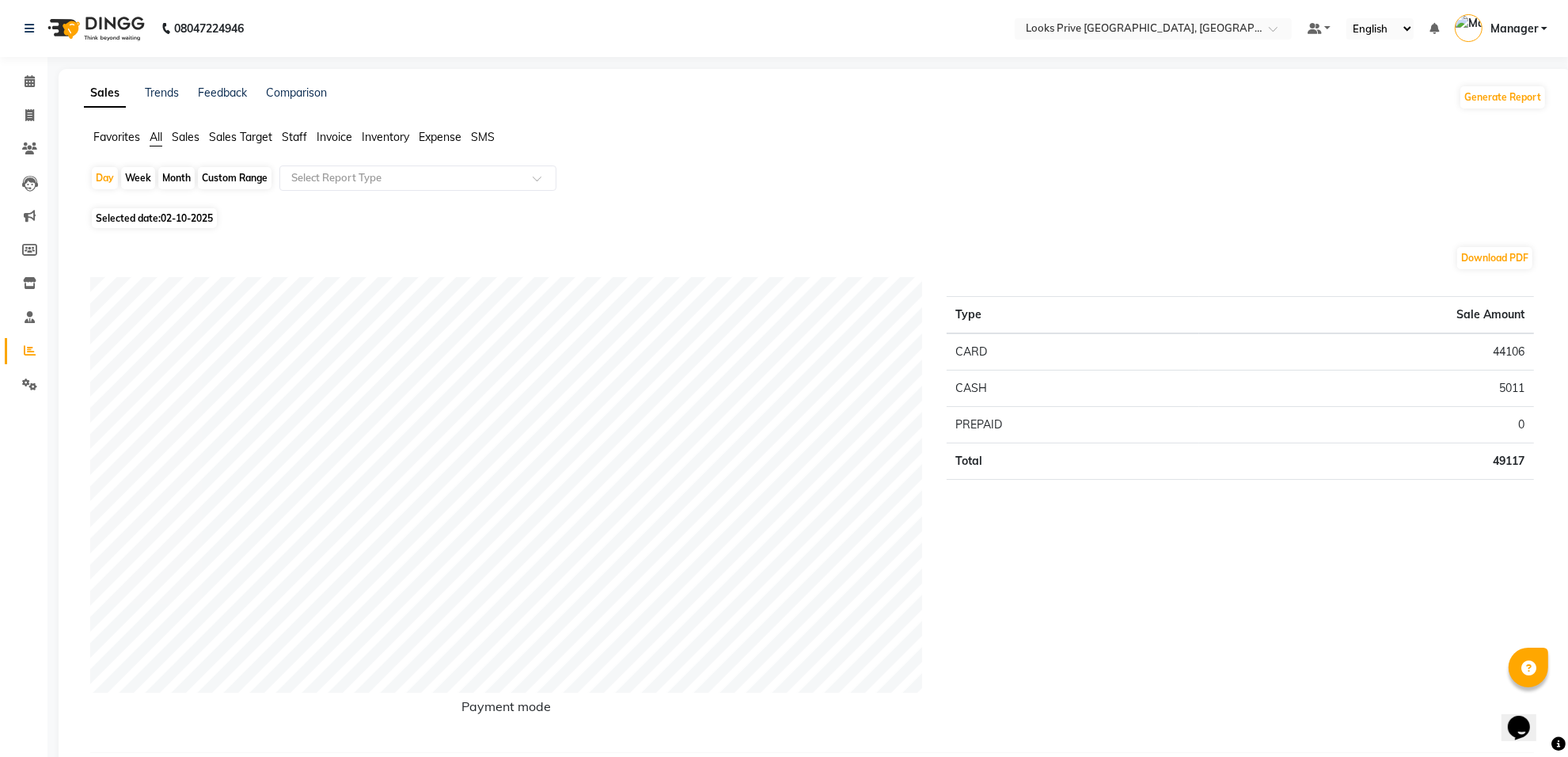
click at [294, 142] on span "Staff" at bounding box center [294, 137] width 26 height 14
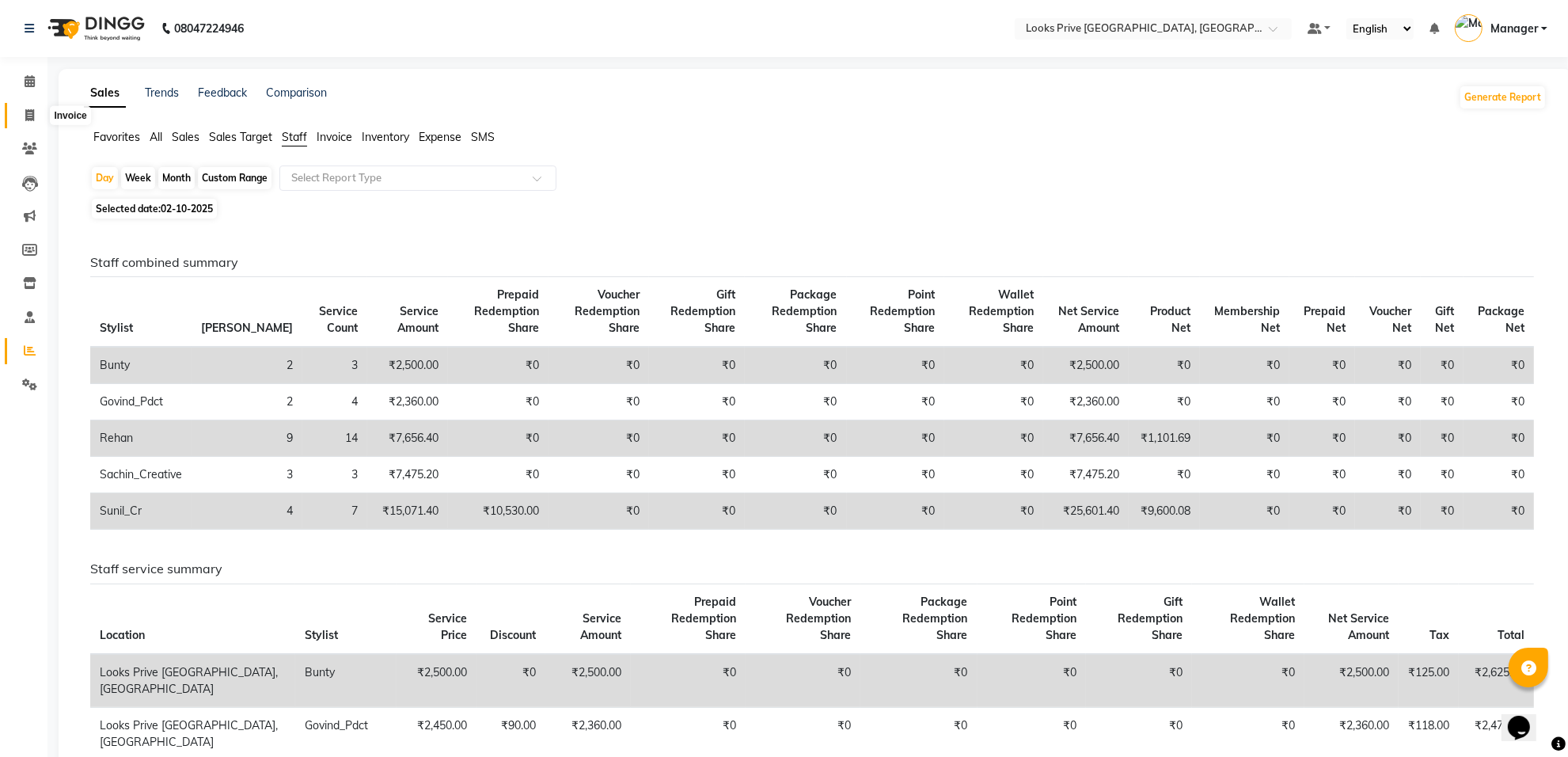
click at [26, 117] on icon at bounding box center [29, 115] width 9 height 12
select select "service"
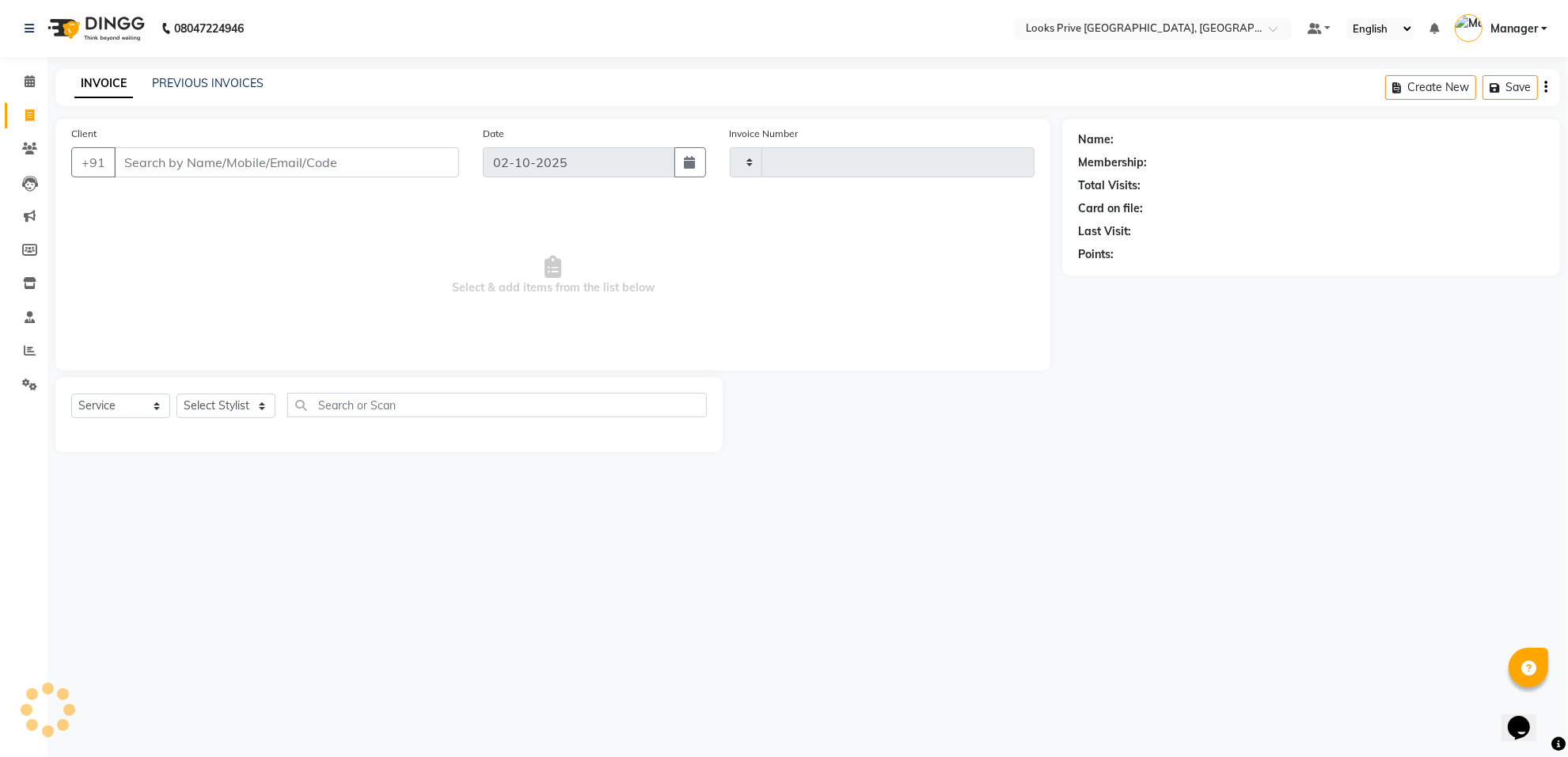
type input "6523"
select select "8127"
click at [26, 77] on icon at bounding box center [29, 81] width 10 height 12
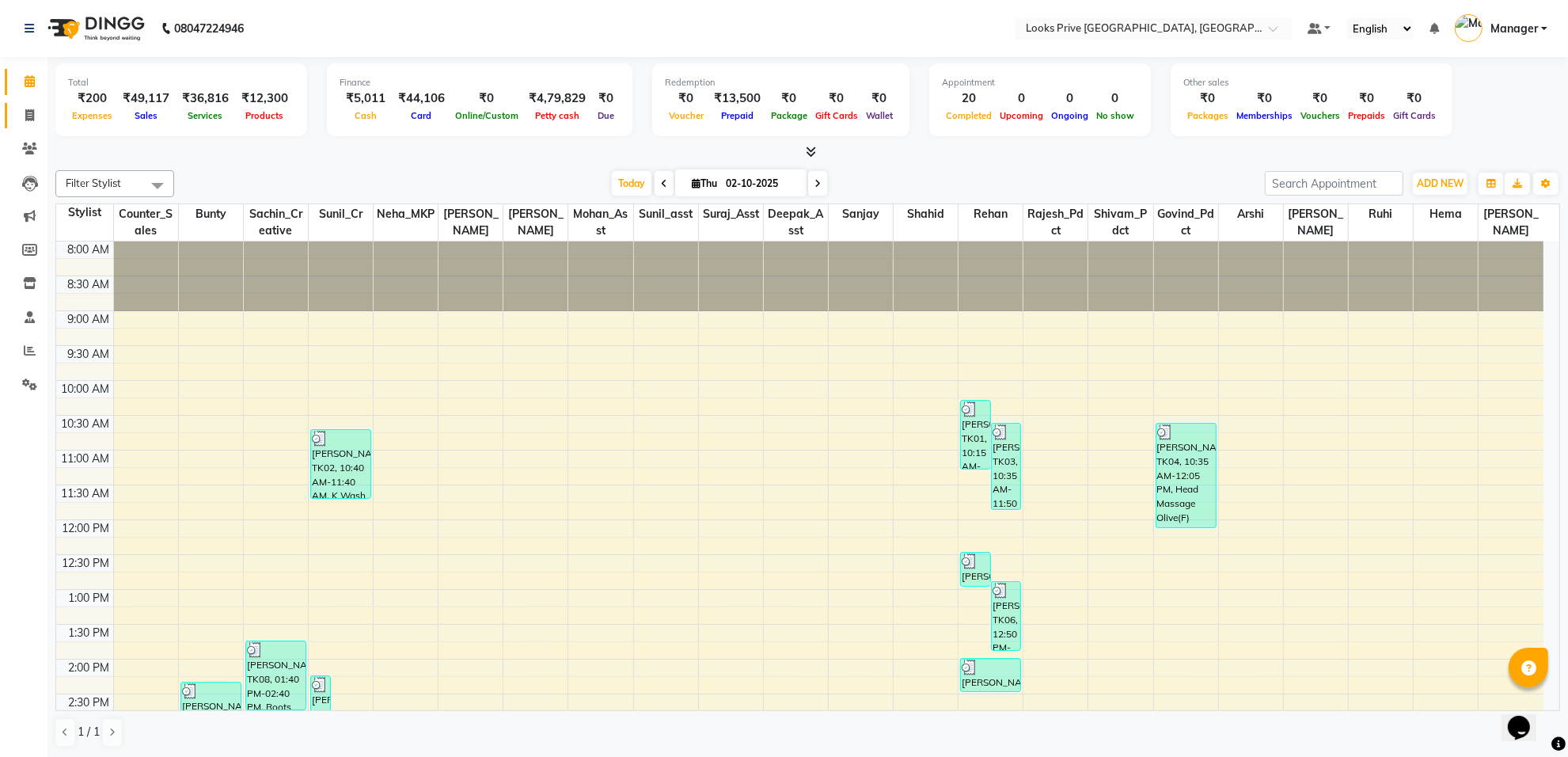
click at [10, 119] on link "Invoice" at bounding box center [24, 116] width 38 height 27
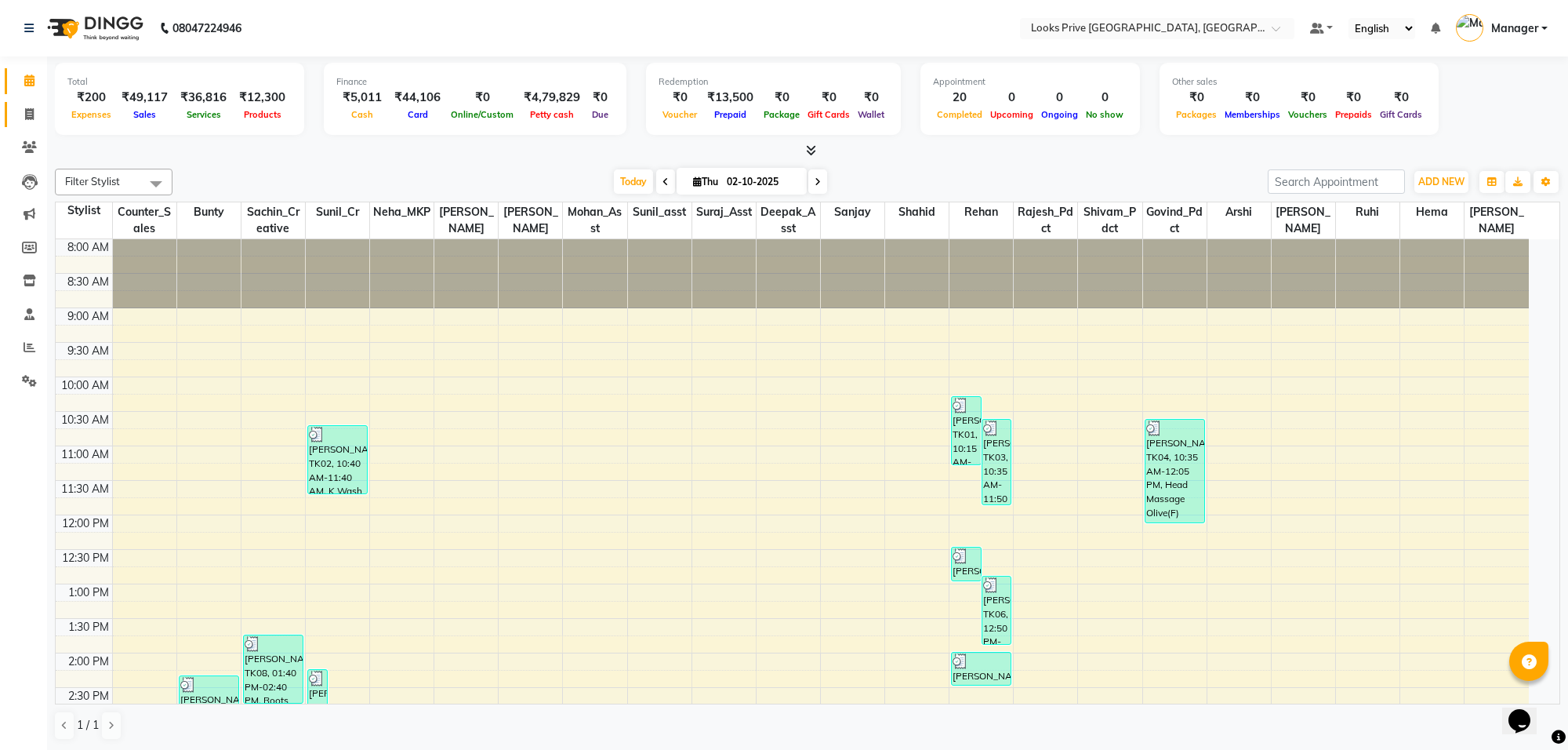
select select "8127"
select select "service"
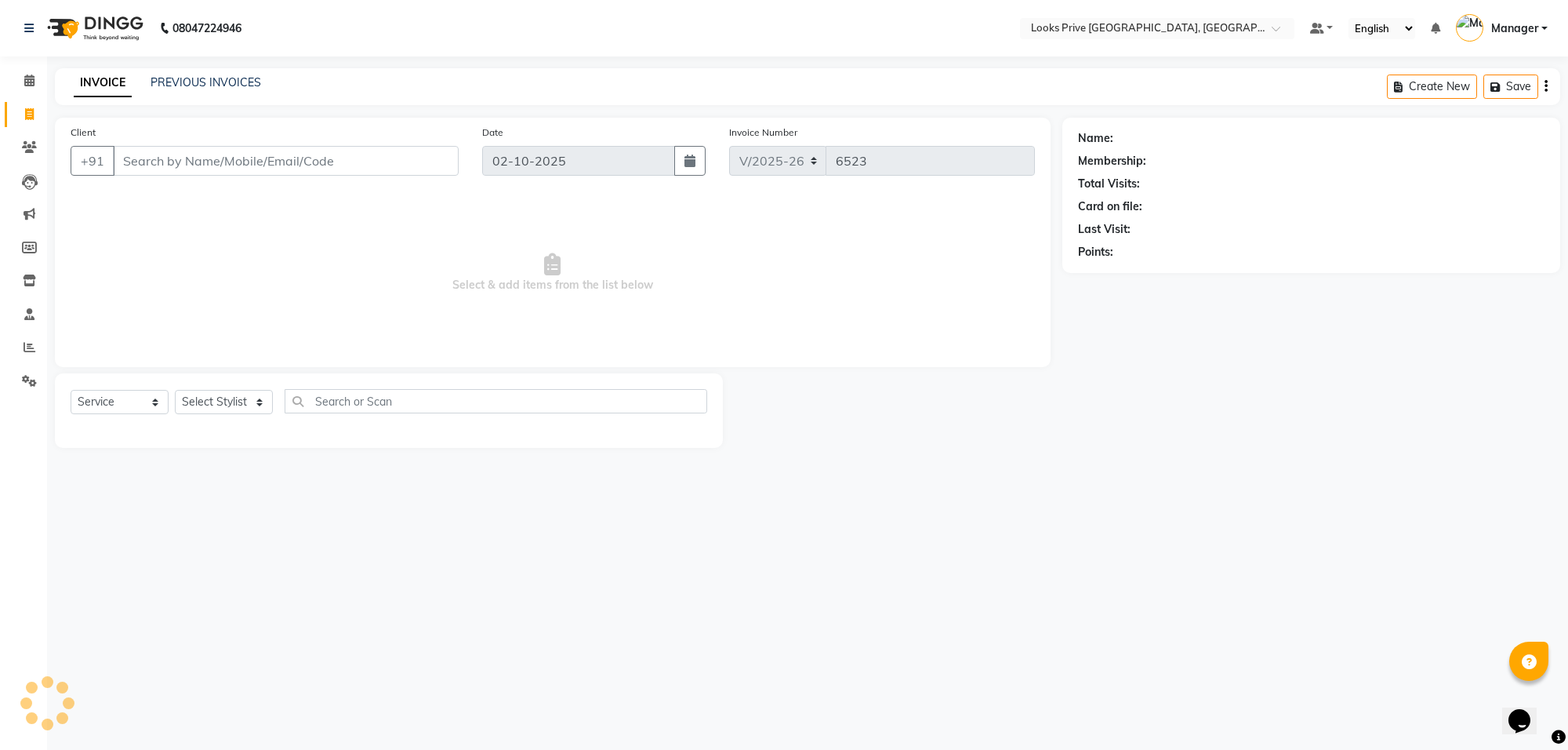
click at [138, 155] on input "Client" at bounding box center [286, 161] width 346 height 30
type input "9254757259"
click at [448, 136] on div "Client +91 9254757259 Add Client" at bounding box center [265, 156] width 412 height 64
click at [441, 161] on span "Add Client" at bounding box center [419, 161] width 62 height 16
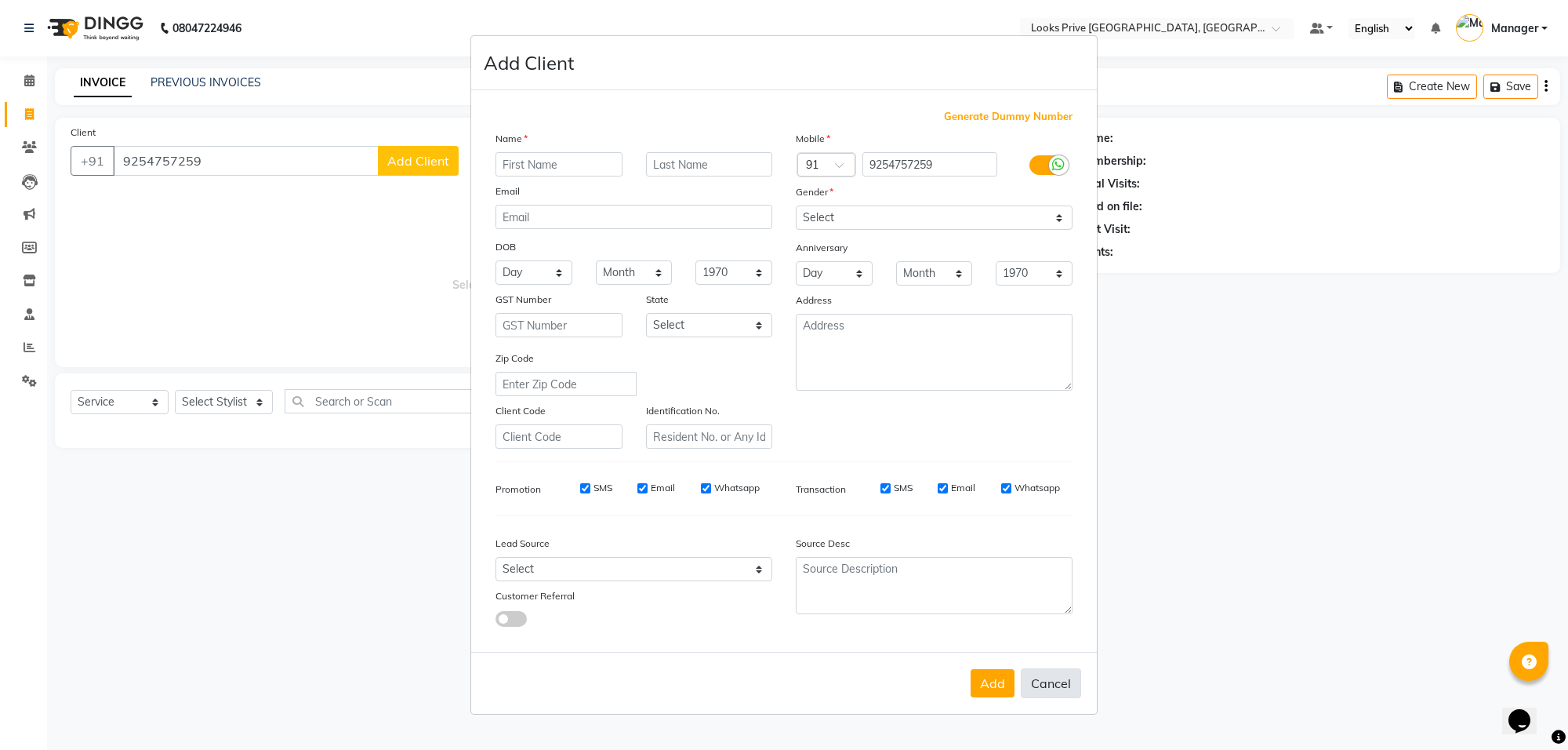
click at [1067, 687] on button "Cancel" at bounding box center [1051, 683] width 60 height 30
select select
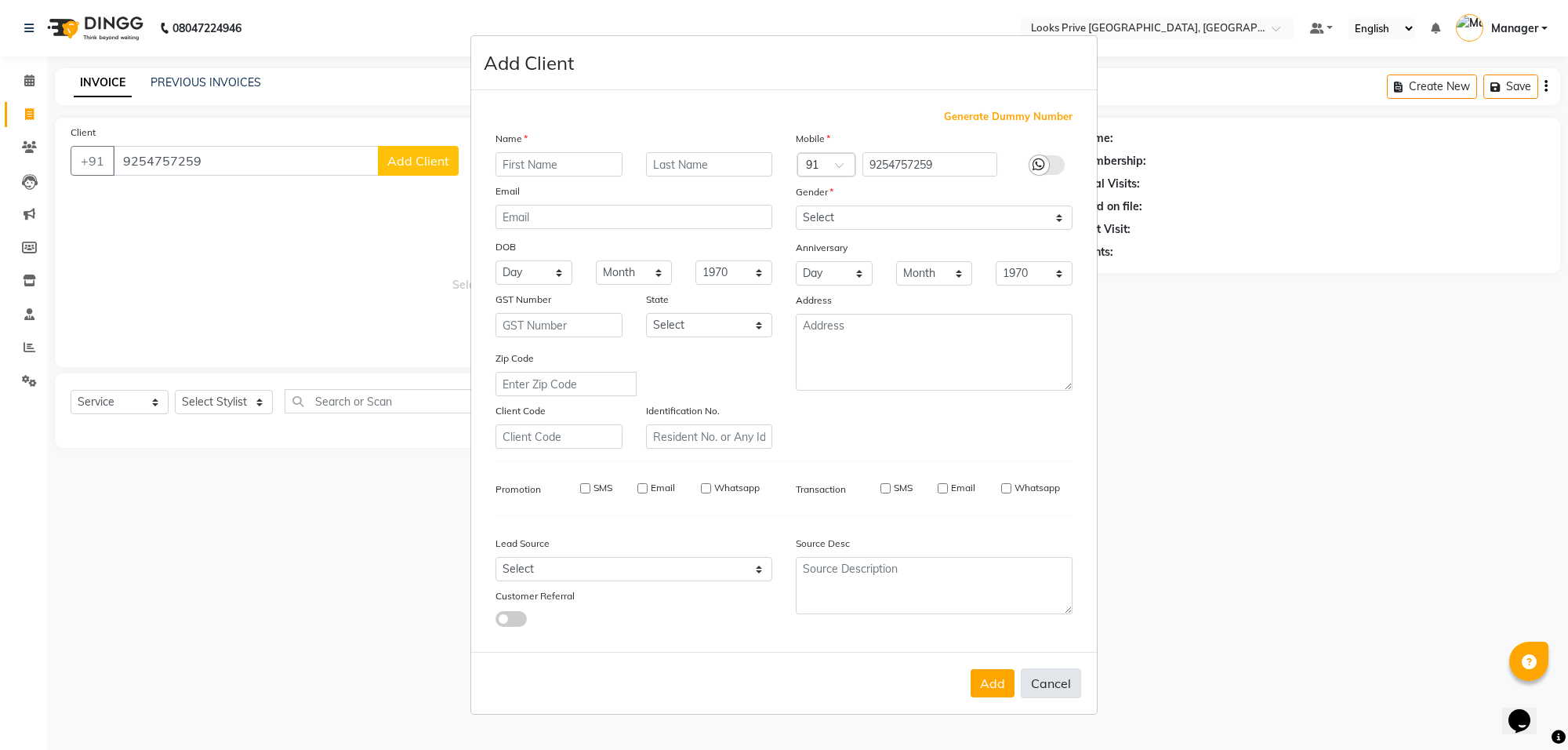
select select
checkbox input "false"
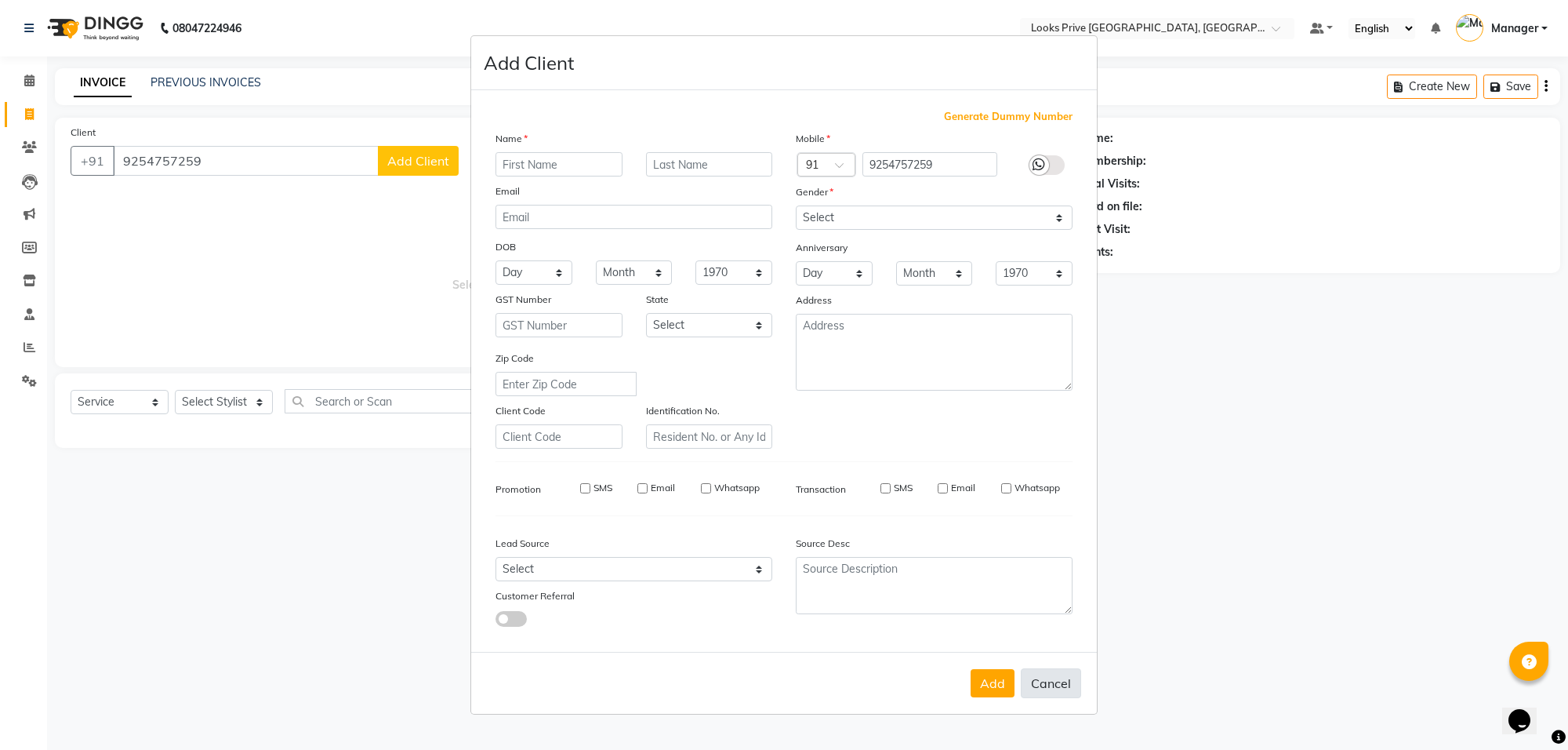
checkbox input "false"
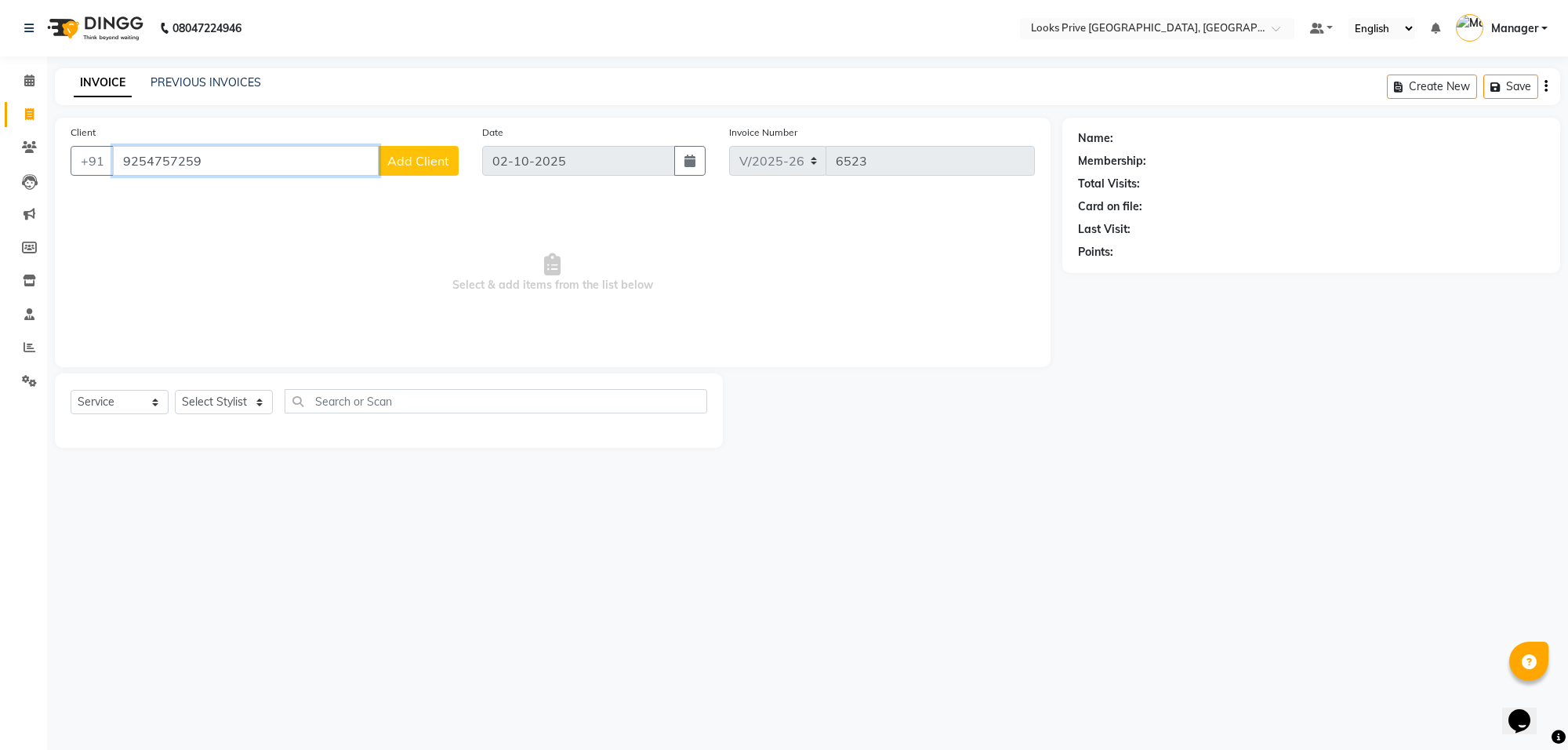
click at [141, 162] on input "9254757259" at bounding box center [245, 161] width 266 height 30
type input "9654757259"
select select "1: Object"
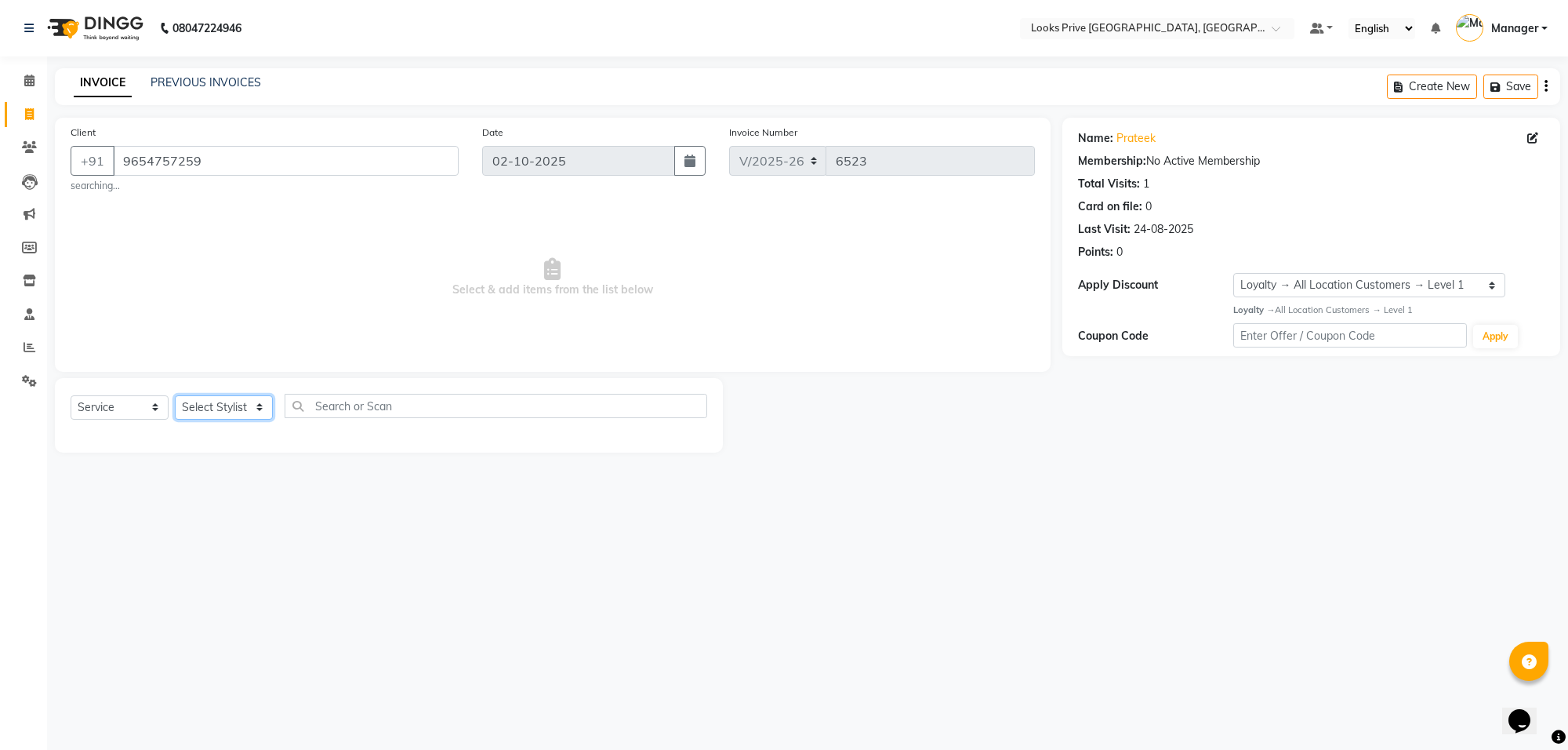
click at [236, 417] on select "Select Stylist Arshi [PERSON_NAME] Counter_Sales Deepak_Asst Govind_Pdct Hema M…" at bounding box center [224, 407] width 98 height 24
select select "75864"
click at [175, 395] on select "Select Stylist Arshi [PERSON_NAME] Counter_Sales Deepak_Asst Govind_Pdct Hema M…" at bounding box center [224, 407] width 98 height 24
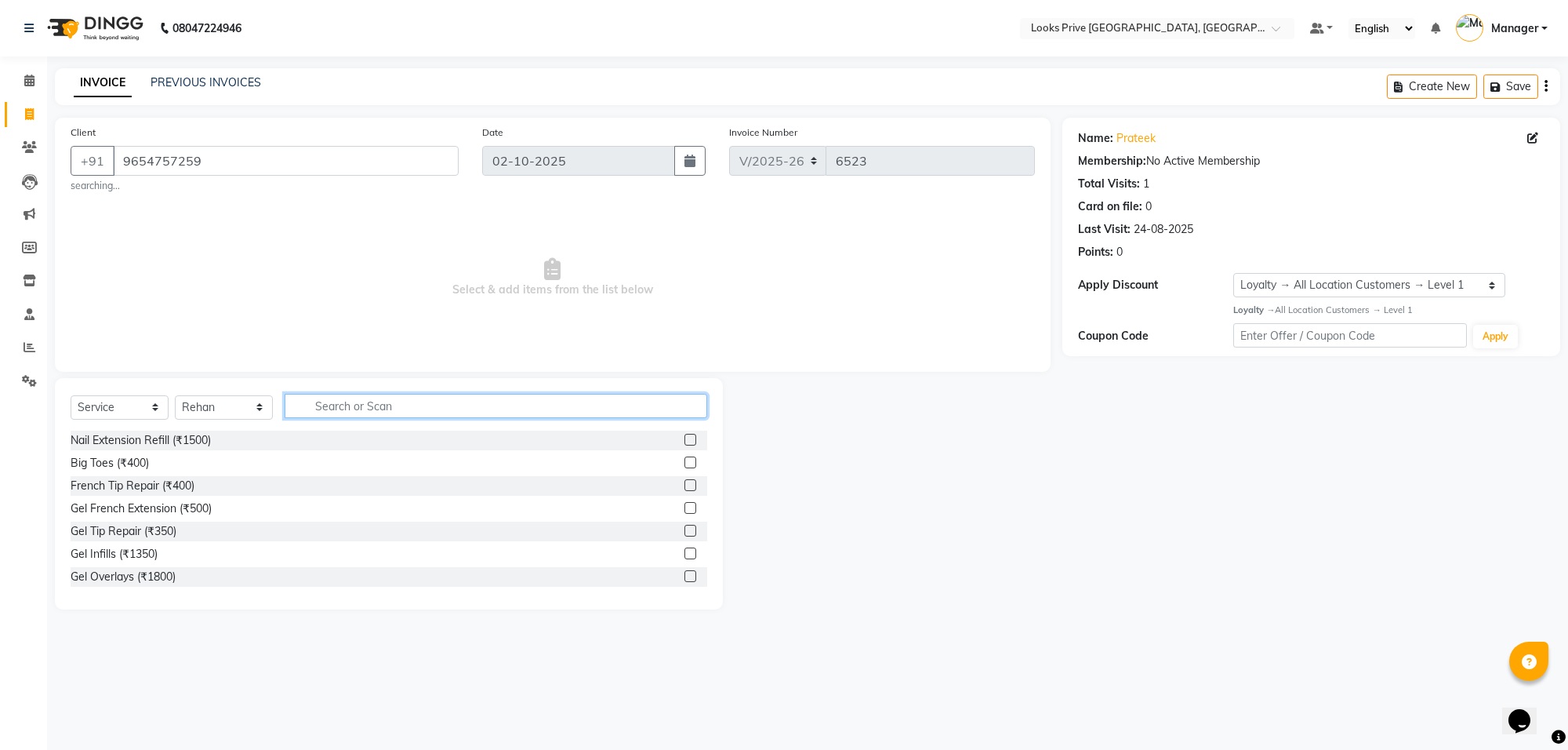
click at [315, 405] on input "text" at bounding box center [496, 406] width 422 height 24
type input "cut"
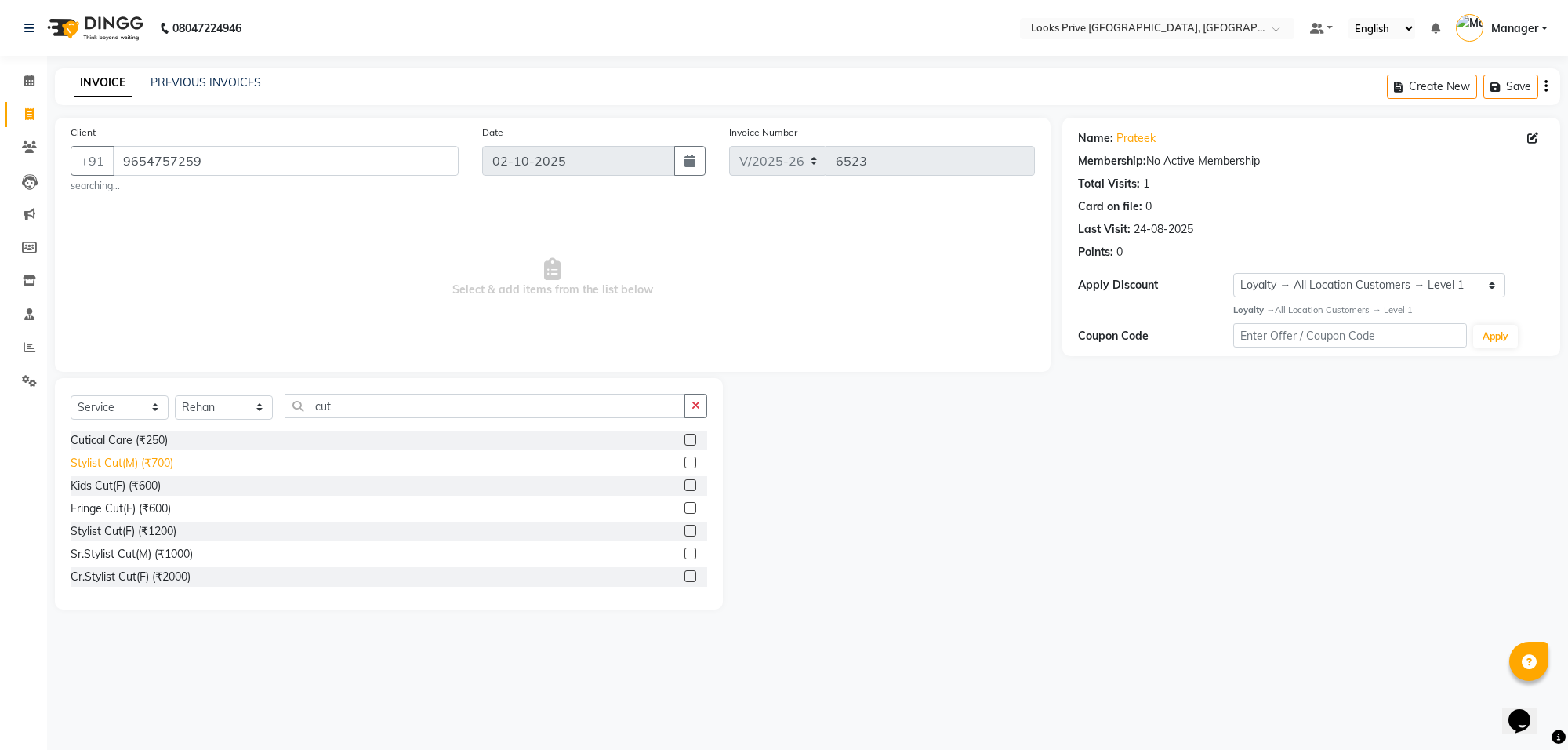
click at [162, 467] on div "Stylist Cut(M) (₹700)" at bounding box center [121, 463] width 103 height 17
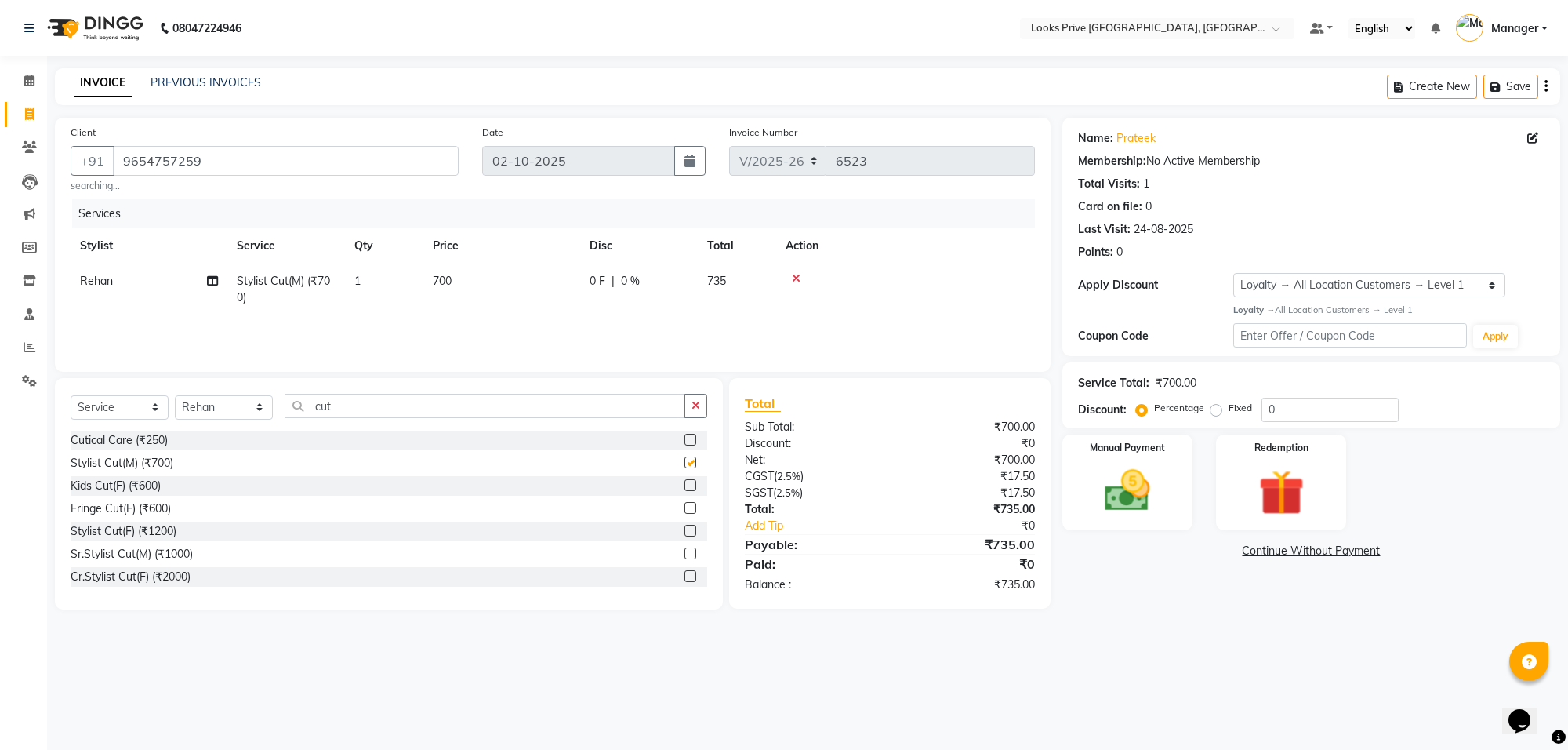
checkbox input "false"
click at [594, 276] on span "0 F" at bounding box center [597, 281] width 16 height 17
select select "75864"
click at [594, 276] on input "700" at bounding box center [575, 285] width 138 height 24
type input "800"
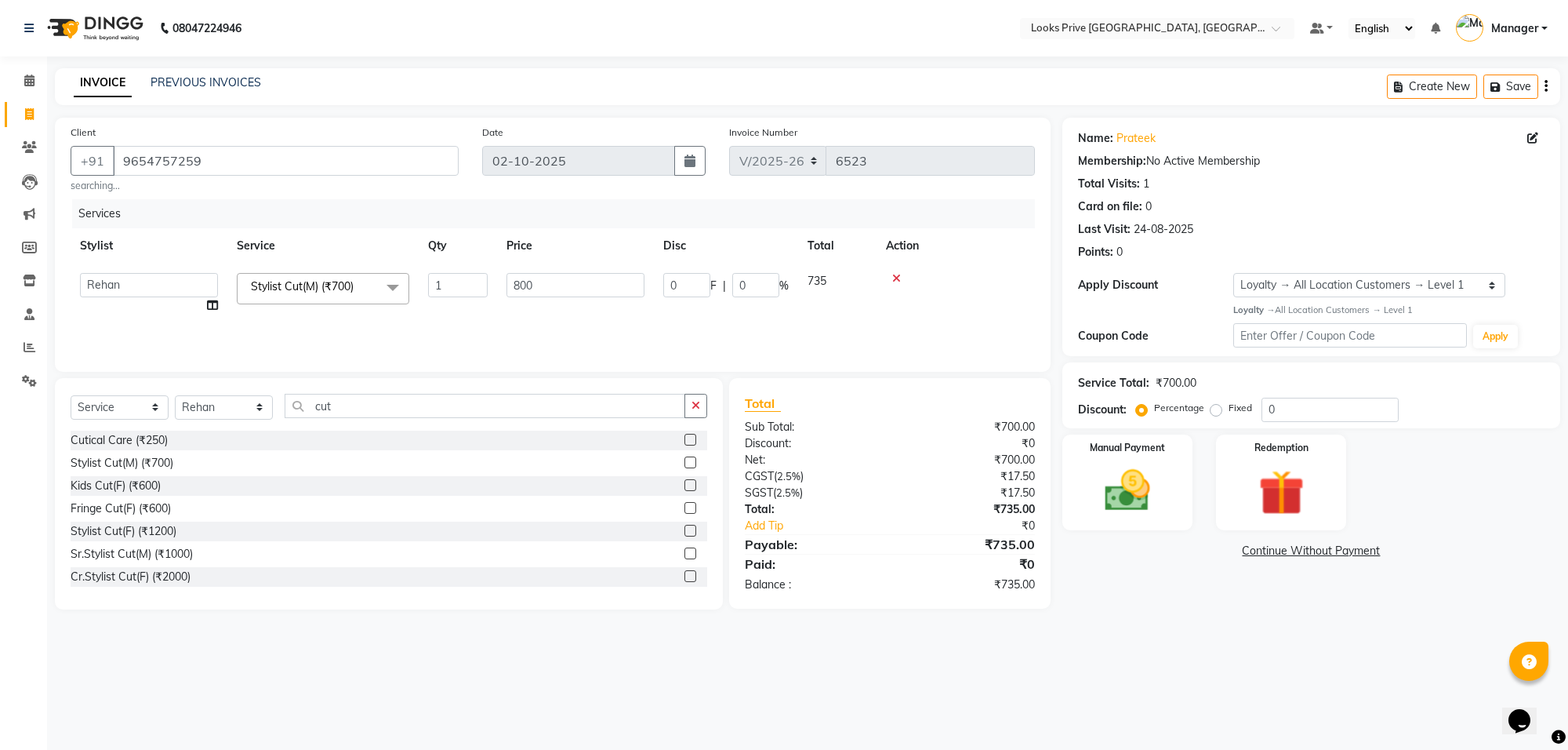
drag, startPoint x: 1110, startPoint y: 707, endPoint x: 1119, endPoint y: 695, distance: 15.0
click at [1110, 707] on div "08047224946 Select Location × Looks Prive Rajouri Garden, New Delhi Default Pan…" at bounding box center [784, 375] width 1568 height 750
click at [1174, 488] on div "Manual Payment" at bounding box center [1128, 482] width 135 height 100
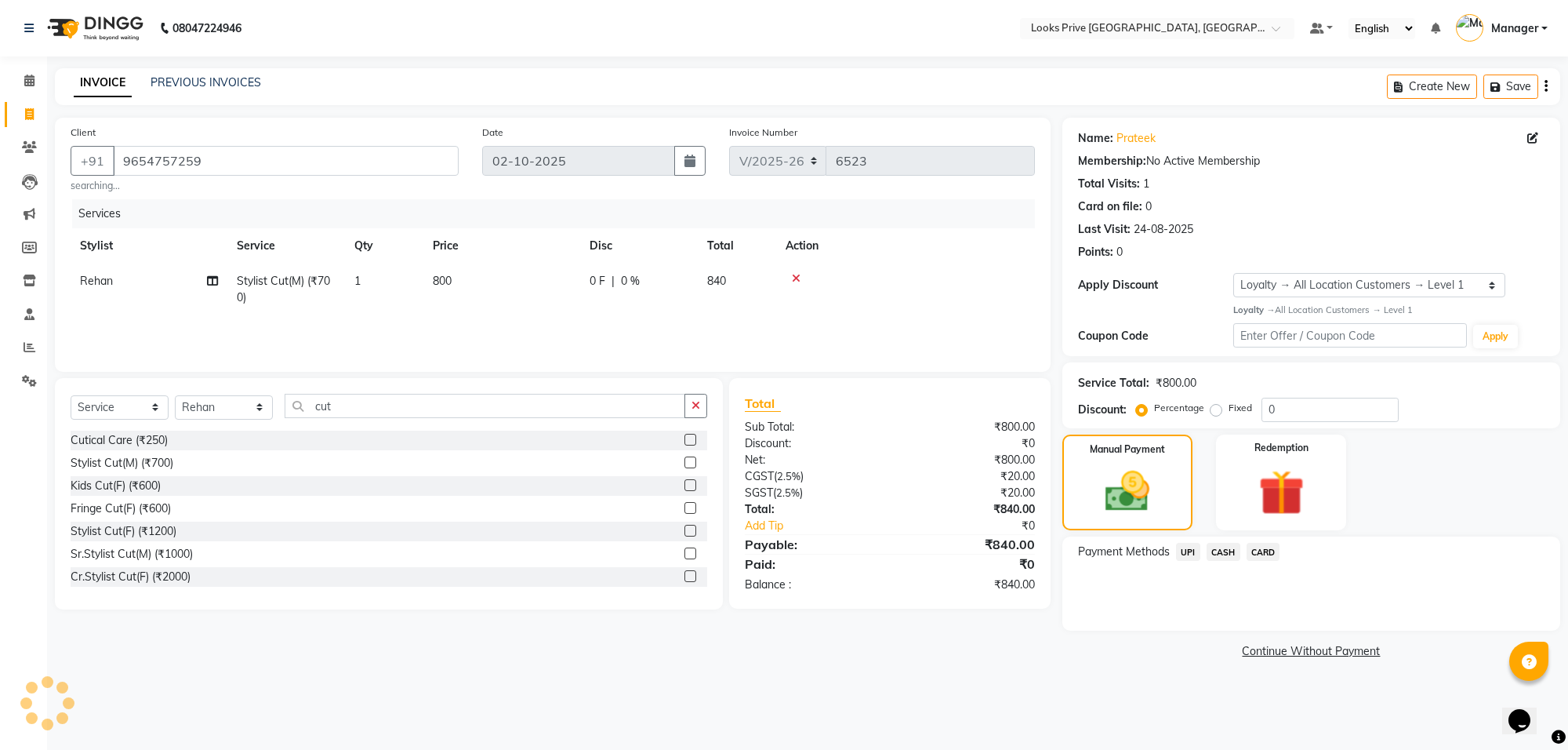
click at [1221, 554] on span "CASH" at bounding box center [1224, 551] width 34 height 18
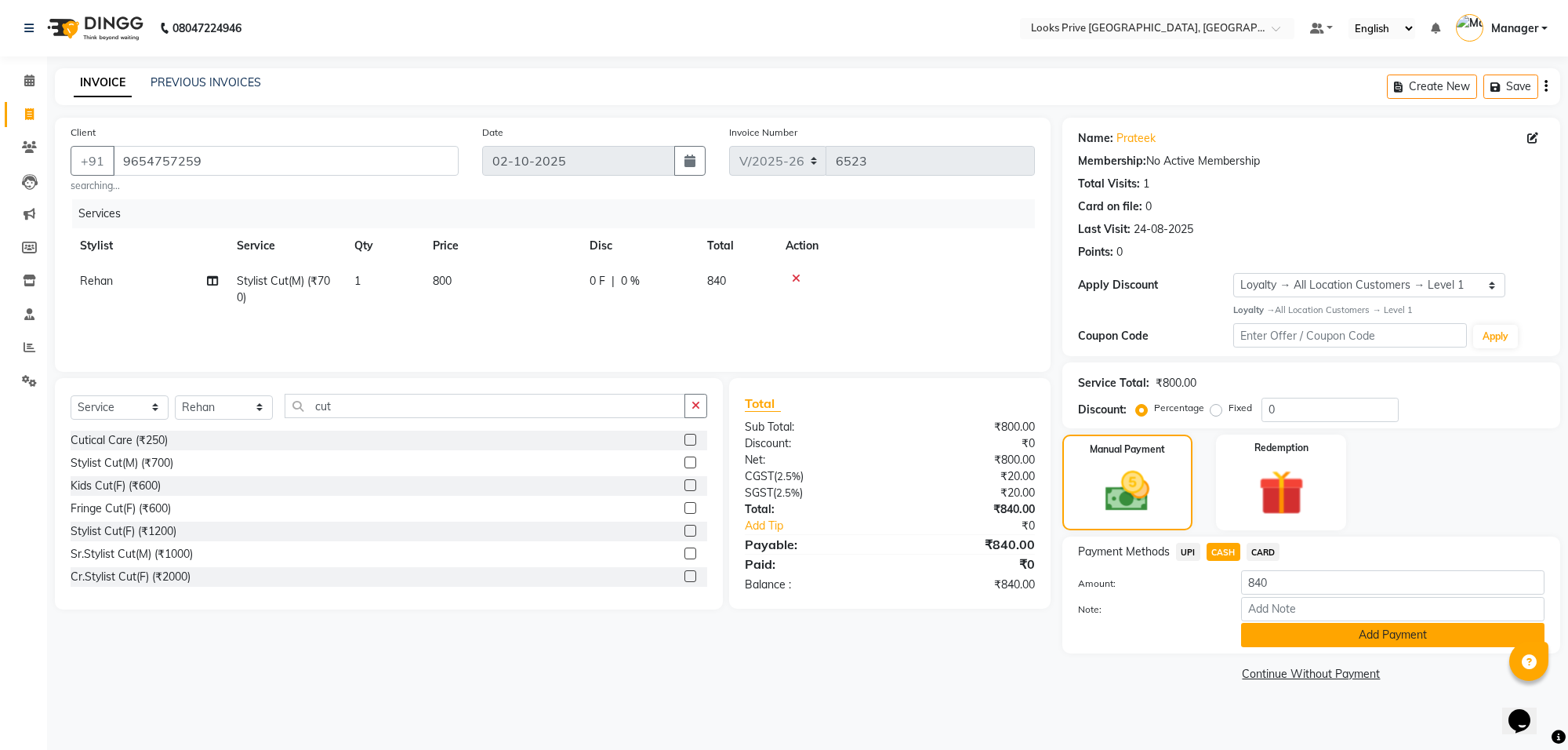
click at [1270, 641] on button "Add Payment" at bounding box center [1393, 635] width 304 height 24
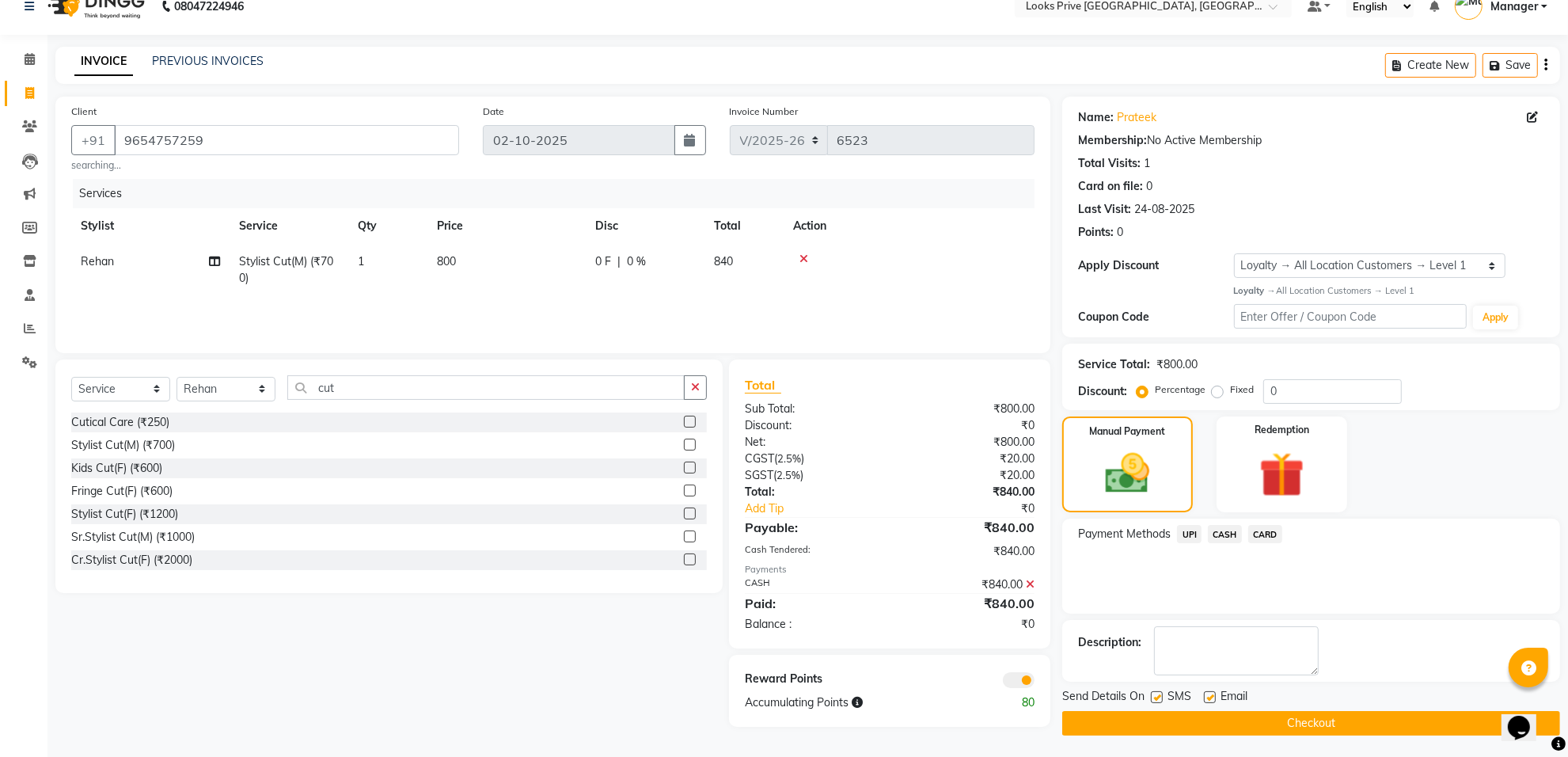
scroll to position [26, 0]
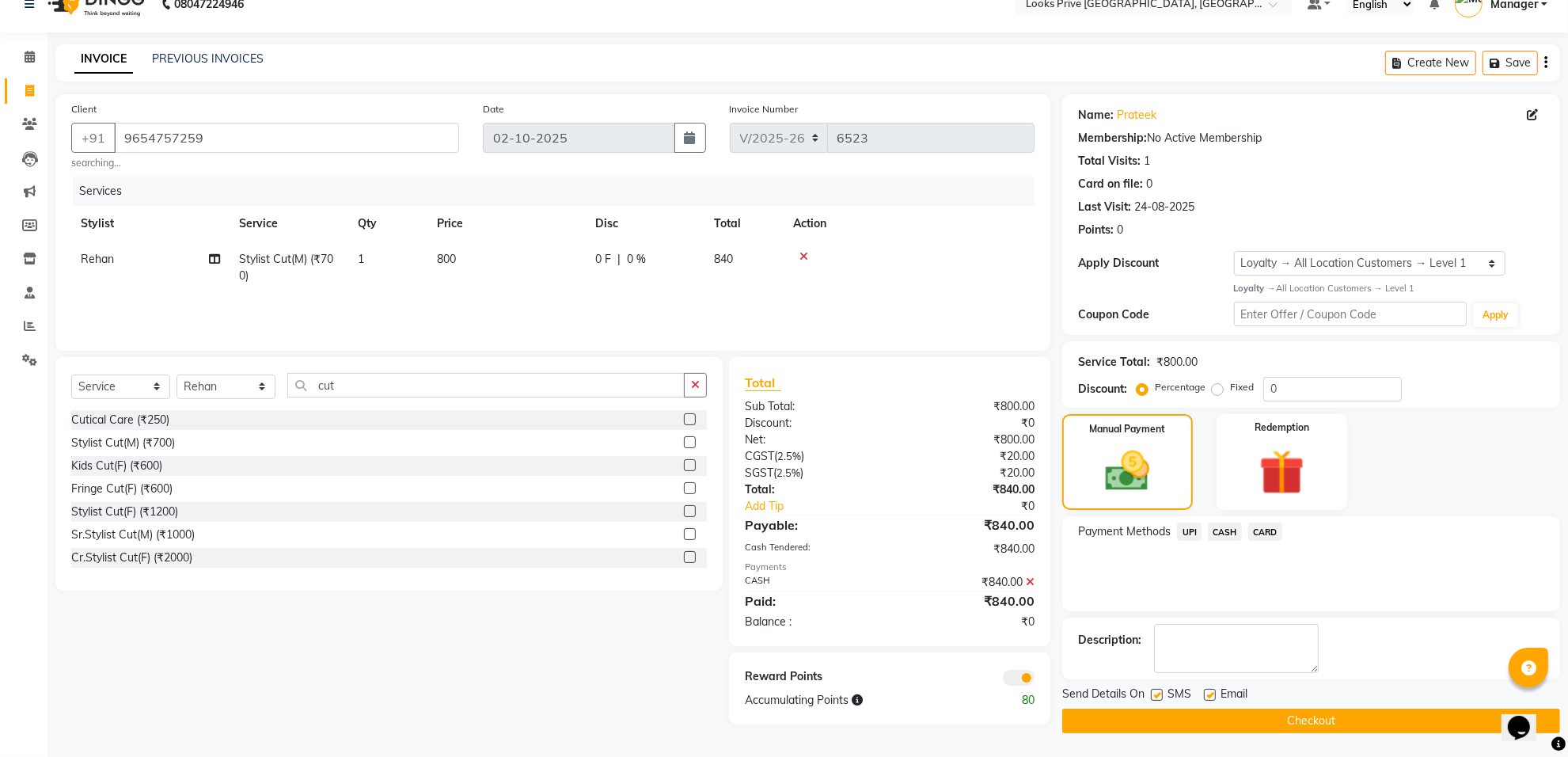
click at [1017, 670] on span at bounding box center [1018, 677] width 31 height 16
click at [1034, 680] on input "checkbox" at bounding box center [1034, 680] width 0 height 0
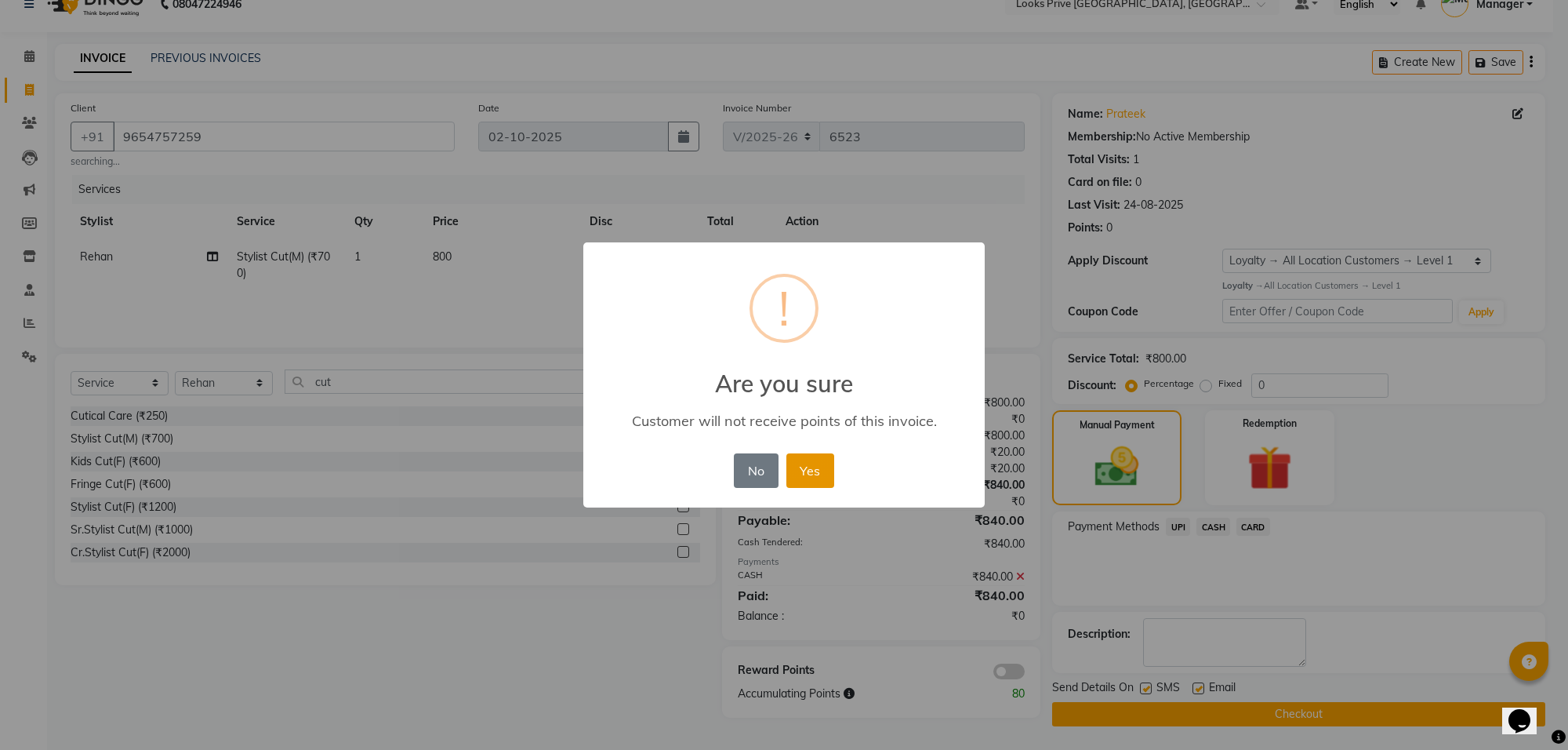
click at [827, 469] on button "Yes" at bounding box center [810, 471] width 48 height 35
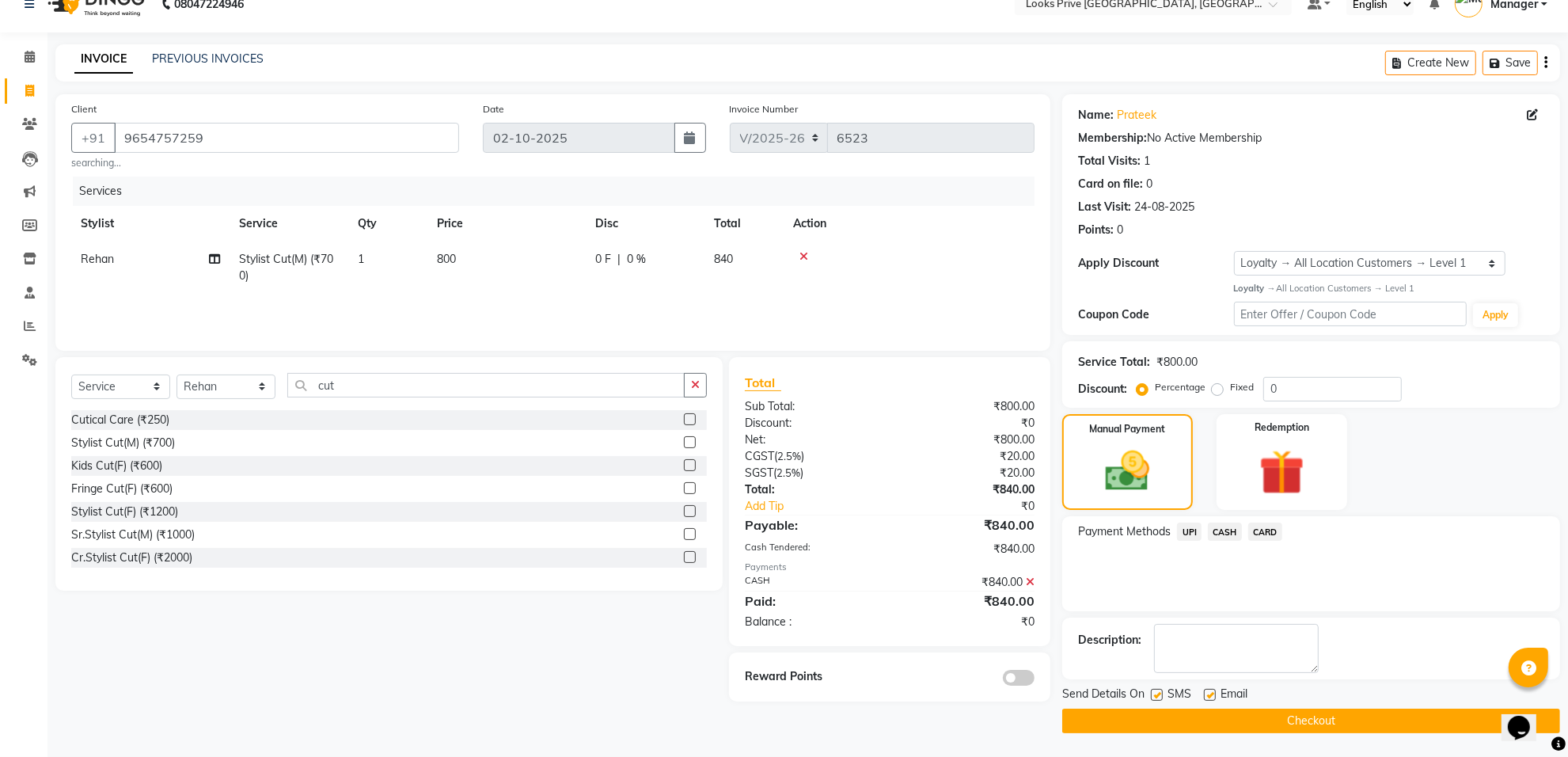
click at [1210, 694] on label at bounding box center [1210, 694] width 12 height 12
click at [1210, 694] on input "checkbox" at bounding box center [1209, 695] width 10 height 10
checkbox input "false"
click at [1204, 718] on button "Checkout" at bounding box center [1312, 721] width 498 height 25
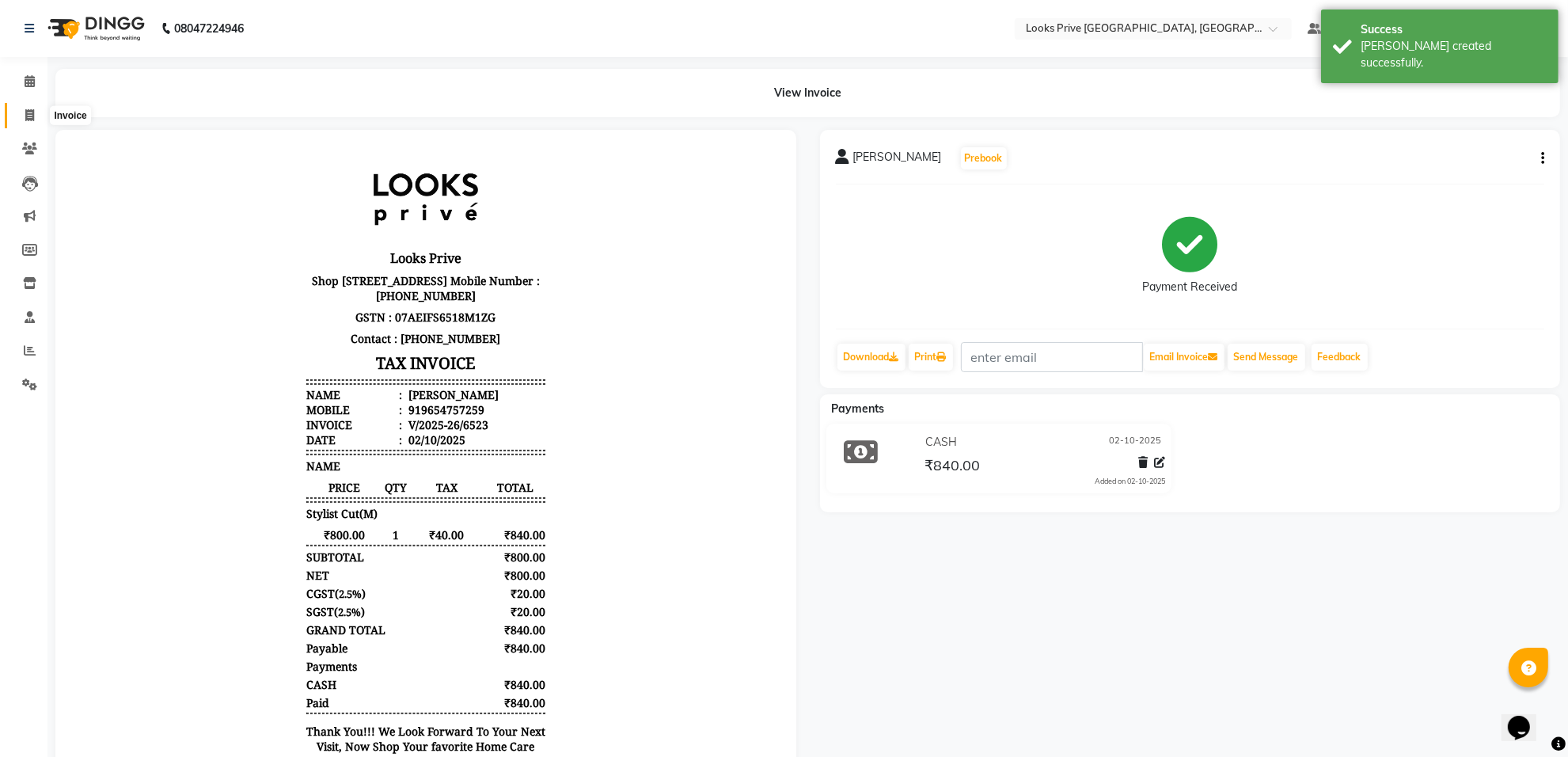
click at [22, 120] on span at bounding box center [29, 116] width 28 height 18
select select "service"
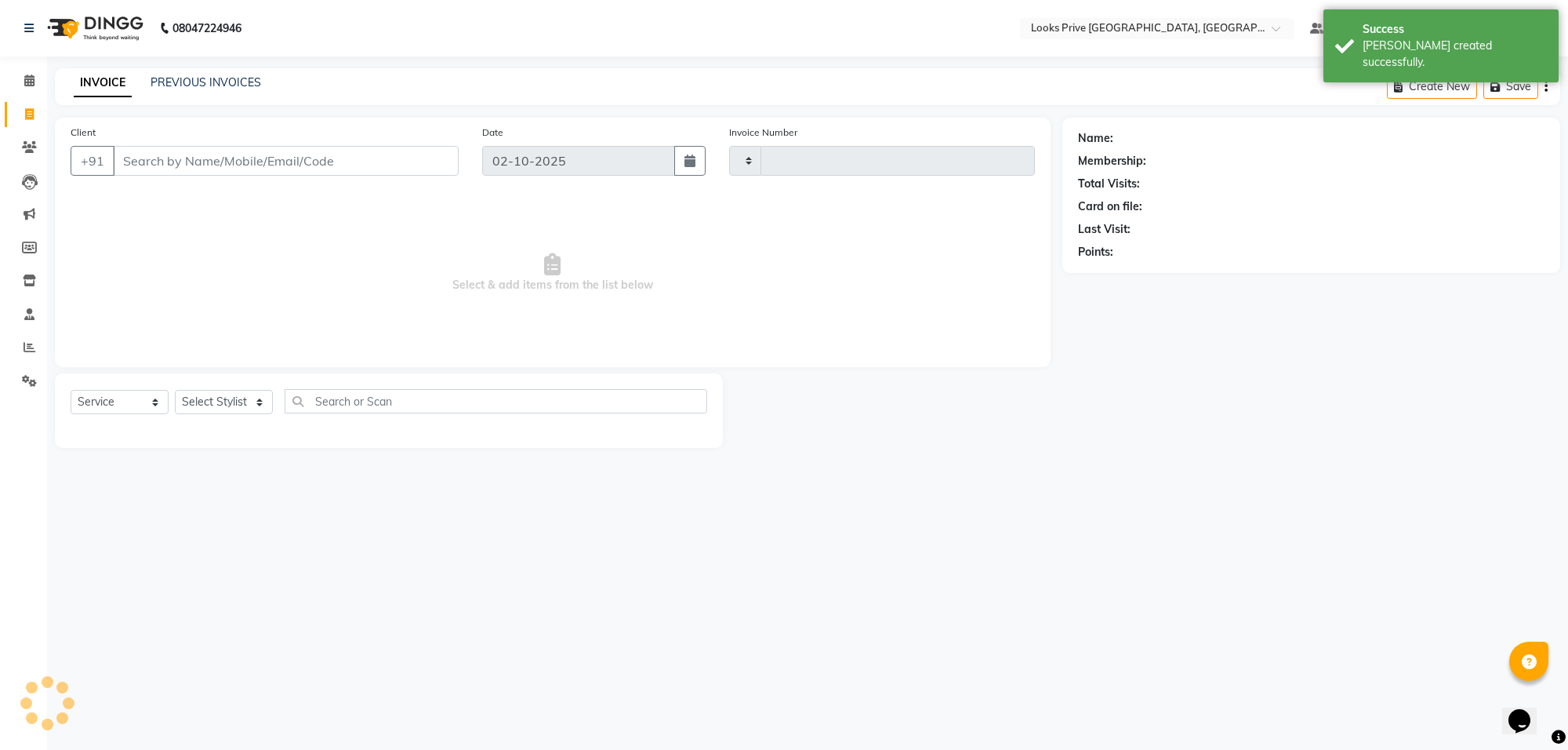
type input "6524"
select select "8127"
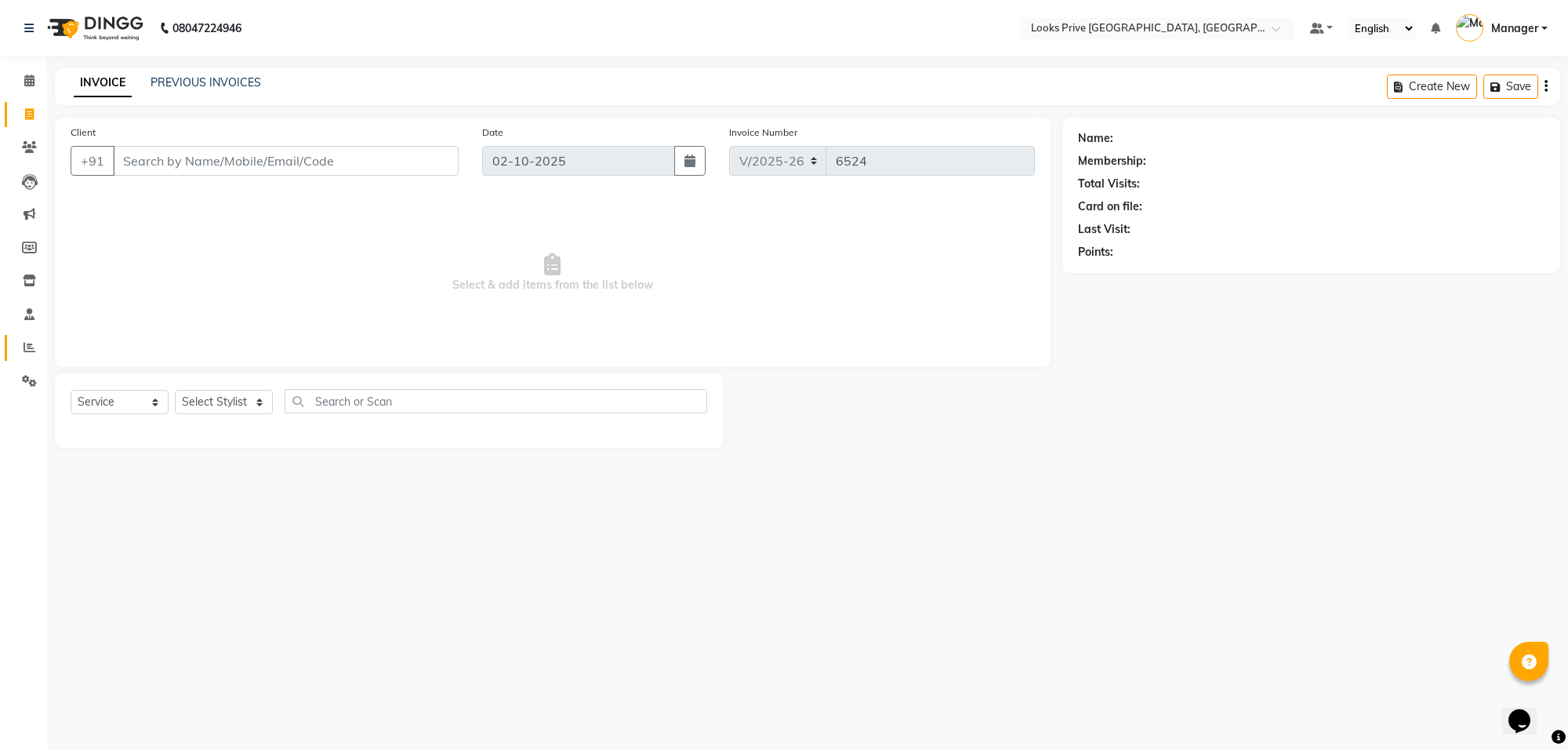
click at [30, 337] on link "Reports" at bounding box center [24, 348] width 38 height 26
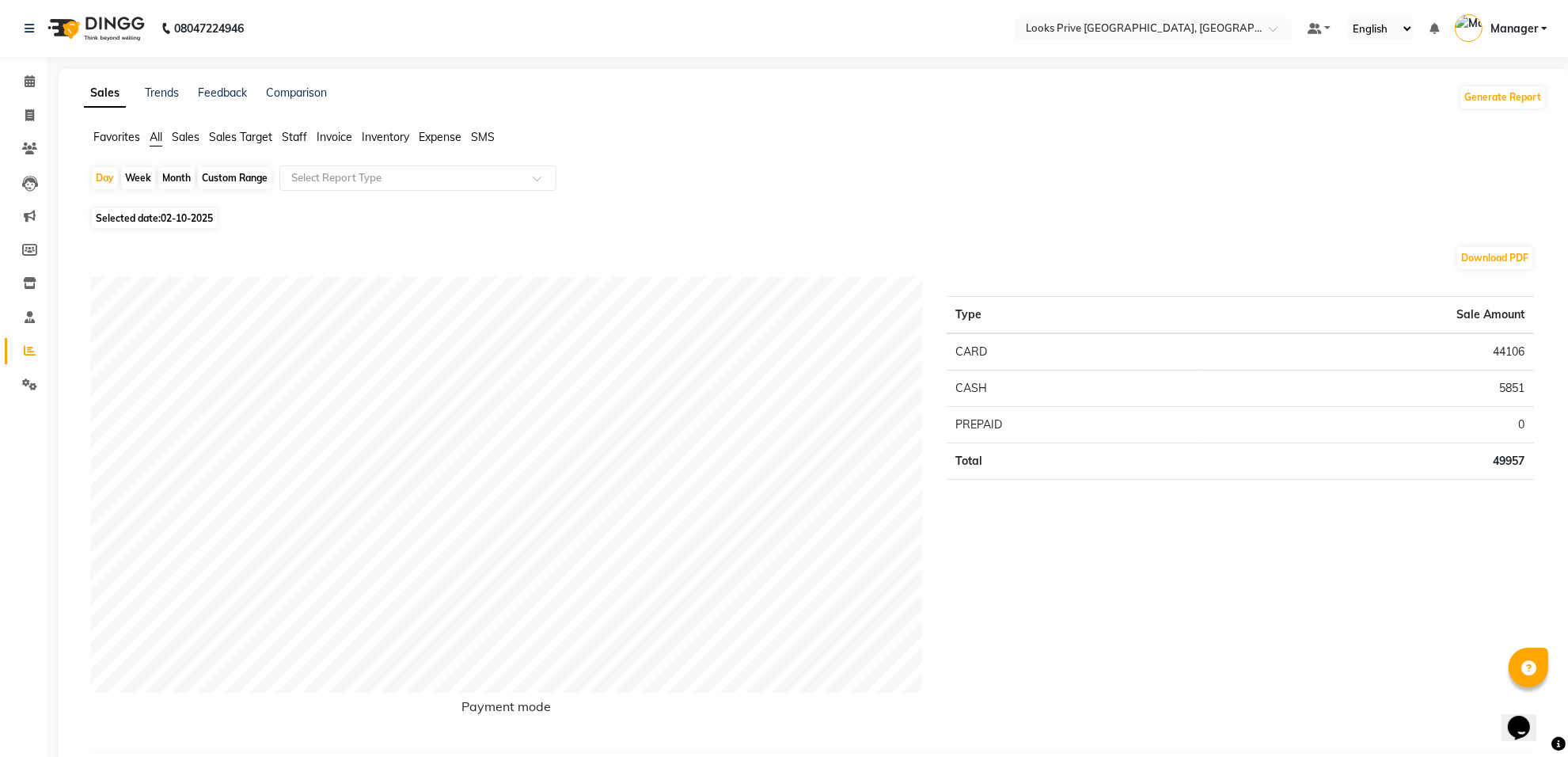
click at [289, 132] on span "Staff" at bounding box center [294, 137] width 26 height 14
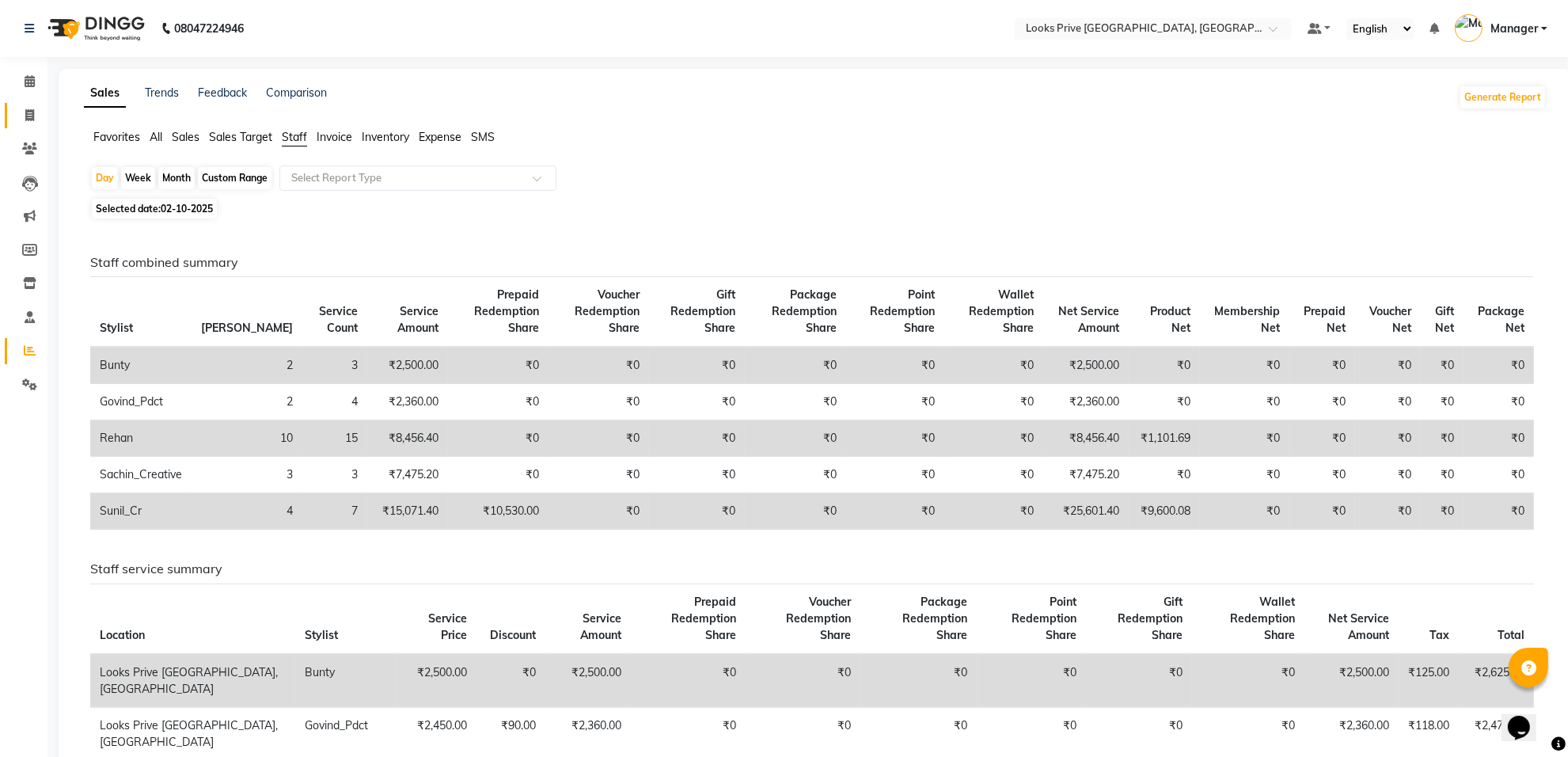
click at [12, 117] on link "Invoice" at bounding box center [24, 116] width 38 height 27
select select "8127"
select select "service"
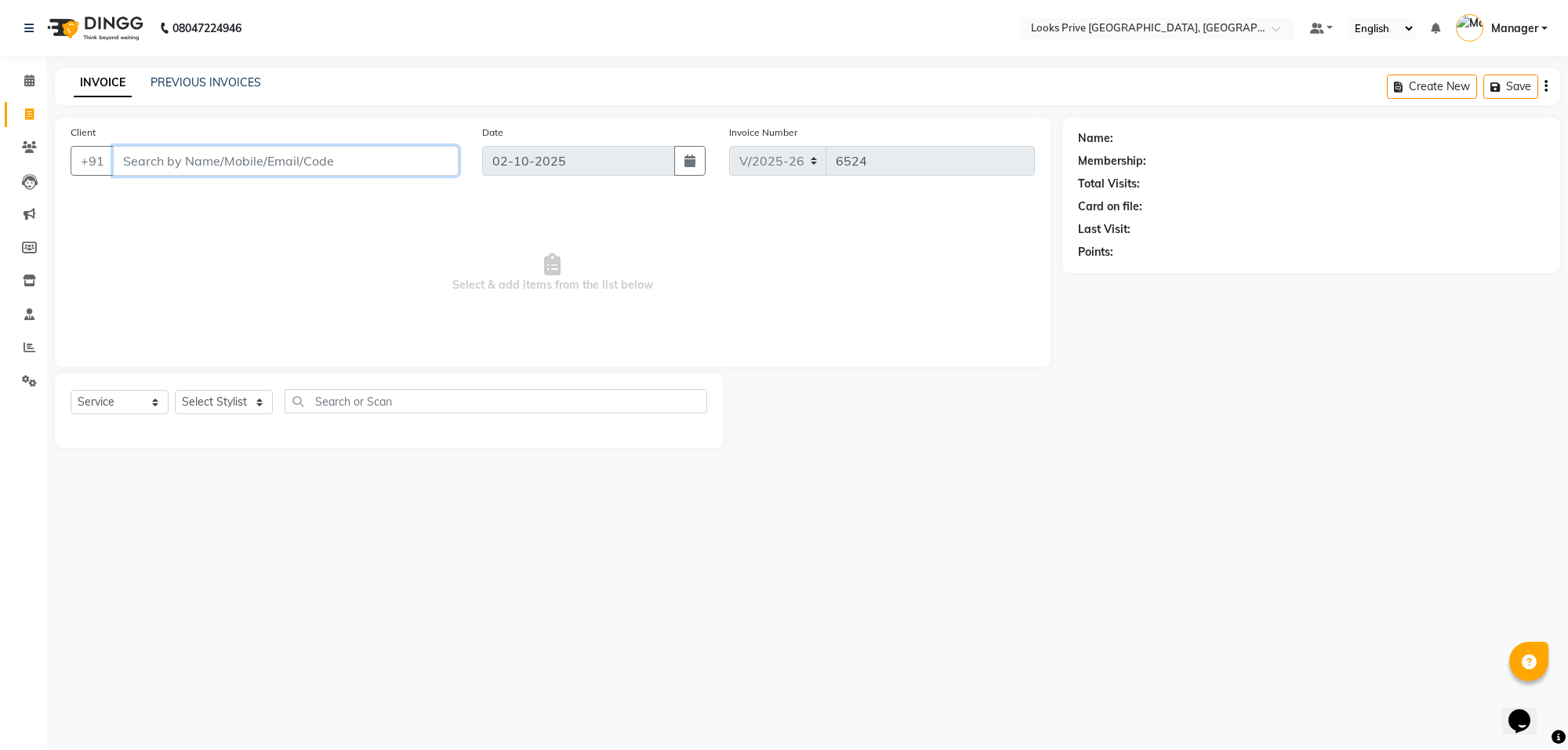
click at [208, 146] on input "Client" at bounding box center [286, 161] width 346 height 30
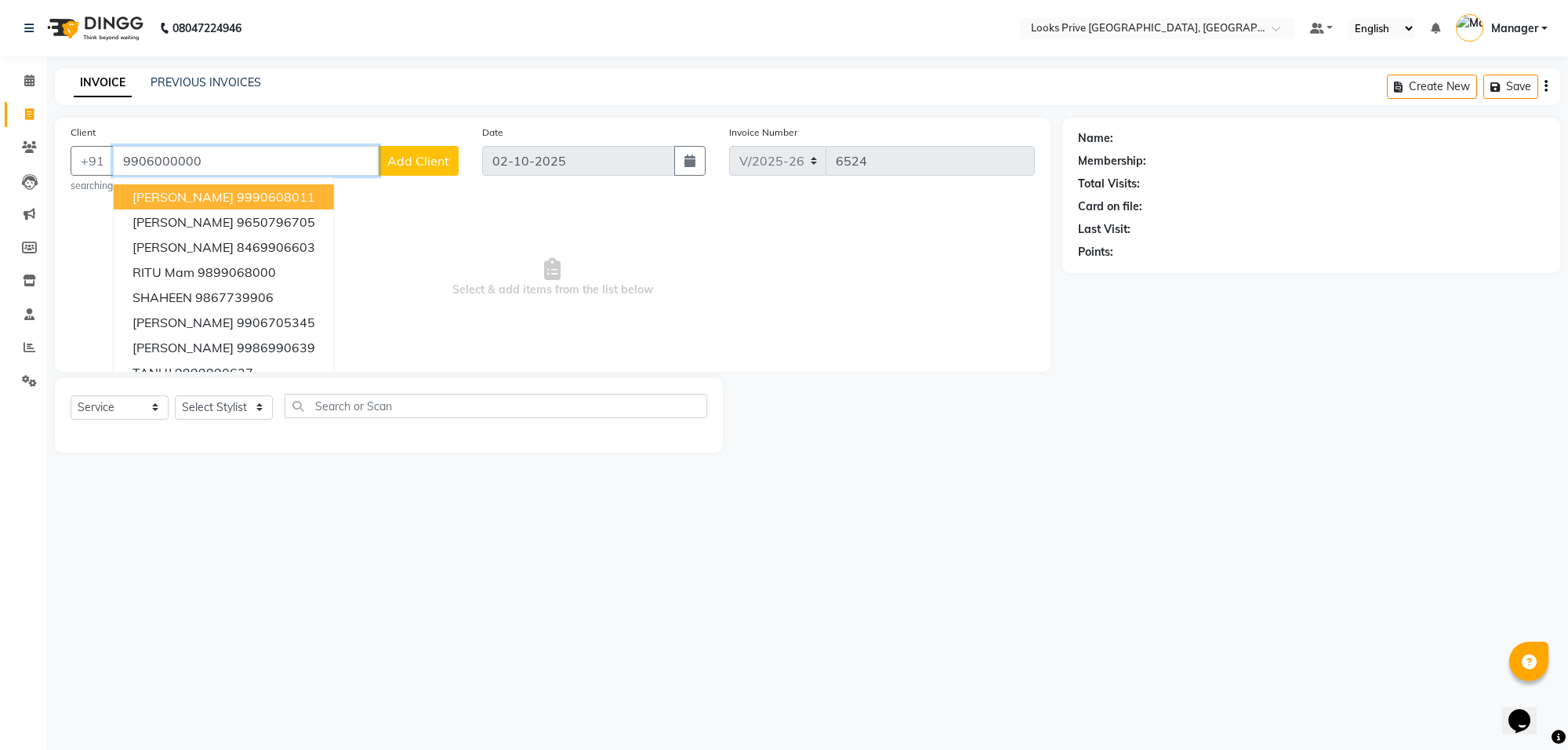
type input "9906000000"
select select "1: Object"
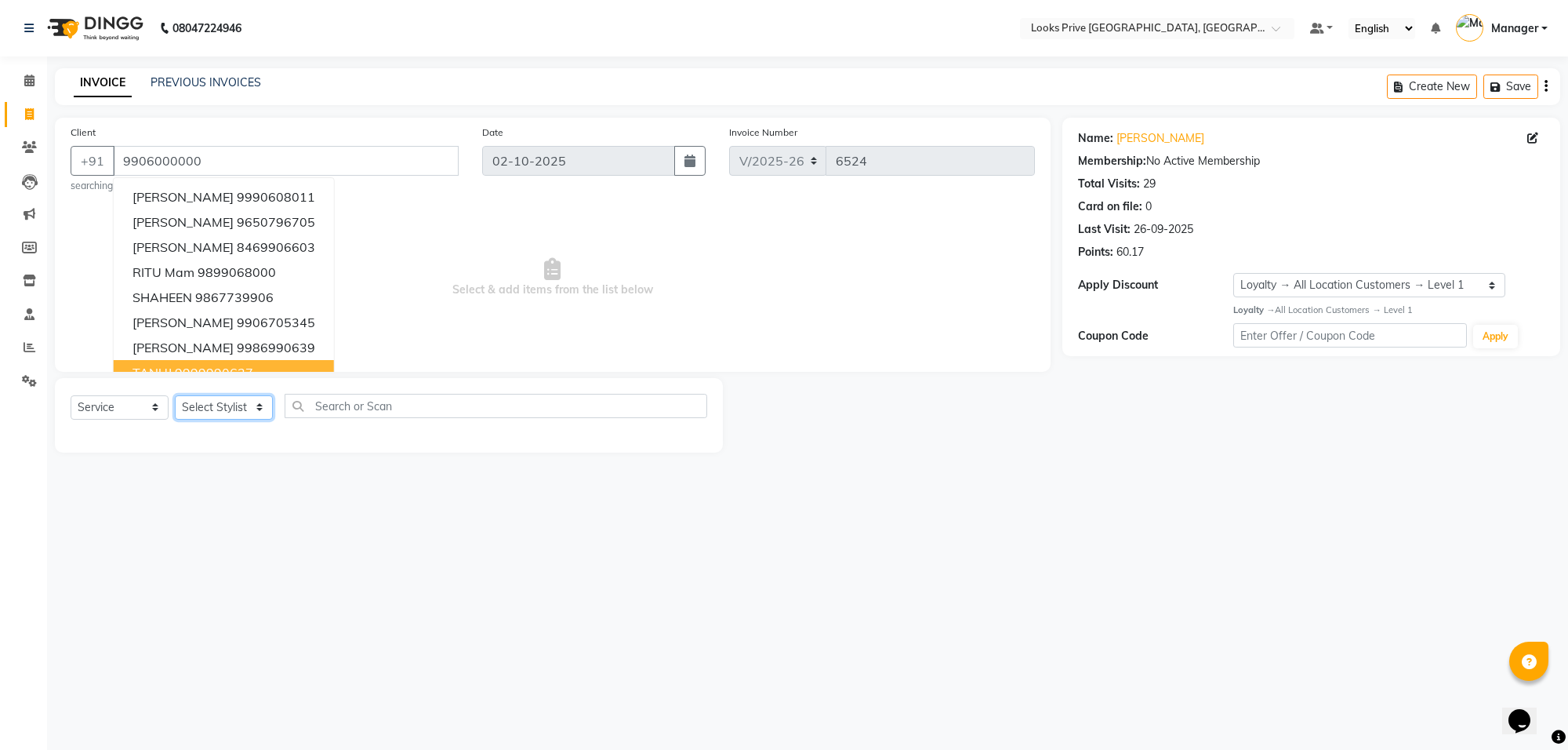
click at [233, 400] on select "Select Stylist Arshi Avdesh Bunty Counter_Sales Deepak_Asst Govind_Pdct Hema Ma…" at bounding box center [224, 407] width 98 height 24
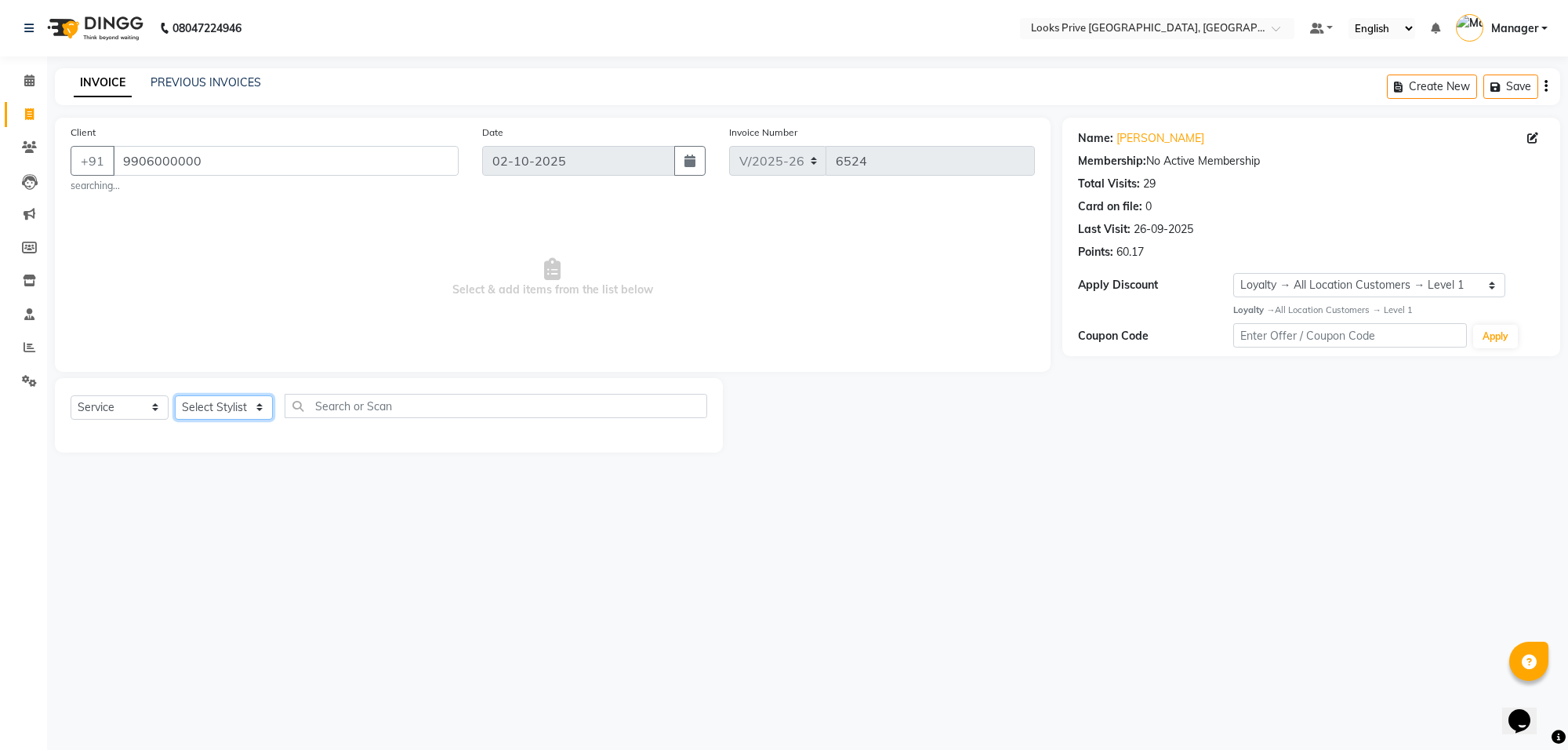
select select "75870"
click at [175, 395] on select "Select Stylist Arshi Avdesh Bunty Counter_Sales Deepak_Asst Govind_Pdct Hema Ma…" at bounding box center [224, 407] width 98 height 24
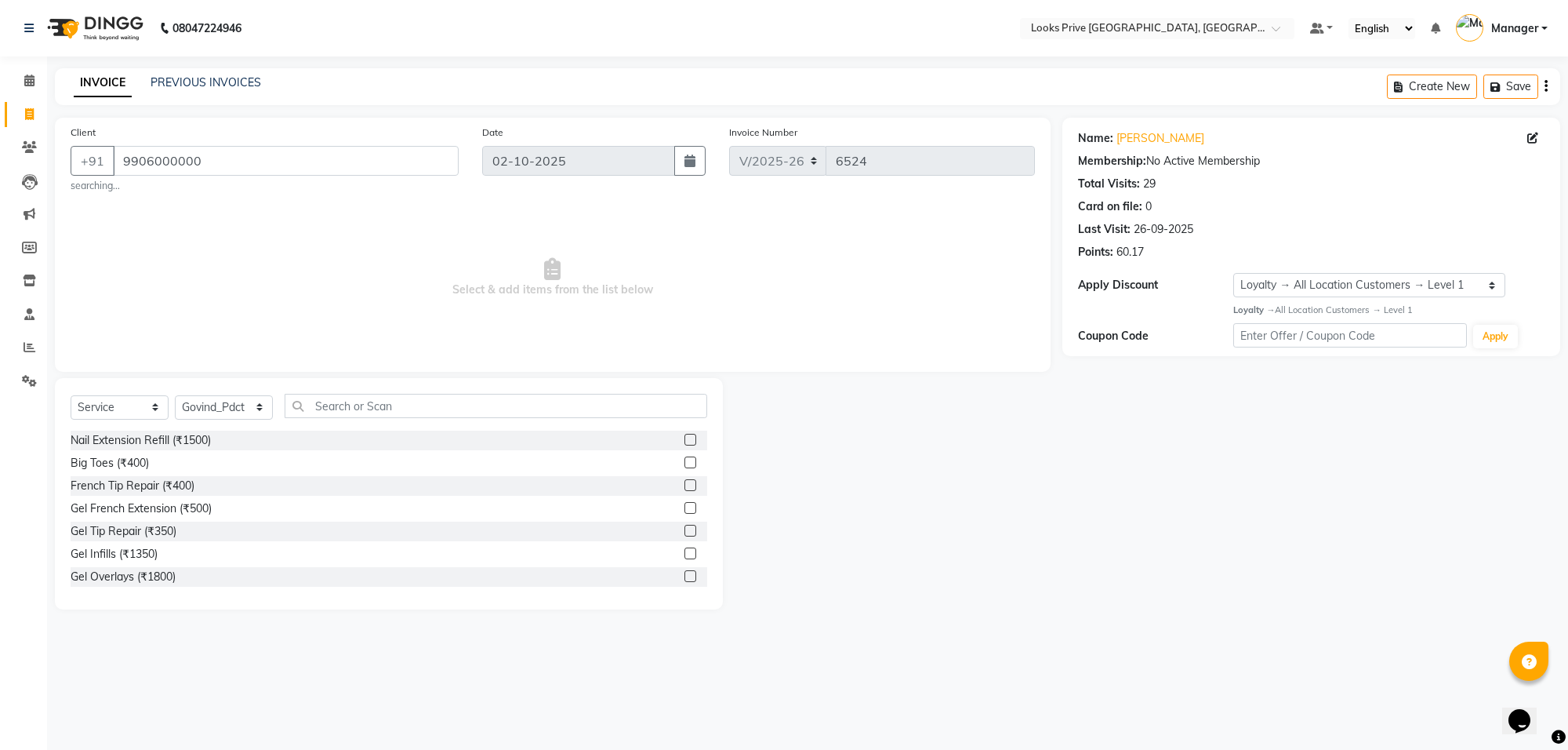
click at [370, 392] on div "Select Service Product Membership Package Voucher Prepaid Gift Card Select Styl…" at bounding box center [388, 494] width 668 height 231
click at [371, 393] on input "text" at bounding box center [496, 406] width 422 height 24
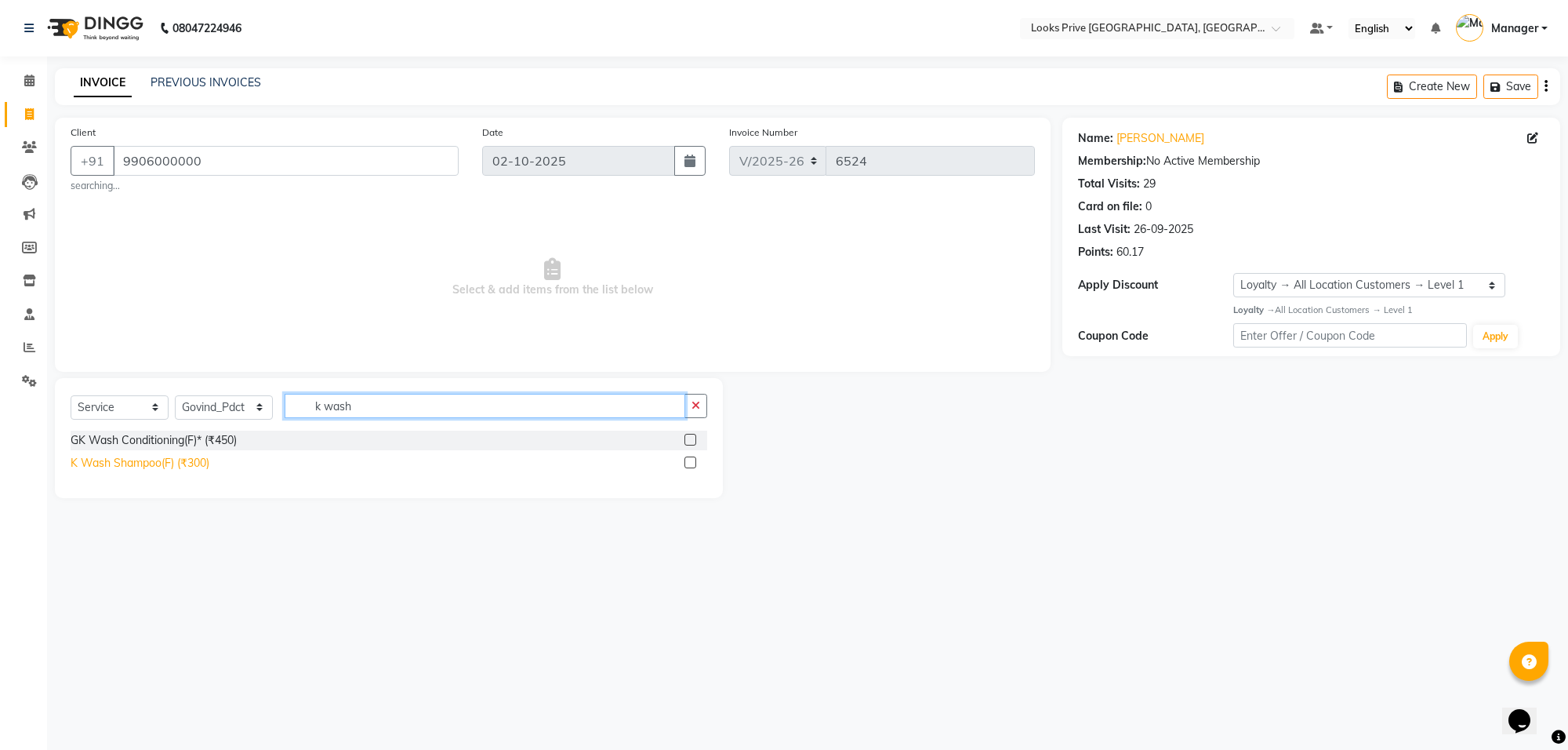
type input "k wash"
click at [154, 468] on div "K Wash Shampoo(F) (₹300)" at bounding box center [140, 463] width 139 height 17
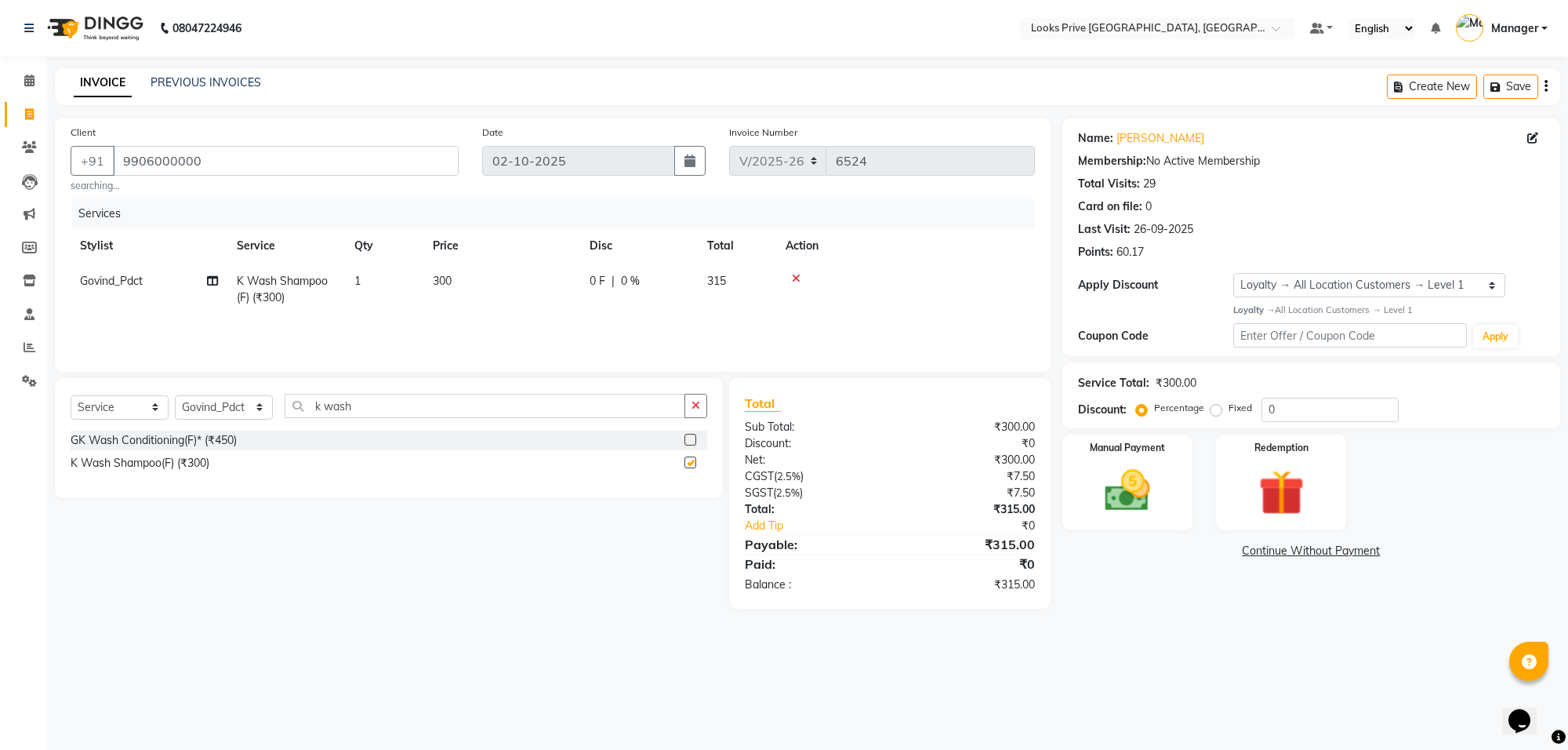
checkbox input "false"
click at [566, 282] on td "300" at bounding box center [501, 289] width 157 height 52
select select "75870"
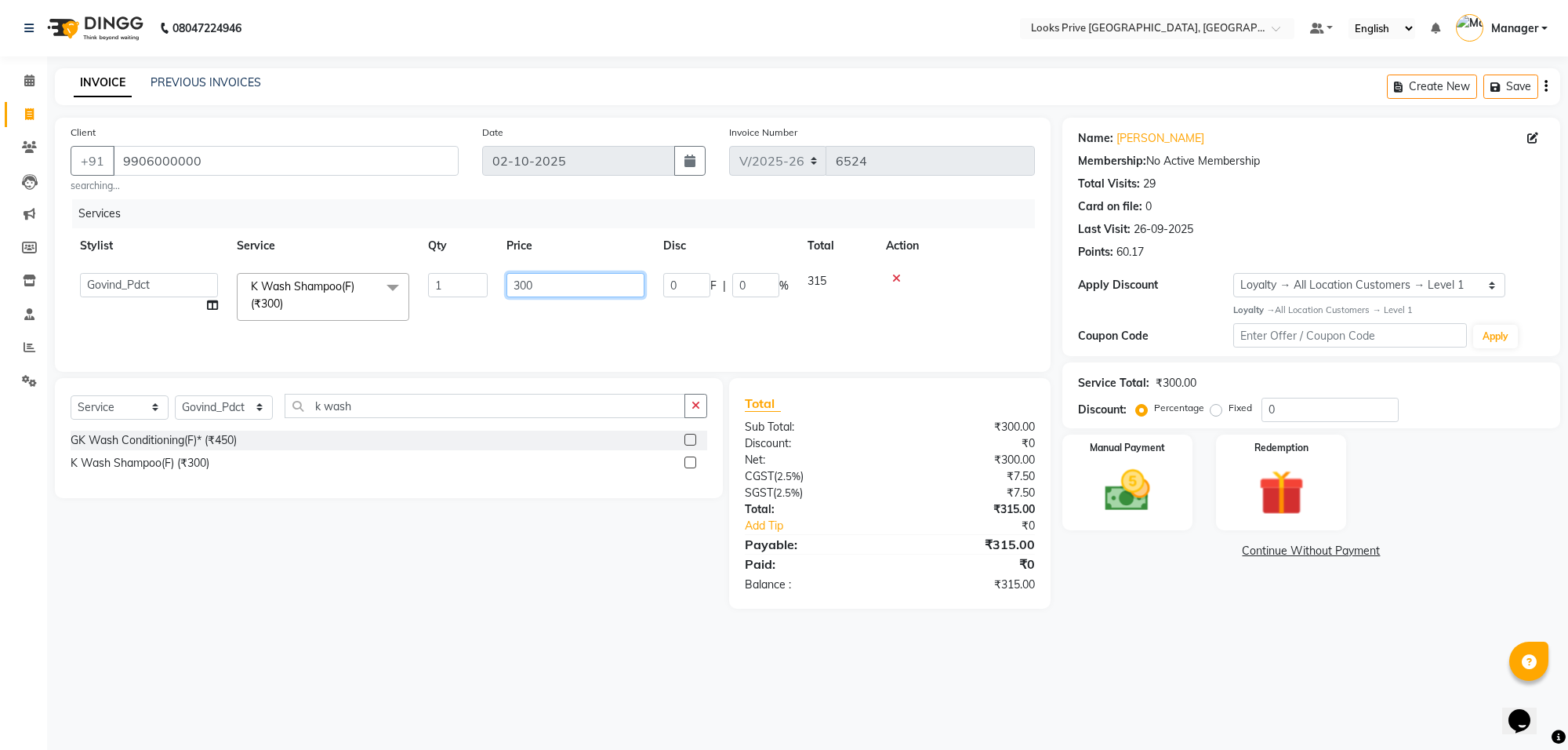
click at [566, 282] on input "300" at bounding box center [575, 285] width 138 height 24
type input "600"
click at [641, 555] on div "Select Service Product Membership Package Voucher Prepaid Gift Card Select Styl…" at bounding box center [383, 493] width 680 height 231
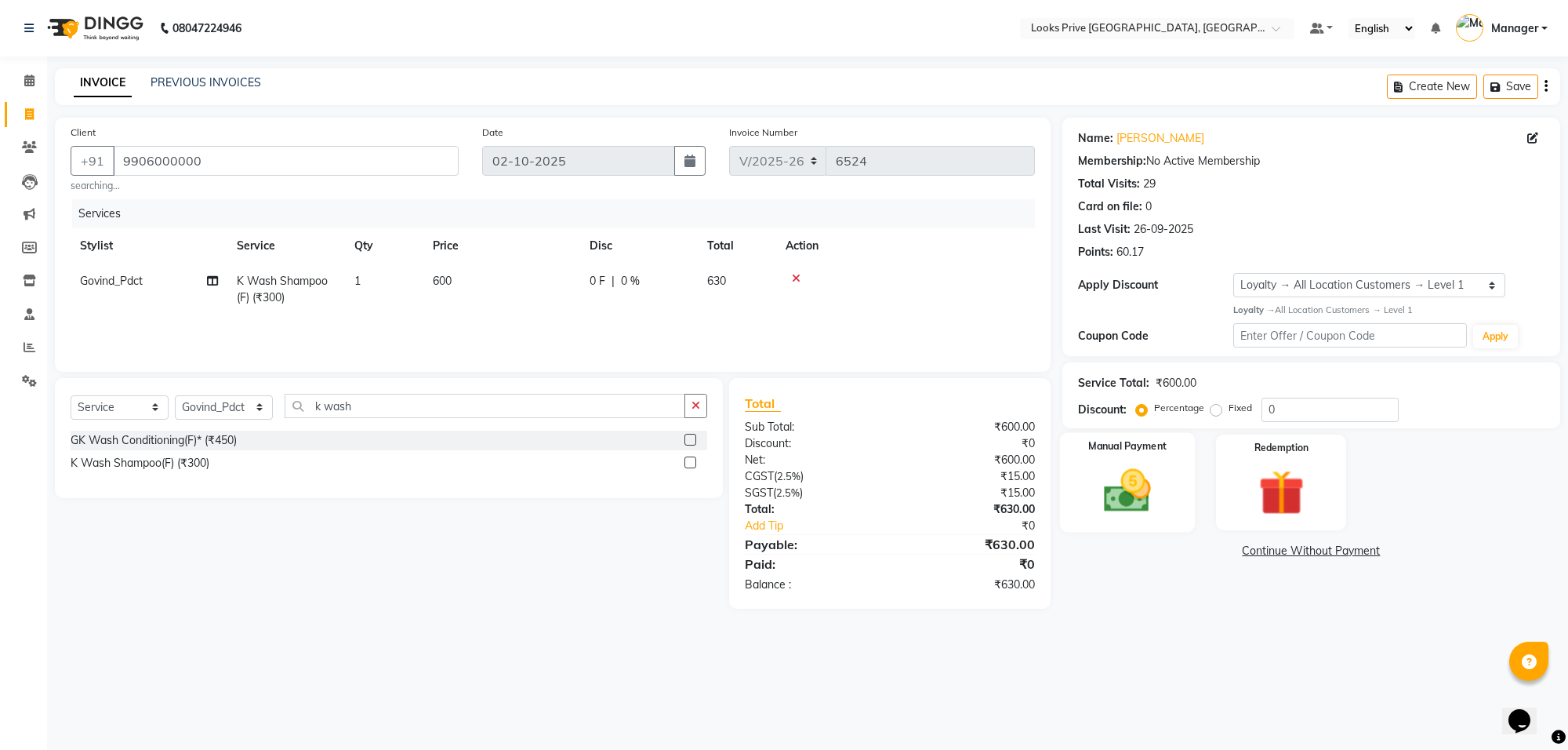
click at [1112, 450] on label "Manual Payment" at bounding box center [1127, 447] width 78 height 15
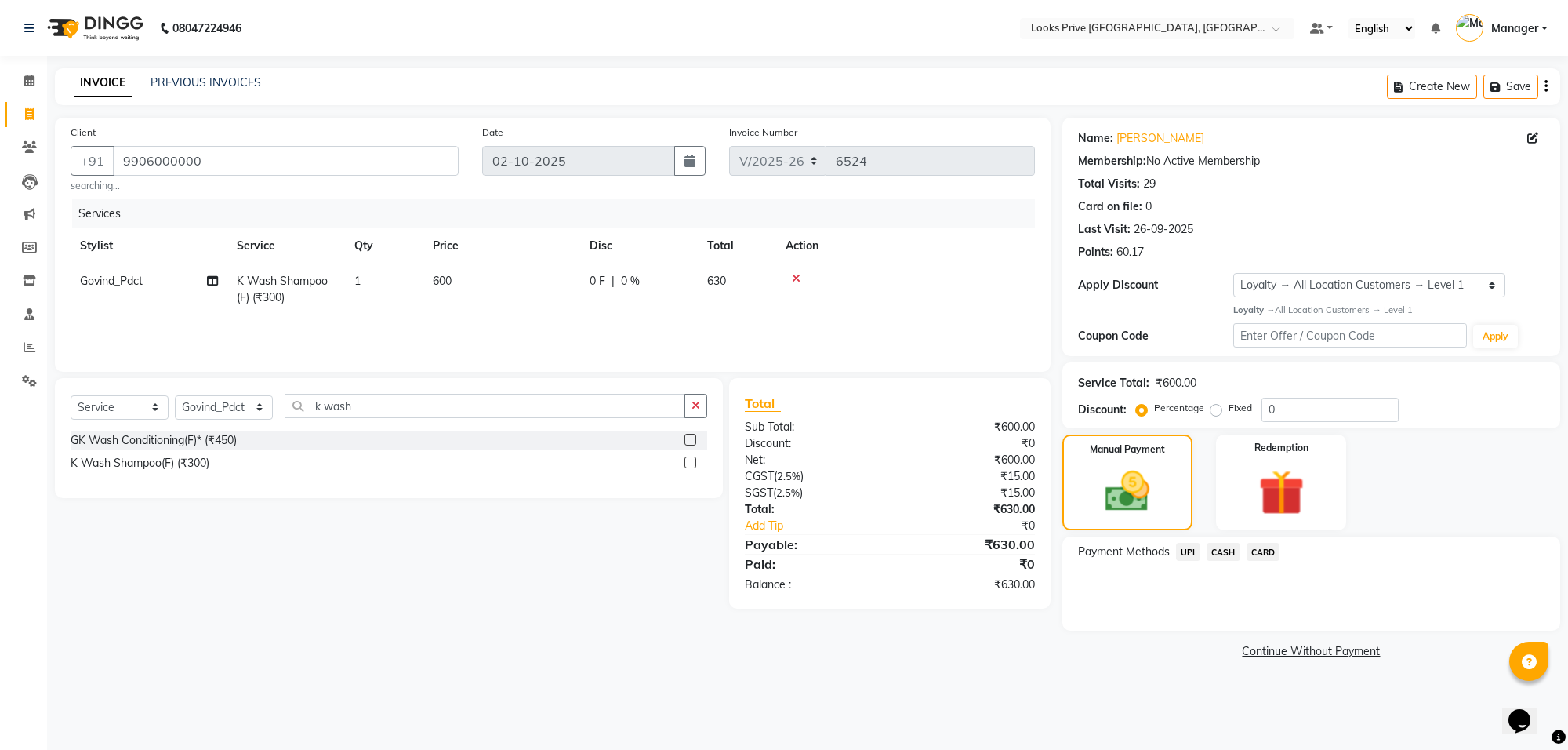
click at [1222, 545] on span "CASH" at bounding box center [1224, 551] width 34 height 18
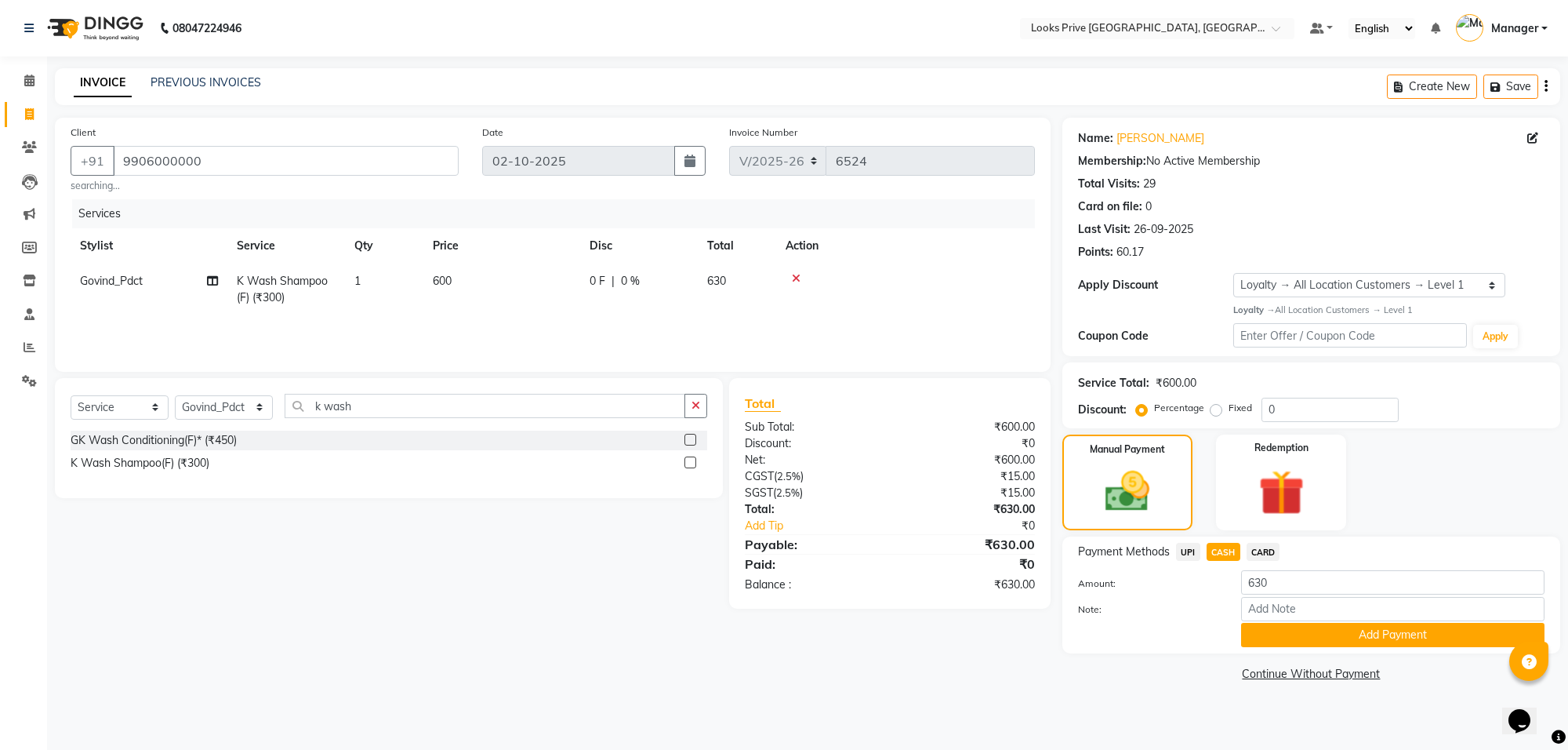
click at [1272, 647] on div "Payment Methods UPI CASH CARD Amount: 630 Note: Add Payment" at bounding box center [1311, 595] width 498 height 117
click at [1273, 638] on button "Add Payment" at bounding box center [1393, 635] width 304 height 24
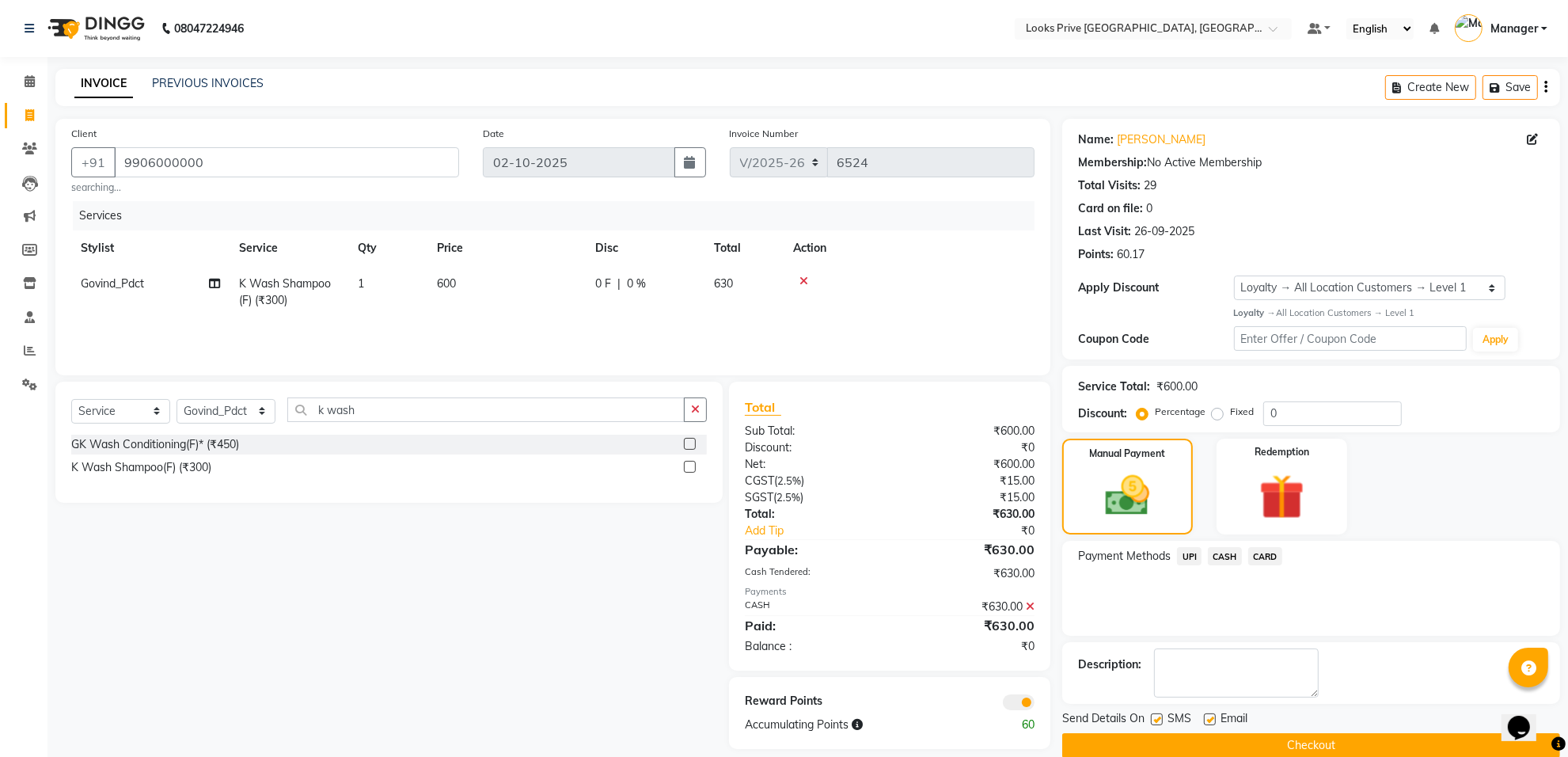
scroll to position [26, 0]
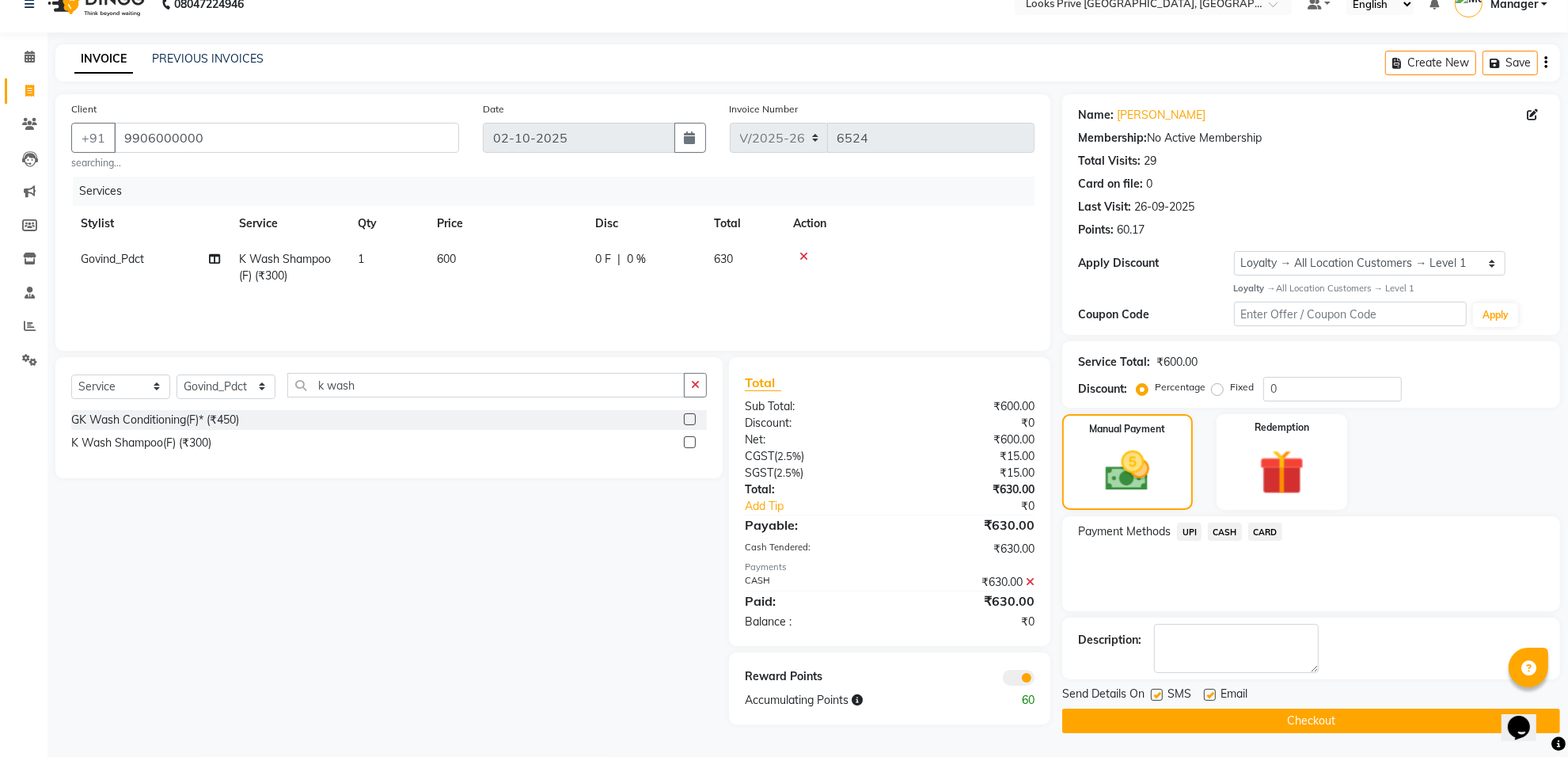
click at [1011, 678] on span at bounding box center [1018, 677] width 31 height 16
click at [1034, 680] on input "checkbox" at bounding box center [1034, 680] width 0 height 0
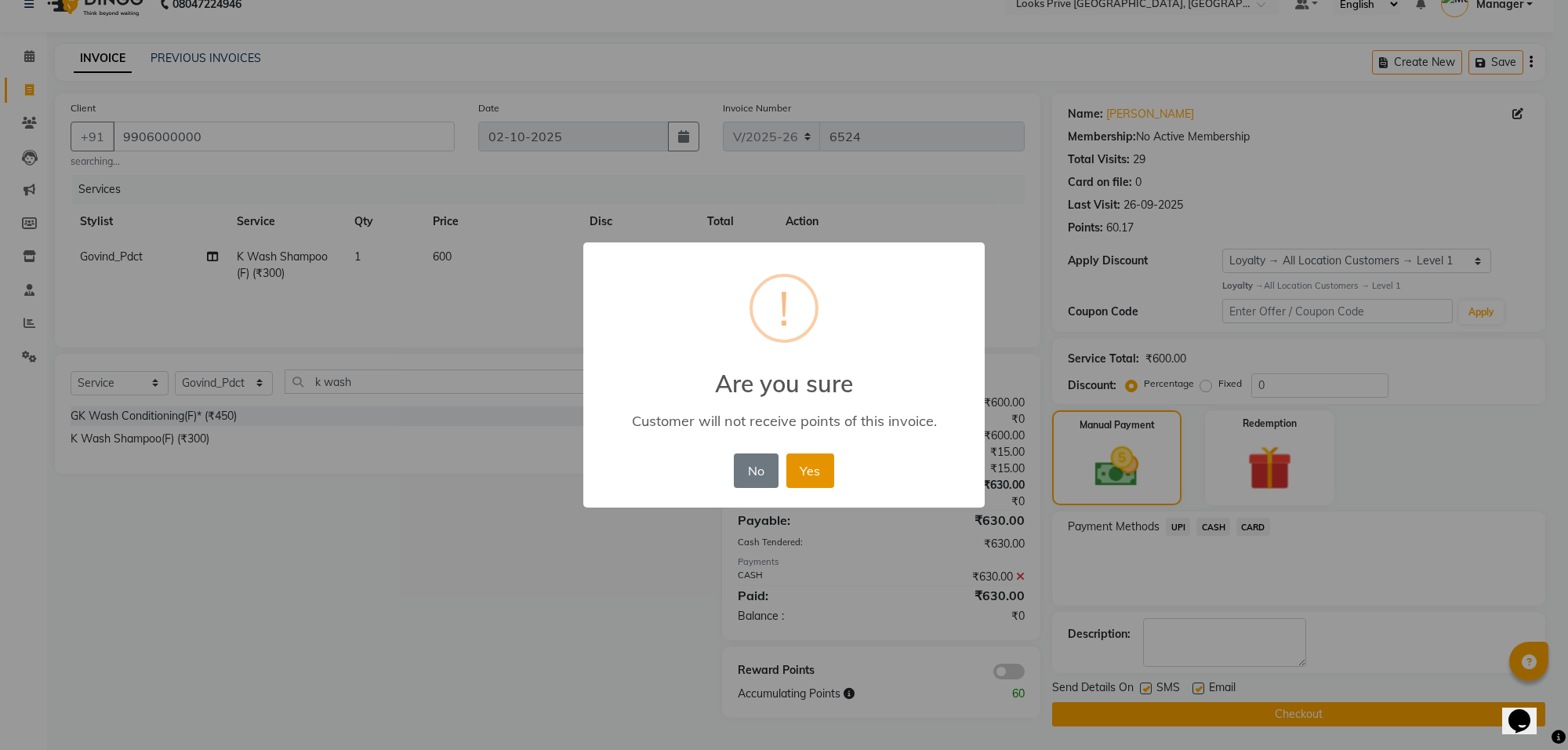
click at [819, 456] on button "Yes" at bounding box center [810, 471] width 48 height 35
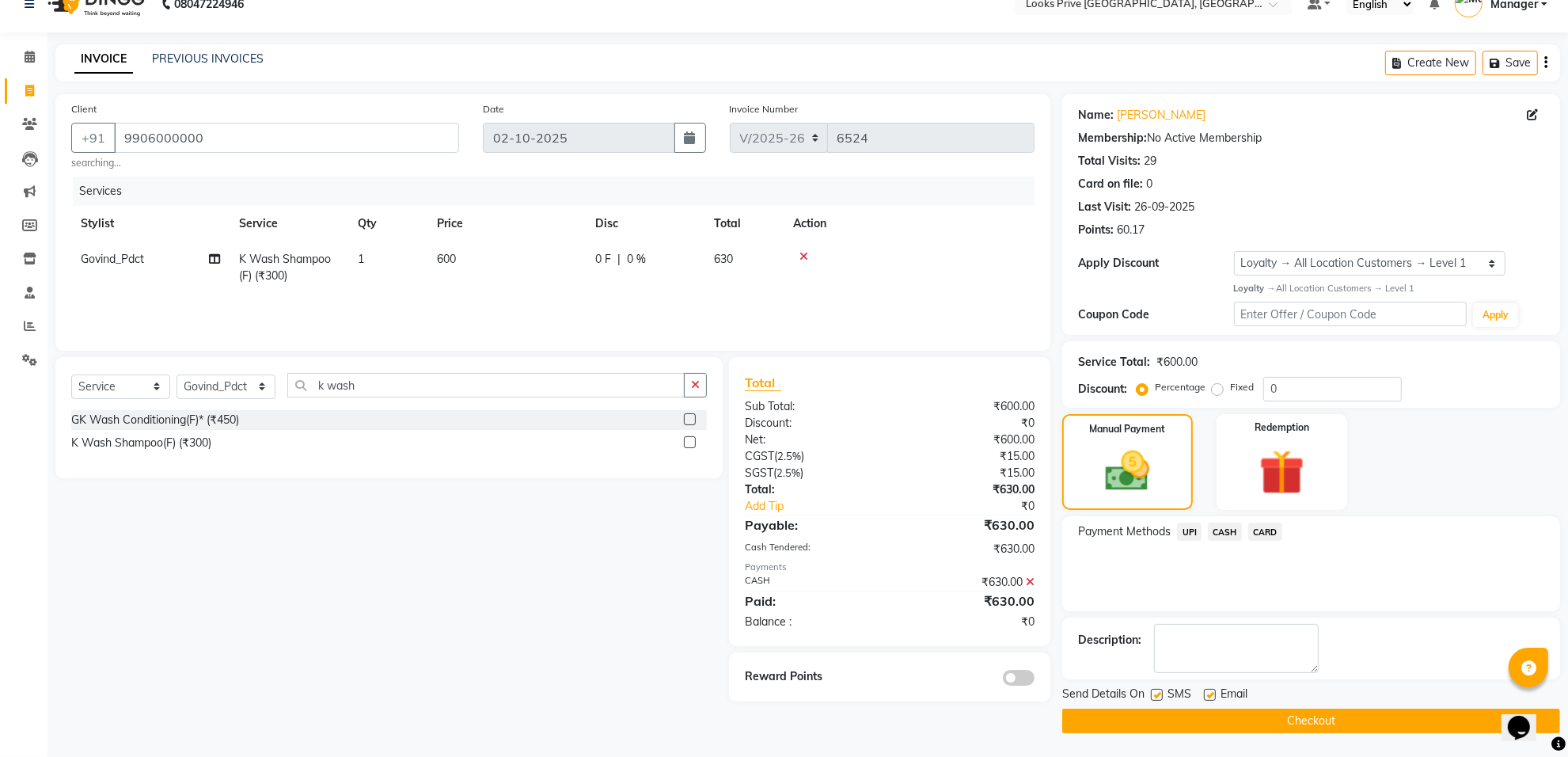
click at [1209, 691] on label at bounding box center [1210, 694] width 12 height 12
click at [1209, 691] on input "checkbox" at bounding box center [1209, 695] width 10 height 10
checkbox input "false"
click at [1196, 715] on button "Checkout" at bounding box center [1312, 721] width 498 height 25
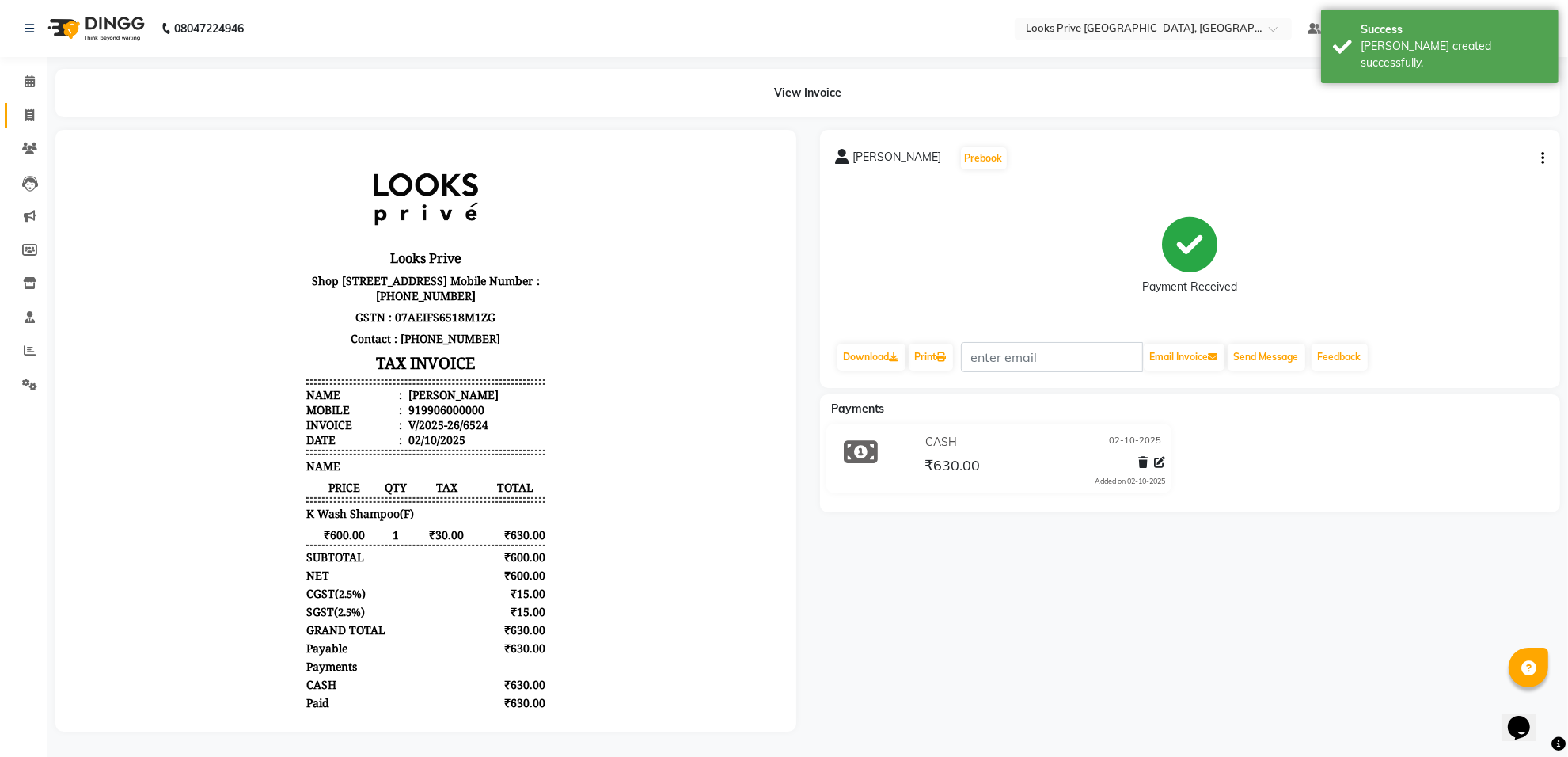
click at [25, 126] on link "Invoice" at bounding box center [24, 116] width 38 height 27
select select "service"
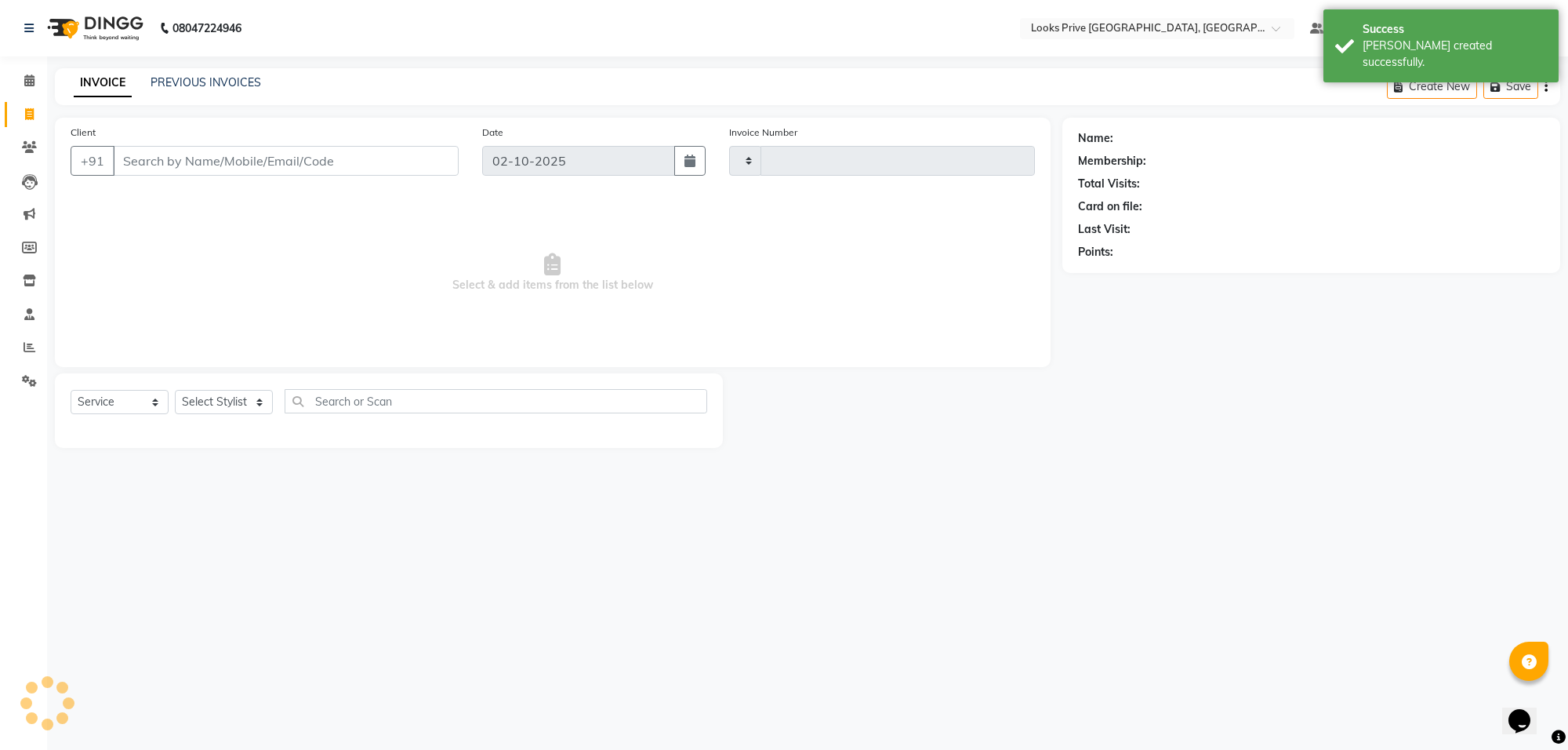
type input "6525"
select select "8127"
click at [10, 351] on link "Reports" at bounding box center [24, 348] width 38 height 26
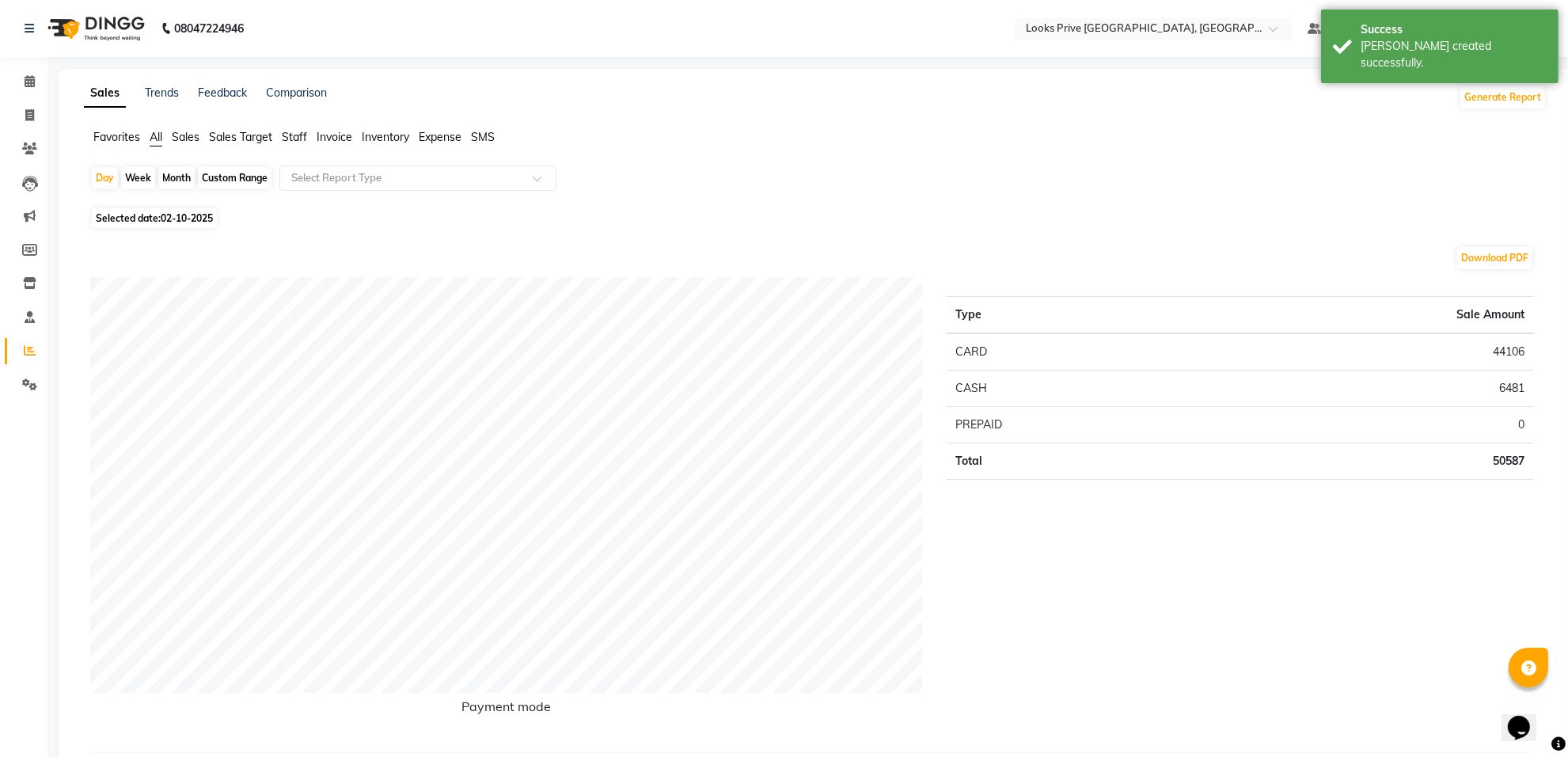
click at [303, 145] on li "Staff" at bounding box center [294, 138] width 26 height 17
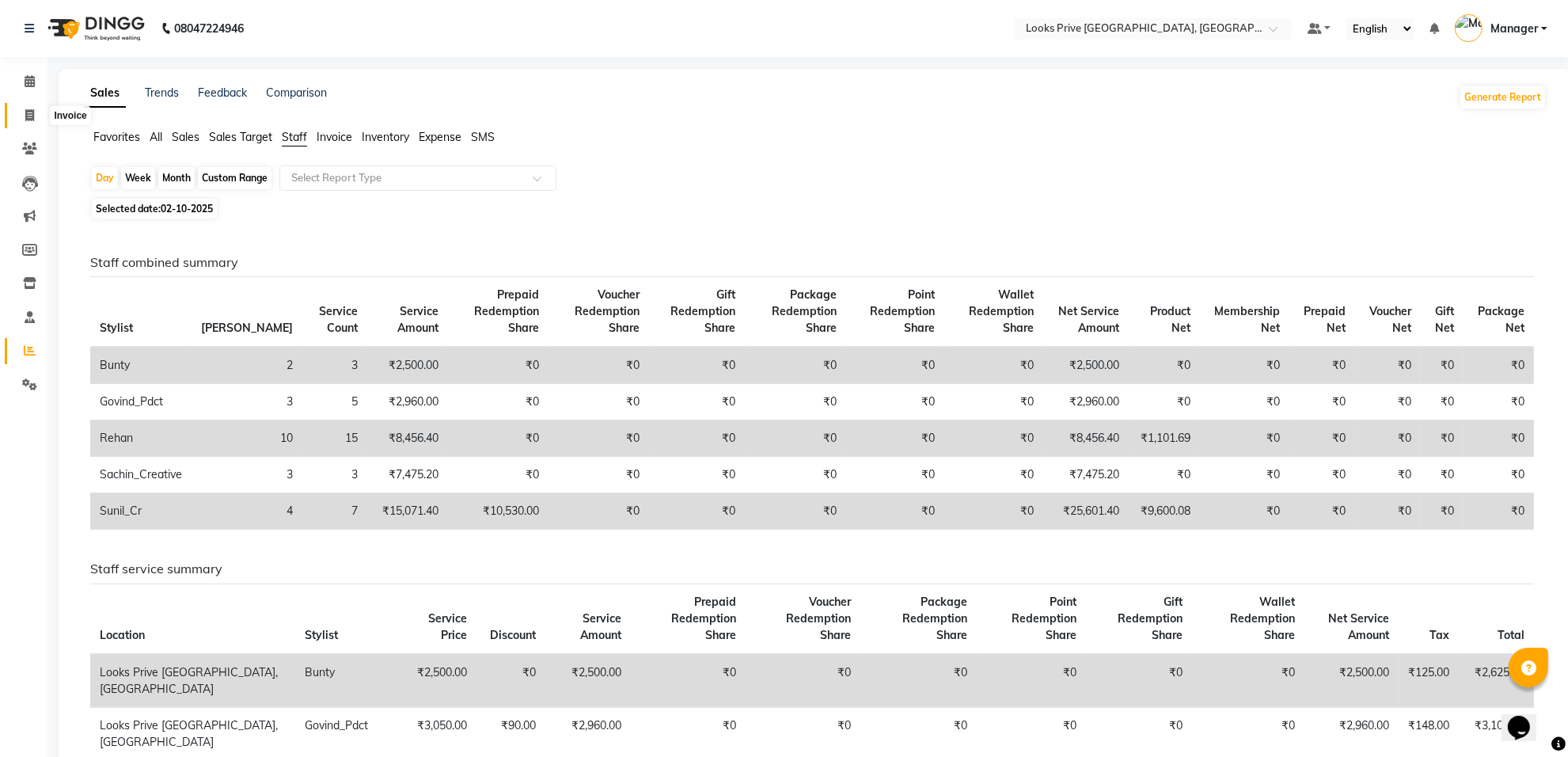
click at [29, 107] on span at bounding box center [29, 116] width 28 height 18
select select "service"
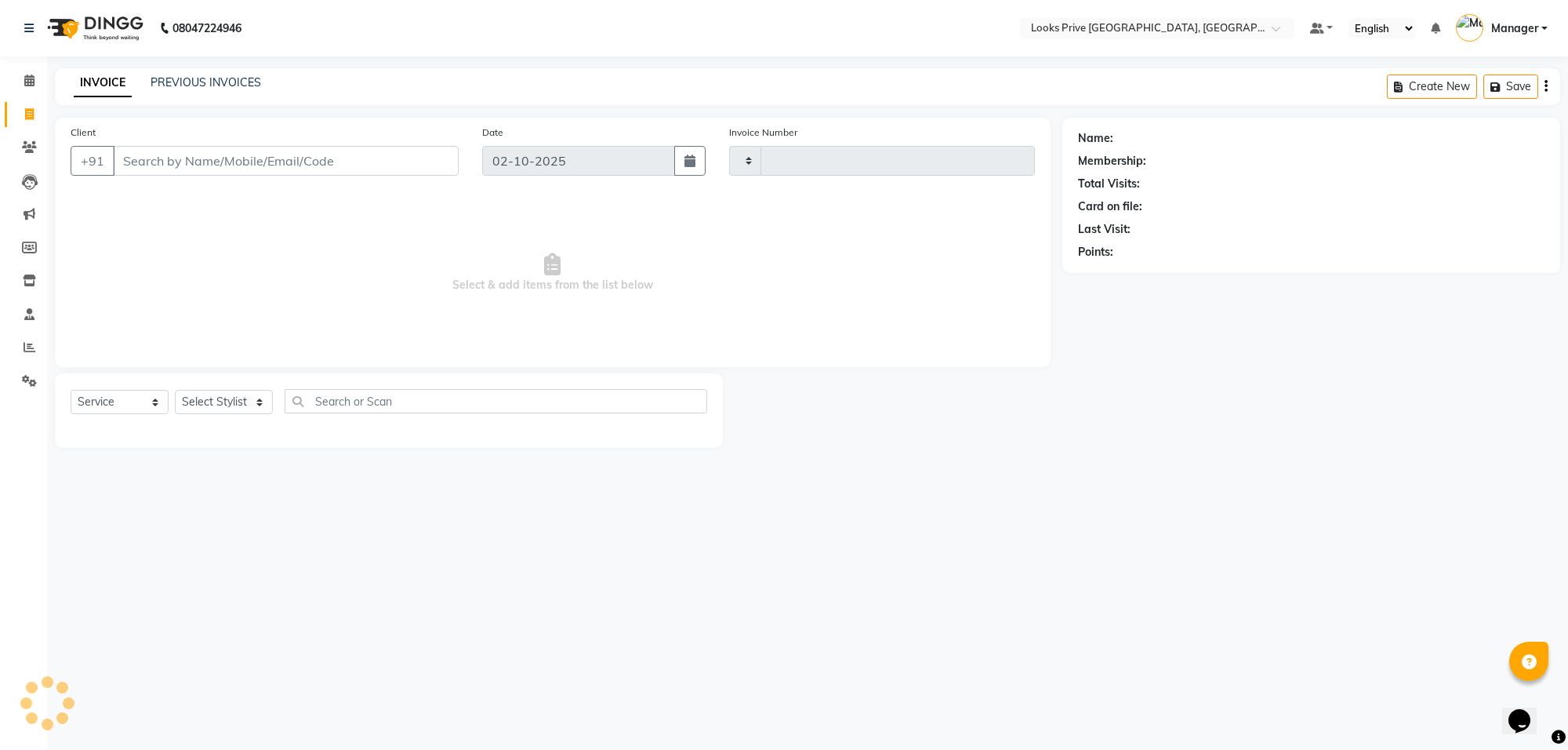
type input "6525"
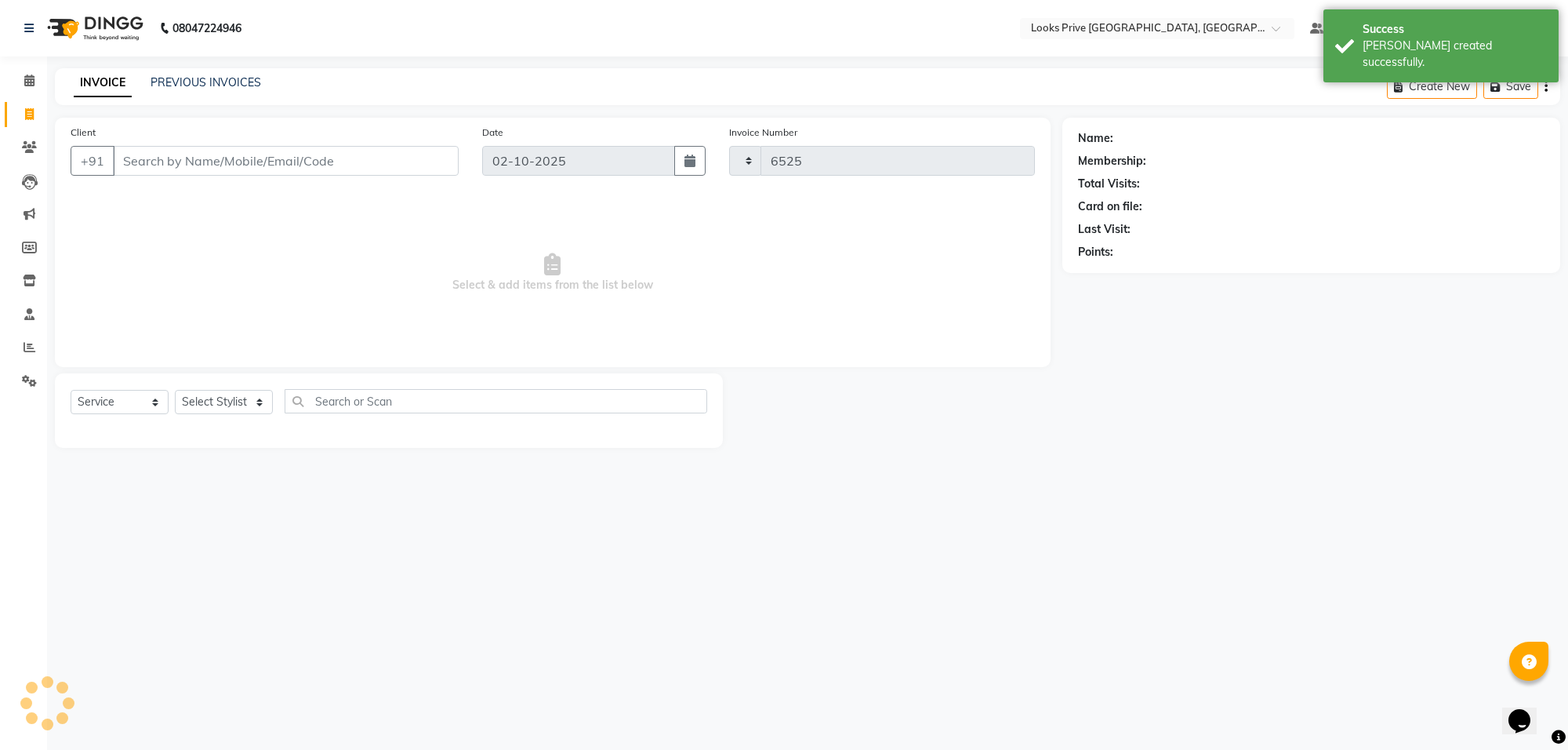
select select "8127"
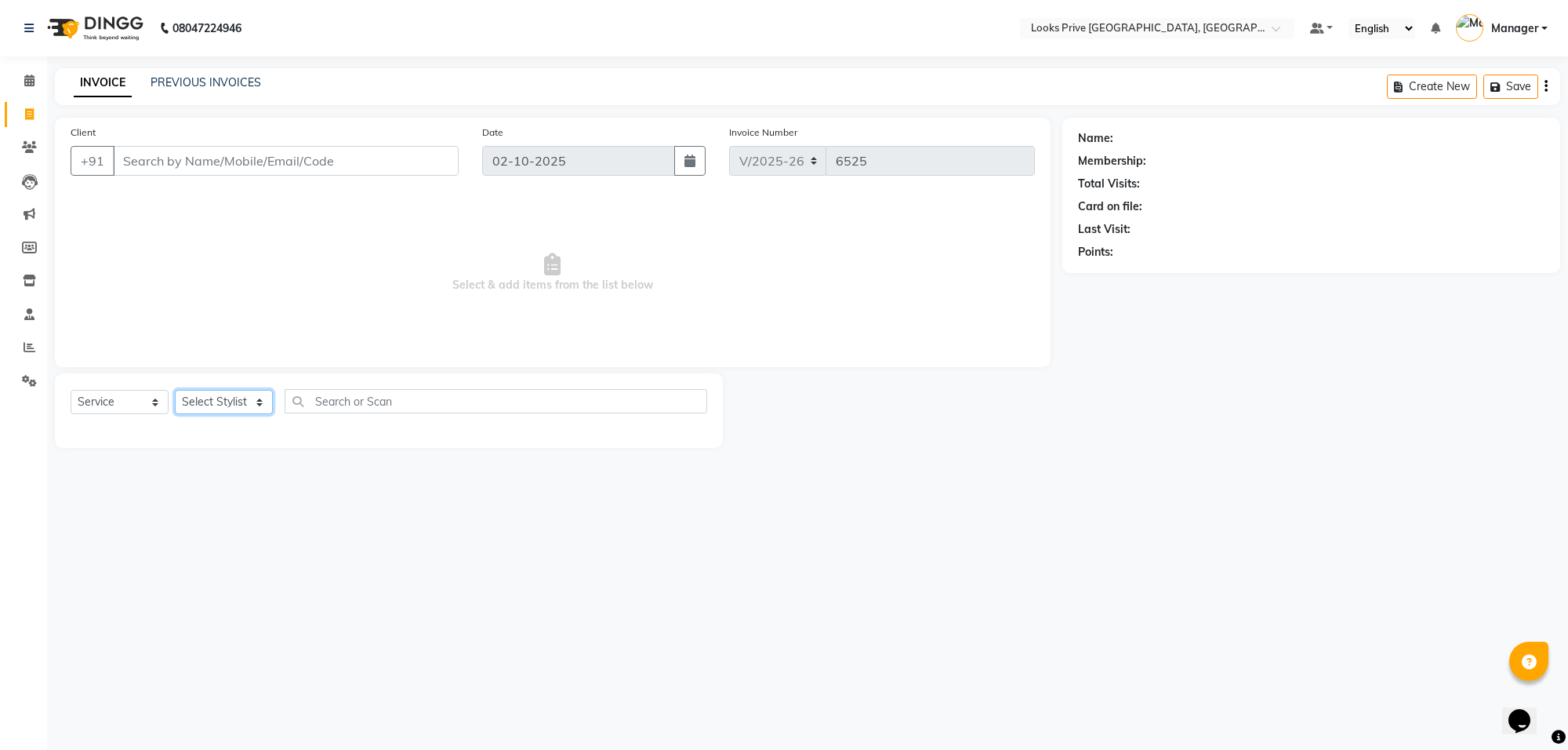
click at [213, 394] on select "Select Stylist Arshi Avdesh Bunty Counter_Sales Deepak_Asst Govind_Pdct Hema Ma…" at bounding box center [224, 402] width 98 height 24
click at [175, 390] on select "Select Stylist Arshi Avdesh Bunty Counter_Sales Deepak_Asst Govind_Pdct Hema Ma…" at bounding box center [224, 402] width 98 height 24
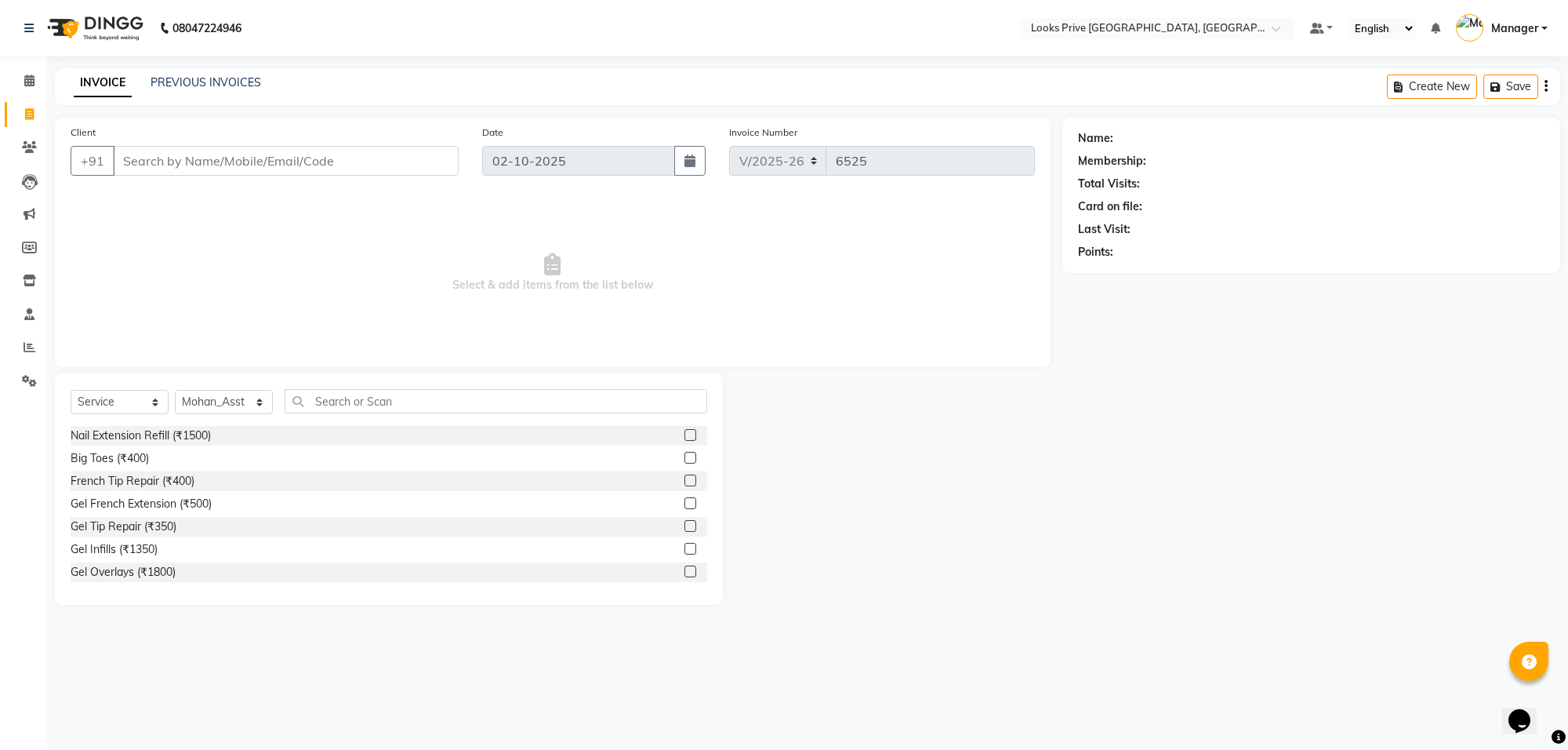
click at [232, 386] on div "Select Service Product Membership Package Voucher Prepaid Gift Card Select Styl…" at bounding box center [388, 489] width 668 height 231
click at [235, 404] on select "Select Stylist Arshi Avdesh Bunty Counter_Sales Deepak_Asst Govind_Pdct Hema Ma…" at bounding box center [224, 402] width 98 height 24
select select "75853"
click at [175, 390] on select "Select Stylist Arshi Avdesh Bunty Counter_Sales Deepak_Asst Govind_Pdct Hema Ma…" at bounding box center [224, 402] width 98 height 24
click at [126, 397] on select "Select Service Product Membership Package Voucher Prepaid Gift Card" at bounding box center [119, 402] width 98 height 24
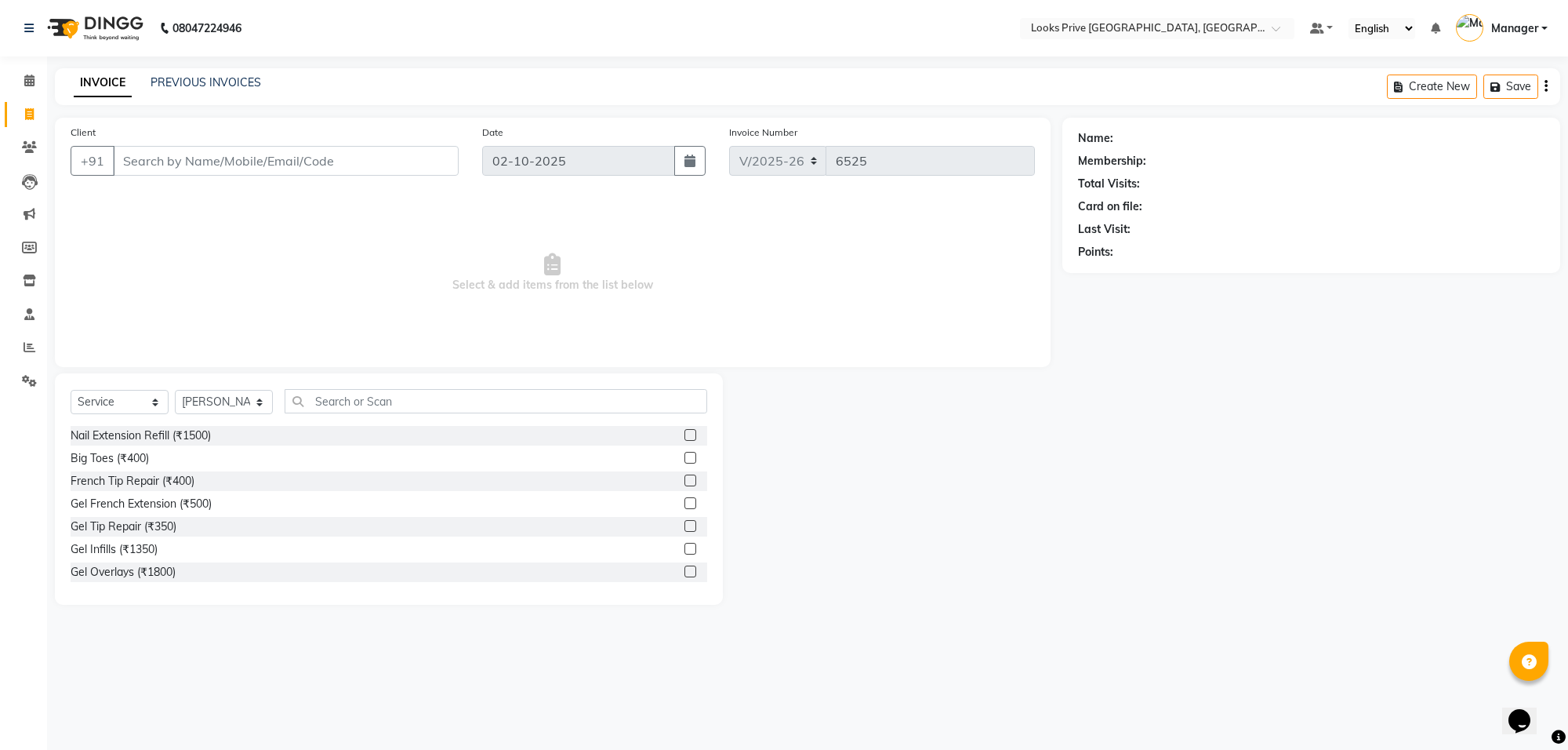
click at [286, 269] on span "Select & add items from the list below" at bounding box center [552, 273] width 964 height 157
click at [153, 159] on input "Client" at bounding box center [286, 161] width 346 height 30
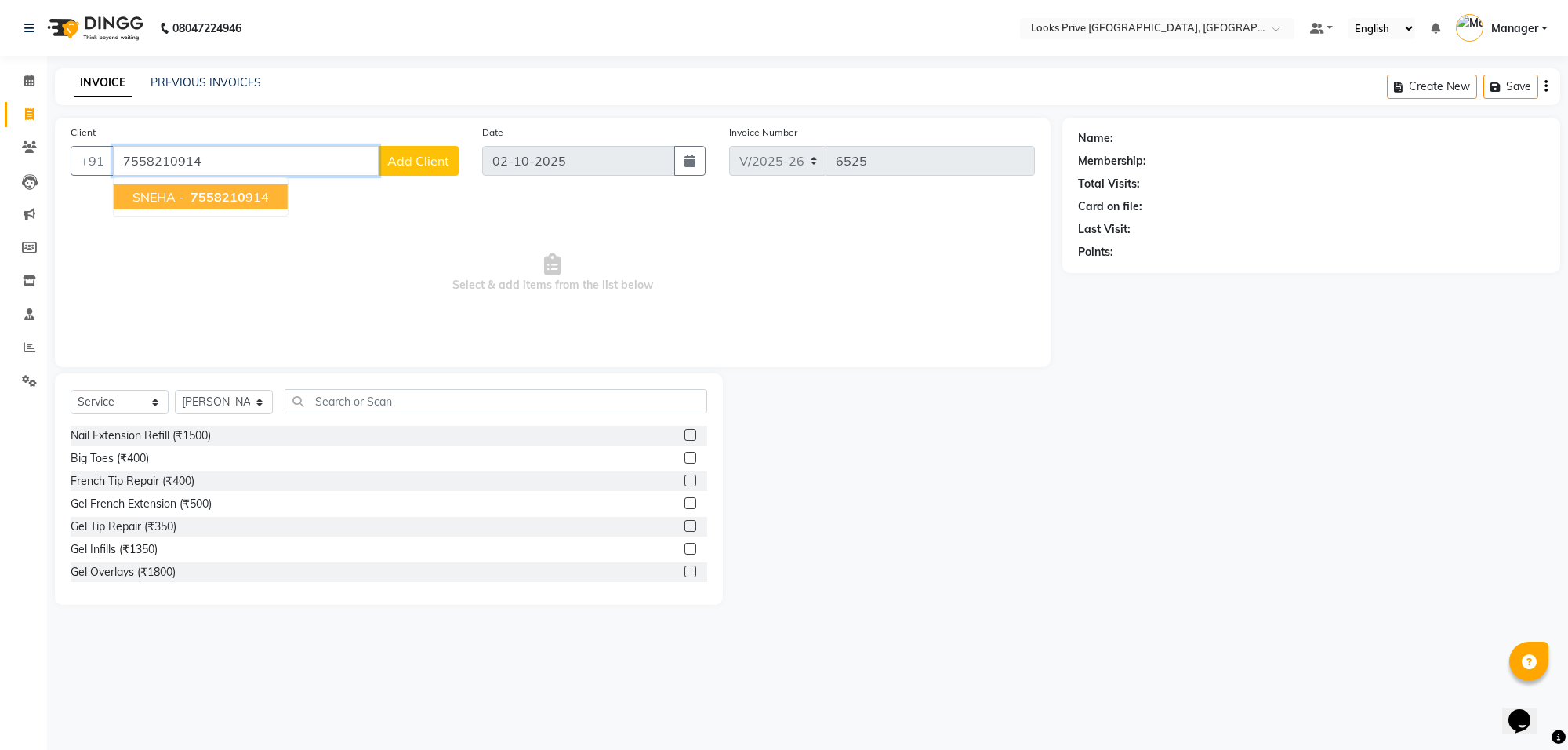
type input "7558210914"
select select "1: Object"
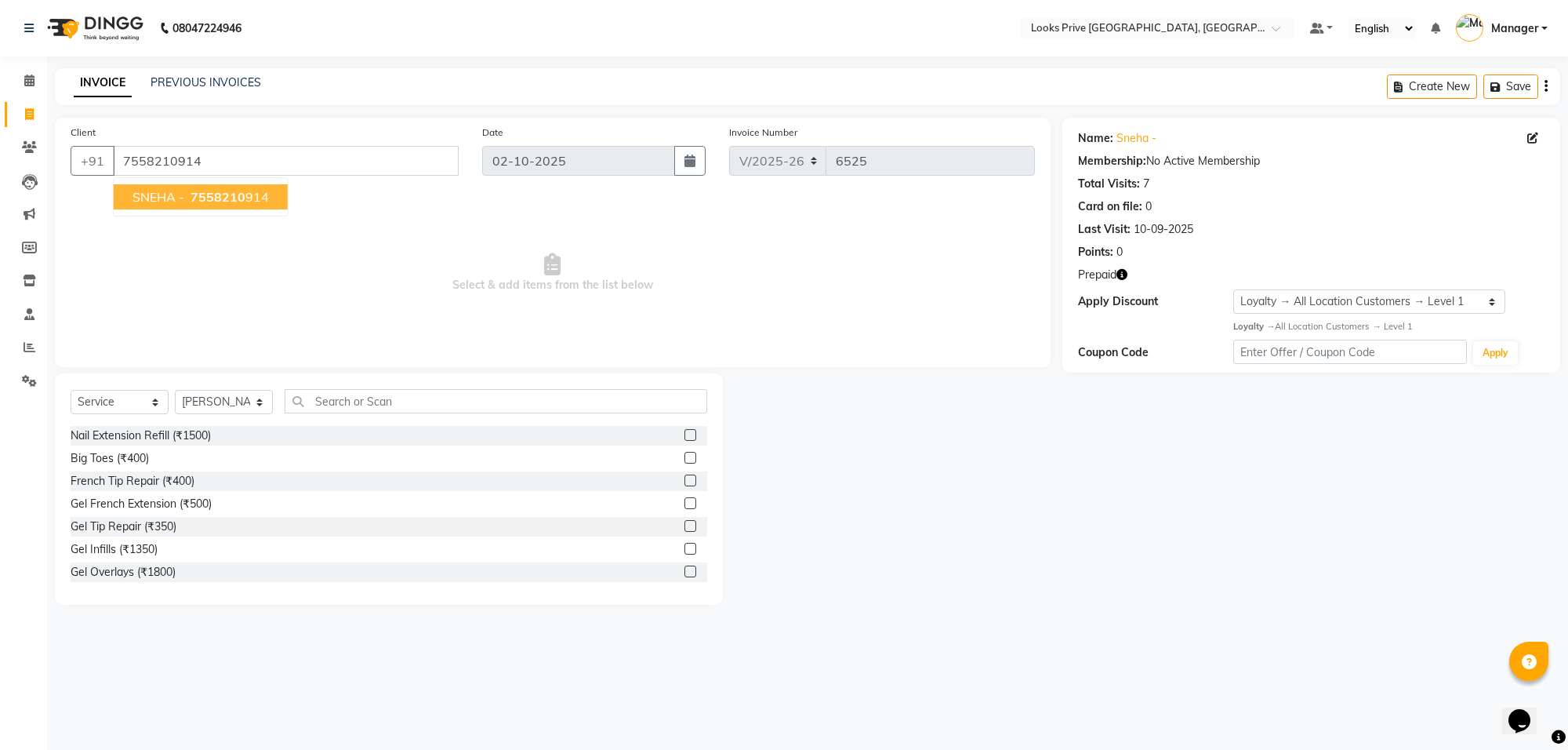
click at [242, 184] on button "SNEHA - 7558210 914" at bounding box center [200, 197] width 174 height 25
select select "1: Object"
click at [231, 405] on select "Select Stylist Arshi Avdesh Bunty Counter_Sales Deepak_Asst Govind_Pdct Hema Ma…" at bounding box center [224, 402] width 98 height 24
select select "85723"
click at [175, 390] on select "Select Stylist Arshi Avdesh Bunty Counter_Sales Deepak_Asst Govind_Pdct Hema Ma…" at bounding box center [224, 402] width 98 height 24
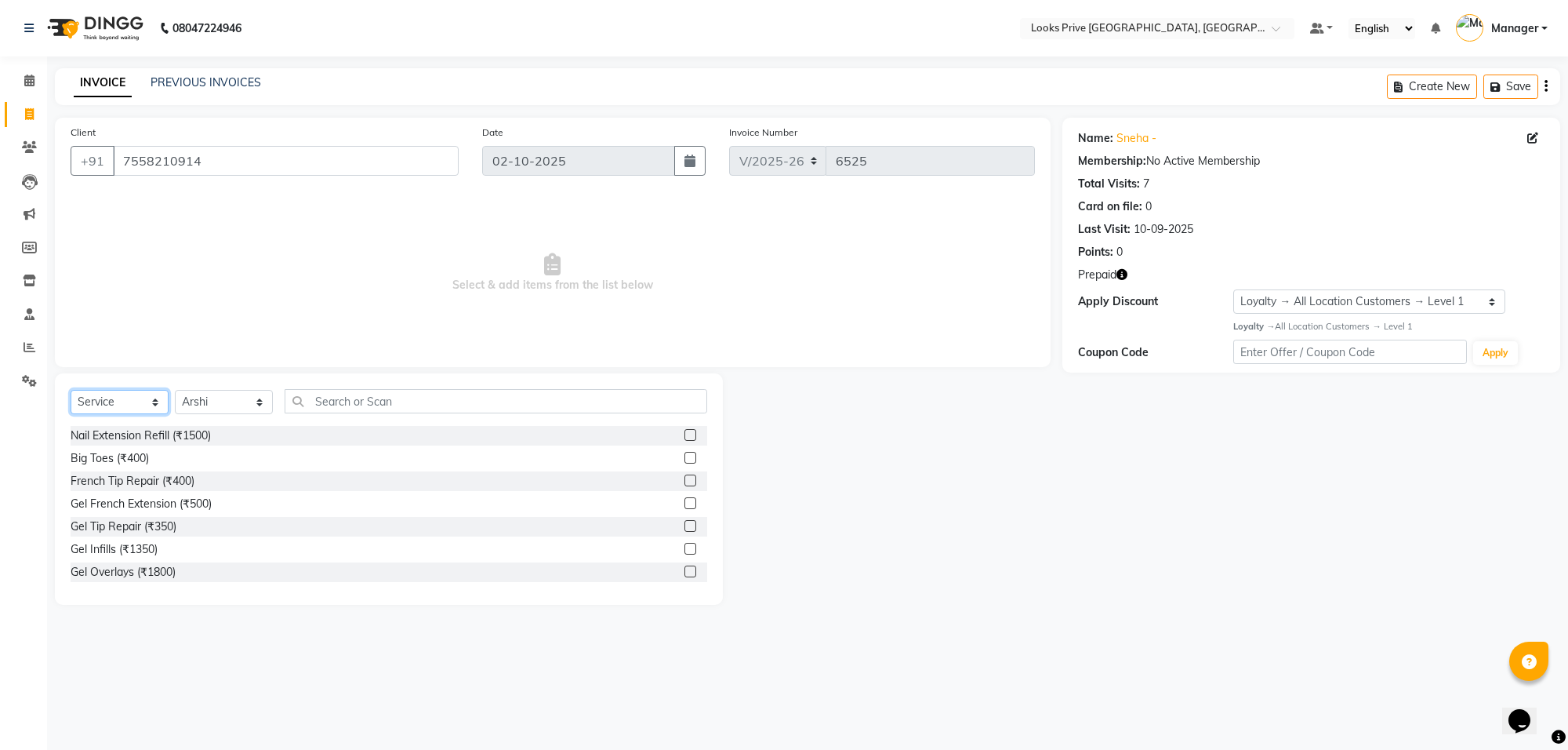
click at [137, 397] on select "Select Service Product Membership Package Voucher Prepaid Gift Card" at bounding box center [119, 402] width 98 height 24
click at [124, 398] on select "Select Service Product Membership Package Voucher Prepaid Gift Card" at bounding box center [119, 402] width 98 height 24
select select "P"
click at [71, 390] on select "Select Service Product Membership Package Voucher Prepaid Gift Card" at bounding box center [119, 402] width 98 height 24
click at [165, 453] on div "Looks Black Prepaid Card" at bounding box center [135, 458] width 130 height 17
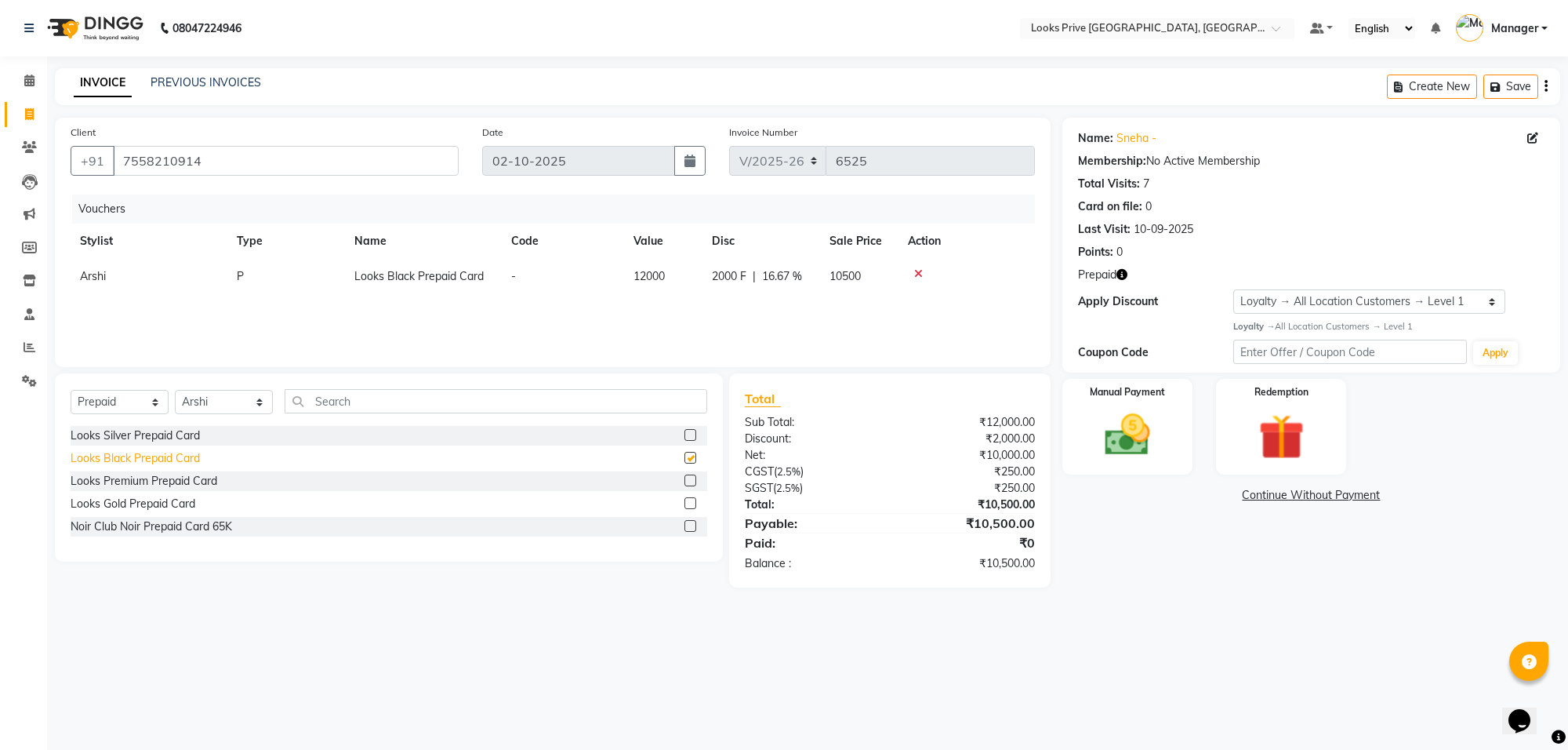
checkbox input "false"
click at [121, 434] on div "Looks Silver Prepaid Card" at bounding box center [135, 436] width 130 height 17
checkbox input "false"
click at [917, 272] on icon at bounding box center [918, 274] width 8 height 11
click at [1152, 432] on img at bounding box center [1128, 435] width 77 height 55
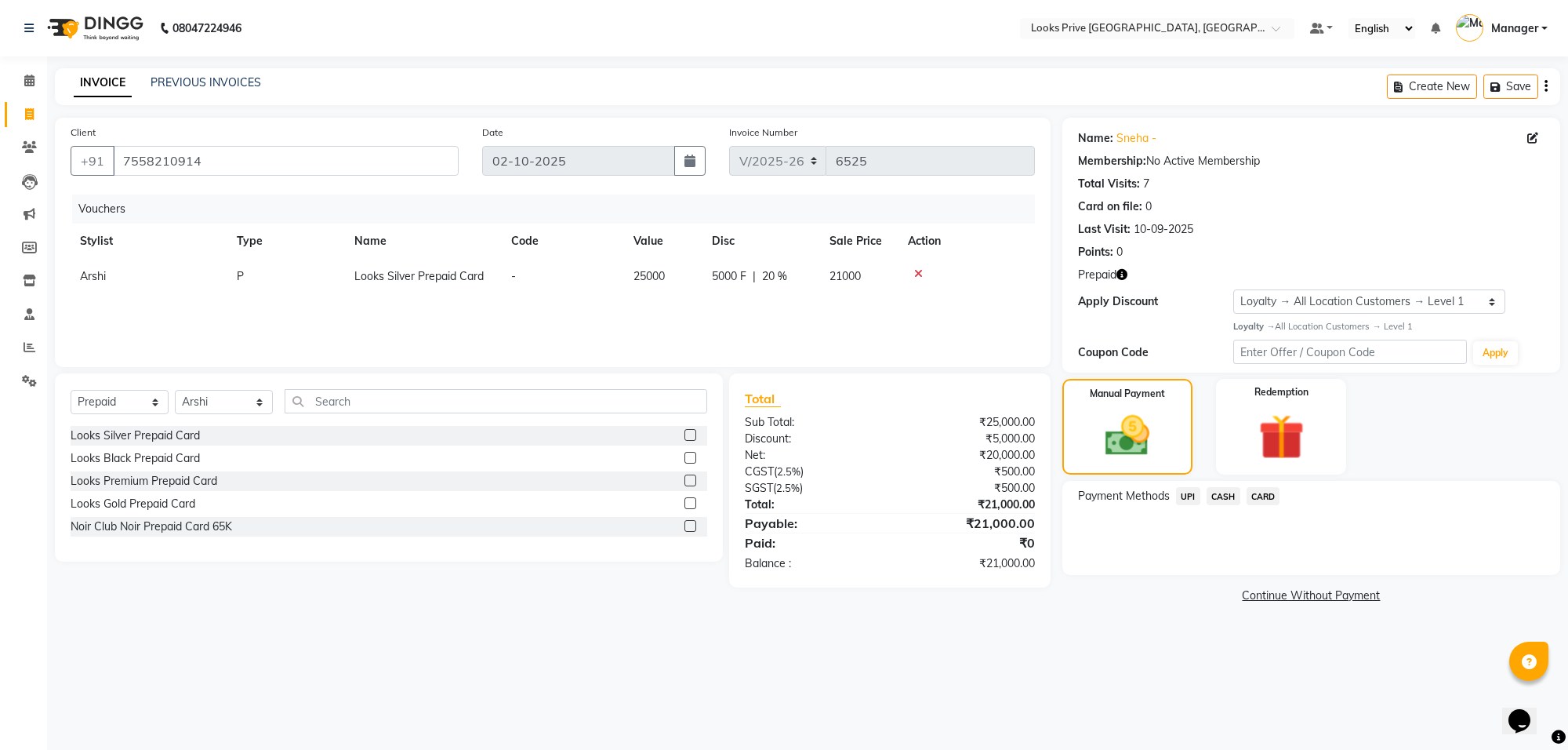
click at [1257, 494] on span "CARD" at bounding box center [1263, 496] width 34 height 18
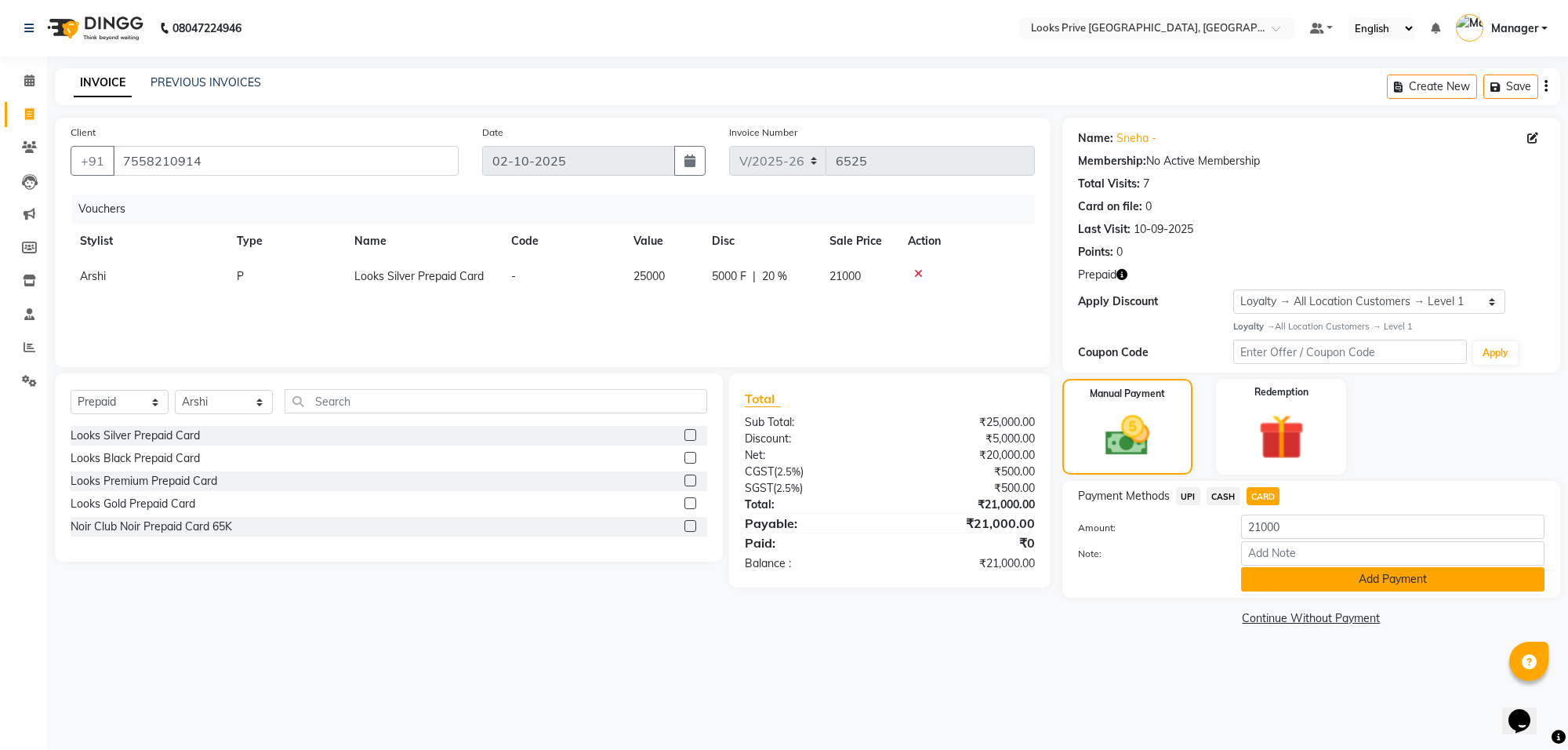
click at [1303, 574] on button "Add Payment" at bounding box center [1393, 580] width 304 height 24
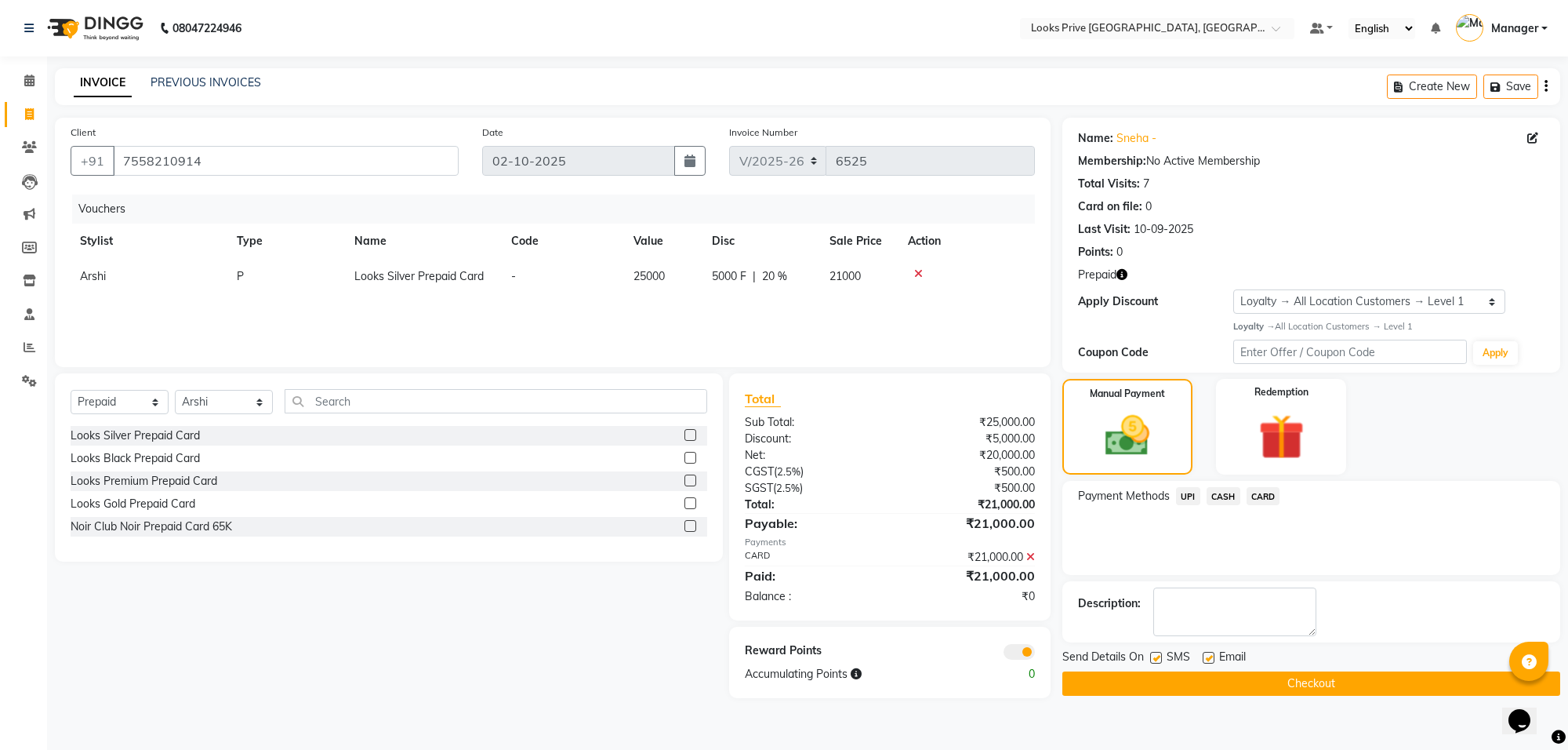
click at [1020, 643] on div at bounding box center [968, 651] width 157 height 17
click at [1006, 647] on span at bounding box center [1019, 651] width 31 height 16
click at [1035, 654] on input "checkbox" at bounding box center [1035, 654] width 0 height 0
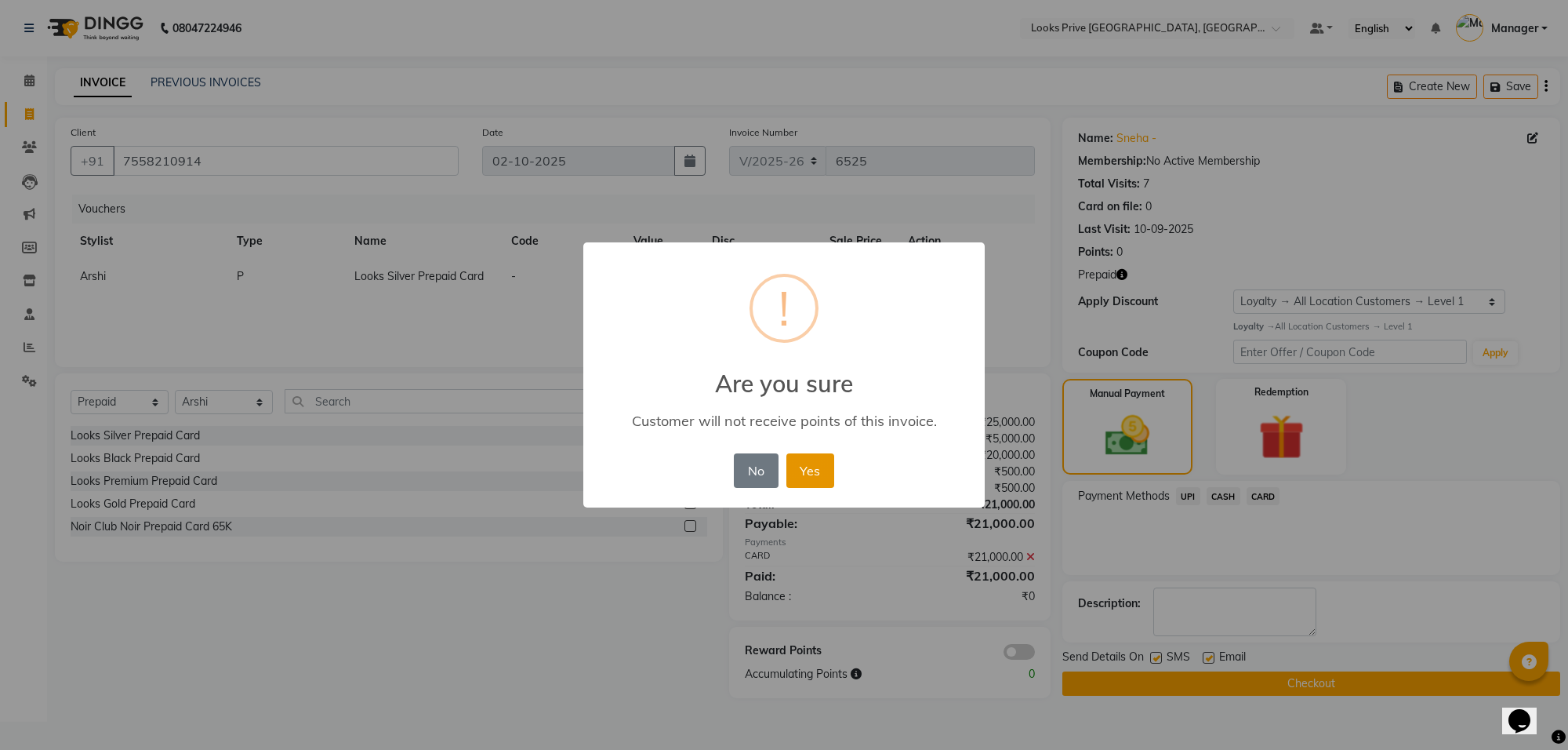
click at [817, 473] on button "Yes" at bounding box center [810, 471] width 48 height 35
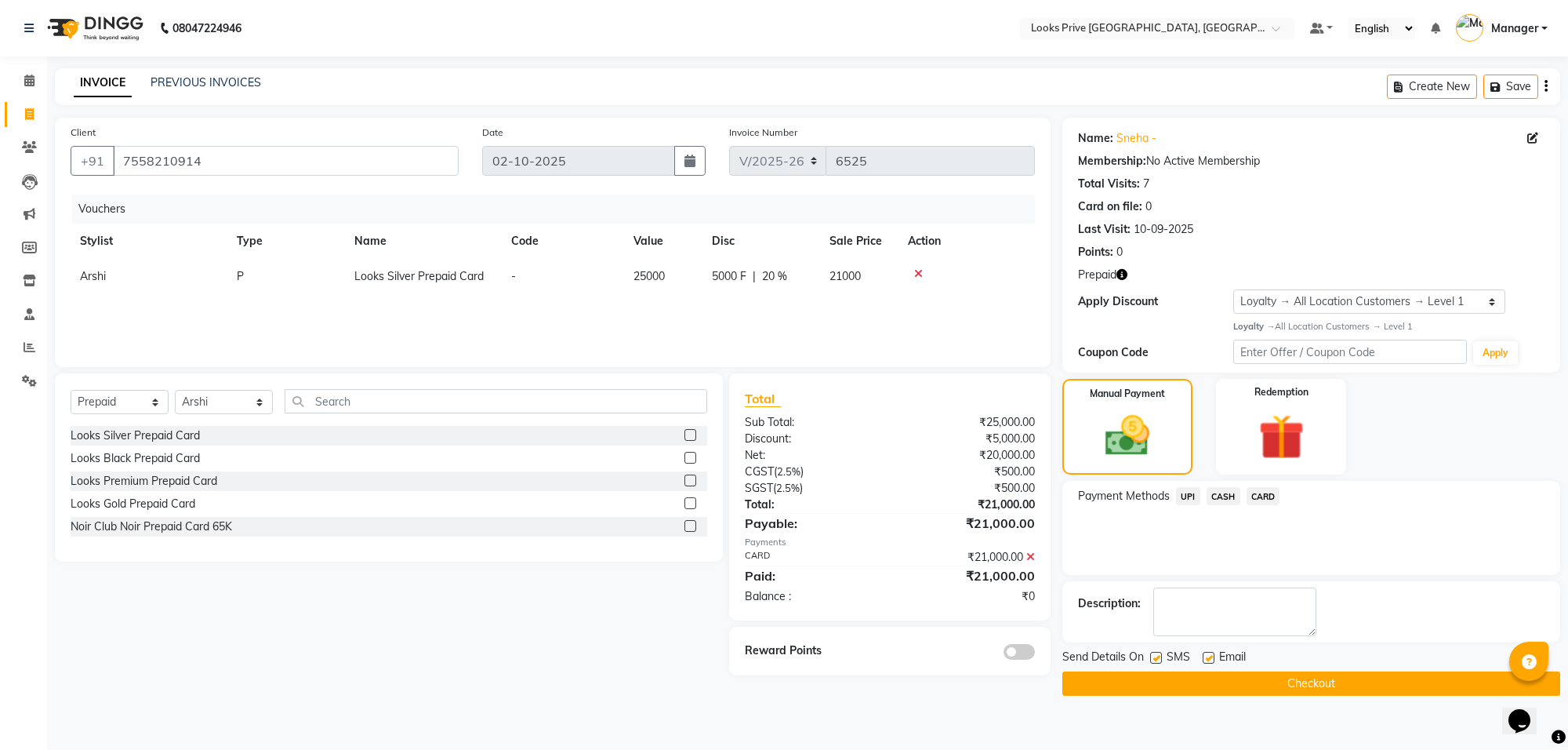
click at [1205, 684] on button "Checkout" at bounding box center [1311, 684] width 498 height 24
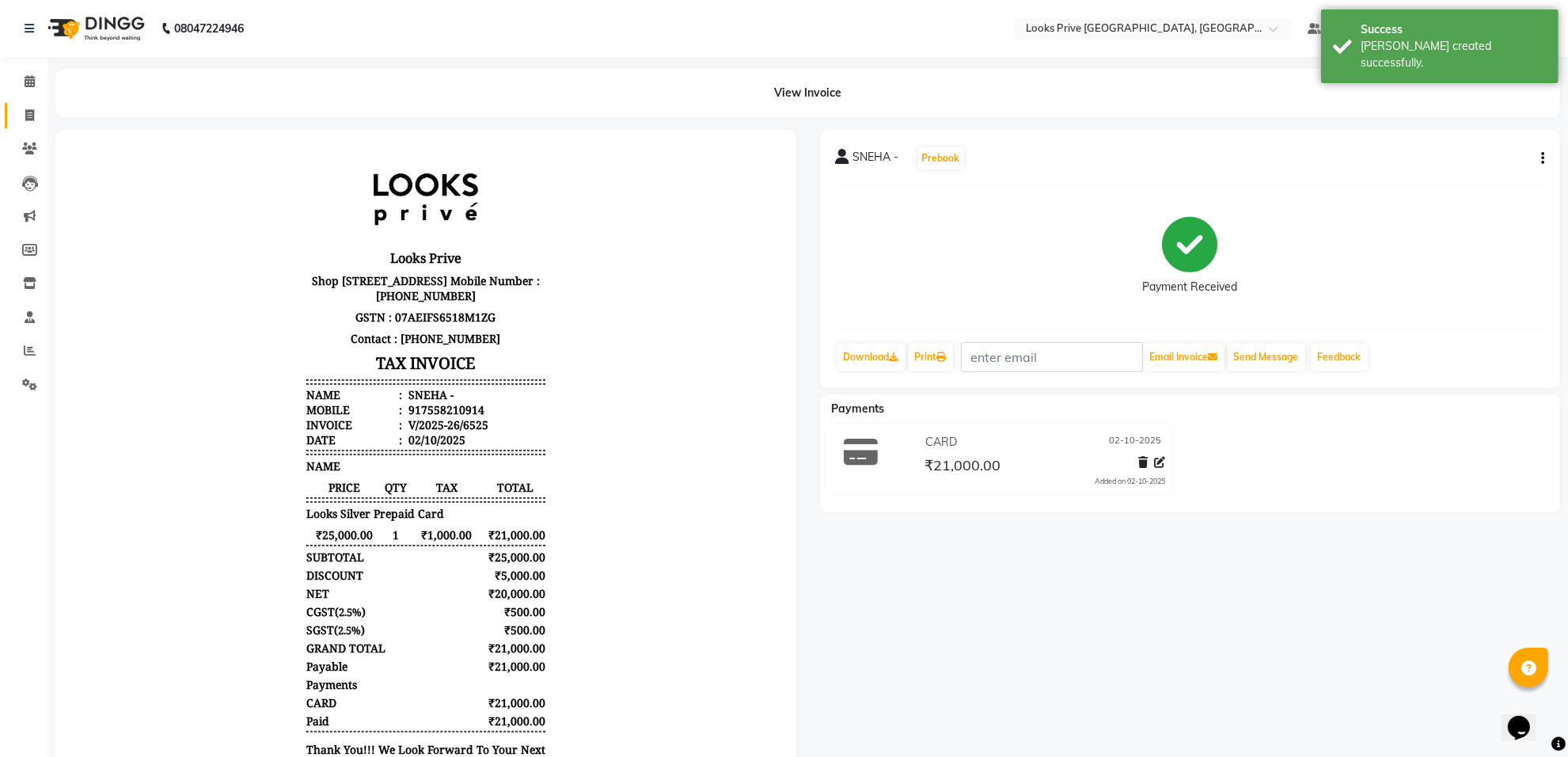
click at [12, 108] on link "Invoice" at bounding box center [24, 116] width 38 height 27
select select "service"
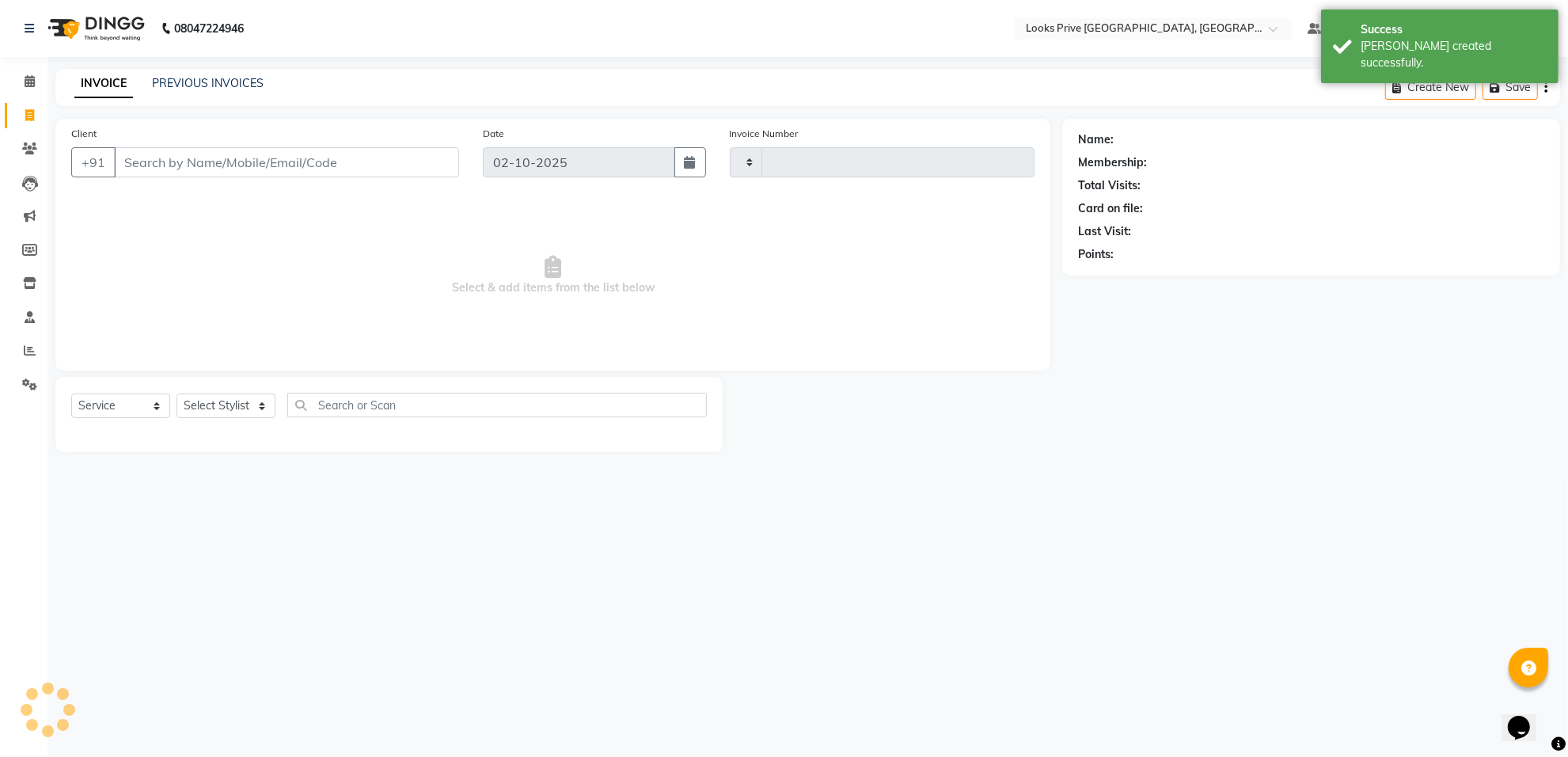
type input "6526"
select select "8127"
click at [204, 169] on input "Client" at bounding box center [289, 162] width 349 height 30
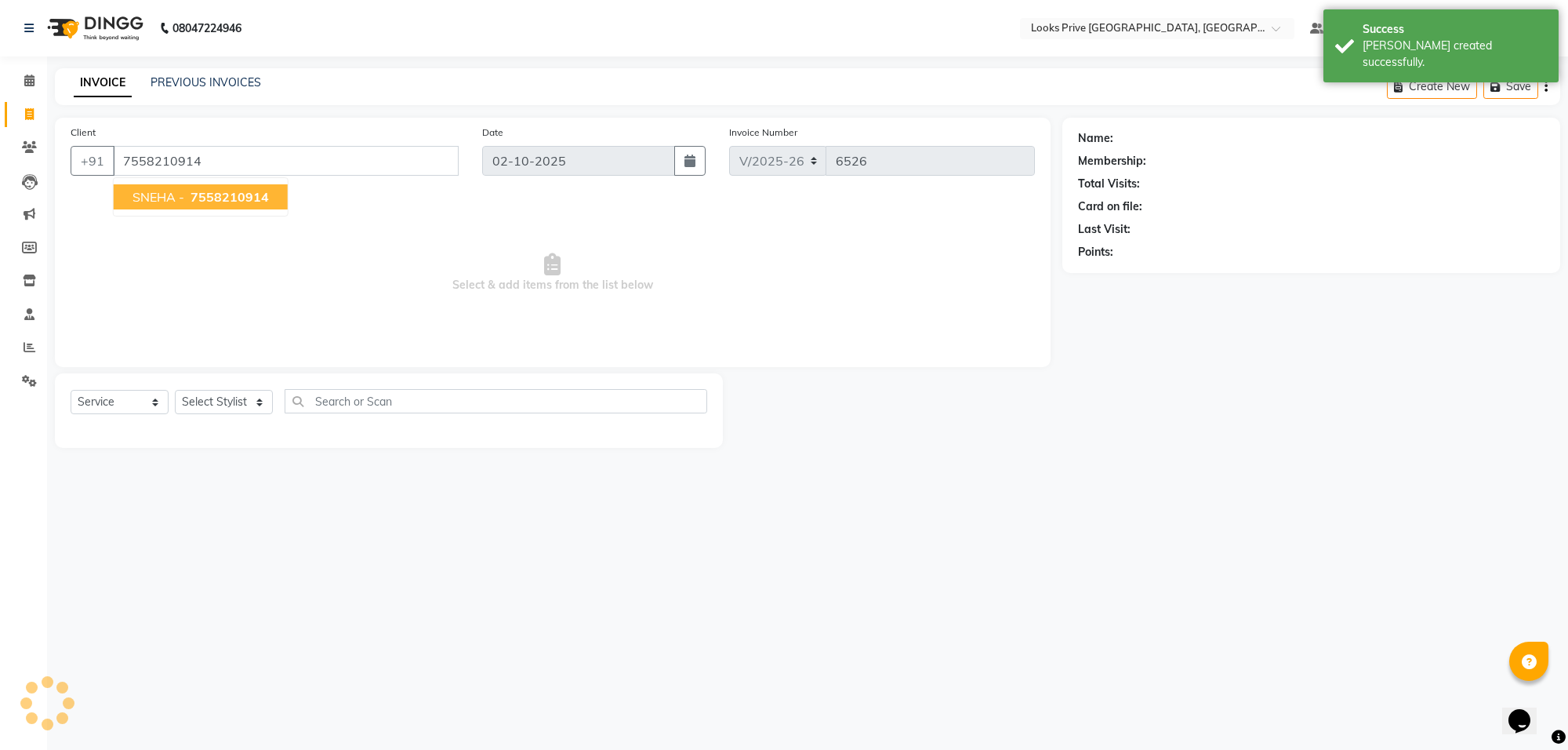
type input "7558210914"
select select "1: Object"
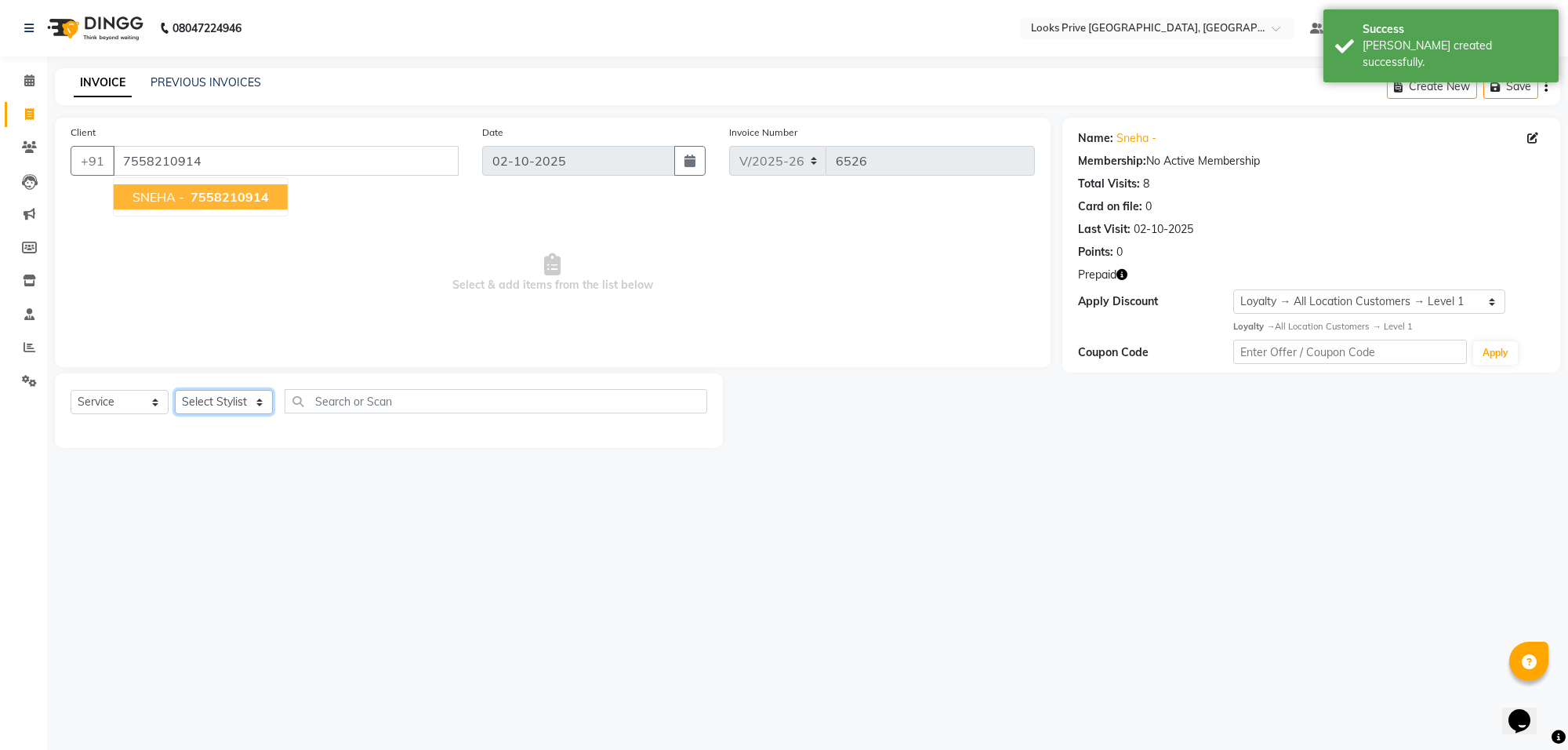
click at [195, 397] on select "Select Stylist Arshi Avdesh Bunty Counter_Sales Deepak_Asst Govind_Pdct Hema Ma…" at bounding box center [224, 402] width 98 height 24
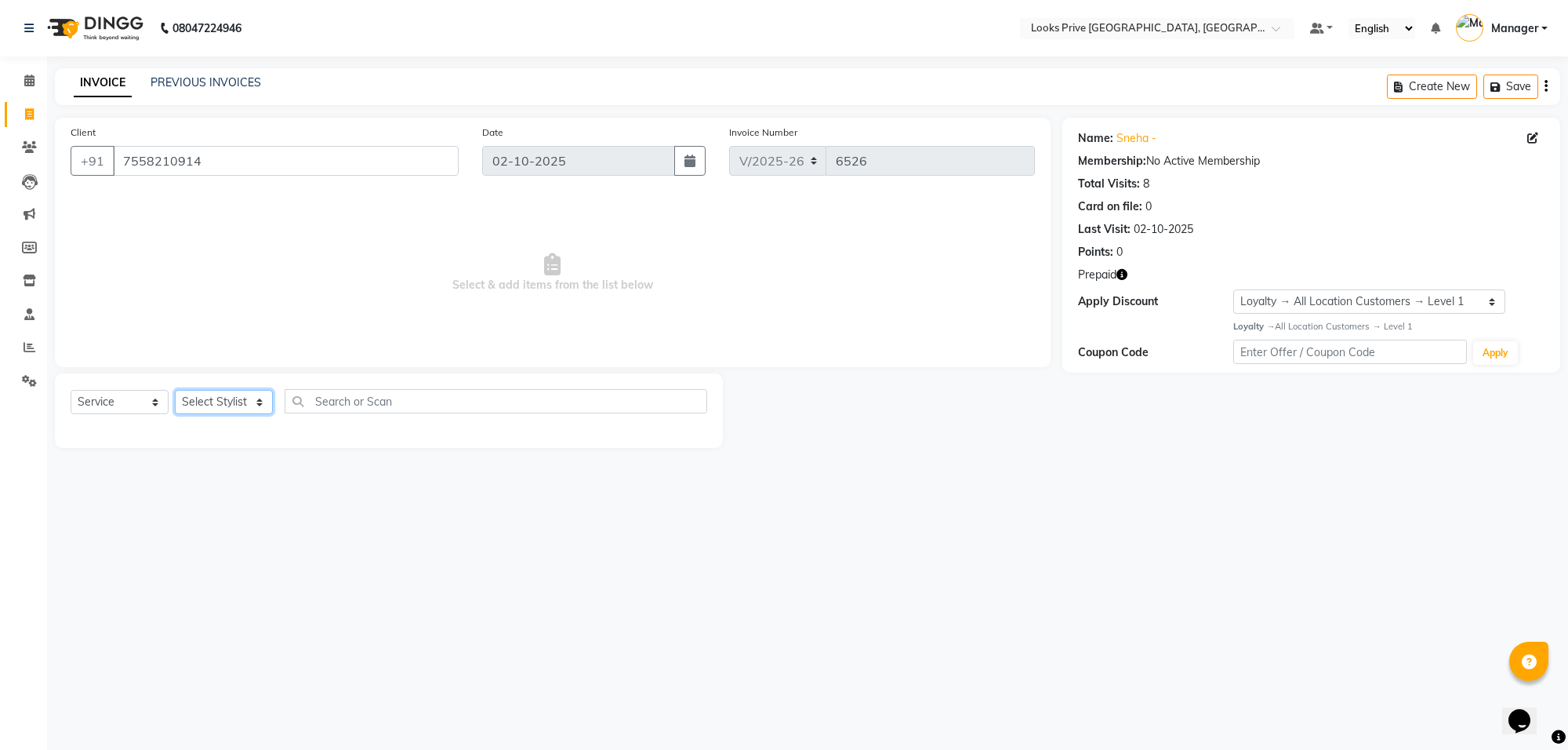
select select "88341"
click at [175, 390] on select "Select Stylist Arshi Avdesh Bunty Counter_Sales Deepak_Asst Govind_Pdct Hema Ma…" at bounding box center [224, 402] width 98 height 24
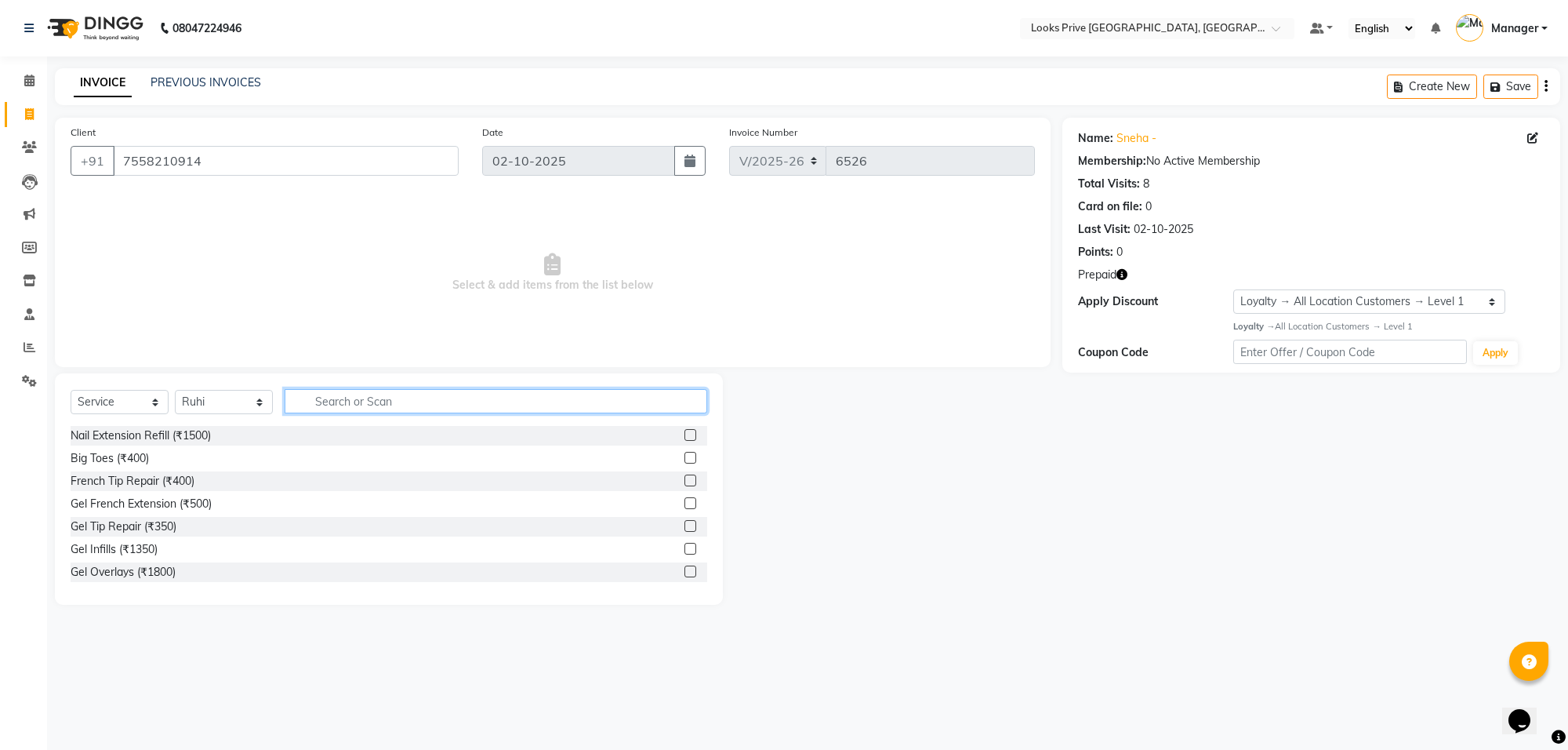
click at [327, 389] on input "text" at bounding box center [496, 401] width 422 height 24
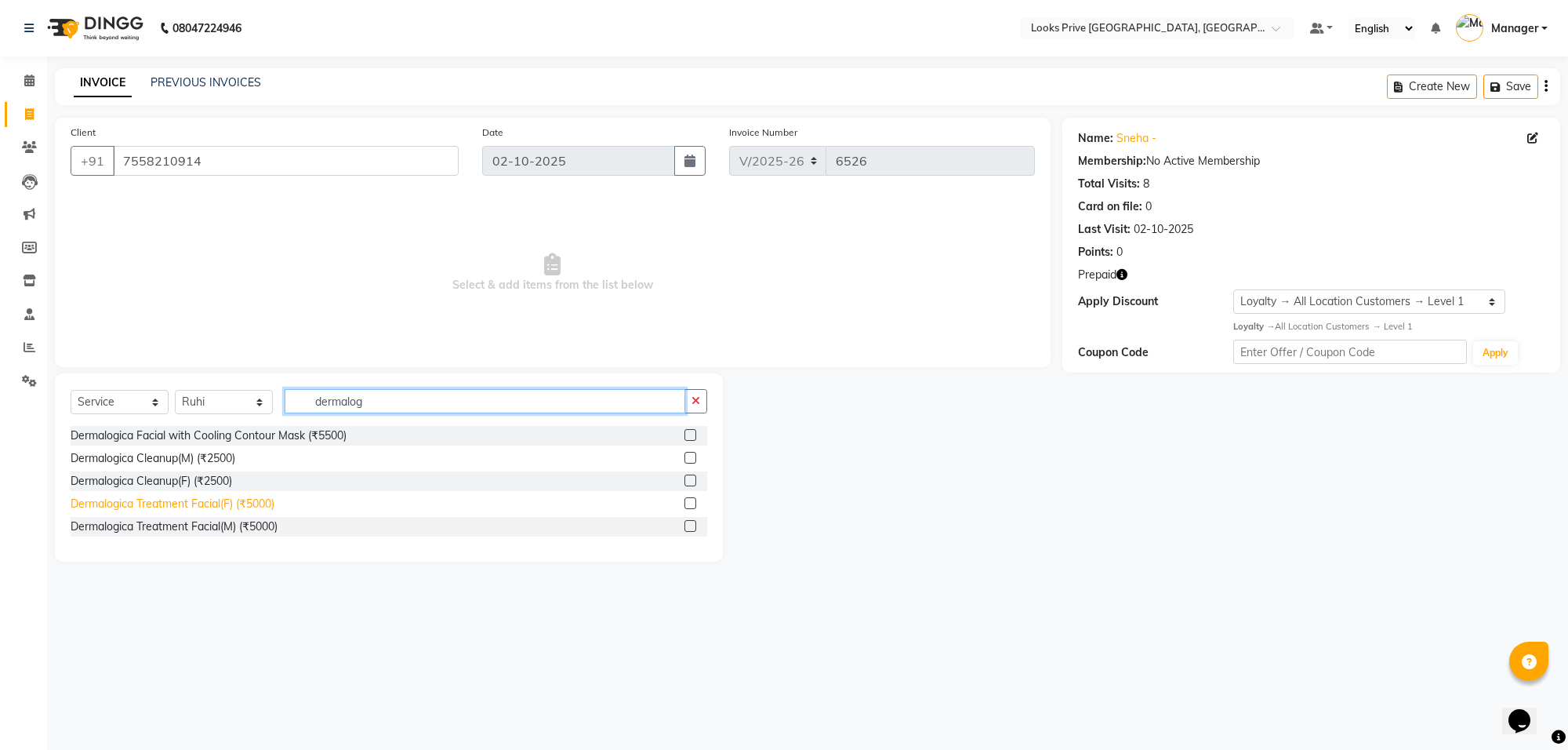
type input "dermalog"
click at [205, 503] on div "Dermalogica Treatment Facial(F) (₹5000)" at bounding box center [172, 504] width 204 height 17
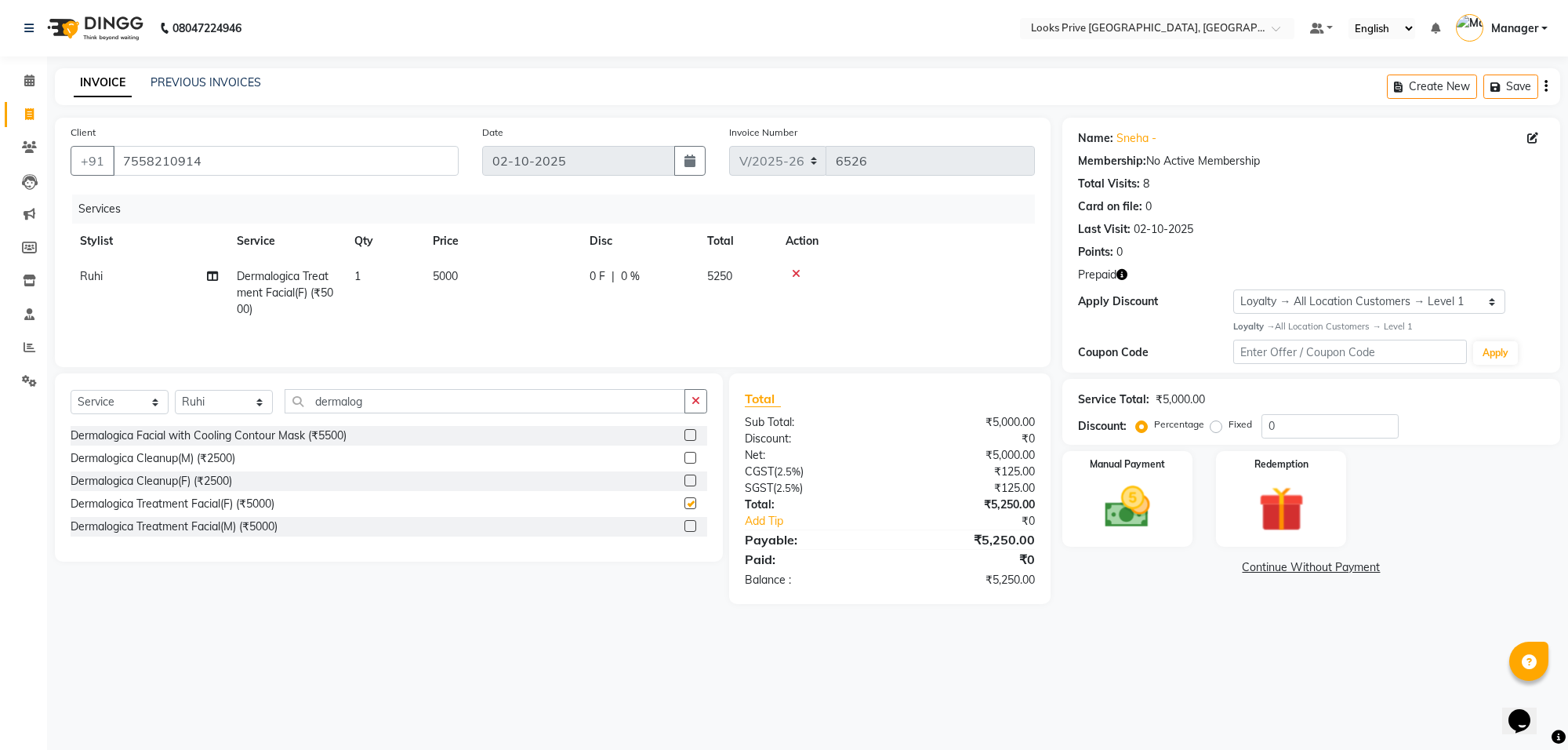
checkbox input "false"
click at [582, 277] on td "0 F | 0 %" at bounding box center [639, 293] width 118 height 69
select select "88341"
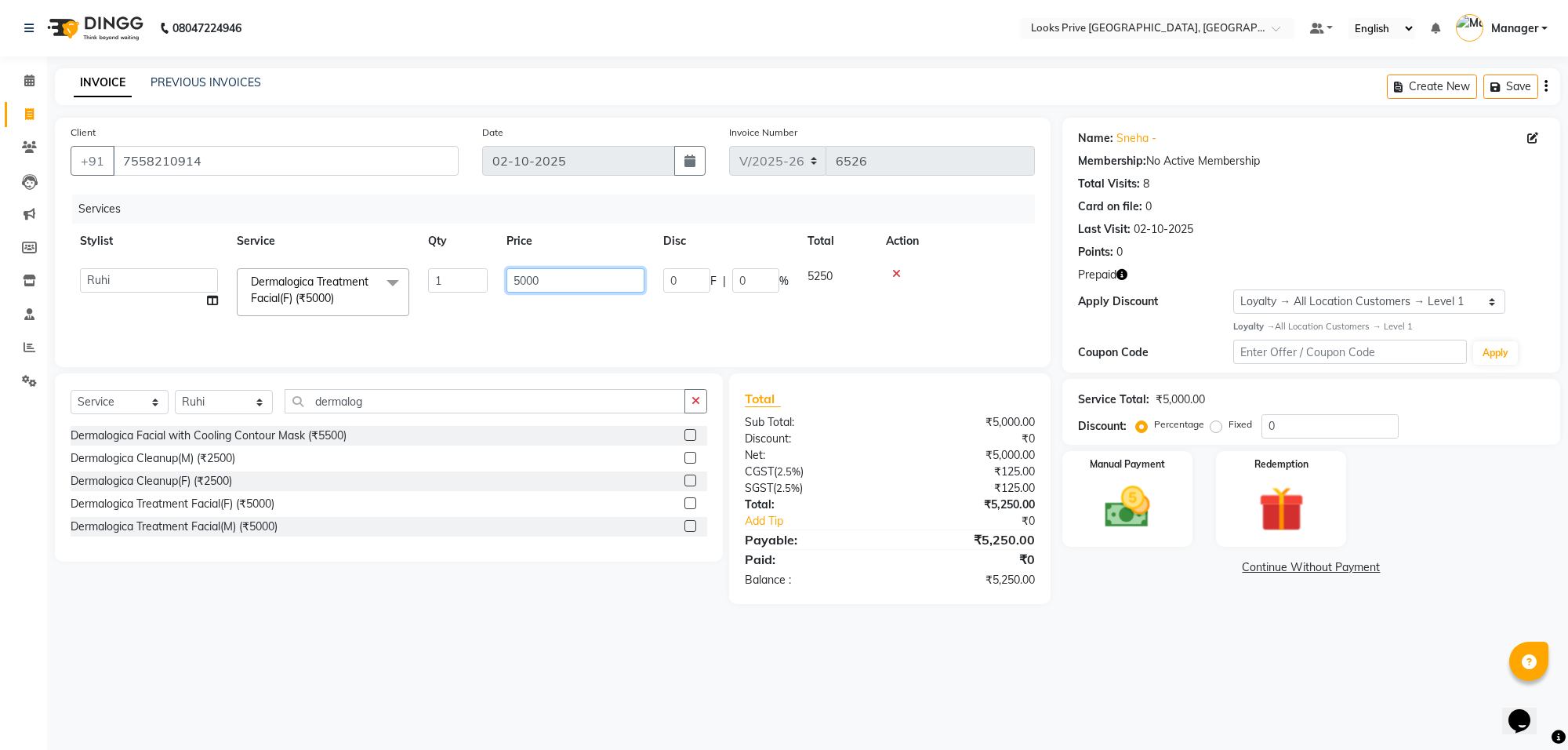
click at [582, 277] on input "5000" at bounding box center [575, 280] width 138 height 24
type input "6000"
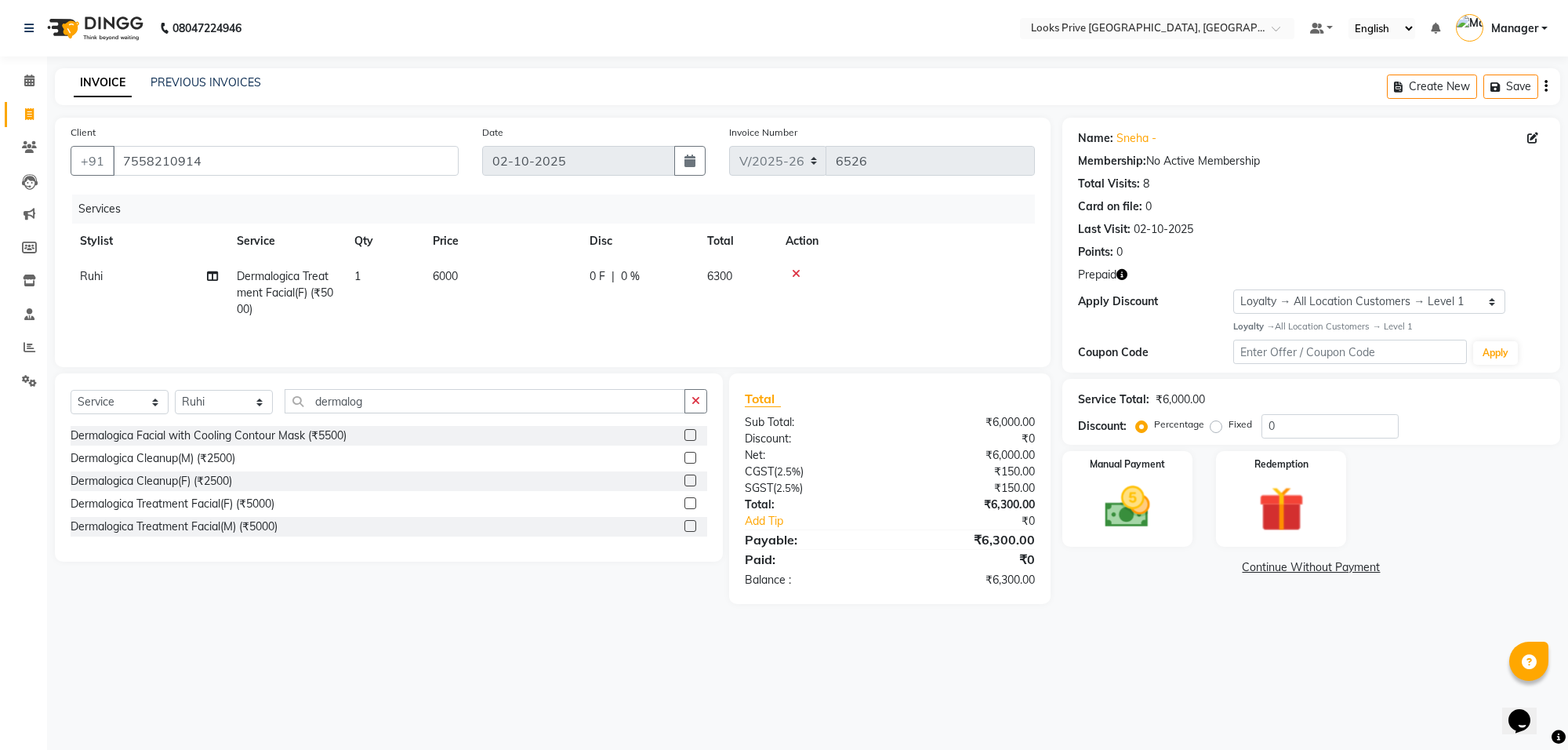
drag, startPoint x: 986, startPoint y: 711, endPoint x: 1084, endPoint y: 579, distance: 164.4
click at [989, 709] on div "08047224946 Select Location × Looks Prive Rajouri Garden, New Delhi Default Pan…" at bounding box center [784, 375] width 1568 height 750
click at [1283, 483] on img at bounding box center [1281, 509] width 77 height 59
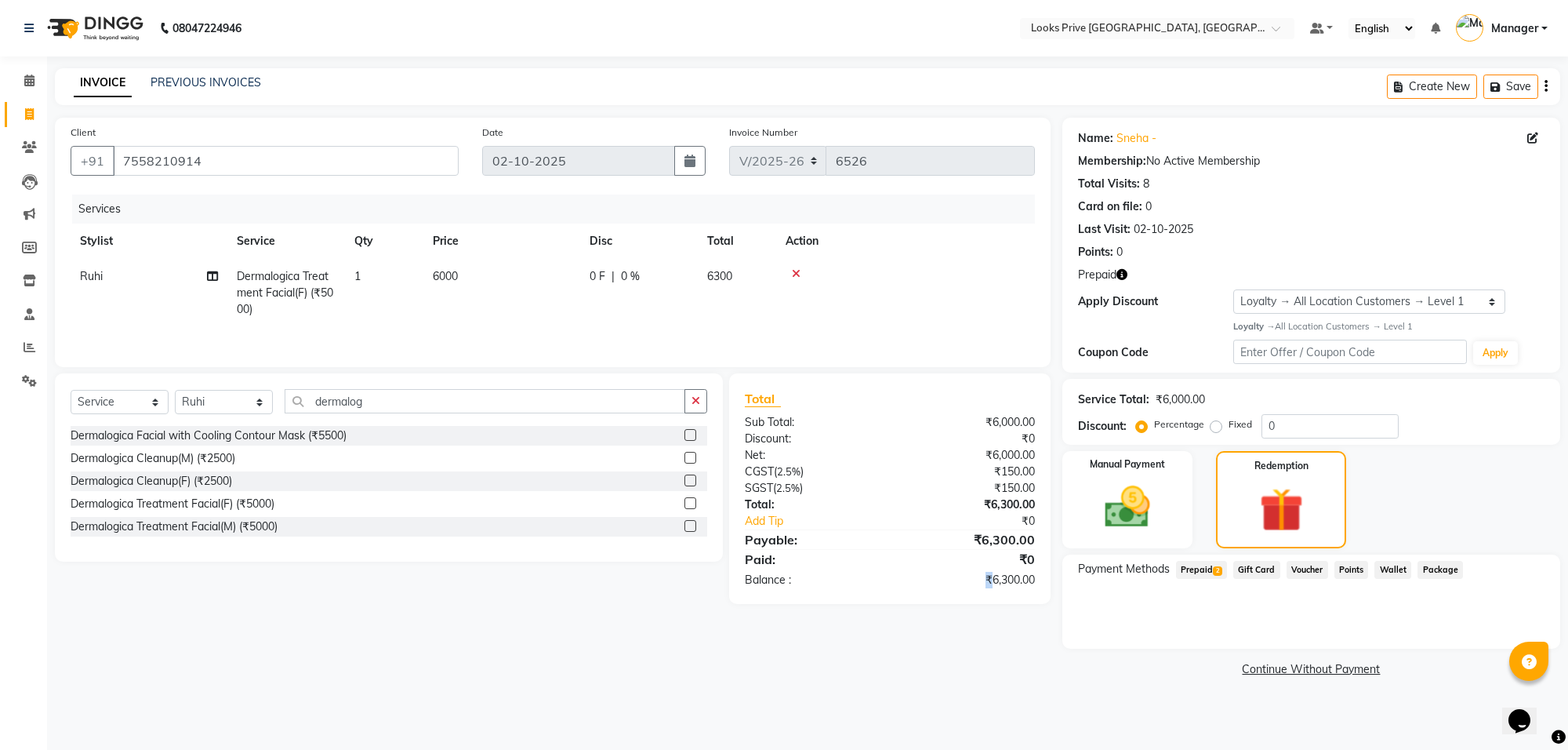
click at [1210, 564] on span "Prepaid 2" at bounding box center [1201, 569] width 51 height 18
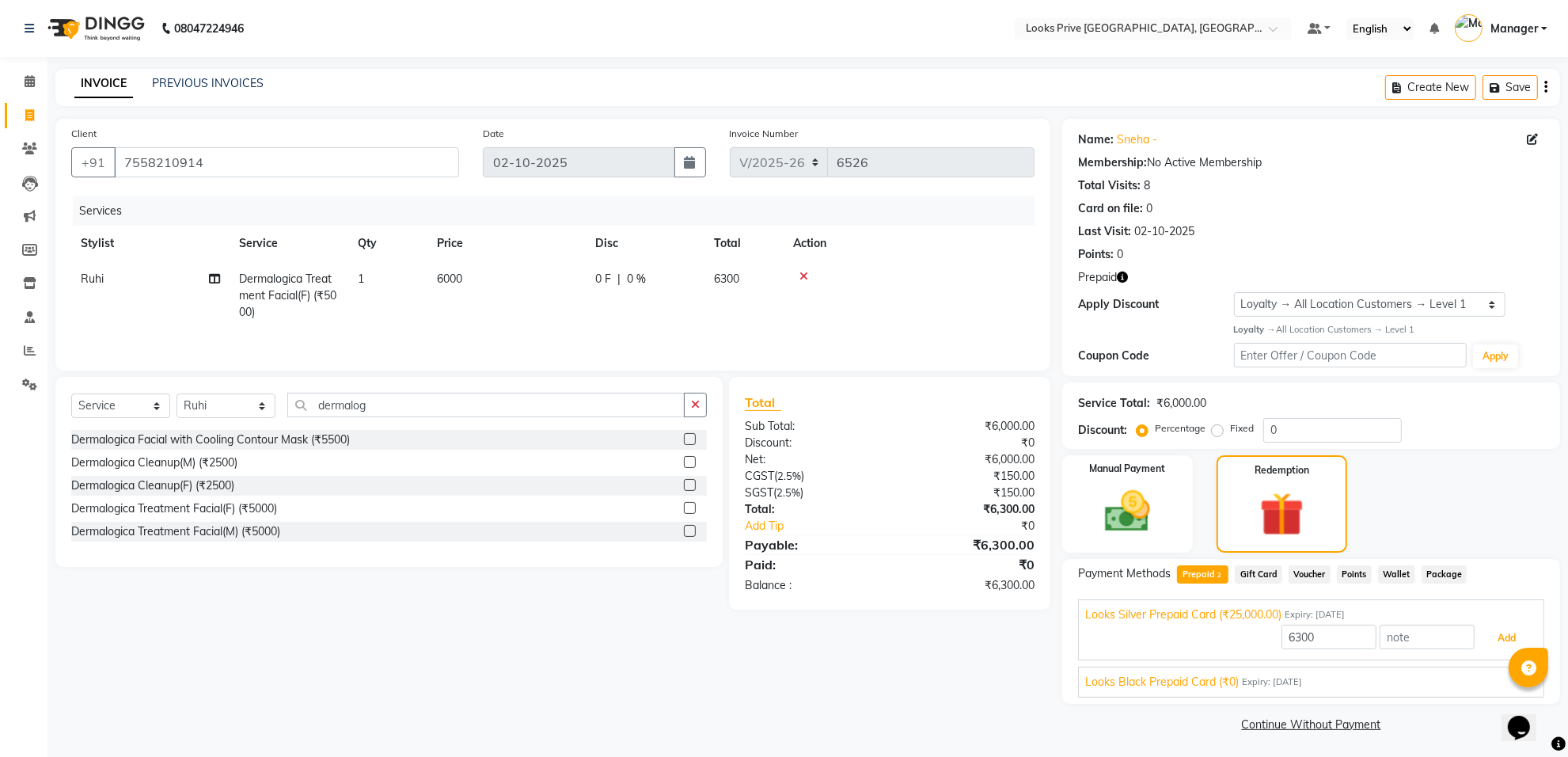
drag, startPoint x: 1502, startPoint y: 644, endPoint x: 1474, endPoint y: 643, distance: 28.0
click at [1502, 643] on button "Add" at bounding box center [1506, 638] width 58 height 27
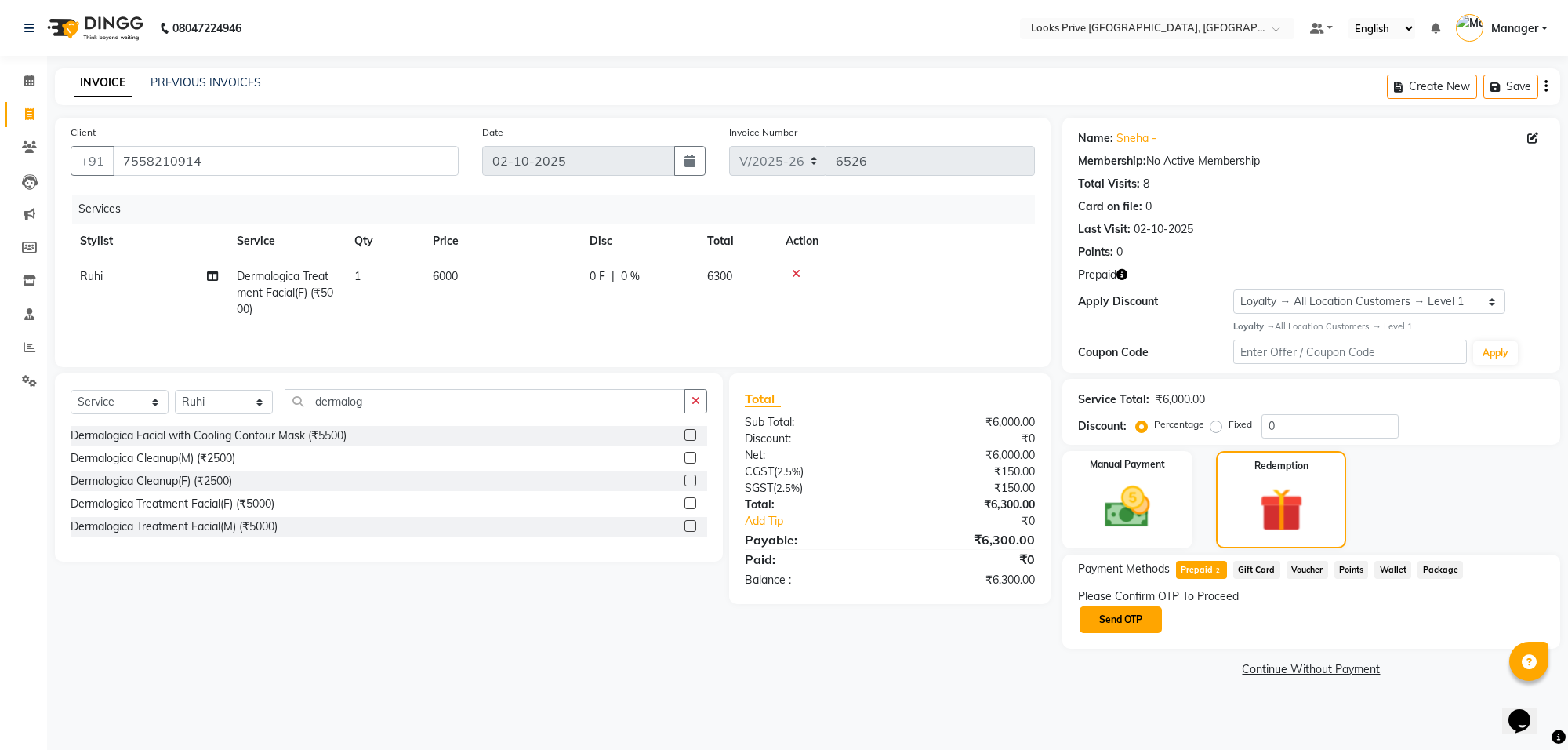
click at [1139, 617] on button "Send OTP" at bounding box center [1121, 619] width 83 height 26
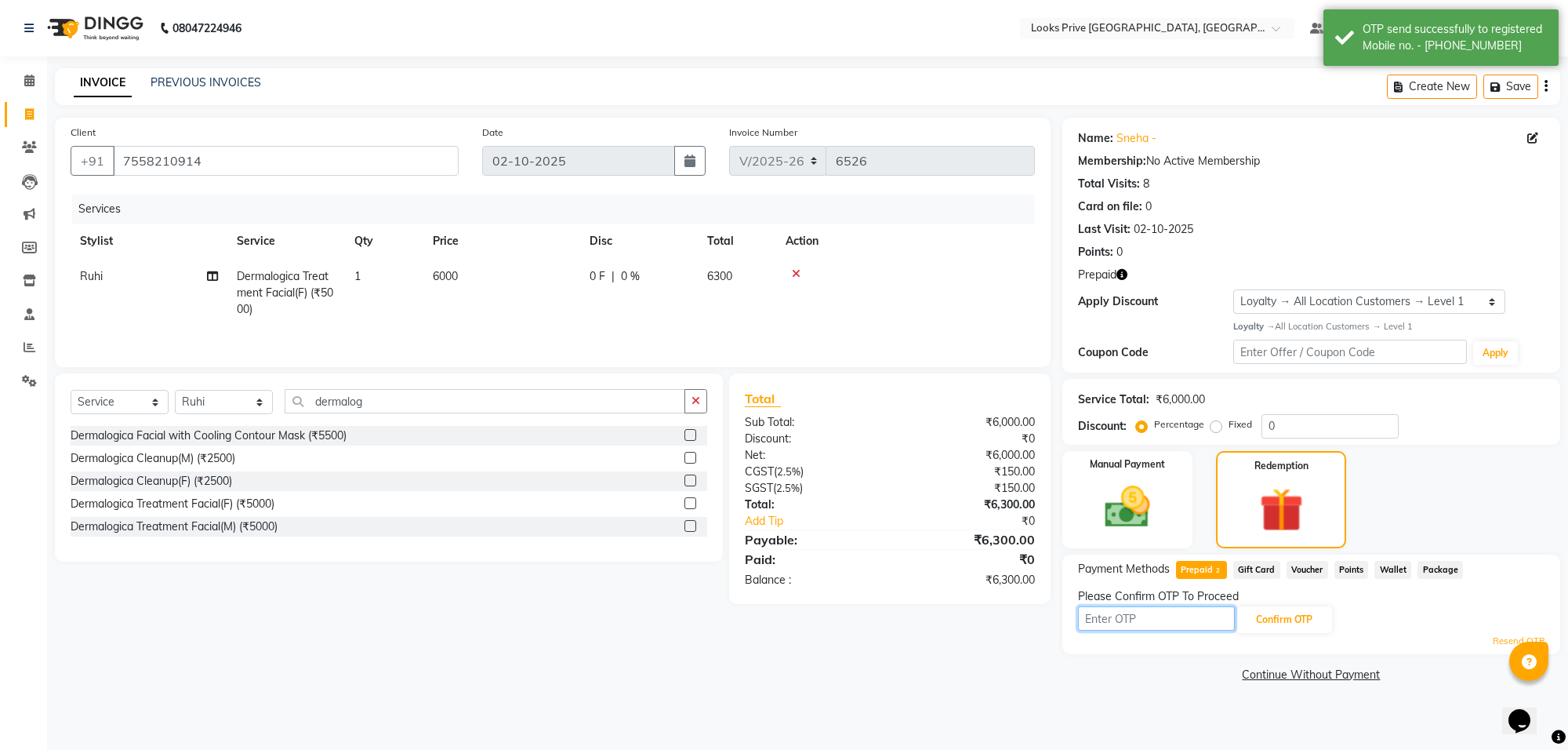
click at [1196, 625] on input "text" at bounding box center [1156, 618] width 157 height 24
type input "8622"
click at [1282, 629] on button "Confirm OTP" at bounding box center [1285, 619] width 96 height 26
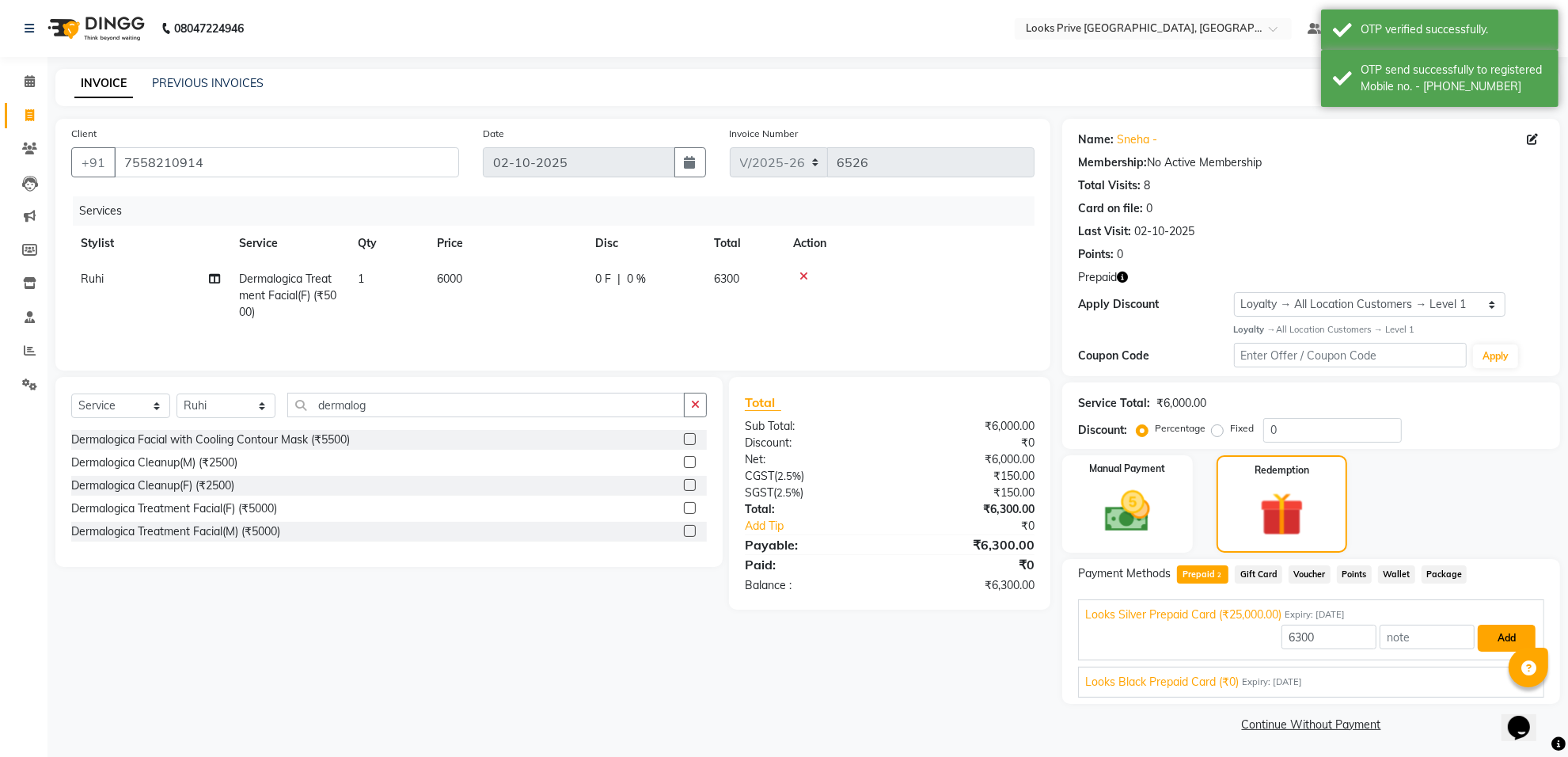
click at [1494, 639] on button "Add" at bounding box center [1506, 638] width 58 height 27
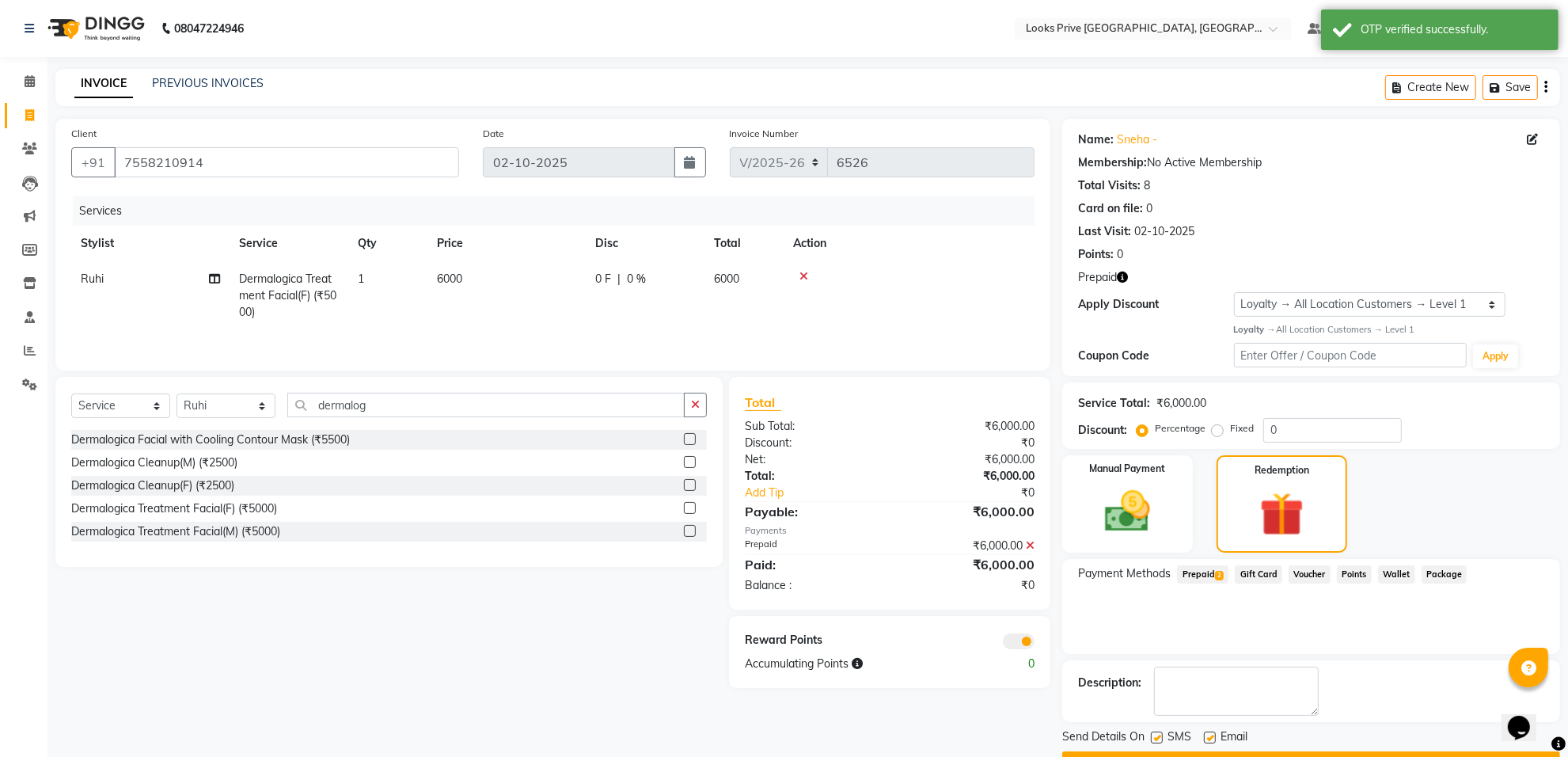
click at [1011, 642] on span at bounding box center [1018, 641] width 31 height 16
click at [1034, 644] on input "checkbox" at bounding box center [1034, 644] width 0 height 0
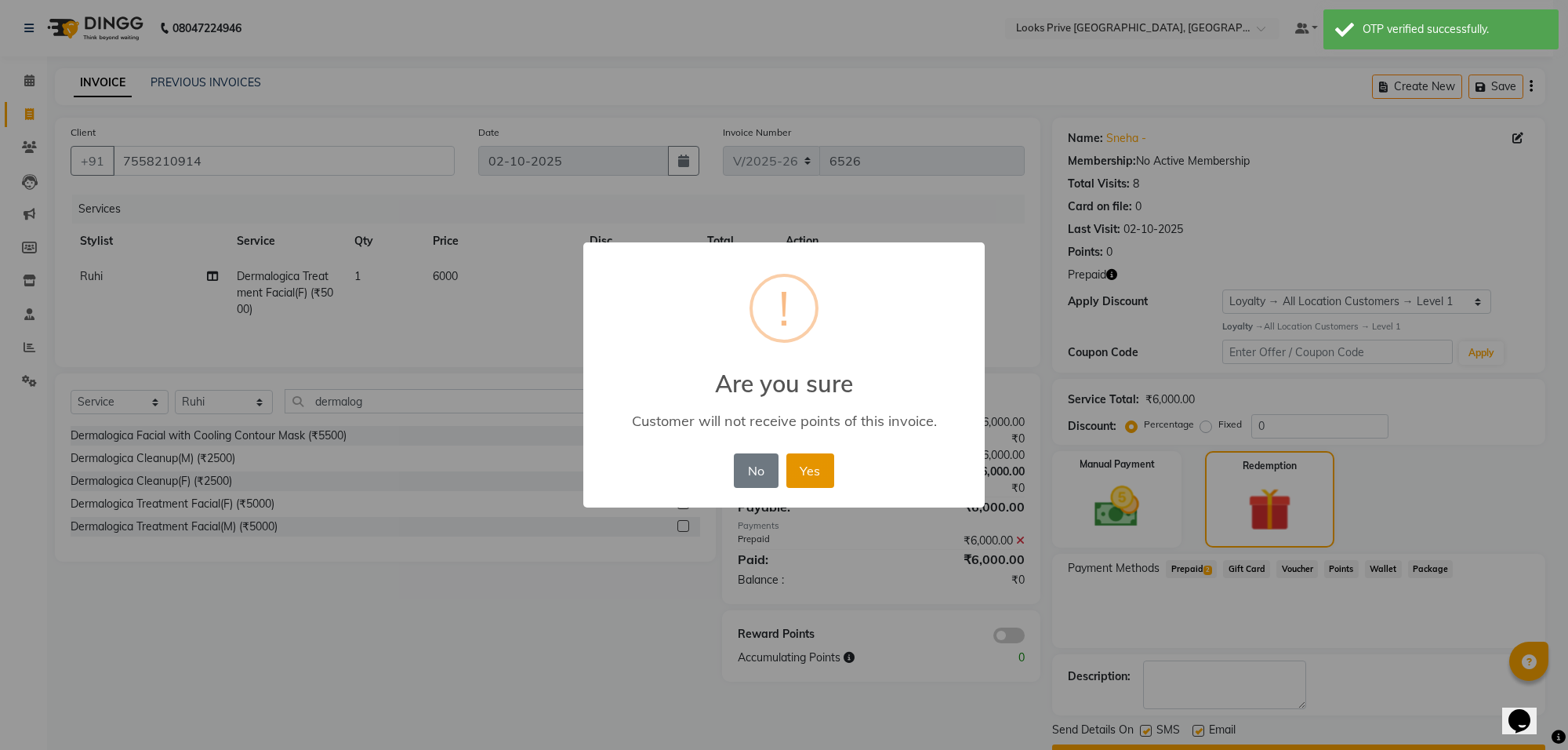
click at [817, 467] on button "Yes" at bounding box center [810, 471] width 48 height 35
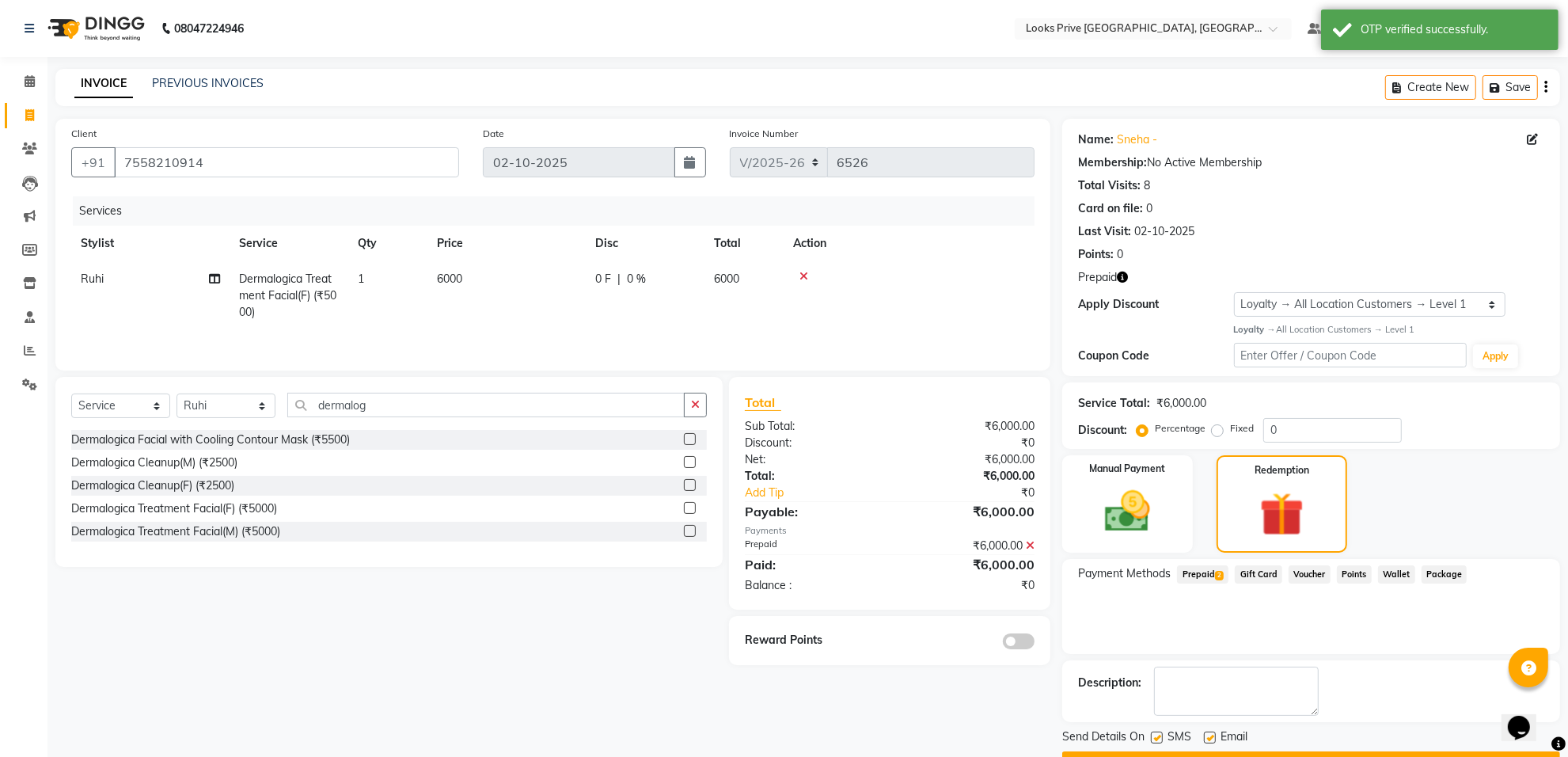
scroll to position [42, 0]
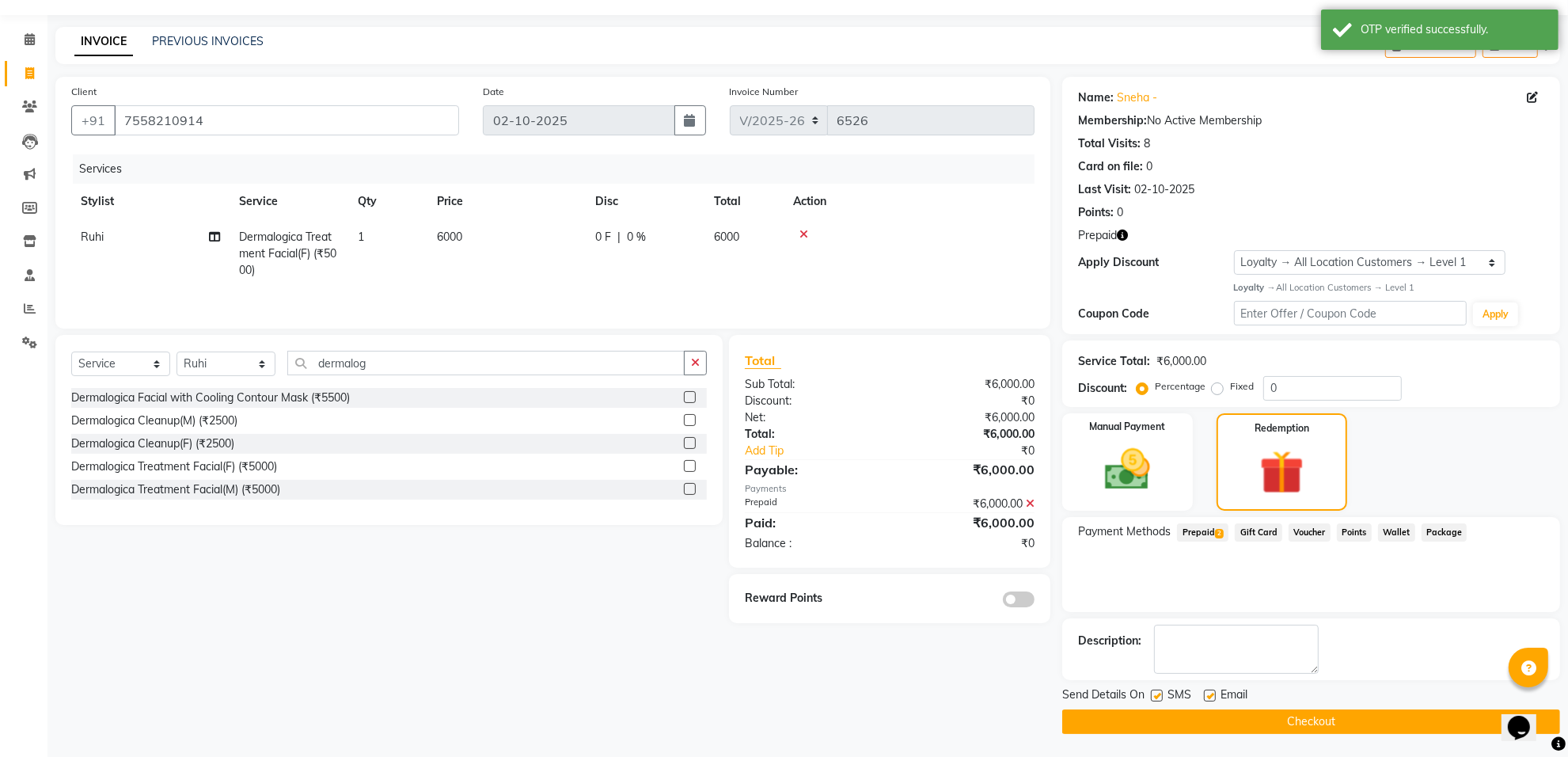
click at [1193, 721] on button "Checkout" at bounding box center [1312, 722] width 498 height 25
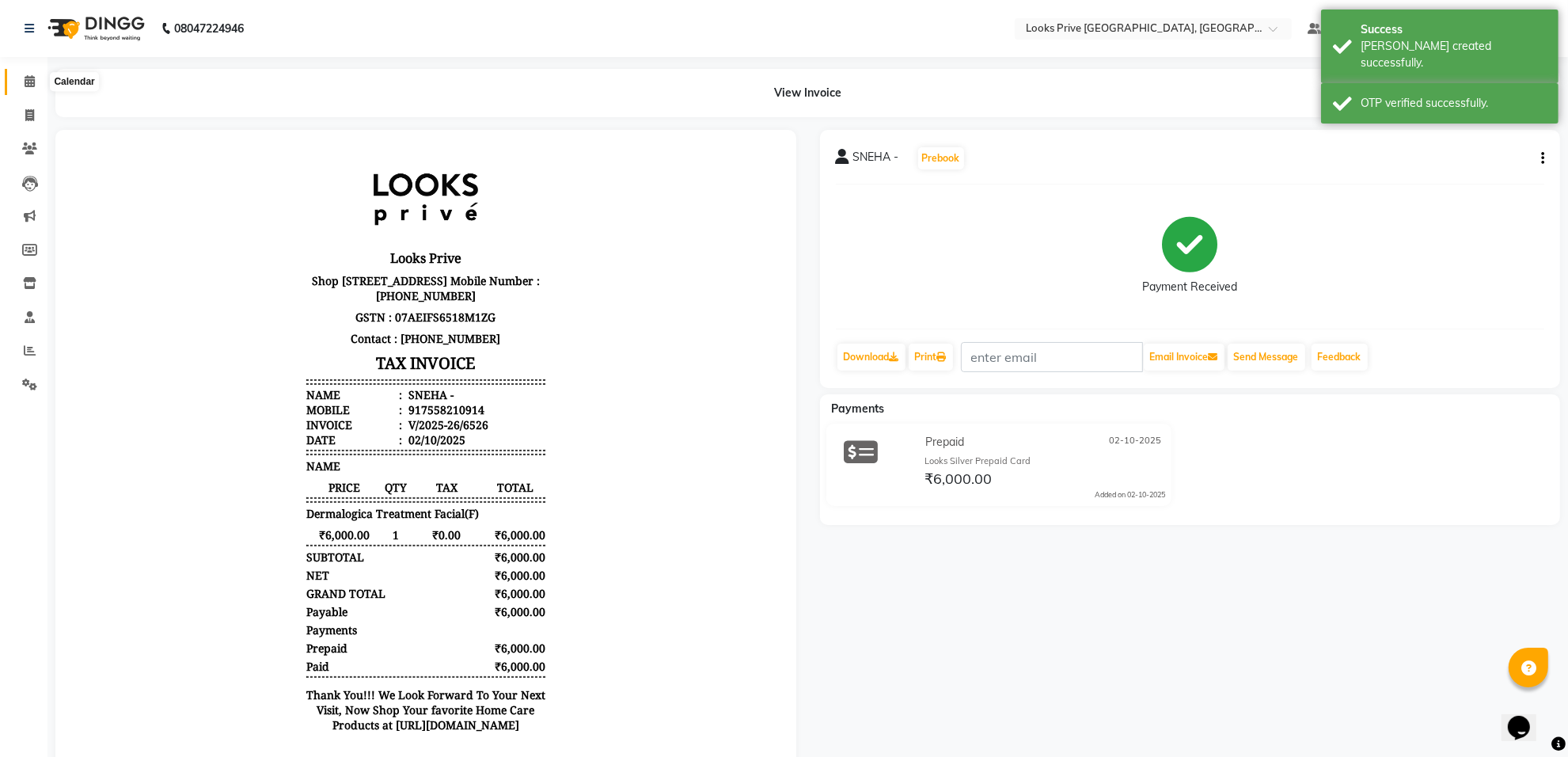
click at [25, 75] on icon at bounding box center [29, 81] width 10 height 12
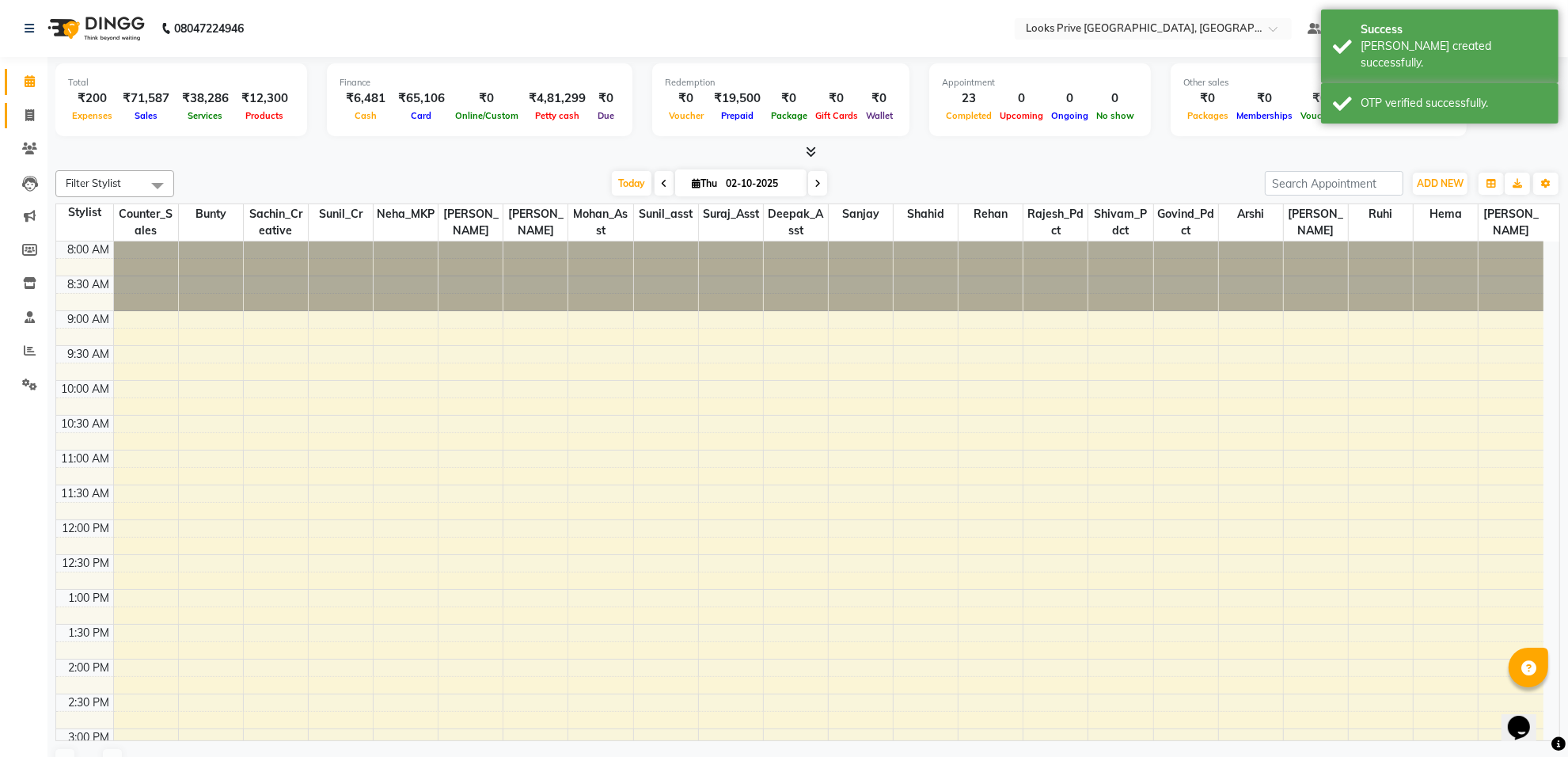
scroll to position [397, 0]
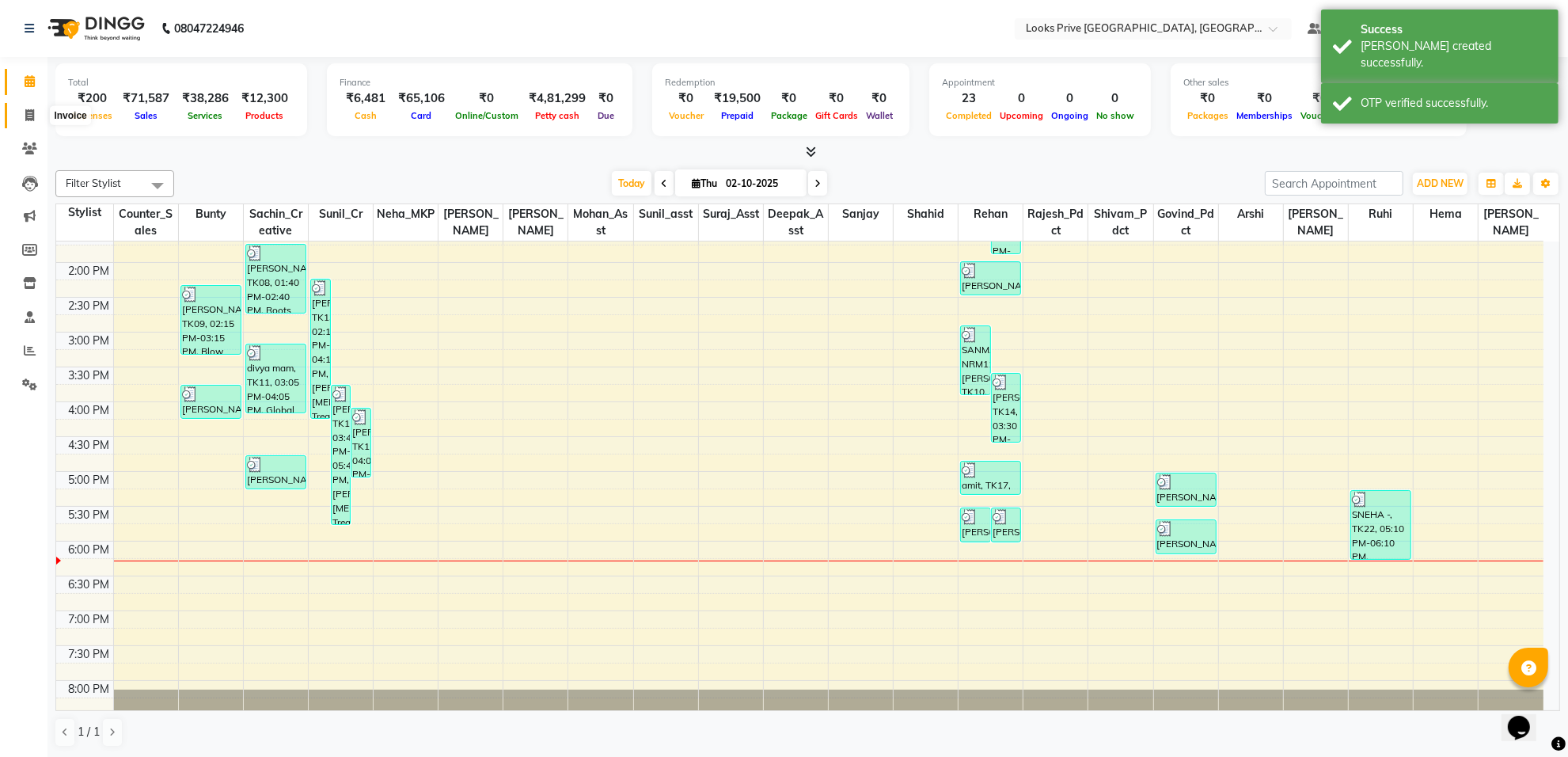
click at [17, 120] on span at bounding box center [29, 116] width 28 height 18
select select "service"
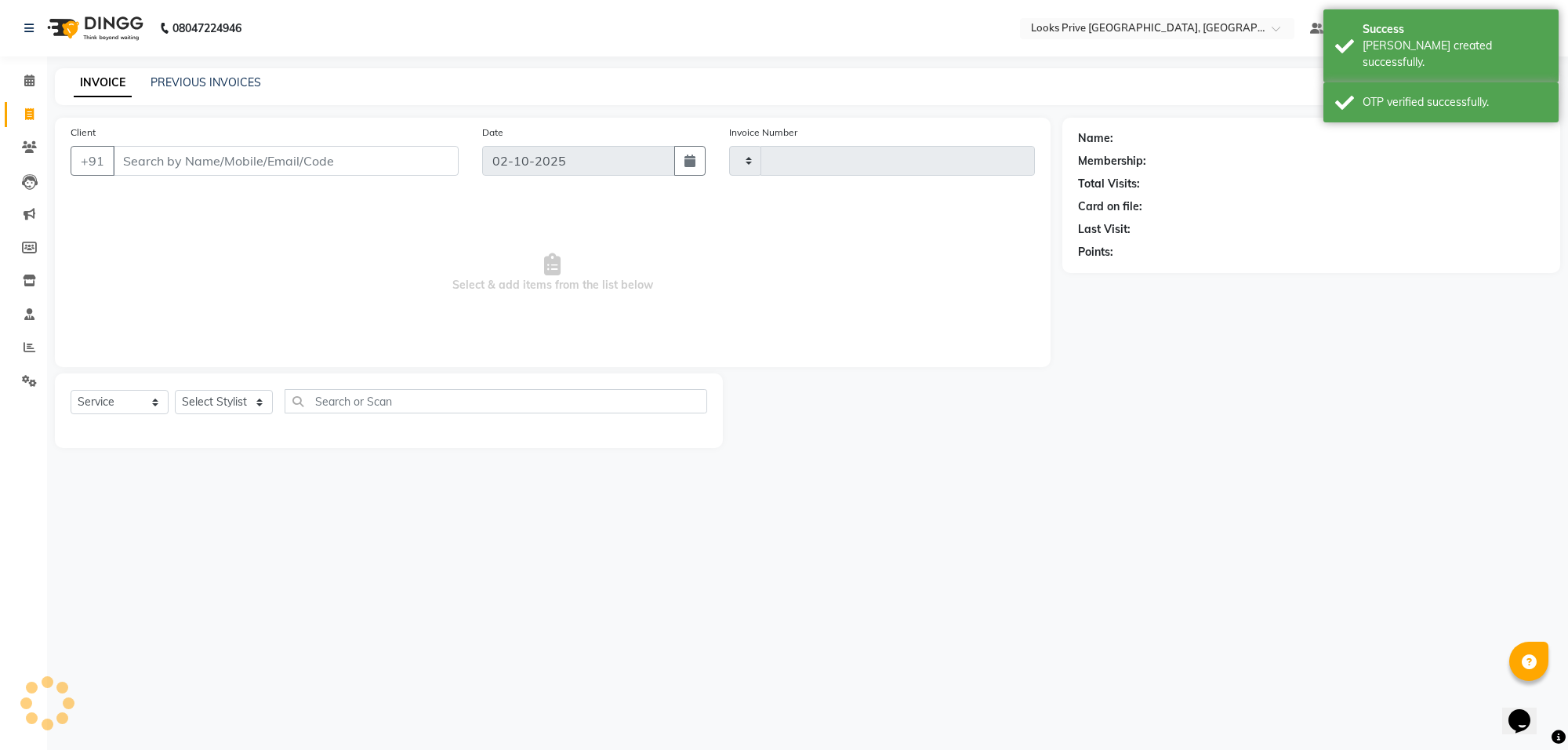
type input "6527"
select select "8127"
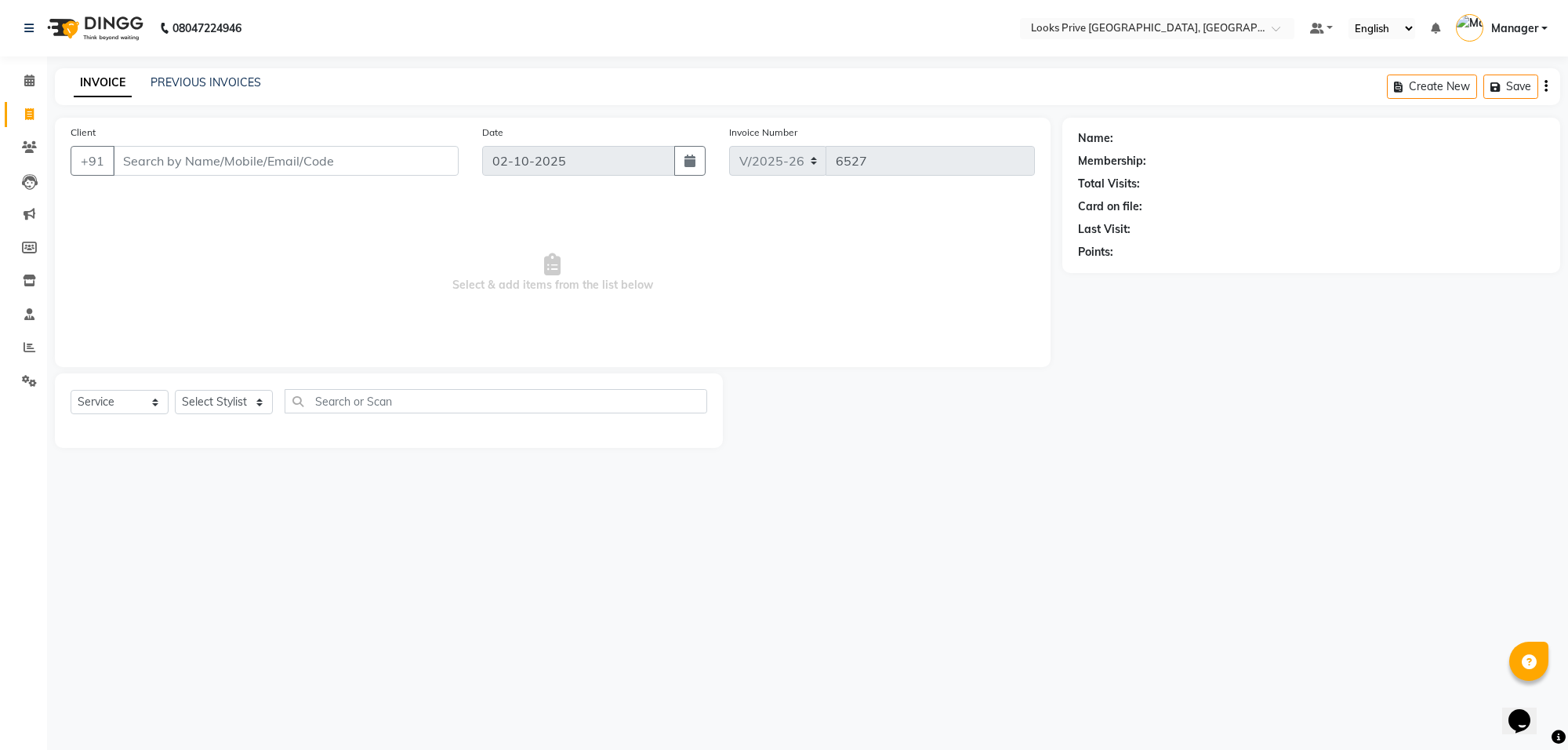
click at [177, 158] on input "Client" at bounding box center [286, 161] width 346 height 30
type input "7354019077"
click at [445, 158] on span "Add Client" at bounding box center [419, 161] width 62 height 16
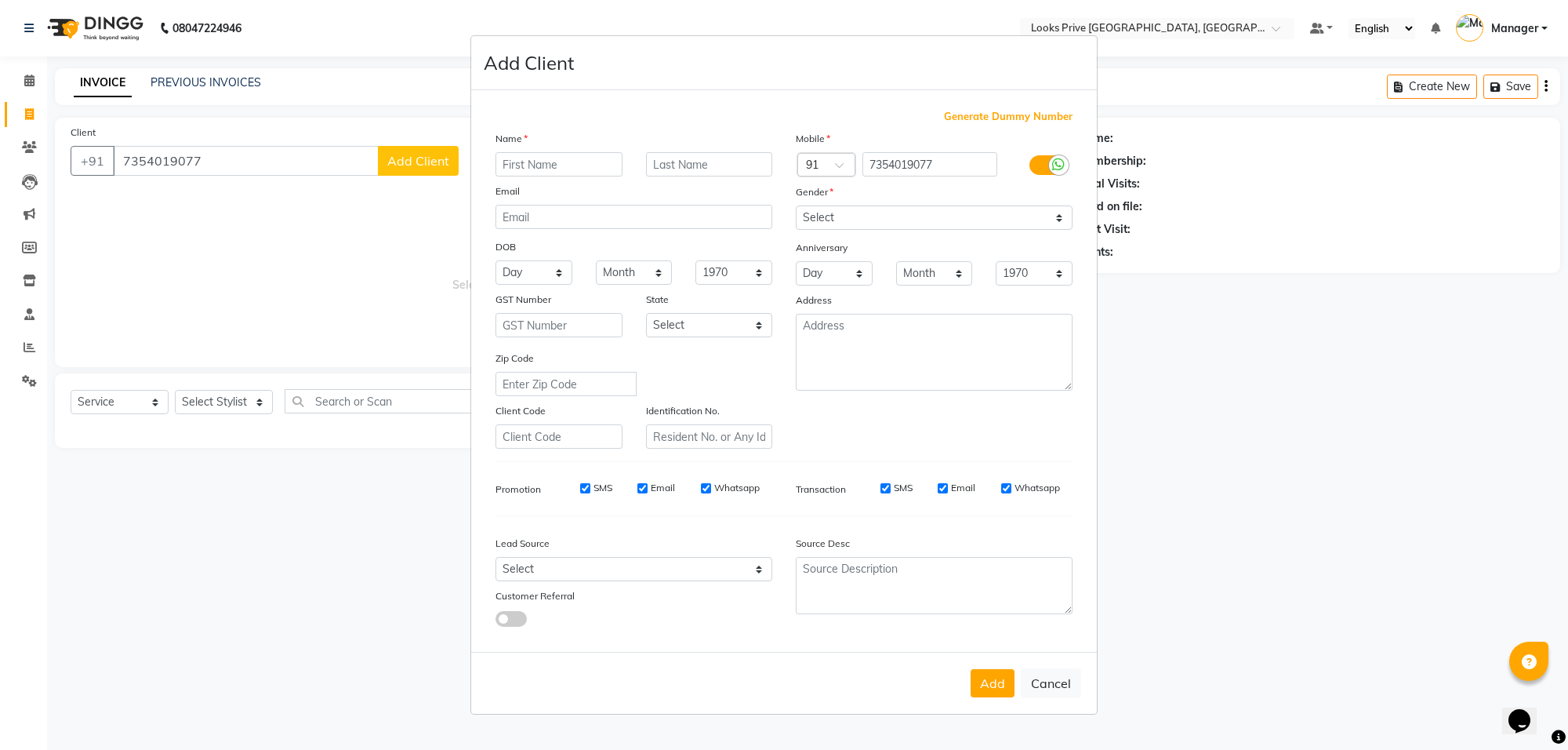
click at [591, 172] on input "text" at bounding box center [559, 165] width 127 height 24
type input "dr.monika"
click at [691, 168] on input "text" at bounding box center [709, 165] width 127 height 24
type input "yadav"
click at [958, 217] on select "Select Male Female Other Prefer Not To Say" at bounding box center [934, 217] width 277 height 24
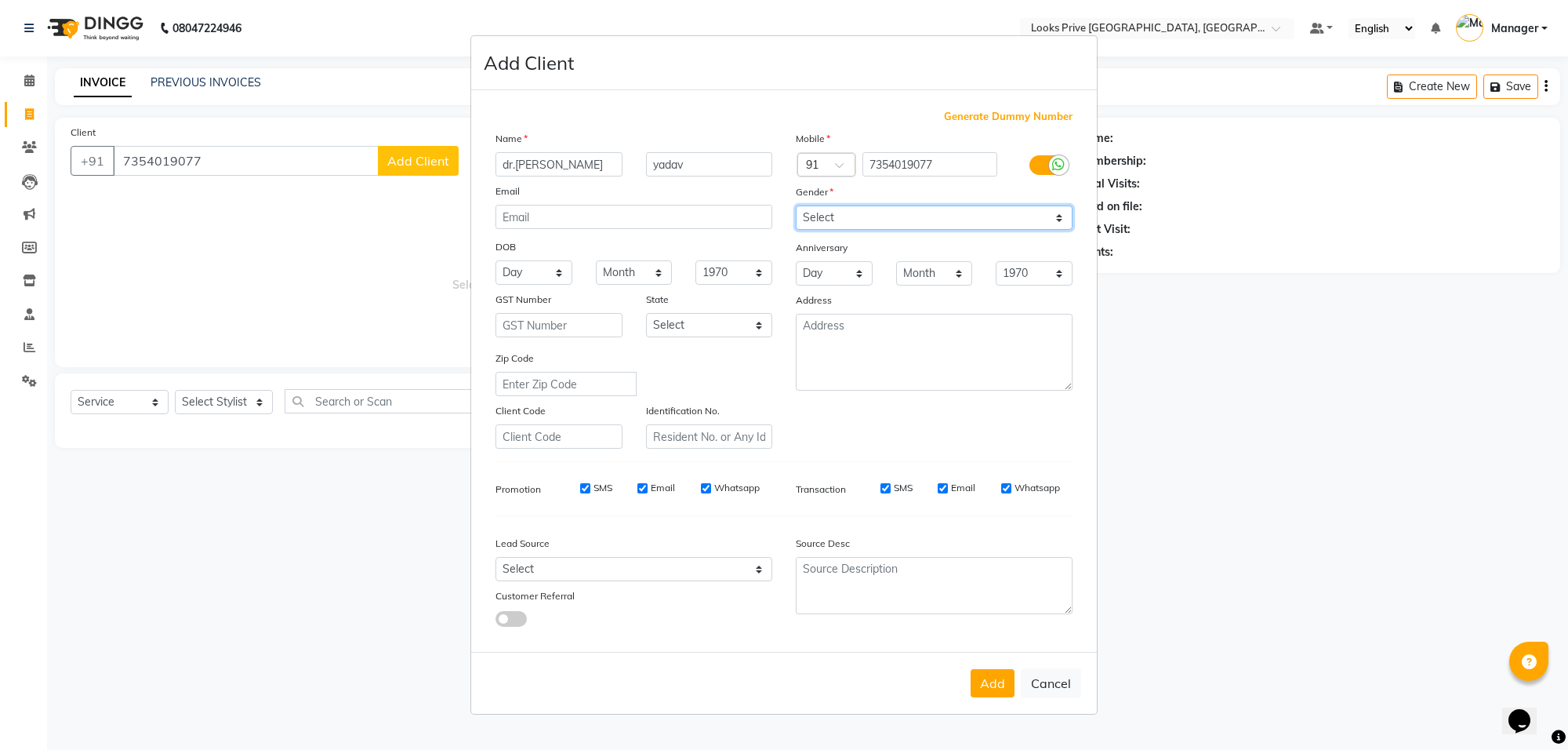
select select "female"
click at [796, 207] on select "Select Male Female Other Prefer Not To Say" at bounding box center [934, 217] width 277 height 24
click at [990, 677] on button "Add" at bounding box center [992, 683] width 44 height 28
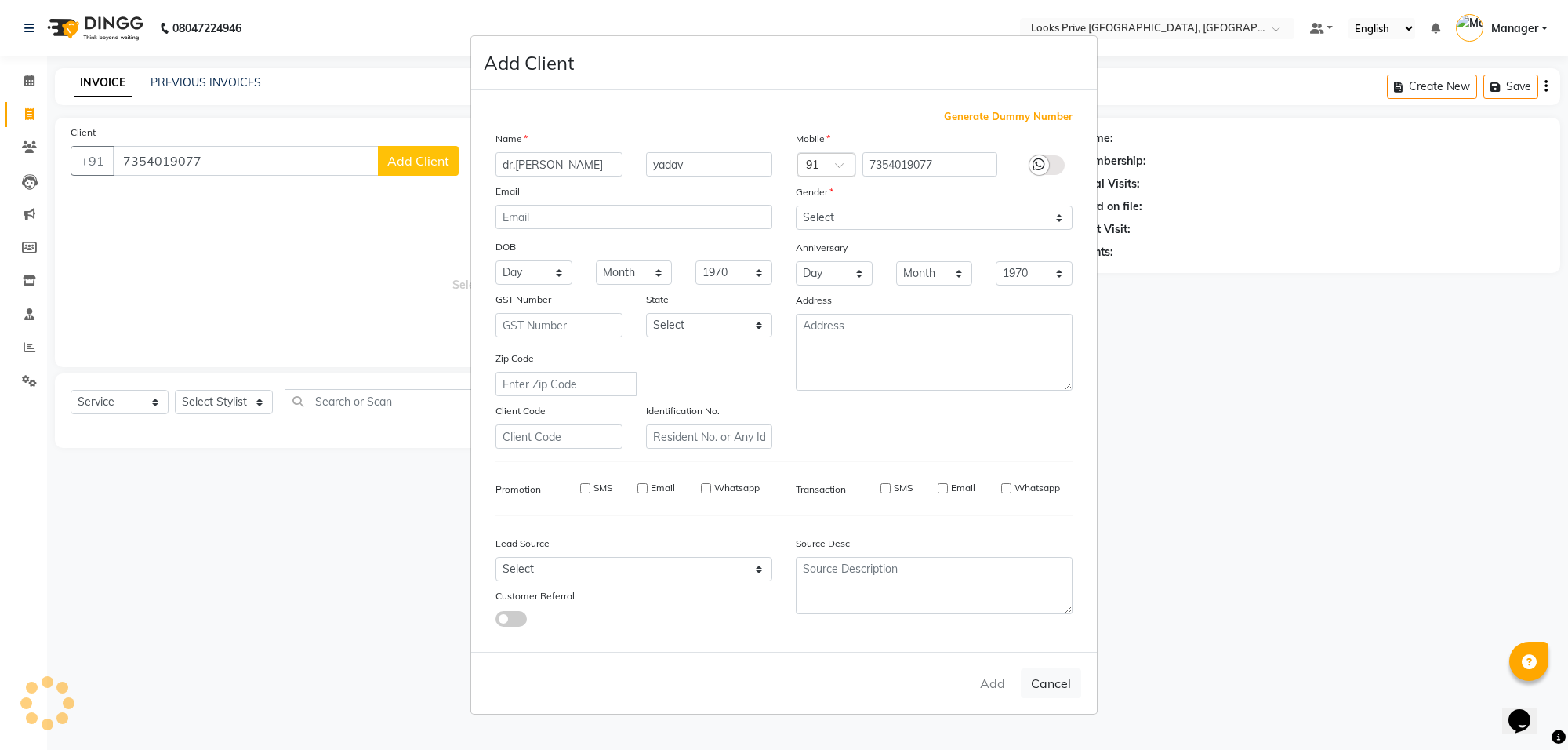
select select
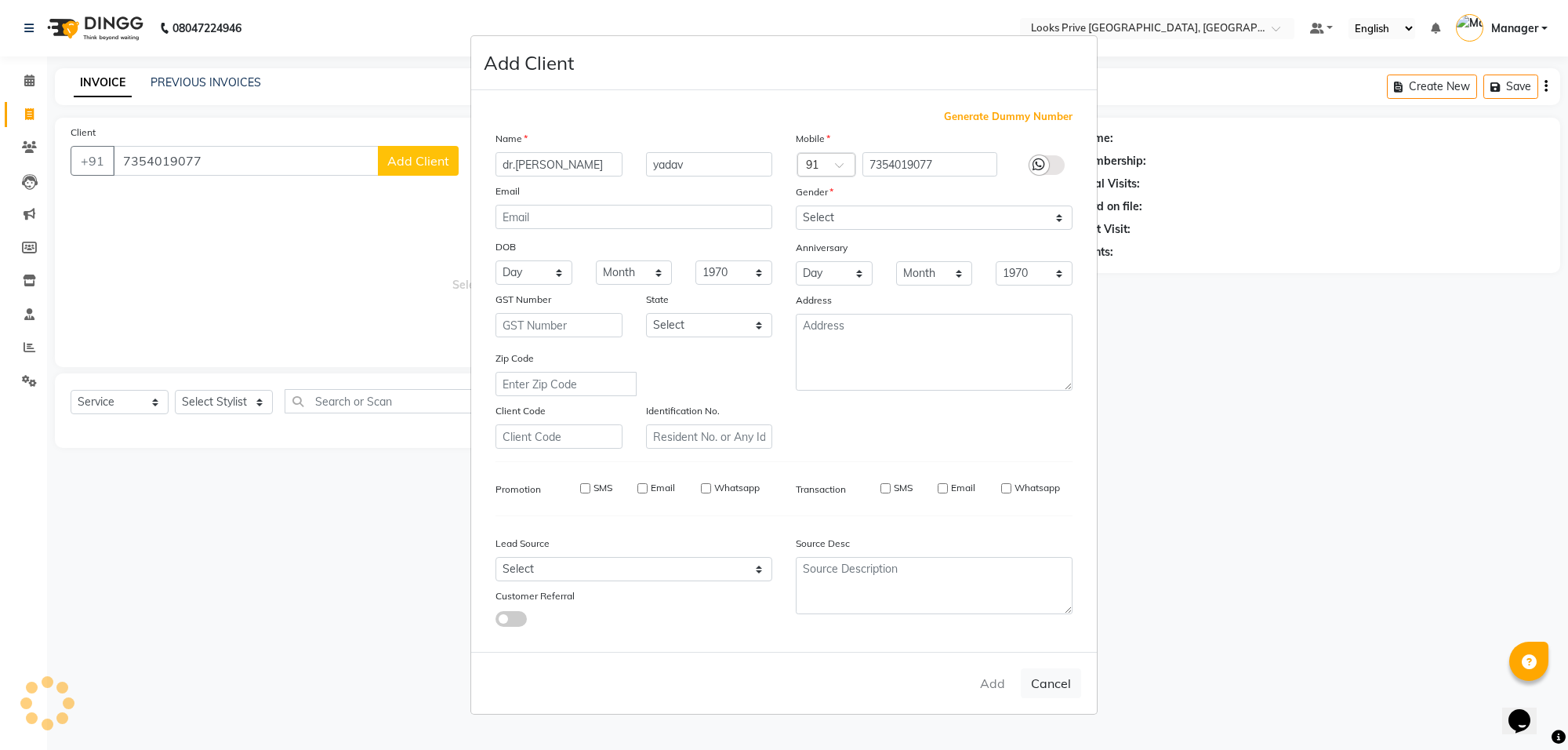
select select
checkbox input "false"
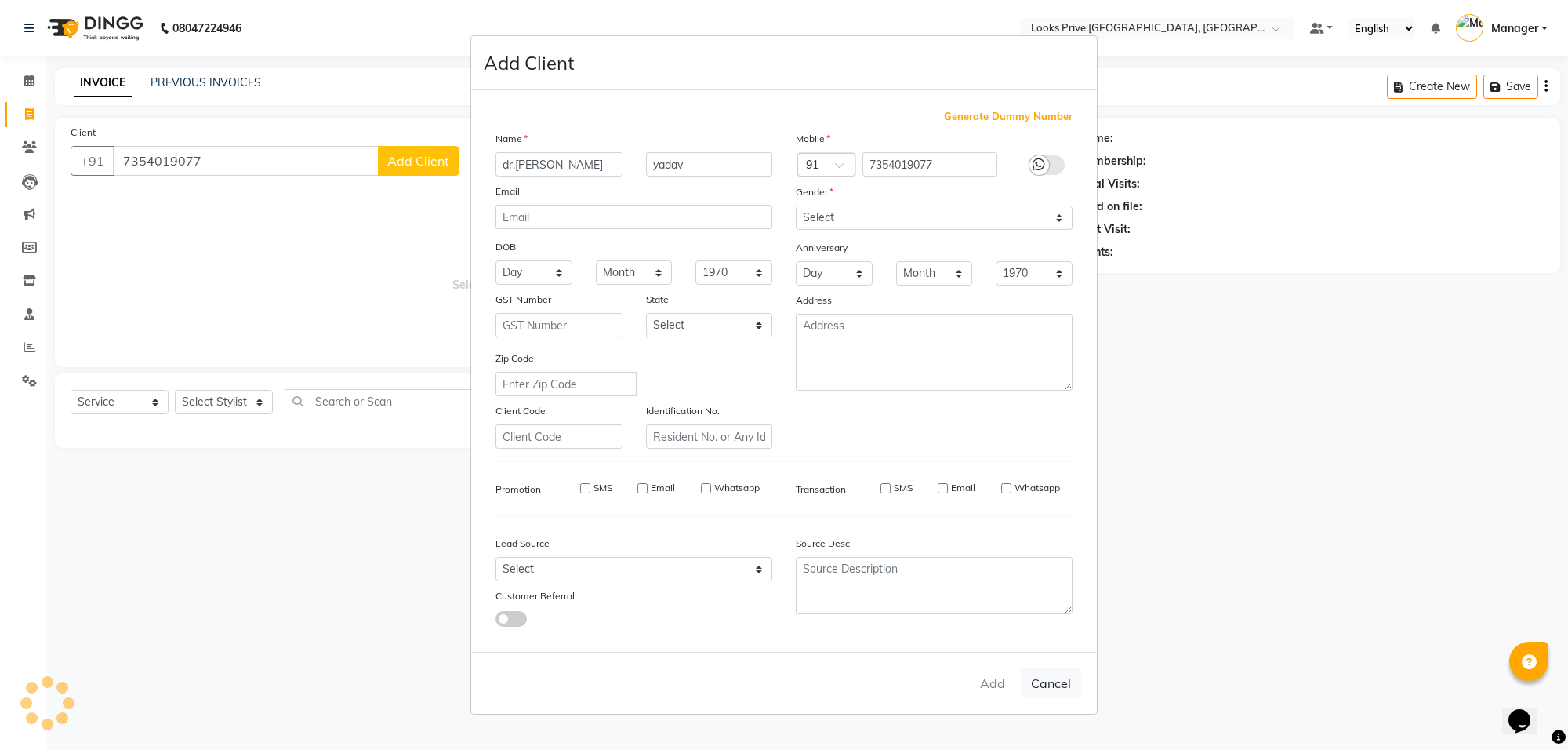
checkbox input "false"
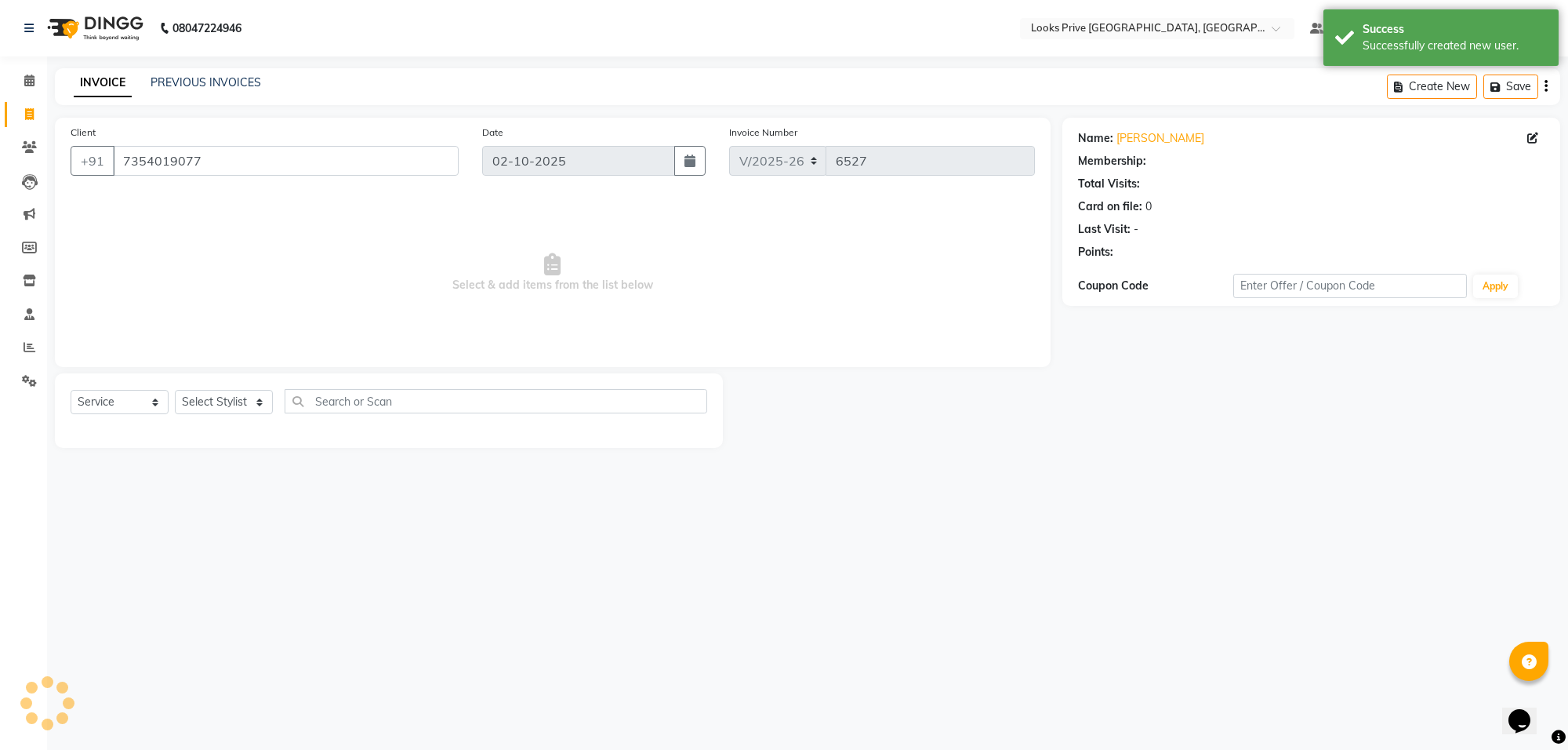
select select "1: Object"
click at [210, 407] on select "Select Stylist Arshi Avdesh Bunty Counter_Sales Deepak_Asst Govind_Pdct Hema Ma…" at bounding box center [224, 402] width 98 height 24
select select "75853"
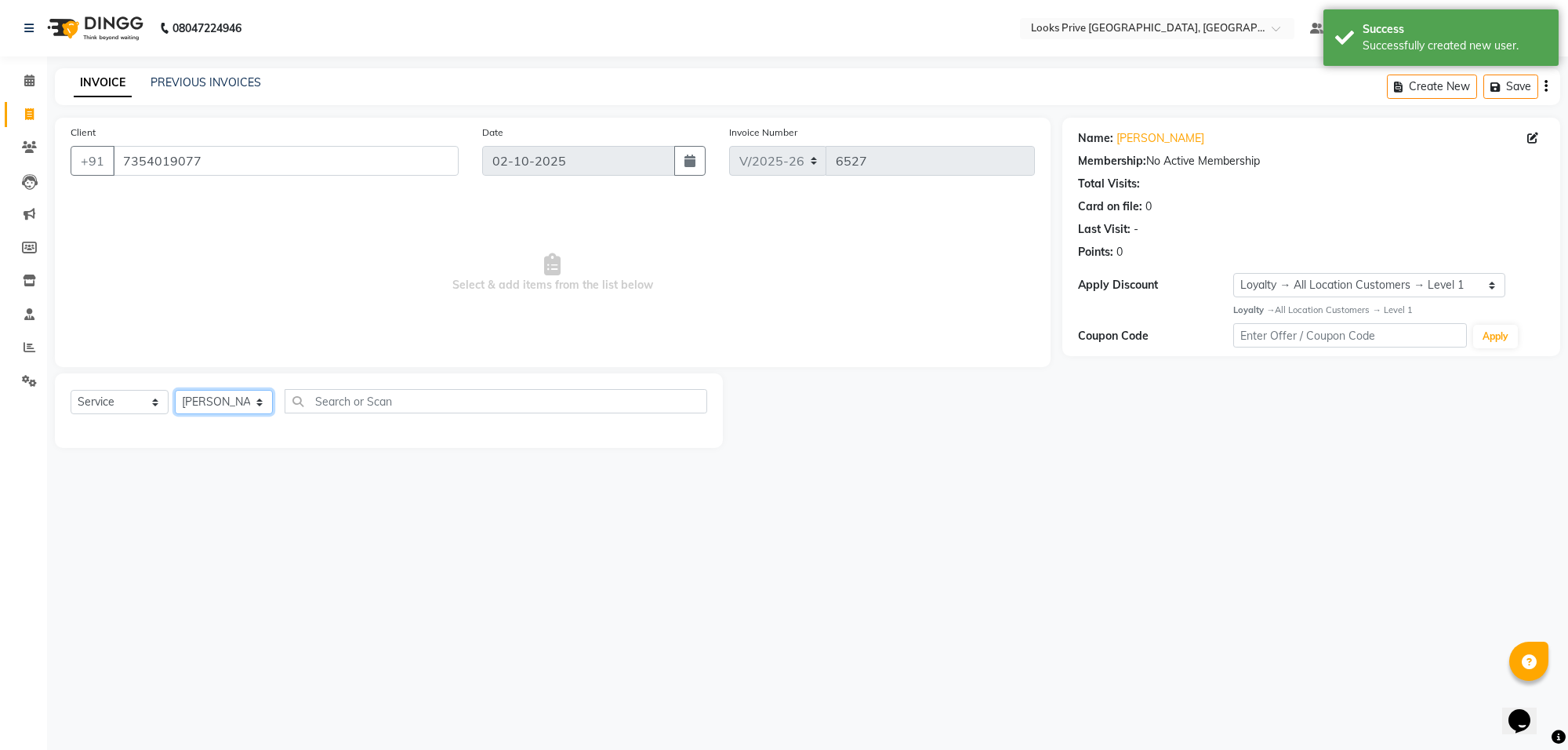
click at [175, 390] on select "Select Stylist Arshi Avdesh Bunty Counter_Sales Deepak_Asst Govind_Pdct Hema Ma…" at bounding box center [224, 402] width 98 height 24
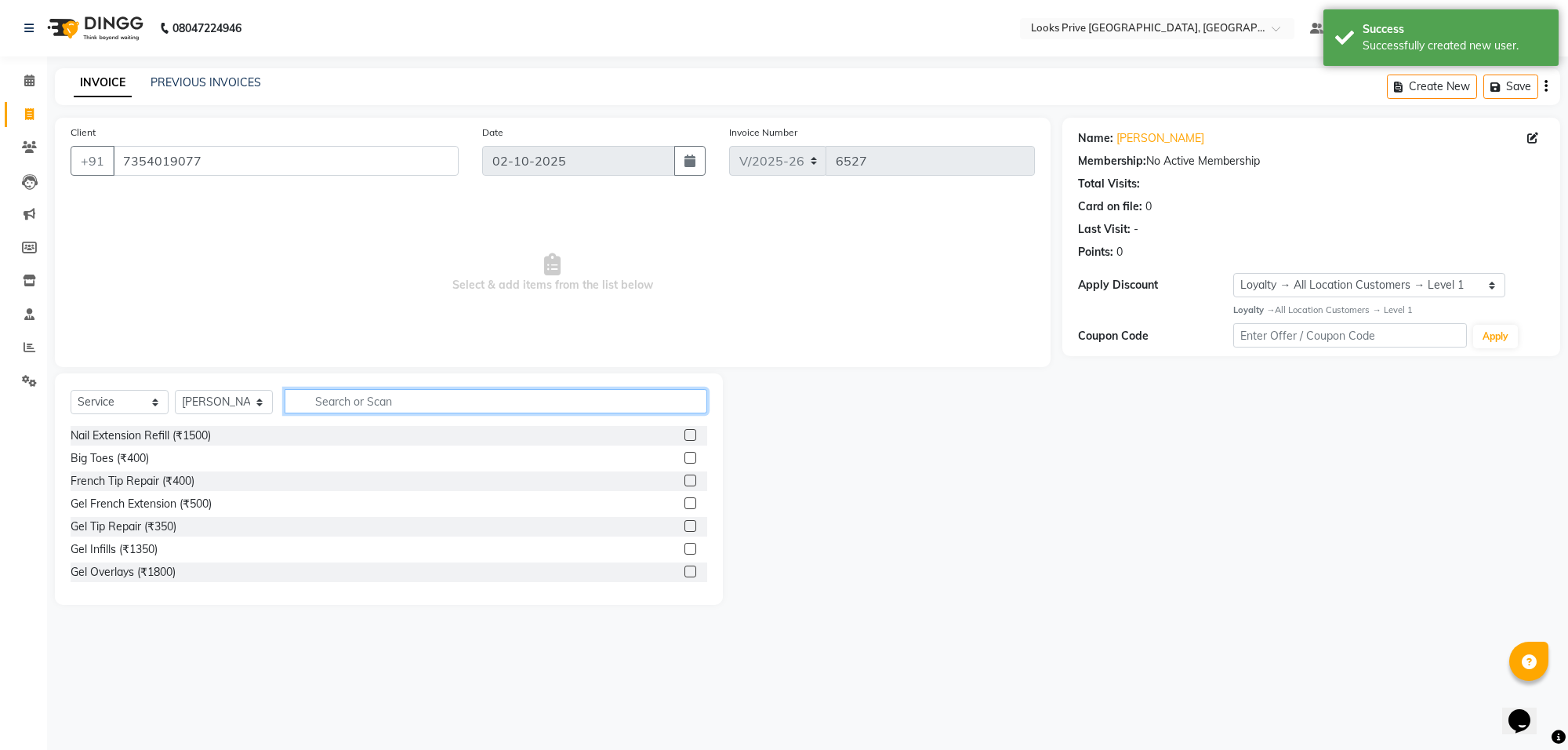
click at [354, 400] on input "text" at bounding box center [496, 401] width 422 height 24
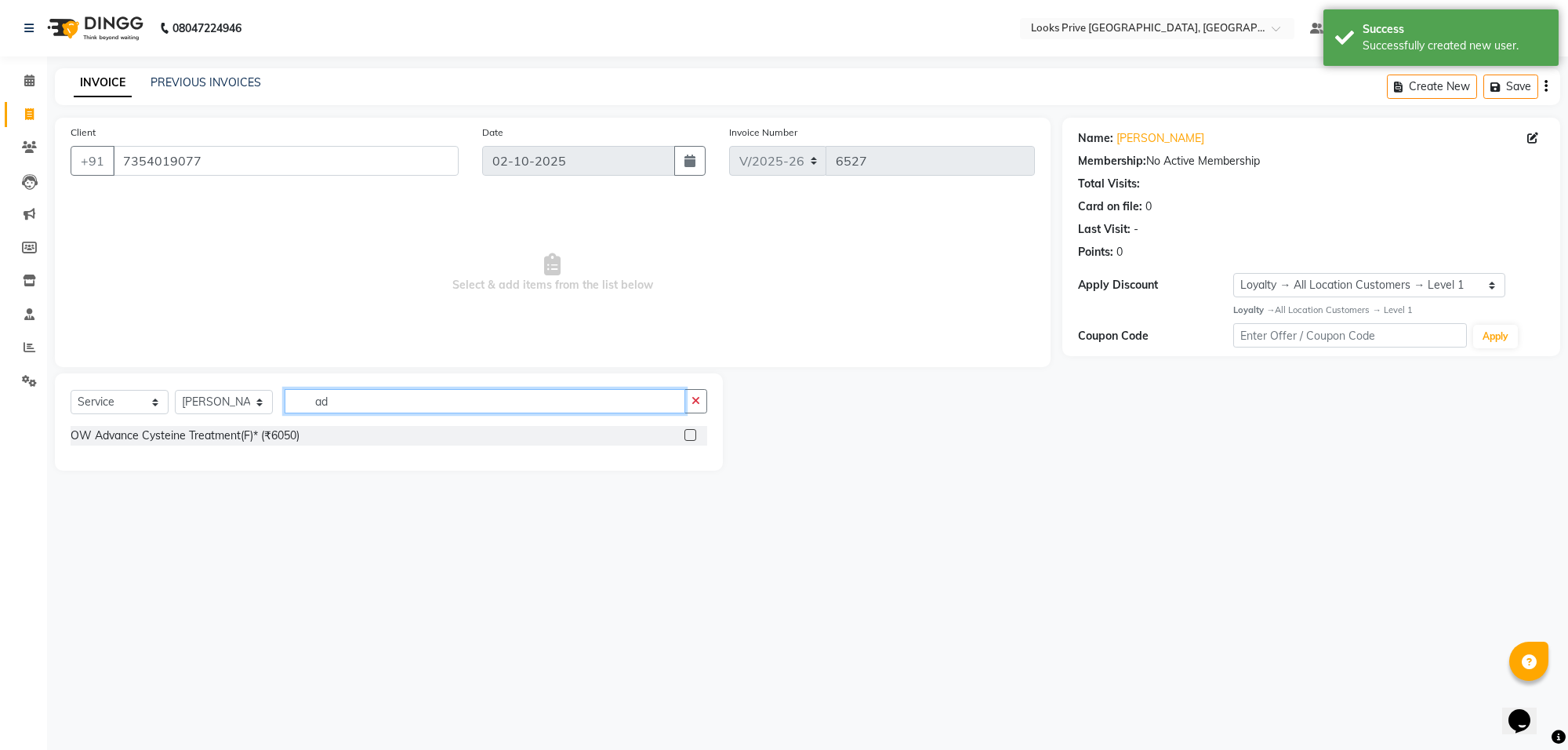
type input "a"
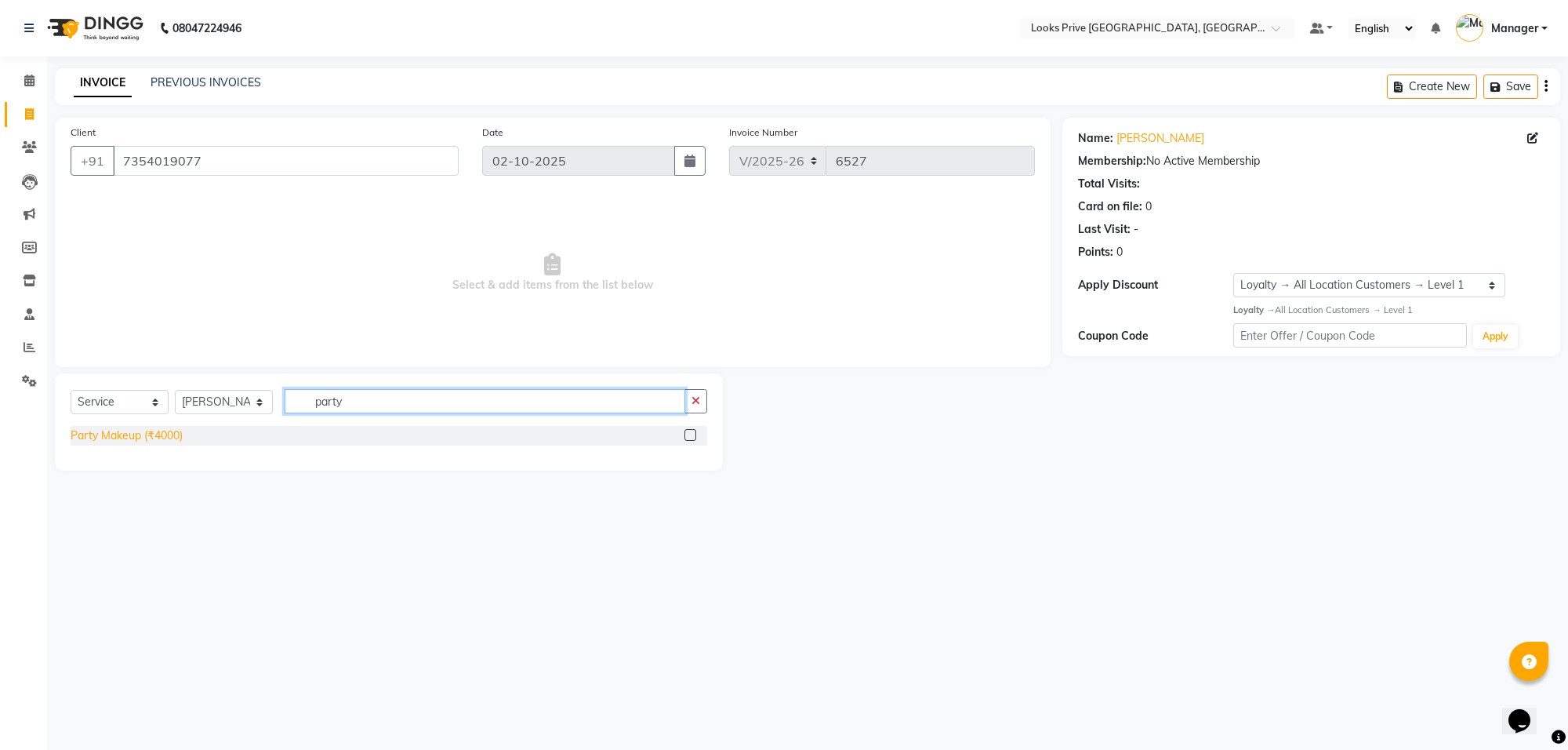
type input "party"
click at [153, 438] on div "Party Makeup (₹4000)" at bounding box center [126, 436] width 112 height 17
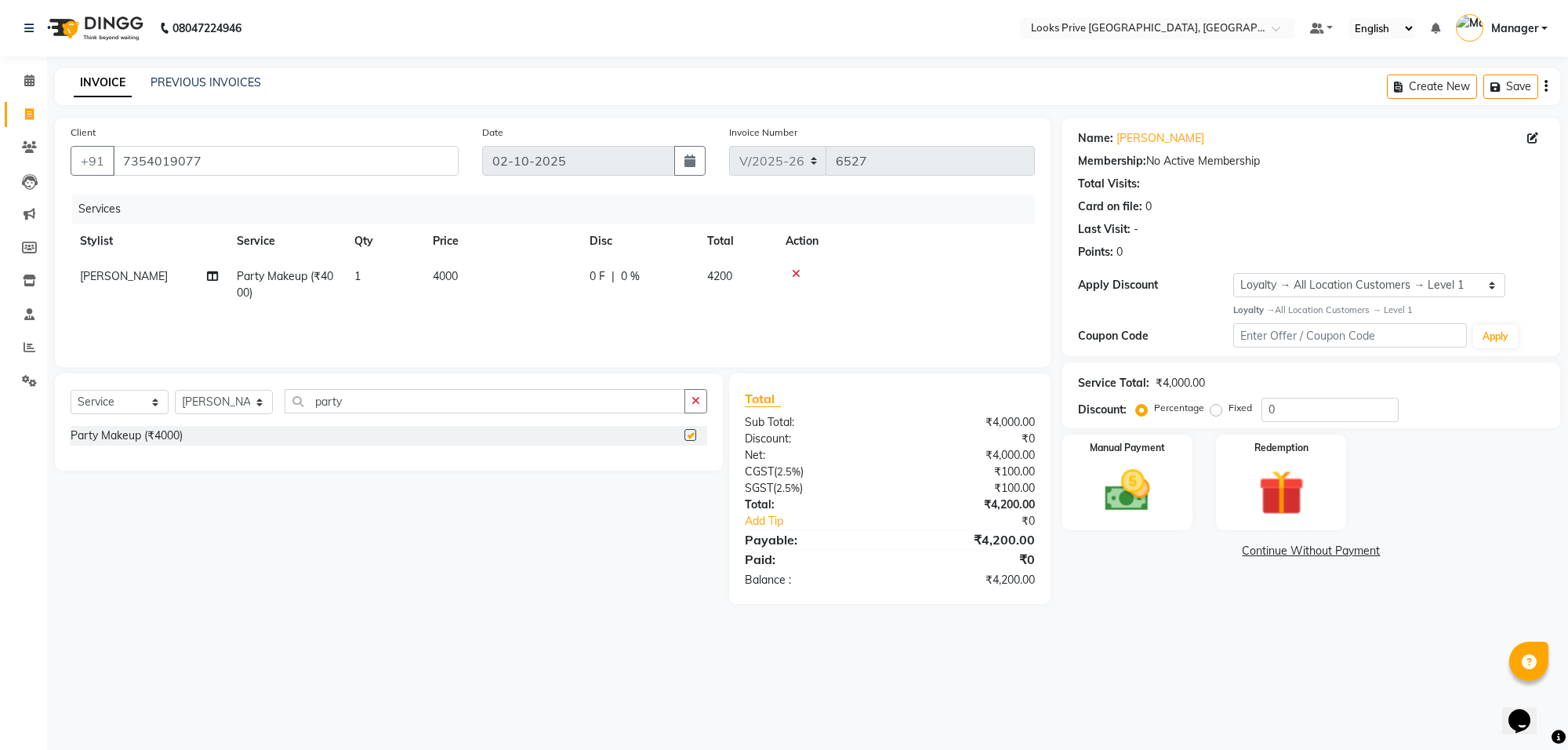
checkbox input "false"
click at [546, 276] on td "4000" at bounding box center [501, 284] width 157 height 52
select select "75853"
click at [546, 276] on input "4000" at bounding box center [575, 280] width 138 height 24
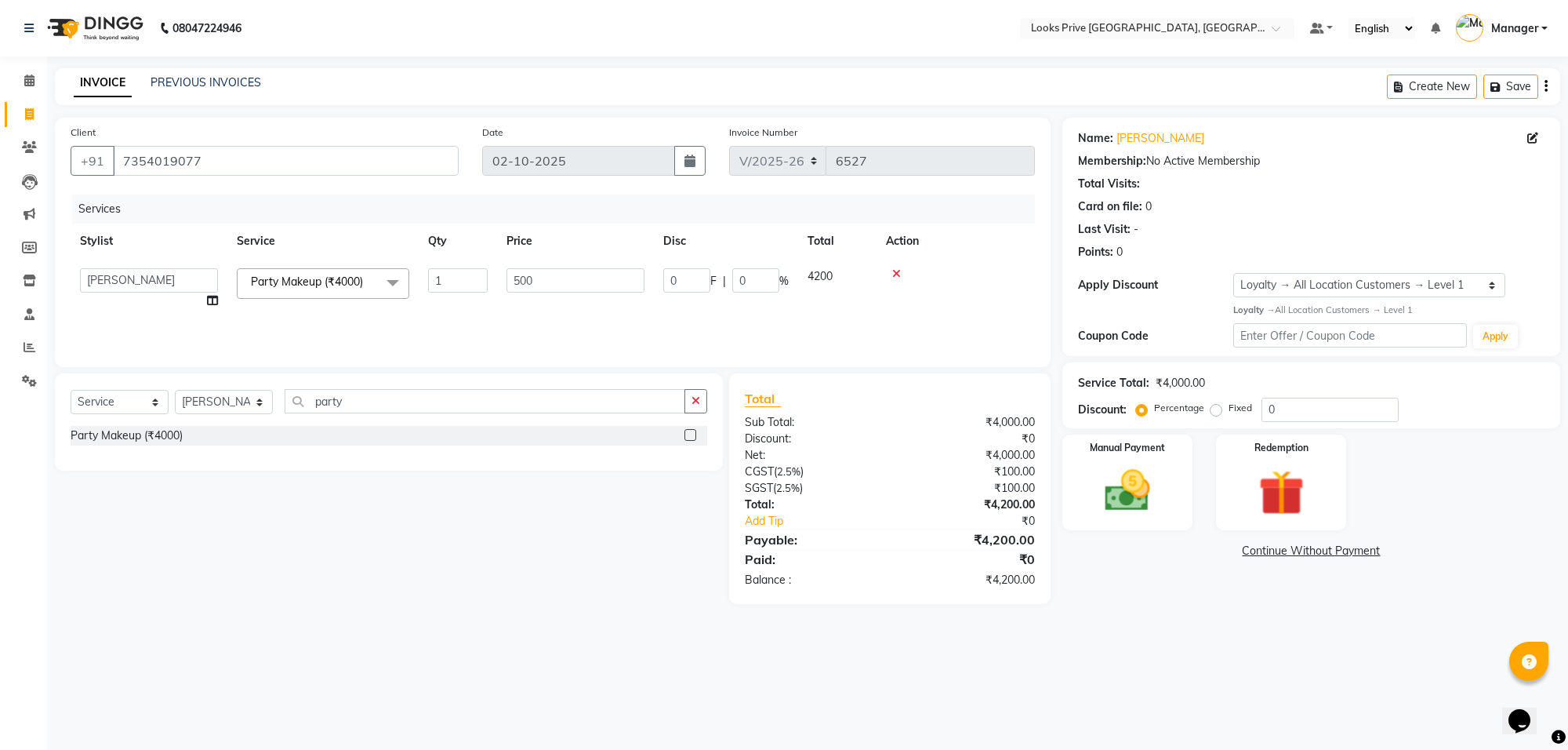
type input "5000"
click at [625, 561] on div "Select Service Product Membership Package Voucher Prepaid Gift Card Select Styl…" at bounding box center [383, 488] width 680 height 231
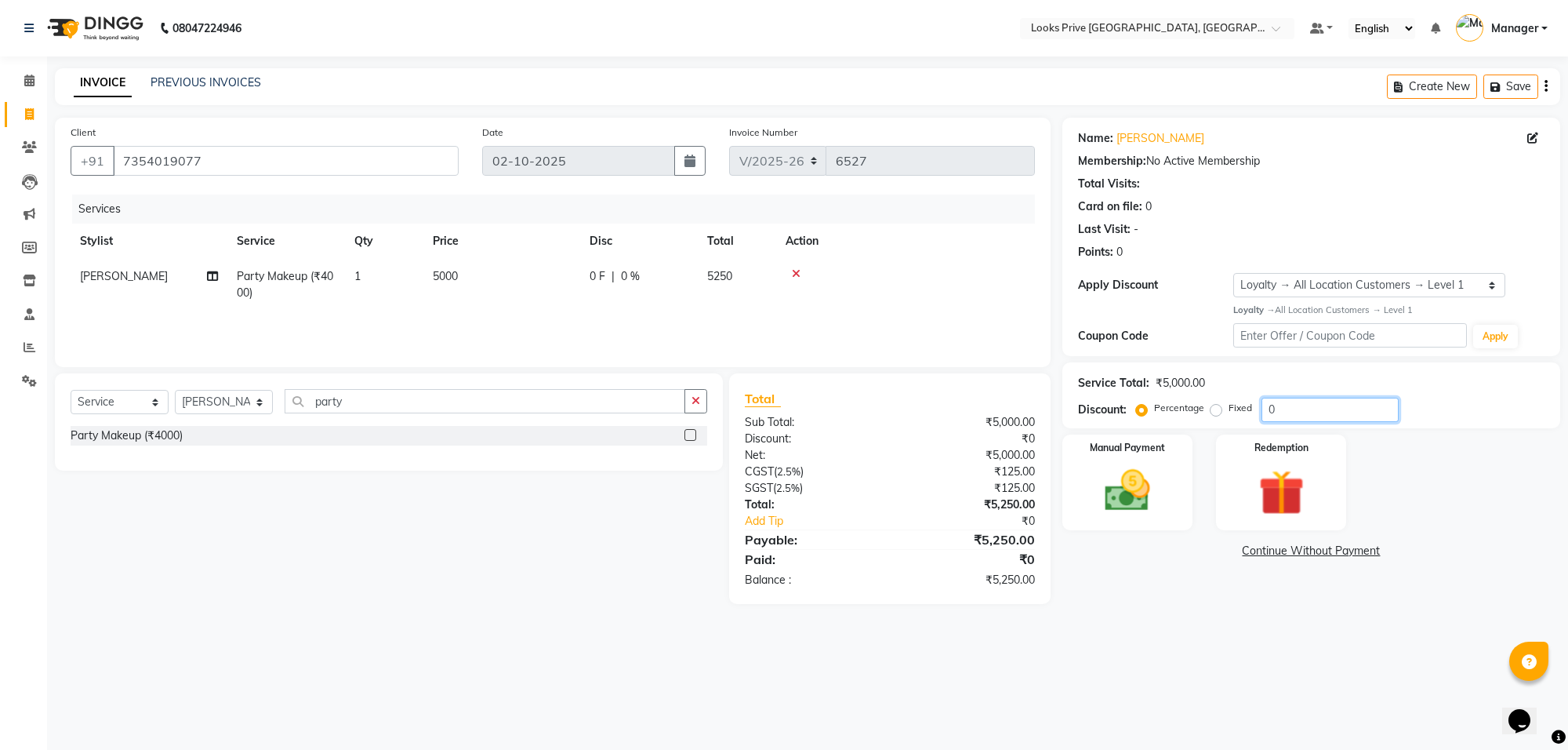
click at [1304, 414] on input "0" at bounding box center [1330, 410] width 137 height 24
type input "4.75"
click at [1199, 656] on div "08047224946 Select Location × Looks Prive Rajouri Garden, New Delhi Default Pan…" at bounding box center [784, 375] width 1568 height 750
click at [1162, 511] on img at bounding box center [1128, 491] width 77 height 55
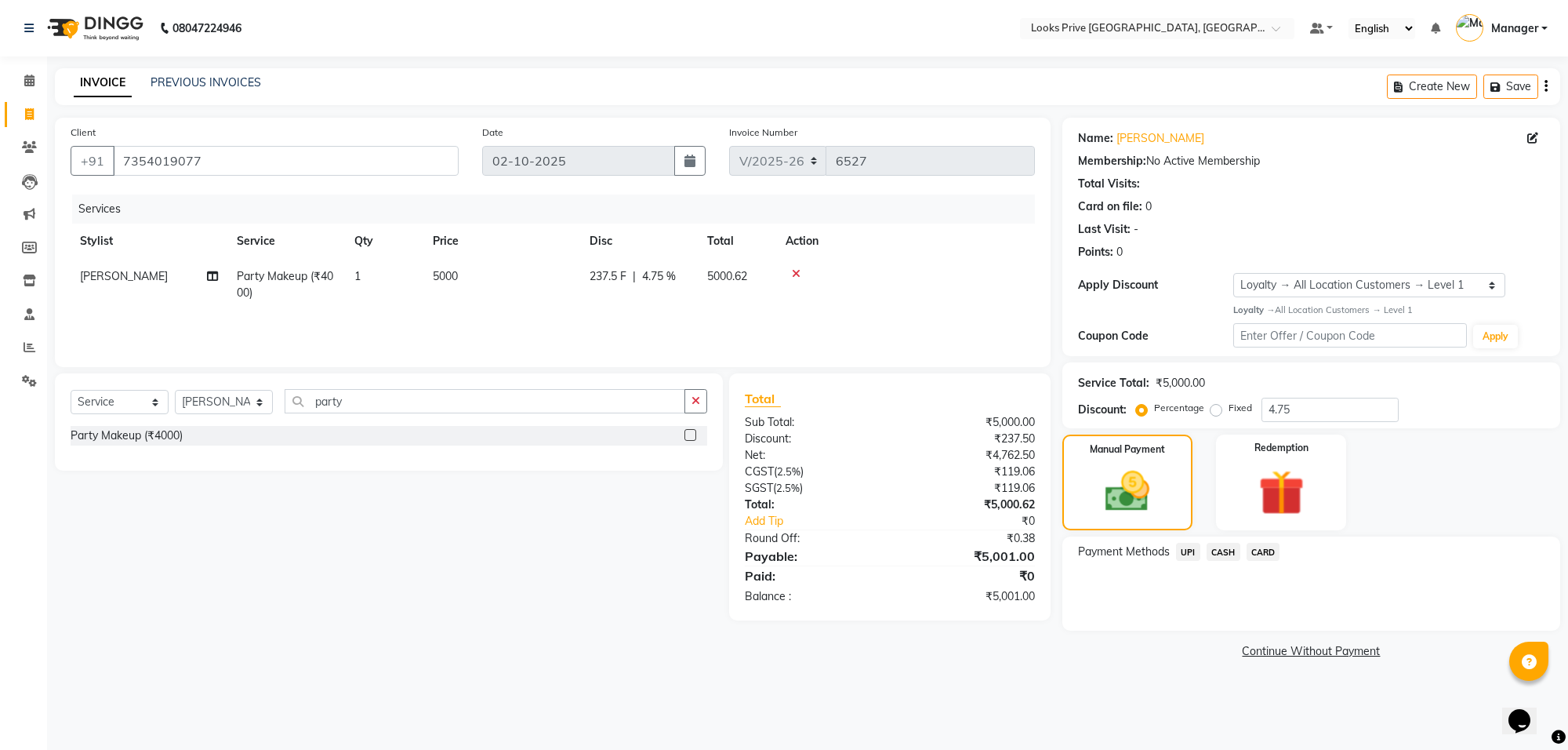
drag, startPoint x: 1259, startPoint y: 550, endPoint x: 1260, endPoint y: 567, distance: 17.0
click at [1259, 550] on span "CARD" at bounding box center [1263, 551] width 34 height 18
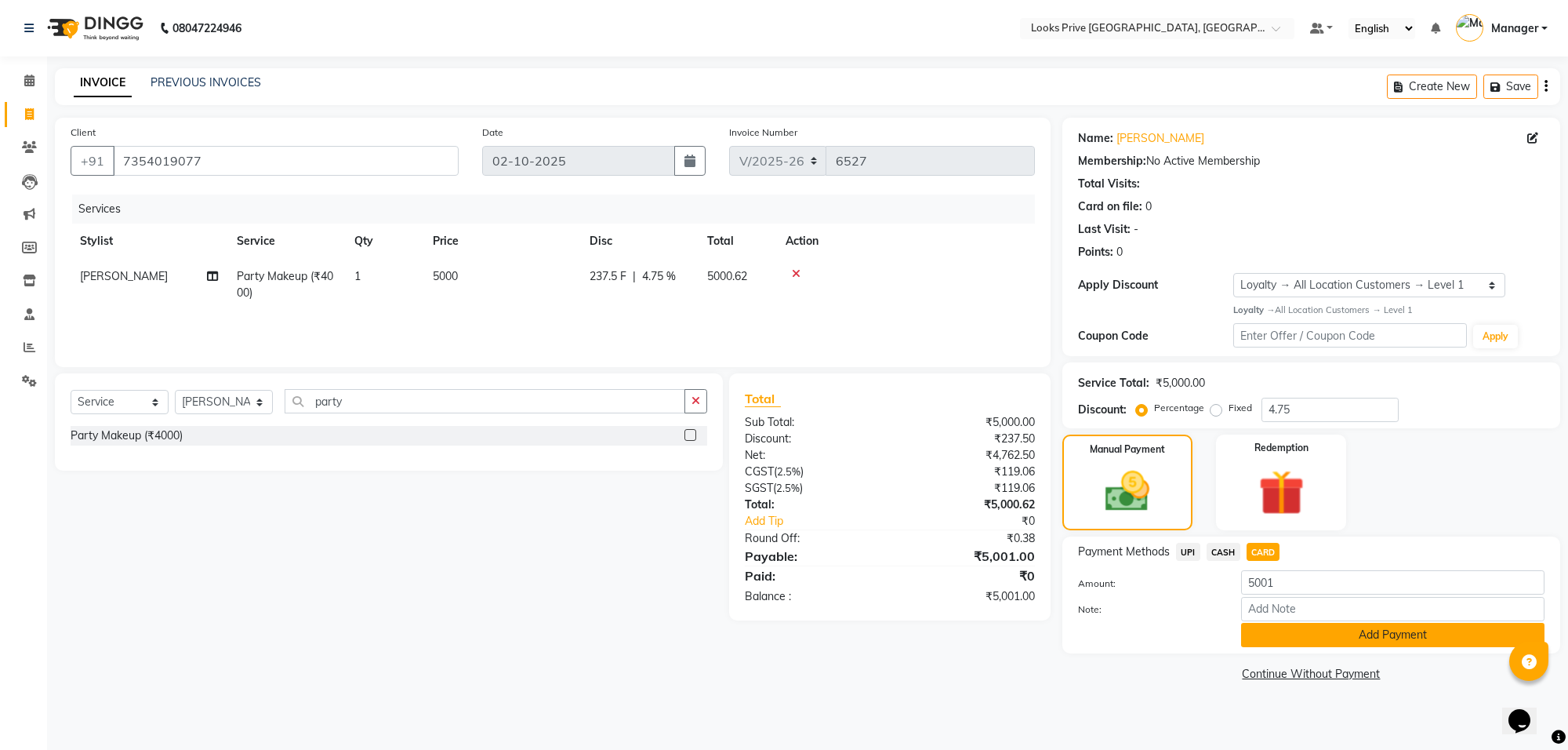
click at [1273, 625] on button "Add Payment" at bounding box center [1393, 635] width 304 height 24
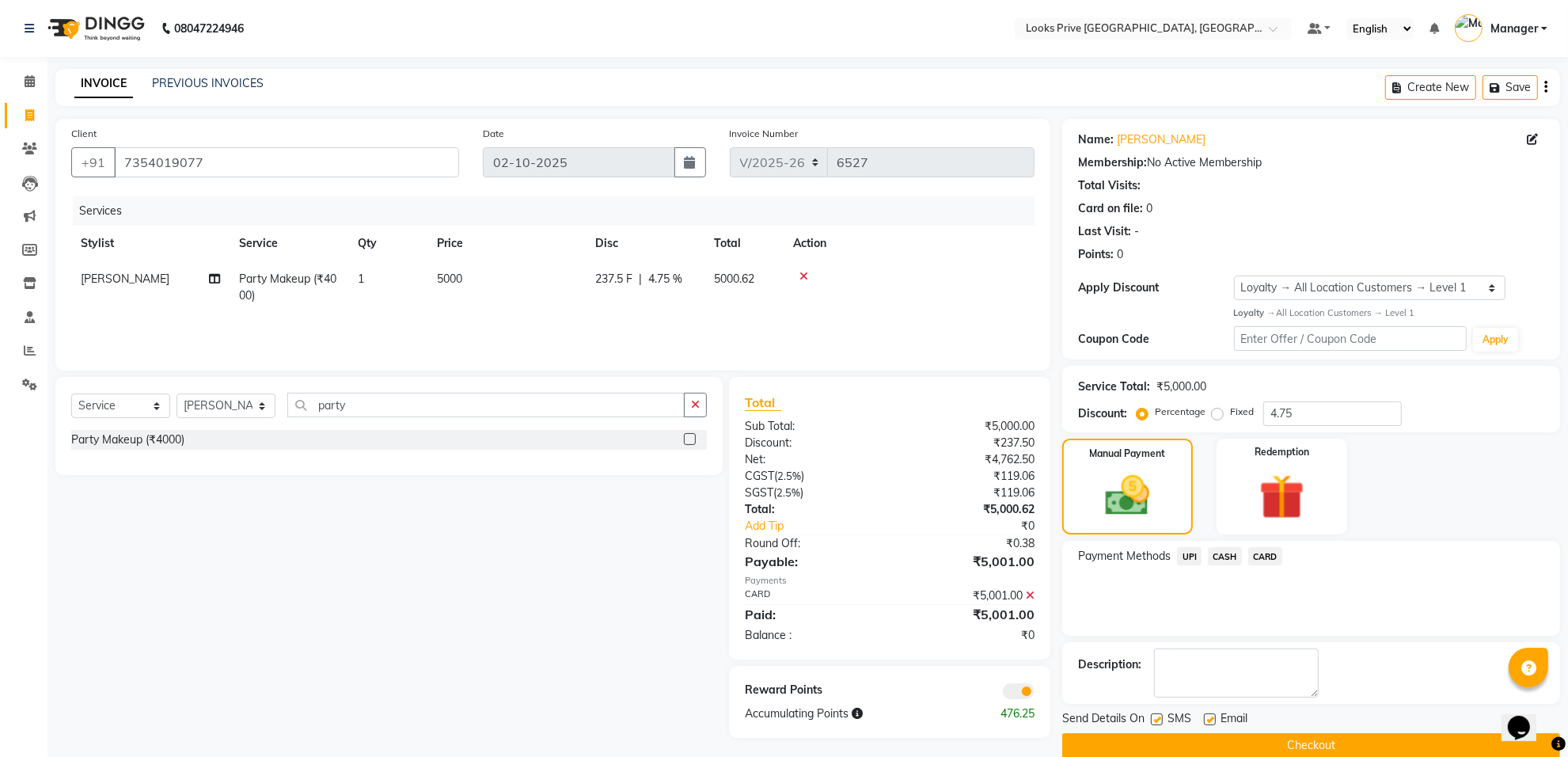
scroll to position [26, 0]
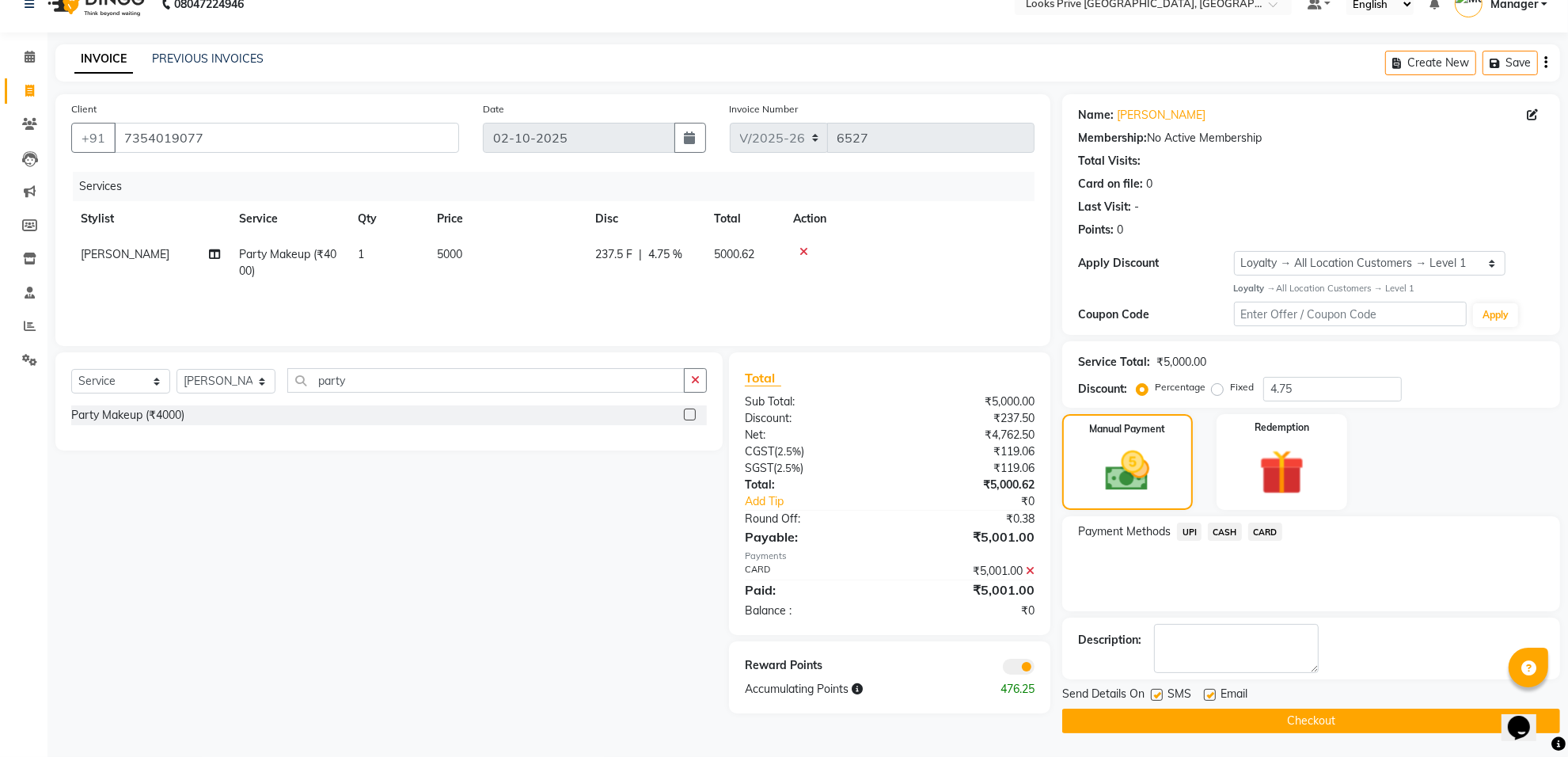
click at [1025, 663] on span at bounding box center [1018, 667] width 31 height 16
click at [1034, 669] on input "checkbox" at bounding box center [1034, 669] width 0 height 0
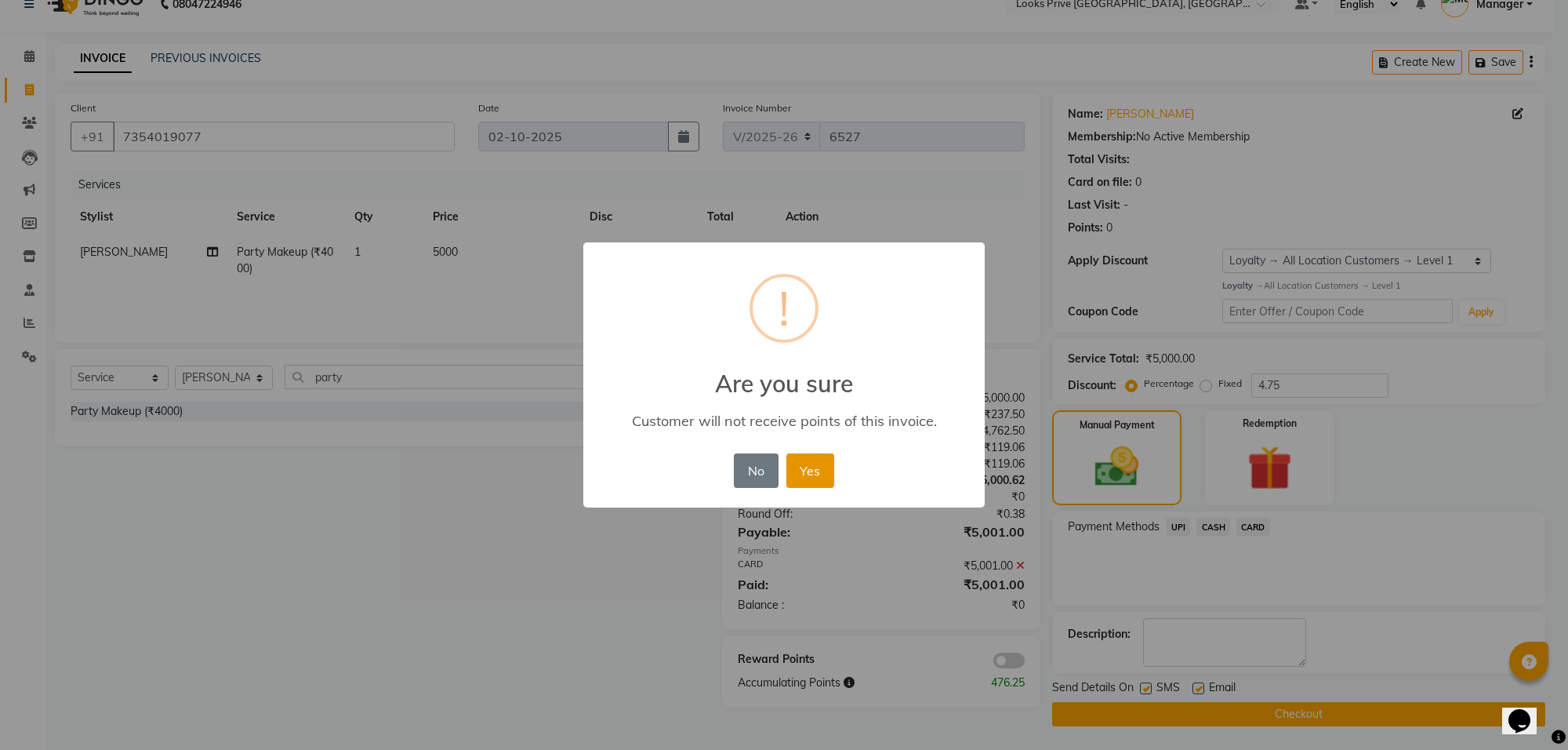
click at [797, 471] on button "Yes" at bounding box center [810, 471] width 48 height 35
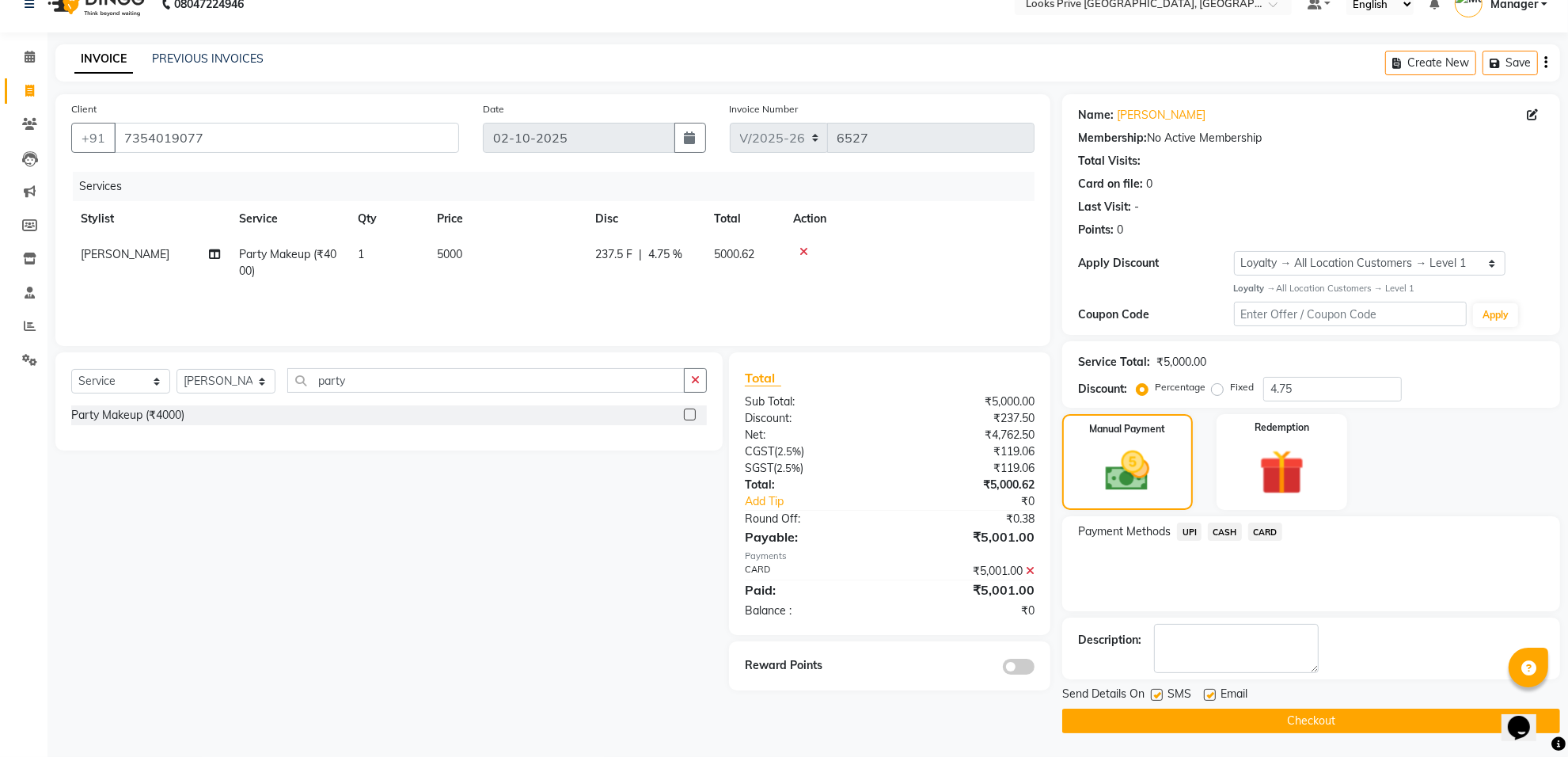
drag, startPoint x: 1211, startPoint y: 692, endPoint x: 1211, endPoint y: 709, distance: 17.0
click at [1211, 693] on label at bounding box center [1210, 694] width 12 height 12
click at [1211, 693] on input "checkbox" at bounding box center [1209, 695] width 10 height 10
checkbox input "false"
click at [1211, 727] on button "Checkout" at bounding box center [1312, 721] width 498 height 25
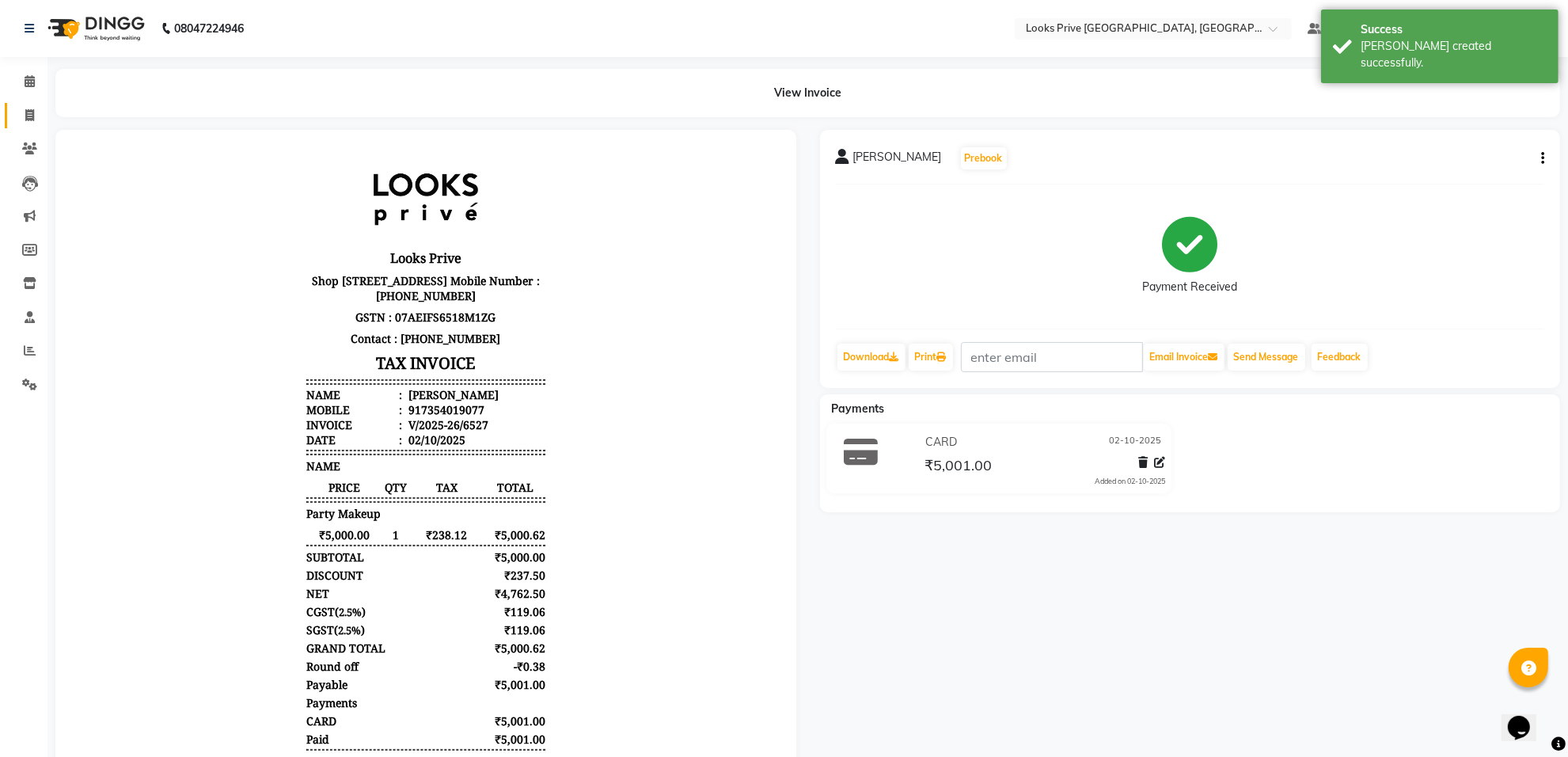
click at [12, 112] on link "Invoice" at bounding box center [24, 116] width 38 height 27
select select "service"
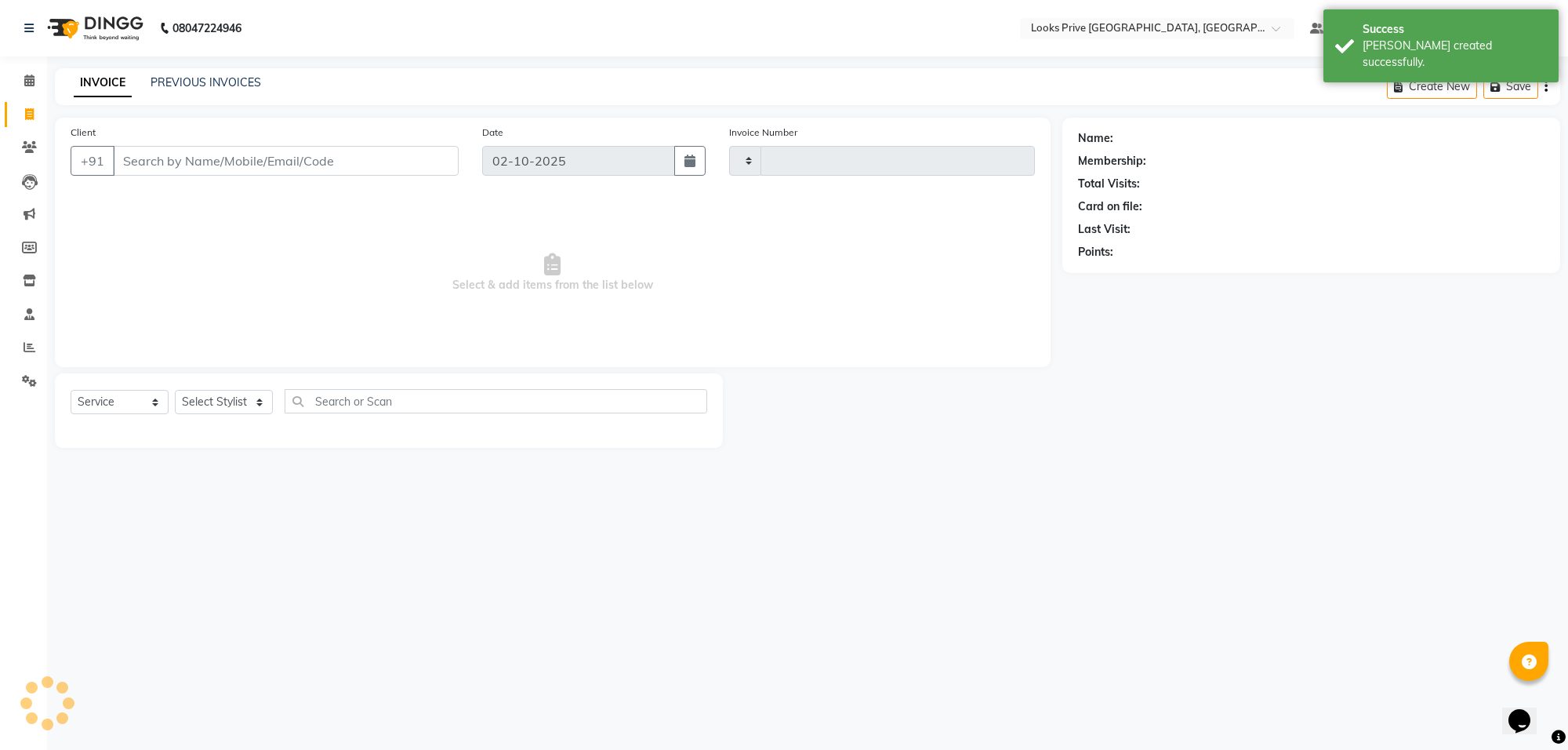
type input "6528"
select select "8127"
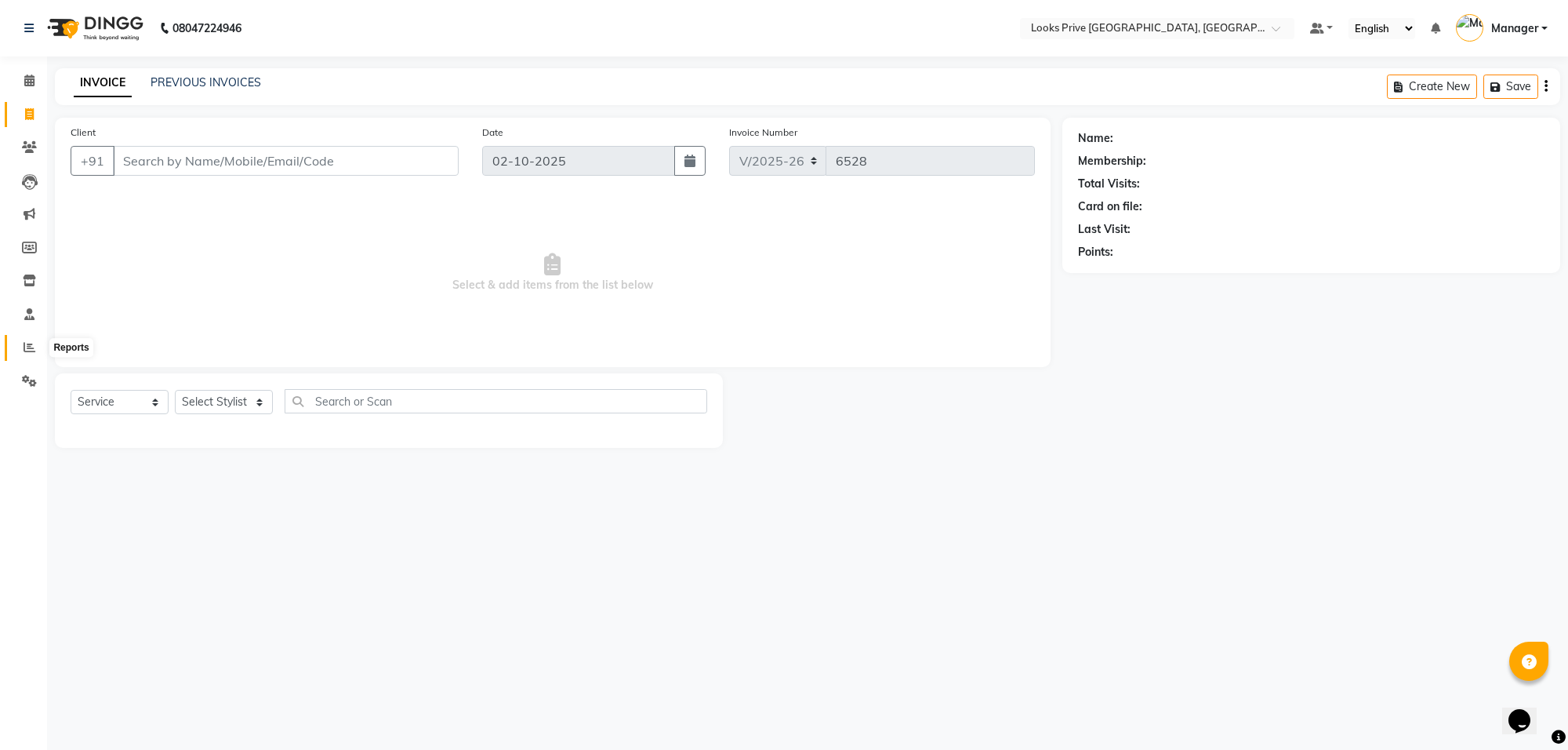
click at [27, 351] on icon at bounding box center [29, 347] width 12 height 12
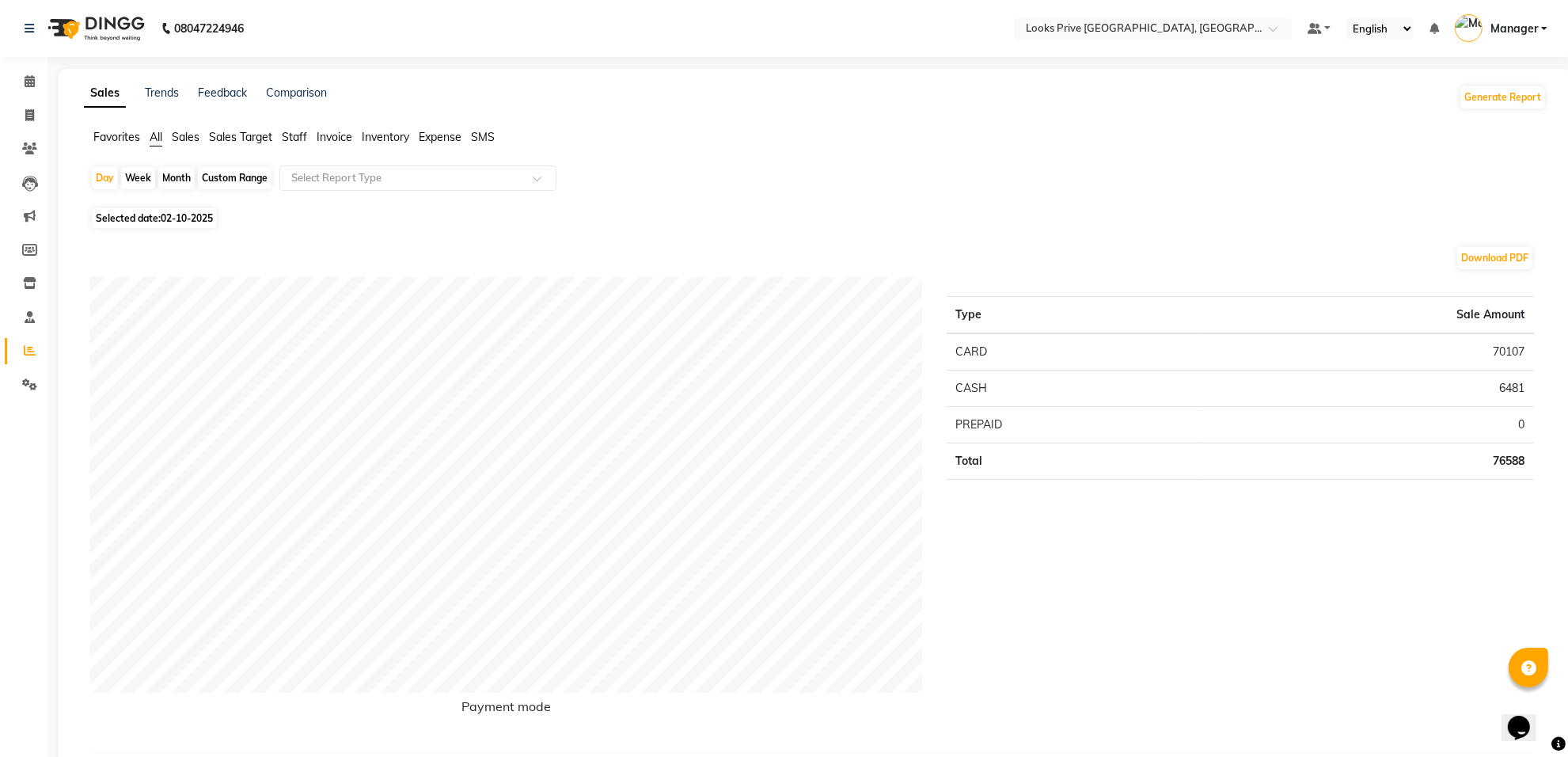
click at [292, 136] on span "Staff" at bounding box center [294, 137] width 26 height 14
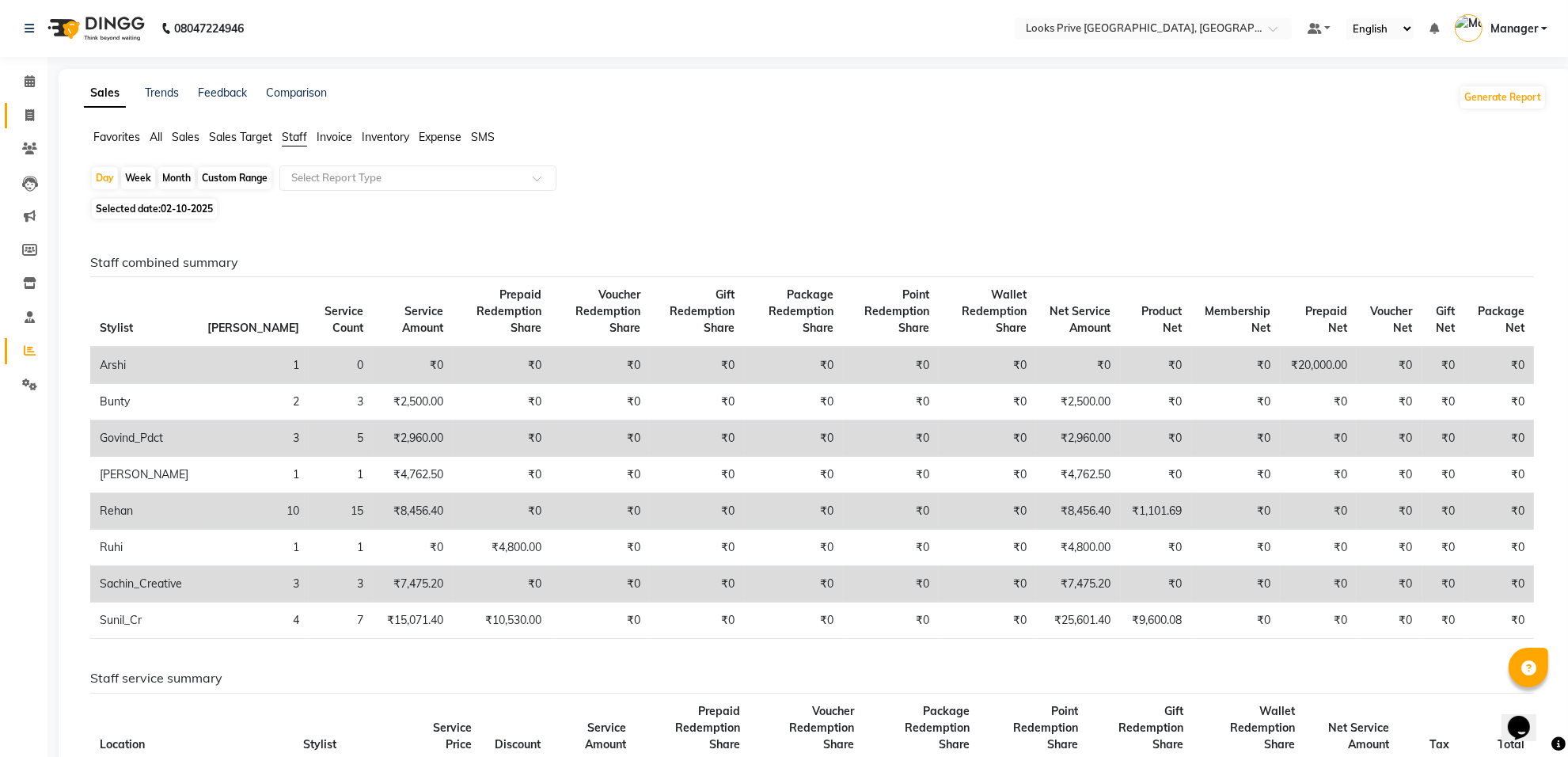
click at [13, 112] on link "Invoice" at bounding box center [24, 116] width 38 height 27
select select "8127"
select select "service"
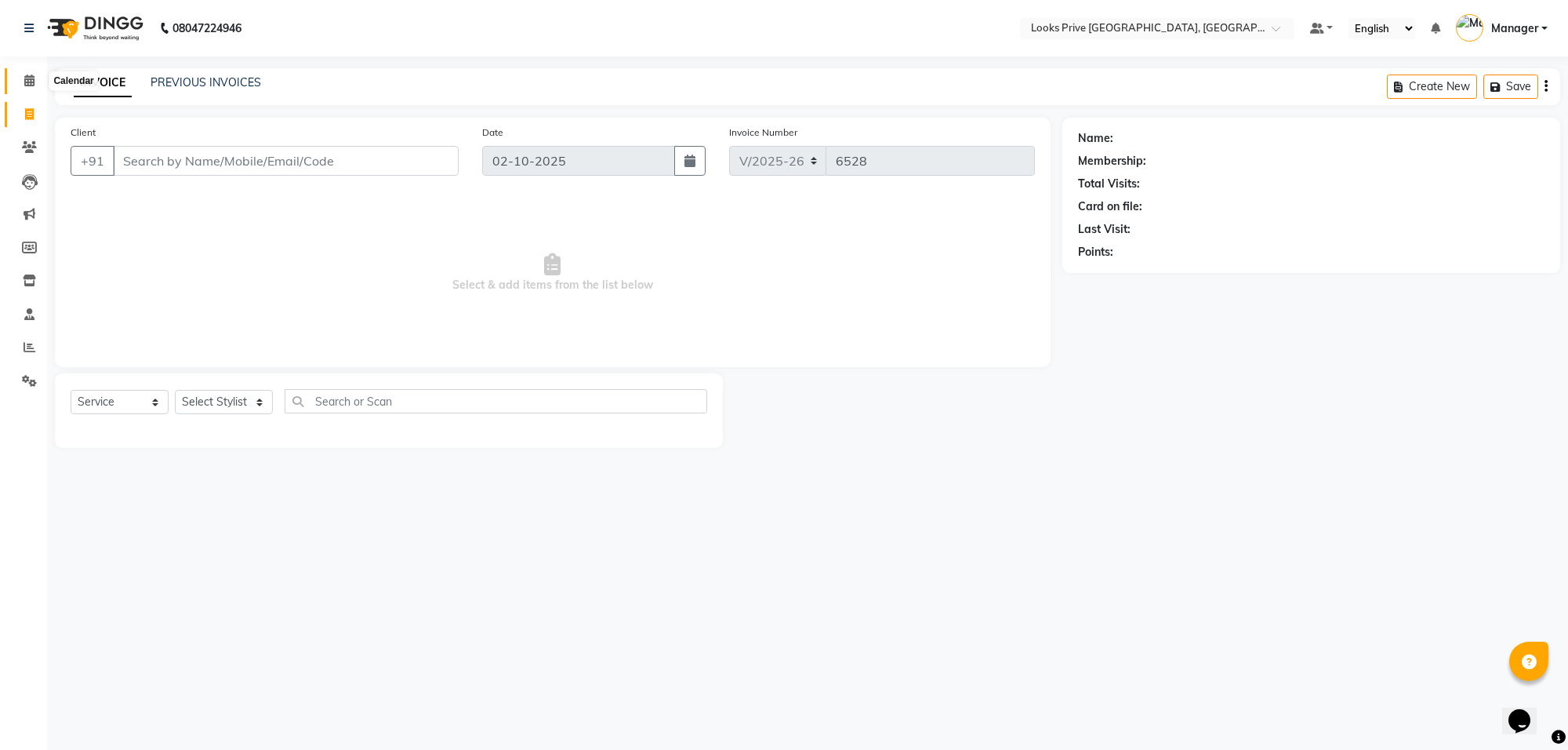
drag, startPoint x: 36, startPoint y: 78, endPoint x: 17, endPoint y: 110, distance: 37.2
click at [36, 78] on span at bounding box center [29, 81] width 27 height 18
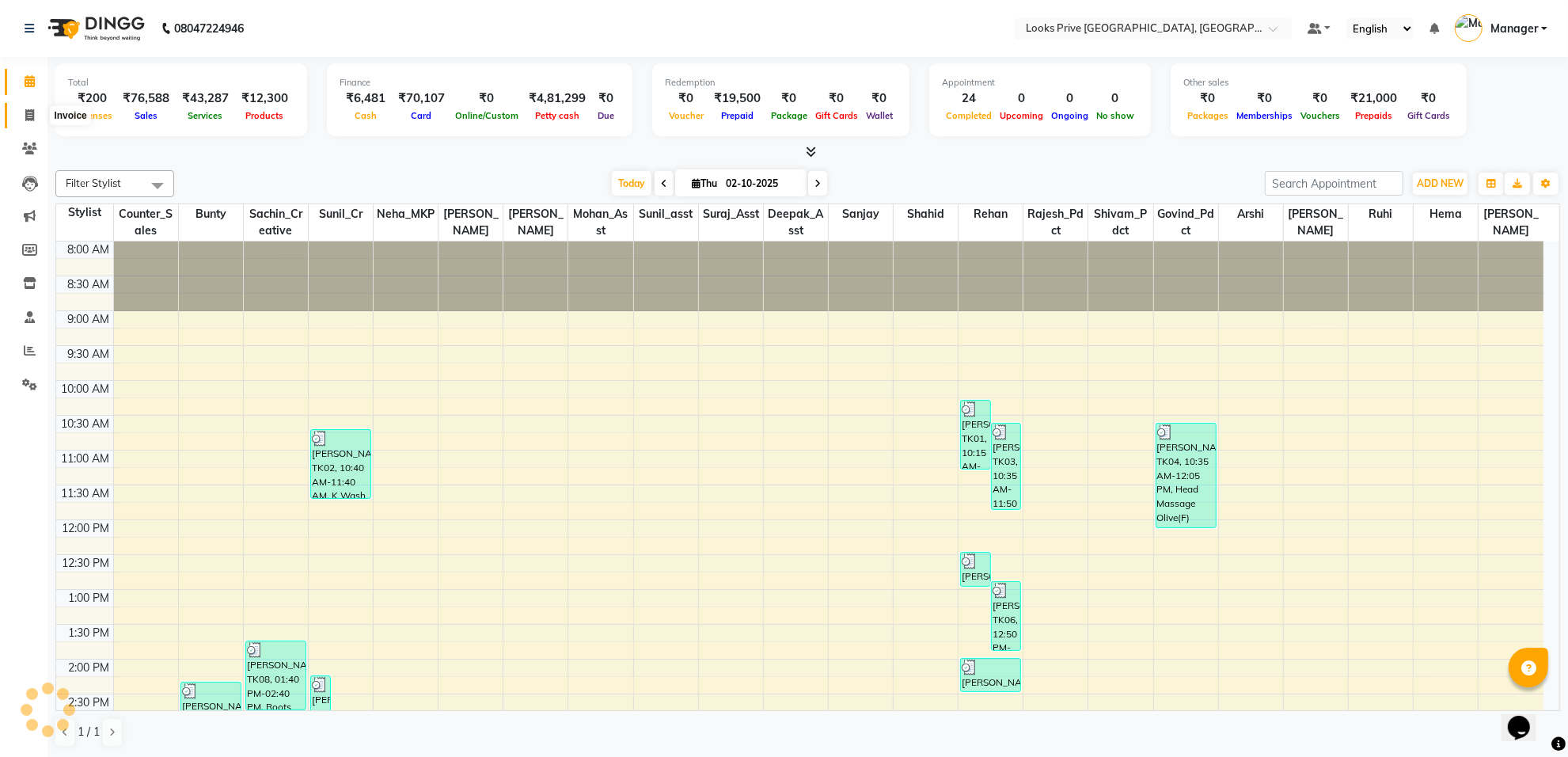
click at [17, 113] on span at bounding box center [29, 116] width 28 height 18
select select "service"
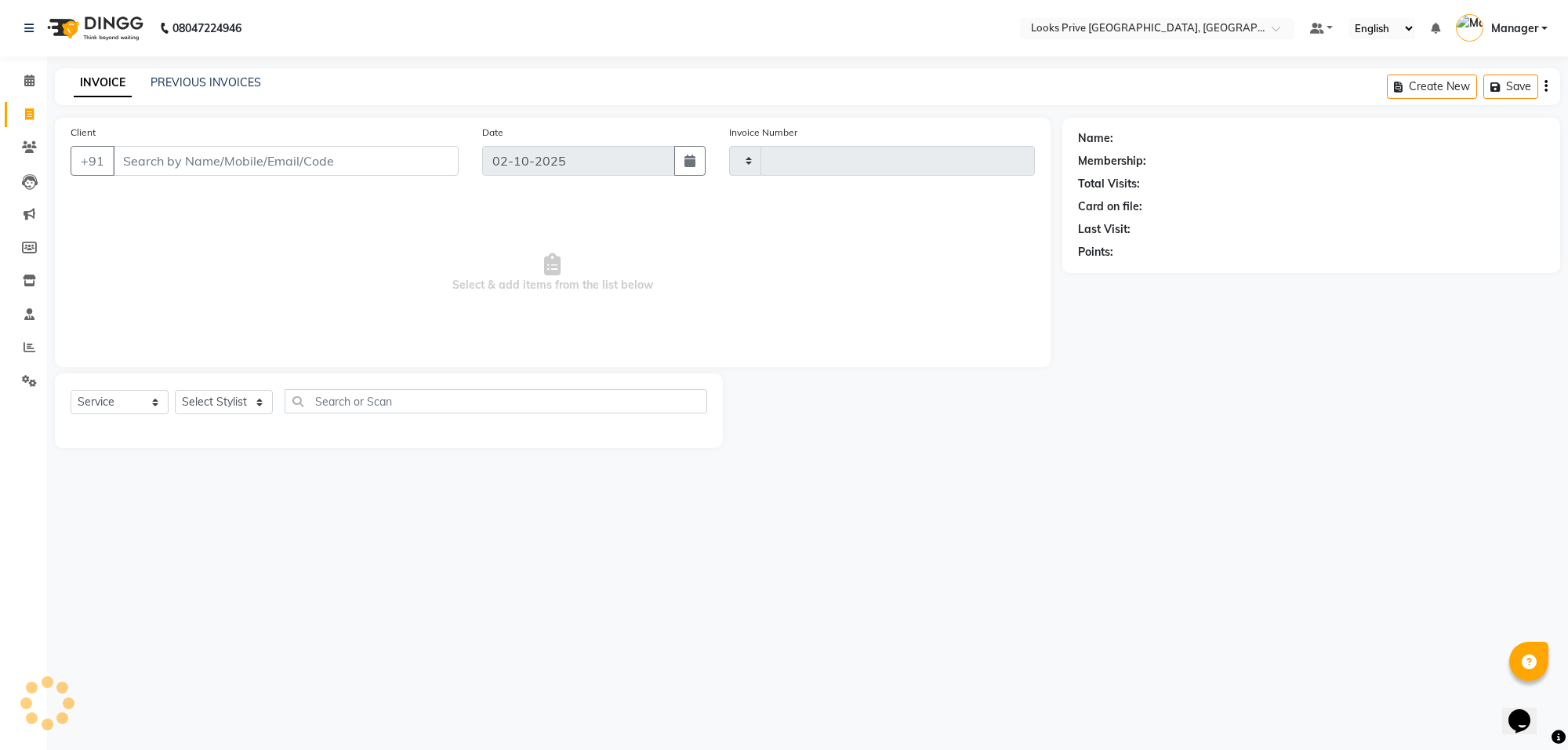
type input "6528"
select select "8127"
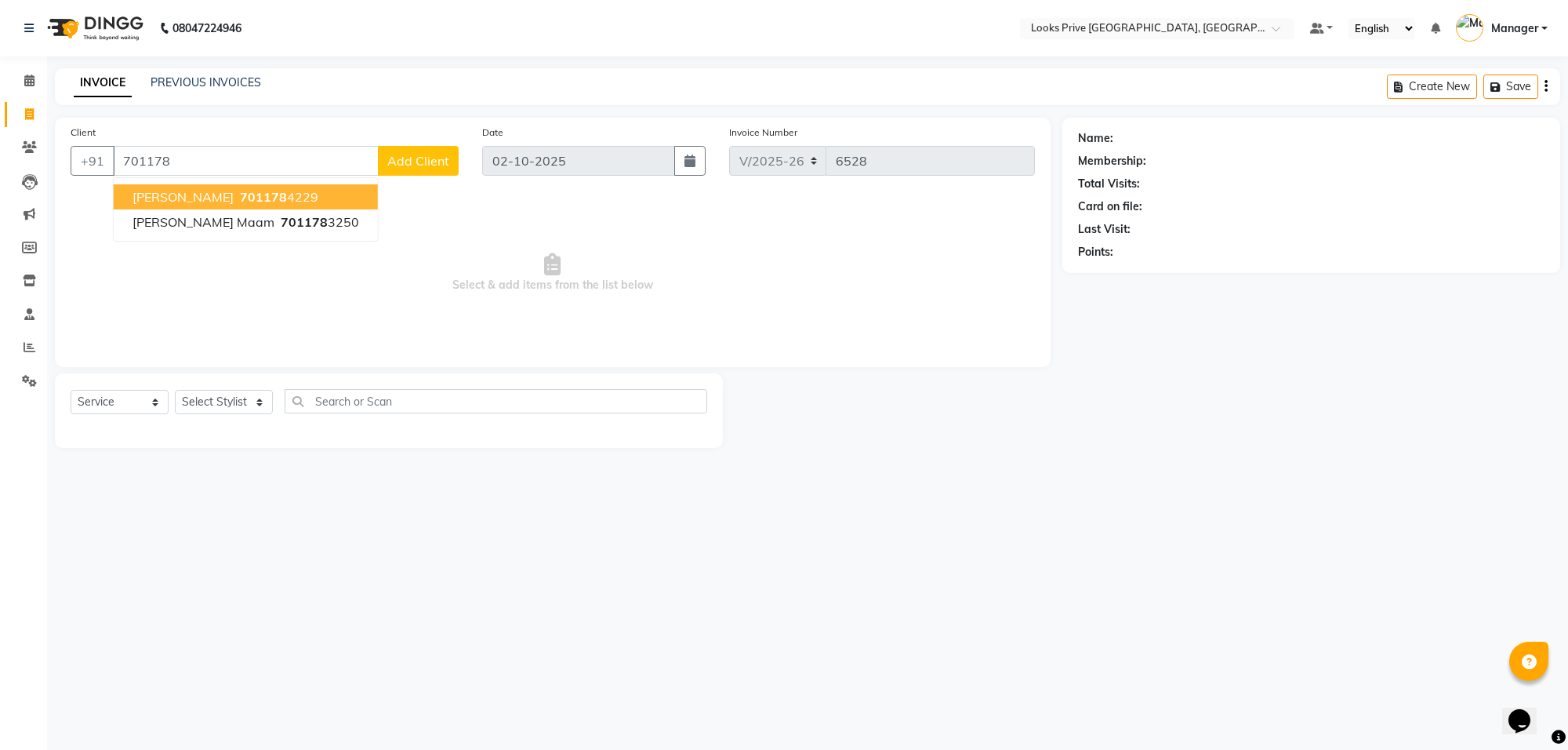
click at [153, 154] on input "701178" at bounding box center [245, 161] width 266 height 30
click at [201, 166] on input "70178" at bounding box center [245, 161] width 266 height 30
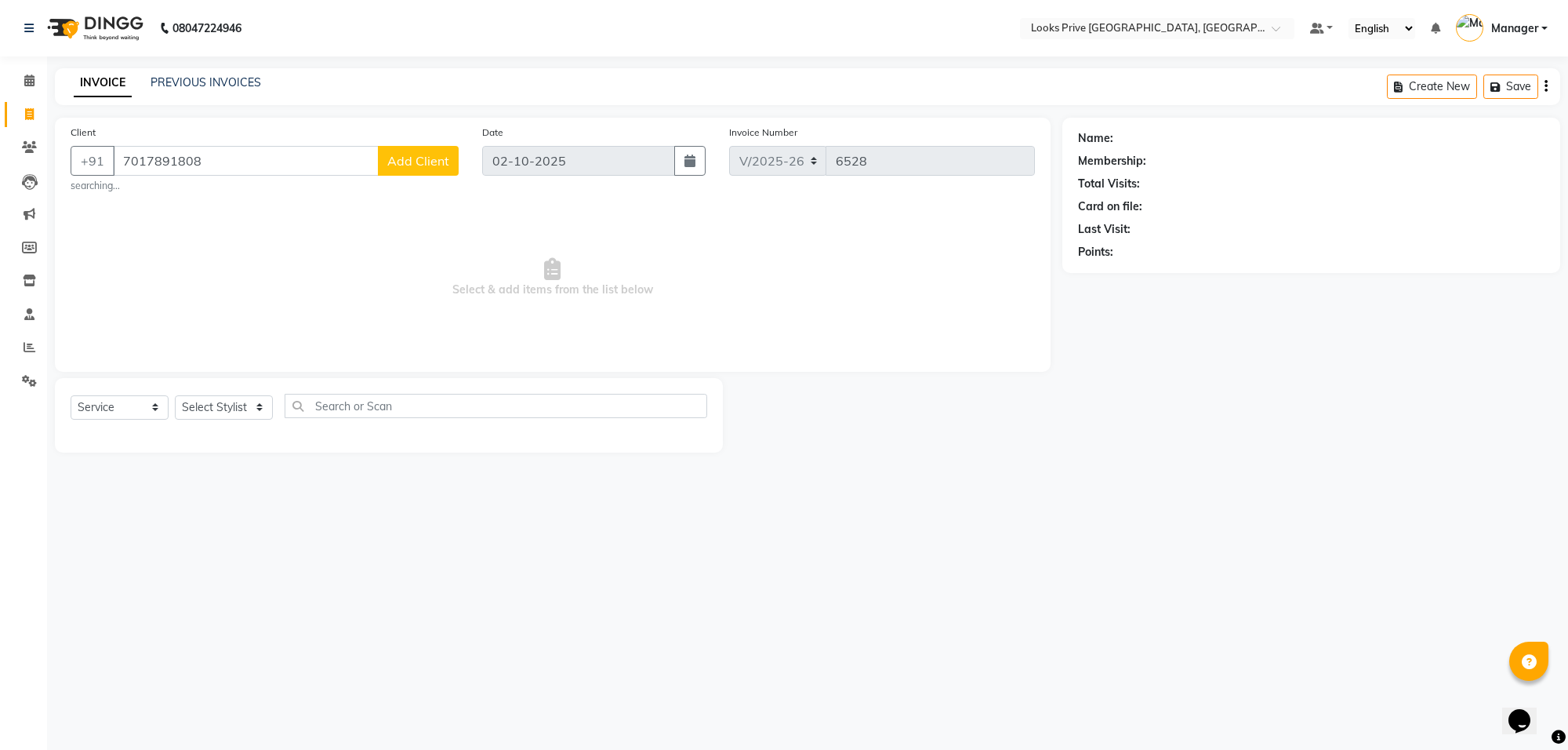
type input "7017891808"
click at [421, 144] on div "Client +91 7017891808 Add Client searching..." at bounding box center [265, 158] width 412 height 69
click at [423, 161] on span "Add Client" at bounding box center [419, 161] width 62 height 16
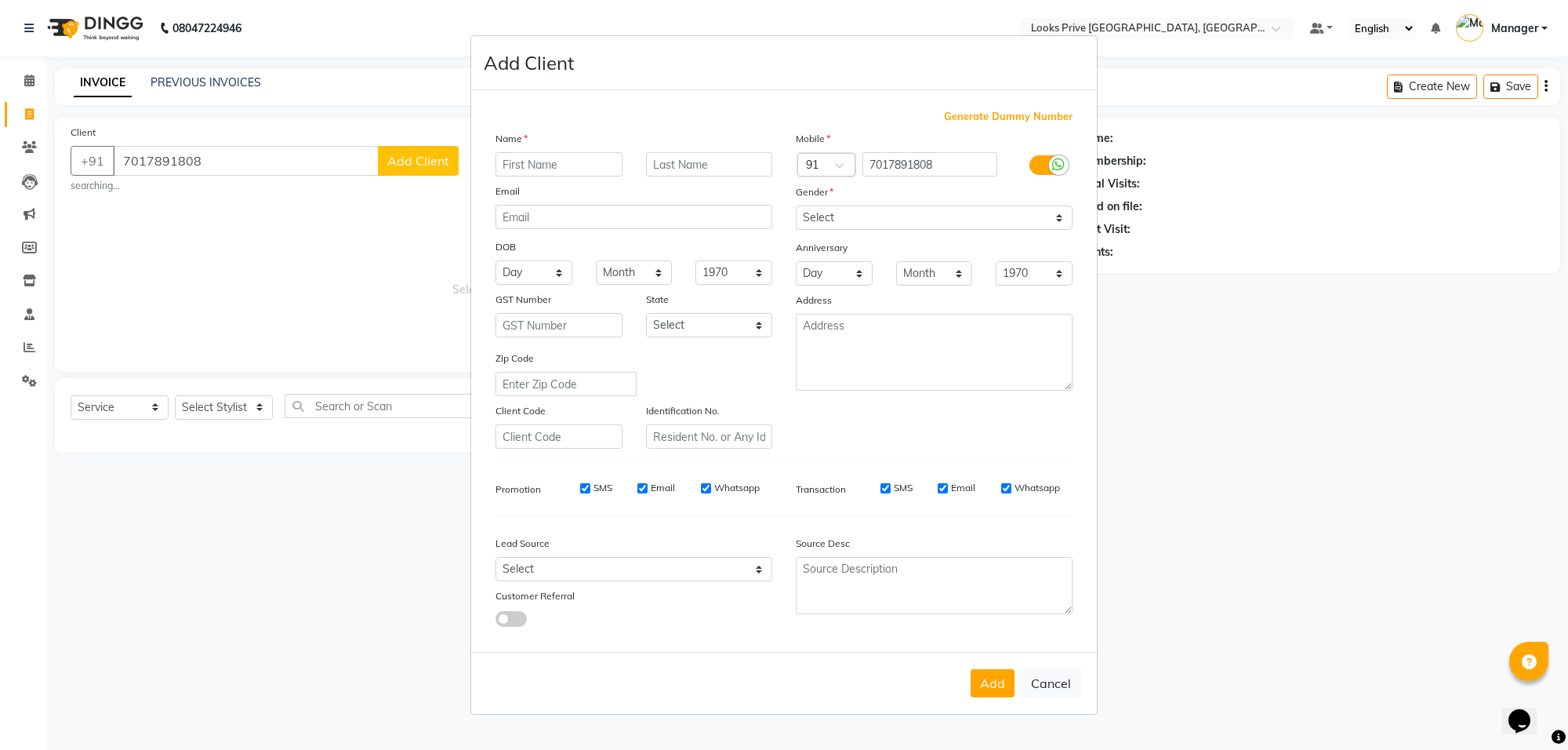
click at [507, 165] on input "text" at bounding box center [559, 165] width 127 height 24
type input "simran"
drag, startPoint x: 863, startPoint y: 218, endPoint x: 860, endPoint y: 225, distance: 7.6
click at [860, 219] on select "Select Male Female Other Prefer Not To Say" at bounding box center [934, 217] width 277 height 24
select select "female"
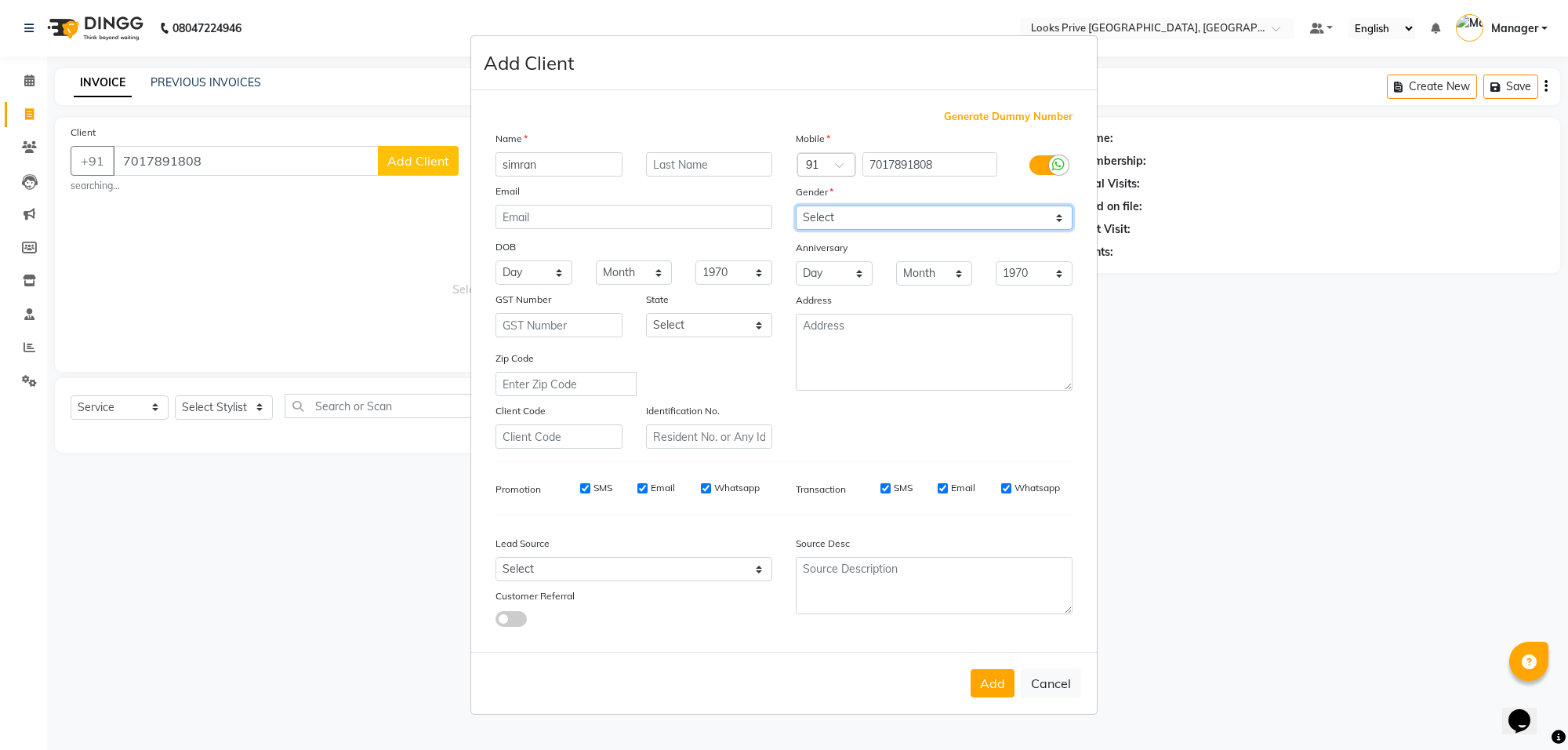
click at [796, 207] on select "Select Male Female Other Prefer Not To Say" at bounding box center [934, 217] width 277 height 24
click at [1002, 686] on button "Add" at bounding box center [992, 683] width 44 height 28
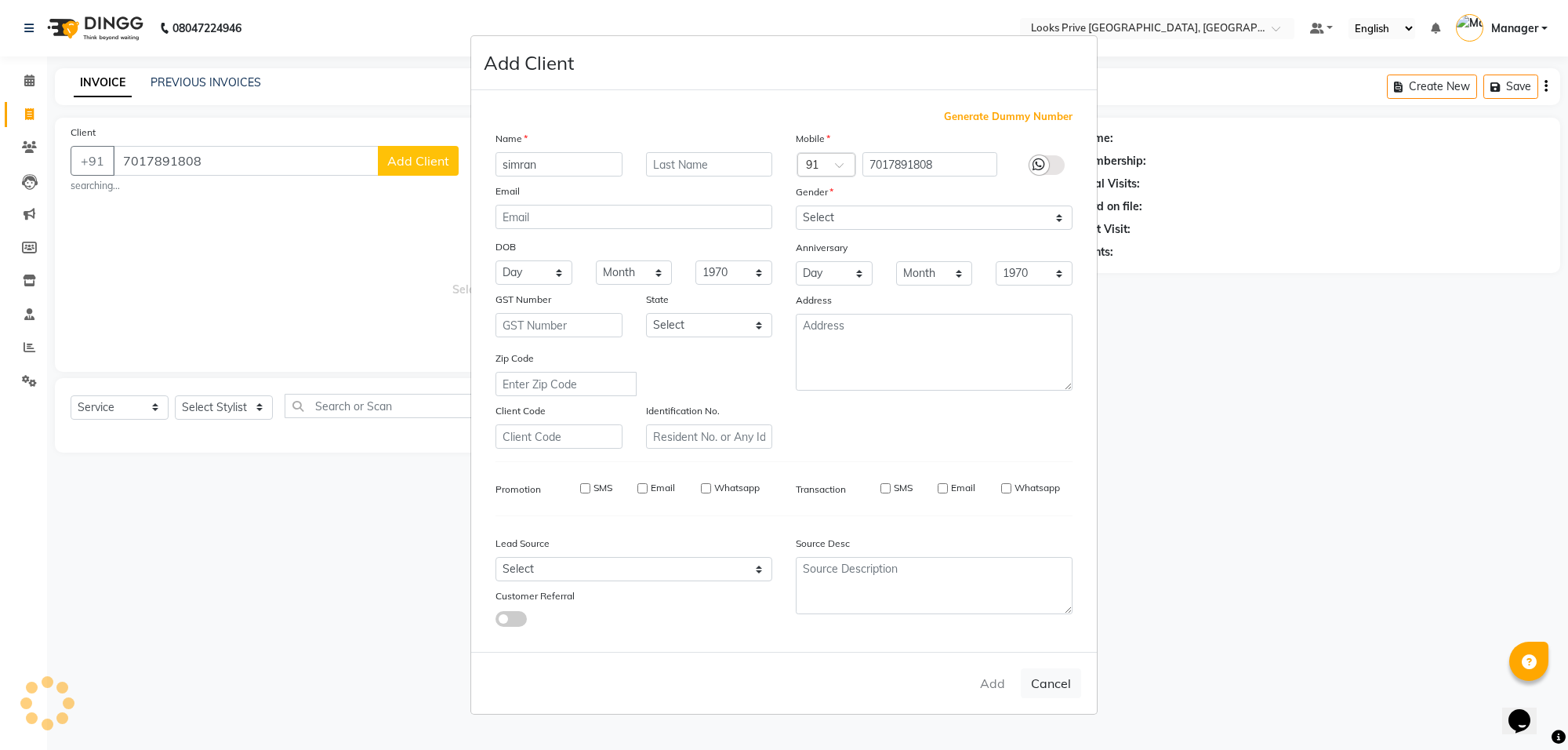
select select
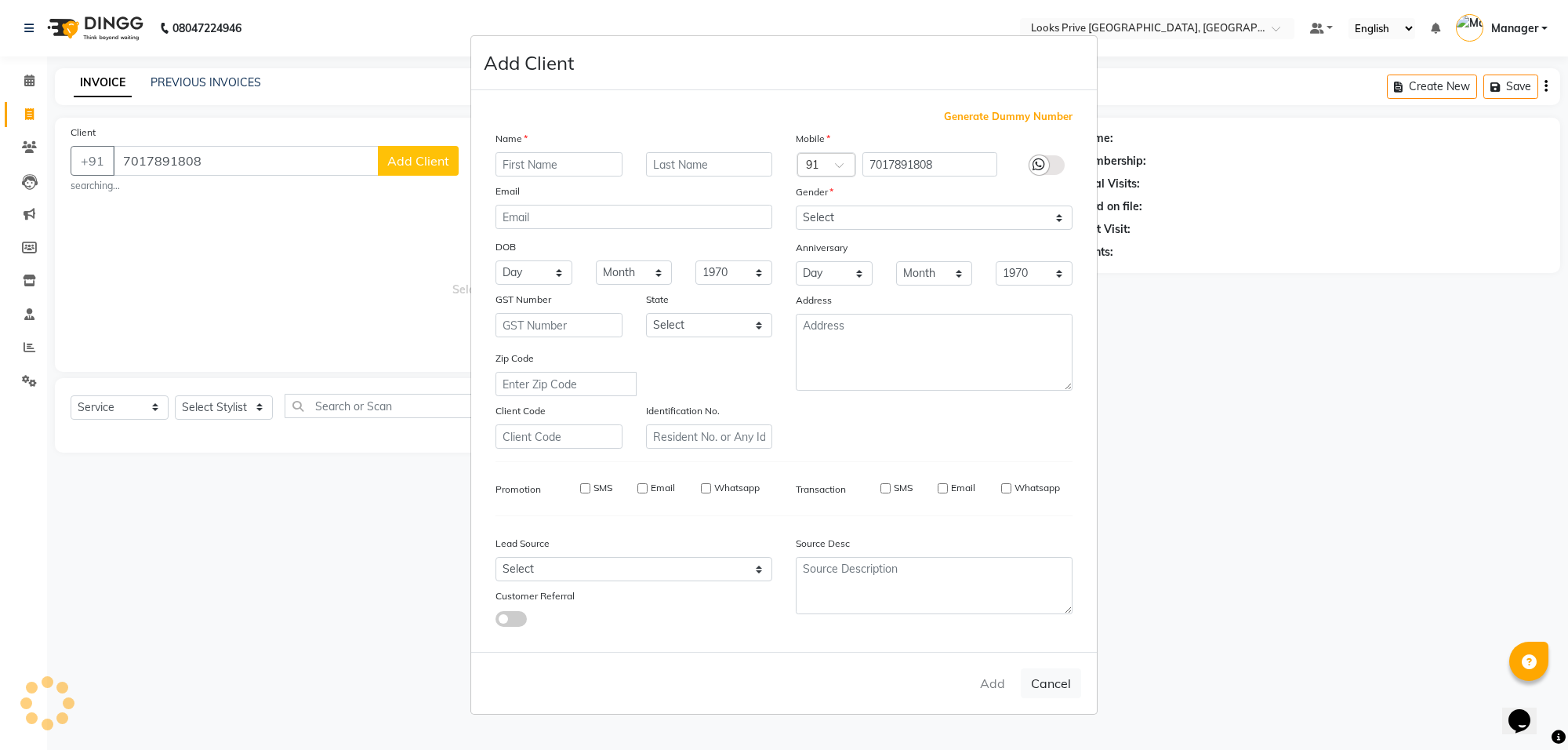
select select
checkbox input "false"
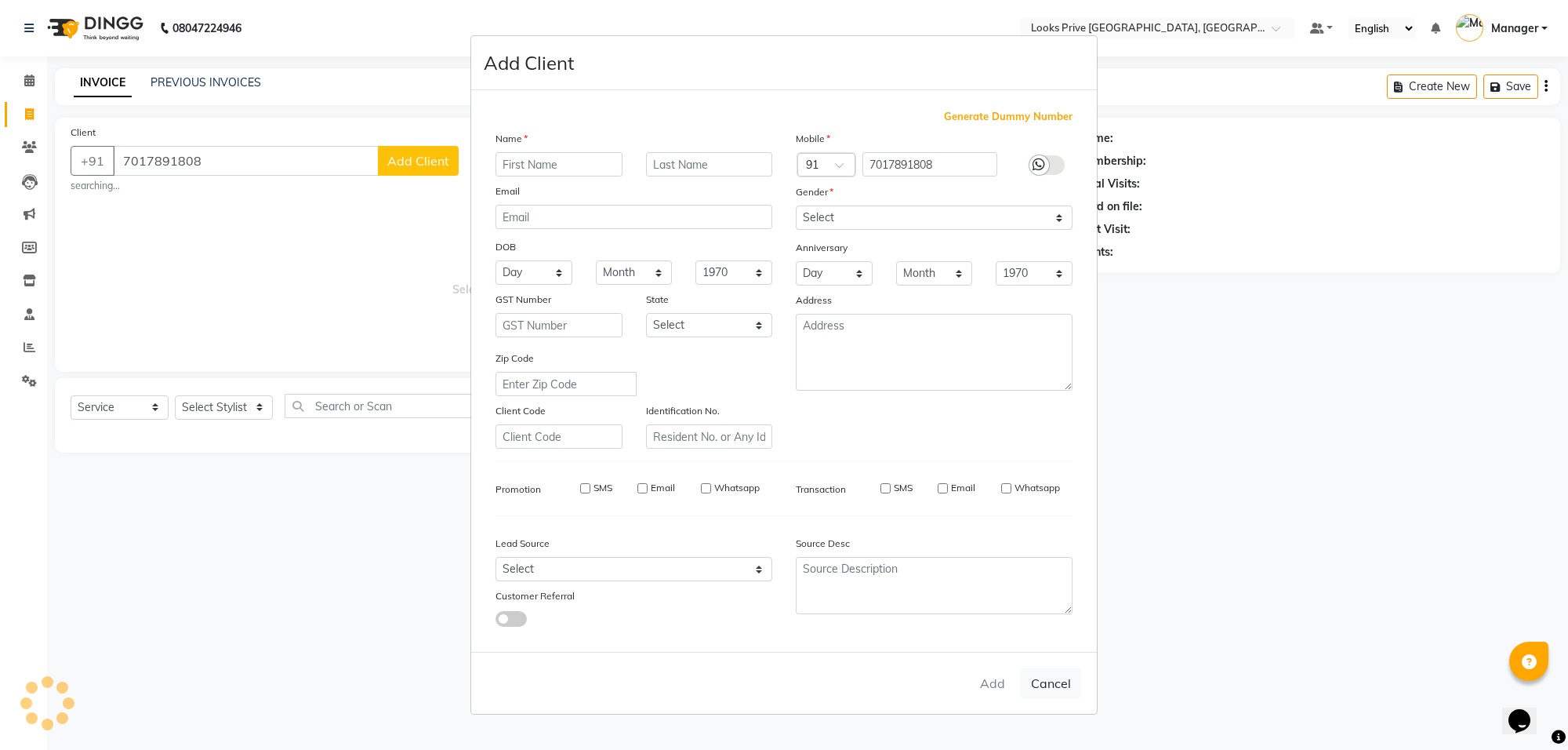
checkbox input "false"
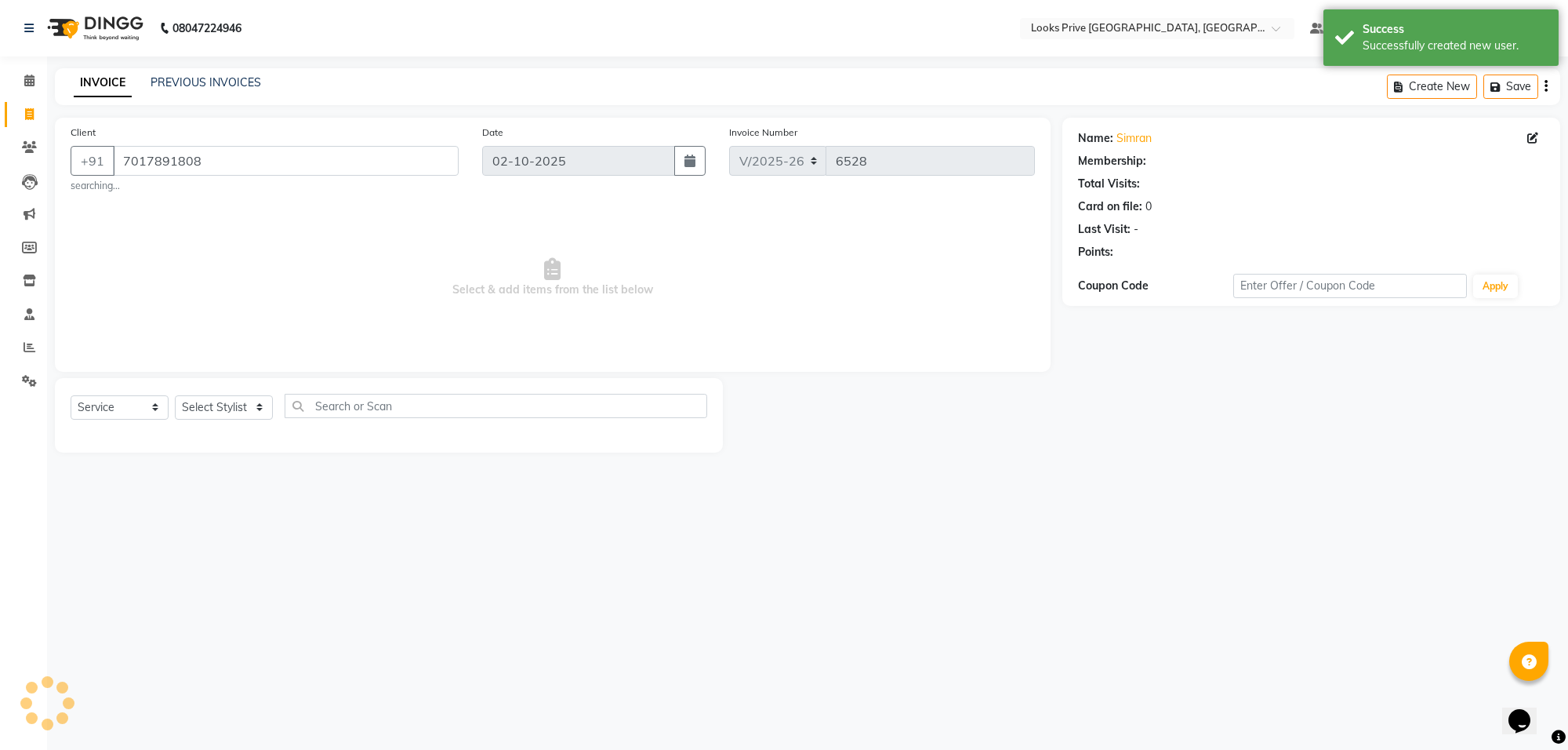
select select "1: Object"
click at [233, 395] on select "Select Stylist Arshi Avdesh Bunty Counter_Sales Deepak_Asst Govind_Pdct Hema Ma…" at bounding box center [224, 407] width 98 height 24
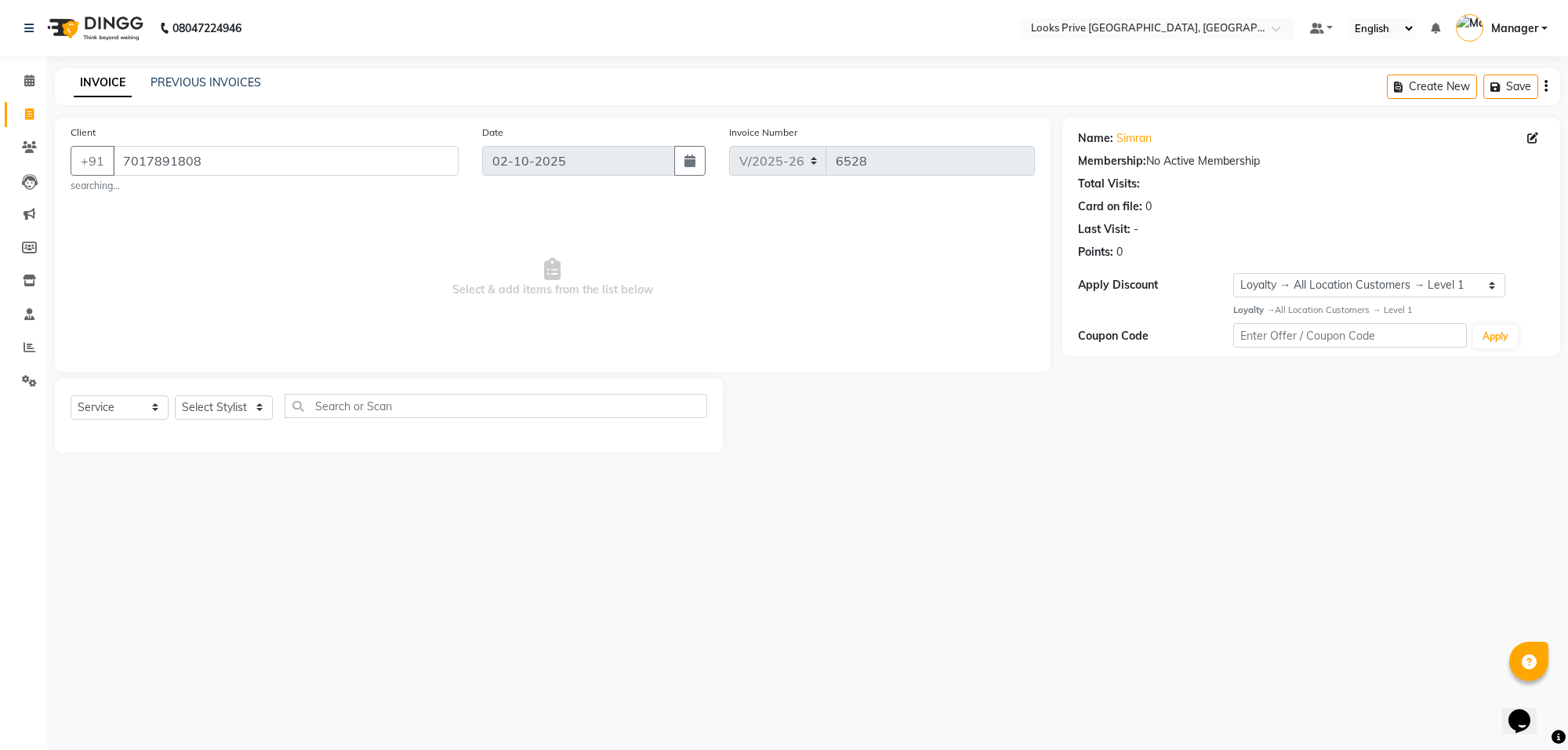
click at [578, 324] on span "Select & add items from the list below" at bounding box center [552, 278] width 964 height 157
click at [186, 406] on select "Select Stylist Arshi Avdesh Bunty Counter_Sales Deepak_Asst Govind_Pdct Hema Ma…" at bounding box center [224, 407] width 98 height 24
select select "75851"
click at [175, 395] on select "Select Stylist Arshi Avdesh Bunty Counter_Sales Deepak_Asst Govind_Pdct Hema Ma…" at bounding box center [224, 407] width 98 height 24
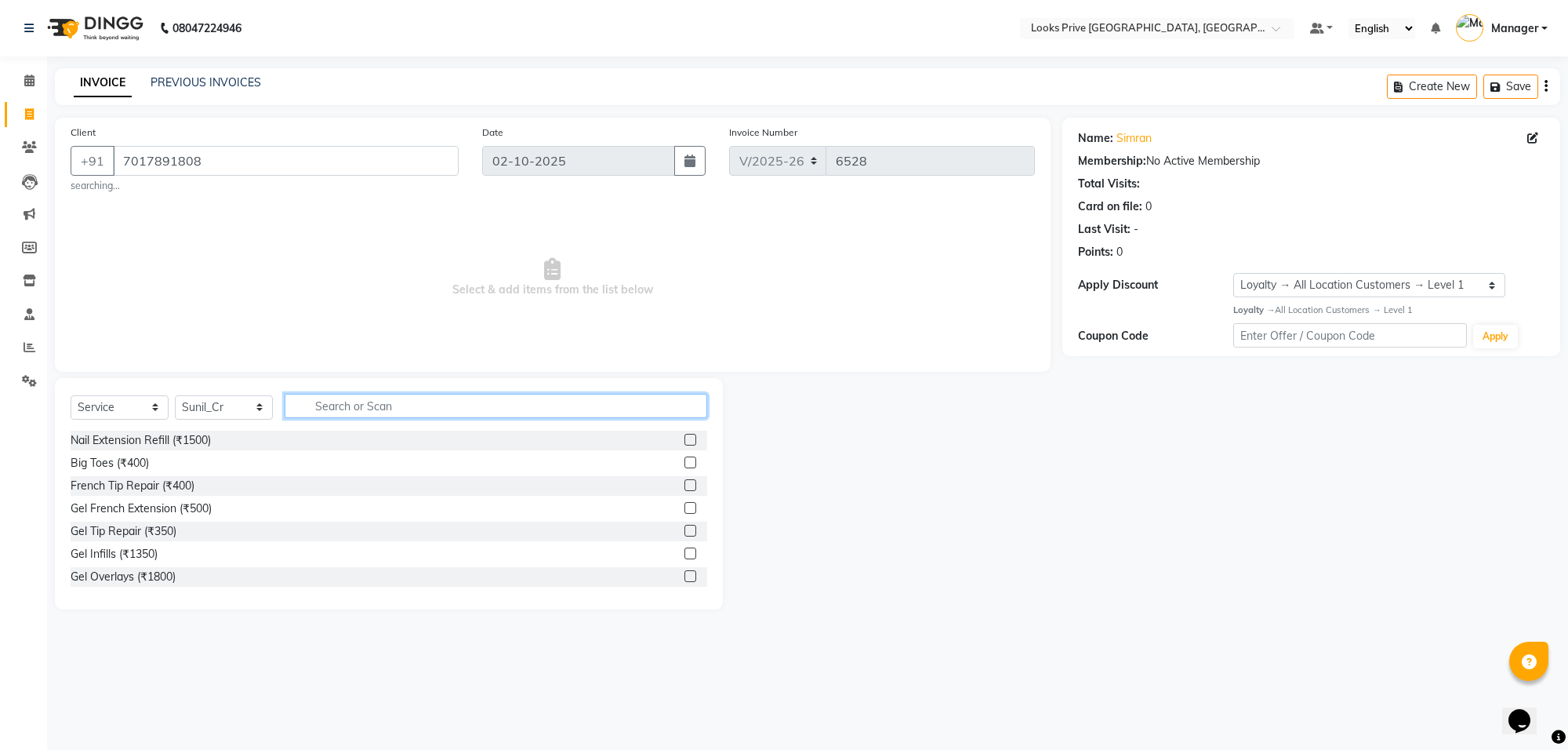
click at [370, 410] on input "text" at bounding box center [496, 406] width 422 height 24
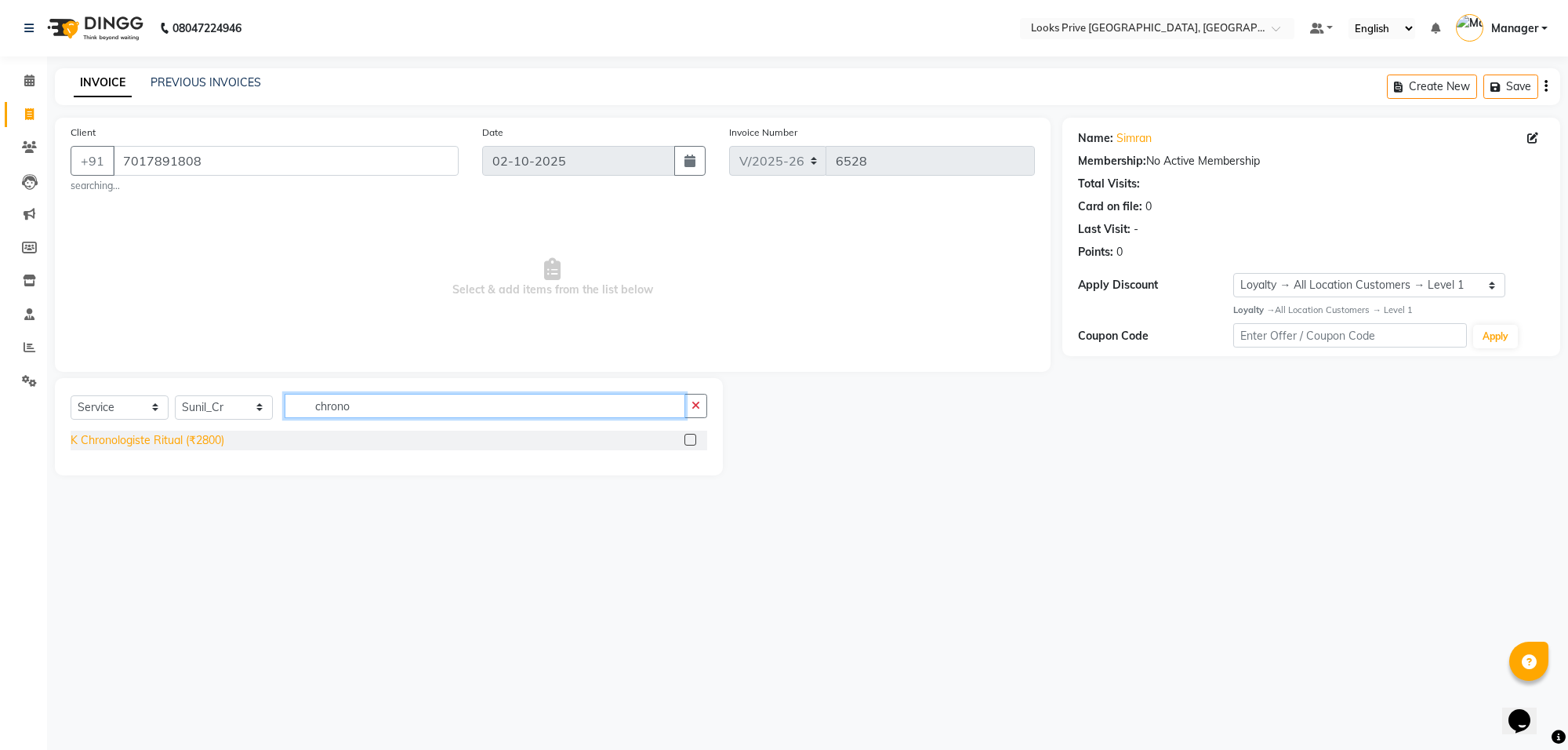
type input "chrono"
click at [145, 445] on div "K Chronologiste Ritual (₹2800)" at bounding box center [147, 440] width 153 height 17
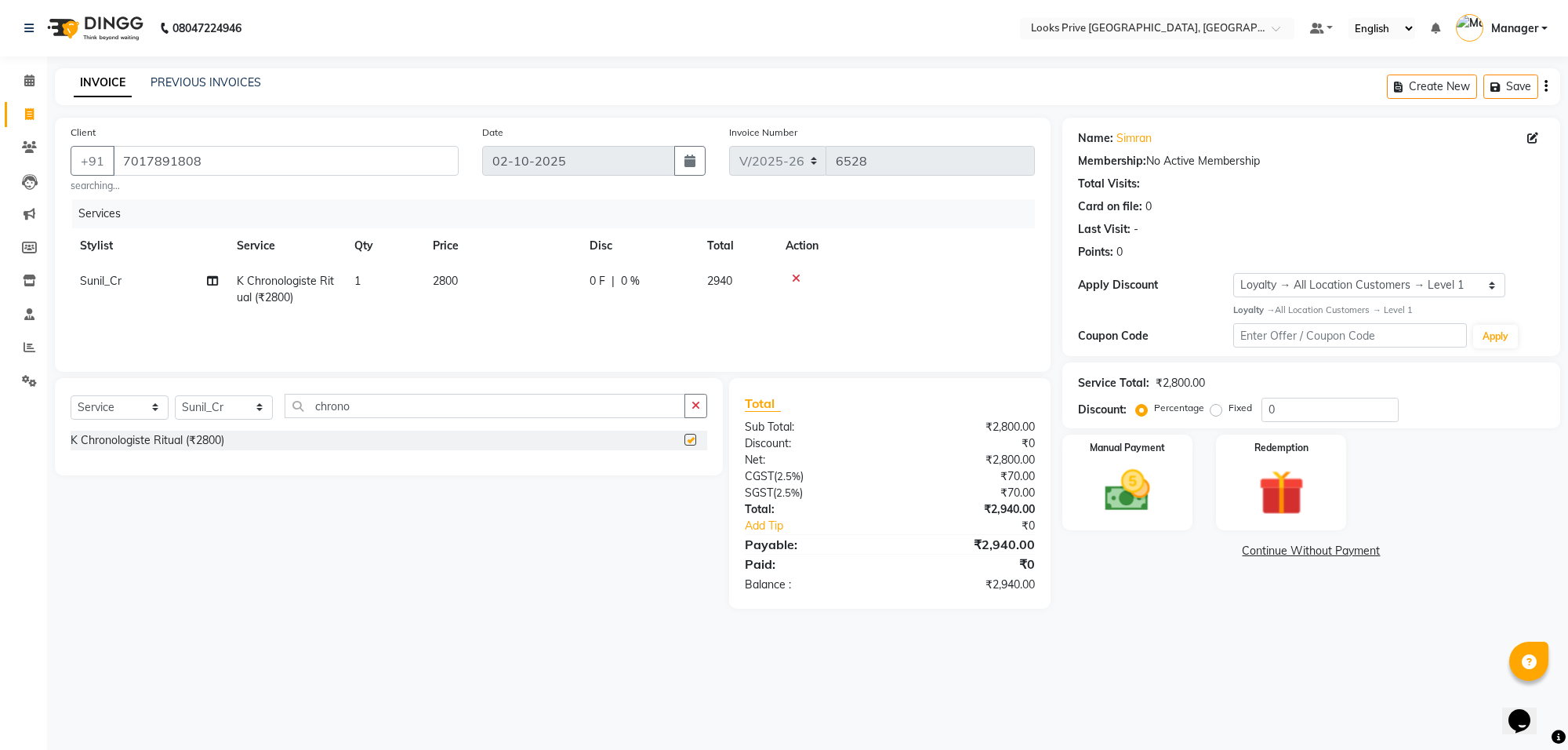
checkbox input "false"
click at [562, 279] on td "2800" at bounding box center [501, 289] width 157 height 52
select select "75851"
click at [562, 279] on input "2800" at bounding box center [575, 285] width 138 height 24
type input "6000"
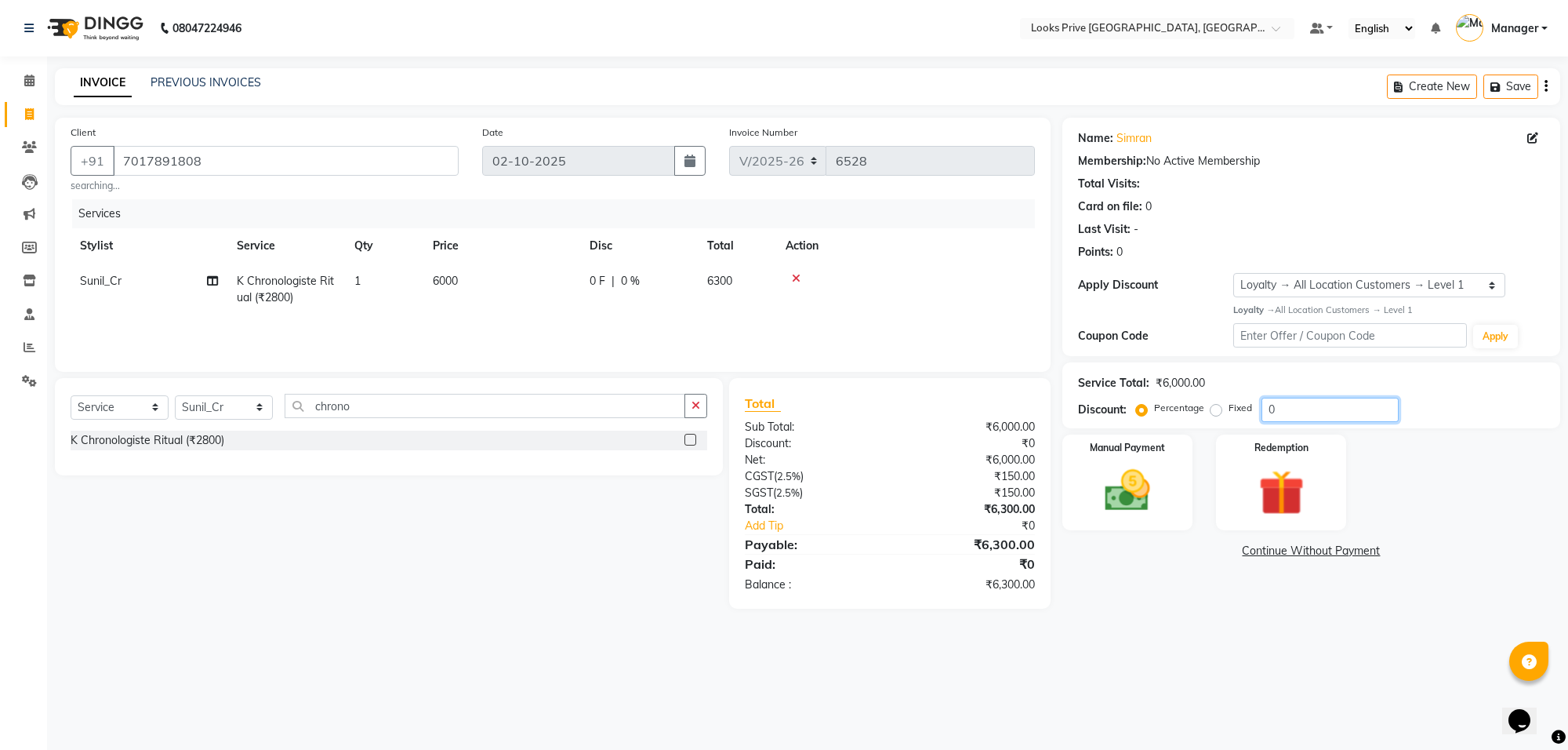
click at [1265, 407] on input "0" at bounding box center [1330, 410] width 137 height 24
type input "10"
click at [1181, 594] on div "Name: Simran Membership: No Active Membership Total Visits: Card on file: 0 Las…" at bounding box center [1318, 363] width 510 height 491
click at [1133, 469] on img at bounding box center [1128, 491] width 77 height 55
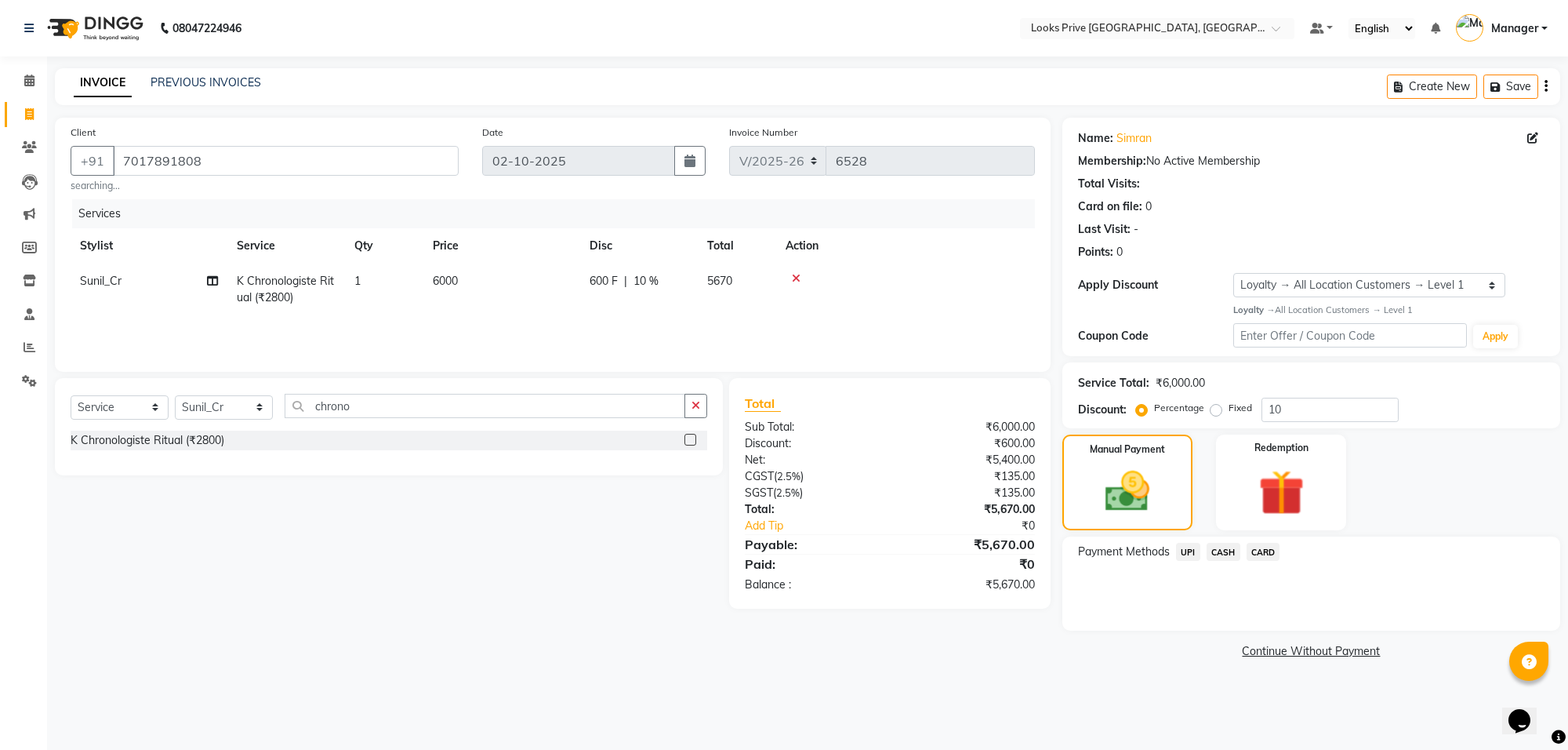
click at [1218, 555] on span "CASH" at bounding box center [1224, 551] width 34 height 18
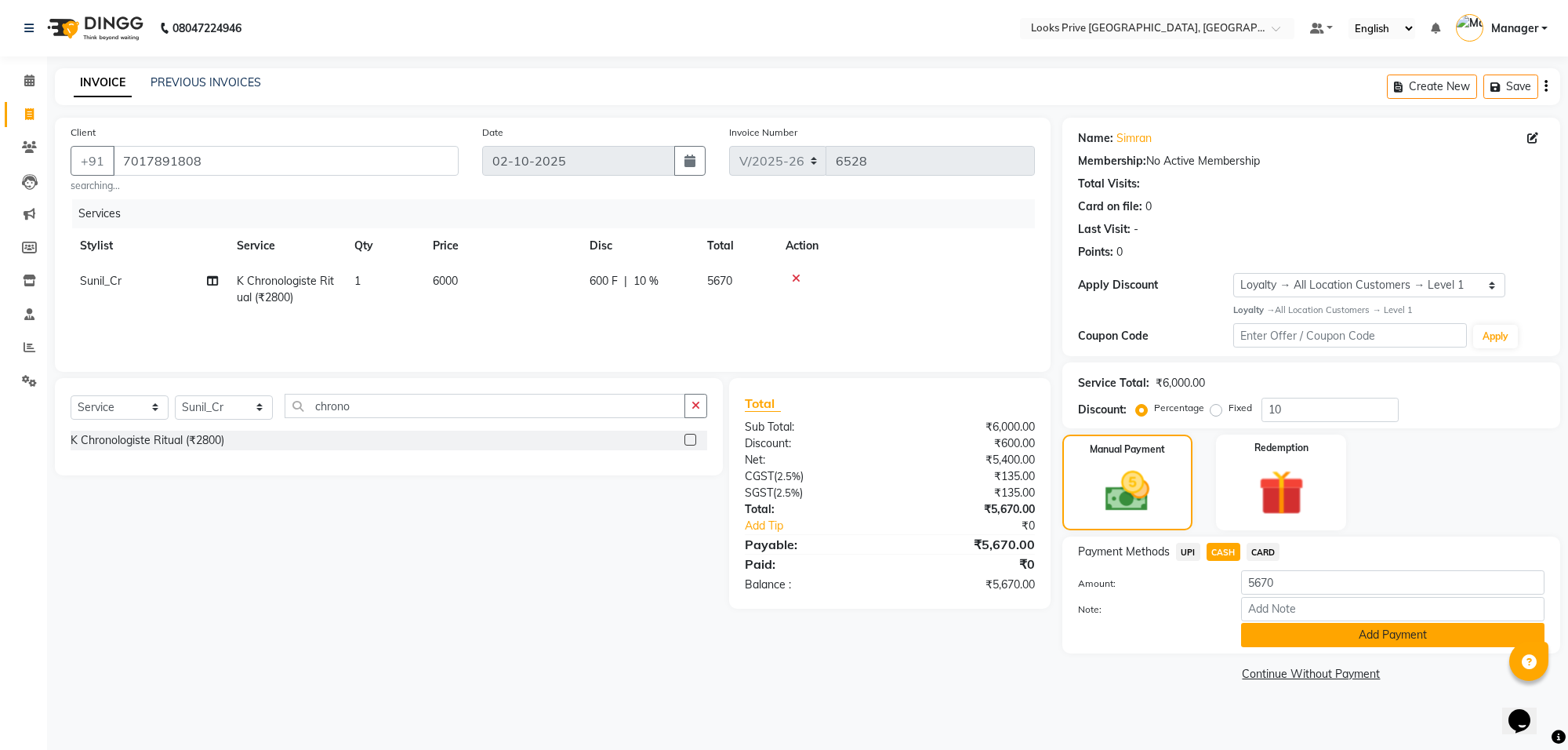
click at [1284, 630] on button "Add Payment" at bounding box center [1393, 635] width 304 height 24
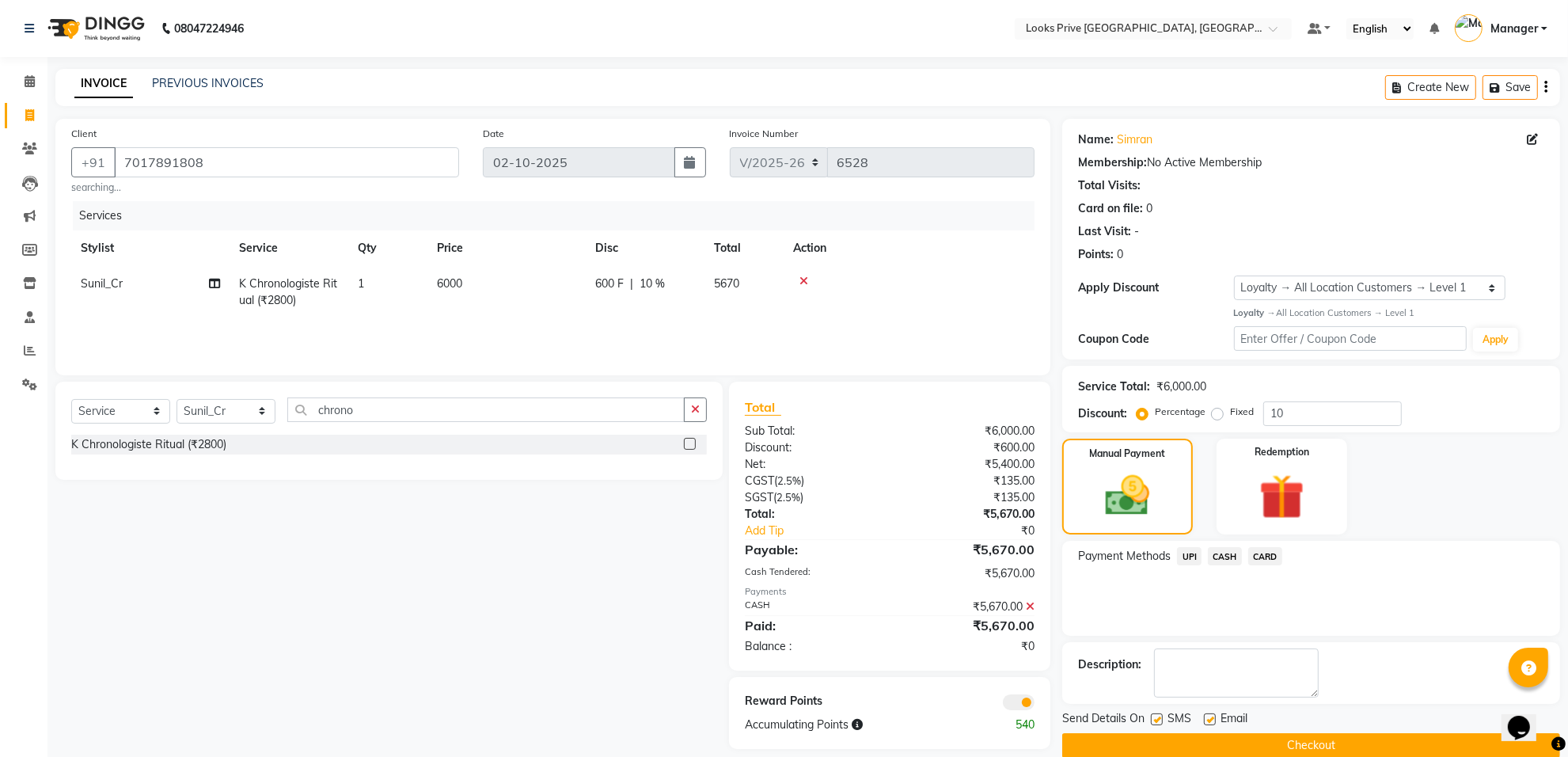
scroll to position [26, 0]
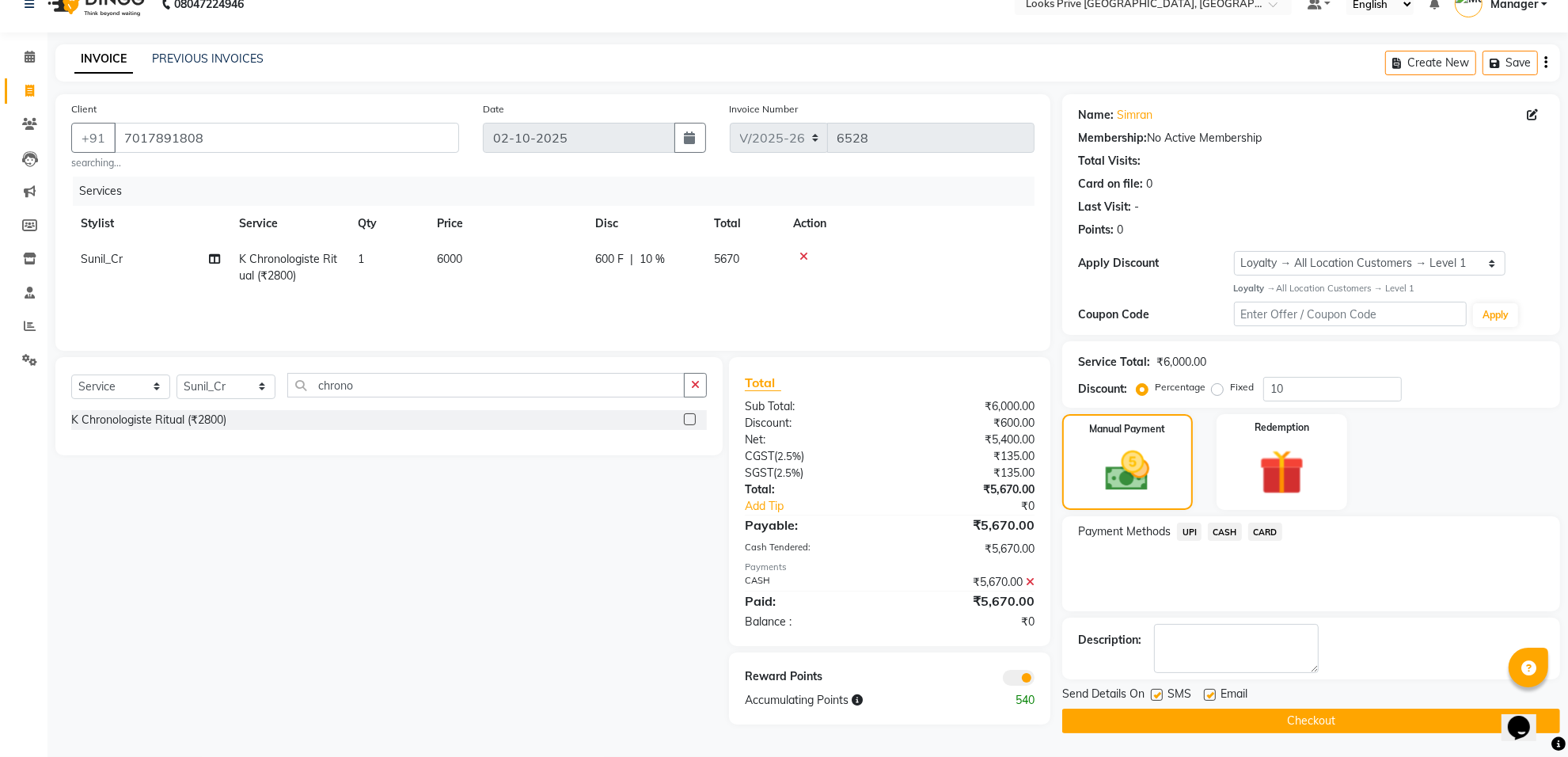
click at [1206, 691] on label at bounding box center [1210, 694] width 12 height 12
click at [1206, 691] on input "checkbox" at bounding box center [1209, 695] width 10 height 10
checkbox input "false"
click at [1018, 678] on span at bounding box center [1018, 677] width 31 height 16
click at [1034, 680] on input "checkbox" at bounding box center [1034, 680] width 0 height 0
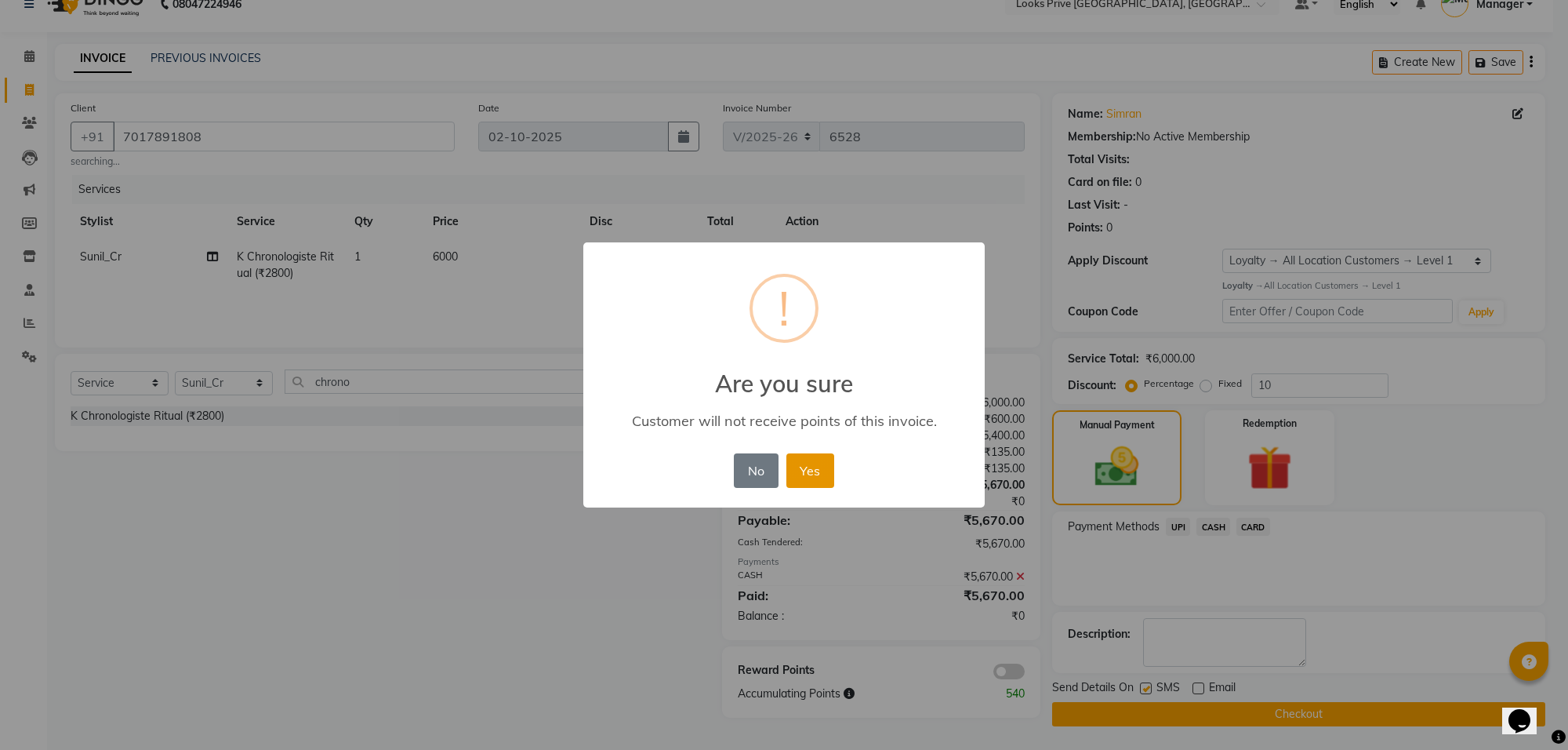
click at [808, 455] on button "Yes" at bounding box center [810, 471] width 48 height 35
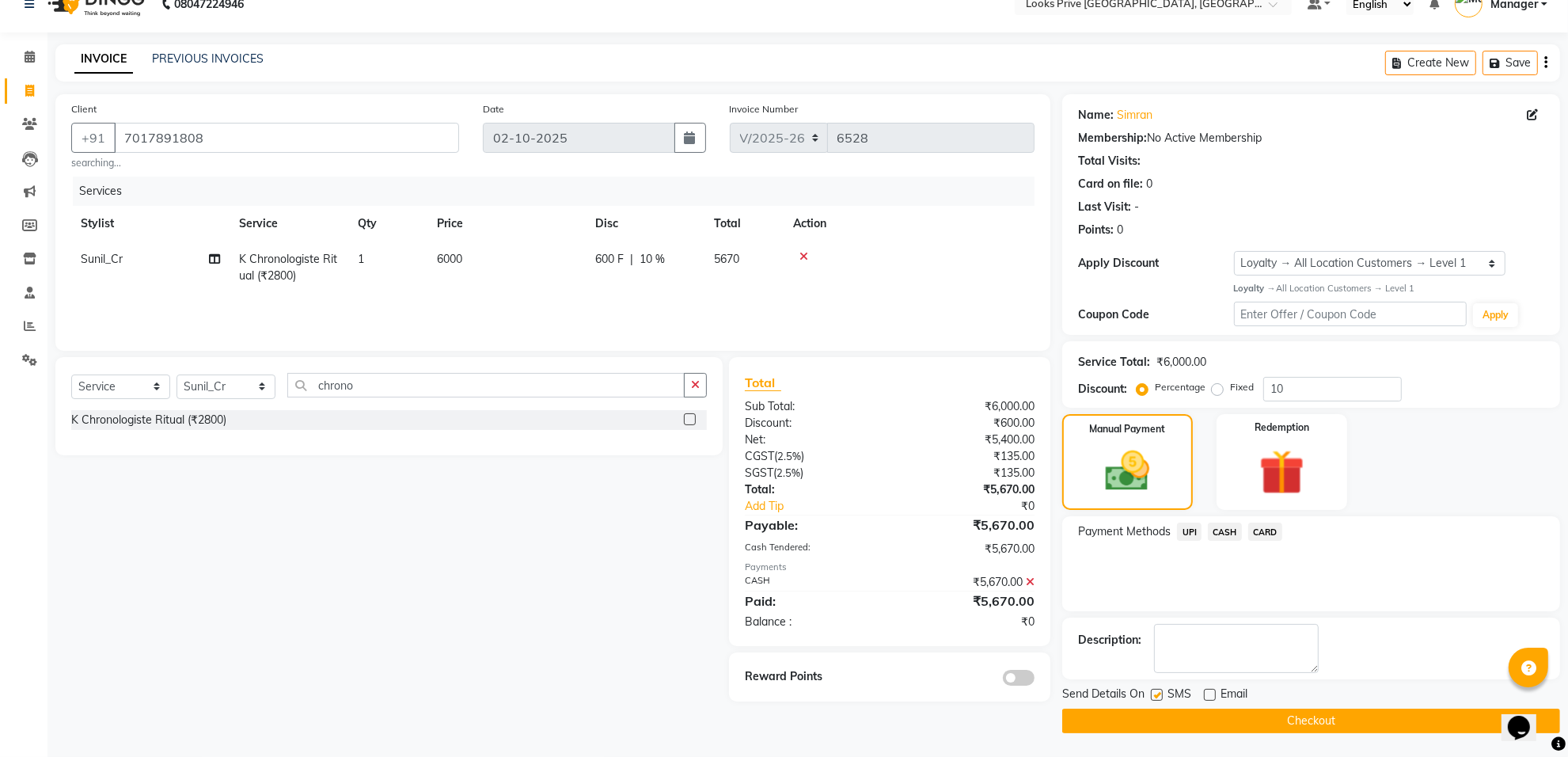
click at [1139, 717] on button "Checkout" at bounding box center [1312, 721] width 498 height 25
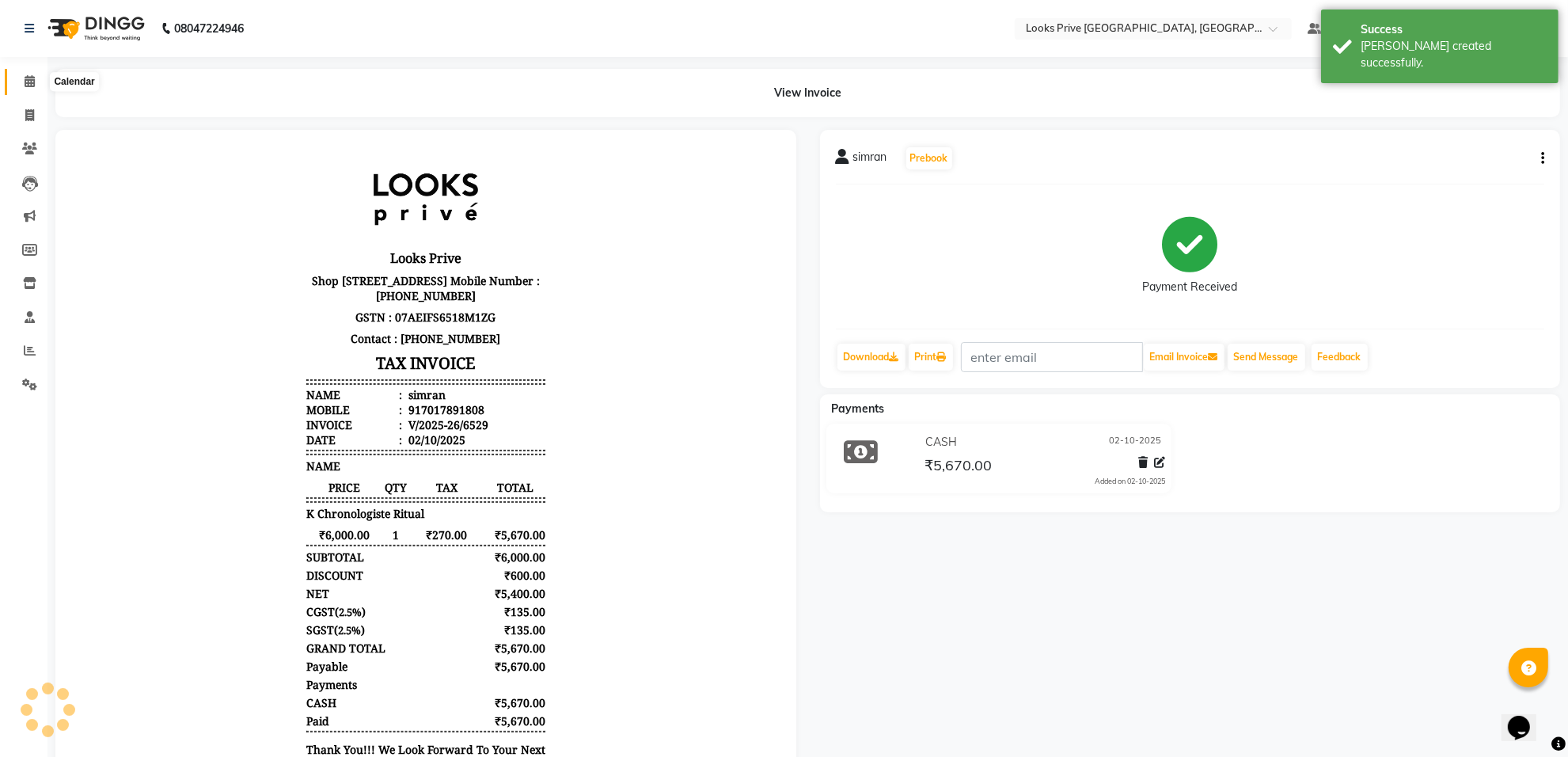
click at [30, 75] on icon at bounding box center [29, 81] width 10 height 12
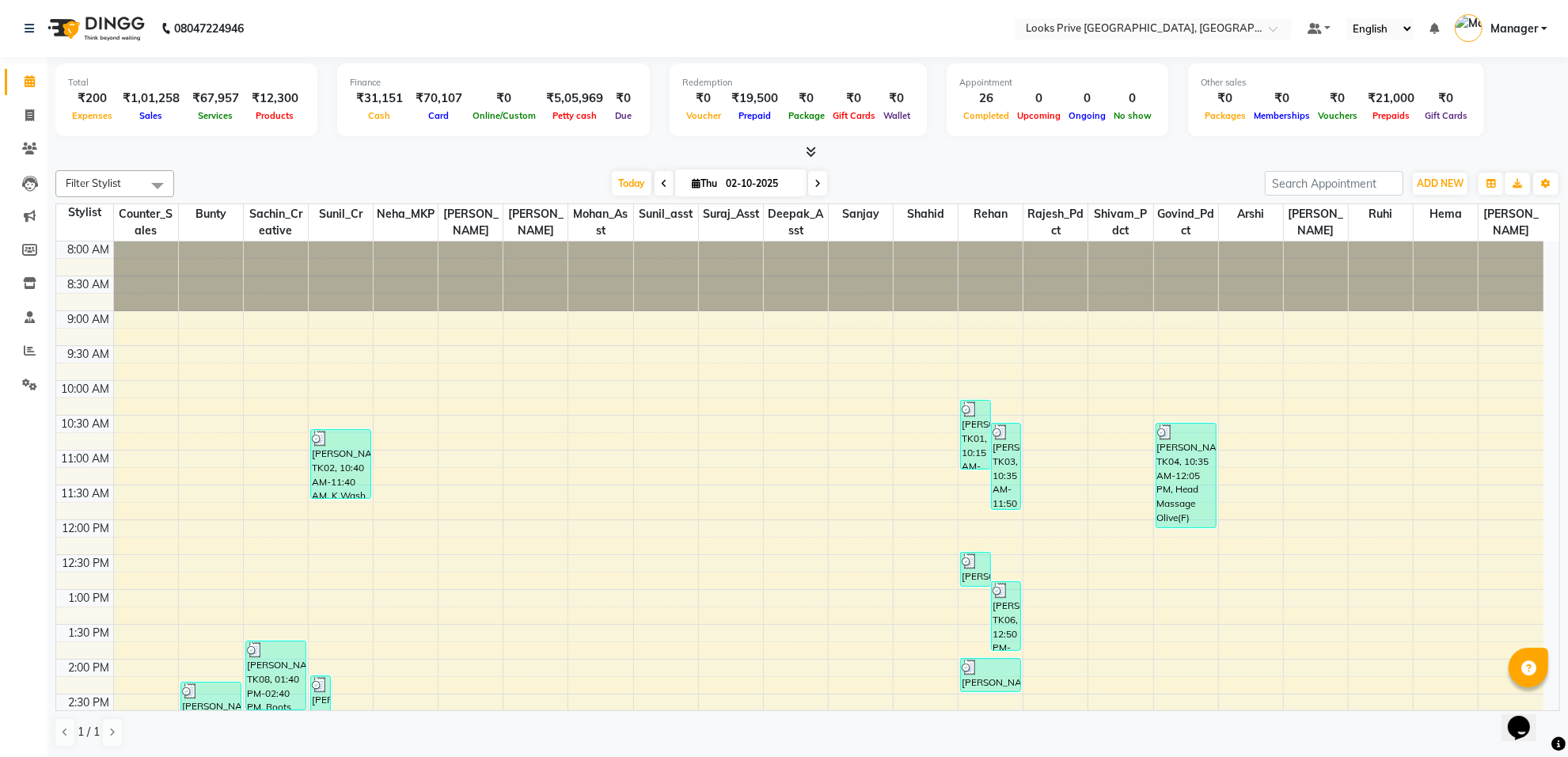
click at [816, 160] on span at bounding box center [808, 153] width 17 height 17
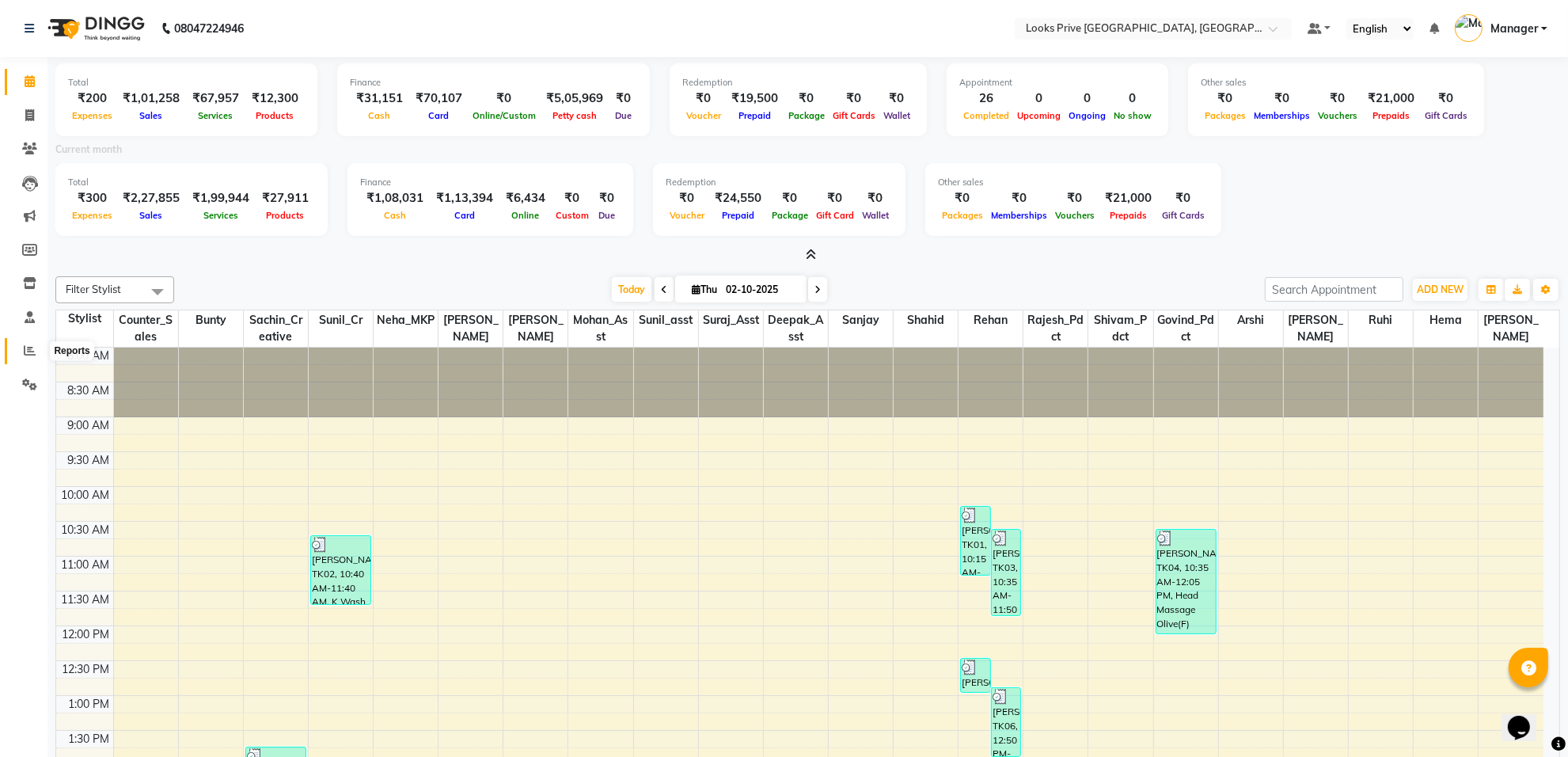
click at [29, 354] on icon at bounding box center [29, 350] width 12 height 12
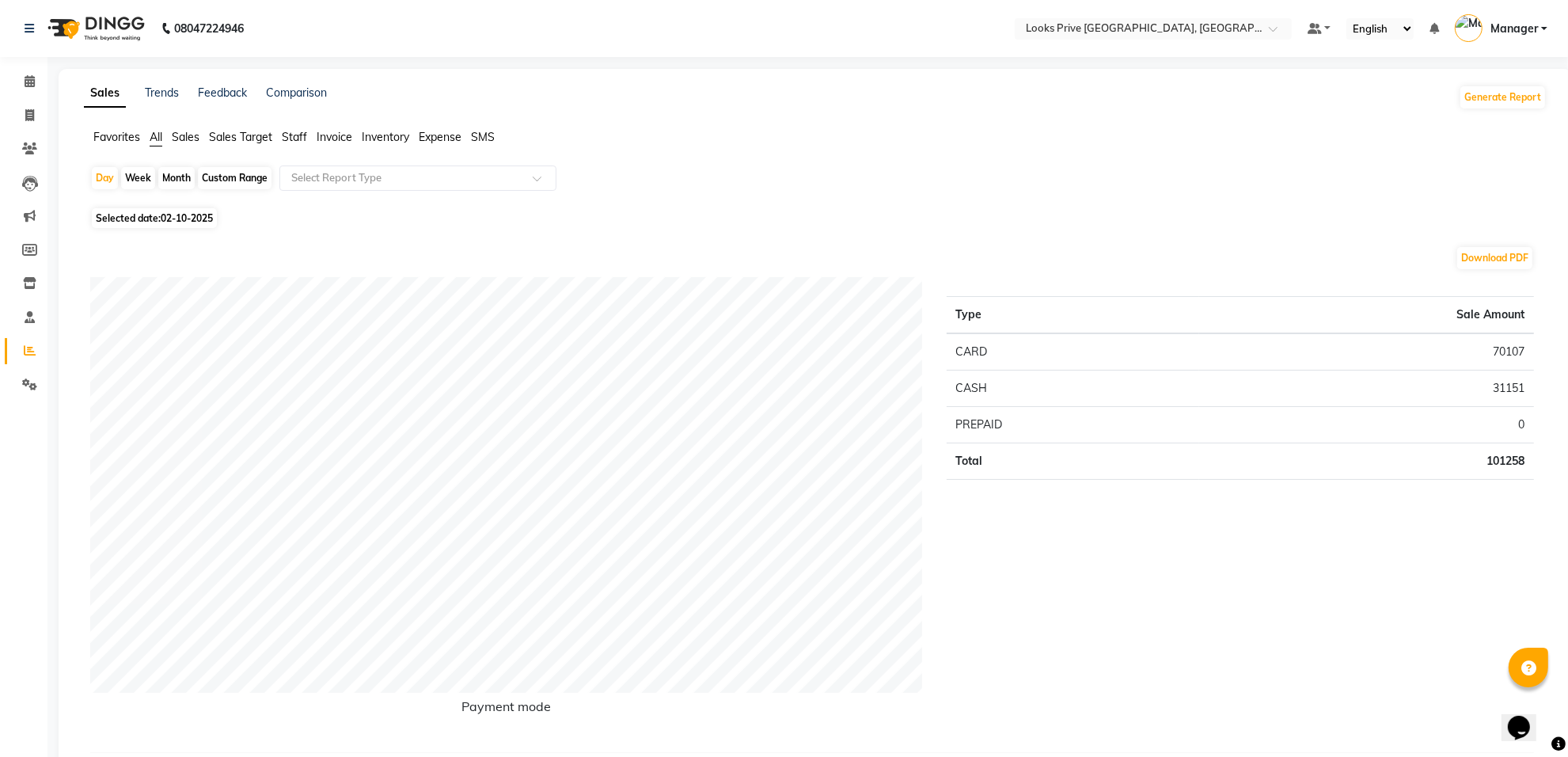
click at [297, 131] on span "Staff" at bounding box center [294, 137] width 26 height 14
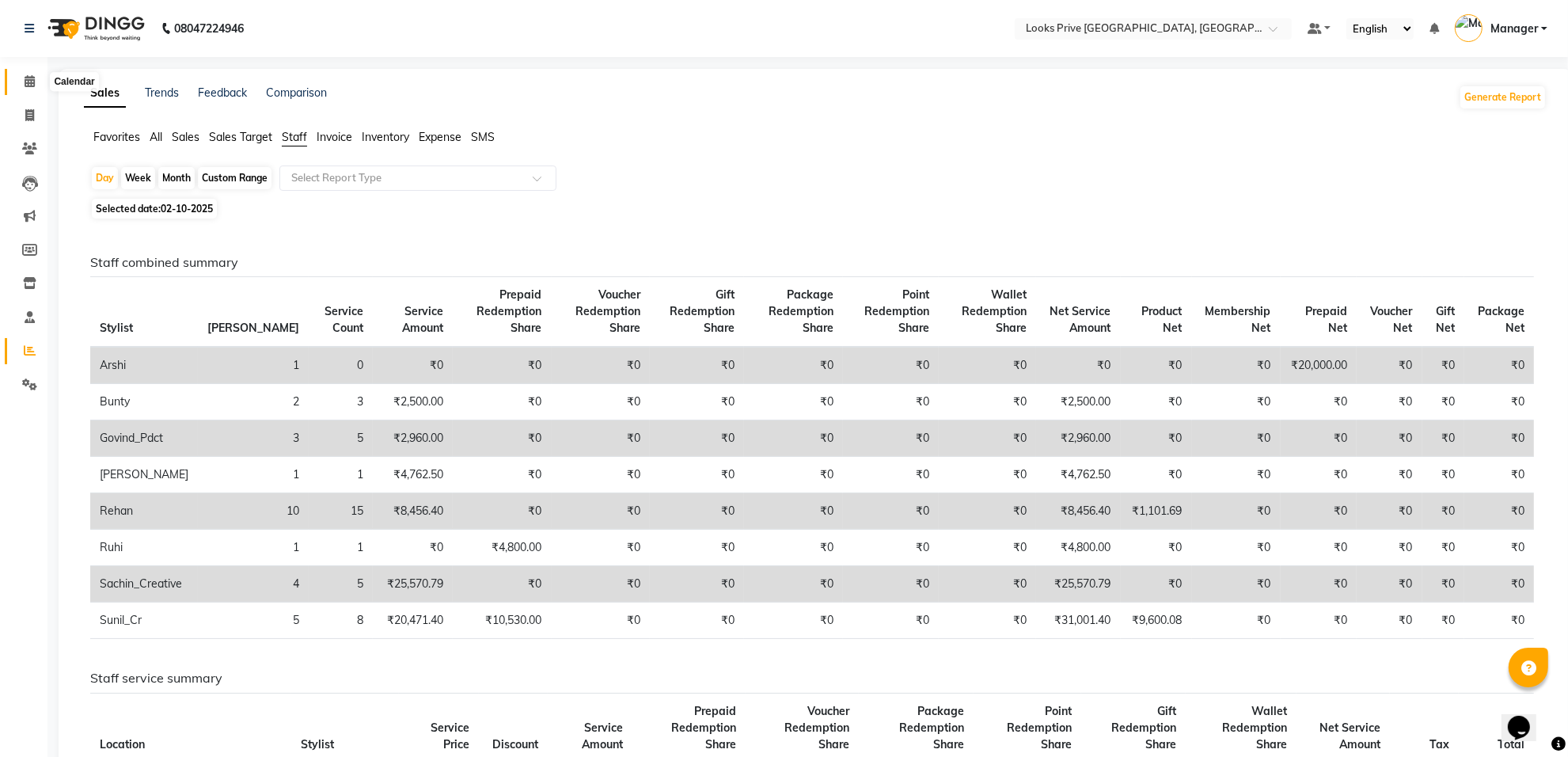
click at [20, 78] on span at bounding box center [29, 82] width 28 height 18
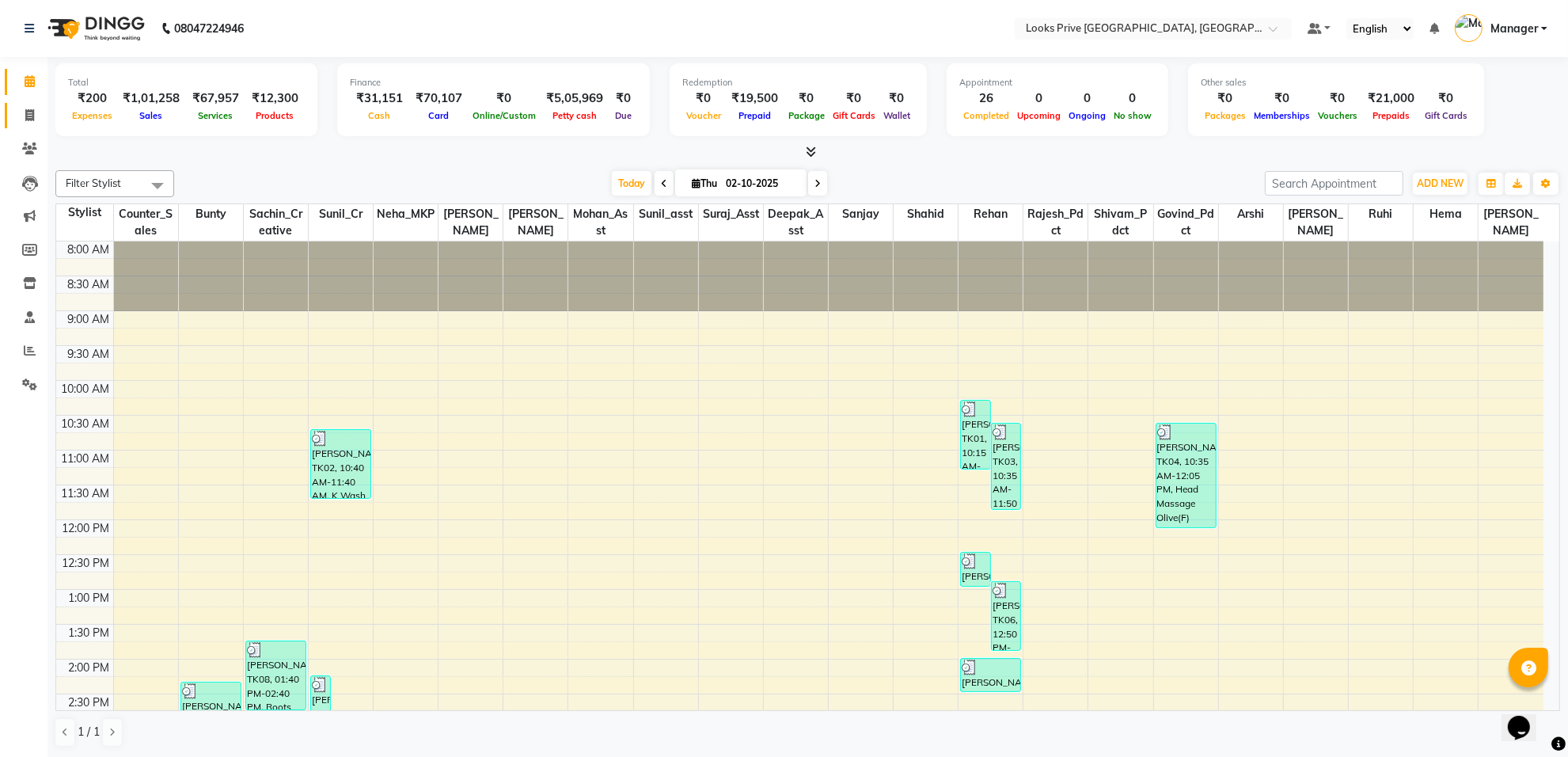
click at [9, 117] on link "Invoice" at bounding box center [24, 116] width 38 height 27
select select "service"
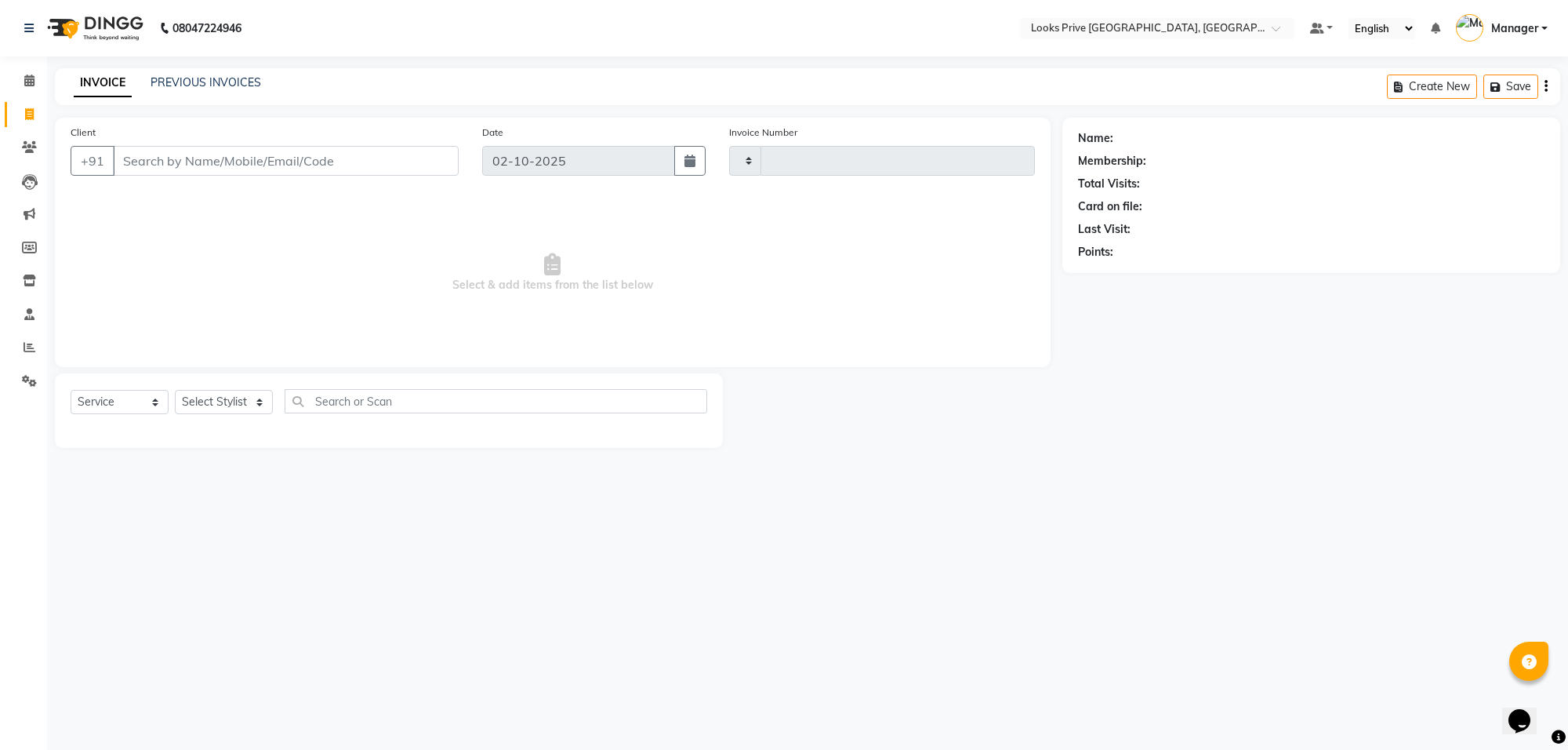
type input "6530"
select select "8127"
click at [229, 78] on link "PREVIOUS INVOICES" at bounding box center [206, 82] width 111 height 14
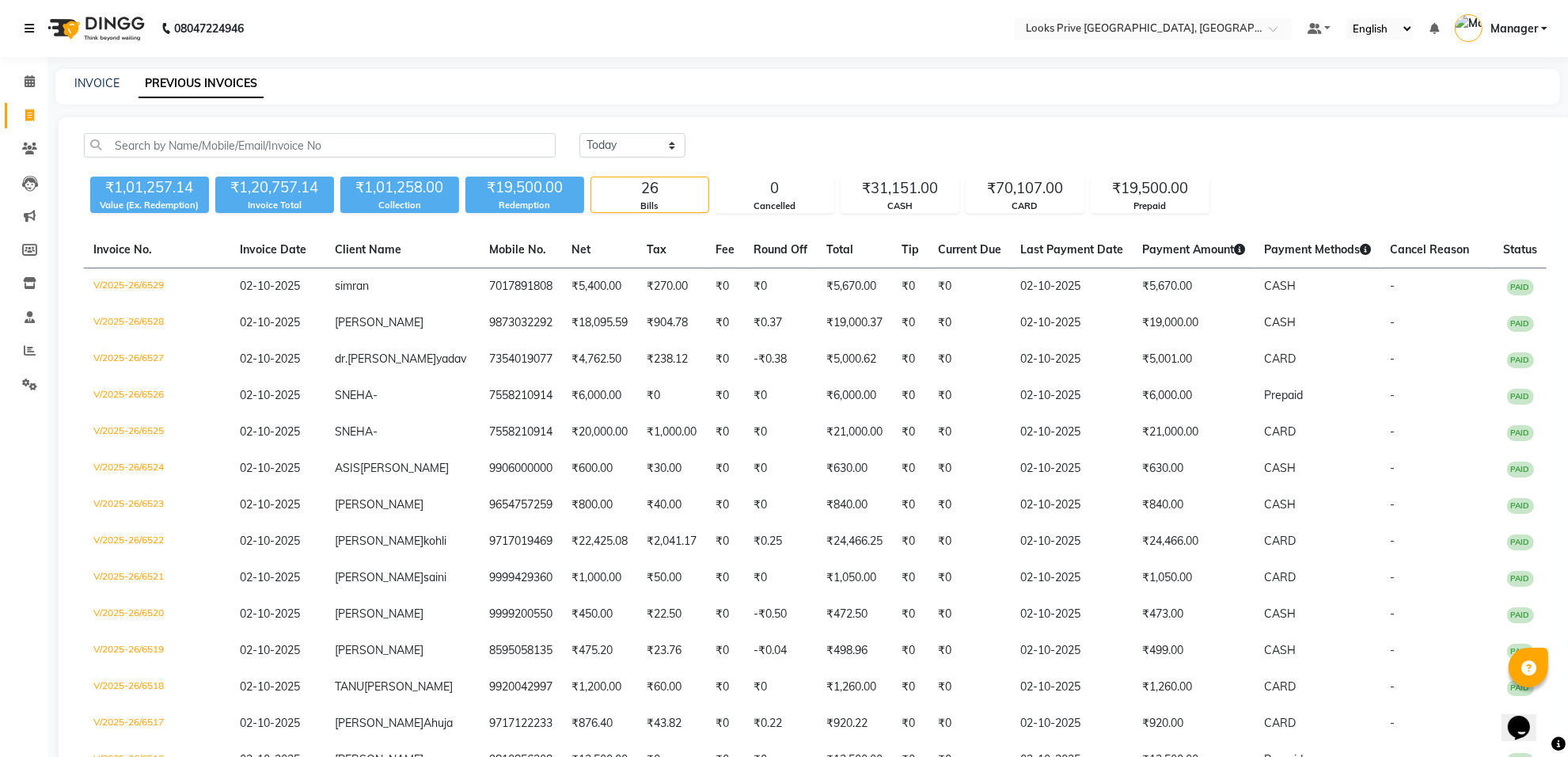
click at [36, 28] on link at bounding box center [32, 28] width 16 height 45
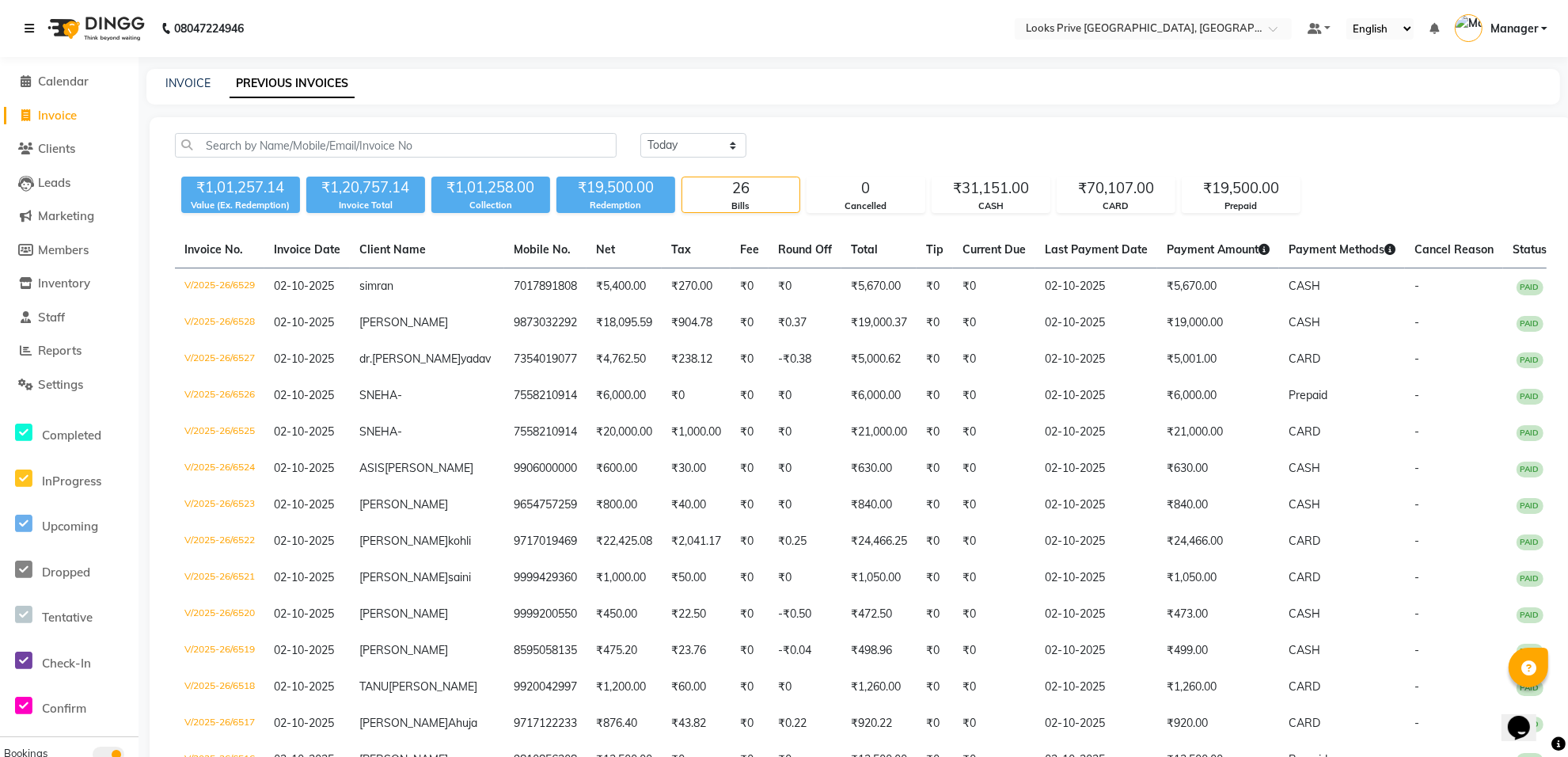
click at [27, 24] on icon at bounding box center [29, 28] width 9 height 11
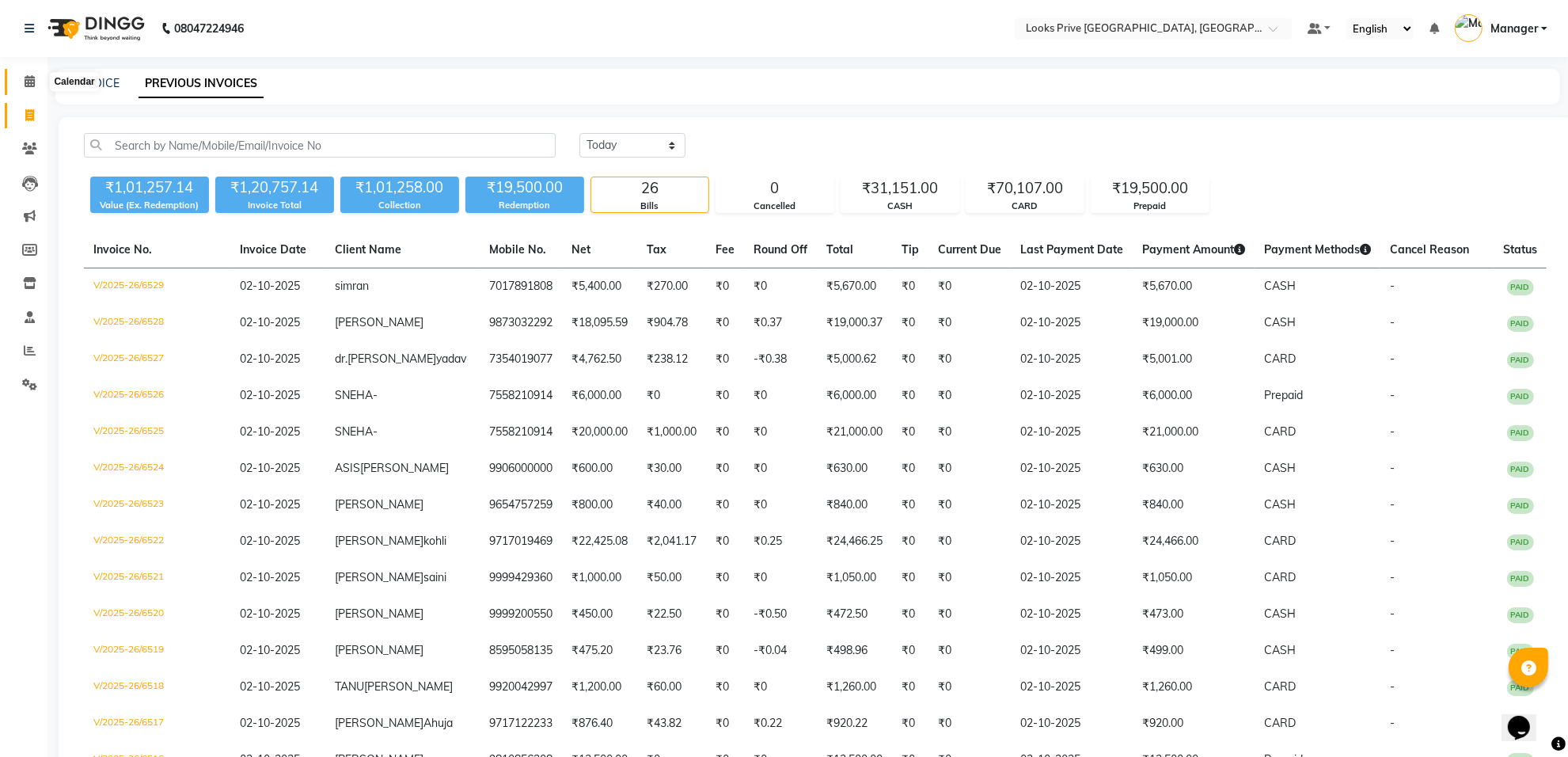
click at [22, 75] on span at bounding box center [29, 82] width 28 height 18
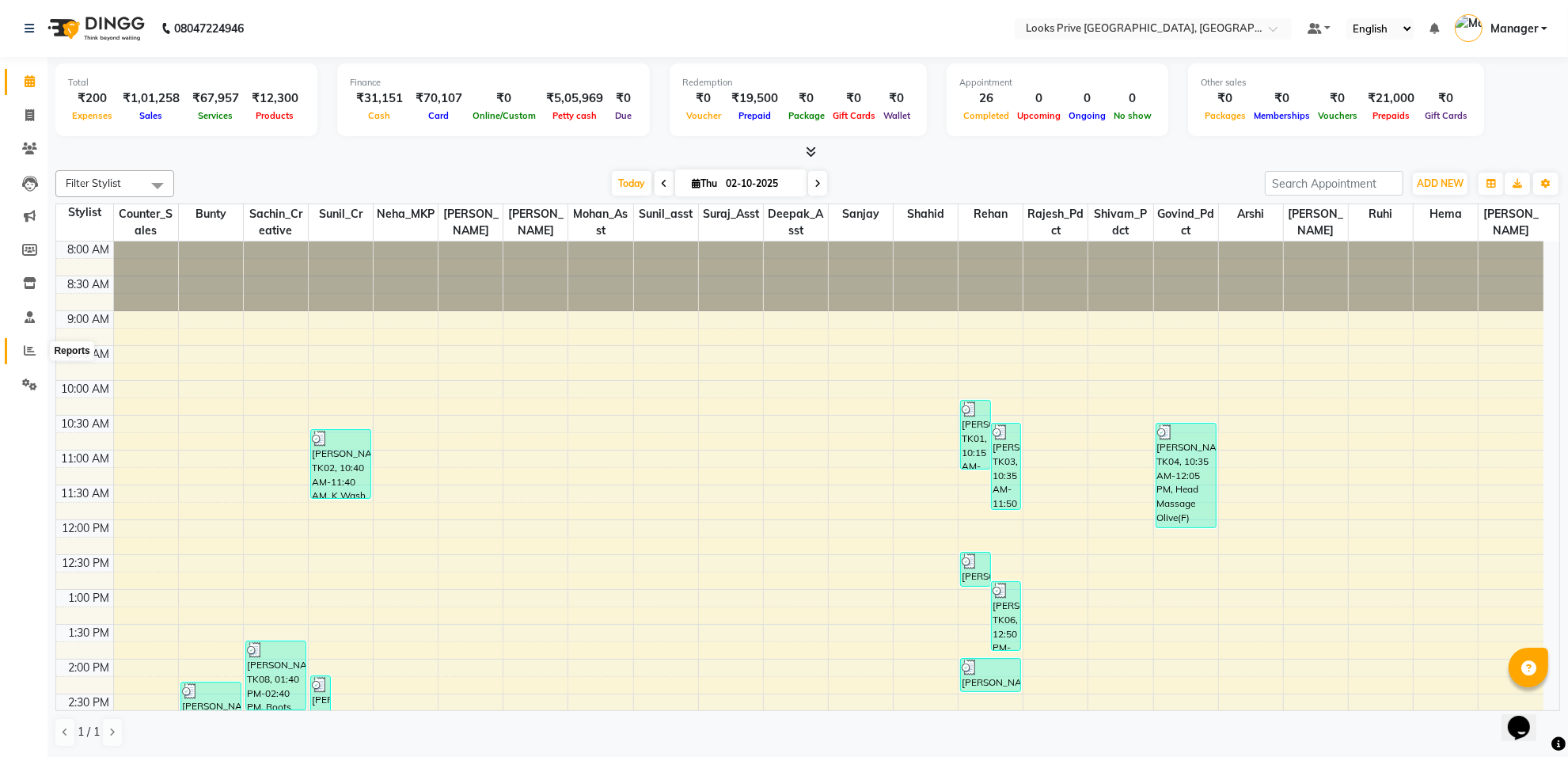
click at [32, 350] on icon at bounding box center [29, 350] width 12 height 12
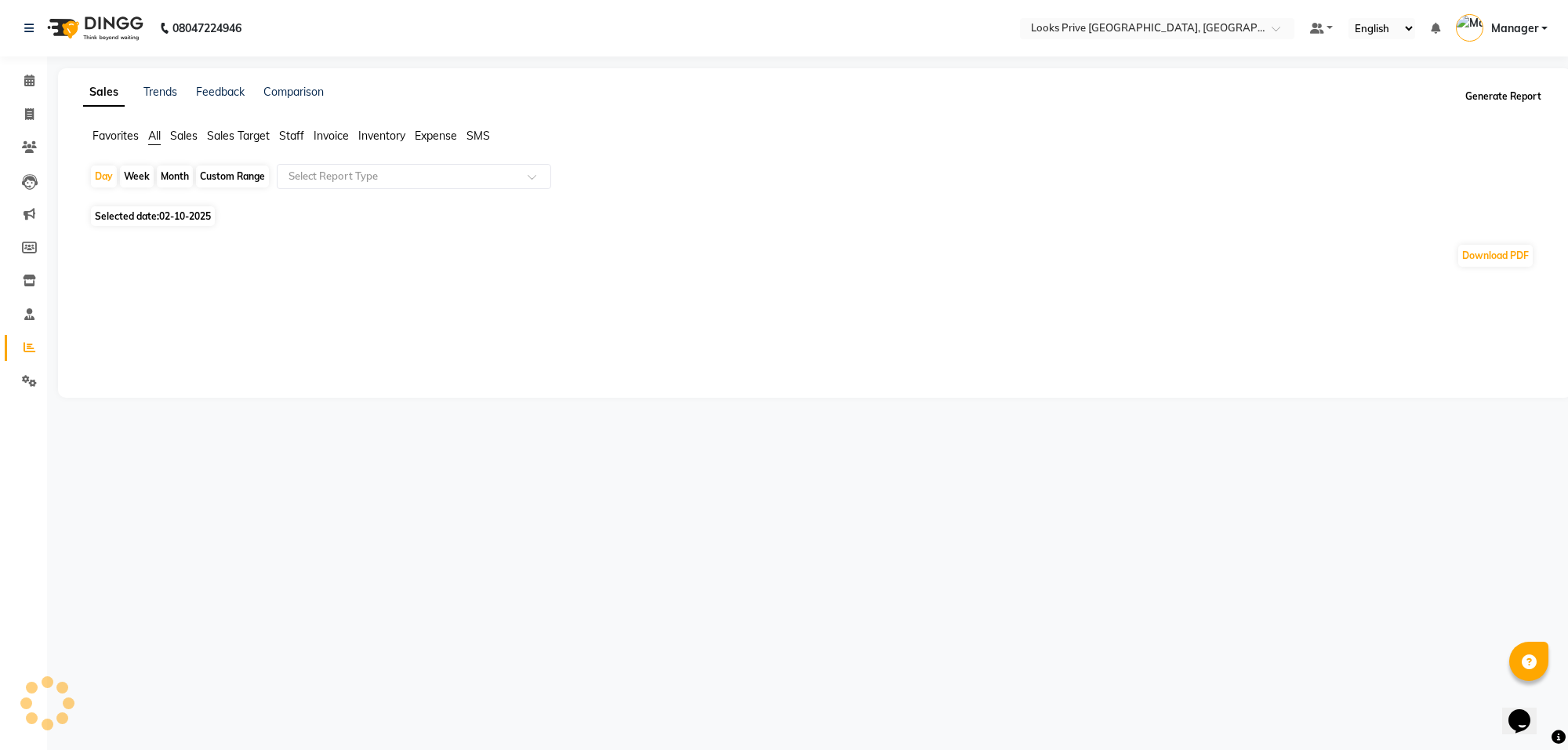
click at [1500, 98] on button "Generate Report" at bounding box center [1503, 96] width 84 height 22
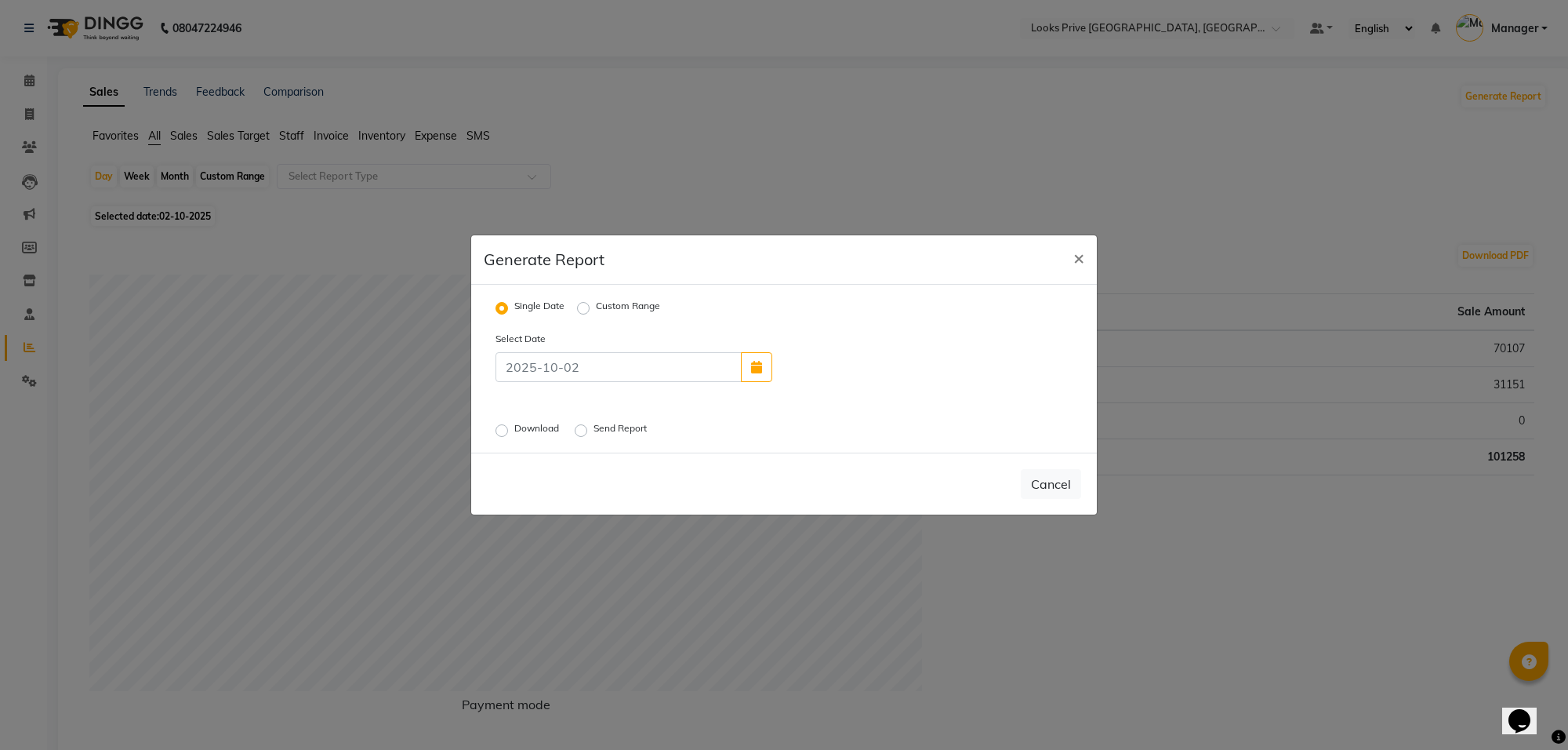
click at [594, 428] on label "Send Report" at bounding box center [622, 431] width 56 height 19
click at [581, 428] on input "Send Report" at bounding box center [583, 431] width 11 height 11
click at [1070, 488] on button "Send" at bounding box center [1057, 484] width 49 height 28
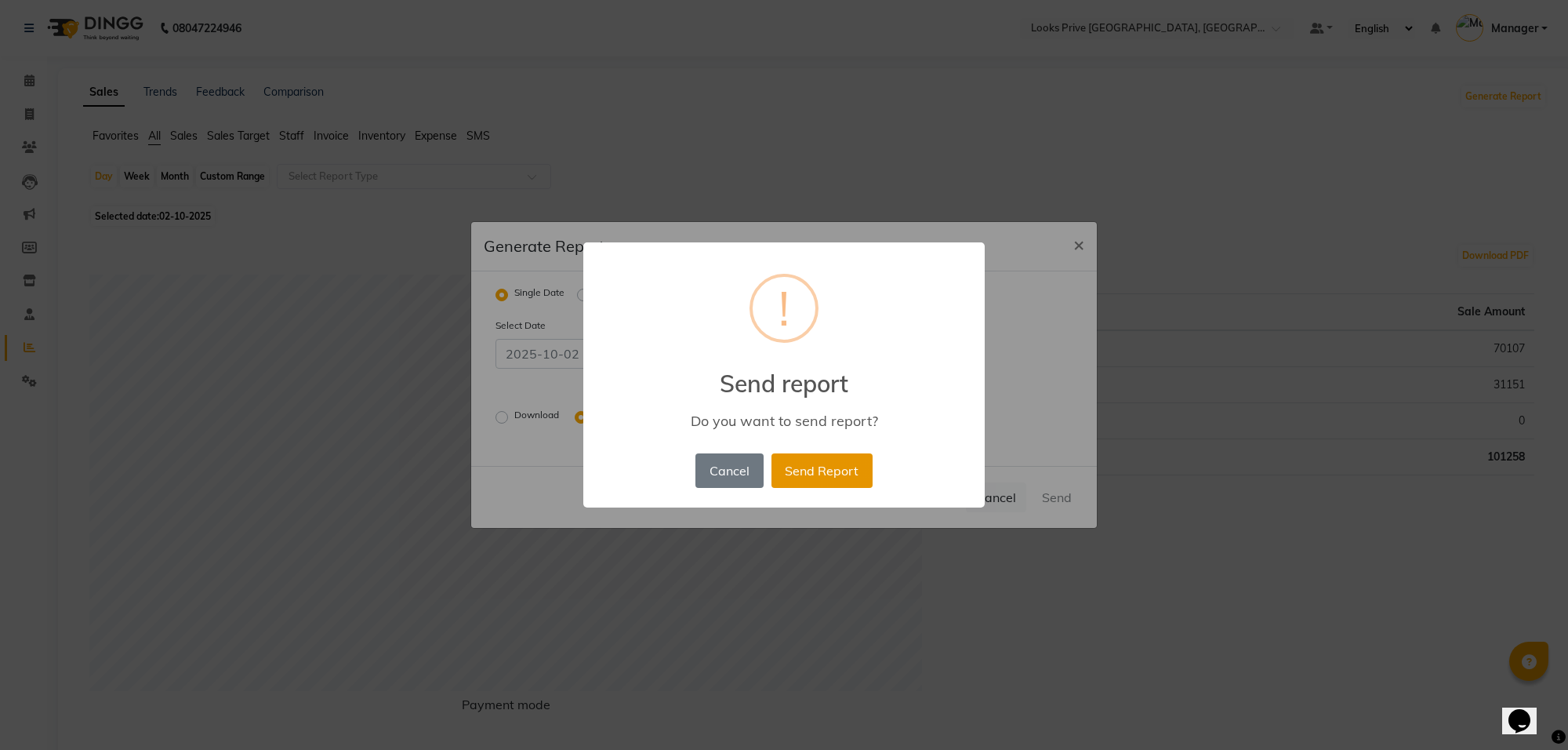
click at [857, 473] on button "Send Report" at bounding box center [822, 471] width 102 height 35
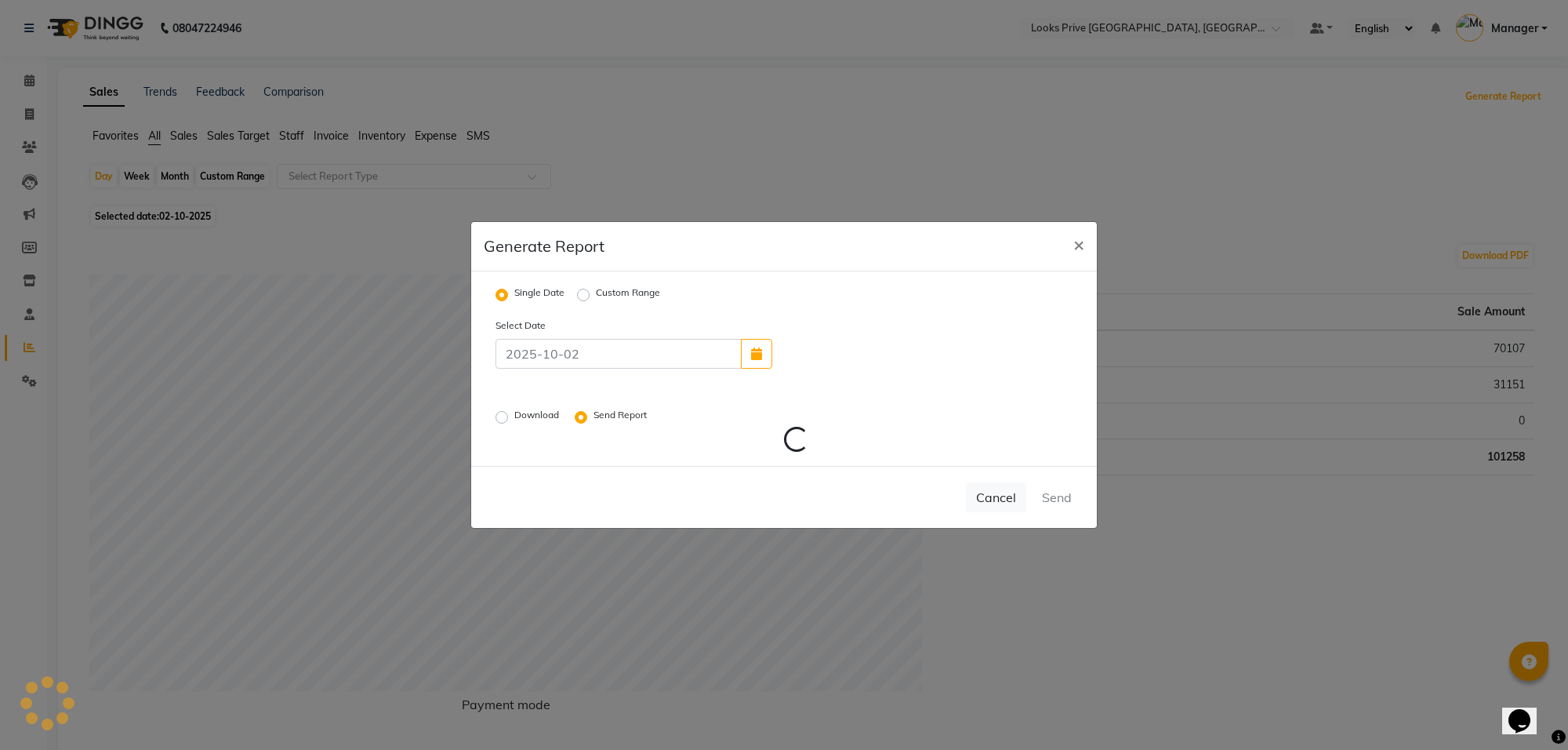
radio input "false"
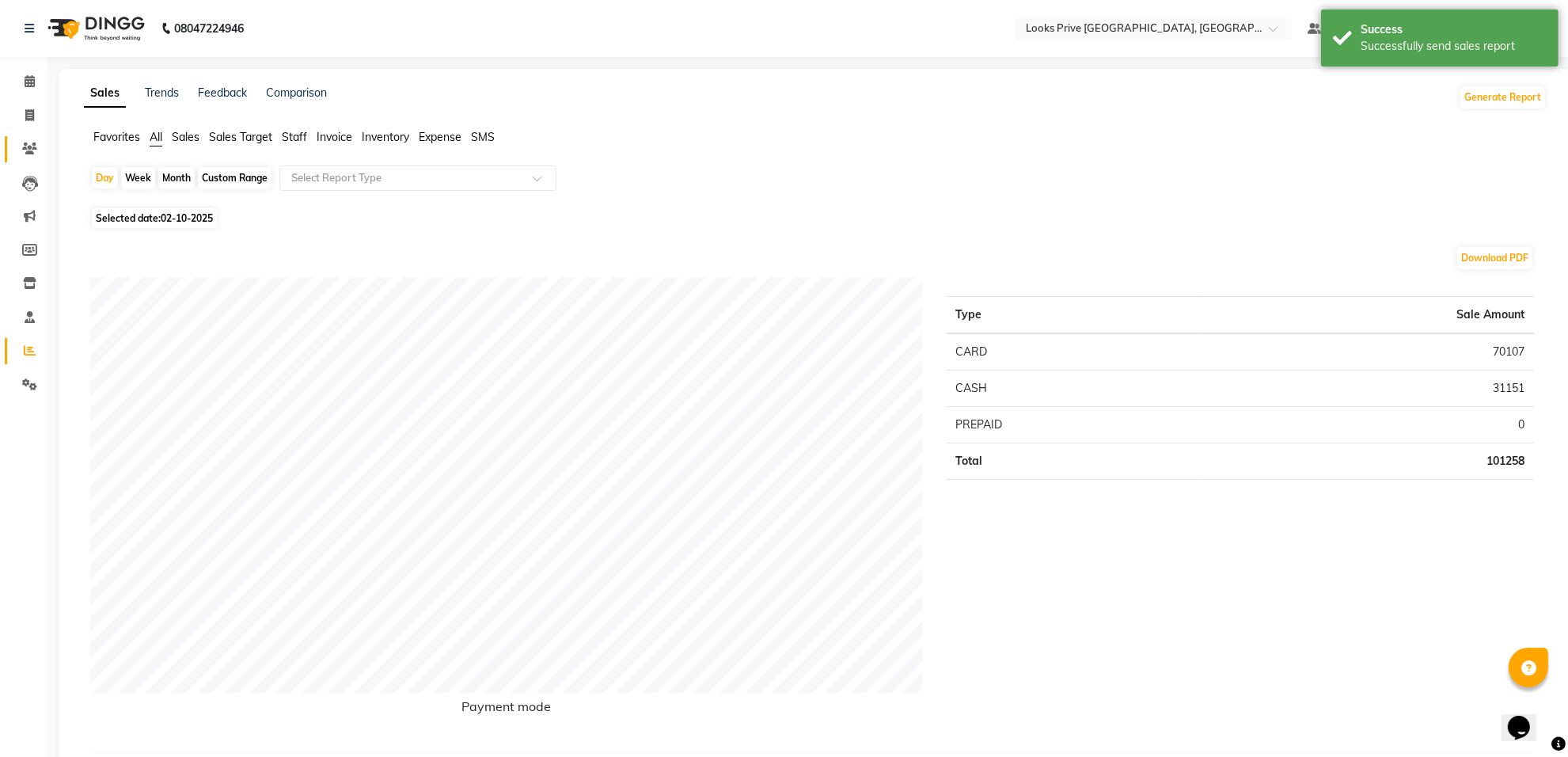
click at [17, 136] on link "Clients" at bounding box center [24, 149] width 38 height 27
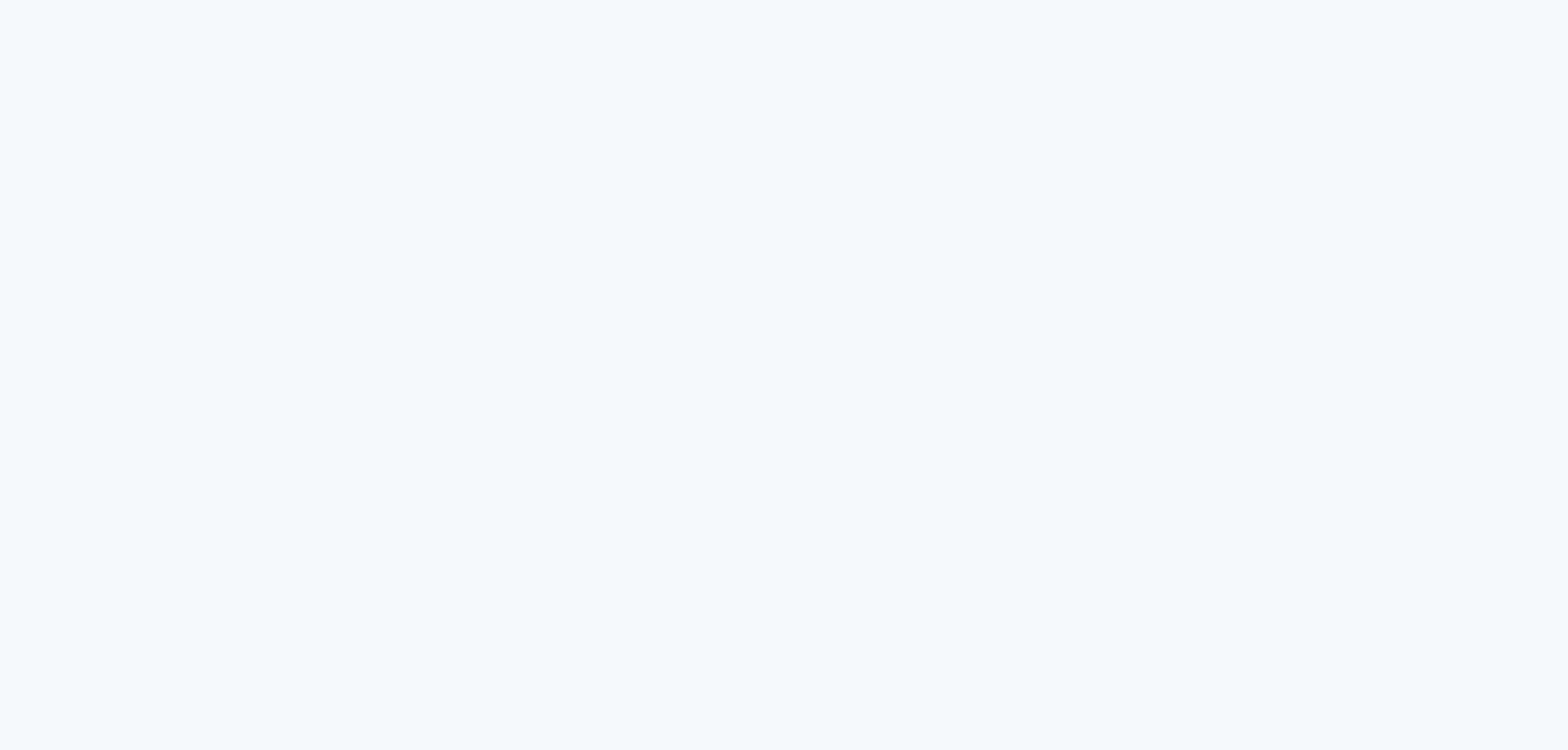
select select "8127"
select select "service"
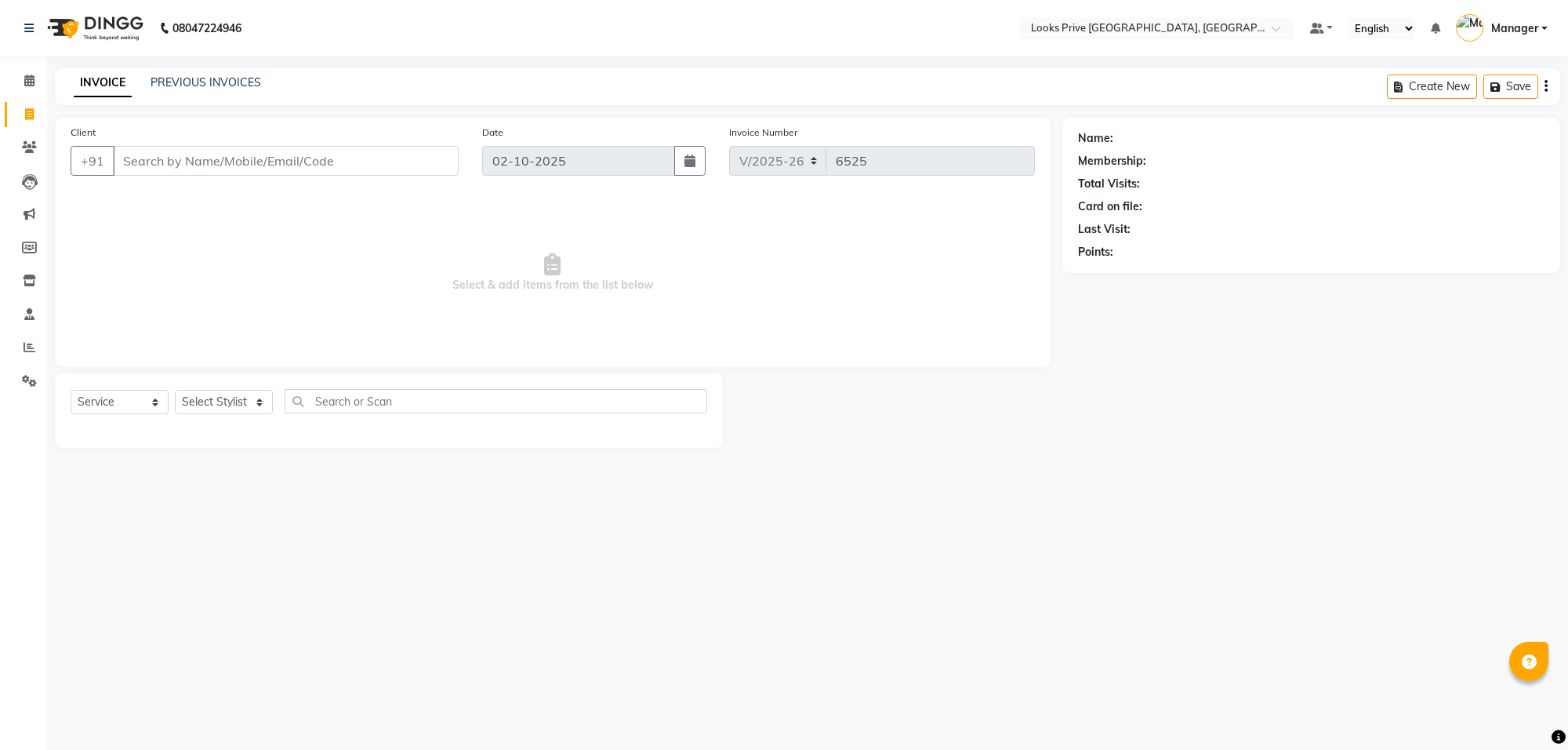
select select "8127"
select select "service"
click at [153, 152] on input "Client" at bounding box center [286, 161] width 346 height 30
click at [141, 169] on input "Client" at bounding box center [286, 161] width 346 height 30
type input "9873032292"
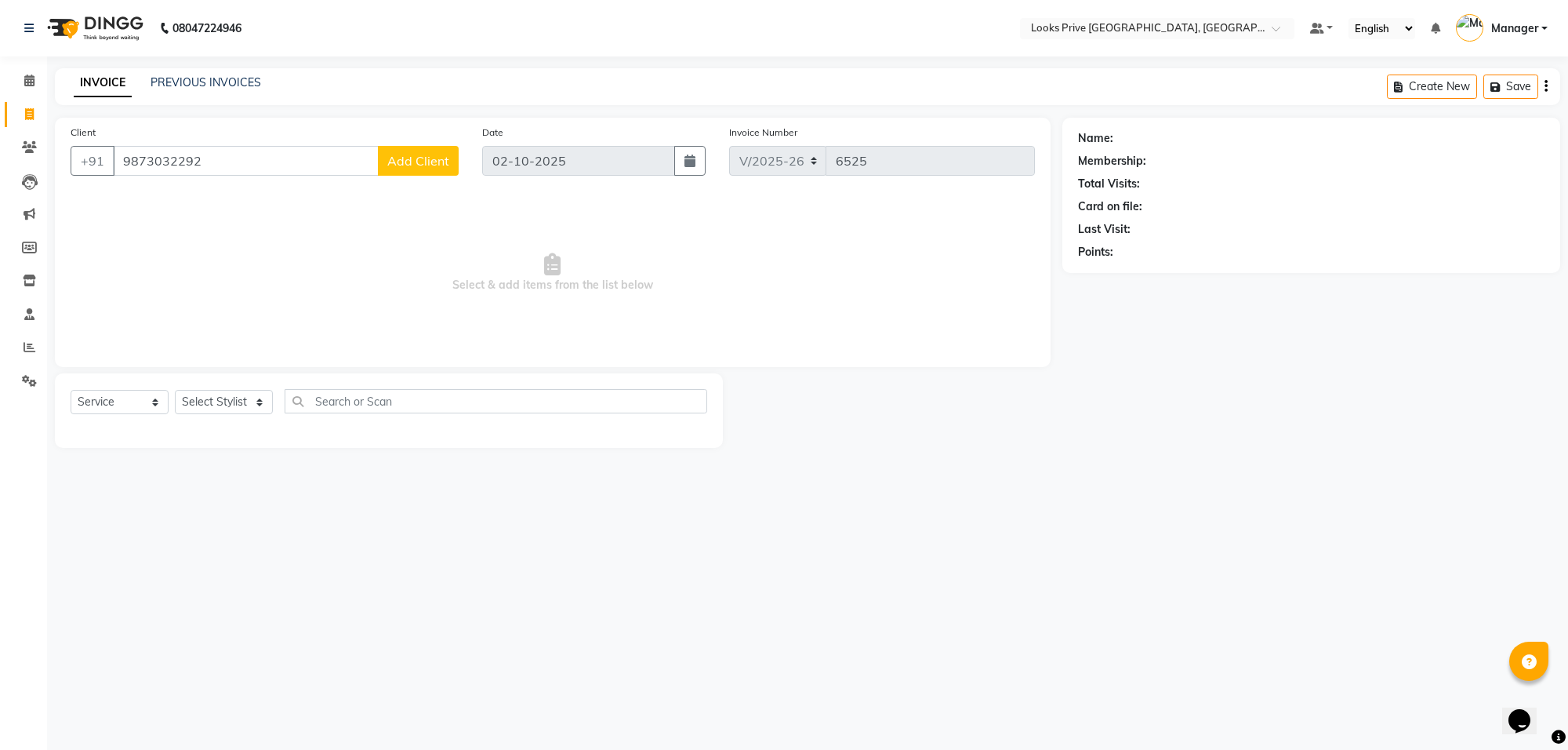
click at [417, 162] on span "Add Client" at bounding box center [419, 161] width 62 height 16
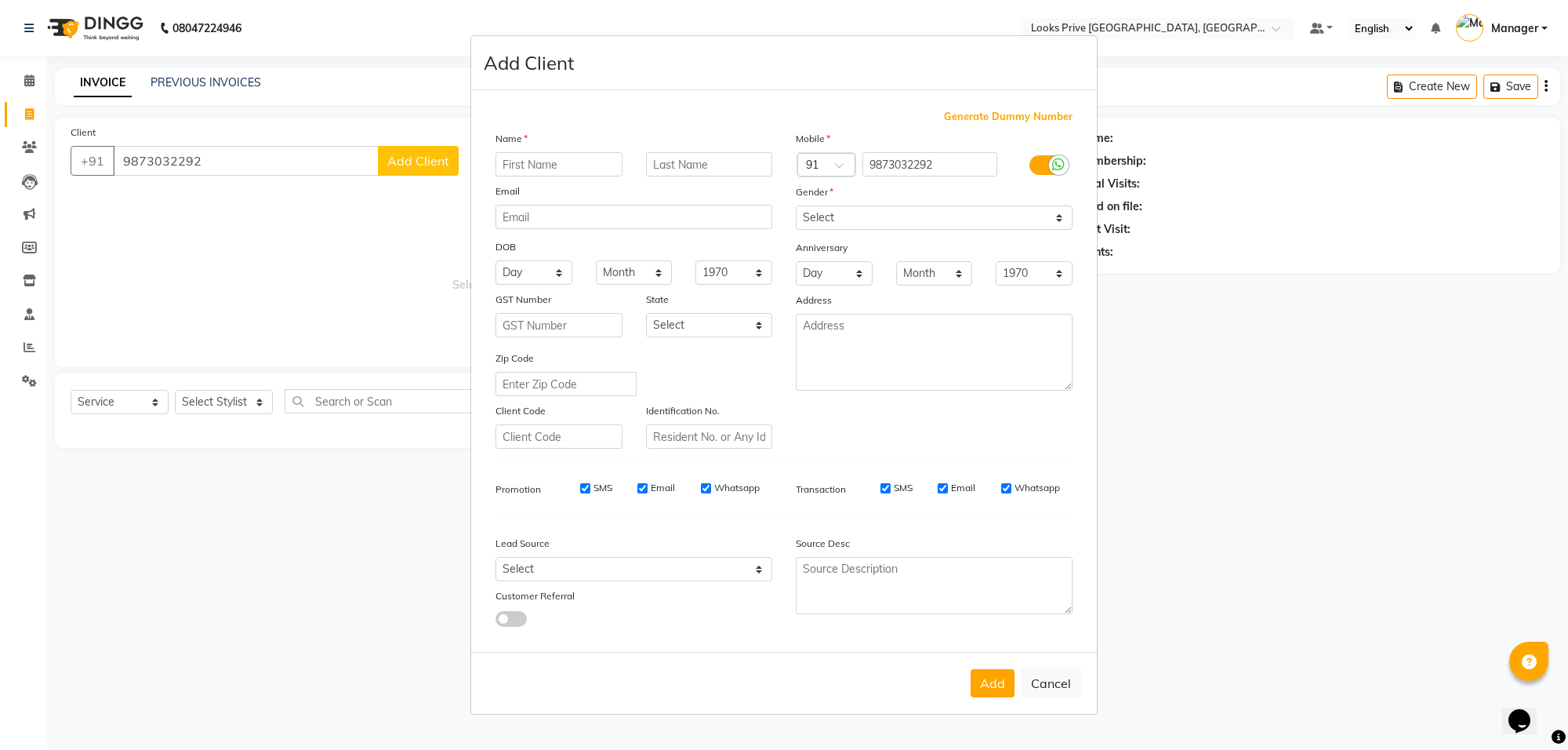
click at [557, 172] on input "text" at bounding box center [559, 165] width 127 height 24
type input "[PERSON_NAME]"
drag, startPoint x: 852, startPoint y: 218, endPoint x: 852, endPoint y: 228, distance: 10.0
click at [852, 218] on select "Select [DEMOGRAPHIC_DATA] [DEMOGRAPHIC_DATA] Other Prefer Not To Say" at bounding box center [934, 217] width 277 height 24
select select "[DEMOGRAPHIC_DATA]"
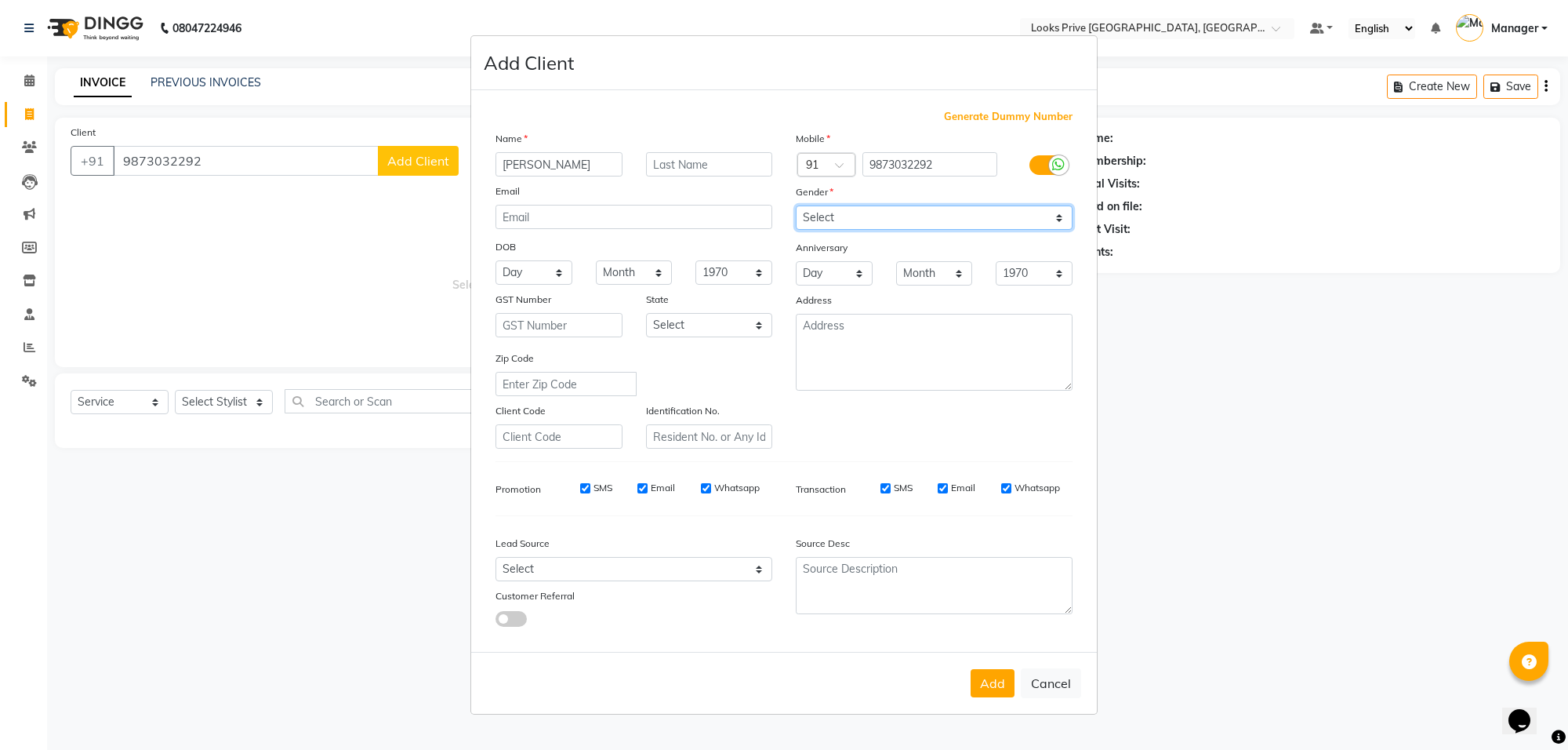
click at [796, 207] on select "Select [DEMOGRAPHIC_DATA] [DEMOGRAPHIC_DATA] Other Prefer Not To Say" at bounding box center [934, 217] width 277 height 24
click at [977, 688] on button "Add" at bounding box center [992, 683] width 44 height 28
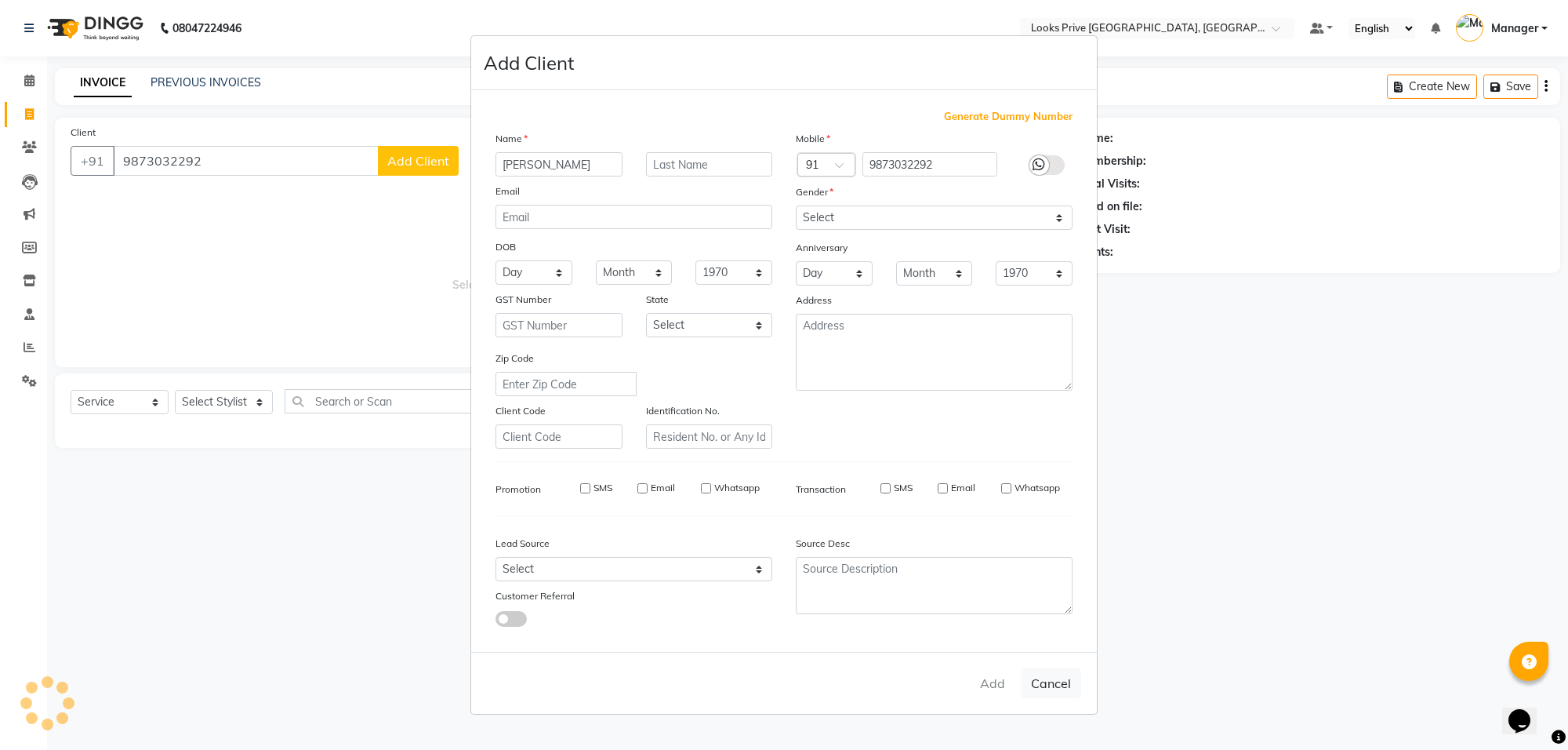
select select
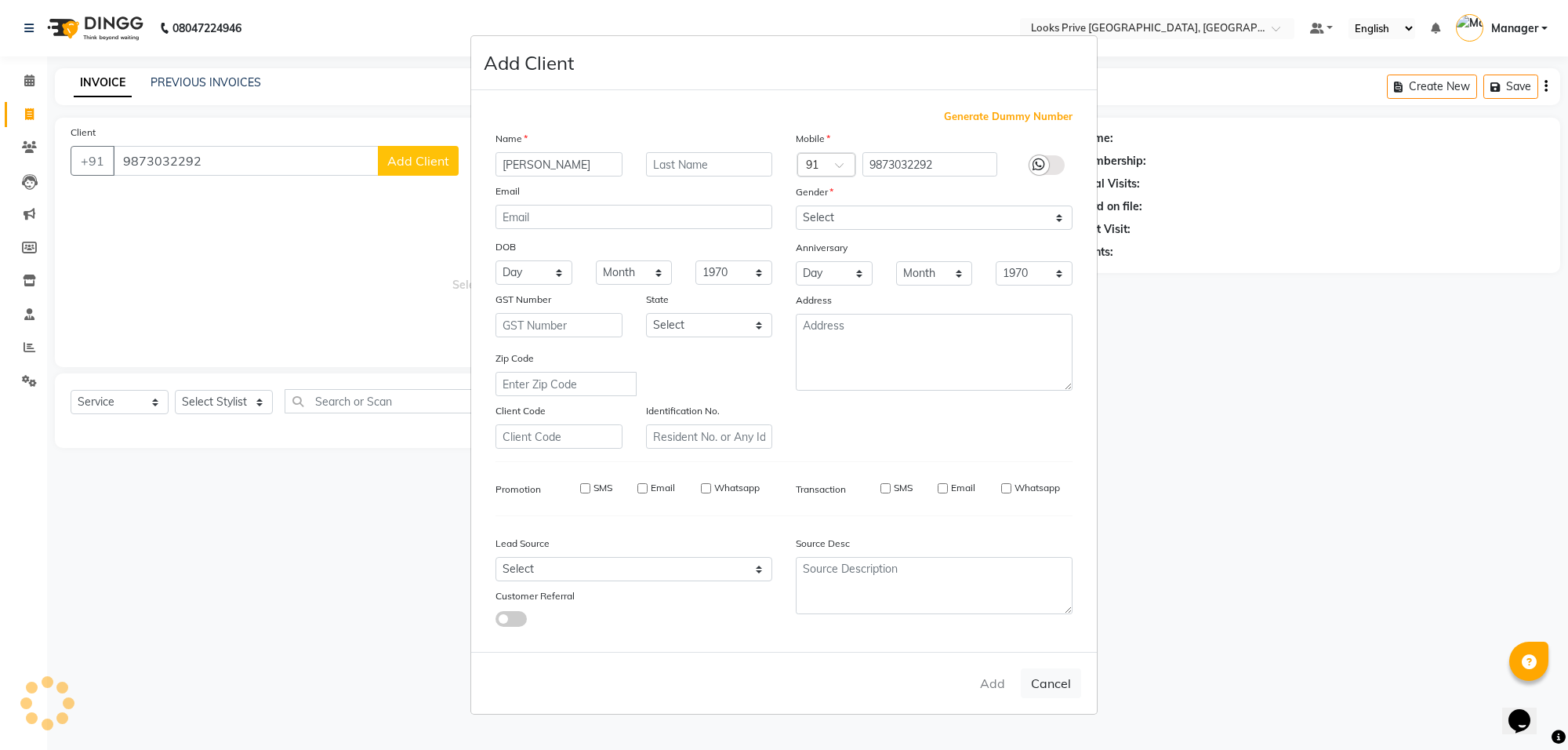
select select
checkbox input "false"
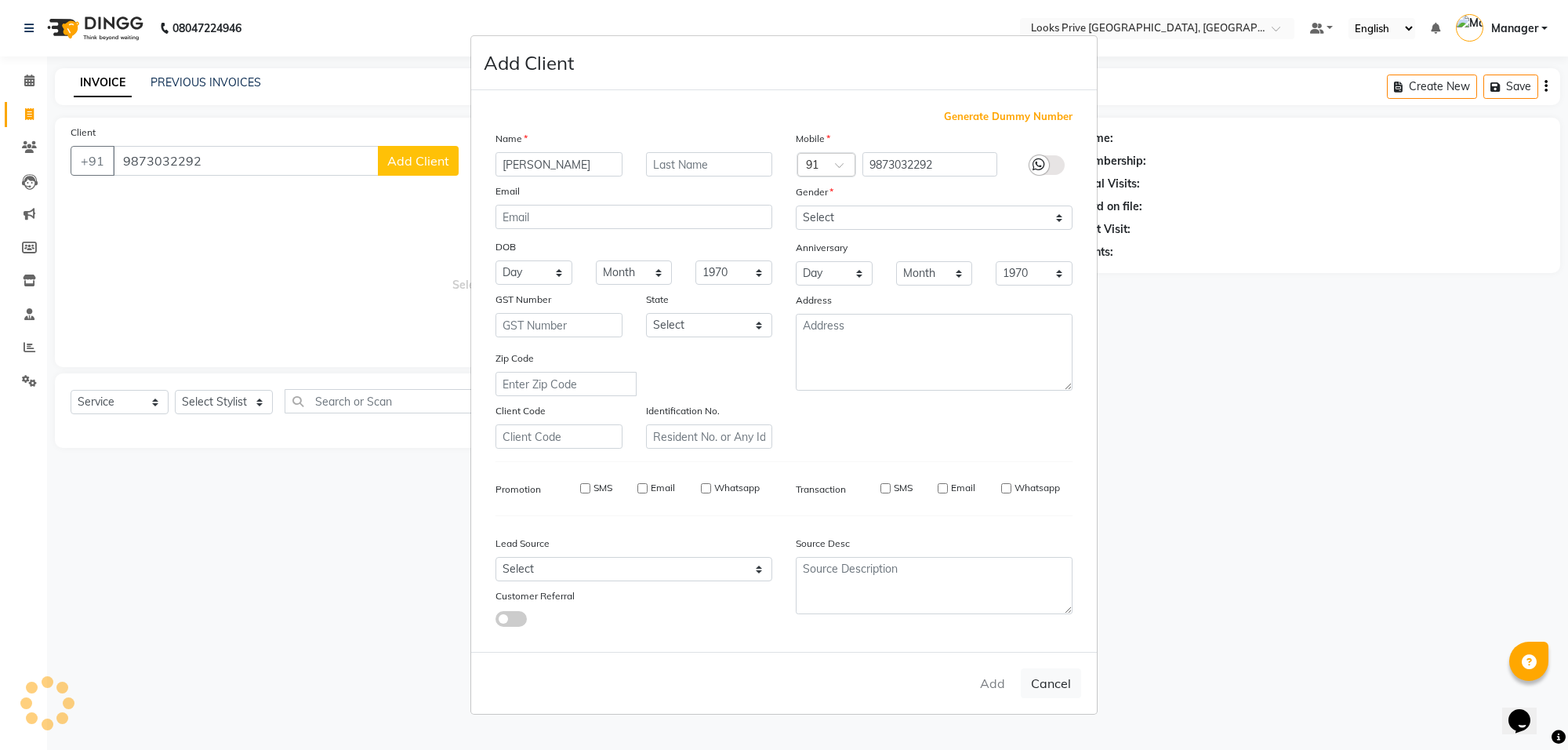
checkbox input "false"
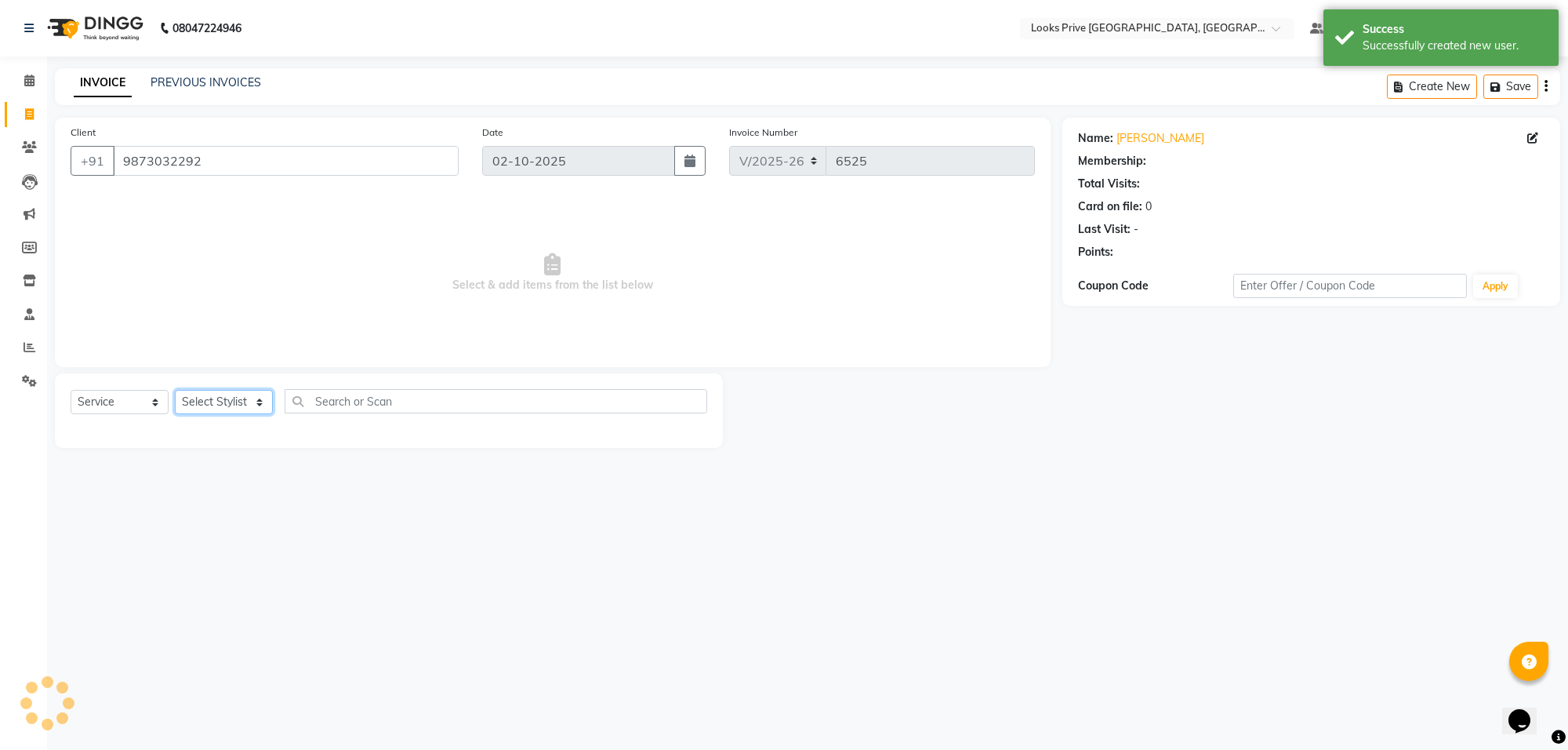
click at [179, 406] on select "Select Stylist Arshi [PERSON_NAME] Counter_Sales Deepak_Asst Govind_Pdct Hema M…" at bounding box center [224, 402] width 98 height 24
select select "1: Object"
select select "75850"
click at [175, 390] on select "Select Stylist Arshi [PERSON_NAME] Counter_Sales Deepak_Asst Govind_Pdct Hema M…" at bounding box center [224, 402] width 98 height 24
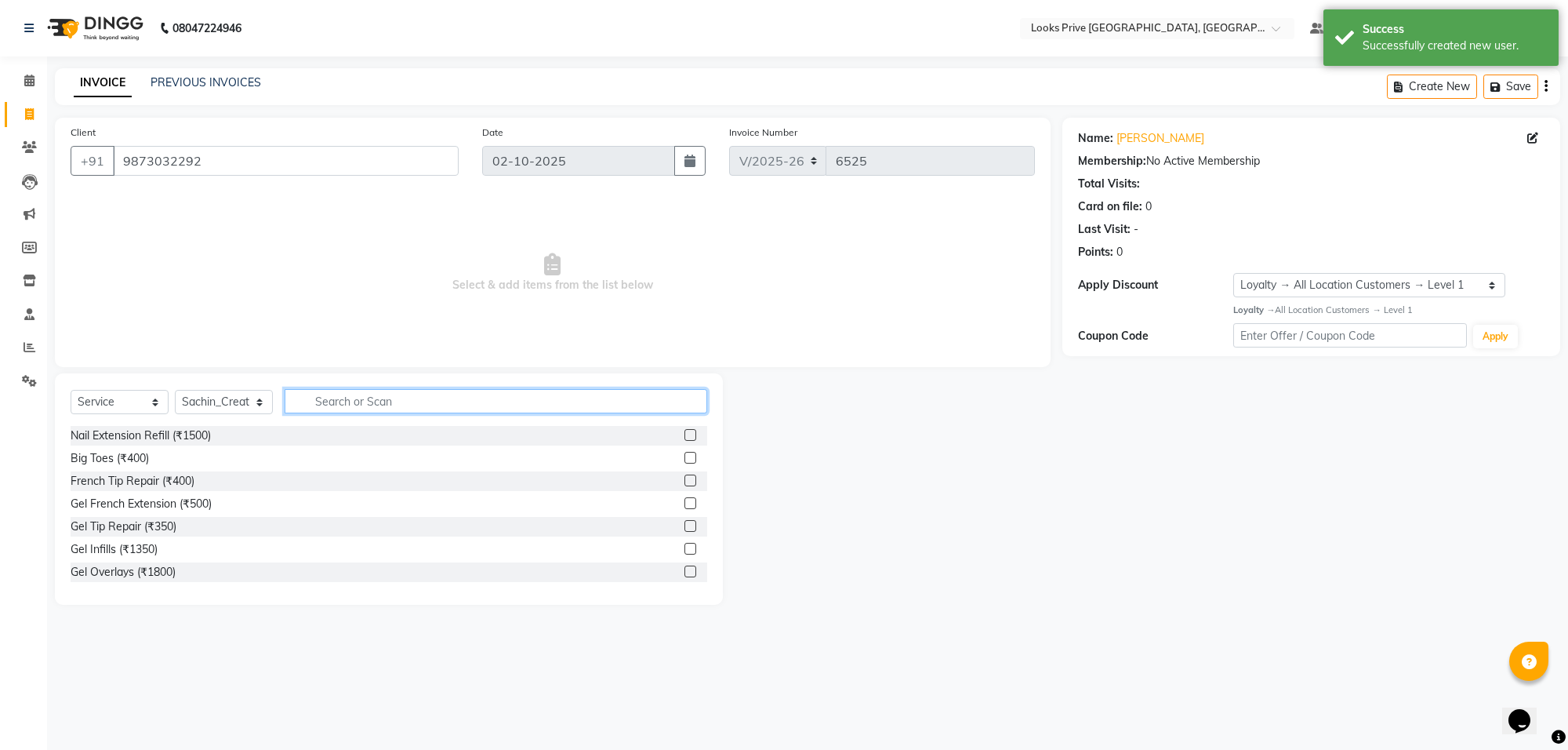
click at [345, 400] on input "text" at bounding box center [496, 401] width 422 height 24
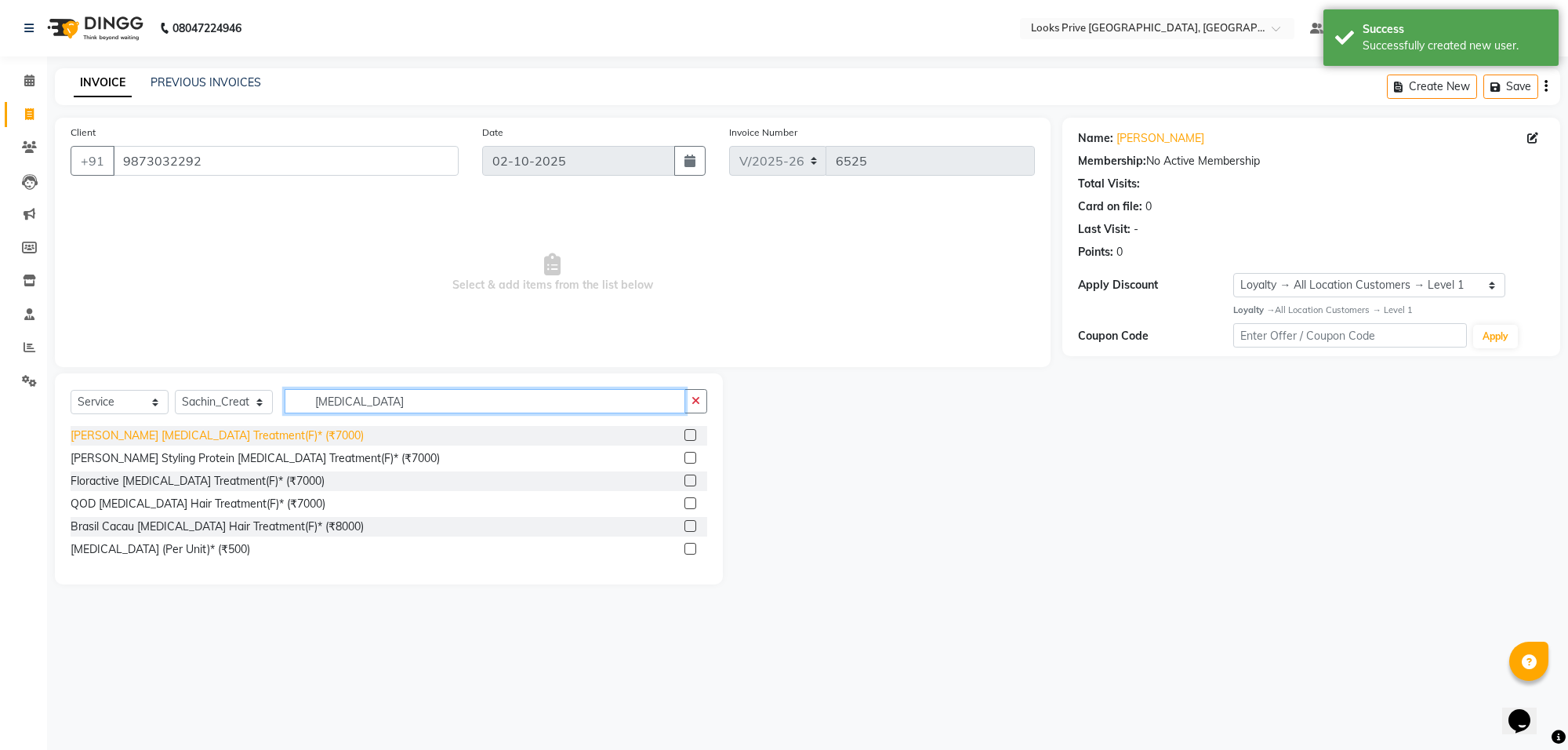
type input "[MEDICAL_DATA]"
click at [217, 438] on div "[PERSON_NAME] [MEDICAL_DATA] Treatment(F)* (₹7000)" at bounding box center [217, 436] width 293 height 17
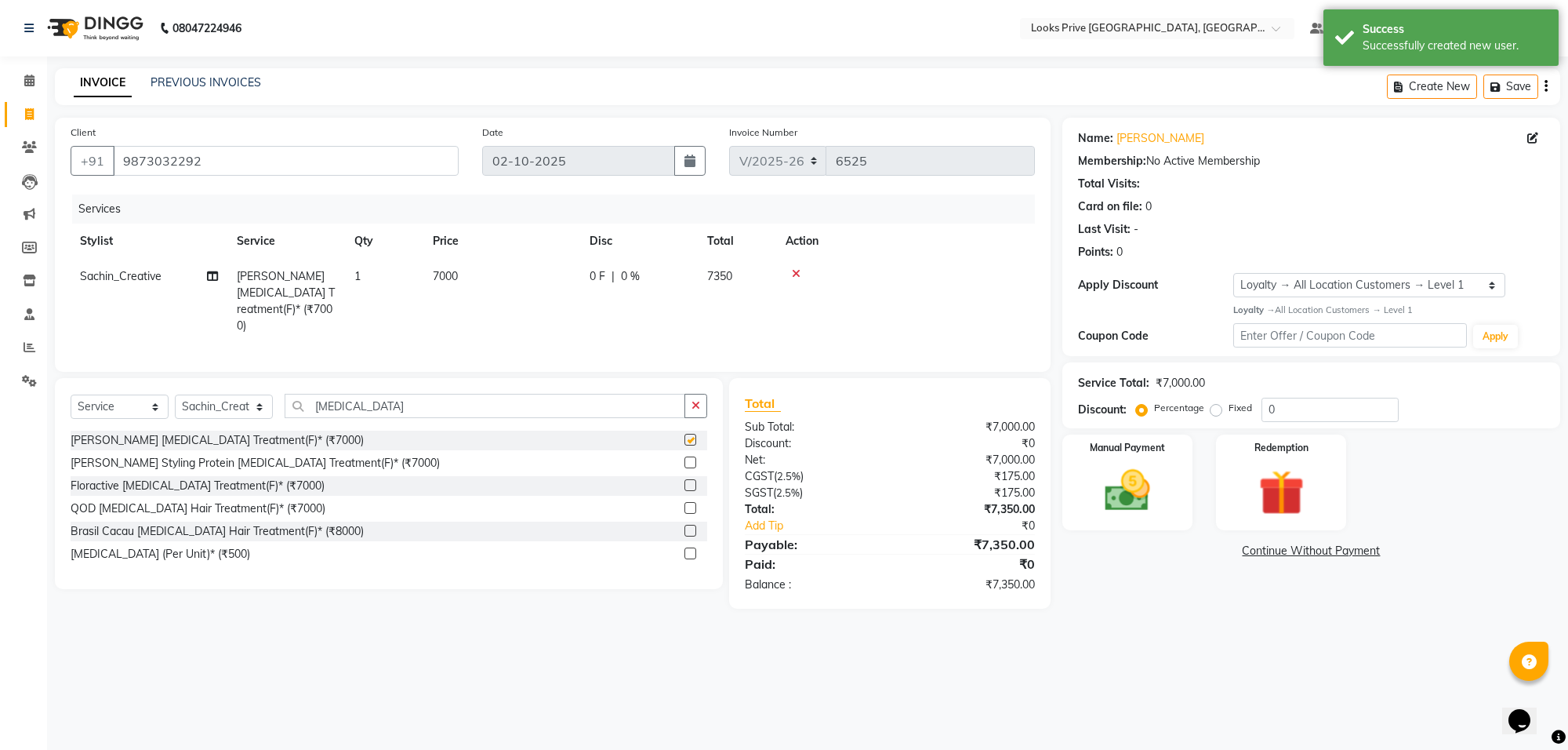
checkbox input "false"
click at [384, 397] on input "[MEDICAL_DATA]" at bounding box center [485, 406] width 401 height 24
type input "b"
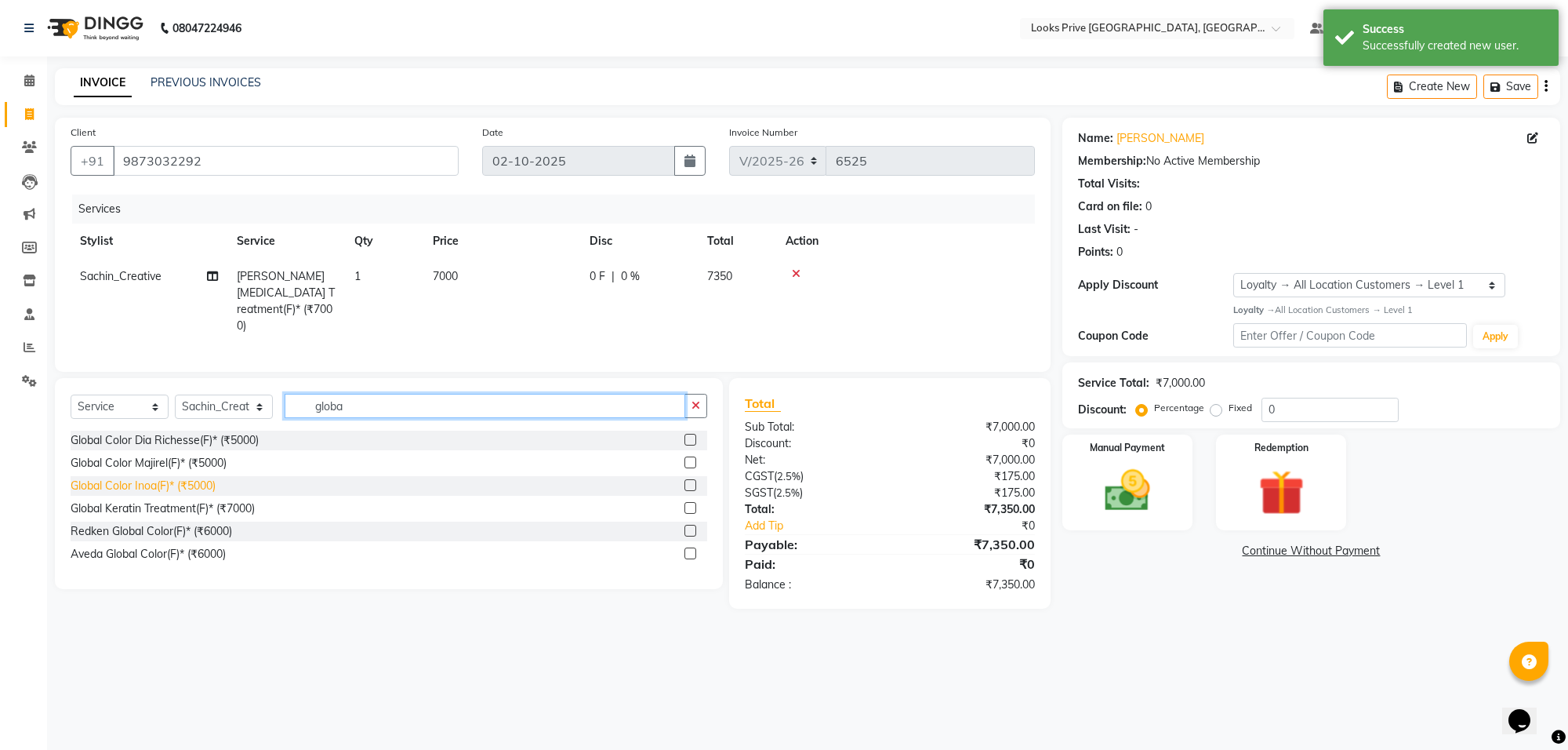
type input "globa"
click at [159, 478] on div "Global Color Inoa(F)* (₹5000)" at bounding box center [143, 487] width 145 height 17
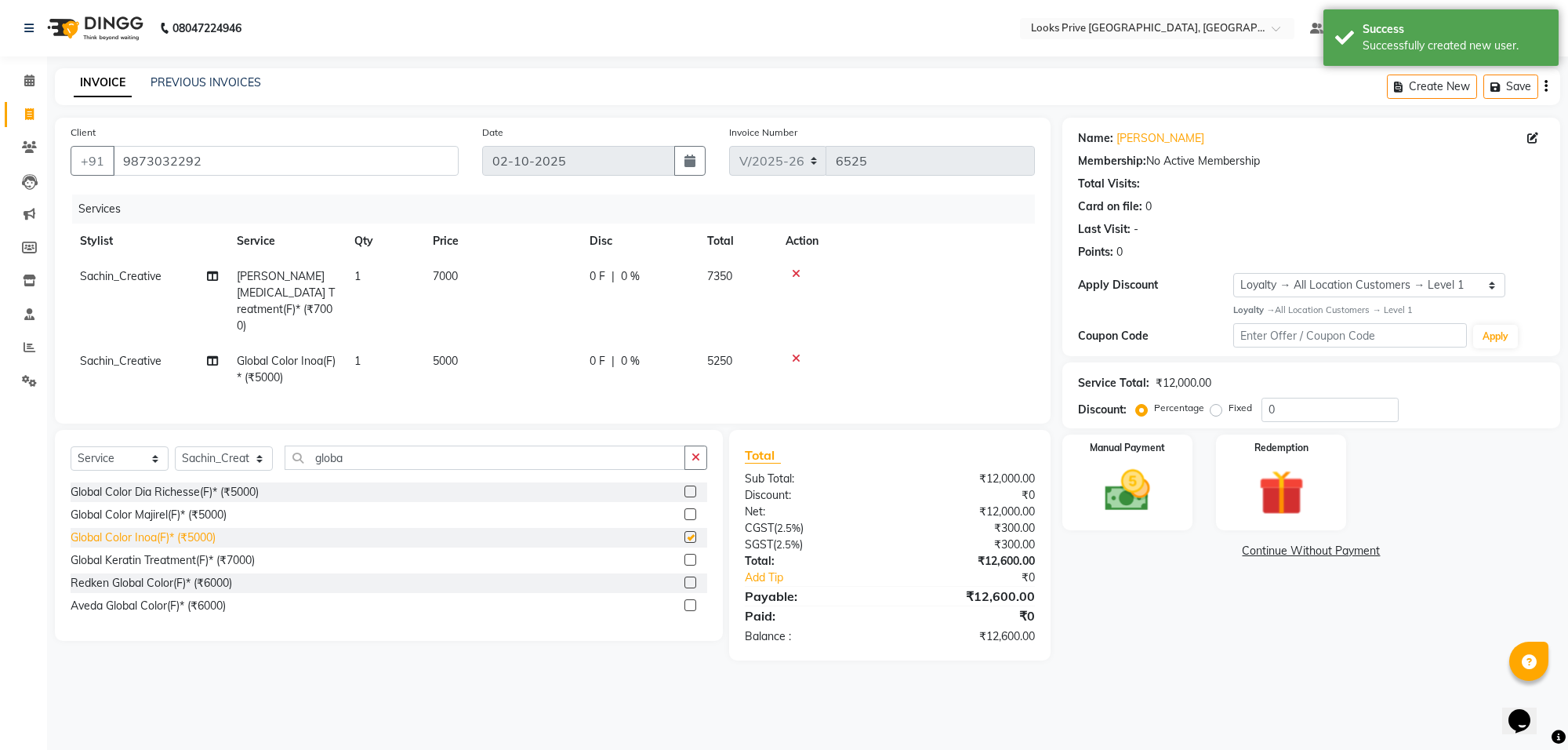
checkbox input "false"
click at [544, 343] on td "5000" at bounding box center [501, 369] width 157 height 52
select select "75850"
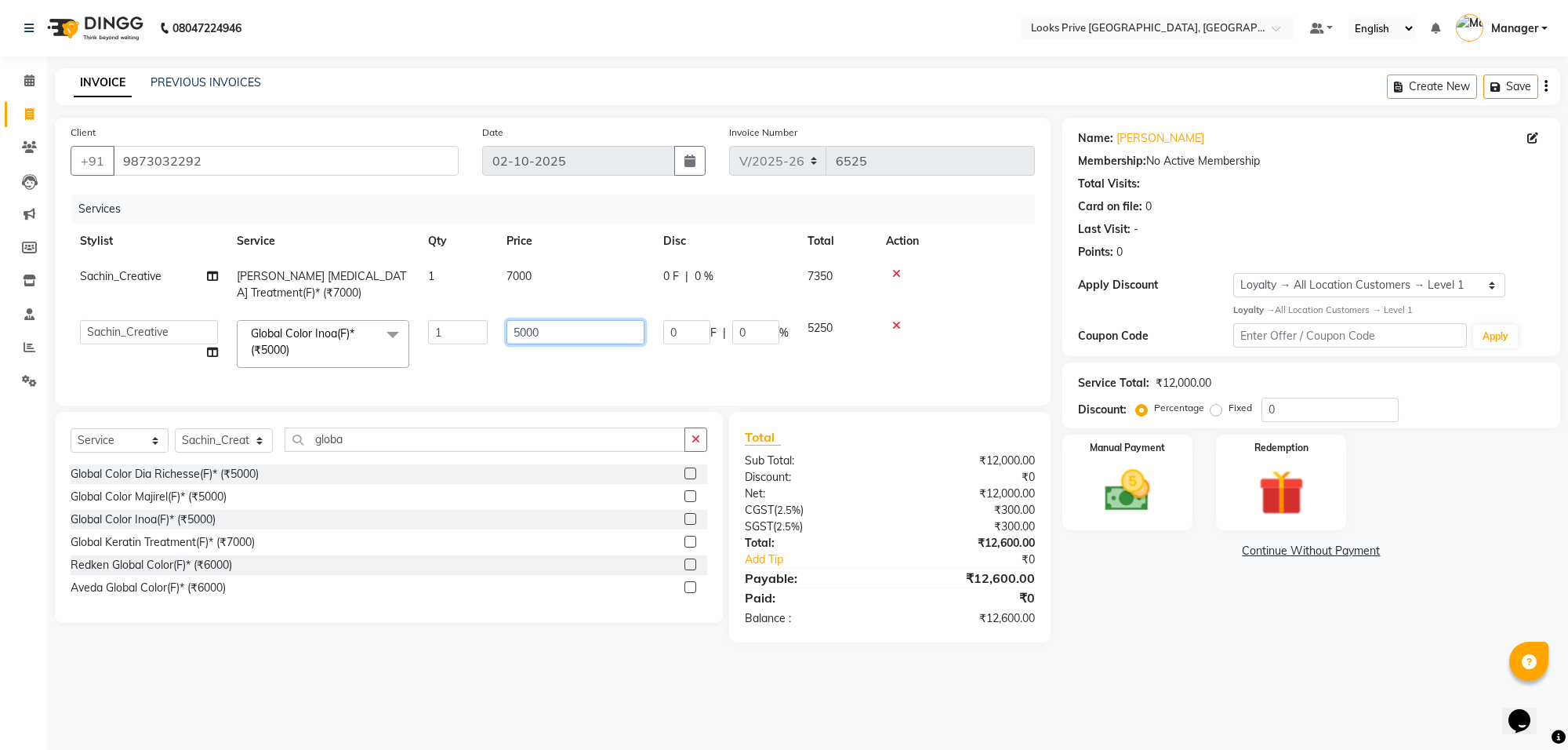
click at [582, 334] on input "5000" at bounding box center [575, 332] width 138 height 24
type input "9000"
click at [575, 275] on td "7000" at bounding box center [575, 284] width 157 height 52
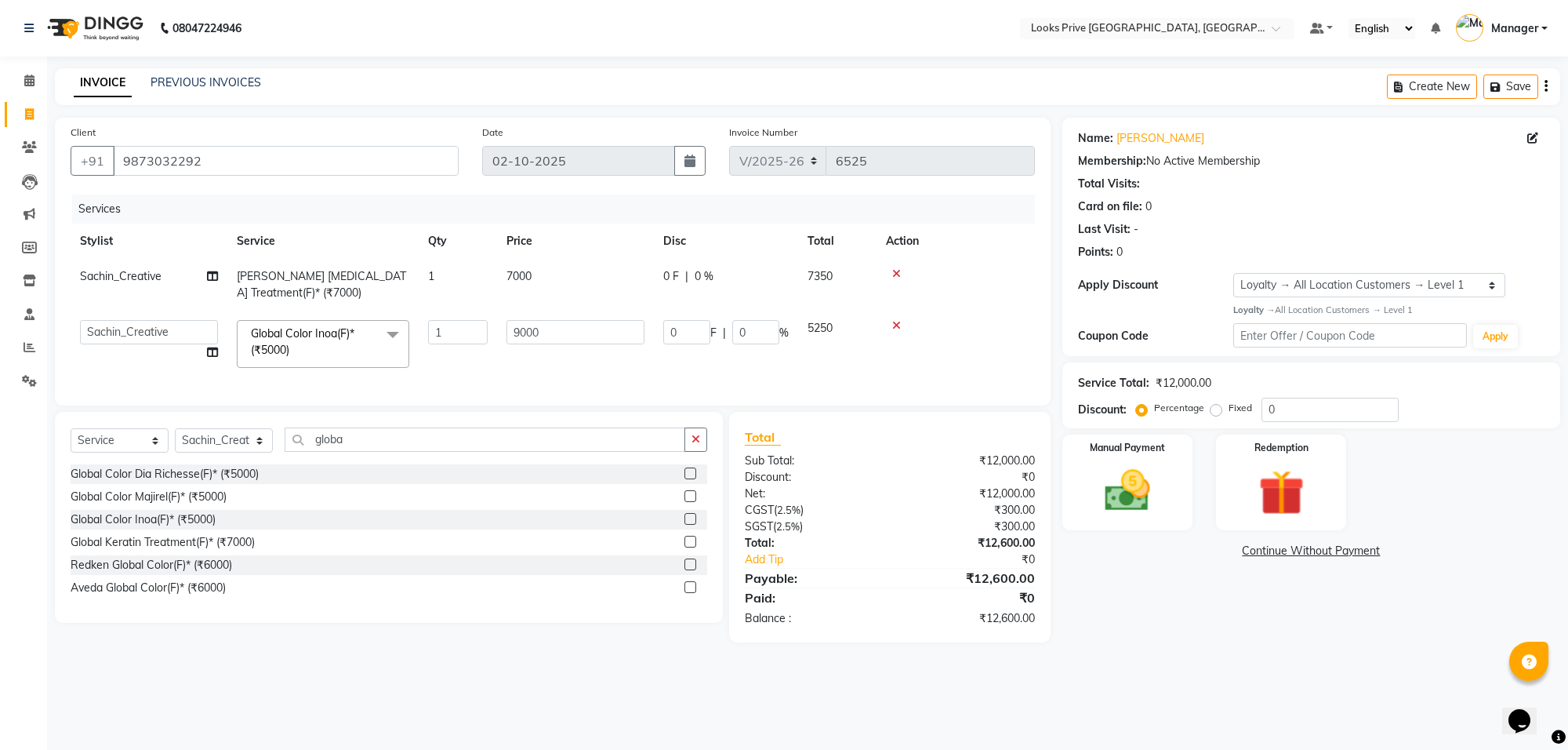
select select "75850"
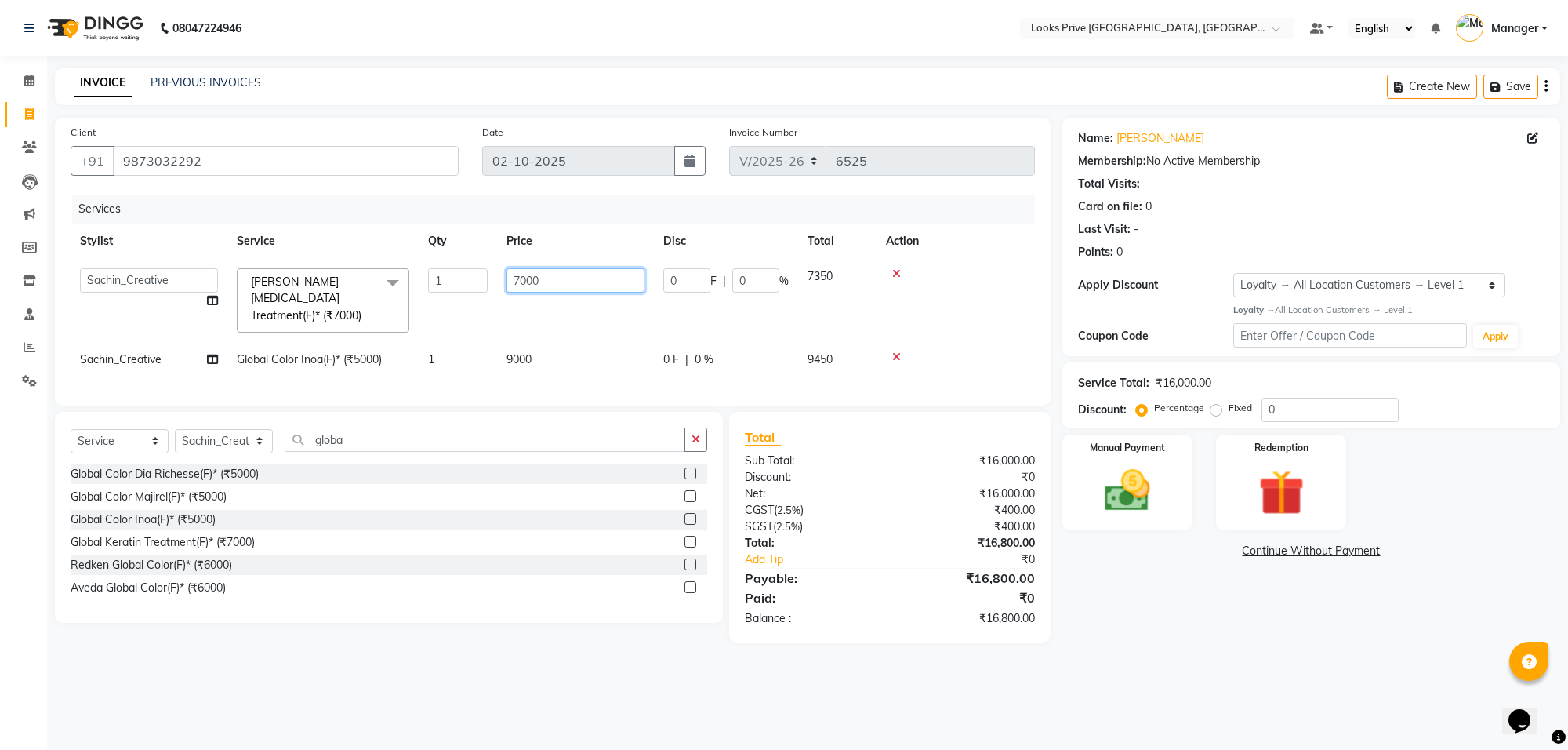
click at [575, 275] on input "7000" at bounding box center [575, 280] width 138 height 24
type input "10000"
click at [1329, 406] on input "0" at bounding box center [1330, 410] width 137 height 24
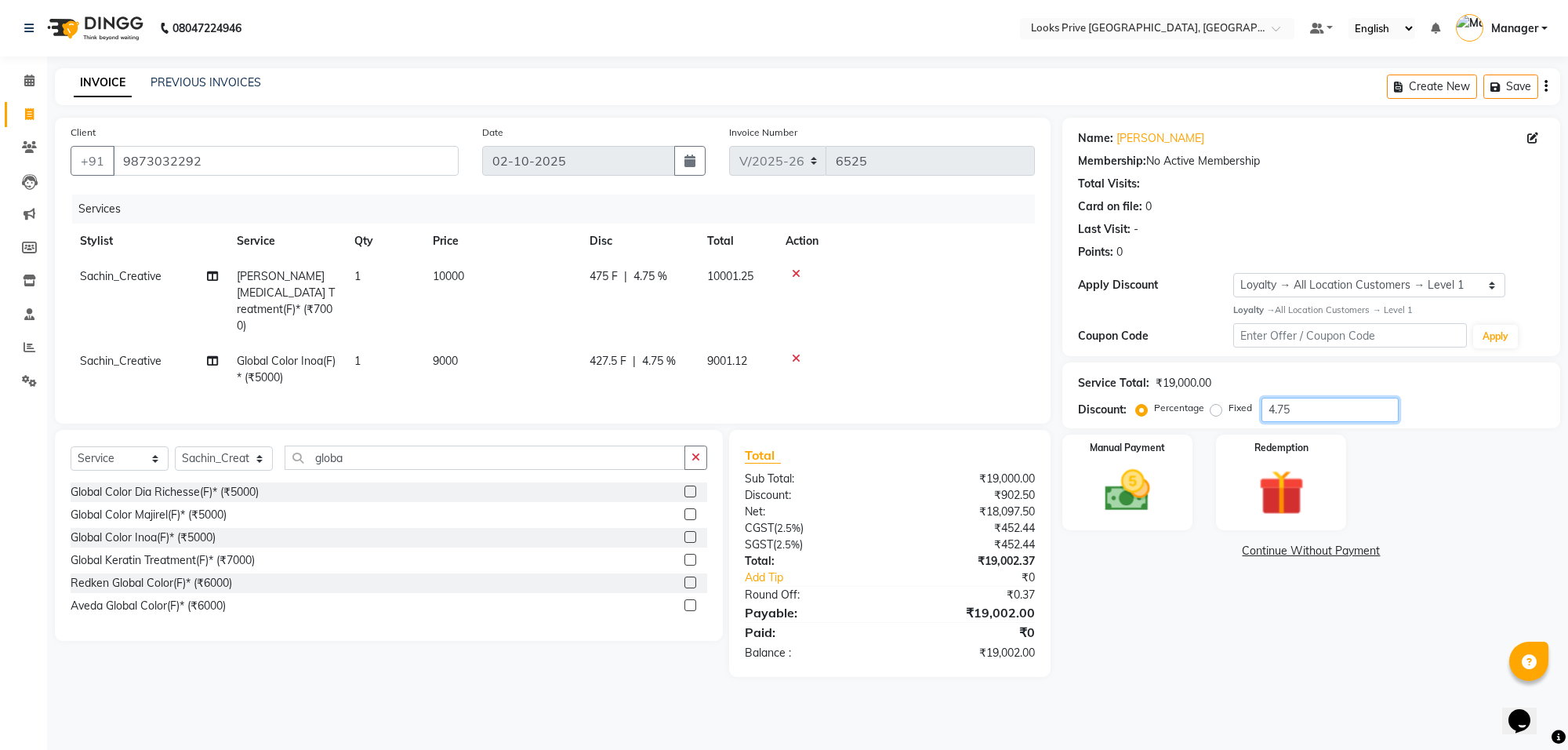
type input "4.75"
click at [1194, 620] on div "Name: [PERSON_NAME] Membership: No Active Membership Total Visits: Card on file…" at bounding box center [1318, 397] width 510 height 559
click at [522, 343] on td "9000" at bounding box center [501, 369] width 157 height 52
select select "75850"
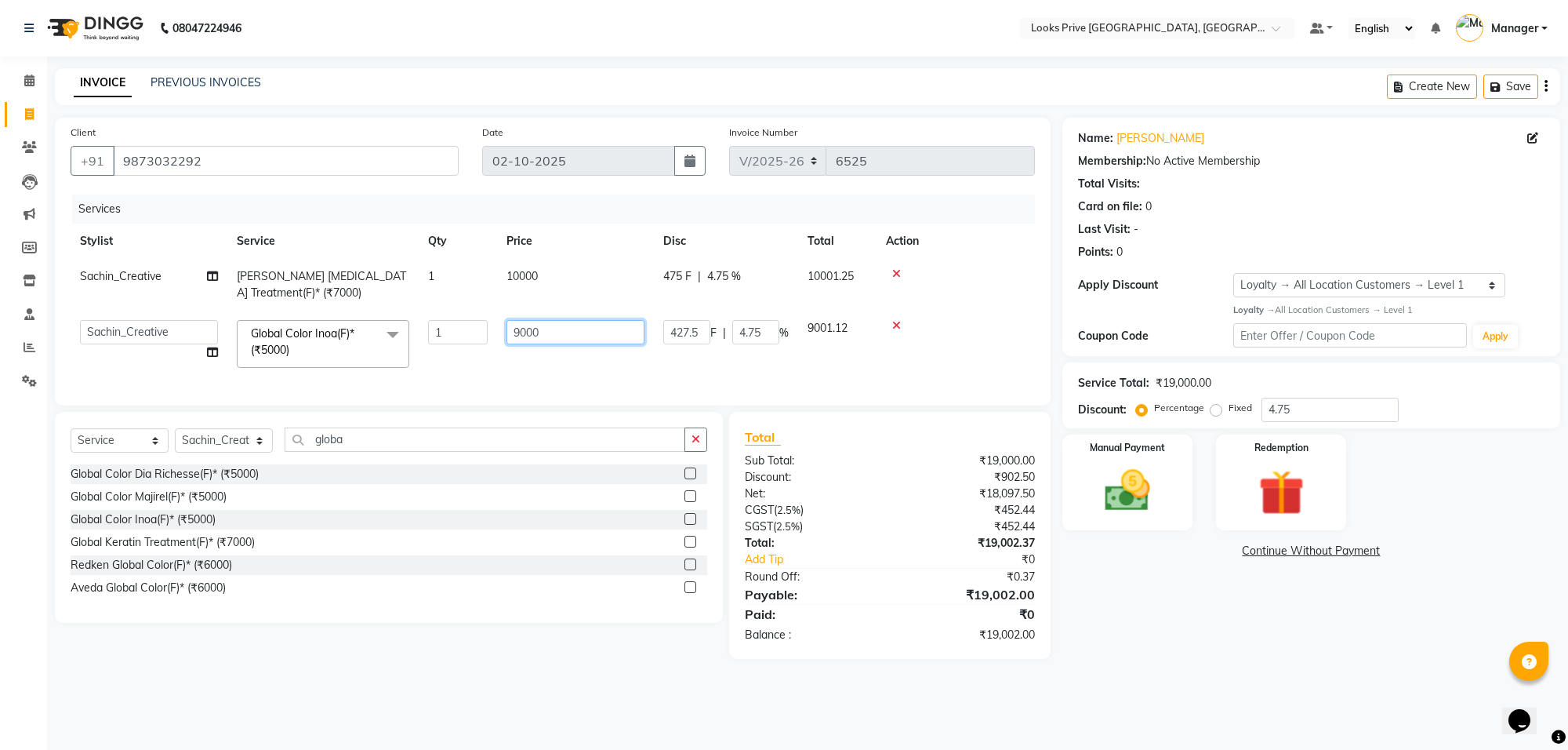
click at [573, 323] on input "9000" at bounding box center [575, 332] width 138 height 24
type input "9"
type input "8998"
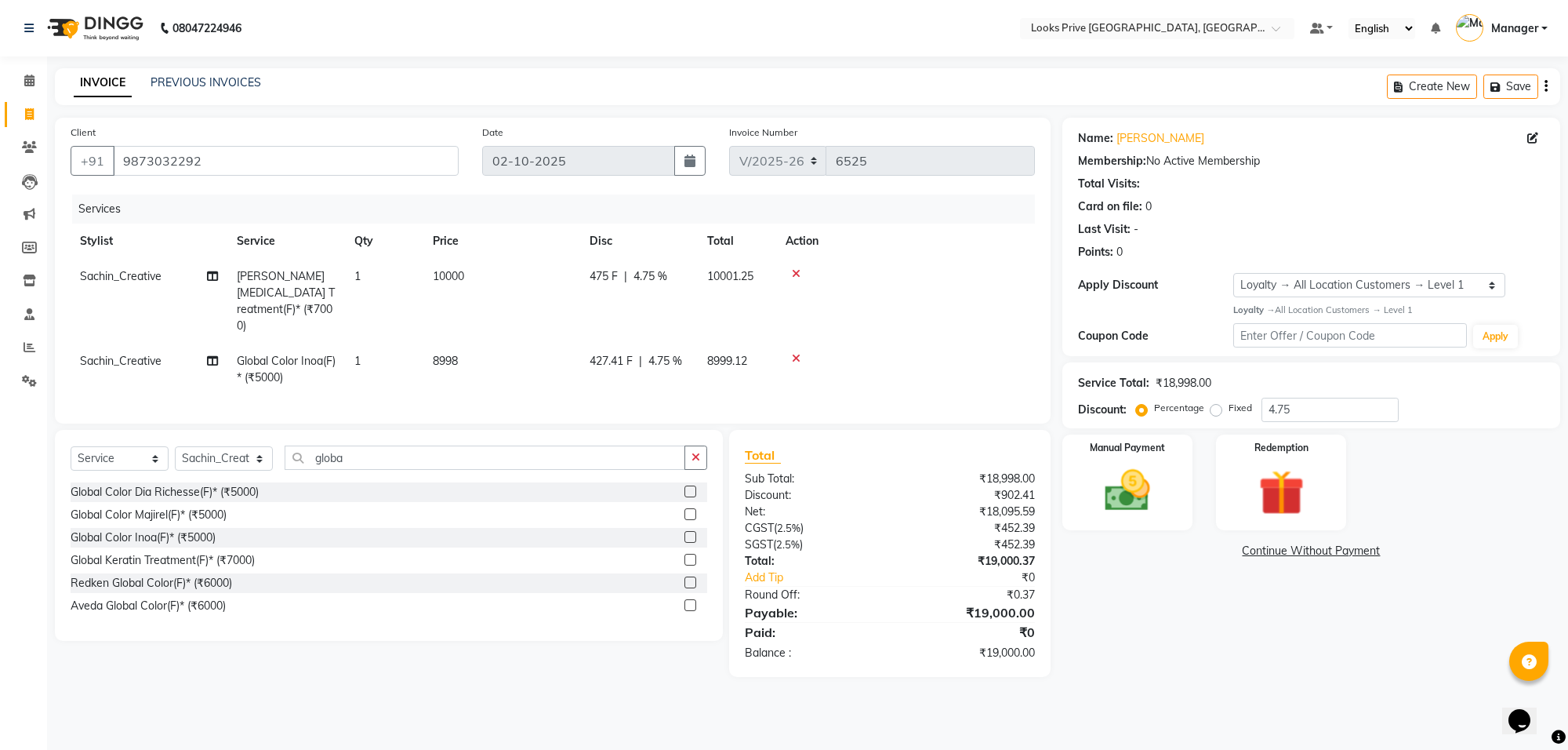
click at [1229, 620] on div "Name: [PERSON_NAME] Membership: No Active Membership Total Visits: Card on file…" at bounding box center [1318, 397] width 510 height 559
click at [1158, 487] on img at bounding box center [1128, 491] width 77 height 55
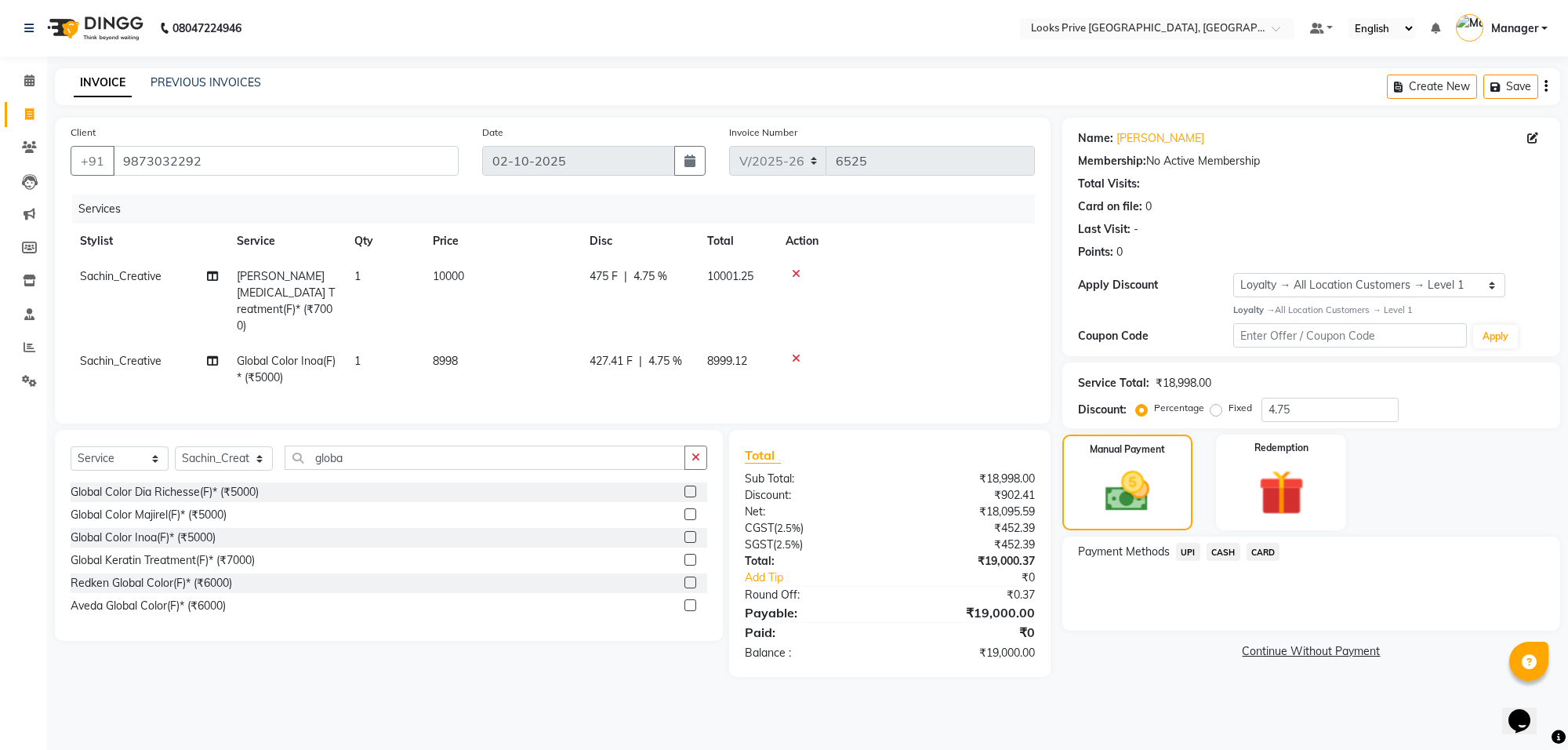
drag, startPoint x: 1226, startPoint y: 551, endPoint x: 1280, endPoint y: 637, distance: 101.5
click at [1237, 566] on div "Payment Methods UPI CASH CARD" at bounding box center [1311, 583] width 498 height 94
click at [1220, 554] on span "CASH" at bounding box center [1224, 551] width 34 height 18
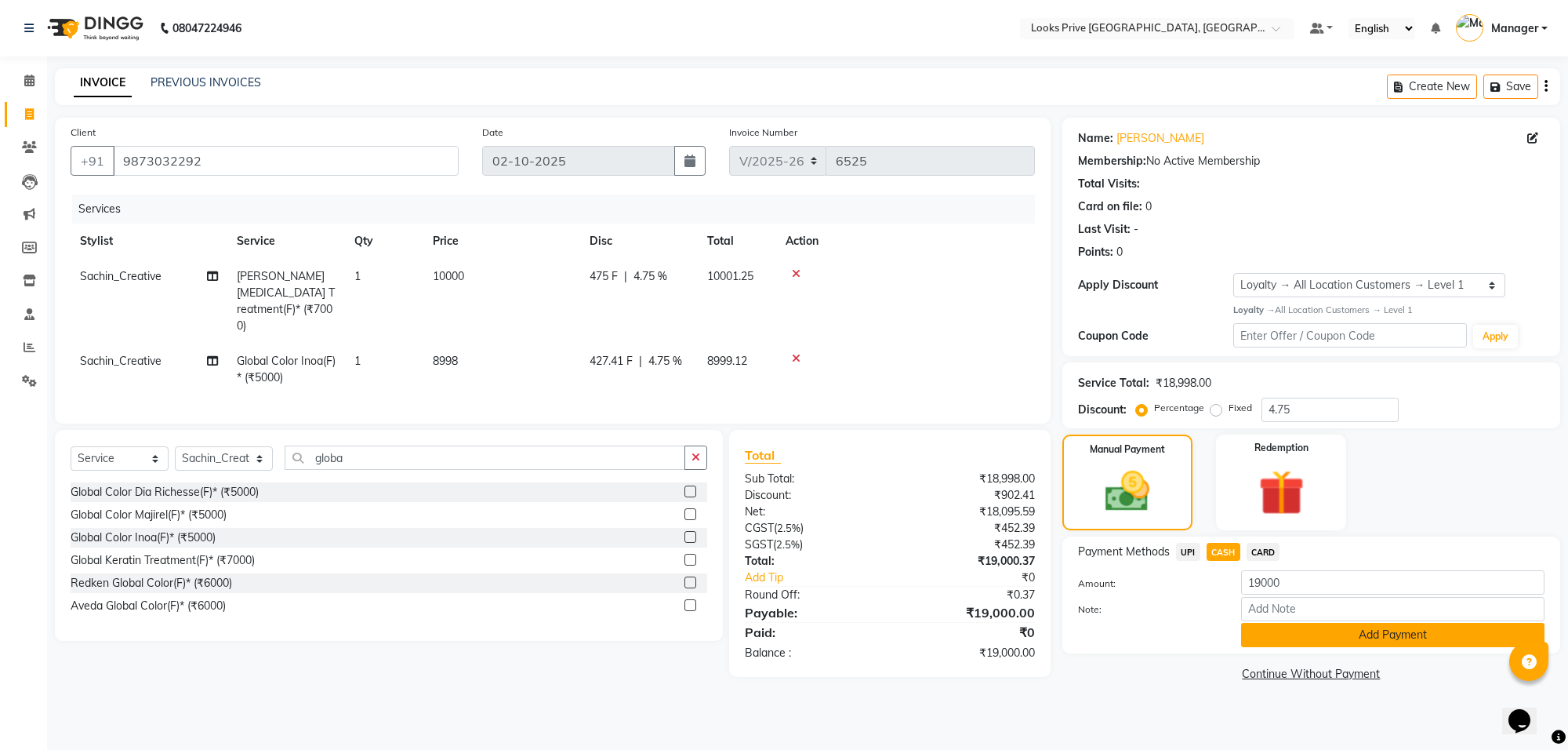
click at [1295, 630] on button "Add Payment" at bounding box center [1393, 635] width 304 height 24
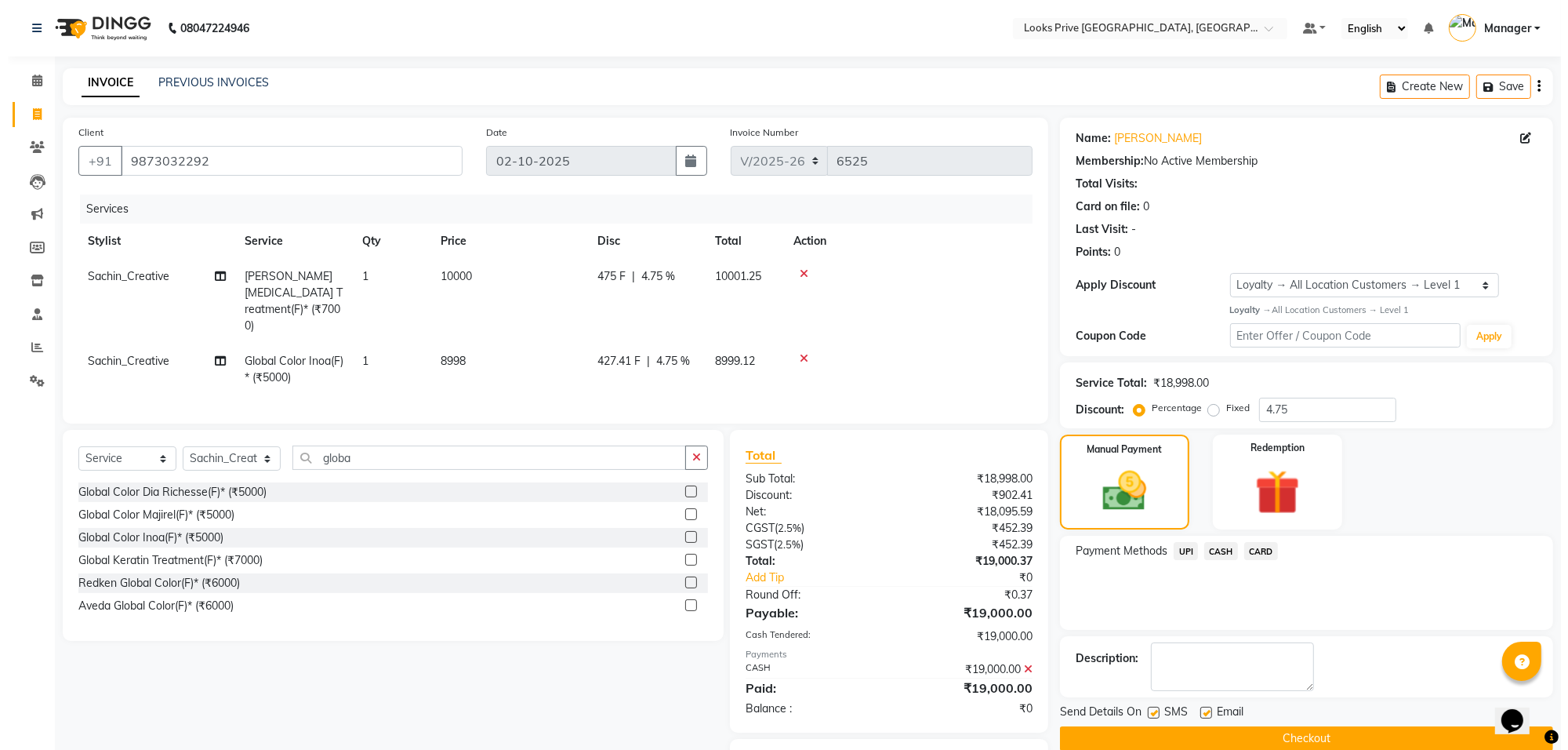
scroll to position [81, 0]
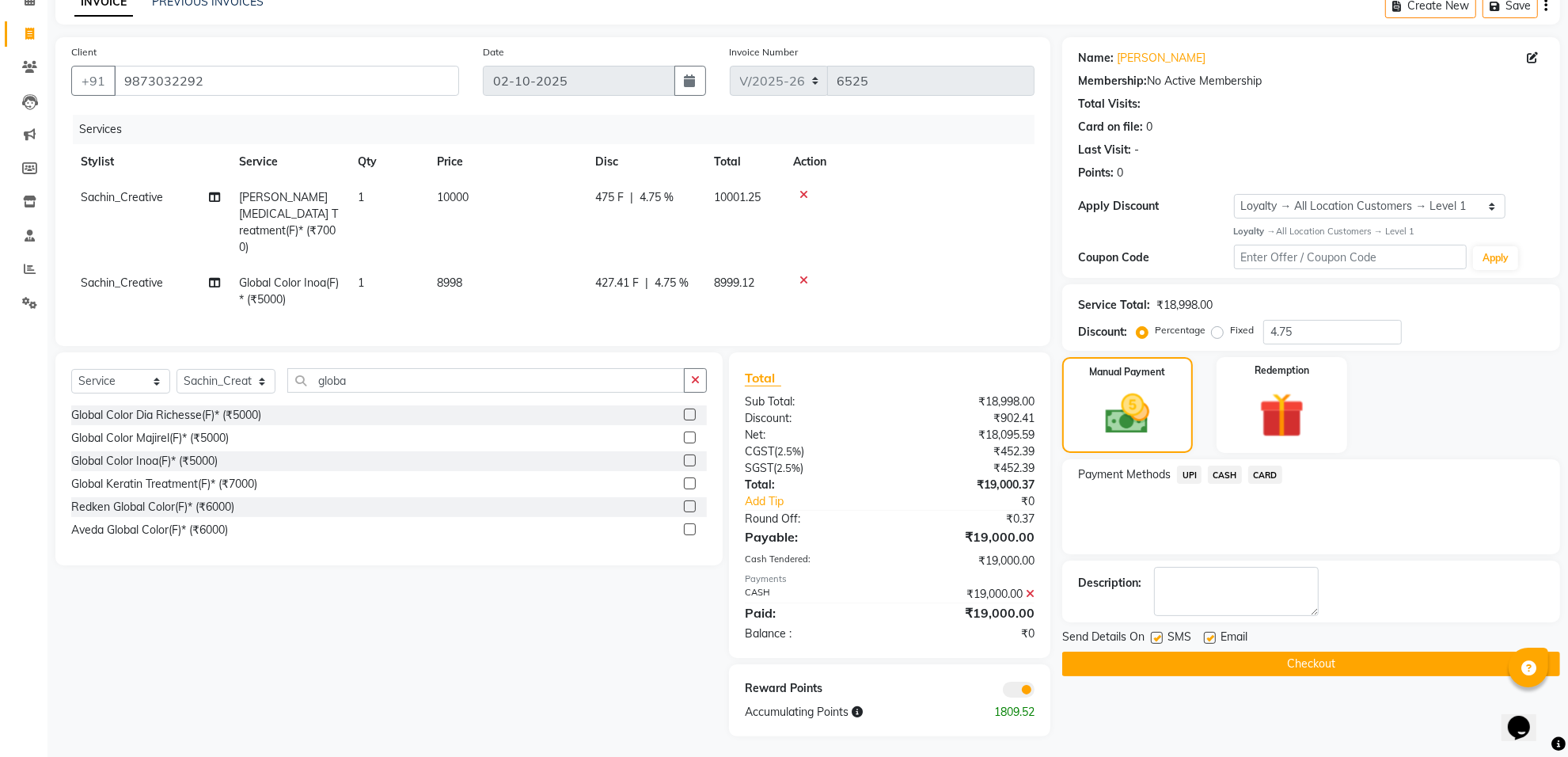
click at [1017, 687] on span at bounding box center [1018, 690] width 31 height 16
click at [1034, 692] on input "checkbox" at bounding box center [1034, 692] width 0 height 0
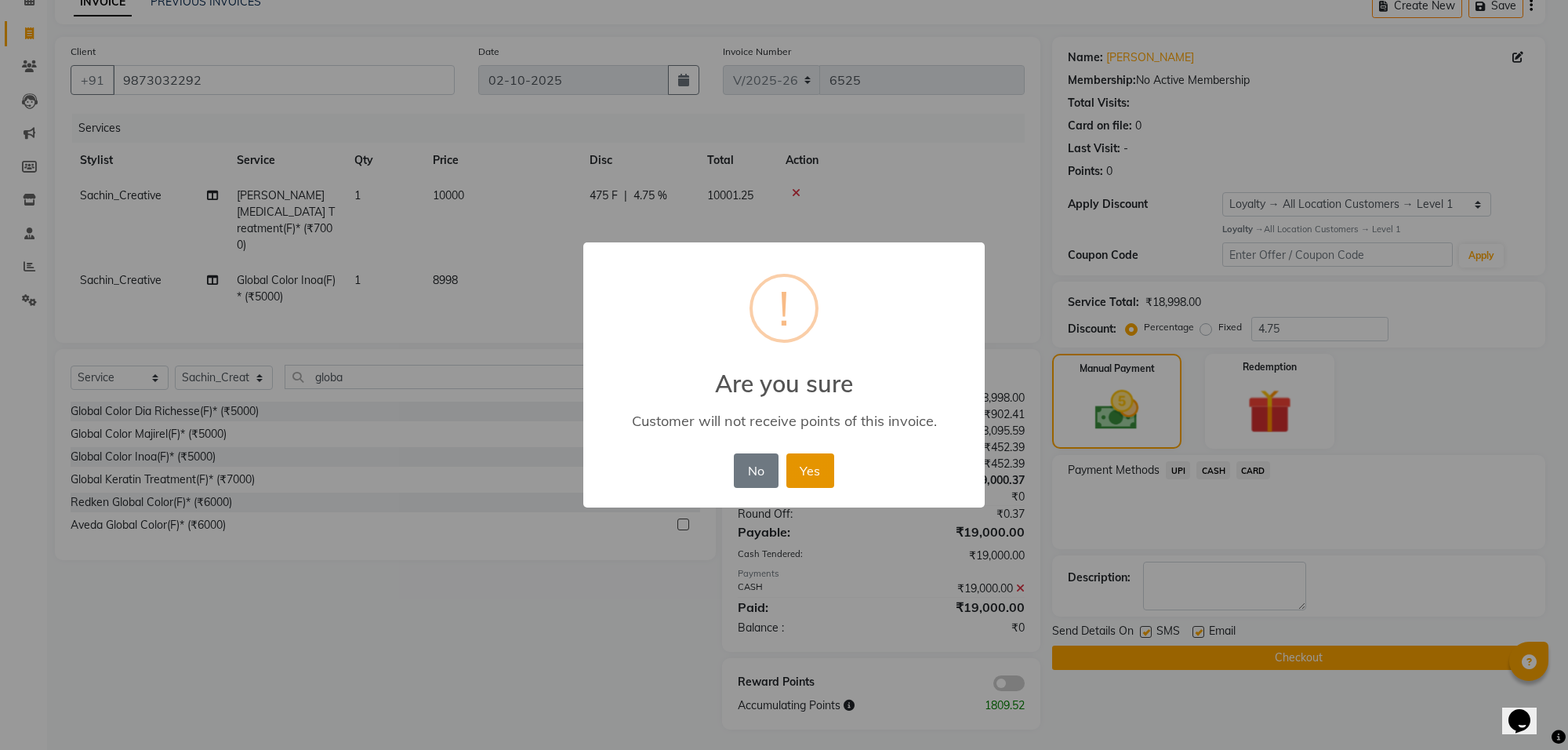
click at [832, 471] on button "Yes" at bounding box center [810, 471] width 48 height 35
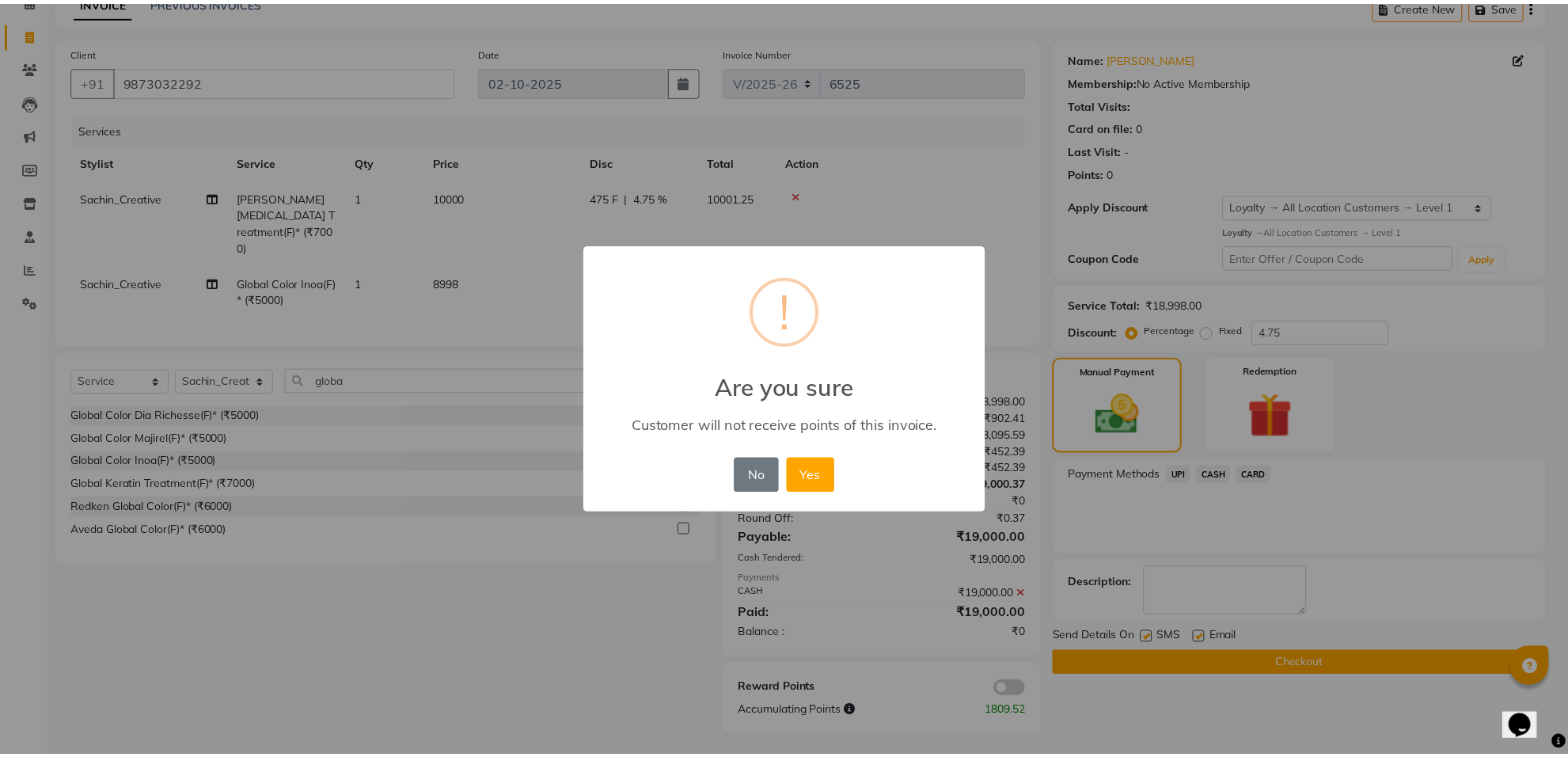
scroll to position [58, 0]
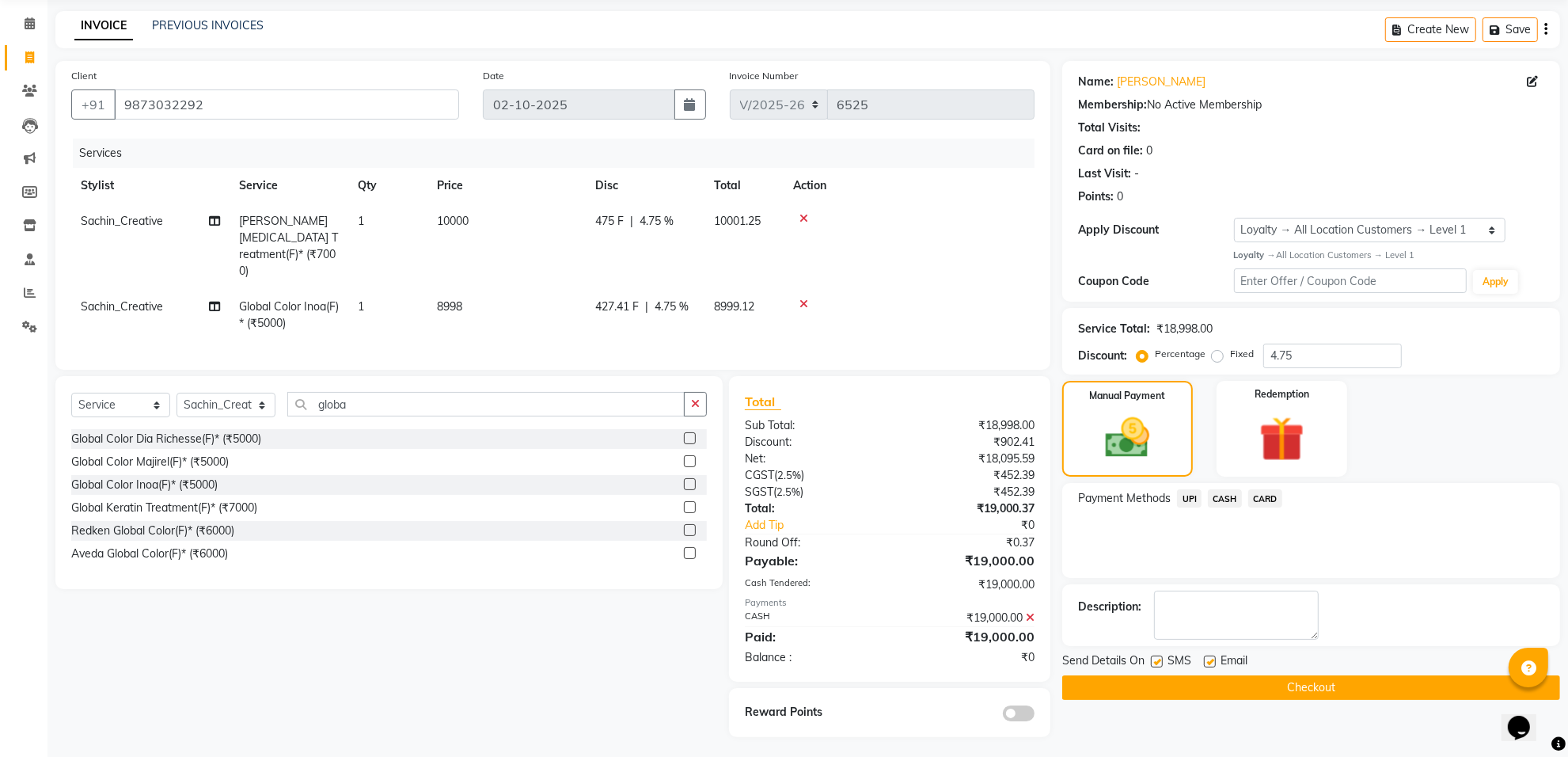
click at [1217, 668] on div "Email" at bounding box center [1232, 662] width 56 height 20
click at [1205, 661] on label at bounding box center [1210, 661] width 12 height 12
click at [1205, 661] on input "checkbox" at bounding box center [1209, 662] width 10 height 10
checkbox input "false"
click at [1206, 678] on button "Checkout" at bounding box center [1312, 688] width 498 height 25
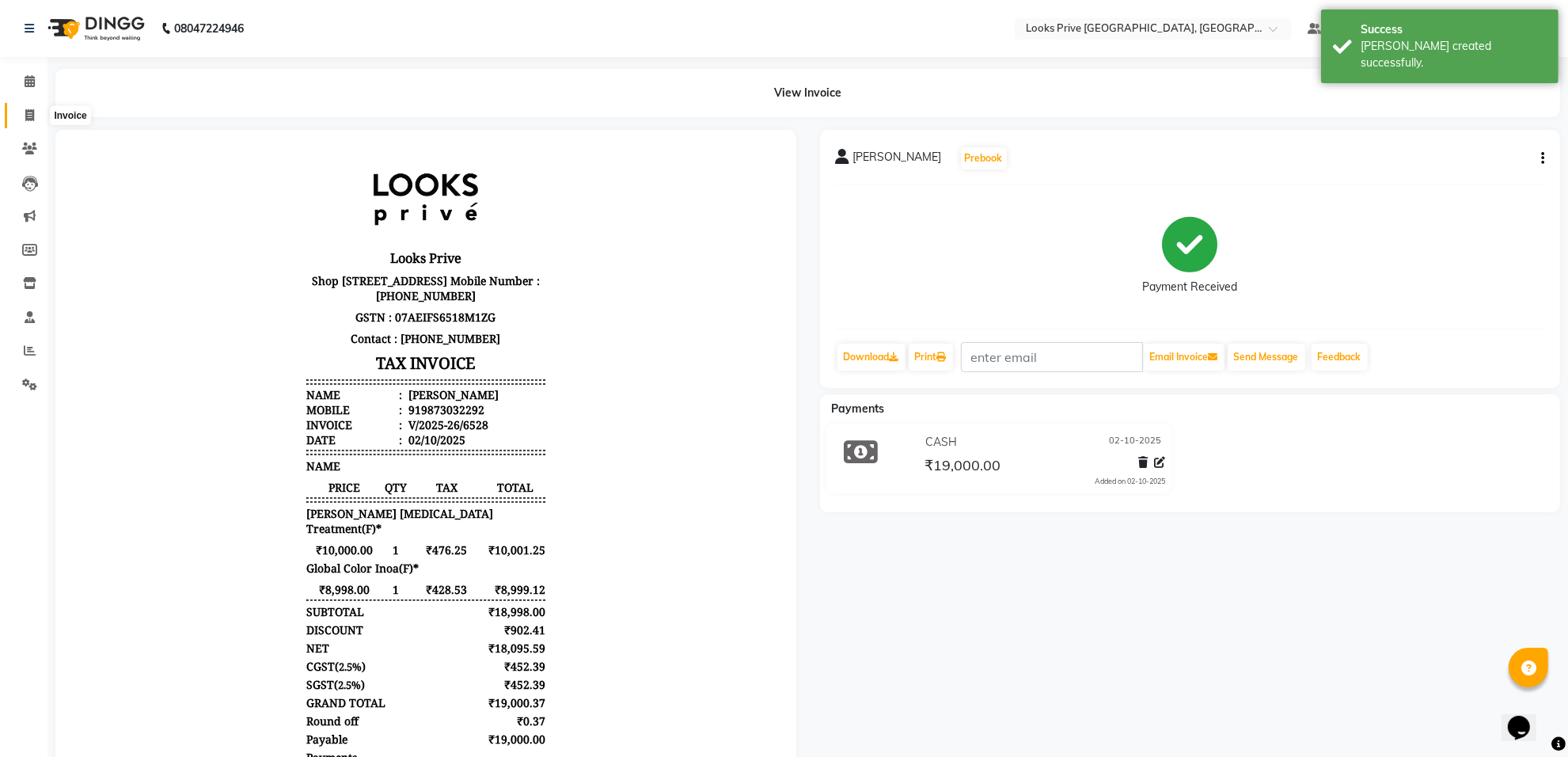
click at [16, 112] on span at bounding box center [29, 116] width 28 height 18
select select "8127"
select select "service"
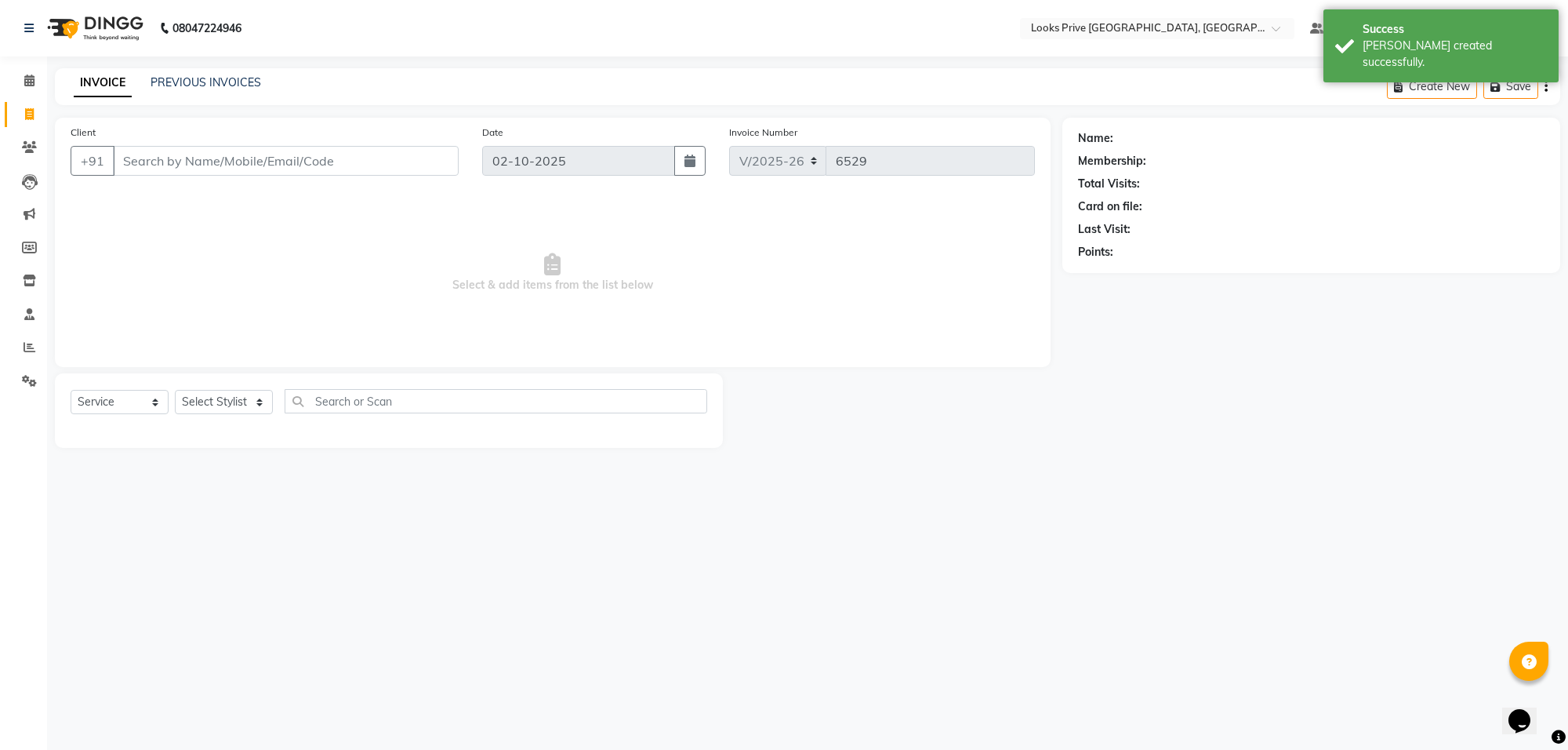
click at [26, 64] on li "Calendar" at bounding box center [24, 81] width 47 height 34
click at [31, 73] on span at bounding box center [29, 81] width 27 height 18
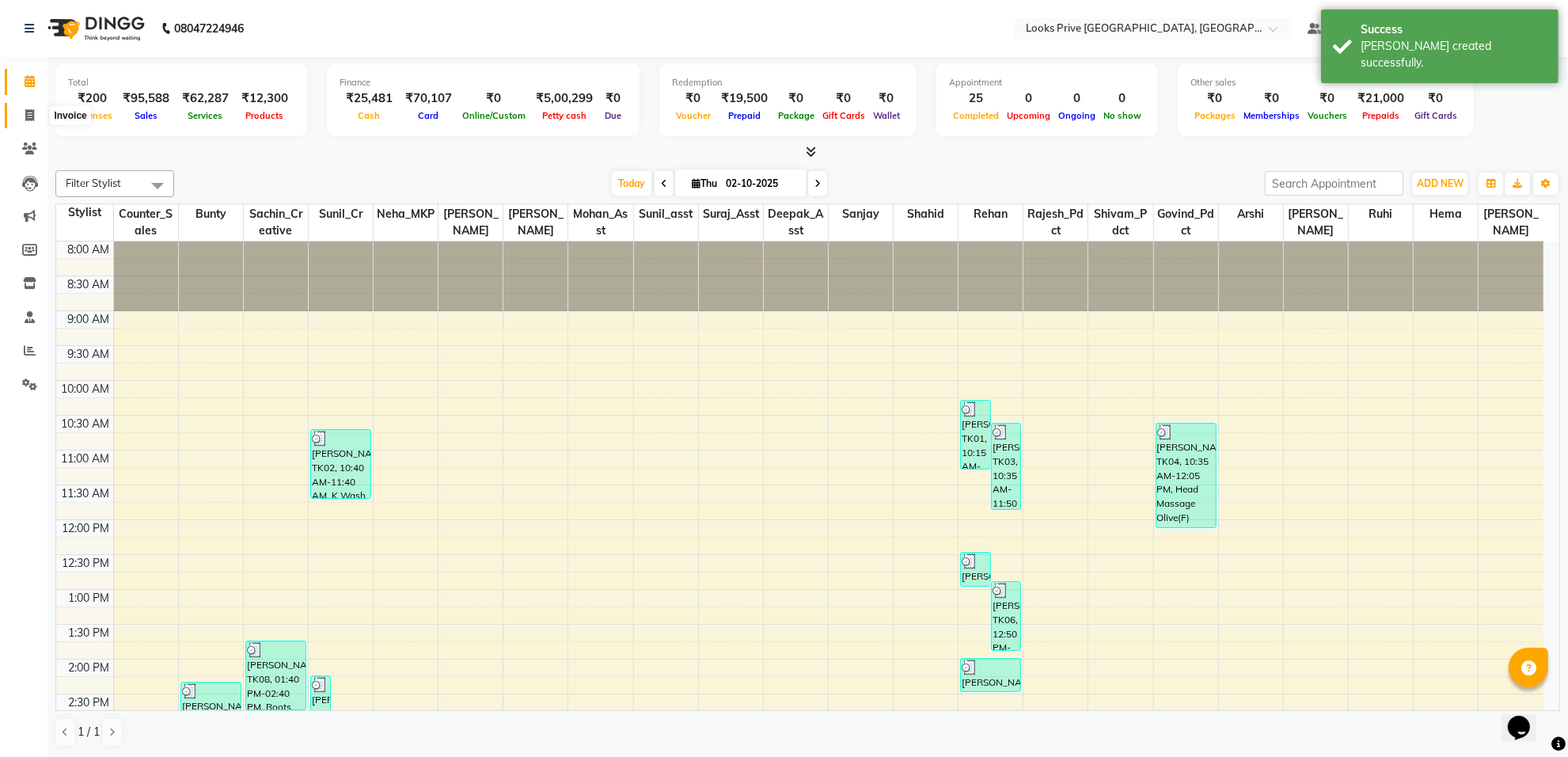
click at [24, 111] on span at bounding box center [29, 116] width 28 height 18
select select "8127"
select select "service"
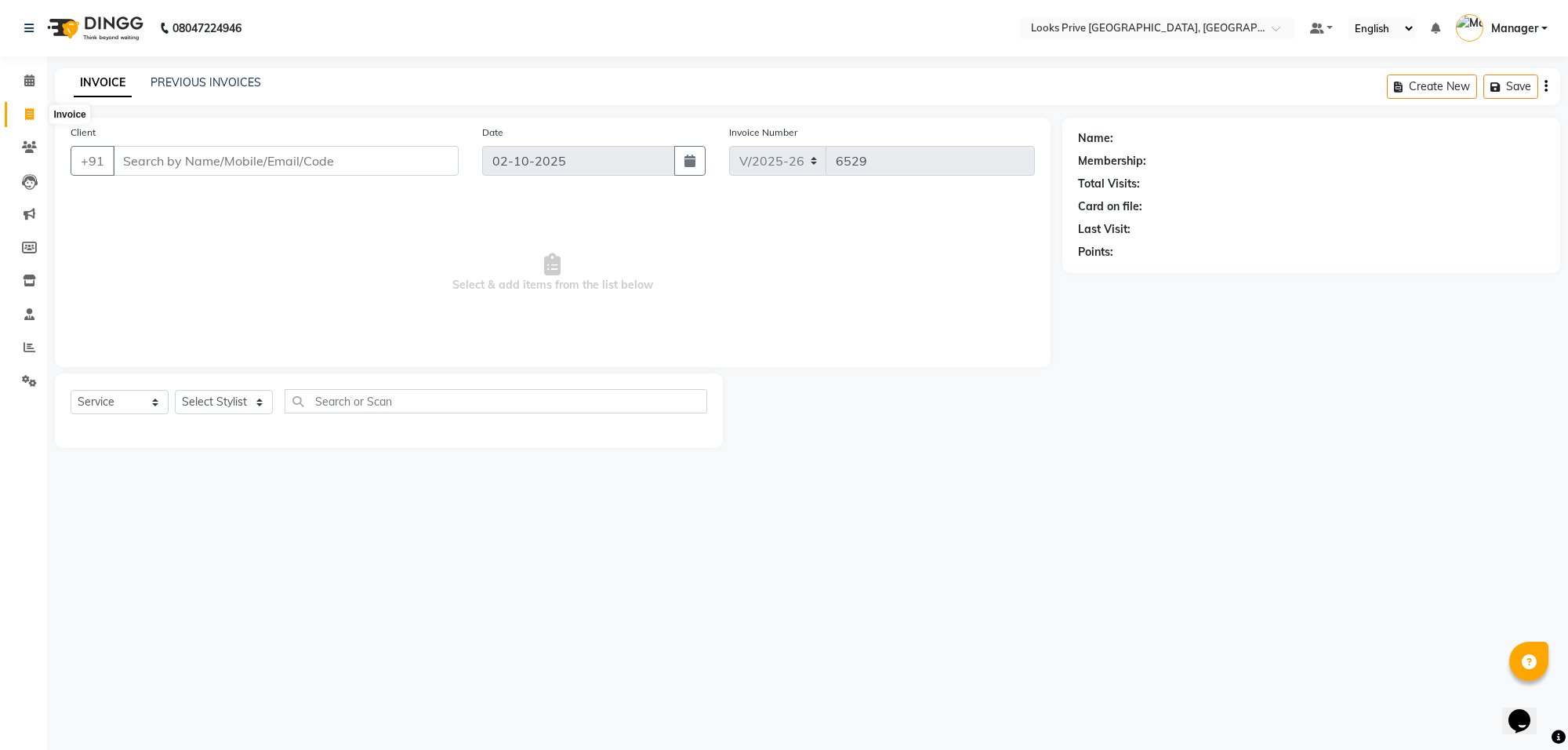
click at [31, 118] on icon at bounding box center [29, 114] width 8 height 12
select select "service"
type input "6529"
select select "8127"
click at [29, 279] on icon at bounding box center [29, 280] width 13 height 12
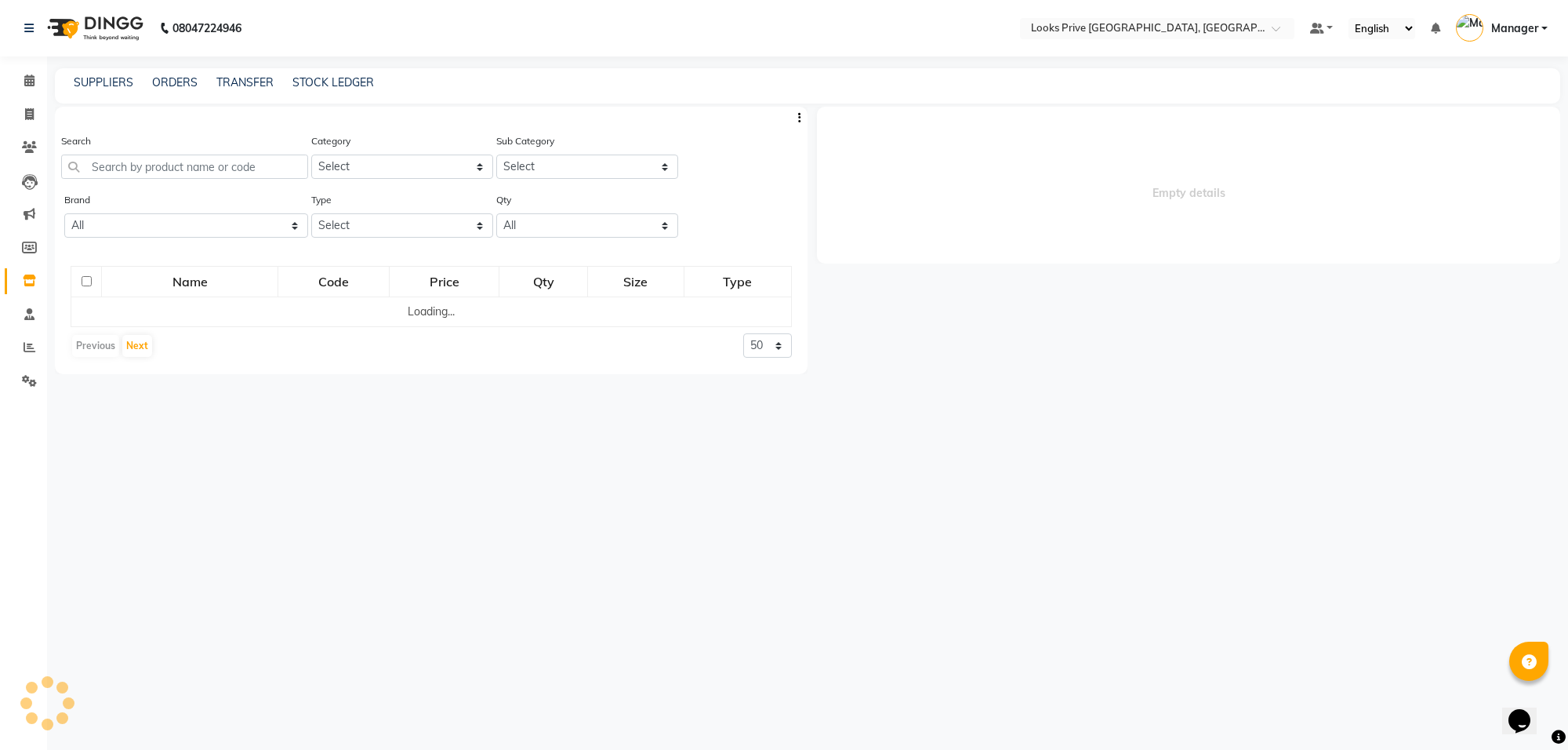
select select
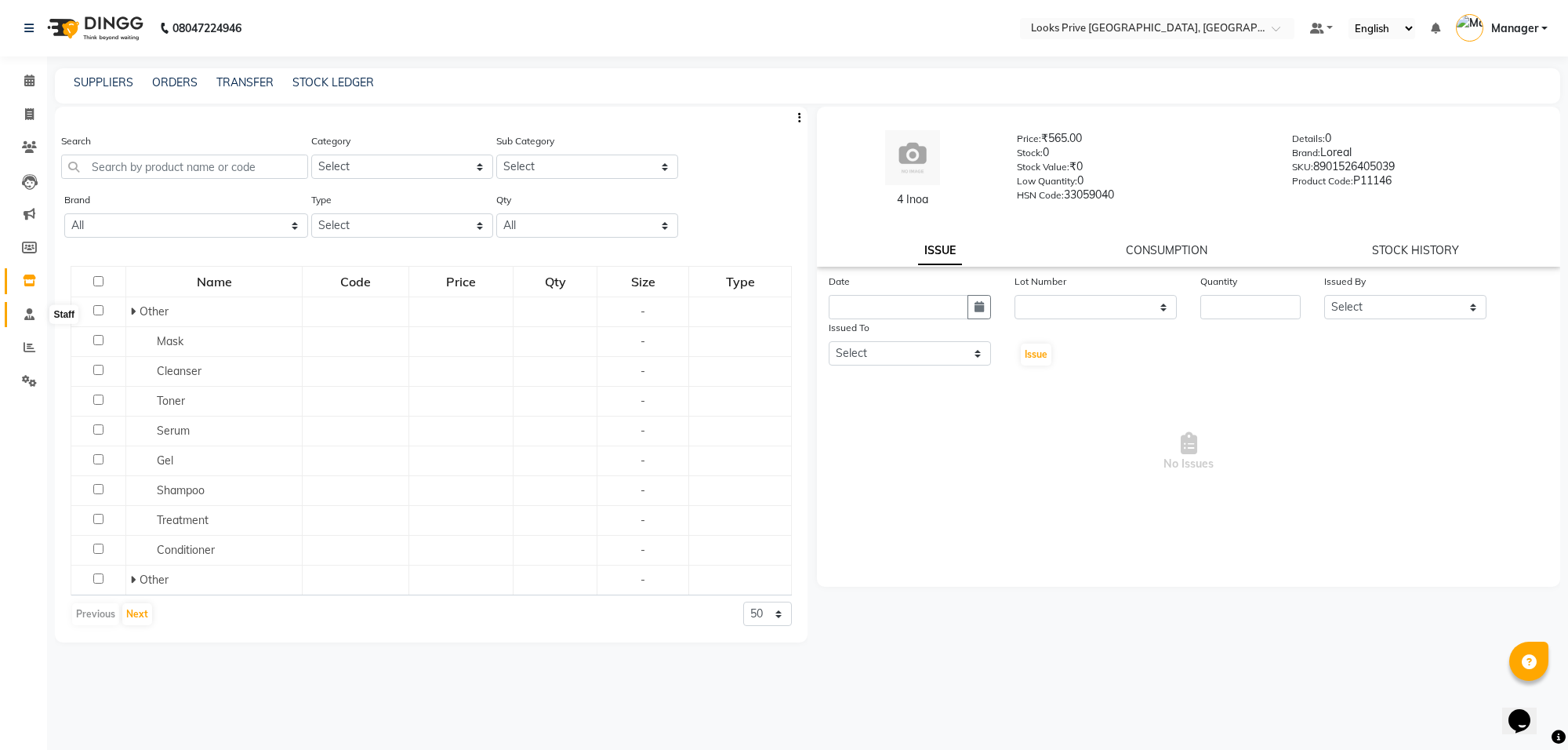
click at [31, 318] on icon at bounding box center [29, 314] width 10 height 12
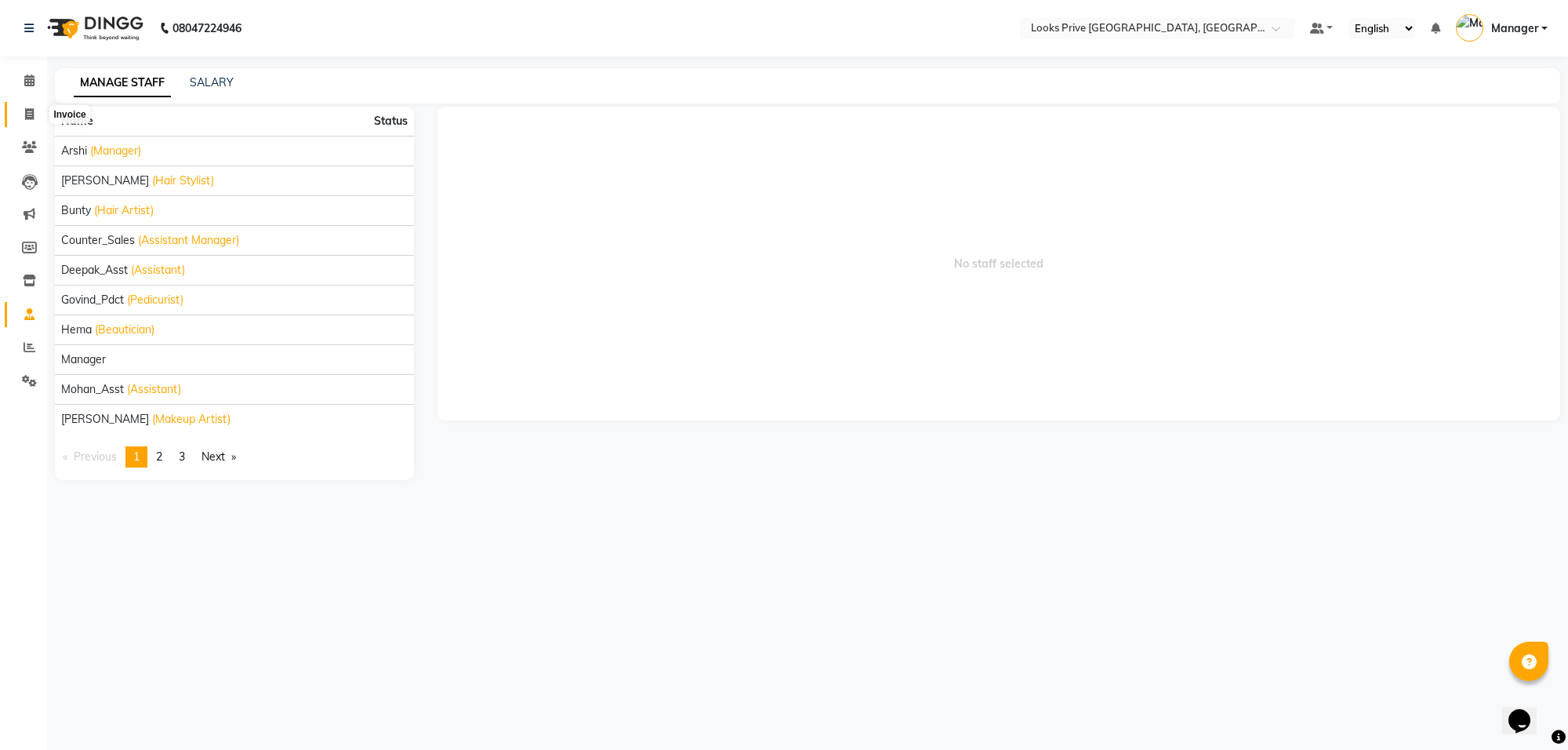
click at [27, 112] on icon at bounding box center [29, 114] width 8 height 12
select select "service"
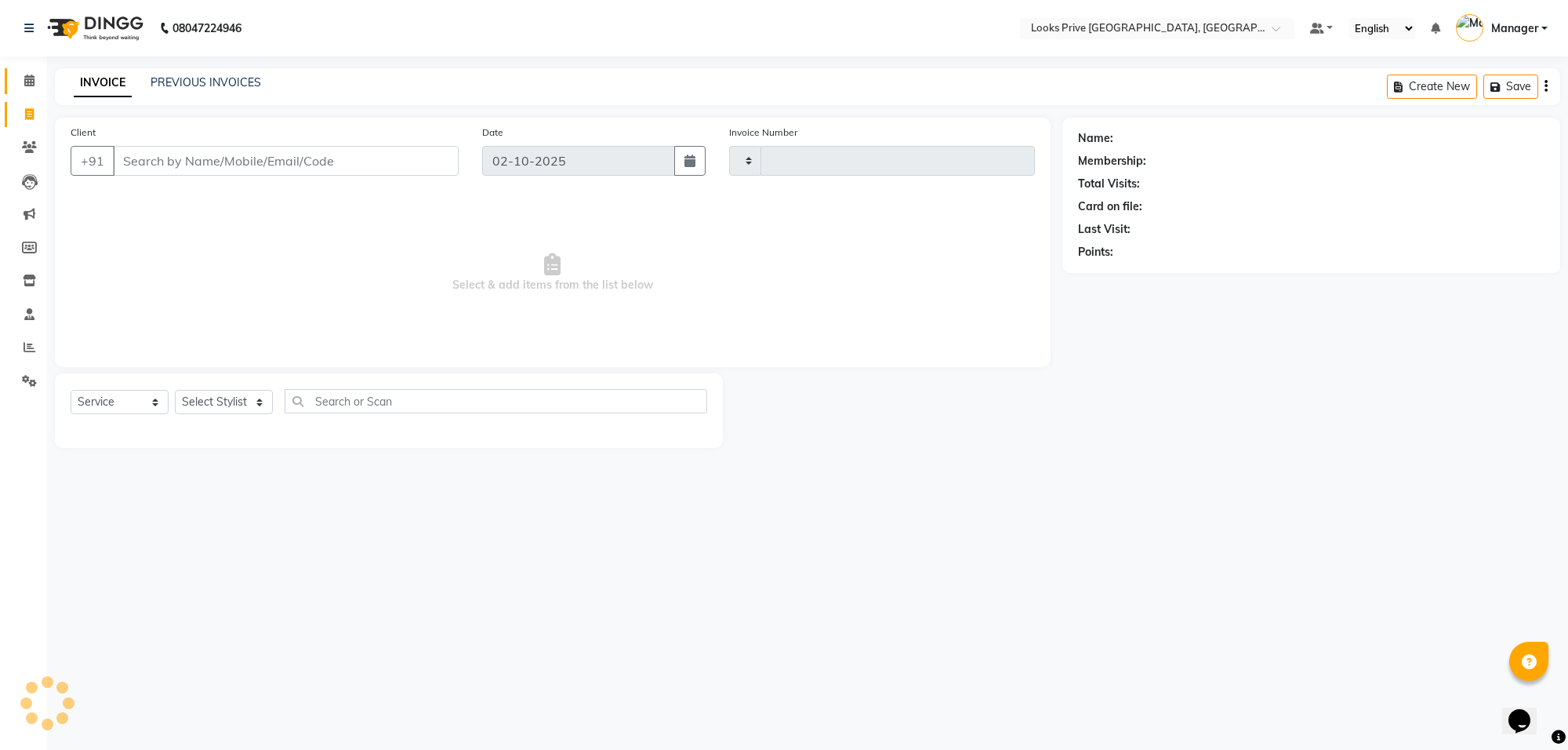
type input "6529"
select select "8127"
click at [28, 79] on icon at bounding box center [29, 80] width 10 height 12
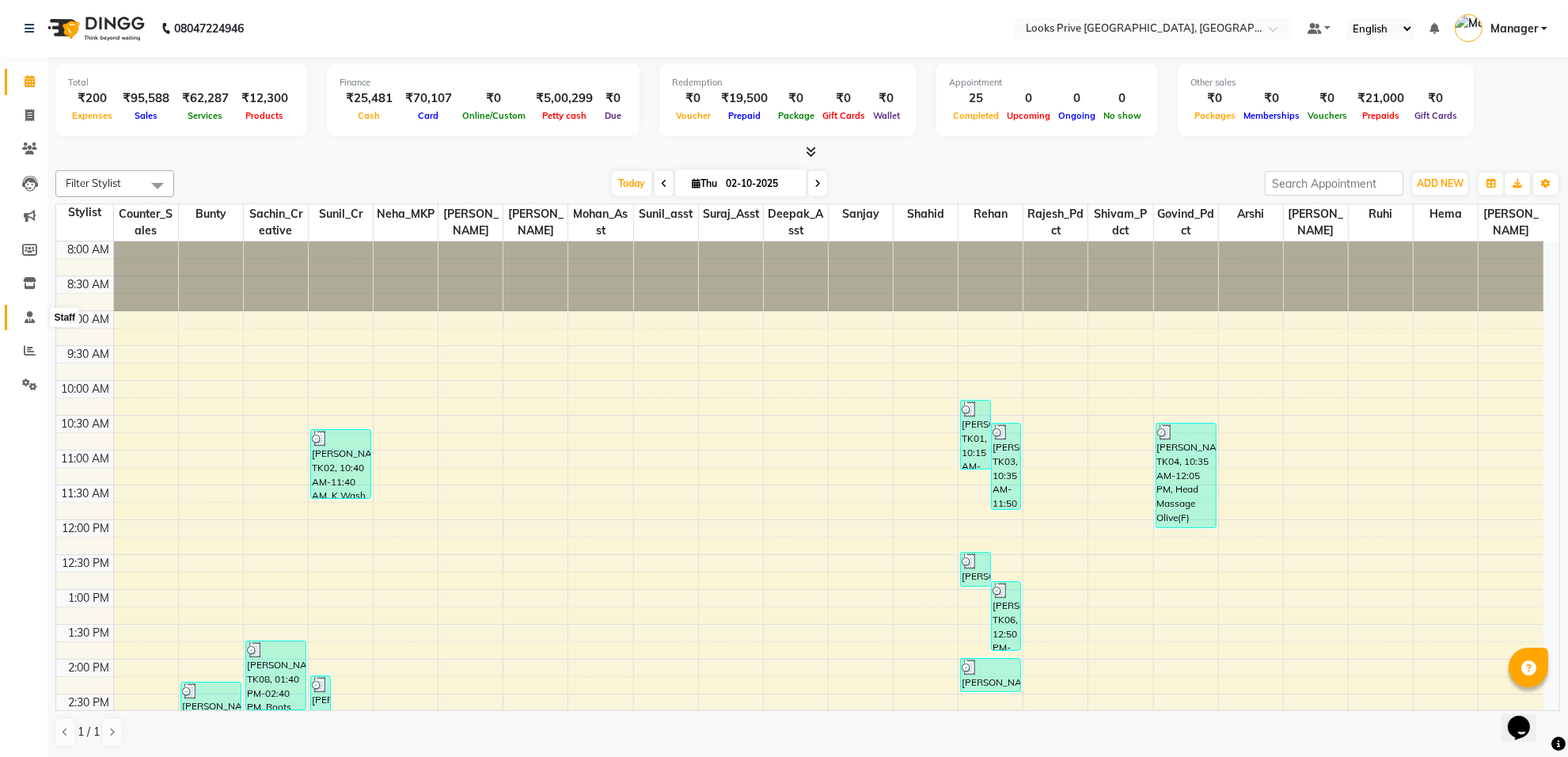
click at [28, 318] on icon at bounding box center [29, 317] width 10 height 12
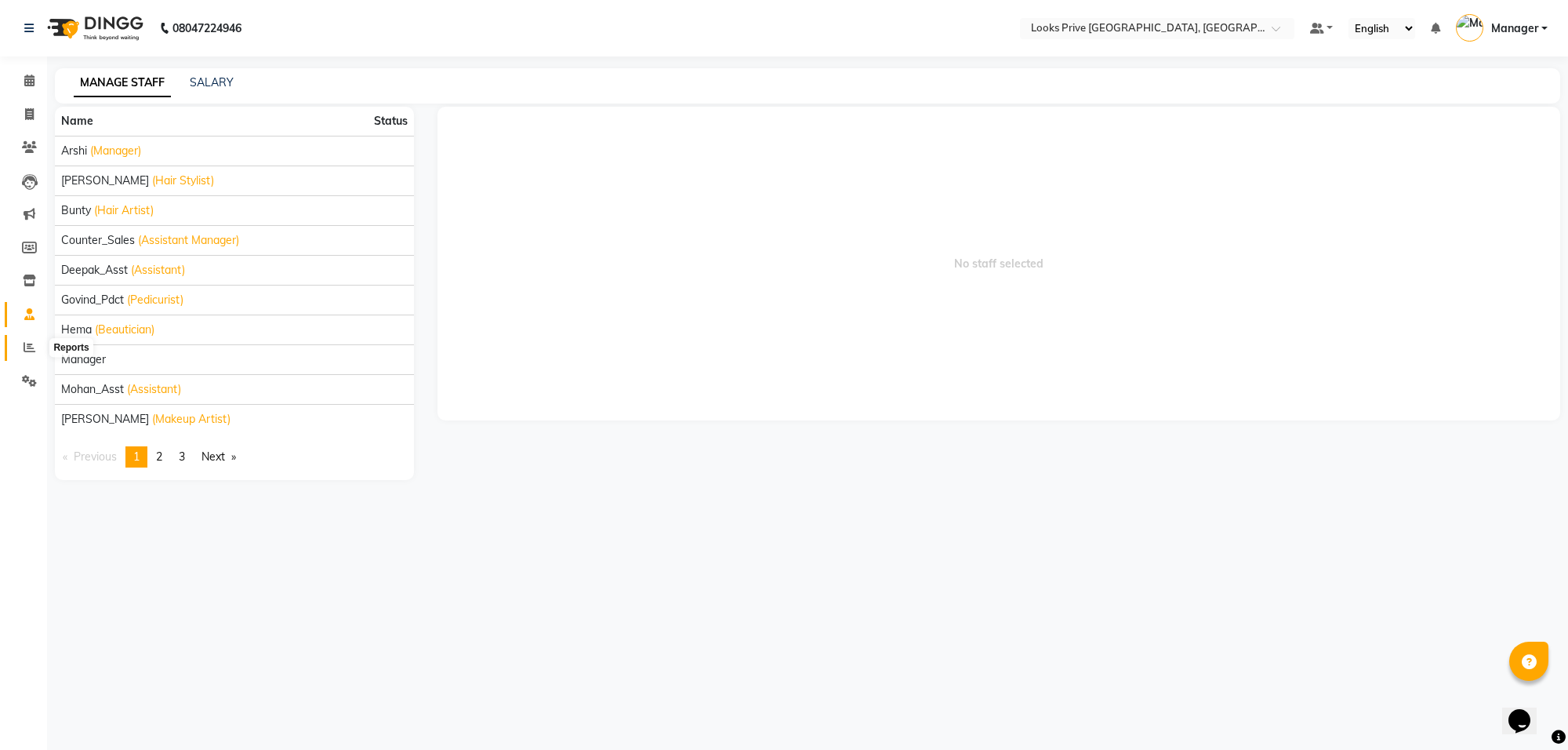
click at [30, 351] on icon at bounding box center [29, 347] width 12 height 12
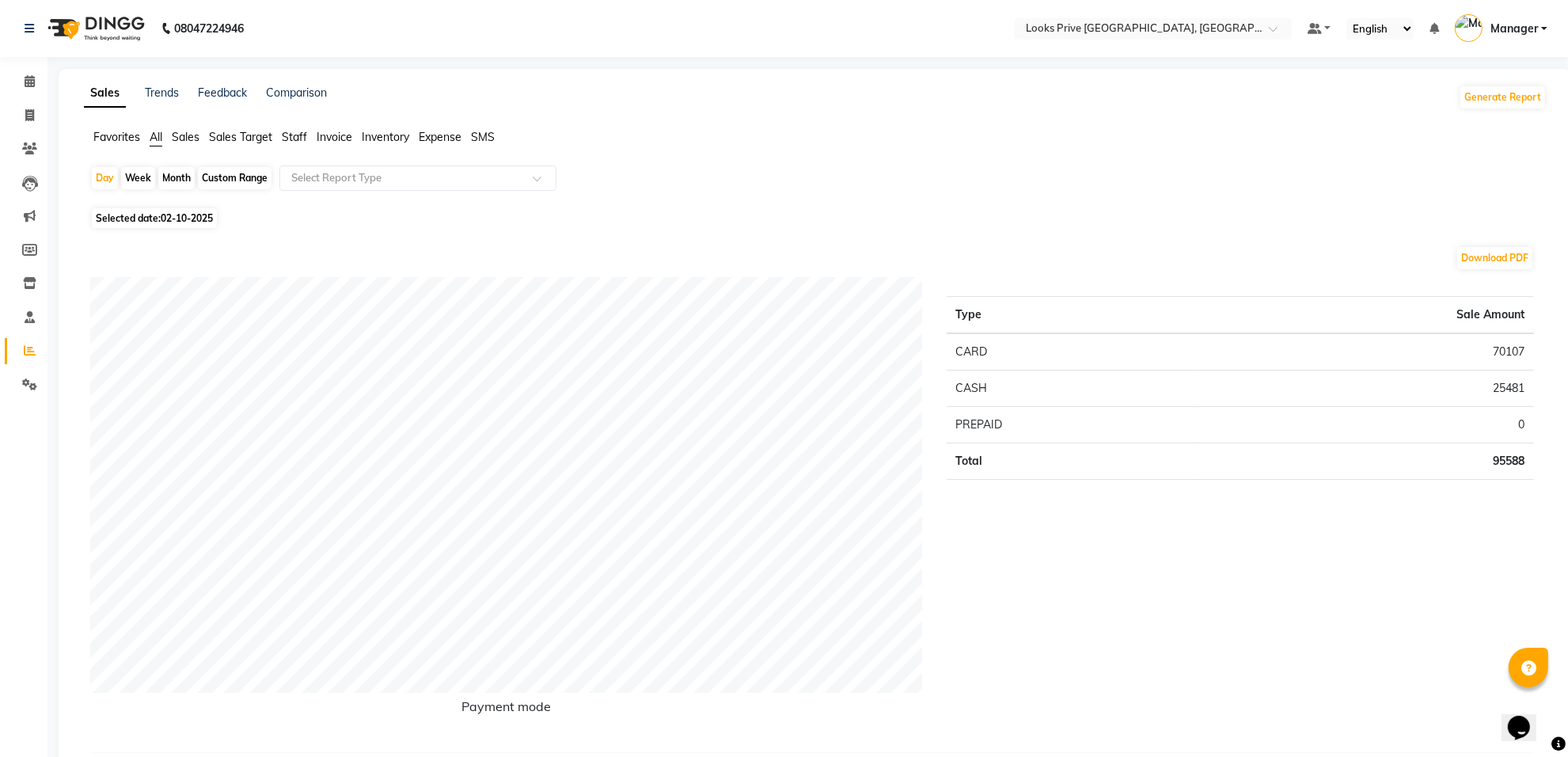
click at [302, 135] on span "Staff" at bounding box center [294, 137] width 26 height 14
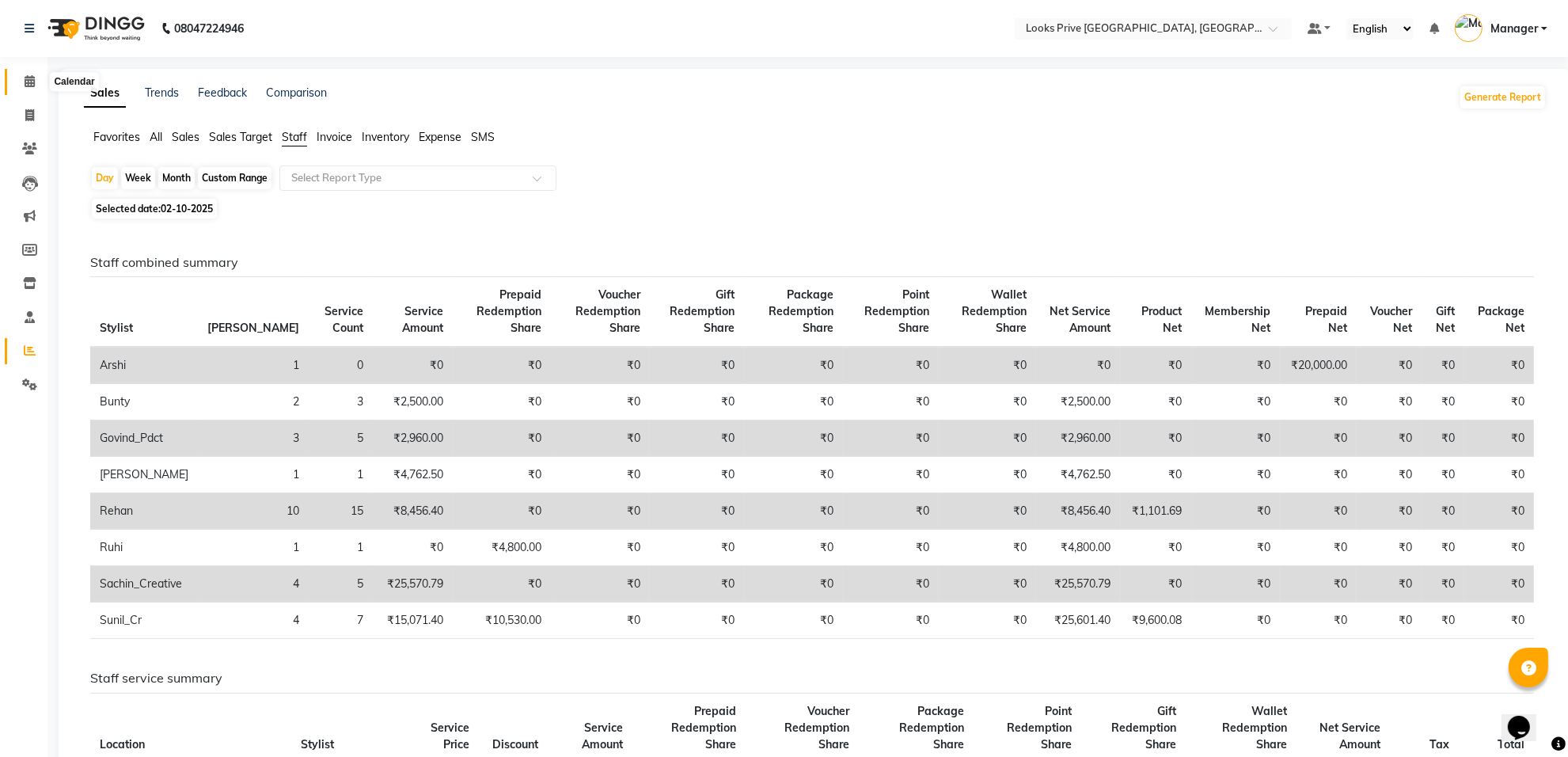
click at [21, 81] on span at bounding box center [29, 82] width 28 height 18
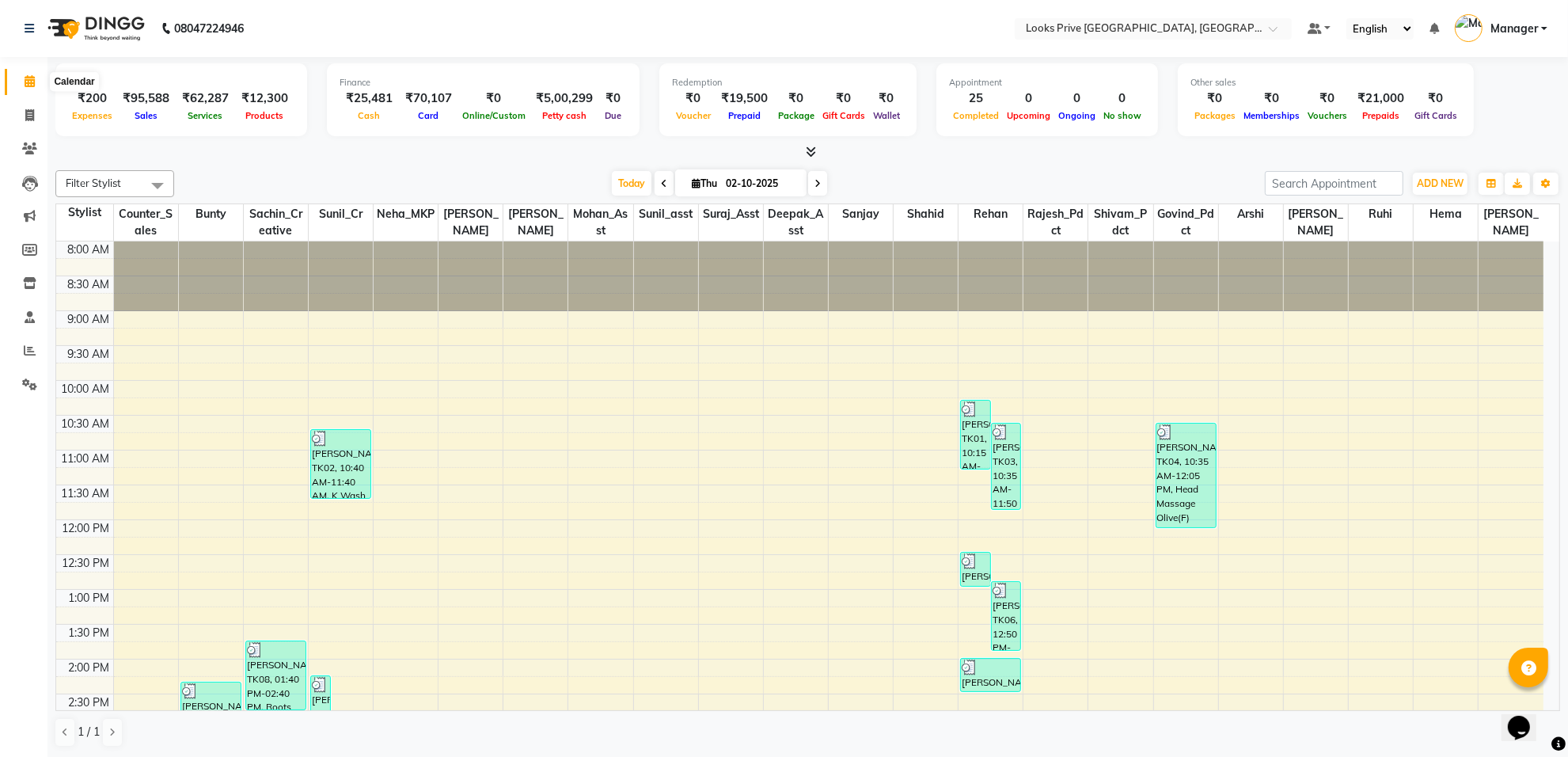
click at [25, 84] on icon at bounding box center [29, 81] width 10 height 12
click at [30, 111] on icon at bounding box center [29, 115] width 9 height 12
select select "service"
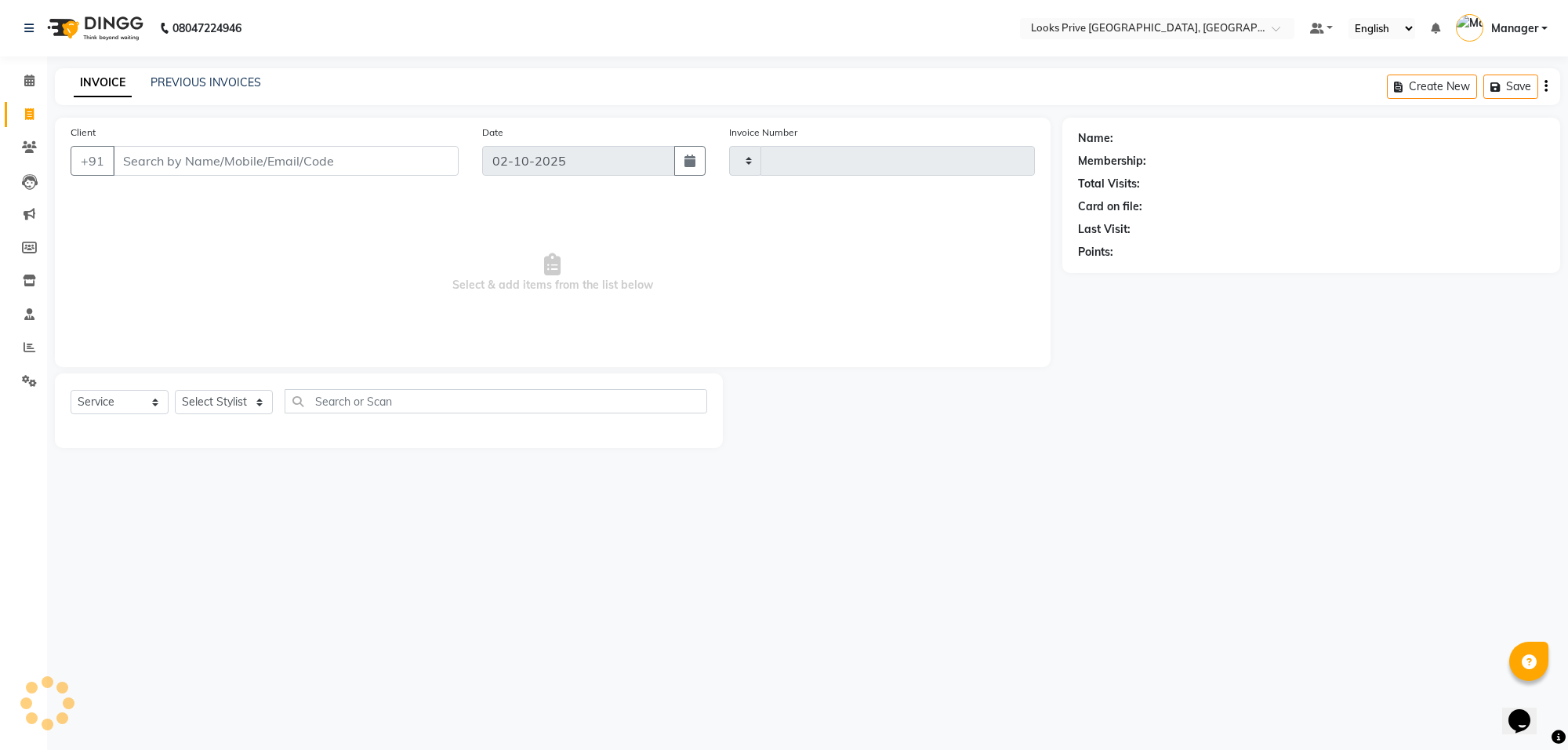
type input "6529"
select select "8127"
click at [171, 79] on link "PREVIOUS INVOICES" at bounding box center [206, 82] width 111 height 14
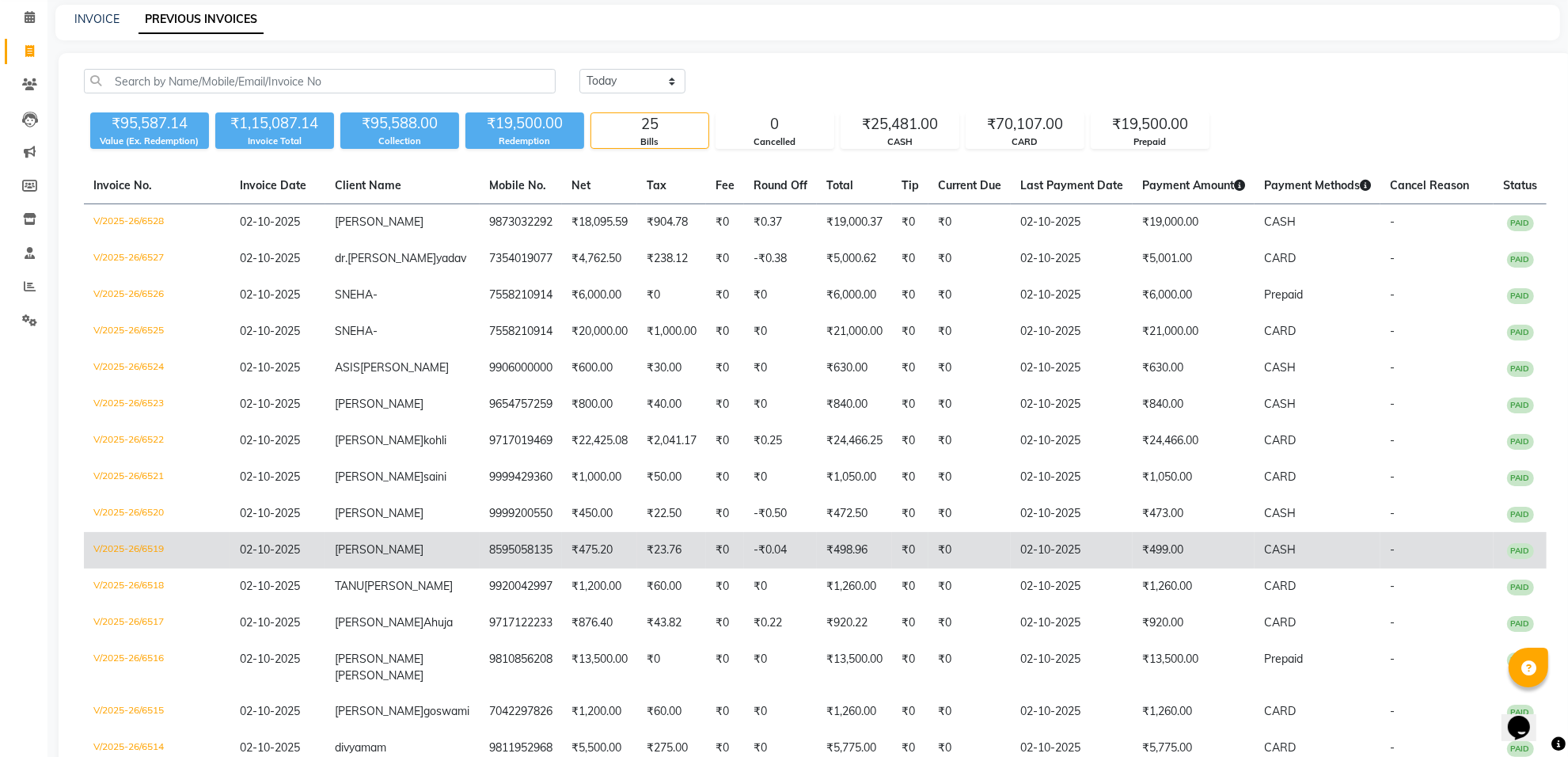
scroll to position [99, 0]
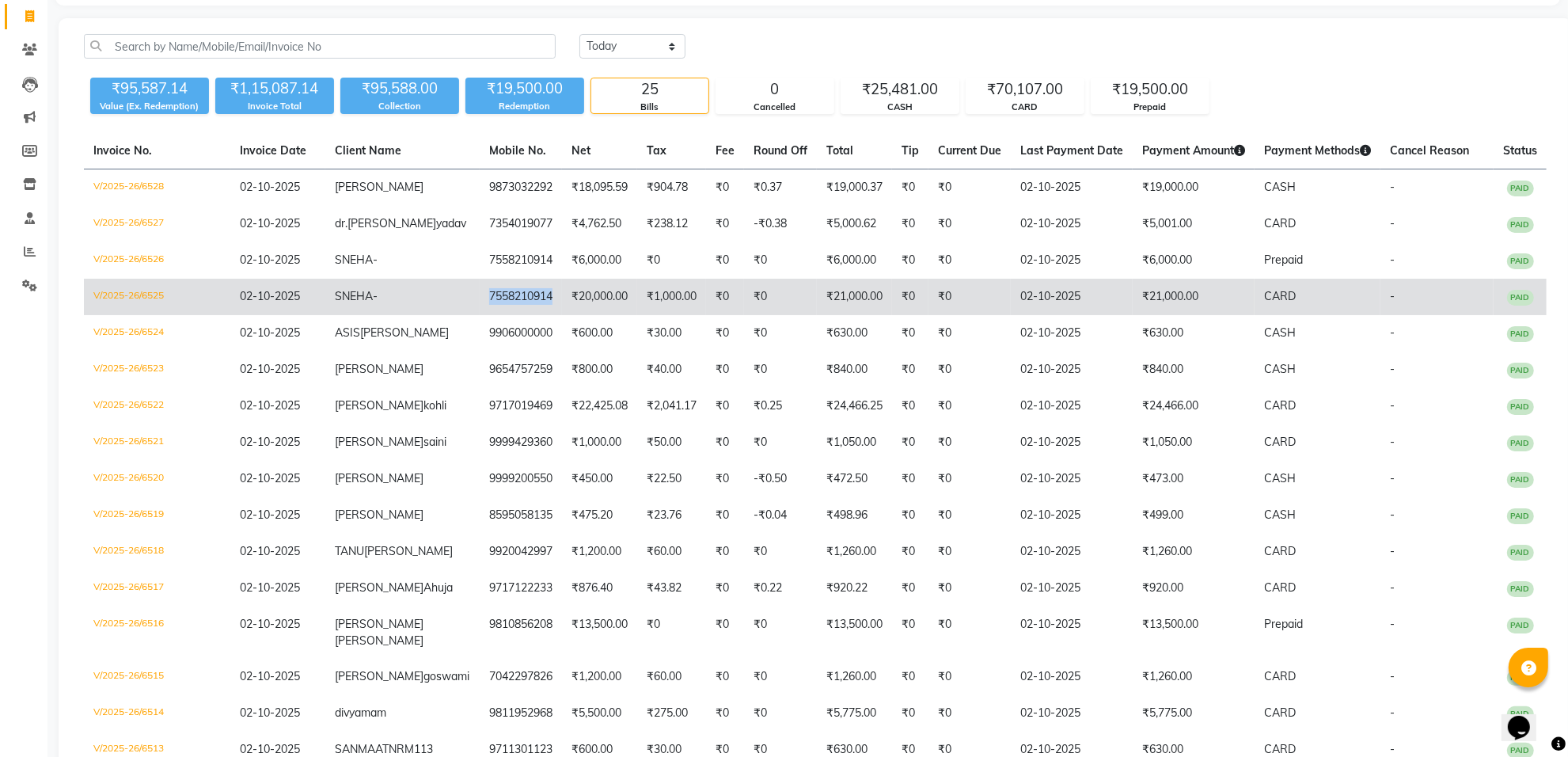
drag, startPoint x: 444, startPoint y: 311, endPoint x: 516, endPoint y: 311, distance: 72.0
click at [516, 311] on td "7558210914" at bounding box center [520, 296] width 83 height 36
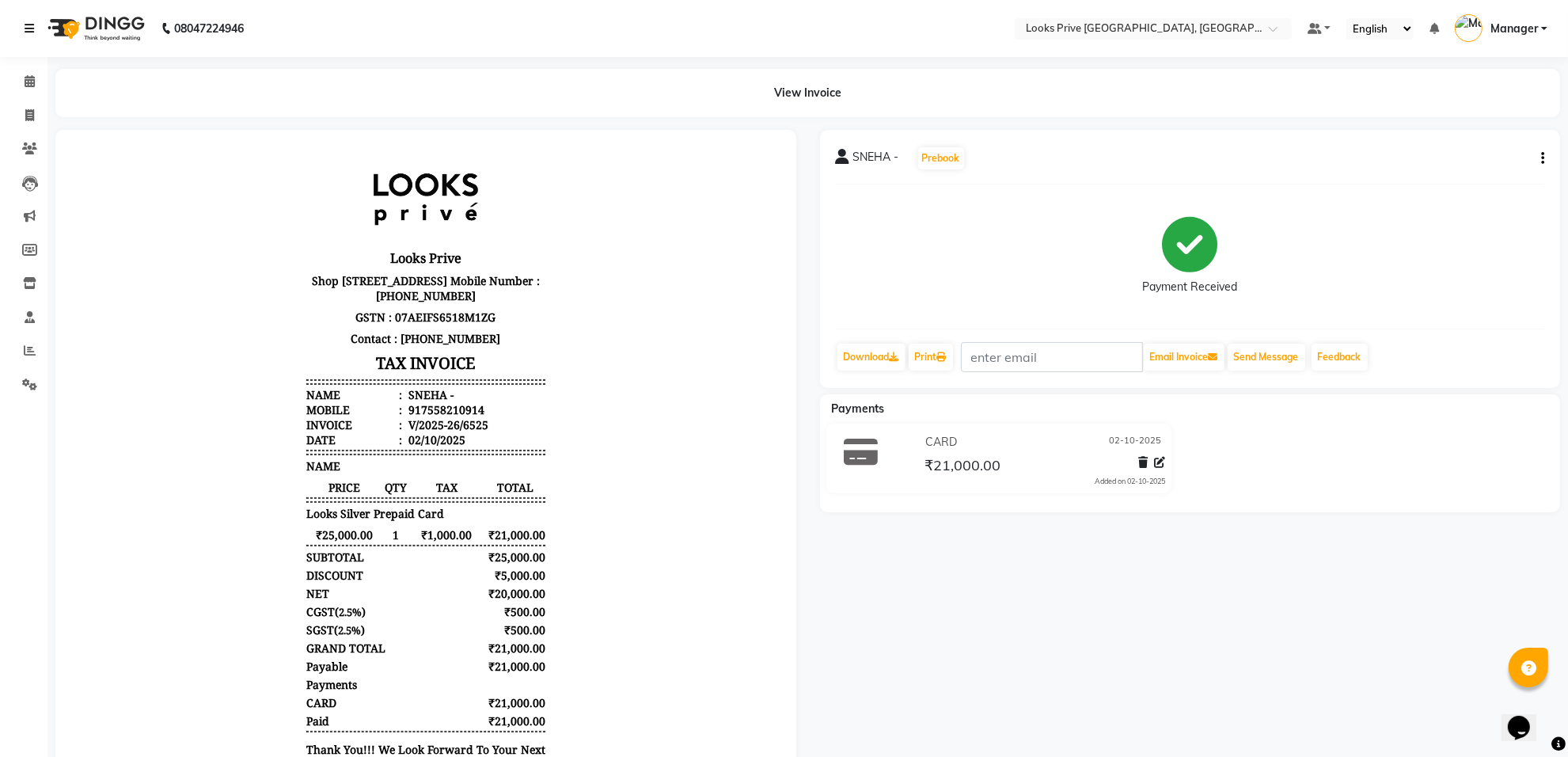
click at [31, 30] on icon at bounding box center [29, 28] width 9 height 11
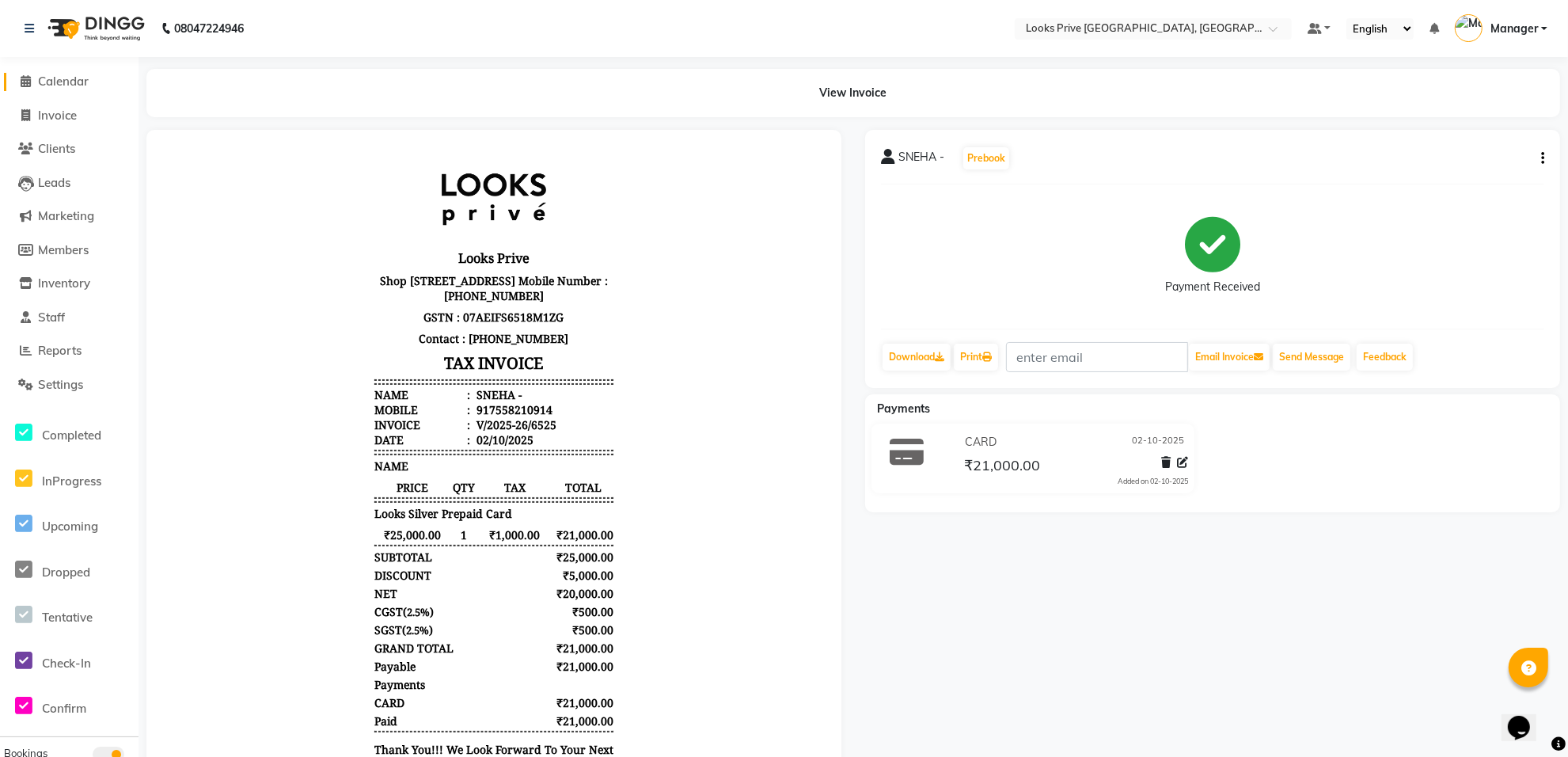
click at [50, 81] on span "Calendar" at bounding box center [63, 82] width 50 height 15
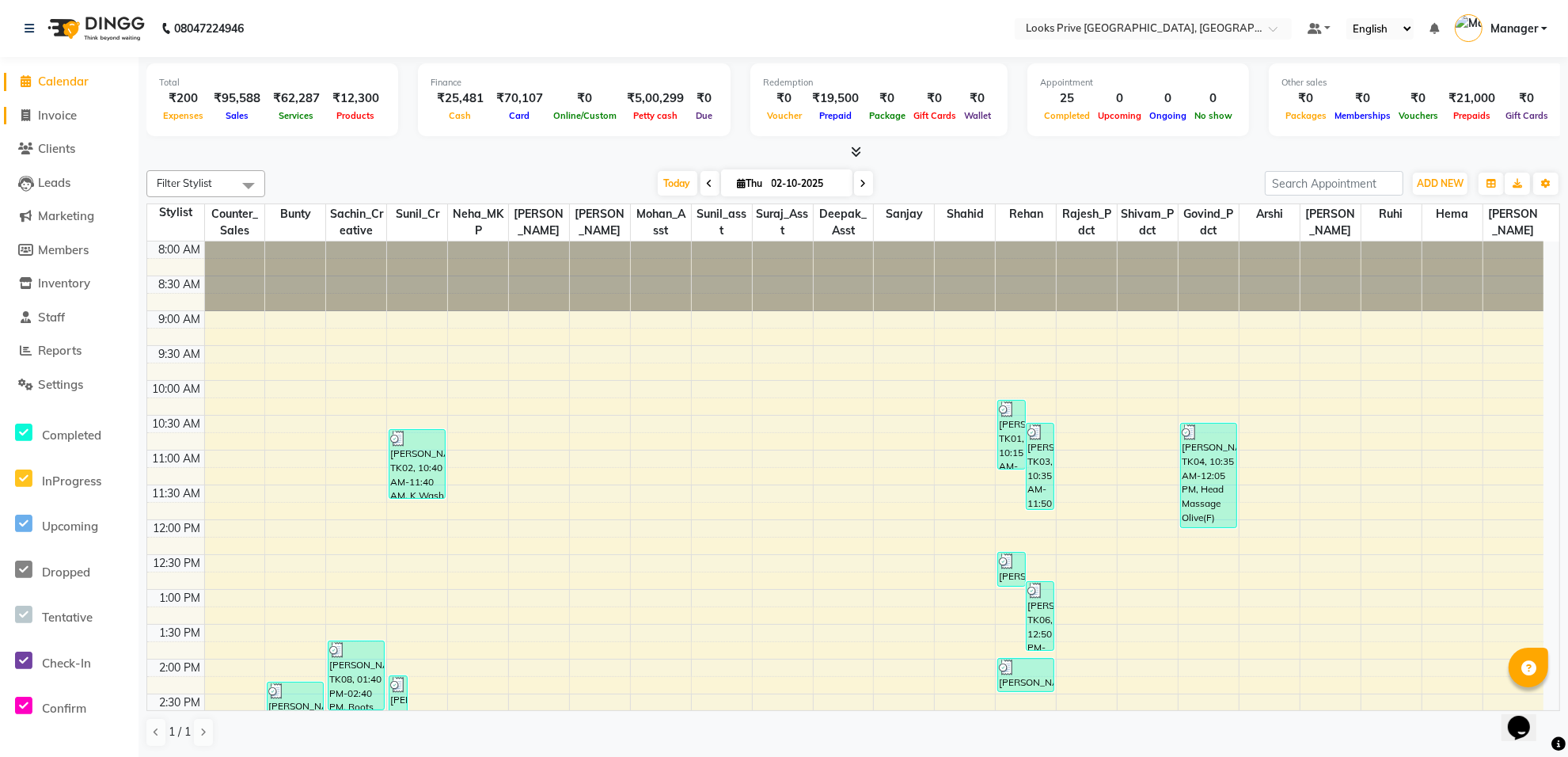
click at [57, 107] on span "Invoice" at bounding box center [57, 115] width 39 height 15
select select "service"
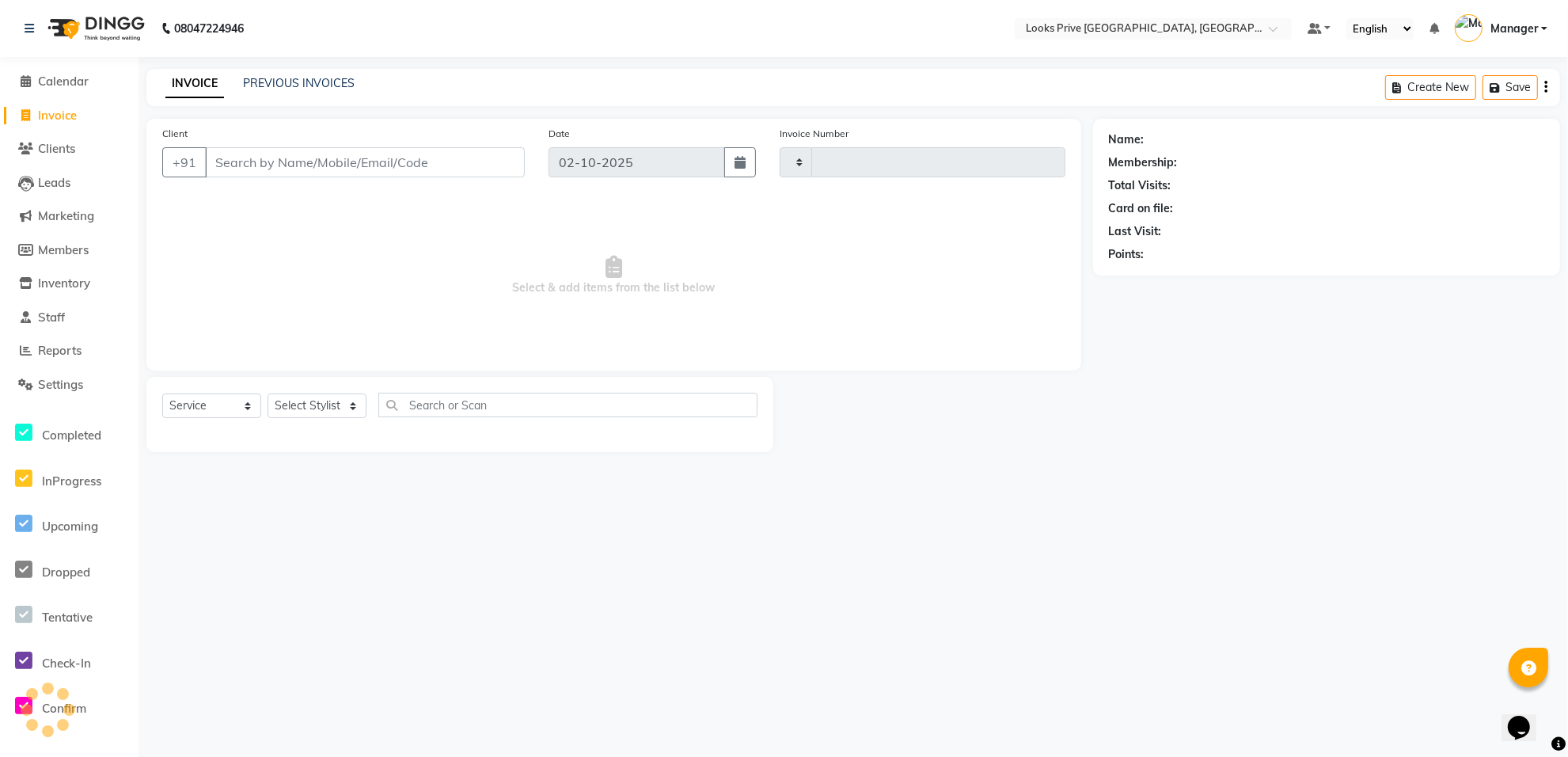
type input "6529"
select select "8127"
click at [27, 21] on link at bounding box center [32, 28] width 16 height 45
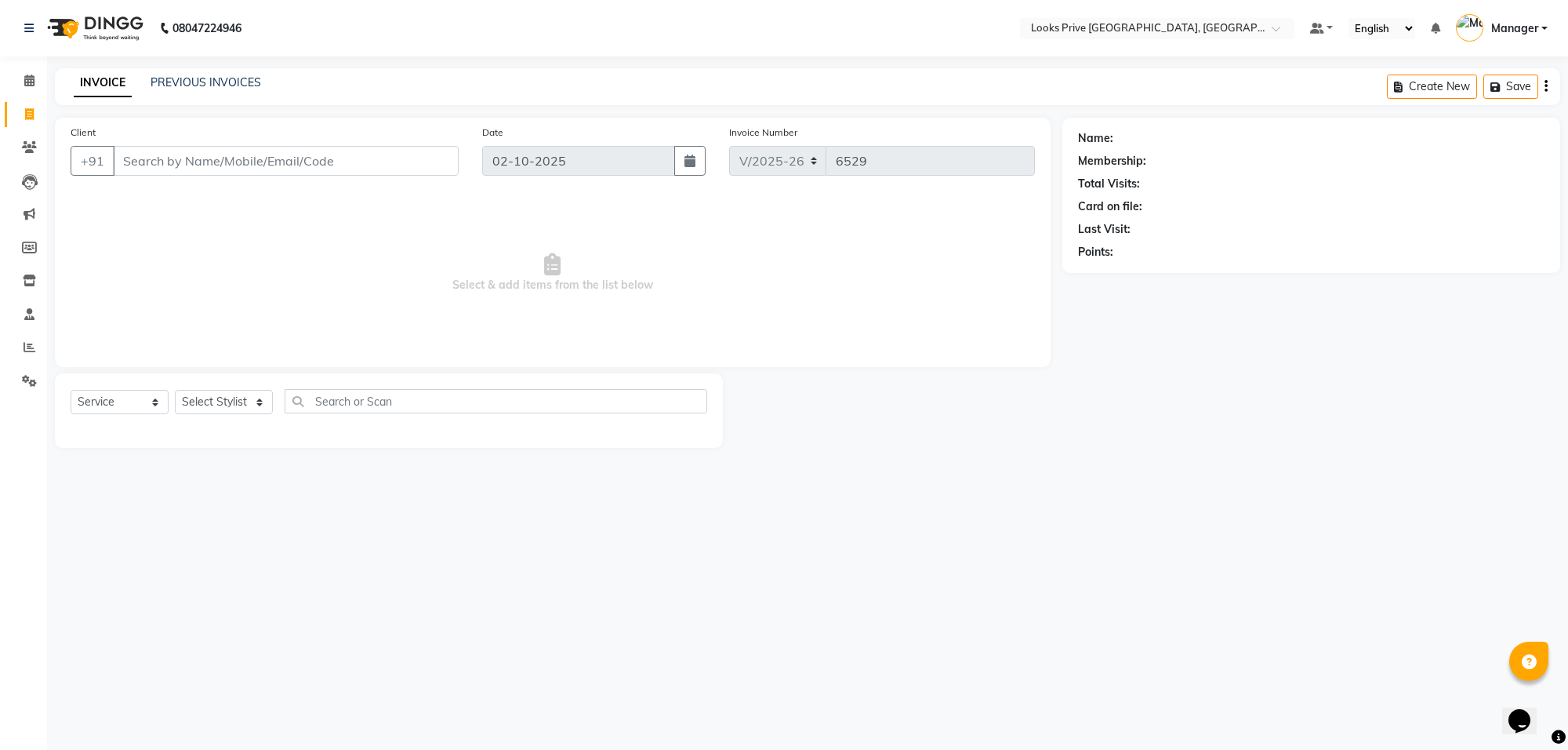
click at [333, 139] on div "Client +91" at bounding box center [265, 156] width 412 height 64
click at [327, 153] on input "Client" at bounding box center [286, 161] width 346 height 30
